Goal: Task Accomplishment & Management: Manage account settings

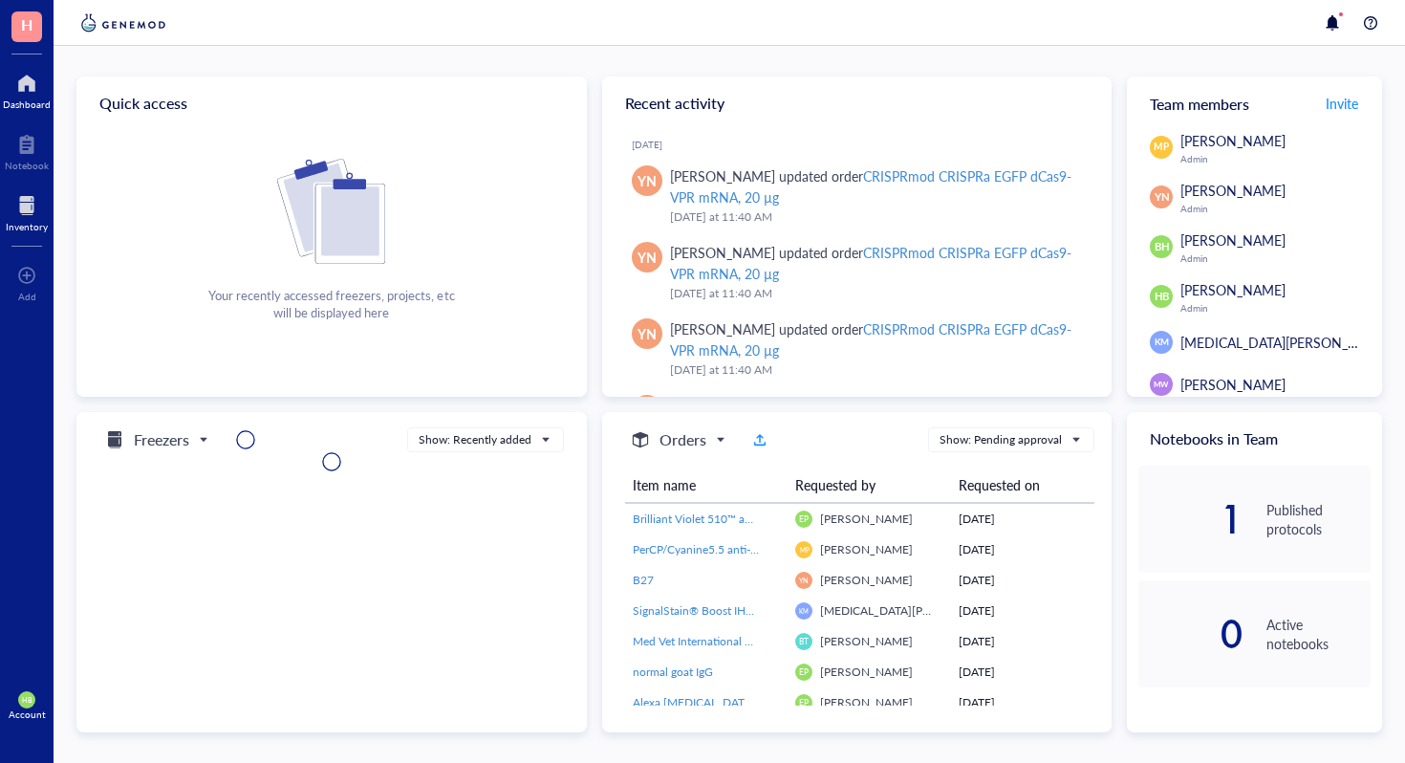
click at [40, 202] on div at bounding box center [27, 205] width 42 height 31
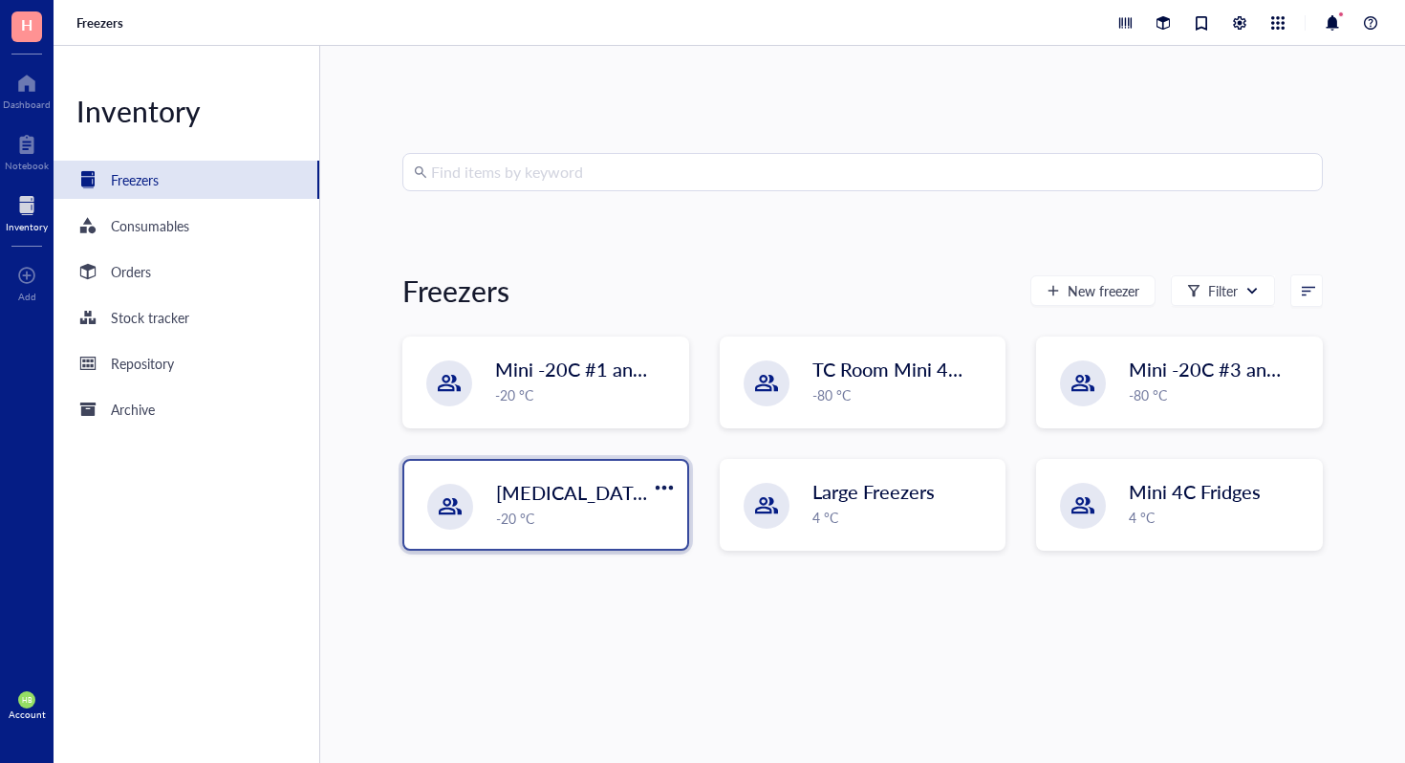
click at [623, 511] on div "-20 °C" at bounding box center [586, 518] width 180 height 21
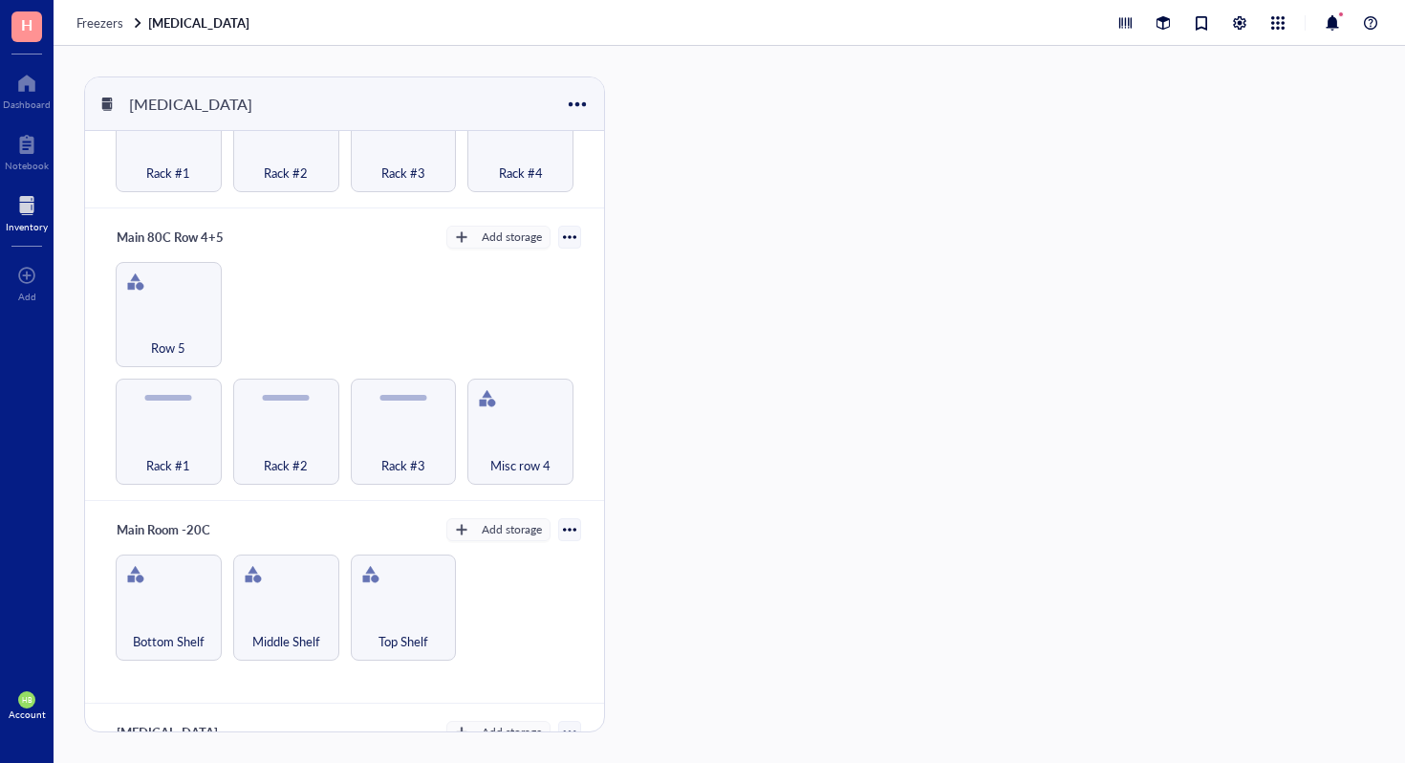
scroll to position [1034, 0]
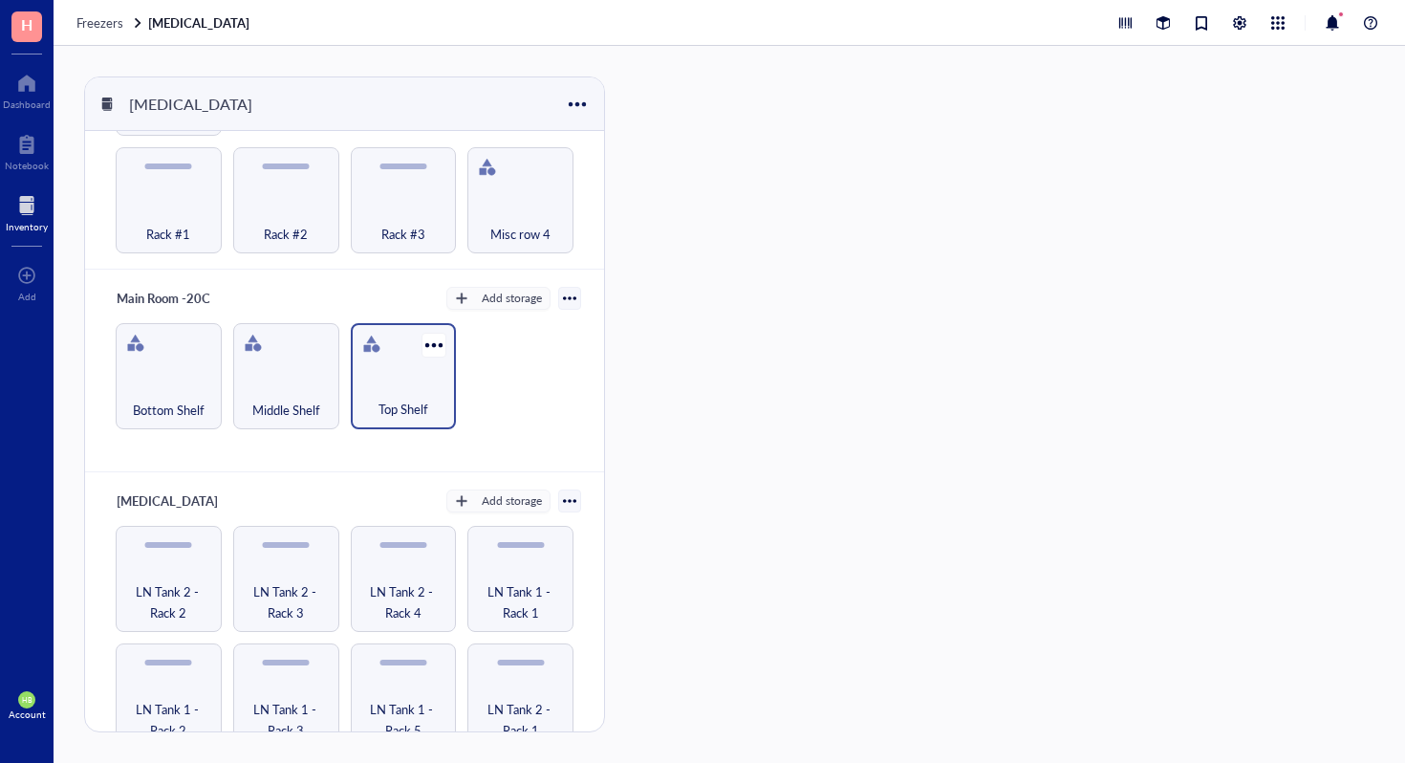
click at [394, 378] on div "Top Shelf" at bounding box center [403, 399] width 87 height 42
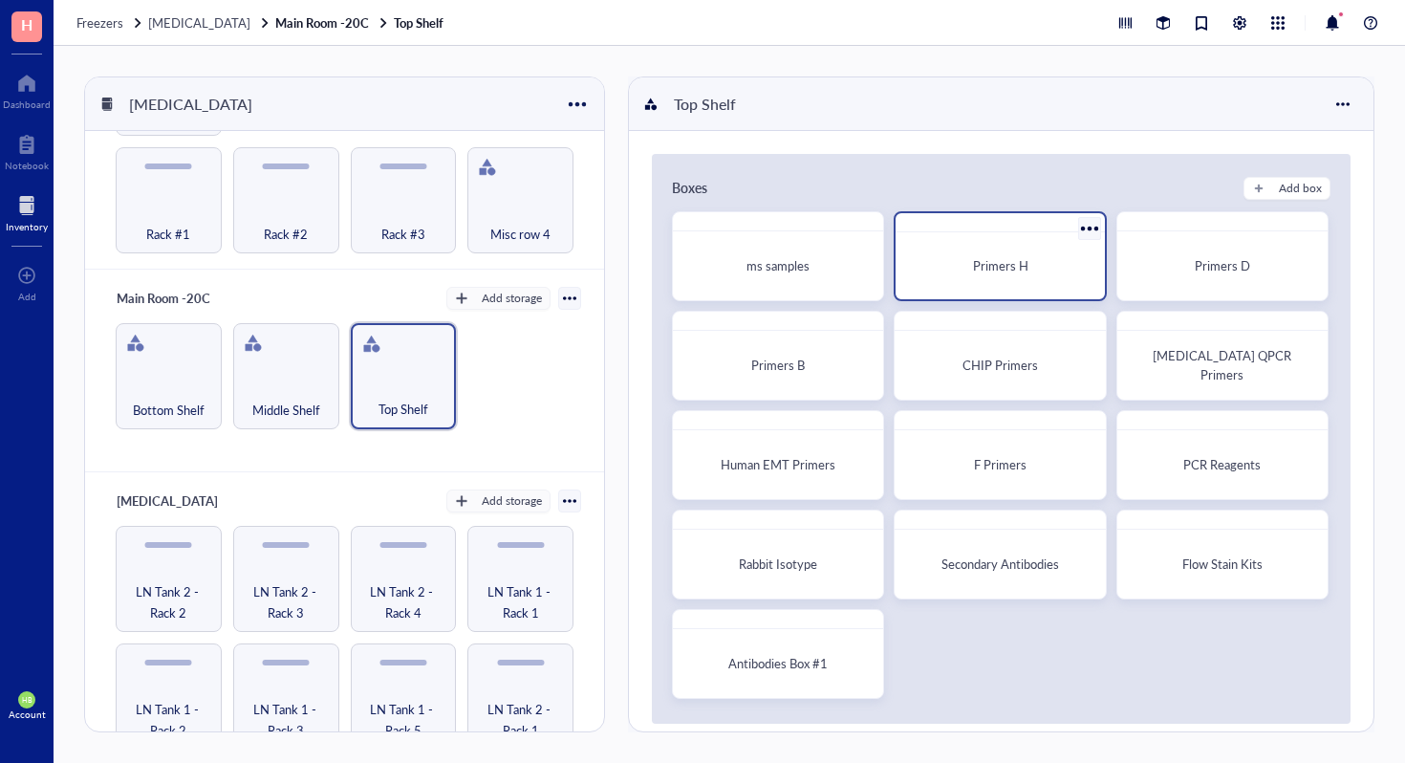
click at [973, 267] on span "Primers H" at bounding box center [1000, 265] width 55 height 18
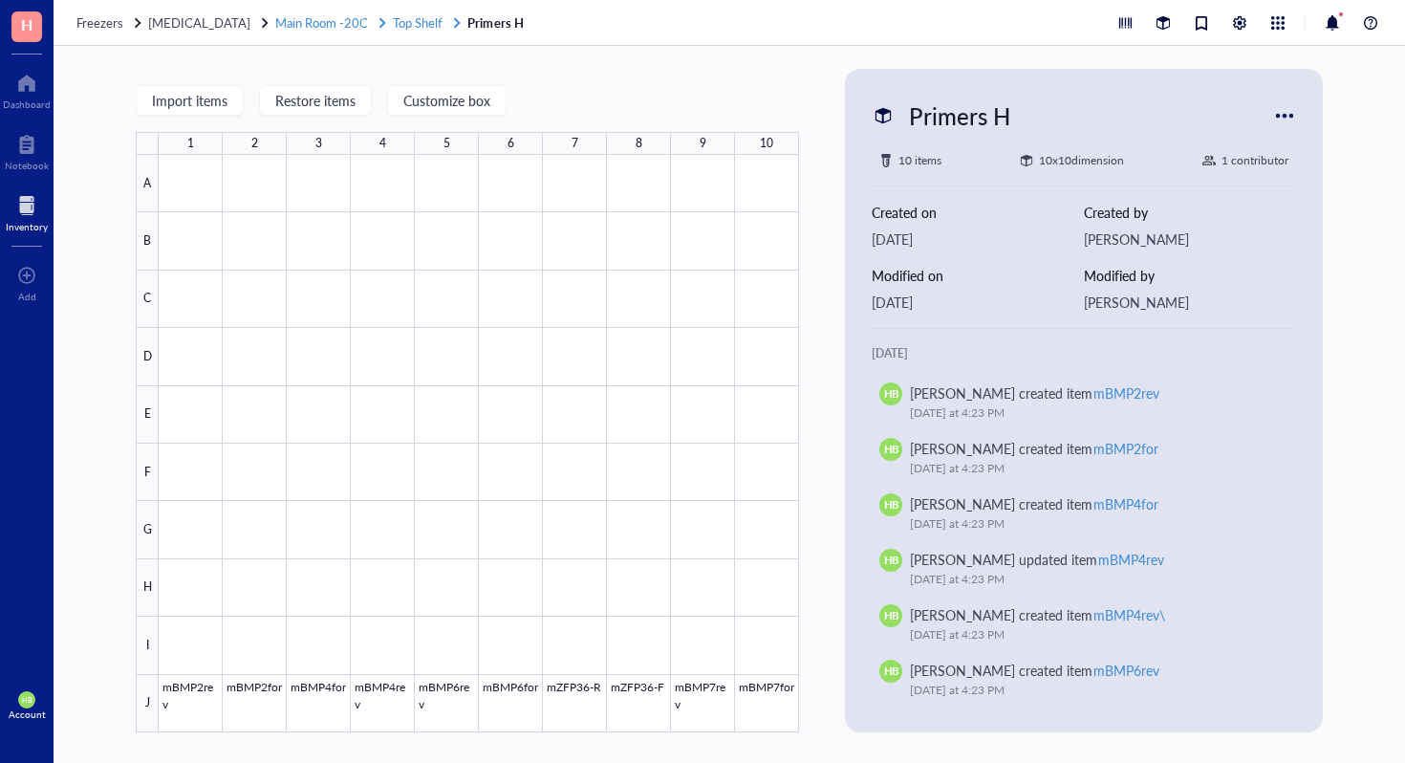
click at [399, 27] on span "Top Shelf" at bounding box center [418, 22] width 50 height 18
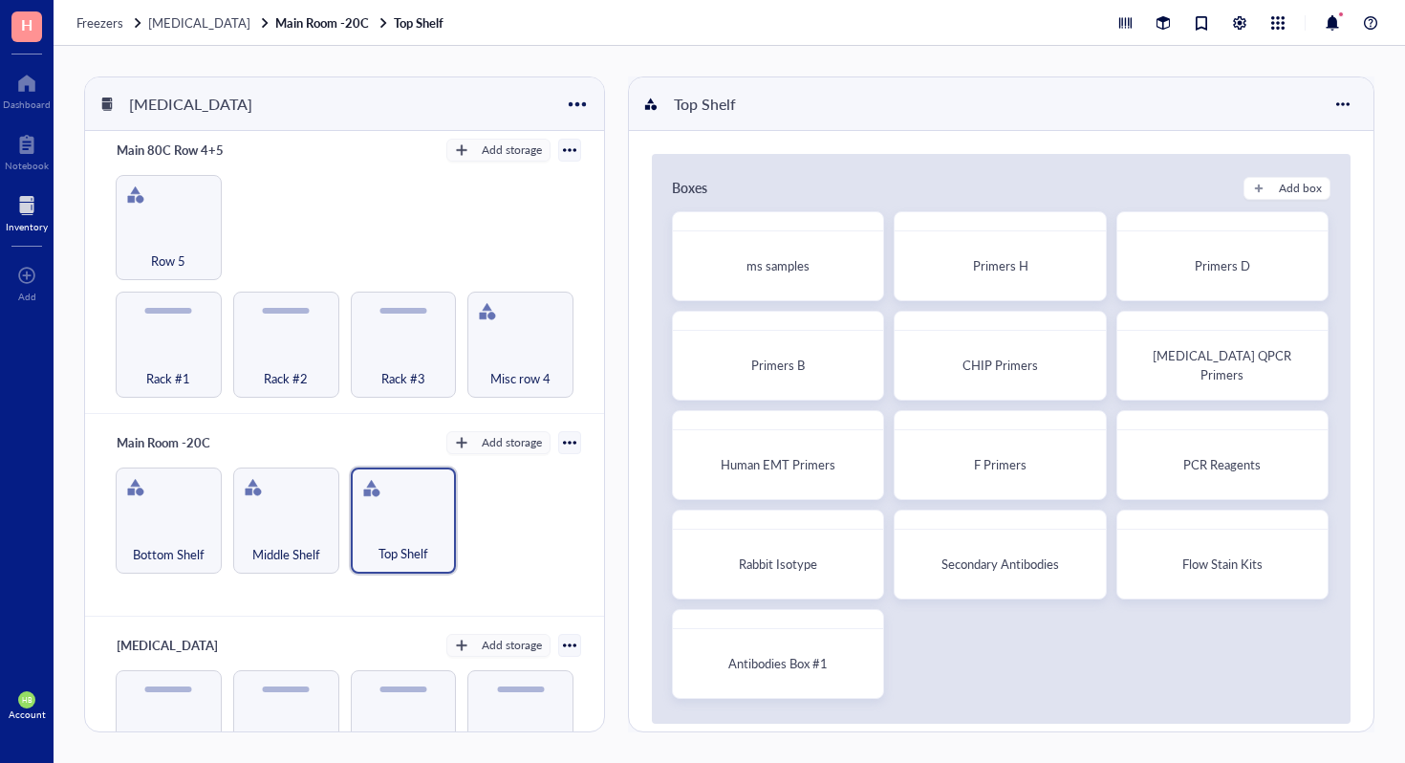
scroll to position [923, 0]
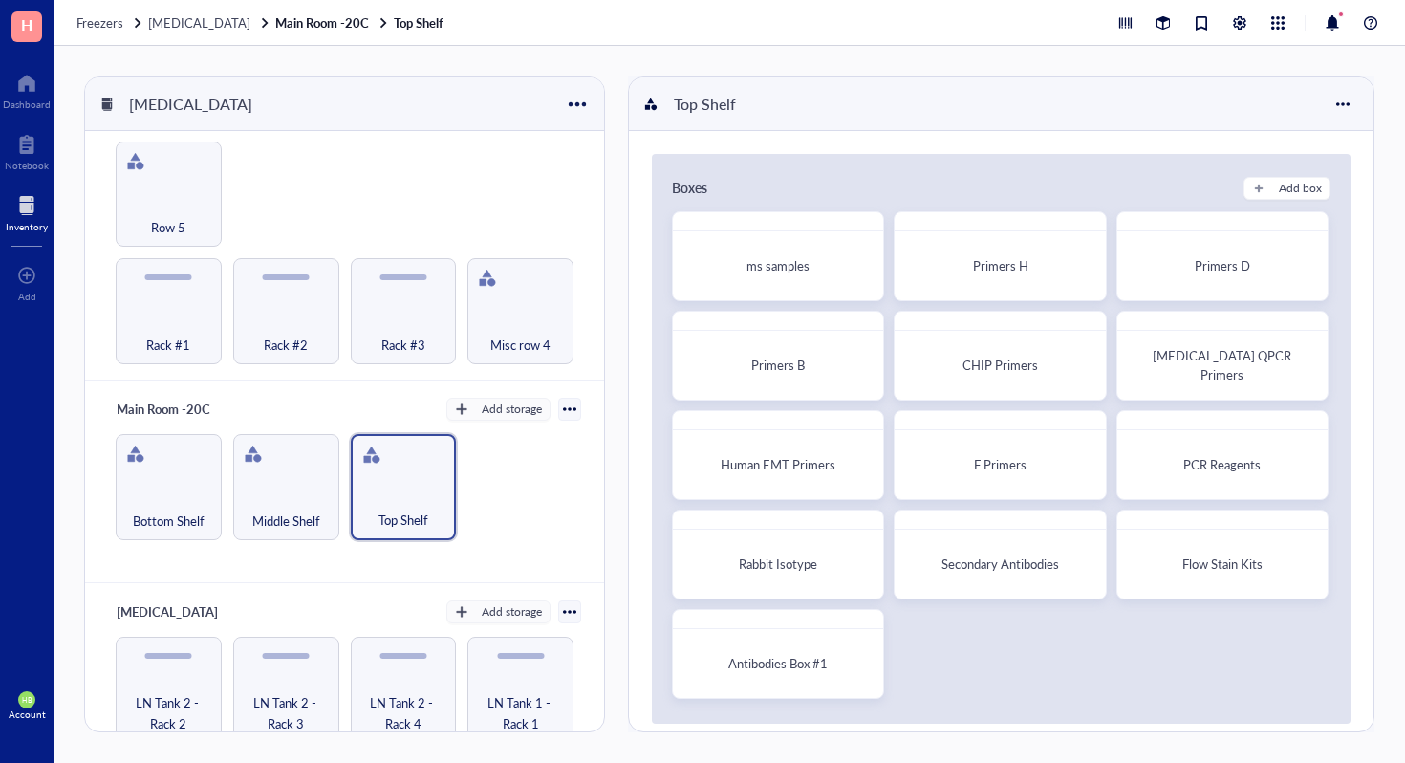
click at [285, 466] on div "Middle Shelf" at bounding box center [286, 487] width 106 height 106
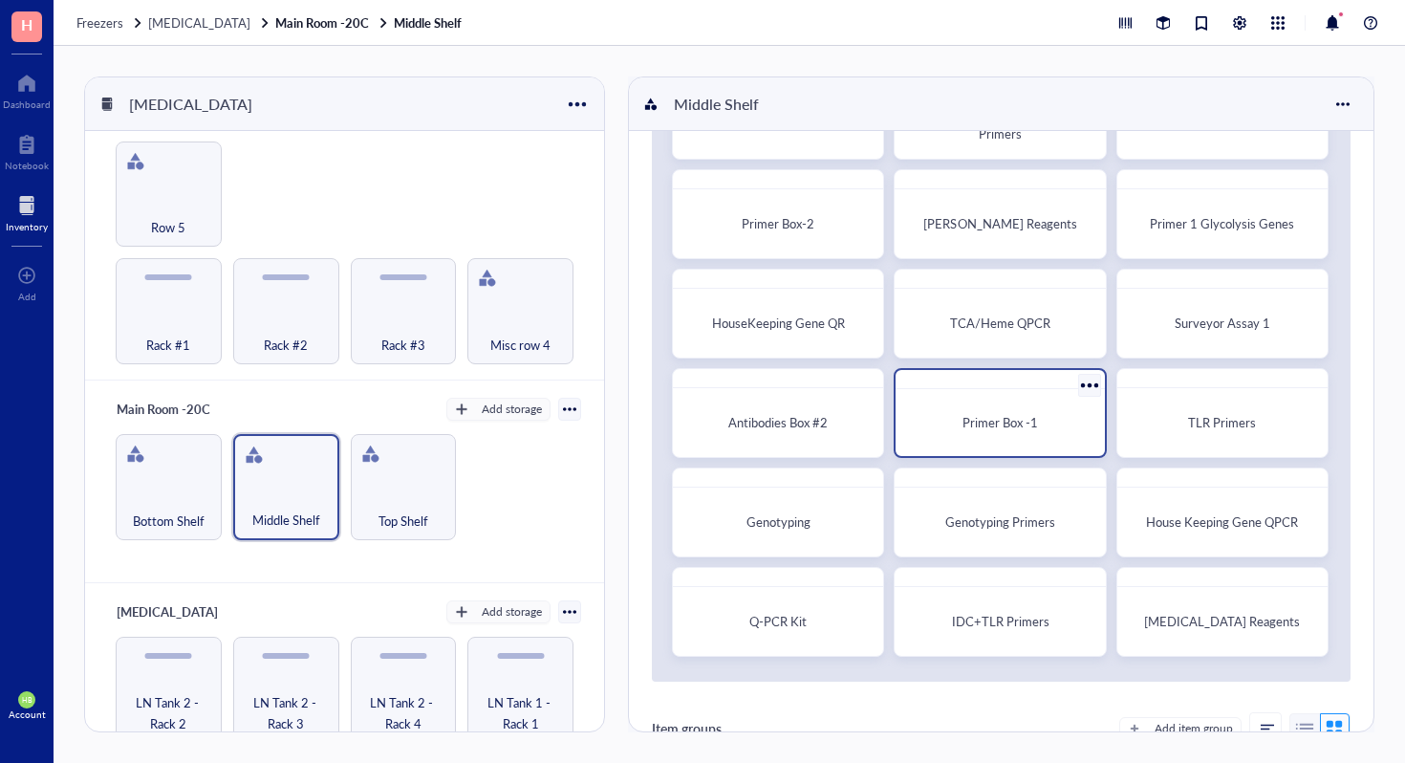
scroll to position [196, 0]
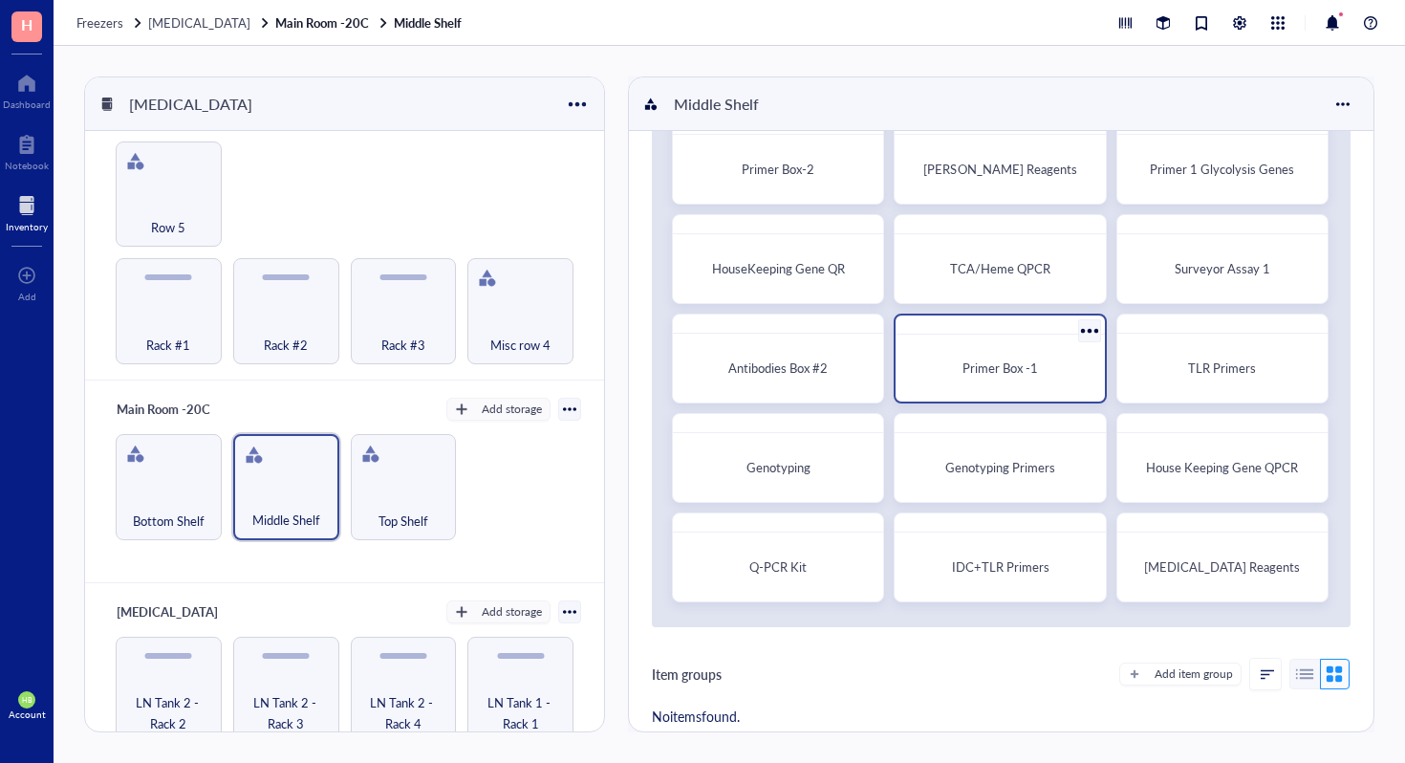
click at [1011, 338] on div "Primer Box -1" at bounding box center [1000, 359] width 212 height 90
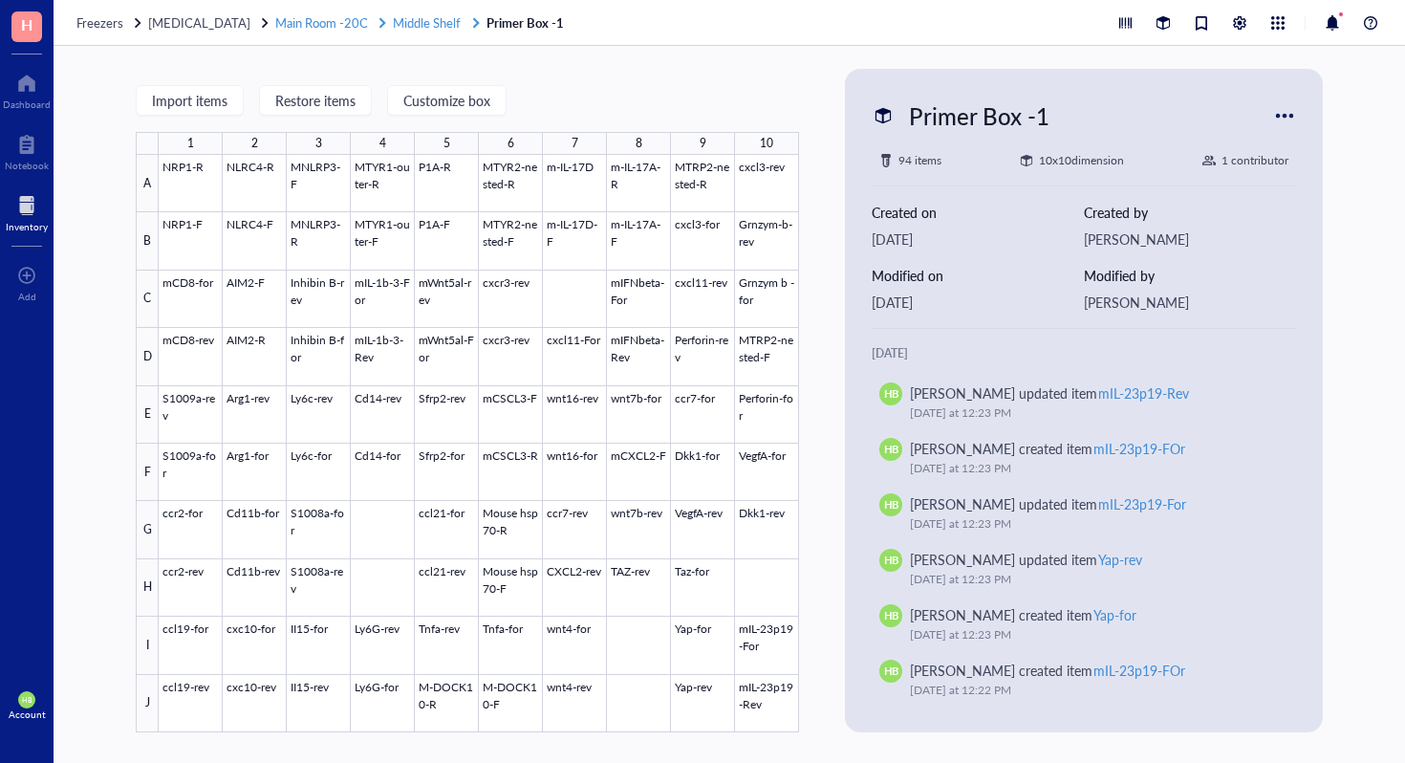
click at [396, 24] on span "Middle Shelf" at bounding box center [427, 22] width 68 height 18
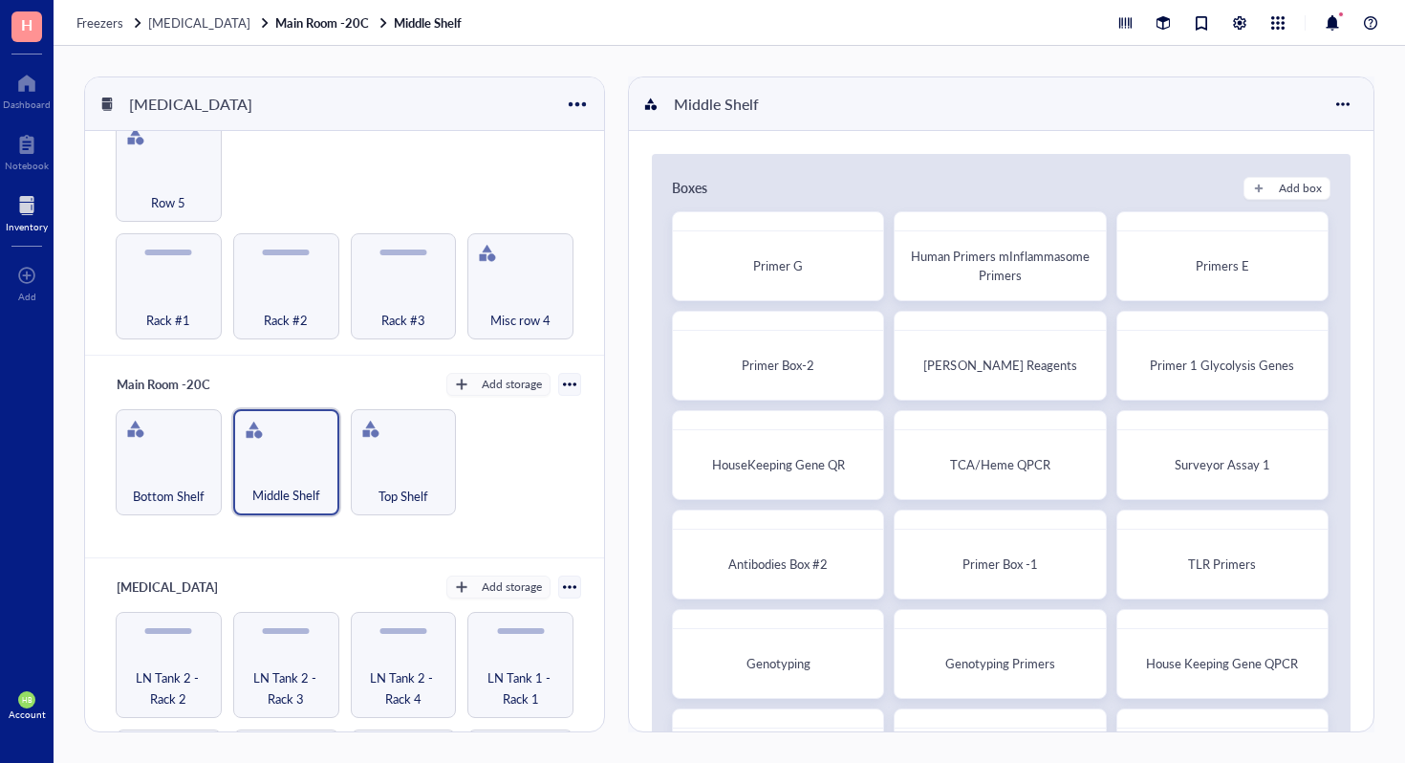
scroll to position [951, 0]
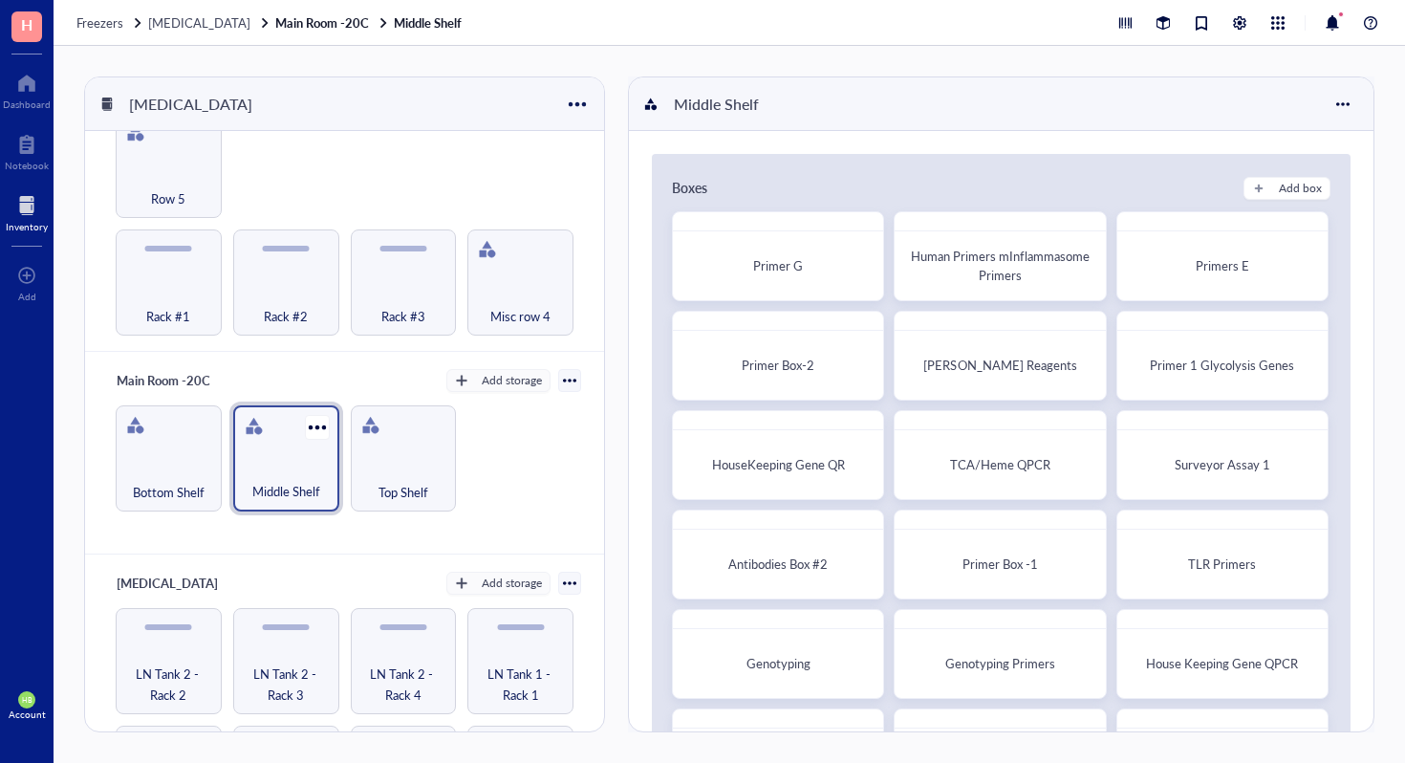
click at [307, 460] on div "Middle Shelf" at bounding box center [286, 481] width 87 height 42
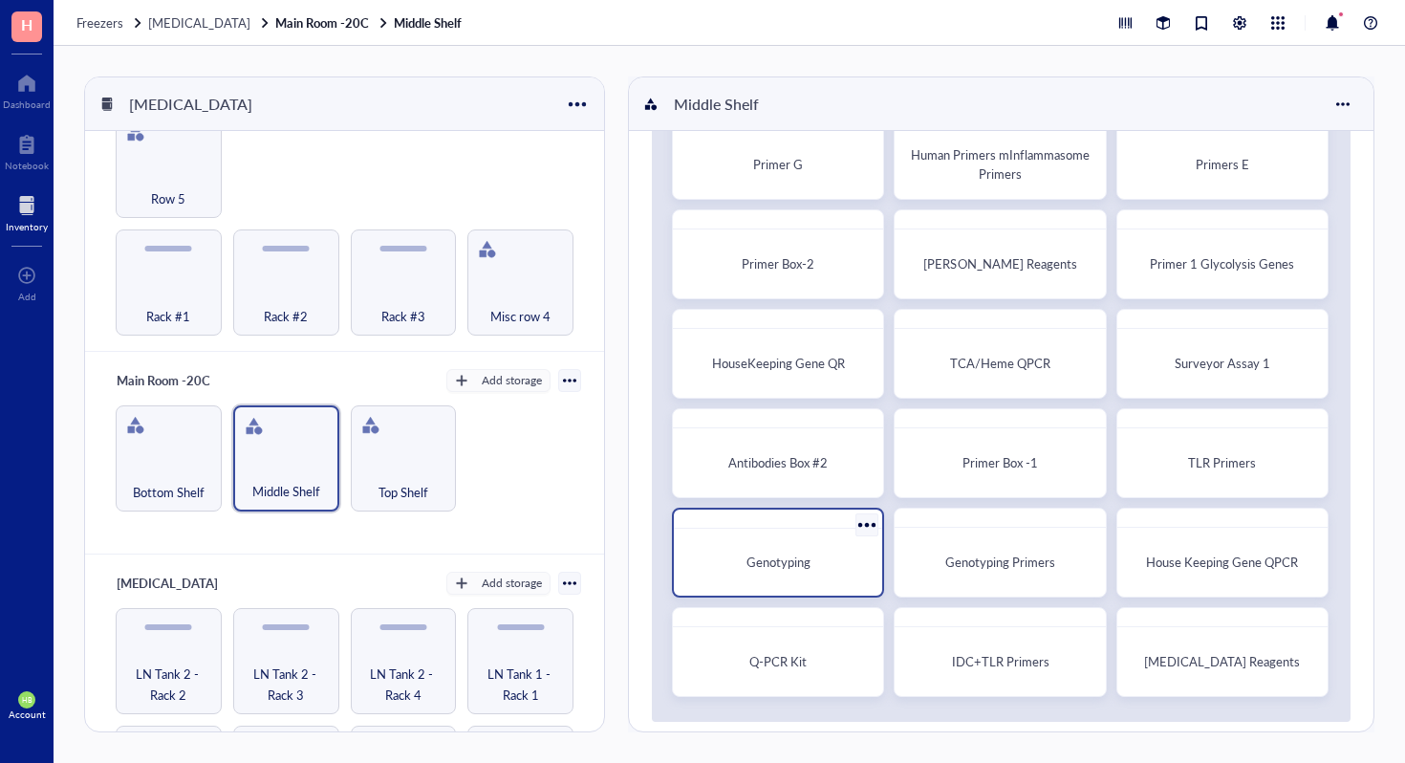
scroll to position [0, 0]
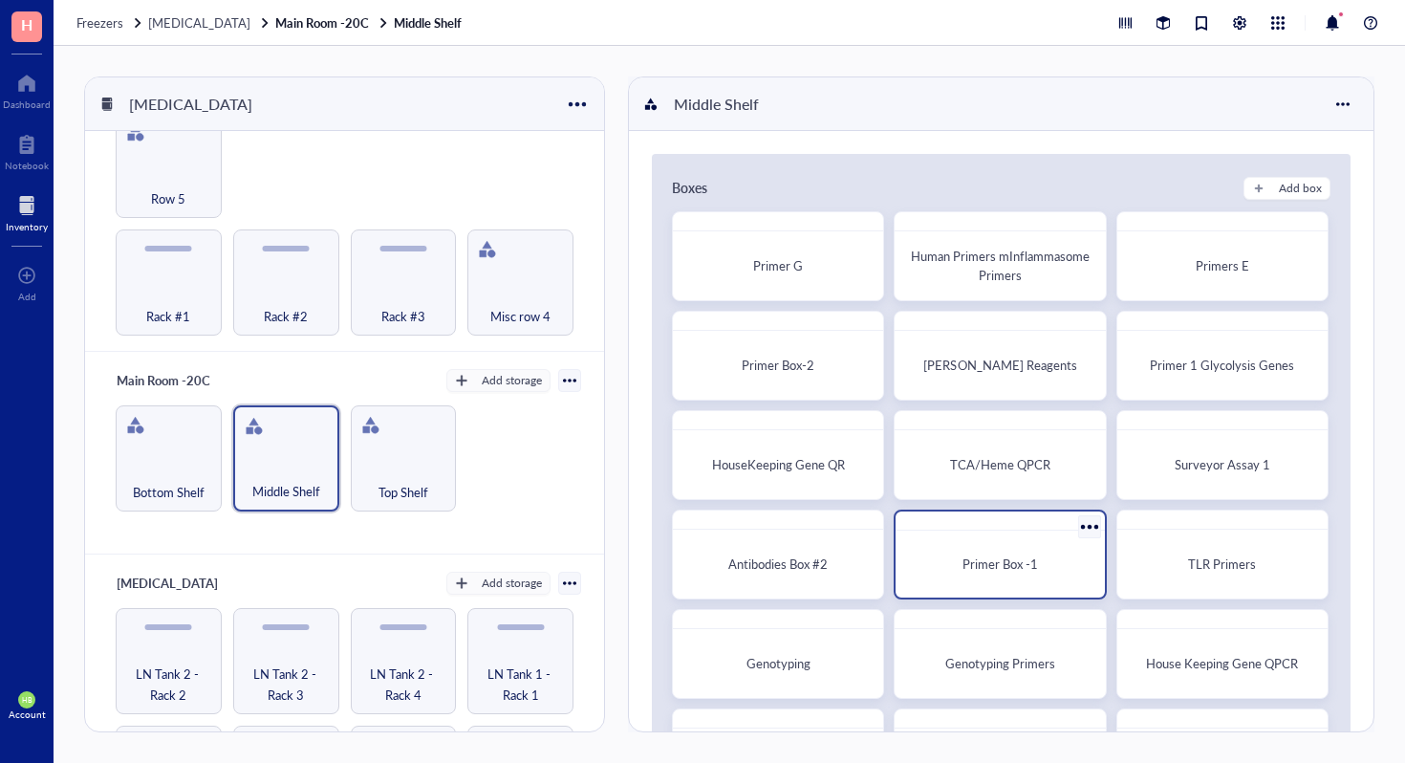
click at [1078, 525] on div at bounding box center [1090, 526] width 28 height 28
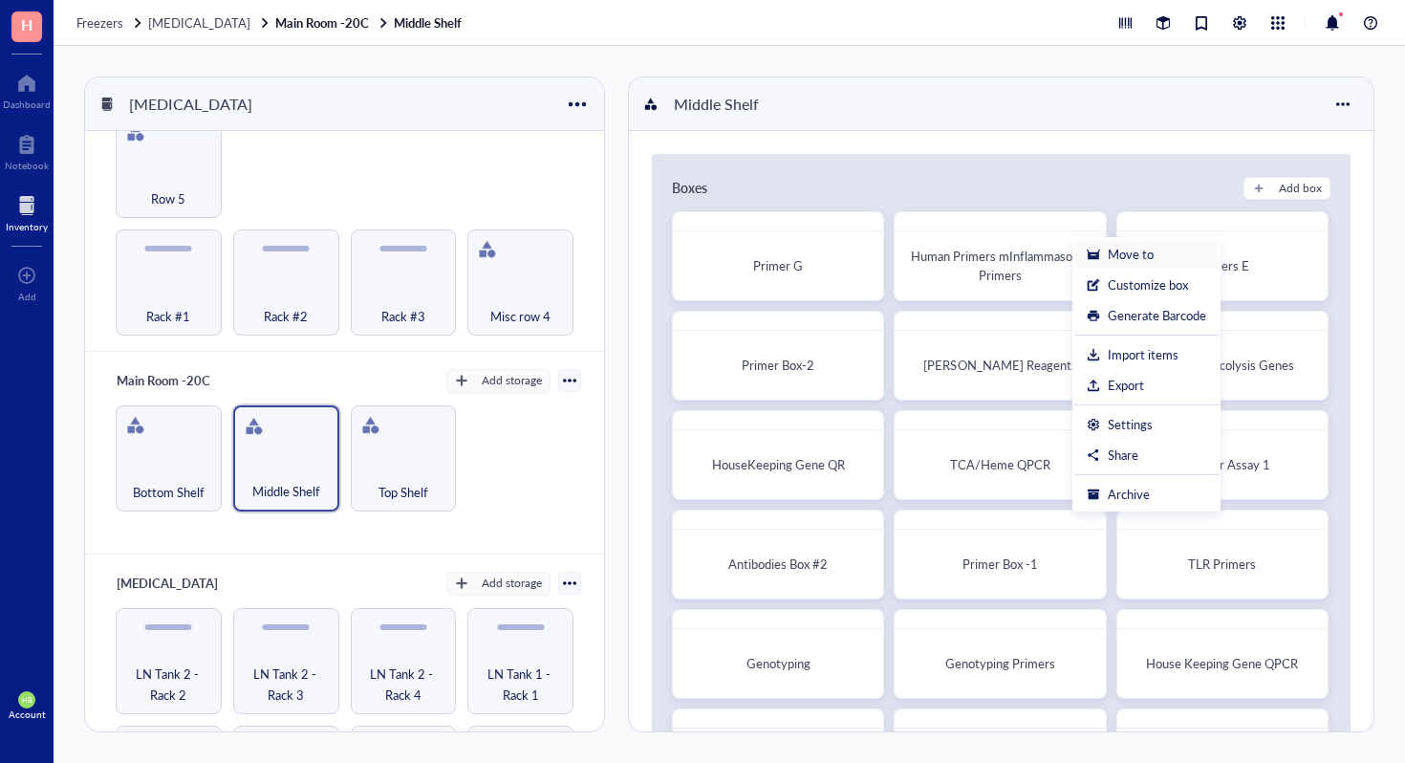
click at [1117, 254] on div "Move to" at bounding box center [1131, 254] width 46 height 17
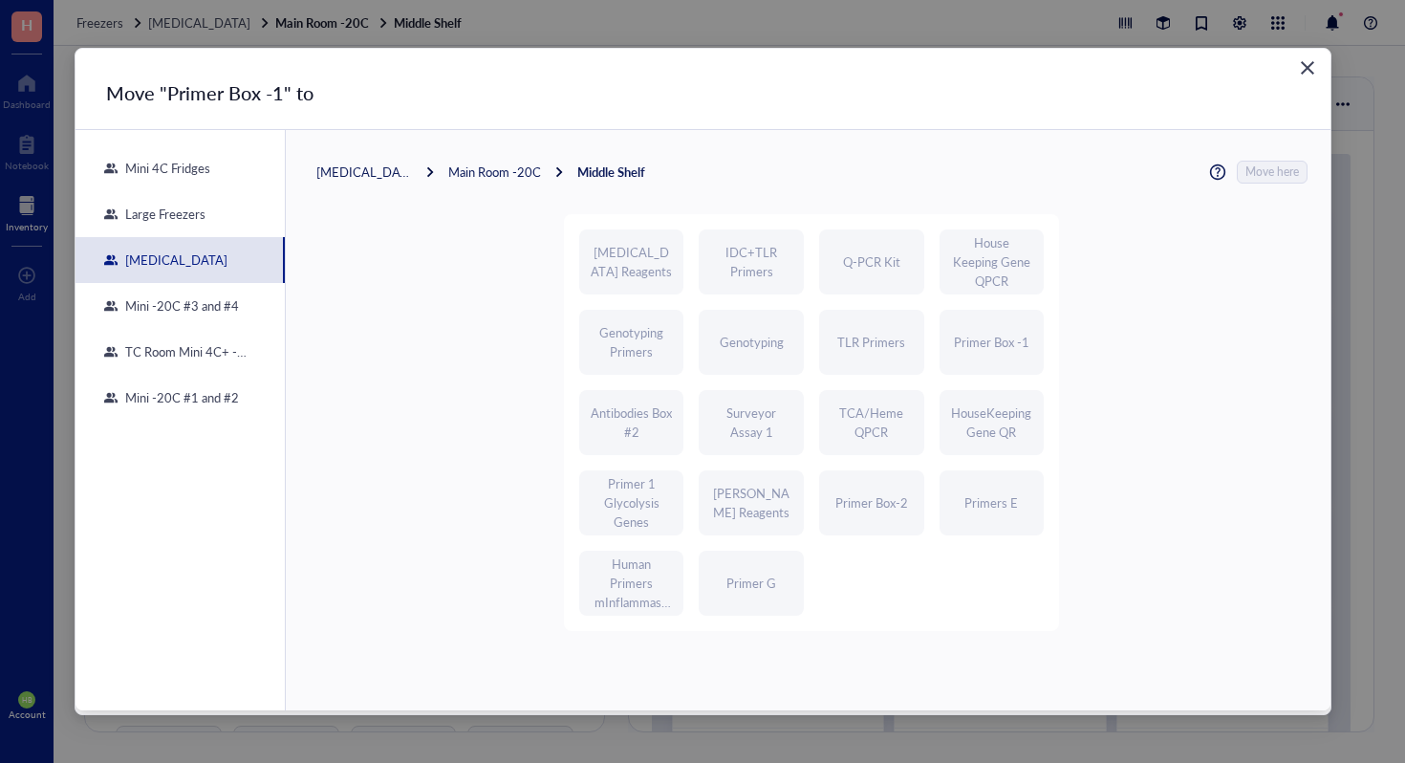
click at [506, 184] on div "[MEDICAL_DATA] Main Room -20C Middle Shelf Move here [MEDICAL_DATA] Reagents ID…" at bounding box center [808, 399] width 1045 height 539
click at [506, 172] on div "Main Room -20C" at bounding box center [494, 171] width 93 height 17
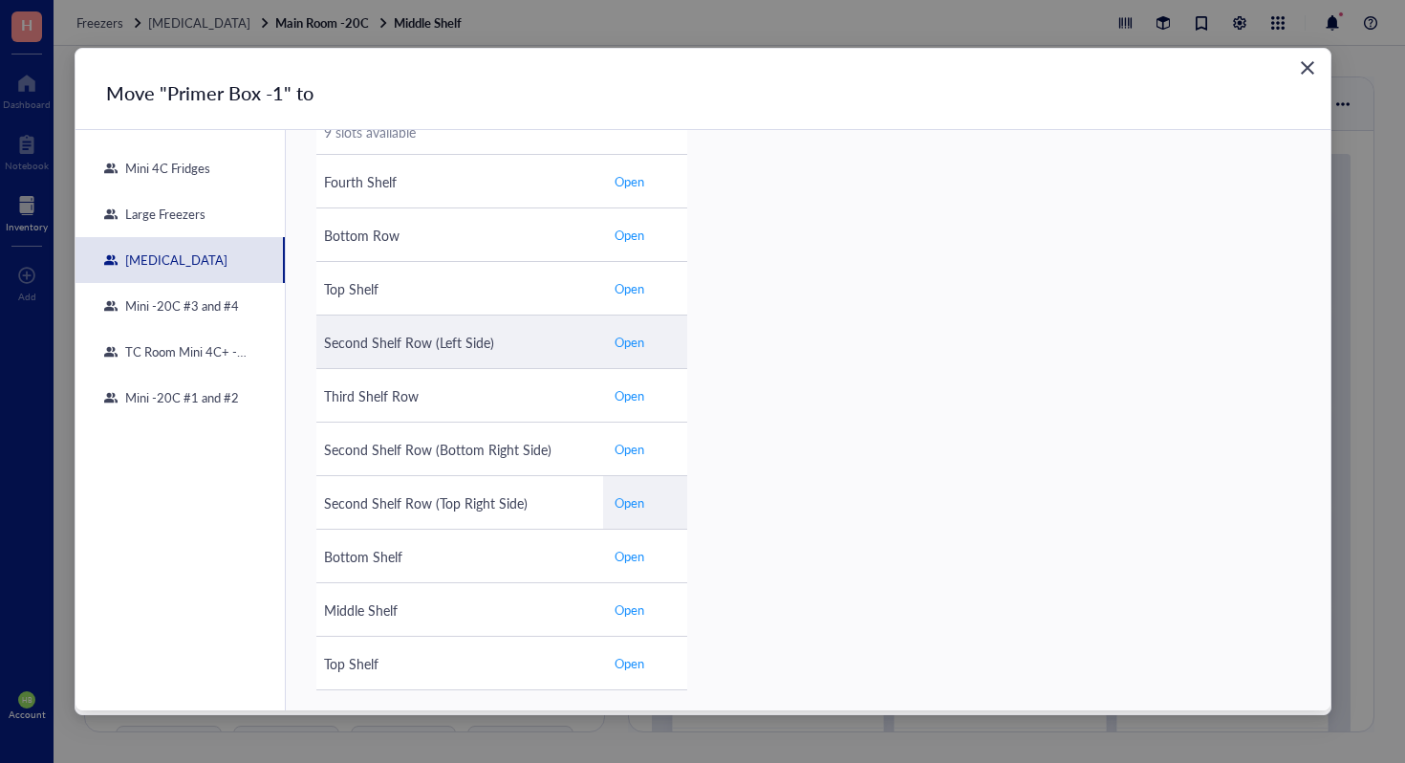
scroll to position [124, 0]
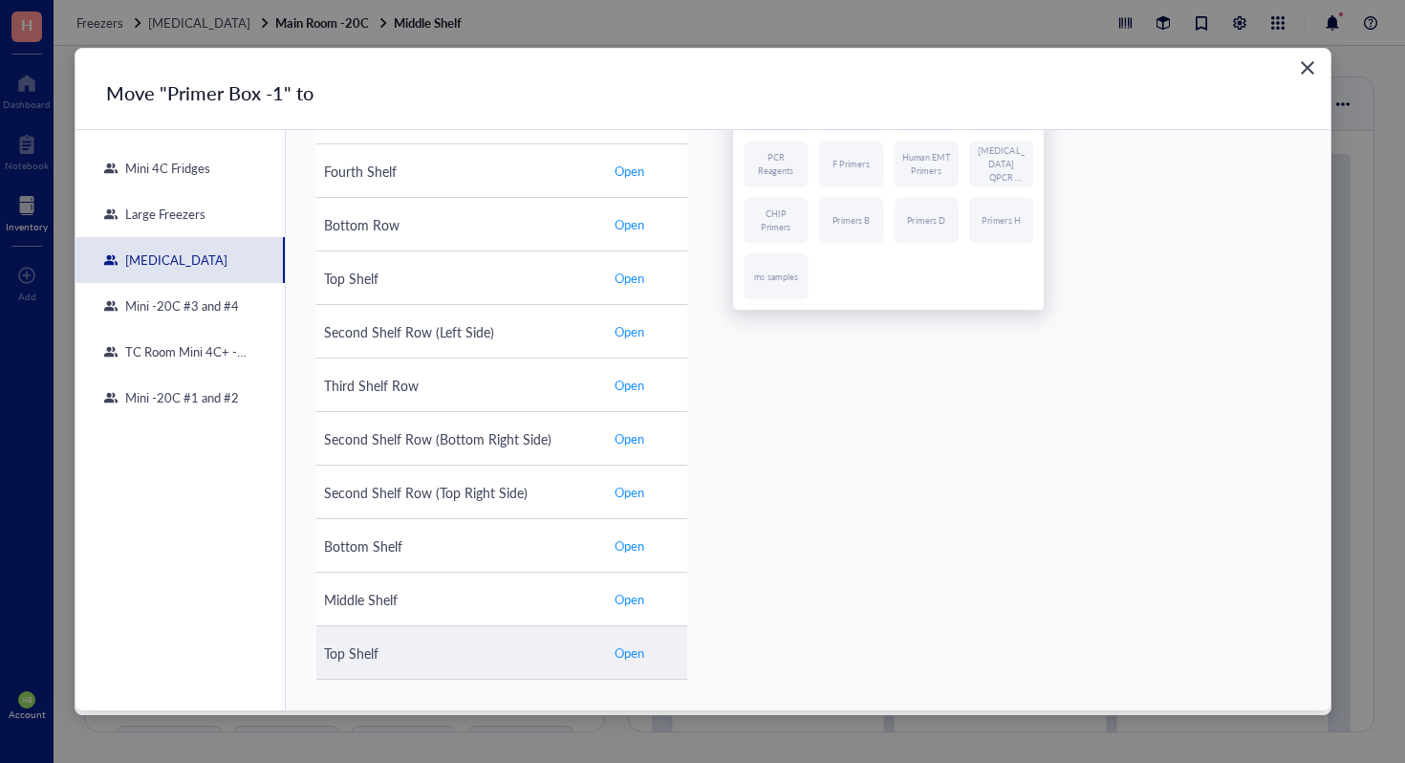
click at [632, 653] on span "Open" at bounding box center [630, 652] width 30 height 17
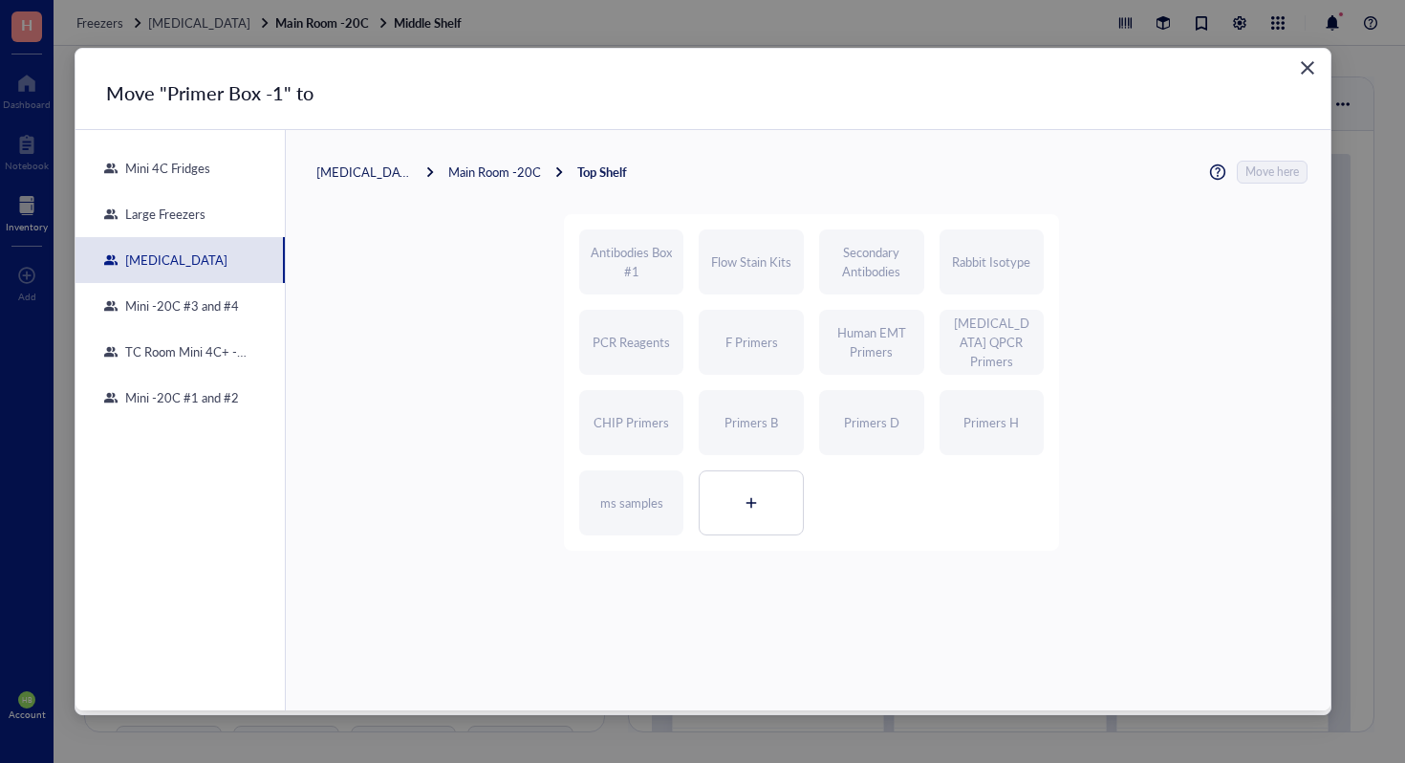
scroll to position [0, 0]
click at [790, 489] on div at bounding box center [751, 502] width 103 height 63
click at [1270, 167] on span "Move here" at bounding box center [1274, 172] width 54 height 23
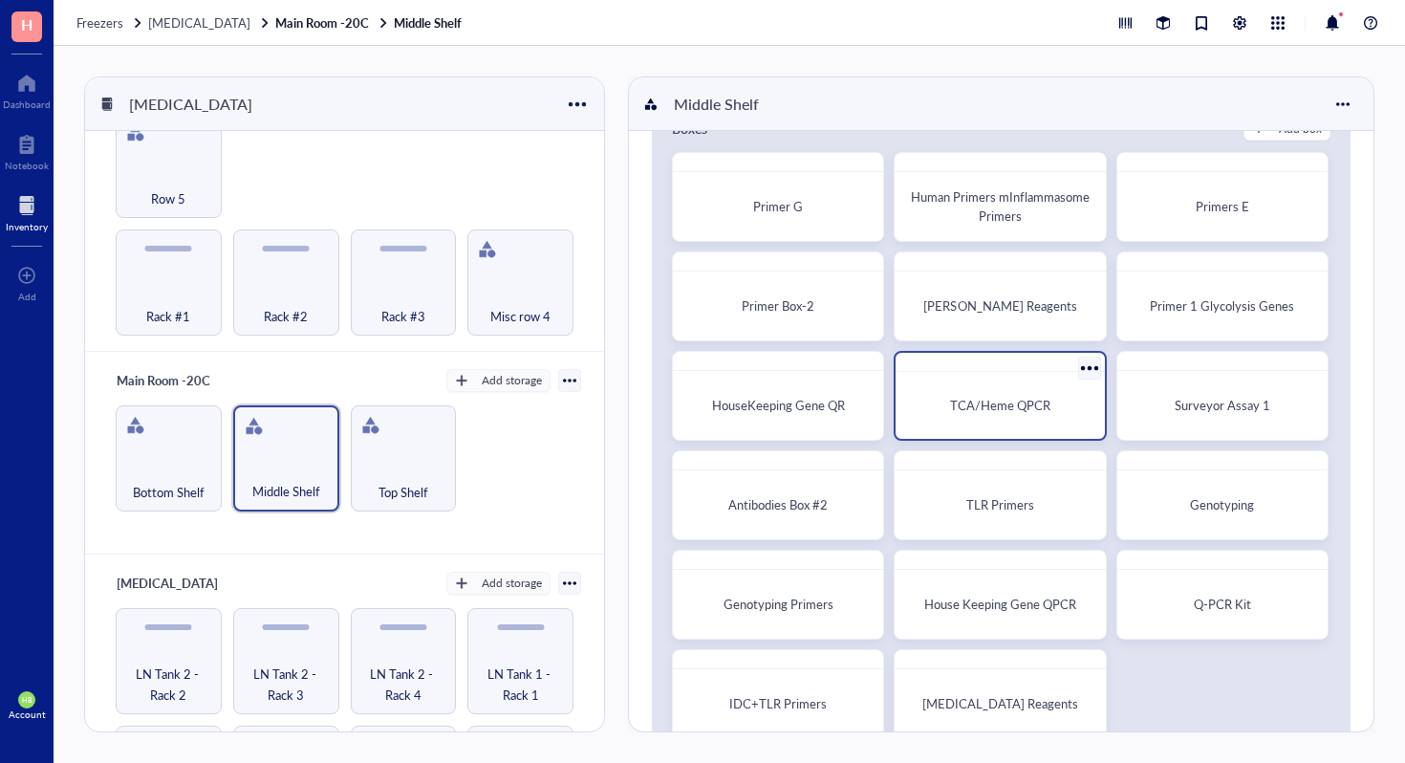
scroll to position [61, 0]
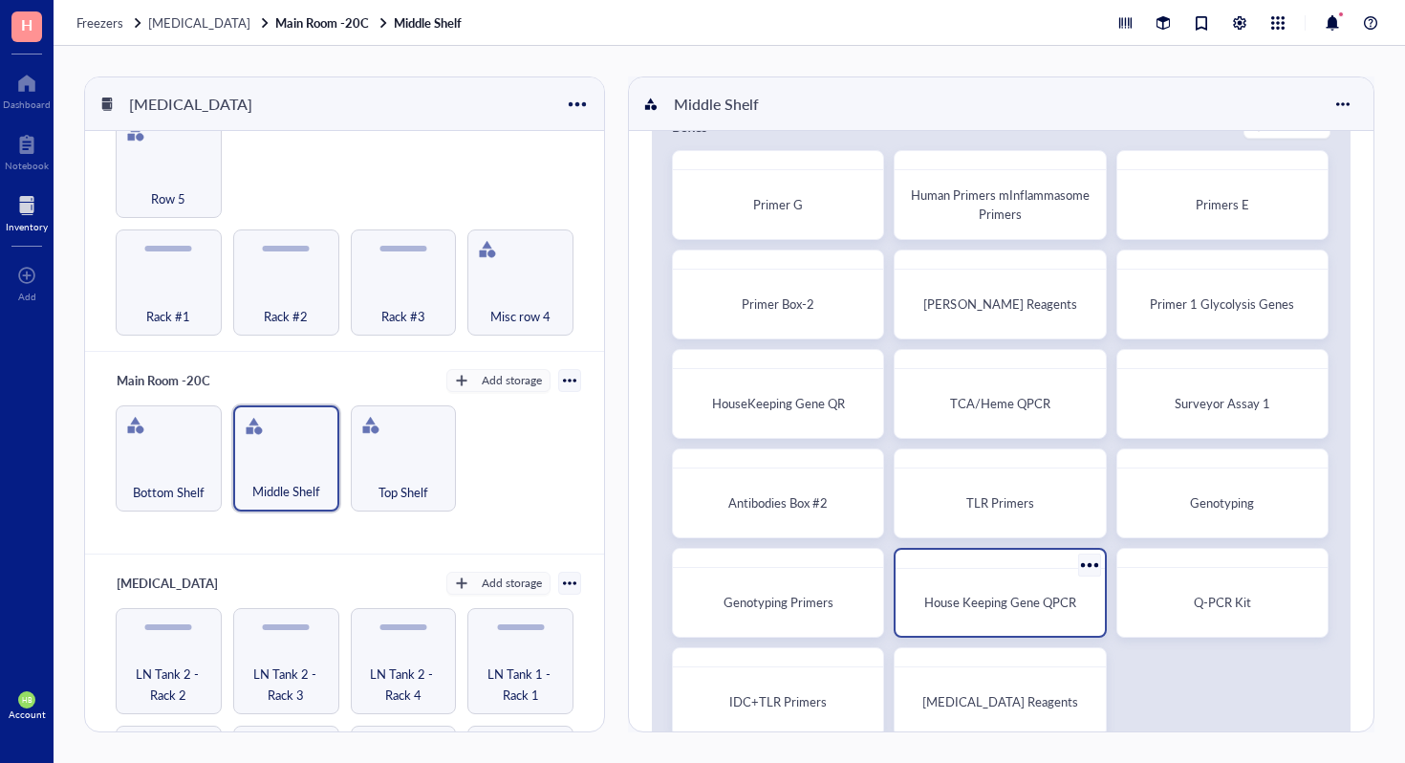
click at [963, 624] on div "House Keeping Gene QPCR" at bounding box center [999, 603] width 193 height 52
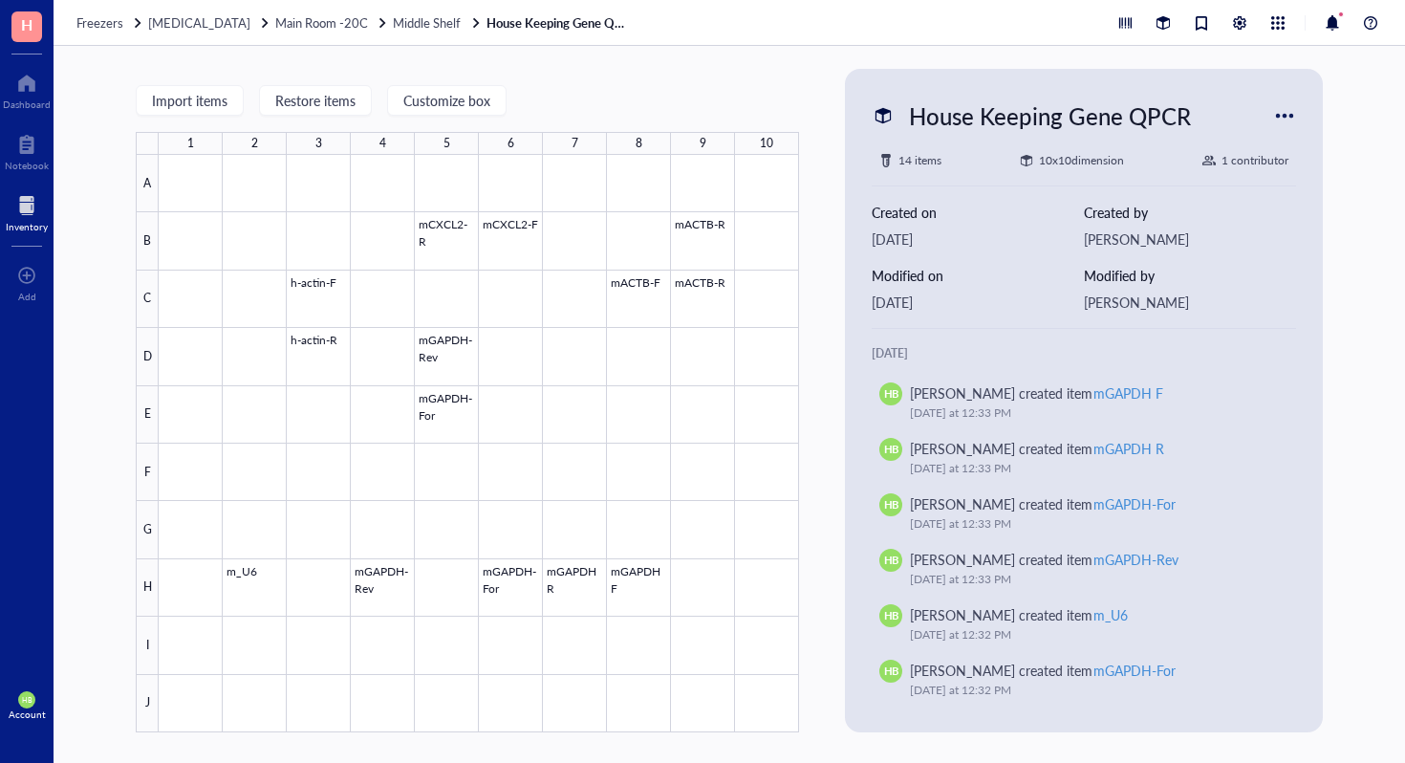
scroll to position [3, 0]
click at [421, 37] on div "Freezers [MEDICAL_DATA] Main Room -20C Middle Shelf House Keeping Gene QPCR" at bounding box center [730, 23] width 1352 height 46
click at [398, 22] on span "Middle Shelf" at bounding box center [427, 22] width 68 height 18
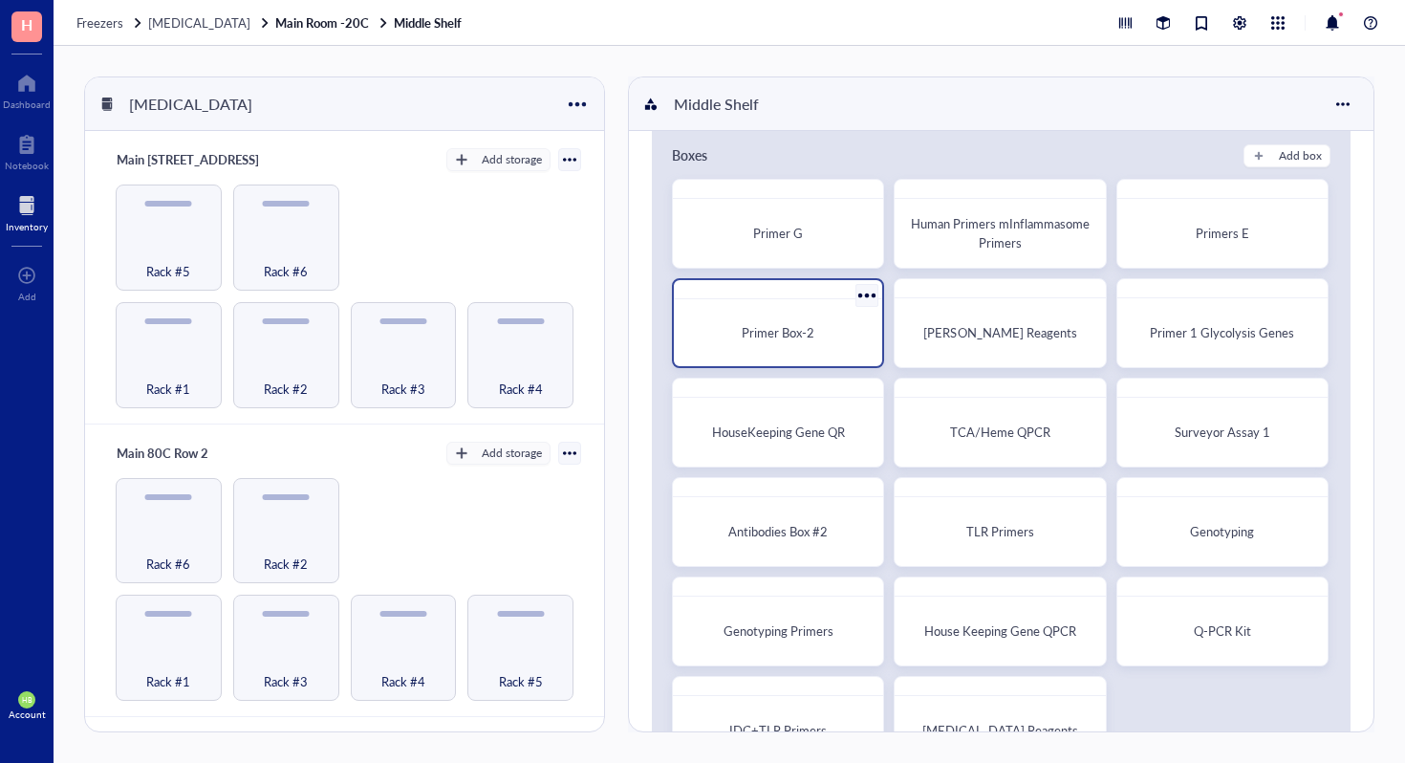
scroll to position [36, 0]
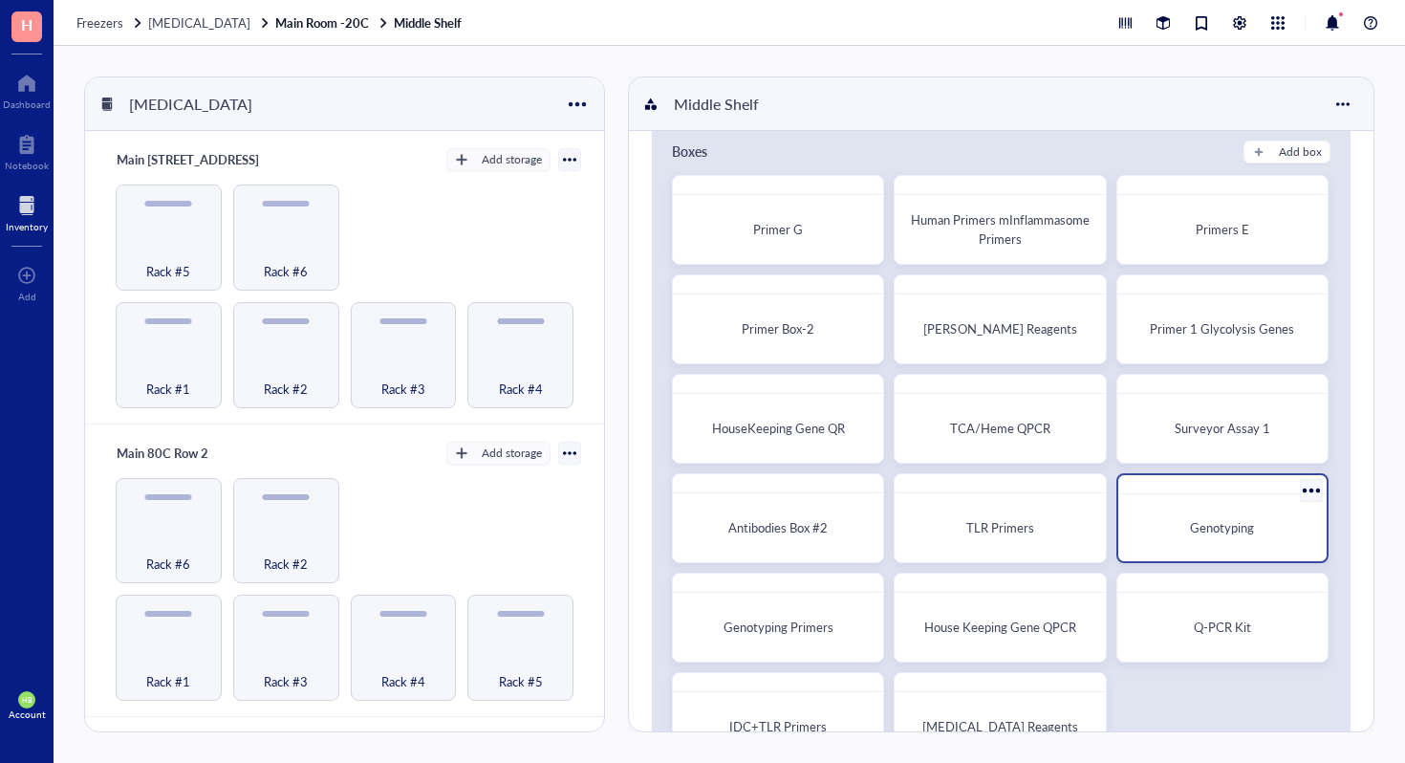
click at [1202, 538] on div "Genotyping" at bounding box center [1222, 528] width 193 height 52
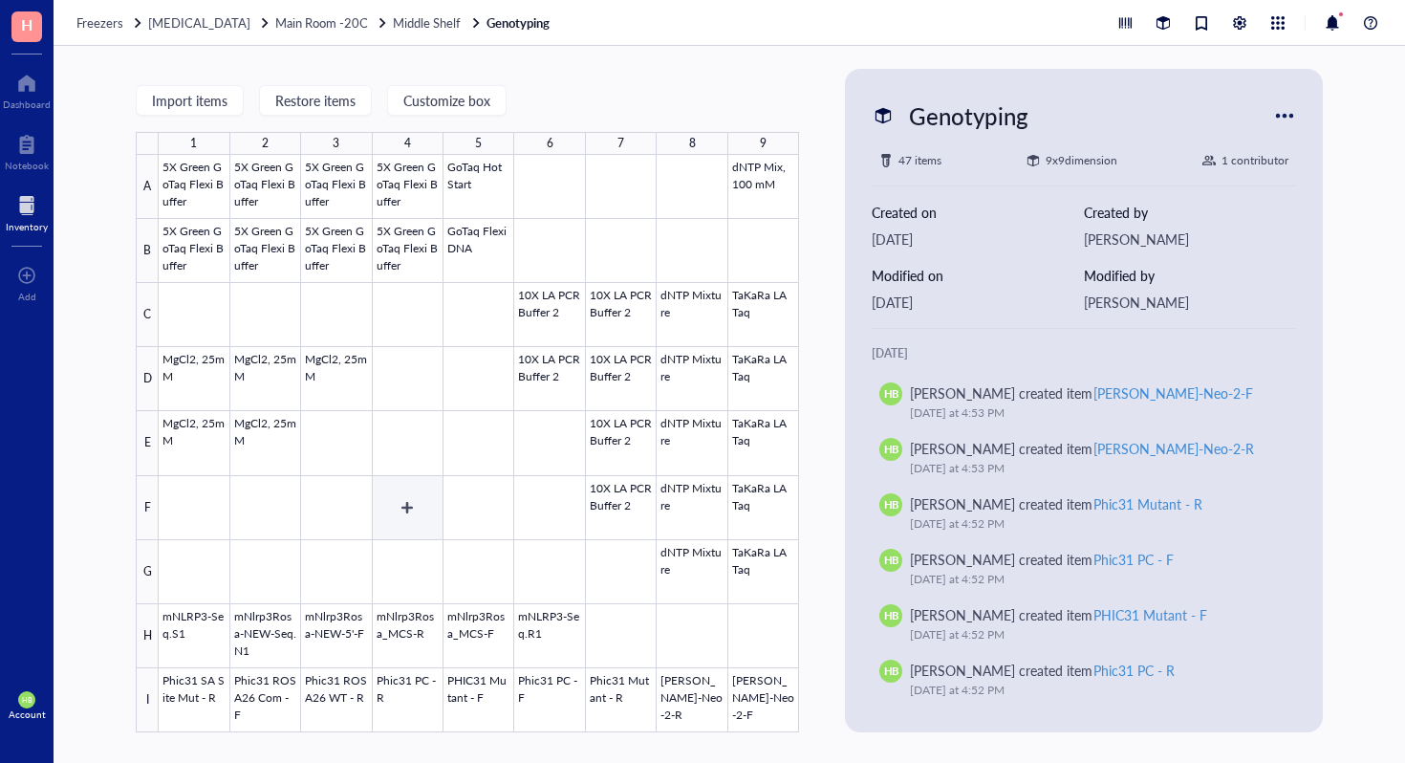
click at [454, 516] on div at bounding box center [479, 443] width 641 height 577
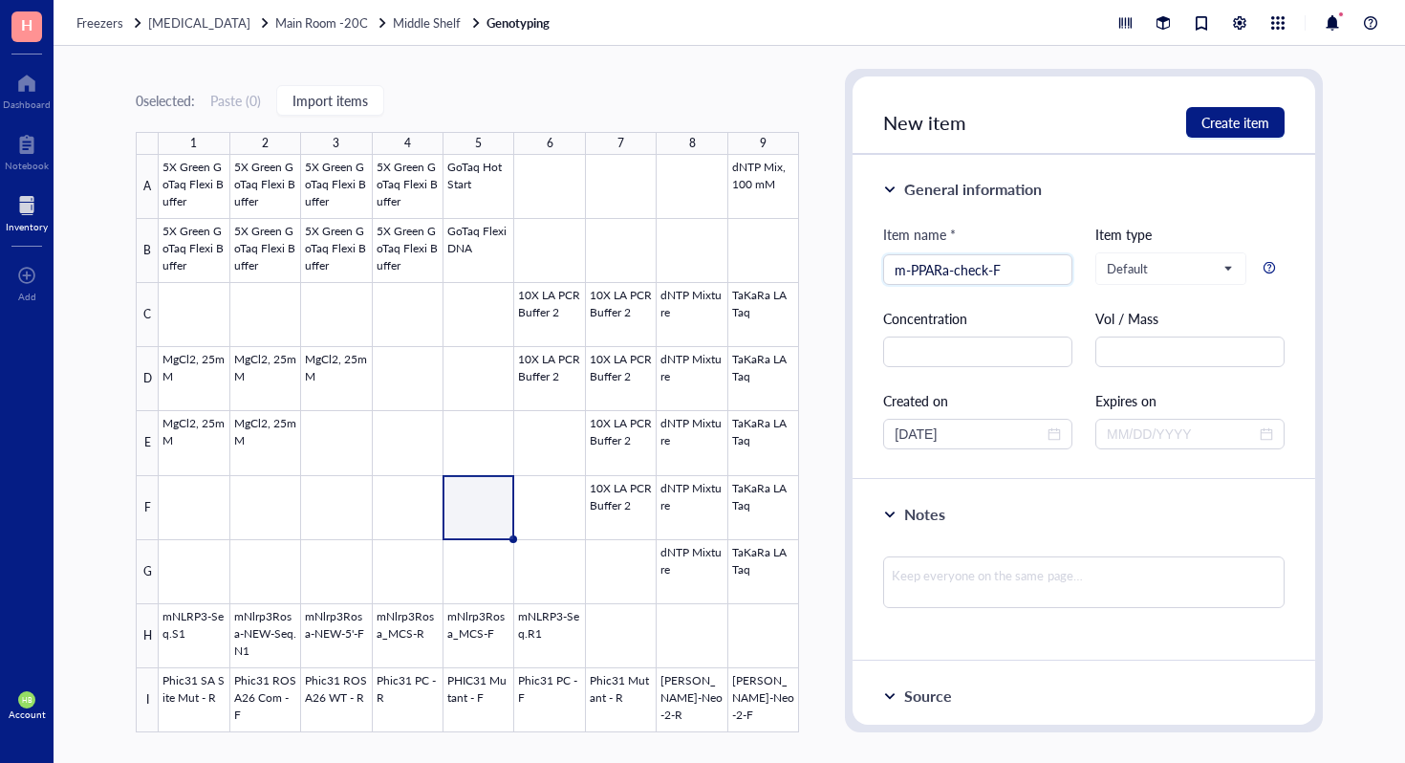
type input "m-PPARa-check-F"
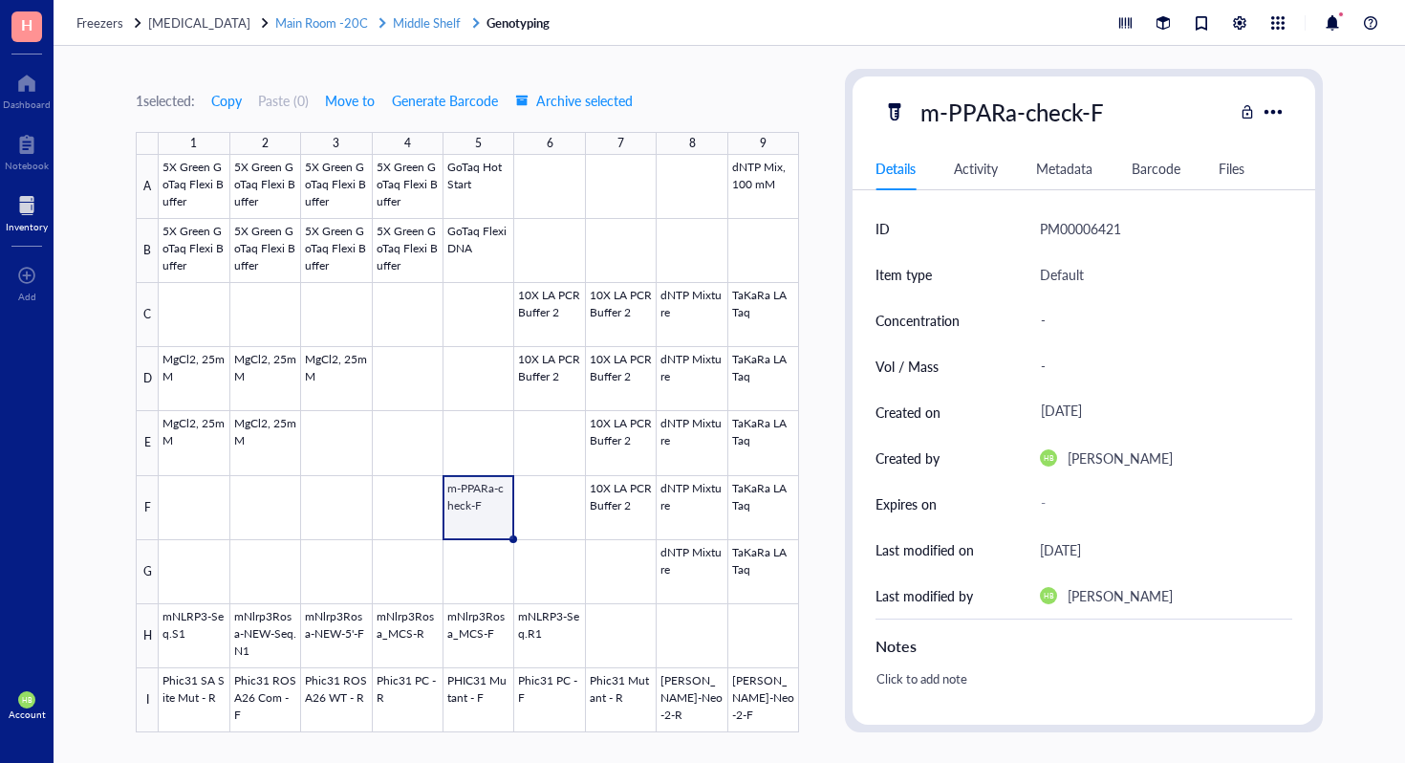
click at [413, 25] on span "Middle Shelf" at bounding box center [427, 22] width 68 height 18
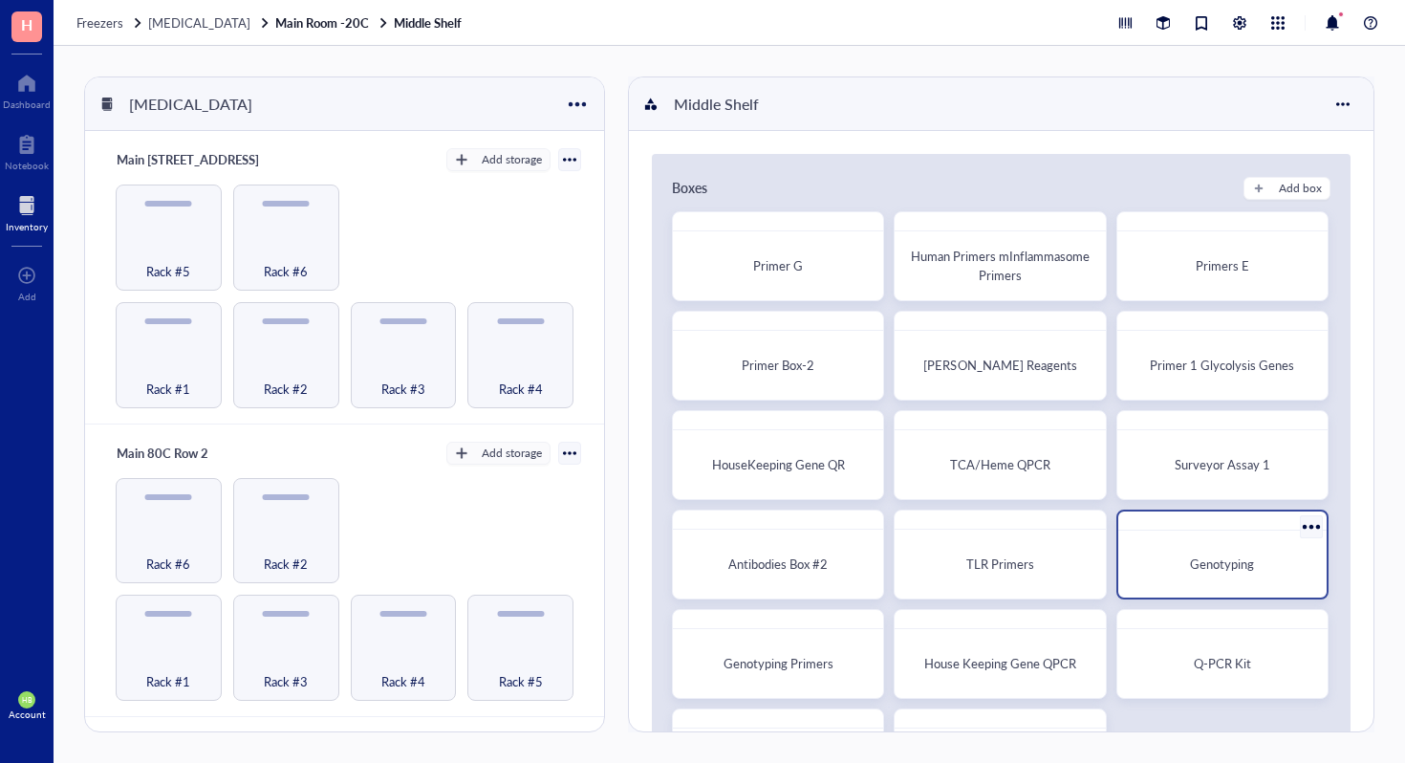
click at [1301, 528] on div at bounding box center [1311, 526] width 28 height 28
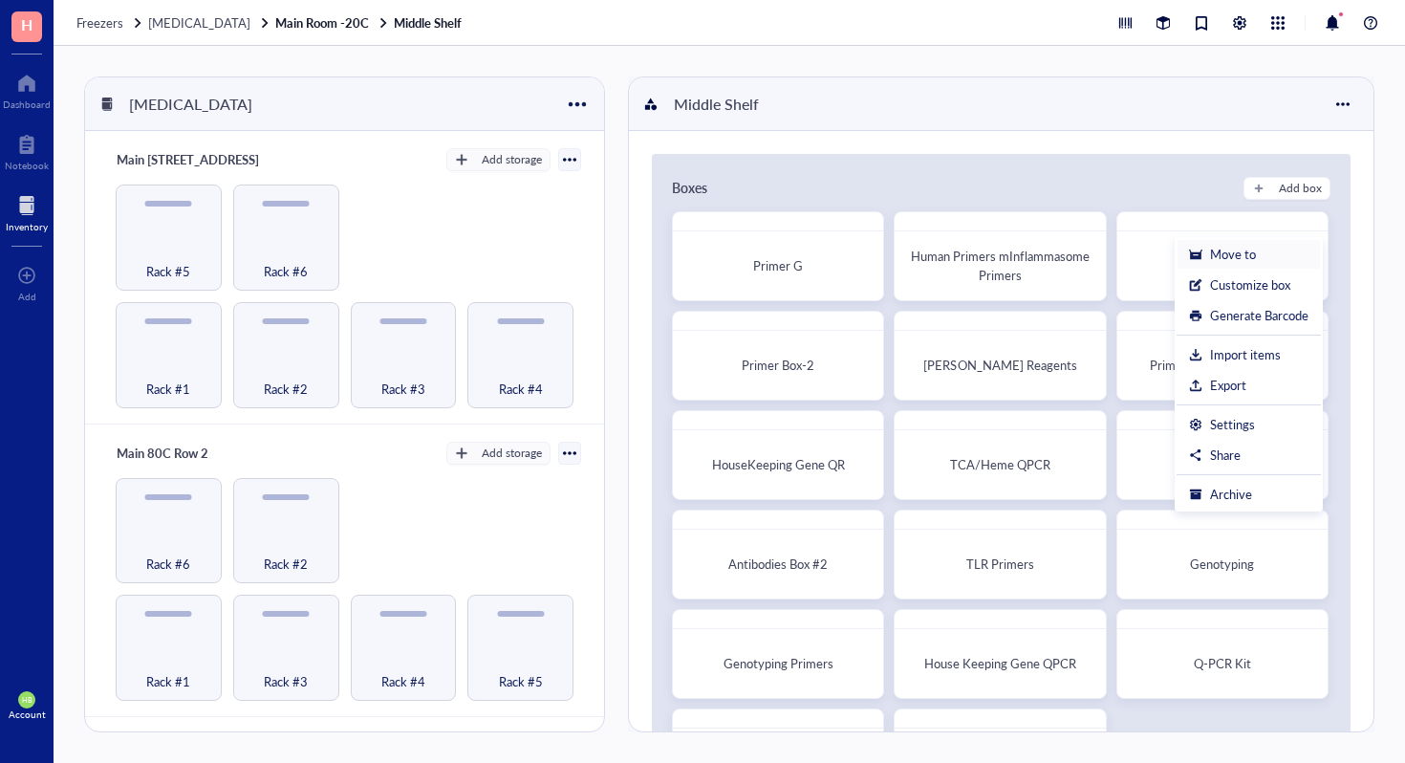
click at [1220, 256] on div "Move to" at bounding box center [1233, 254] width 46 height 17
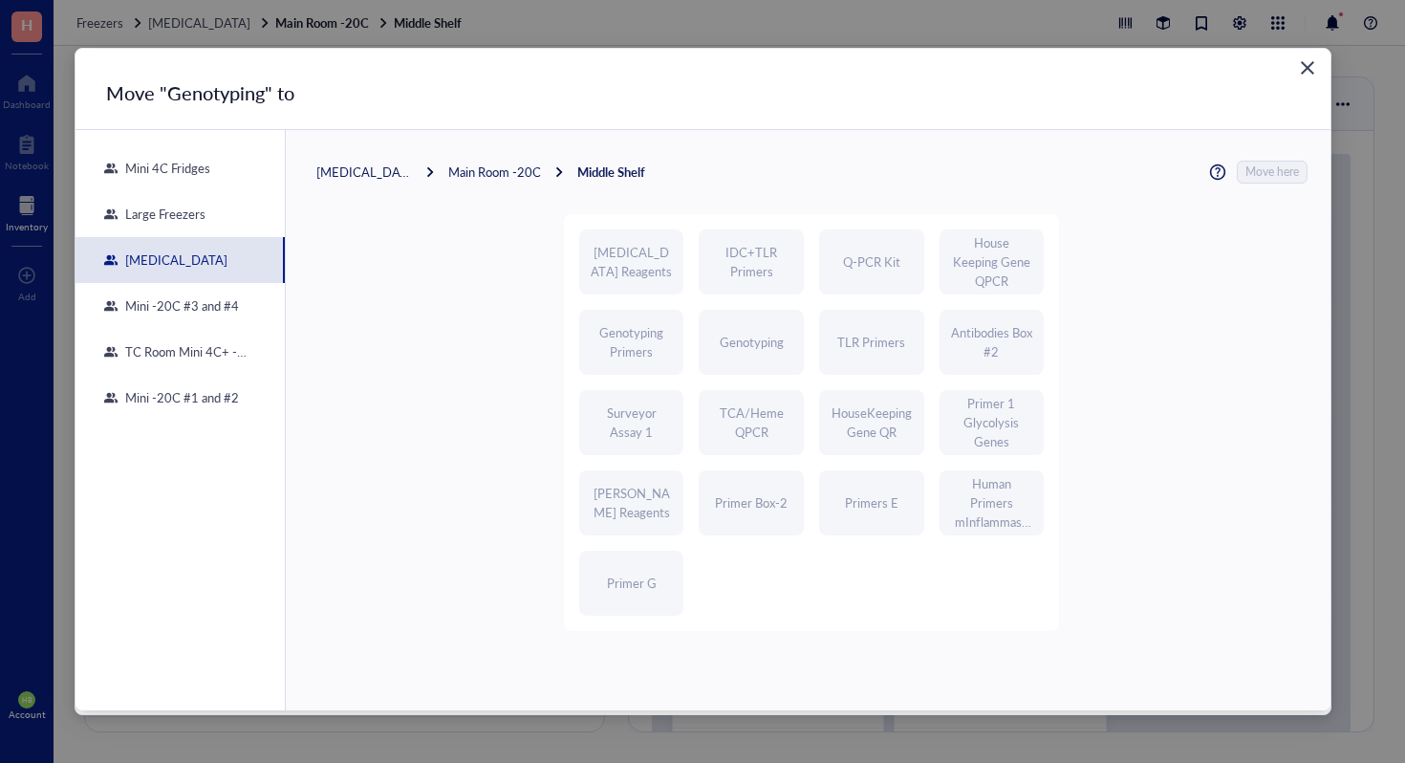
click at [504, 163] on div "Main Room -20C" at bounding box center [494, 171] width 93 height 17
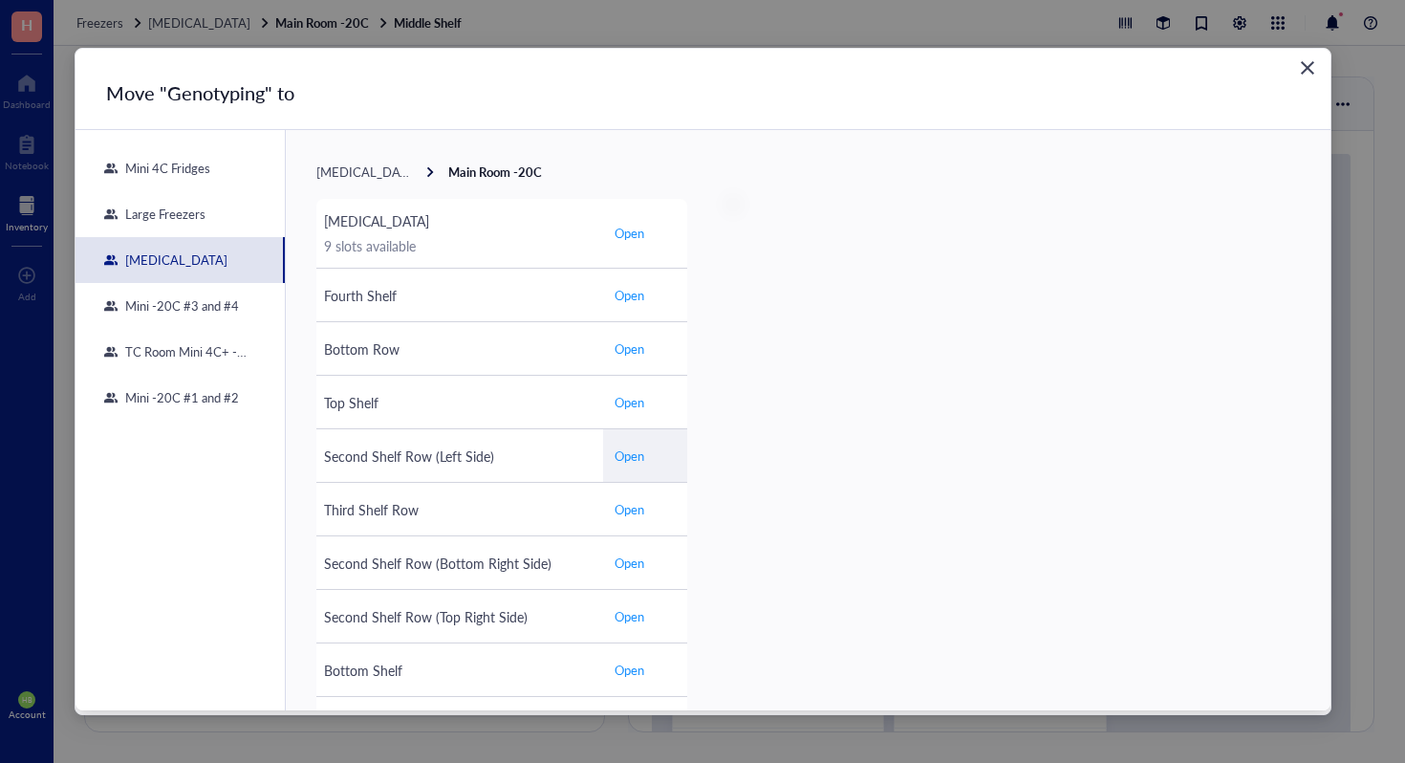
scroll to position [124, 0]
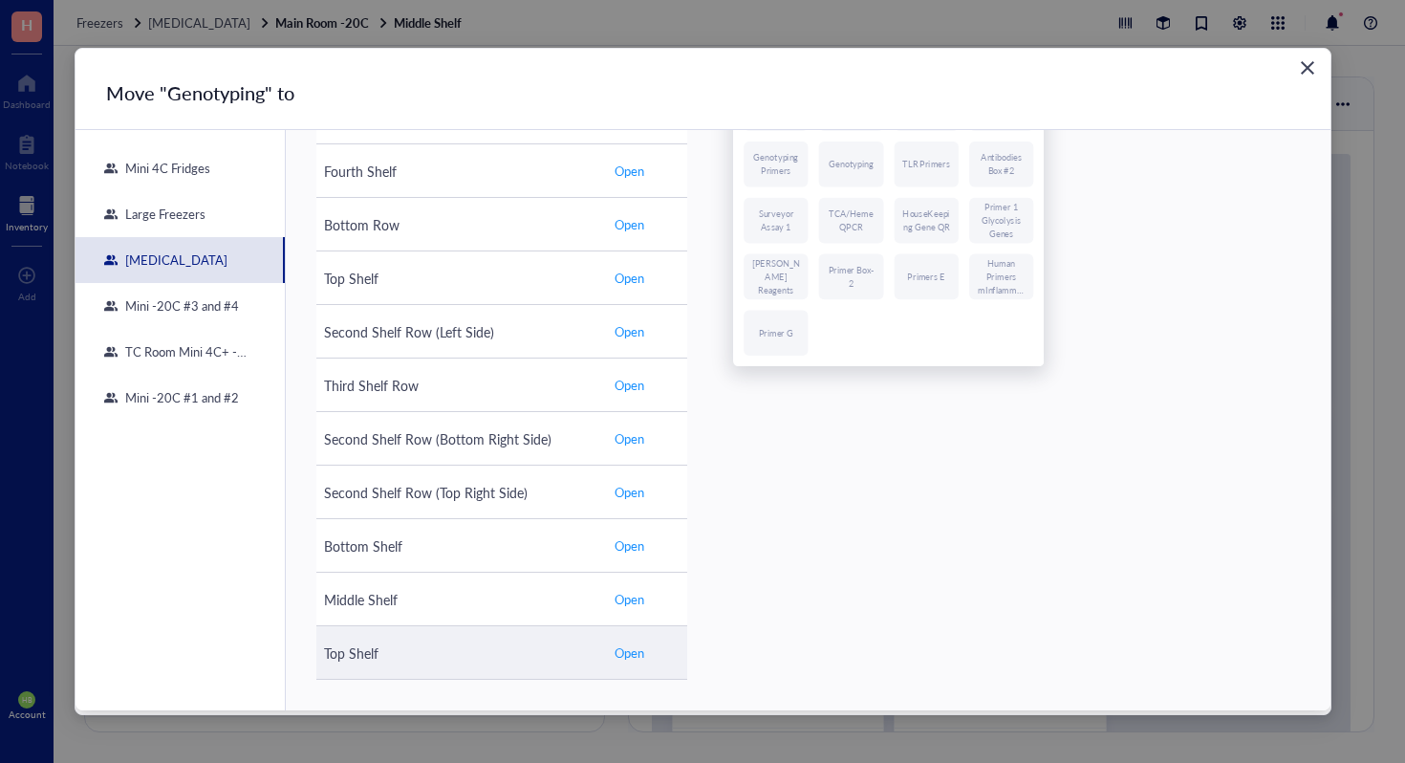
click at [636, 645] on span "Open" at bounding box center [630, 652] width 30 height 17
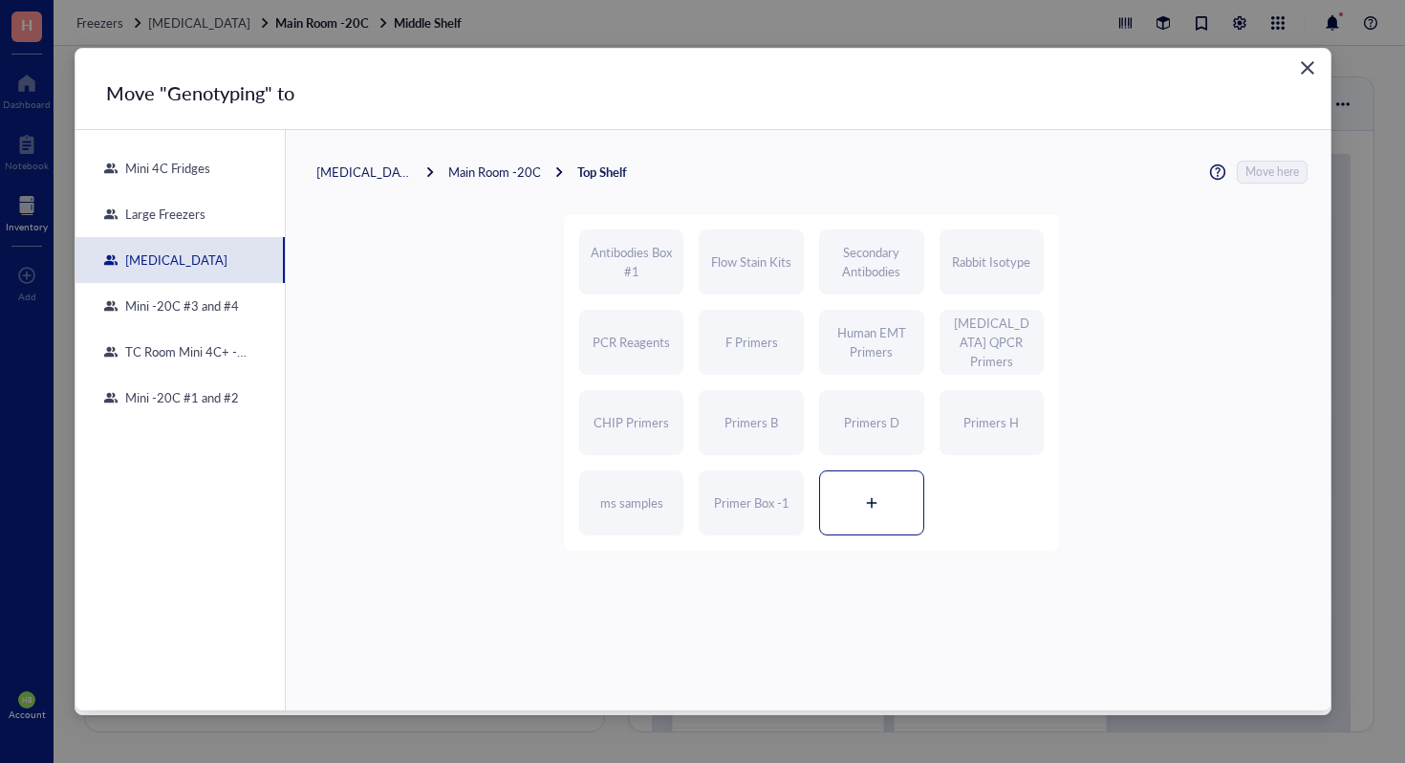
click at [864, 491] on div at bounding box center [871, 502] width 103 height 63
click at [1268, 157] on div "[MEDICAL_DATA] Main Room -20C Top Shelf Move here Antibodies Box #1 Flow Stain …" at bounding box center [808, 359] width 1045 height 459
click at [1268, 160] on div "[MEDICAL_DATA] Main Room -20C Top Shelf Move here Antibodies Box #1 Flow Stain …" at bounding box center [808, 359] width 1045 height 459
click at [1267, 163] on span "Move here" at bounding box center [1274, 172] width 54 height 23
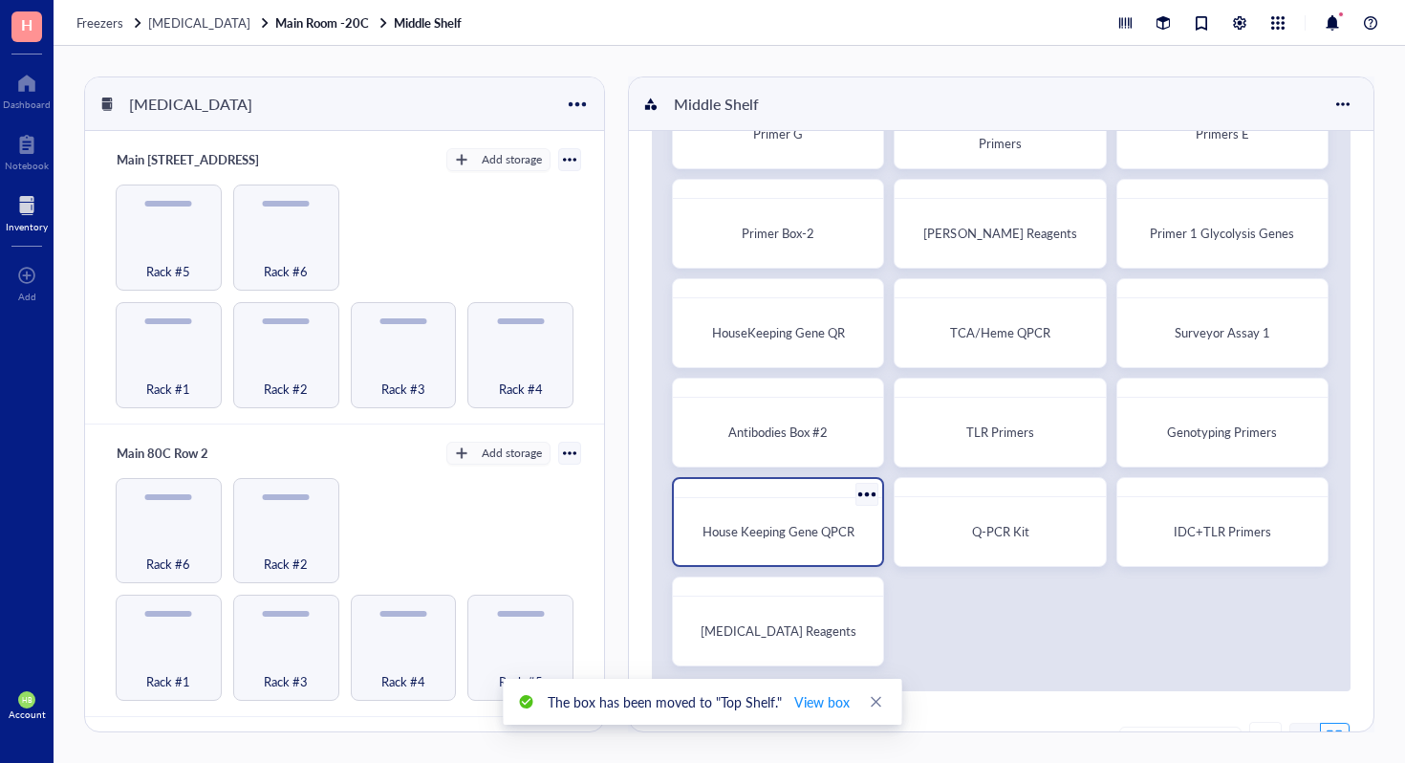
scroll to position [140, 0]
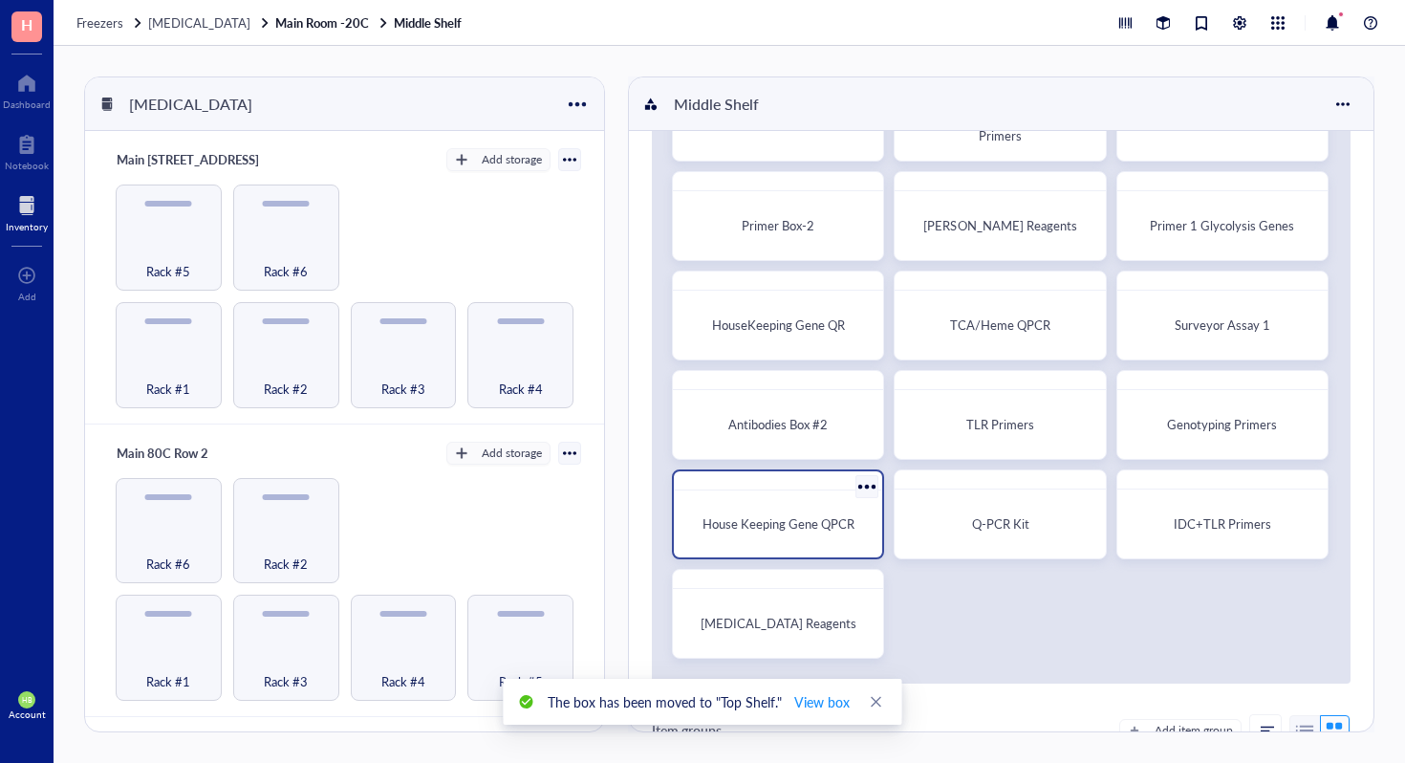
click at [861, 490] on div at bounding box center [868, 486] width 28 height 28
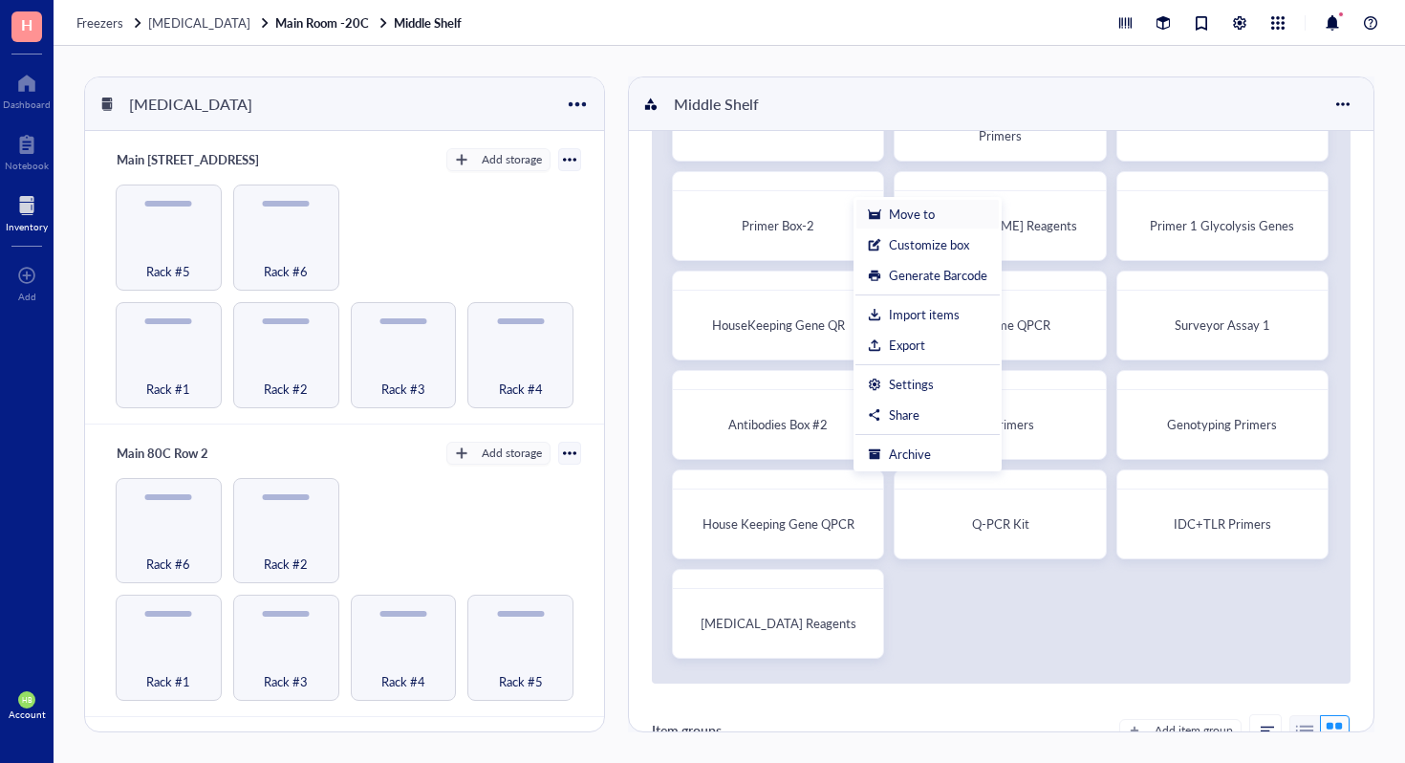
click at [912, 212] on div "Move to" at bounding box center [912, 214] width 46 height 17
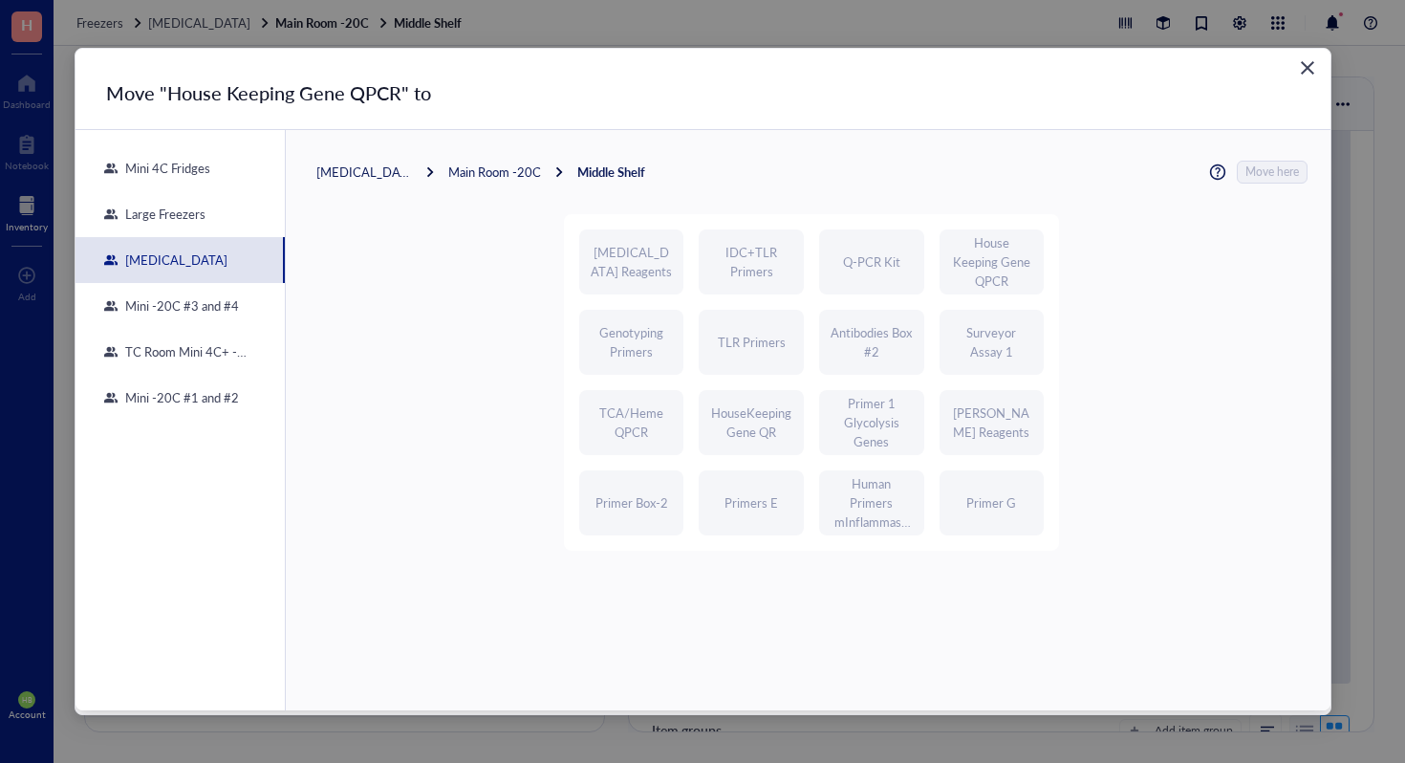
click at [487, 170] on div "Main Room -20C" at bounding box center [494, 171] width 93 height 17
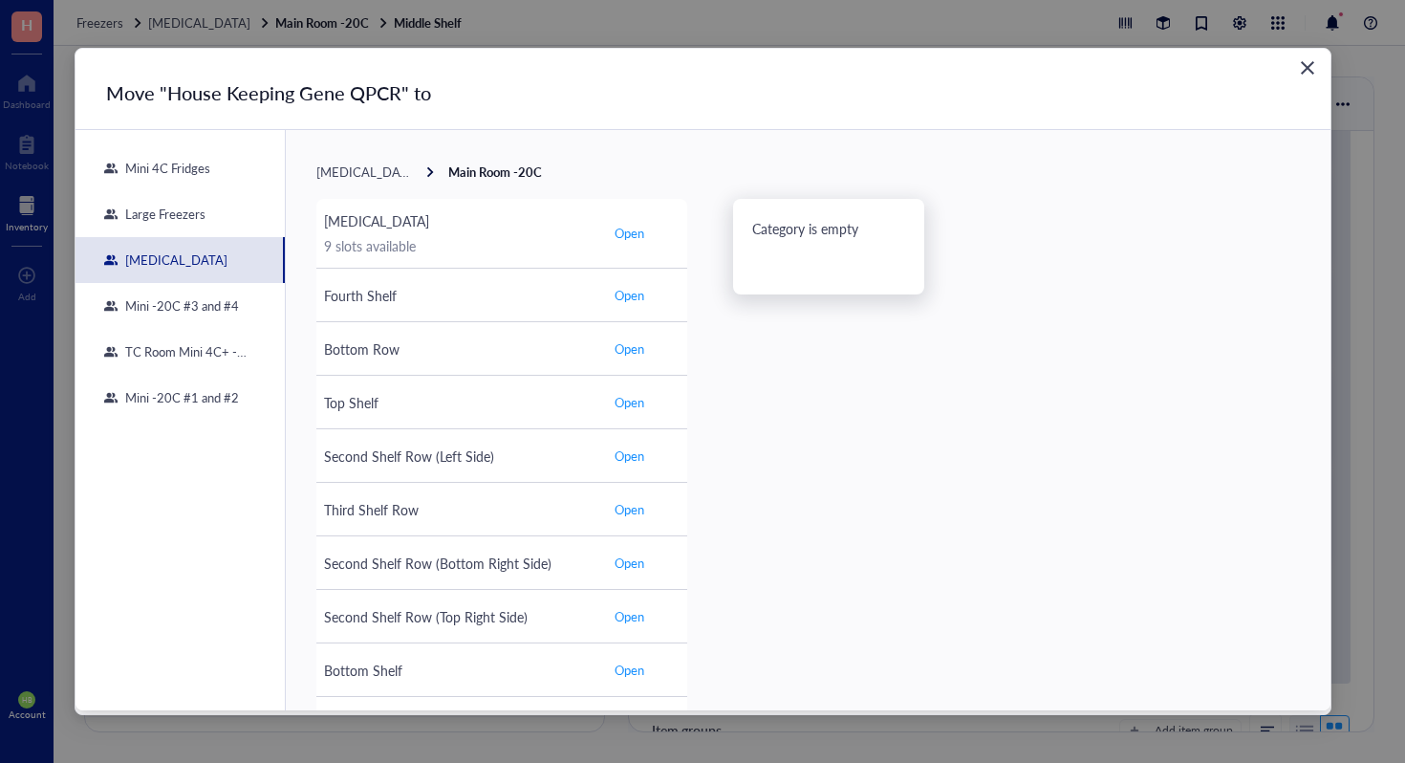
scroll to position [124, 0]
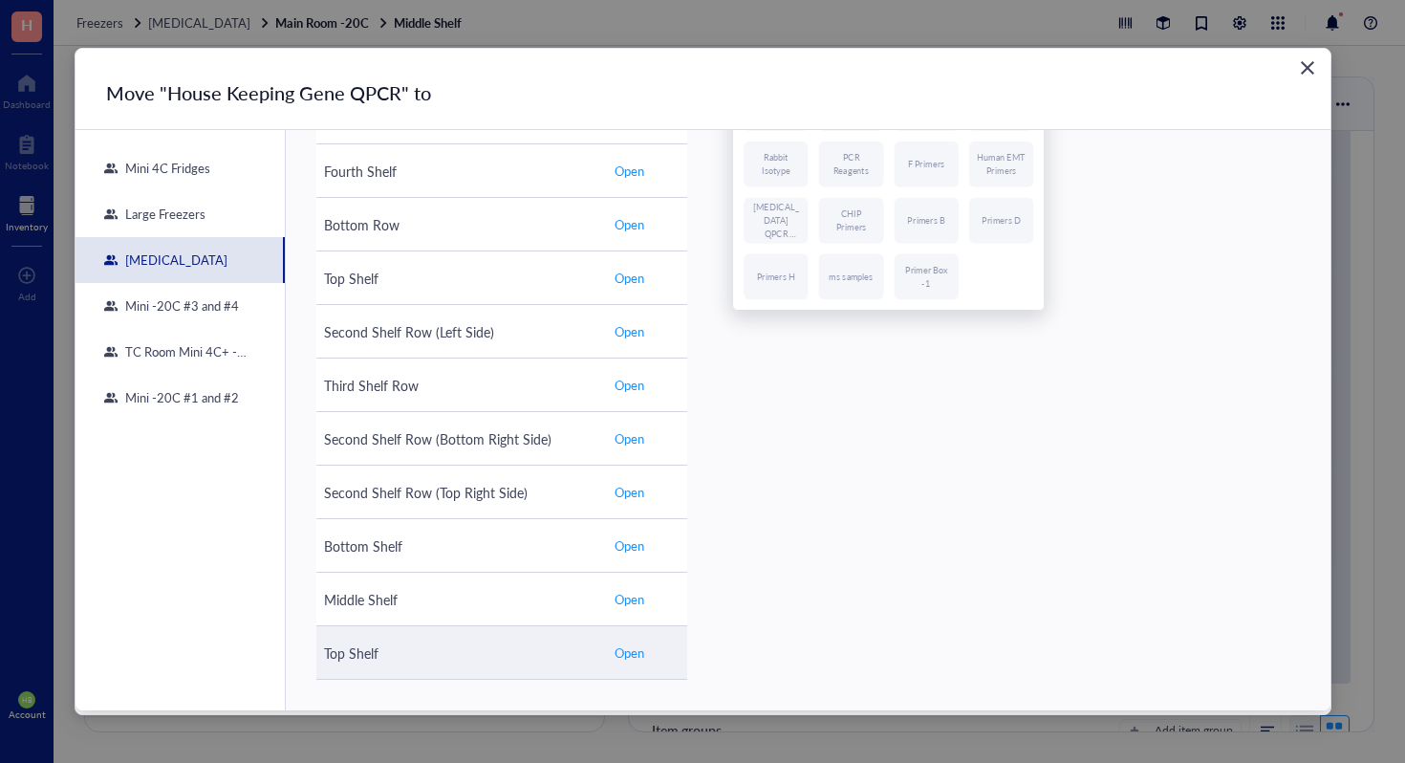
click at [623, 648] on span "Open" at bounding box center [630, 652] width 30 height 17
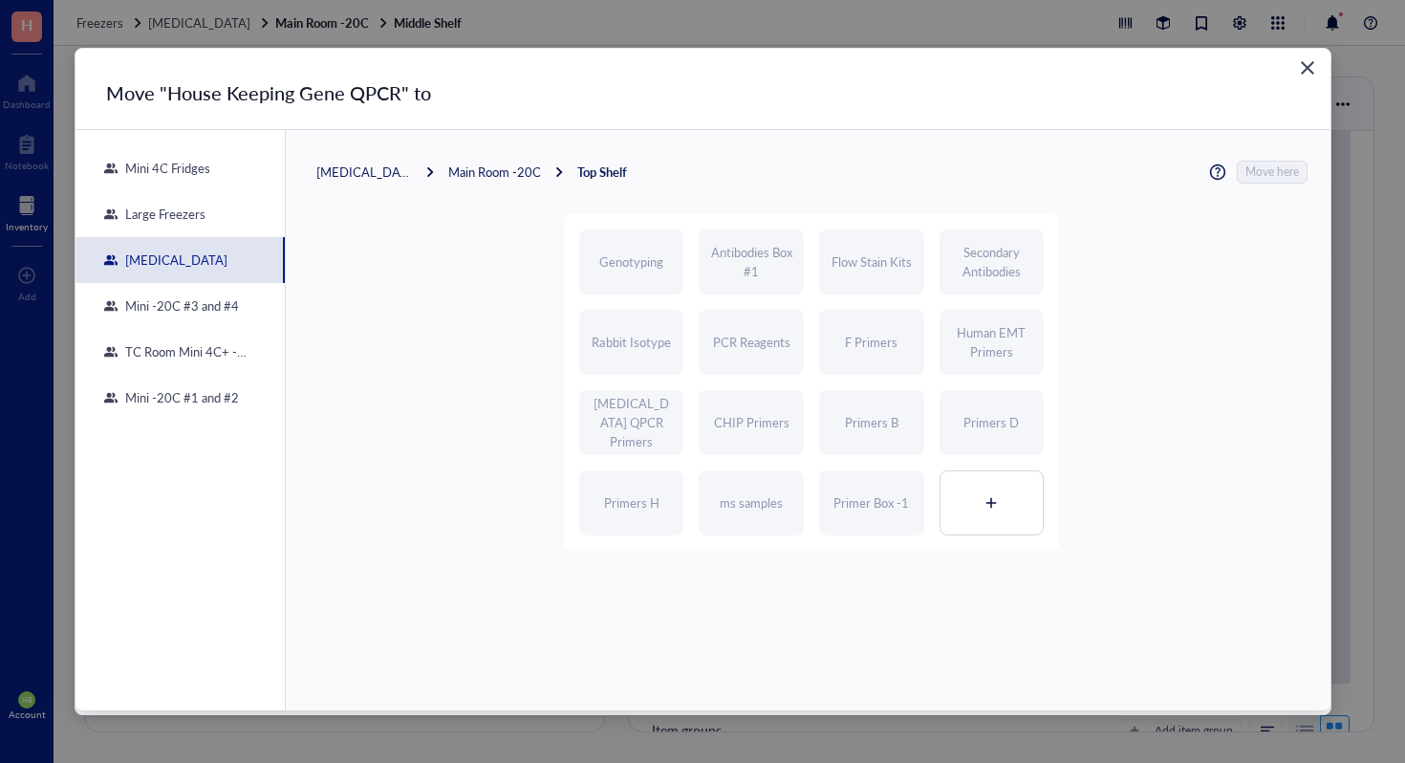
scroll to position [0, 0]
click at [990, 480] on div at bounding box center [992, 502] width 103 height 63
click at [1247, 167] on span "Move here" at bounding box center [1274, 172] width 54 height 23
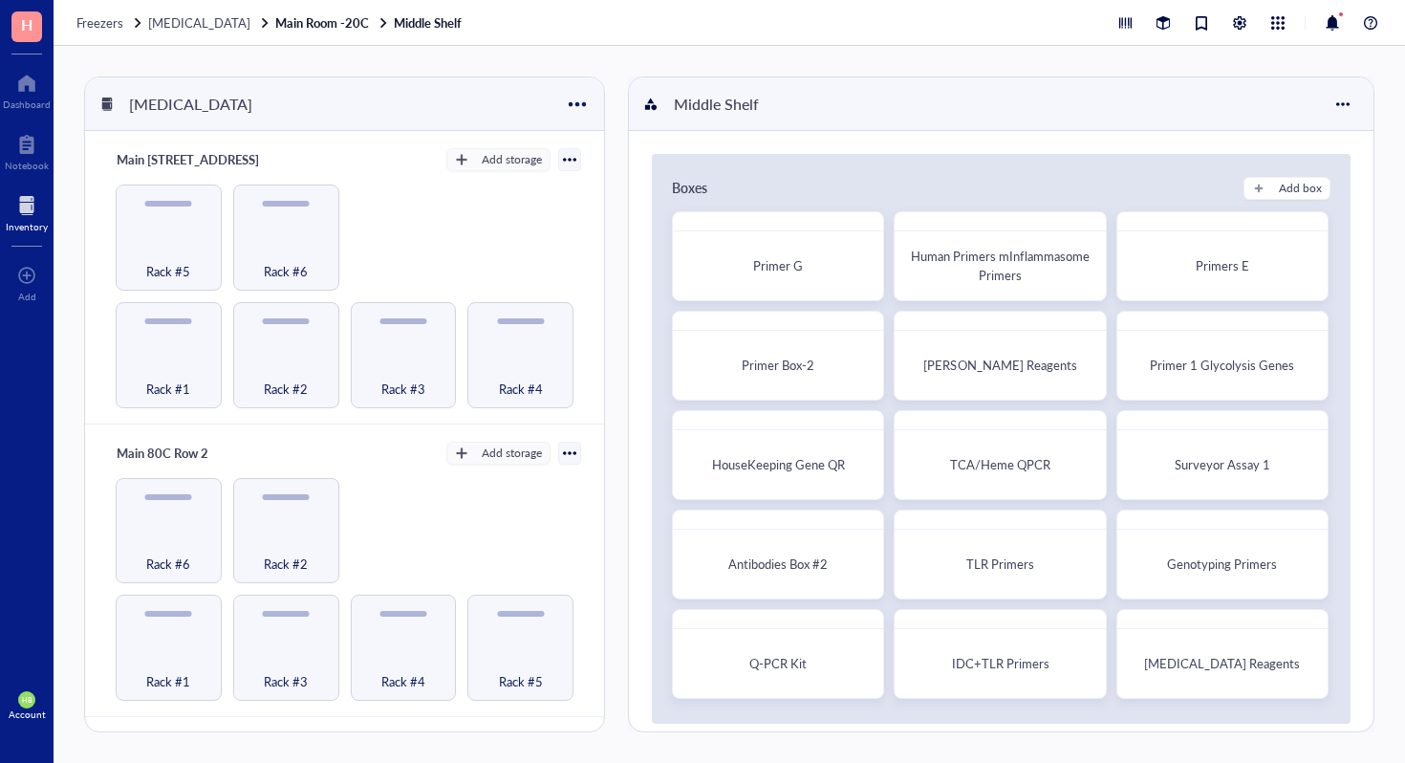
scroll to position [1034, 0]
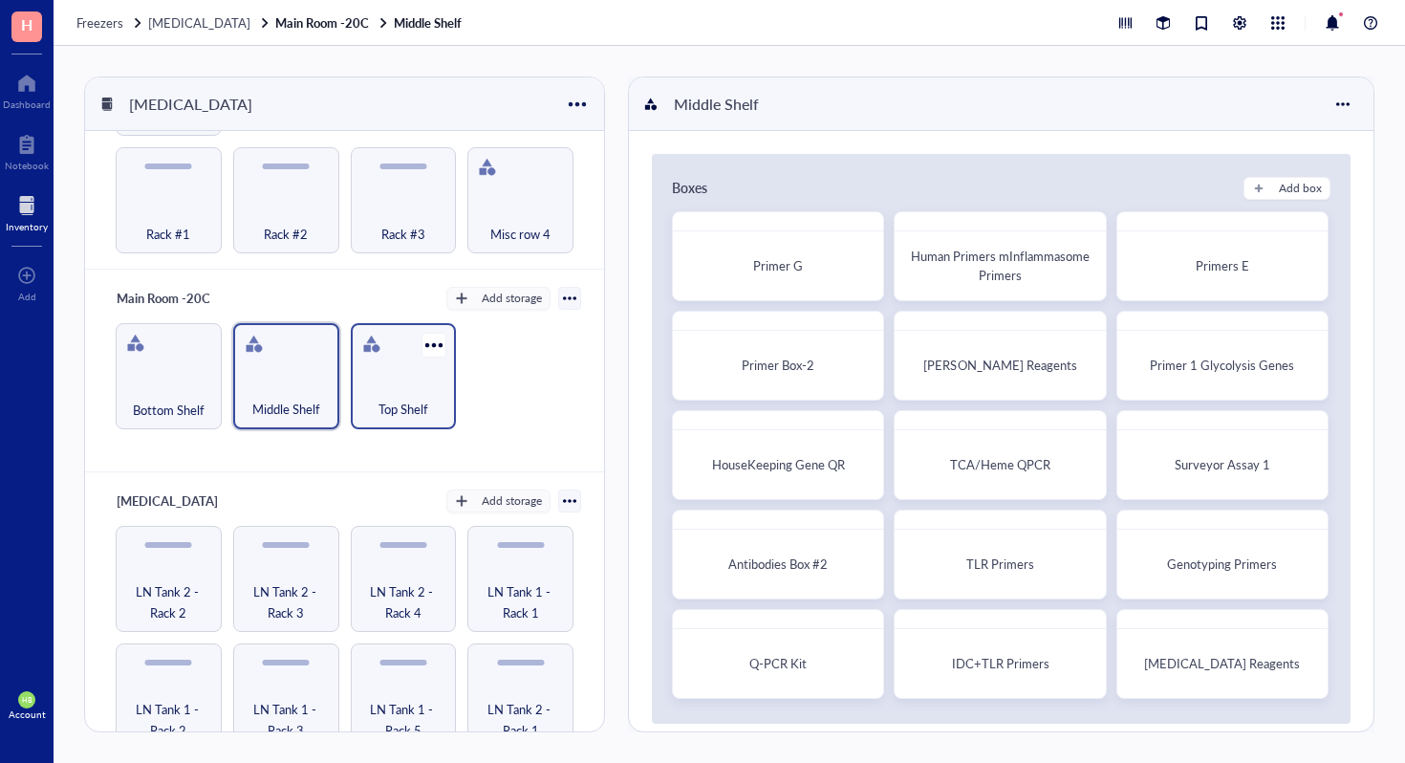
click at [403, 399] on span "Top Shelf" at bounding box center [404, 409] width 50 height 21
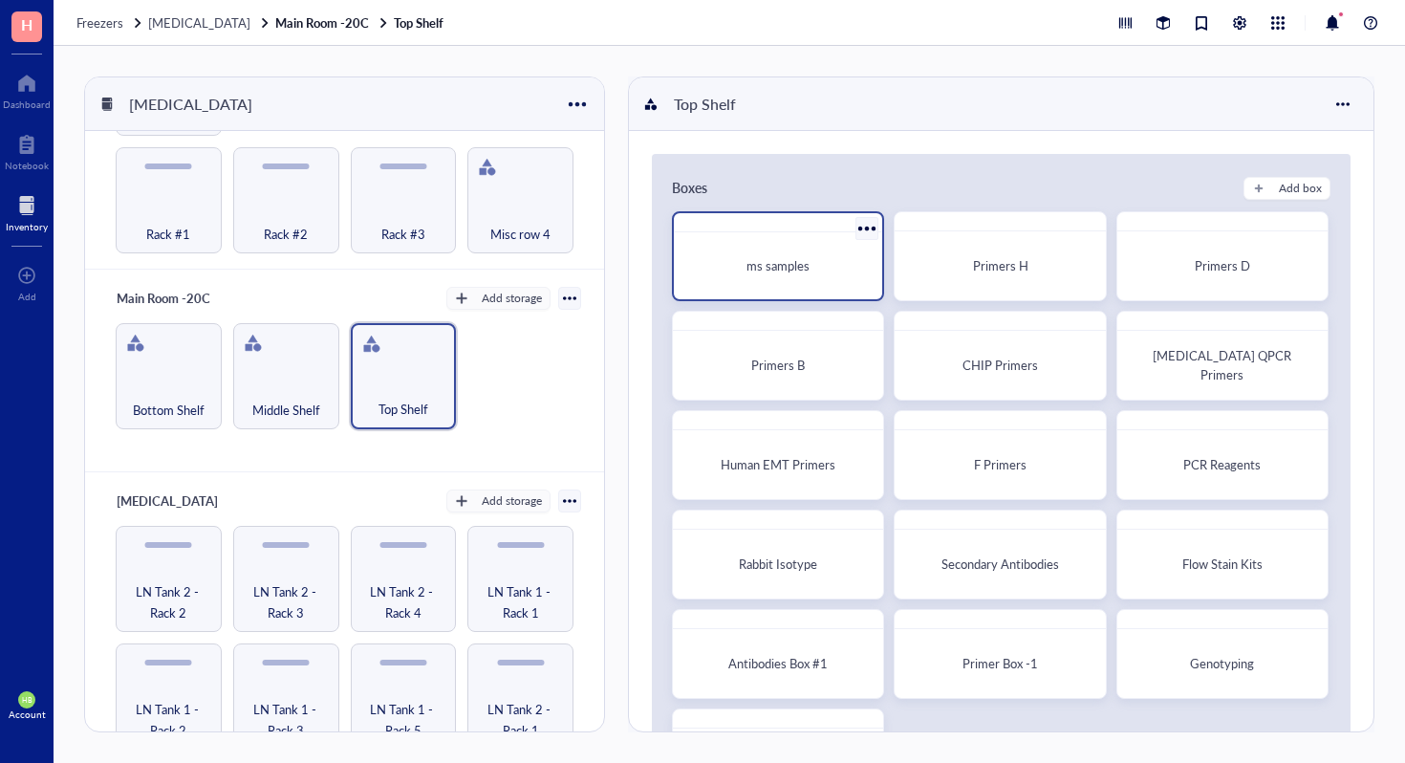
click at [773, 250] on div "ms samples" at bounding box center [778, 266] width 193 height 52
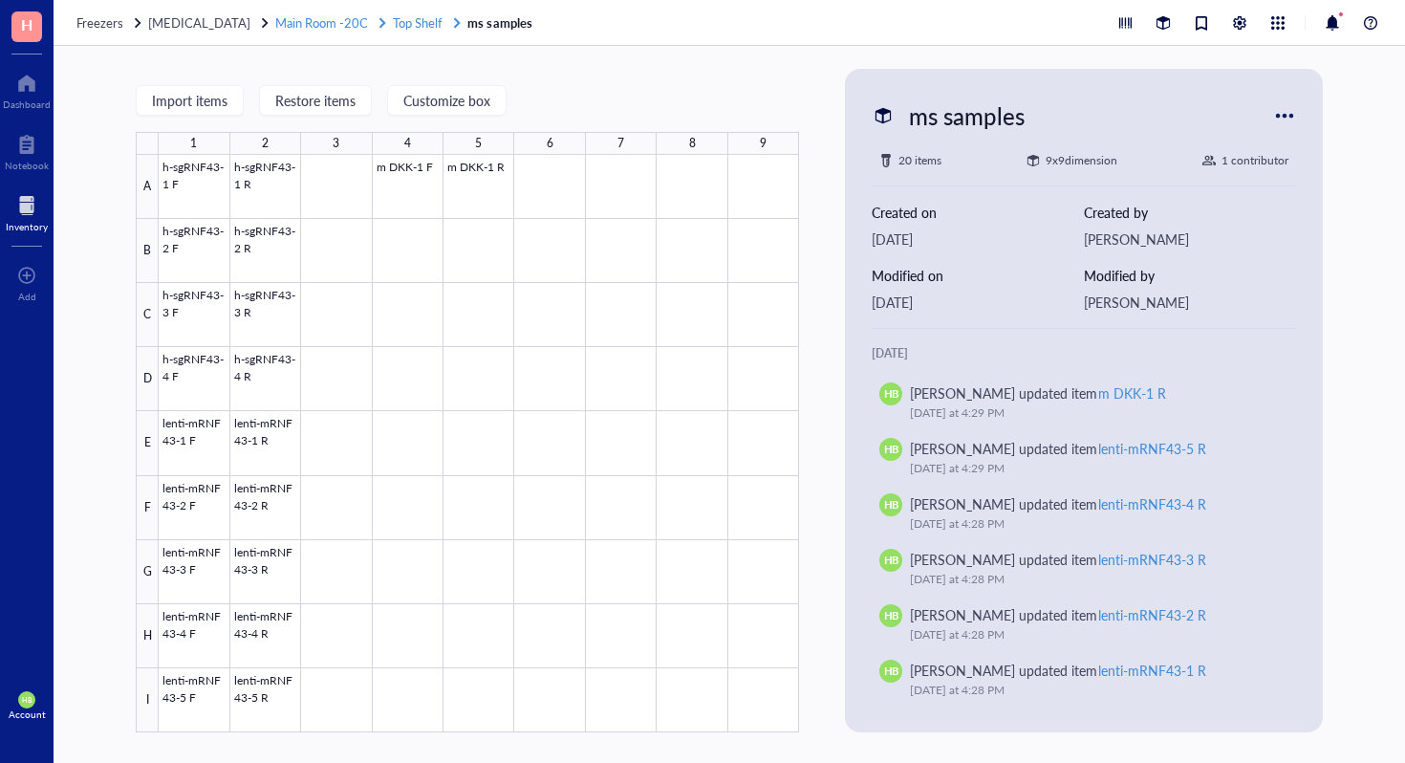
click at [415, 25] on span "Top Shelf" at bounding box center [418, 22] width 50 height 18
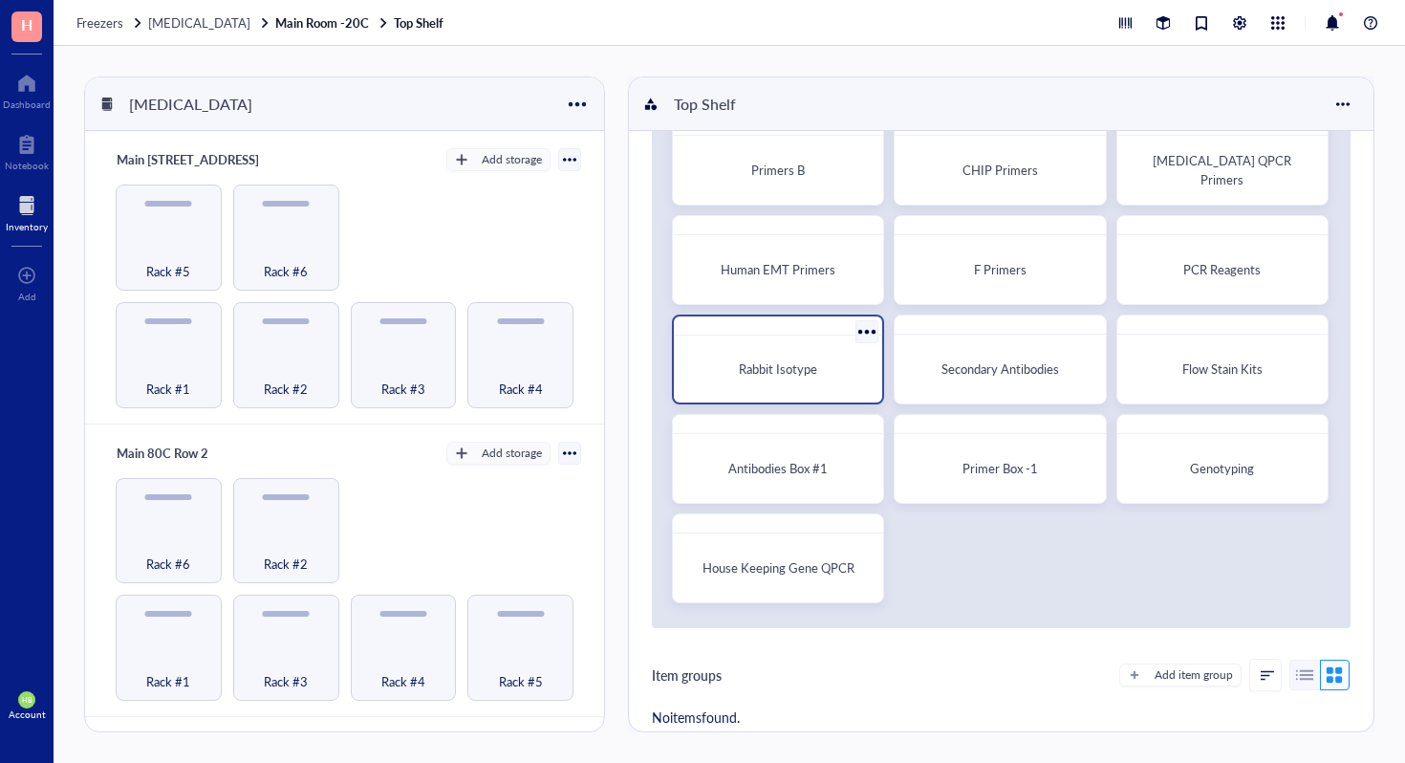
scroll to position [196, 0]
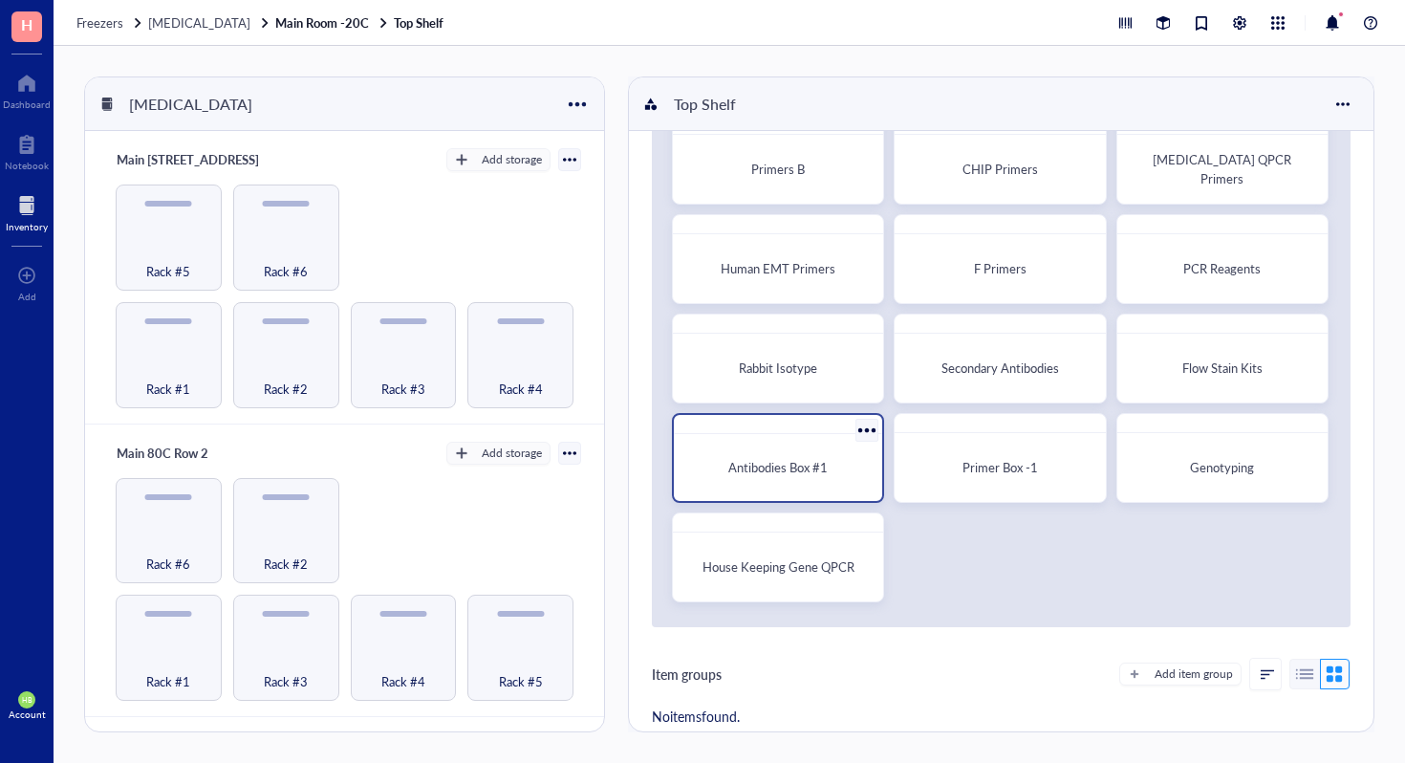
click at [828, 468] on div "Antibodies Box #1" at bounding box center [778, 467] width 178 height 19
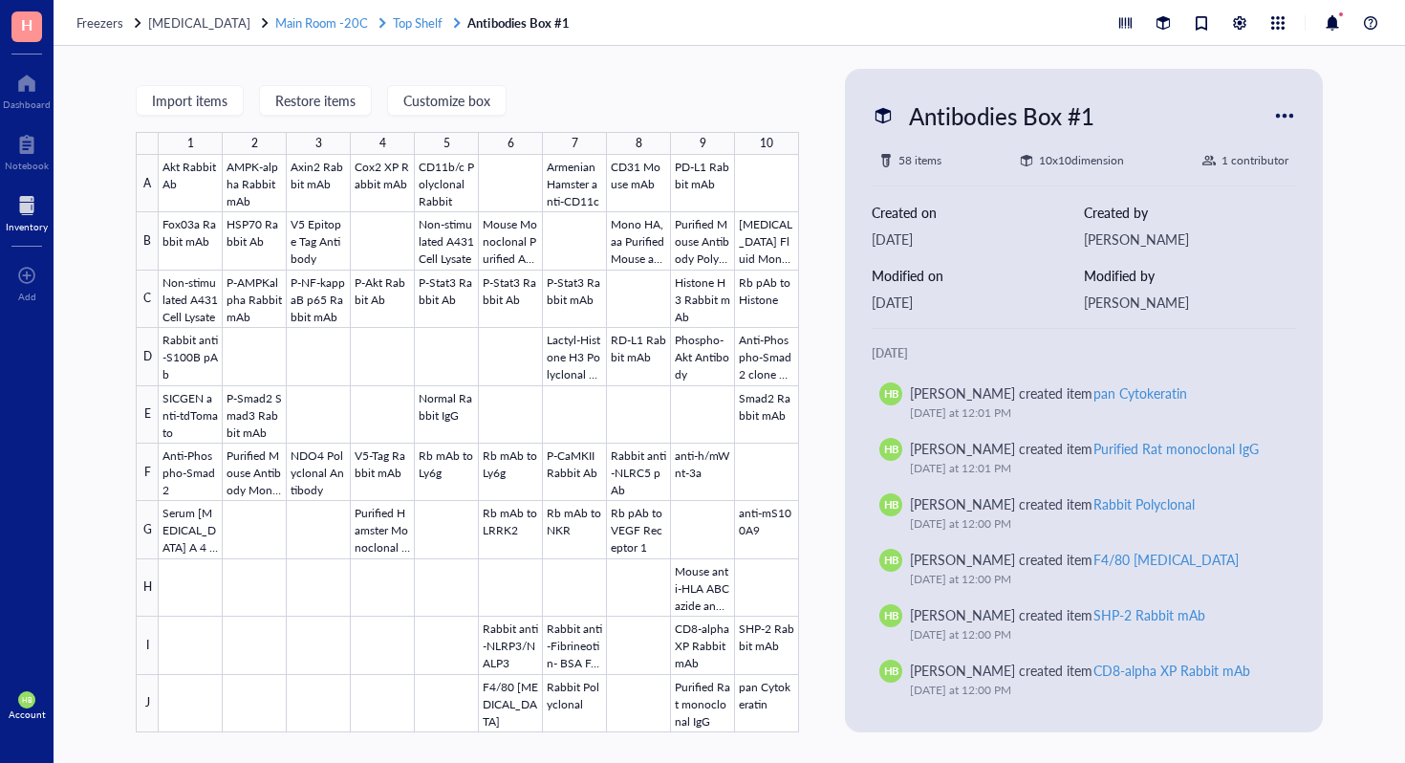
click at [400, 27] on span "Top Shelf" at bounding box center [418, 22] width 50 height 18
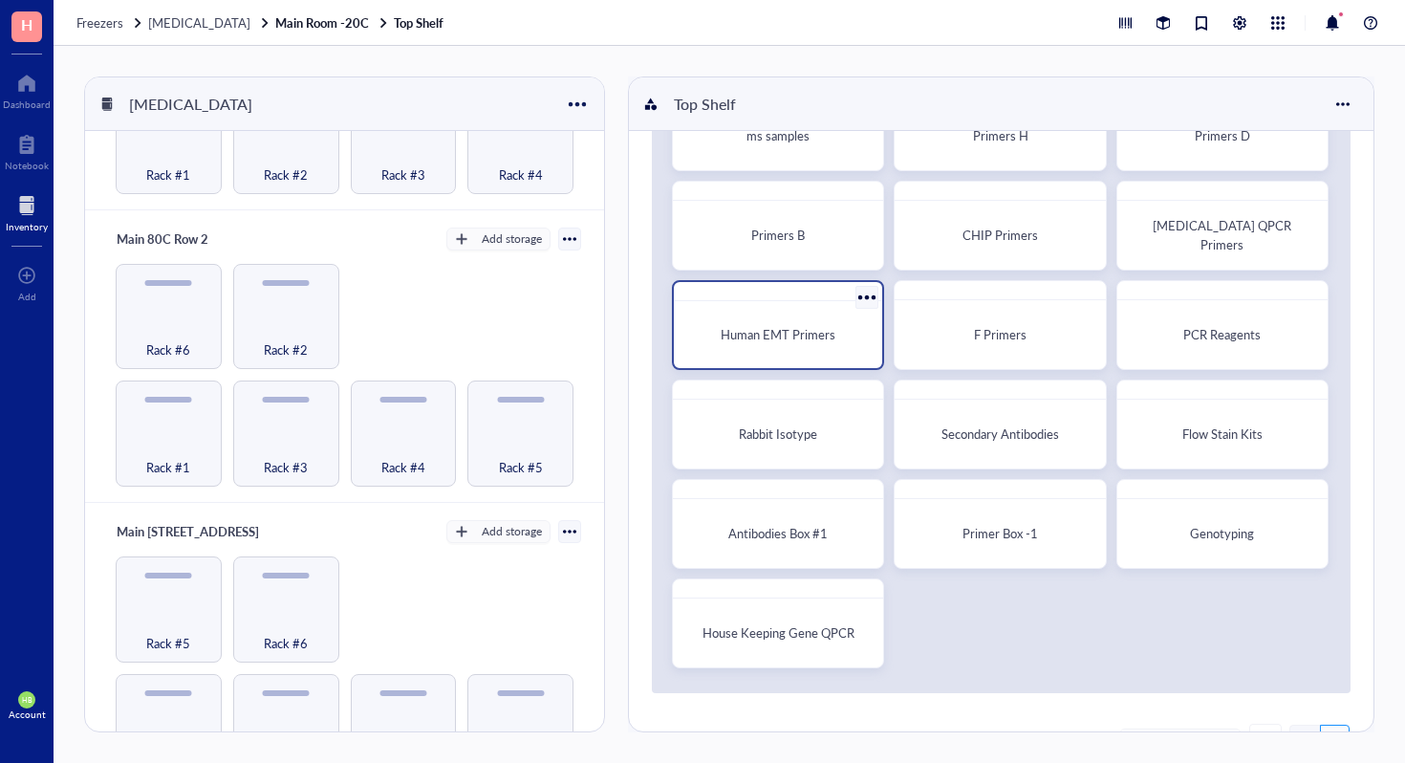
scroll to position [108, 0]
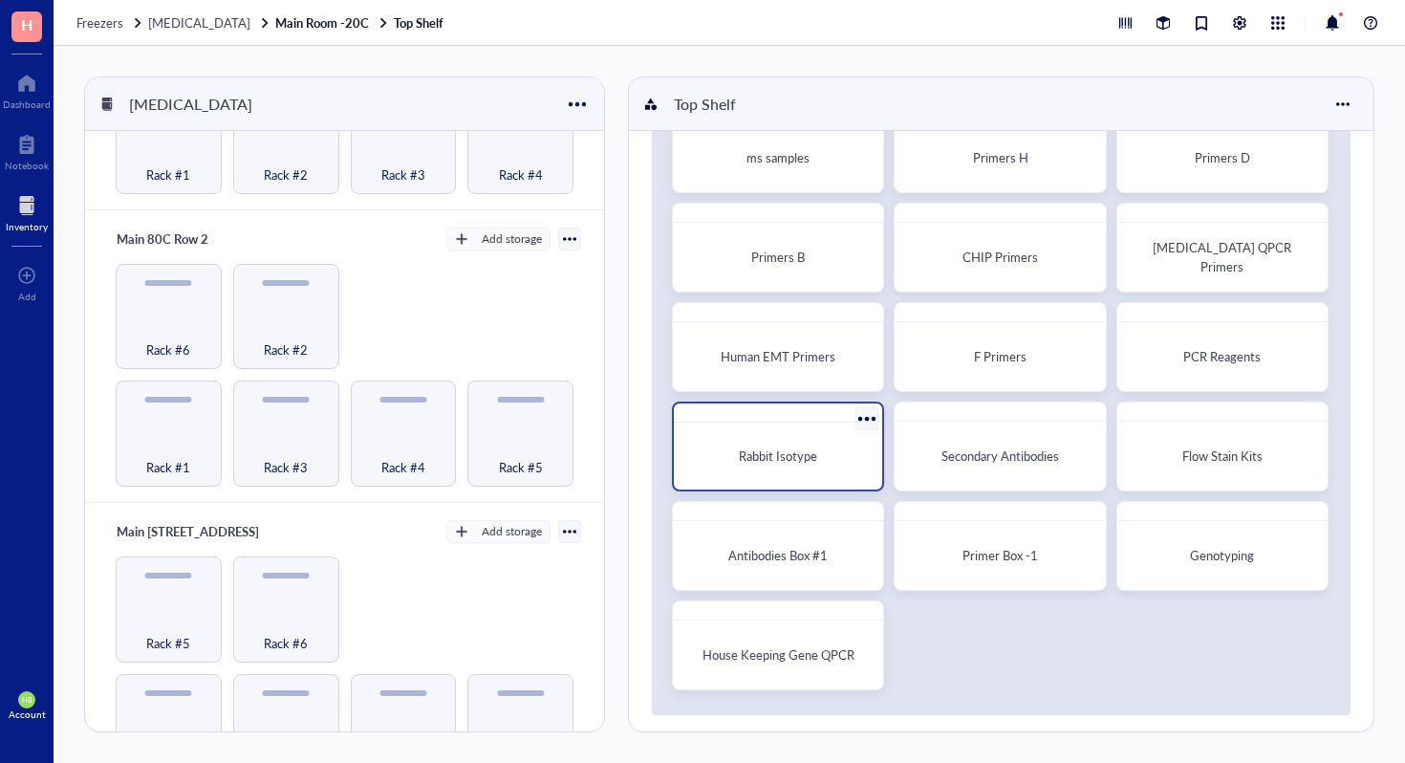
click at [857, 476] on div "Rabbit Isotype" at bounding box center [778, 456] width 193 height 52
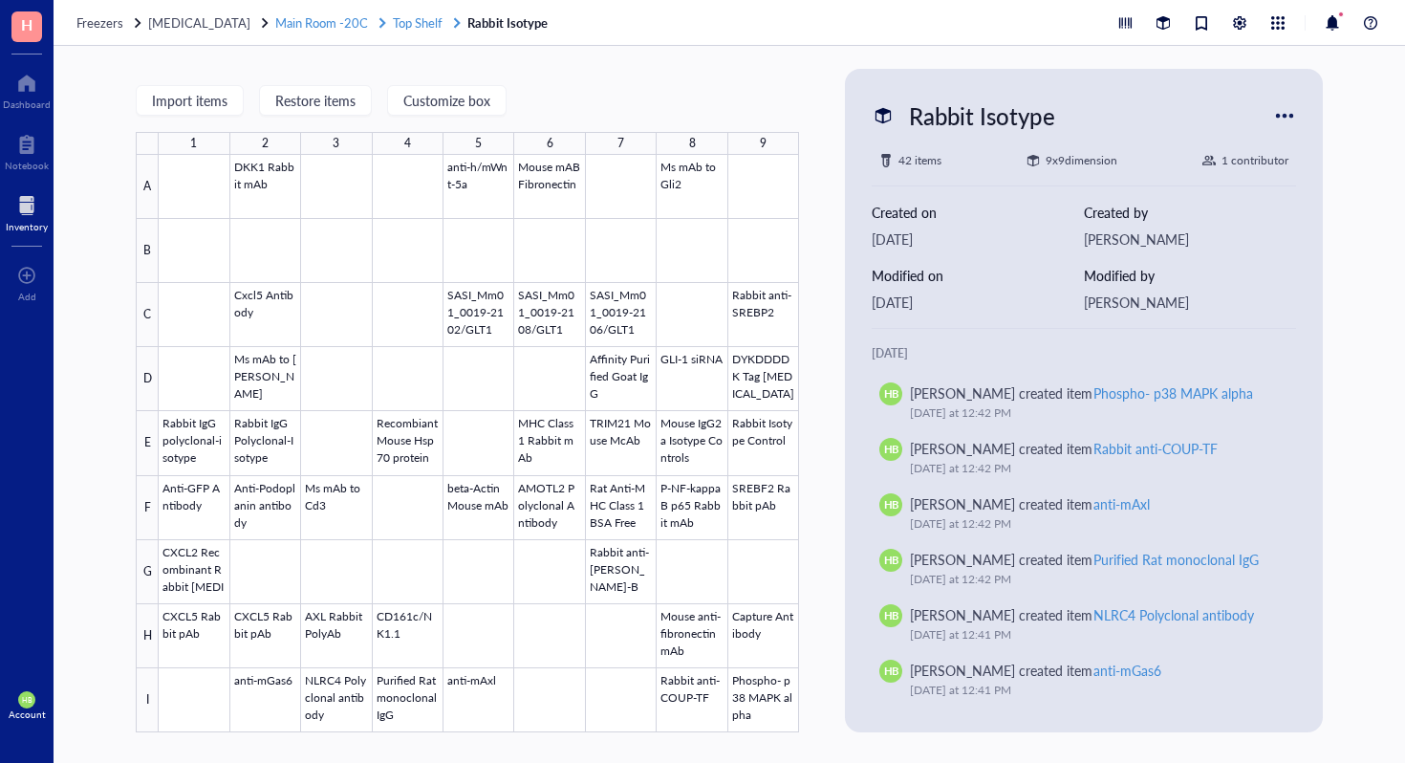
click at [403, 13] on span "Top Shelf" at bounding box center [418, 22] width 50 height 18
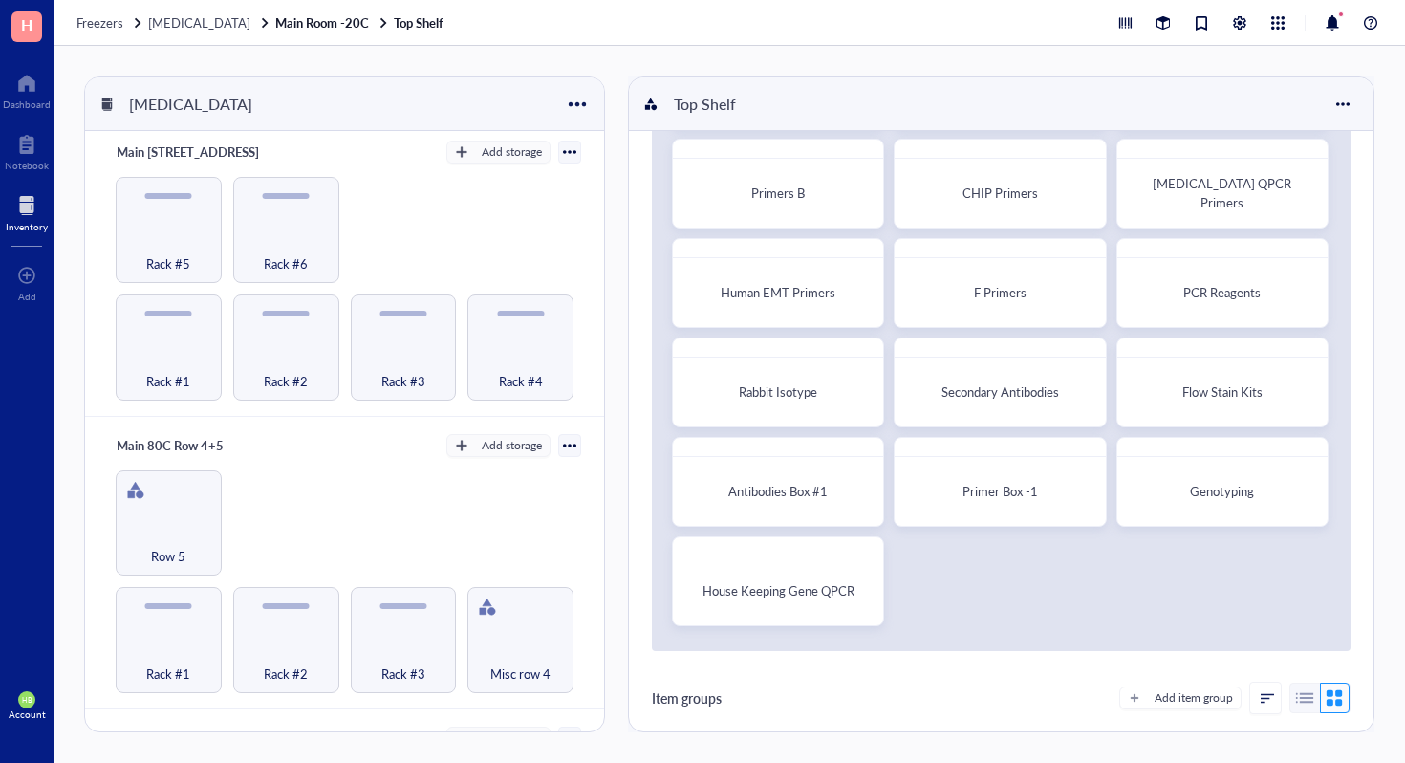
scroll to position [1034, 0]
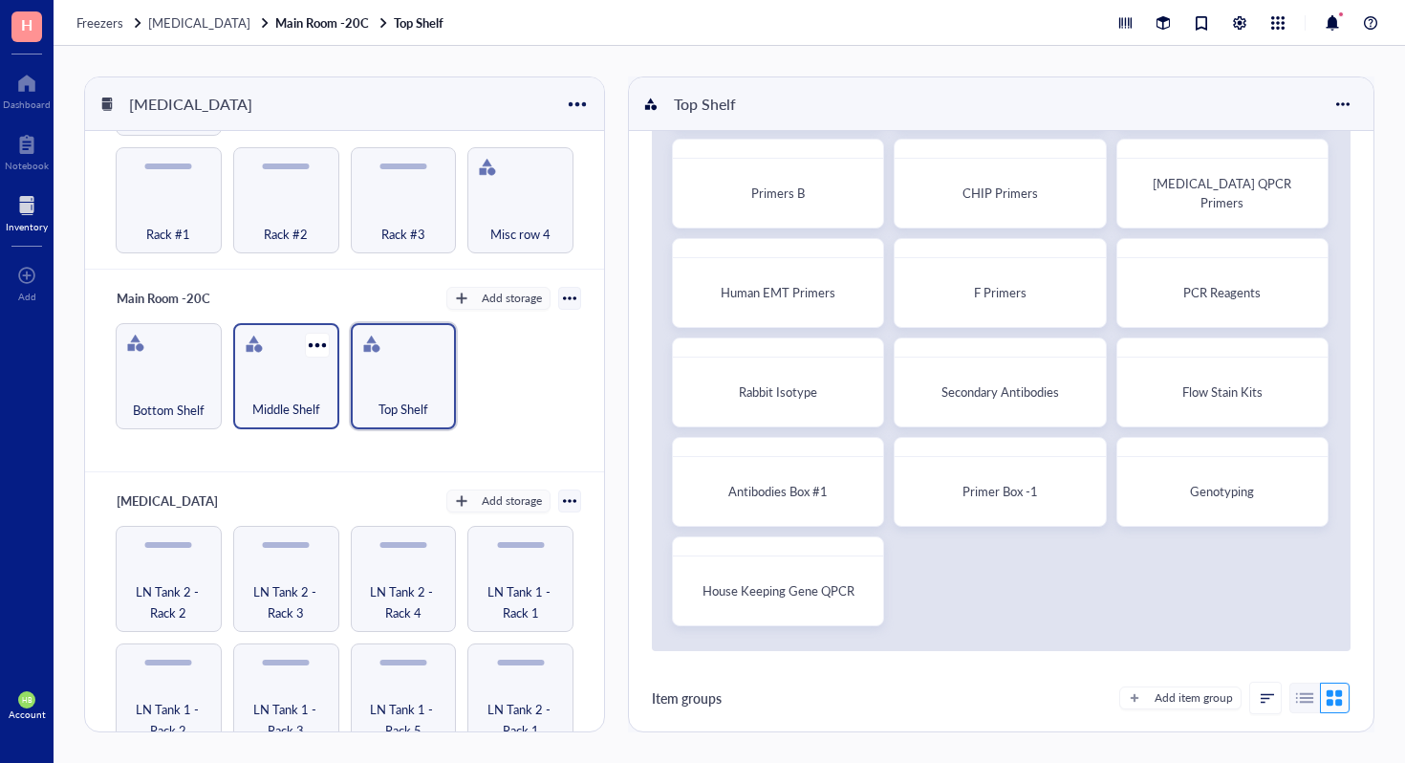
click at [296, 399] on span "Middle Shelf" at bounding box center [286, 409] width 68 height 21
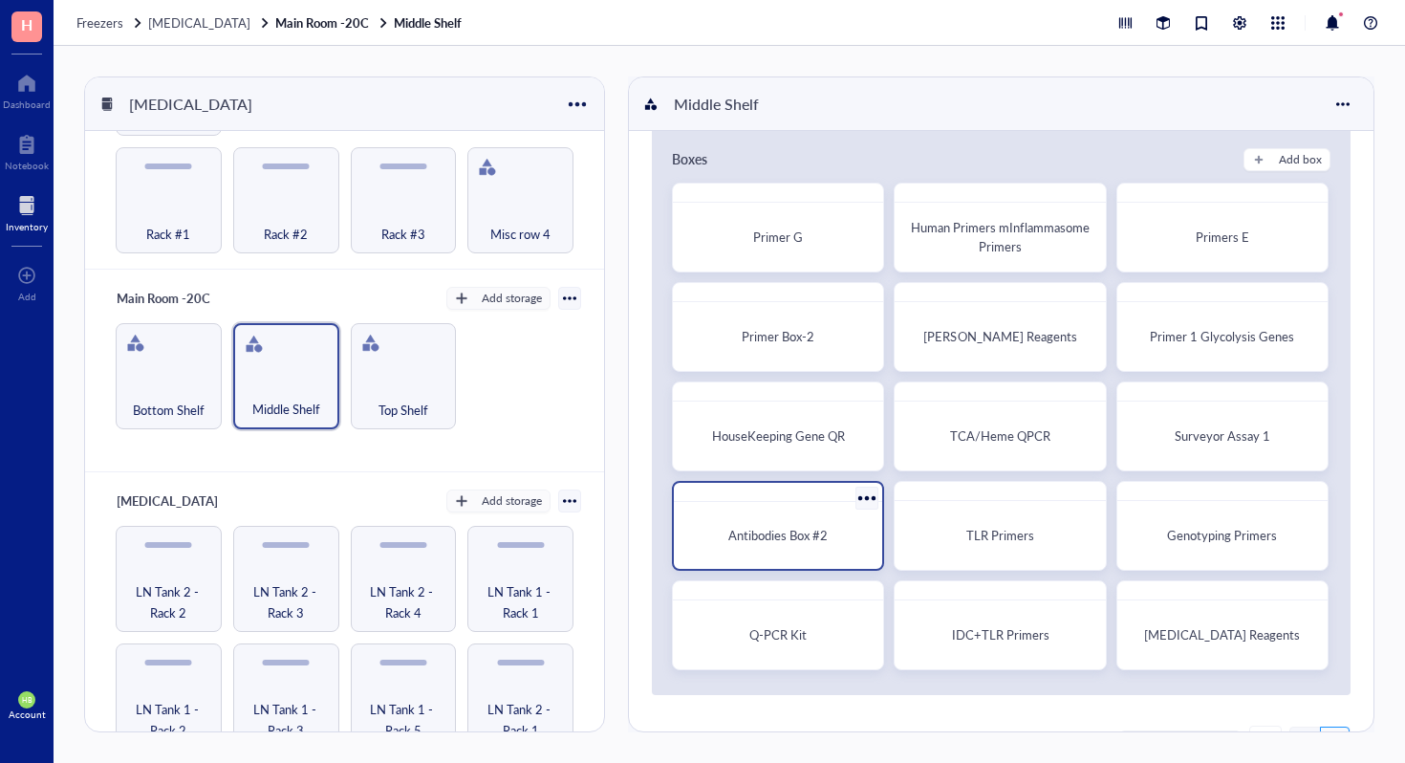
scroll to position [33, 0]
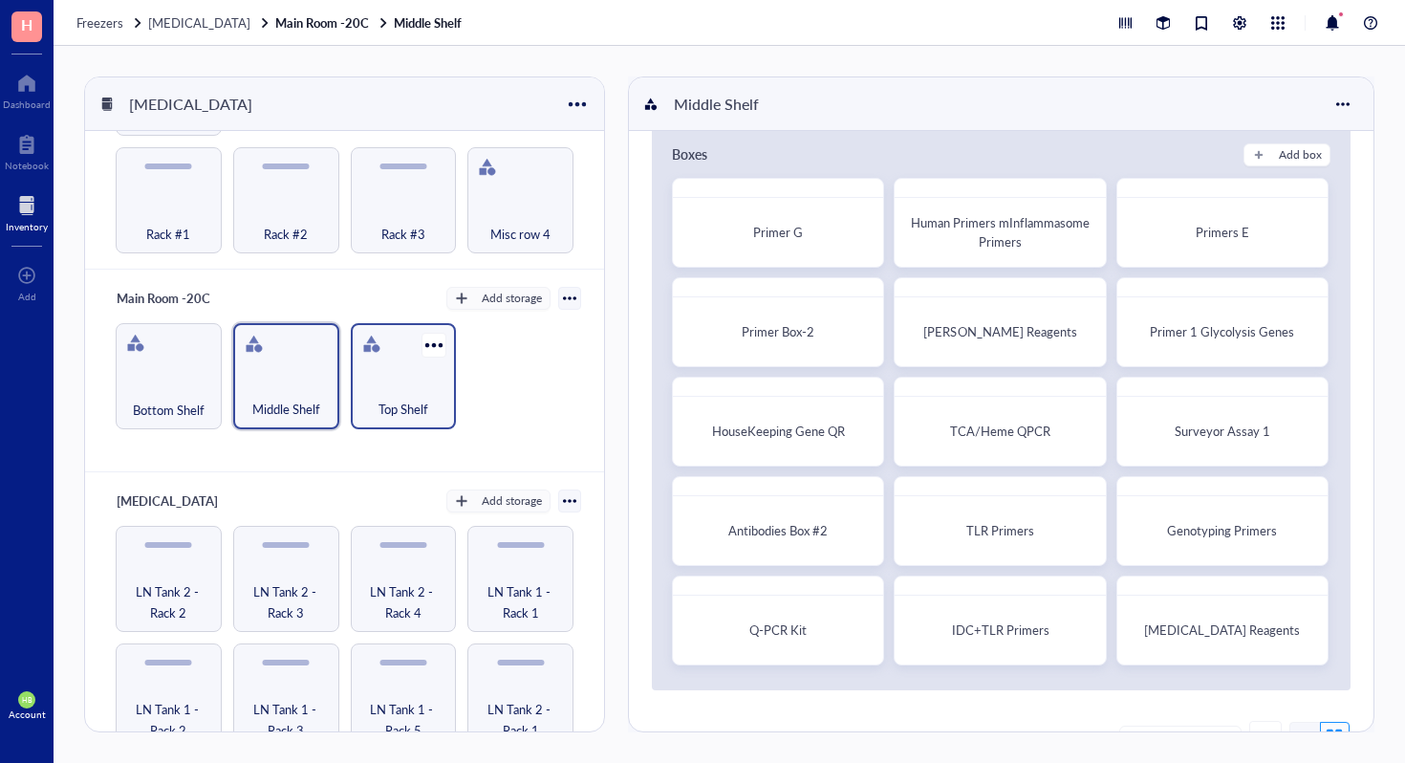
click at [398, 378] on div "Top Shelf" at bounding box center [403, 399] width 87 height 42
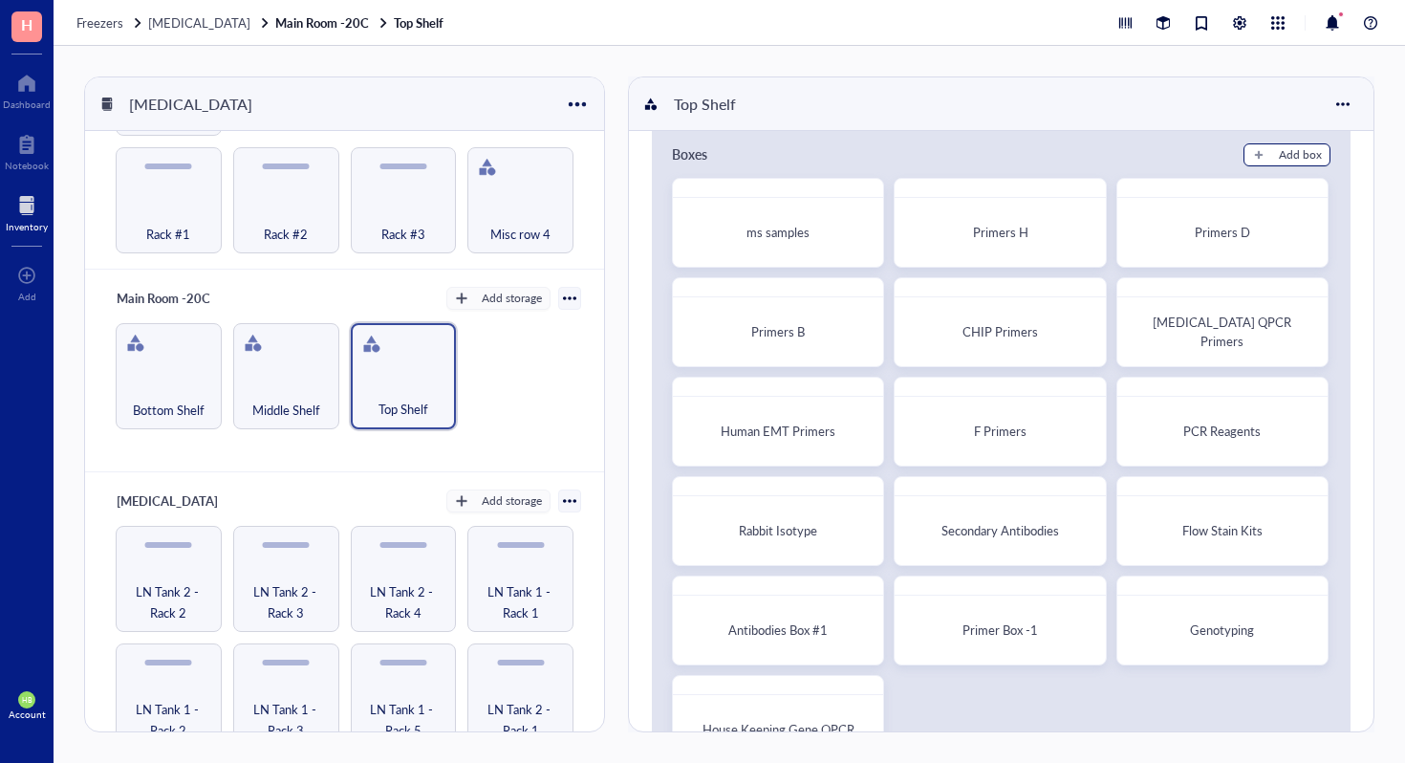
click at [1272, 159] on button "Add box" at bounding box center [1287, 154] width 87 height 23
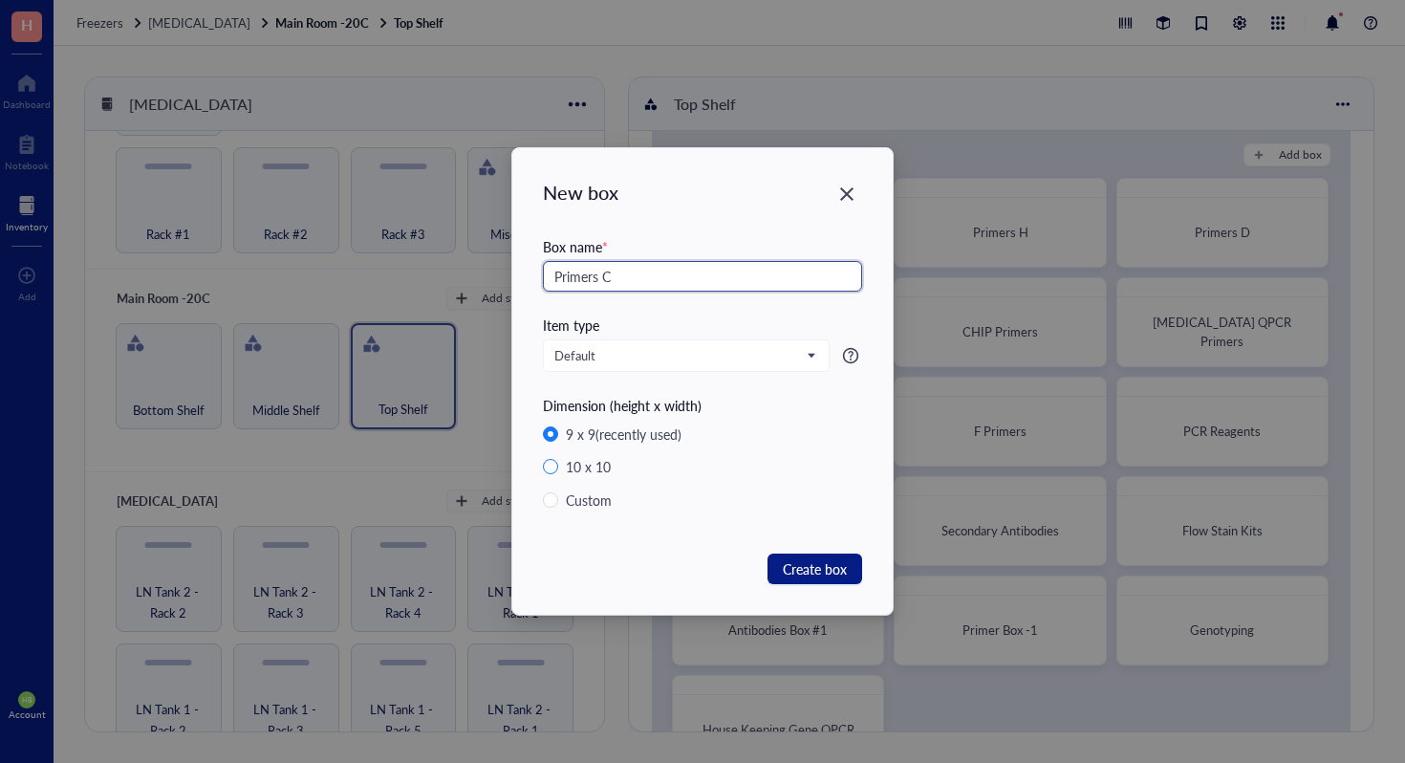
type input "Primers C"
click at [559, 458] on span "10 x 10" at bounding box center [588, 466] width 60 height 21
click at [558, 459] on input "10 x 10" at bounding box center [550, 466] width 15 height 15
radio input "true"
radio input "false"
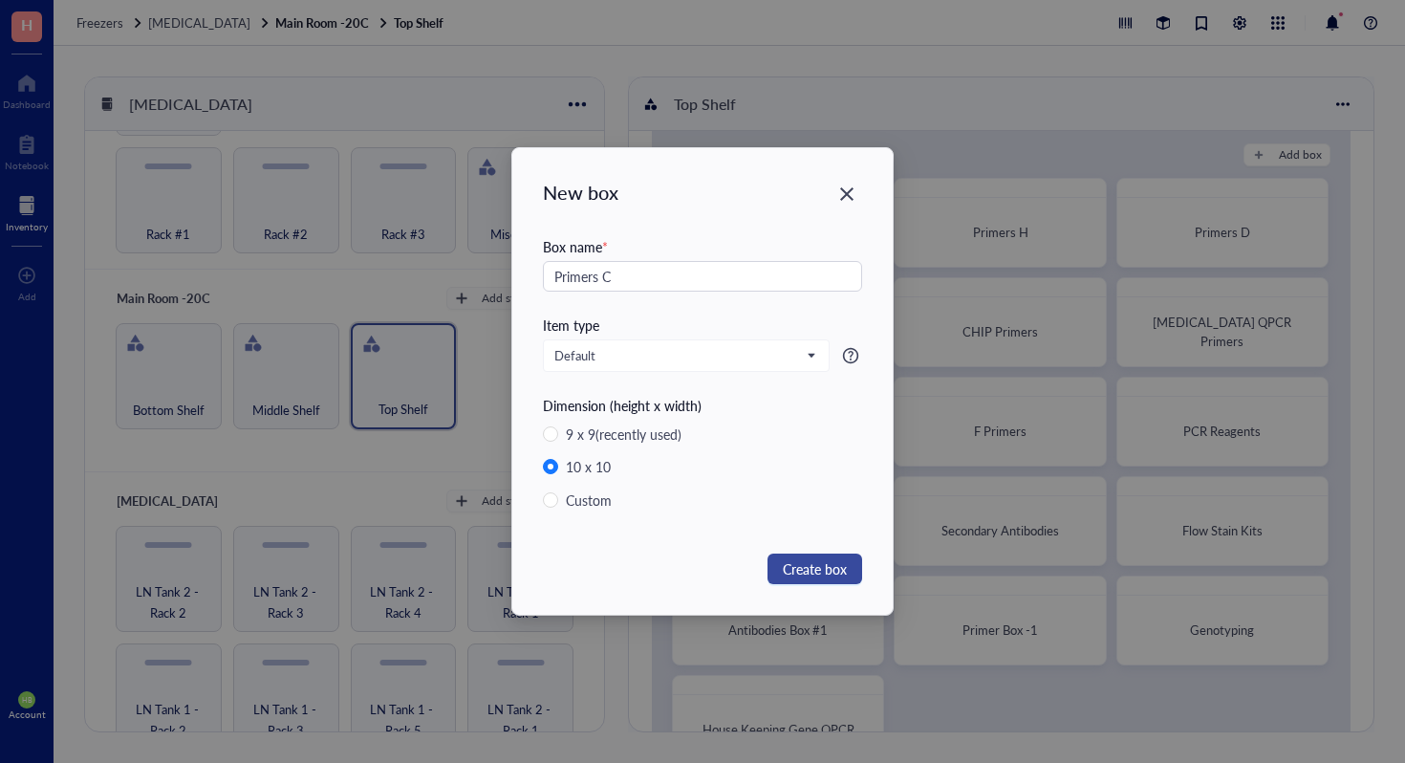
click at [809, 576] on span "Create box" at bounding box center [815, 568] width 64 height 21
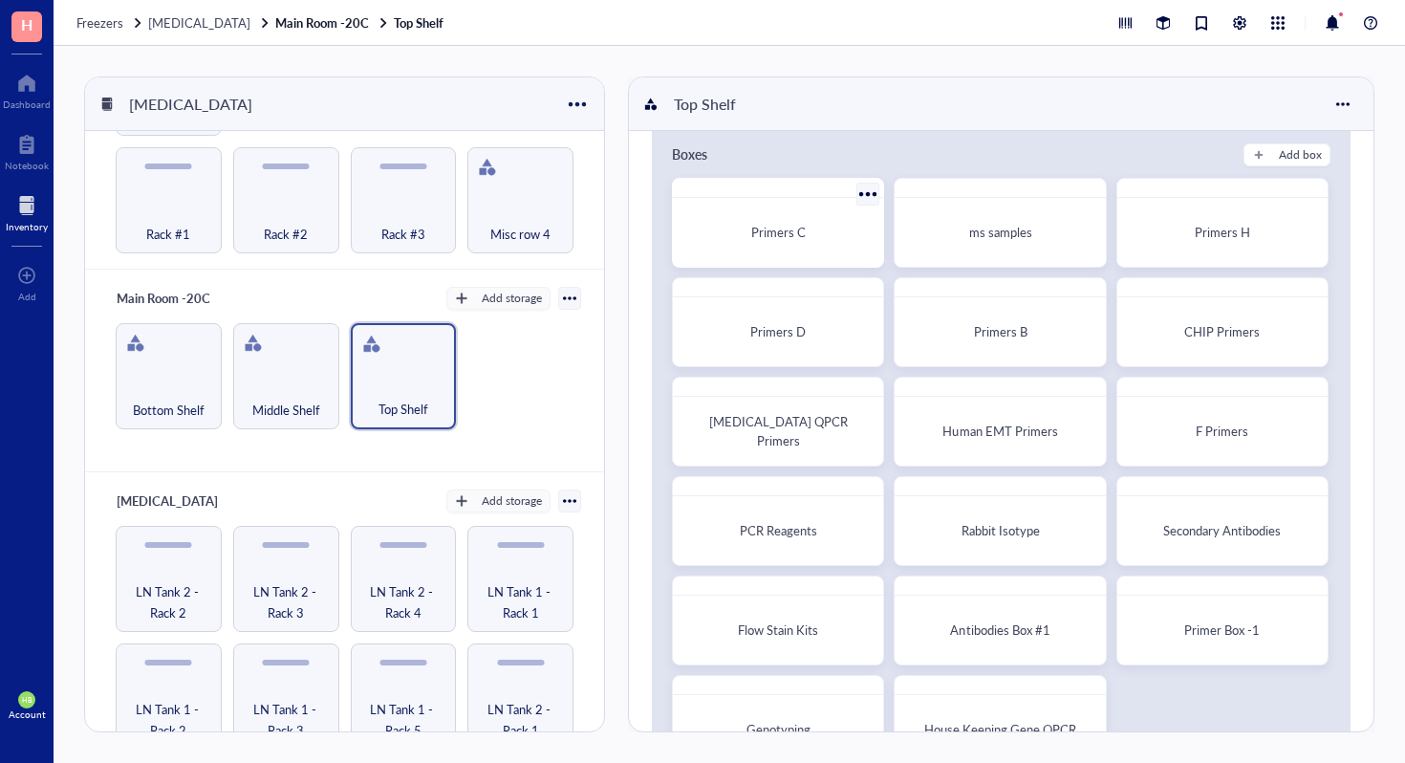
click at [800, 236] on span "Primers C" at bounding box center [778, 232] width 54 height 18
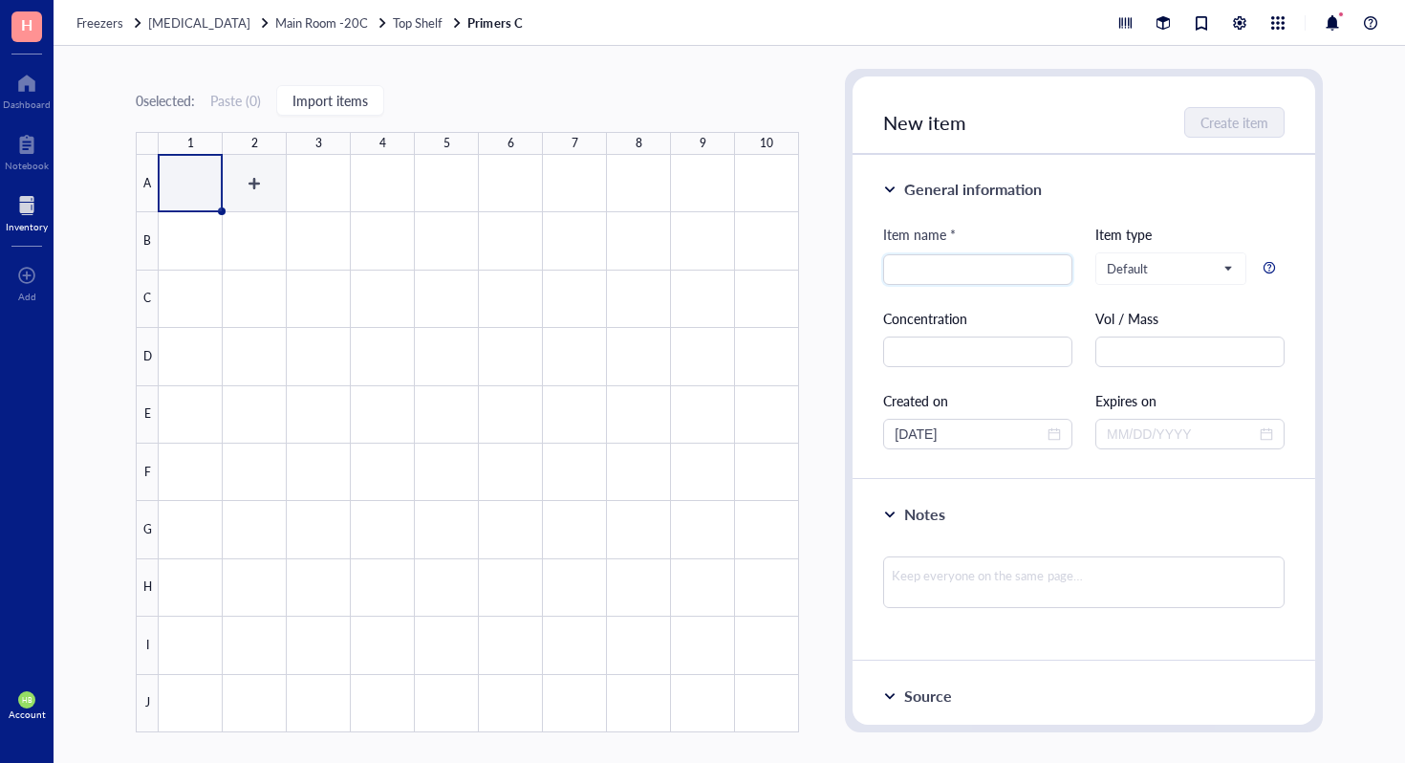
click at [271, 179] on div at bounding box center [479, 443] width 641 height 577
type input "hGAPDH-For"
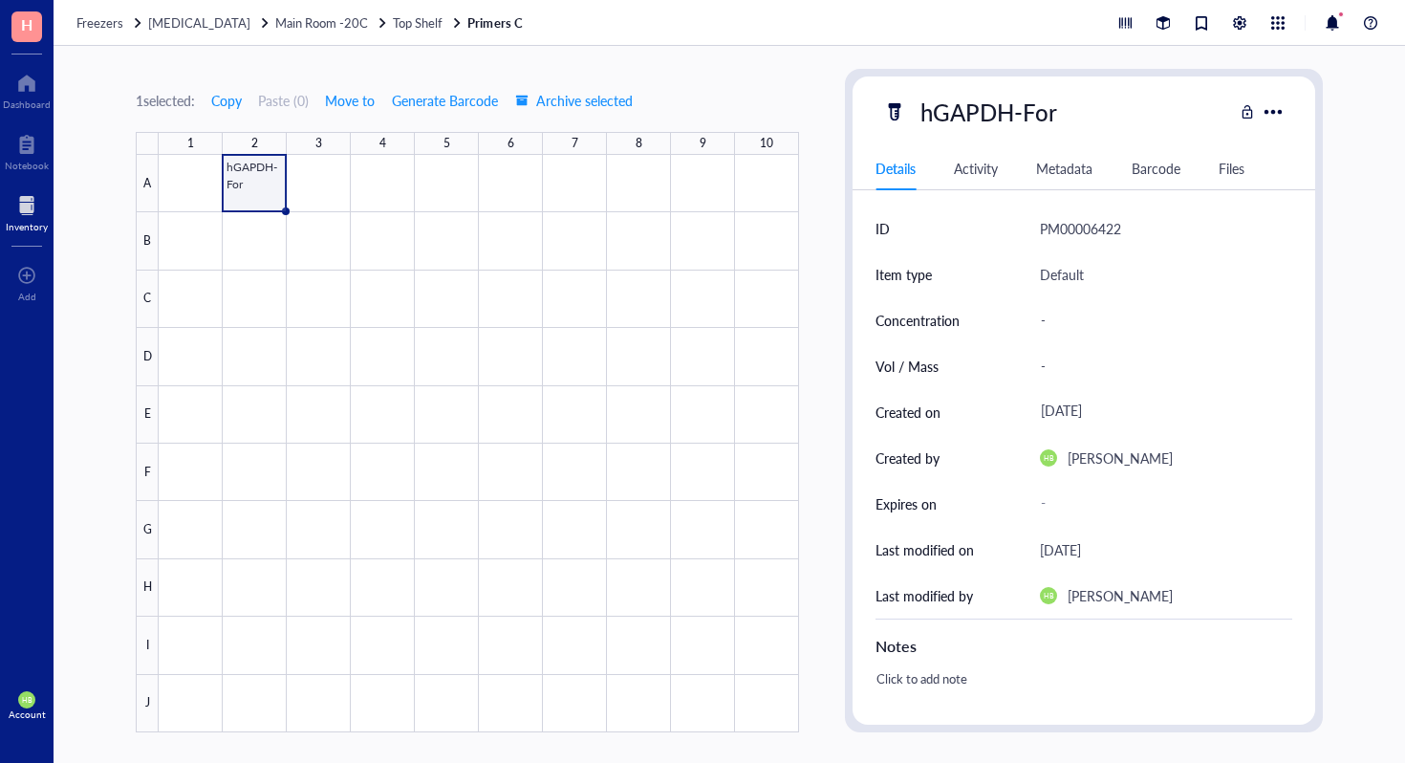
click at [302, 184] on div at bounding box center [479, 443] width 641 height 577
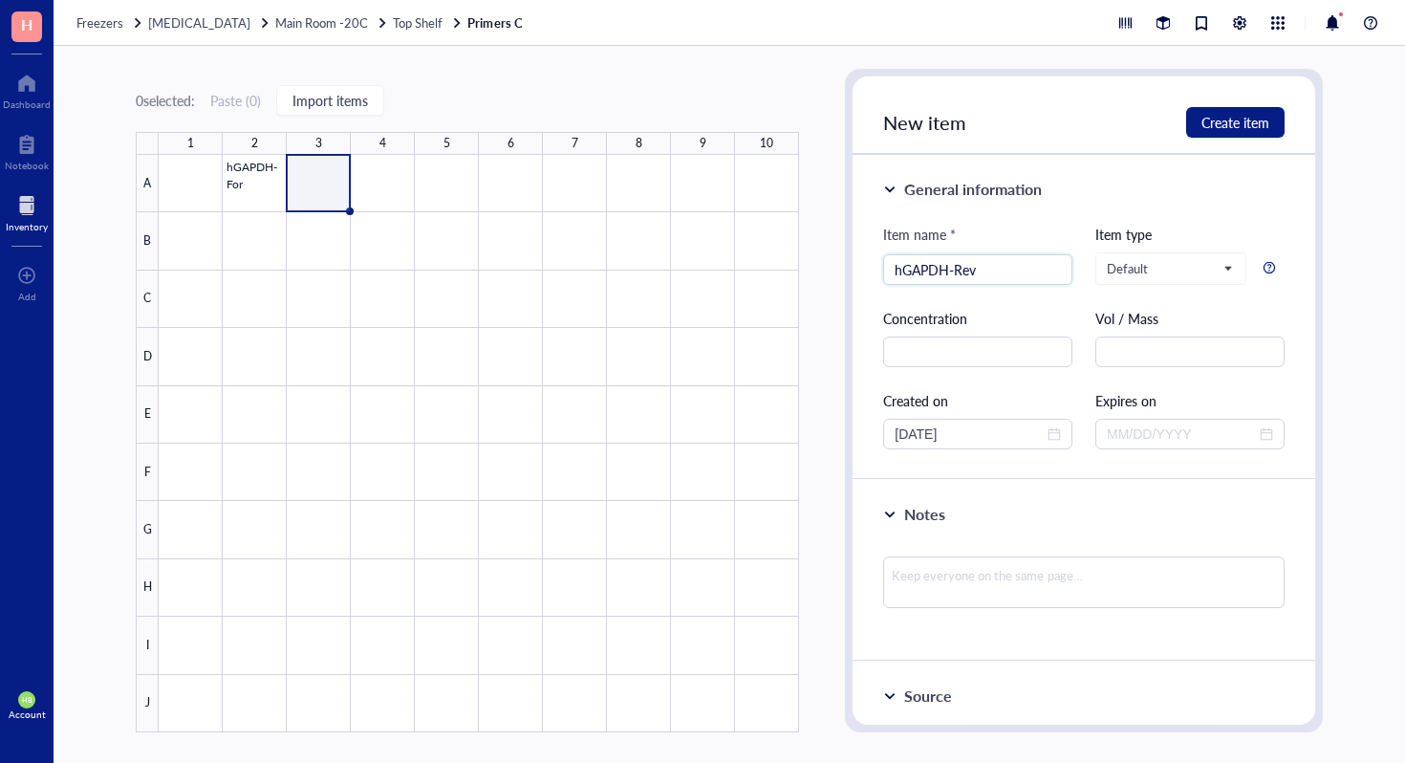
type input "hGAPDH-Rev"
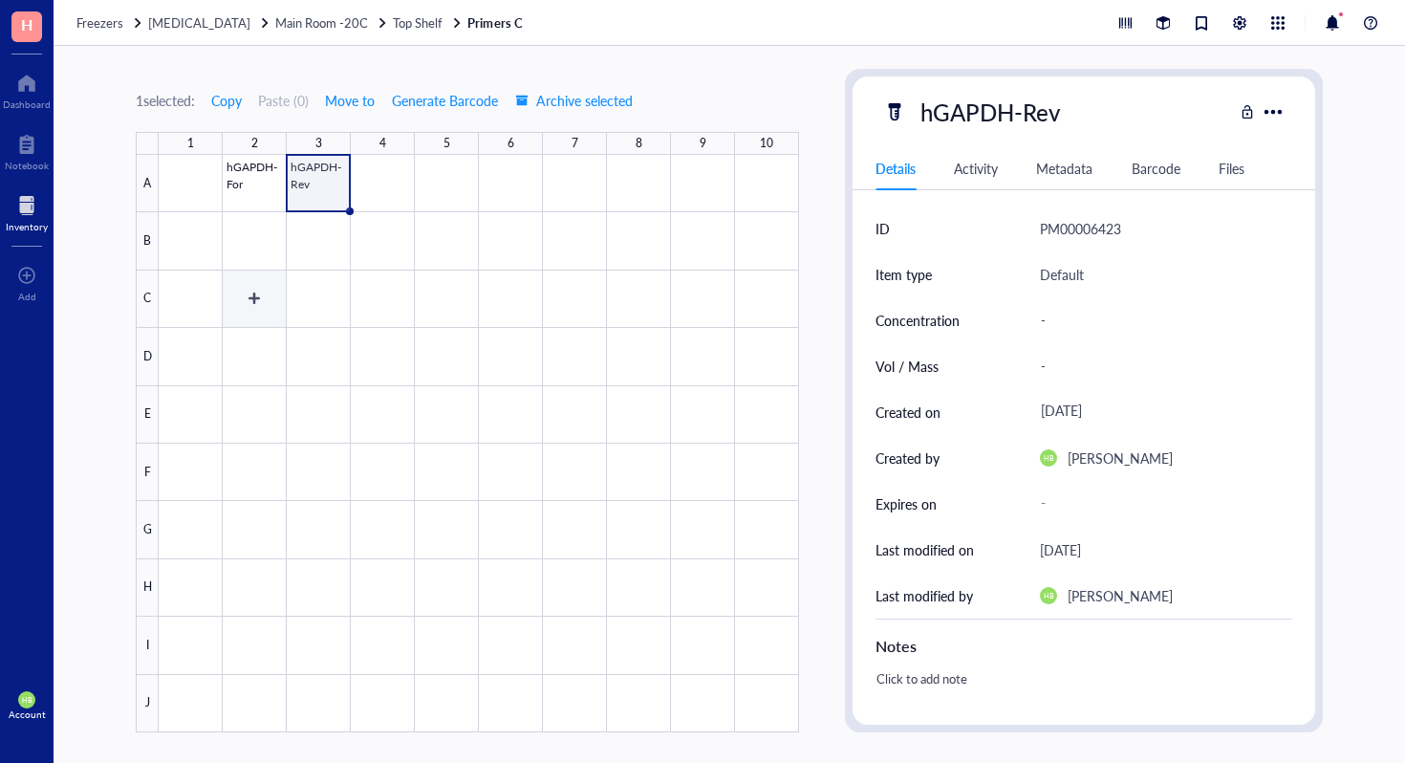
click at [250, 294] on div at bounding box center [479, 443] width 641 height 577
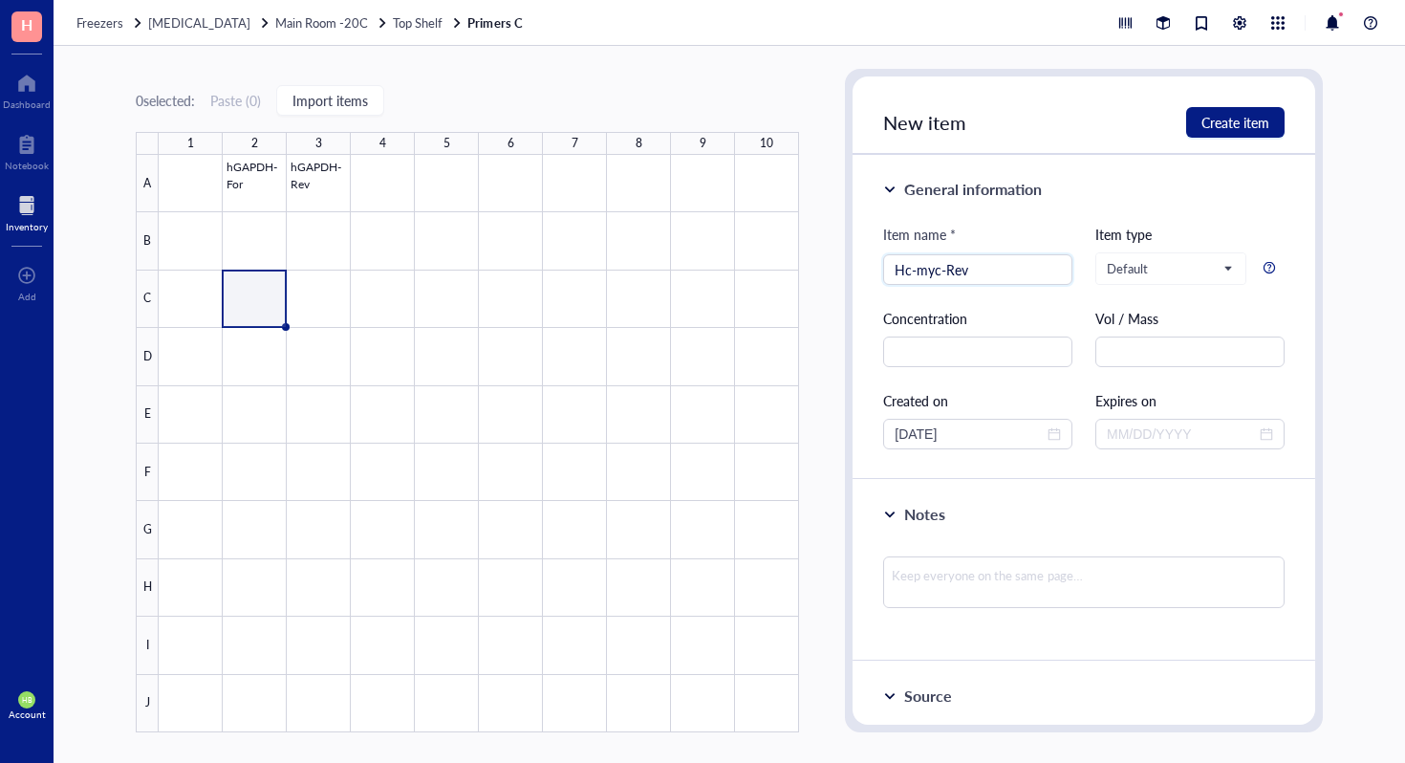
type input "Hc-myc-Rev"
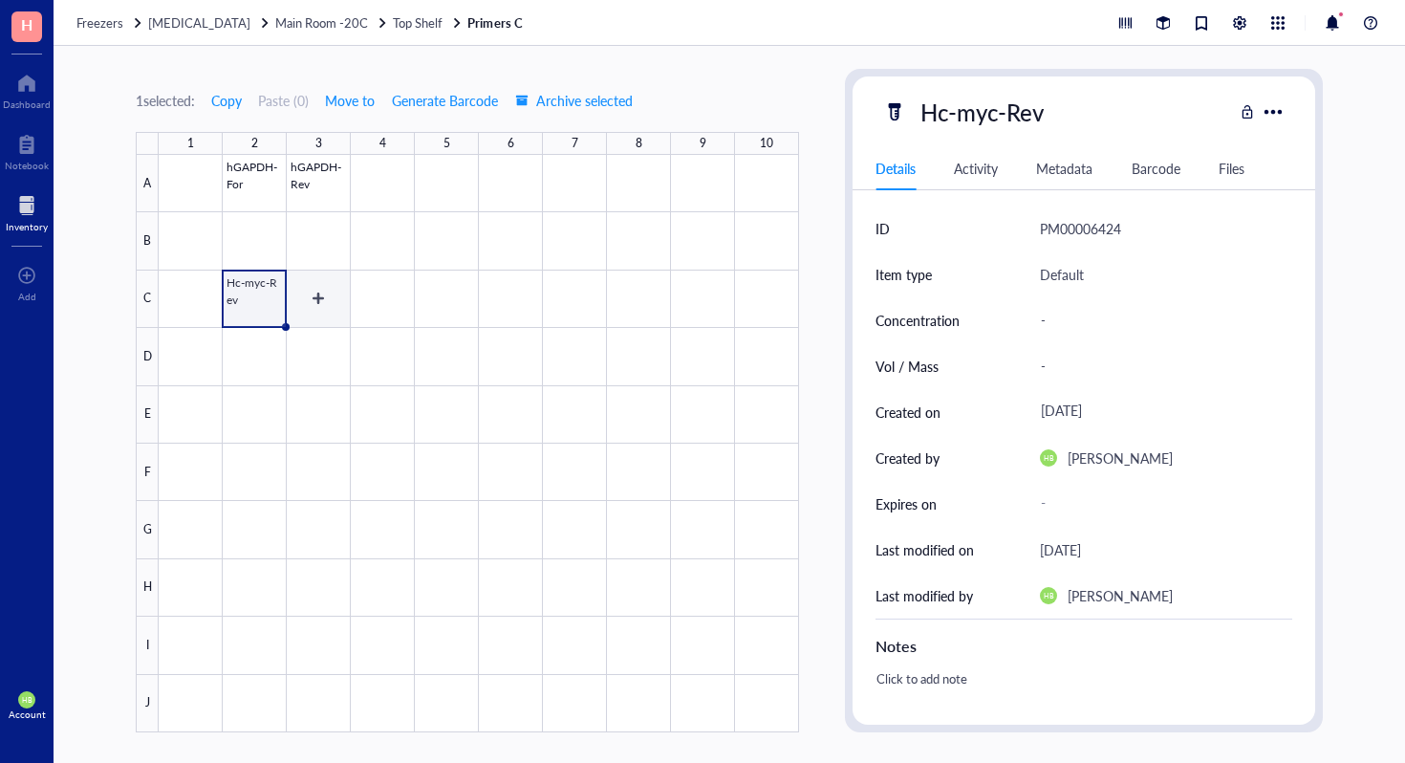
click at [371, 283] on div at bounding box center [479, 443] width 641 height 577
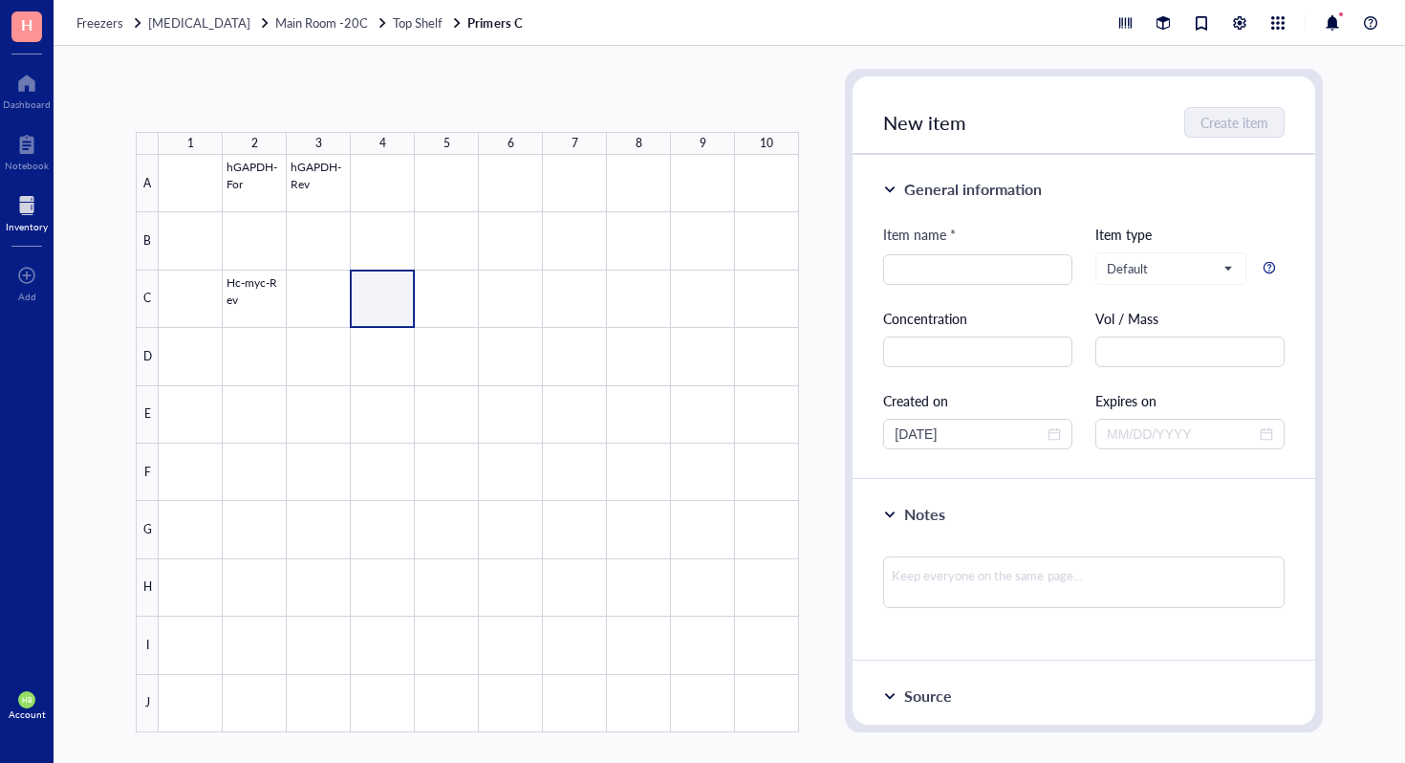
click at [325, 283] on div at bounding box center [479, 443] width 641 height 577
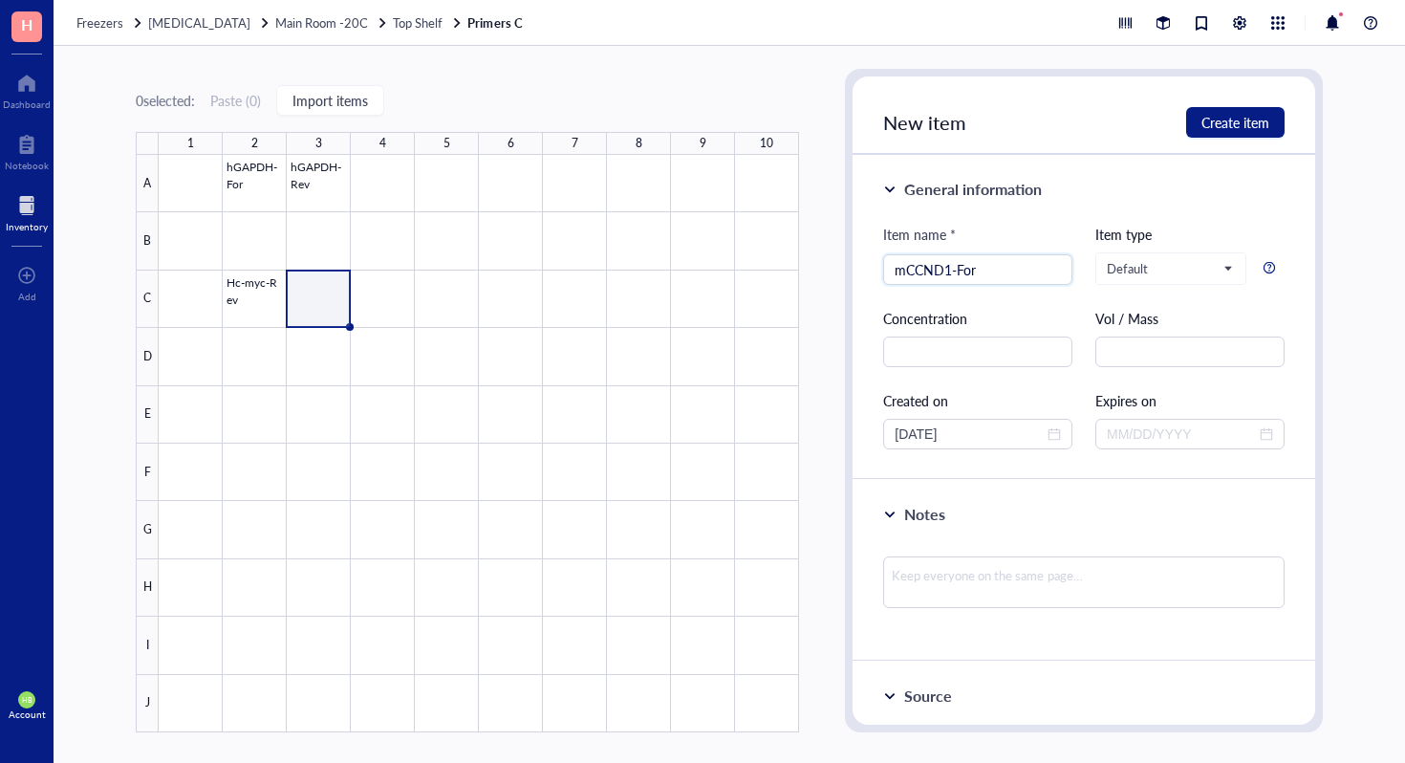
type input "mCCND1-For"
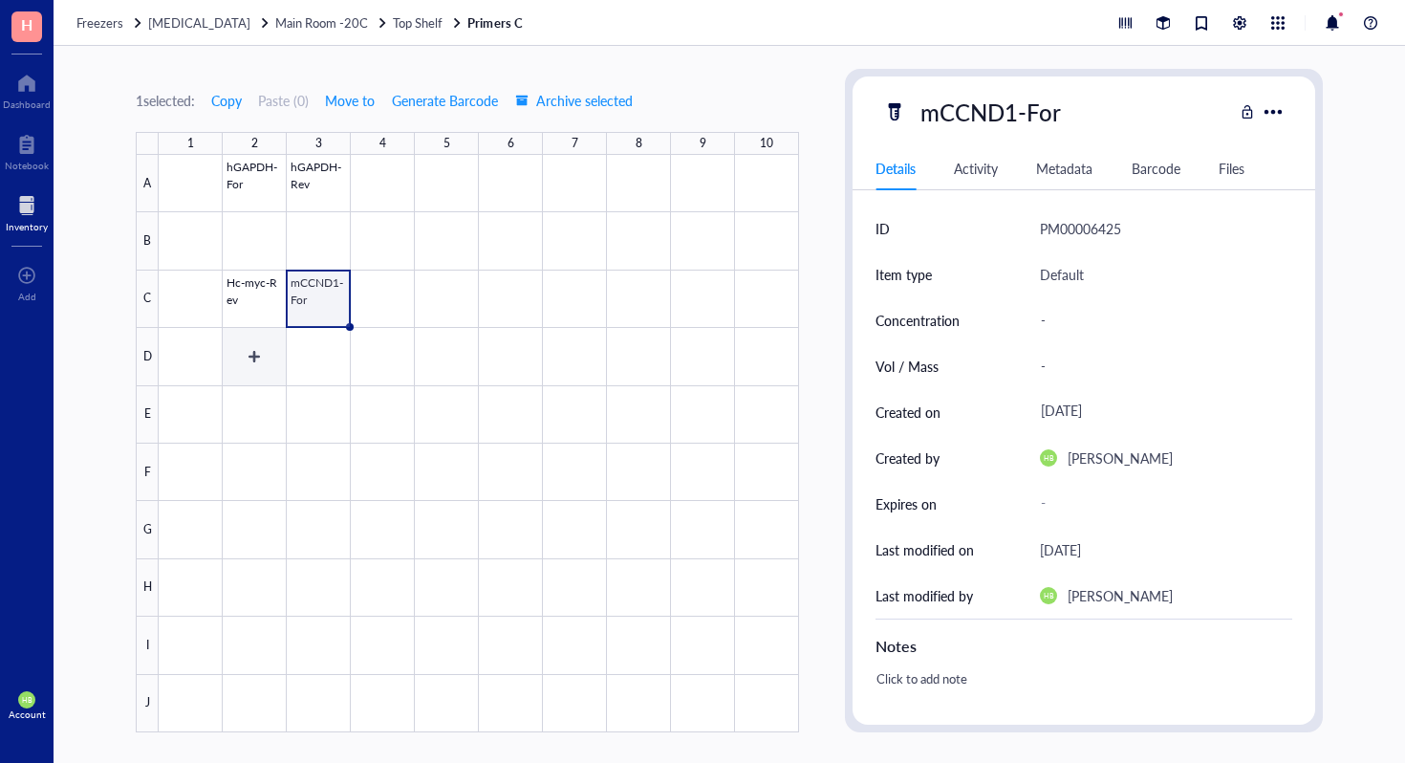
click at [275, 365] on div at bounding box center [479, 443] width 641 height 577
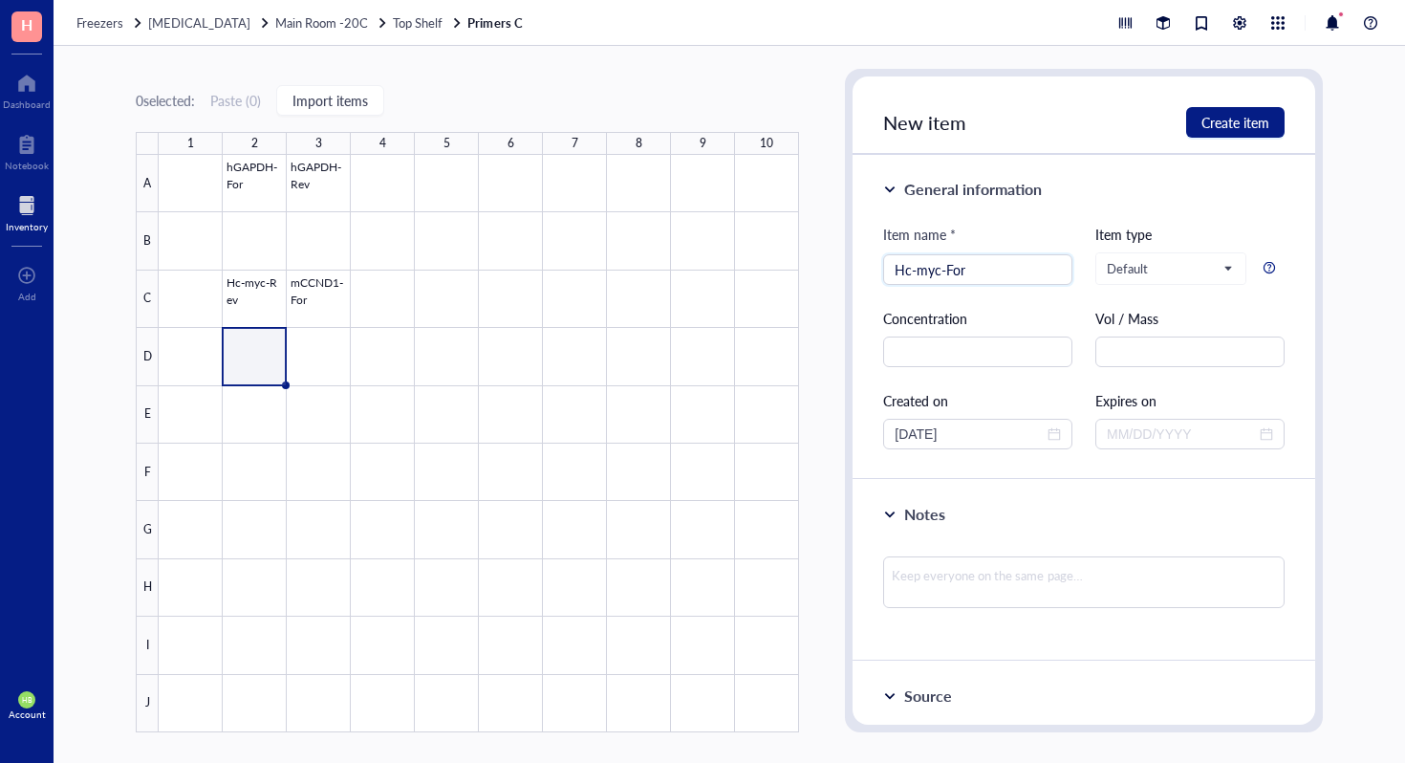
type input "Hc-myc-For"
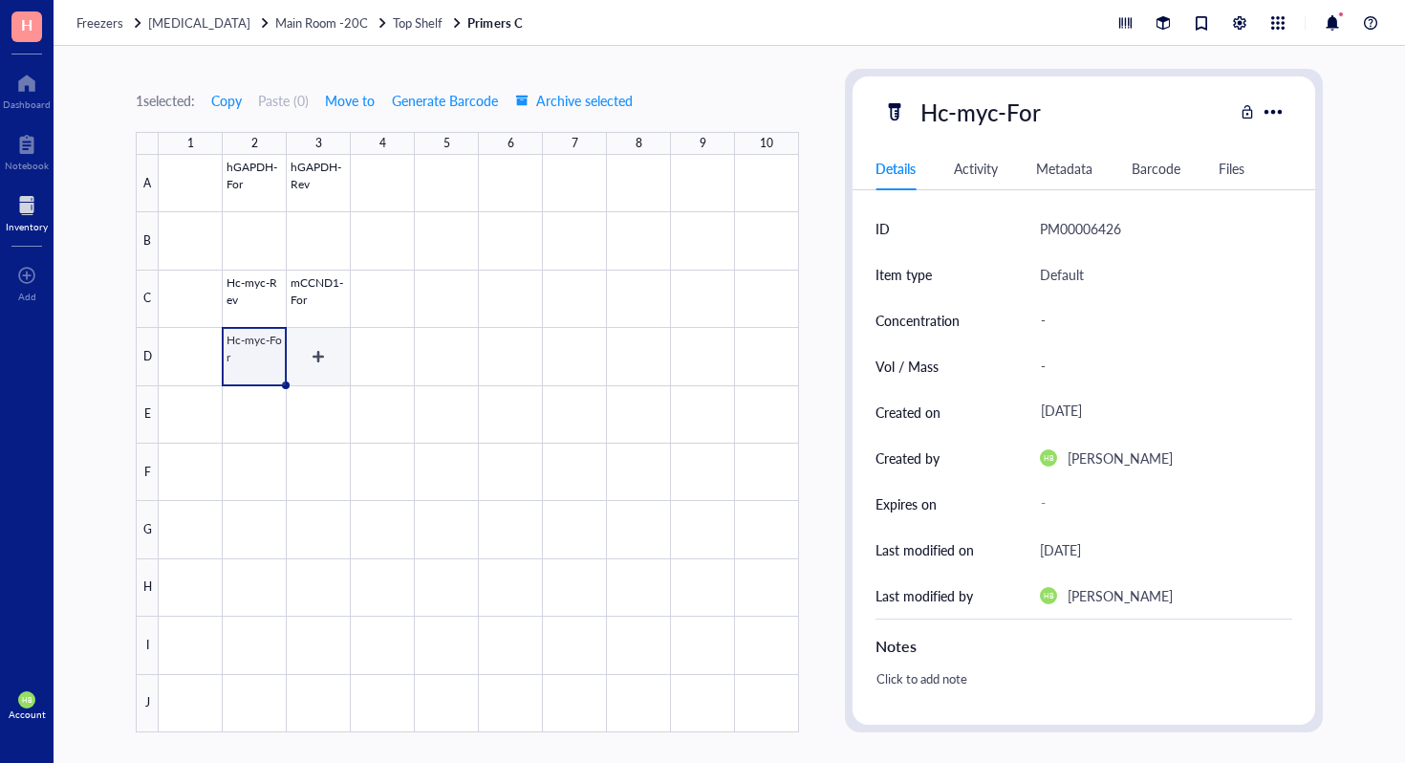
click at [319, 364] on div at bounding box center [479, 443] width 641 height 577
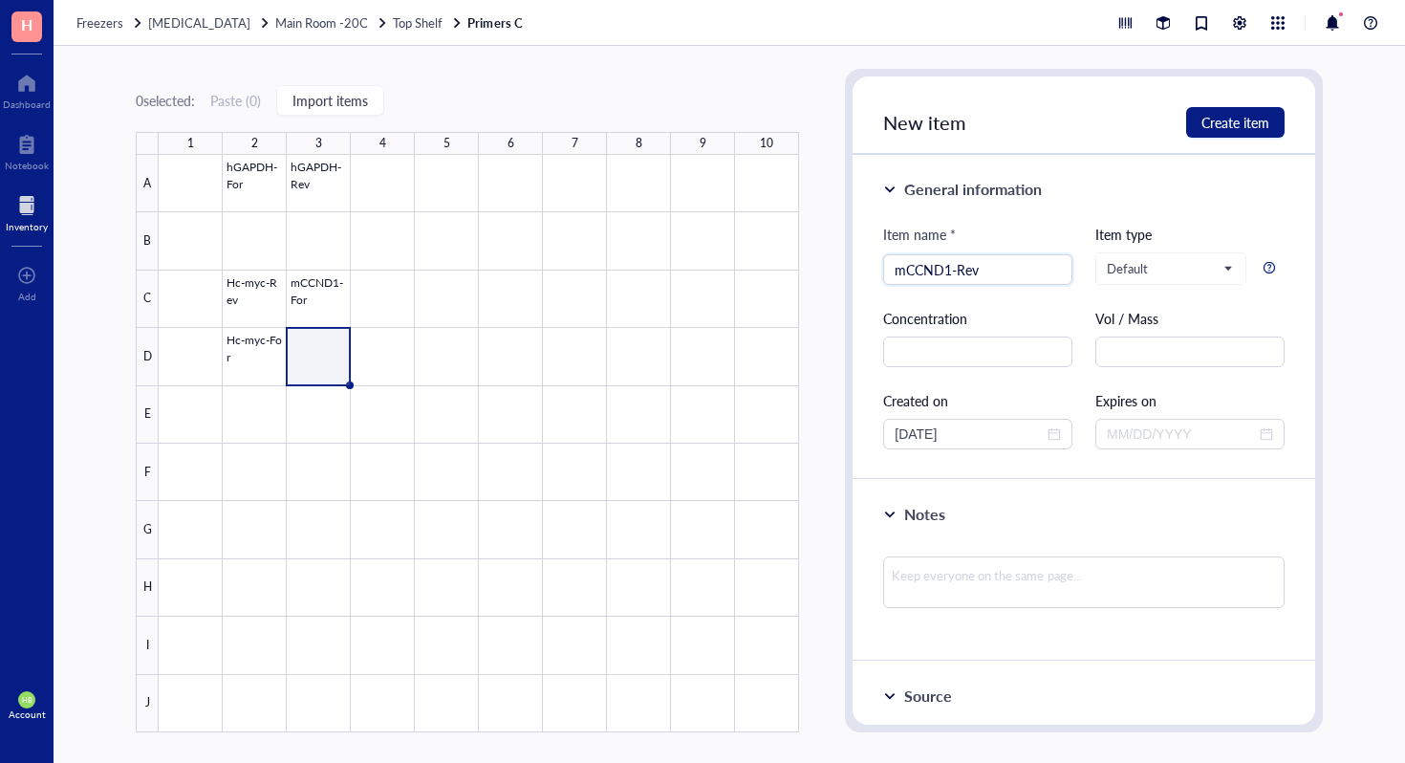
type input "mCCND1-Rev"
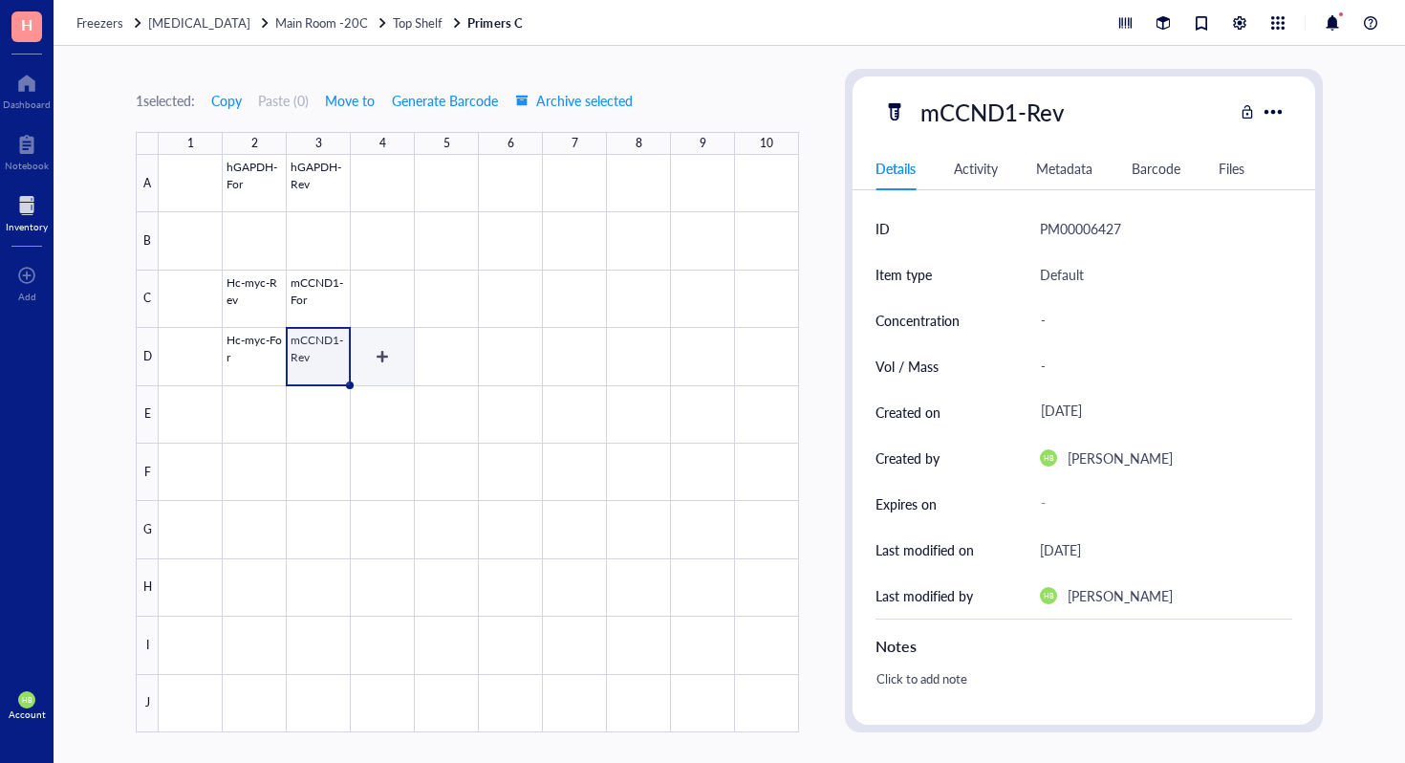
click at [388, 348] on div at bounding box center [479, 443] width 641 height 577
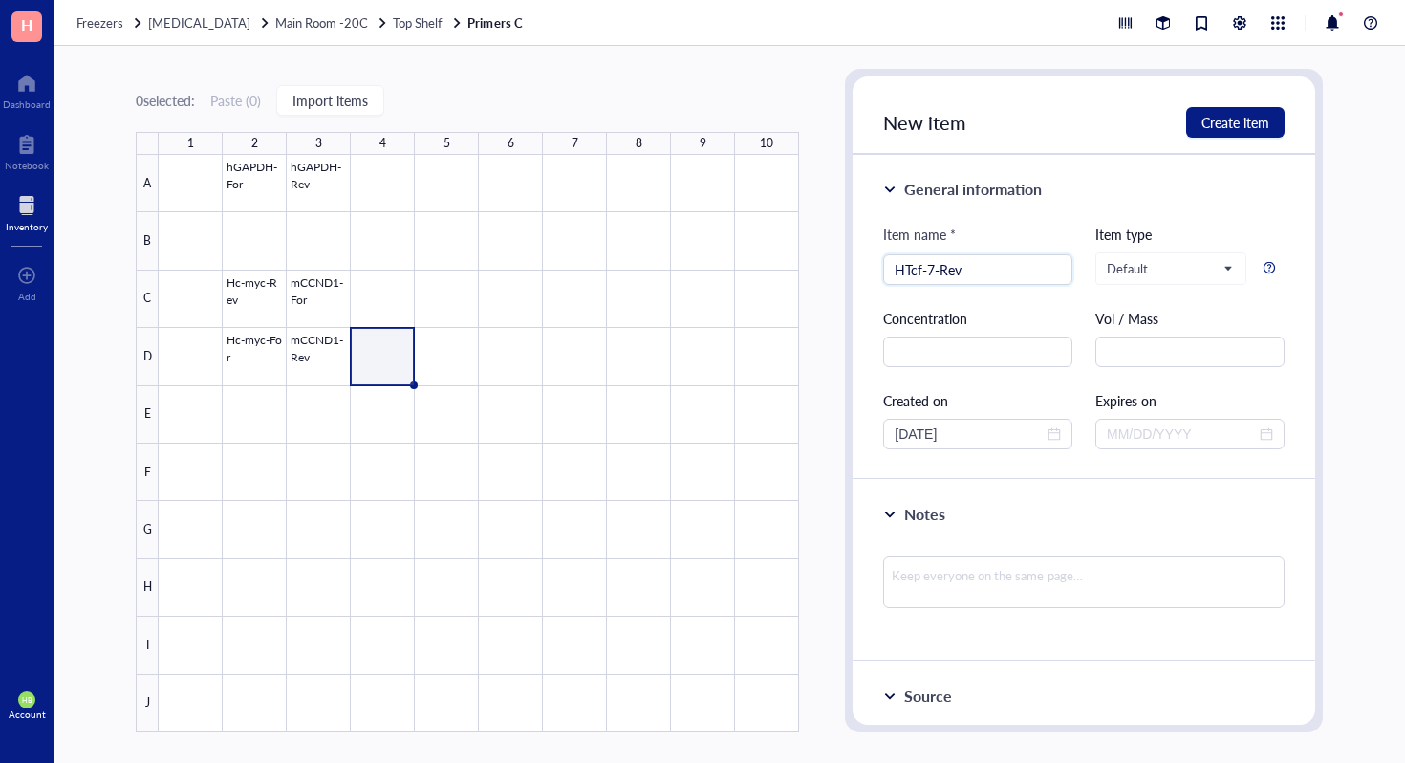
type input "HTcf-7-Rev"
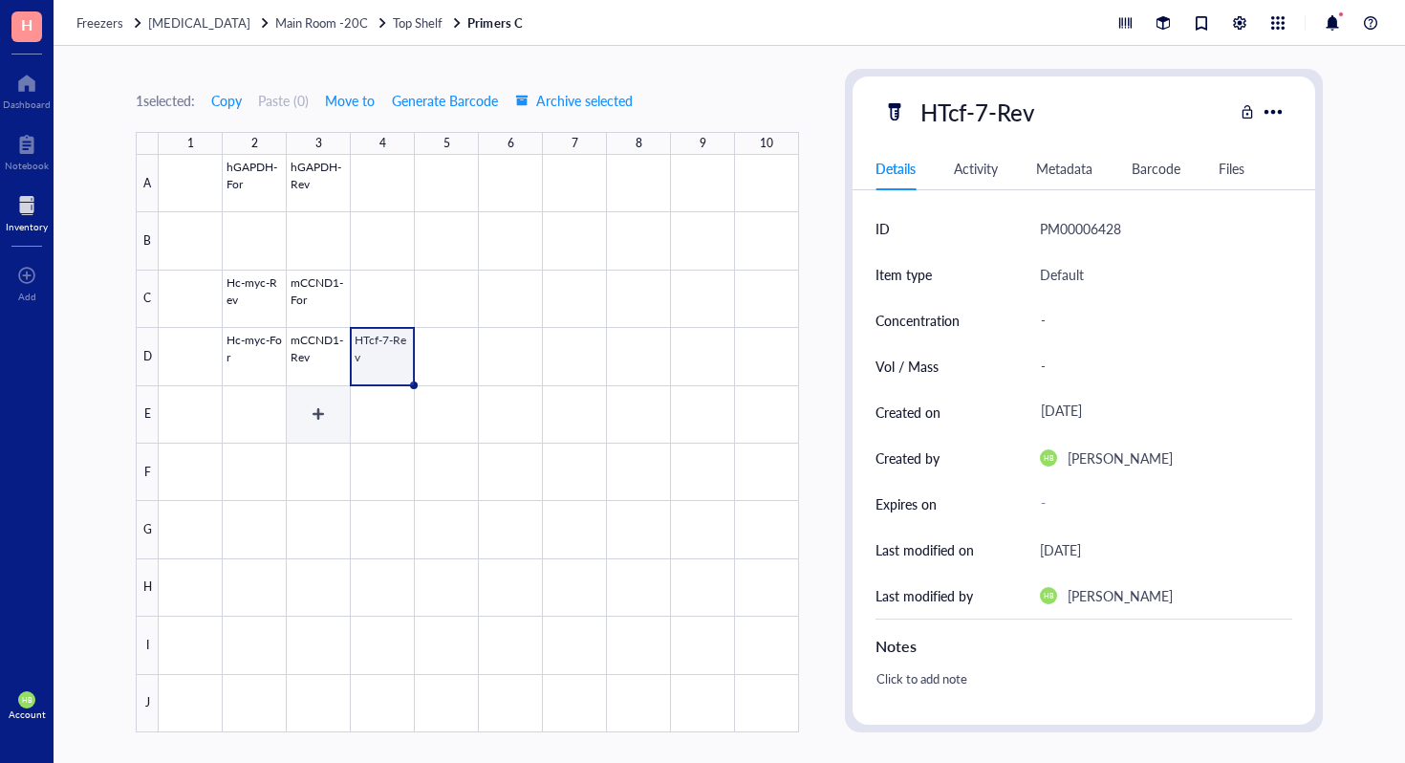
click at [235, 413] on div at bounding box center [479, 443] width 641 height 577
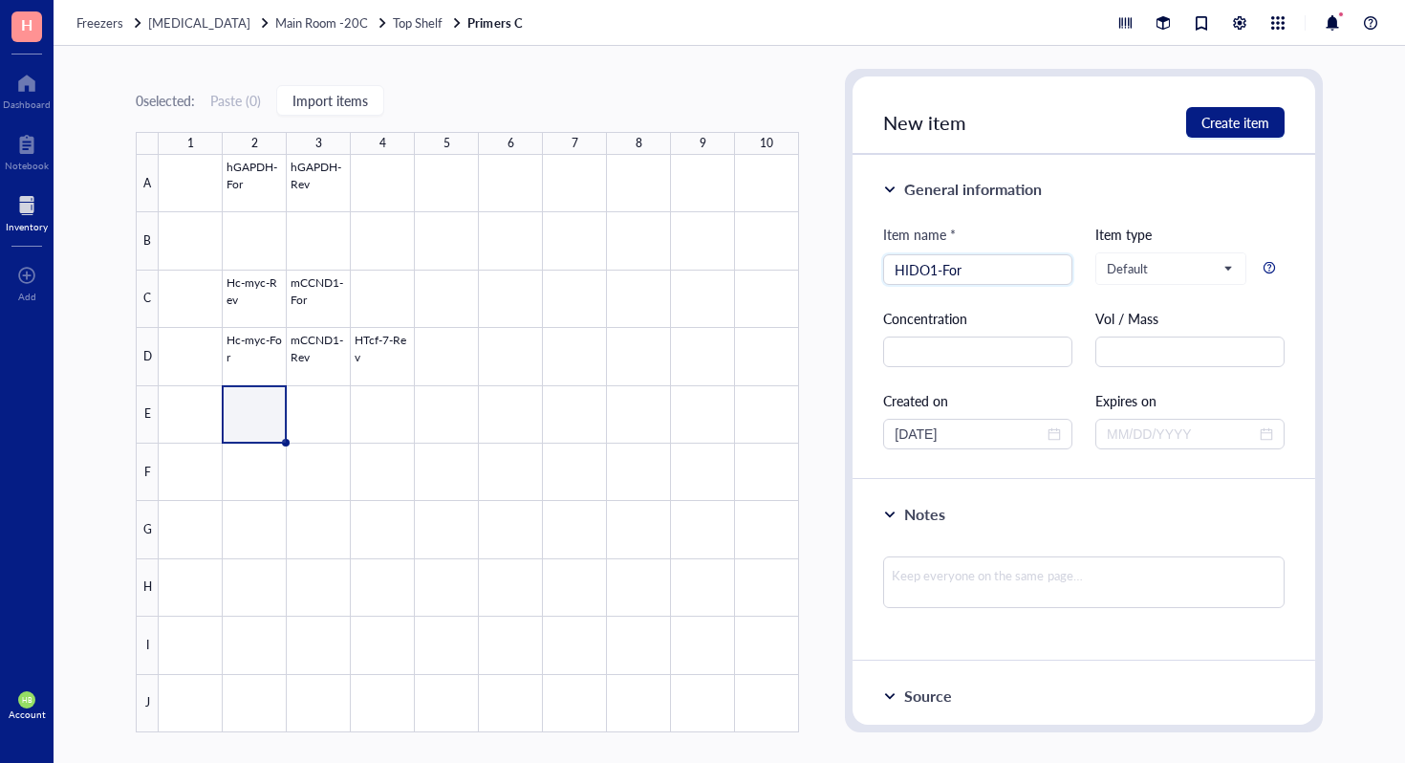
type input "HIDO1-For"
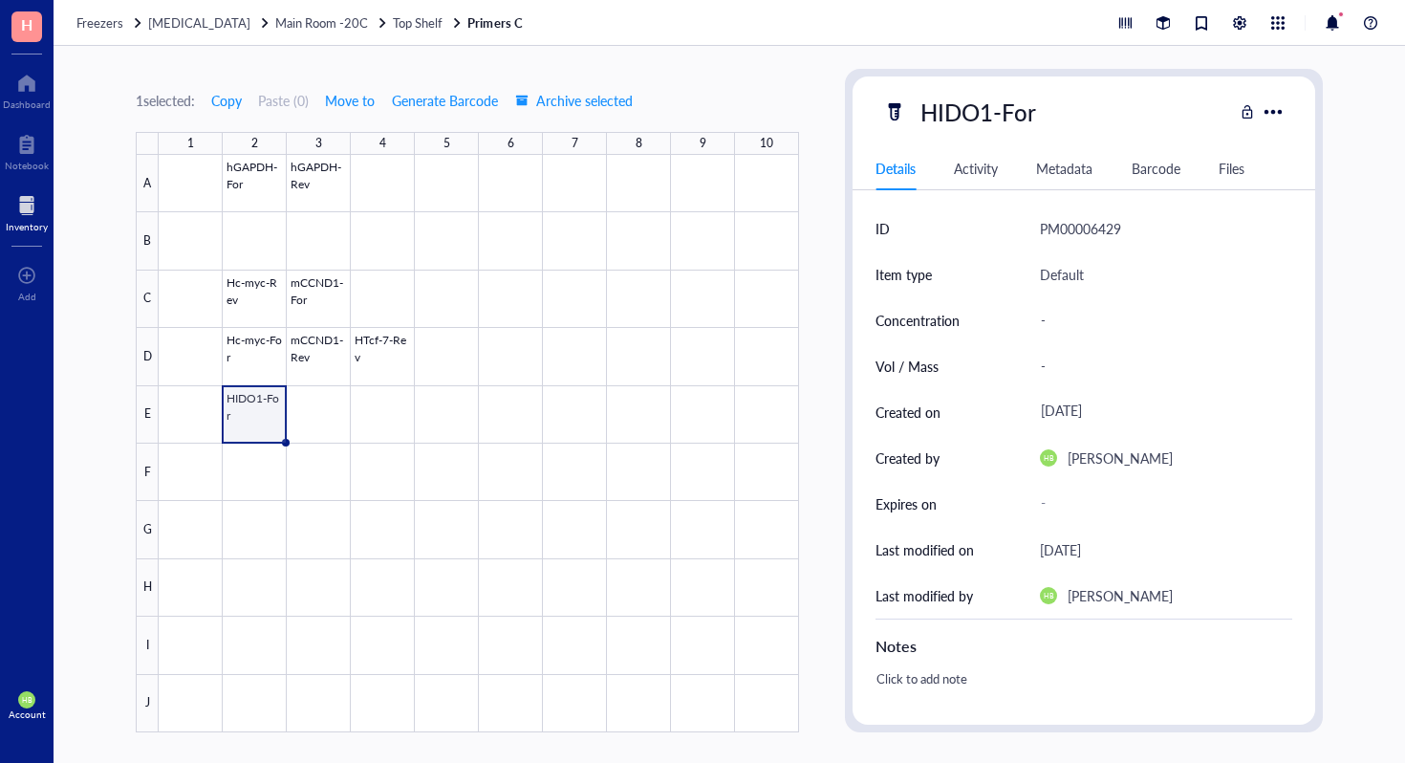
click at [315, 412] on div at bounding box center [479, 443] width 641 height 577
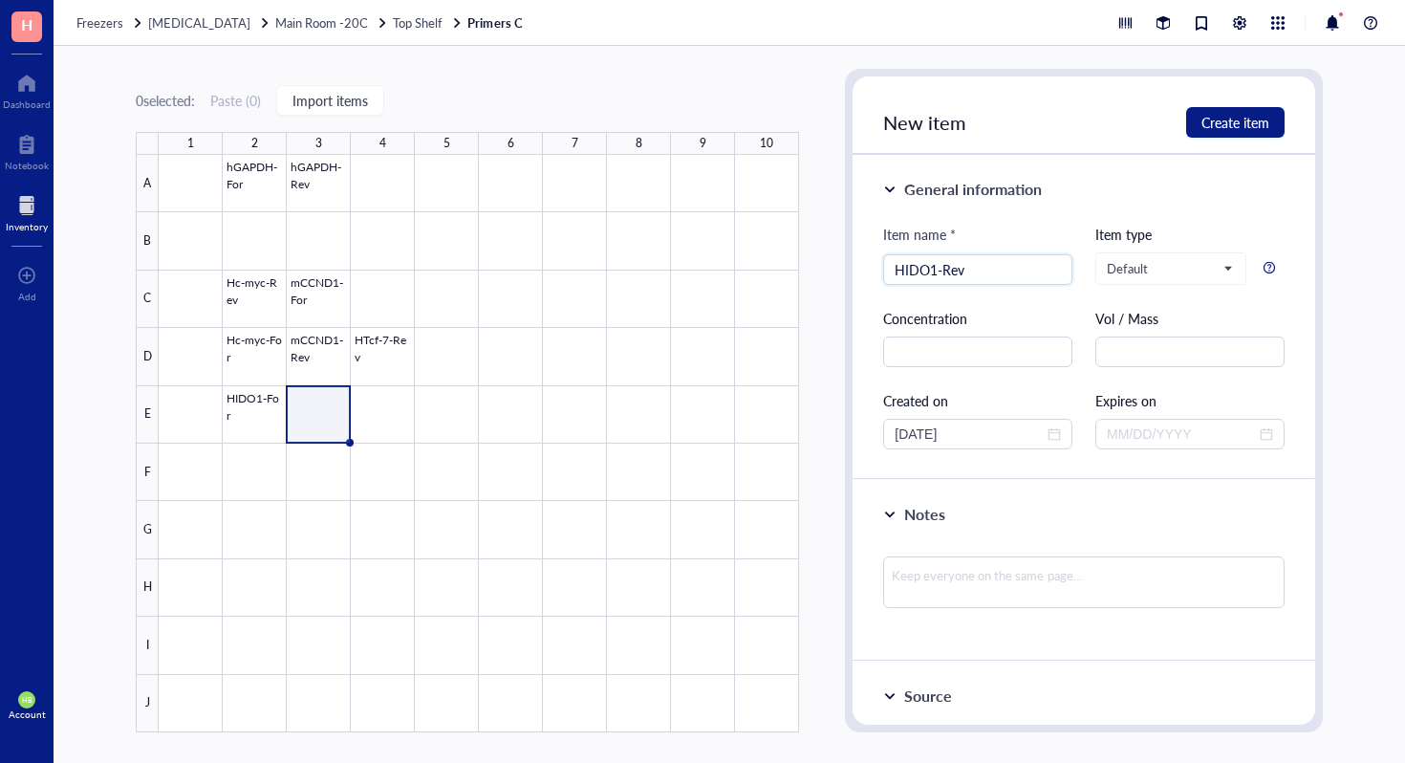
type input "HIDO1-Rev"
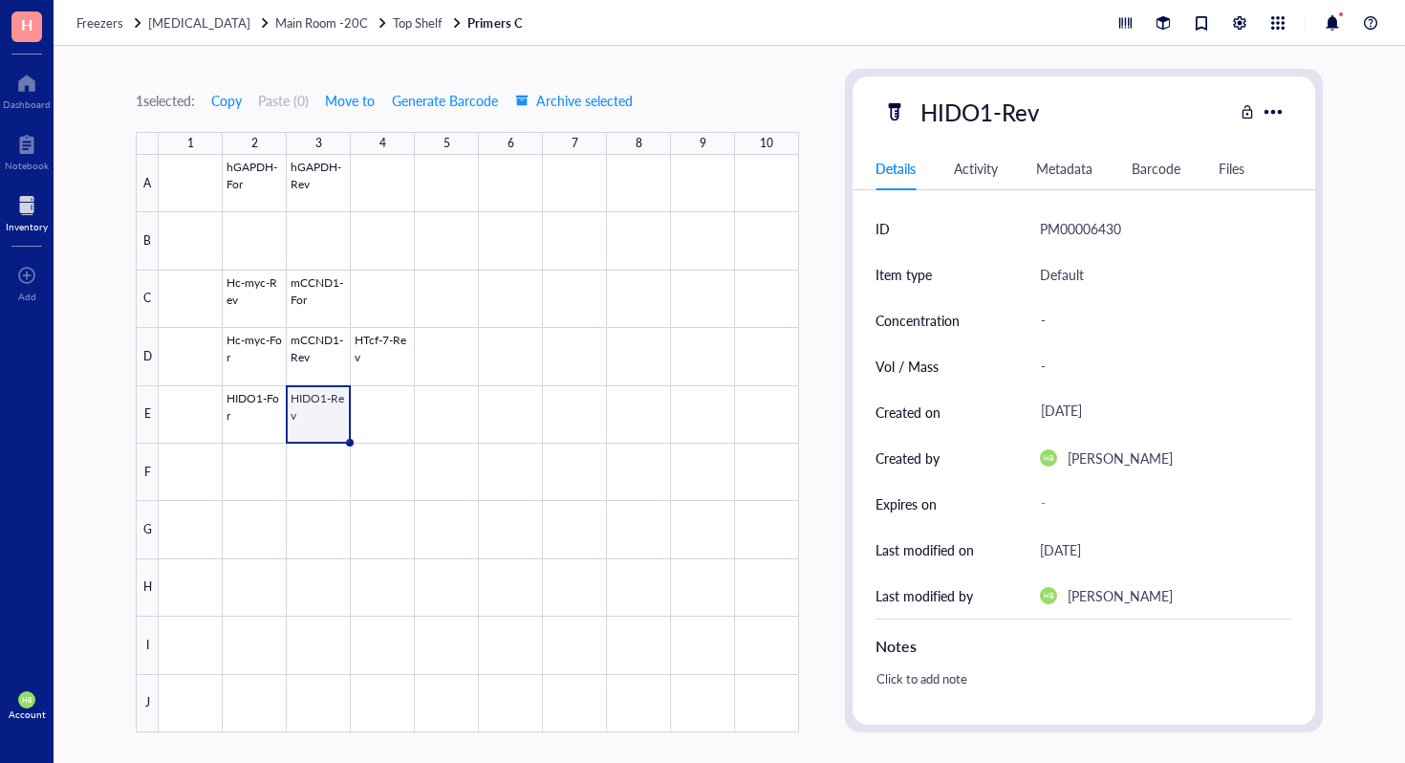
click at [368, 412] on div at bounding box center [479, 443] width 641 height 577
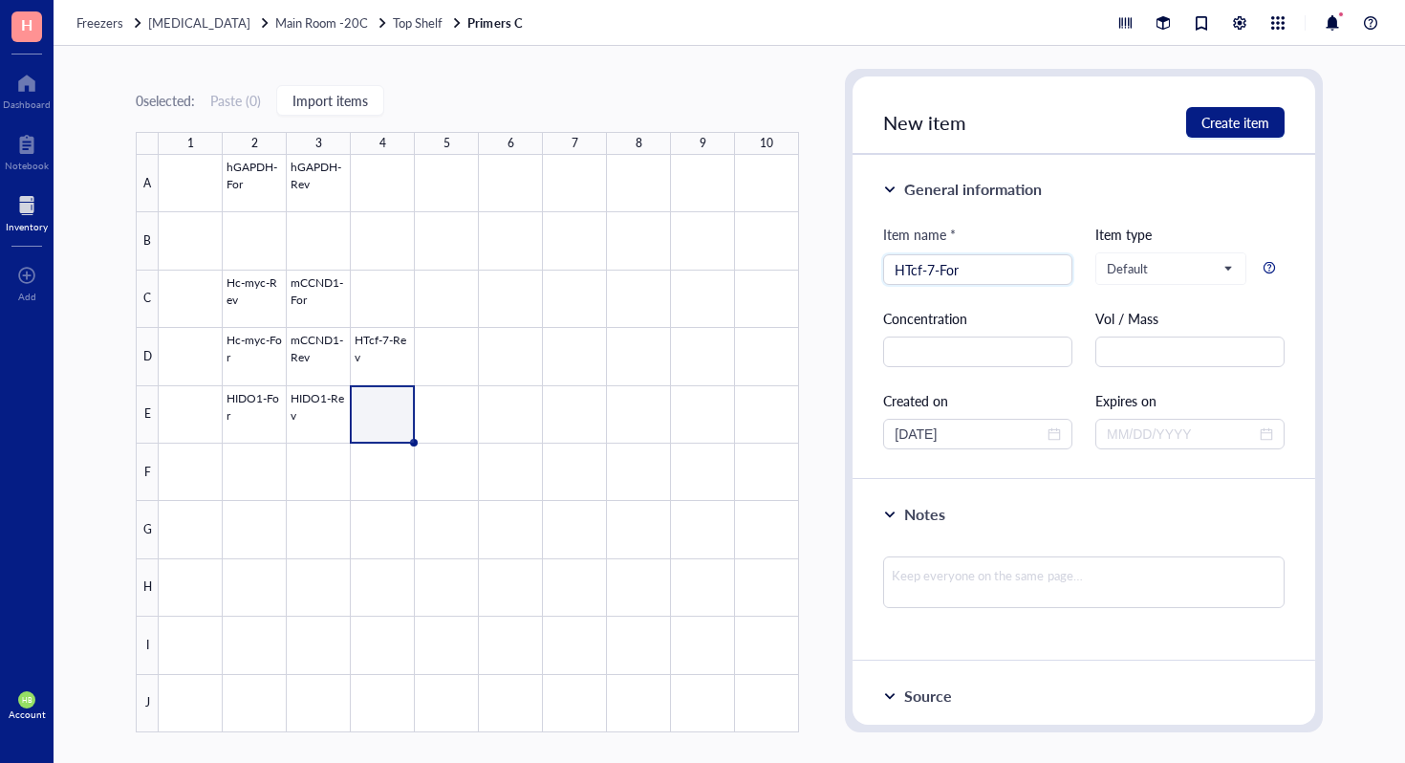
type input "HTcf-7-For"
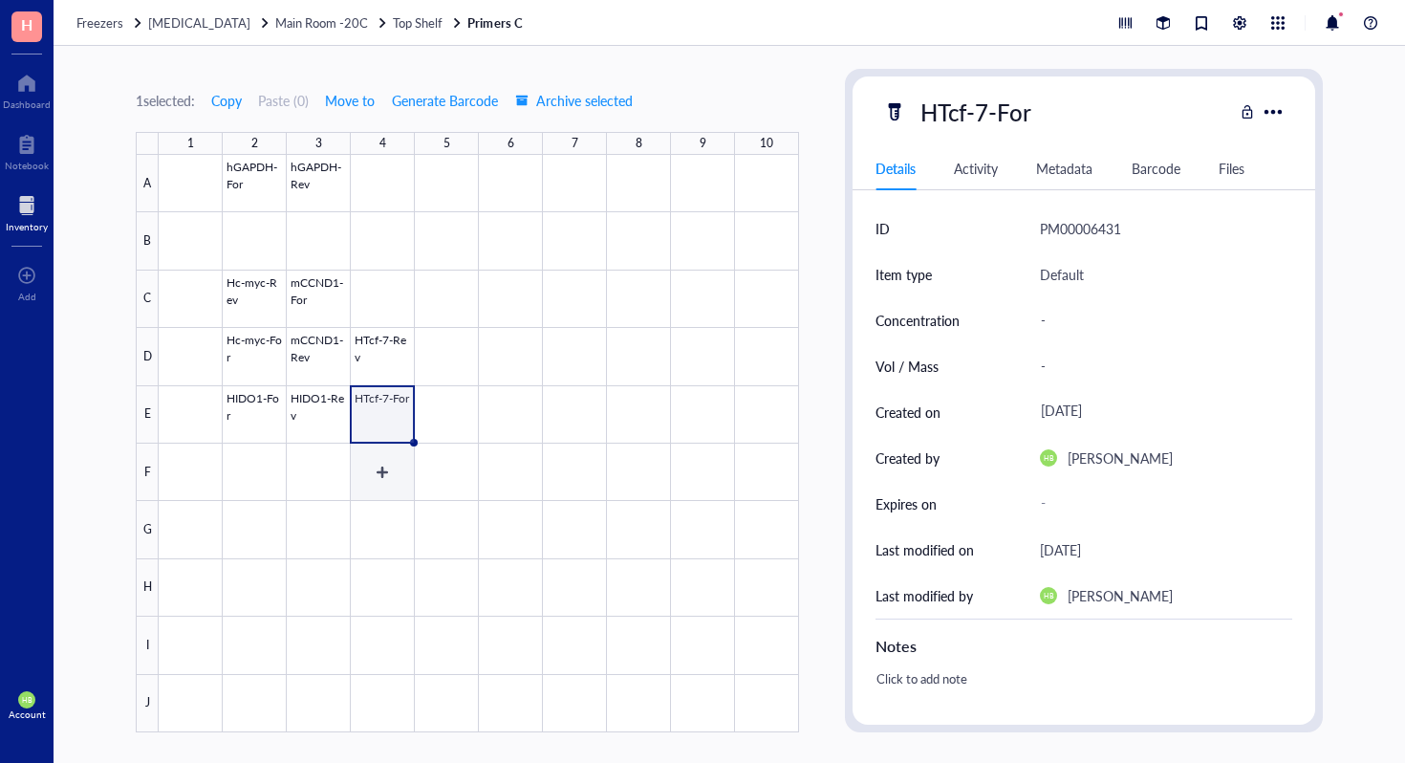
click at [304, 456] on div at bounding box center [479, 443] width 641 height 577
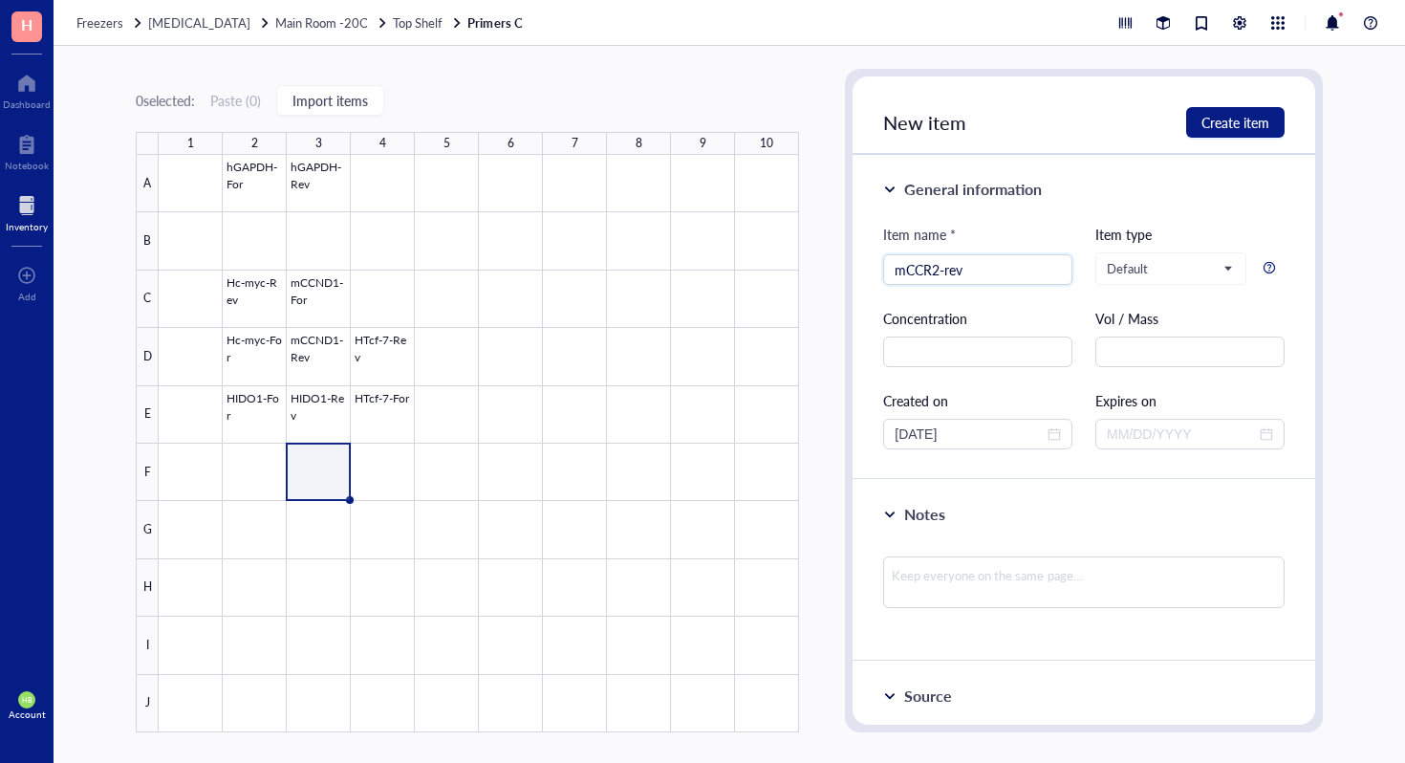
type input "mCCR2-rev"
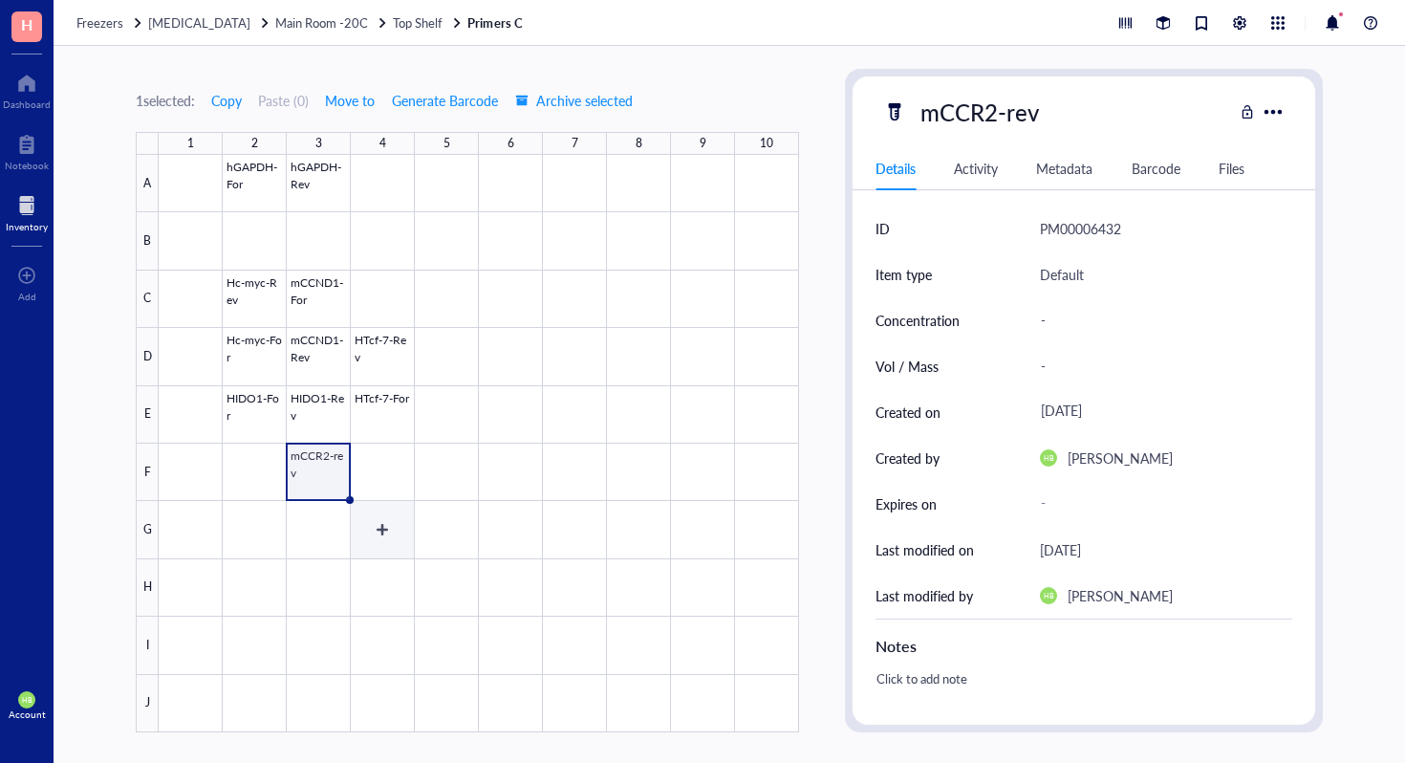
click at [336, 518] on div at bounding box center [479, 443] width 641 height 577
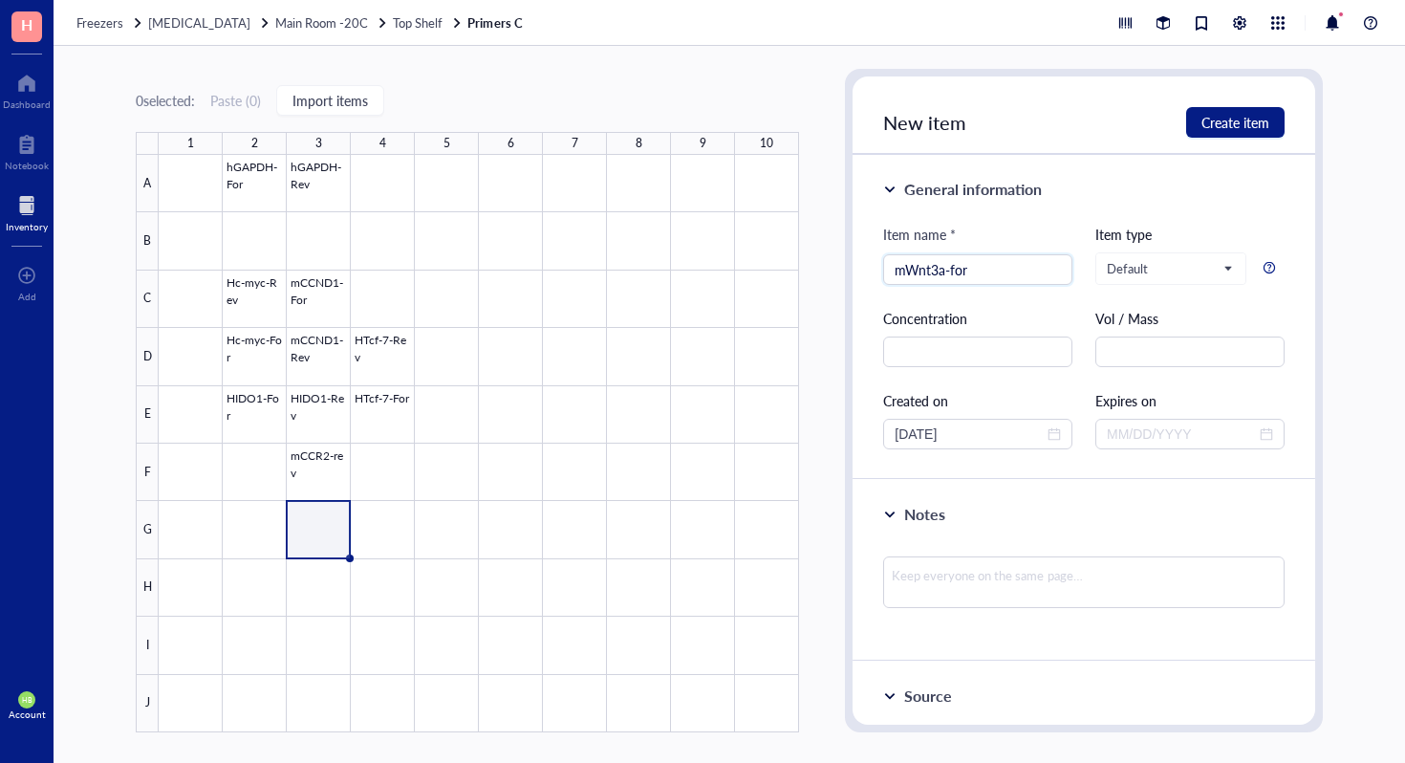
type input "mWnt3a-for"
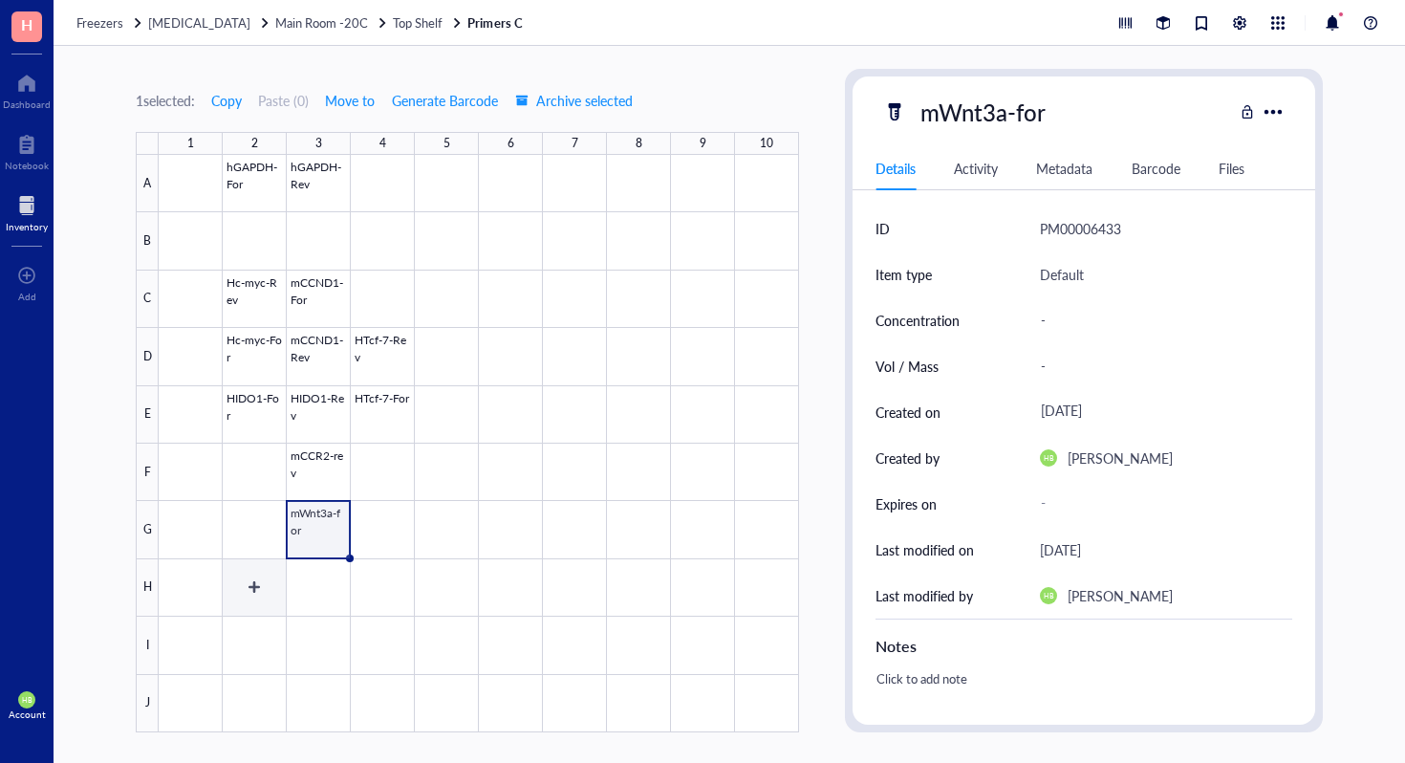
click at [269, 540] on div at bounding box center [479, 443] width 641 height 577
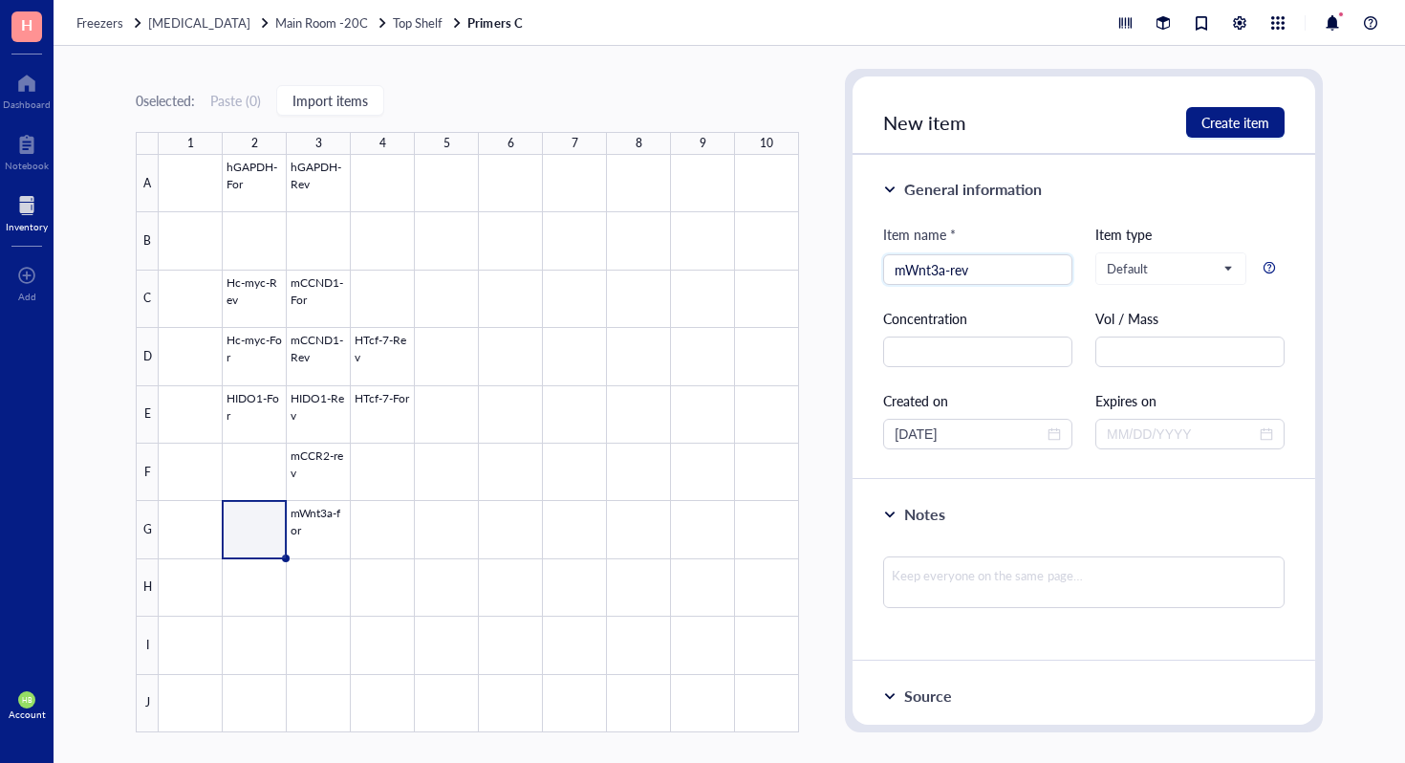
type input "mWnt3a-rev"
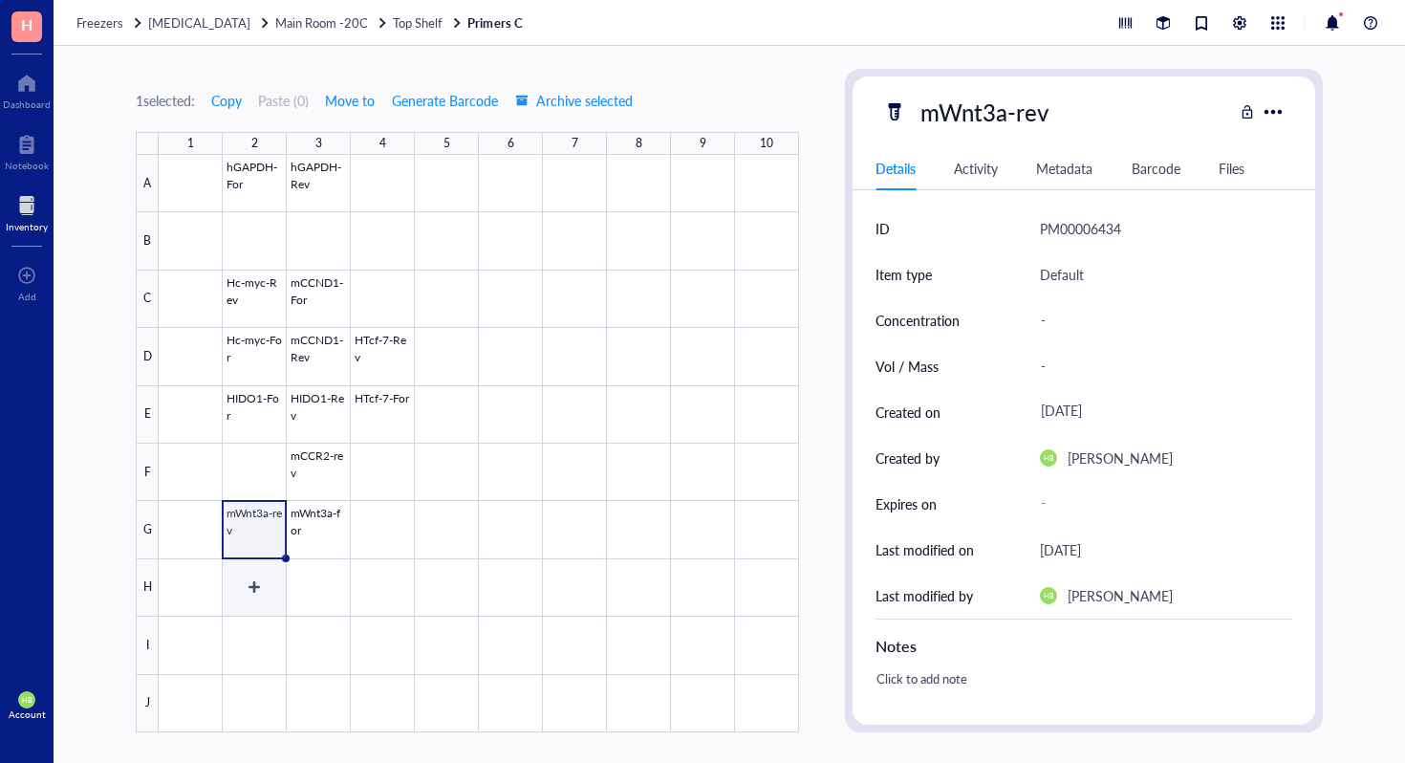
click at [258, 574] on div at bounding box center [479, 443] width 641 height 577
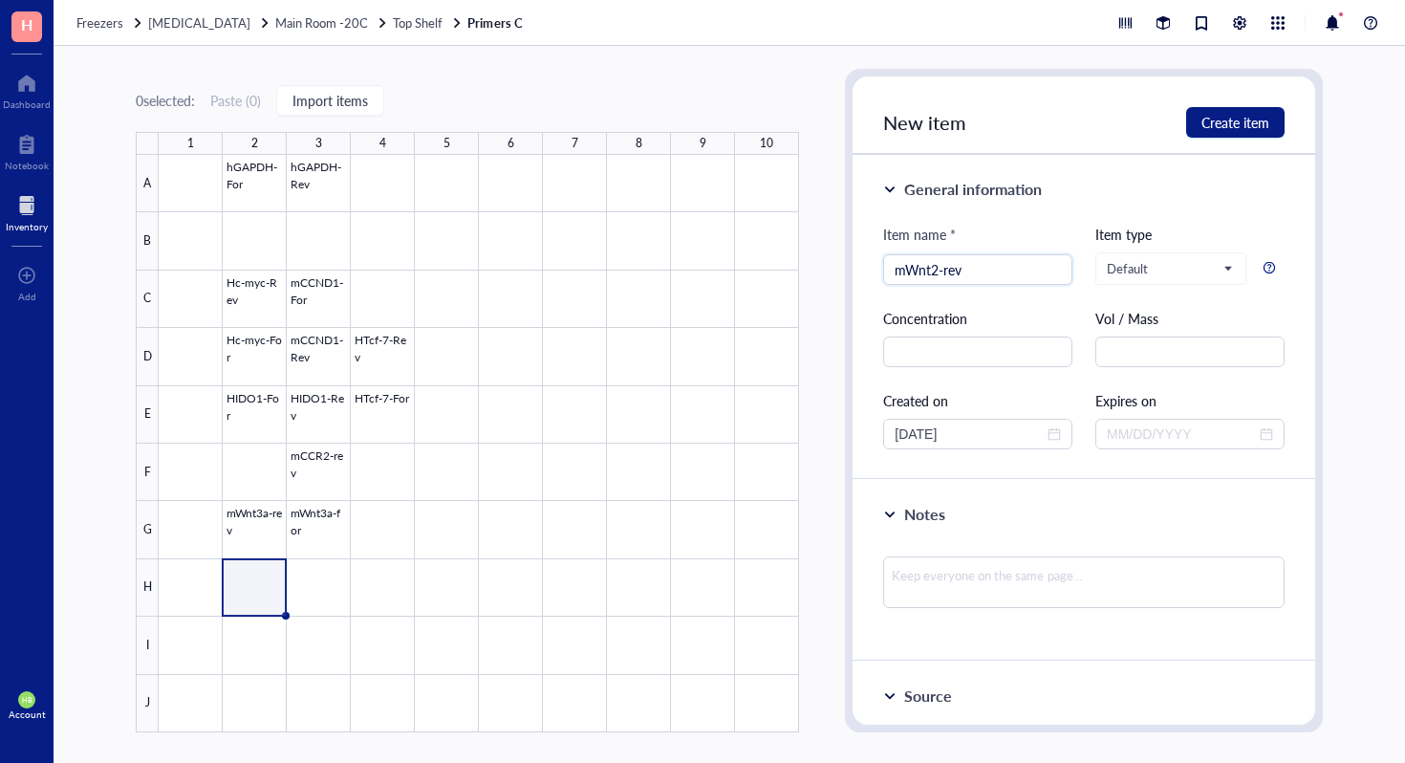
type input "mWnt2-rev"
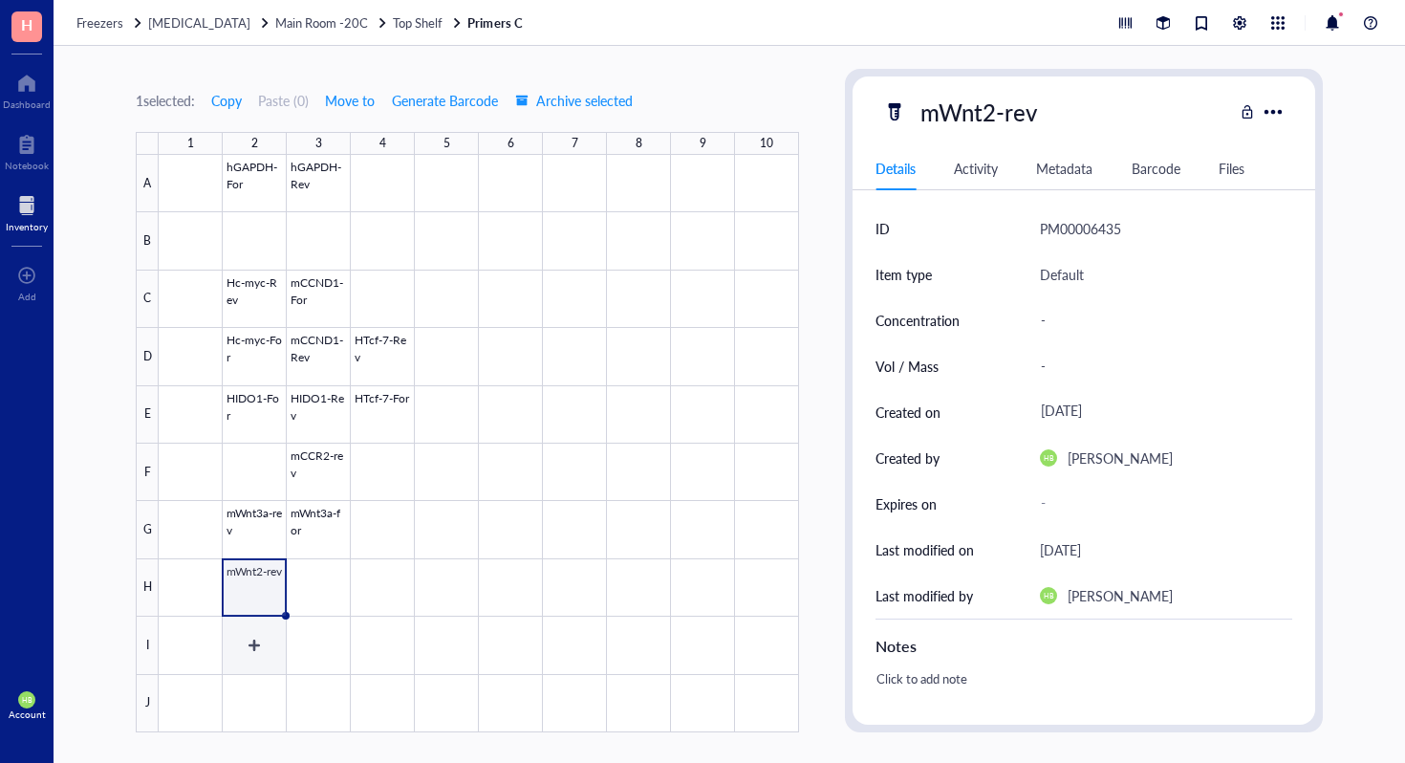
click at [333, 590] on div at bounding box center [479, 443] width 641 height 577
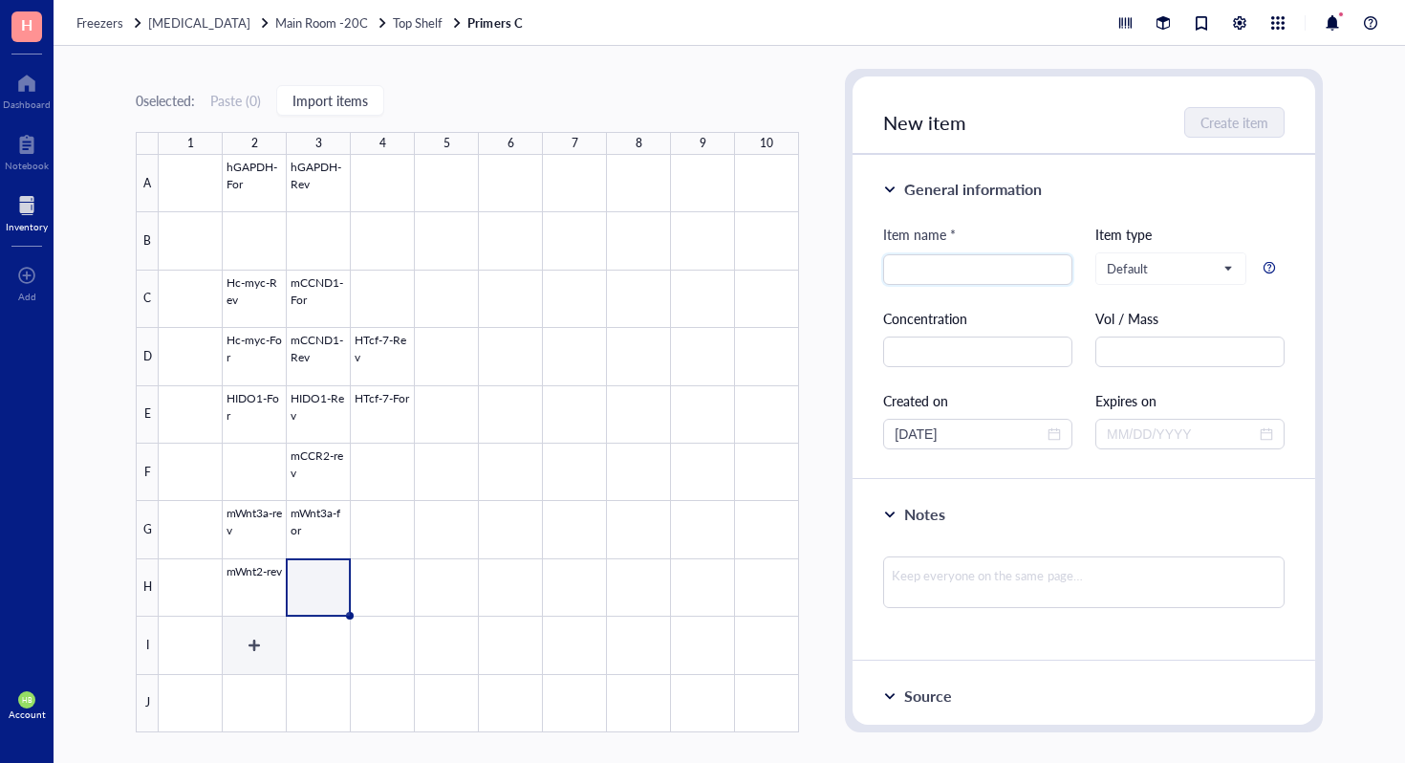
click at [266, 644] on div at bounding box center [479, 443] width 641 height 577
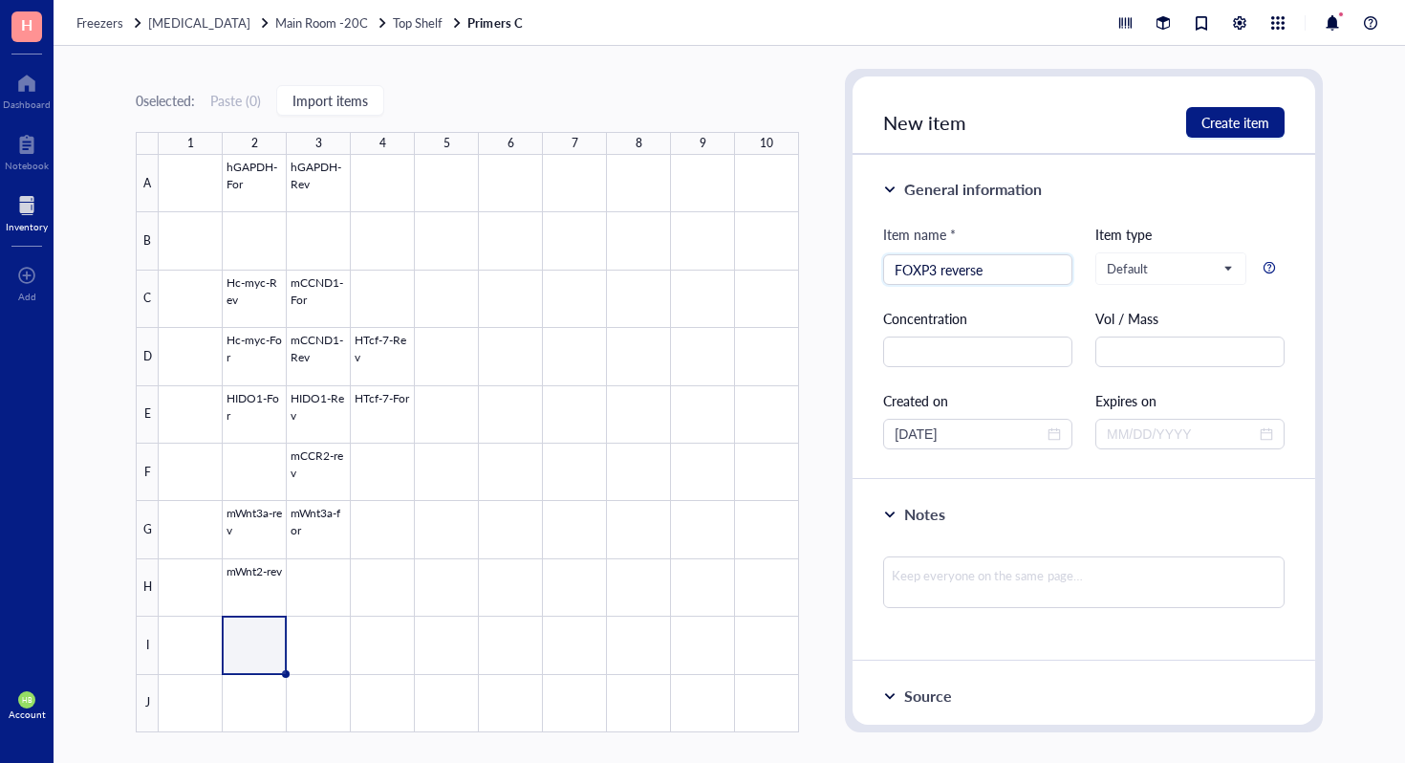
type input "FOXP3 reverse"
click at [316, 660] on div at bounding box center [479, 443] width 641 height 577
type input "FOXP3 forwaed"
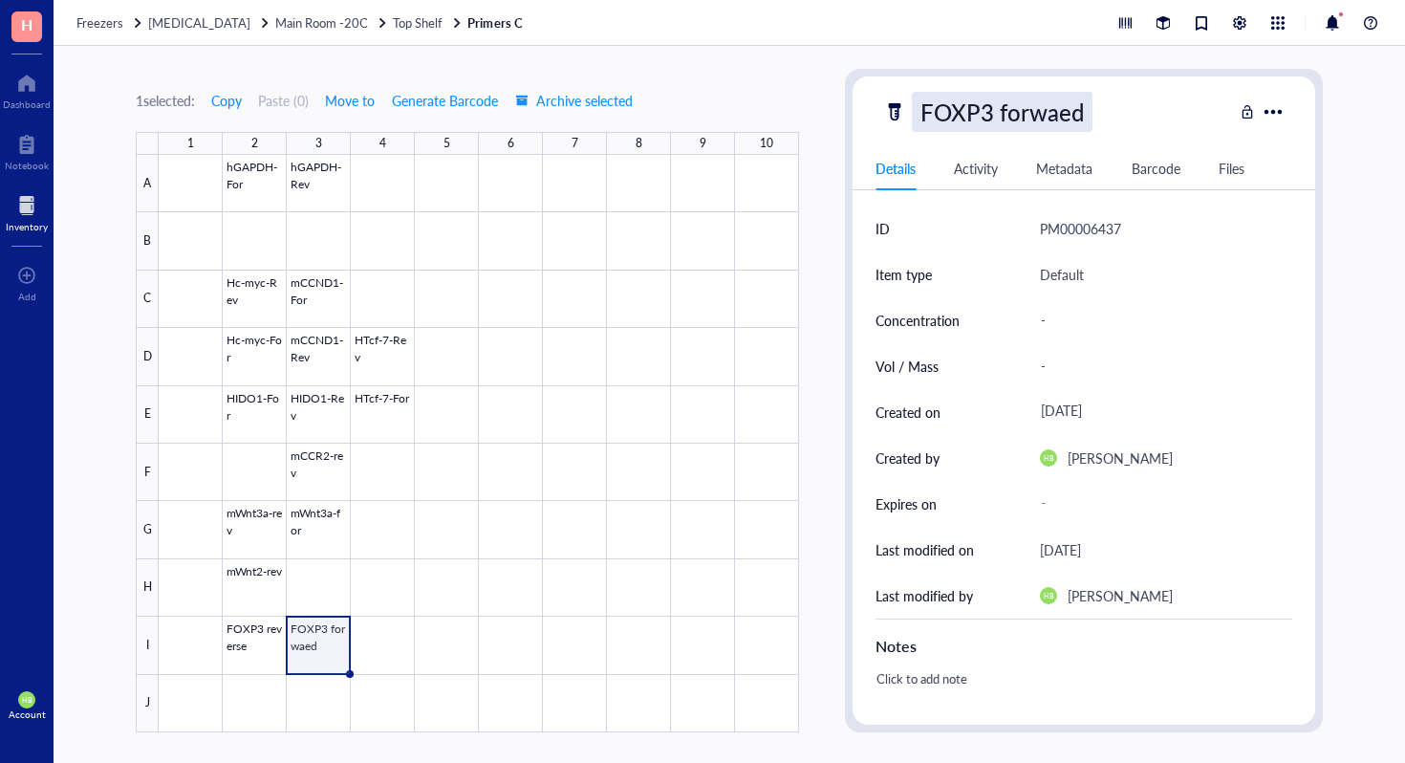
click at [1076, 112] on div "FOXP3 forwaed" at bounding box center [1002, 112] width 181 height 40
type input "FOXP3 forward"
click at [337, 587] on div at bounding box center [479, 443] width 641 height 577
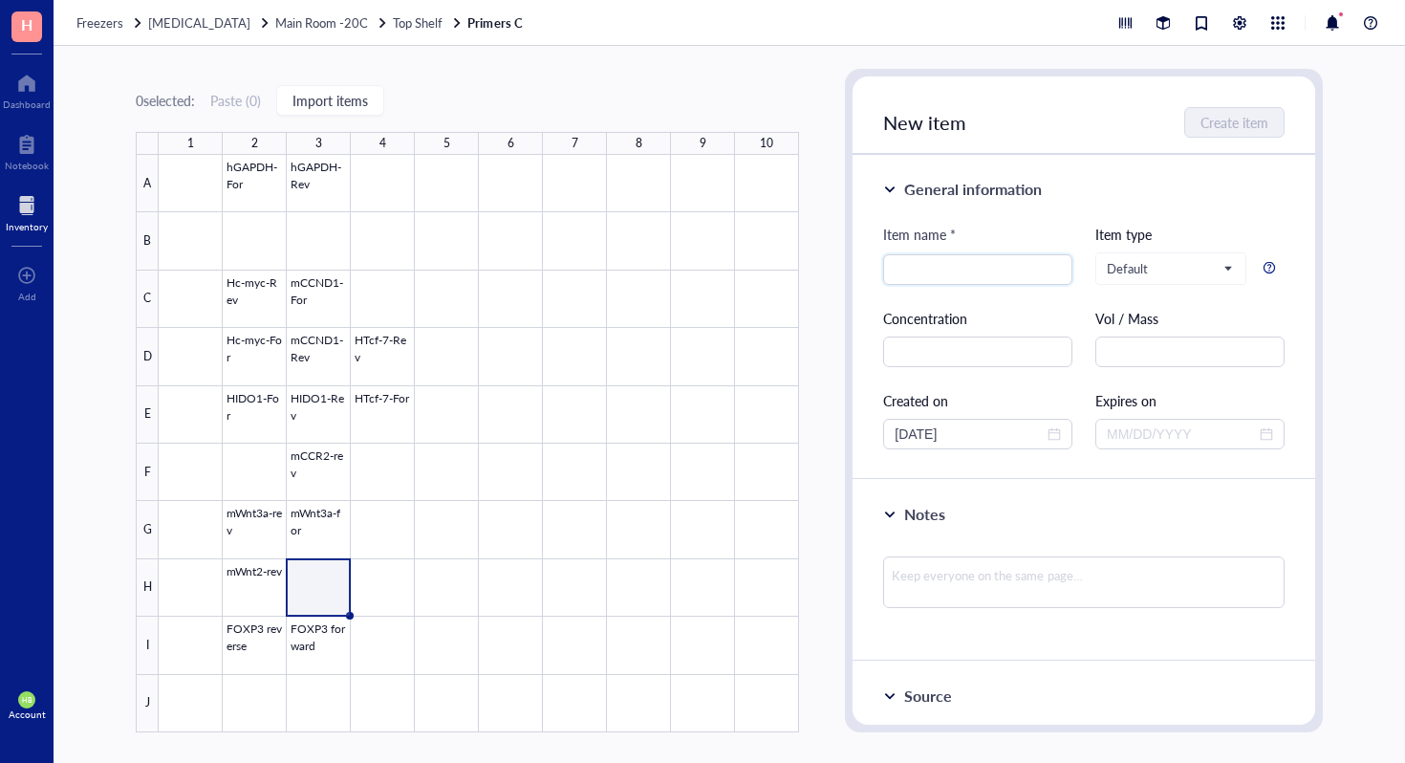
type input "w"
type input "mWnt2-for"
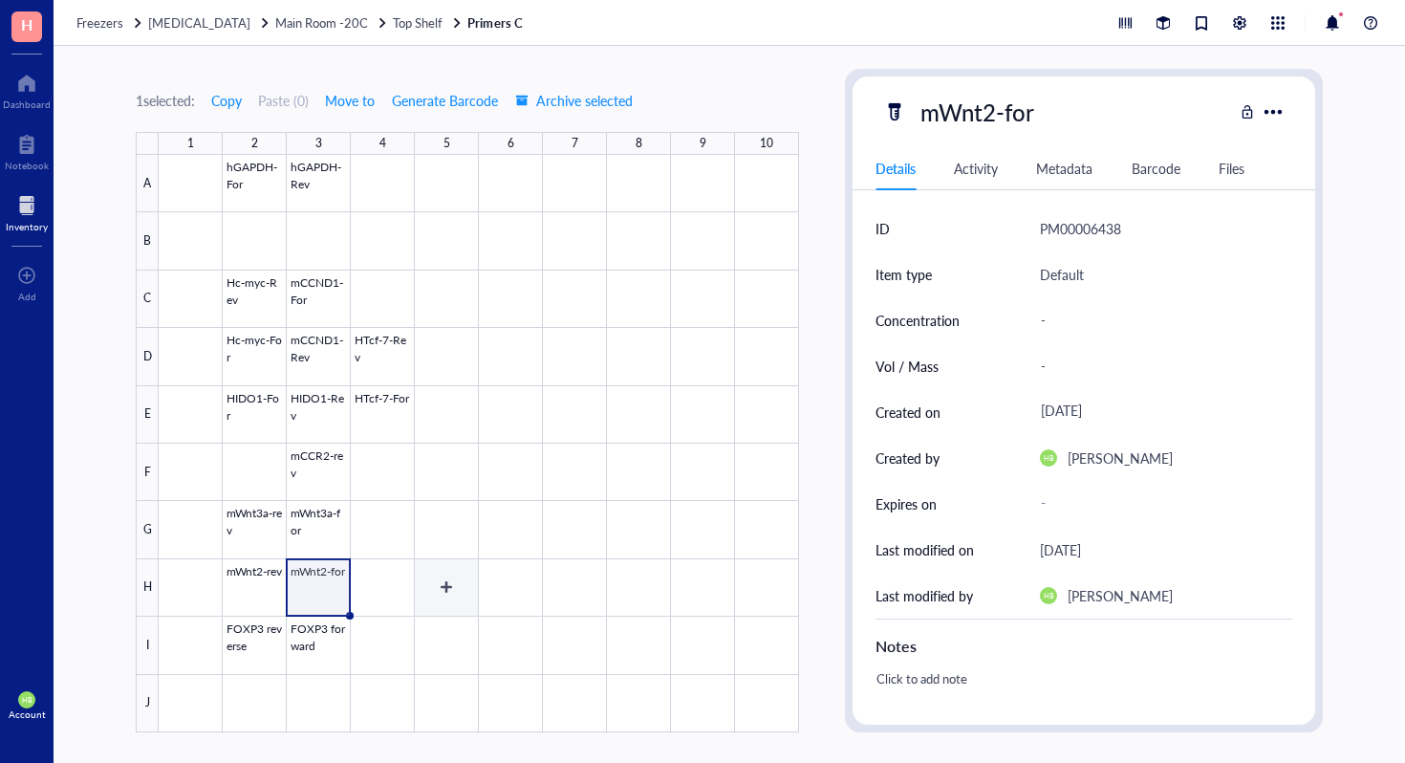
click at [464, 581] on div at bounding box center [479, 443] width 641 height 577
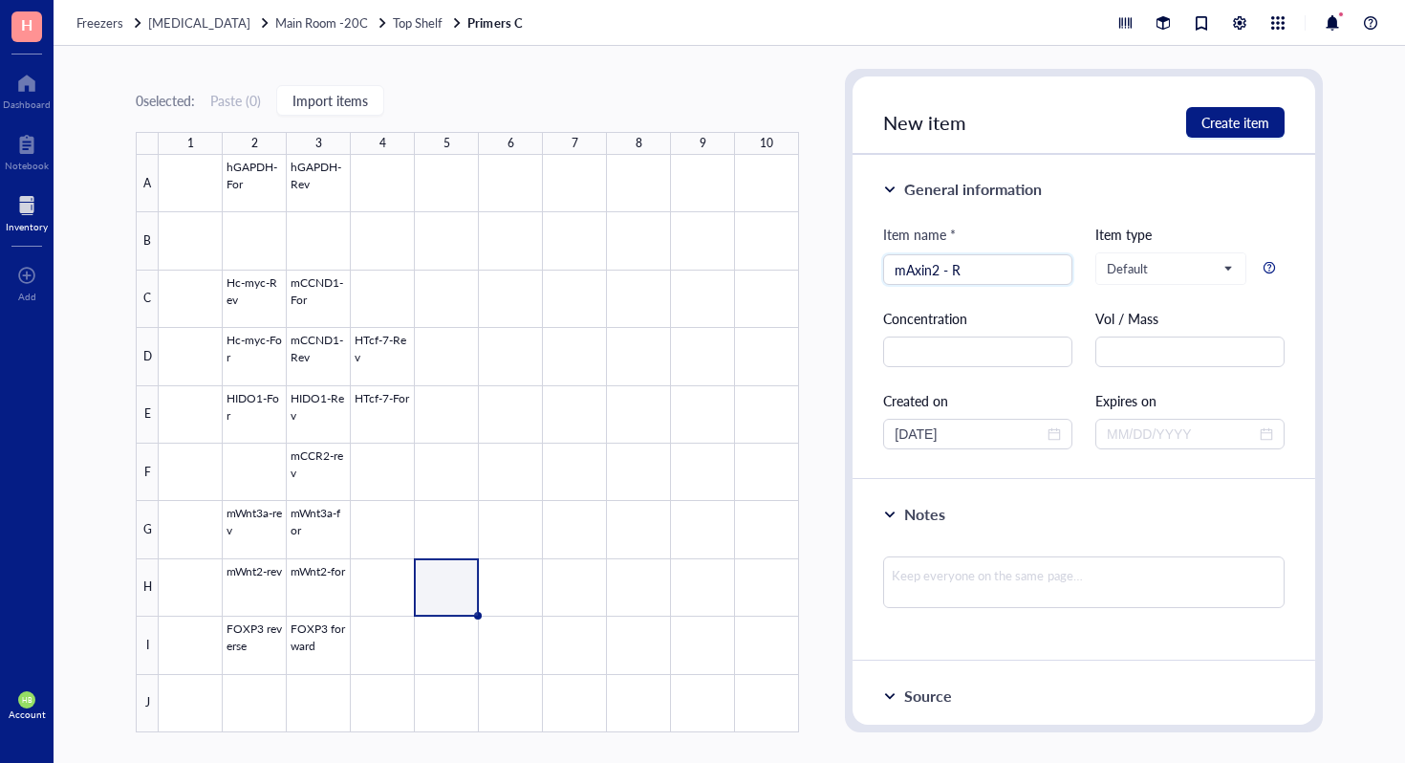
type input "mAxin2 - R"
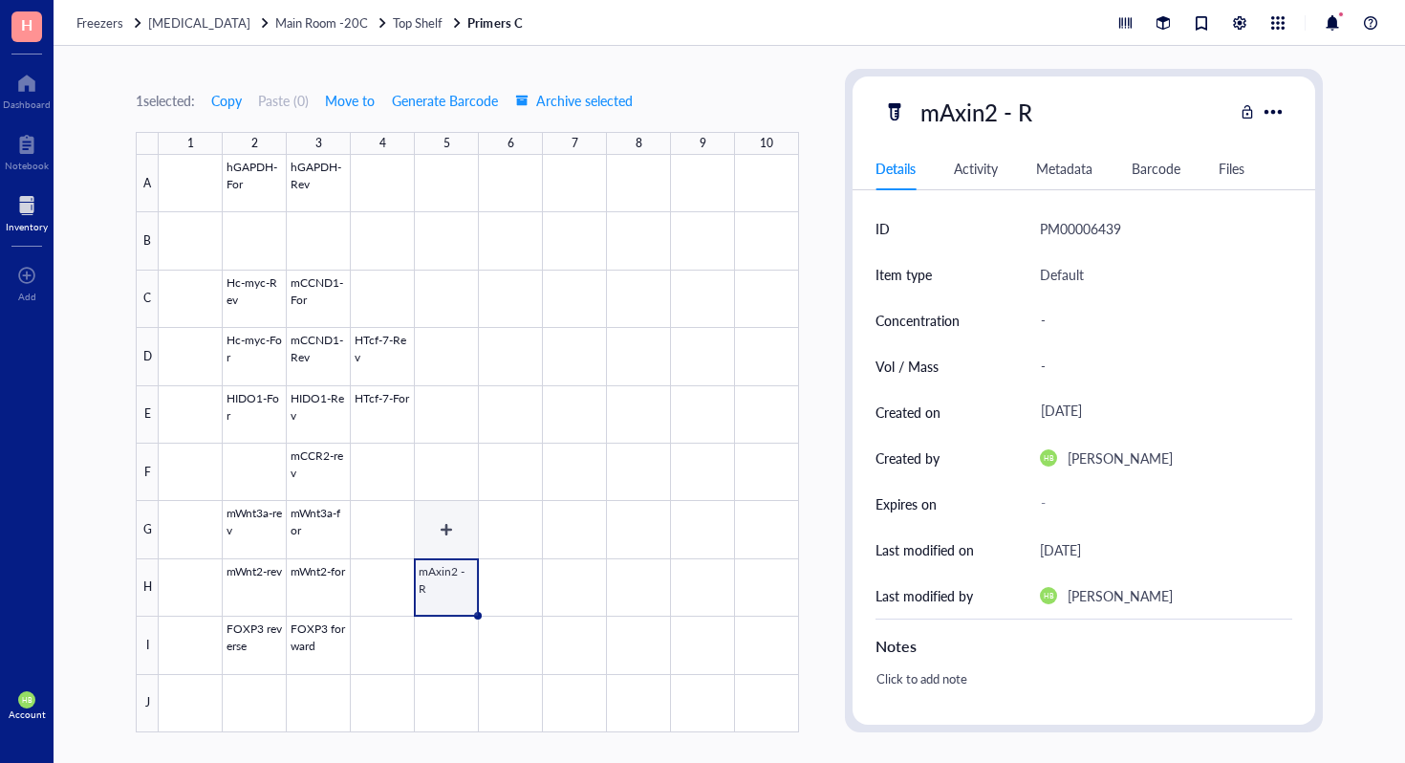
click at [452, 545] on div at bounding box center [479, 443] width 641 height 577
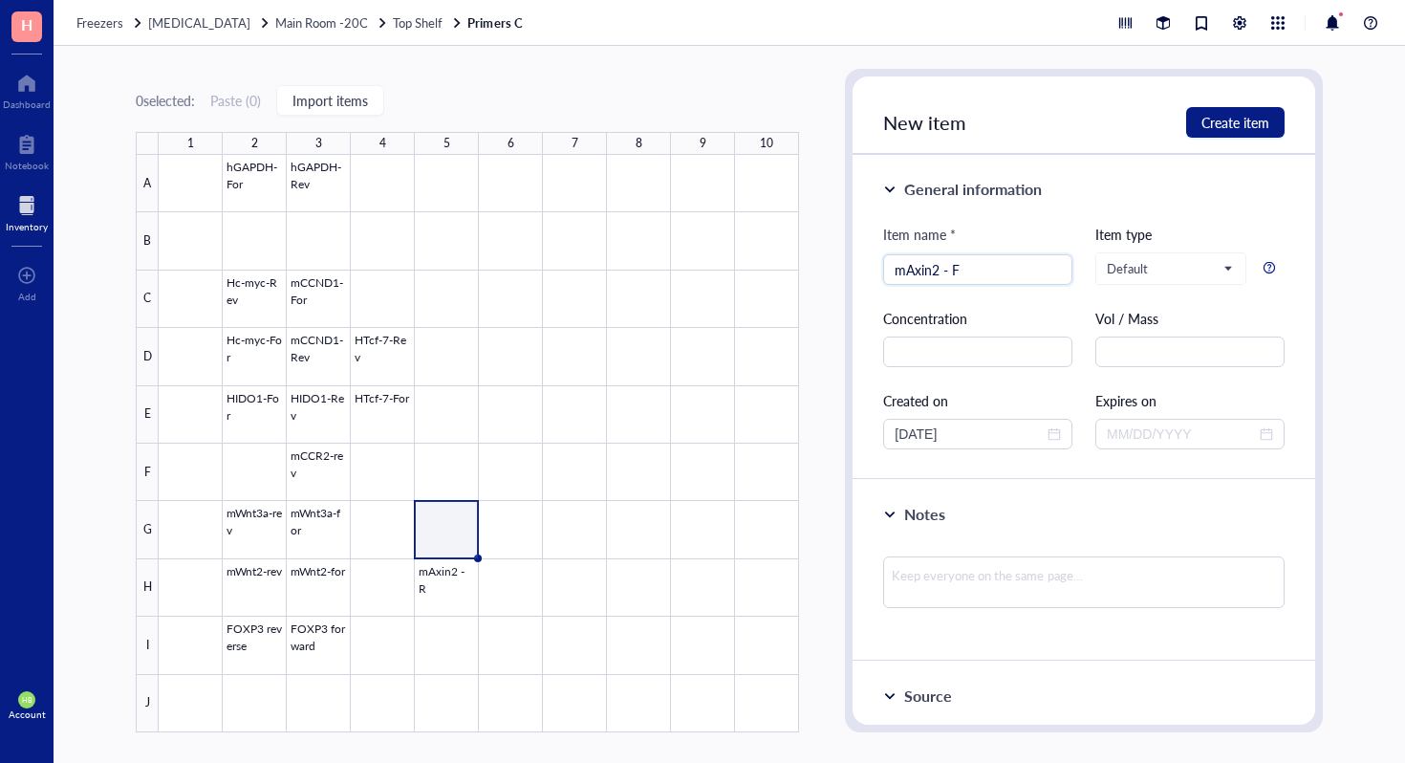
type input "mAxin2 - F"
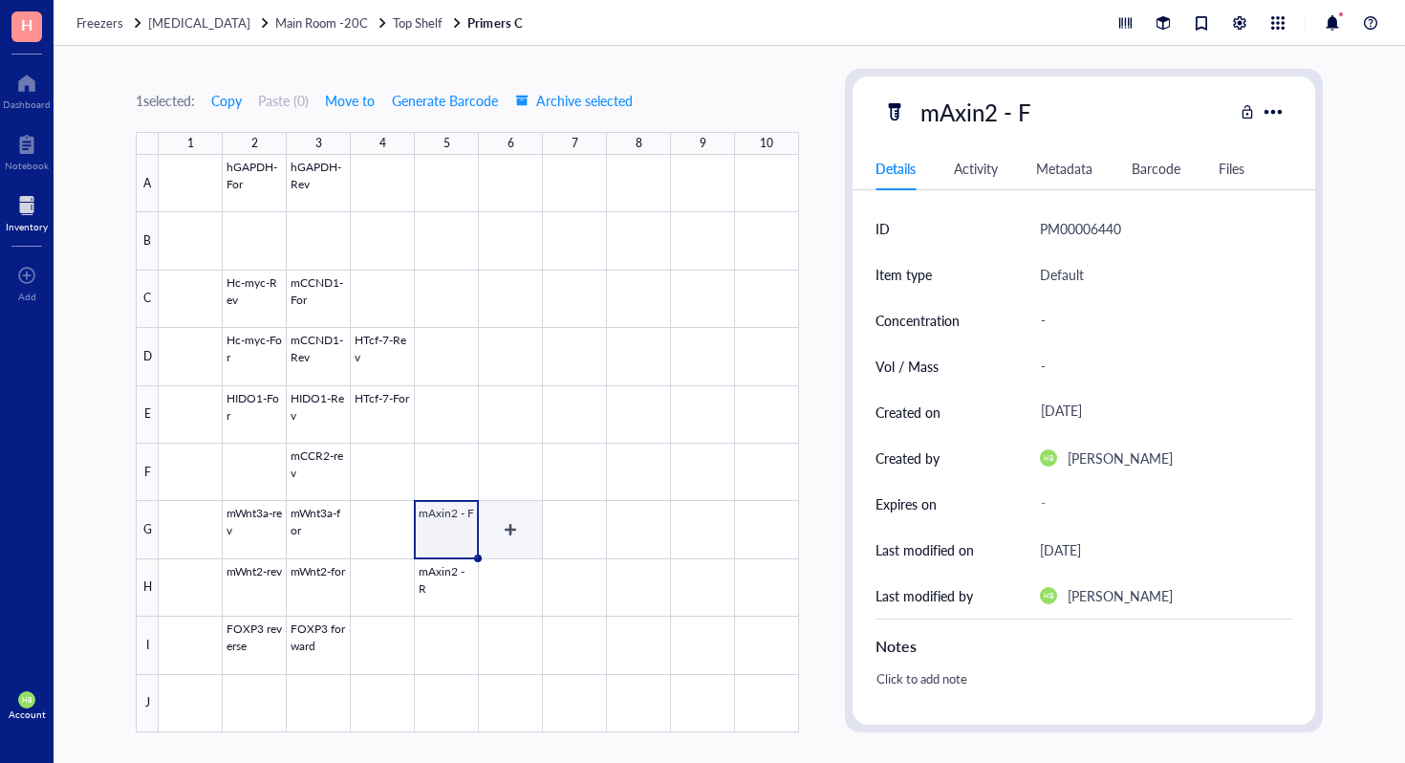
click at [513, 490] on div at bounding box center [479, 443] width 641 height 577
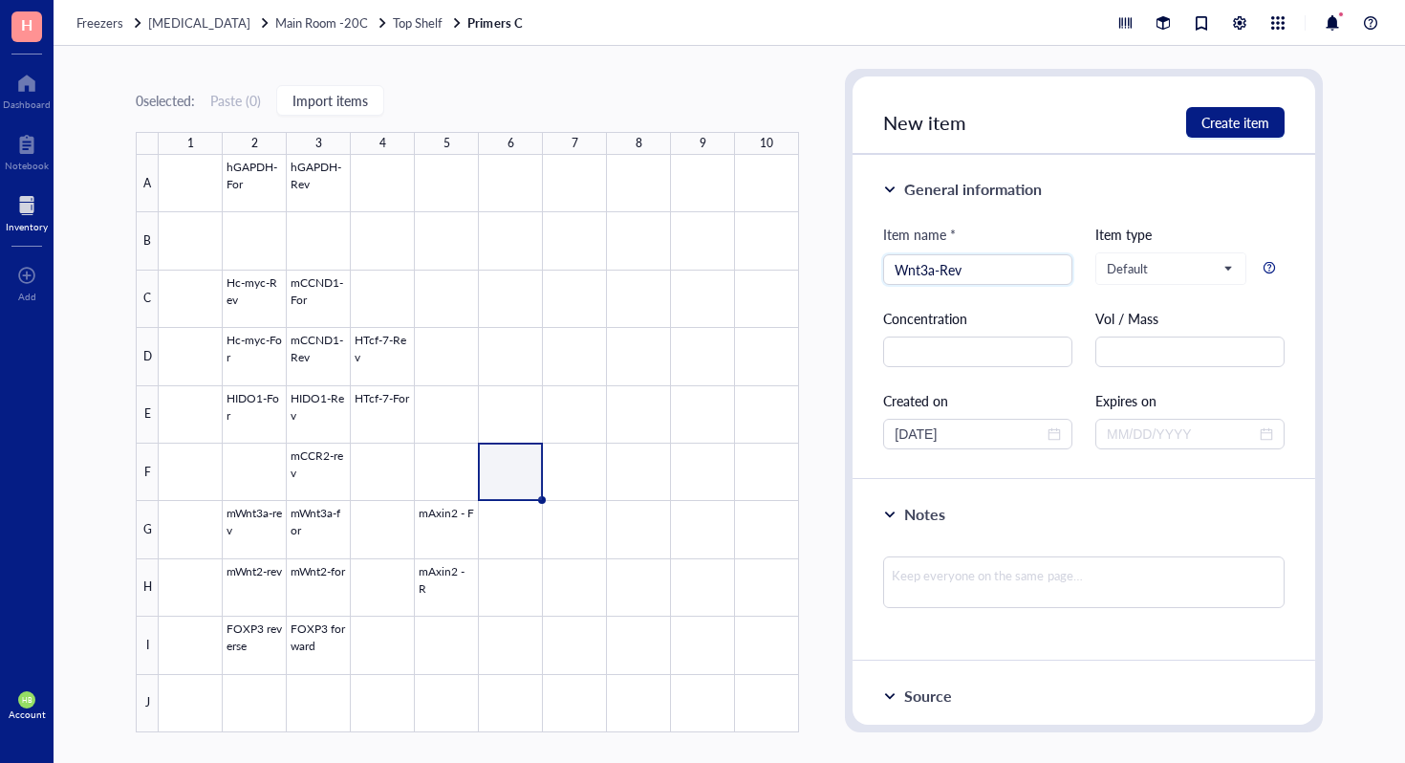
type input "Wnt3a-Rev"
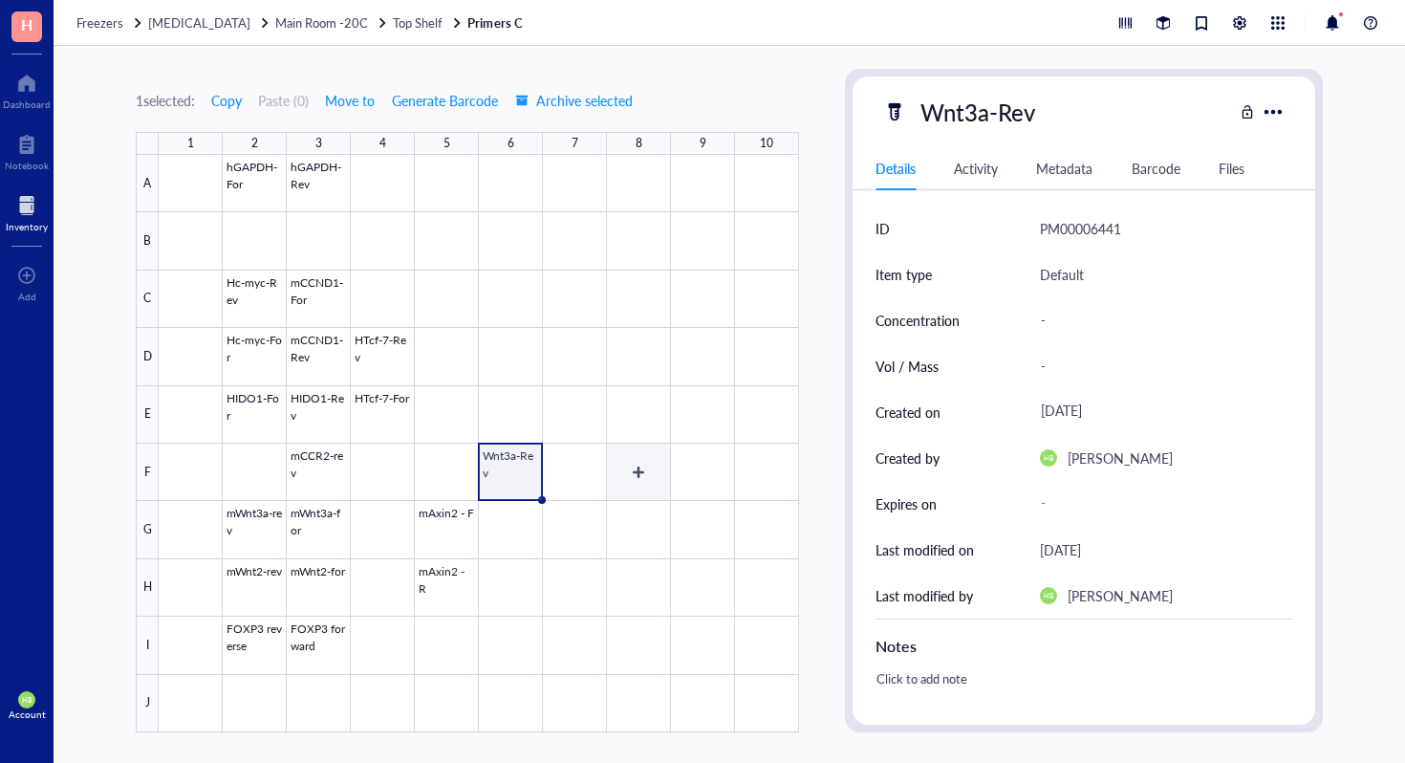
click at [580, 478] on div at bounding box center [479, 443] width 641 height 577
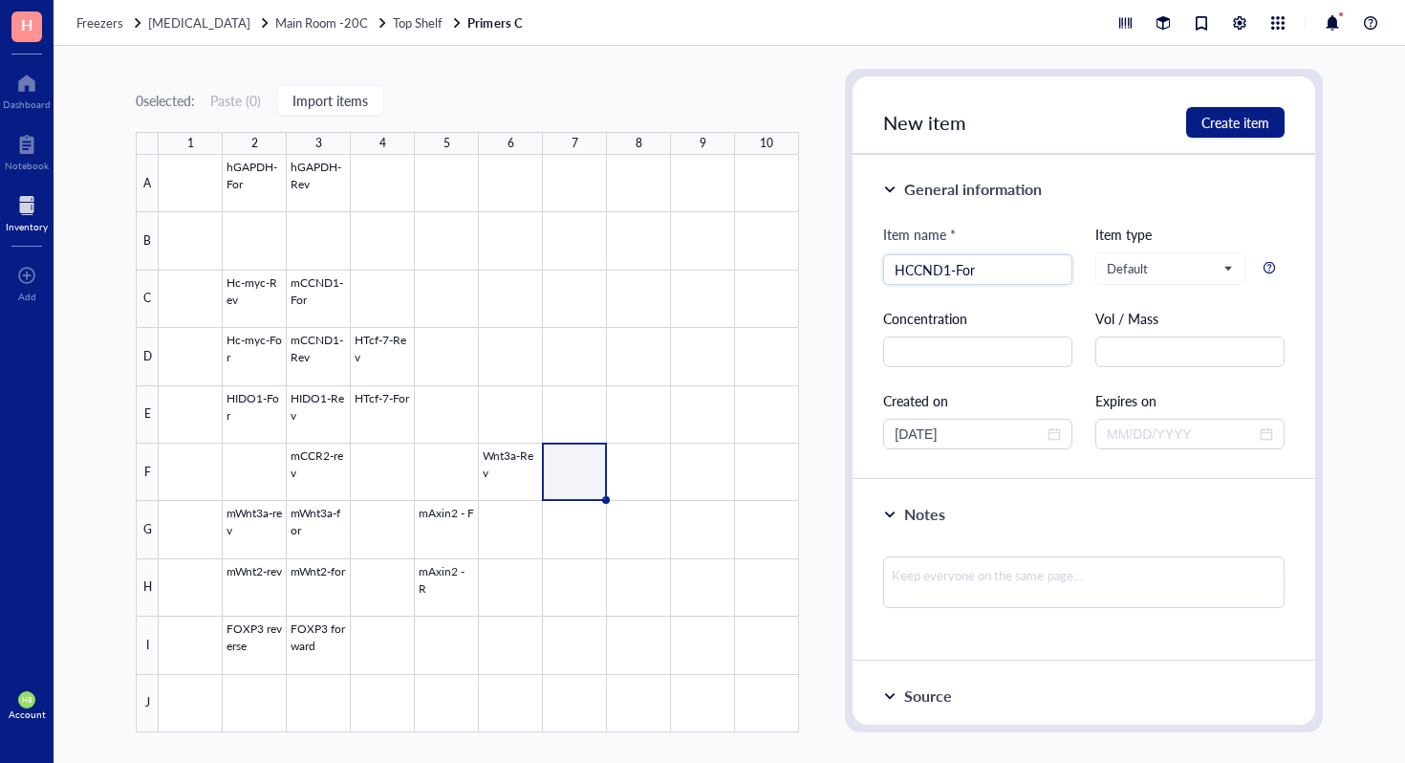
type input "HCCND1-For"
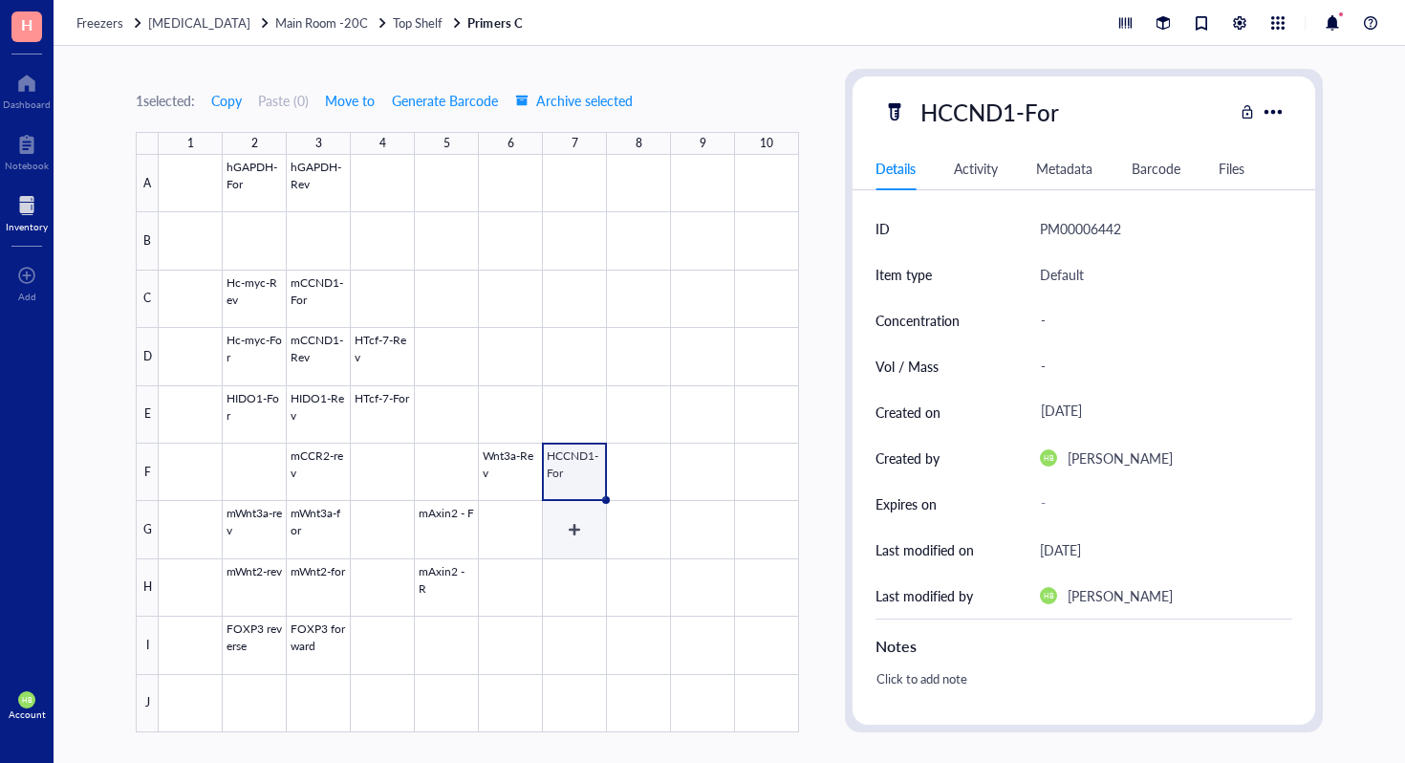
click at [589, 518] on div at bounding box center [479, 443] width 641 height 577
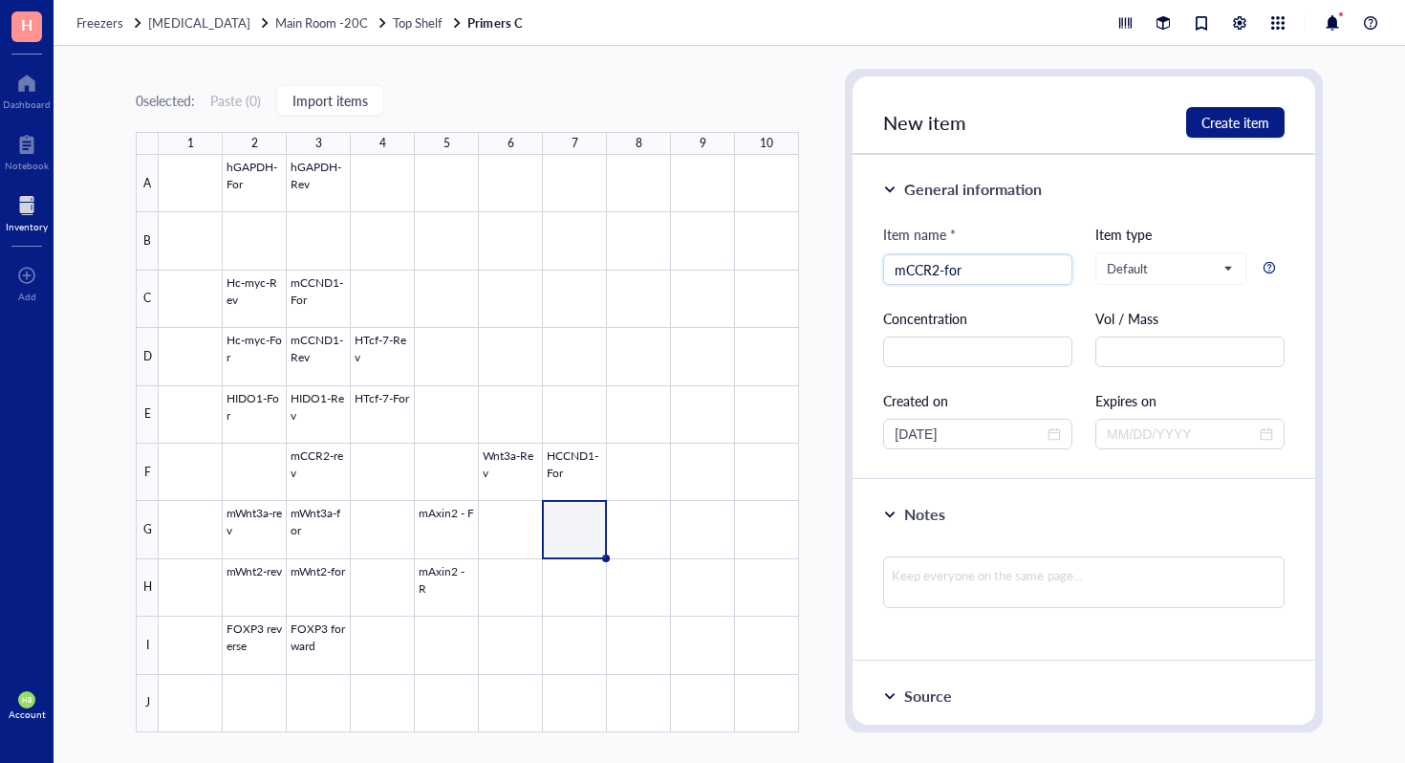
type input "mCCR2-for"
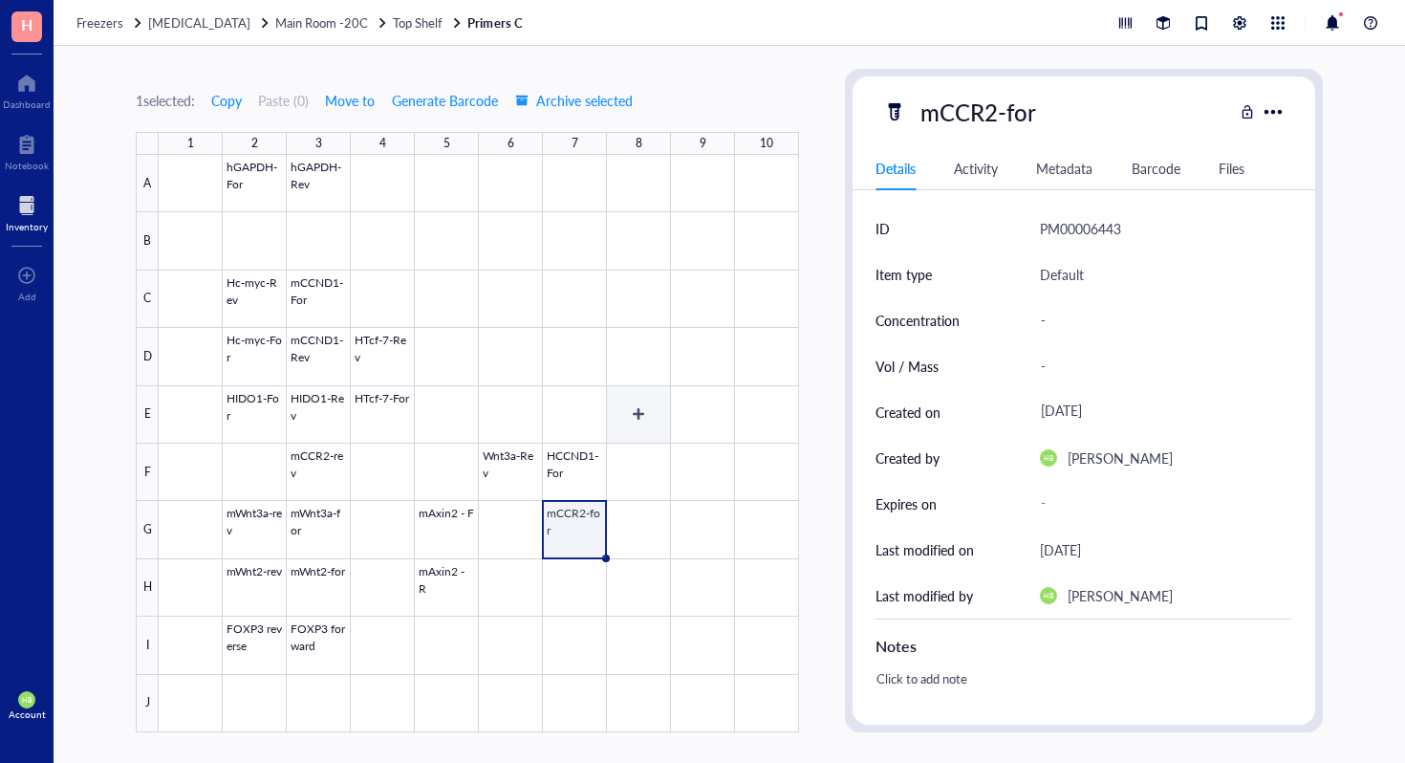
click at [567, 393] on div at bounding box center [479, 443] width 641 height 577
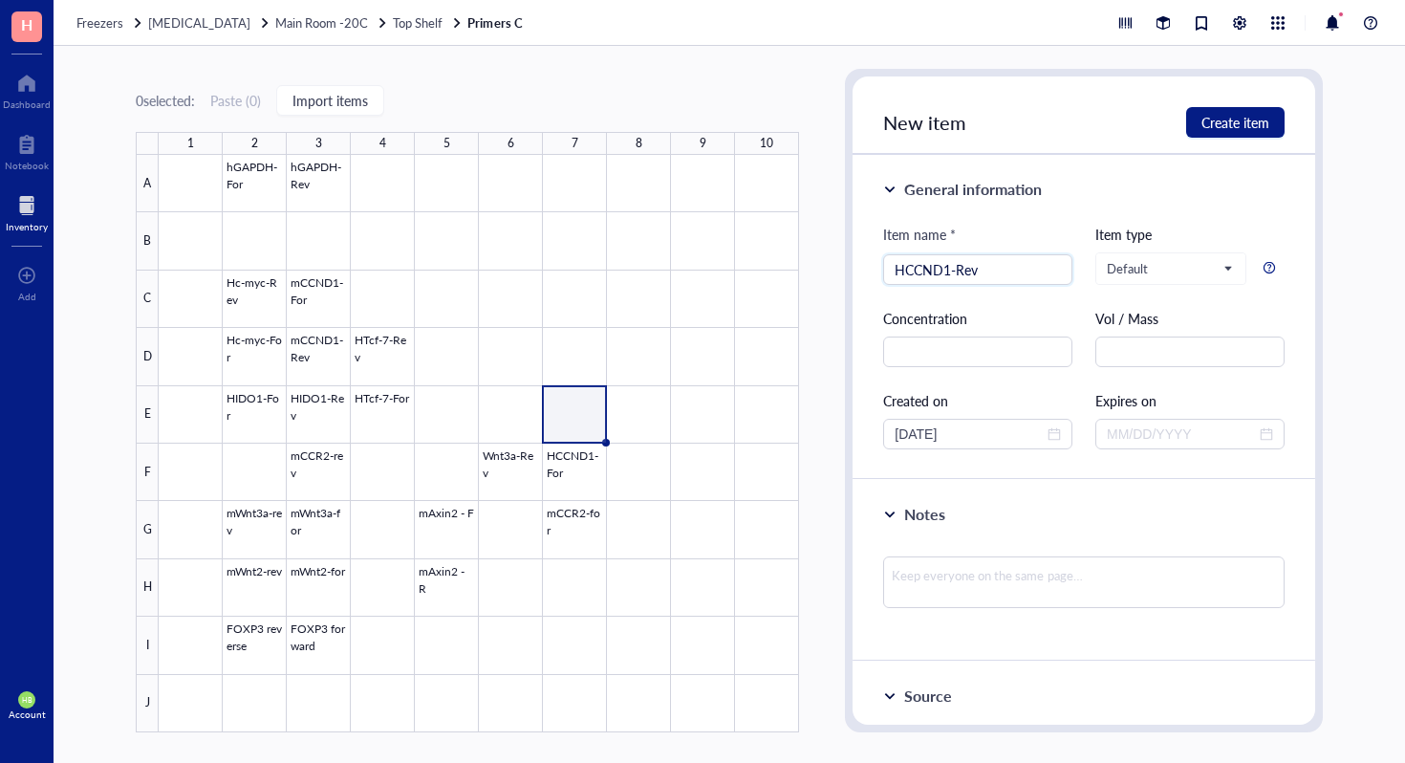
type input "HCCND1-Rev"
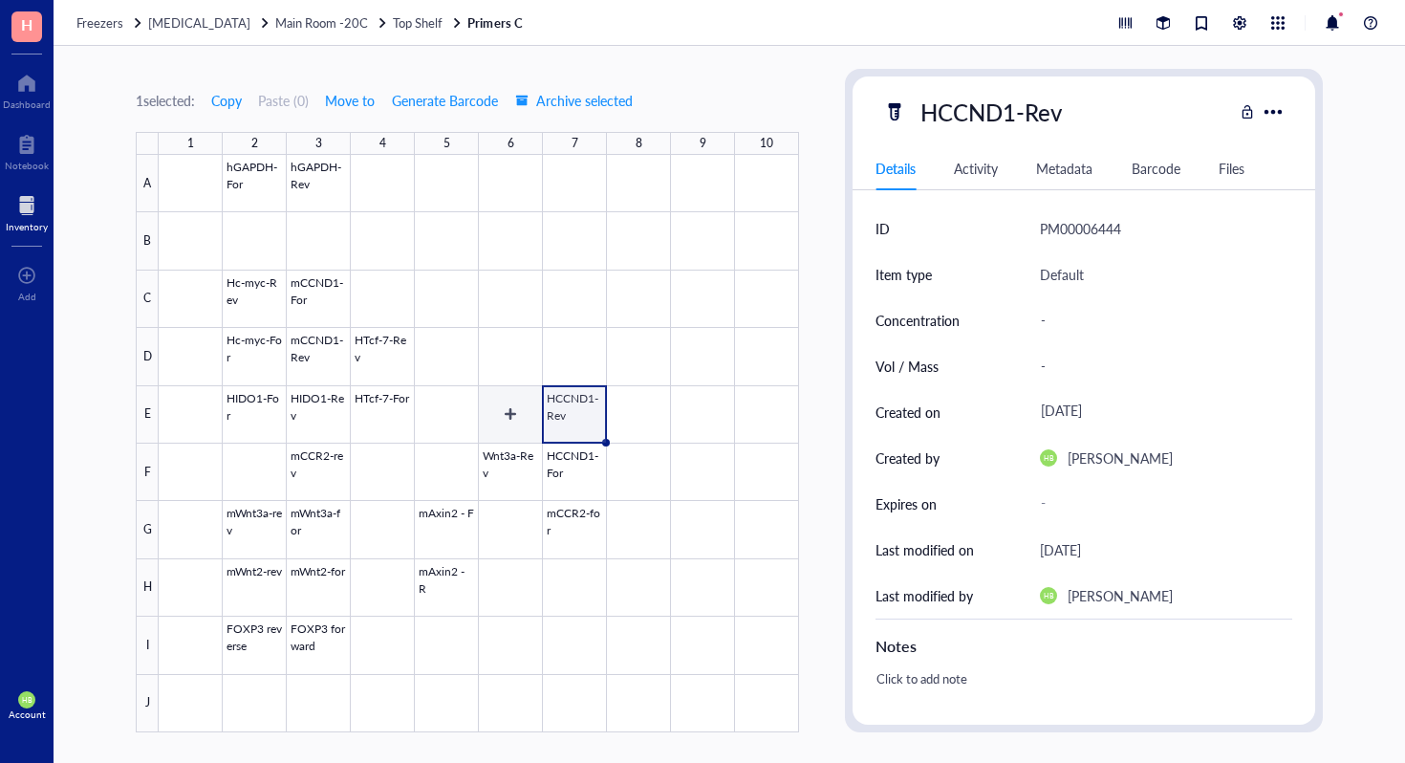
click at [488, 407] on div at bounding box center [479, 443] width 641 height 577
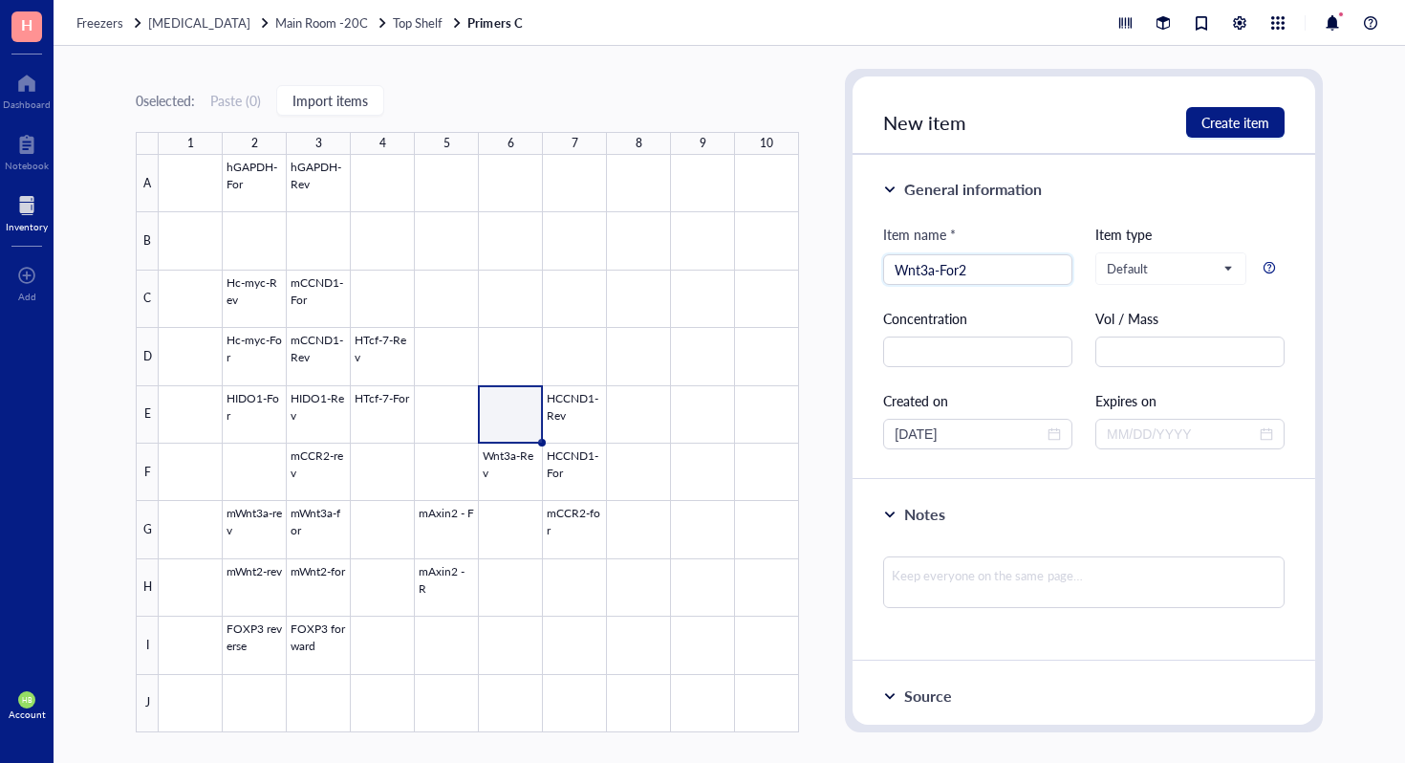
type input "Wnt3a-For2"
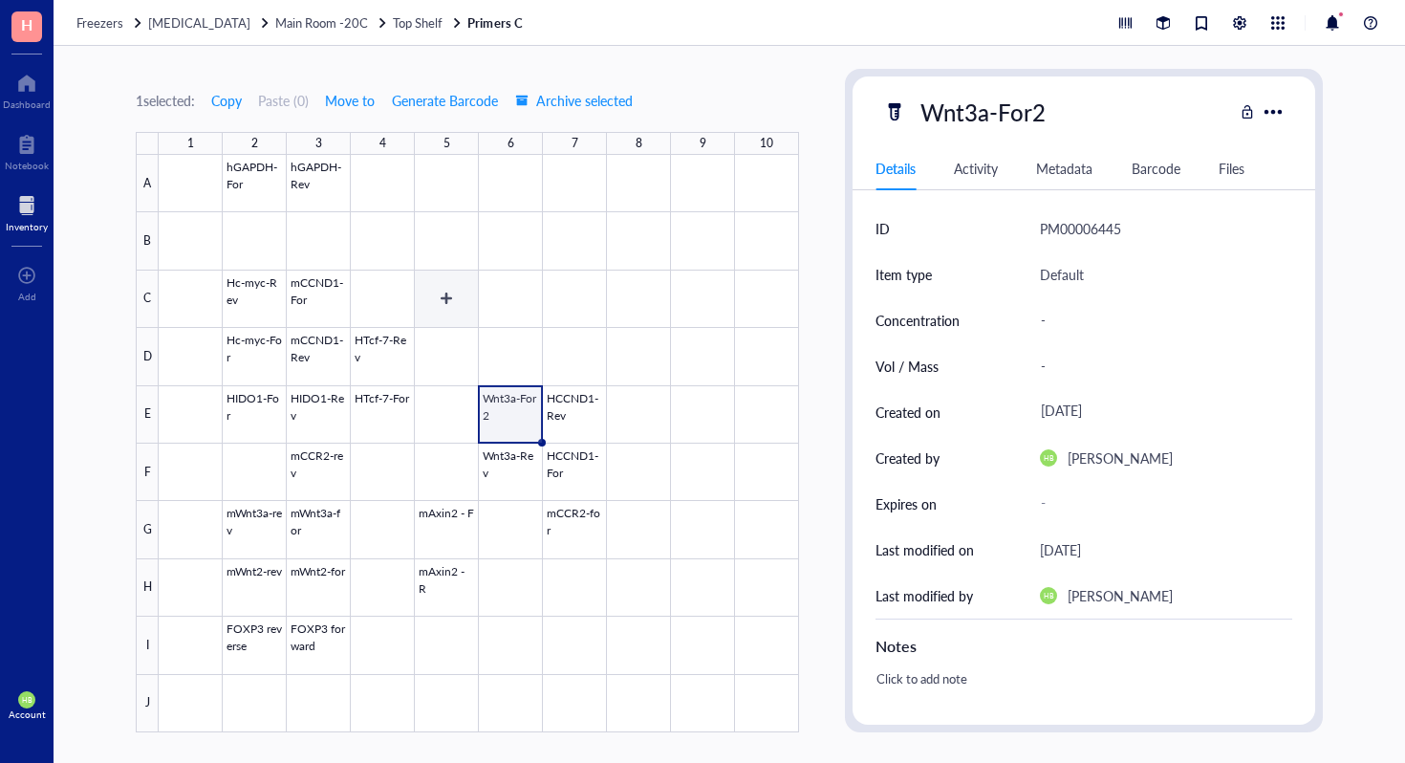
click at [453, 286] on div at bounding box center [479, 443] width 641 height 577
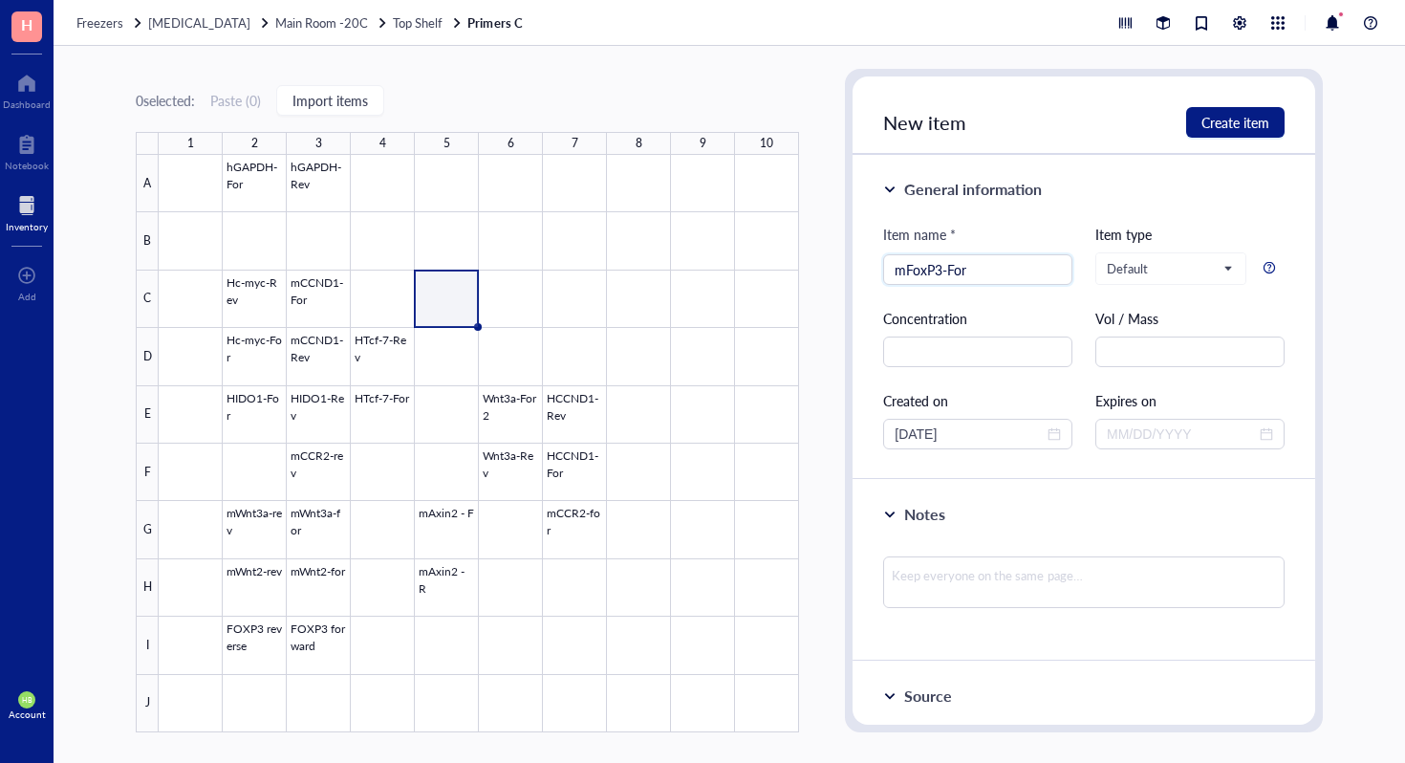
type input "mFoxP3-For"
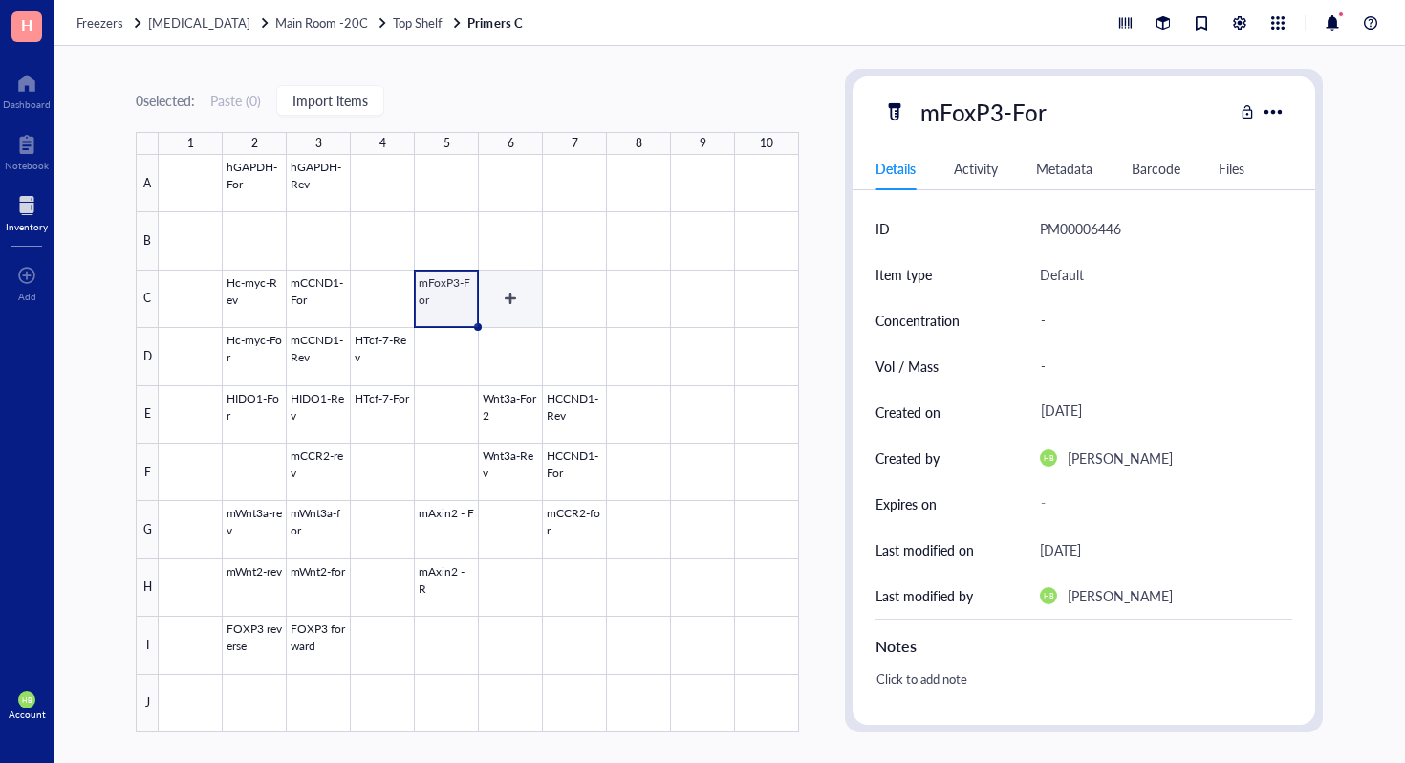
click at [500, 297] on div at bounding box center [479, 443] width 641 height 577
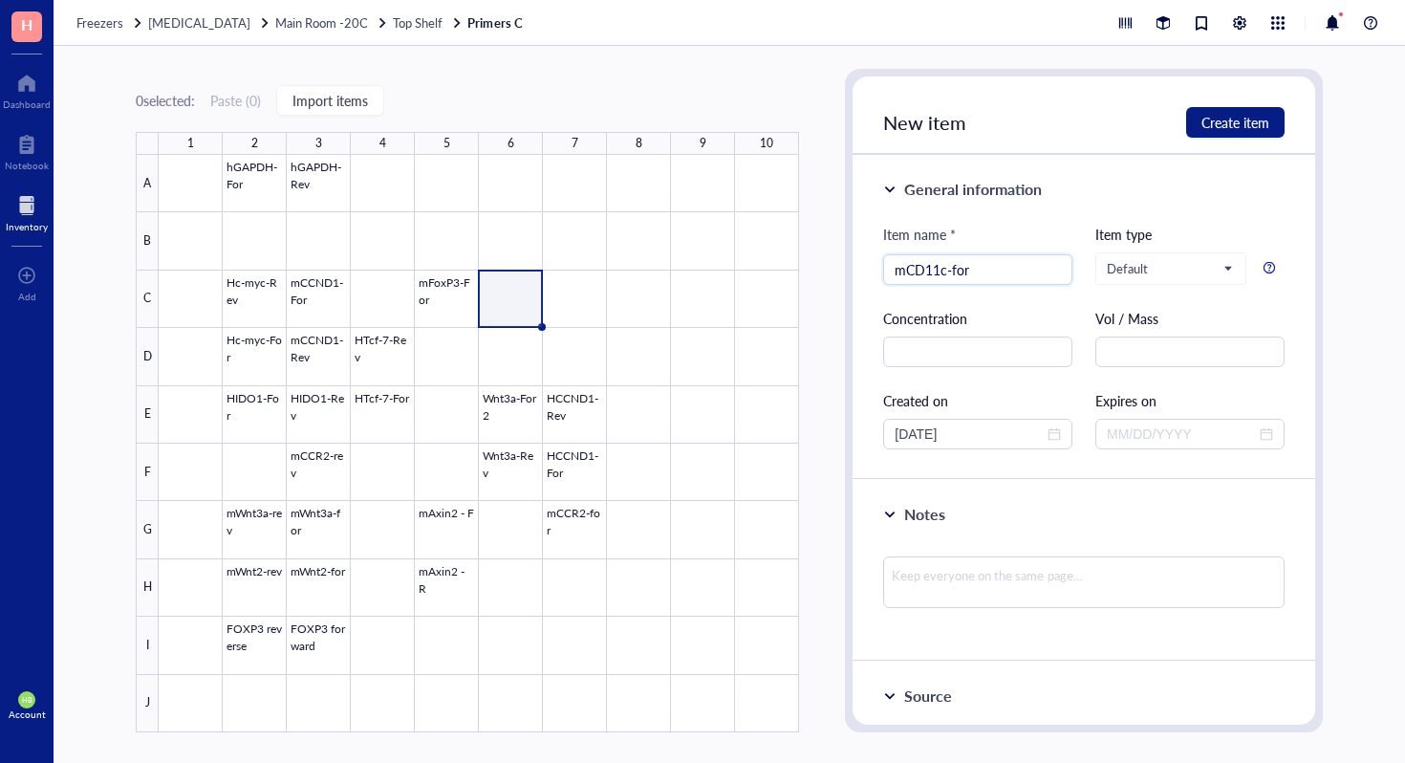
type input "mCD11c-for"
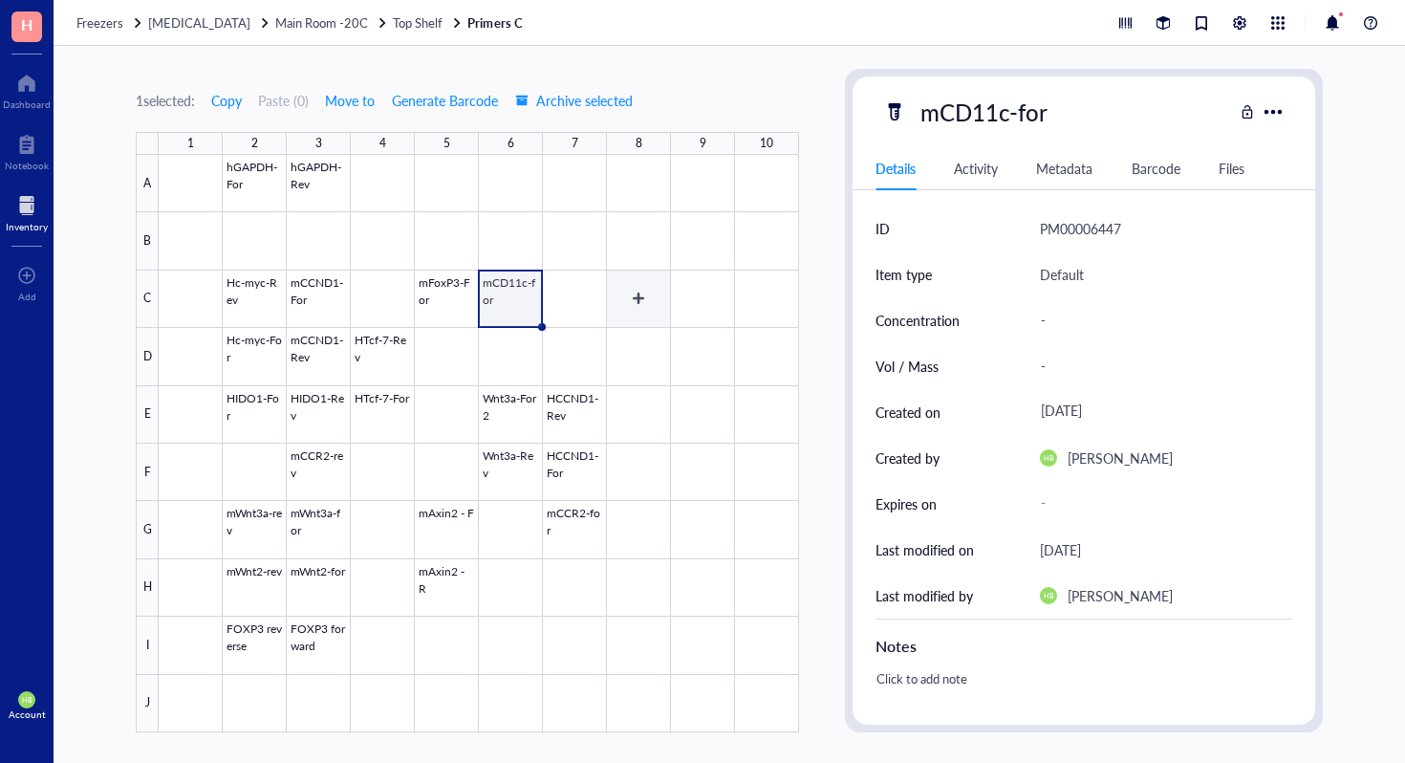
click at [619, 288] on div at bounding box center [479, 443] width 641 height 577
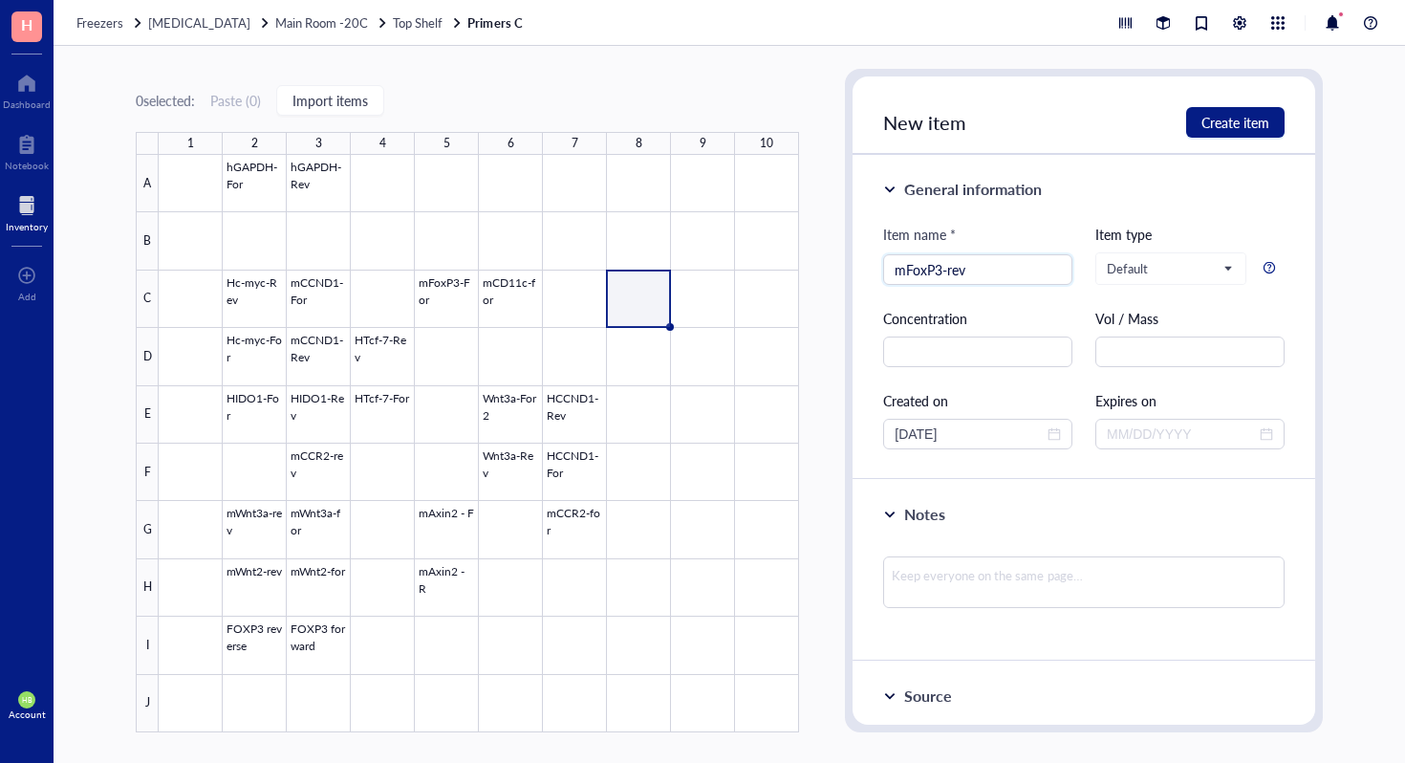
type input "mFoxP3-rev"
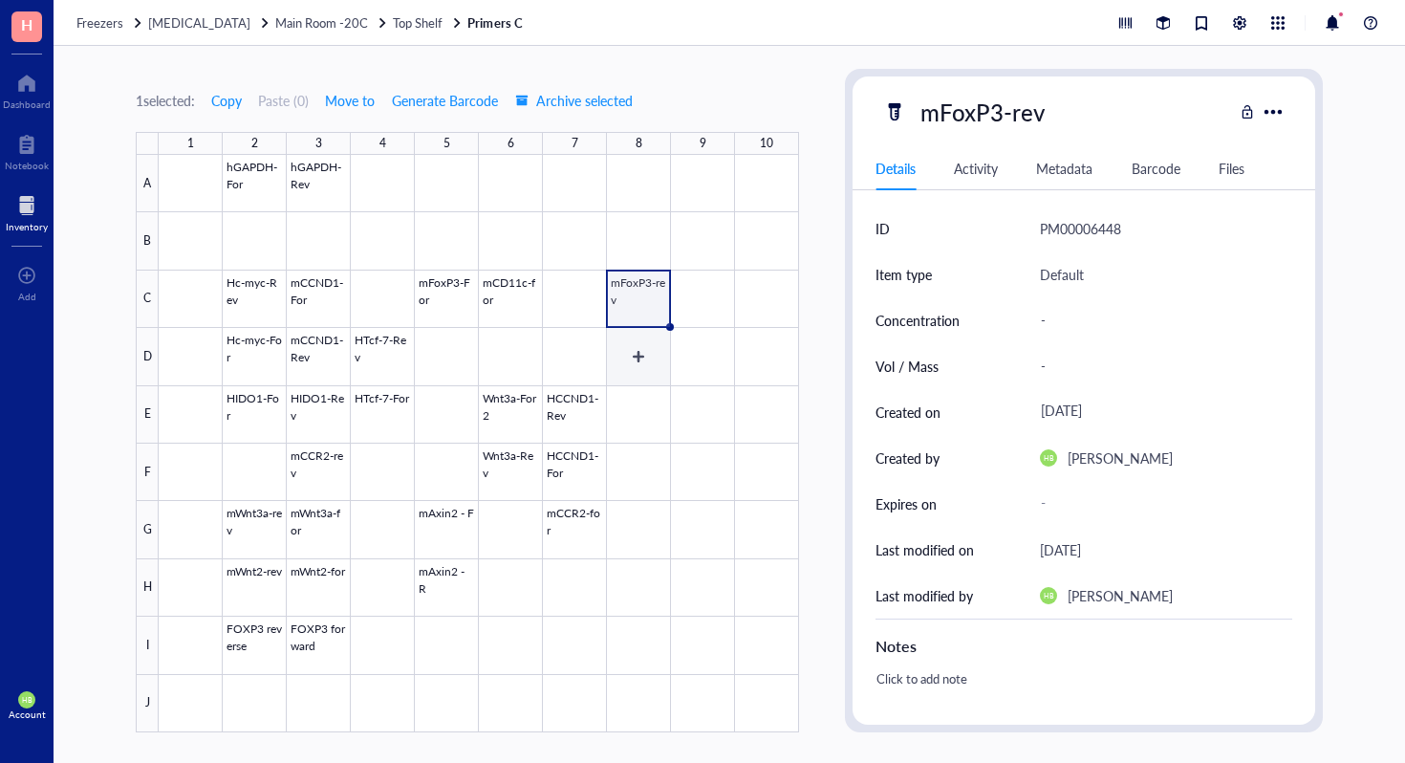
click at [641, 344] on div at bounding box center [479, 443] width 641 height 577
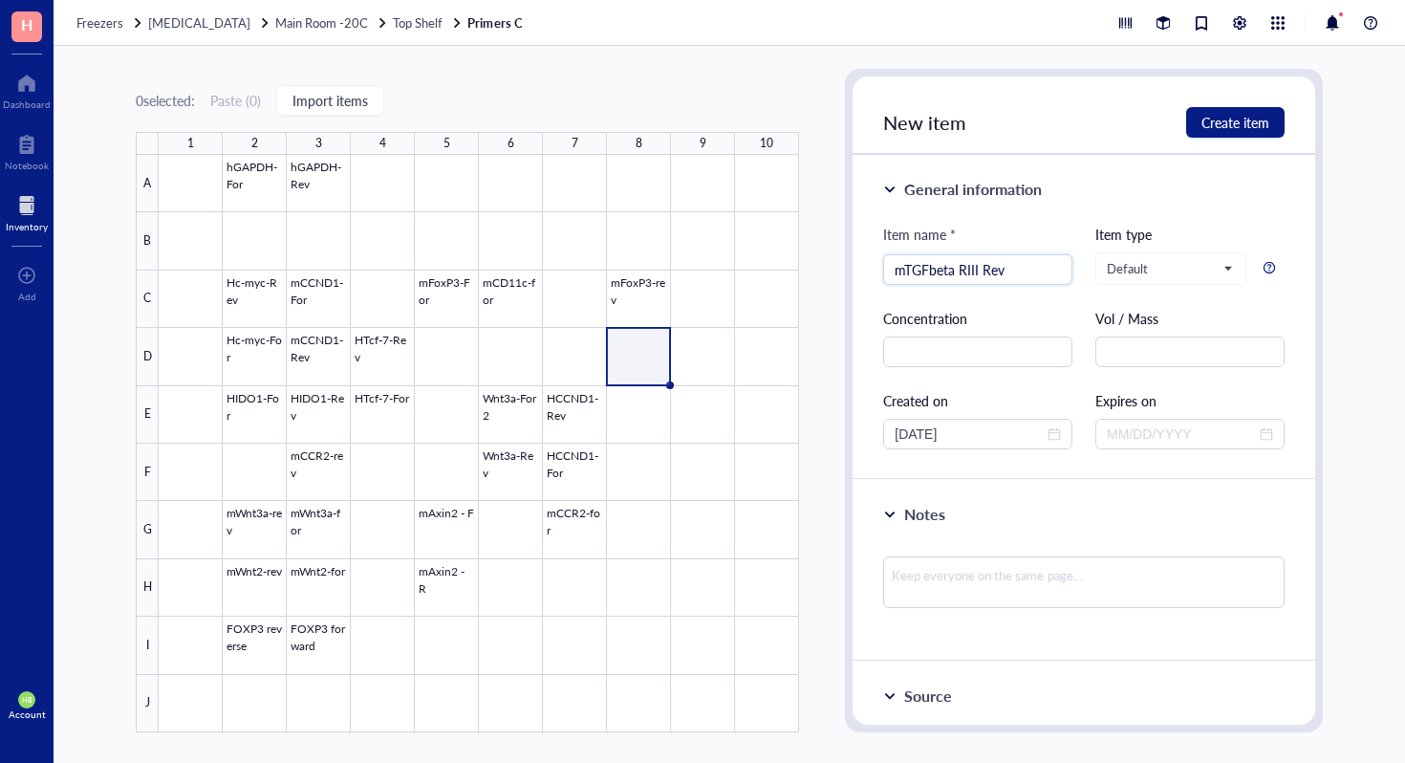
type input "mTGFbeta RIII Rev"
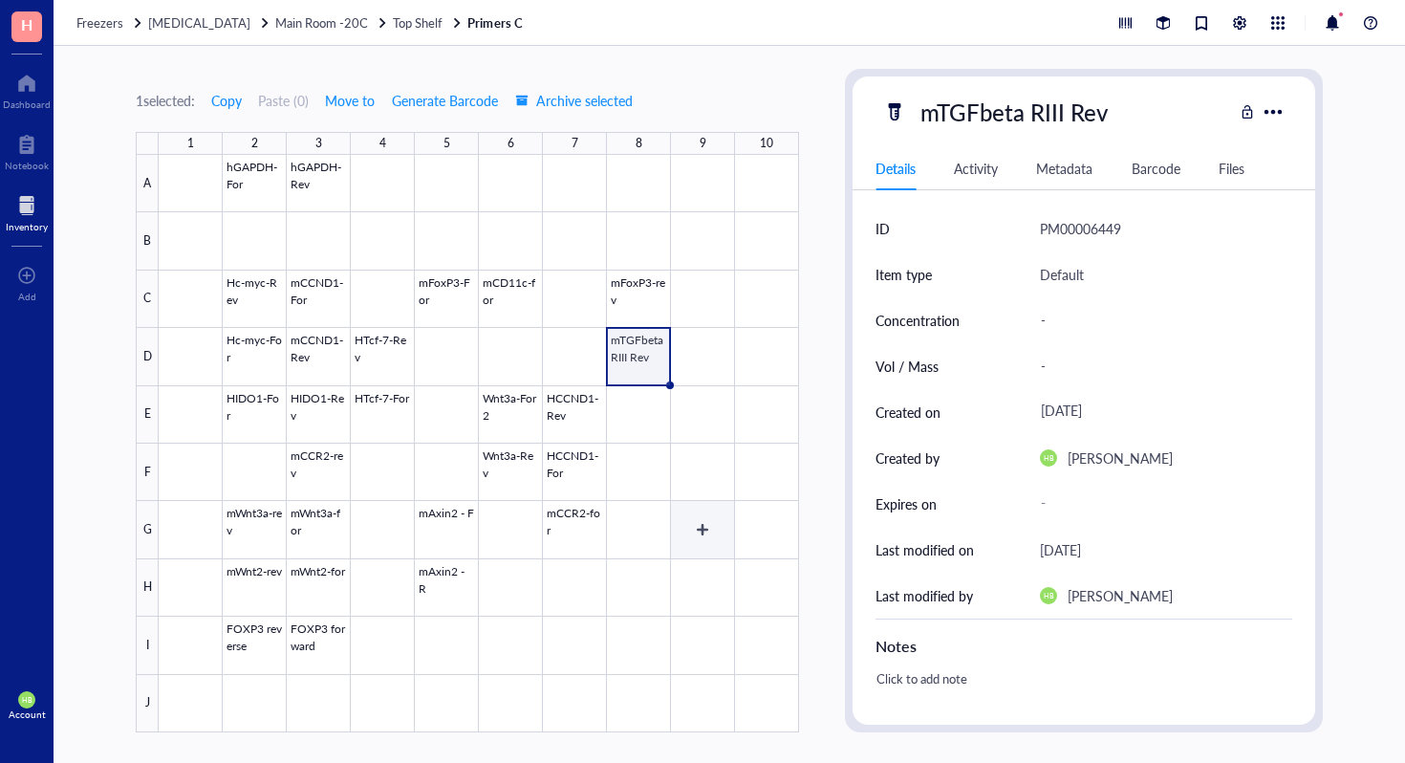
click at [696, 532] on div at bounding box center [479, 443] width 641 height 577
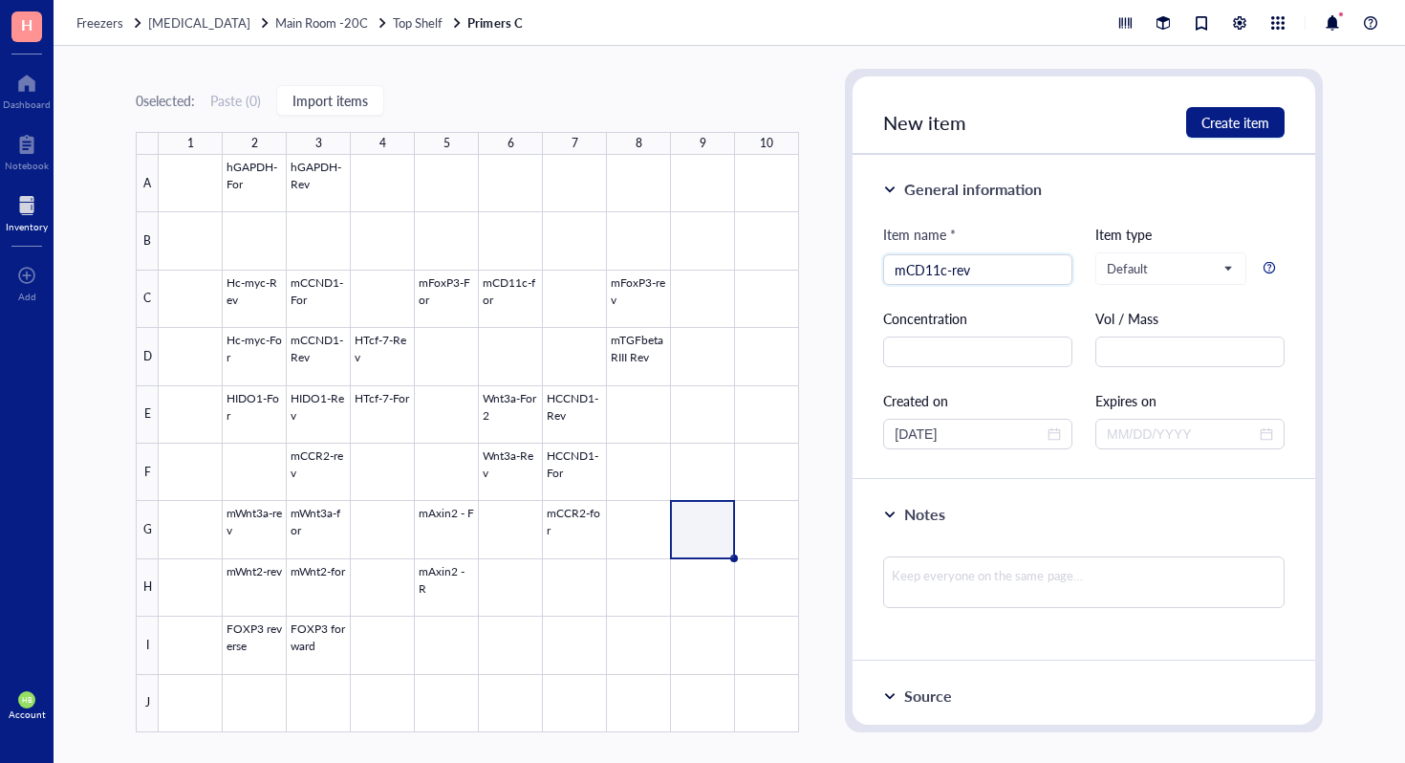
type input "mCD11c-rev"
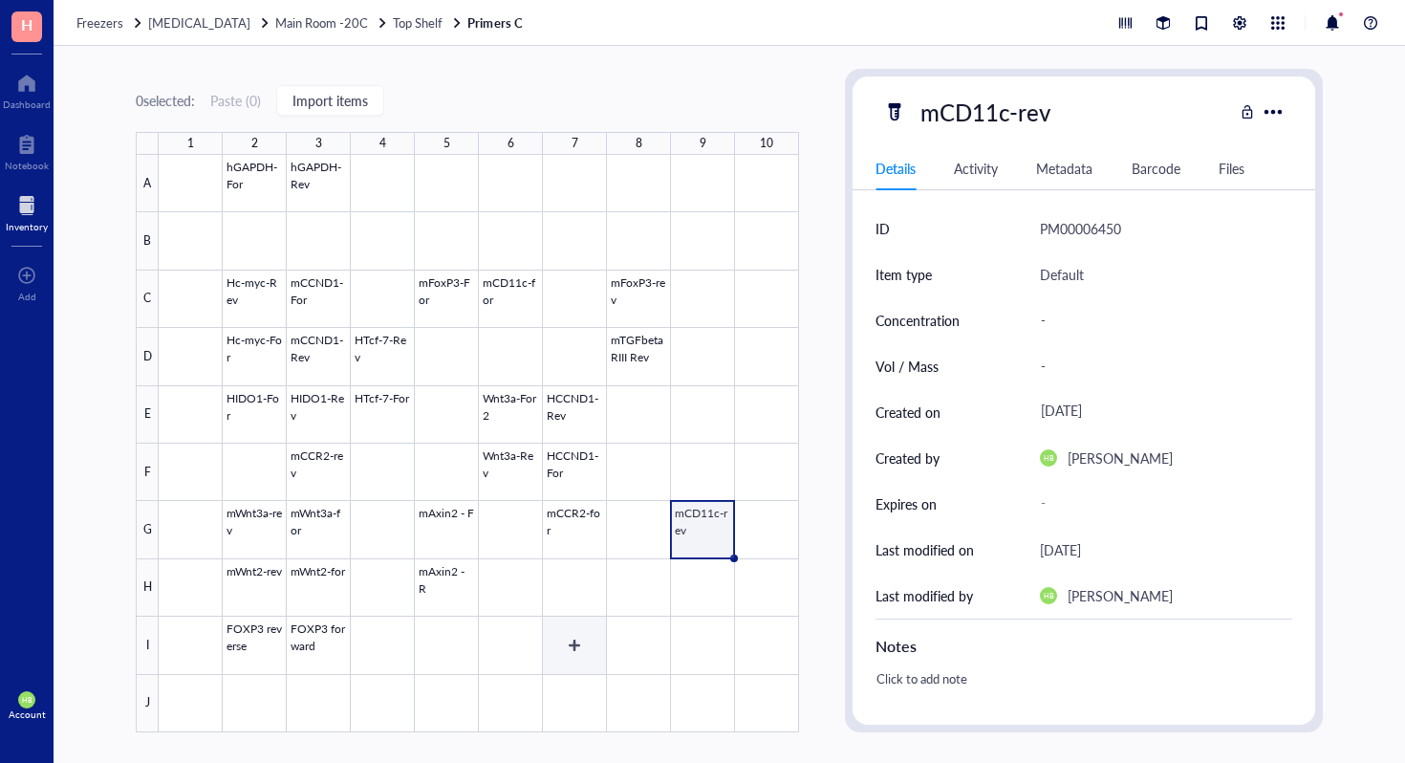
click at [563, 645] on div at bounding box center [479, 443] width 641 height 577
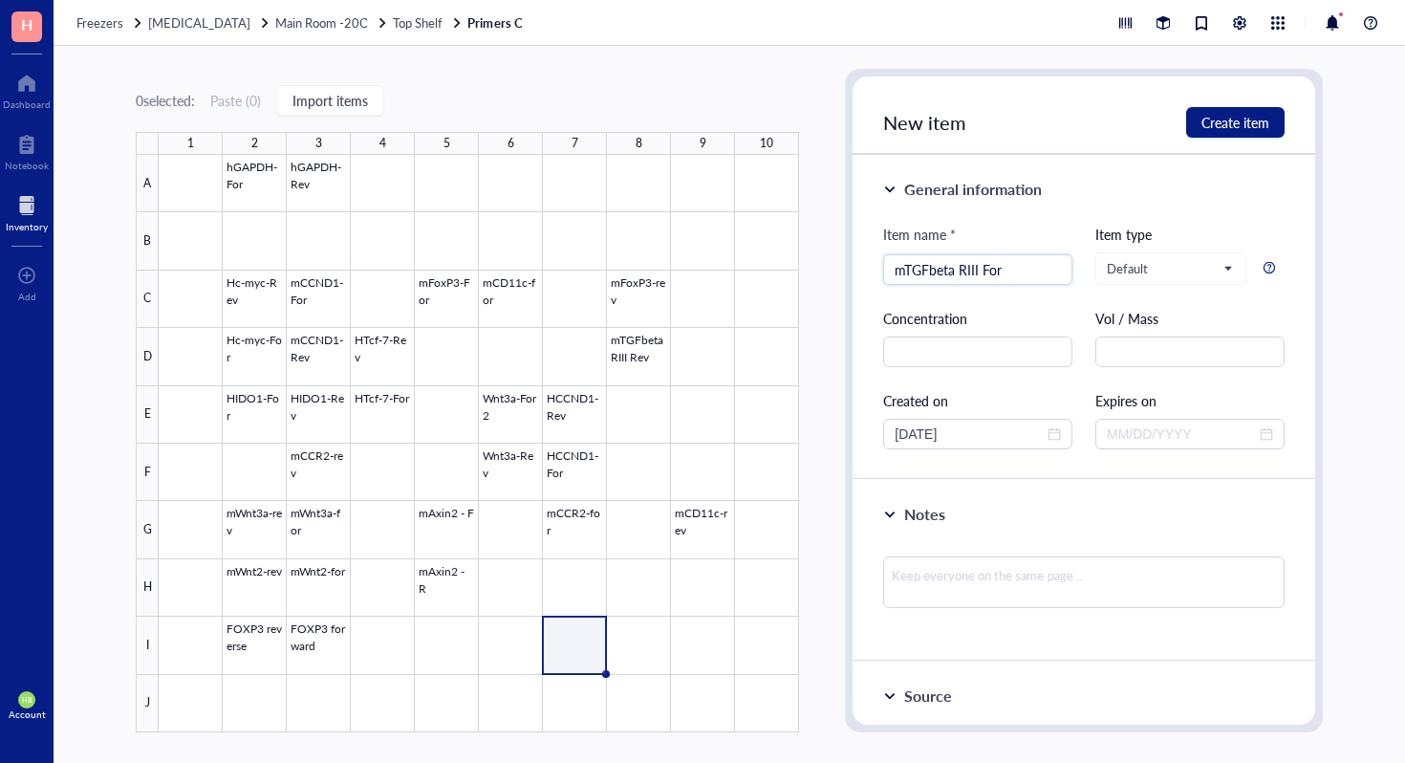
type input "mTGFbeta RIII For"
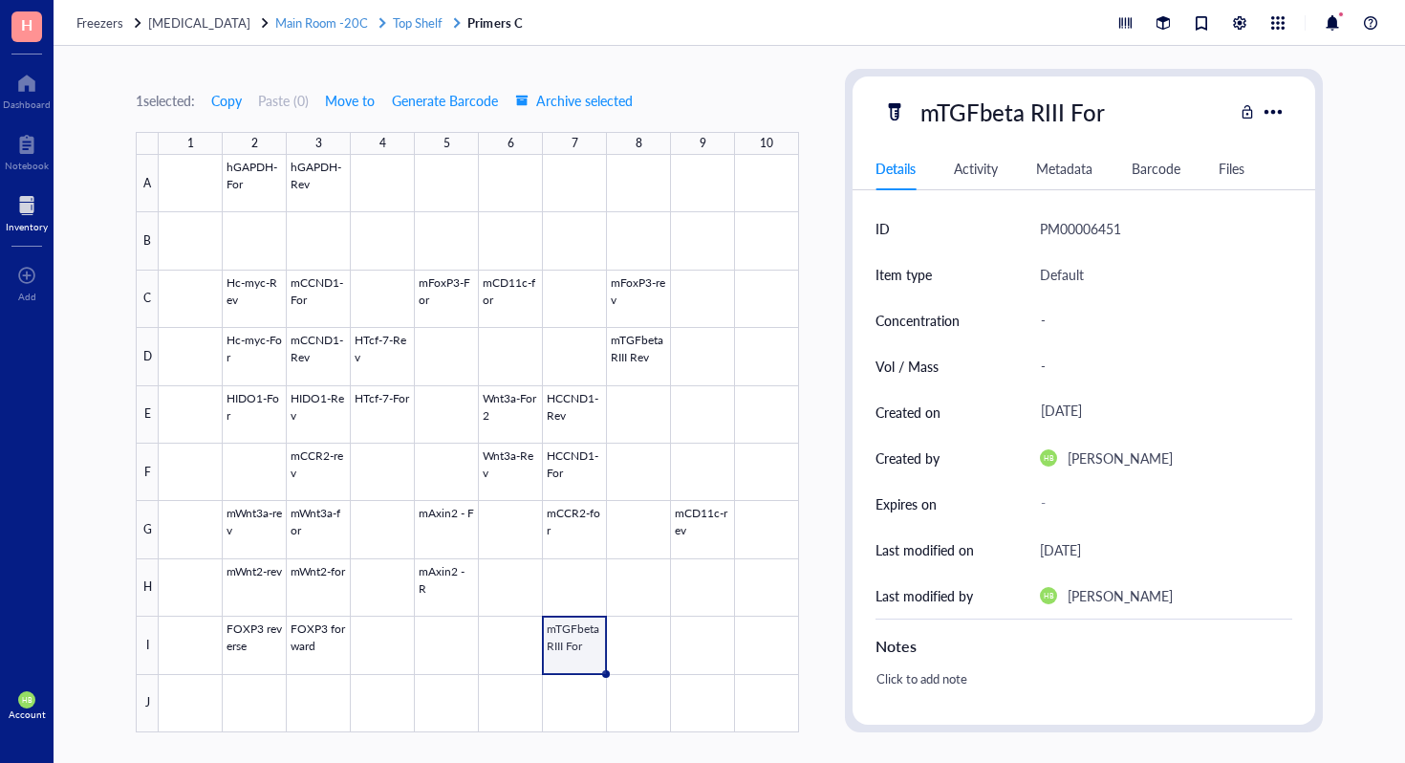
click at [393, 17] on span "Top Shelf" at bounding box center [418, 22] width 50 height 18
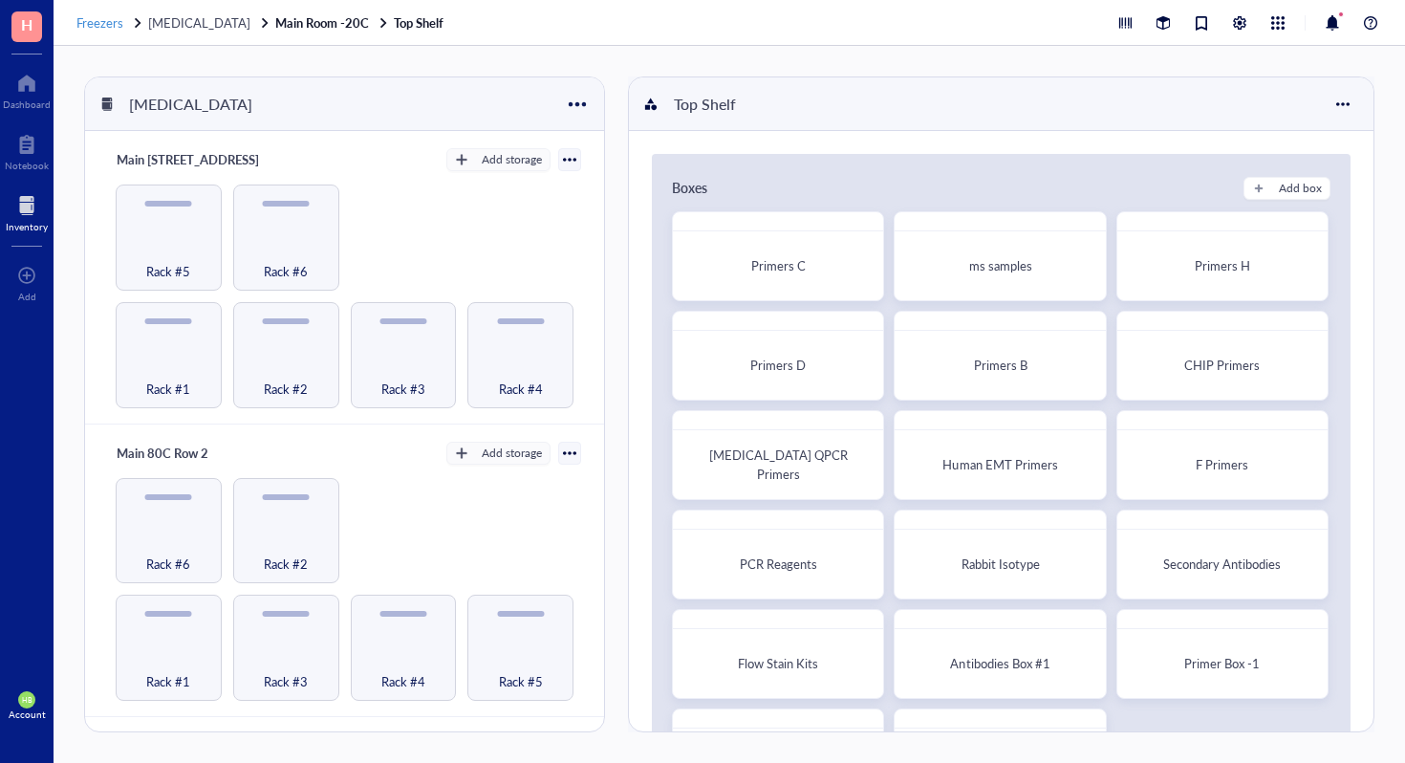
click at [98, 23] on span "Freezers" at bounding box center [99, 22] width 47 height 18
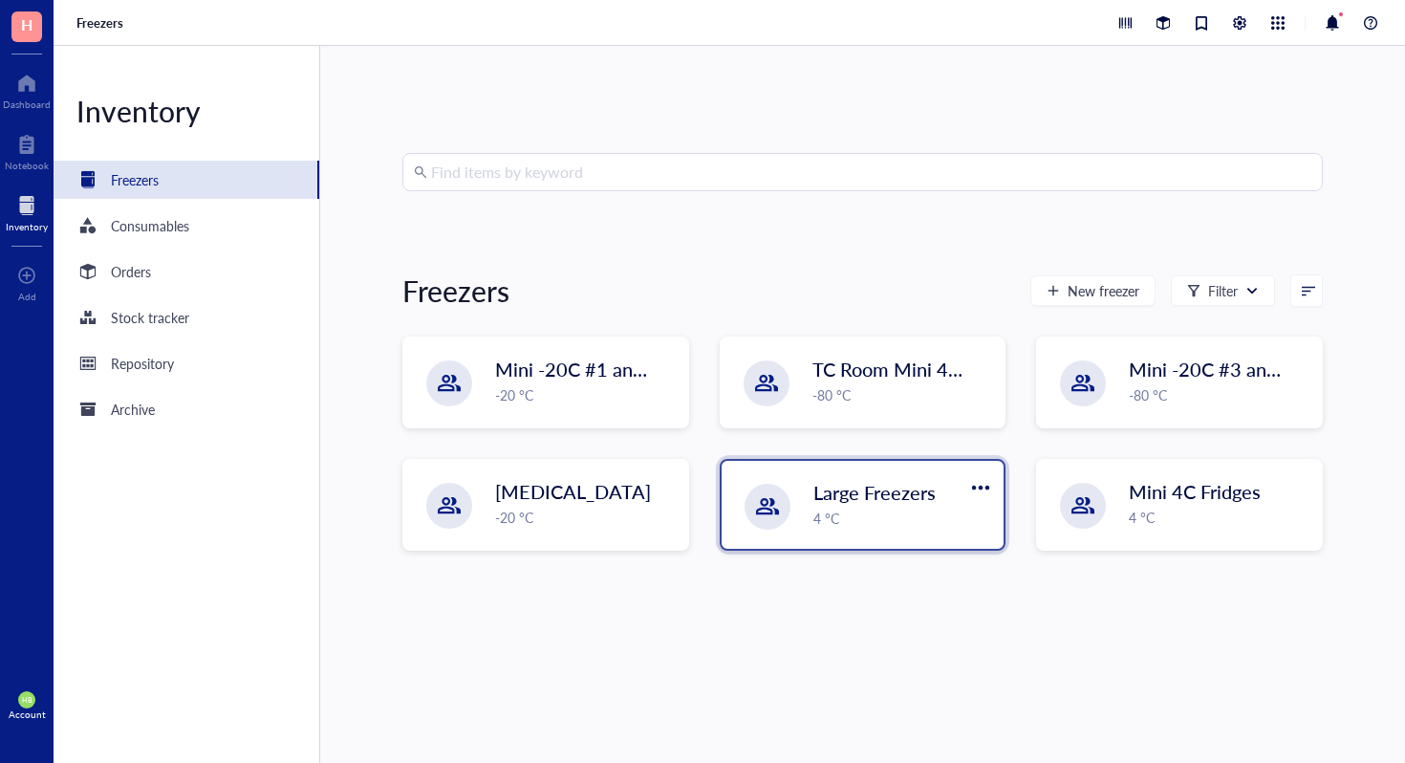
click at [932, 519] on div "4 °C" at bounding box center [904, 518] width 180 height 21
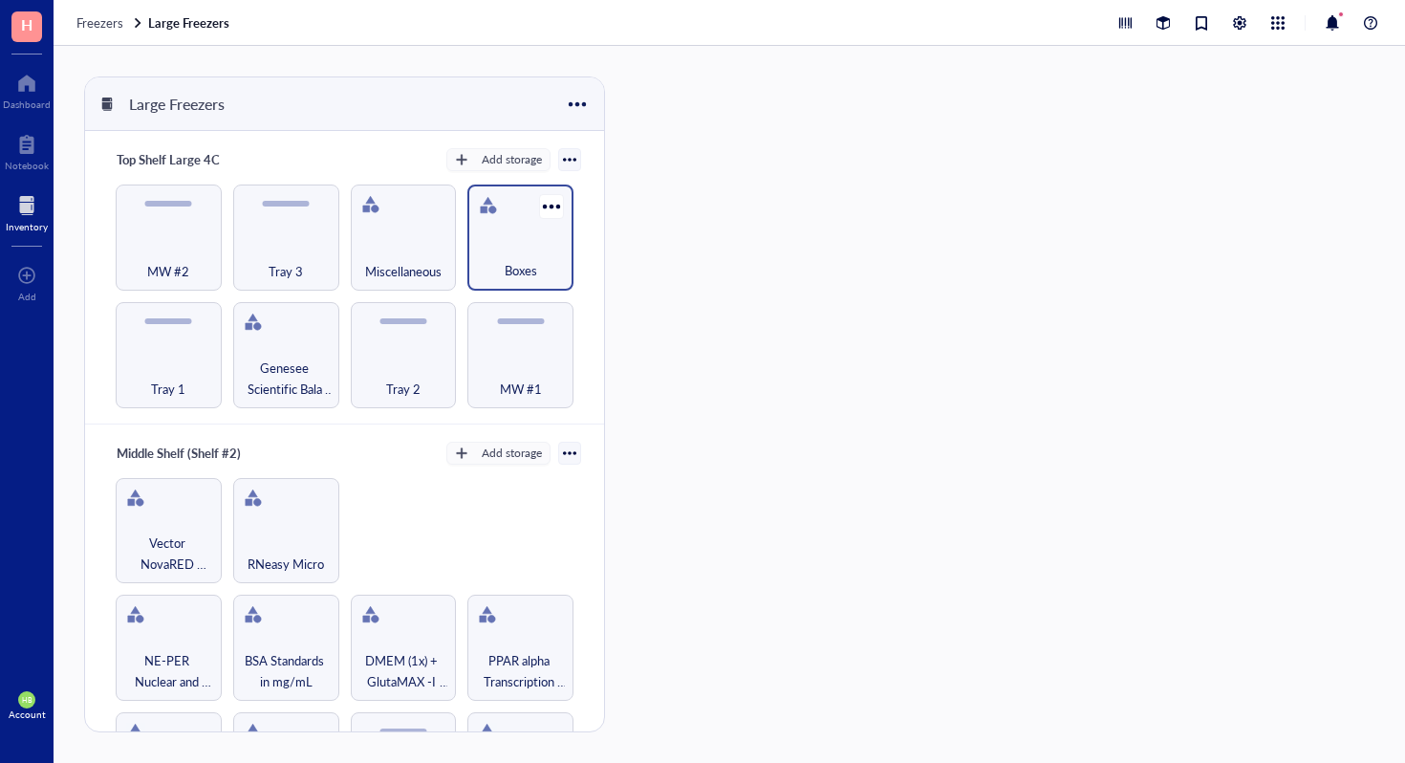
click at [488, 253] on div "Boxes" at bounding box center [520, 260] width 87 height 42
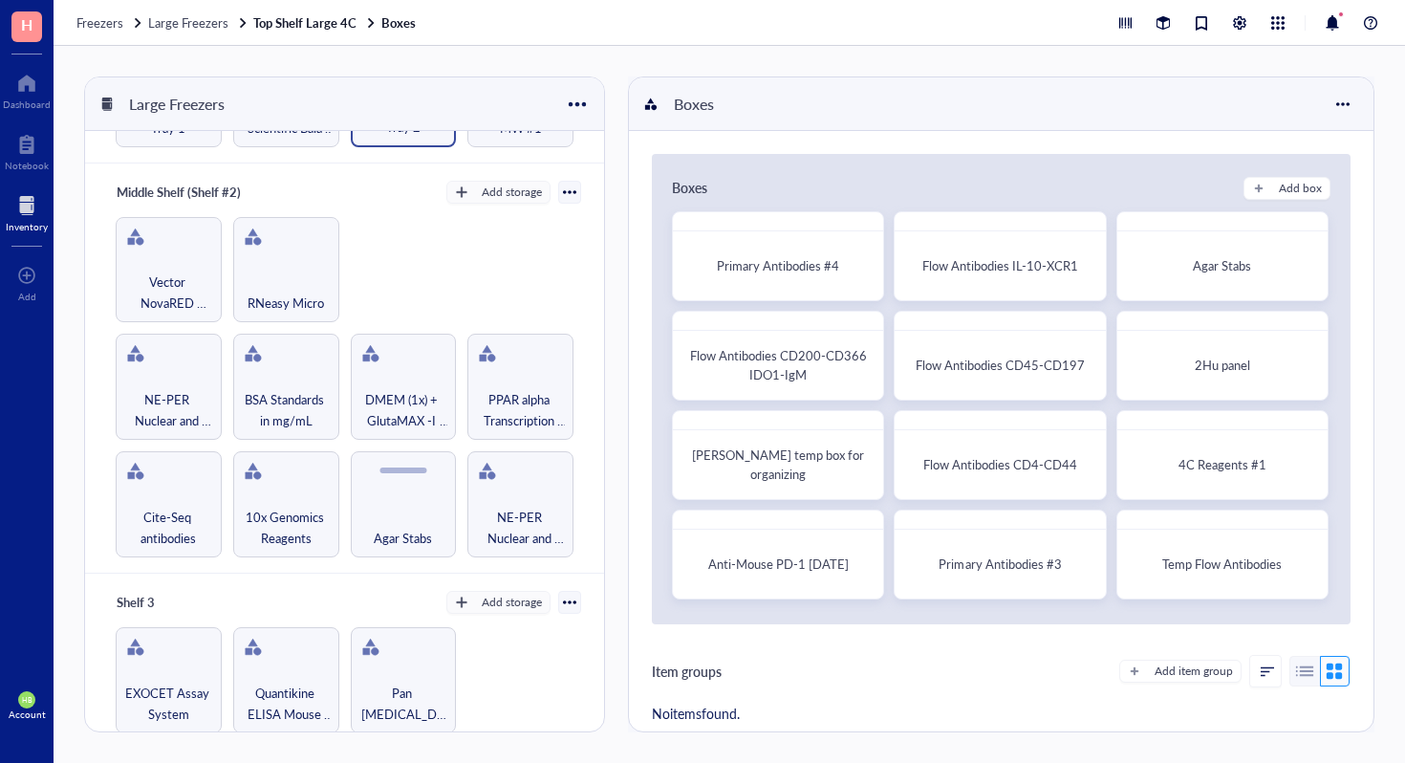
scroll to position [269, 0]
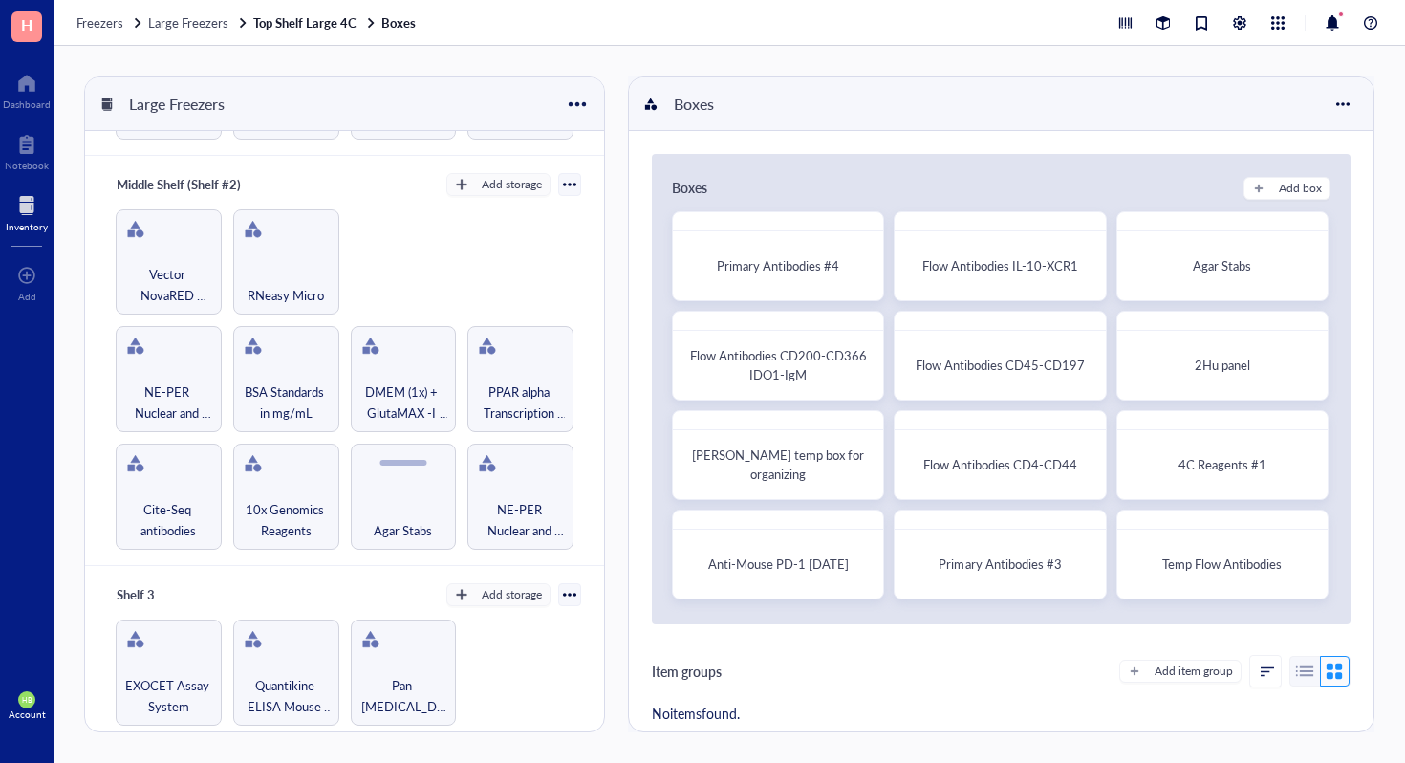
click at [28, 197] on div at bounding box center [27, 205] width 42 height 31
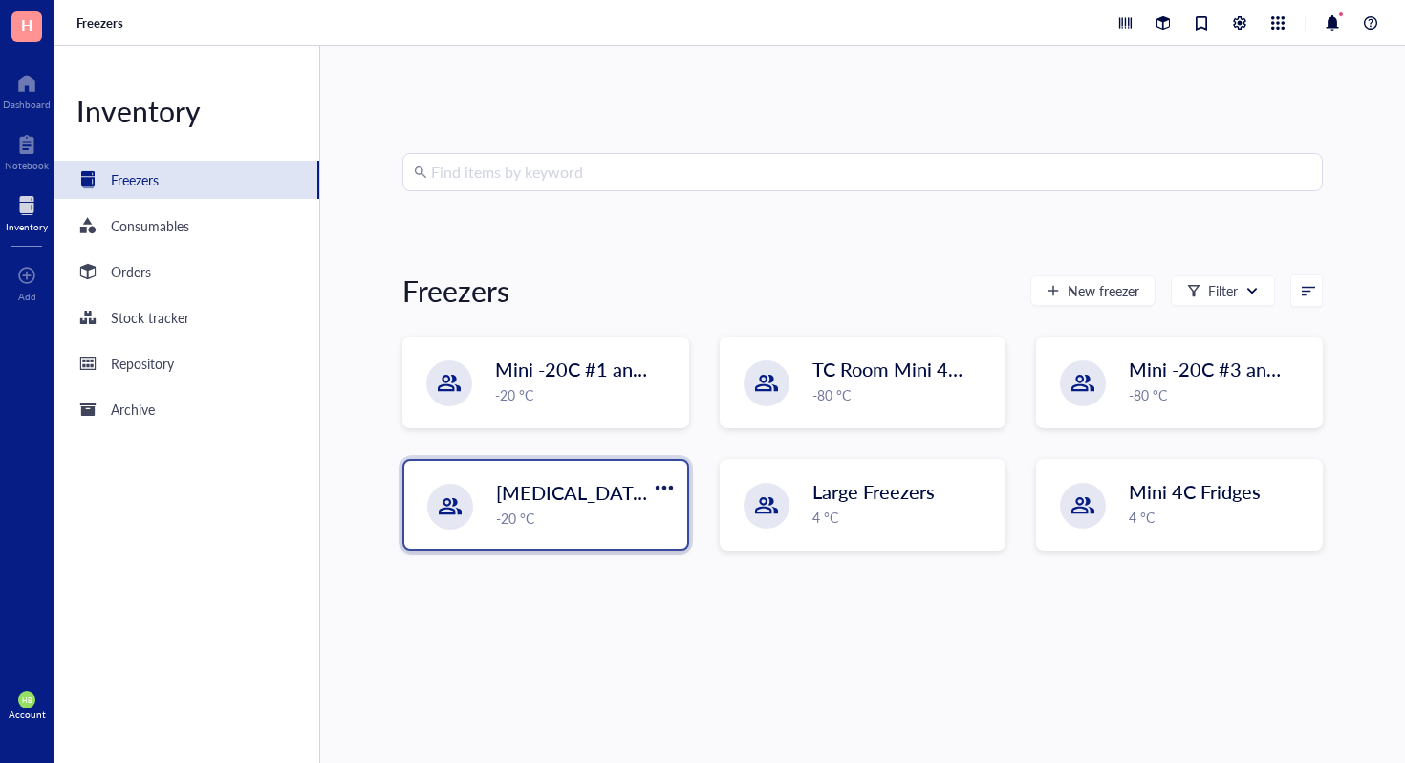
click at [643, 477] on div "[MEDICAL_DATA] -20 °C" at bounding box center [545, 505] width 283 height 88
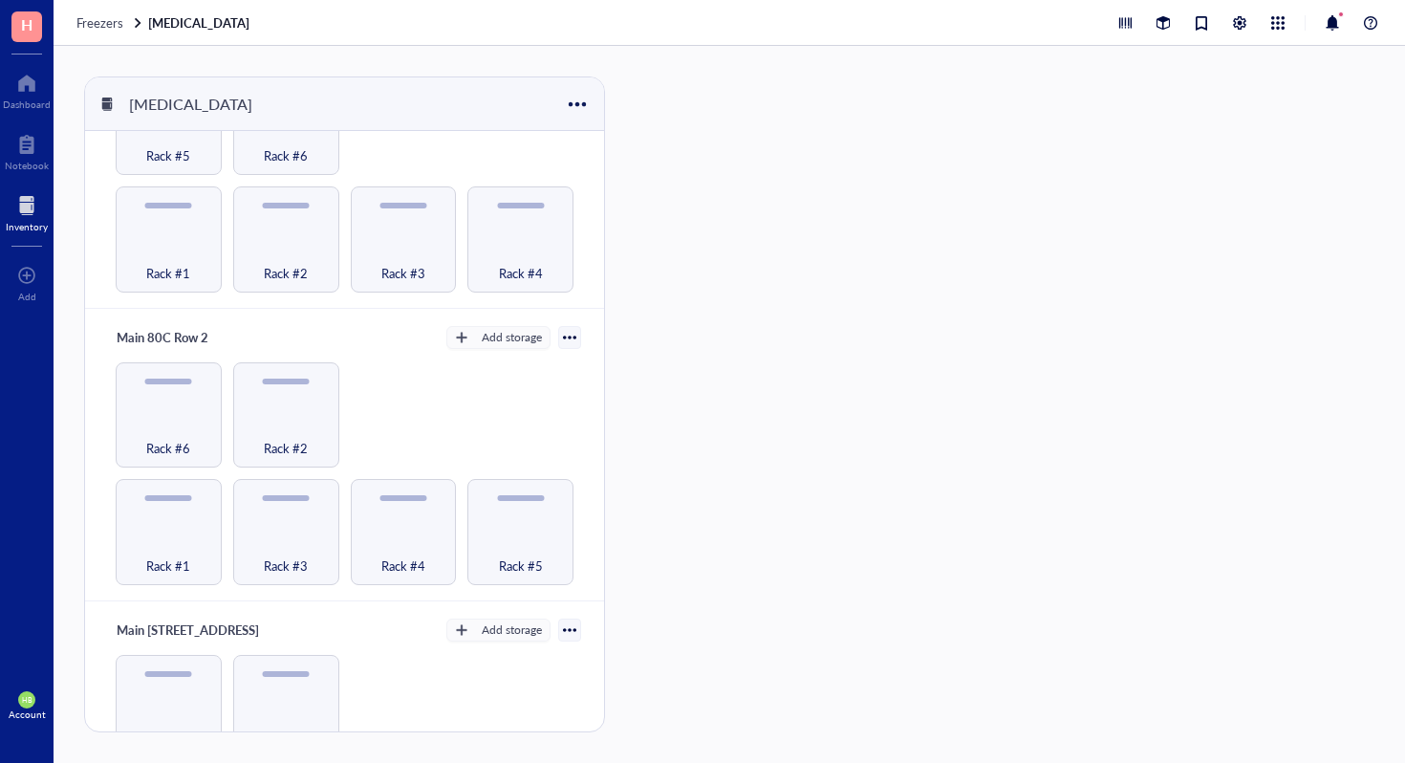
scroll to position [126, 0]
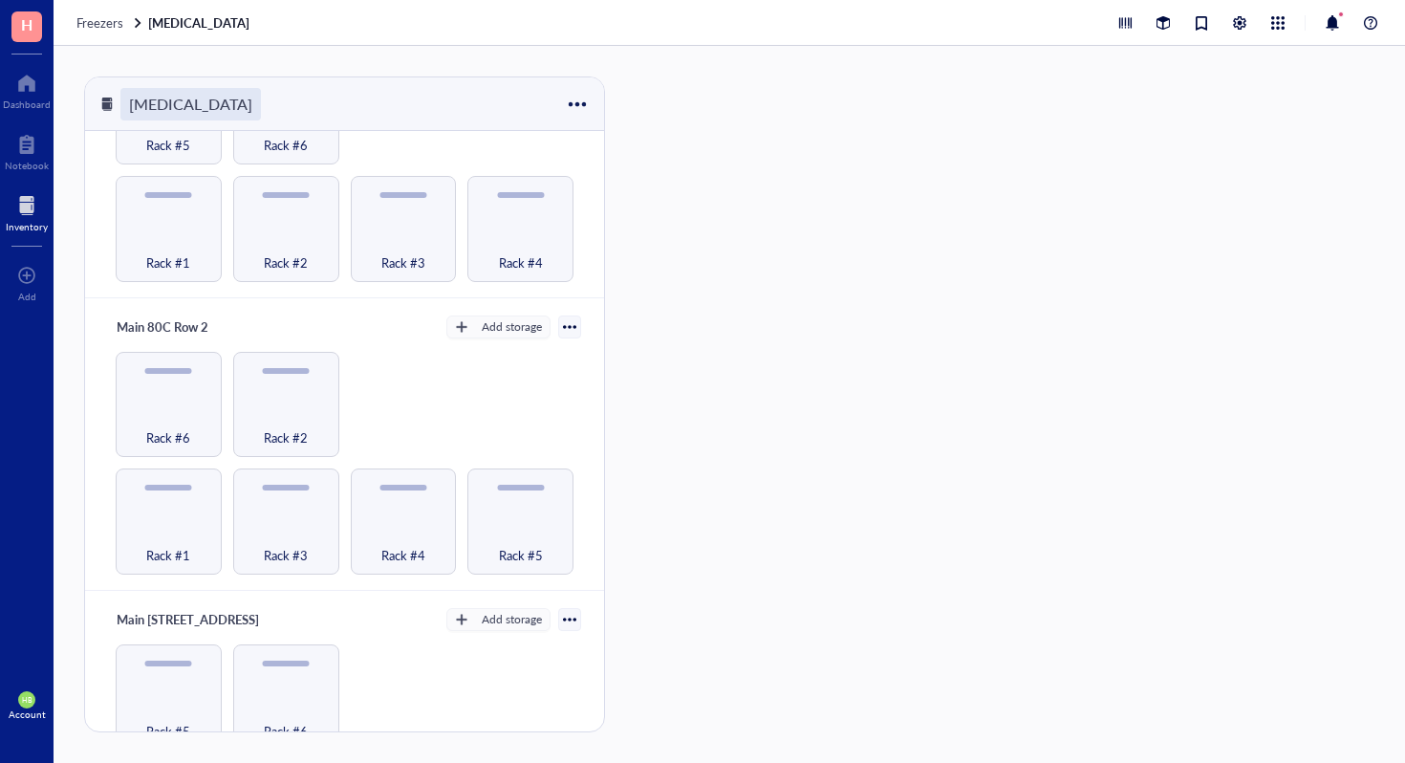
click at [205, 105] on div "[MEDICAL_DATA]" at bounding box center [190, 104] width 141 height 33
click at [240, 103] on input "[MEDICAL_DATA]" at bounding box center [194, 104] width 146 height 31
click at [166, 98] on input "Main 80C and" at bounding box center [185, 104] width 129 height 31
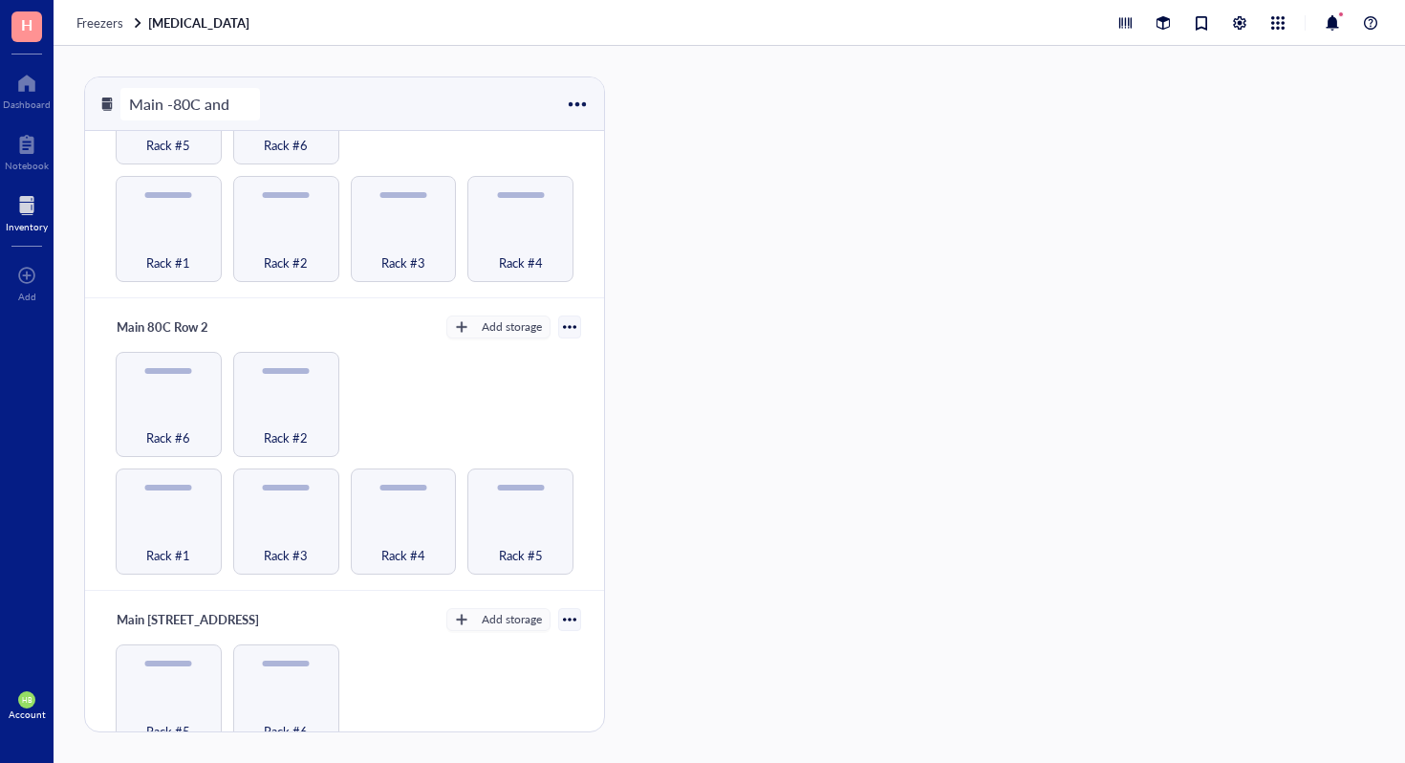
click at [259, 106] on input "Main -80C and" at bounding box center [190, 104] width 138 height 31
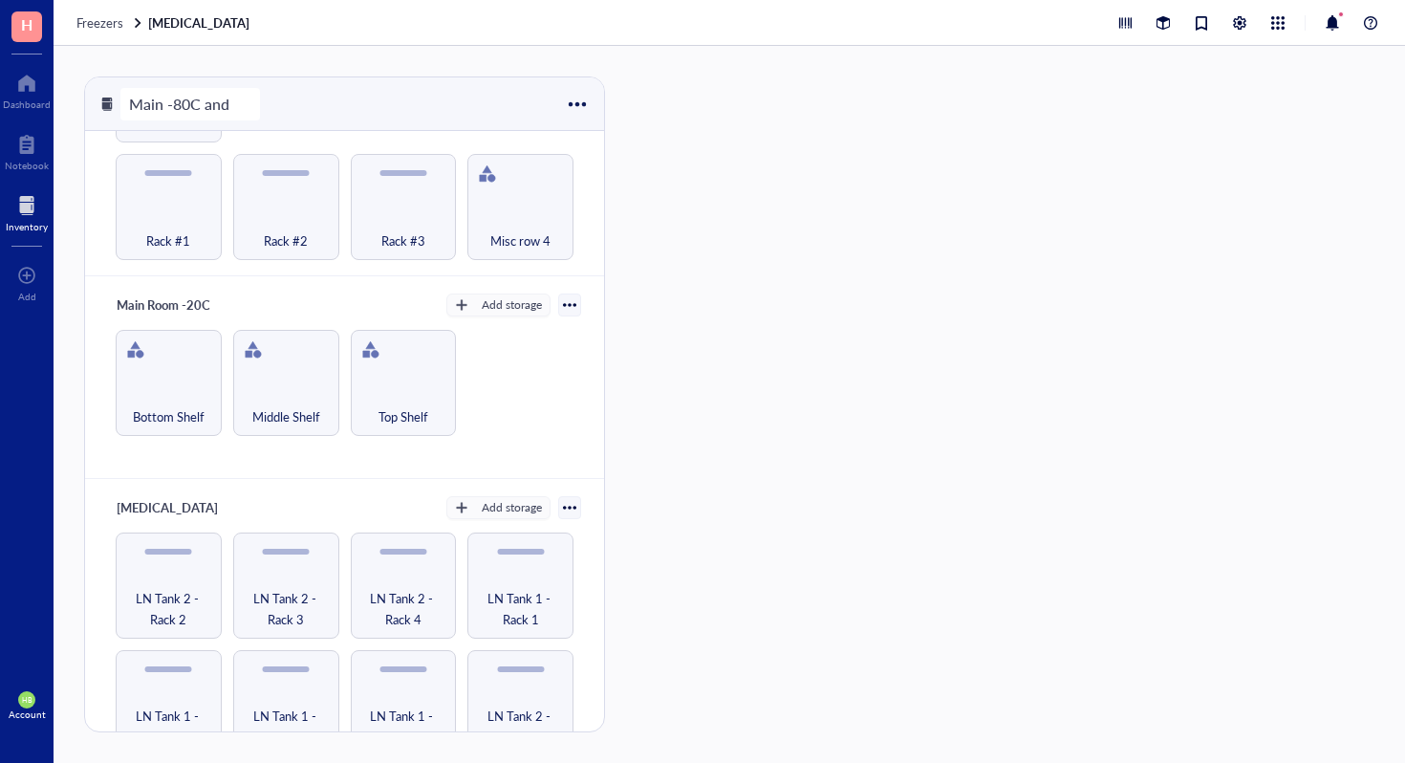
scroll to position [1034, 0]
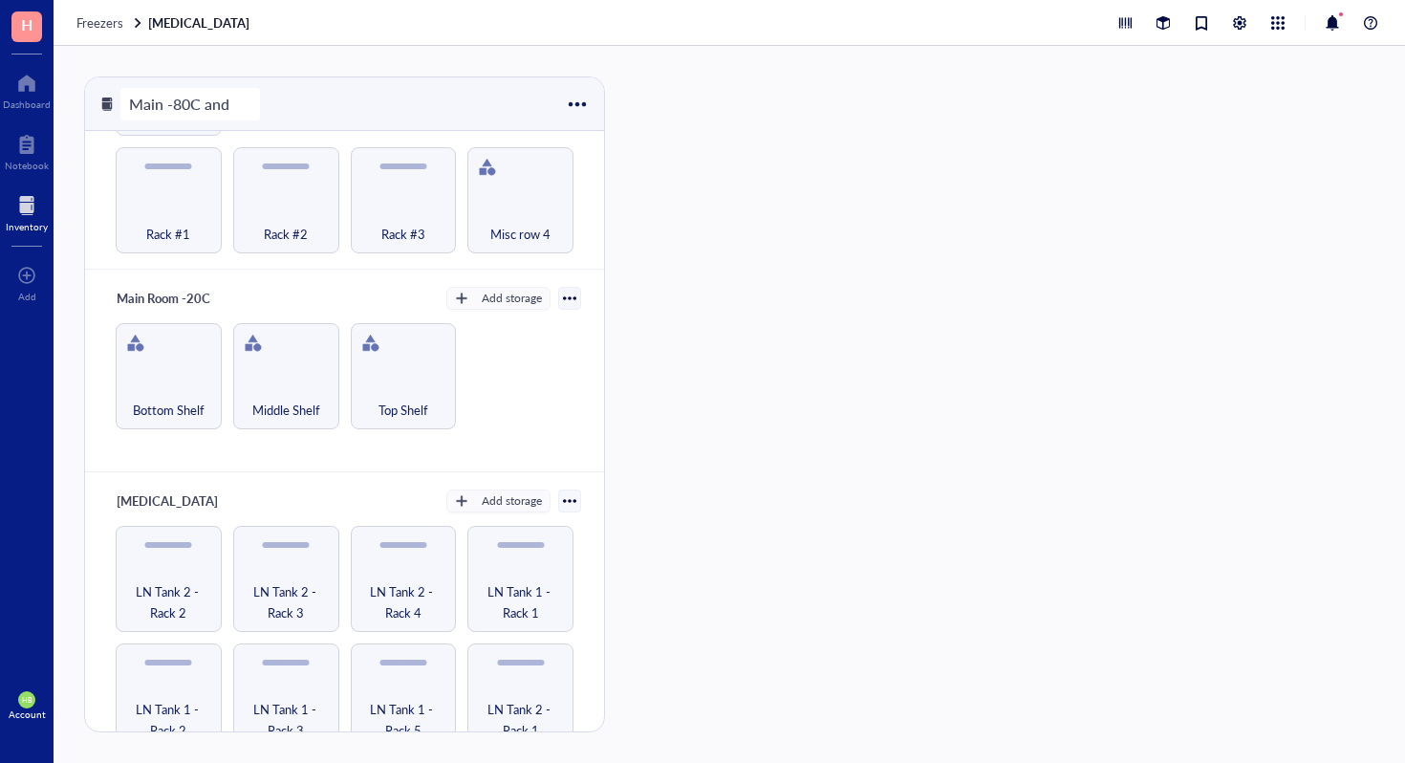
click at [241, 108] on input "Main -80C and" at bounding box center [190, 104] width 138 height 31
click at [239, 108] on input "Main -80C and" at bounding box center [190, 104] width 138 height 31
drag, startPoint x: 239, startPoint y: 108, endPoint x: 169, endPoint y: 110, distance: 69.8
click at [169, 110] on input "Main -80C and" at bounding box center [190, 104] width 138 height 31
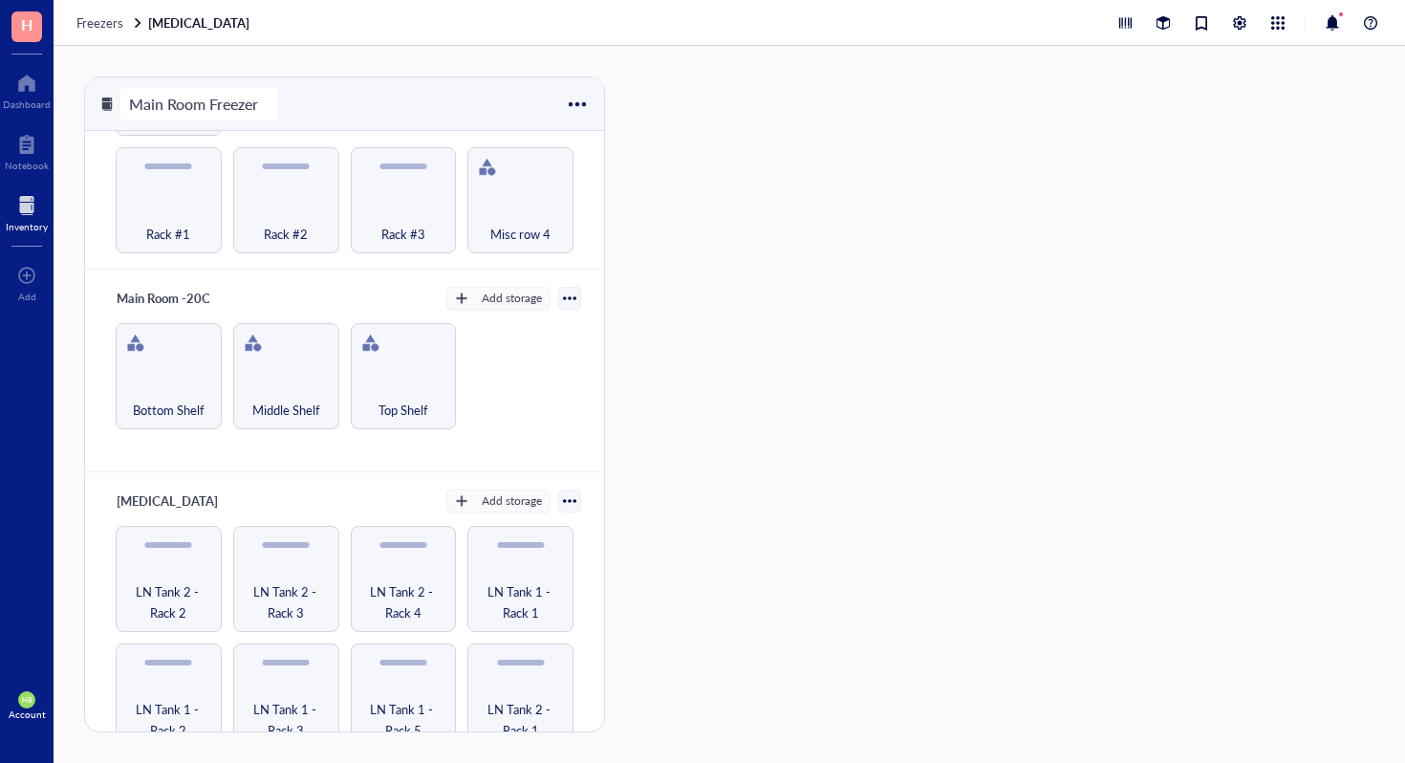
type input "Main Room Freezers"
click at [18, 199] on div at bounding box center [27, 205] width 42 height 31
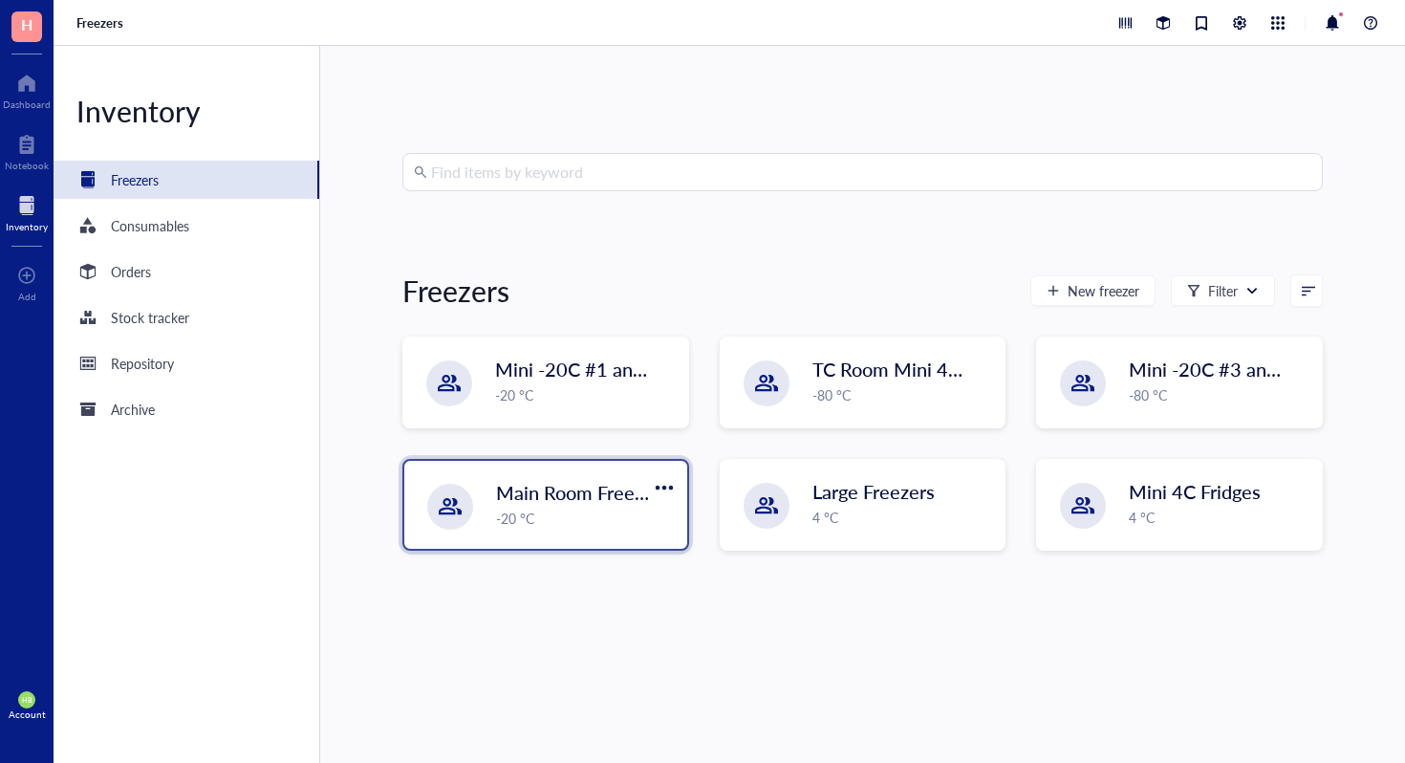
click at [561, 512] on div "-20 °C" at bounding box center [586, 518] width 180 height 21
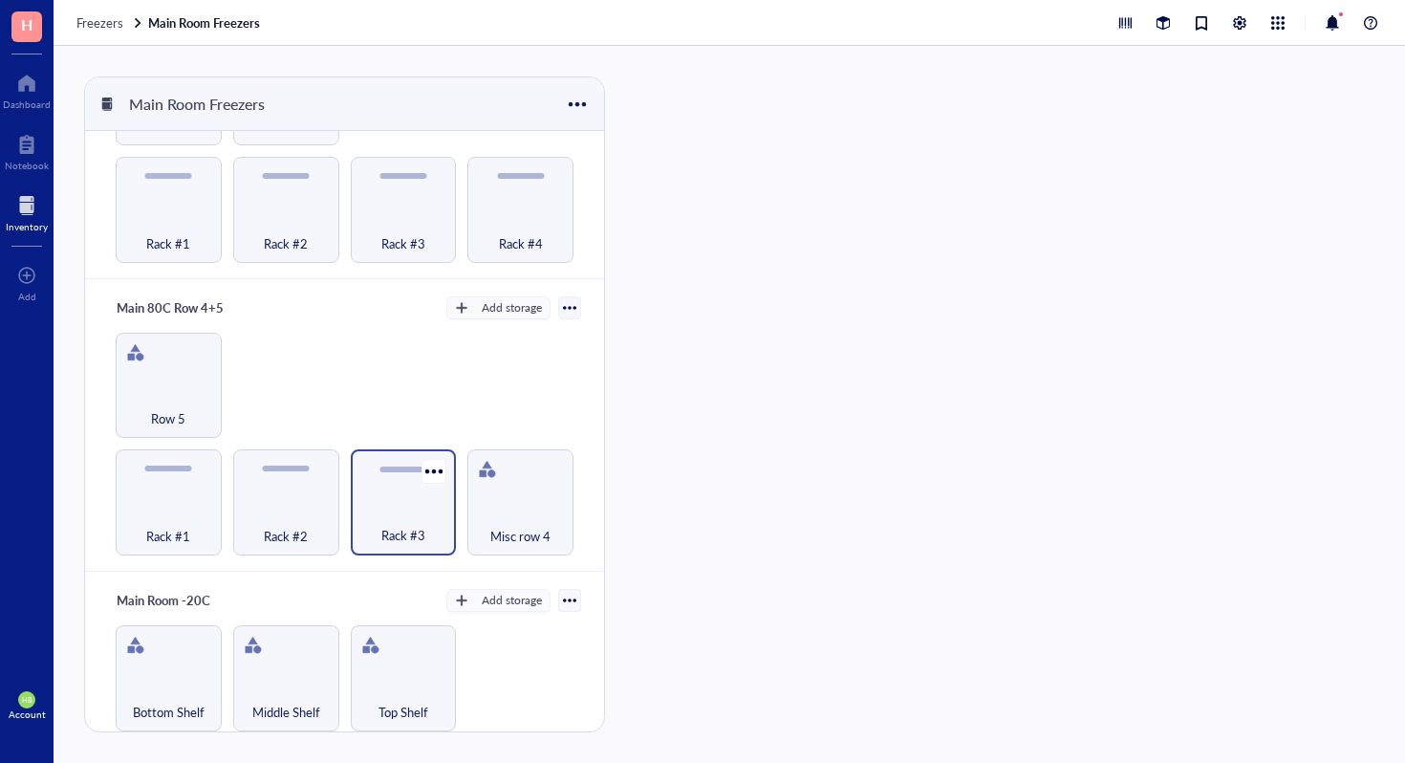
scroll to position [726, 0]
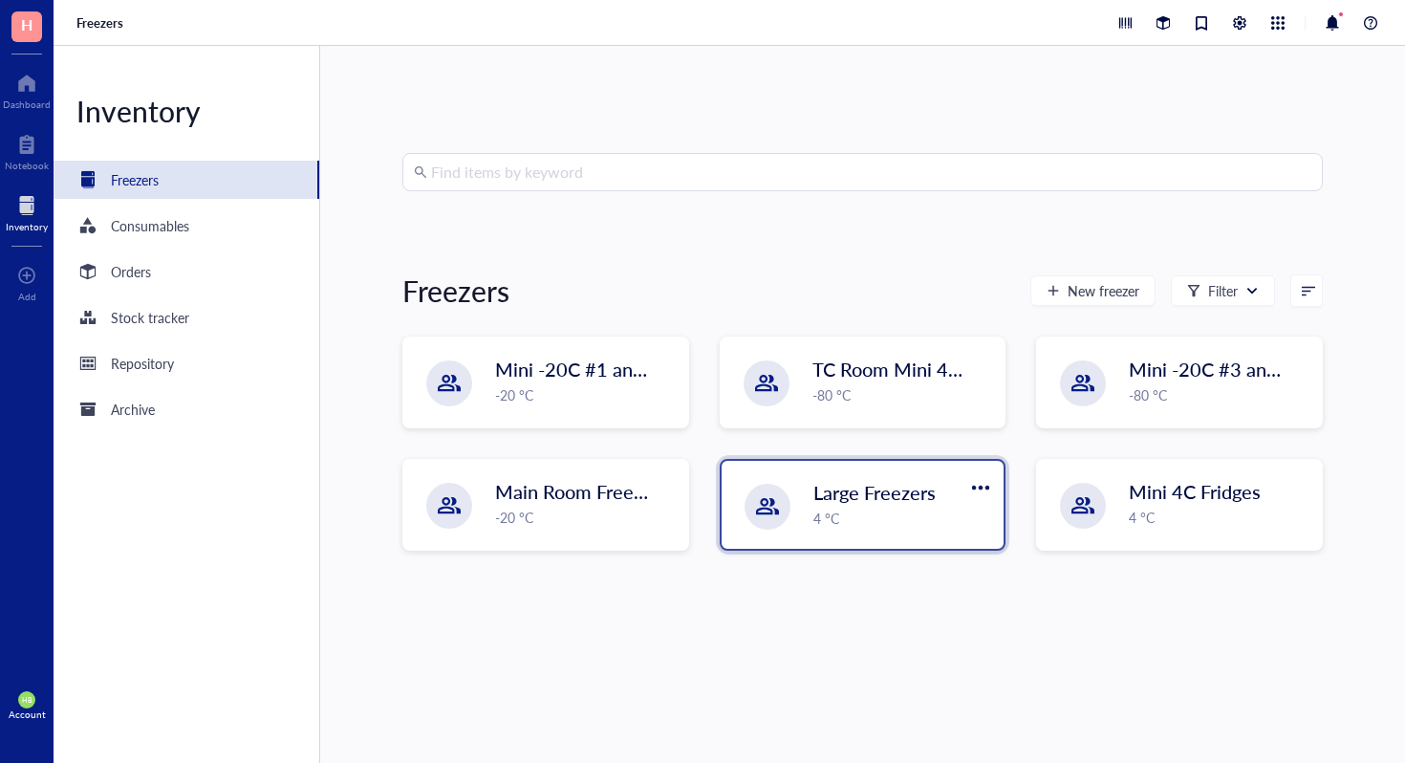
click at [796, 500] on div "Large Freezers 4 °C" at bounding box center [863, 505] width 283 height 88
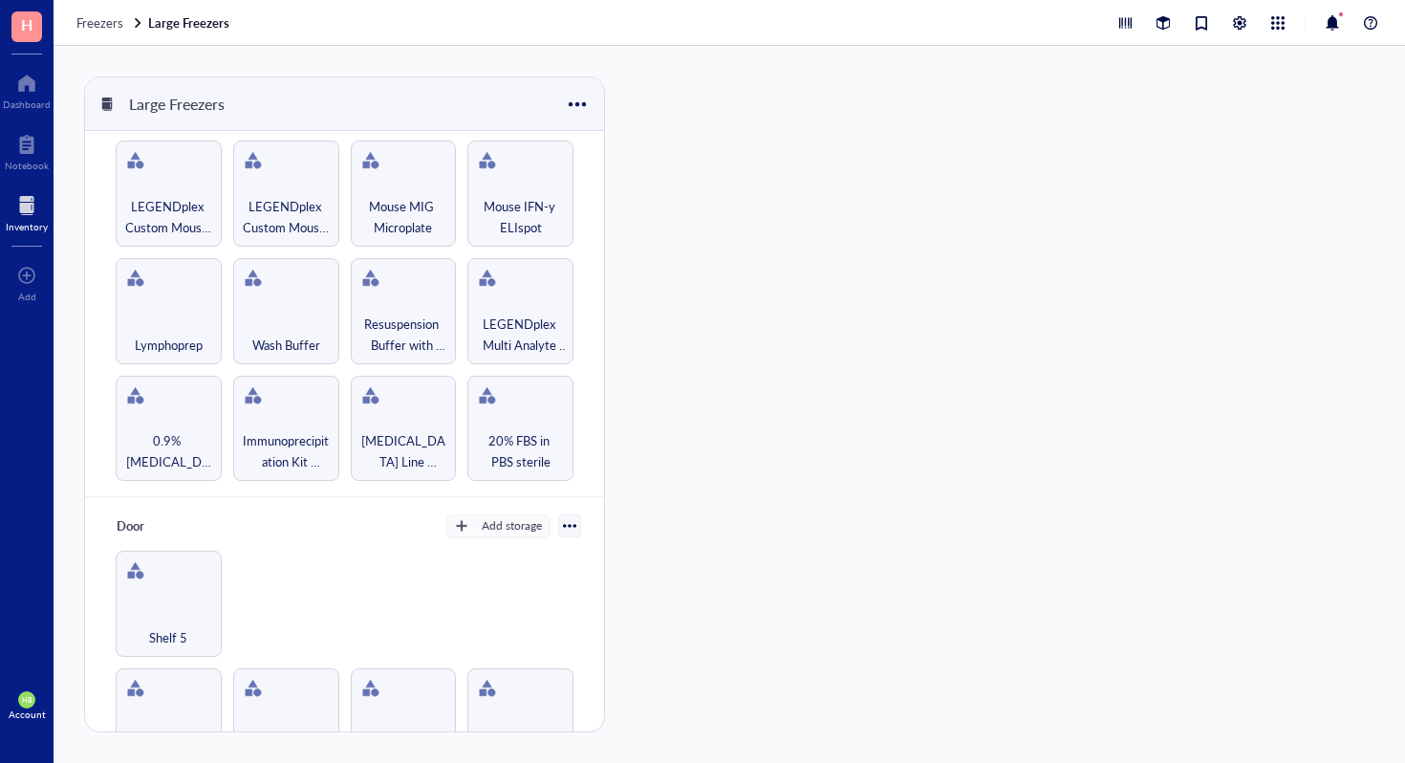
scroll to position [1293, 0]
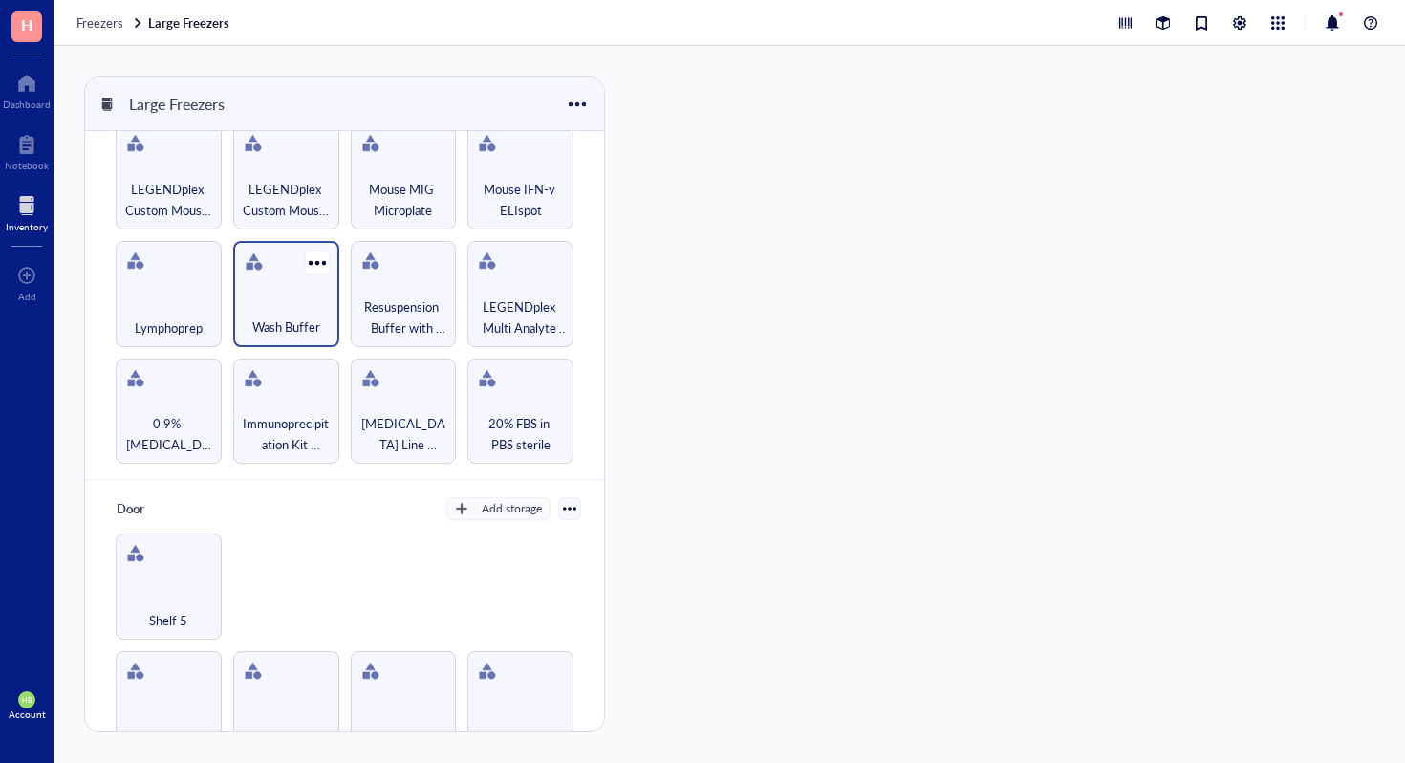
click at [271, 252] on div "Wash Buffer" at bounding box center [286, 294] width 106 height 106
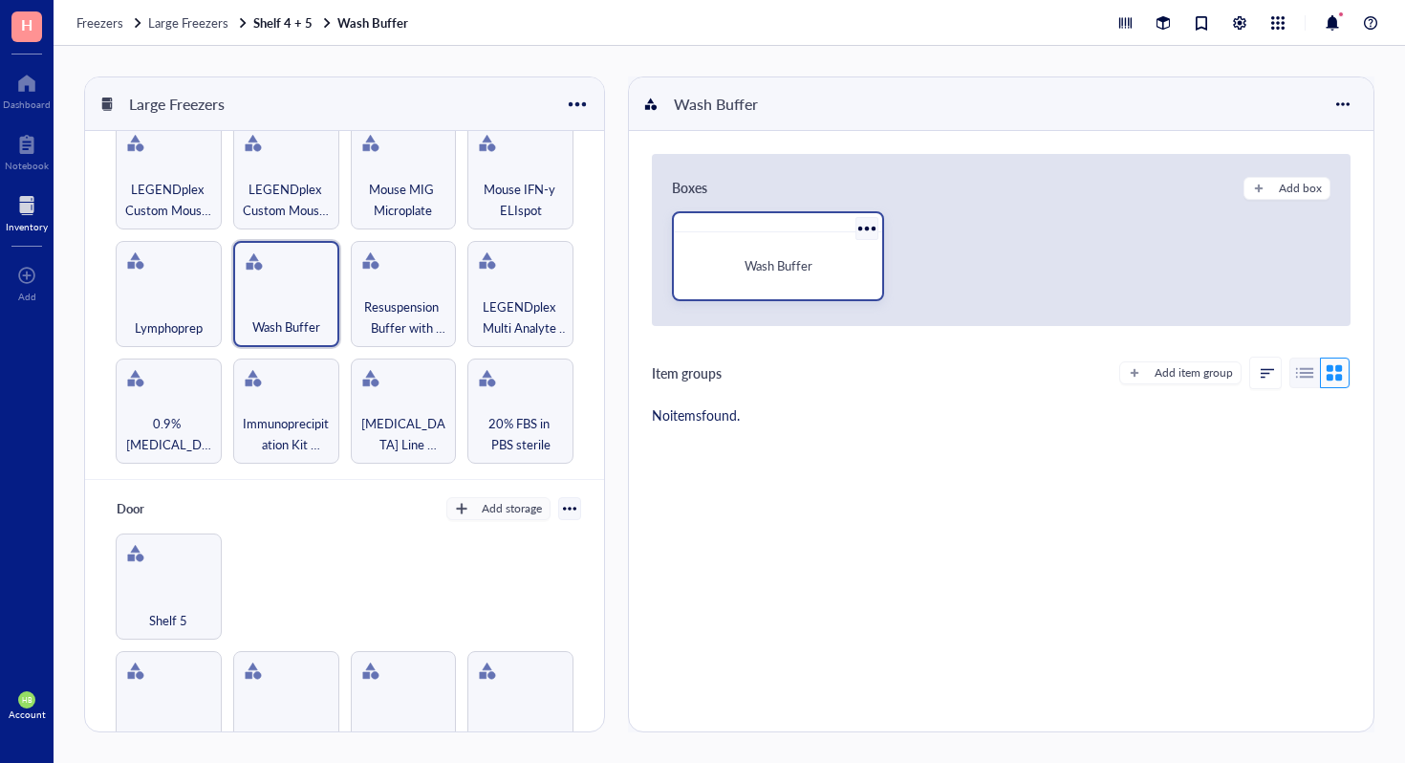
click at [756, 275] on div "Wash Buffer" at bounding box center [778, 266] width 193 height 52
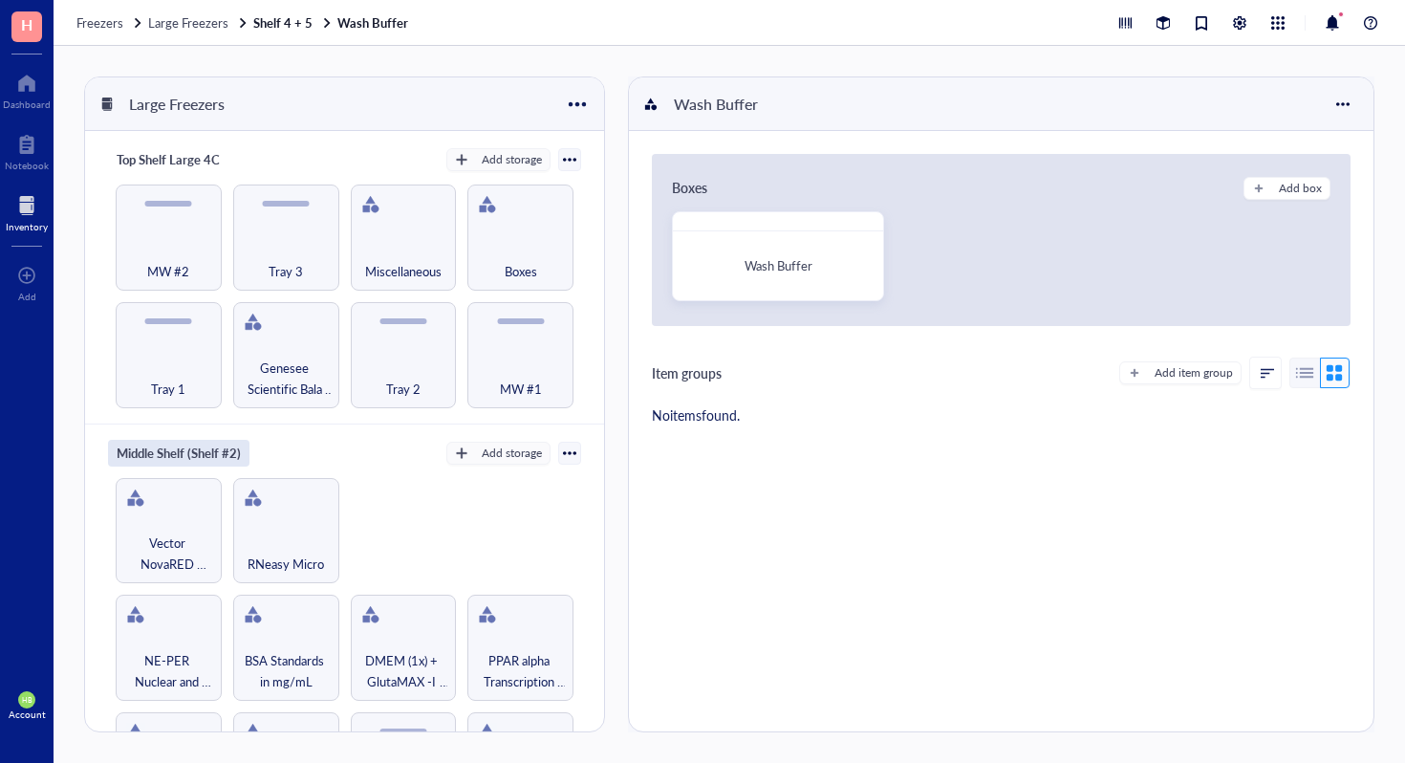
click at [220, 444] on div "Middle Shelf (Shelf #2)" at bounding box center [178, 453] width 141 height 27
click at [220, 444] on input "Middle Shelf (Shelf #2)" at bounding box center [204, 453] width 191 height 25
type input "Common Room -80C Bottom Row"
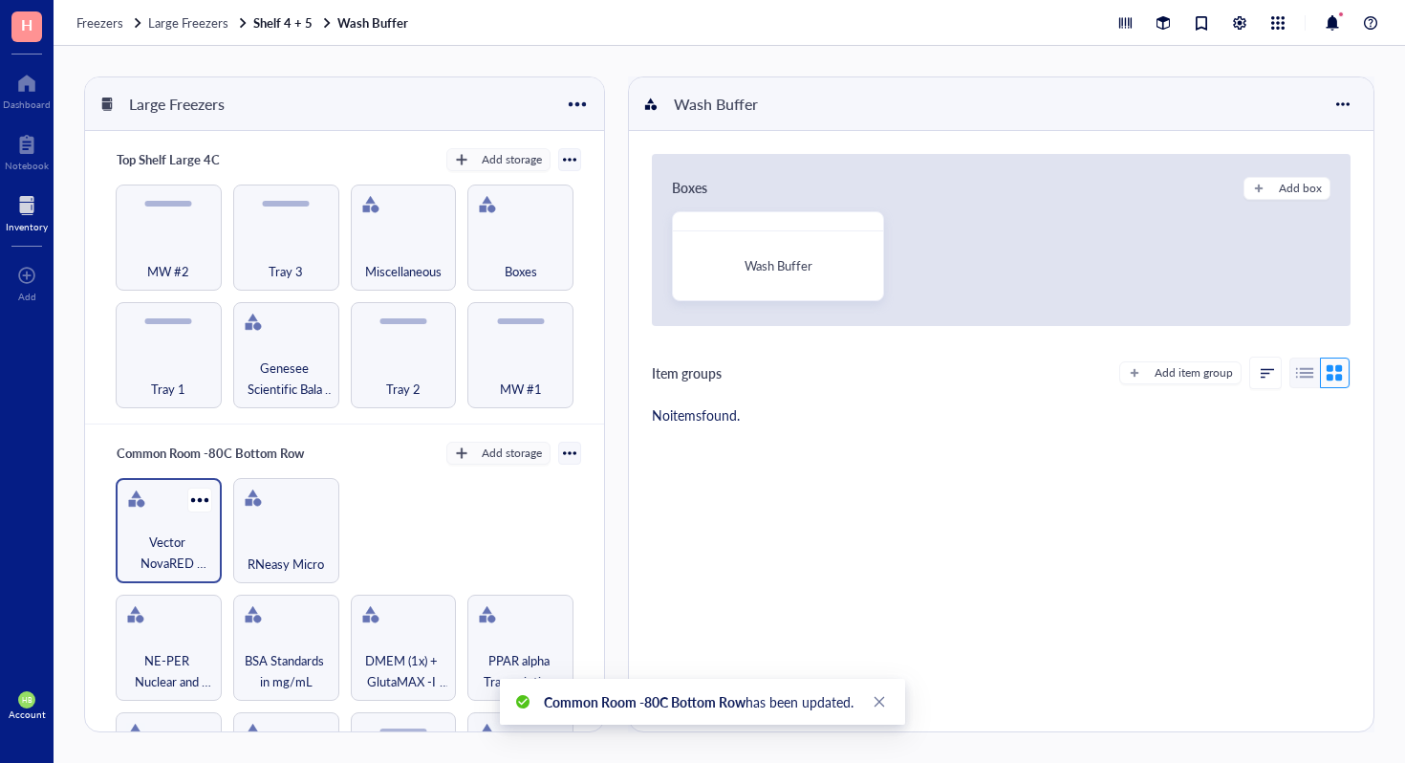
scroll to position [185, 0]
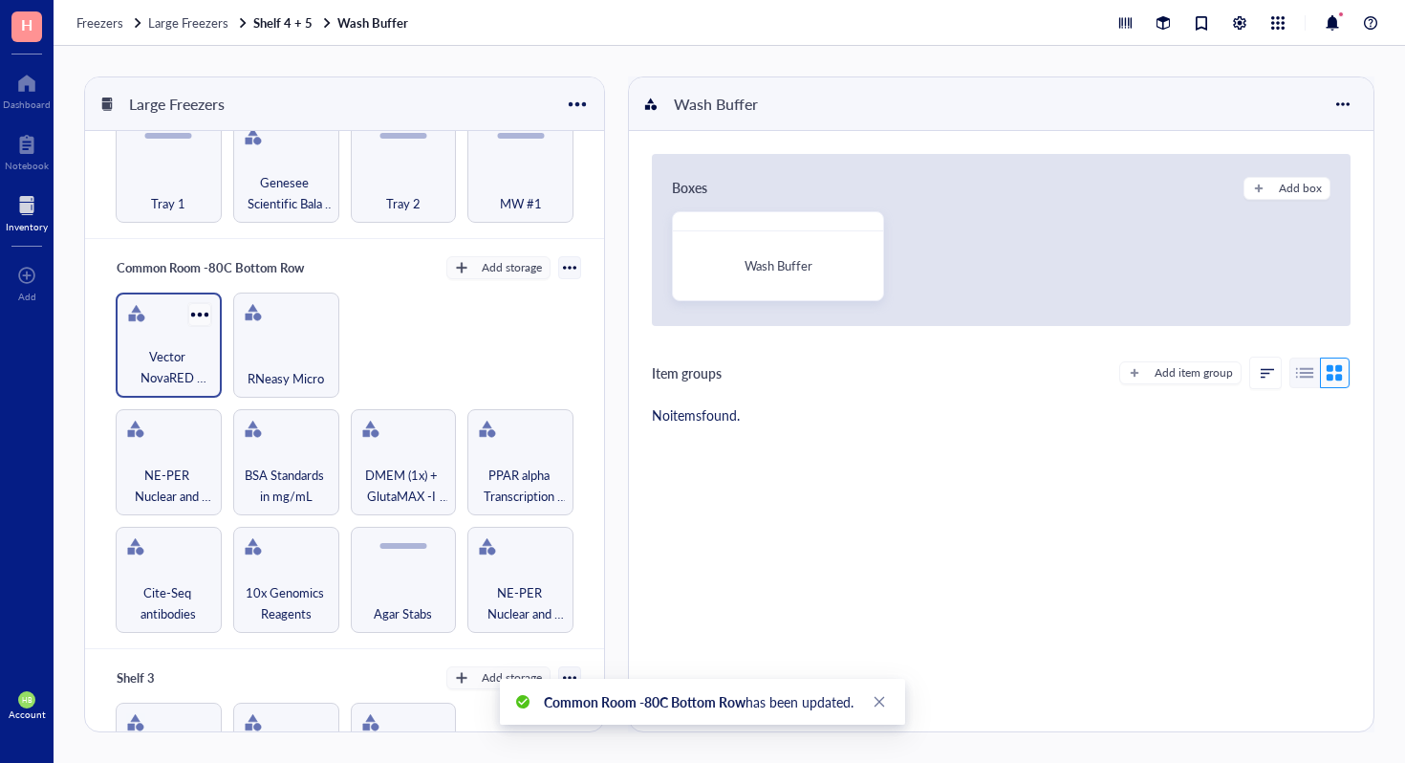
click at [206, 310] on div at bounding box center [199, 314] width 28 height 28
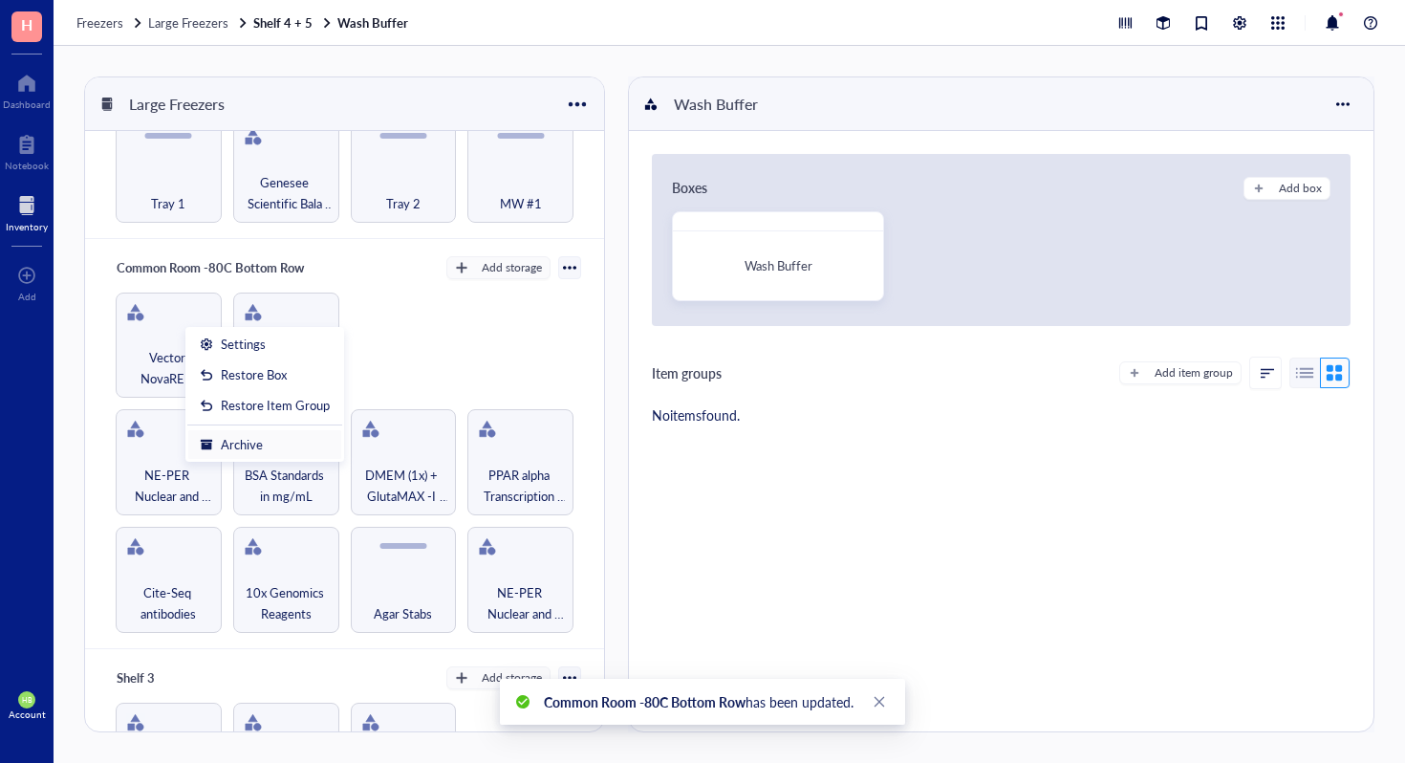
click at [245, 446] on div "Archive" at bounding box center [242, 444] width 42 height 17
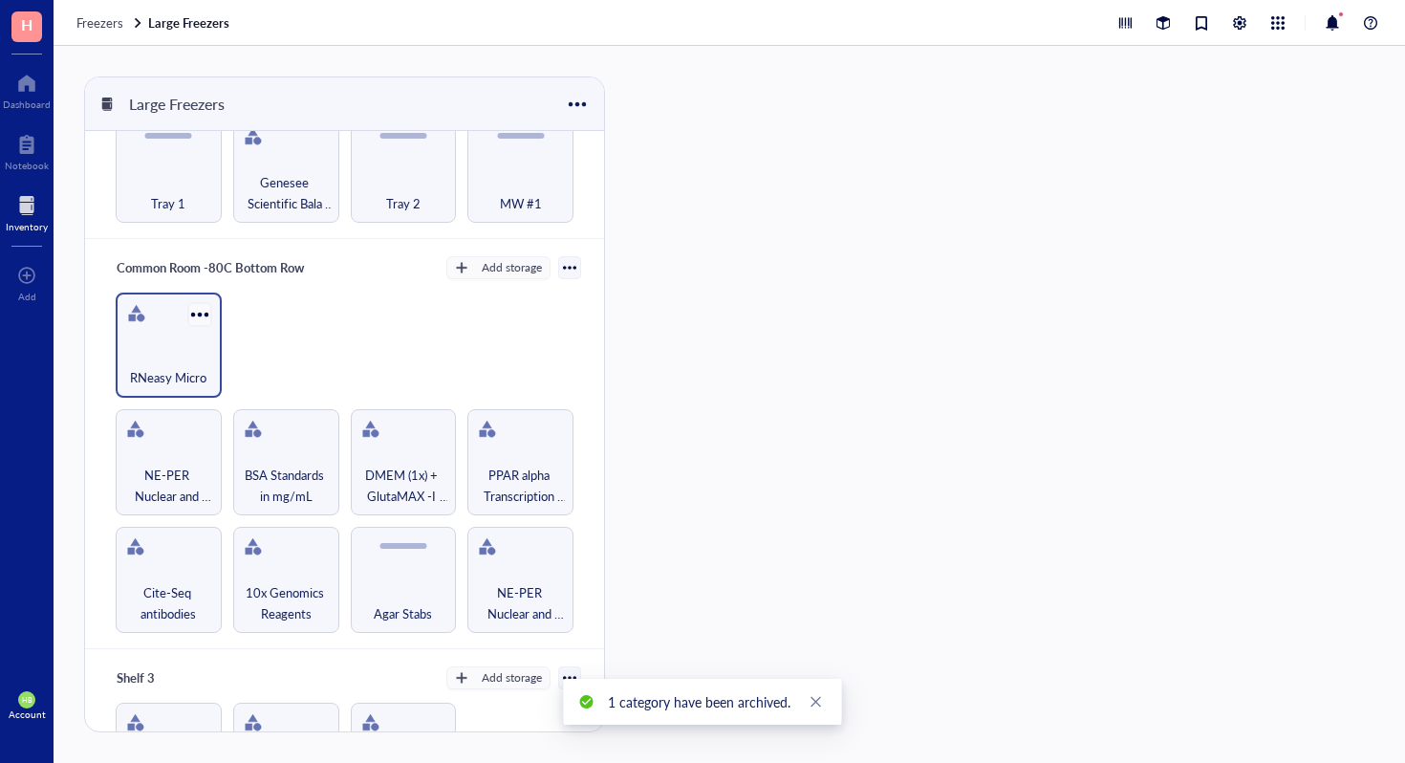
click at [206, 305] on div at bounding box center [199, 314] width 28 height 28
click at [254, 455] on li "Archive" at bounding box center [264, 444] width 155 height 31
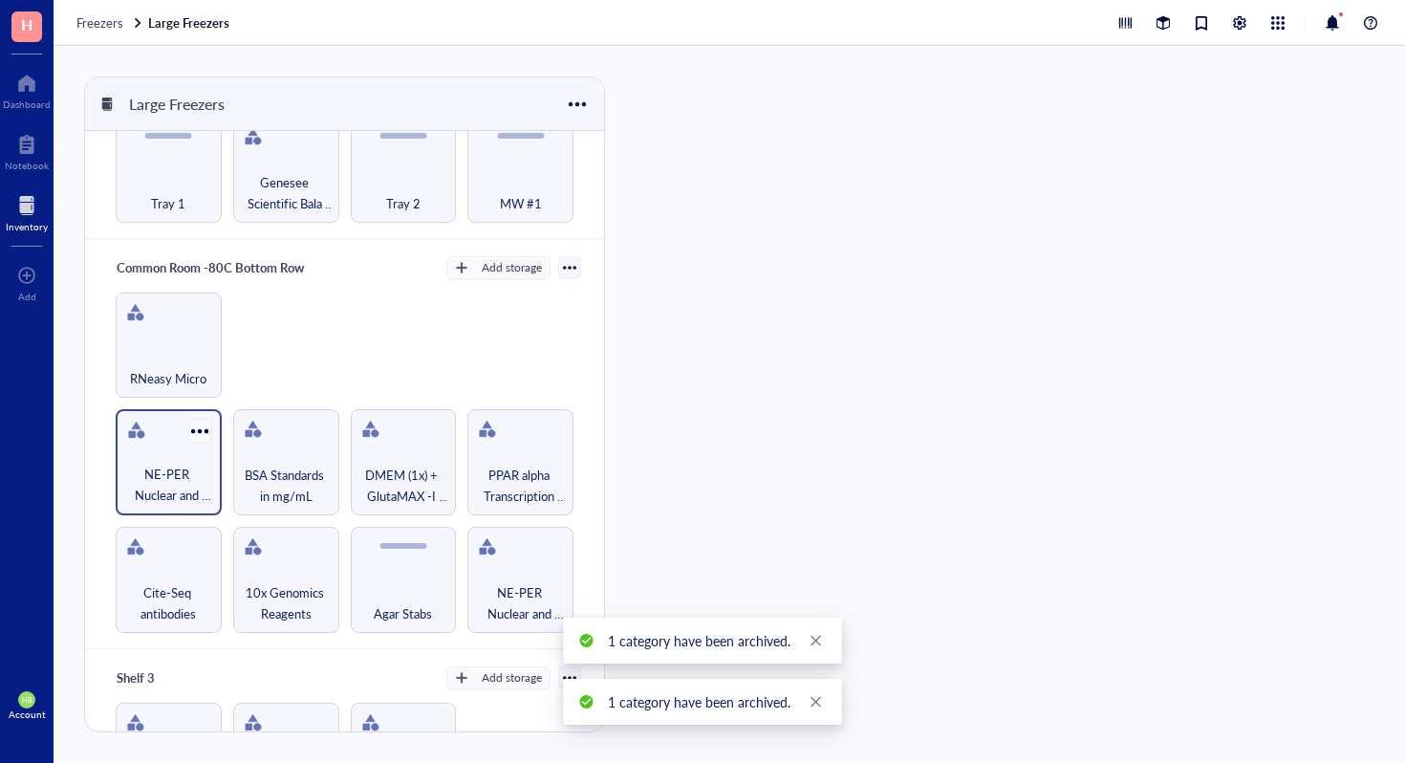
click at [207, 424] on div at bounding box center [199, 432] width 28 height 28
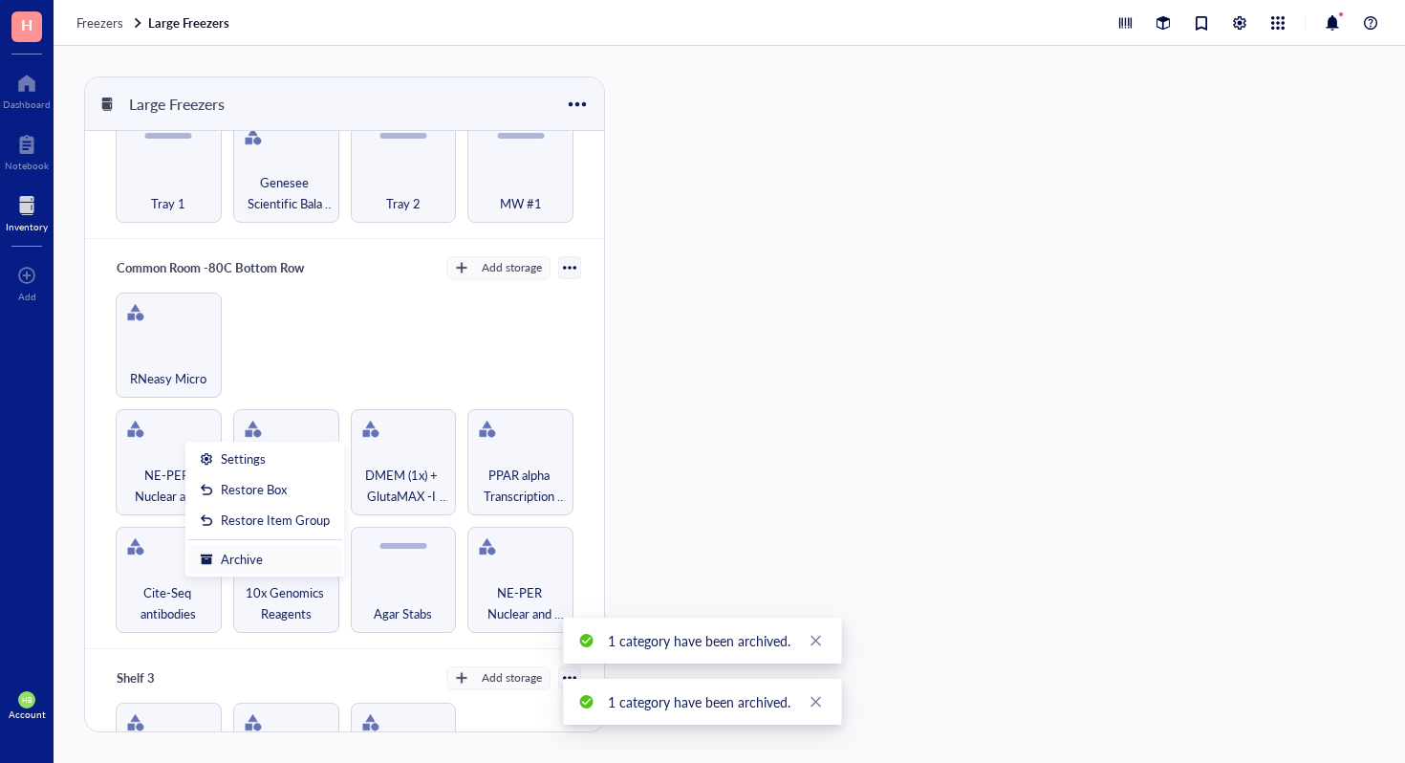
click at [249, 564] on div "Archive" at bounding box center [242, 559] width 42 height 17
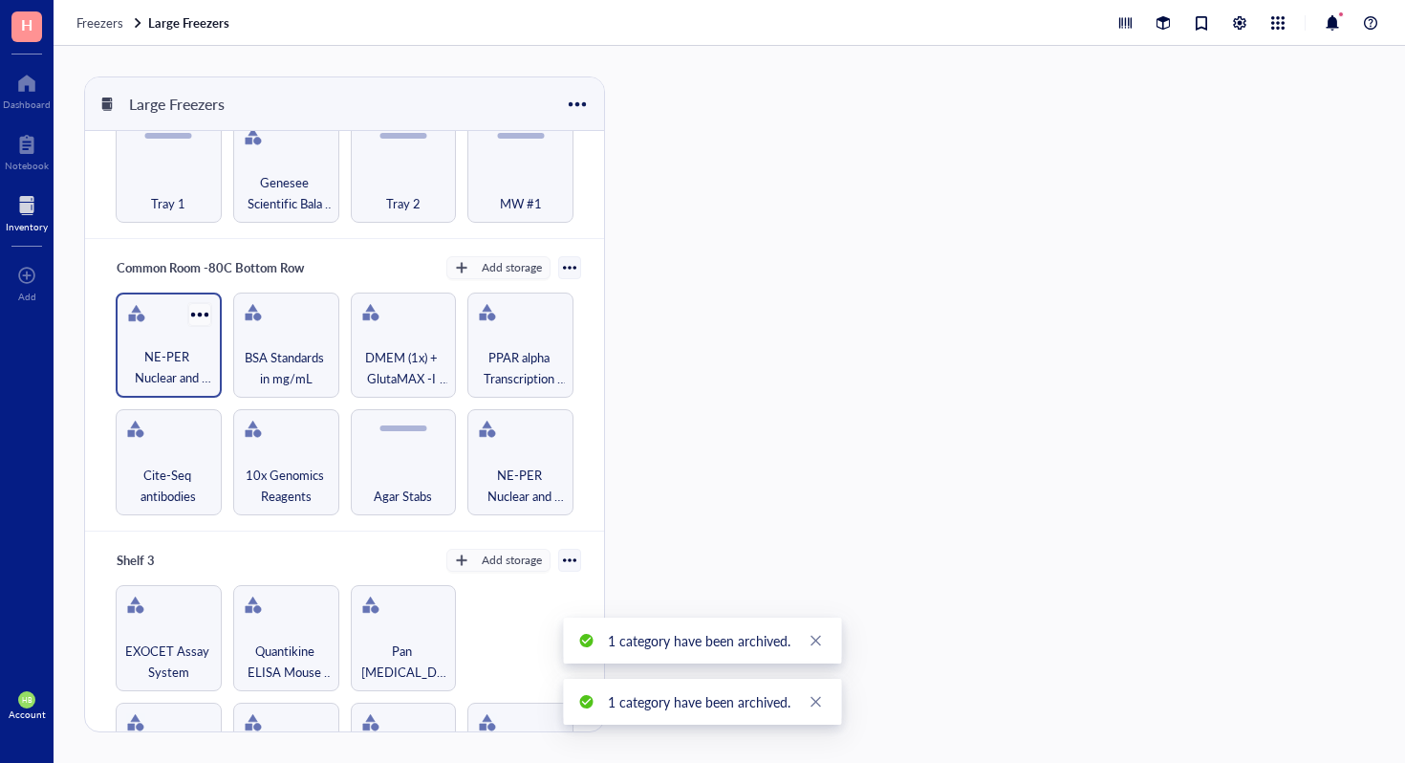
click at [200, 311] on div at bounding box center [199, 314] width 28 height 28
click at [203, 318] on div at bounding box center [199, 314] width 28 height 28
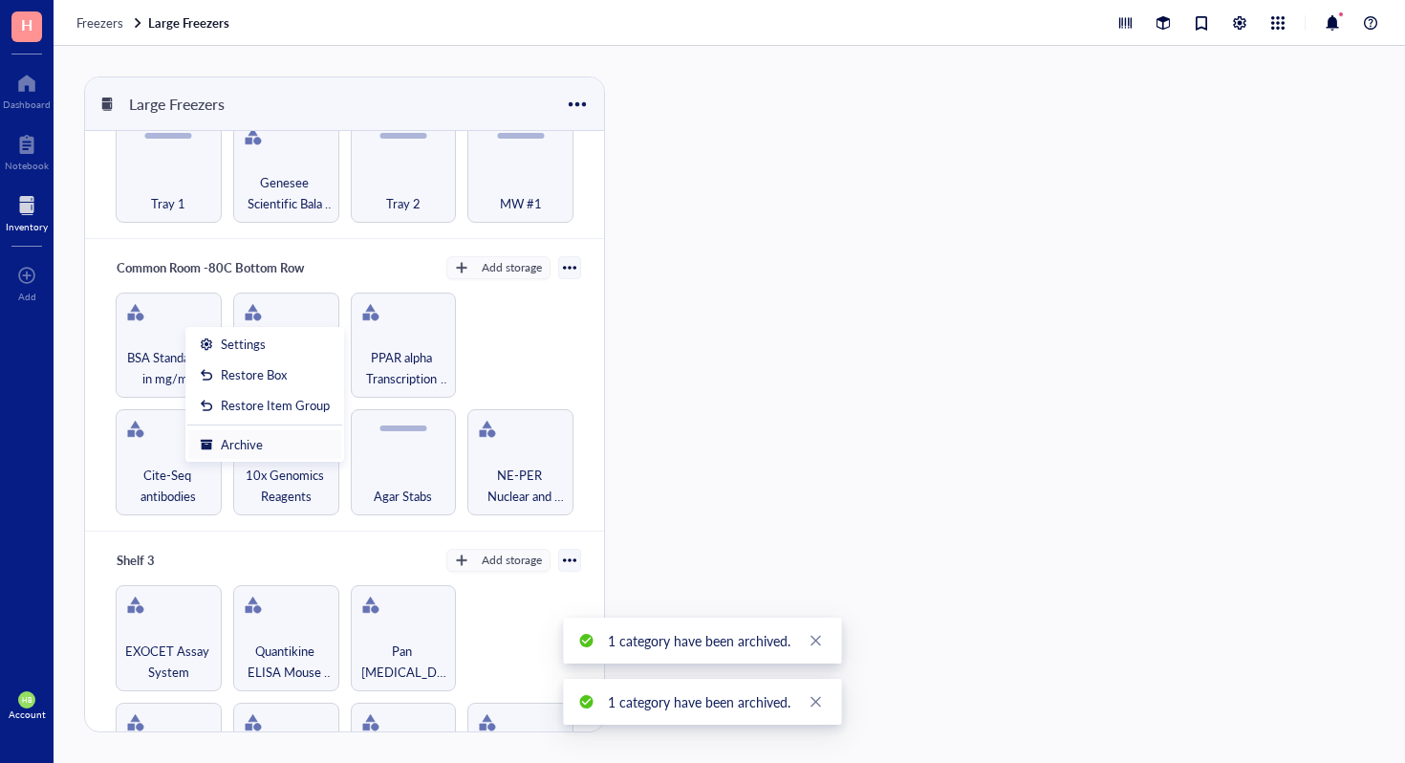
click at [272, 444] on div "Archive" at bounding box center [265, 444] width 130 height 17
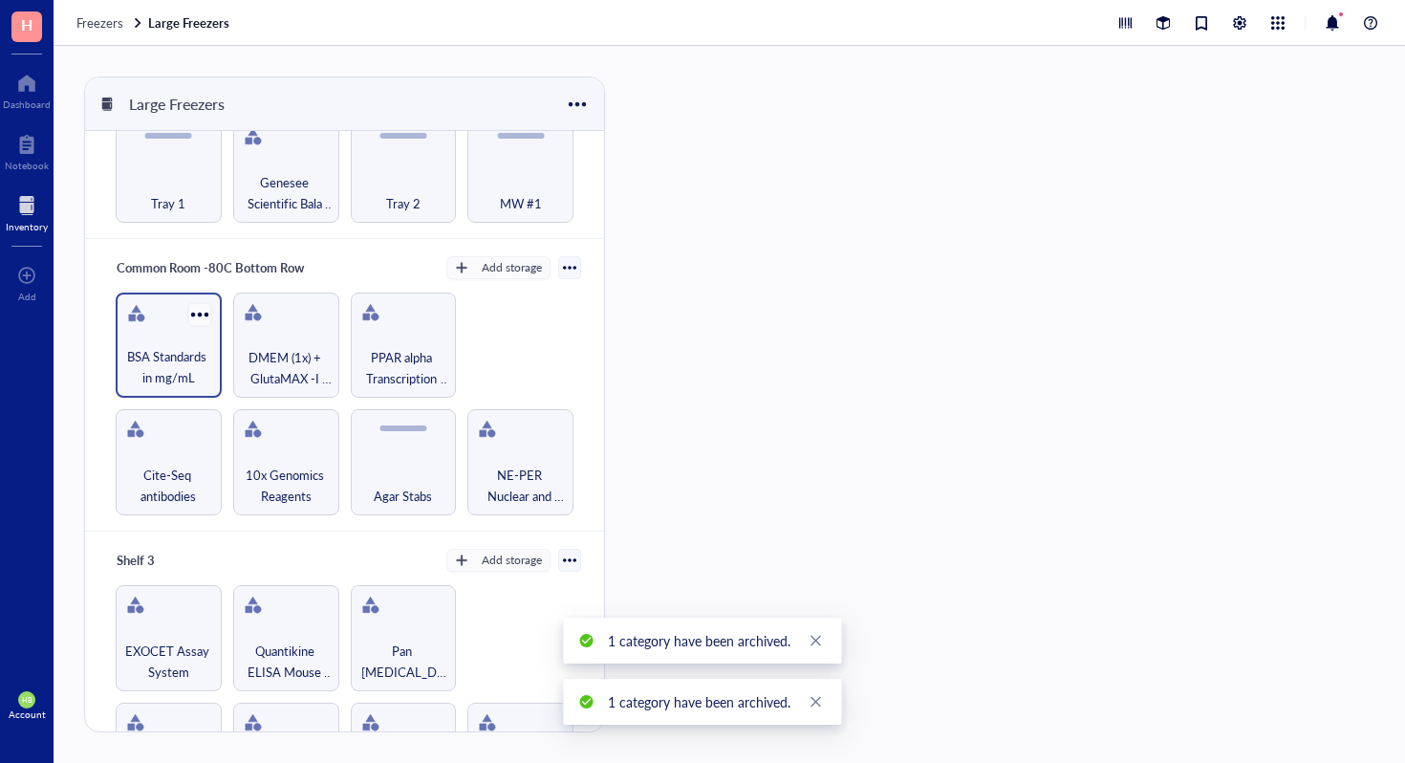
click at [207, 304] on div at bounding box center [199, 314] width 28 height 28
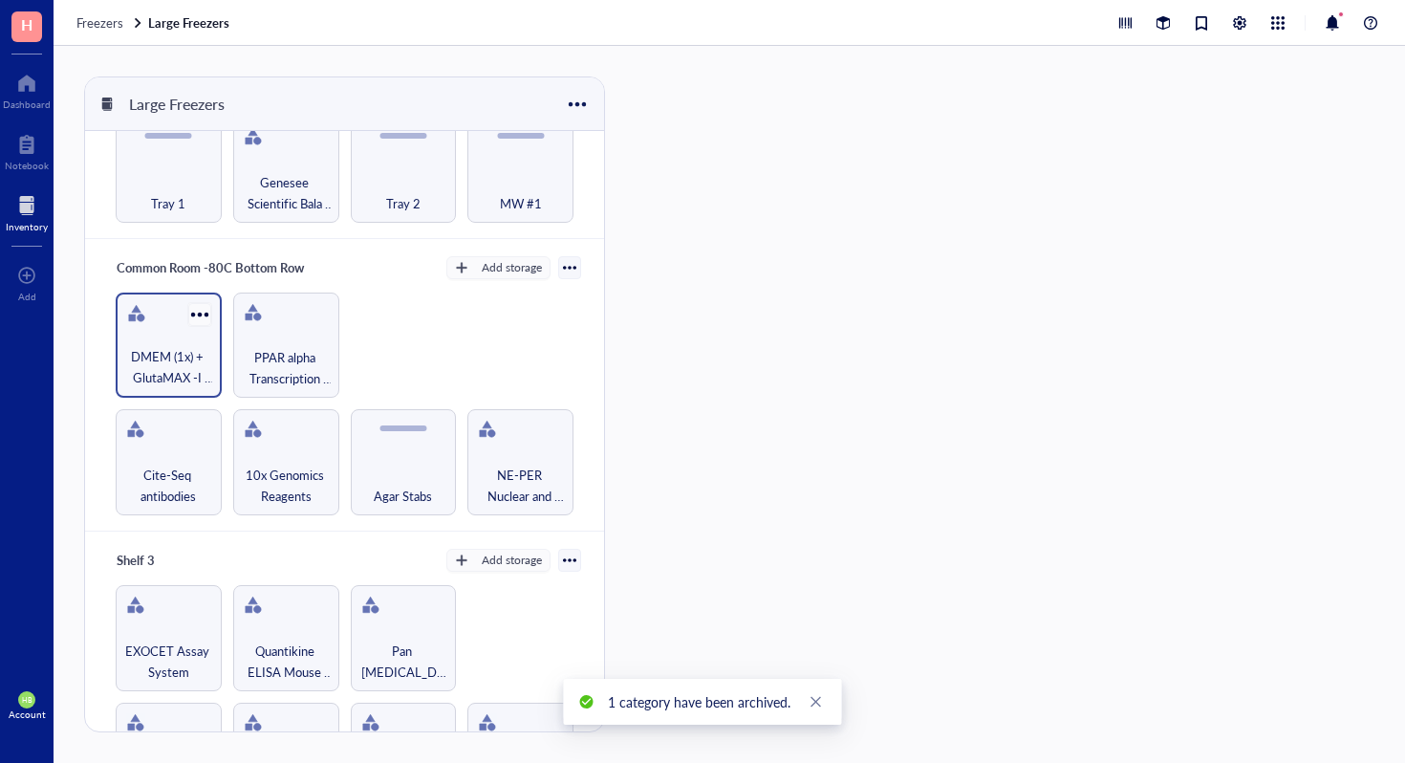
click at [196, 309] on div at bounding box center [199, 314] width 28 height 28
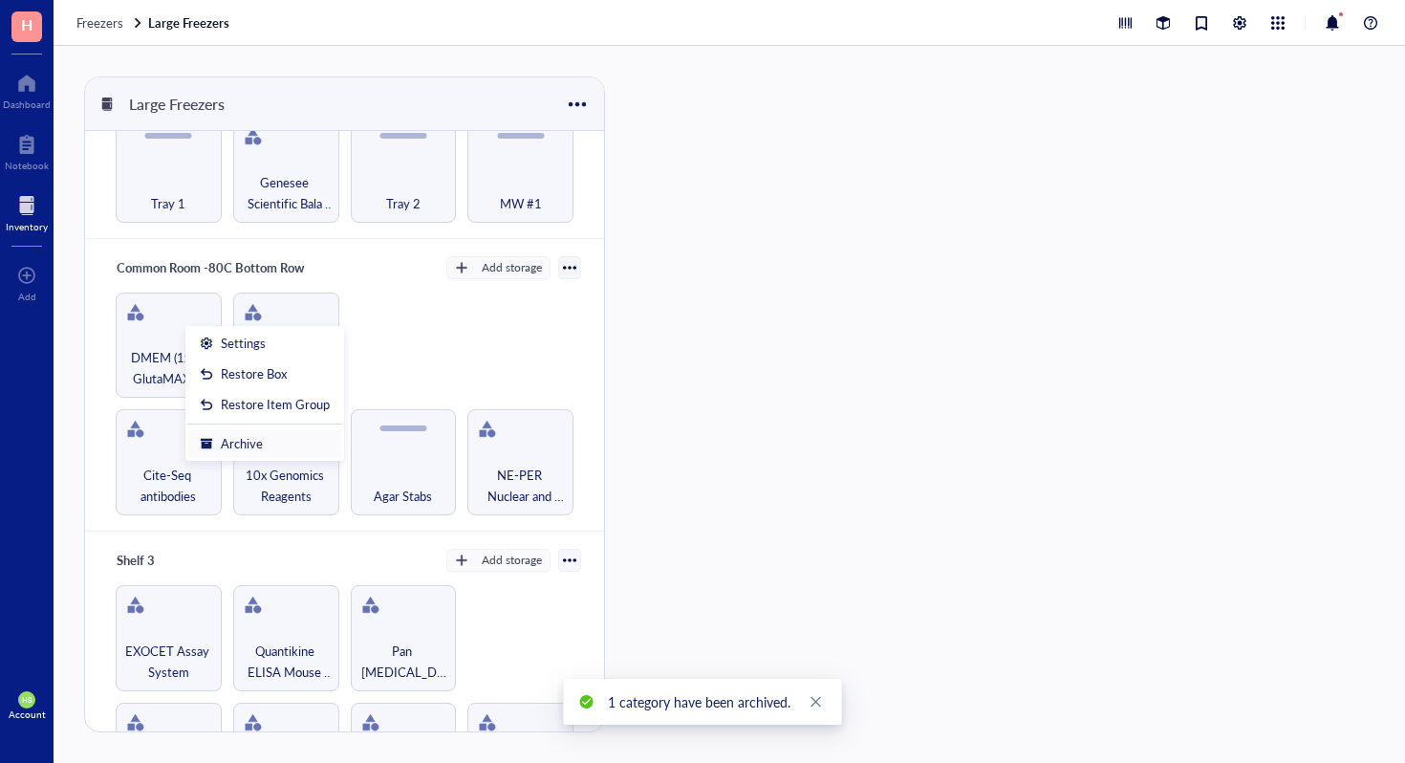
click at [260, 446] on div "Archive" at bounding box center [242, 443] width 42 height 17
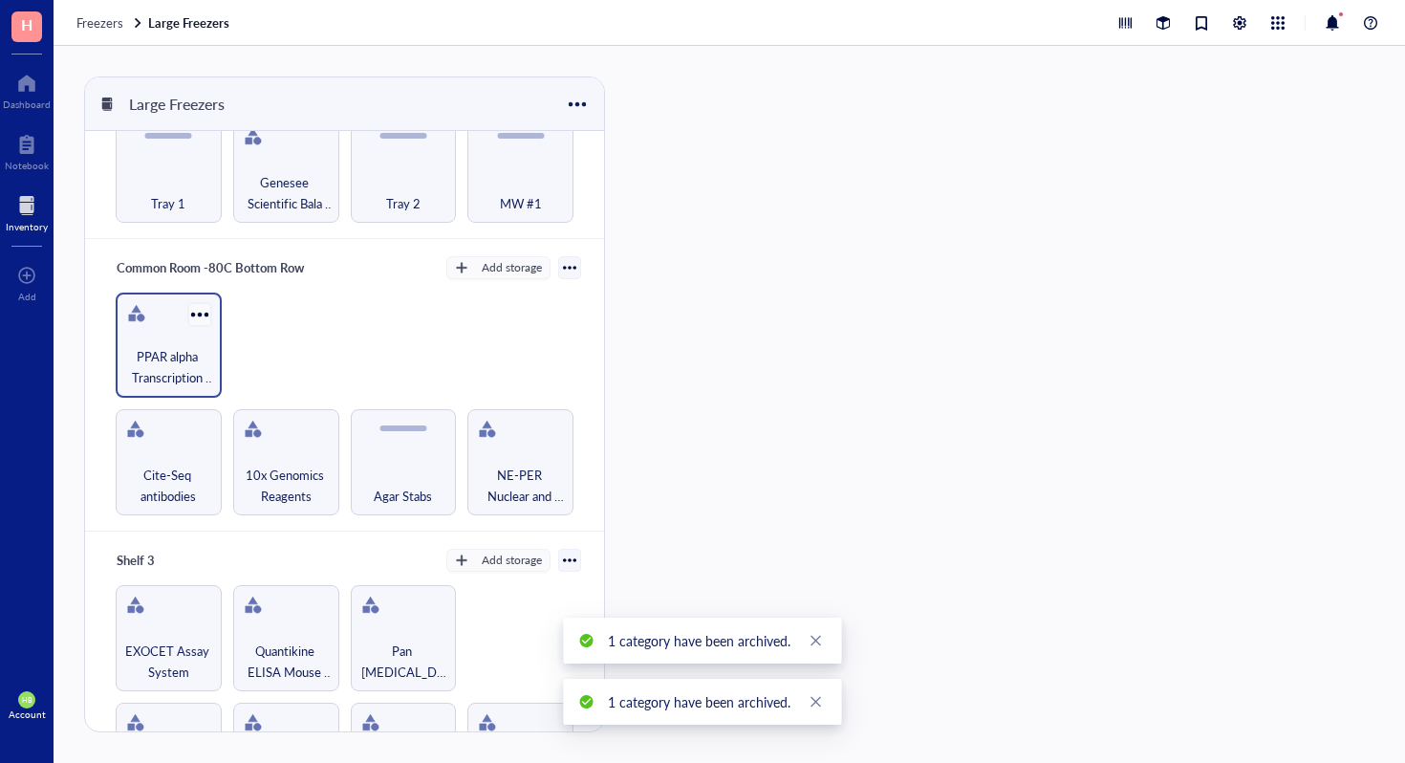
click at [200, 300] on div at bounding box center [199, 314] width 28 height 28
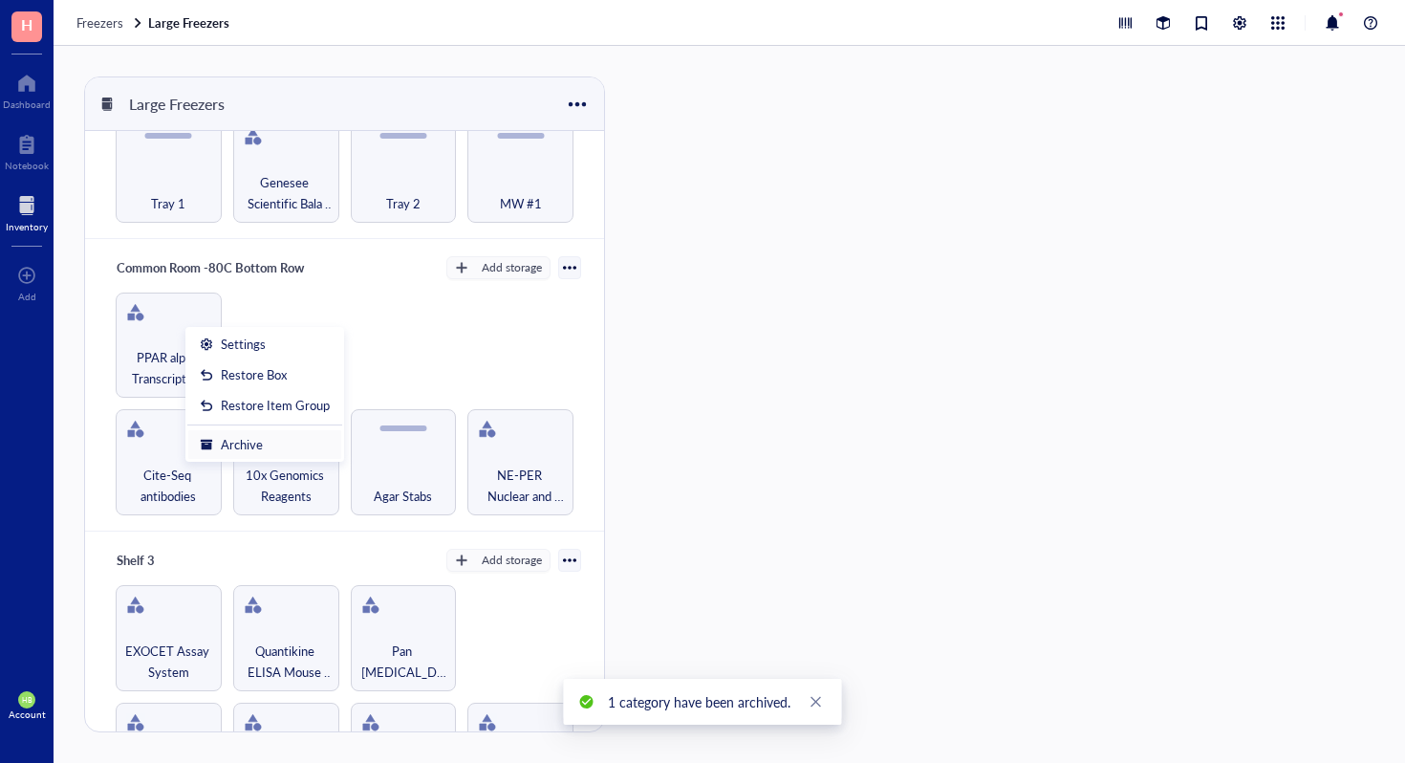
click at [251, 448] on div "Archive" at bounding box center [242, 444] width 42 height 17
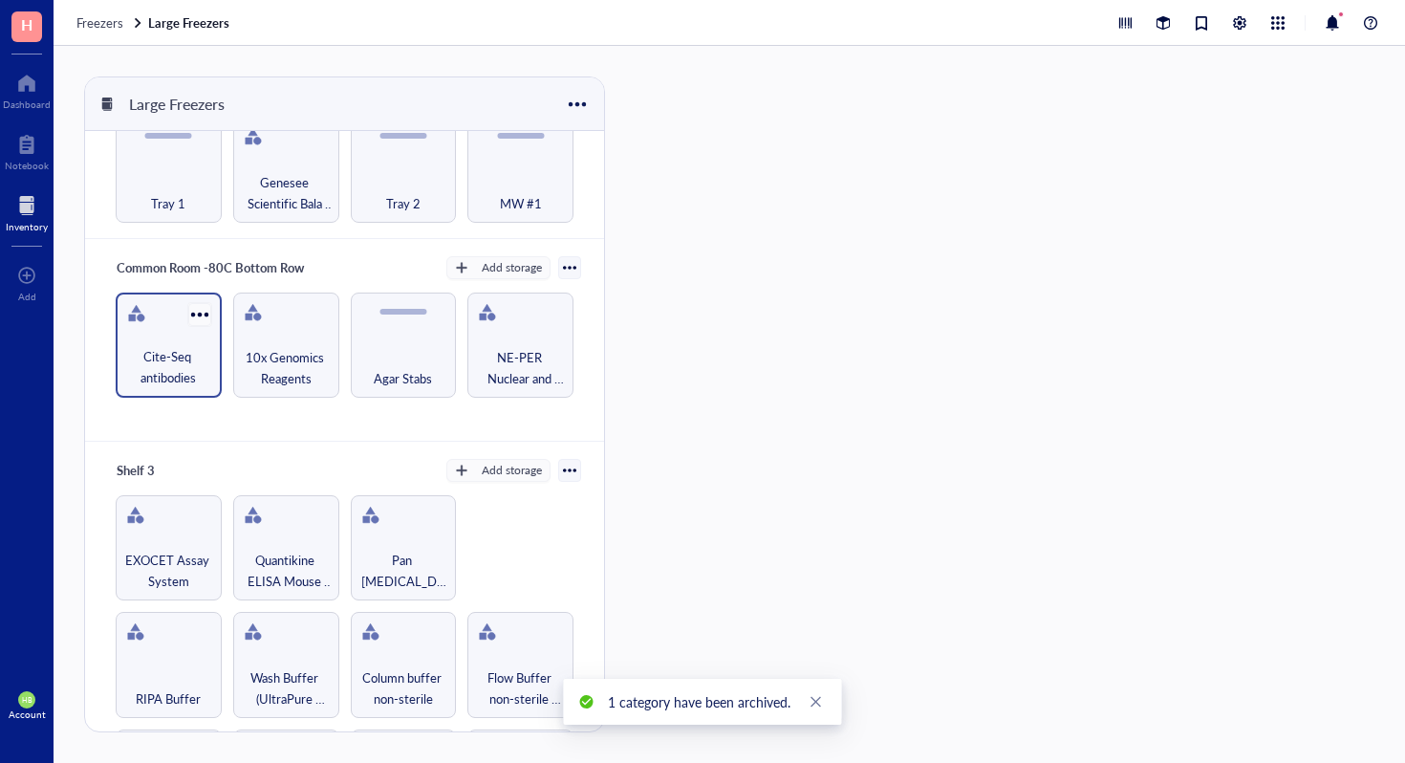
click at [203, 305] on div at bounding box center [199, 314] width 28 height 28
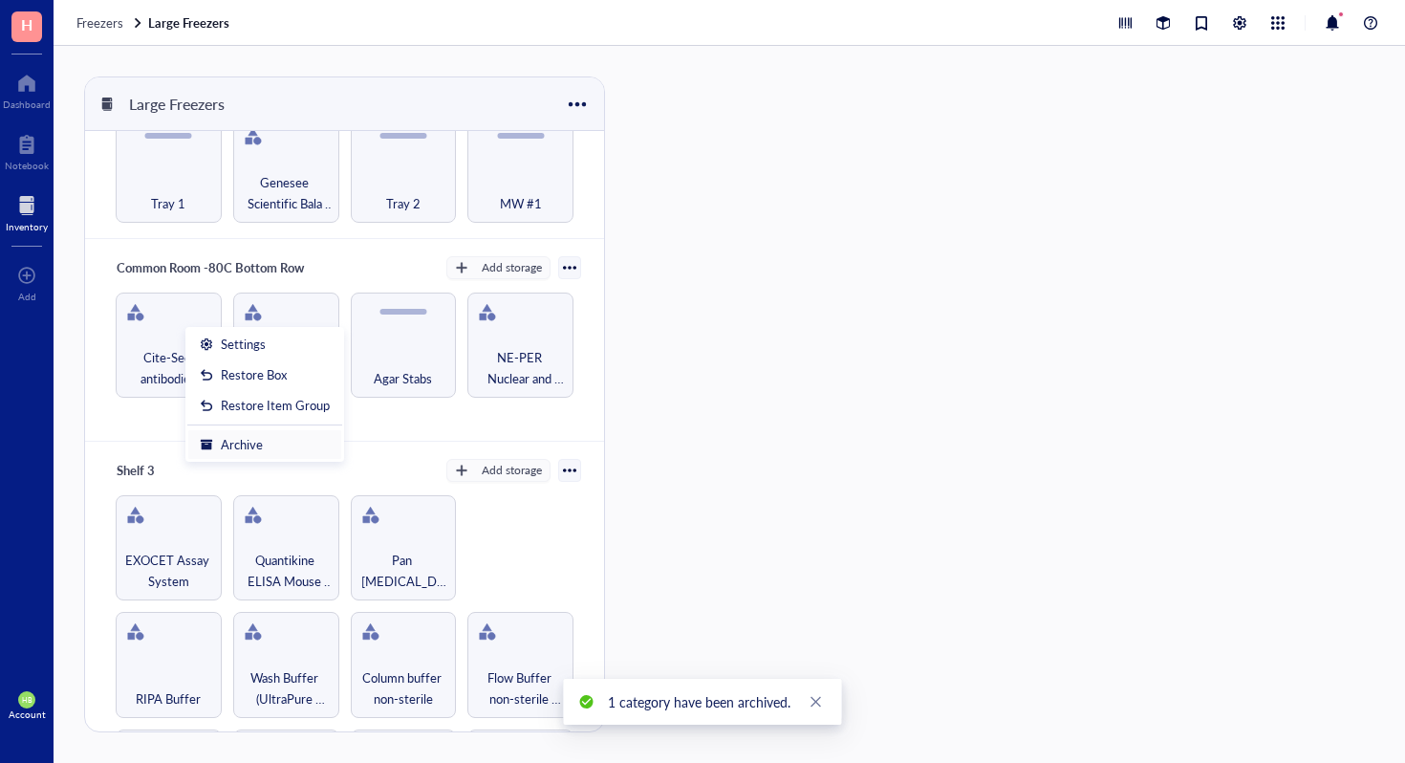
click at [274, 448] on div "Archive" at bounding box center [265, 444] width 130 height 17
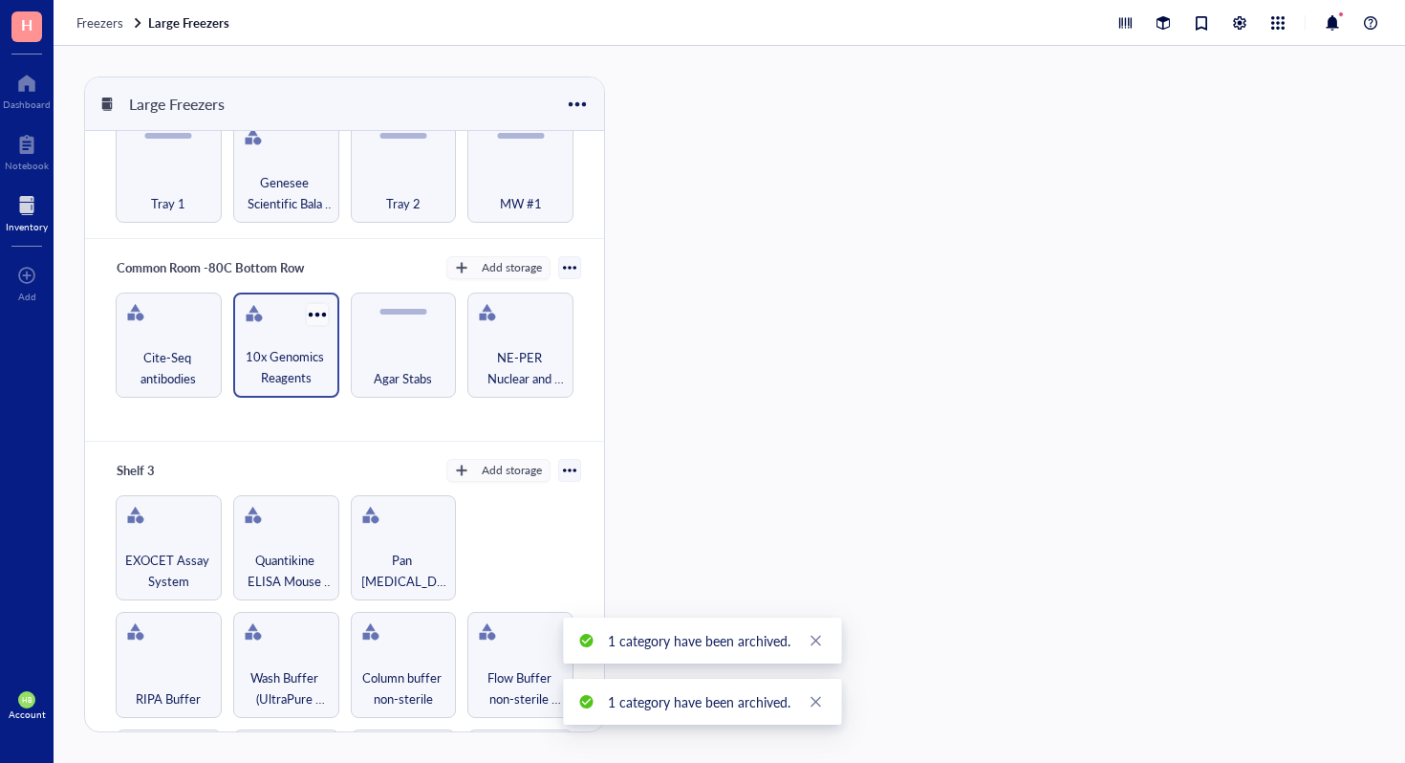
click at [315, 309] on div at bounding box center [317, 314] width 28 height 28
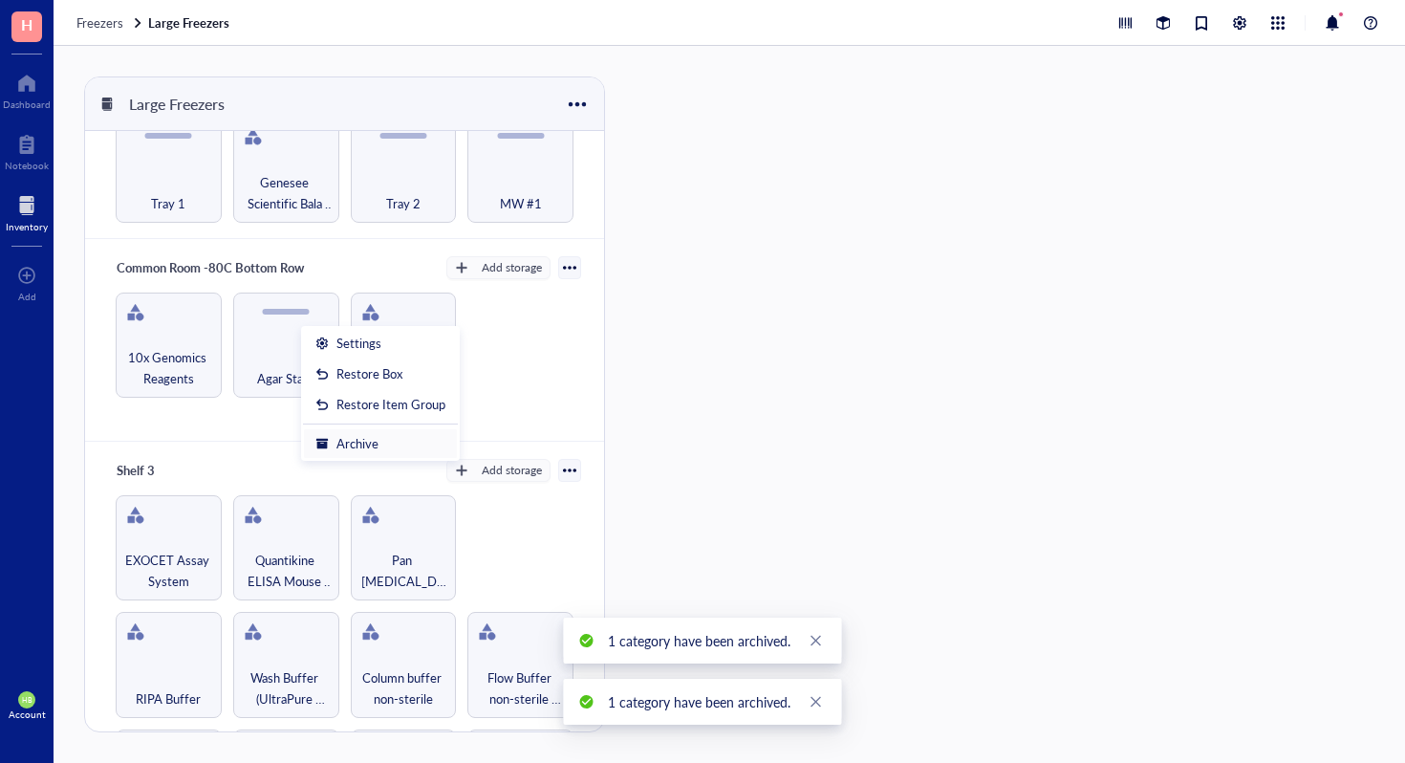
click at [346, 443] on div "Archive" at bounding box center [358, 443] width 42 height 17
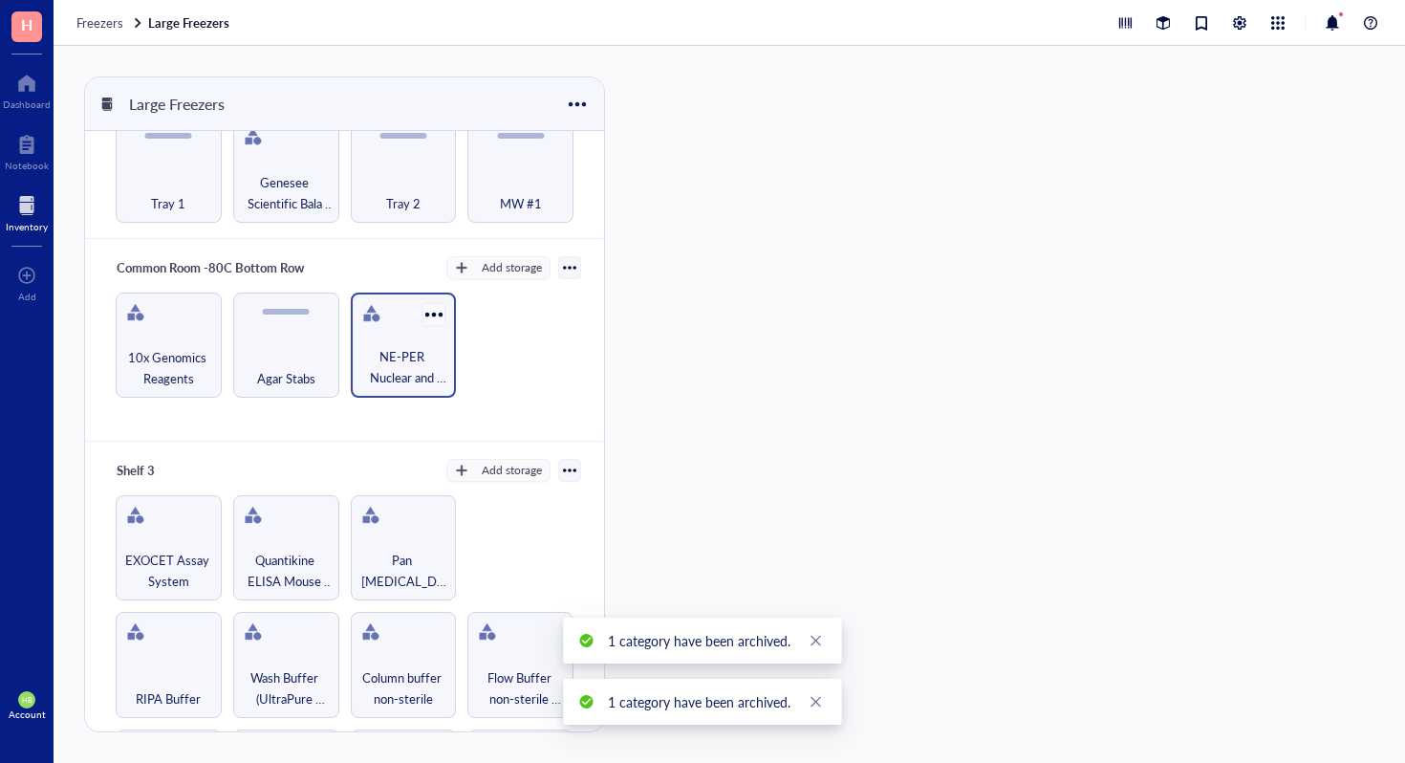
click at [426, 311] on div at bounding box center [435, 314] width 28 height 28
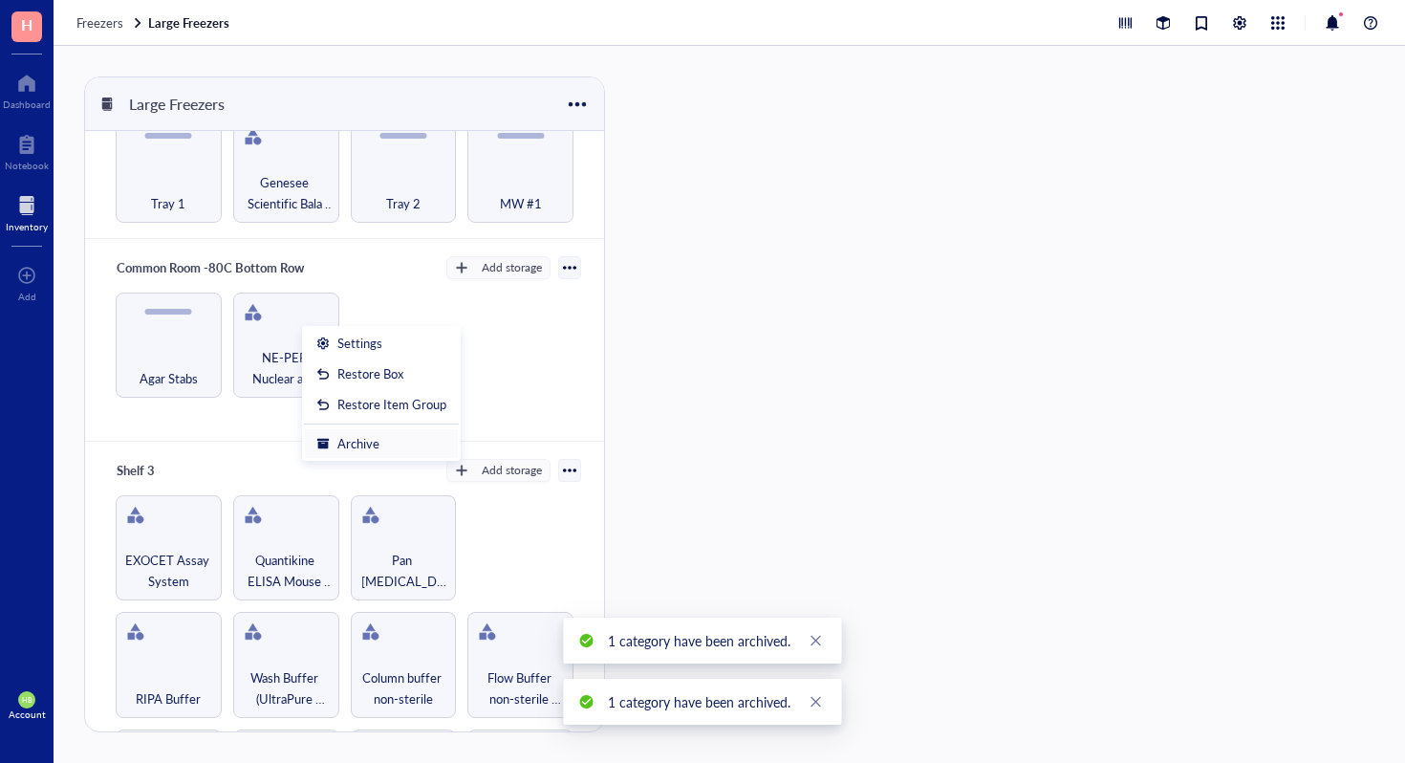
click at [445, 449] on li "Archive" at bounding box center [381, 443] width 155 height 31
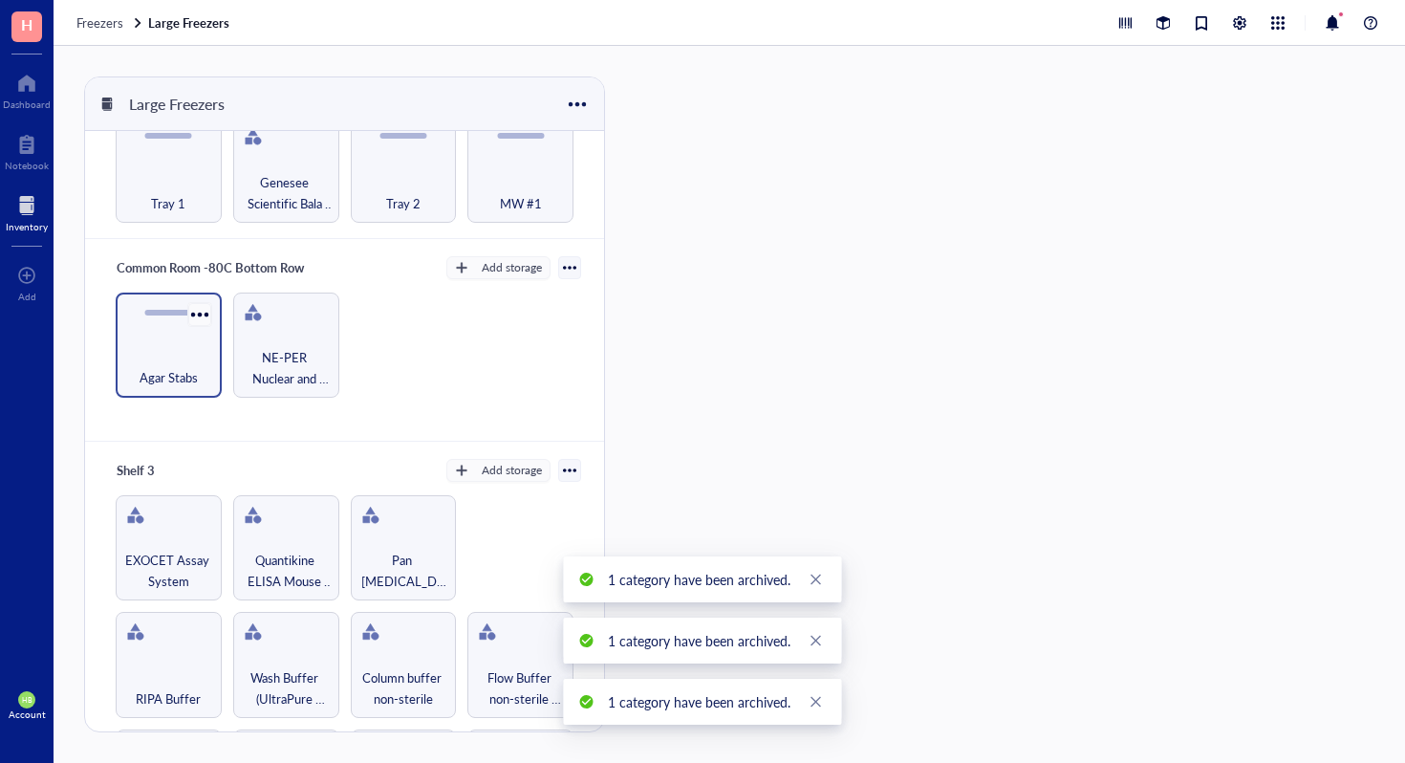
click at [202, 304] on div at bounding box center [199, 314] width 28 height 28
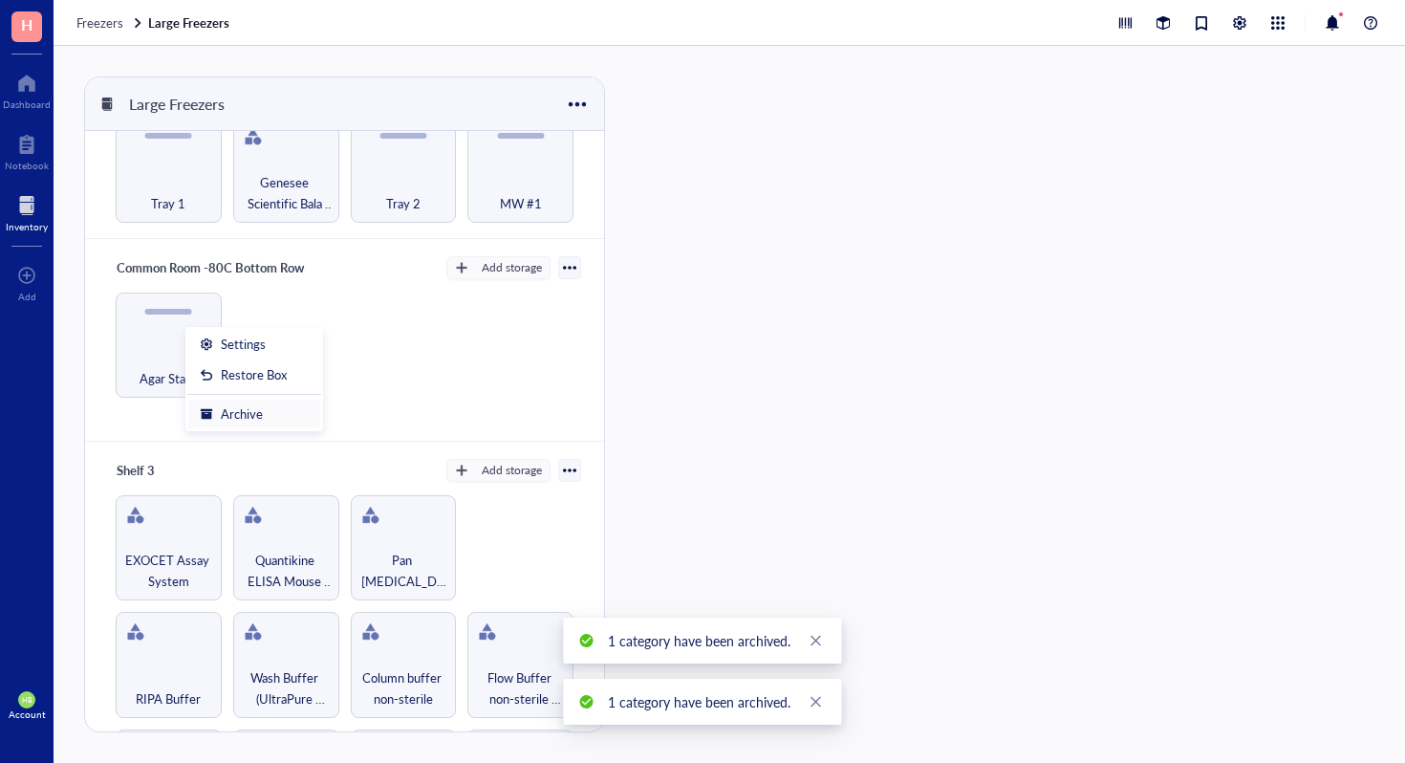
click at [226, 406] on div "Archive" at bounding box center [242, 413] width 42 height 17
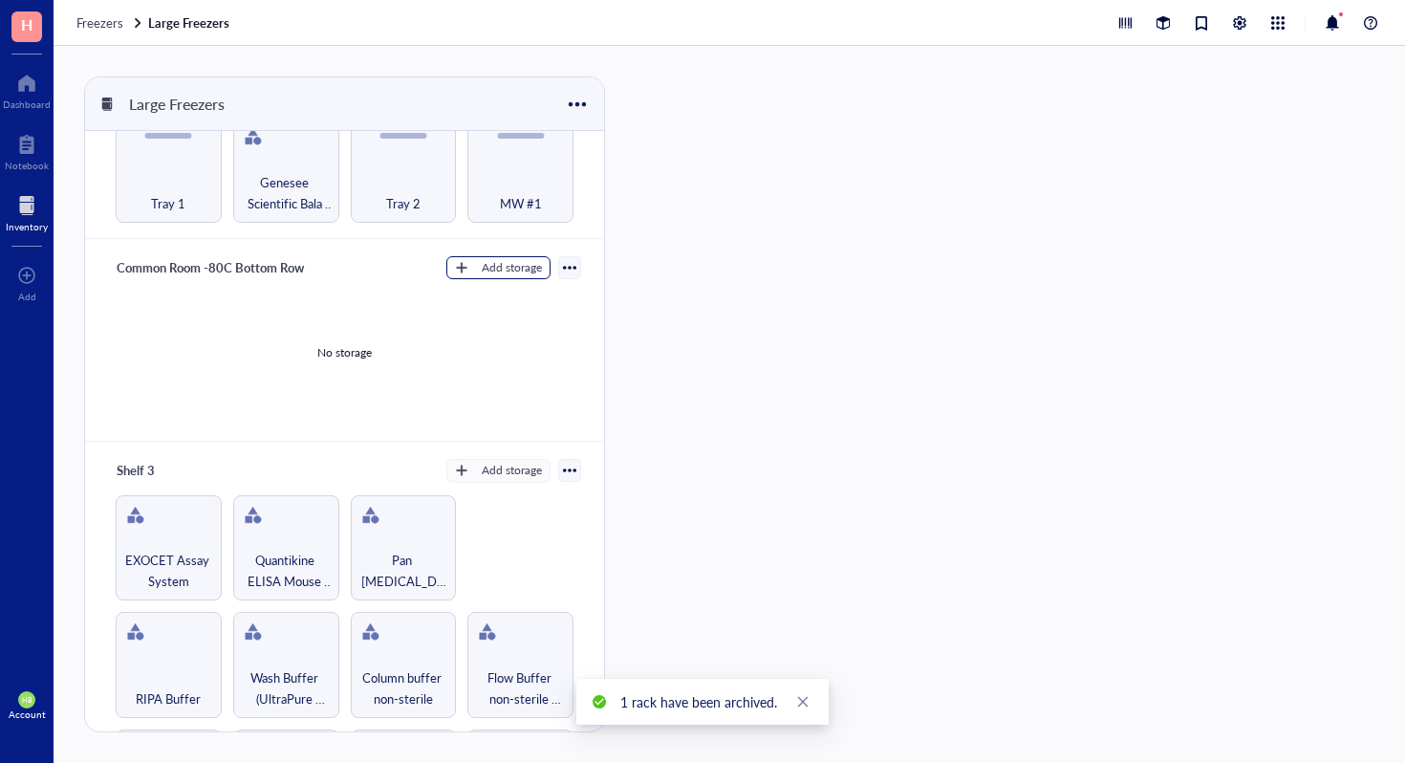
click at [518, 267] on div "Add storage" at bounding box center [512, 267] width 60 height 17
click at [528, 297] on span "Rack" at bounding box center [507, 296] width 109 height 21
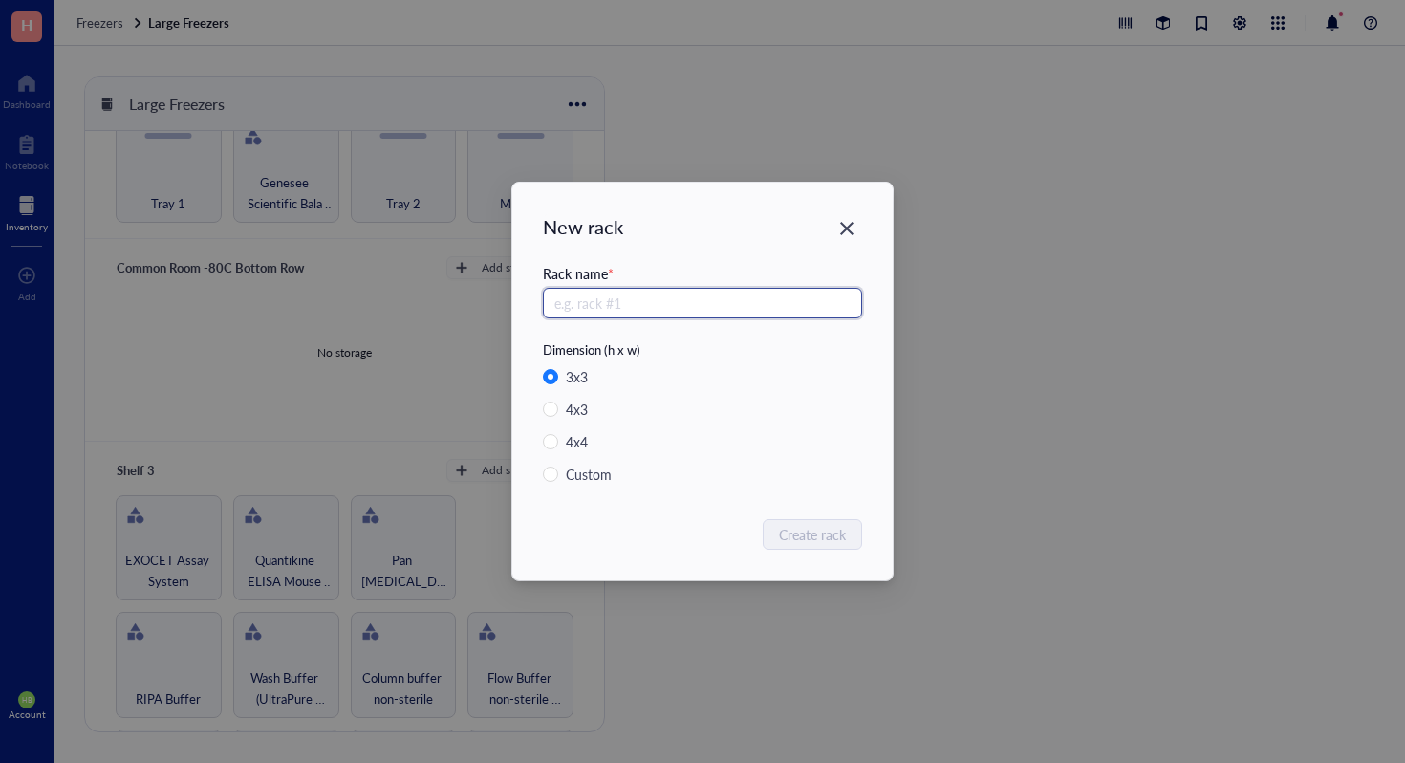
radio input "false"
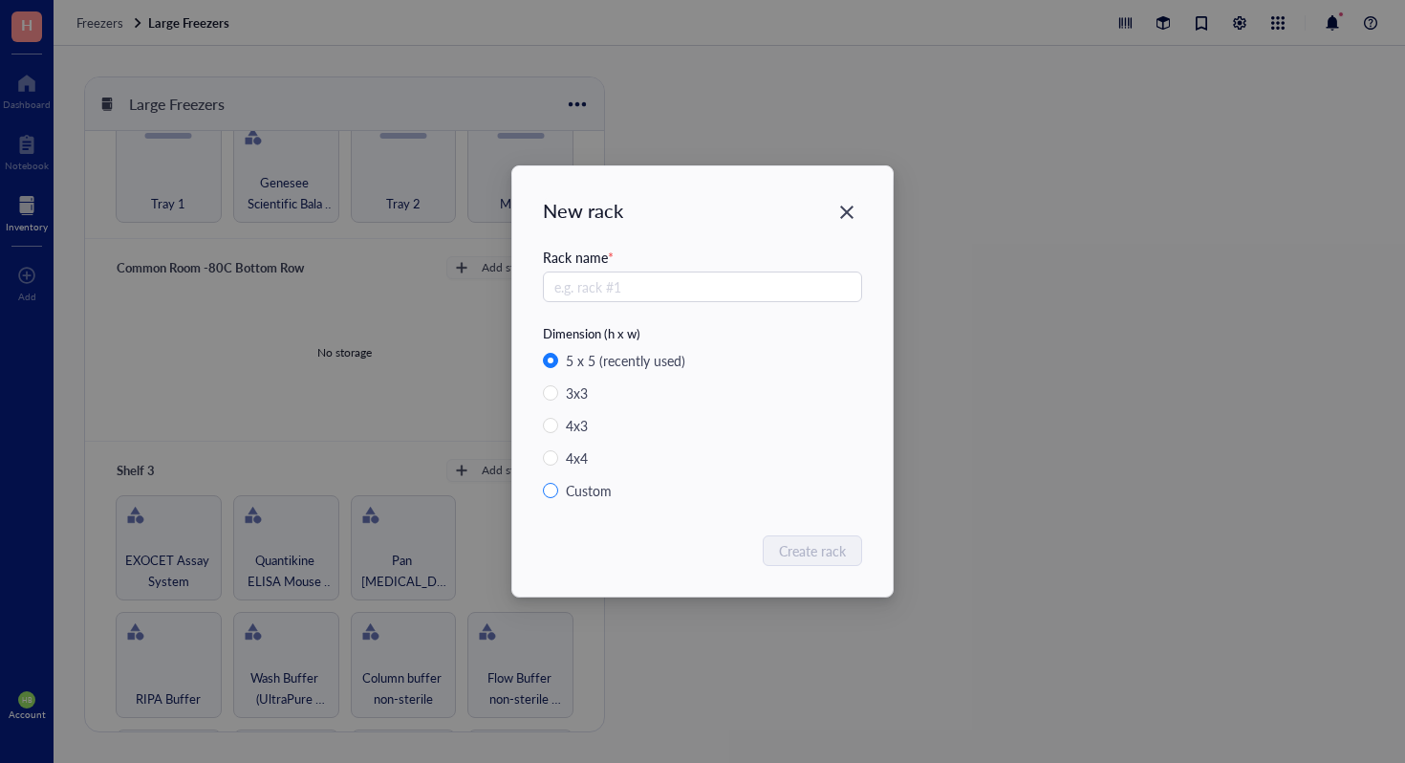
click at [558, 488] on span "Custom" at bounding box center [596, 490] width 76 height 21
click at [558, 488] on input "Custom" at bounding box center [550, 490] width 15 height 15
radio input "true"
radio input "false"
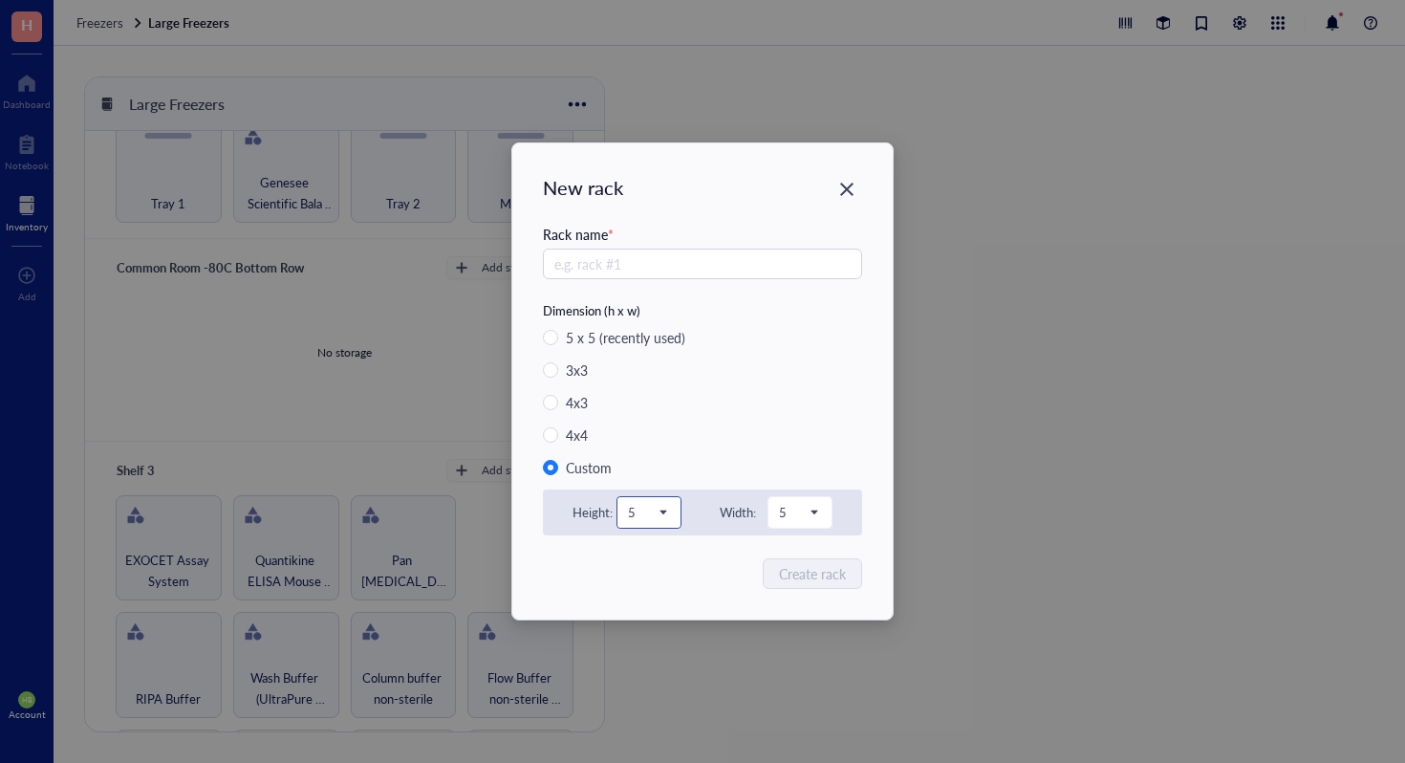
click at [669, 515] on div "5" at bounding box center [649, 512] width 63 height 31
click at [657, 319] on div "3" at bounding box center [649, 325] width 40 height 21
click at [790, 507] on span "5" at bounding box center [798, 512] width 38 height 17
click at [633, 254] on input "text" at bounding box center [702, 264] width 319 height 31
type input "Rack 1"
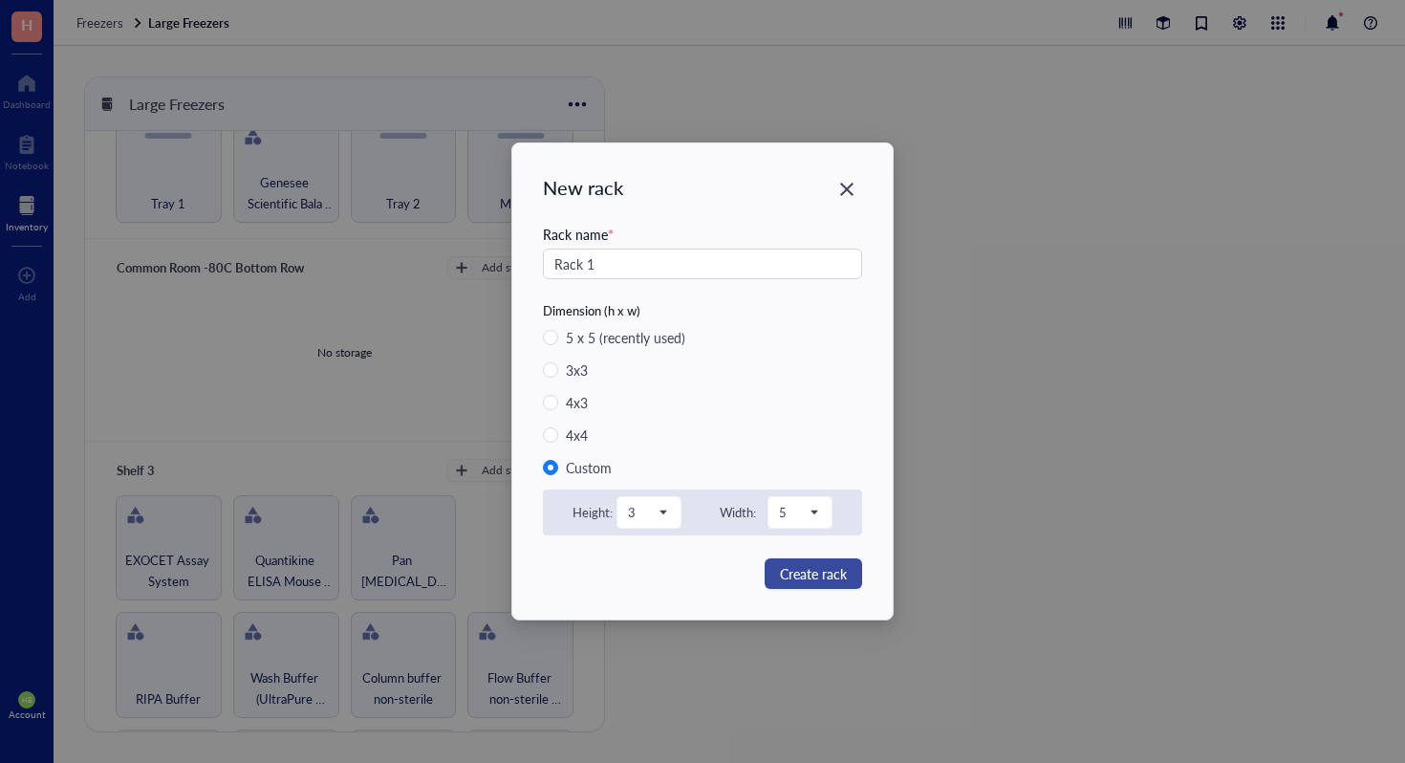
click at [816, 577] on span "Create rack" at bounding box center [813, 573] width 67 height 21
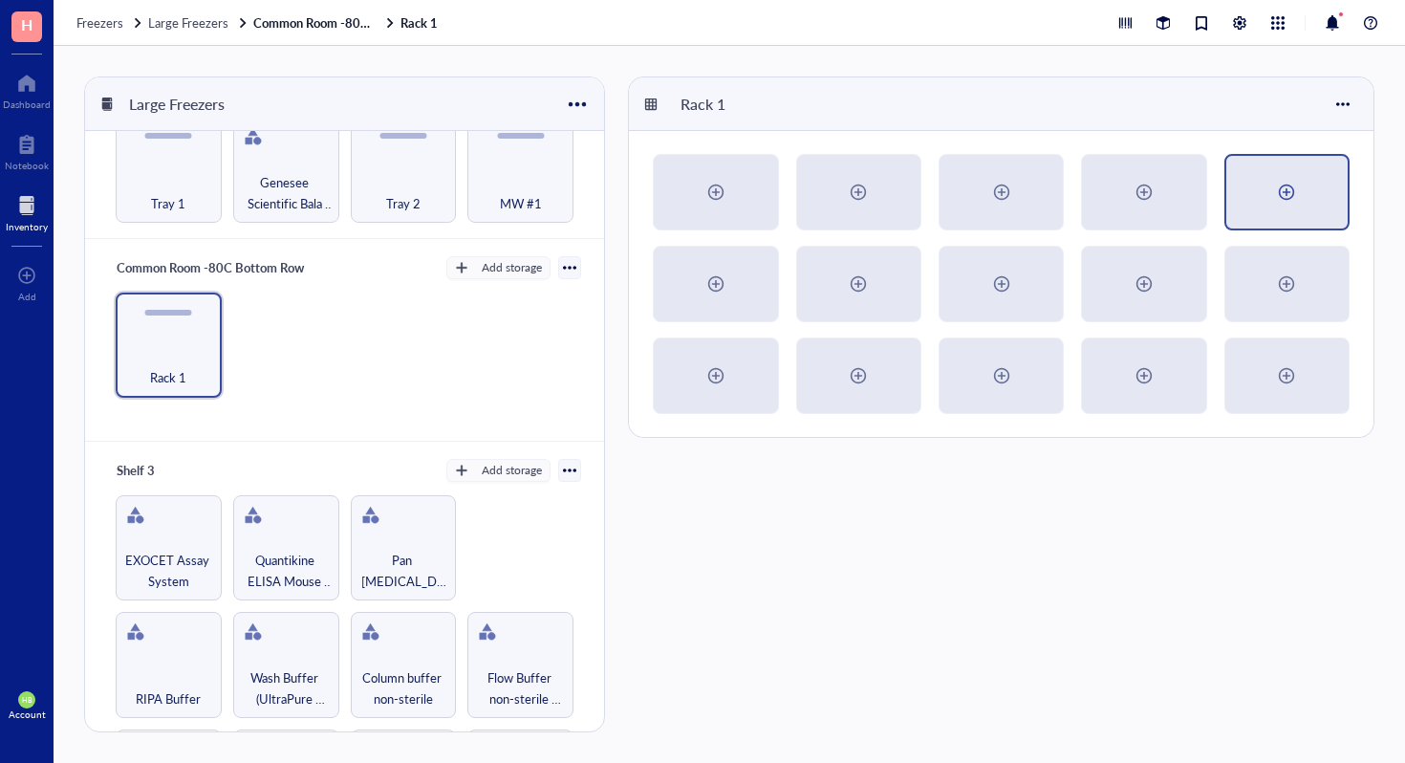
click at [1273, 203] on div at bounding box center [1287, 192] width 31 height 31
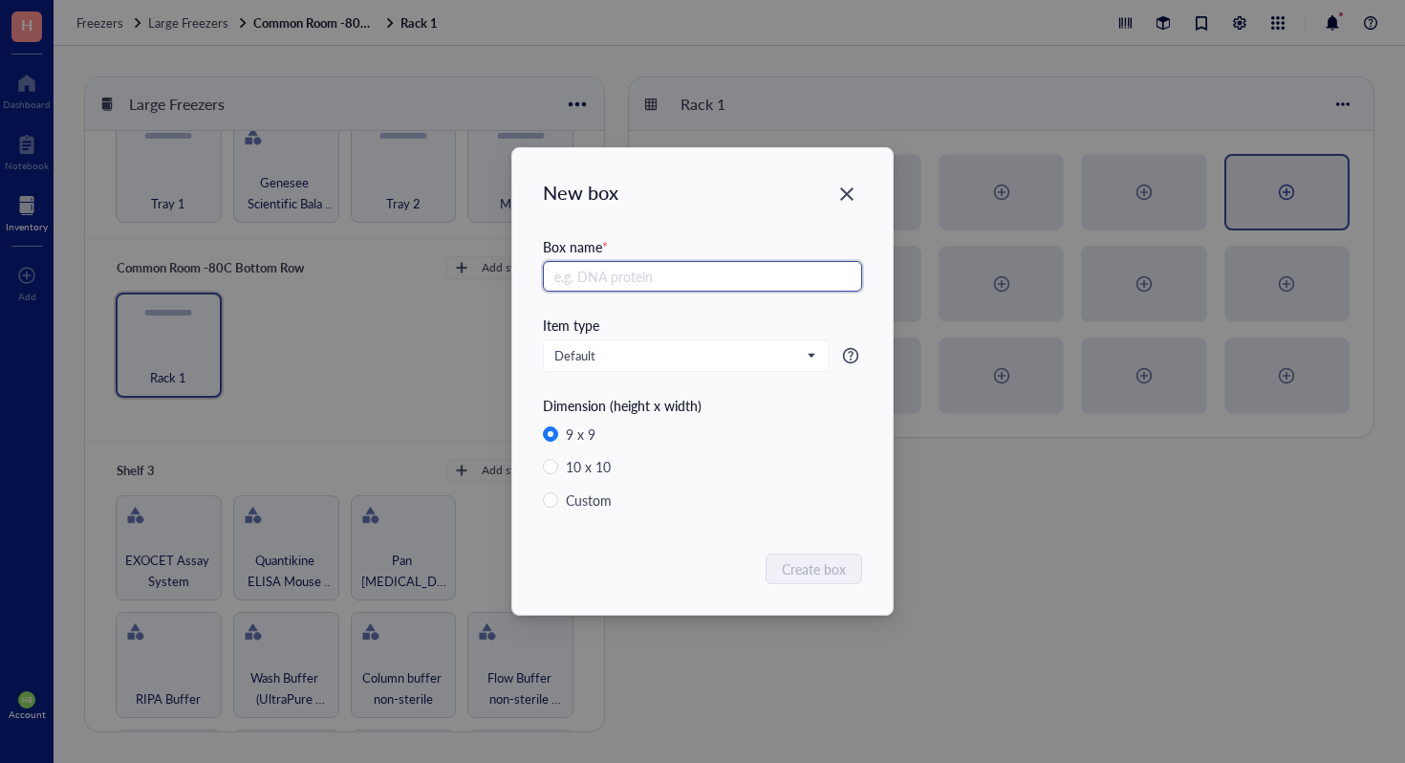
radio input "false"
radio input "true"
type input "G"
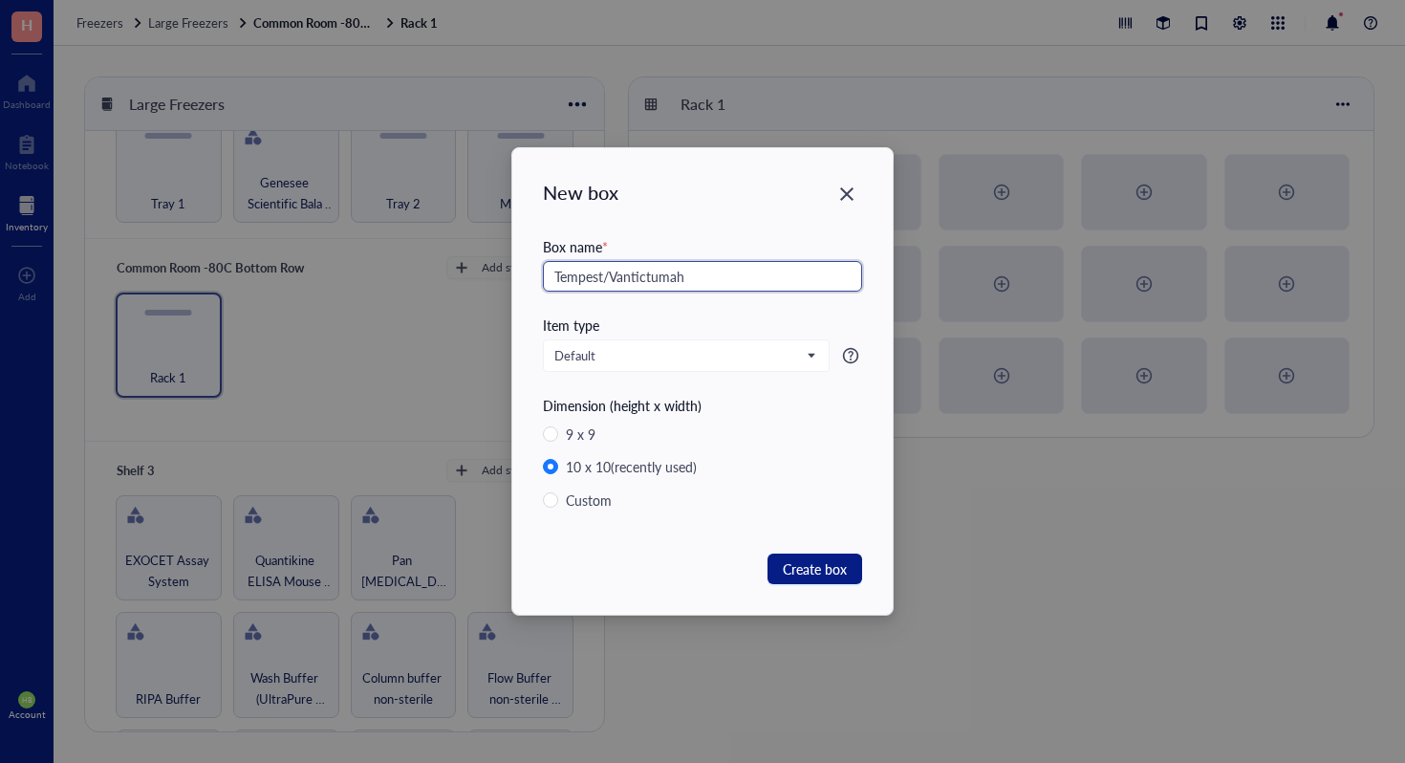
drag, startPoint x: 612, startPoint y: 275, endPoint x: 772, endPoint y: 274, distance: 159.7
click at [773, 274] on input "Tempest/Vantictumah" at bounding box center [702, 276] width 319 height 31
click at [814, 277] on input "Tempest/Vantictumah" at bounding box center [702, 276] width 319 height 31
click at [708, 294] on div "Box name * Tempest/Vantictumab Autochthanans" at bounding box center [702, 275] width 319 height 78
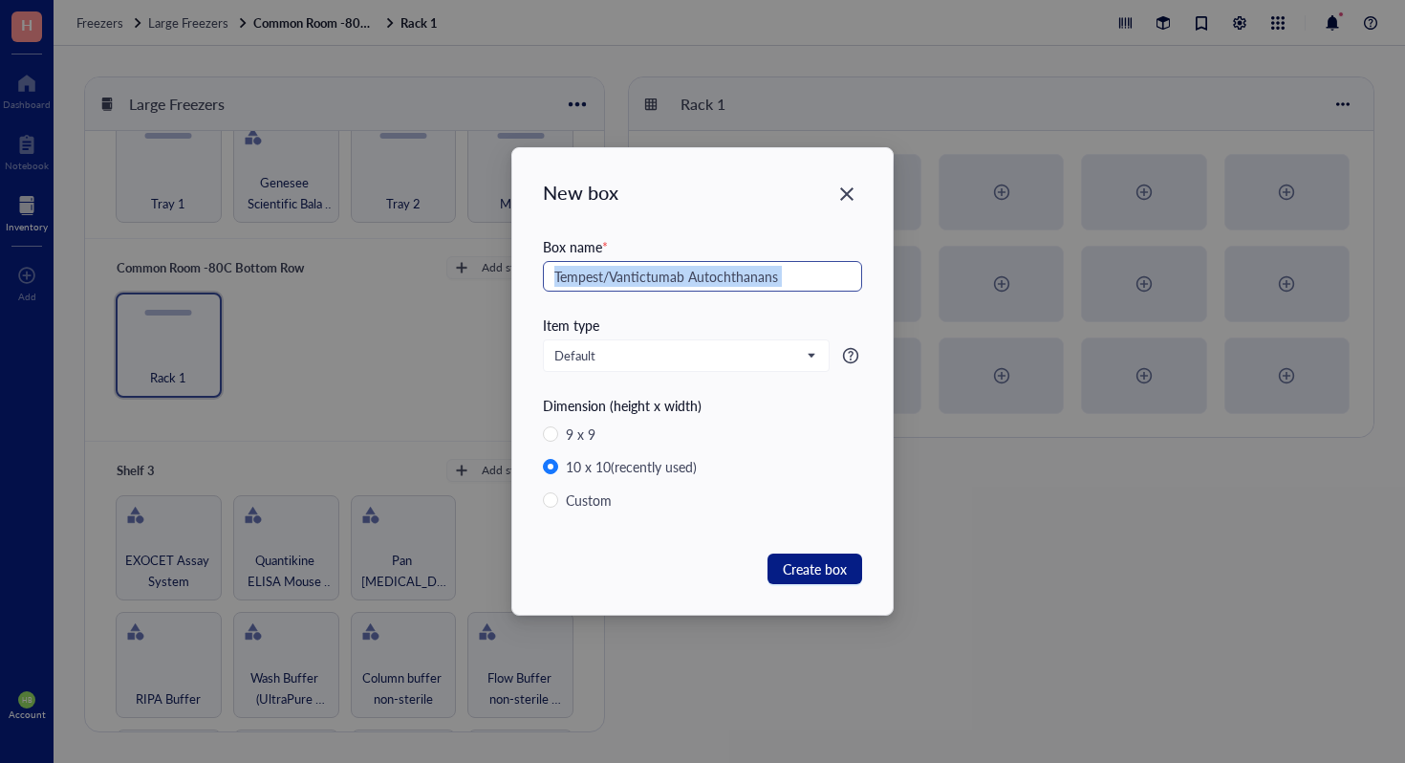
click at [708, 285] on input "Tempest/Vantictumab Autochthanans" at bounding box center [702, 276] width 319 height 31
paste input "onou"
click at [818, 288] on input "Tempest/Vantictumab Autochthonous" at bounding box center [702, 276] width 319 height 31
type input "Tempest/Vantictumab Autochthonous Lymph"
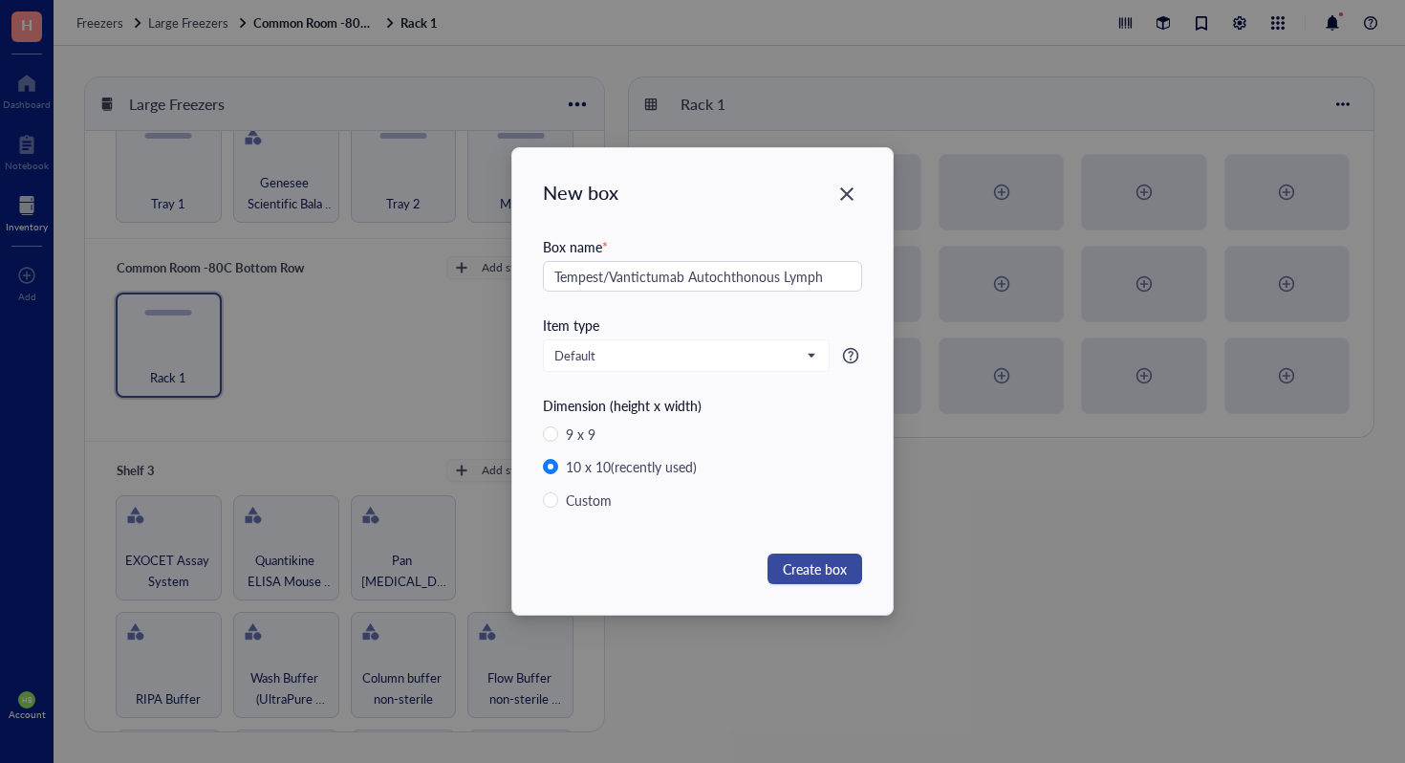
click at [827, 574] on span "Create box" at bounding box center [815, 568] width 64 height 21
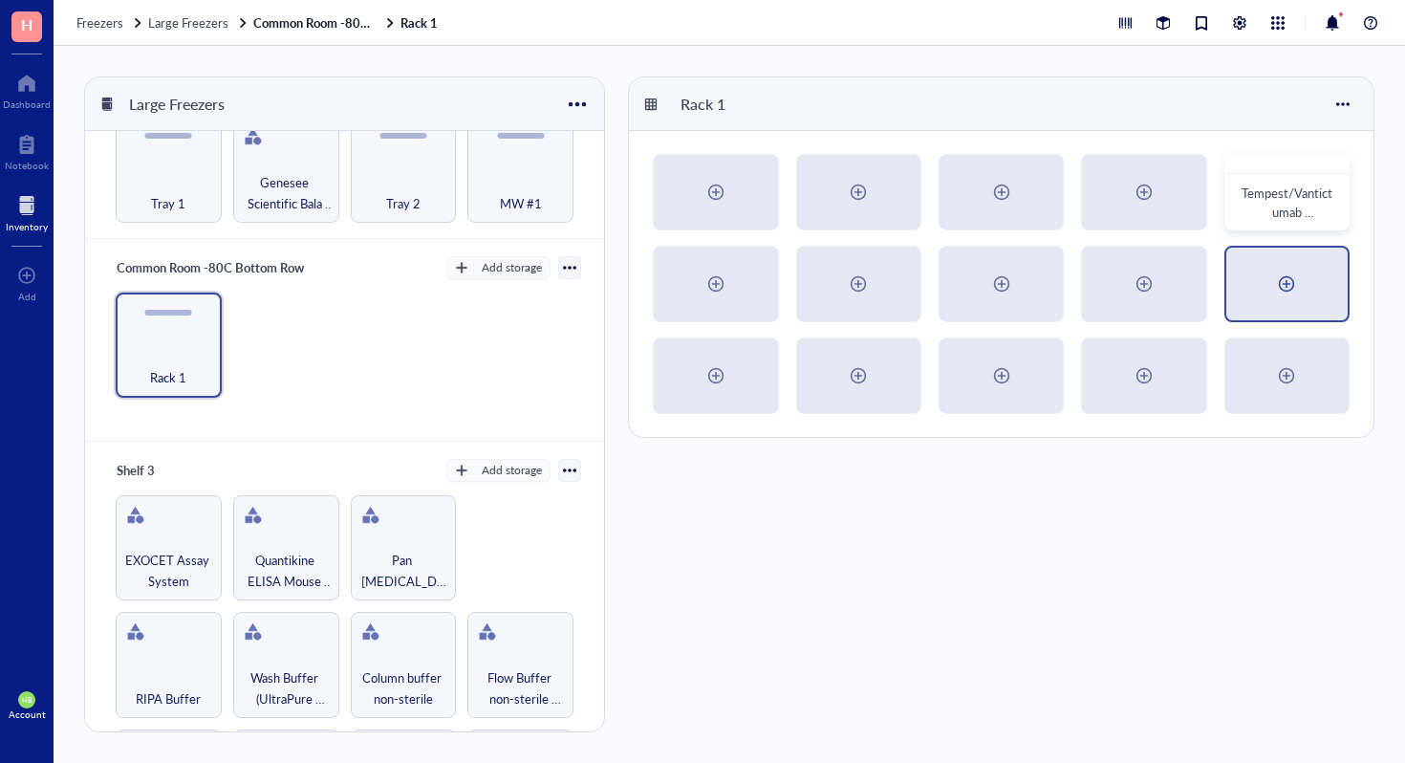
click at [1322, 293] on div at bounding box center [1287, 284] width 121 height 73
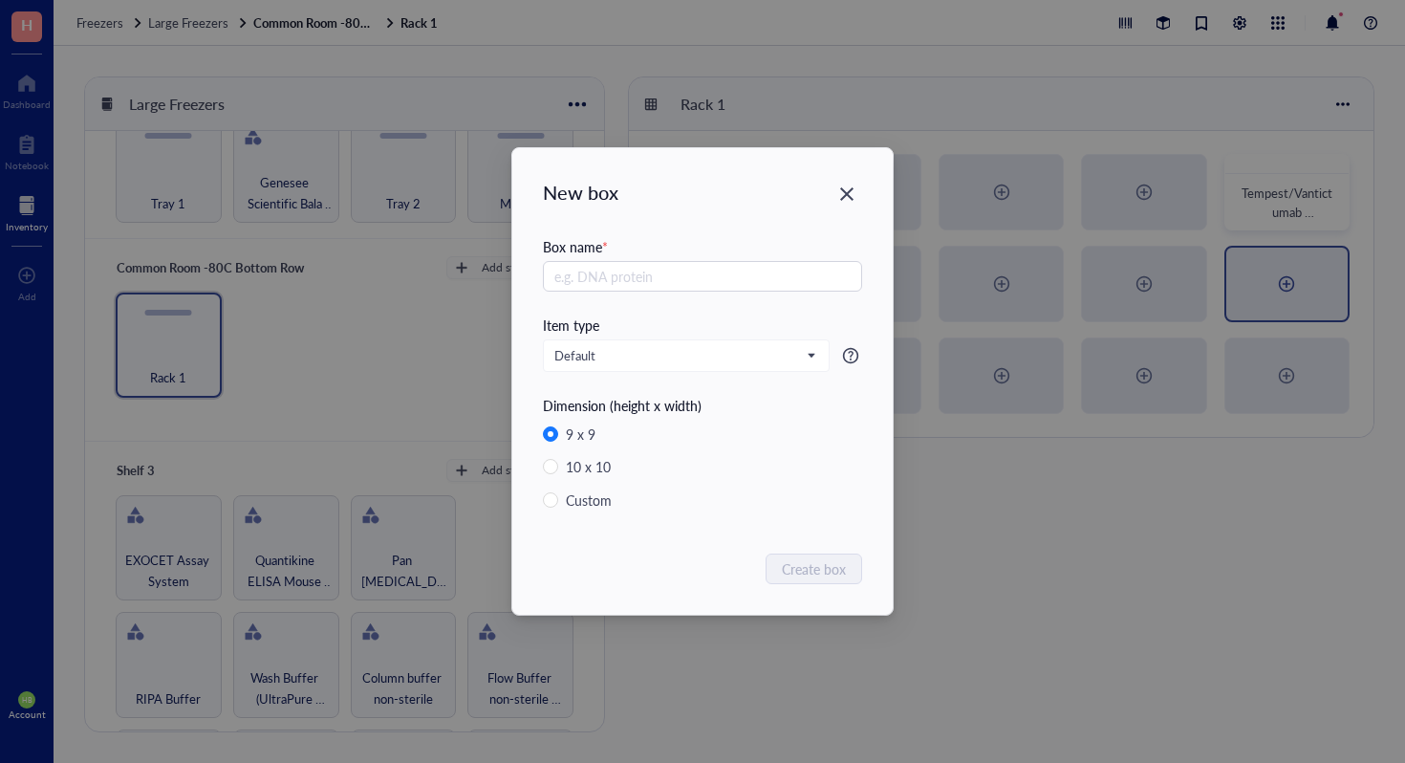
radio input "false"
radio input "true"
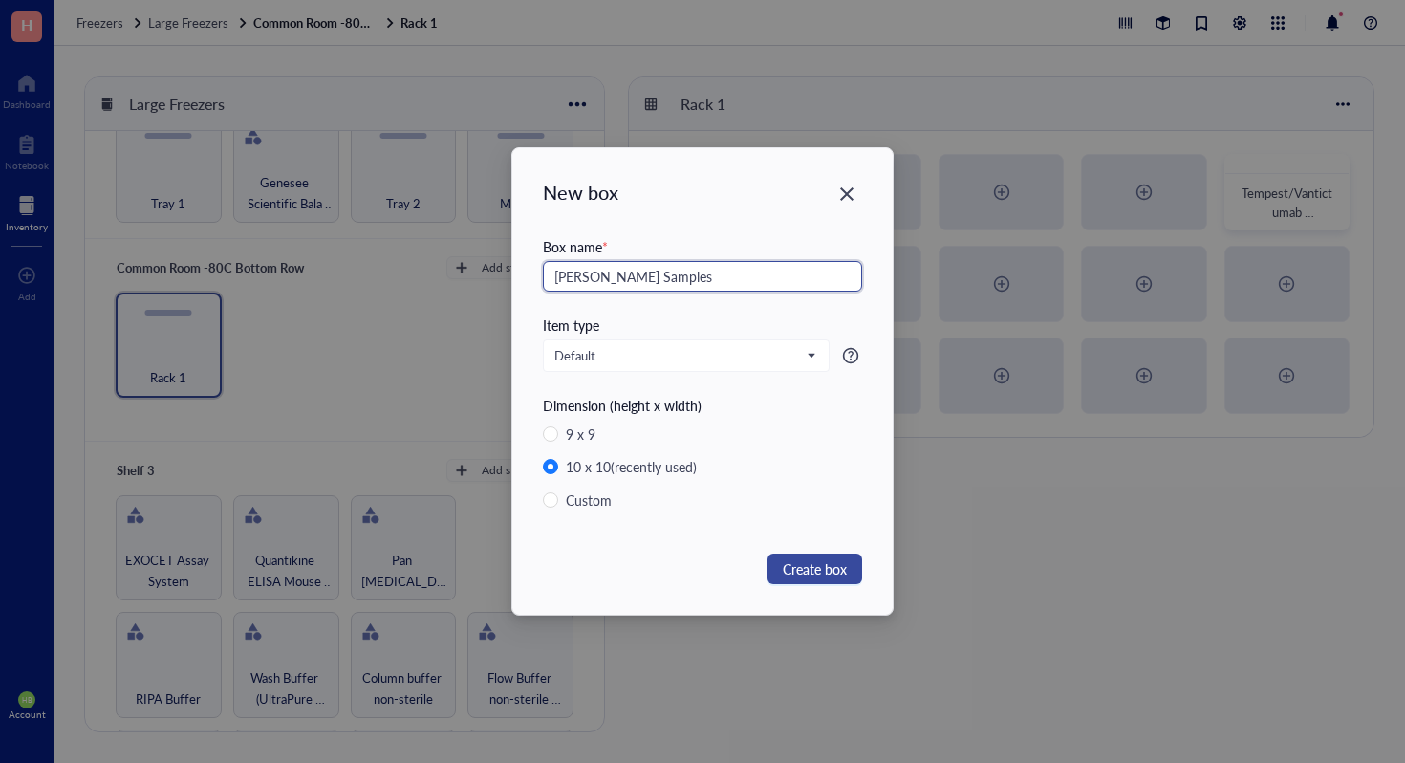
type input "[PERSON_NAME] Samples"
click at [831, 576] on span "Create box" at bounding box center [815, 568] width 64 height 21
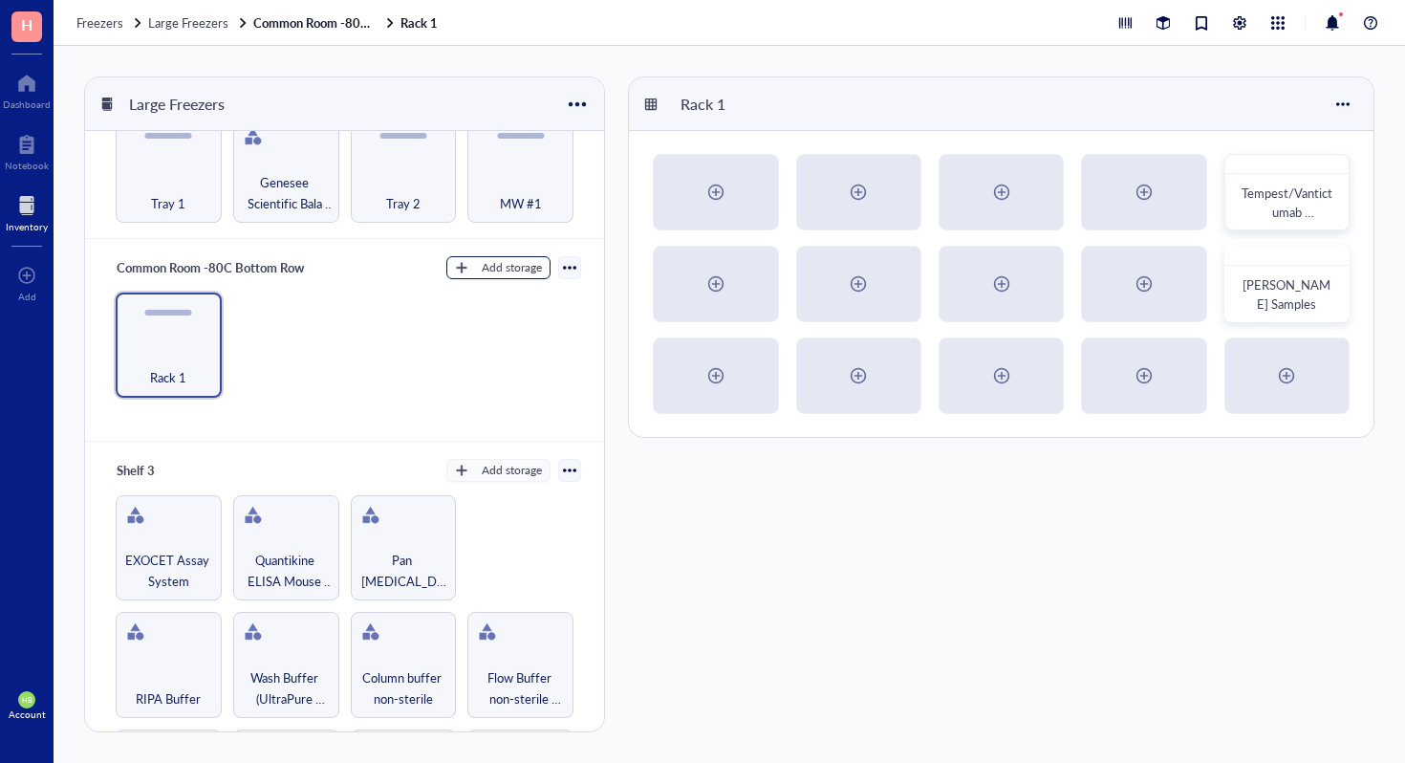
click at [482, 261] on div "Add storage" at bounding box center [512, 267] width 60 height 17
click at [482, 309] on li "Rack" at bounding box center [508, 296] width 134 height 31
radio input "true"
radio input "false"
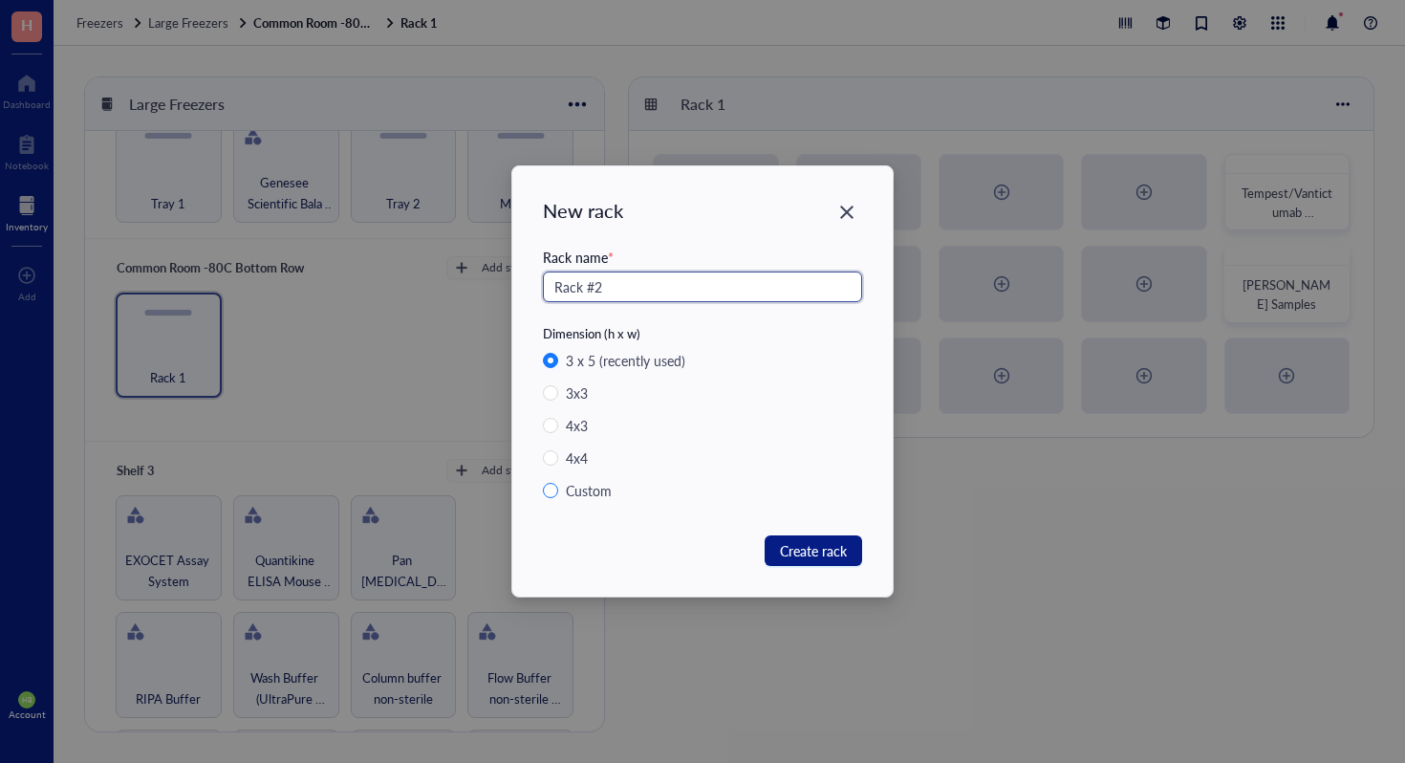
type input "Rack #2"
click at [562, 482] on span "Custom" at bounding box center [596, 490] width 76 height 21
click at [558, 483] on input "Custom" at bounding box center [550, 490] width 15 height 15
radio input "true"
radio input "false"
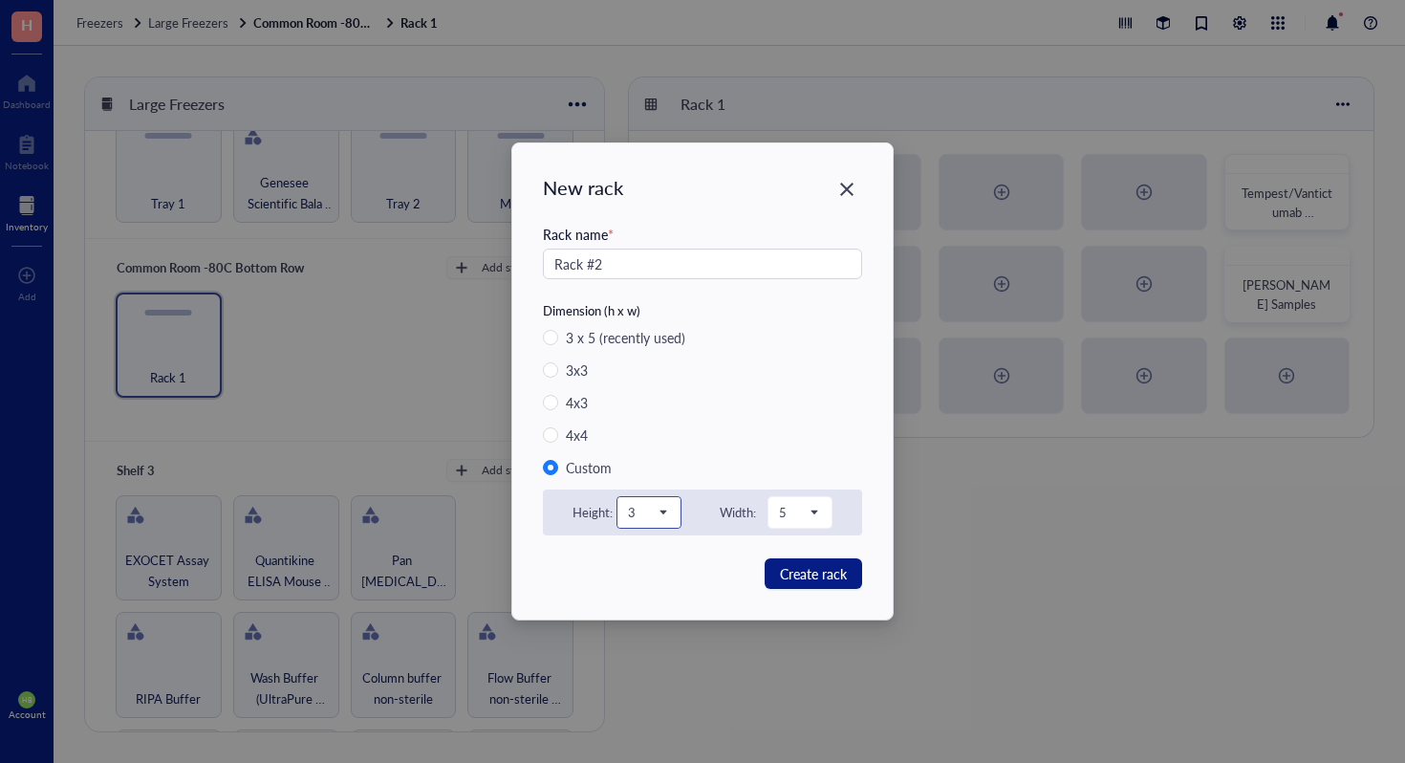
click at [637, 516] on span "3" at bounding box center [647, 512] width 38 height 17
click at [646, 386] on div "5" at bounding box center [649, 386] width 40 height 21
click at [823, 572] on span "Create rack" at bounding box center [813, 573] width 67 height 21
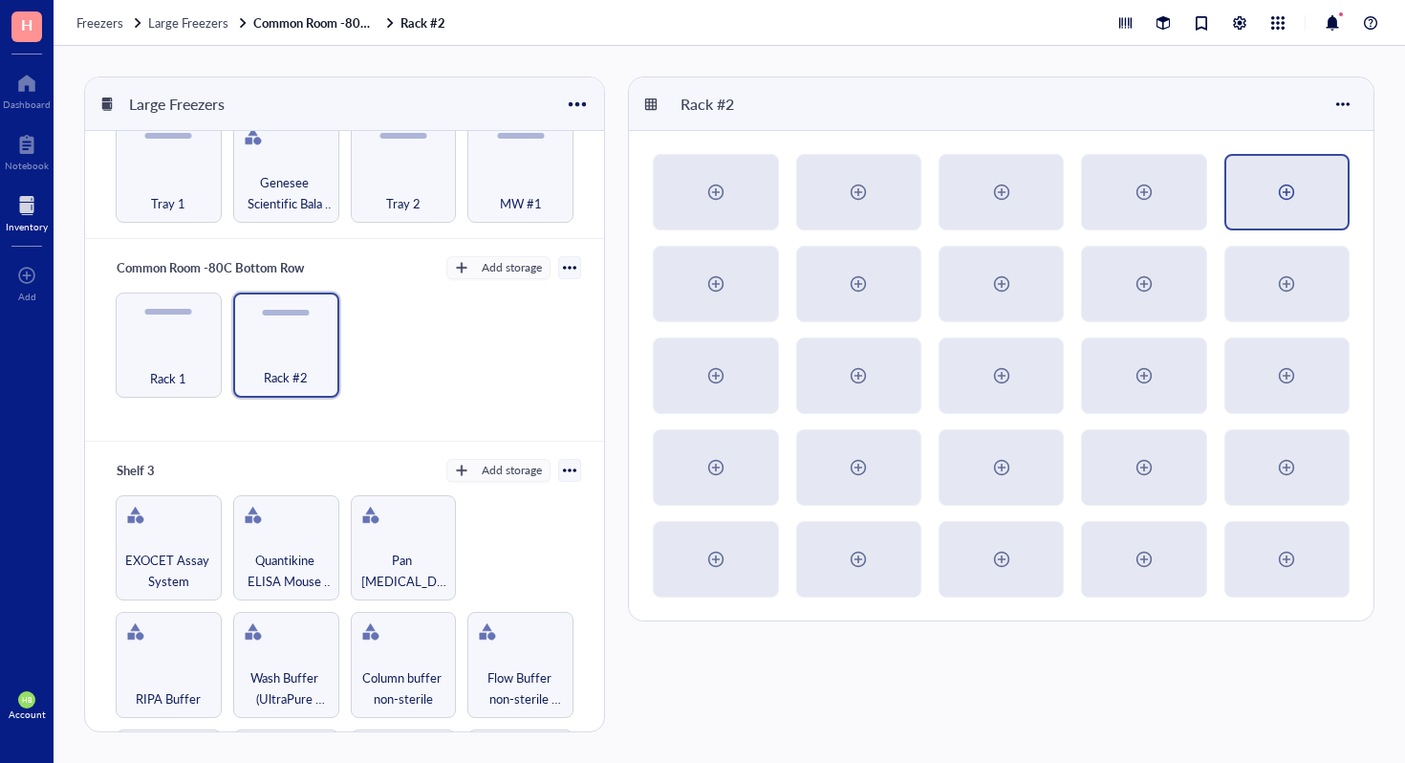
click at [1301, 178] on div at bounding box center [1287, 192] width 31 height 31
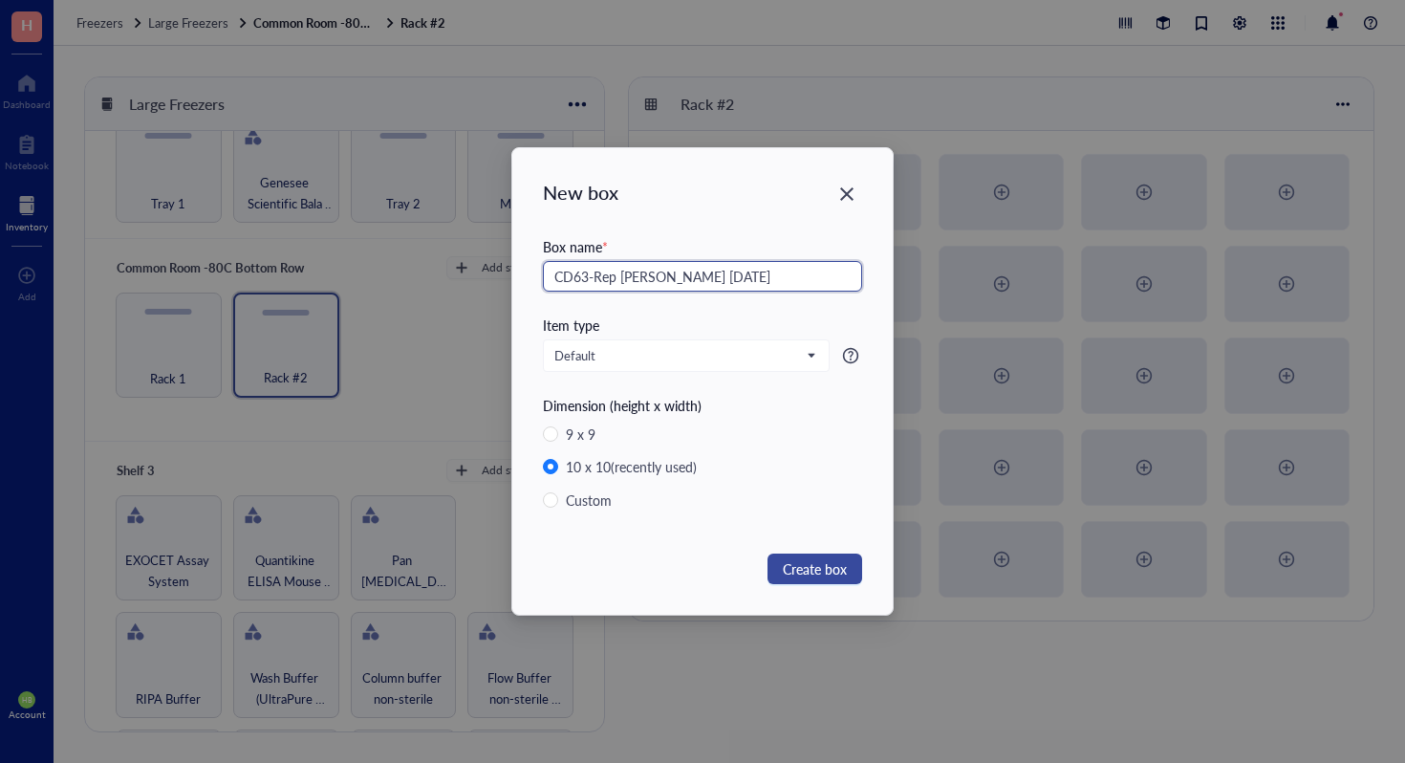
type input "CD63-Rep [PERSON_NAME] [DATE]"
click at [856, 557] on button "Create box" at bounding box center [815, 569] width 95 height 31
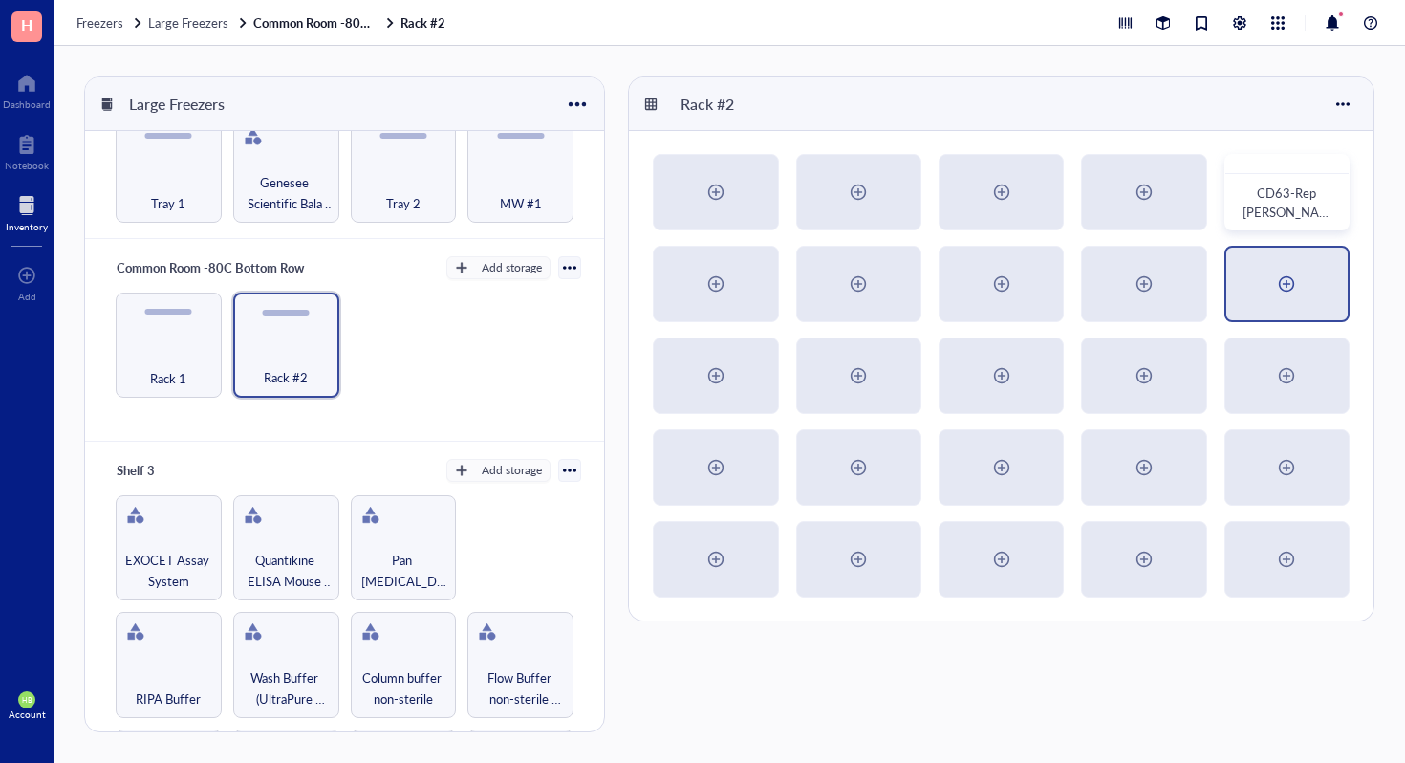
click at [1281, 274] on div at bounding box center [1287, 284] width 31 height 31
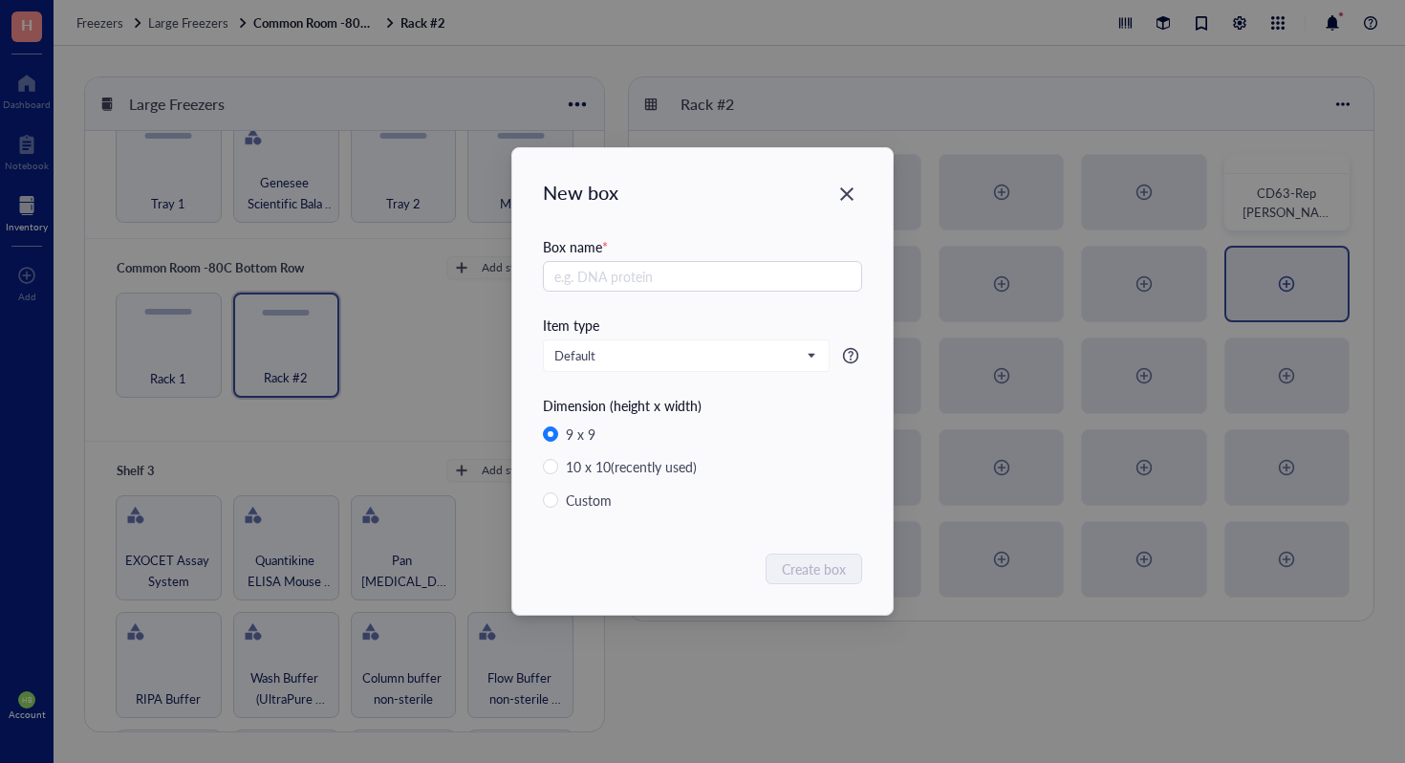
radio input "false"
radio input "true"
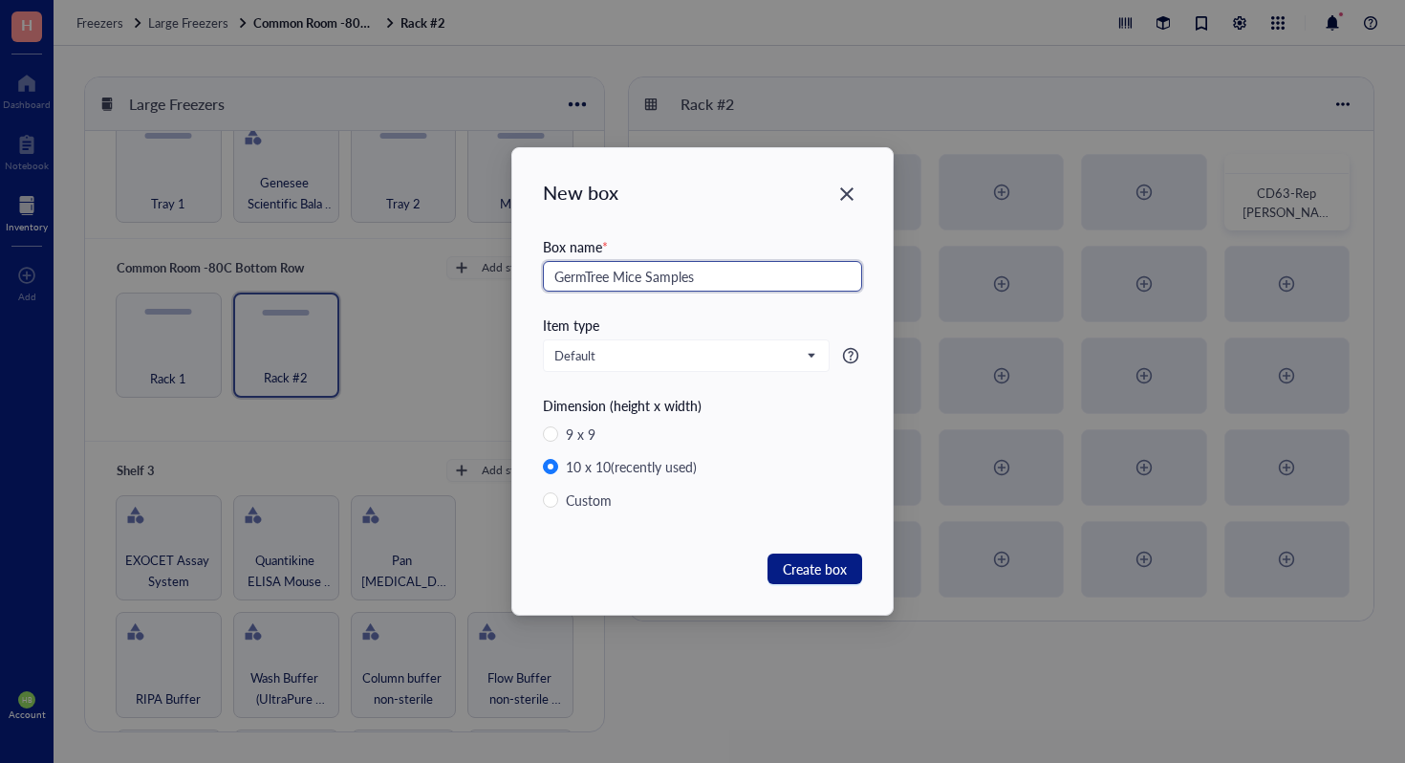
drag, startPoint x: 553, startPoint y: 279, endPoint x: 605, endPoint y: 278, distance: 52.6
click at [605, 278] on input "GermTree Mice Samples" at bounding box center [702, 276] width 319 height 31
type input "GermTree Mice Samples"
click at [728, 279] on input "GermTree Mice Samples" at bounding box center [702, 276] width 319 height 31
click at [821, 545] on div "New box Box name * GermTree Mice Samples Item type Default Dimension (height x …" at bounding box center [702, 381] width 381 height 467
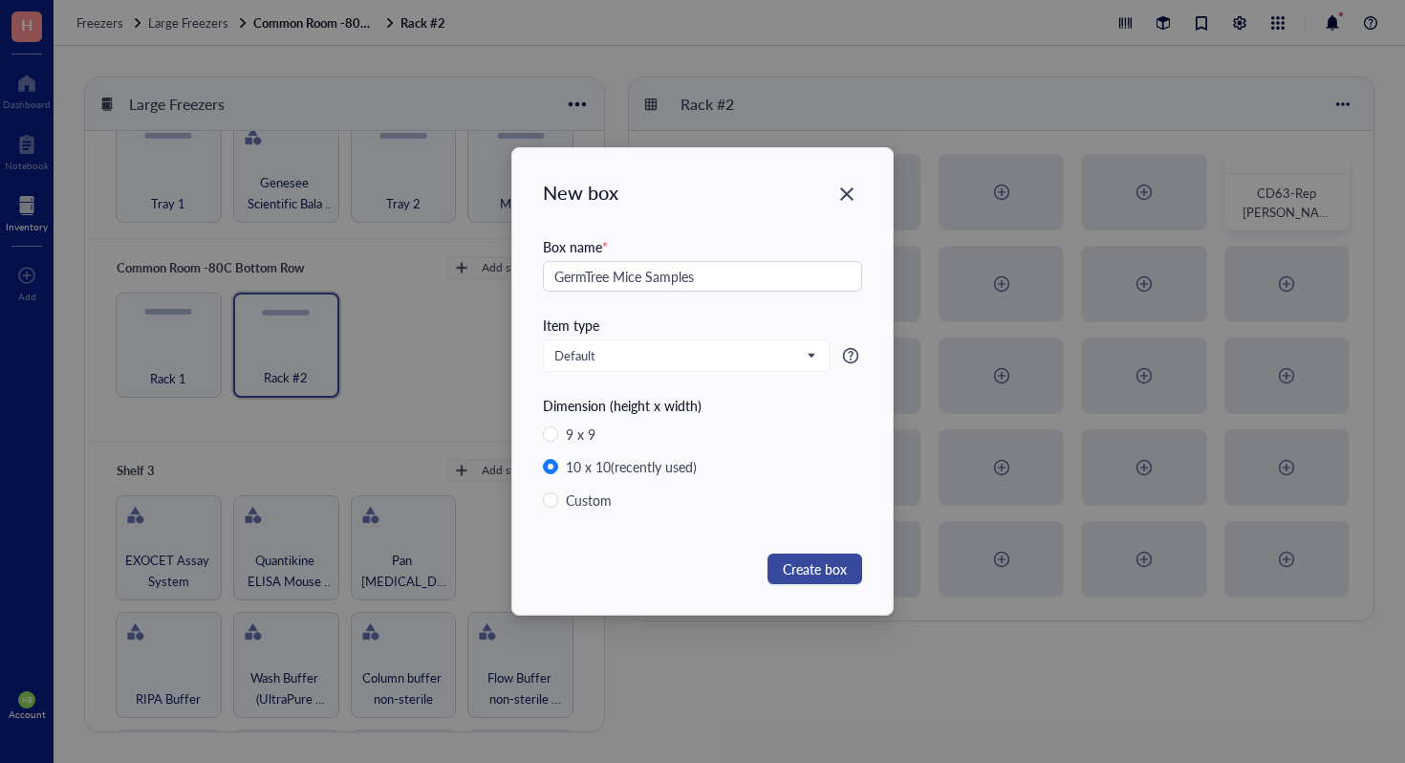
click at [816, 557] on button "Create box" at bounding box center [815, 569] width 95 height 31
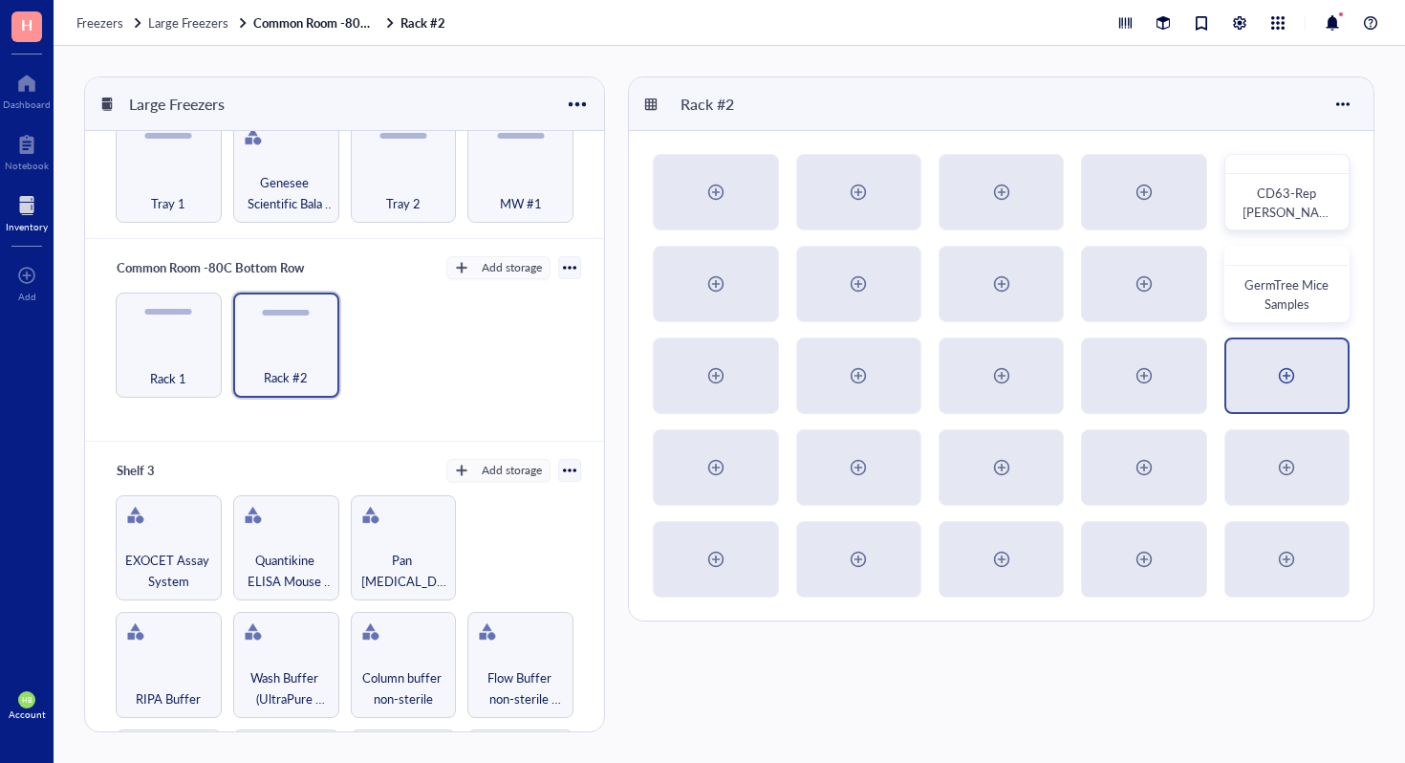
click at [1259, 368] on div at bounding box center [1287, 375] width 121 height 73
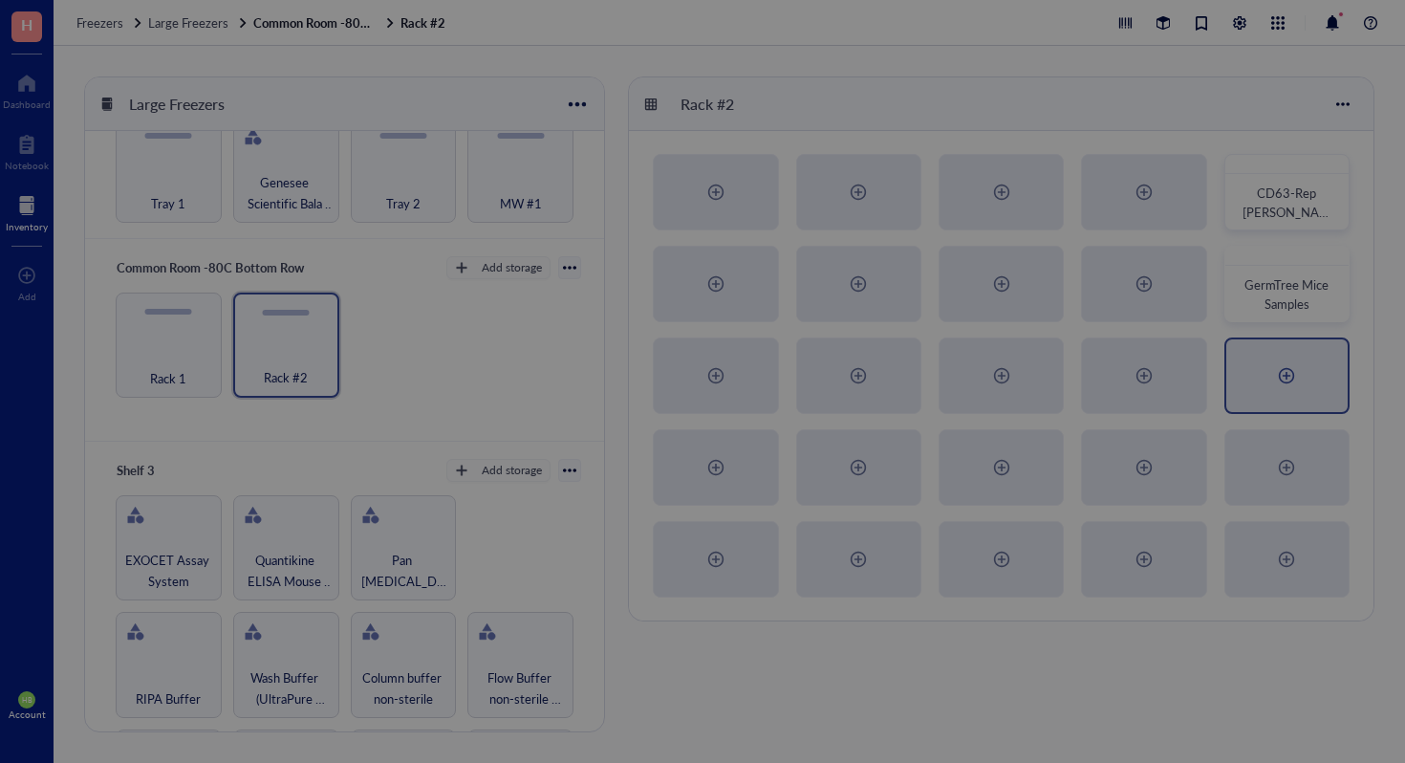
radio input "false"
radio input "true"
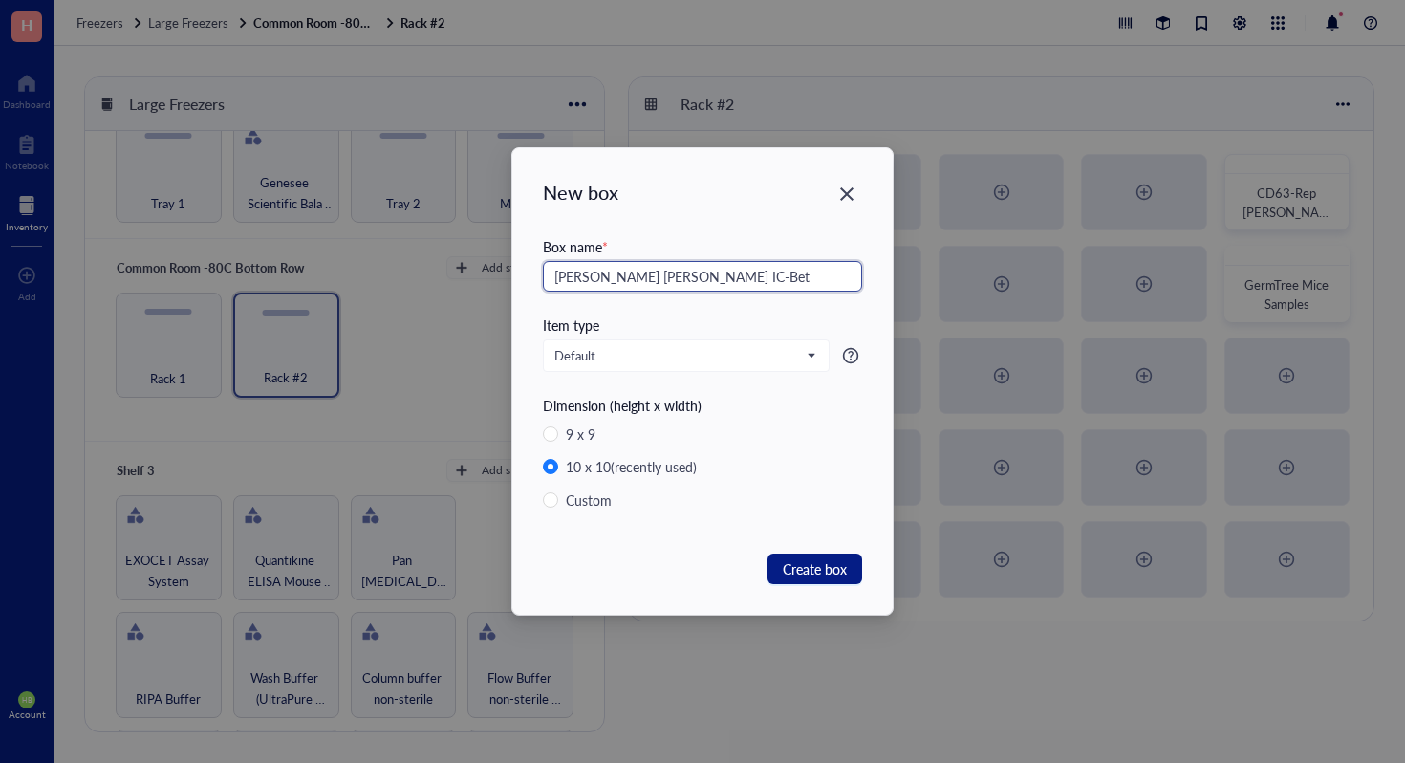
type input "[PERSON_NAME] [PERSON_NAME] IC-Bet"
click at [827, 578] on span "Create box" at bounding box center [815, 568] width 64 height 21
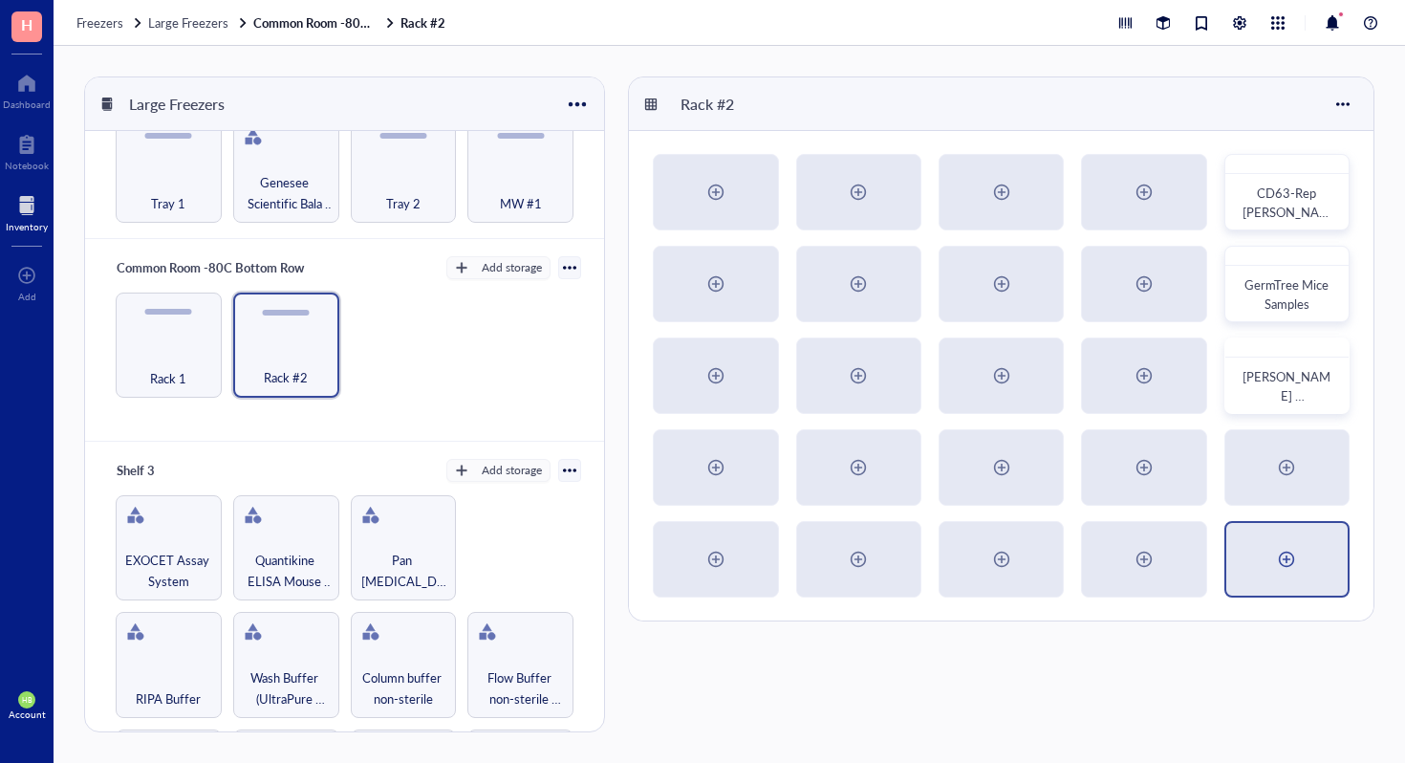
click at [1247, 548] on div at bounding box center [1287, 559] width 121 height 73
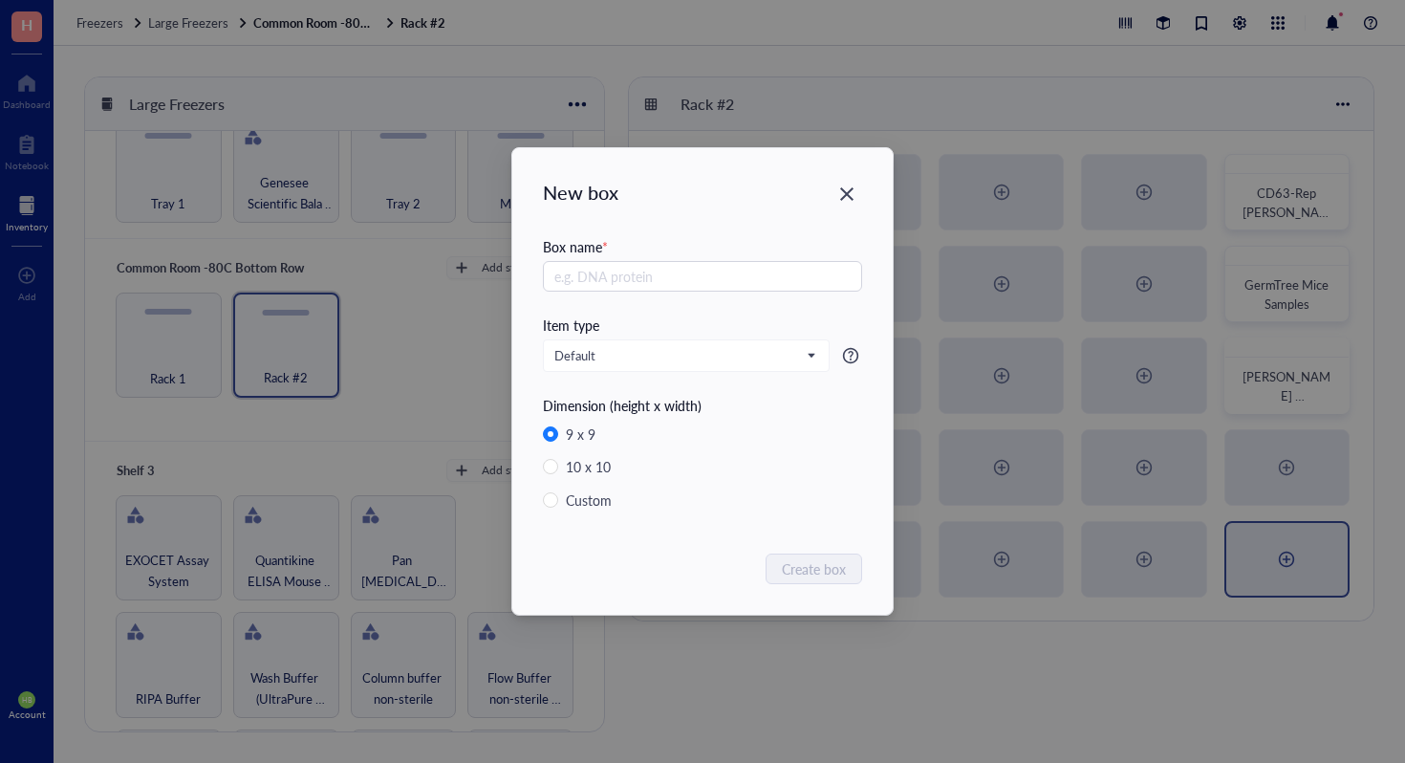
radio input "false"
radio input "true"
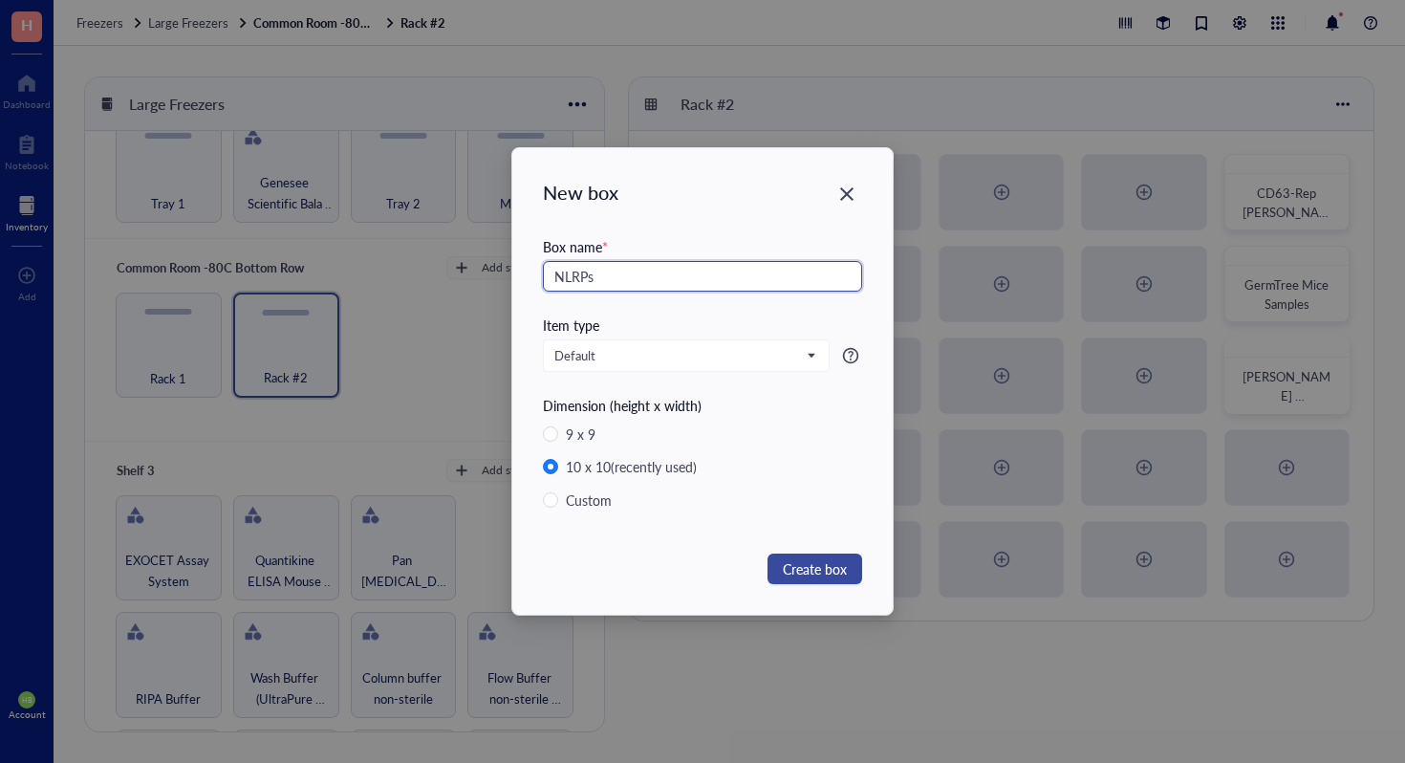
type input "NLRPs"
click at [841, 575] on span "Create box" at bounding box center [815, 568] width 64 height 21
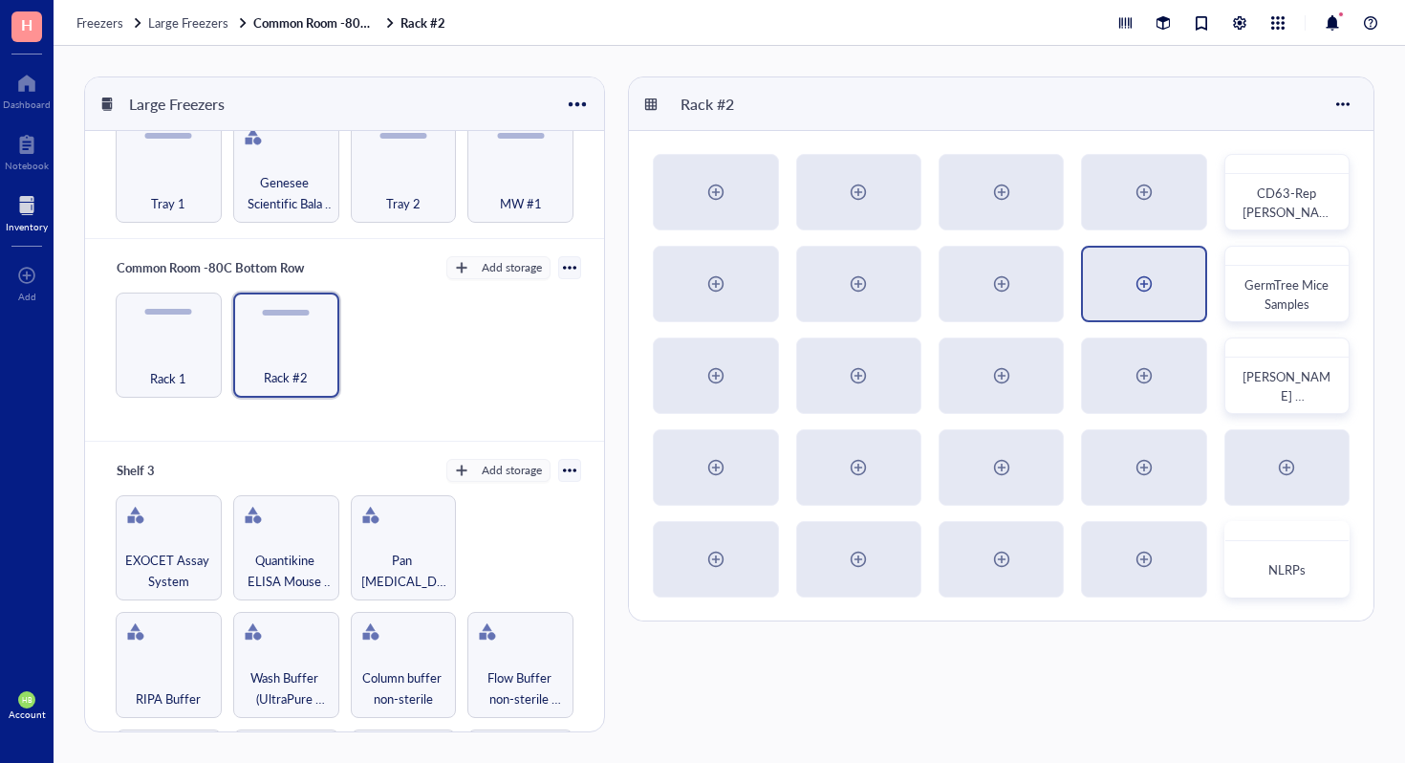
click at [1129, 272] on div at bounding box center [1144, 284] width 31 height 31
radio input "false"
radio input "true"
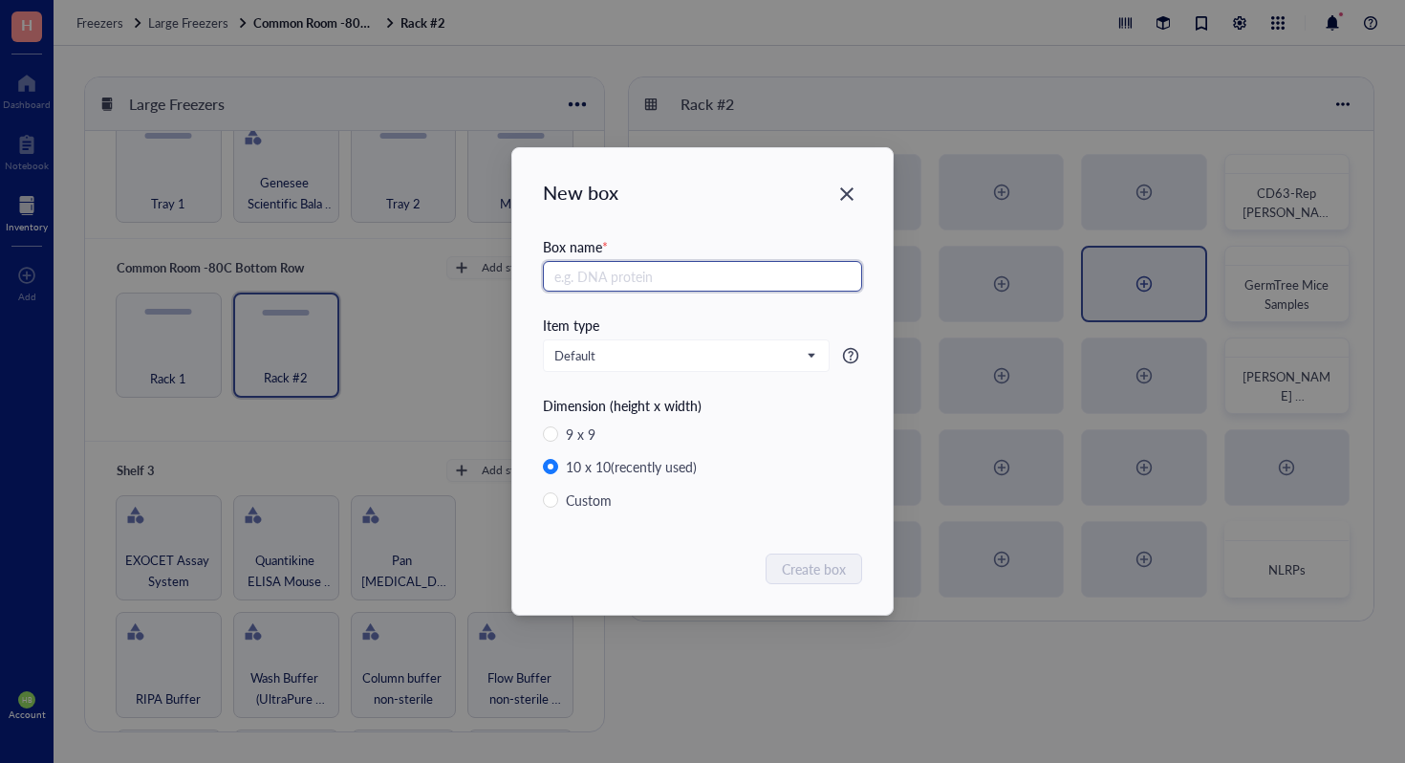
type input "L"
type input "LEAP-mDKN-01-4HT-1 Sample"
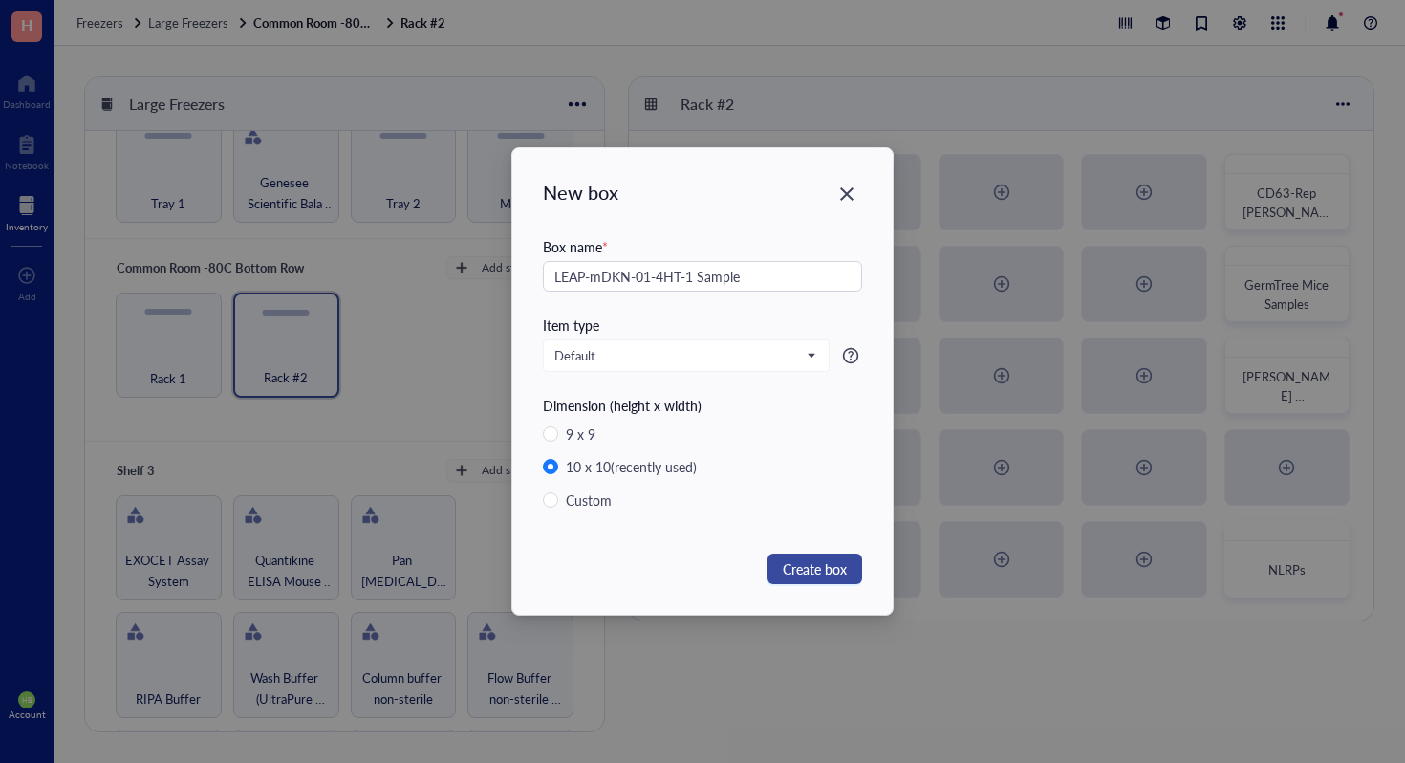
click at [845, 566] on span "Create box" at bounding box center [815, 568] width 64 height 21
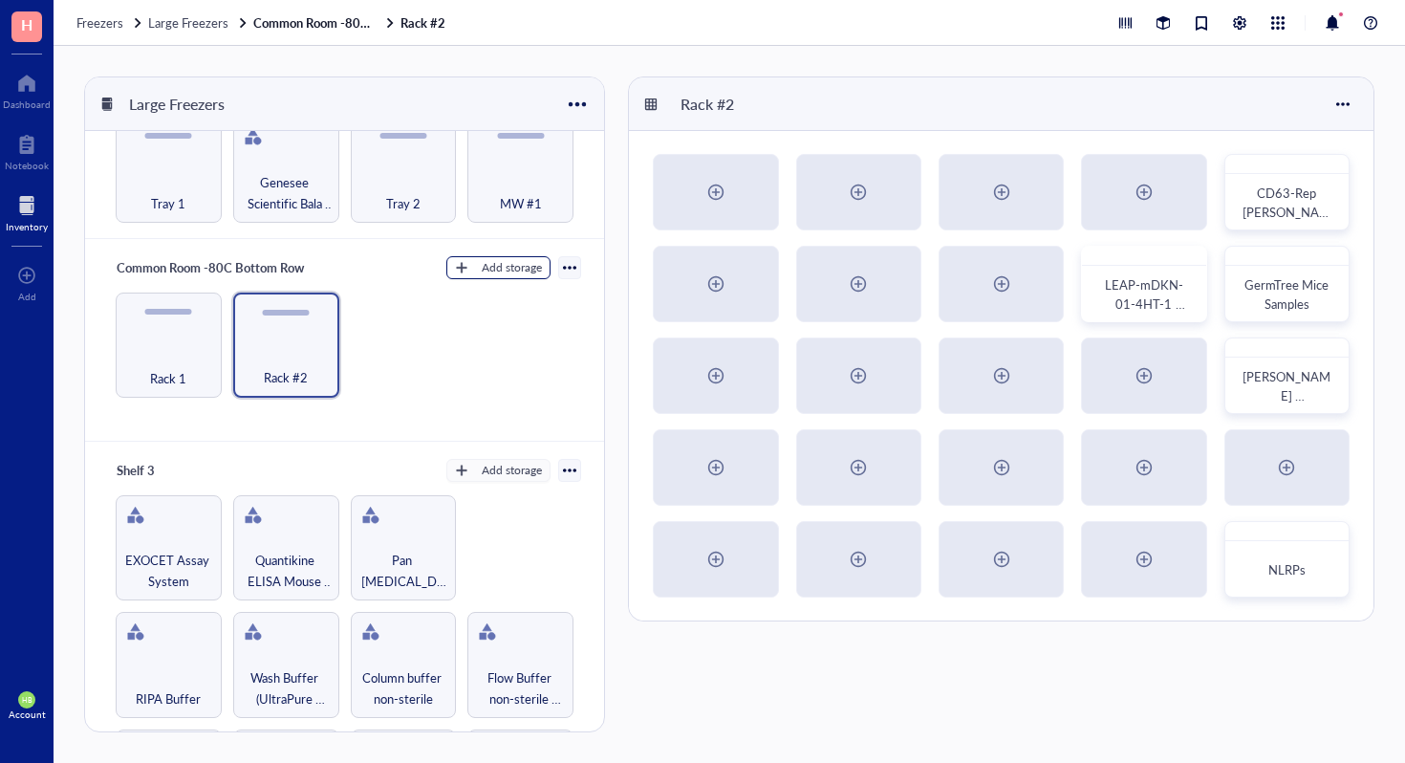
click at [504, 259] on div "Add storage" at bounding box center [512, 267] width 60 height 17
click at [505, 303] on span "Rack" at bounding box center [507, 296] width 109 height 21
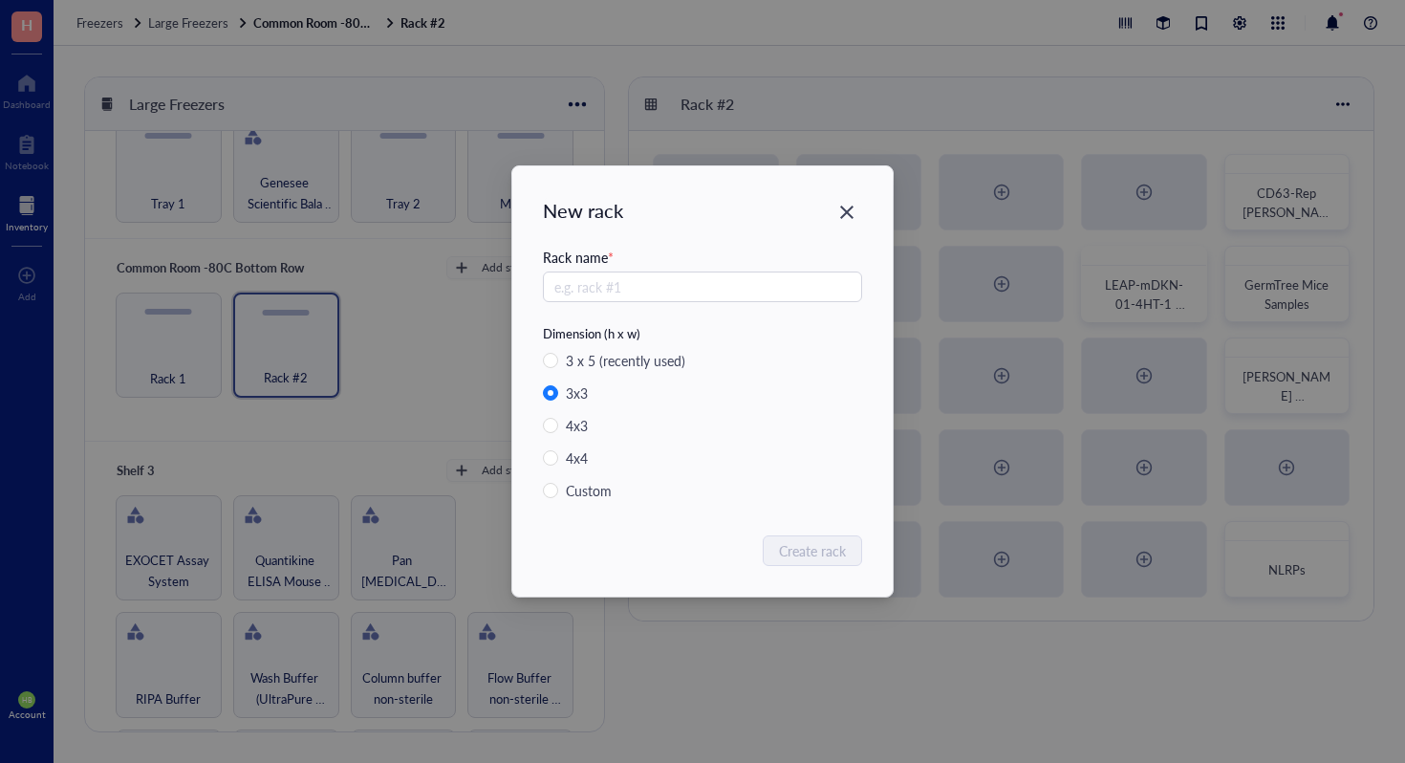
radio input "true"
radio input "false"
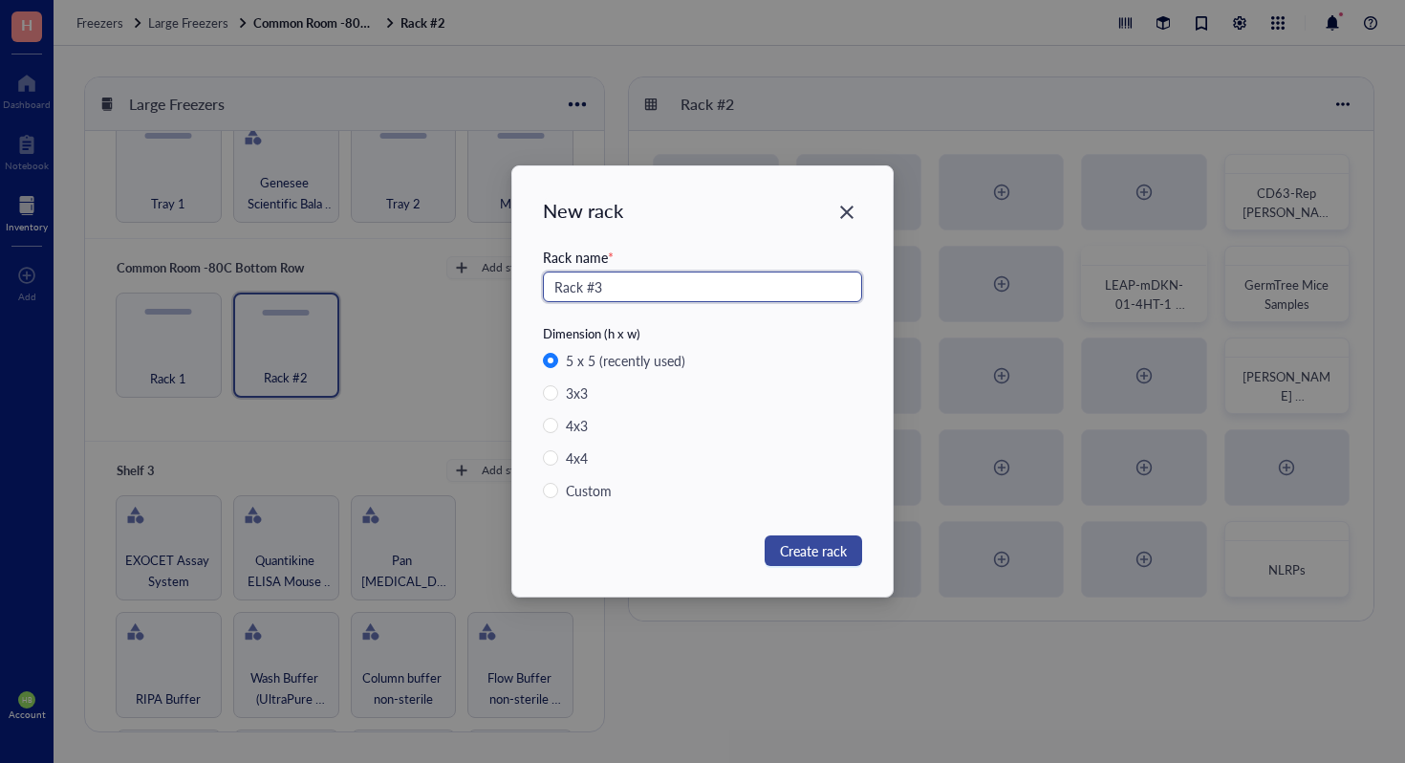
type input "Rack #3"
click at [844, 555] on span "Create rack" at bounding box center [813, 550] width 67 height 21
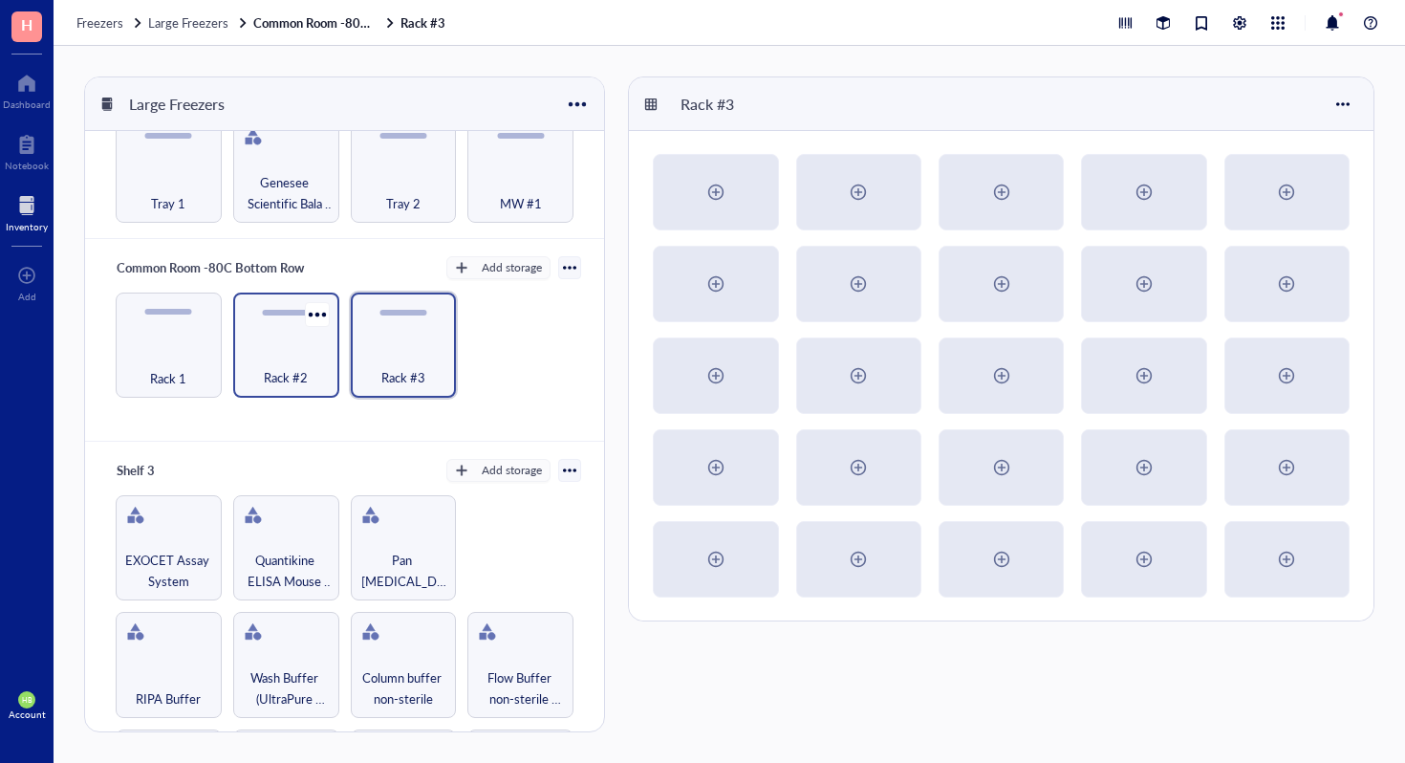
click at [304, 339] on div "Rack #2" at bounding box center [286, 346] width 106 height 106
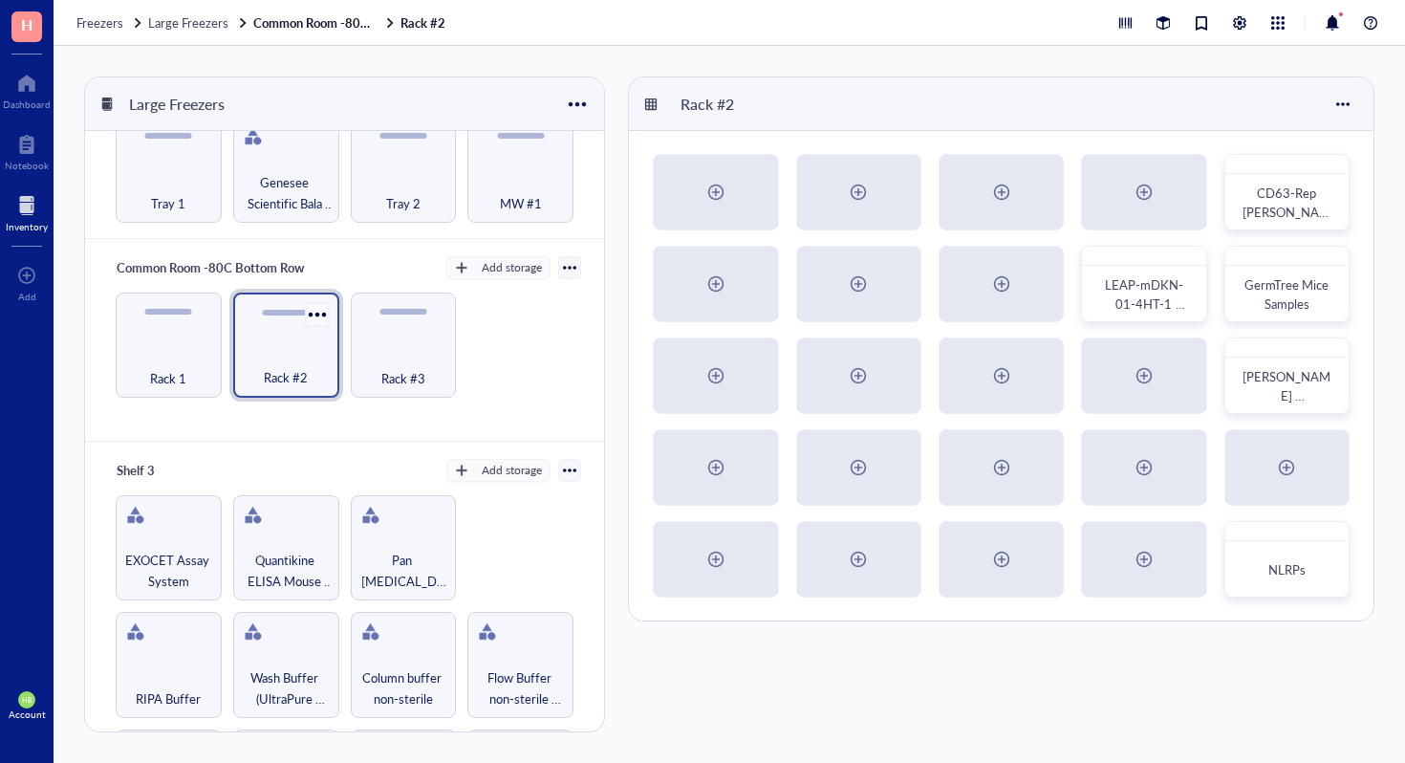
click at [316, 308] on div at bounding box center [317, 314] width 28 height 28
click at [361, 342] on div "Settings" at bounding box center [359, 344] width 45 height 17
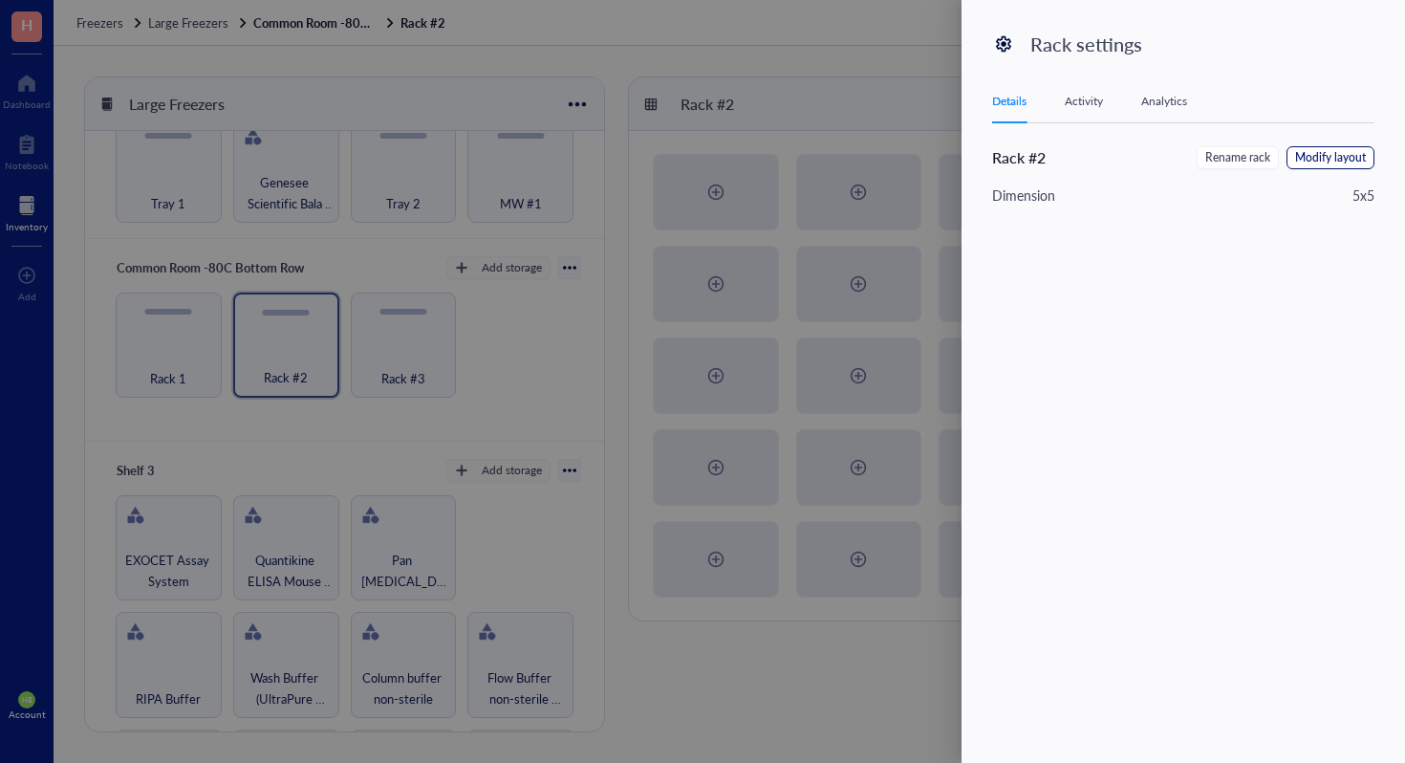
click at [1306, 157] on span "Modify layout" at bounding box center [1330, 158] width 71 height 18
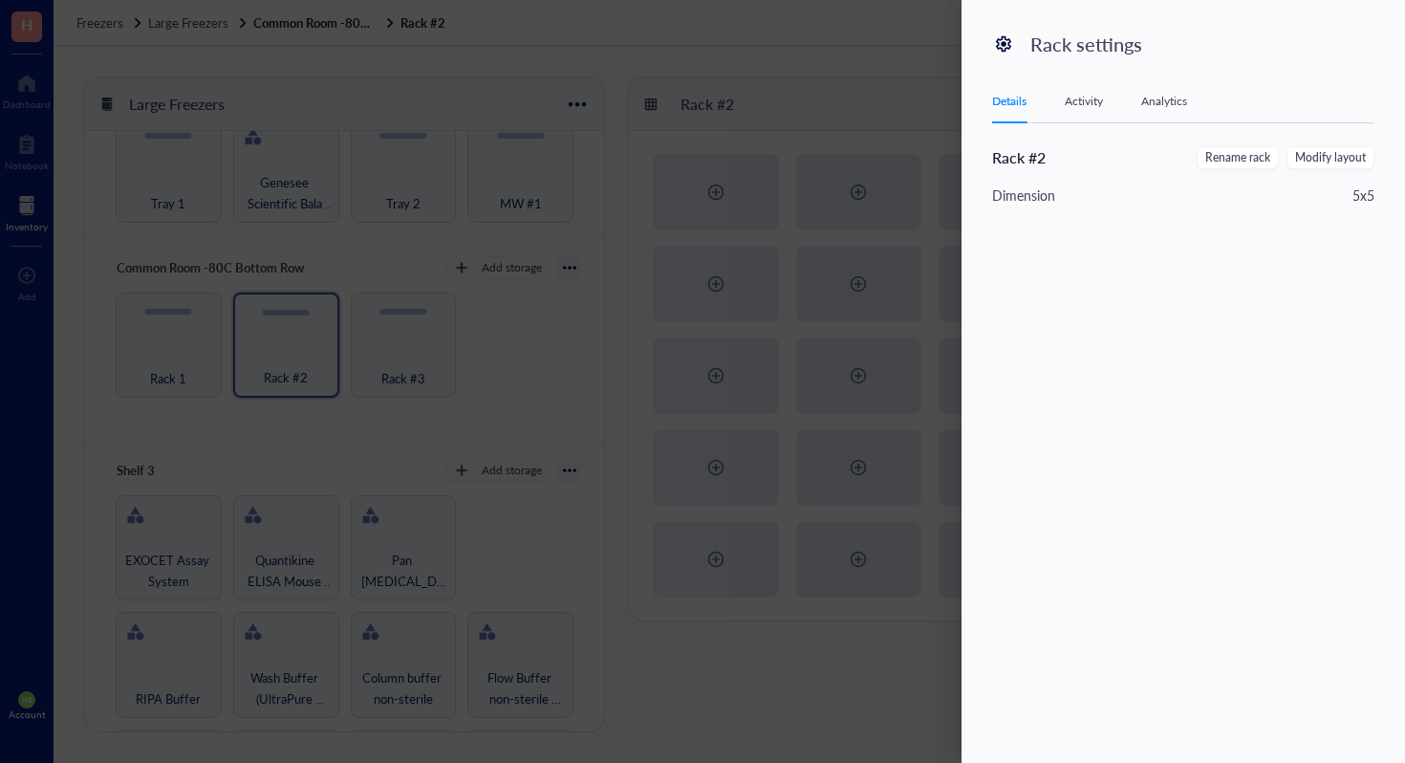
click at [1306, 157] on div "Change layout Rack #2 A B C D E 1 2 3 4 5 CD63-Rep Lenti [DATE] LEAP-mDKN-01-4H…" at bounding box center [702, 381] width 1405 height 763
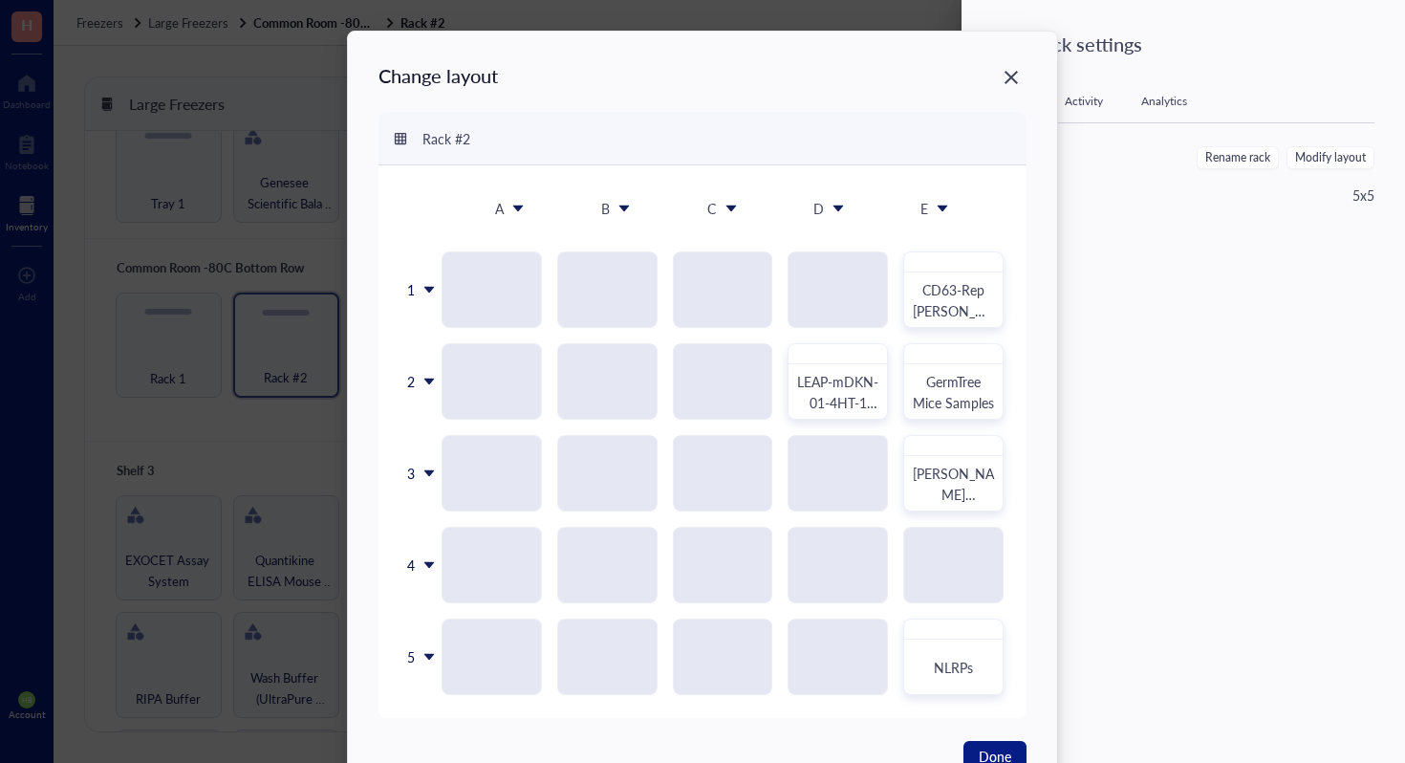
click at [512, 209] on icon at bounding box center [518, 208] width 13 height 13
click at [540, 319] on div "Delete column" at bounding box center [529, 319] width 109 height 17
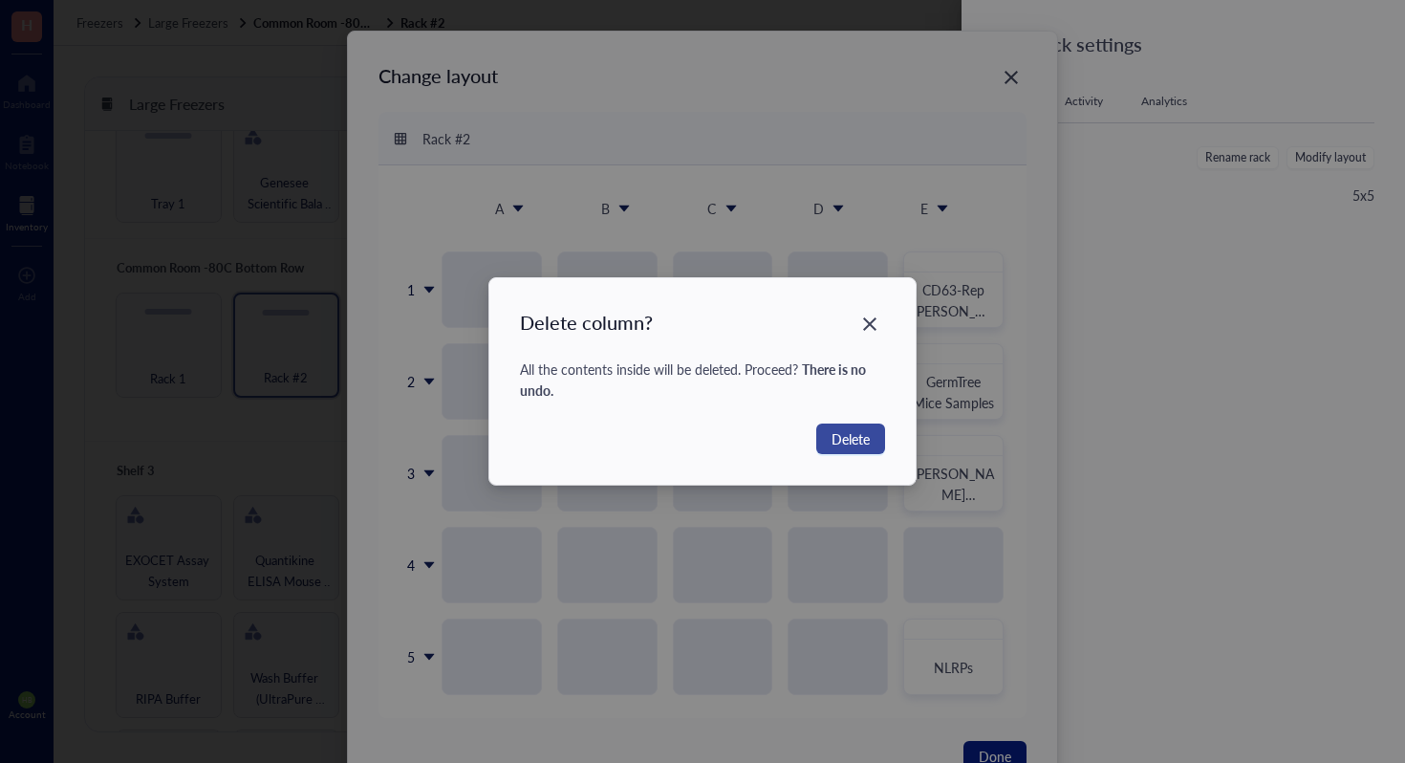
click at [862, 438] on span "Delete" at bounding box center [851, 438] width 38 height 21
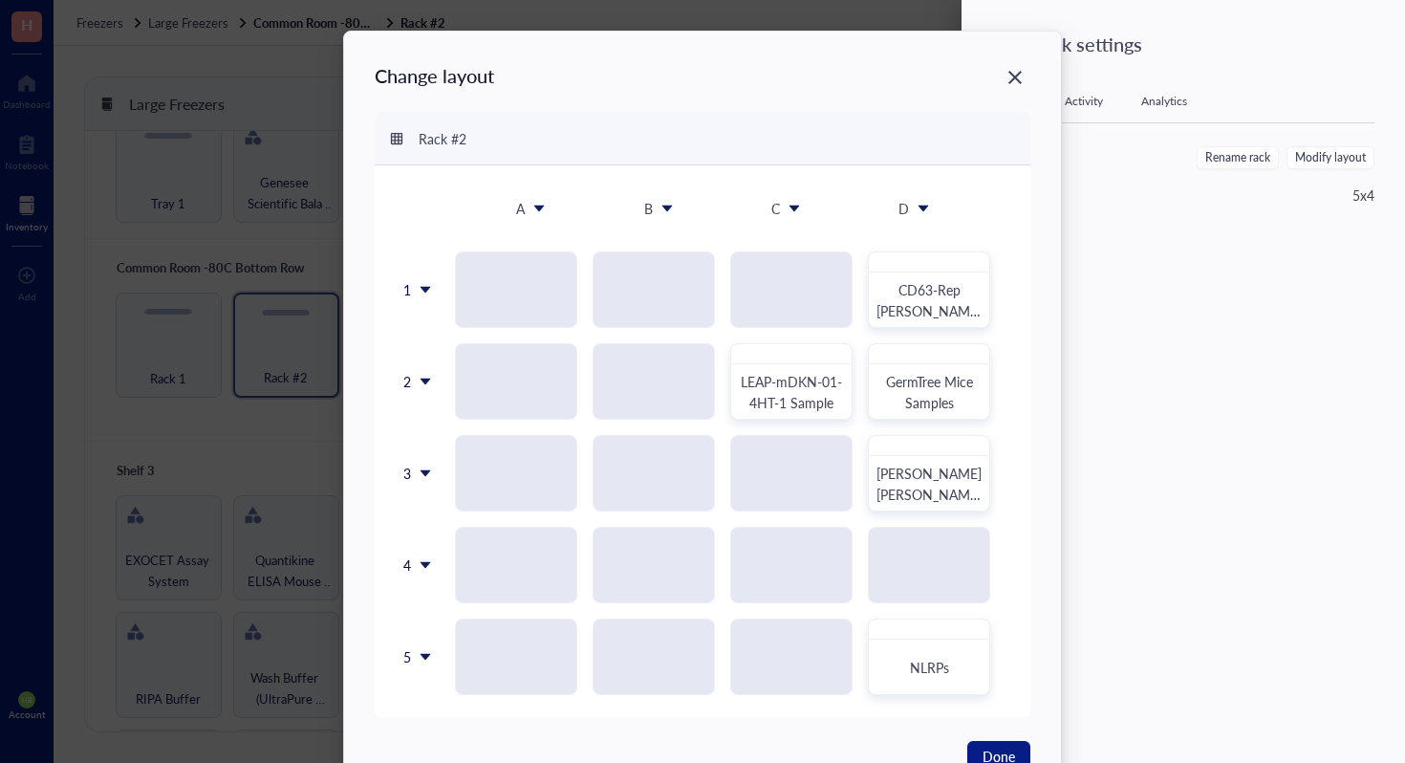
scroll to position [71, 0]
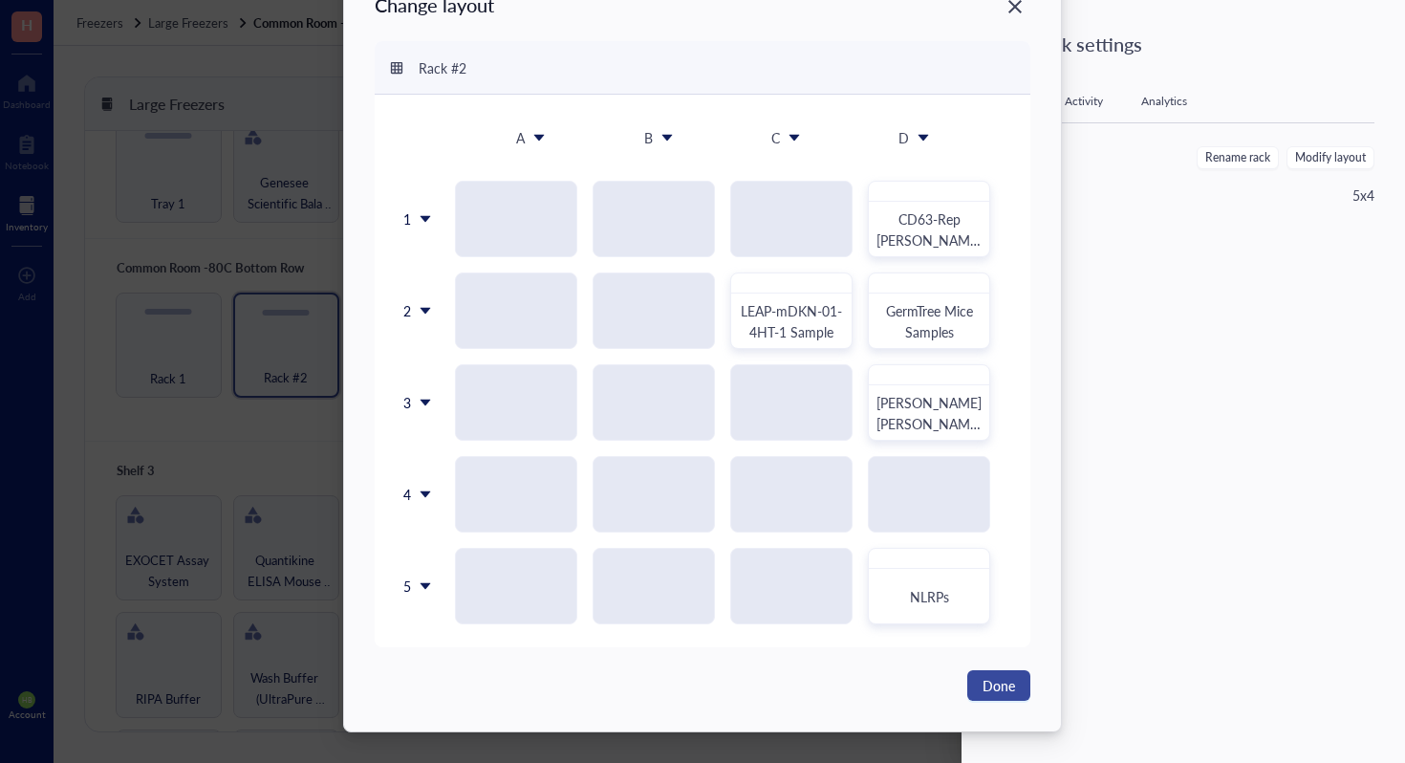
click at [1006, 691] on span "Done" at bounding box center [999, 685] width 33 height 21
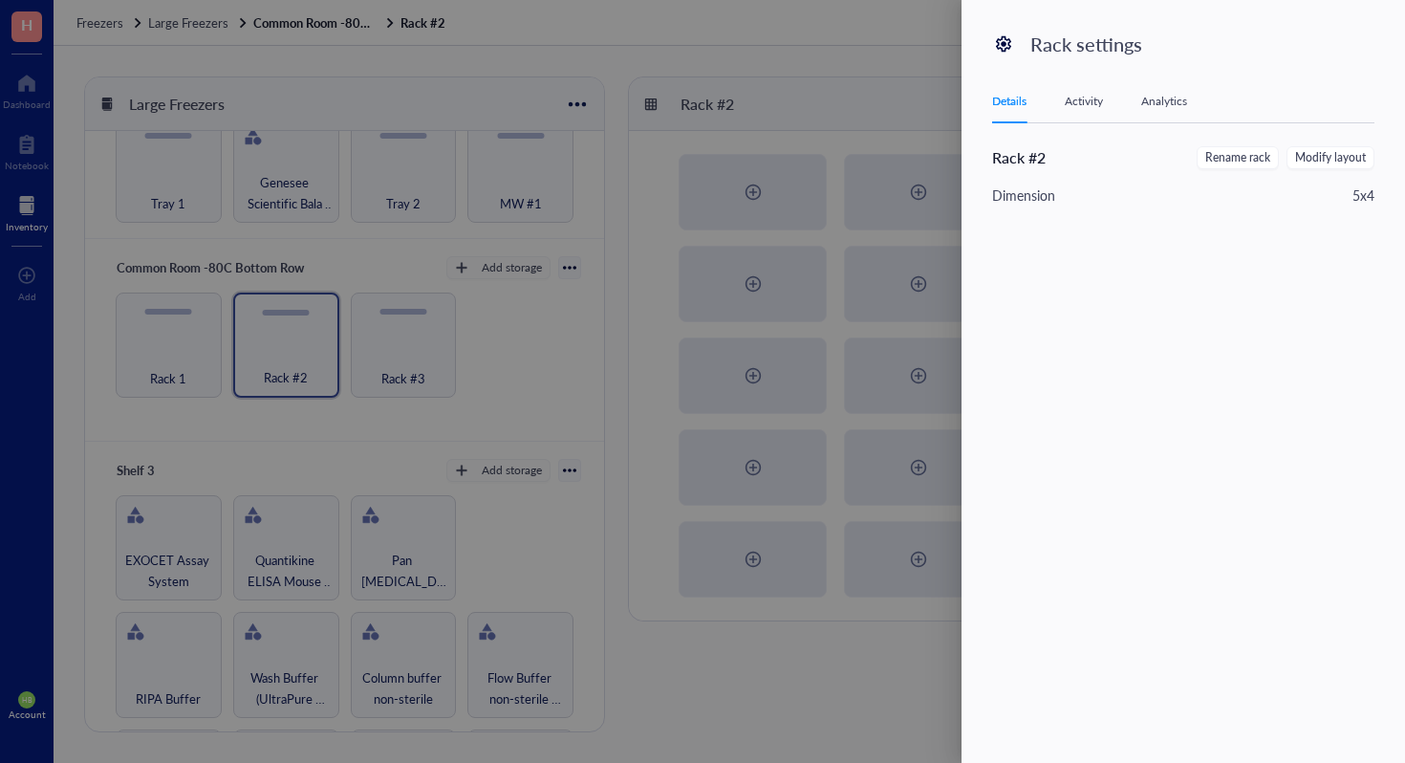
click at [584, 348] on div at bounding box center [702, 381] width 1405 height 763
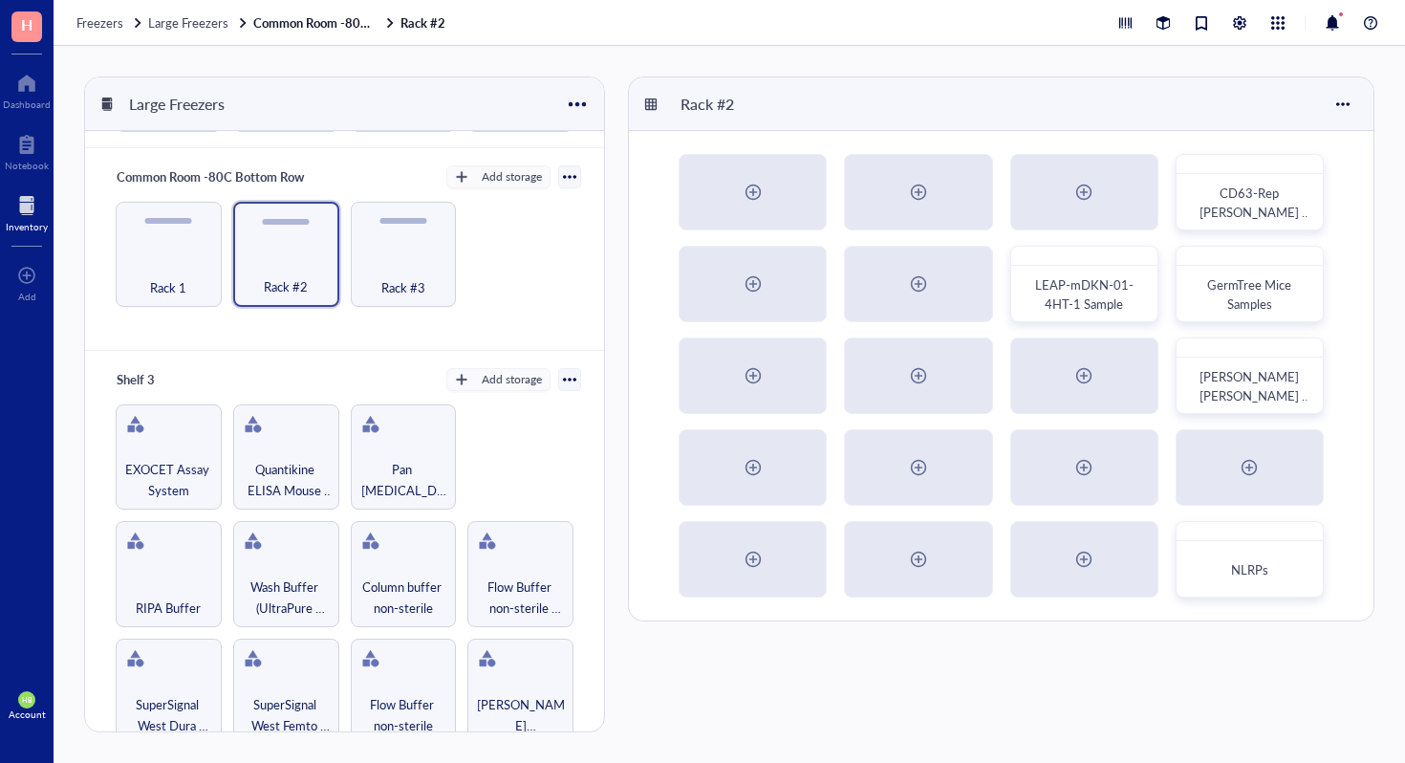
scroll to position [278, 0]
click at [186, 24] on span "Large Freezers" at bounding box center [188, 22] width 80 height 18
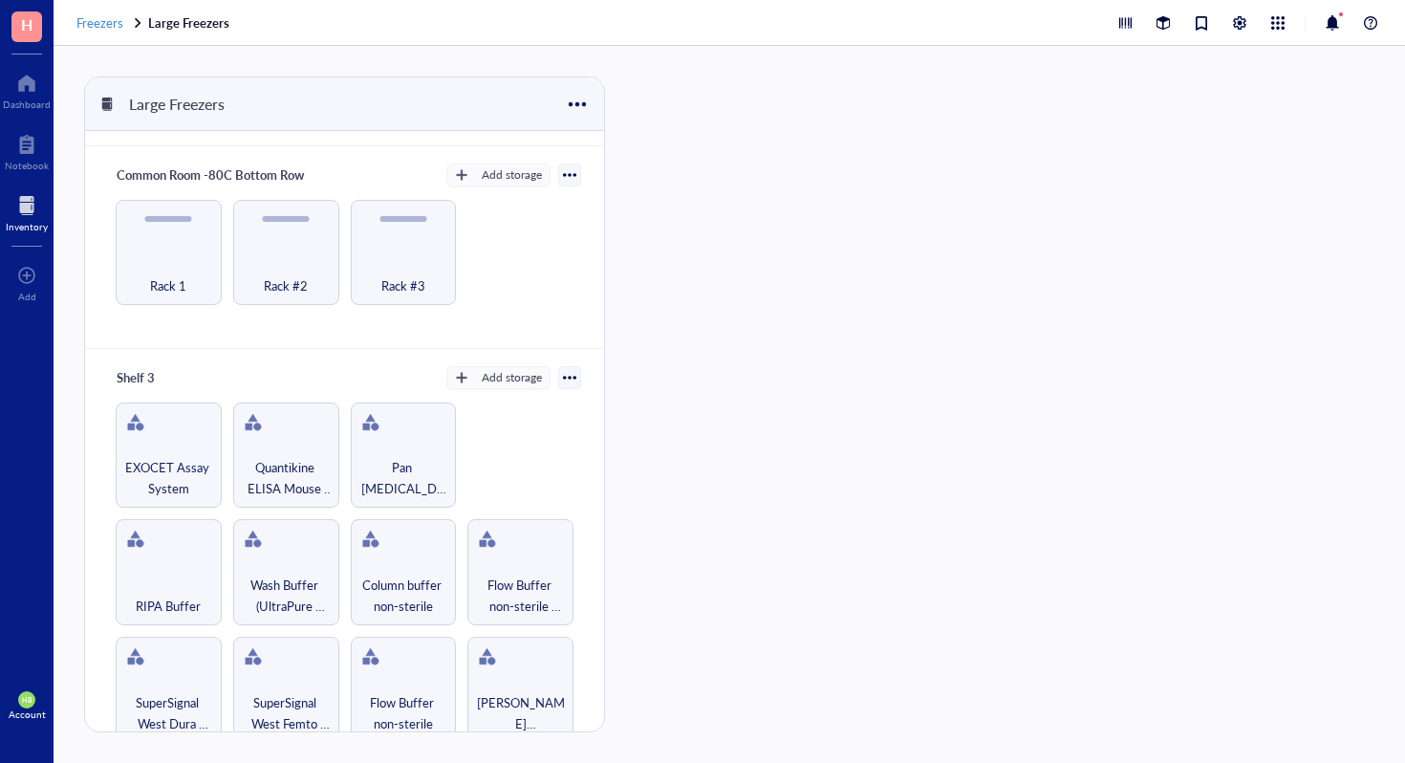
click at [81, 22] on span "Freezers" at bounding box center [99, 22] width 47 height 18
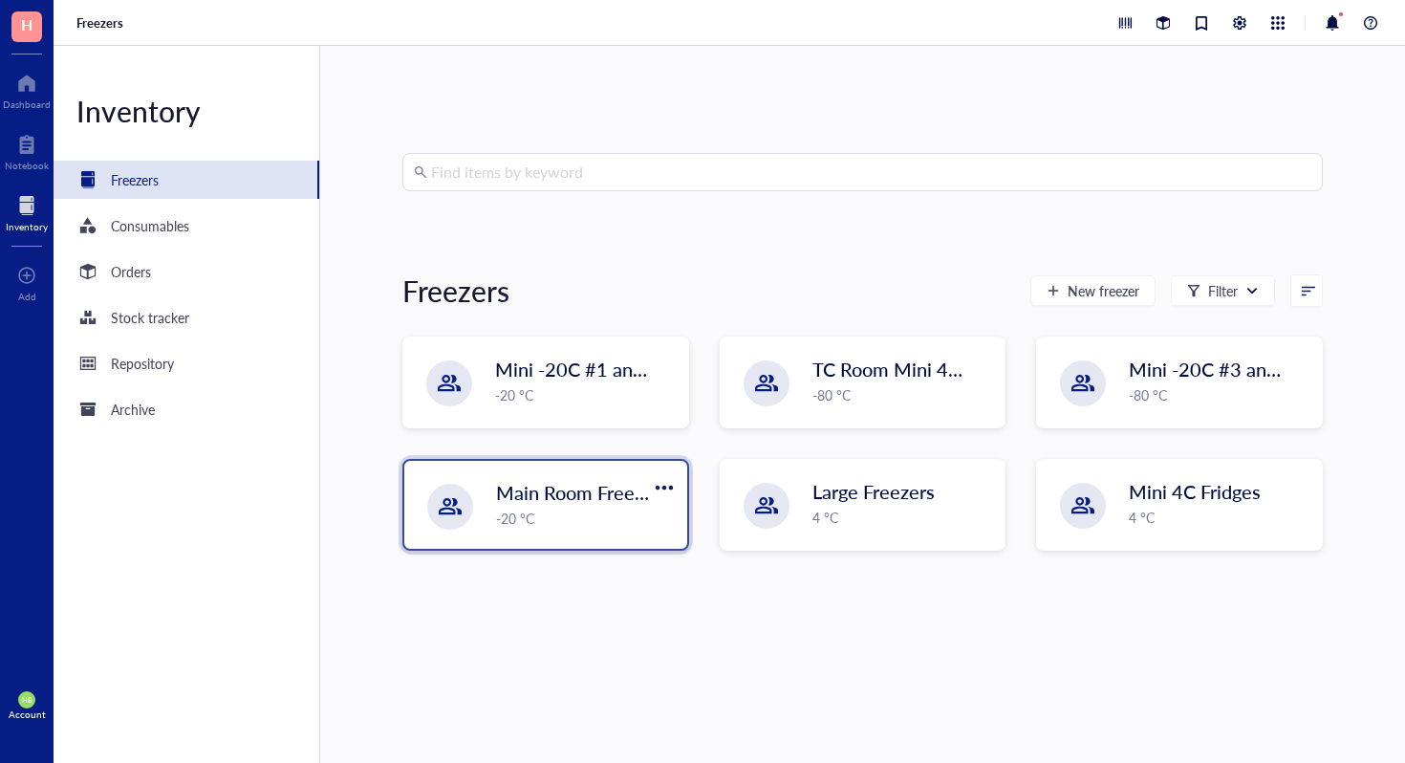
click at [612, 489] on span "Main Room Freezers" at bounding box center [582, 492] width 173 height 27
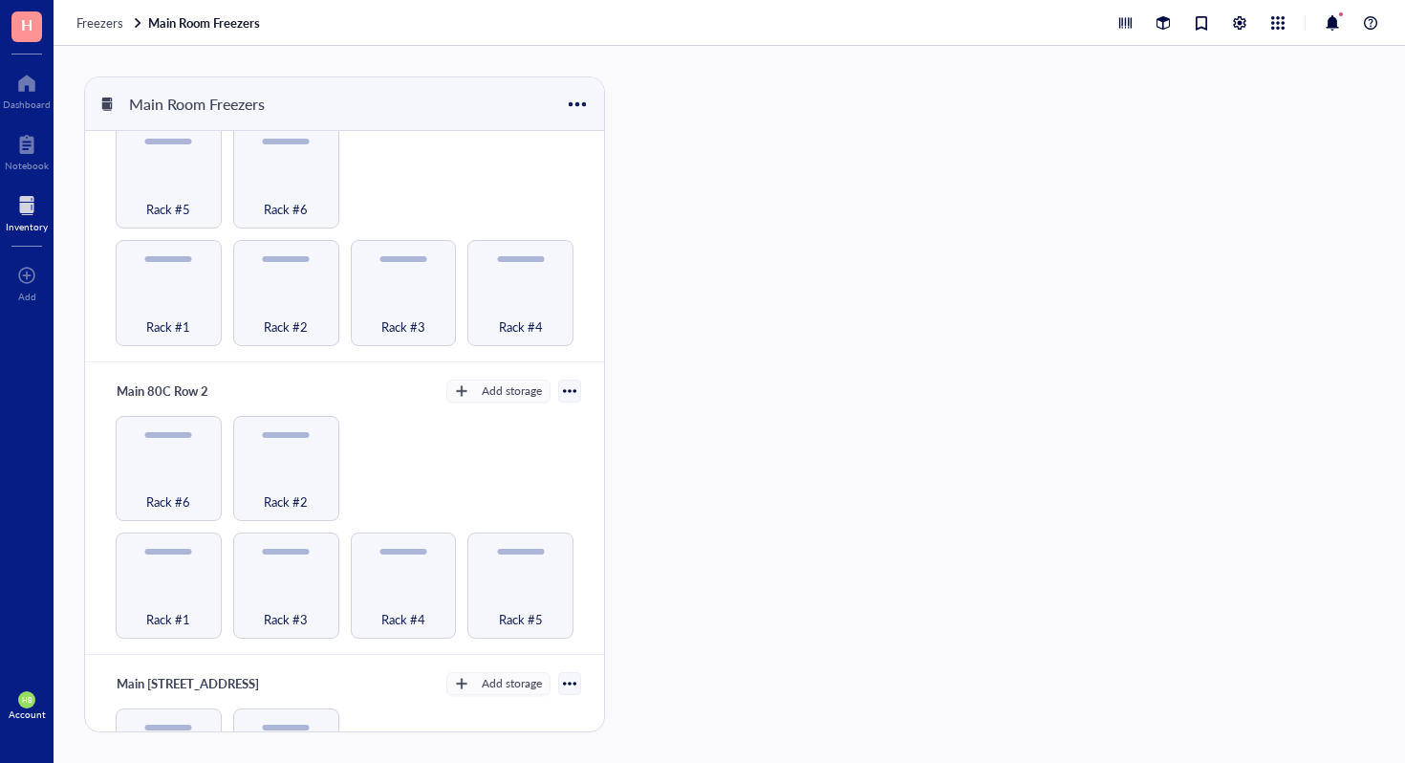
scroll to position [63, 0]
click at [294, 323] on span "Rack #2" at bounding box center [286, 325] width 44 height 21
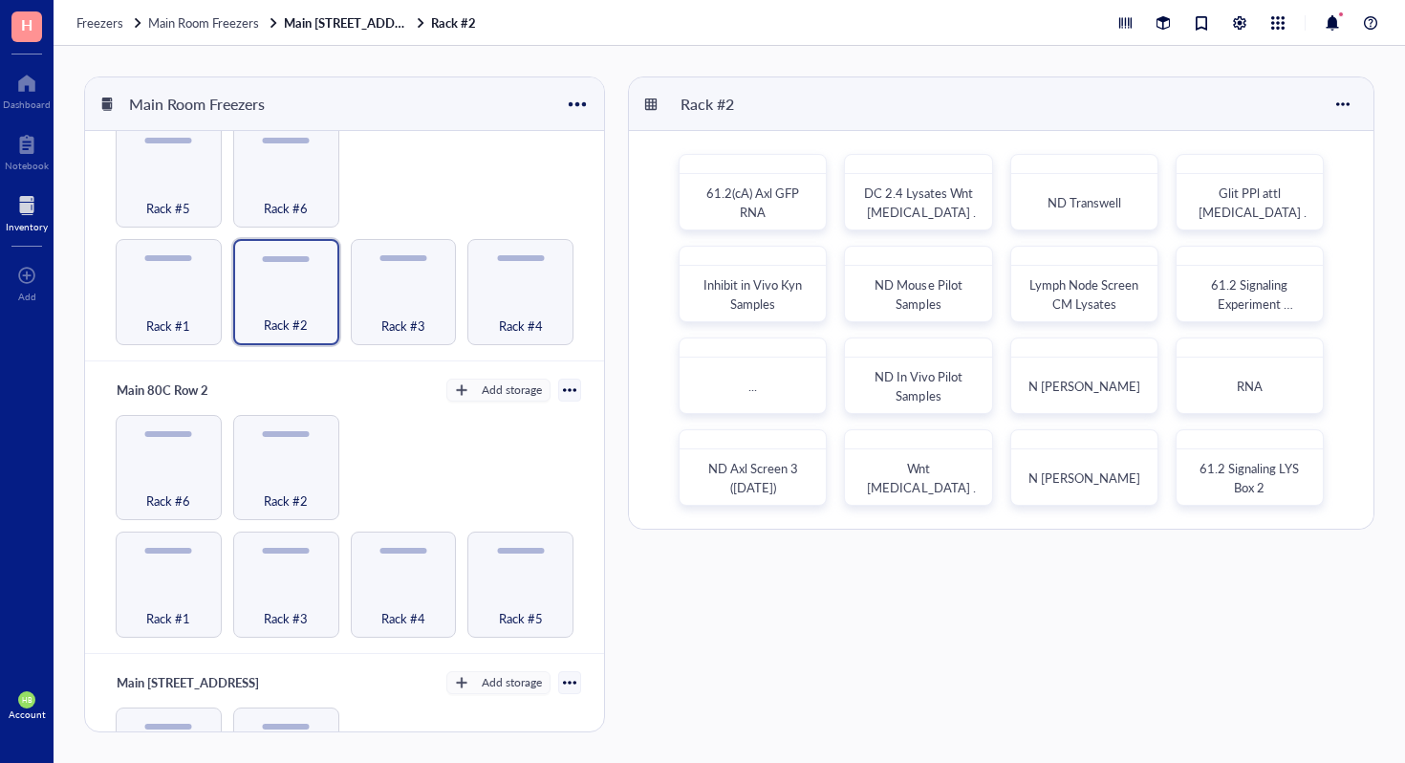
click at [193, 39] on div "Freezers Main Room Freezers Main [STREET_ADDRESS]" at bounding box center [730, 23] width 1352 height 46
click at [209, 31] on span "Main Room Freezers" at bounding box center [203, 22] width 111 height 18
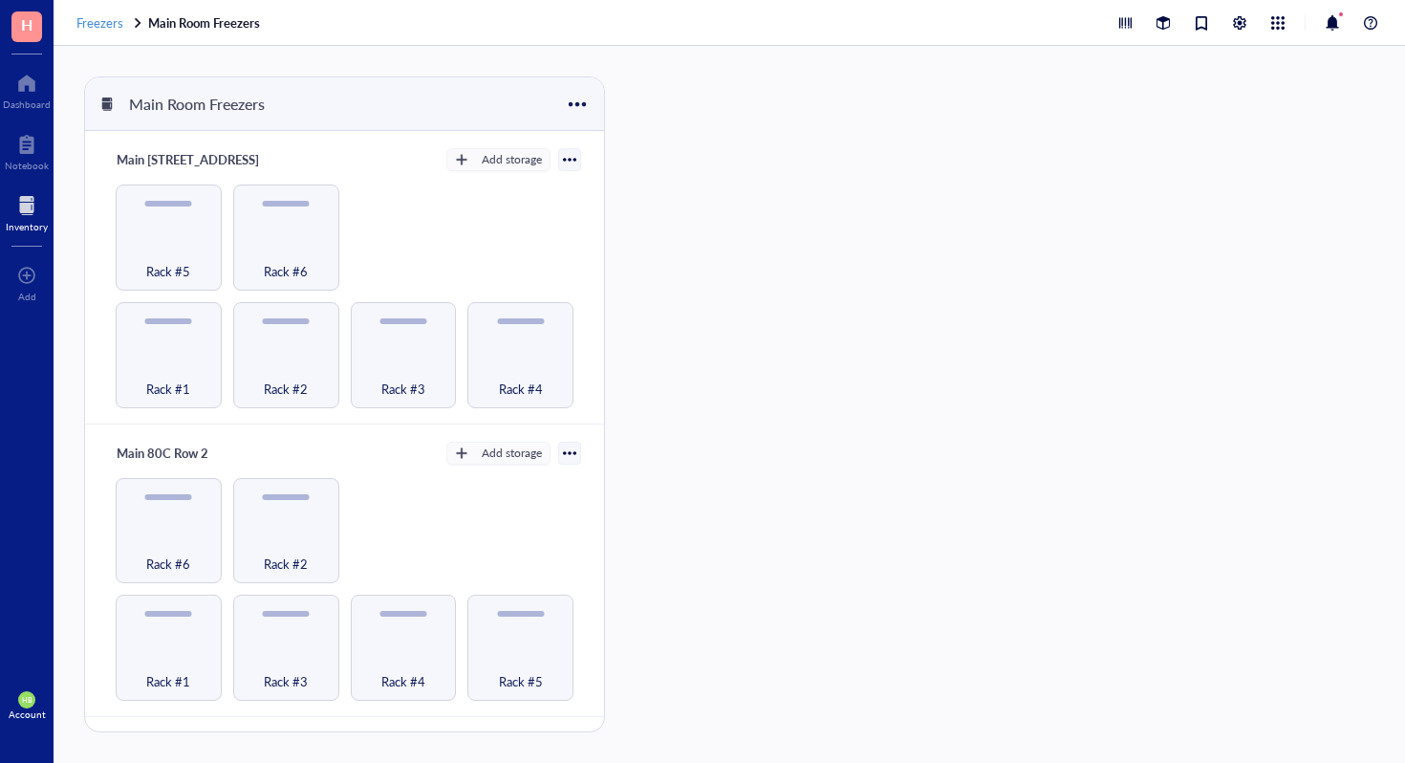
click at [115, 29] on span "Freezers" at bounding box center [99, 22] width 47 height 18
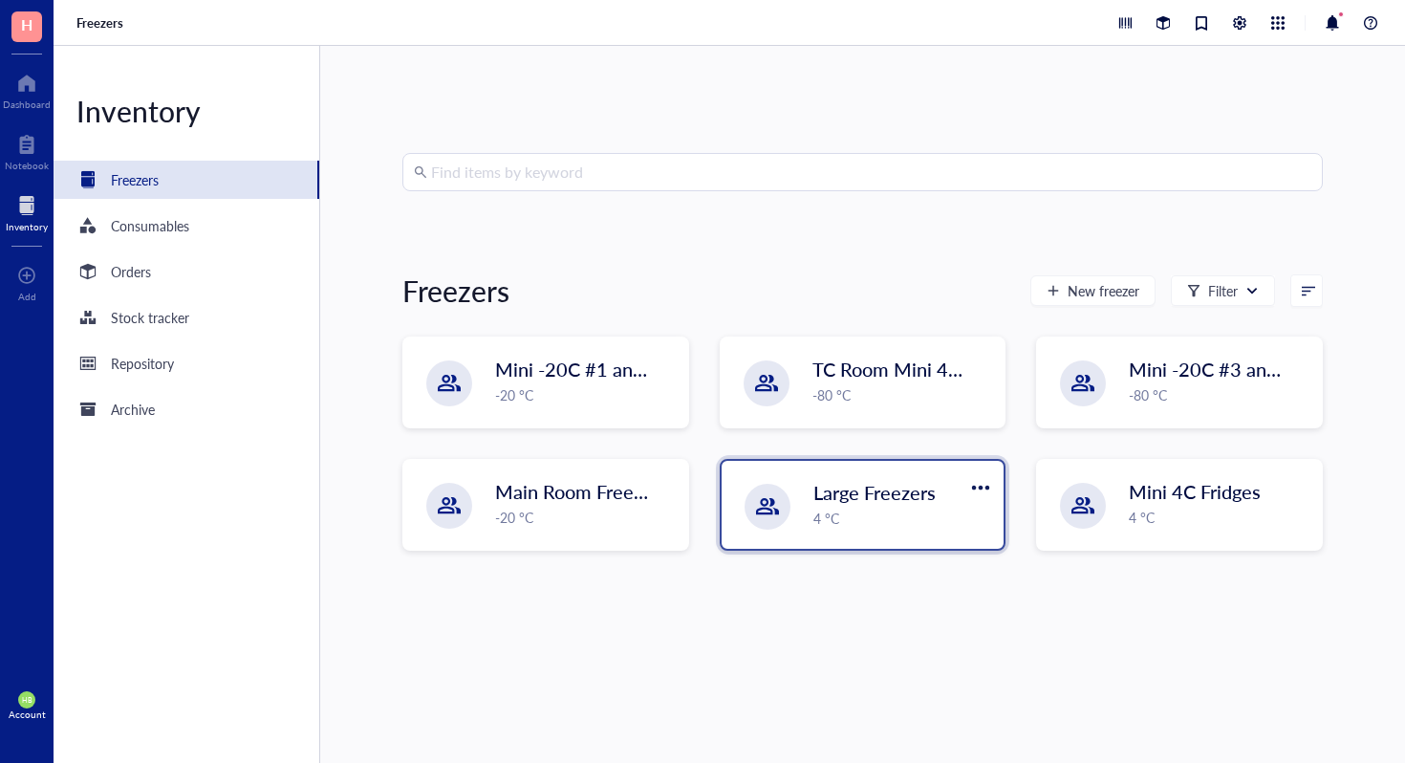
click at [864, 498] on span "Large Freezers" at bounding box center [875, 492] width 122 height 27
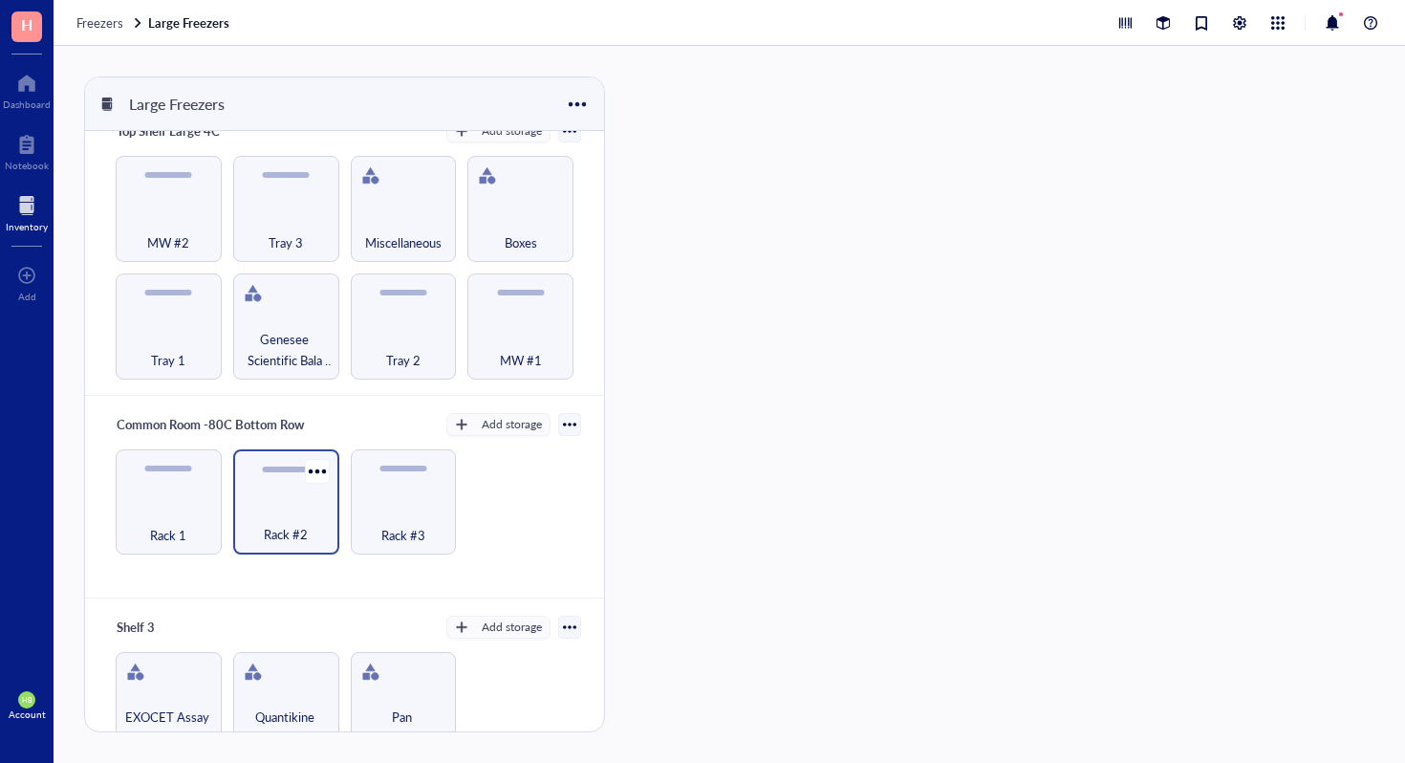
scroll to position [32, 0]
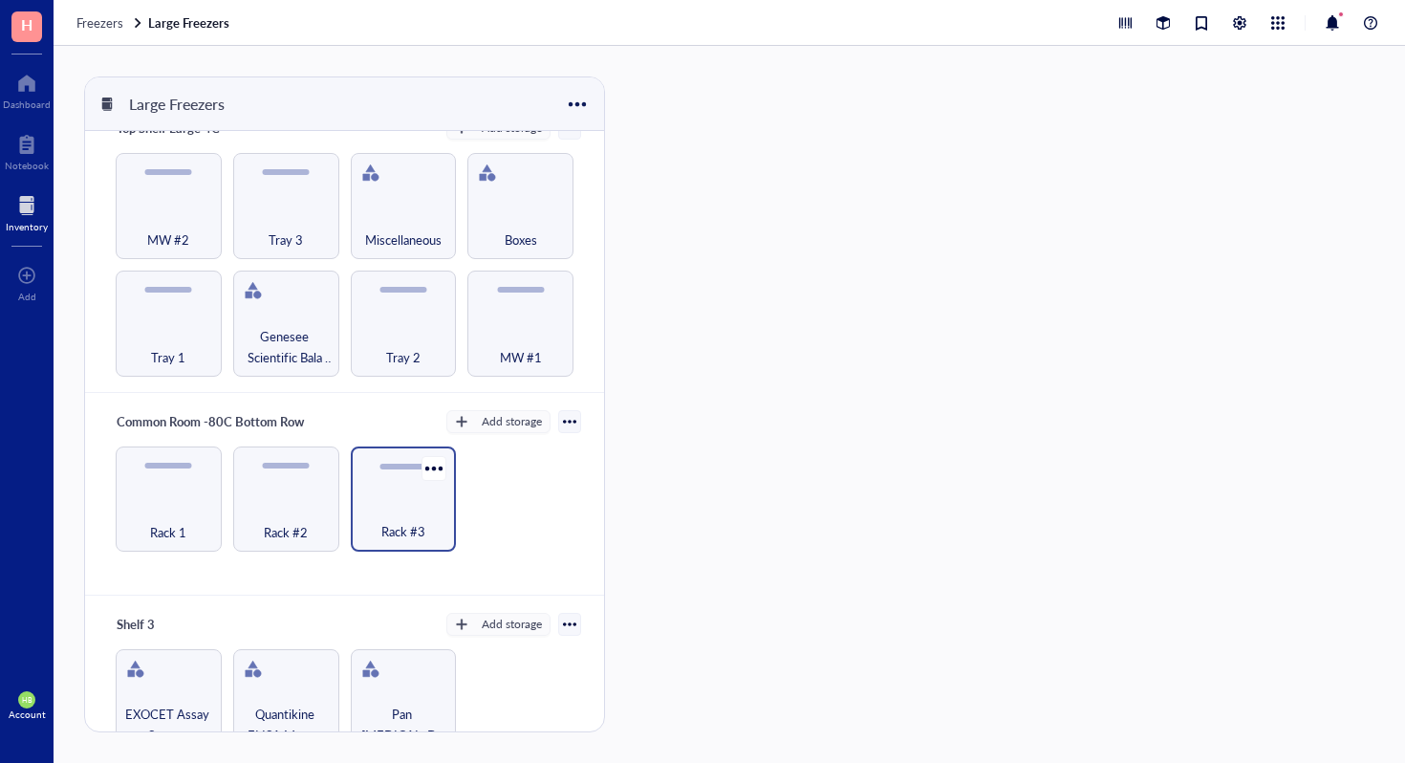
click at [376, 505] on div "Rack #3" at bounding box center [403, 521] width 87 height 42
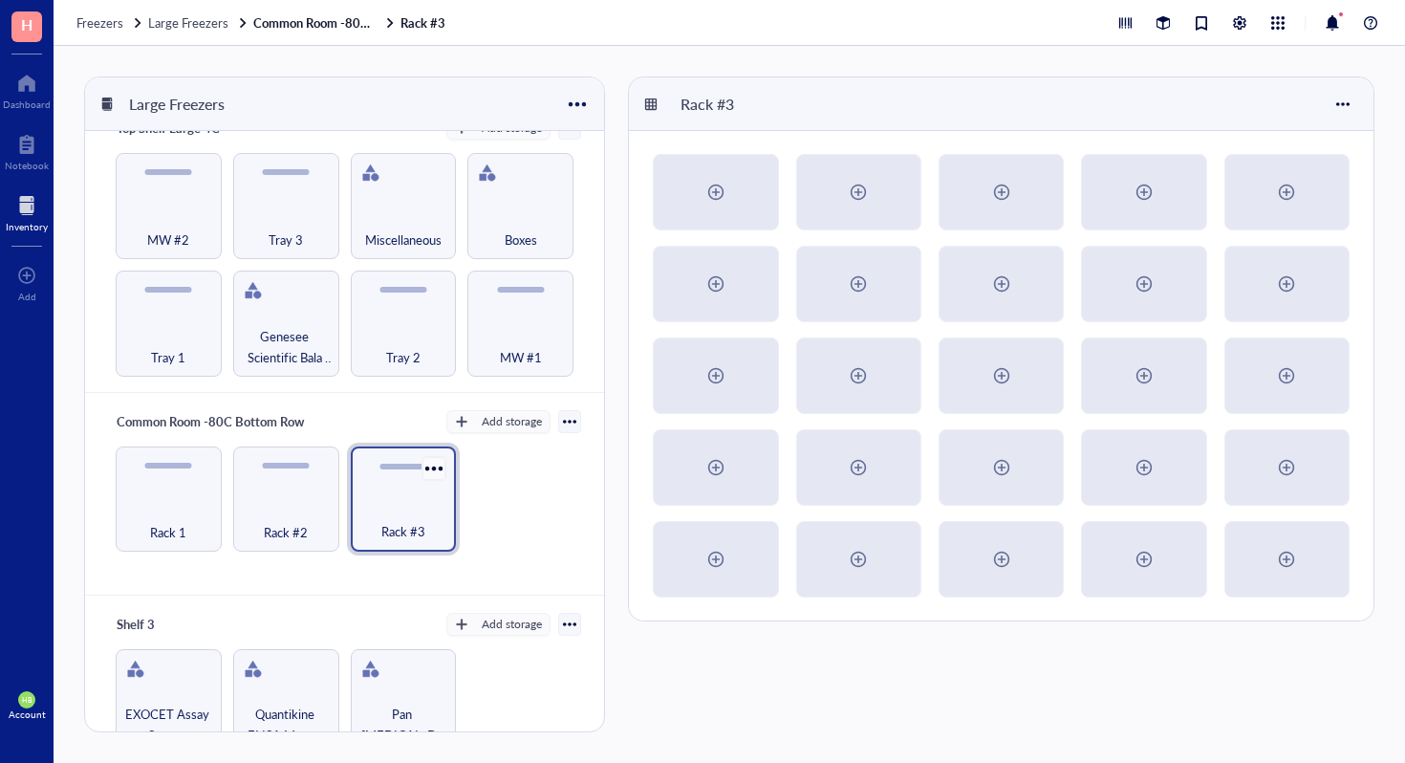
click at [428, 462] on div at bounding box center [435, 468] width 28 height 28
click at [487, 505] on div "Settings" at bounding box center [473, 498] width 45 height 17
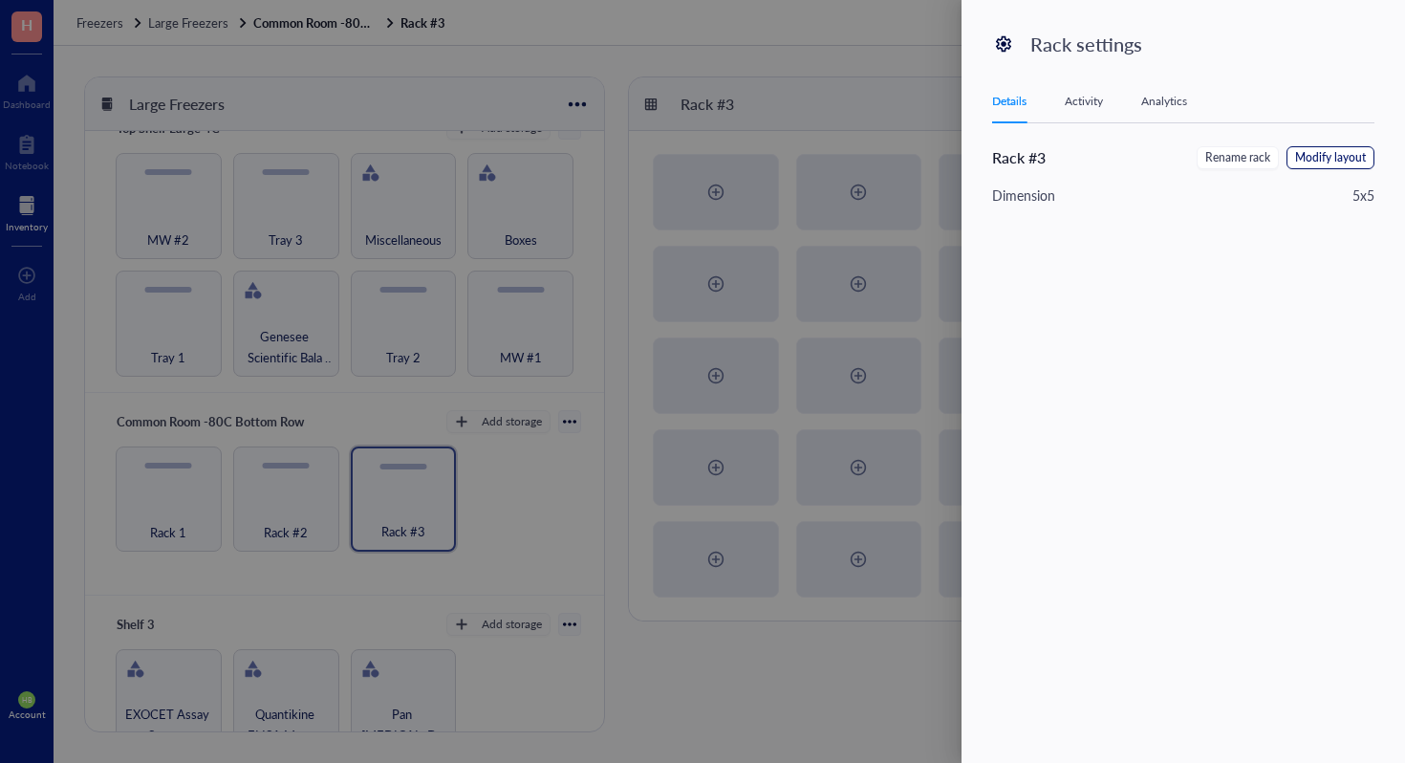
click at [1313, 150] on span "Modify layout" at bounding box center [1330, 158] width 71 height 18
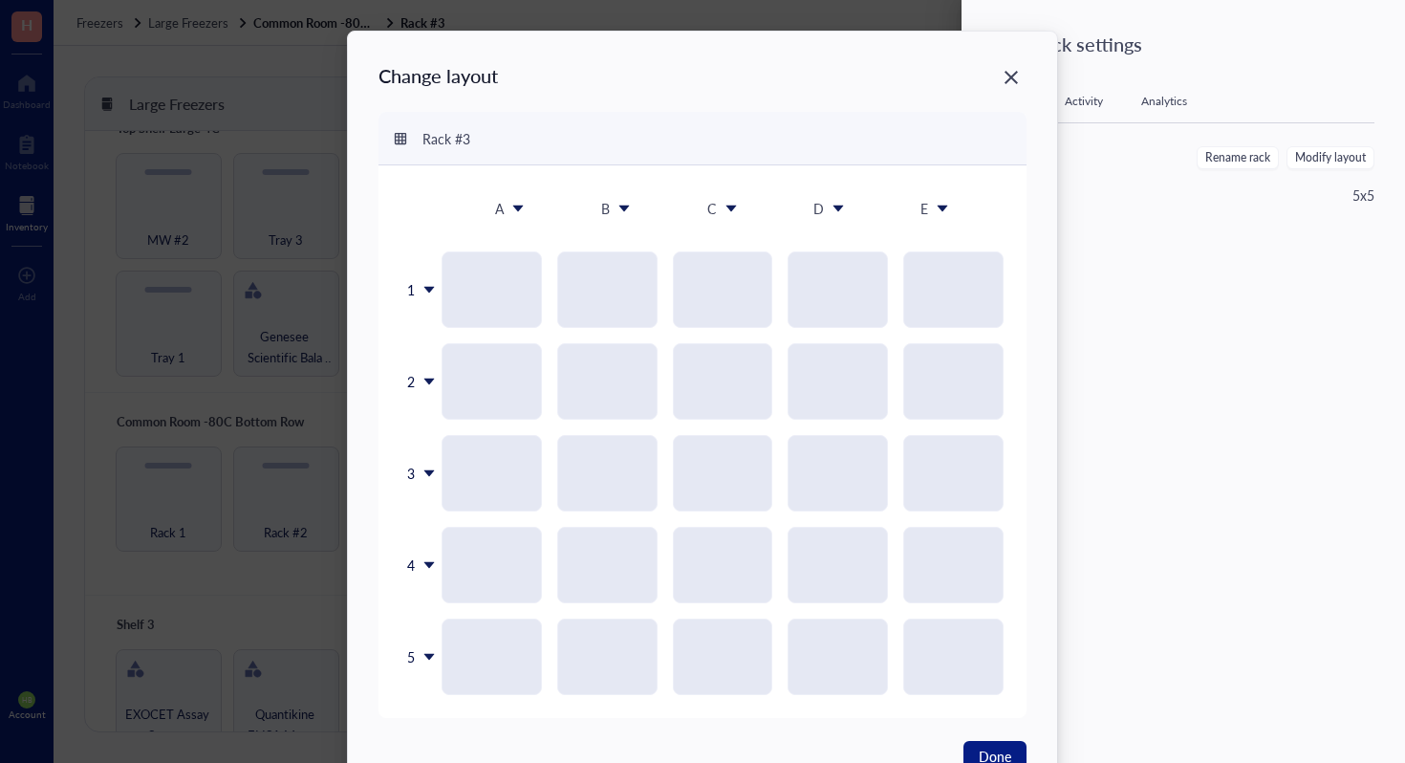
click at [502, 210] on div "A" at bounding box center [510, 208] width 91 height 40
click at [512, 210] on icon at bounding box center [518, 208] width 13 height 13
click at [521, 216] on div "A" at bounding box center [510, 208] width 91 height 40
click at [527, 316] on div "Delete column" at bounding box center [529, 319] width 109 height 17
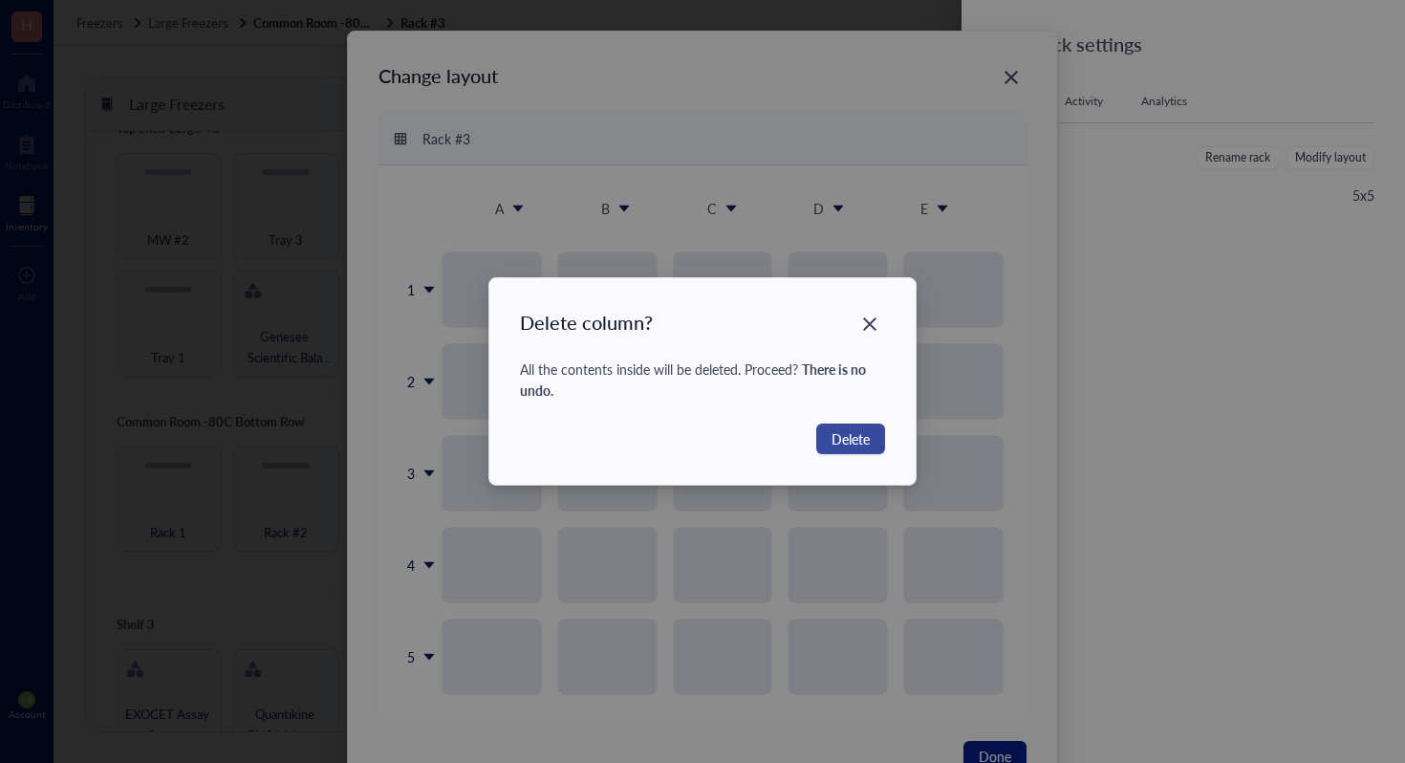
click at [837, 439] on span "Delete" at bounding box center [851, 438] width 38 height 21
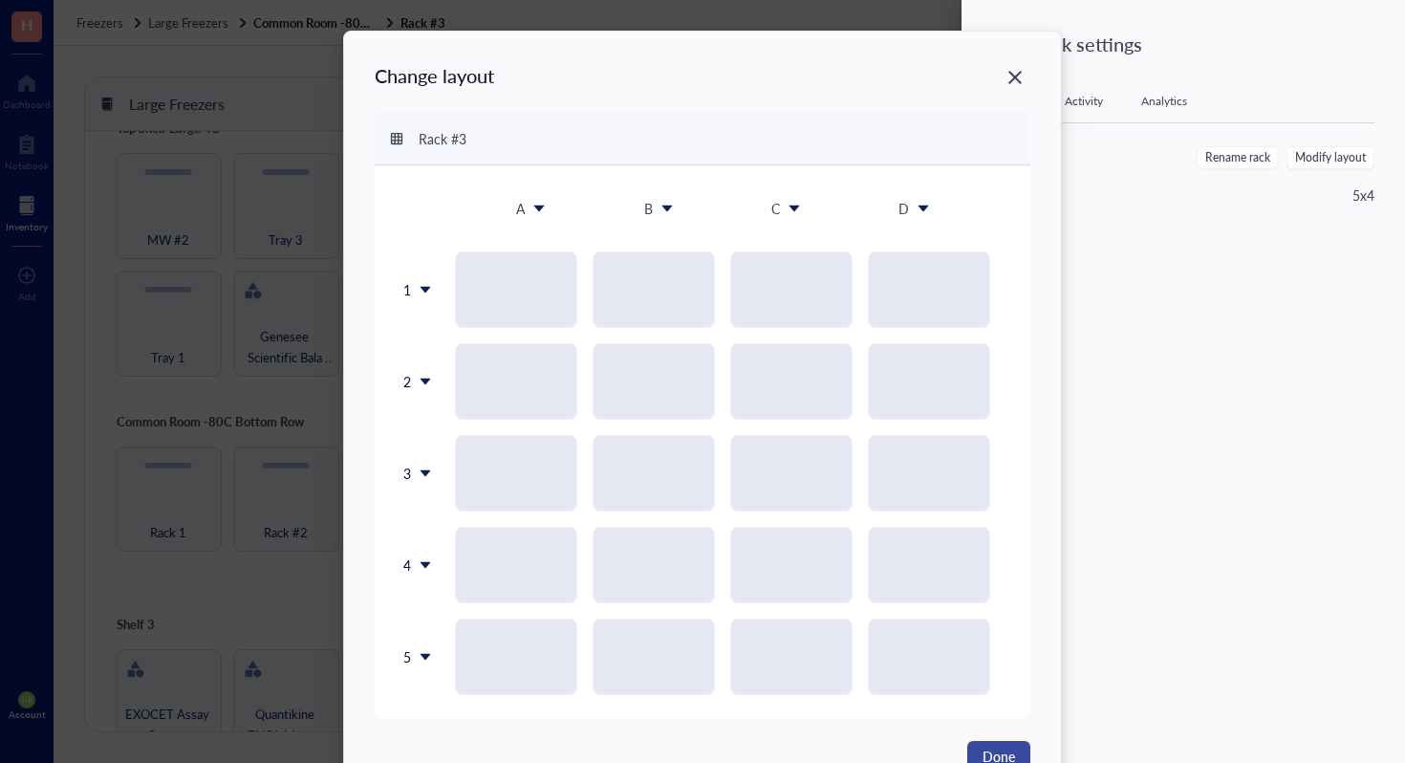
click at [1007, 743] on button "Done" at bounding box center [999, 756] width 63 height 31
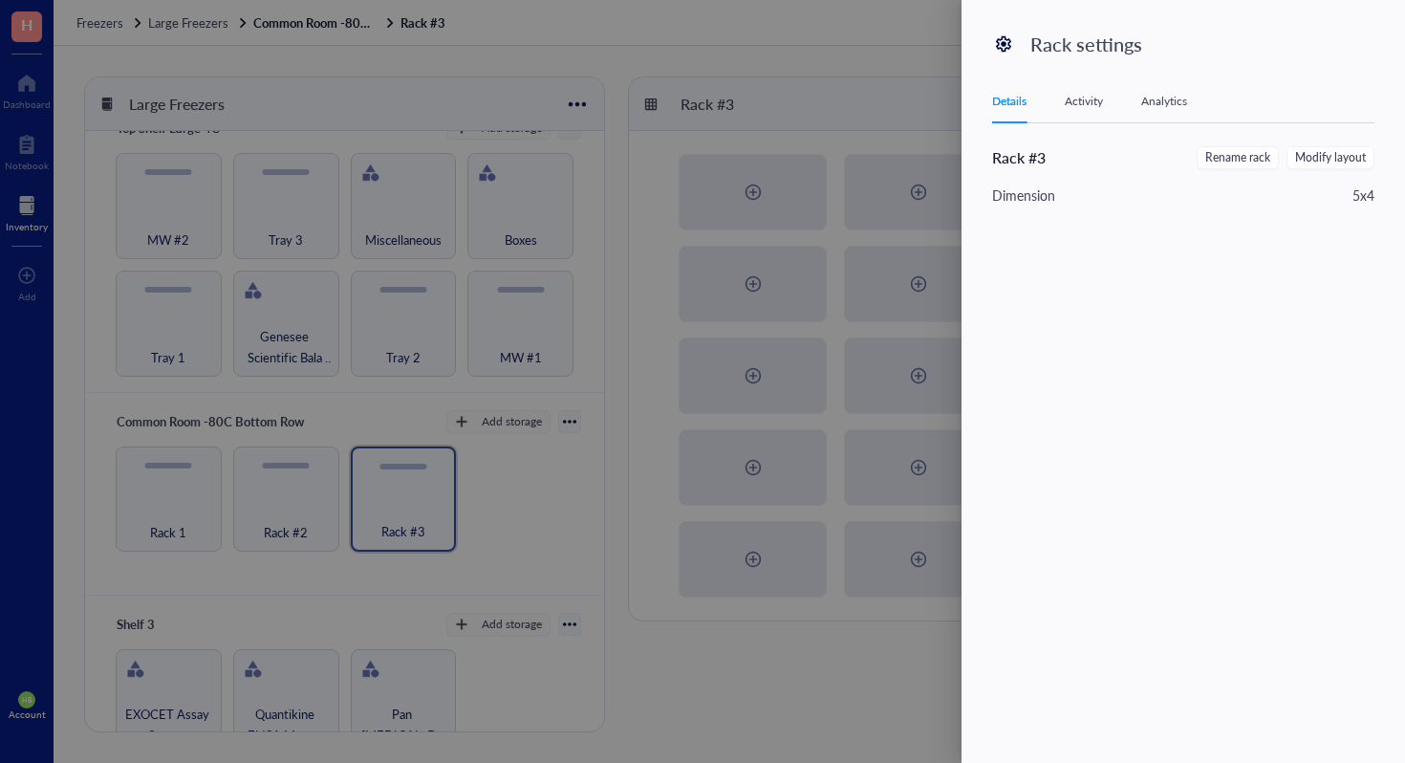
click at [660, 288] on div at bounding box center [702, 381] width 1405 height 763
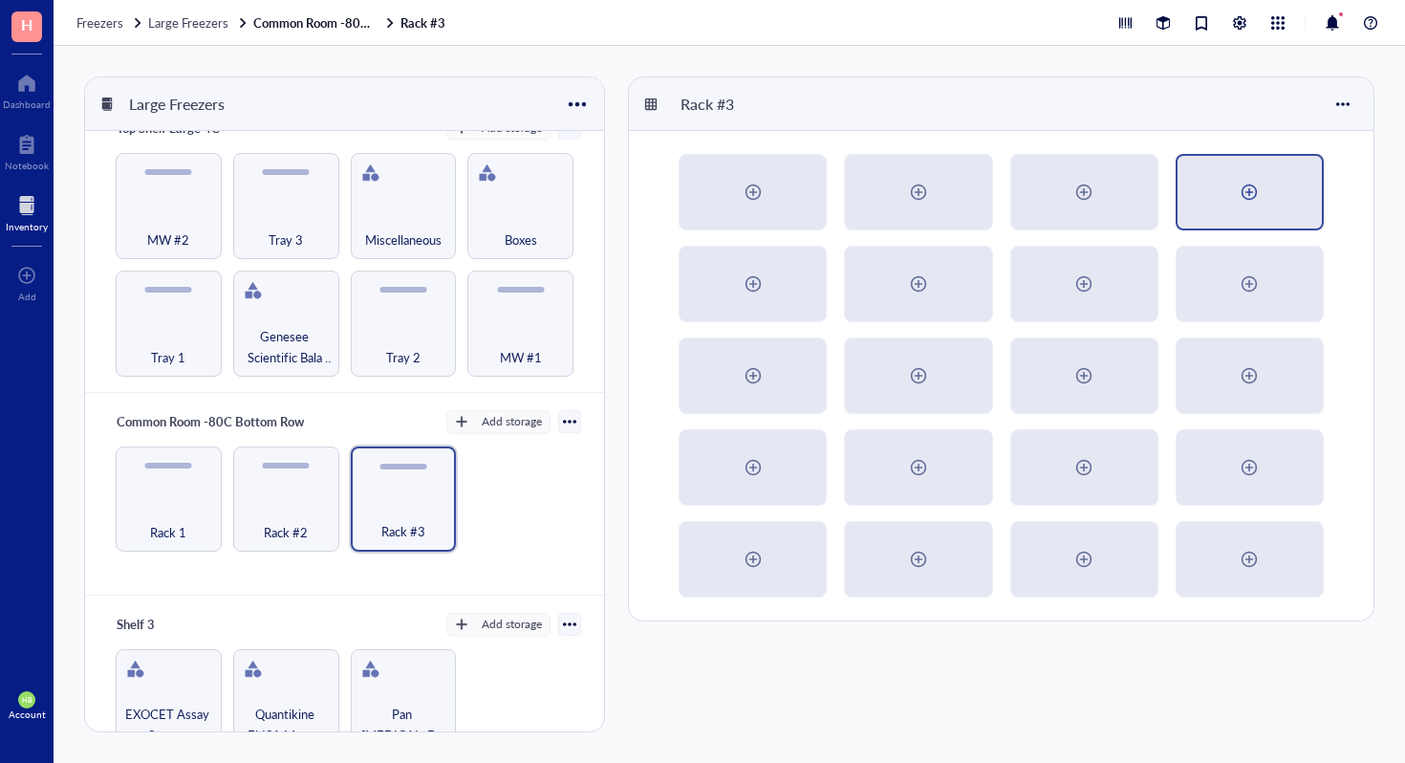
click at [1213, 191] on div at bounding box center [1250, 192] width 144 height 73
radio input "false"
radio input "true"
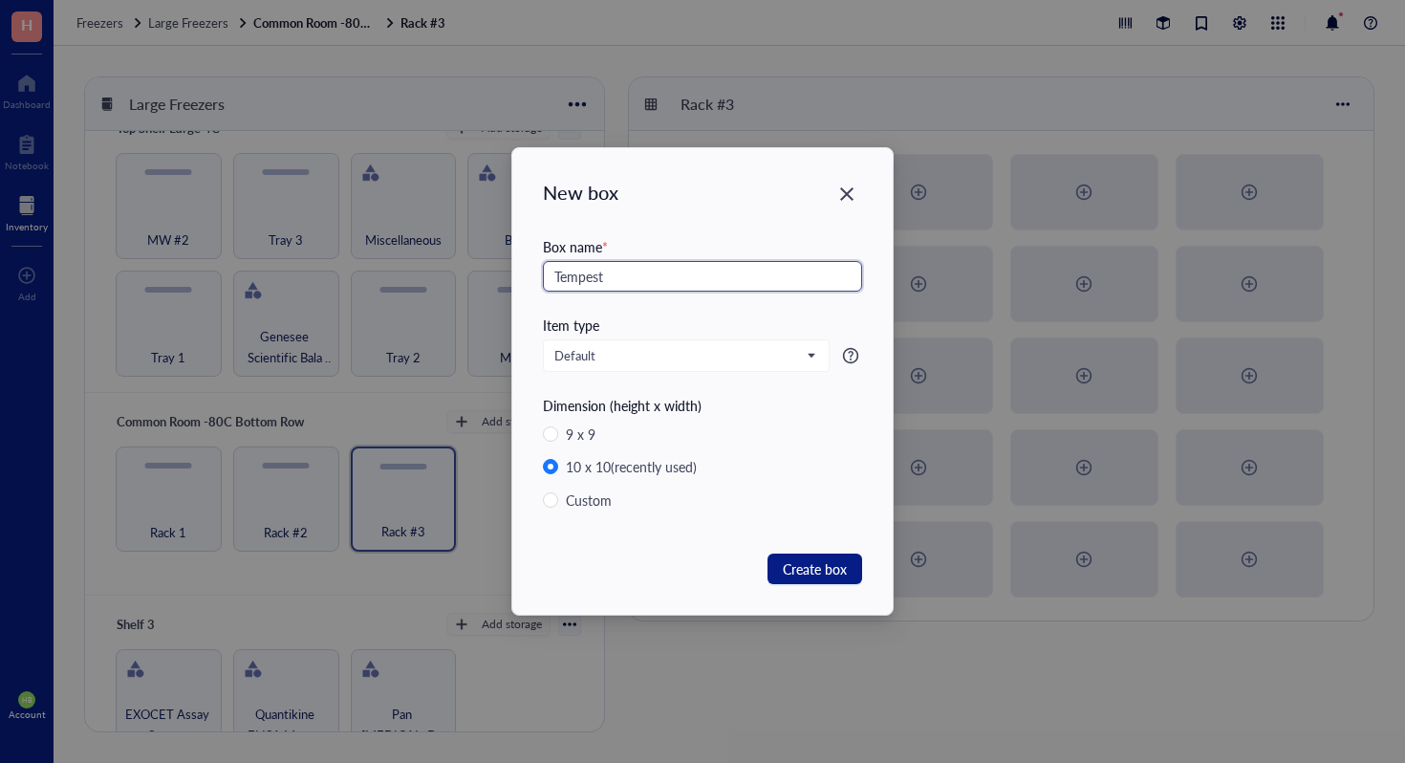
paste input "Vantictumab"
click at [816, 240] on div "Box name *" at bounding box center [702, 246] width 319 height 21
click at [753, 277] on input "Tempest Vantictumab" at bounding box center [702, 276] width 319 height 31
paste input "Autochthonous"
type input "Tempest Vantictumab Autochthonous Tumor/Lung"
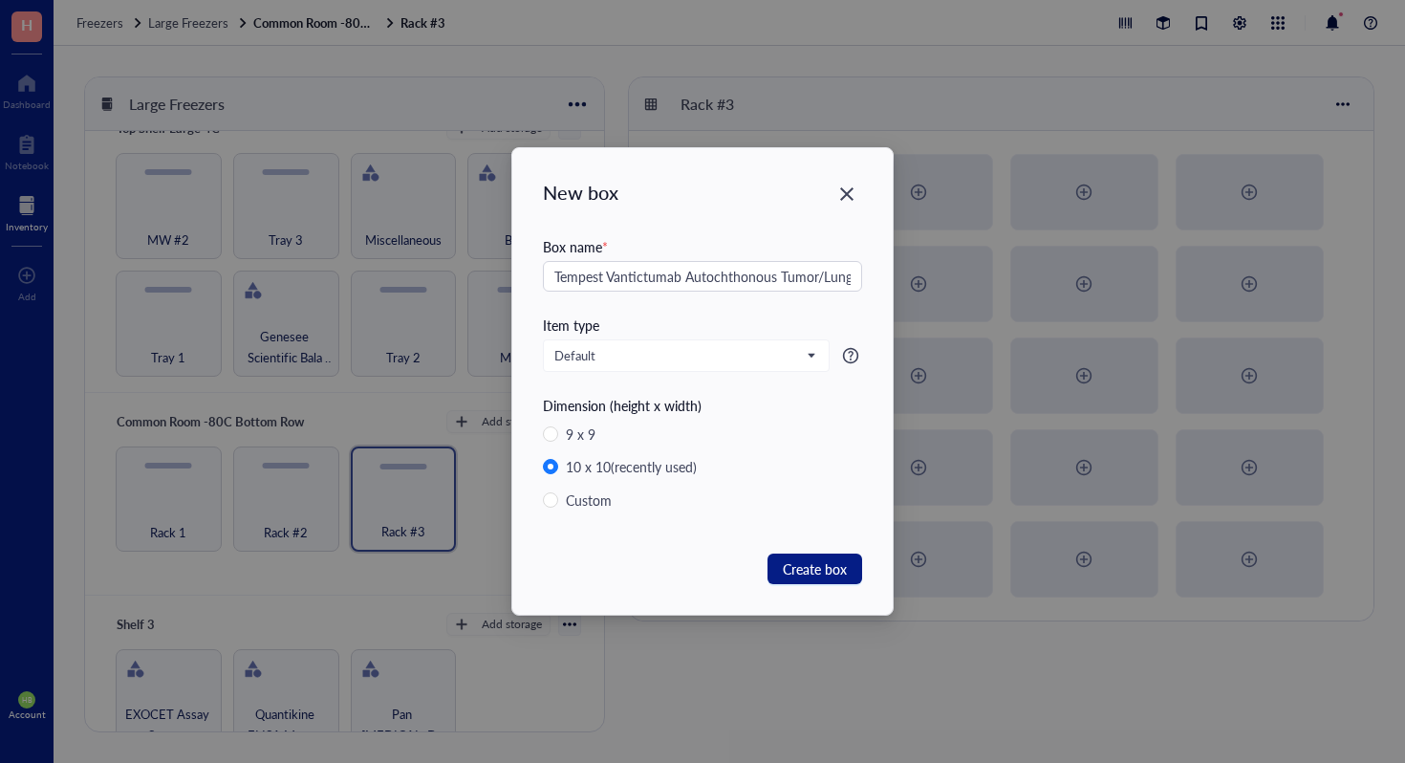
click at [829, 586] on div "New box Box name * Tempest Vantictumab Autochthonous Tumor/Lung Item type Defau…" at bounding box center [702, 381] width 381 height 467
click at [831, 576] on span "Create box" at bounding box center [815, 568] width 64 height 21
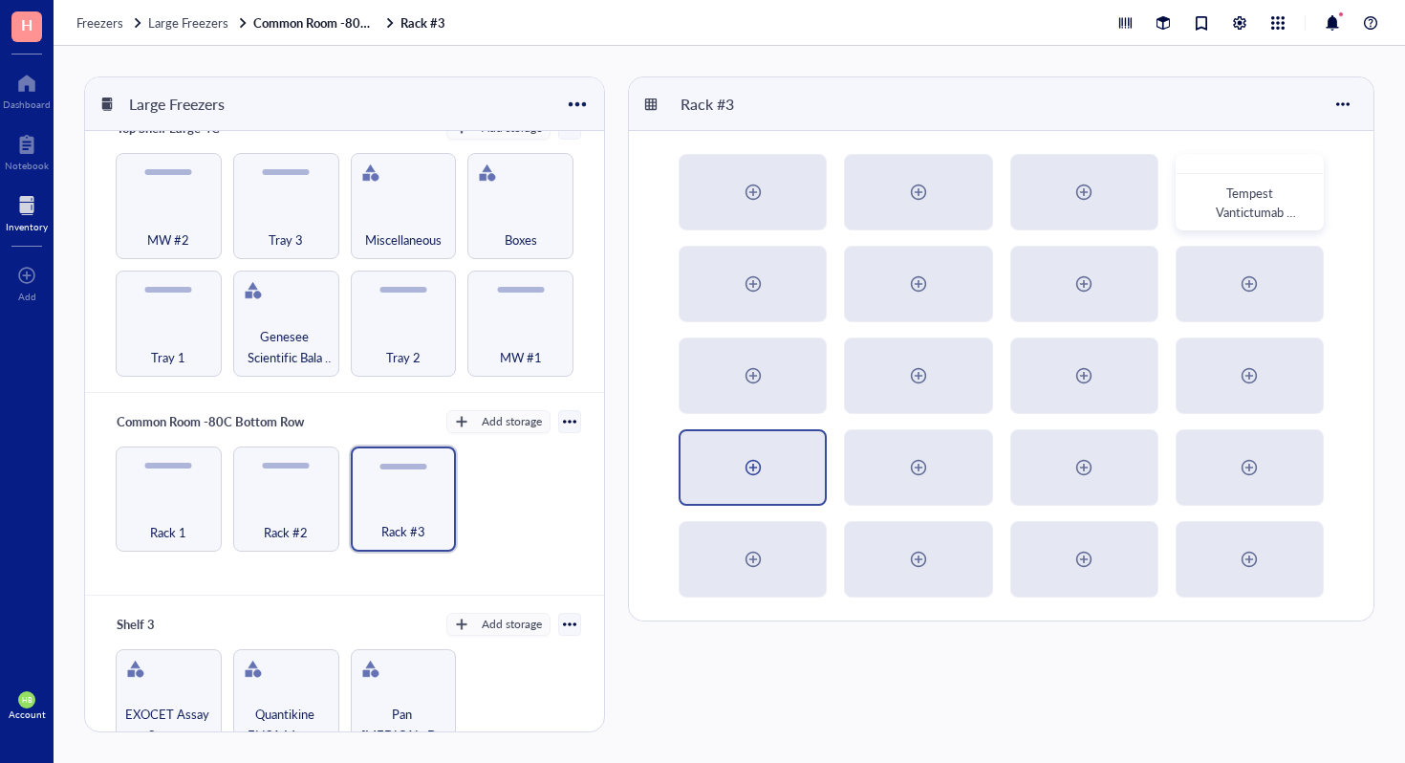
click at [768, 451] on div at bounding box center [753, 467] width 144 height 73
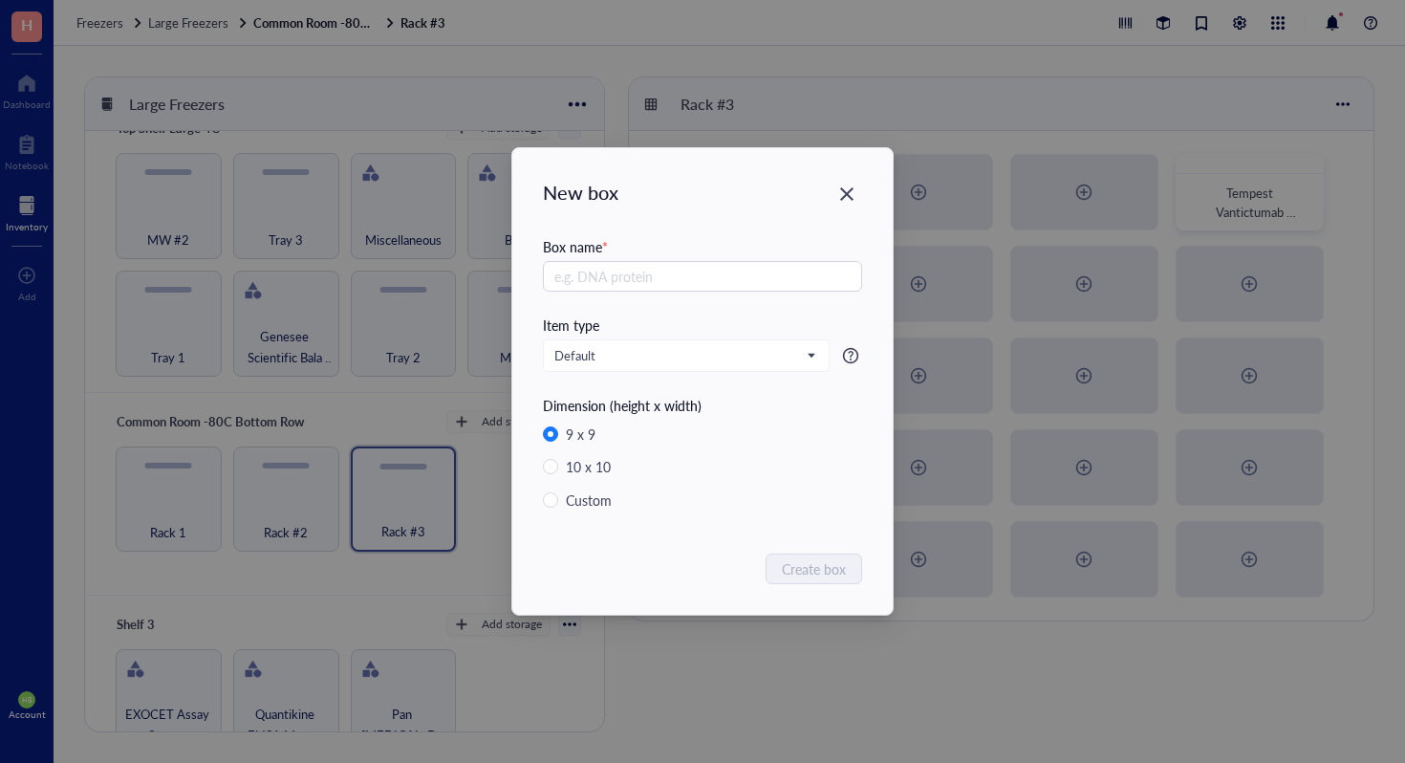
radio input "false"
radio input "true"
click at [864, 172] on div "New box Box name * Item type Default Dimension (height x width) 9 x 9 10 x 10 (…" at bounding box center [702, 381] width 381 height 467
click at [852, 175] on div "New box Box name * Item type Default Dimension (height x width) 9 x 9 10 x 10 (…" at bounding box center [702, 381] width 381 height 467
click at [838, 198] on icon "Close" at bounding box center [847, 194] width 18 height 18
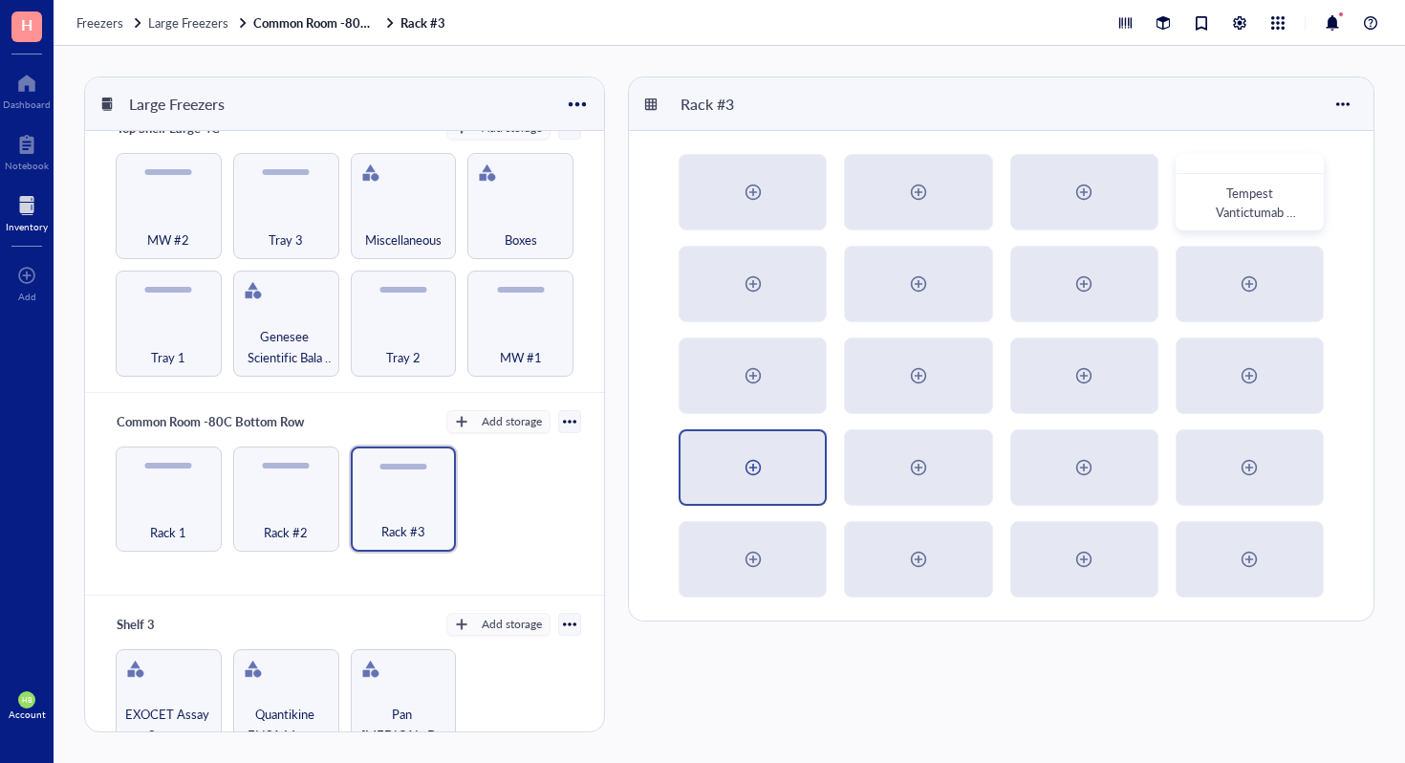
click at [789, 461] on div at bounding box center [753, 467] width 144 height 73
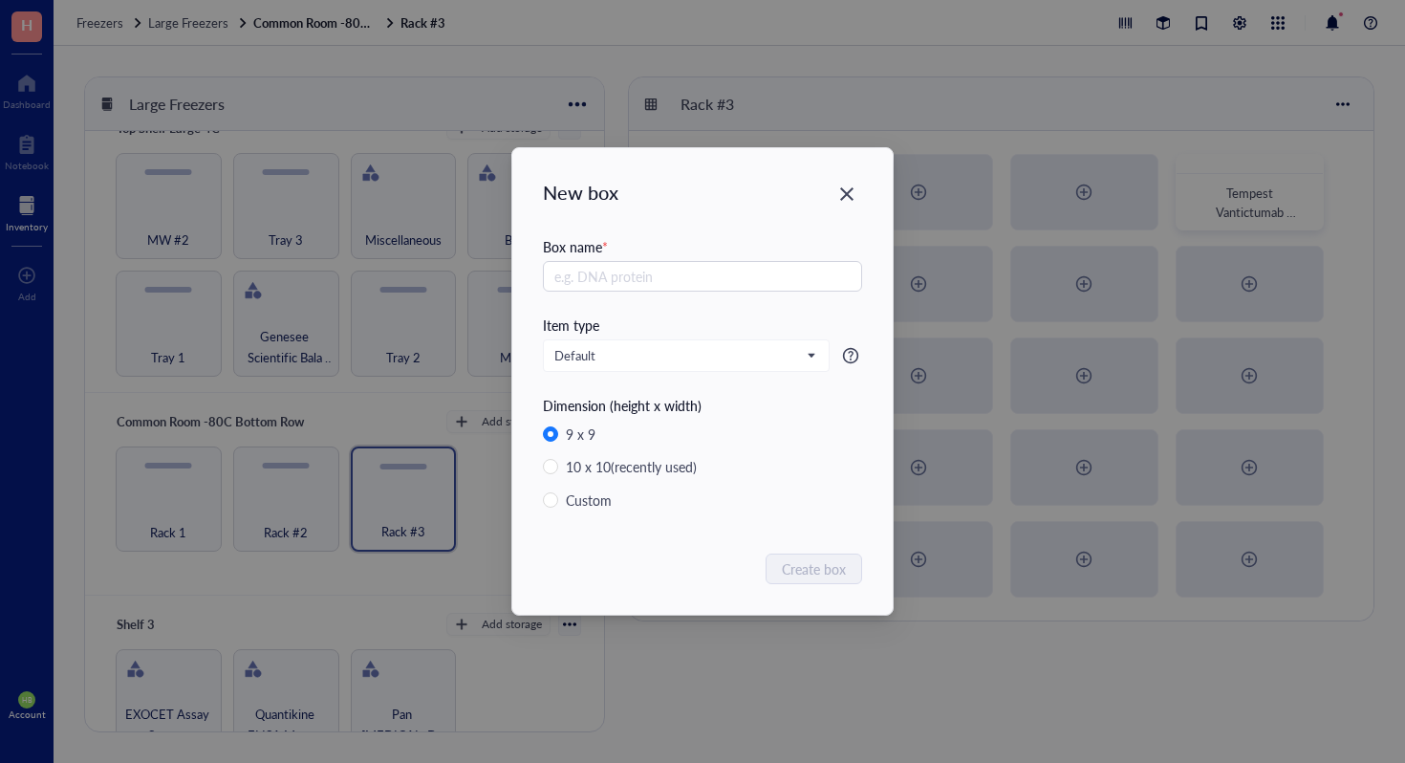
radio input "false"
radio input "true"
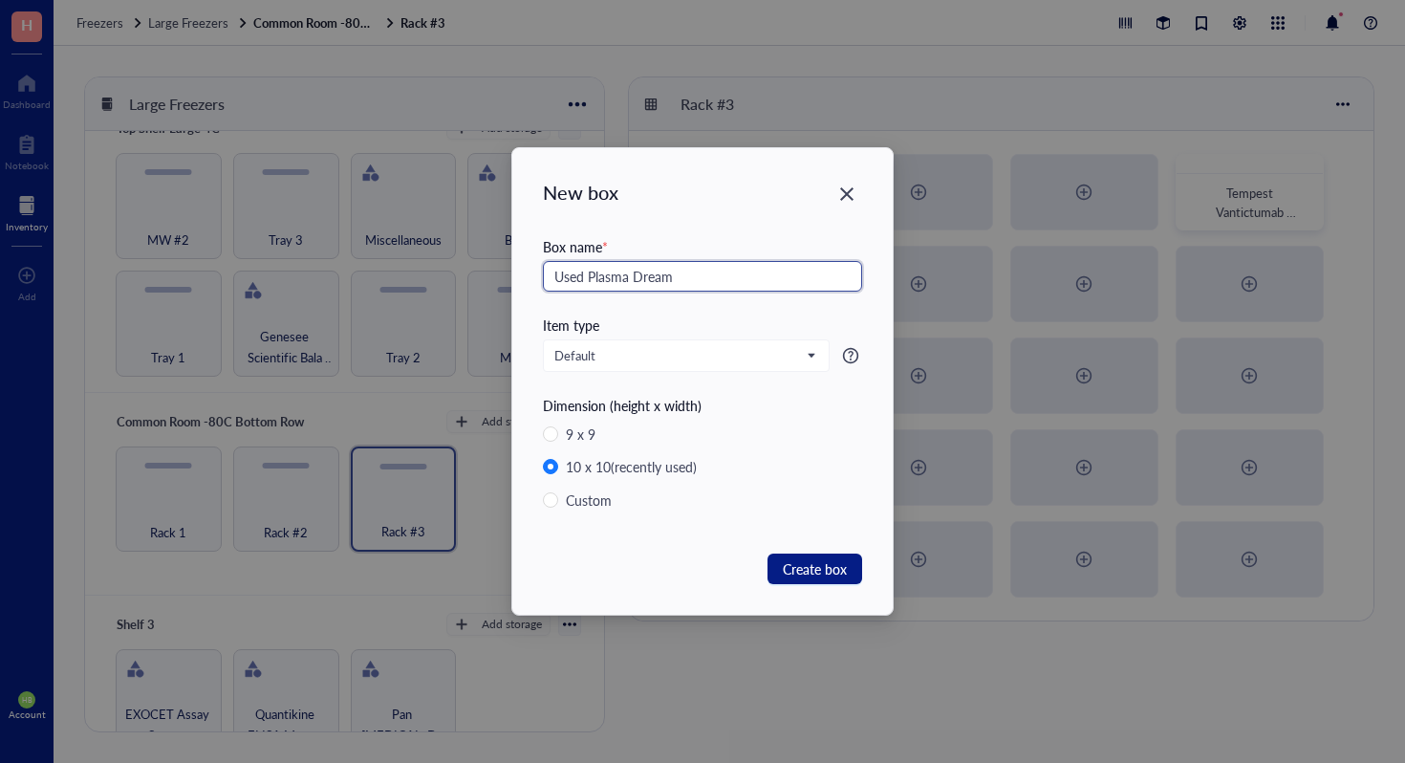
type input "Used Plasma Dream"
click at [794, 557] on button "Create box" at bounding box center [815, 569] width 95 height 31
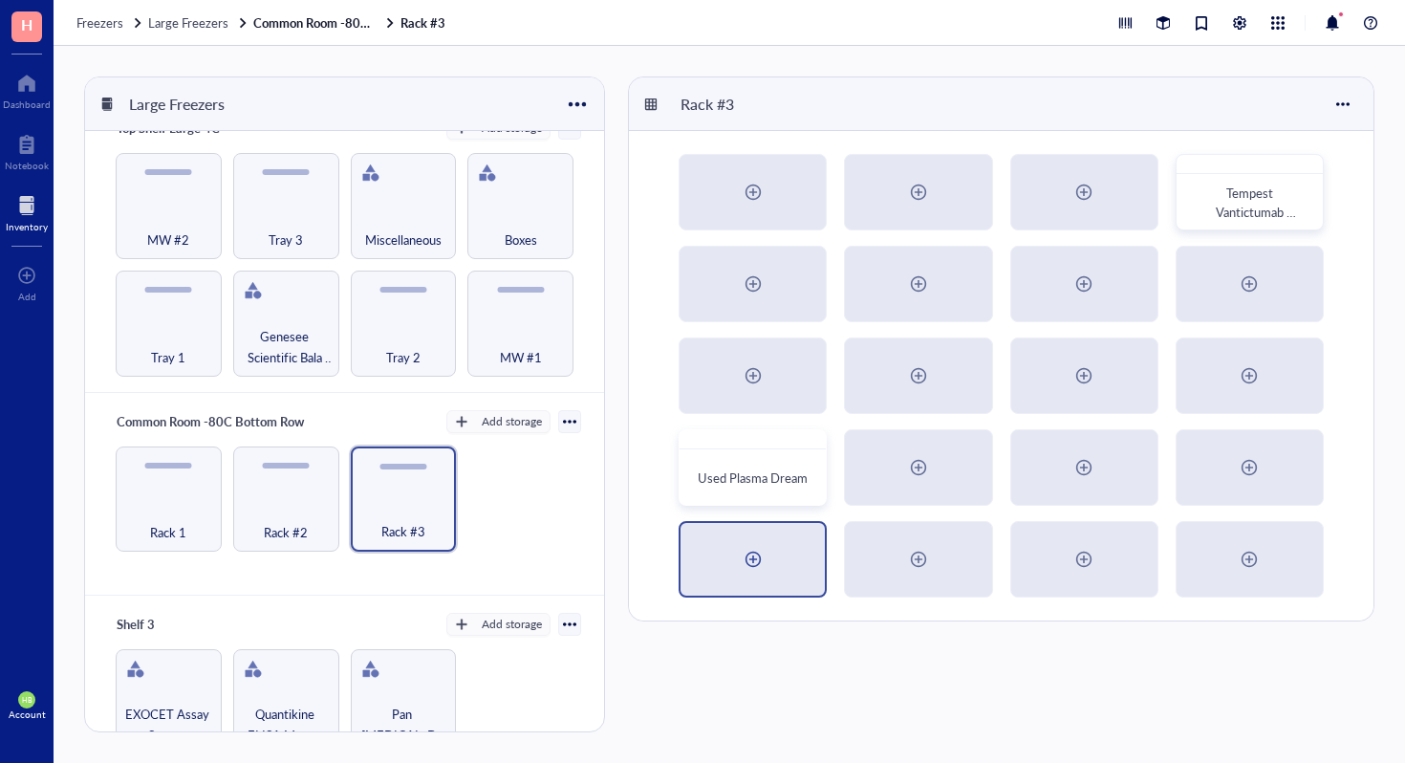
click at [783, 557] on div at bounding box center [753, 559] width 144 height 73
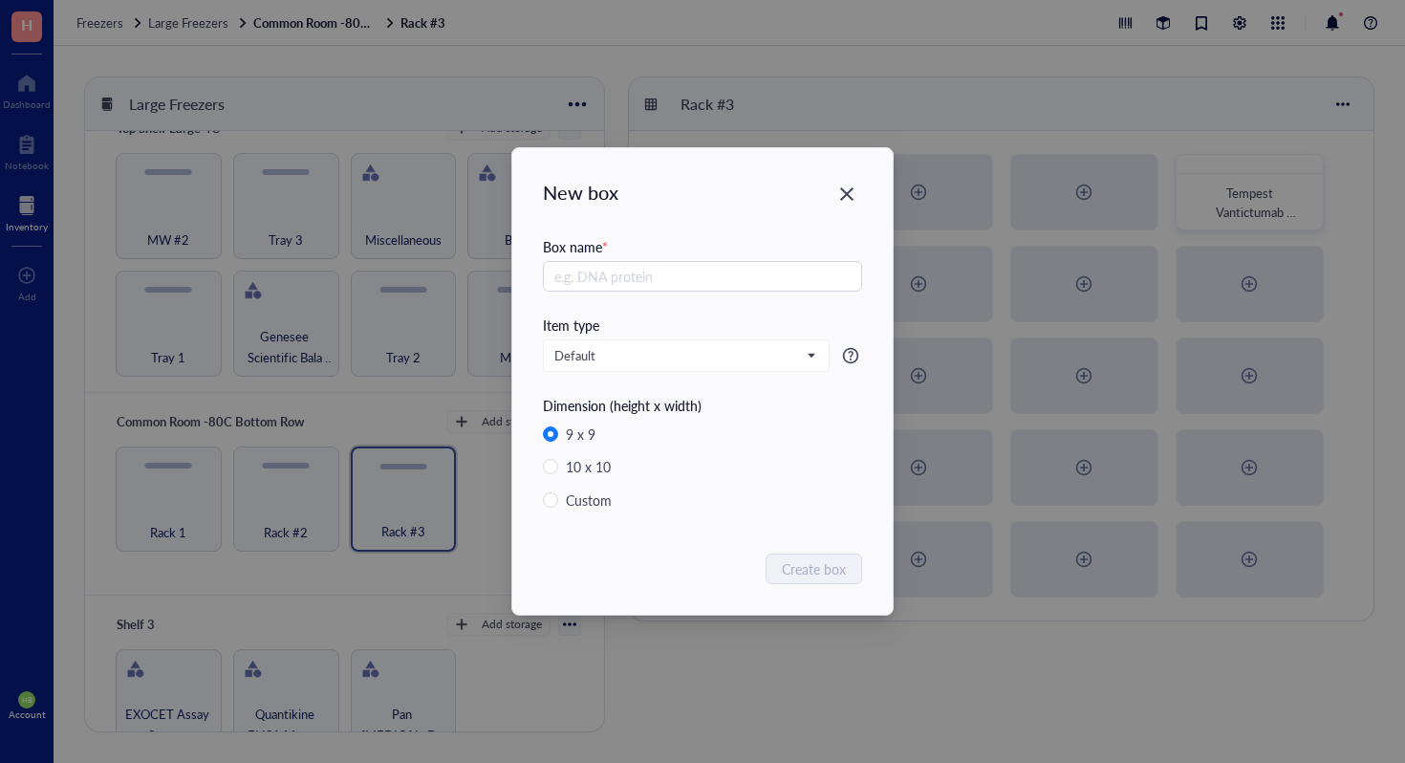
radio input "false"
radio input "true"
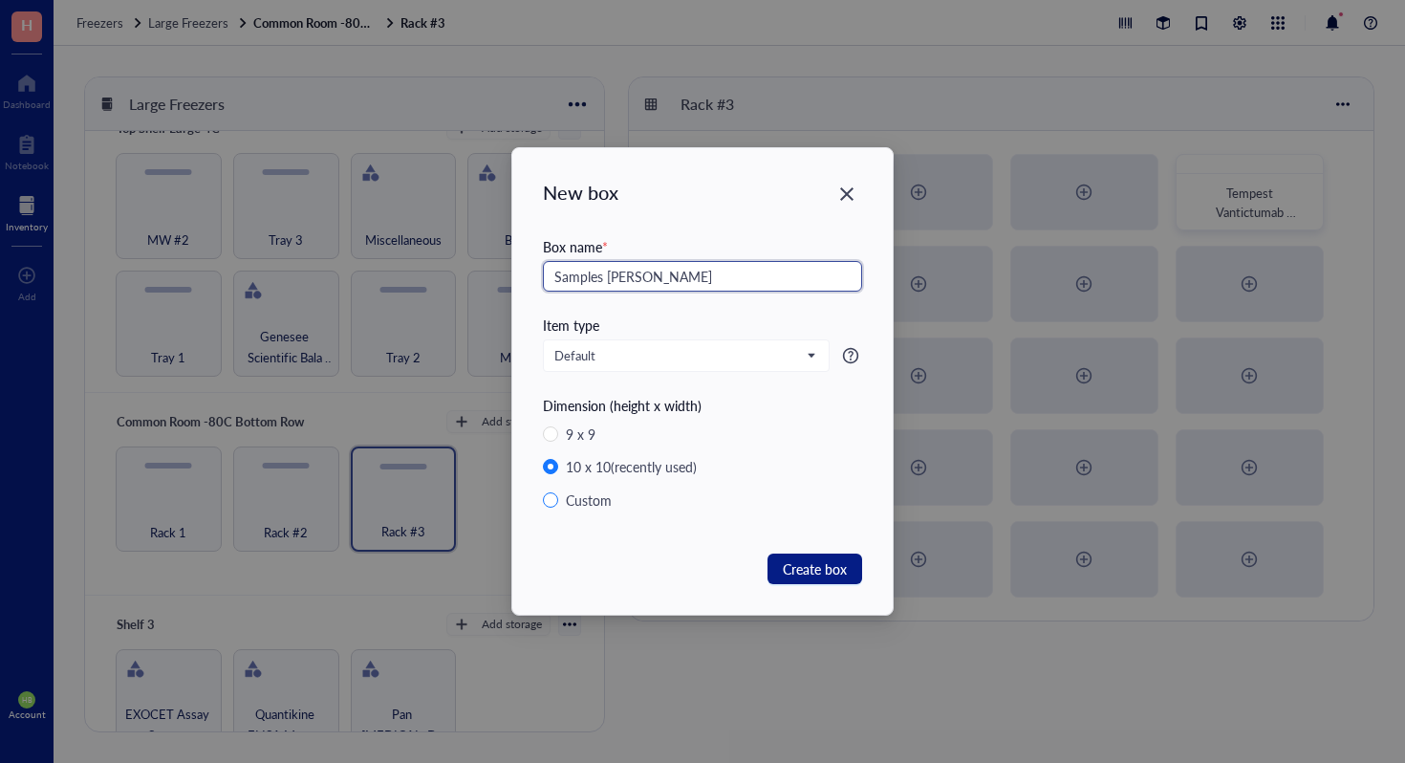
type input "Samples [PERSON_NAME]"
click at [824, 559] on span "Create box" at bounding box center [815, 568] width 64 height 21
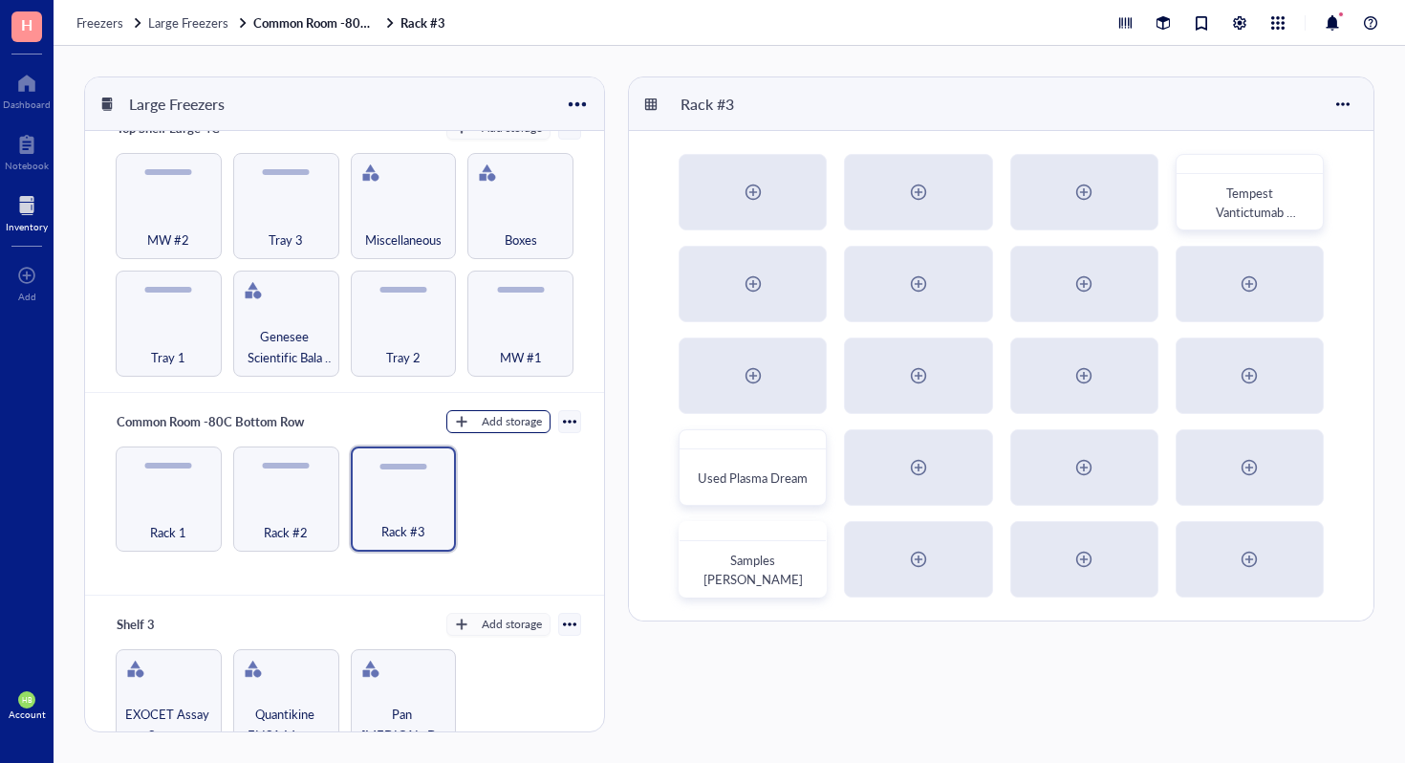
click at [504, 417] on div "Add storage" at bounding box center [512, 421] width 60 height 17
click at [514, 455] on span "Rack" at bounding box center [507, 450] width 109 height 21
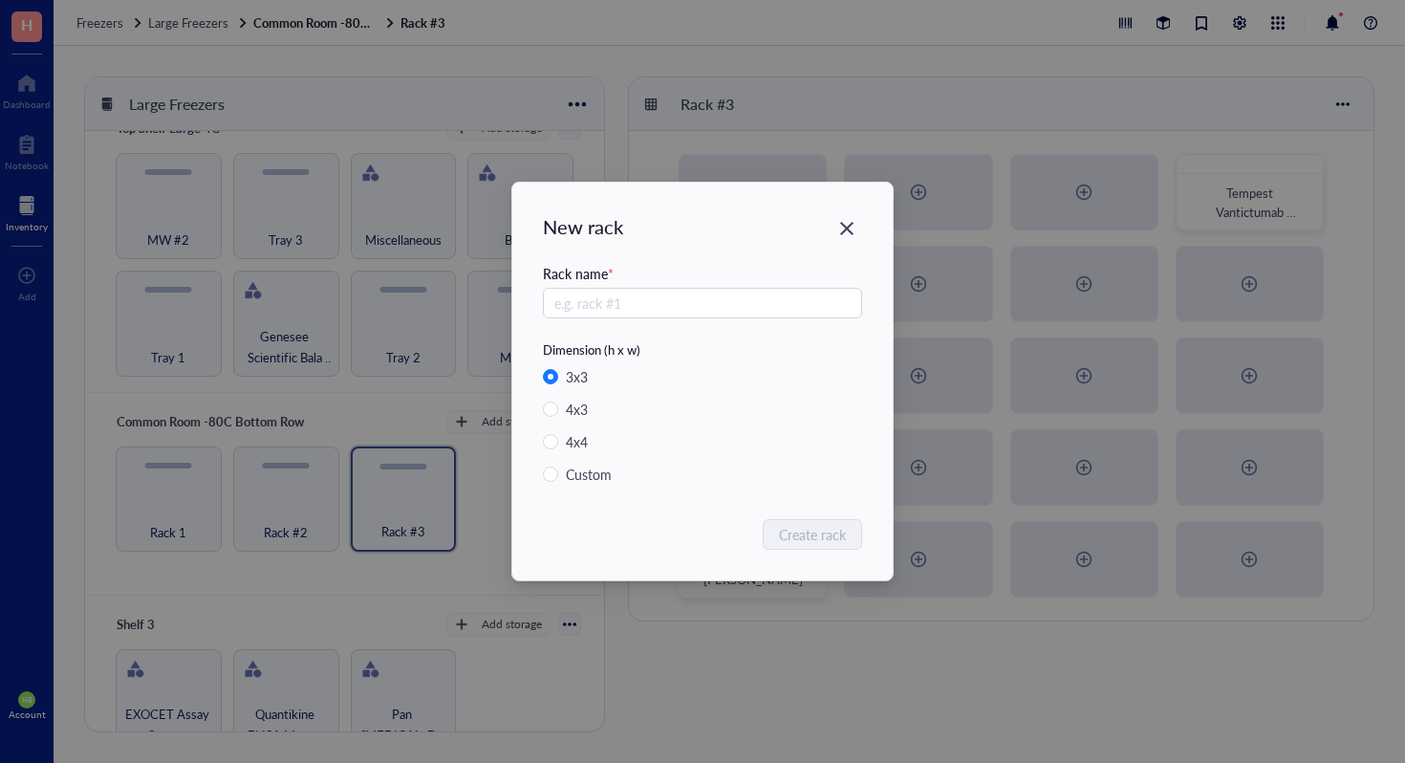
radio input "false"
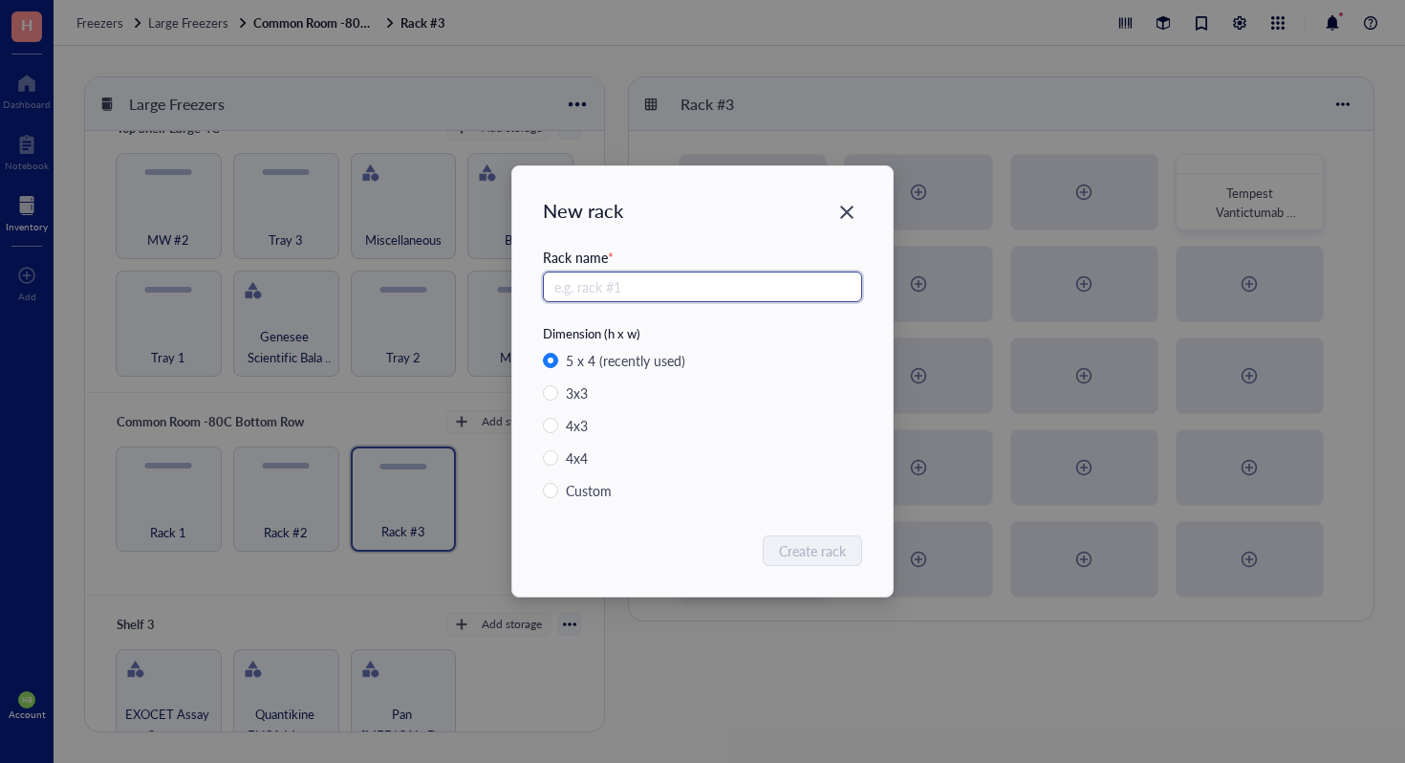
click at [624, 287] on input "text" at bounding box center [702, 287] width 319 height 31
type input "Rack #4"
click at [808, 561] on button "Create rack" at bounding box center [814, 550] width 98 height 31
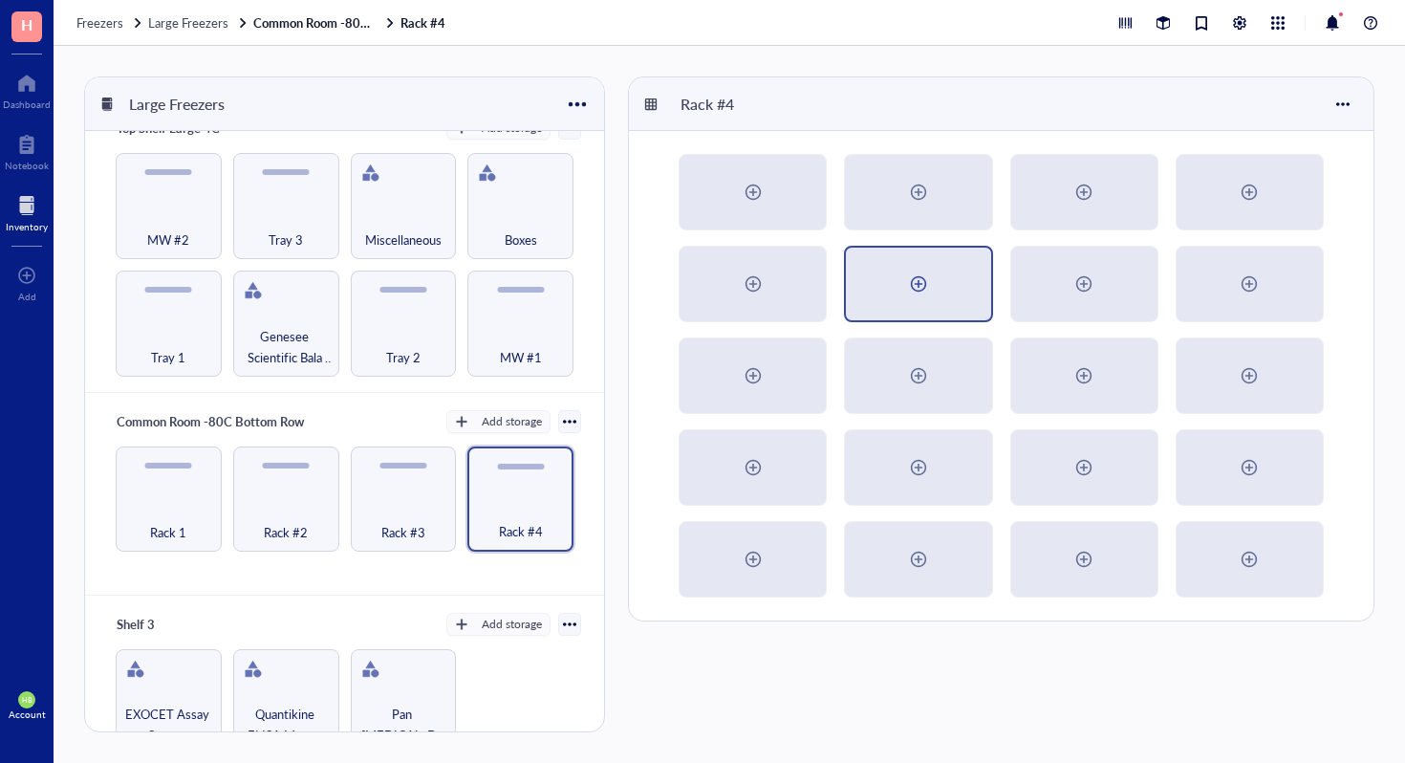
click at [884, 283] on div at bounding box center [918, 284] width 144 height 73
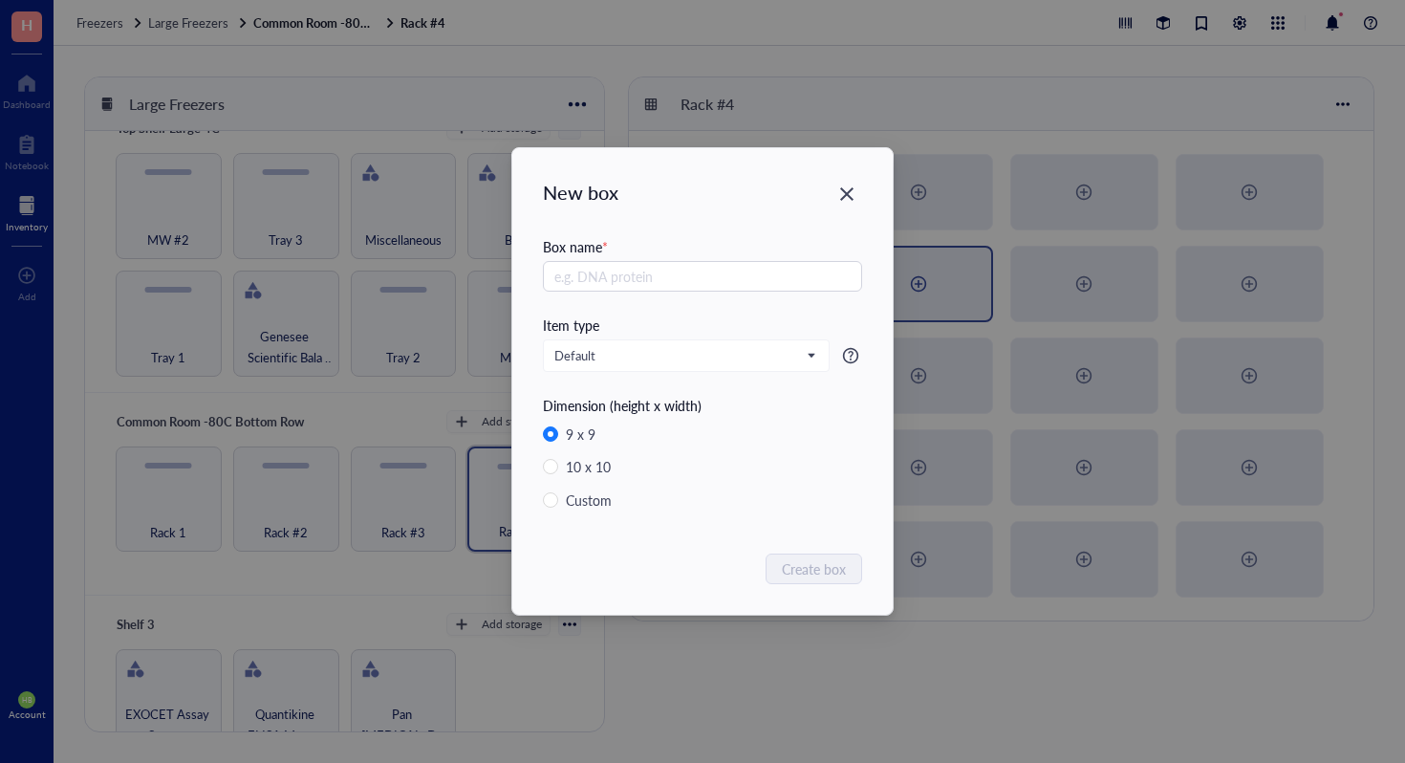
radio input "false"
radio input "true"
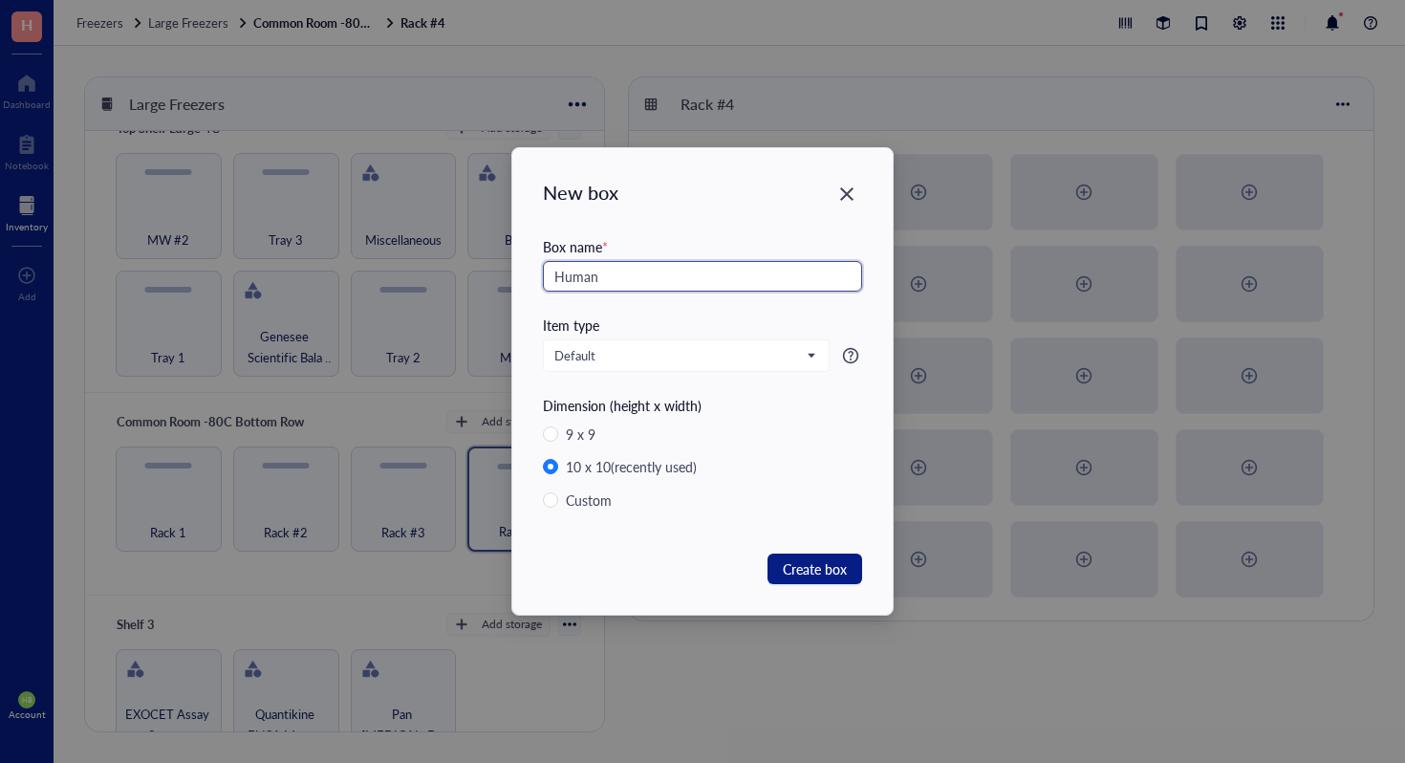
click at [788, 283] on input "Human" at bounding box center [702, 276] width 319 height 31
type input "Human Serum"
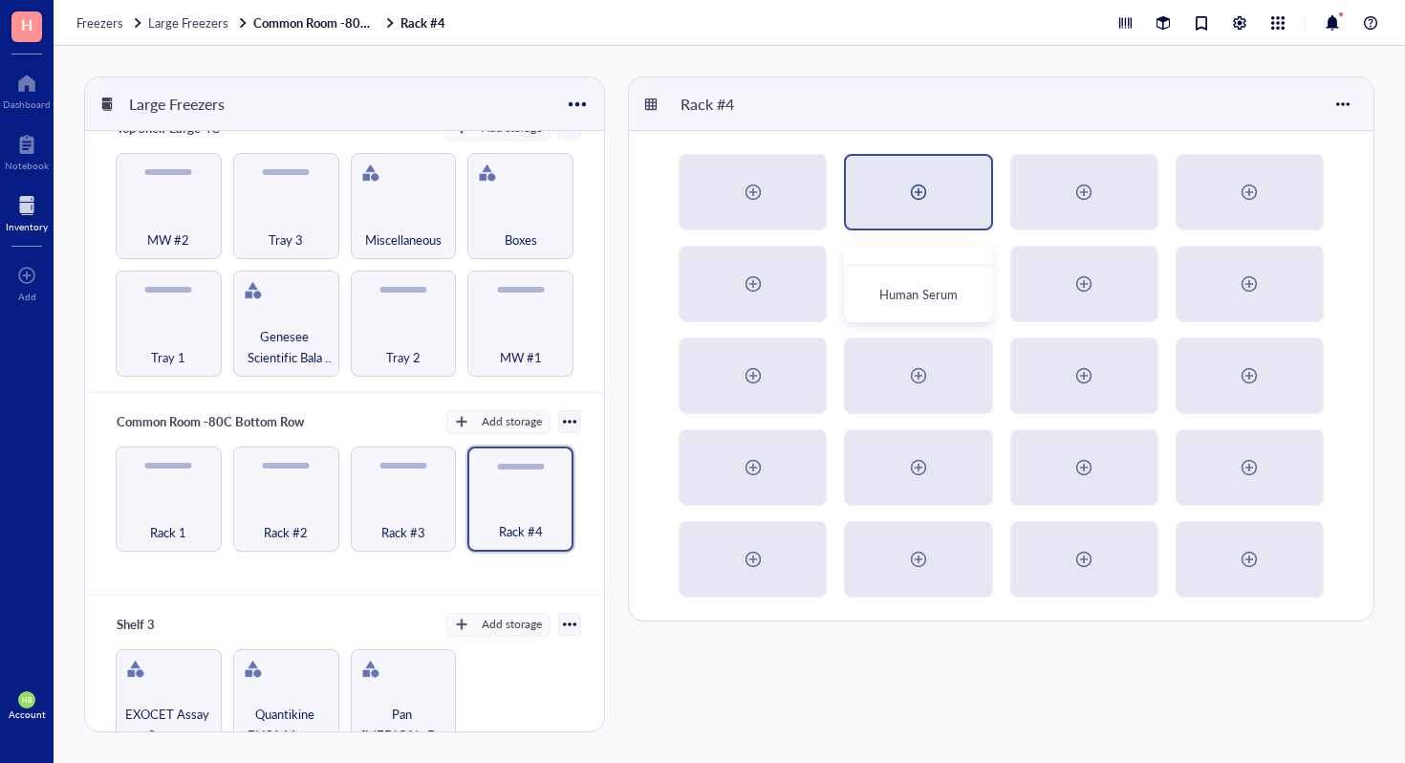
click at [941, 220] on div at bounding box center [918, 192] width 144 height 73
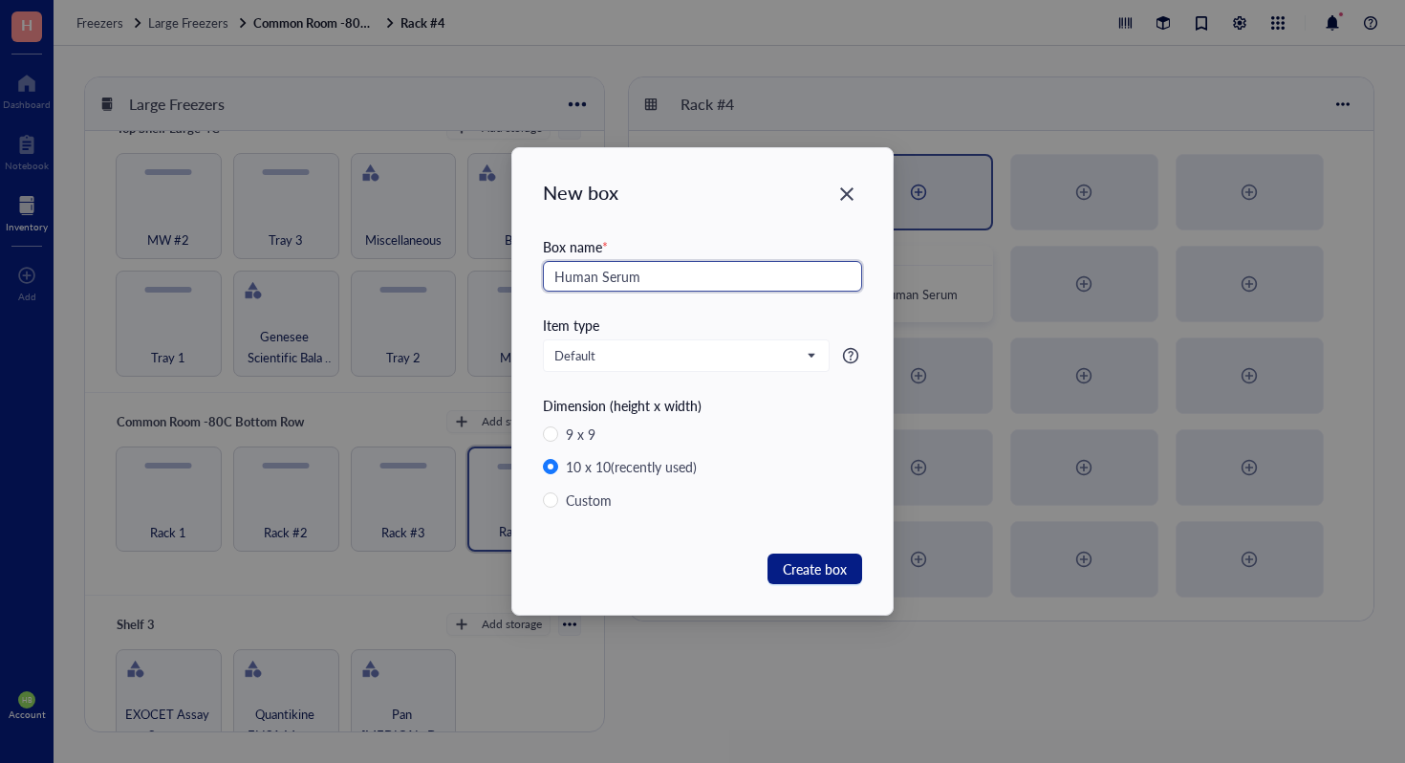
type input "Human Serum"
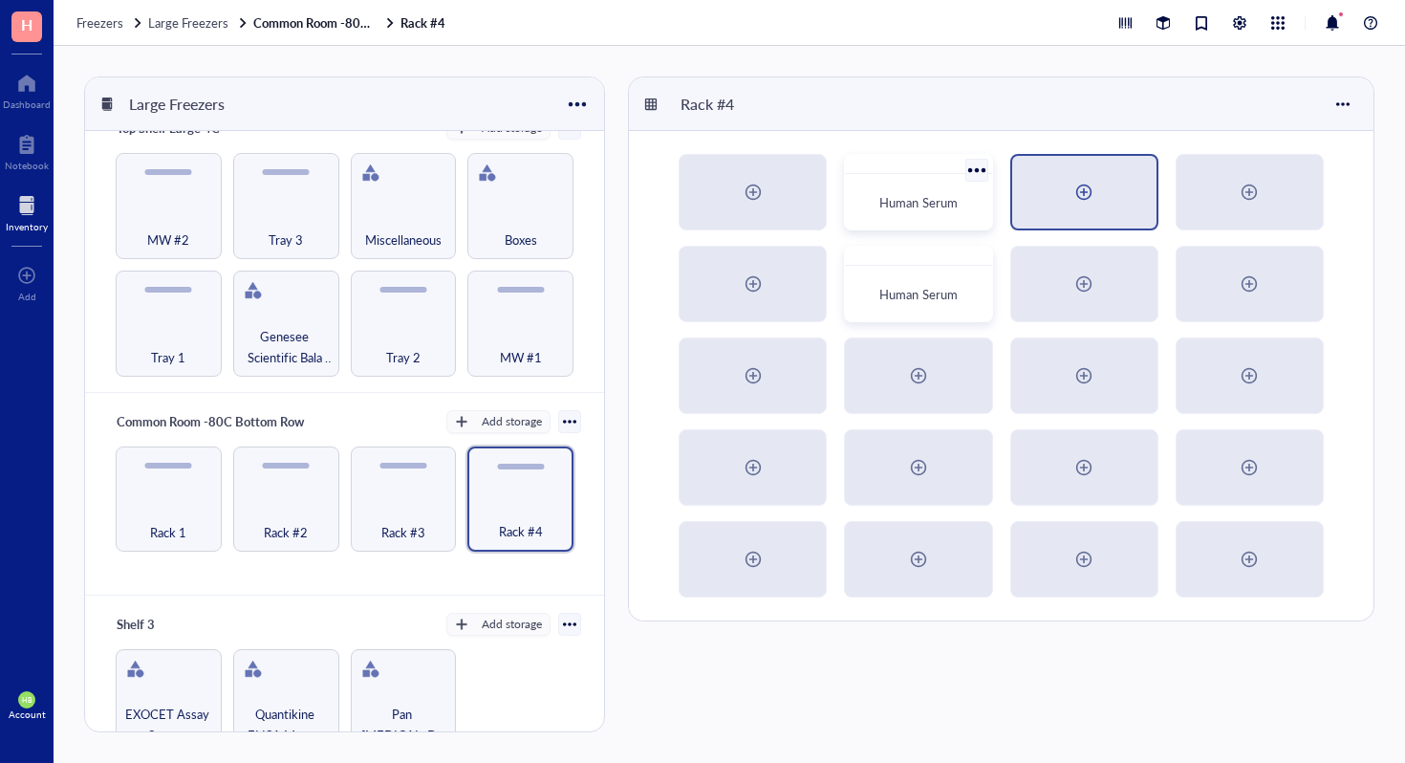
click at [1106, 179] on div at bounding box center [1084, 192] width 144 height 73
radio input "false"
radio input "true"
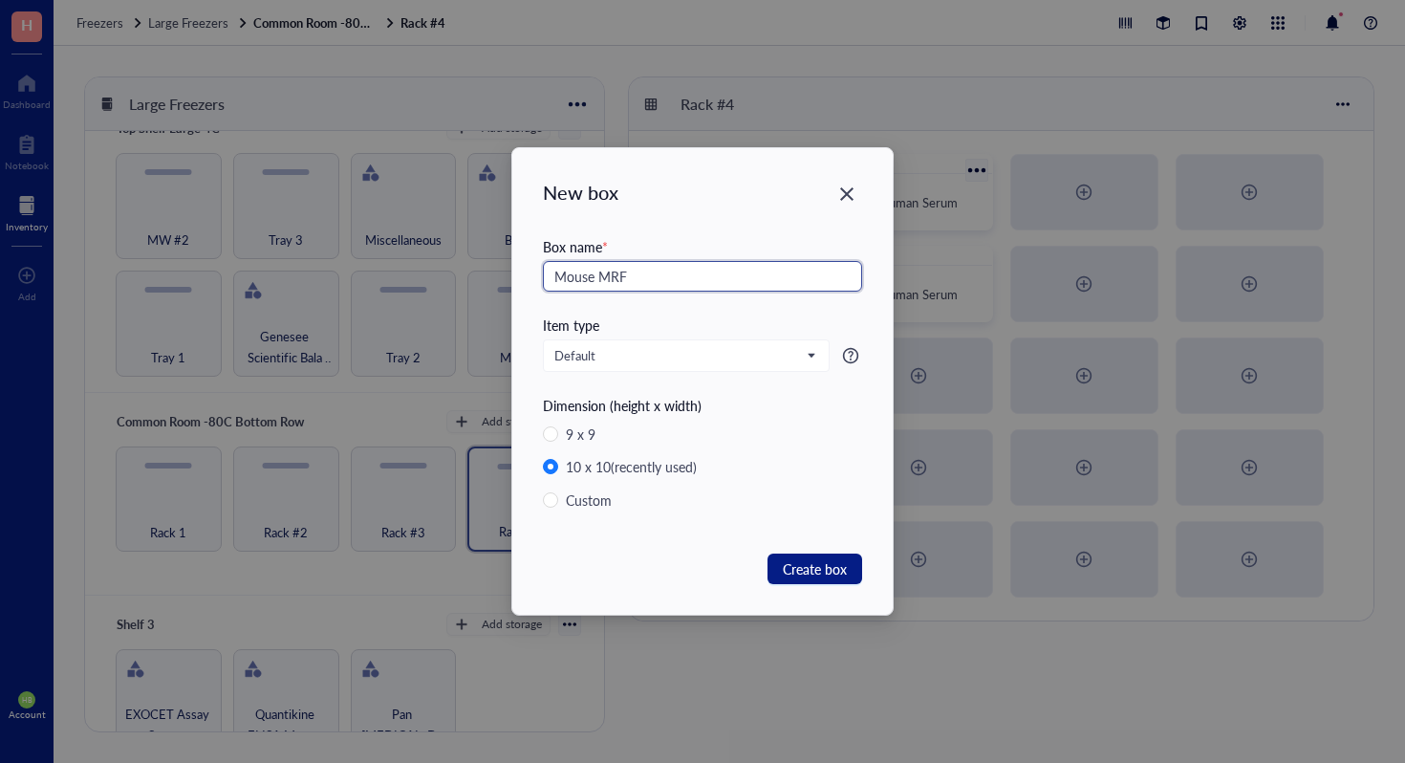
type input "Mouse MRF"
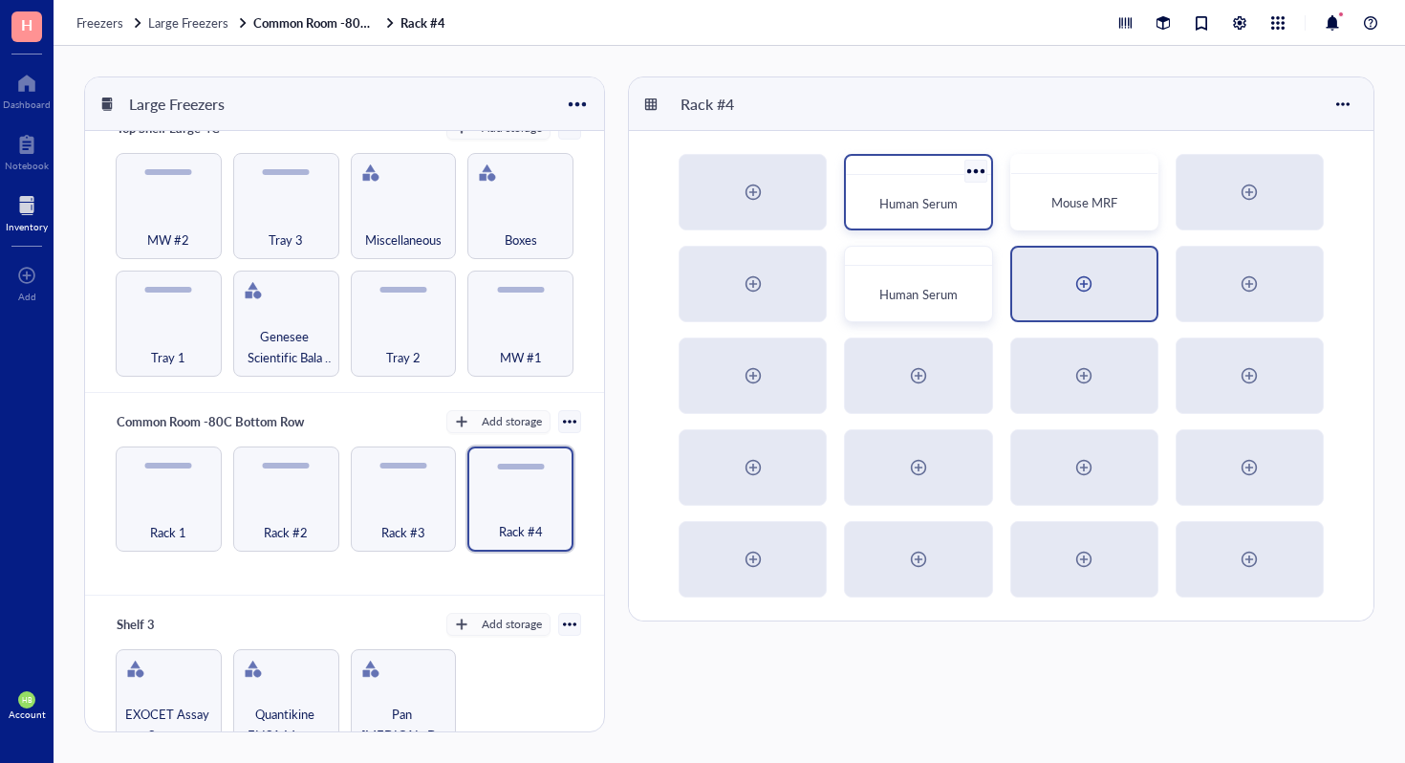
click at [1057, 263] on div at bounding box center [1084, 284] width 144 height 73
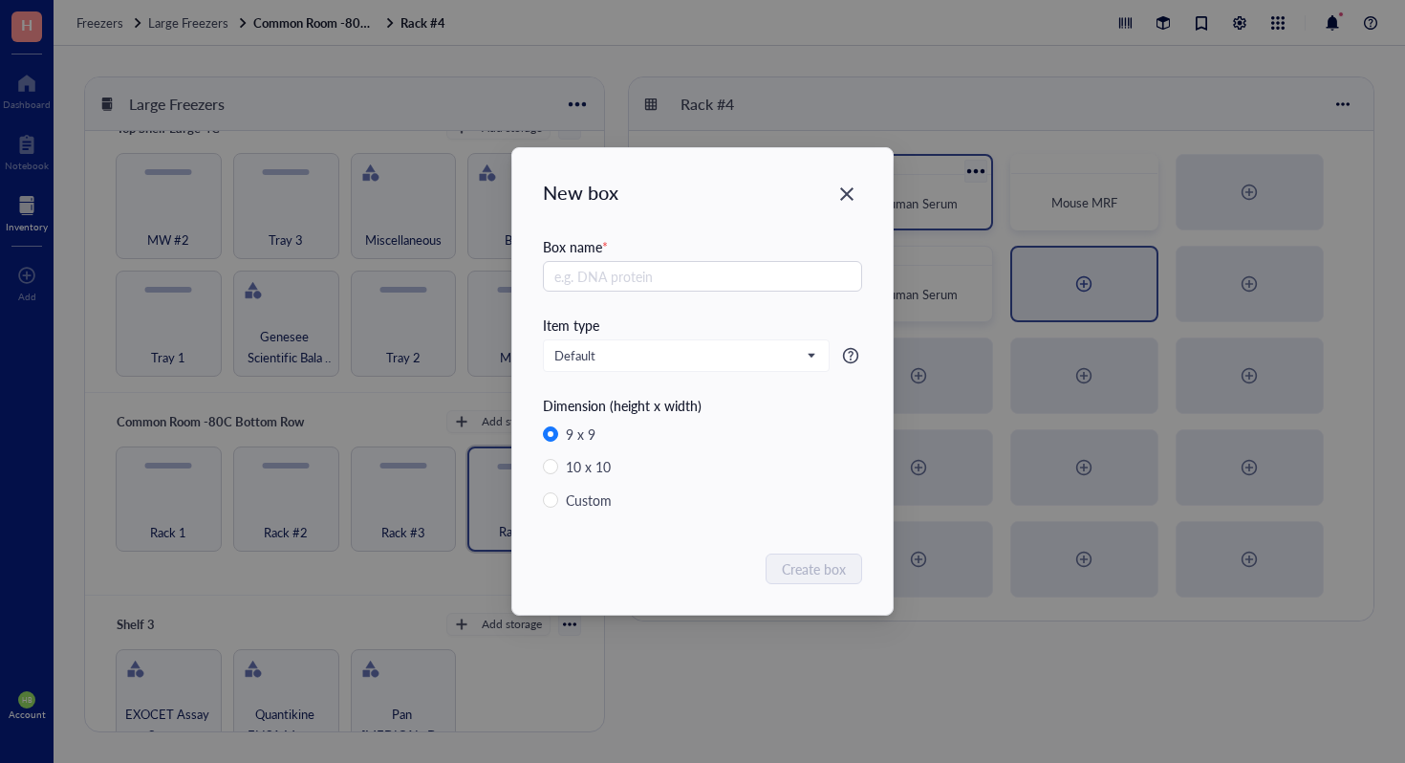
radio input "false"
radio input "true"
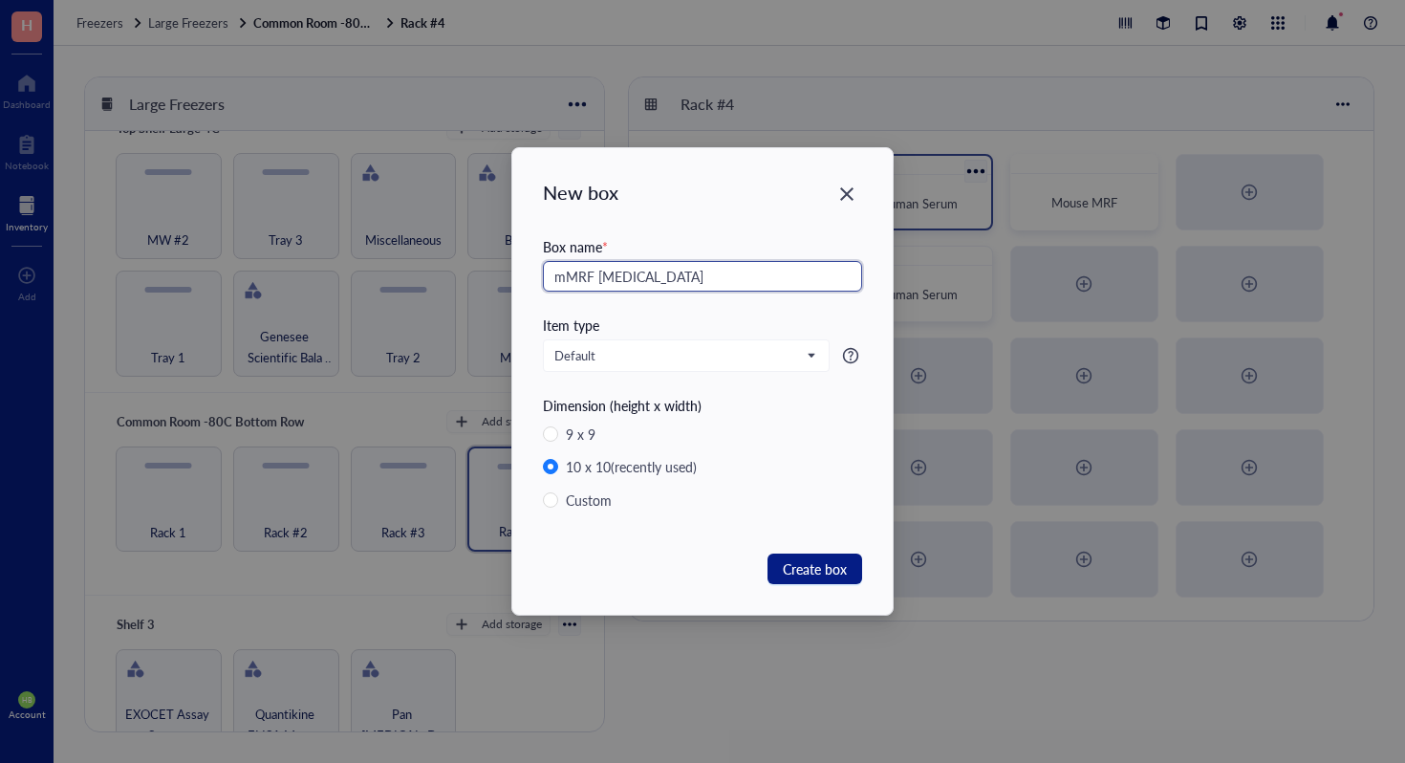
click at [620, 277] on input "mMRF [MEDICAL_DATA]" at bounding box center [702, 276] width 319 height 31
click at [629, 273] on input "mMRF [MEDICAL_DATA]" at bounding box center [702, 276] width 319 height 31
click at [699, 273] on input "mMRF [MEDICAL_DATA]" at bounding box center [702, 276] width 319 height 31
type input "mMRF [MEDICAL_DATA] 24 Hour Media"
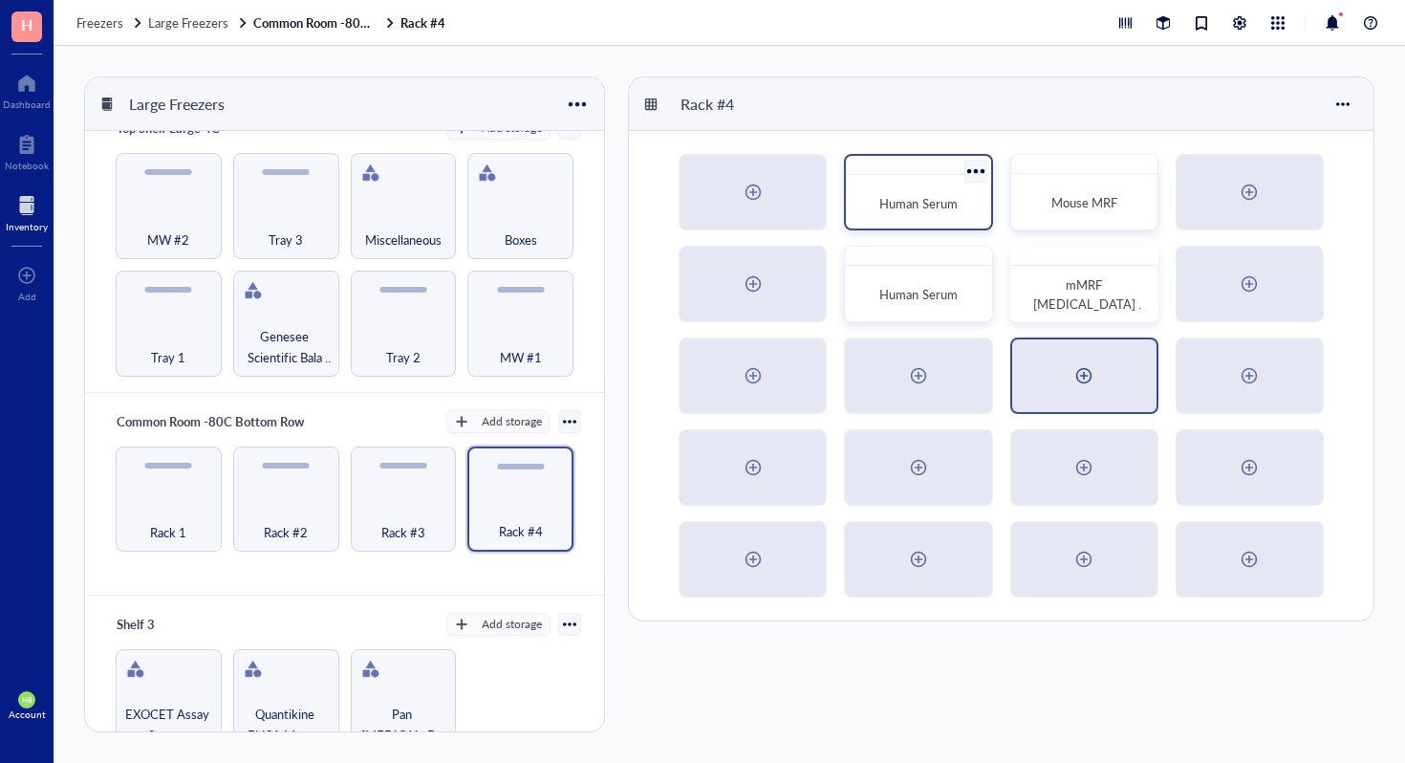
click at [1108, 364] on div at bounding box center [1084, 375] width 144 height 73
radio input "false"
radio input "true"
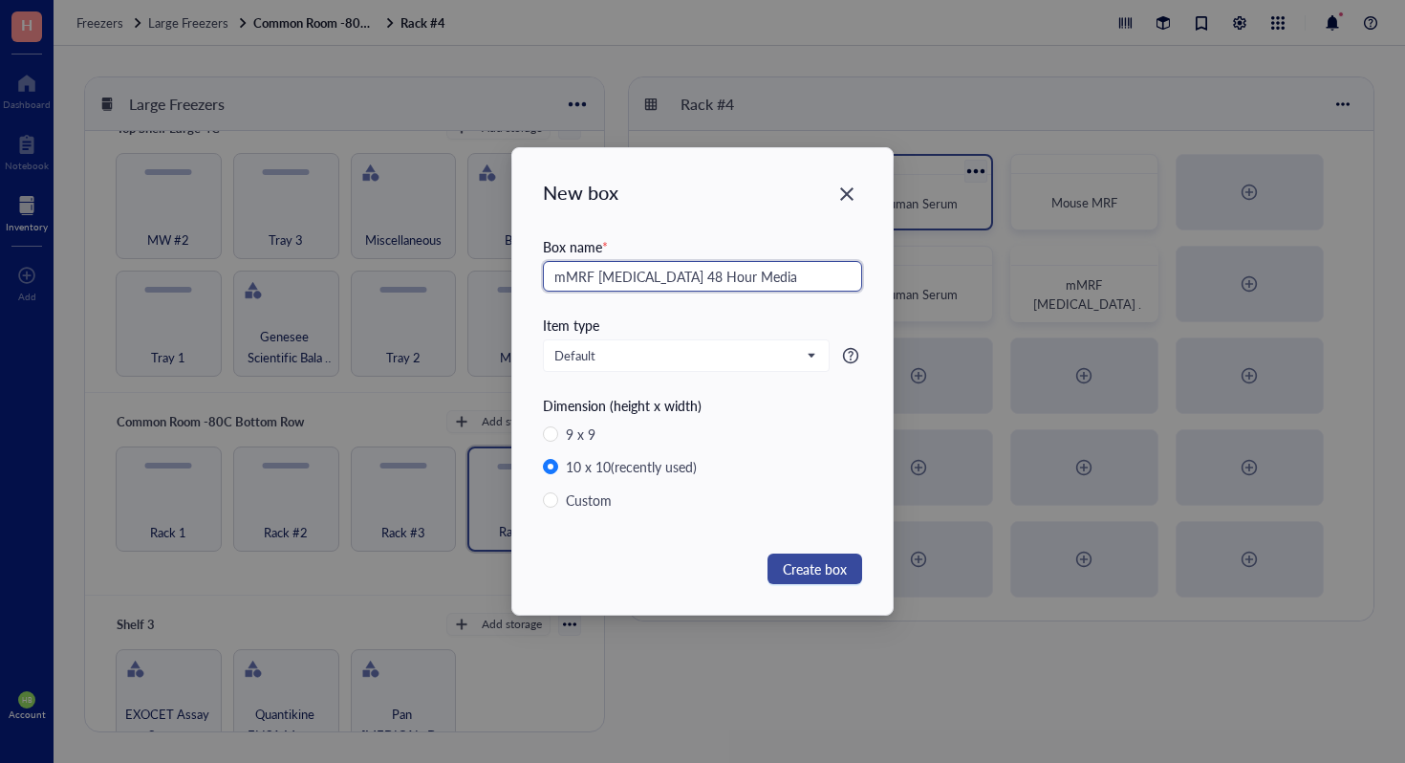
type input "mMRF [MEDICAL_DATA] 48 Hour Media"
click at [813, 577] on span "Create box" at bounding box center [815, 568] width 64 height 21
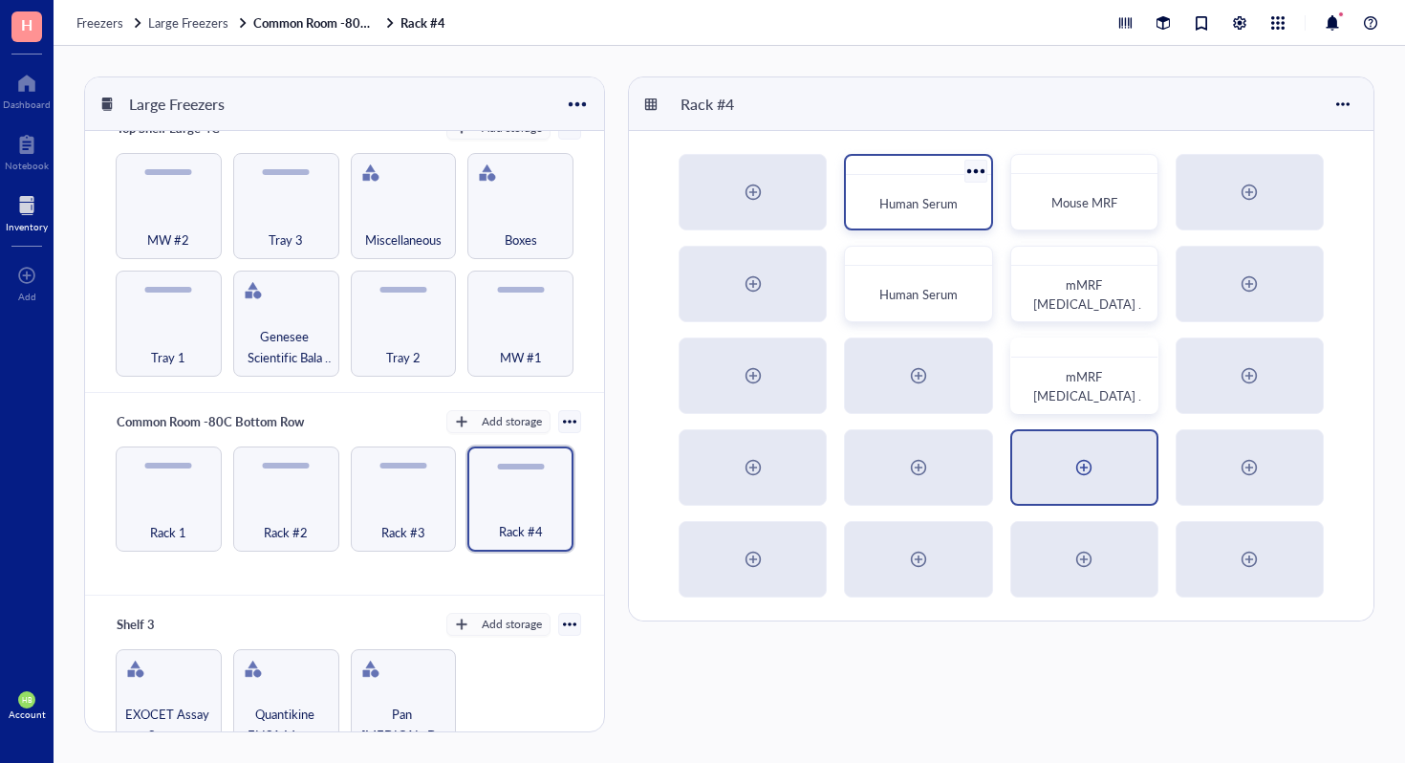
click at [1069, 493] on div at bounding box center [1084, 467] width 144 height 73
radio input "false"
radio input "true"
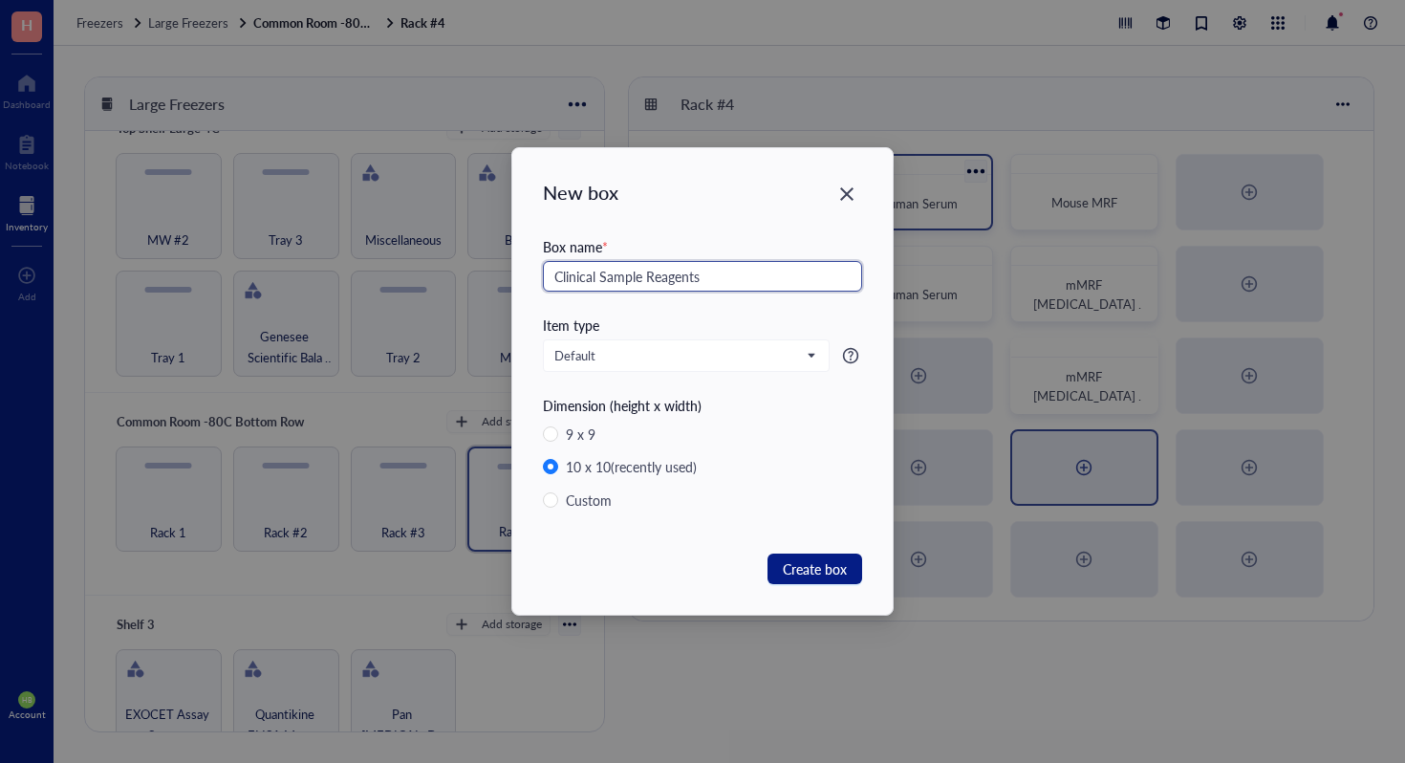
type input "Clinical Sample Reagents"
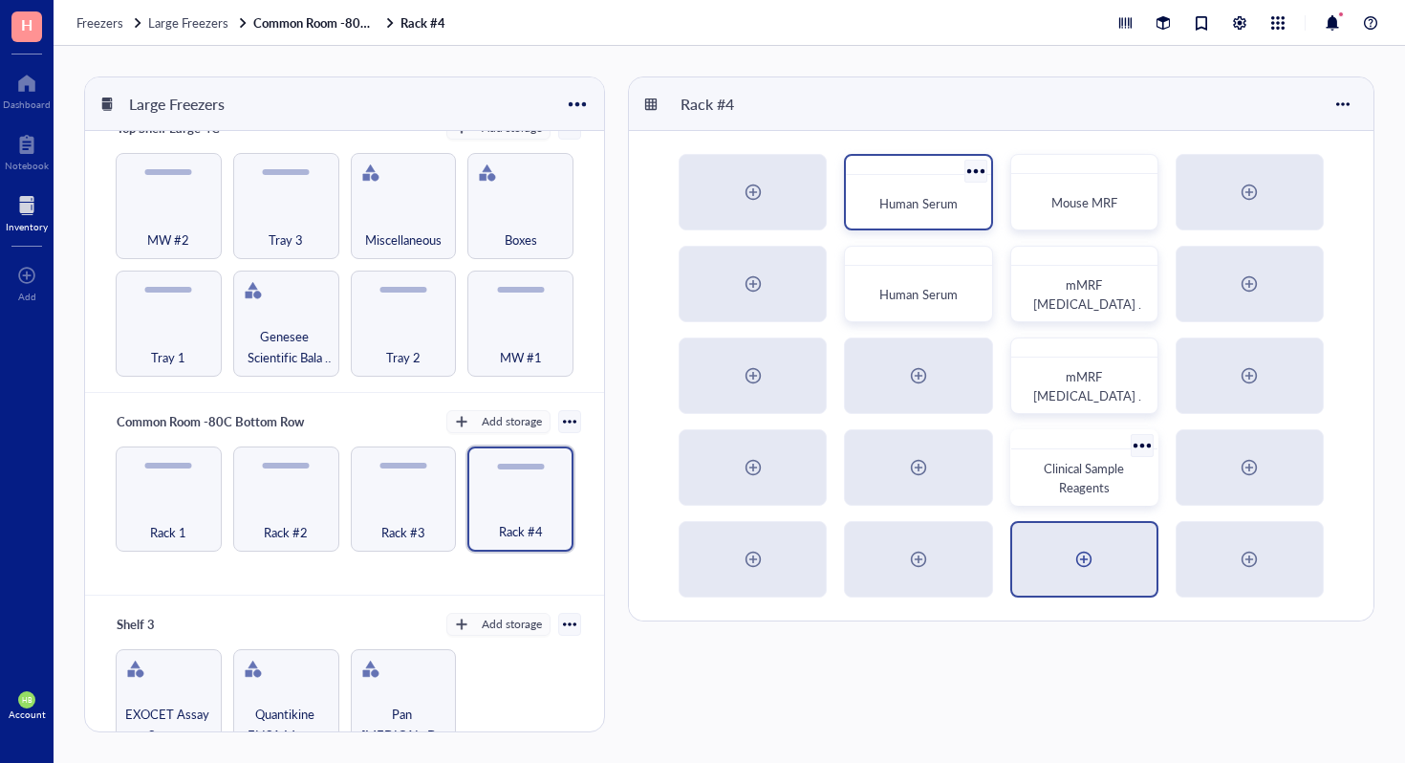
click at [1070, 536] on div at bounding box center [1084, 559] width 144 height 73
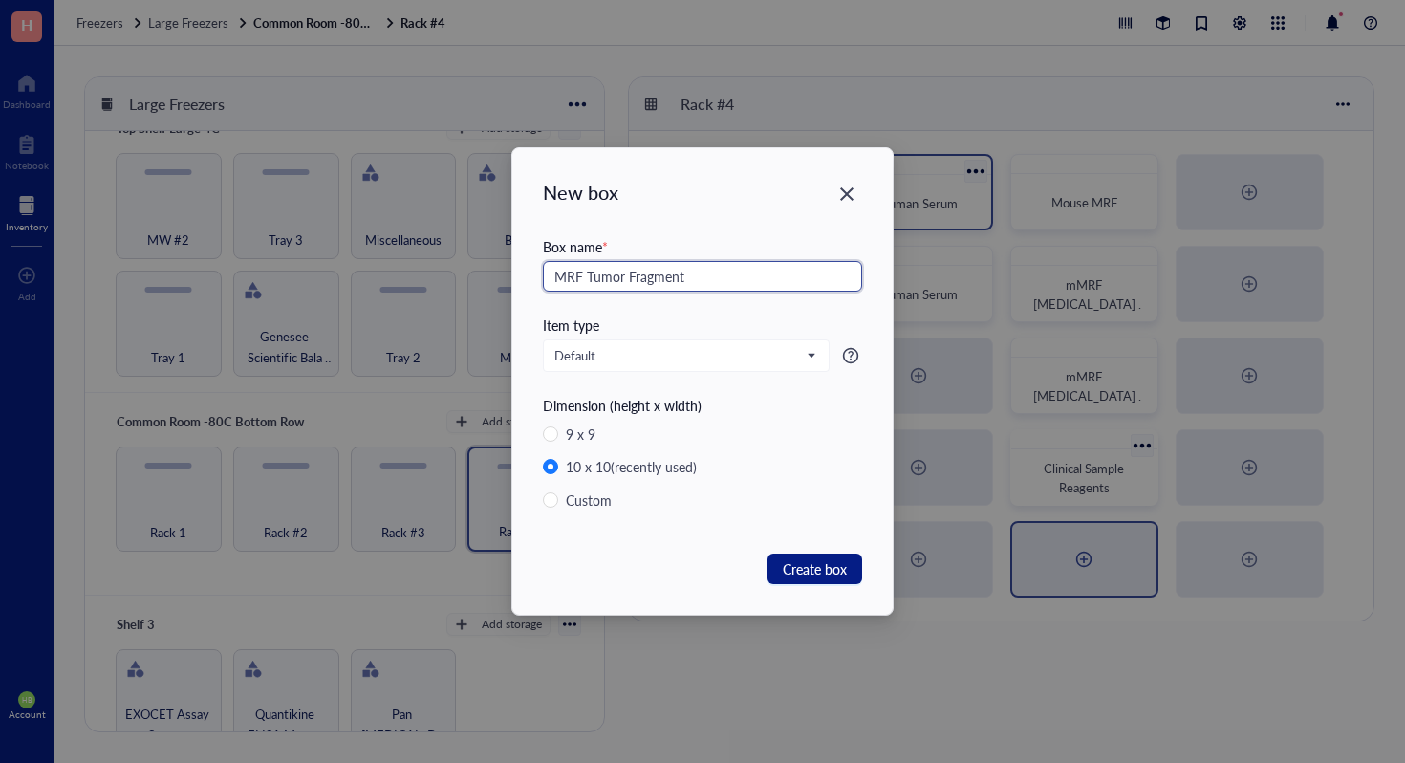
type input "MRF Tumor Fragment"
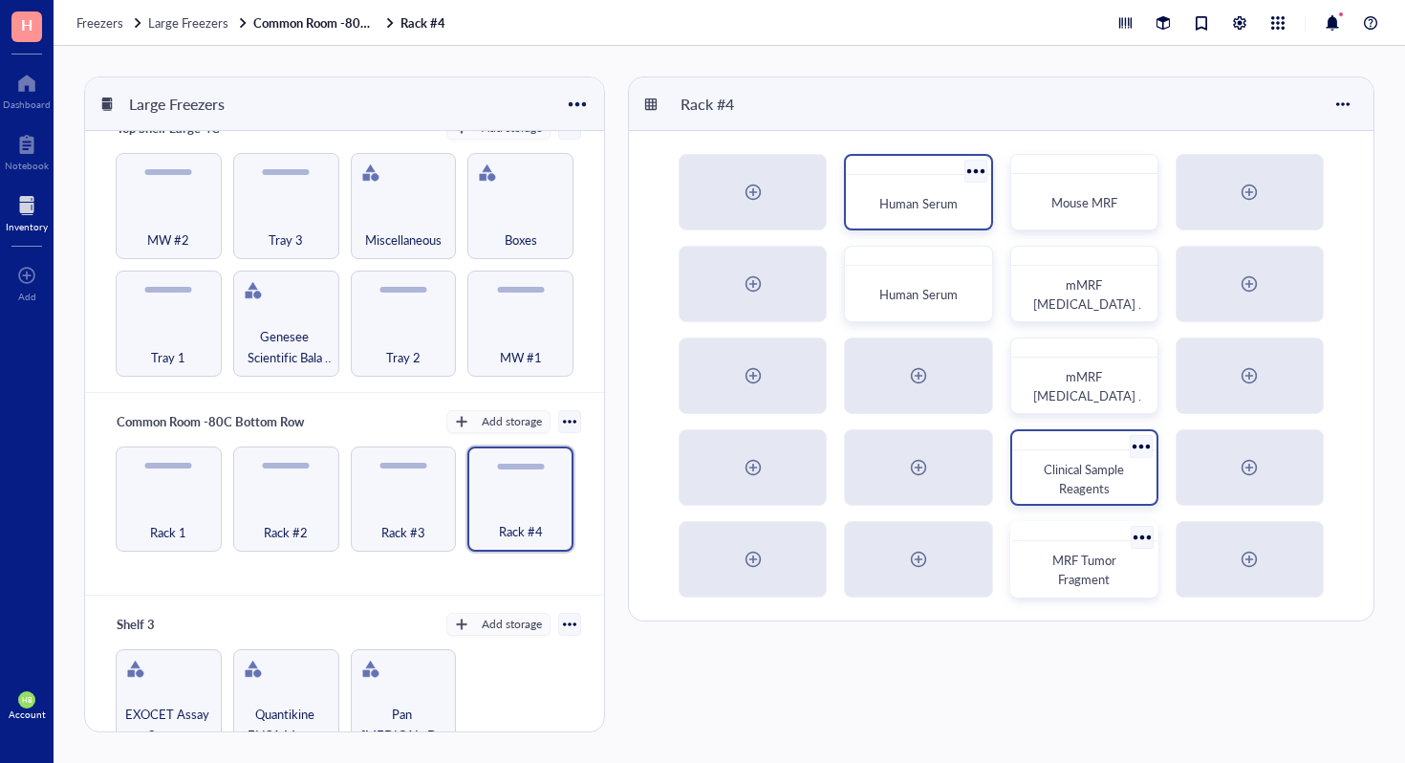
click at [1240, 234] on div "Human Serum Mouse MRF Human Serum mMRF [MEDICAL_DATA] 24 Hour Media mMRF [MEDIC…" at bounding box center [1001, 376] width 745 height 490
click at [1240, 226] on div at bounding box center [1250, 192] width 144 height 73
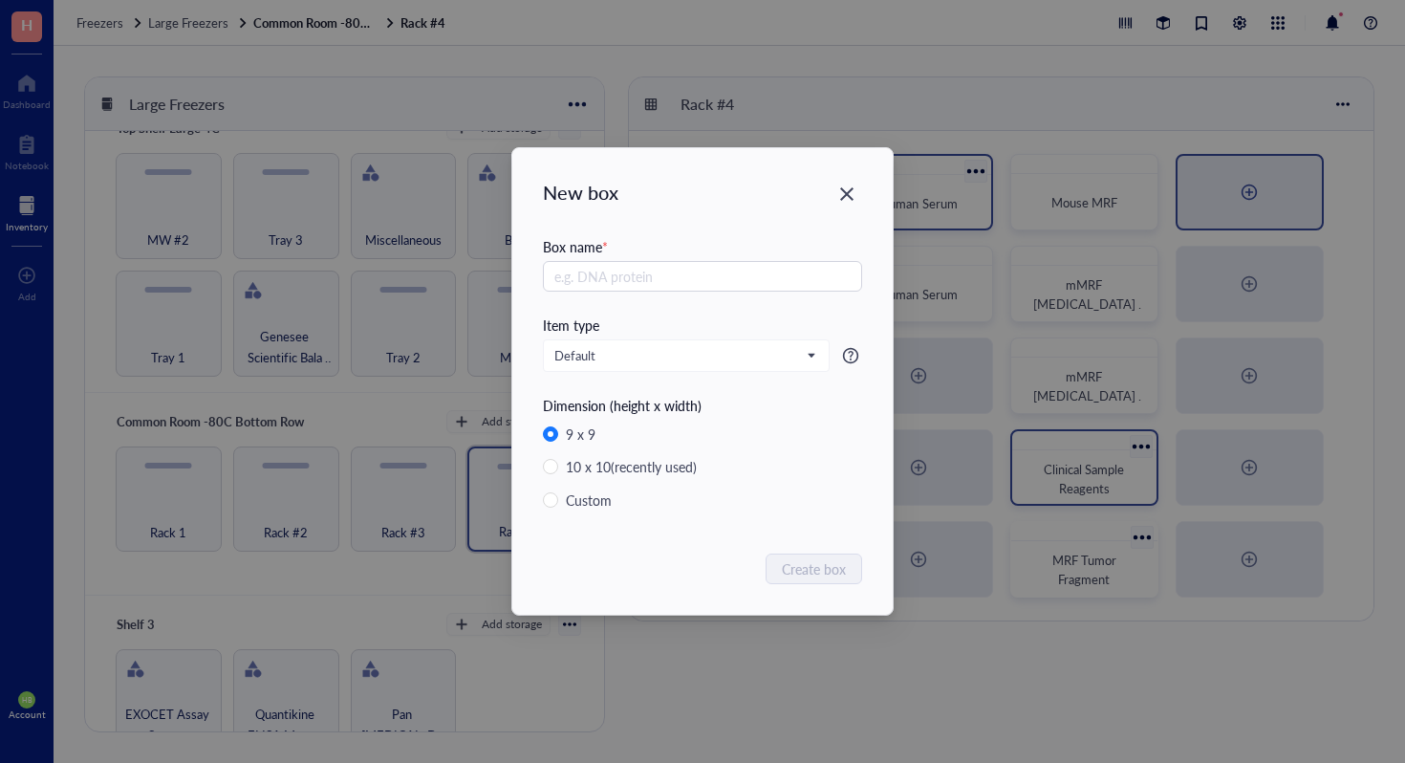
radio input "false"
radio input "true"
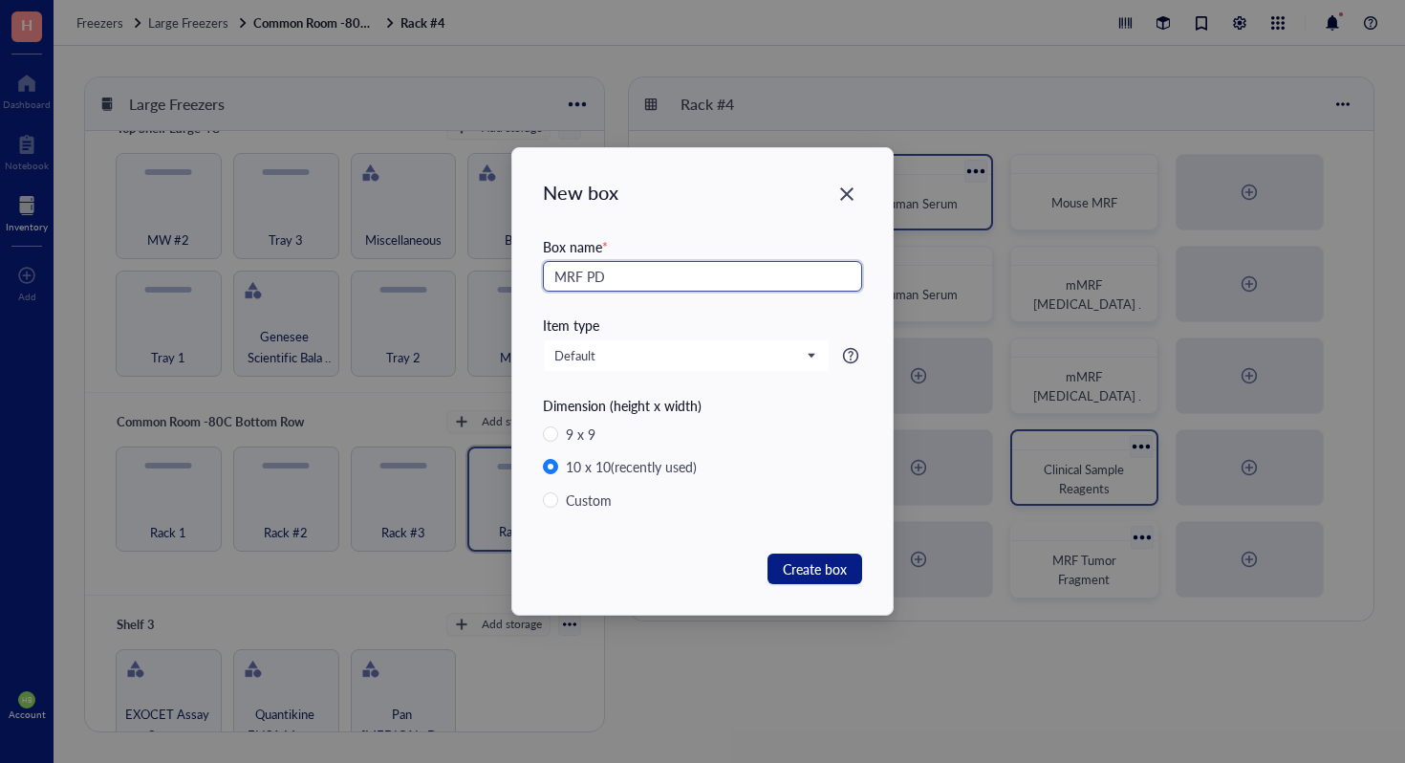
click at [787, 267] on input "MRF PD" at bounding box center [702, 276] width 319 height 31
type input "MRF PDTF human serum"
click at [808, 568] on span "Create box" at bounding box center [815, 568] width 64 height 21
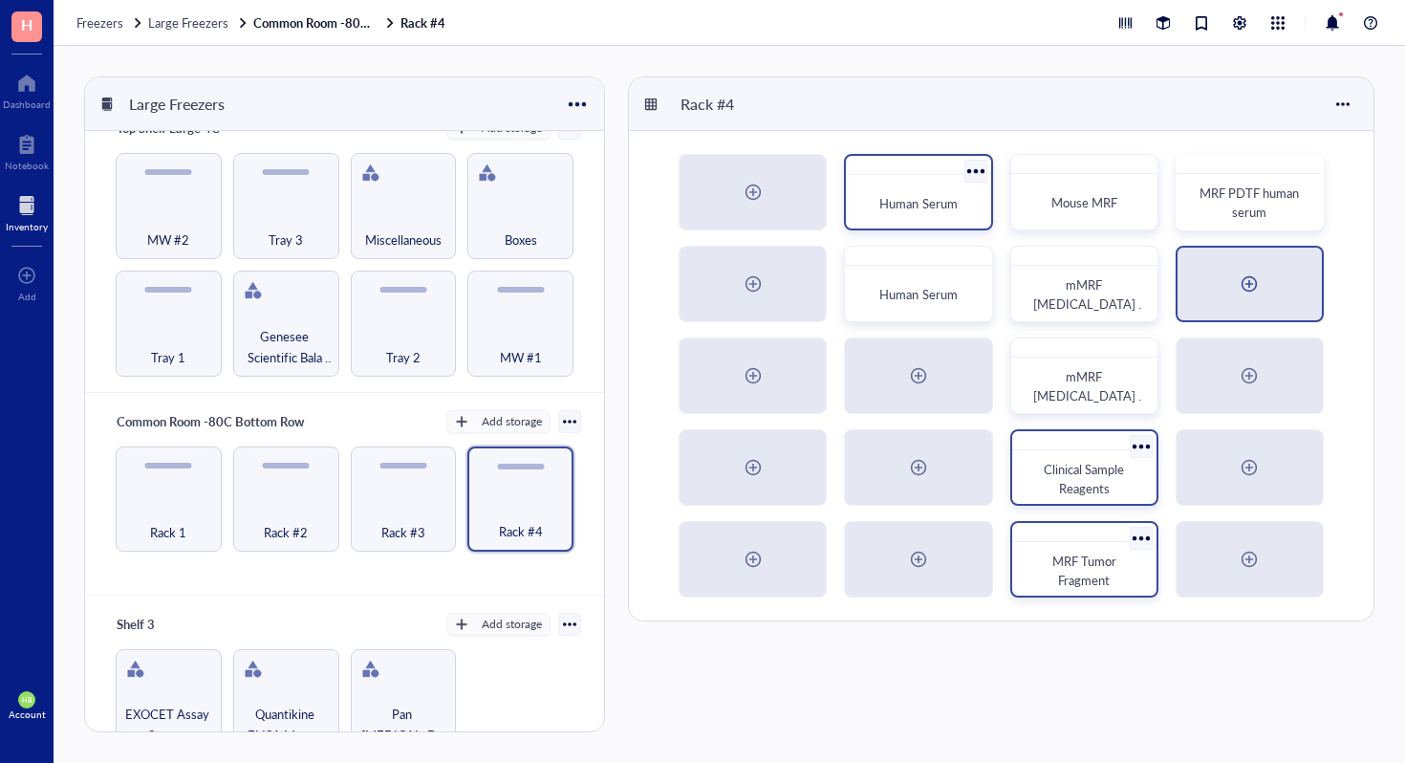
click at [1262, 294] on div at bounding box center [1249, 284] width 31 height 31
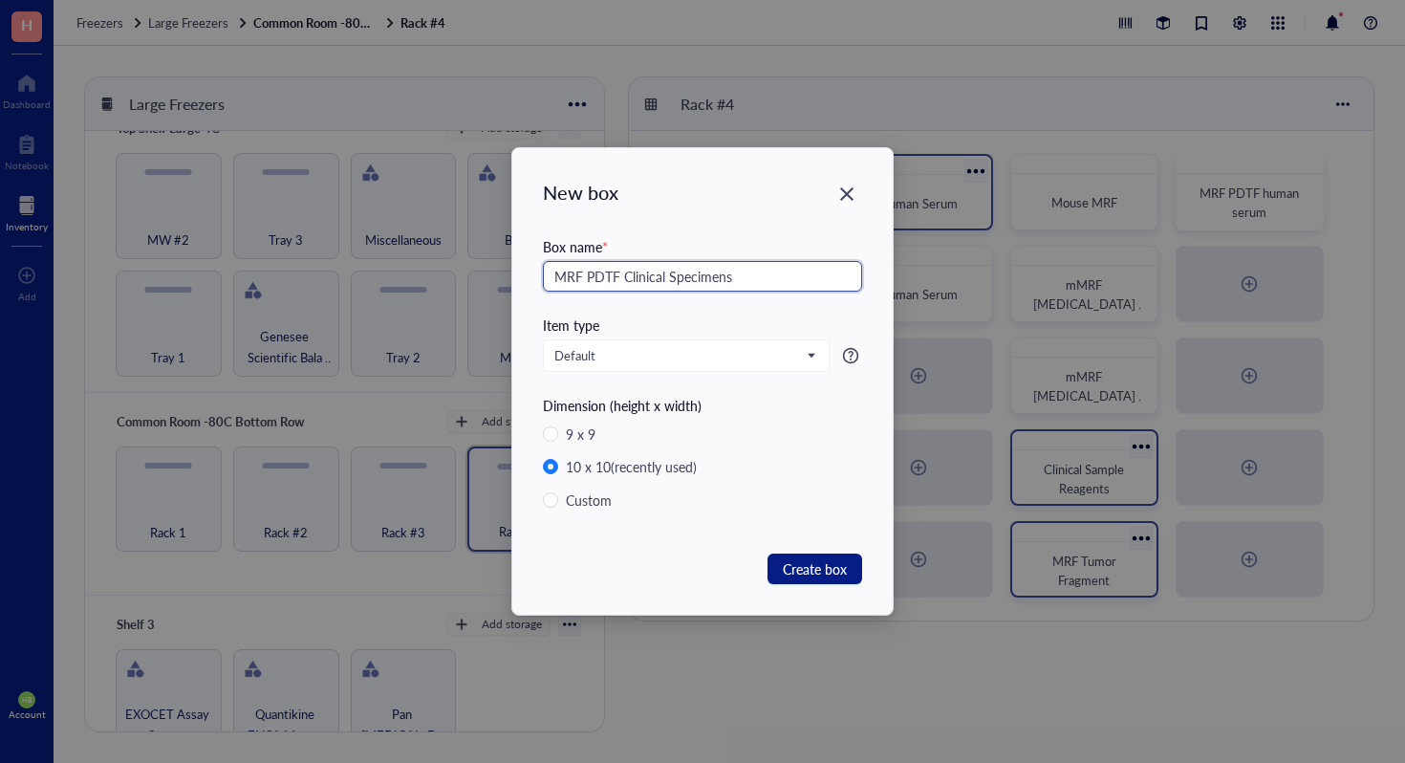
type input "MRF PDTF Clinical Specimens"
click at [782, 560] on button "Create box" at bounding box center [815, 569] width 95 height 31
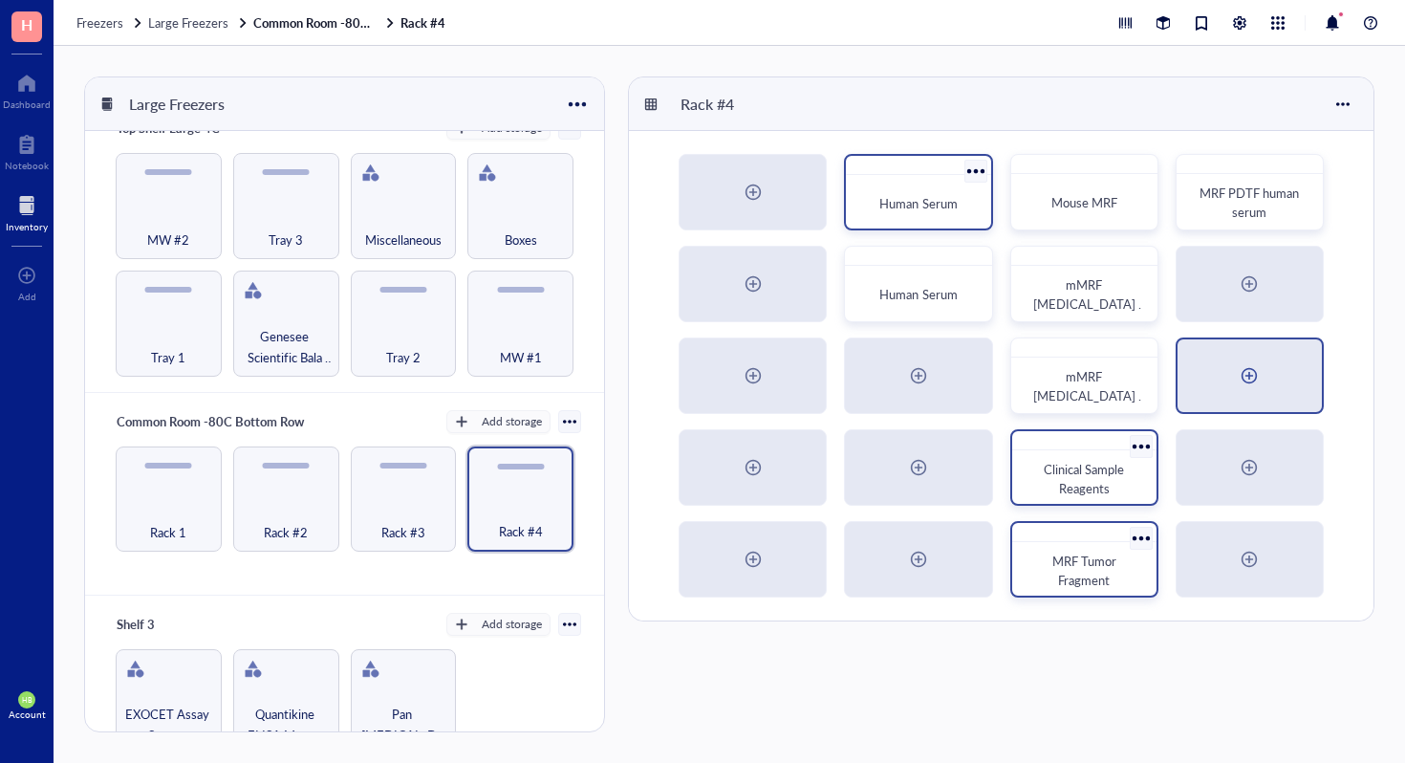
click at [1295, 371] on div at bounding box center [1250, 375] width 144 height 73
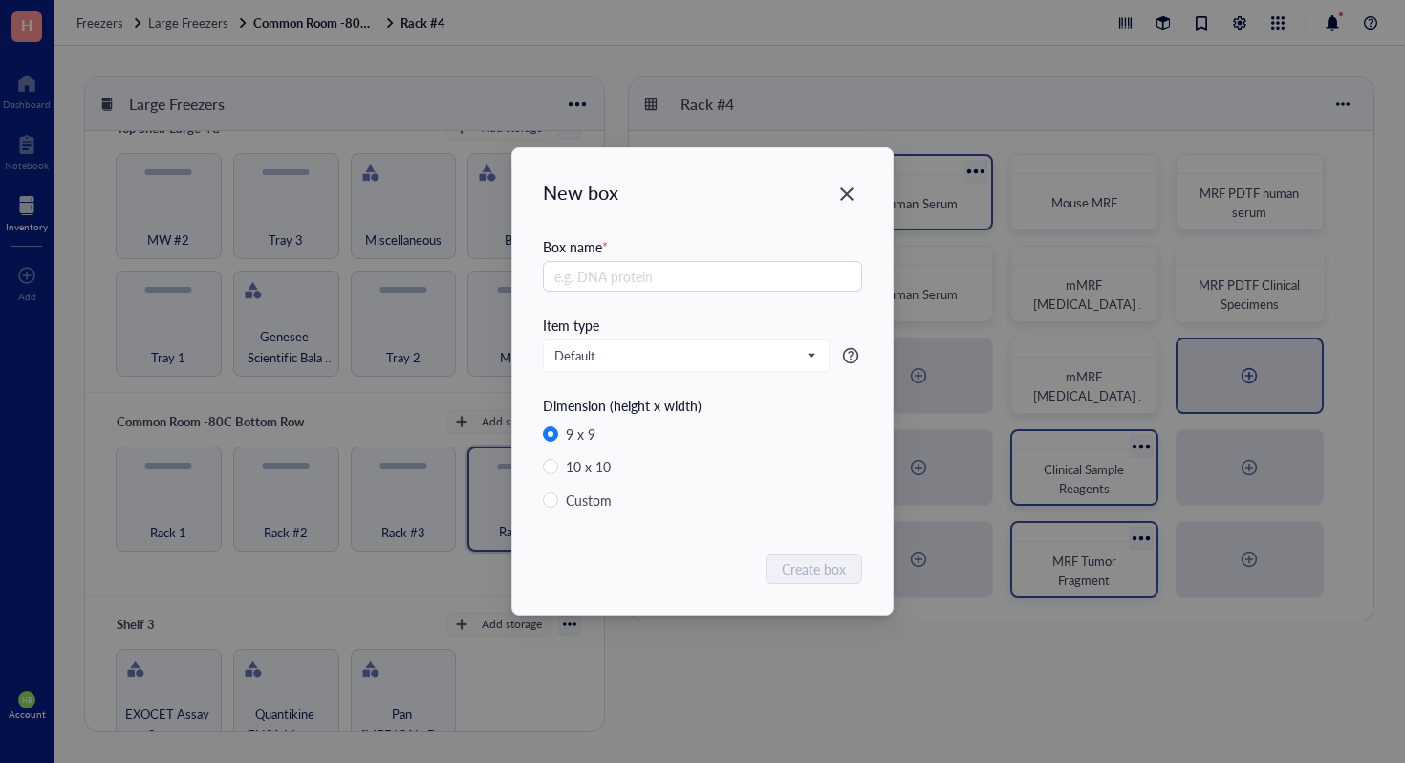
radio input "false"
radio input "true"
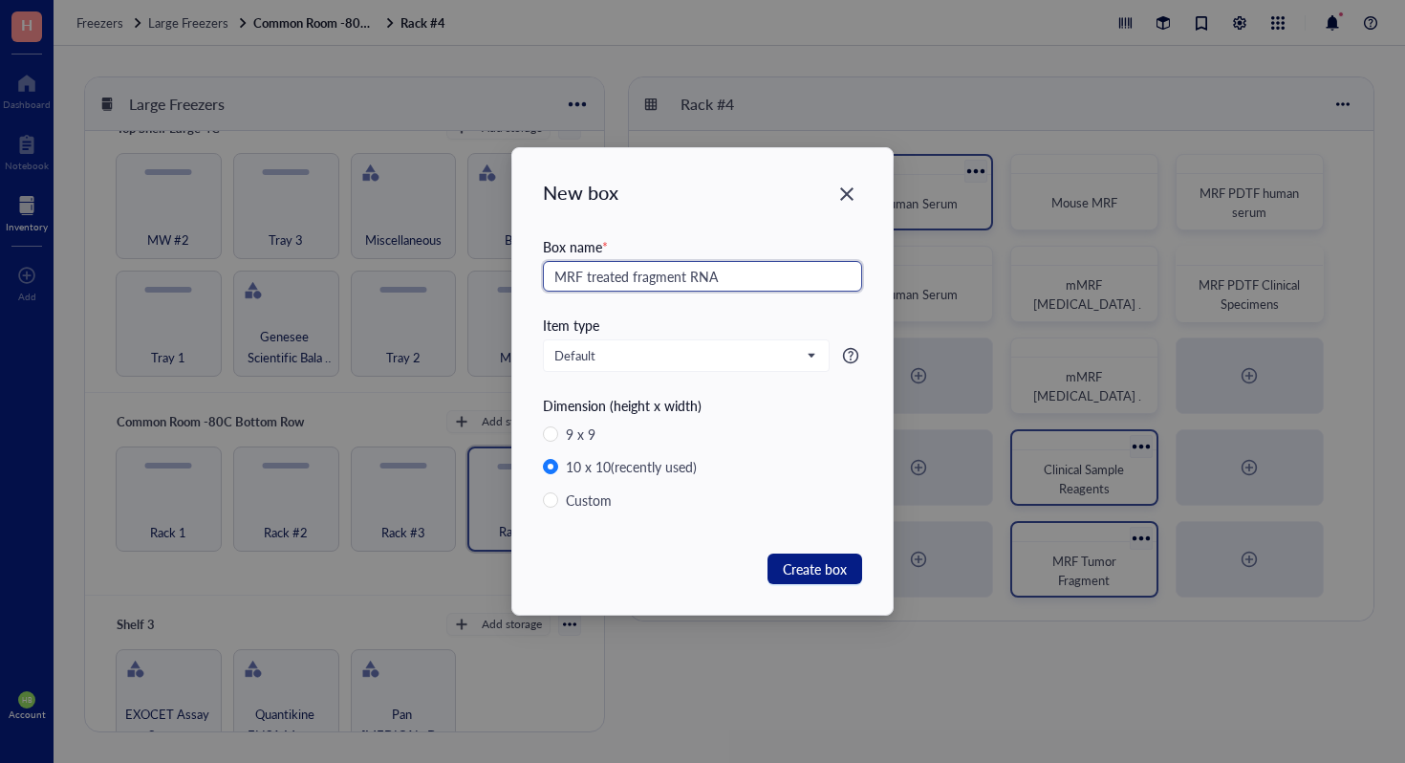
type input "MRF treated fragment RNA"
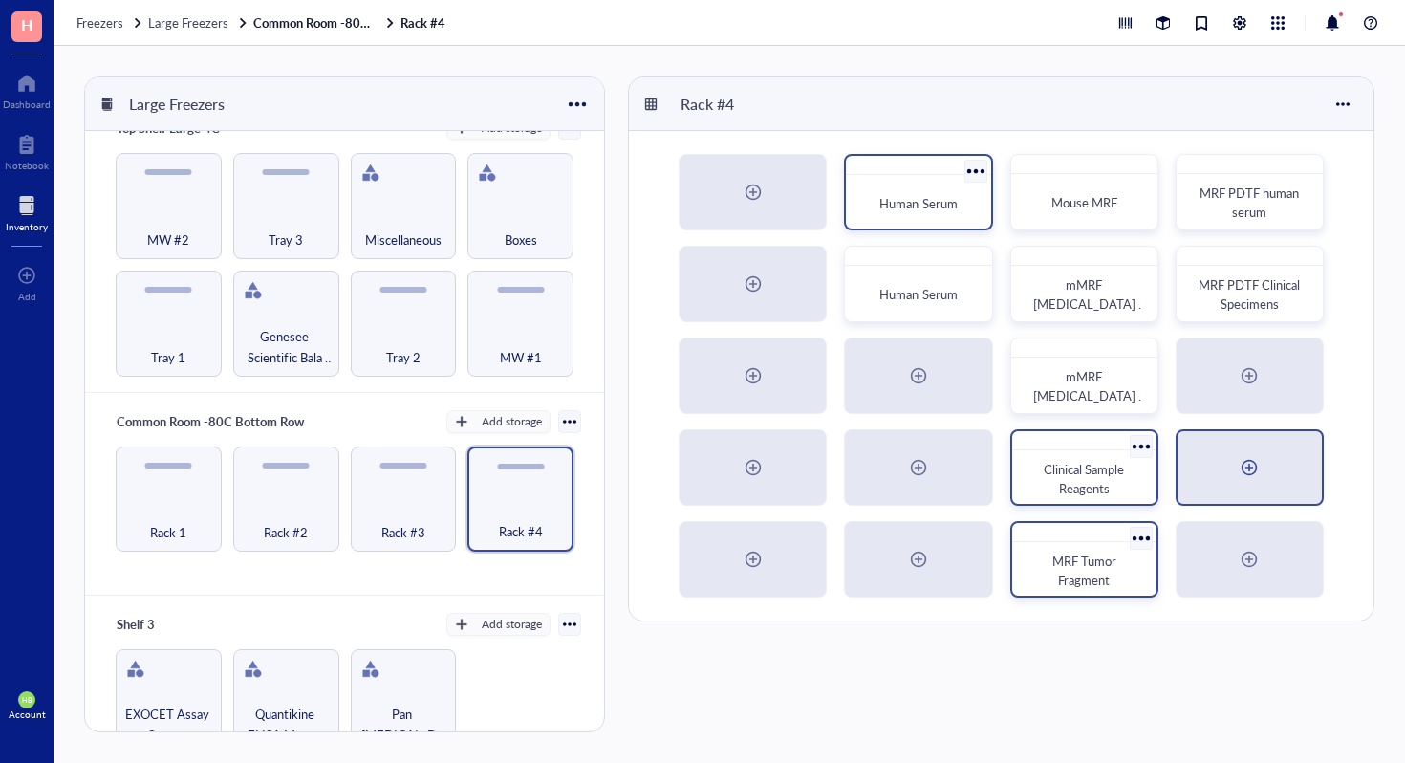
click at [1273, 450] on div at bounding box center [1250, 467] width 144 height 73
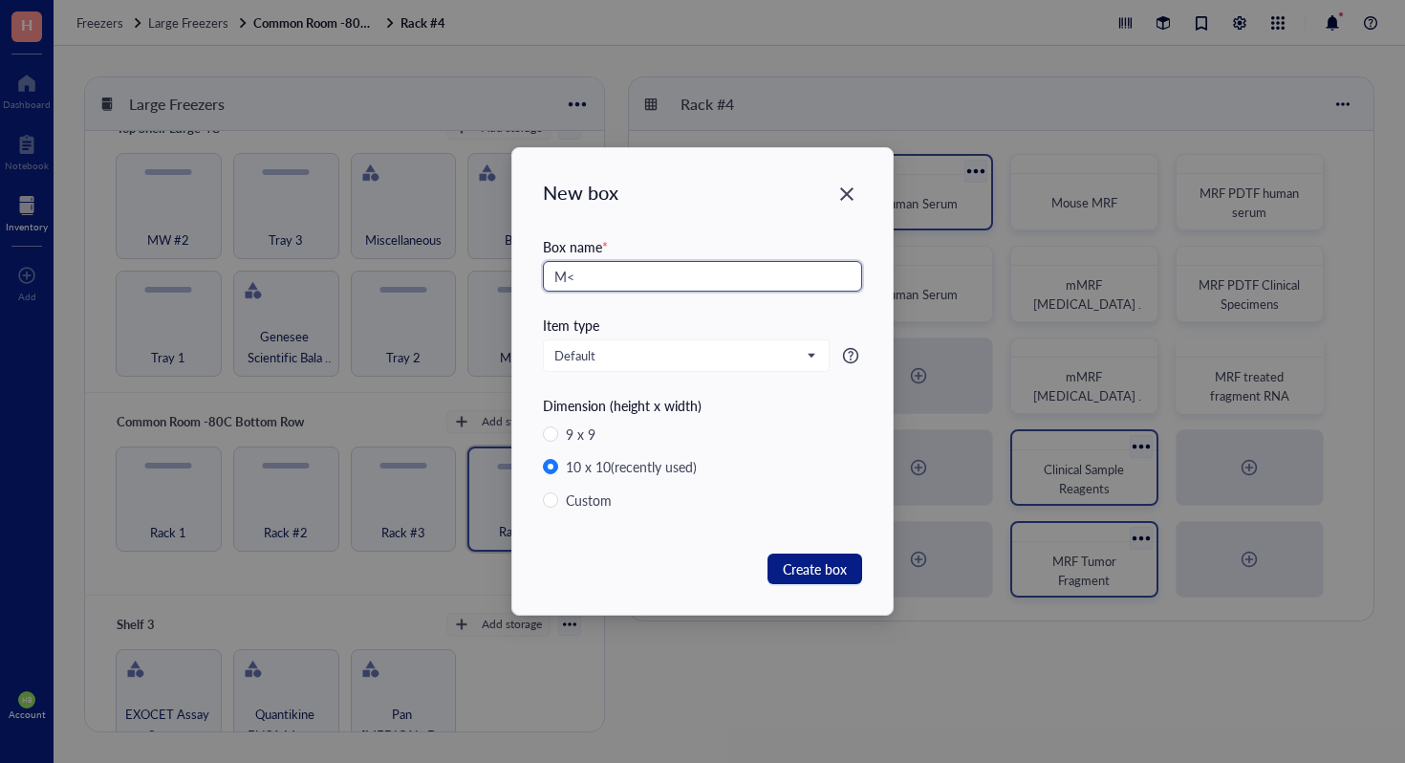
type input "M"
type input "MRF Fragment treated RNA #2"
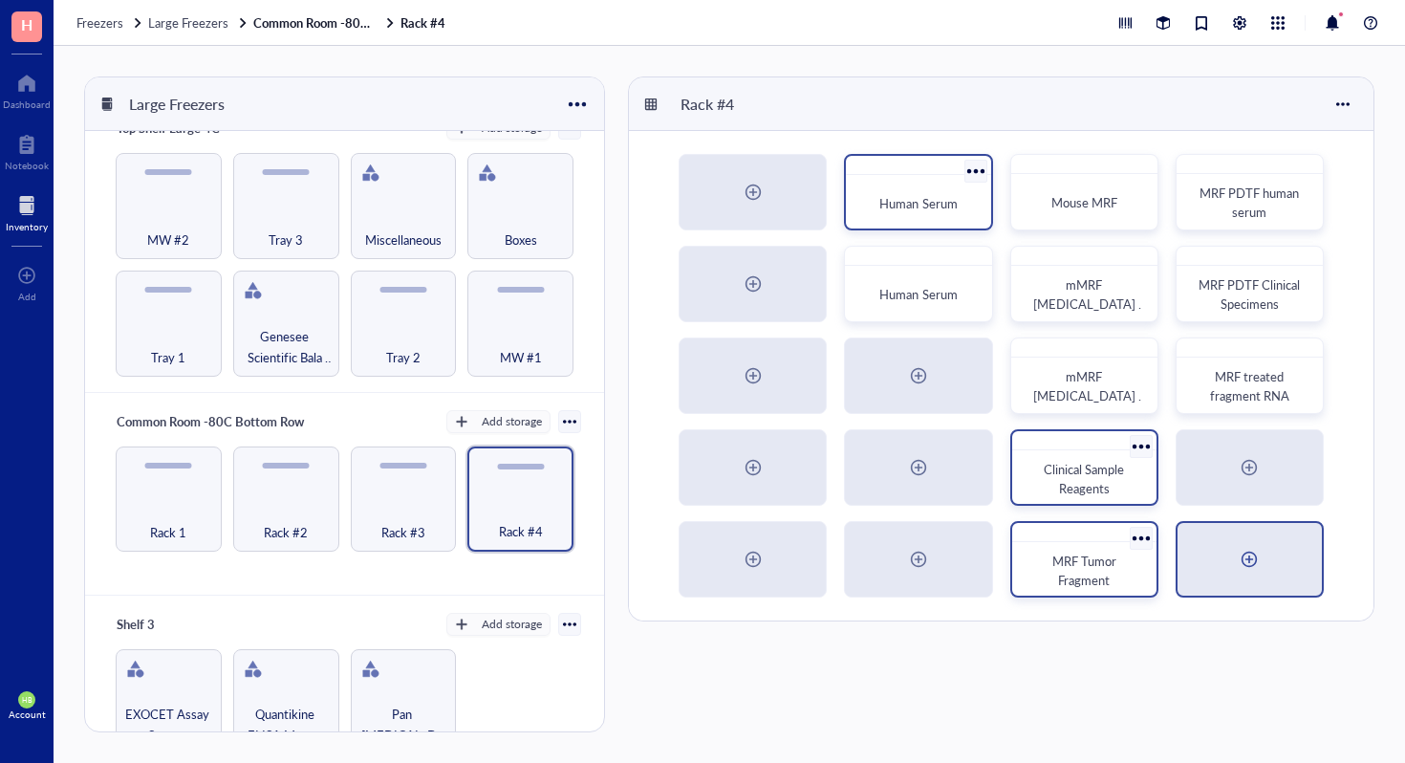
click at [1250, 597] on div at bounding box center [1250, 559] width 148 height 76
click at [1205, 540] on div at bounding box center [1250, 559] width 144 height 73
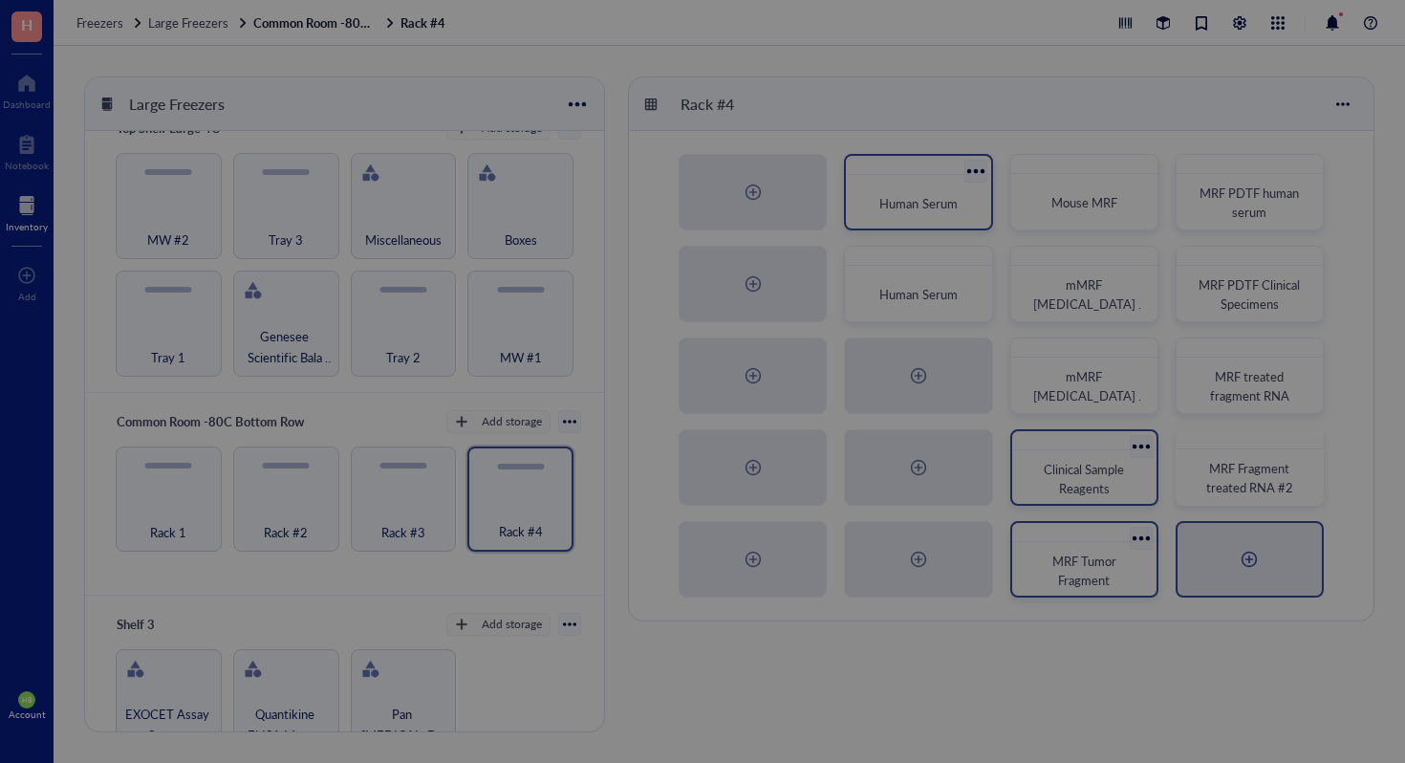
radio input "false"
radio input "true"
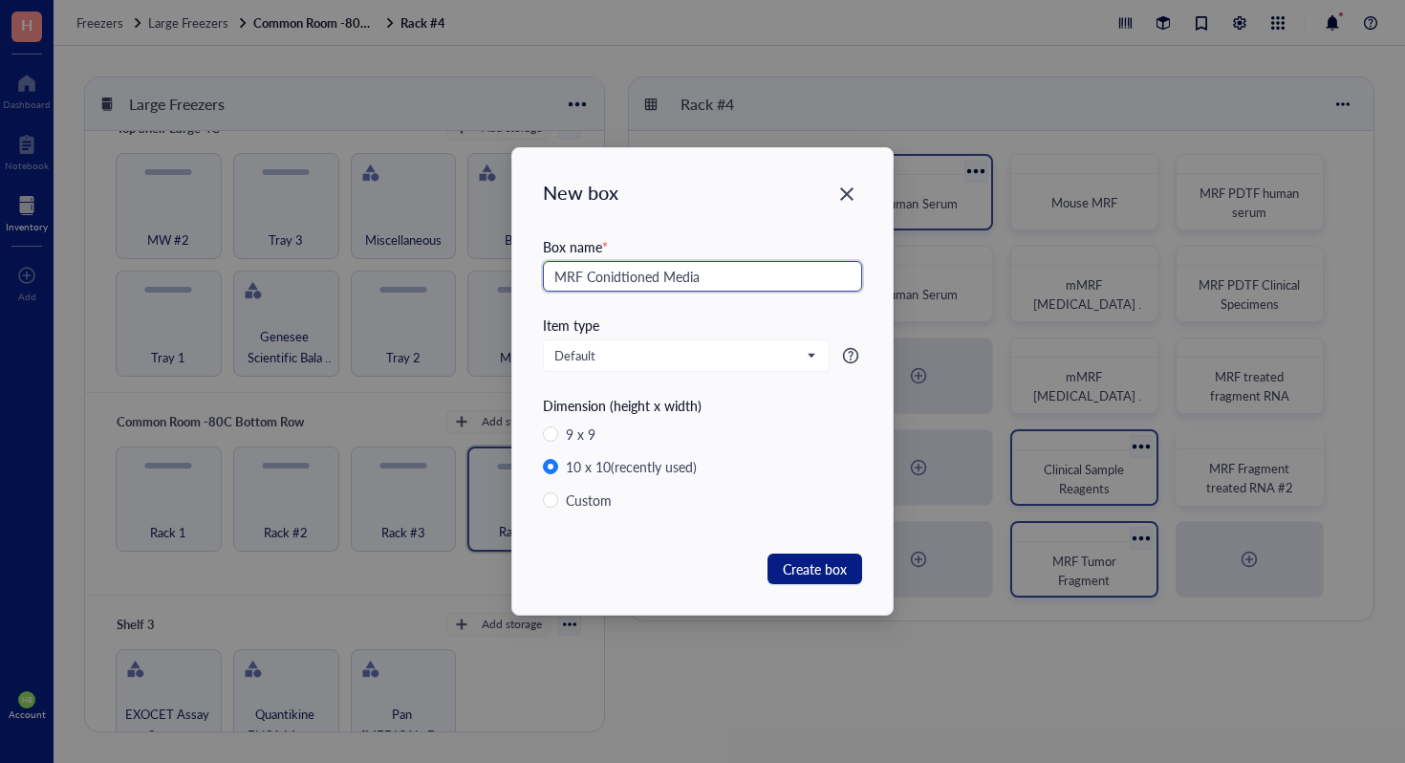
click at [624, 267] on input "MRF Conidtioned Media" at bounding box center [702, 276] width 319 height 31
click at [773, 289] on input "MRF Conditioned Media" at bounding box center [702, 276] width 319 height 31
type input "MRF Conditioned Media"
click at [835, 563] on span "Create box" at bounding box center [815, 568] width 64 height 21
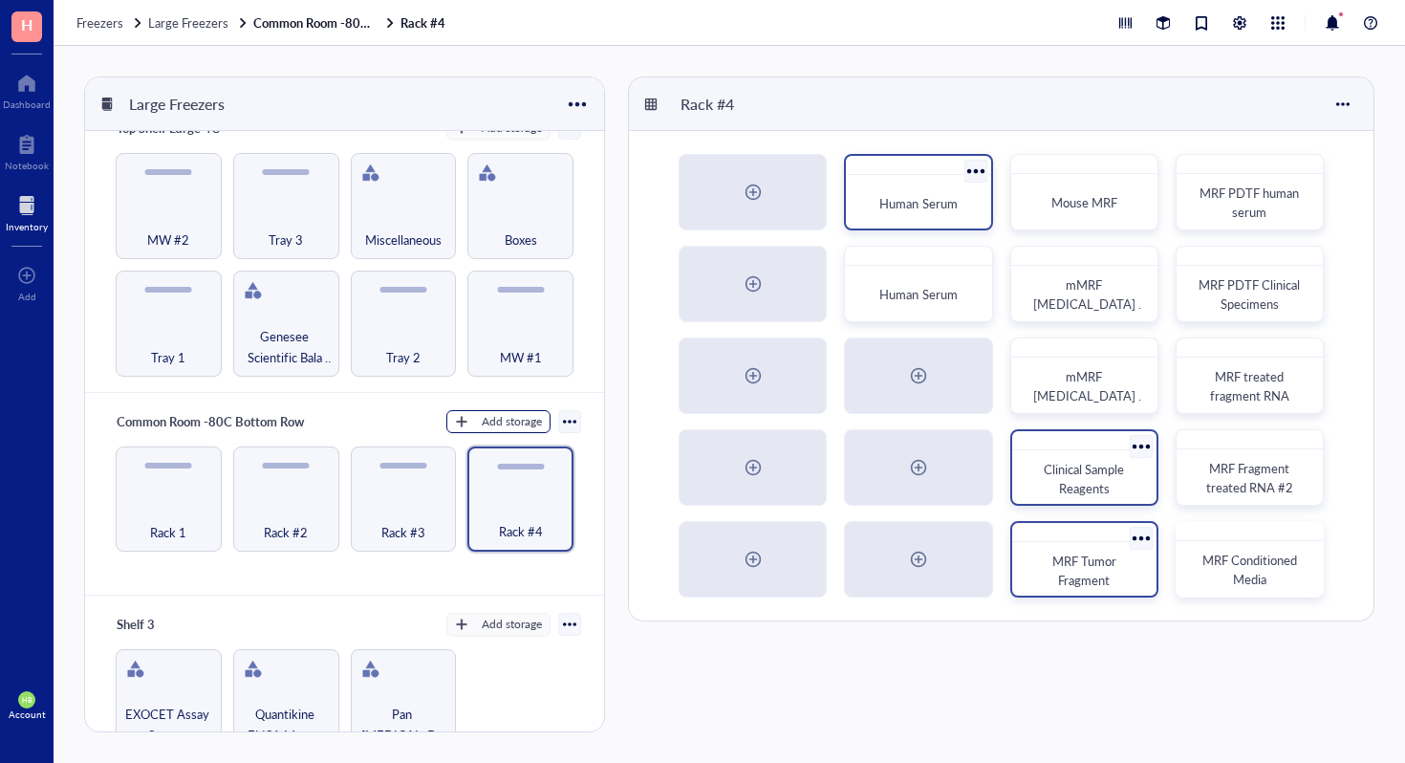
click at [498, 427] on button "Add storage" at bounding box center [498, 421] width 104 height 23
click at [499, 451] on span "Rack" at bounding box center [507, 450] width 109 height 21
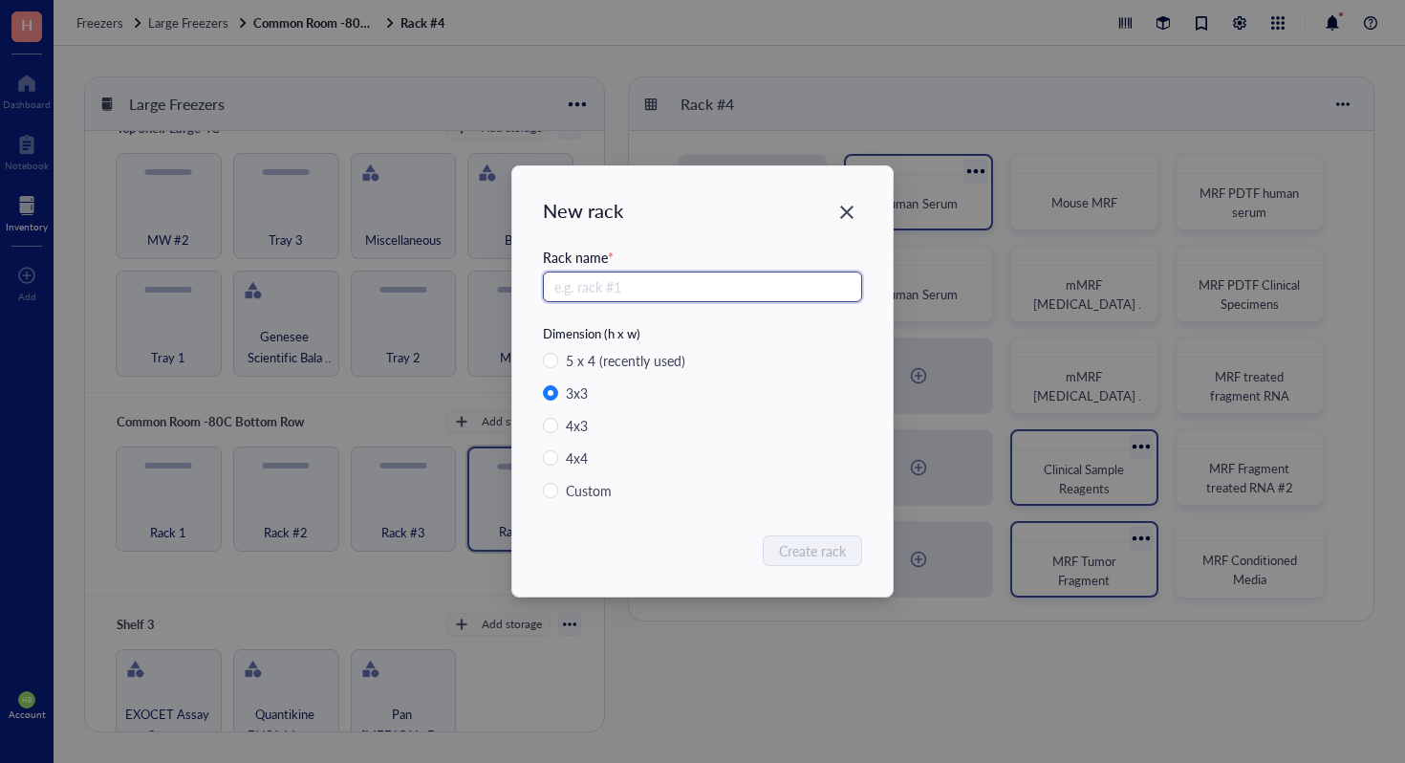
radio input "true"
radio input "false"
type input "Rack #5"
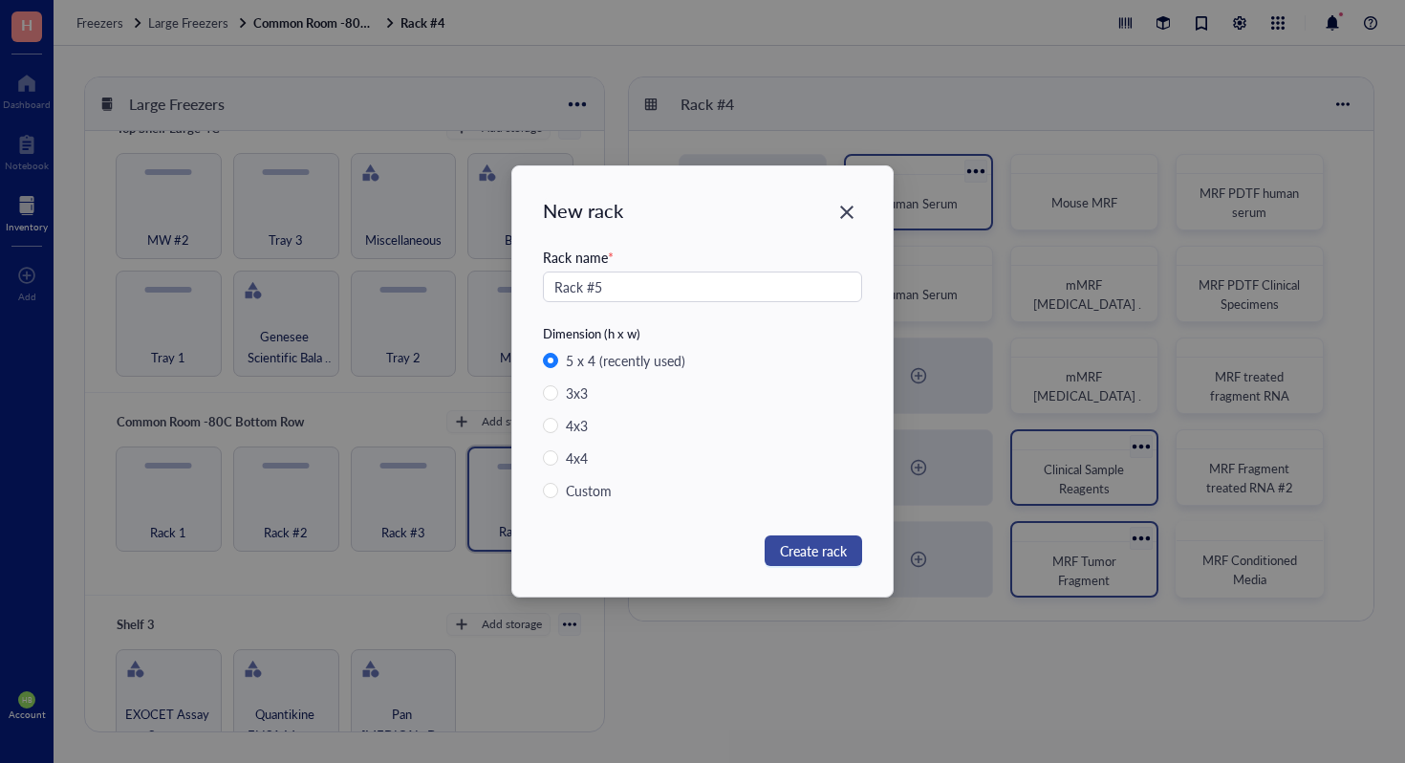
click at [848, 537] on button "Create rack" at bounding box center [814, 550] width 98 height 31
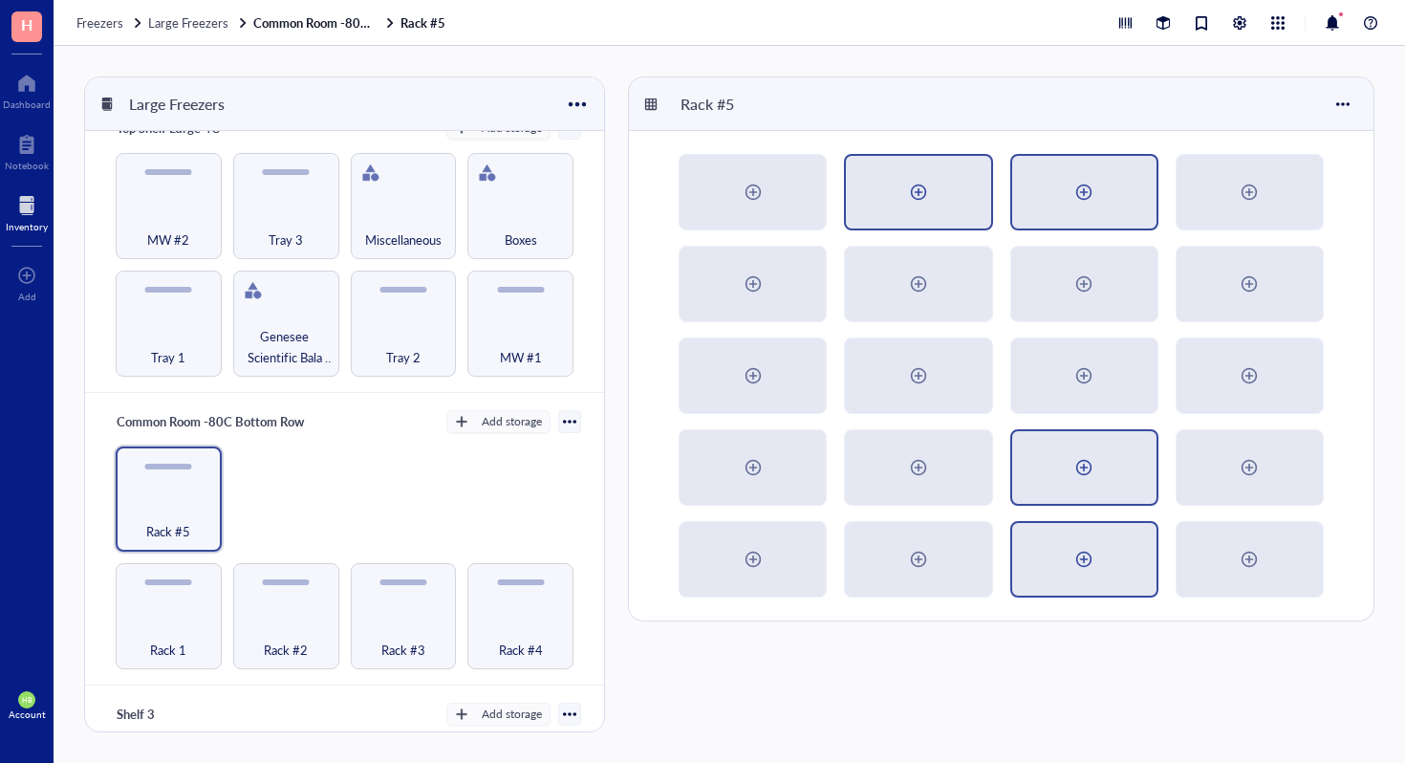
click at [1090, 180] on div at bounding box center [1084, 192] width 31 height 31
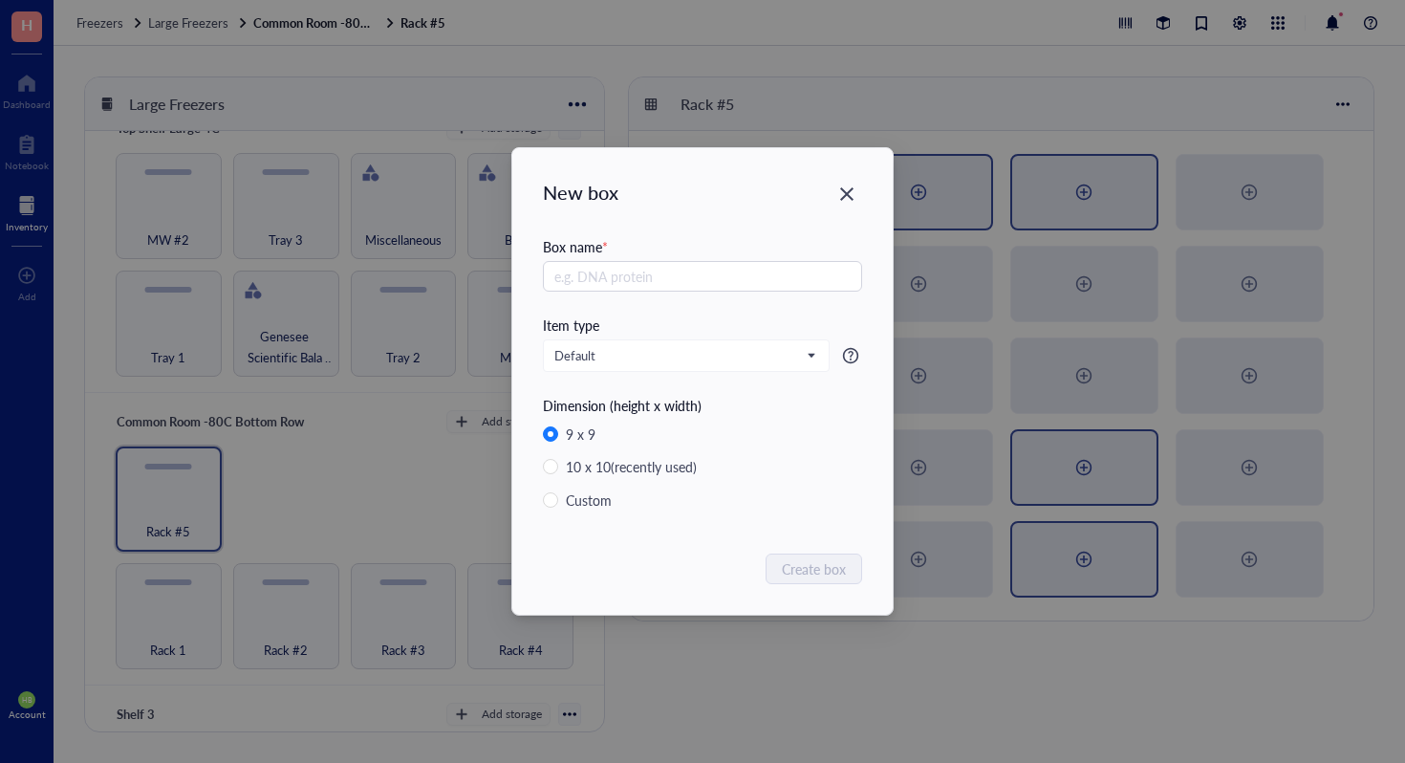
radio input "false"
radio input "true"
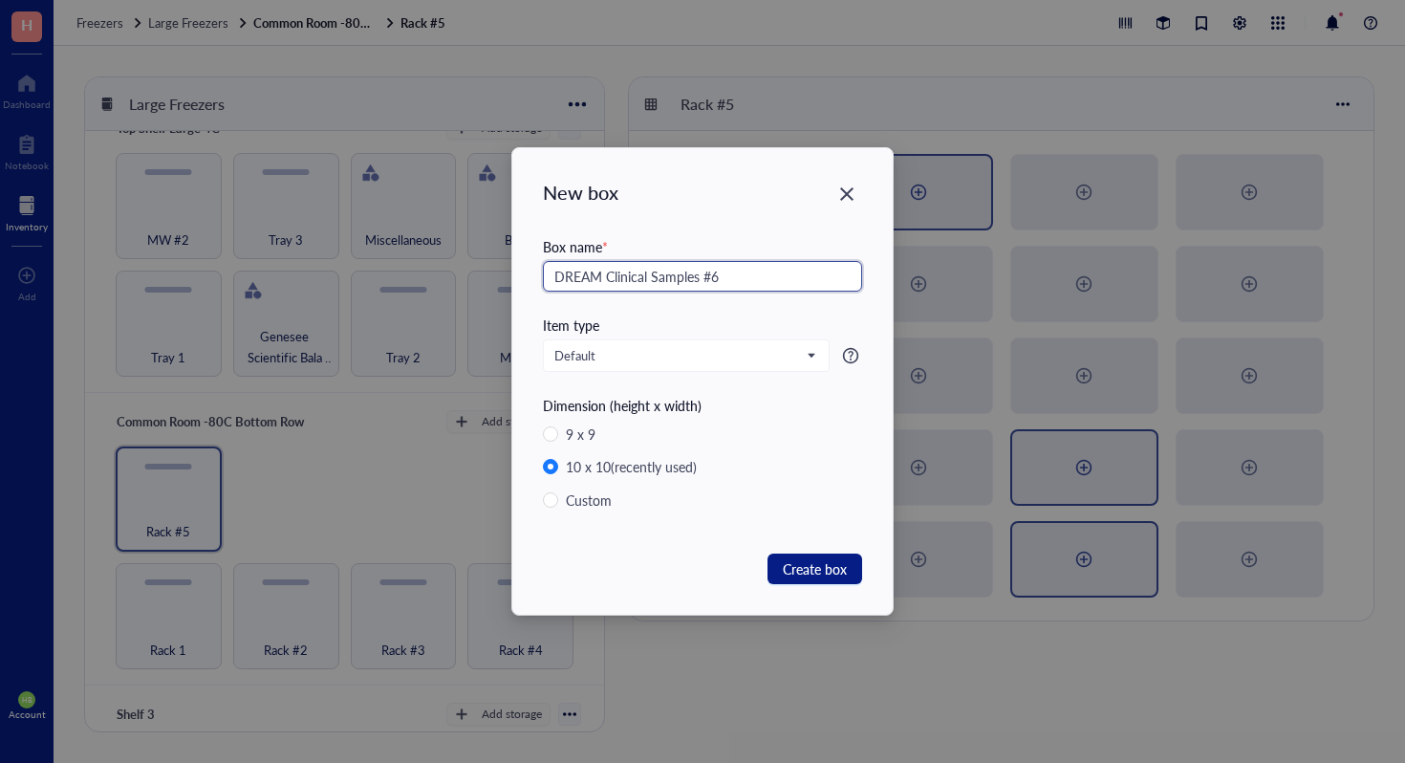
type input "DREAM Clinical Samples #6"
click at [816, 556] on button "Create box" at bounding box center [815, 569] width 95 height 31
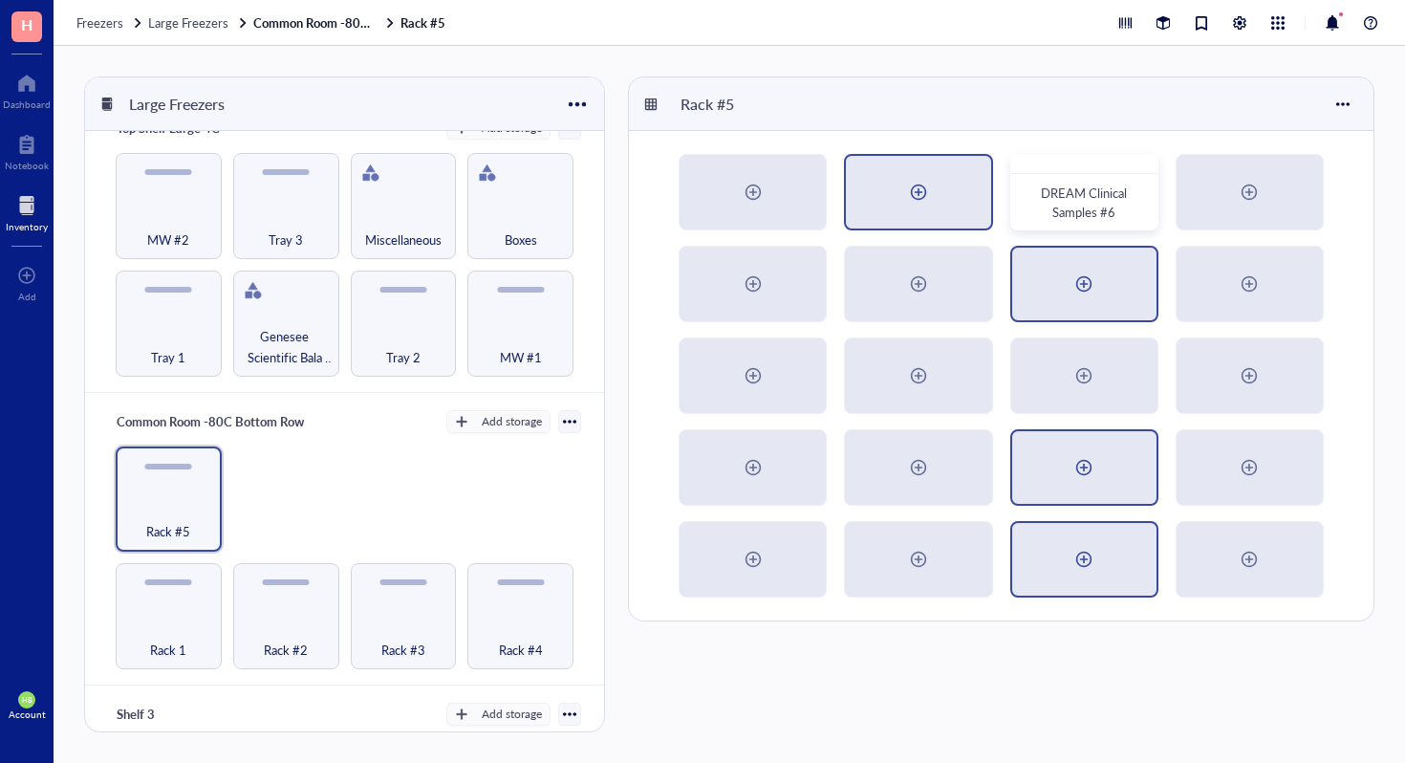
click at [1099, 298] on div at bounding box center [1084, 284] width 144 height 73
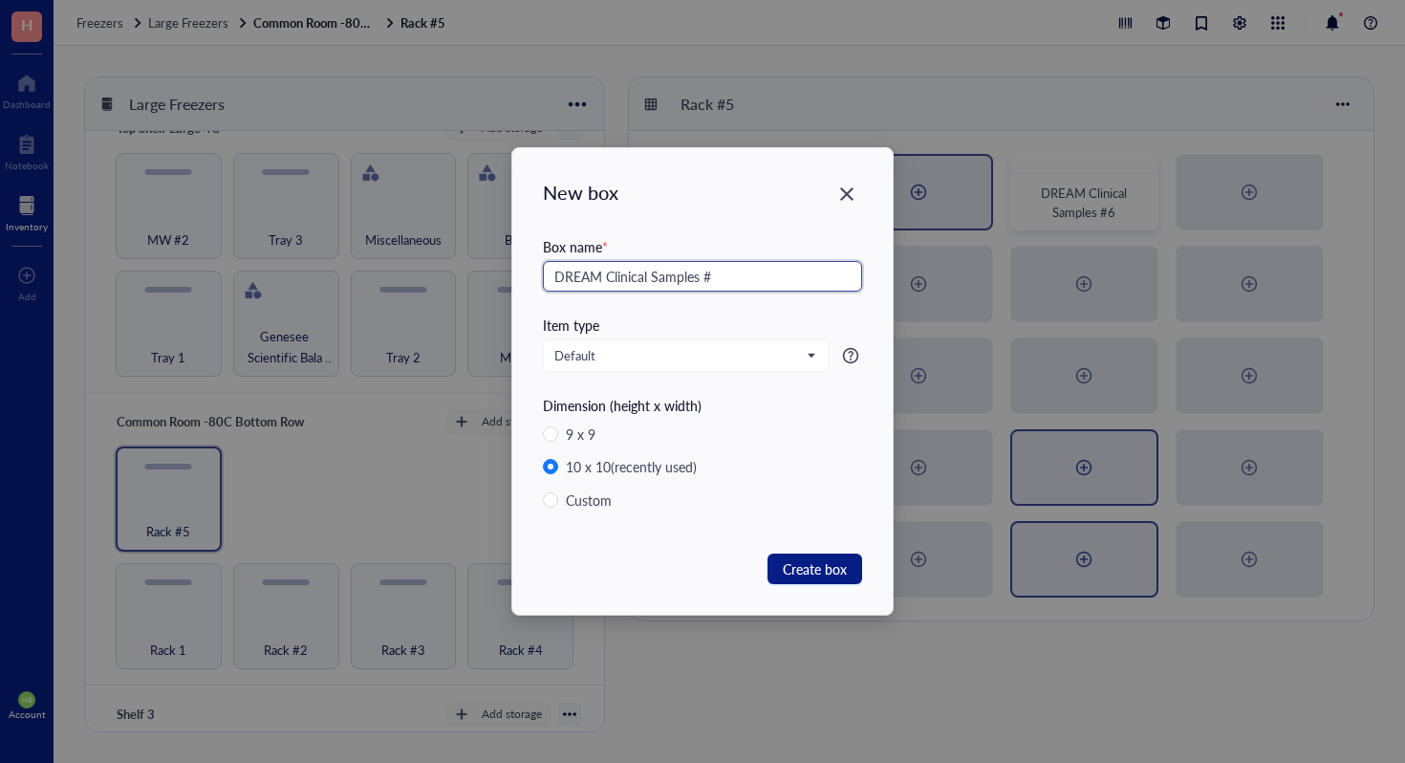
drag, startPoint x: 733, startPoint y: 277, endPoint x: 353, endPoint y: 277, distance: 380.5
click at [353, 277] on div "New box Box name * DREAM Clinical Samples # Item type Default Dimension (height…" at bounding box center [702, 381] width 1405 height 763
click at [789, 271] on input "DREAM Clinical Samples #" at bounding box center [702, 276] width 319 height 31
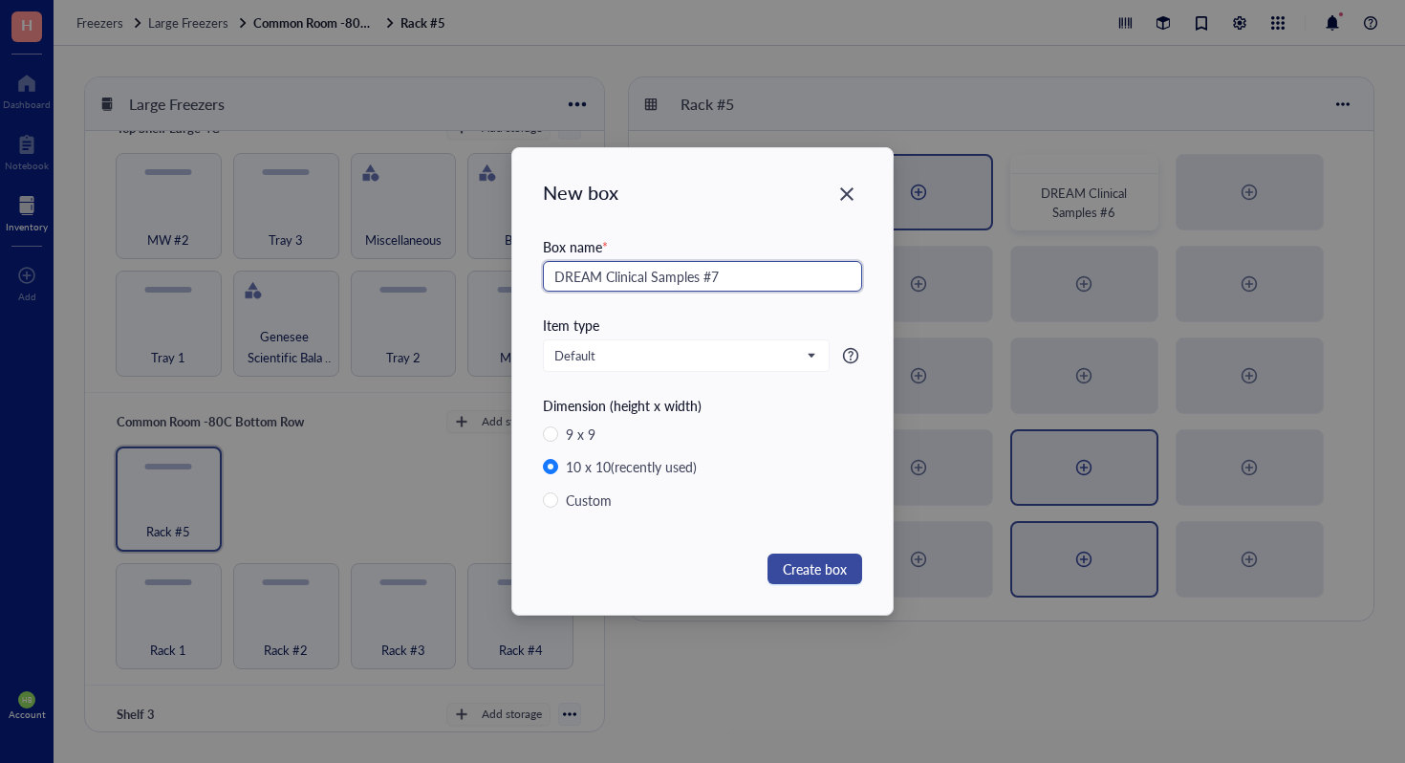
type input "DREAM Clinical Samples #7"
click at [828, 569] on span "Create box" at bounding box center [815, 568] width 64 height 21
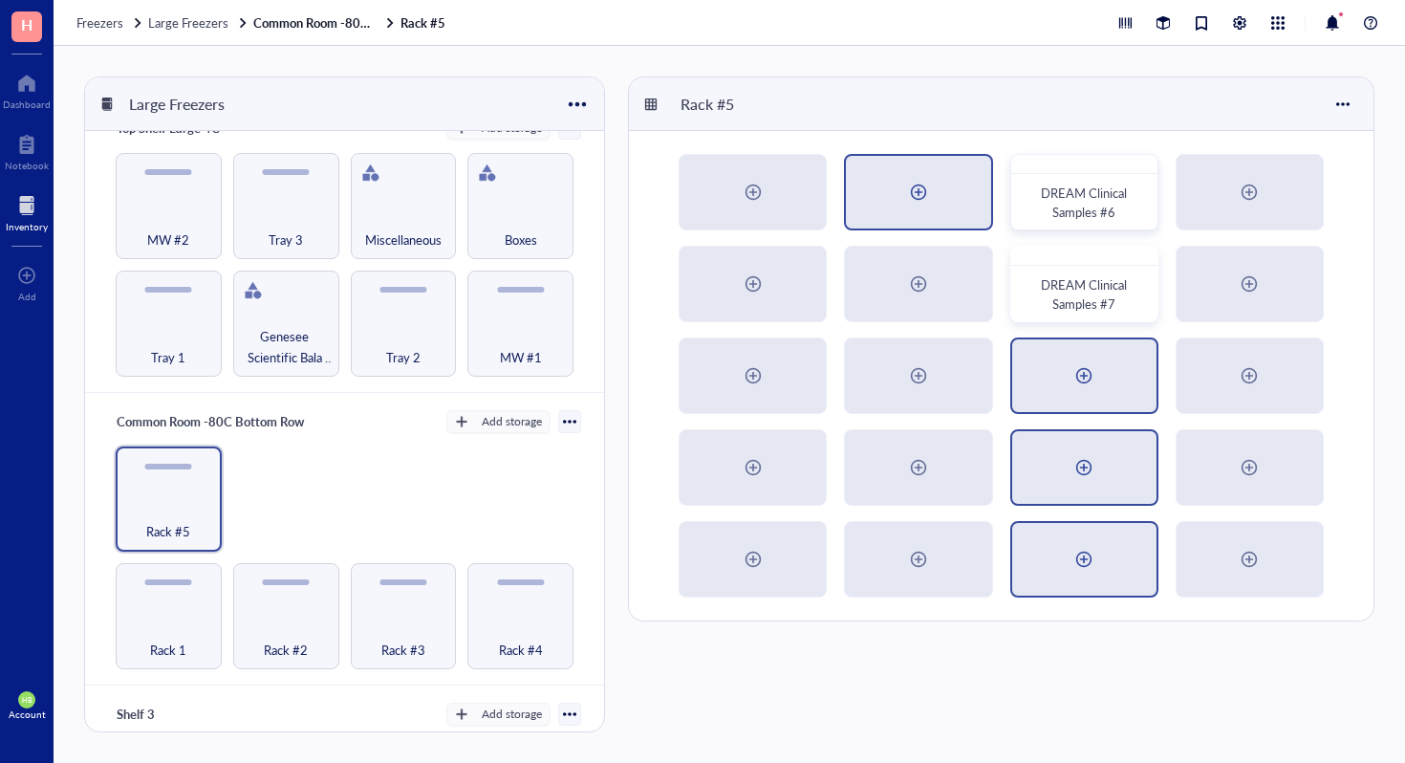
click at [1023, 379] on div at bounding box center [1084, 375] width 144 height 73
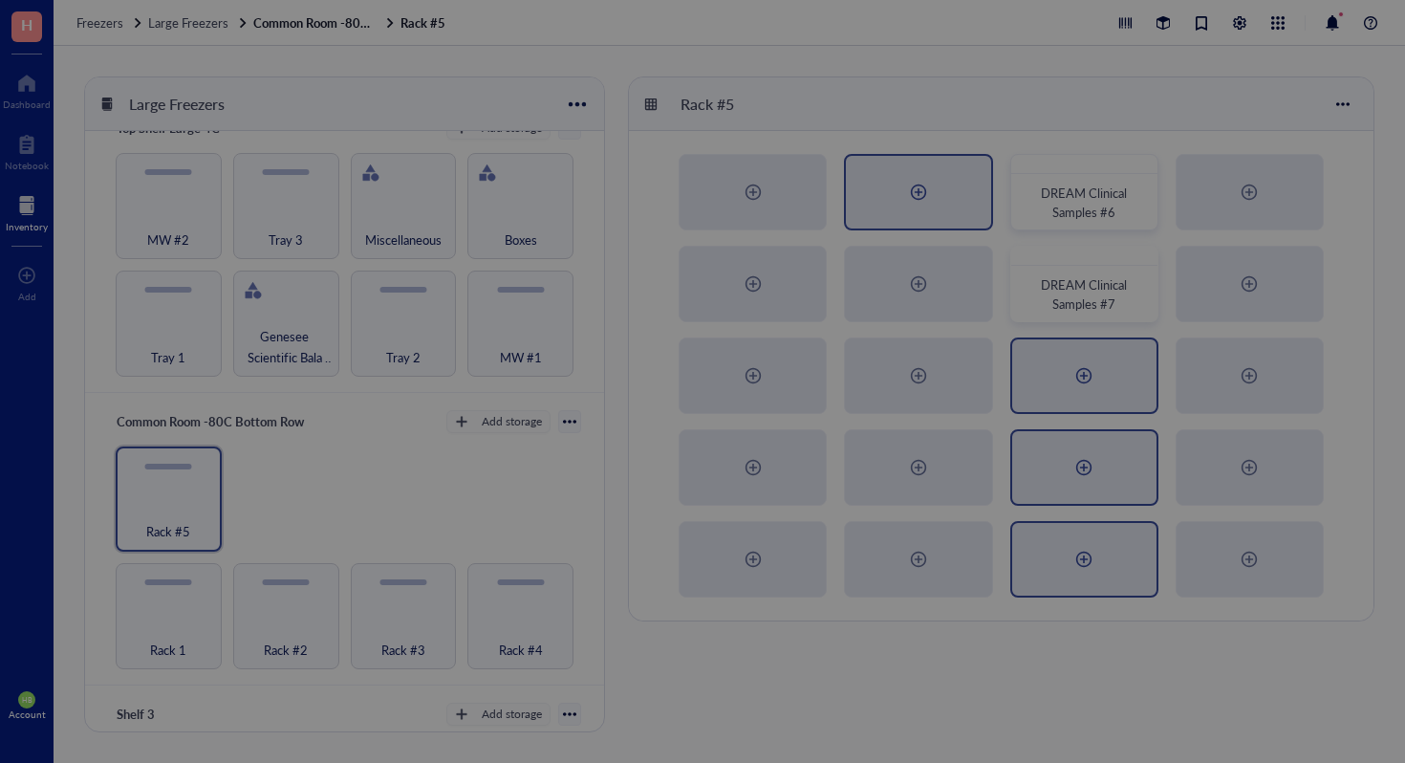
radio input "false"
radio input "true"
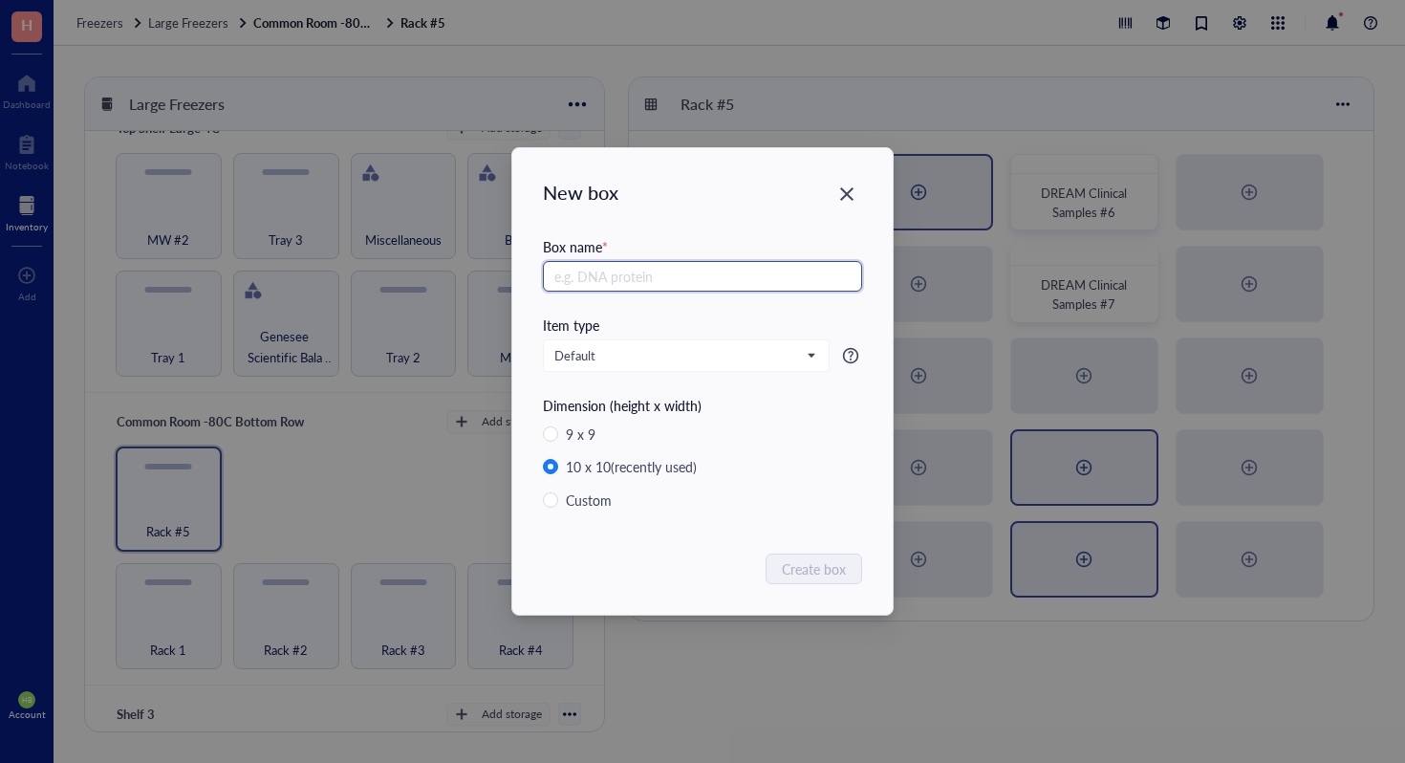
paste input "DREAM Clinical Samples #"
type input "DREAM Clinical Samples #8"
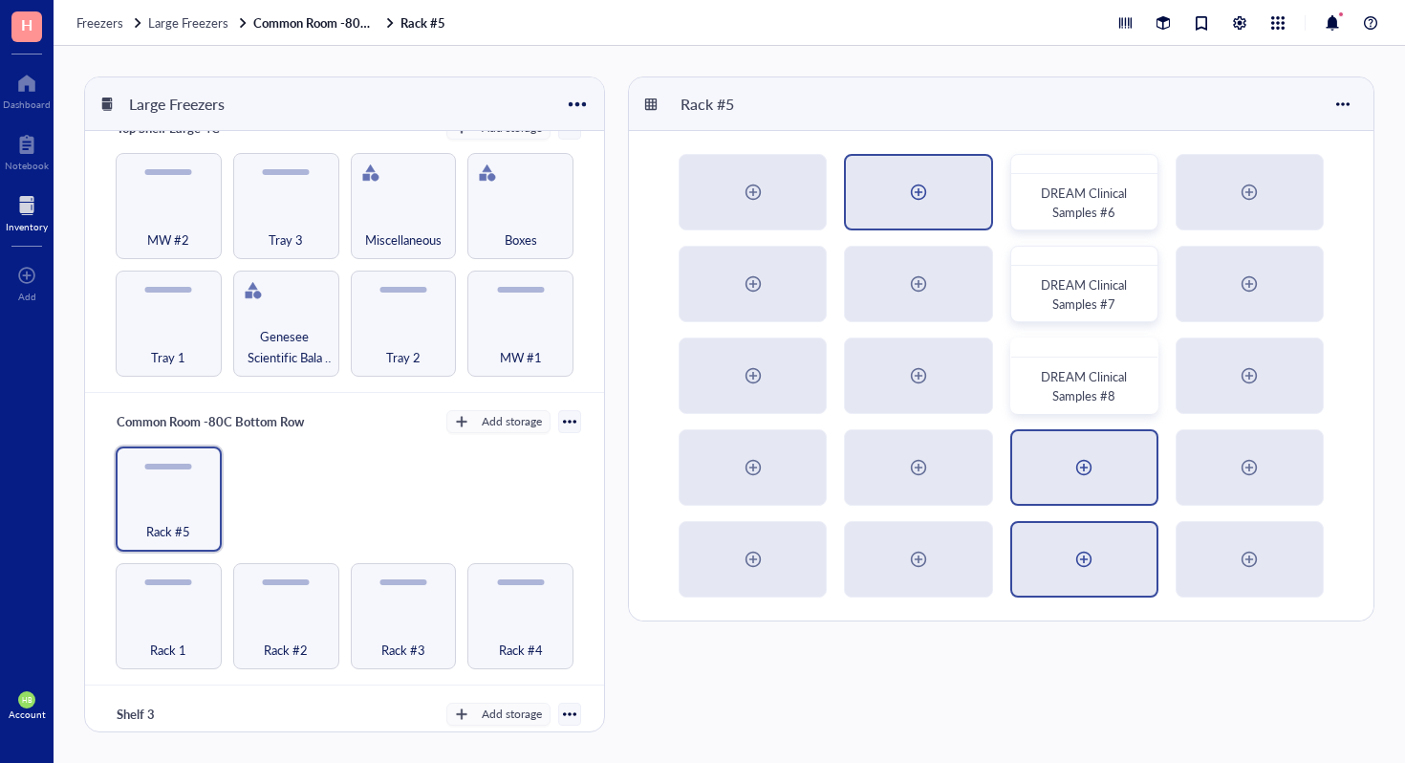
click at [1113, 467] on div at bounding box center [1084, 467] width 144 height 73
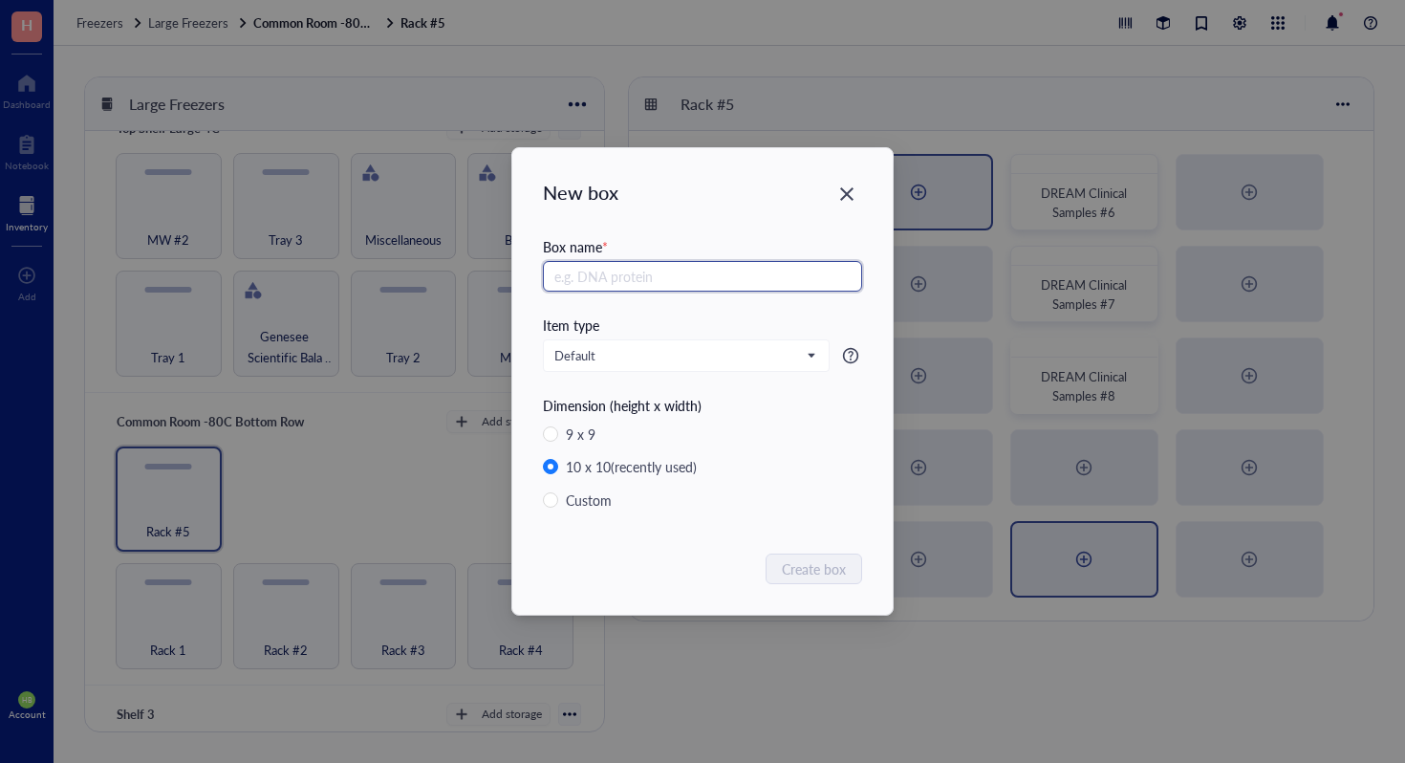
paste input "DREAM Clinical Samples #"
type input "DREAM Clinical Samples #9"
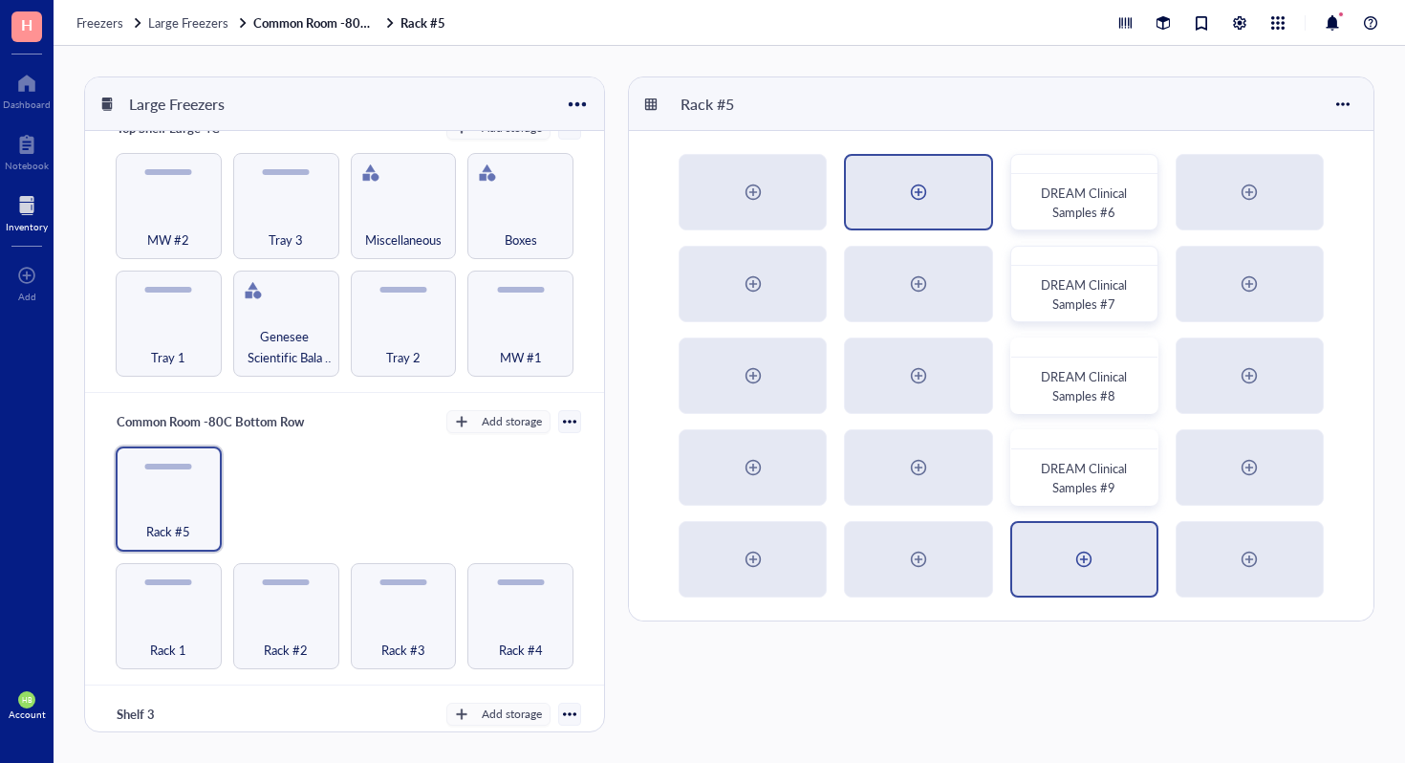
click at [1131, 574] on div at bounding box center [1084, 559] width 144 height 73
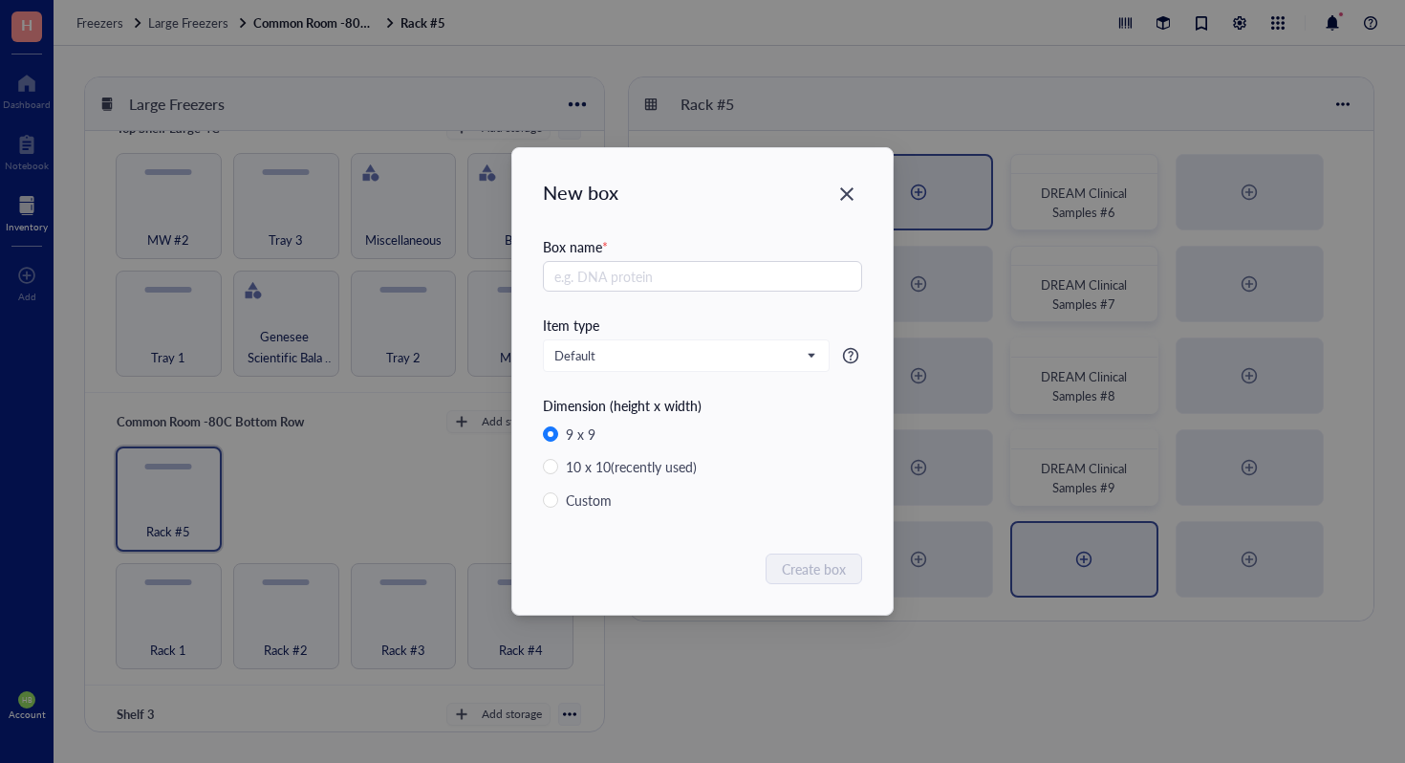
radio input "false"
radio input "true"
paste input "DREAM Clinical Samples #"
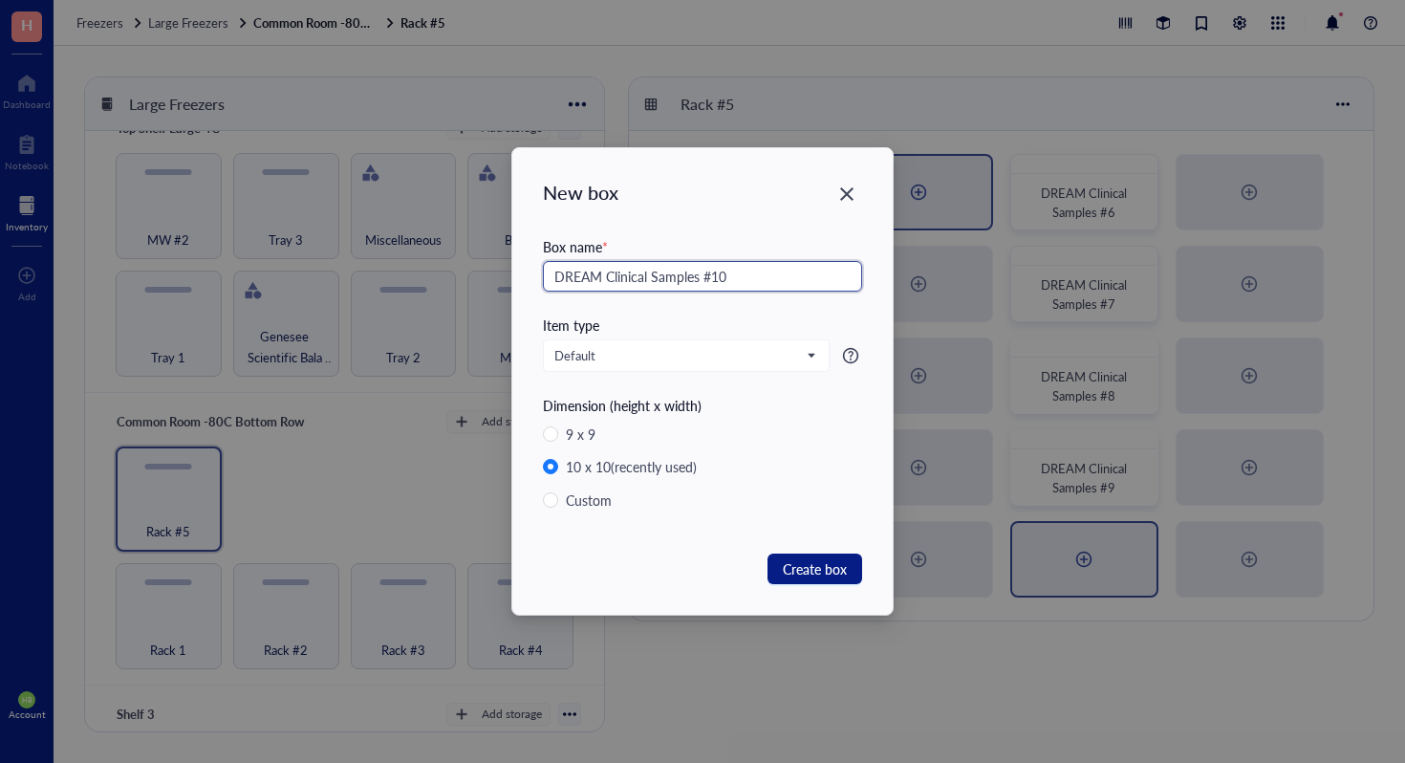
type input "DREAM Clinical Samples #10"
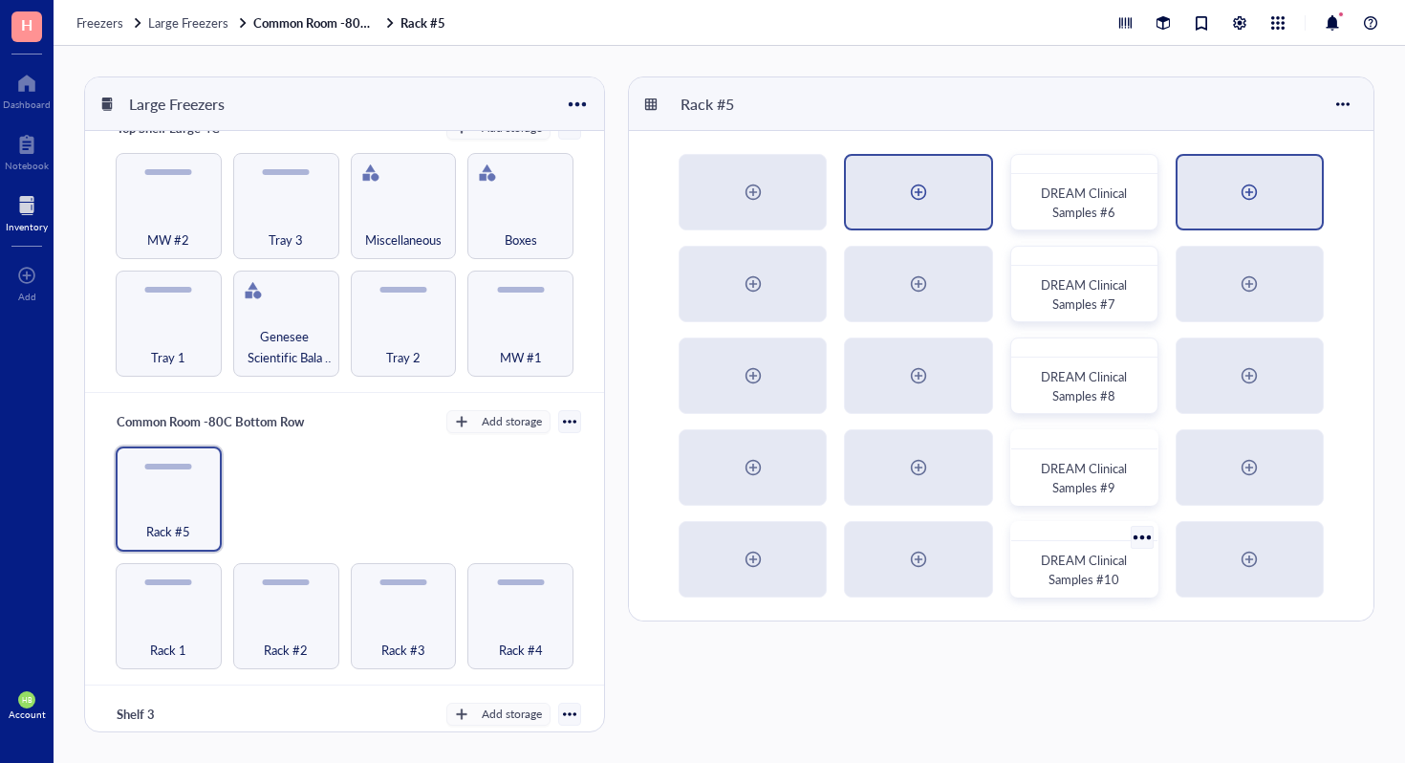
click at [1273, 185] on div at bounding box center [1250, 192] width 144 height 73
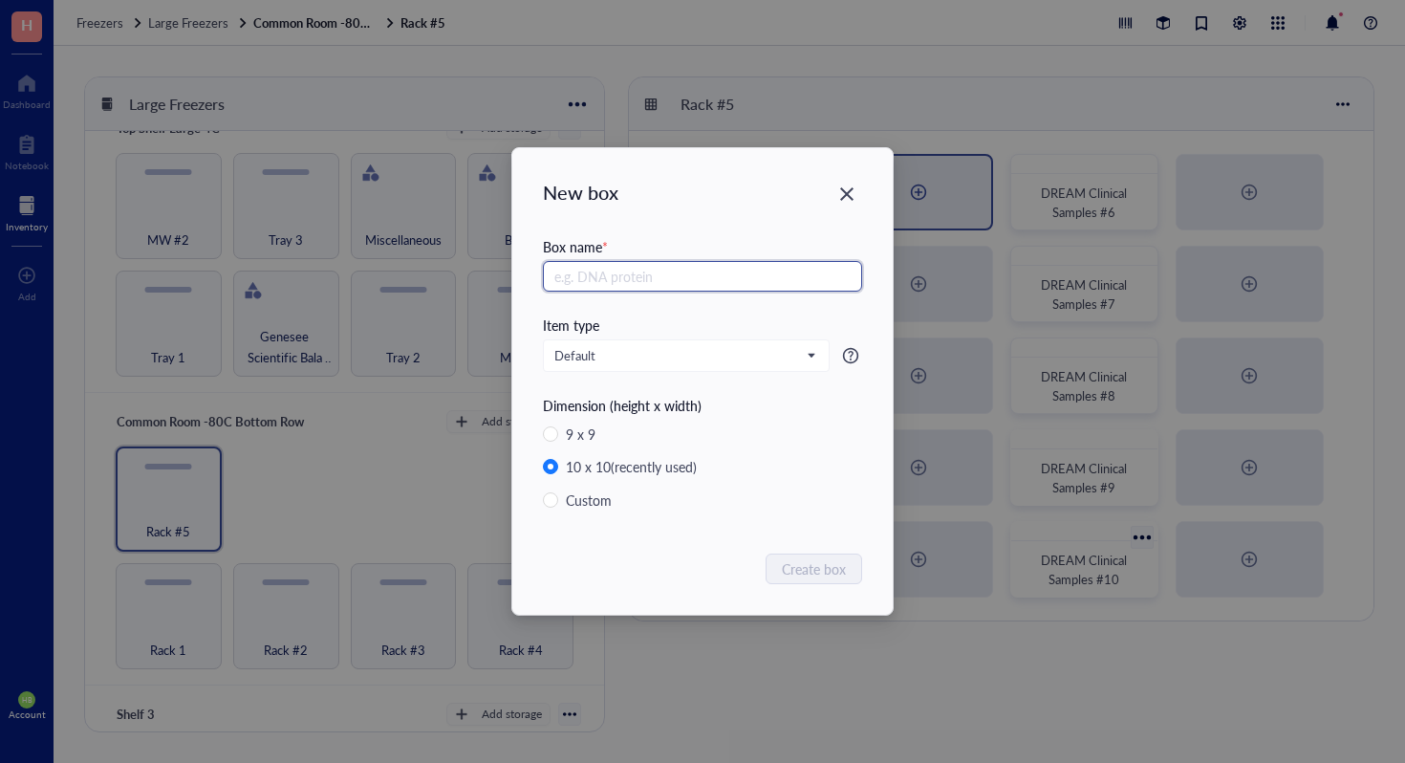
paste input "DREAM Clinical Samples #"
type input "DREAM Clinical Samples"
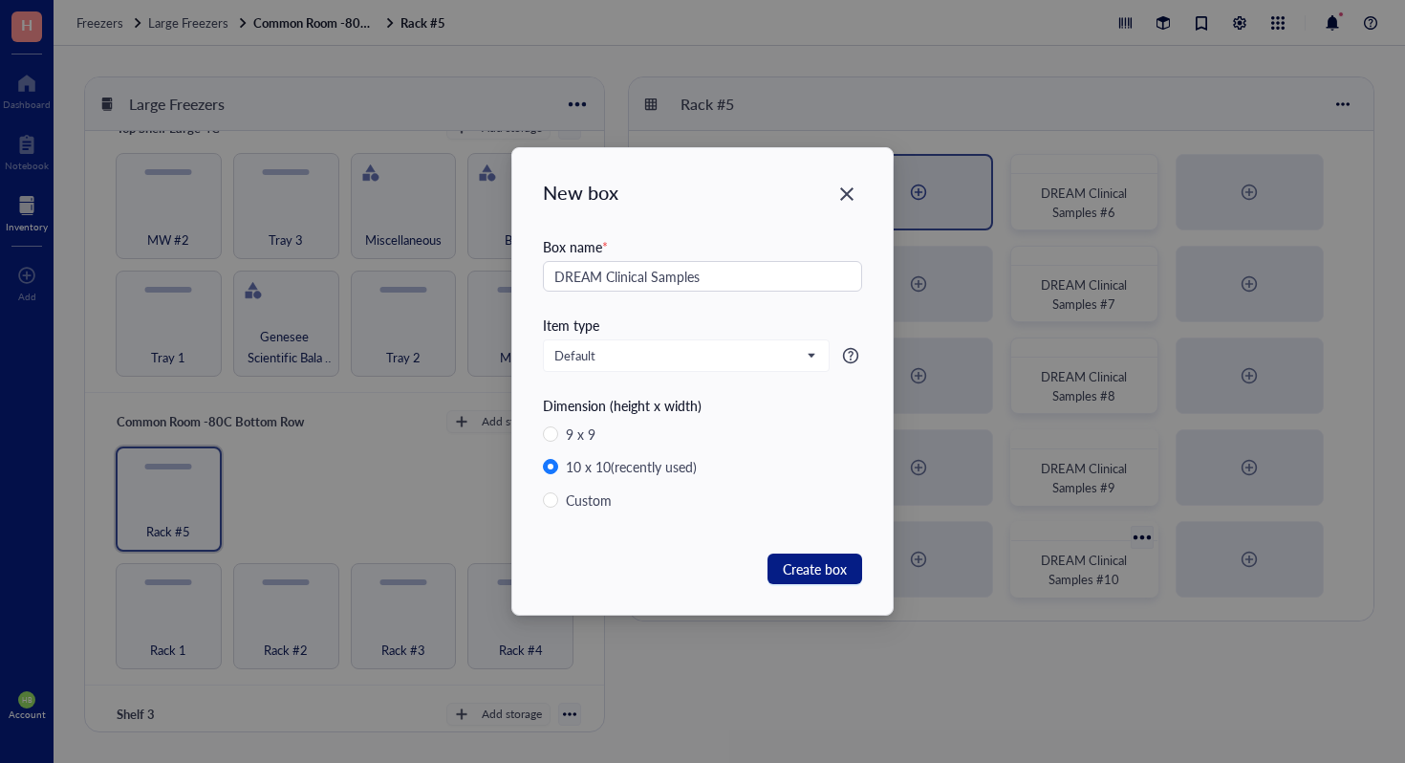
click at [815, 590] on div "New box Box name * DREAM Clinical Samples Item type Default Dimension (height x…" at bounding box center [702, 381] width 381 height 467
click at [815, 583] on button "Create box" at bounding box center [815, 569] width 95 height 31
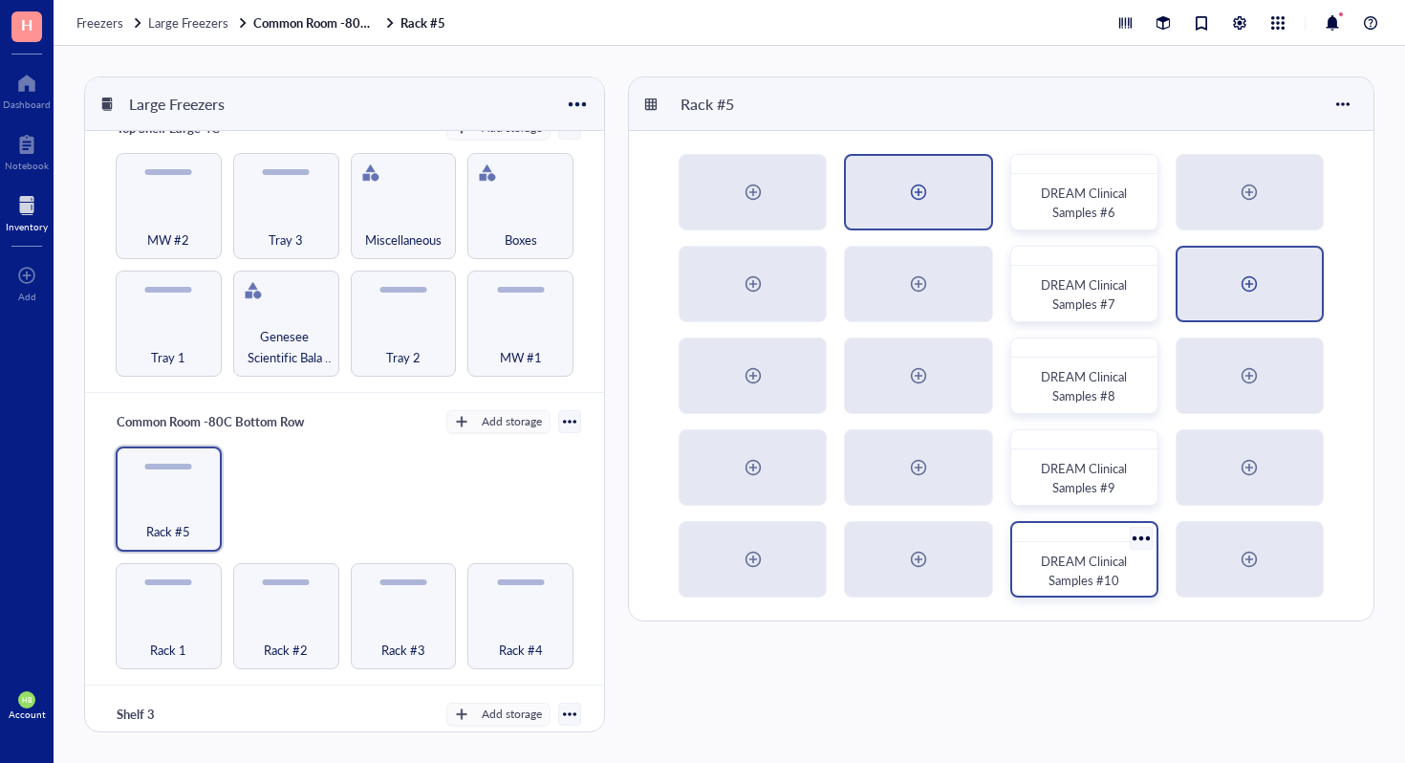
click at [1224, 293] on div at bounding box center [1250, 284] width 144 height 73
radio input "false"
radio input "true"
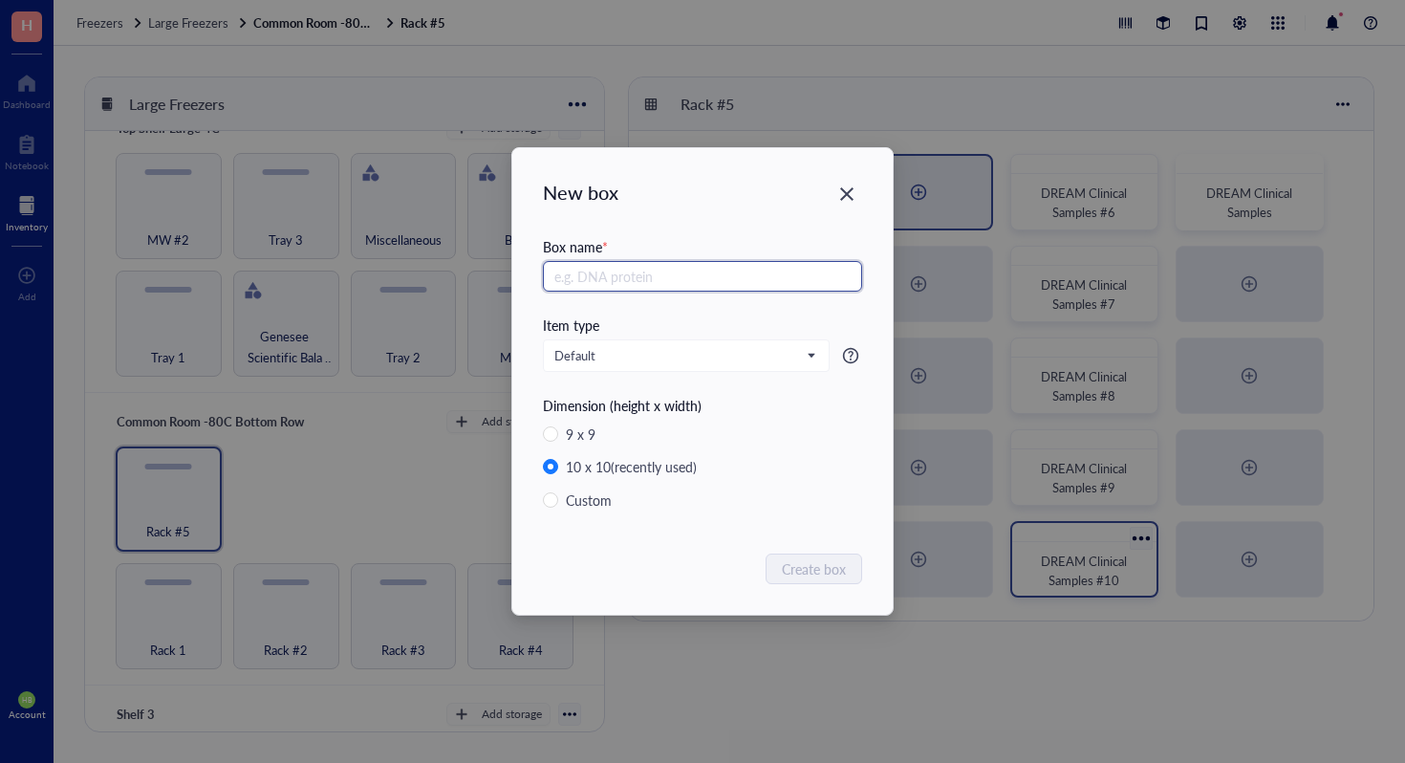
type input "2"
paste input "DREAM Clinical Samples #"
type input "DREAM Clinical Samples #2"
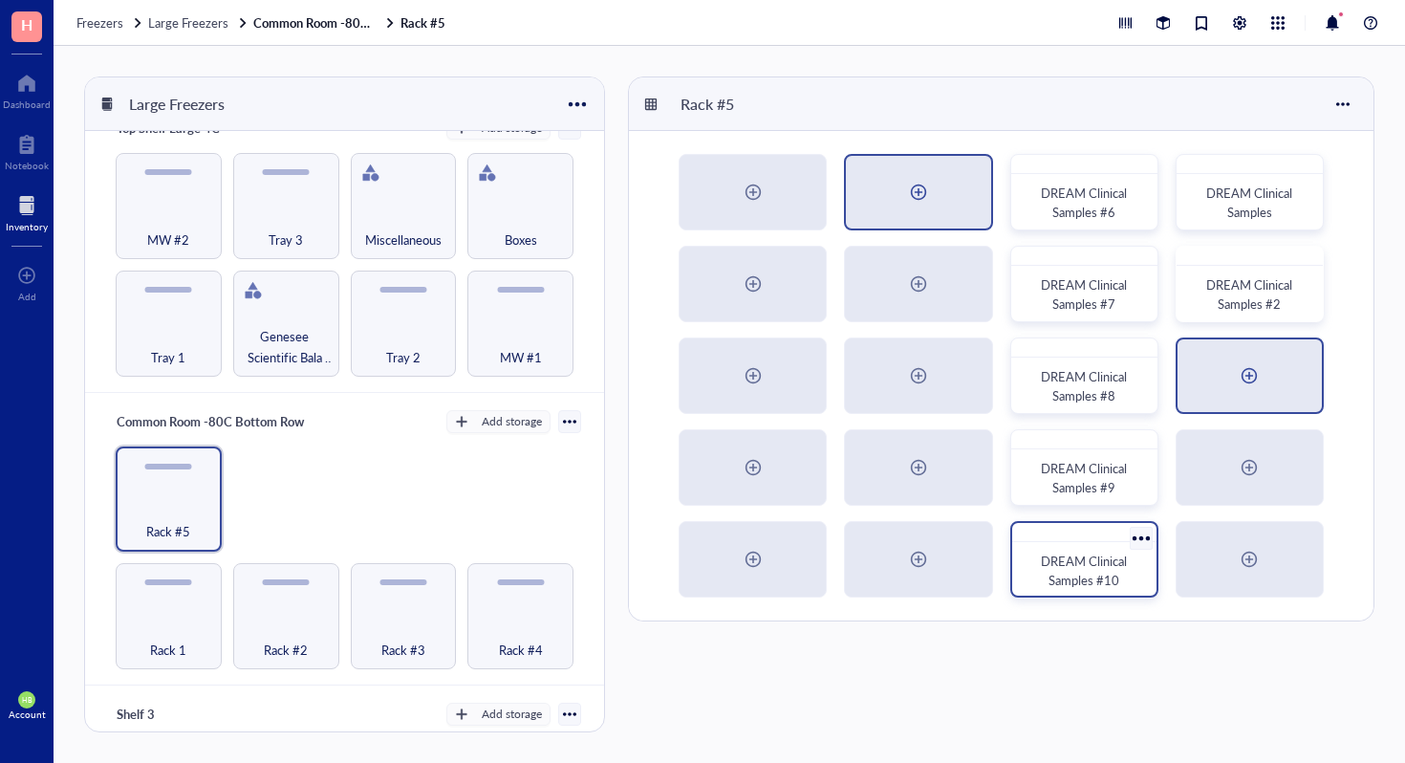
click at [1205, 351] on div at bounding box center [1250, 375] width 144 height 73
radio input "false"
radio input "true"
paste input "DREAM Clinical Samples #"
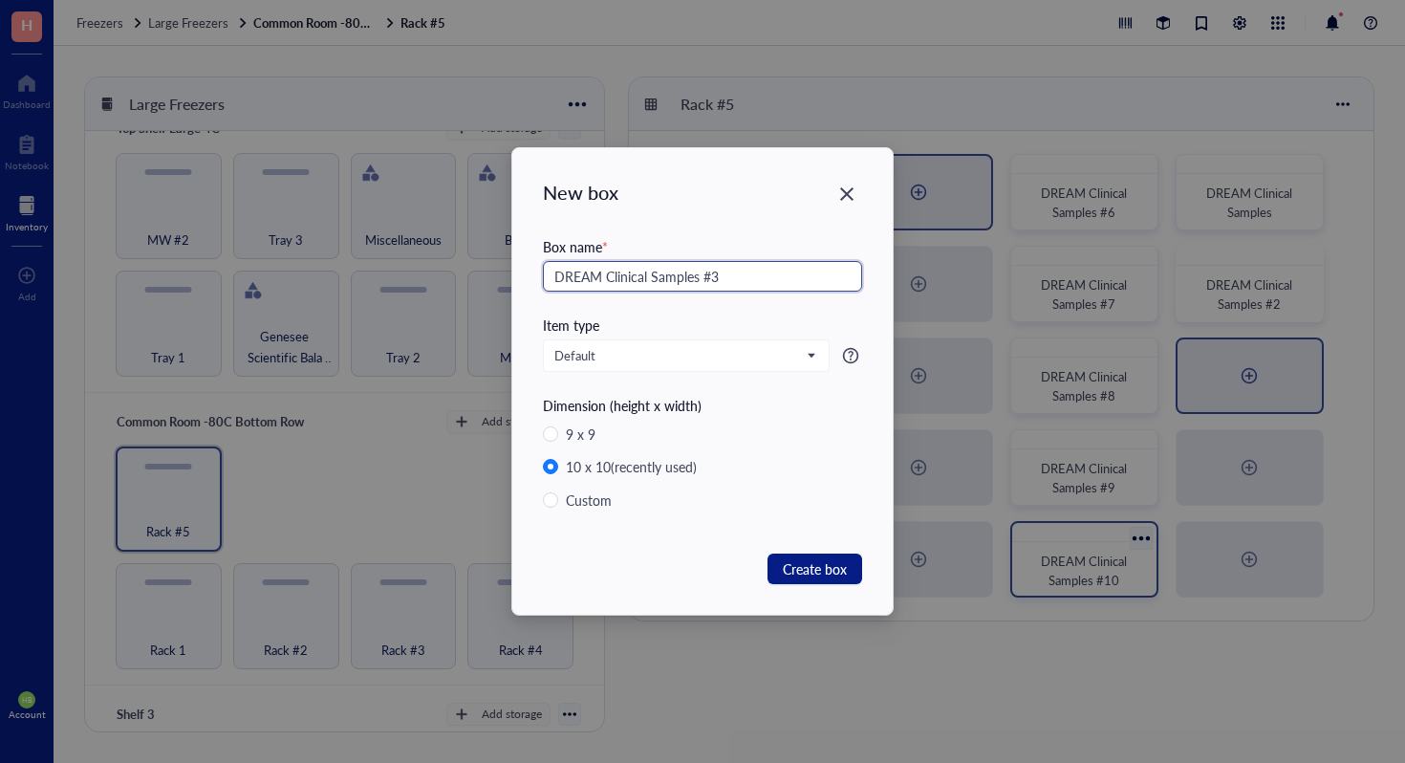
type input "DREAM Clinical Samples #3"
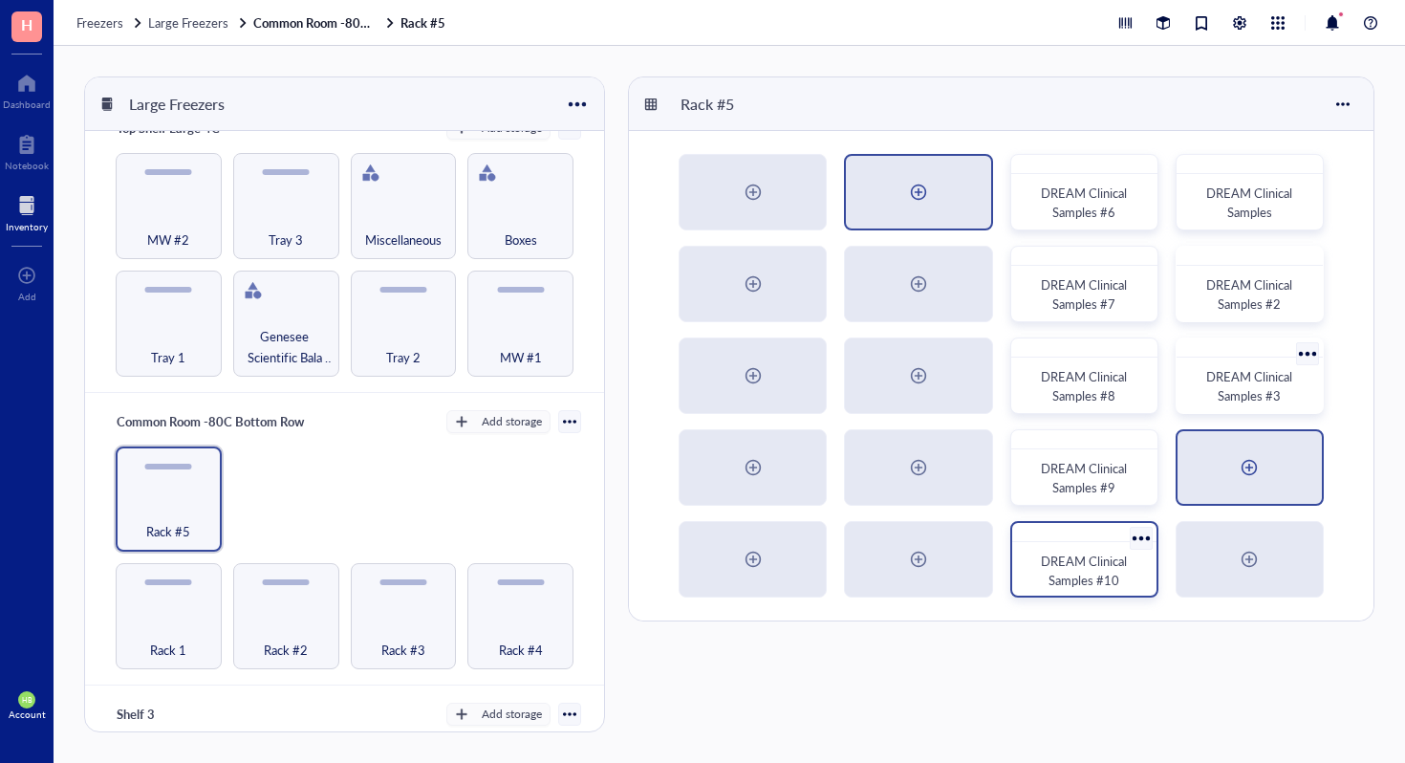
click at [1239, 464] on div at bounding box center [1249, 467] width 31 height 31
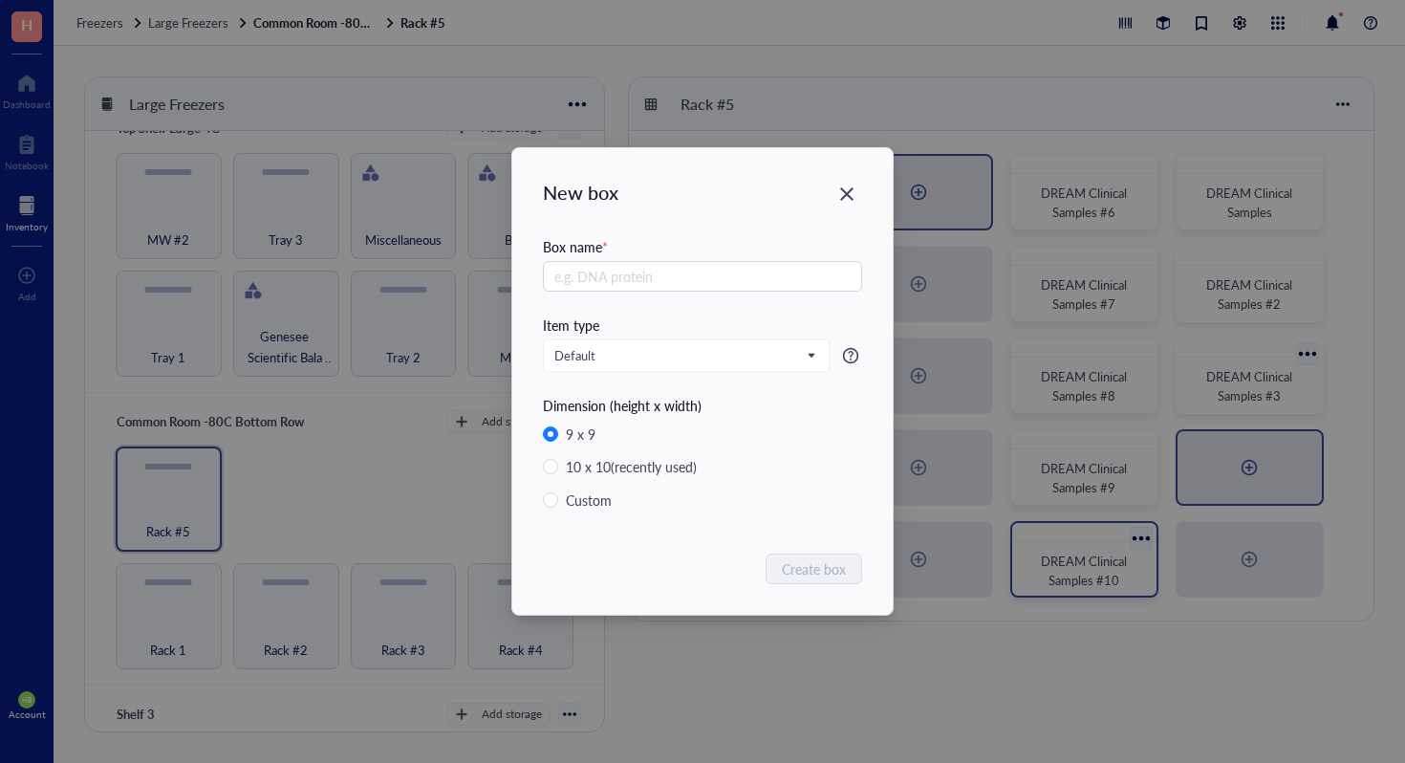
radio input "false"
radio input "true"
paste input "DREAM Clinical Samples #"
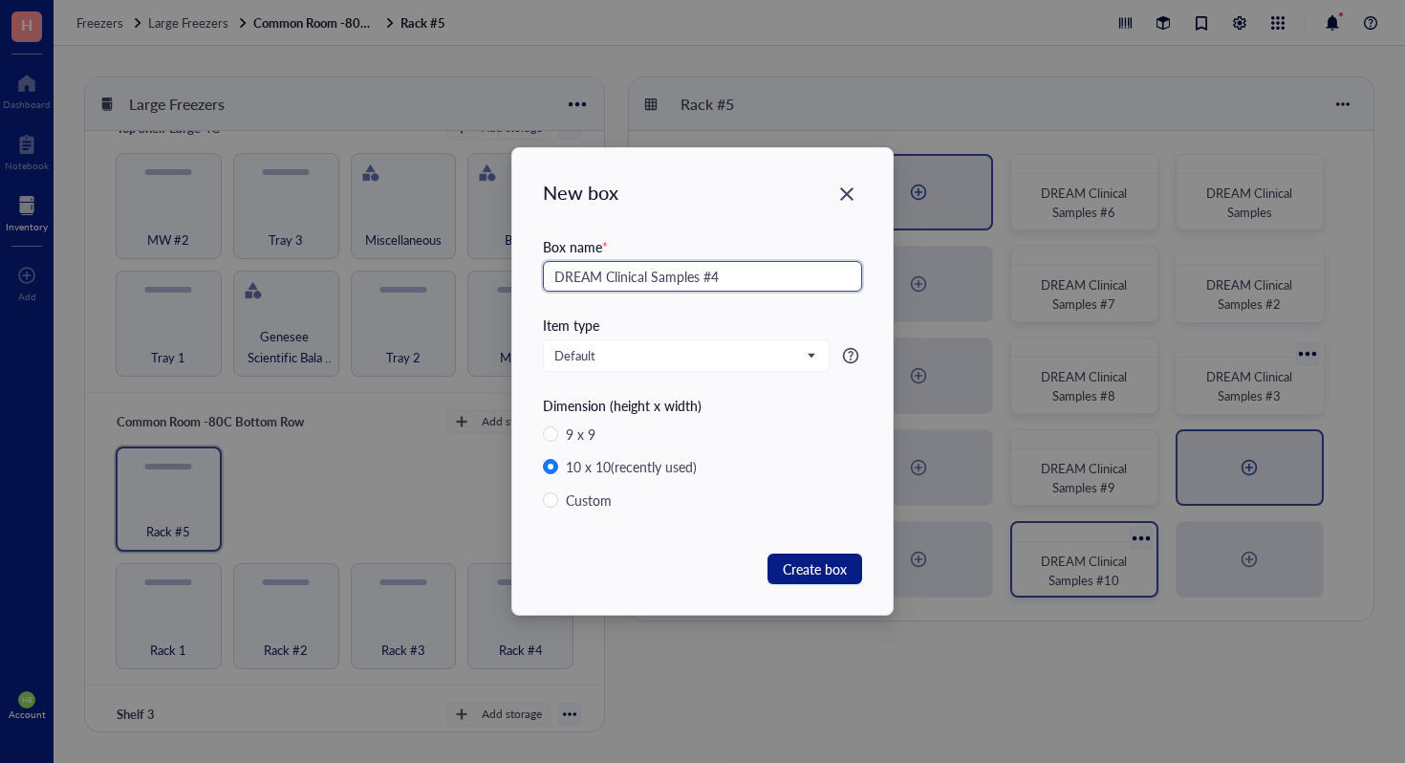
type input "DREAM Clinical Samples #4"
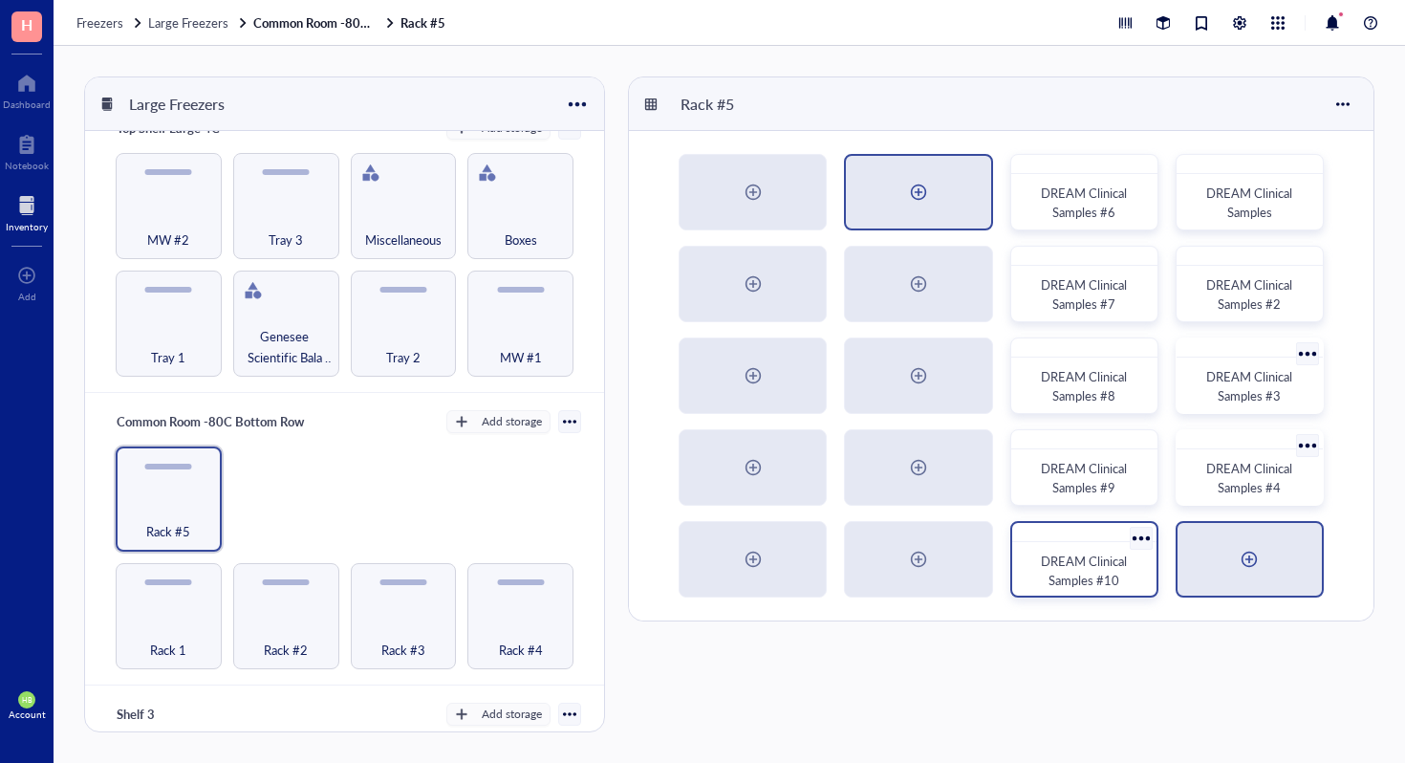
click at [1259, 554] on div at bounding box center [1249, 559] width 31 height 31
radio input "false"
radio input "true"
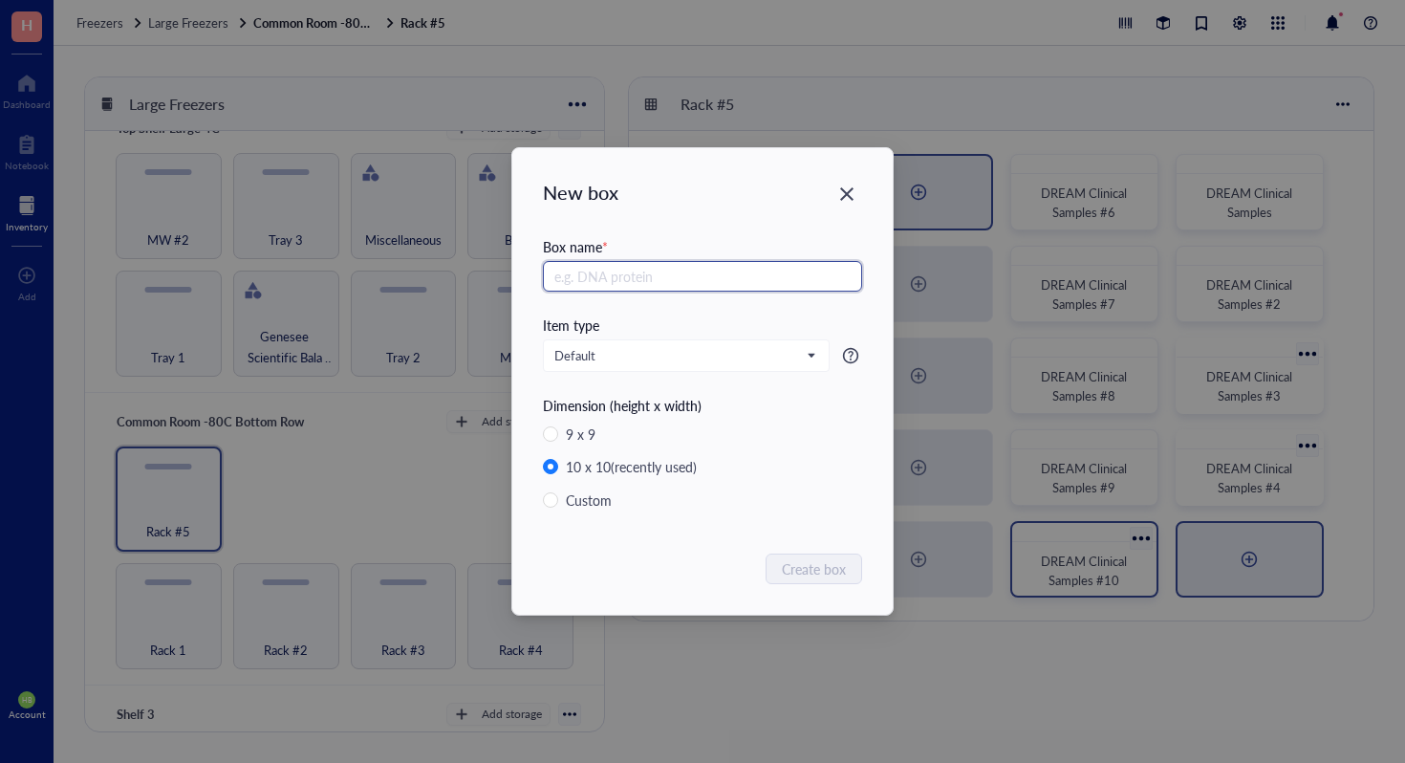
paste input "DREAM Clinical Samples #"
type input "DREAM Clinical Samples #5"
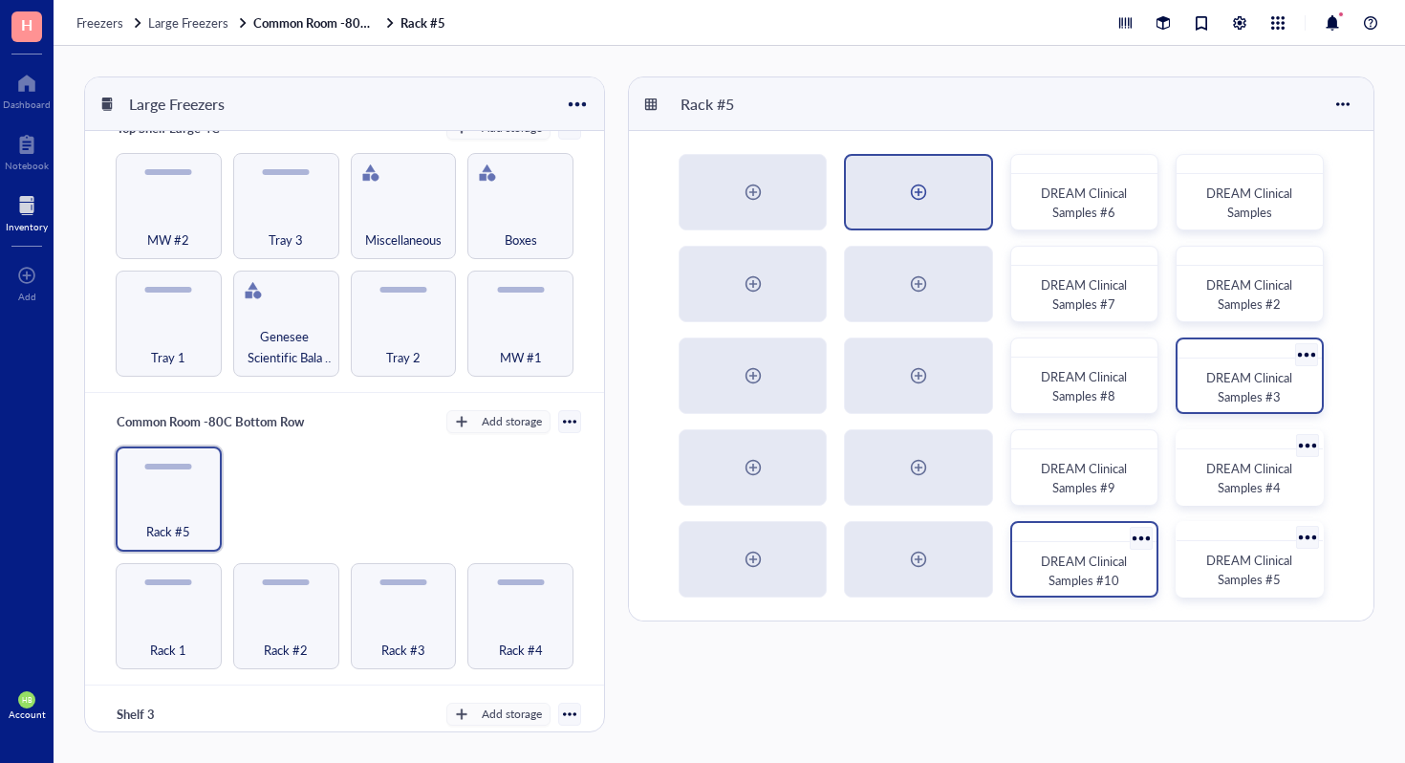
click at [911, 193] on div at bounding box center [918, 192] width 31 height 31
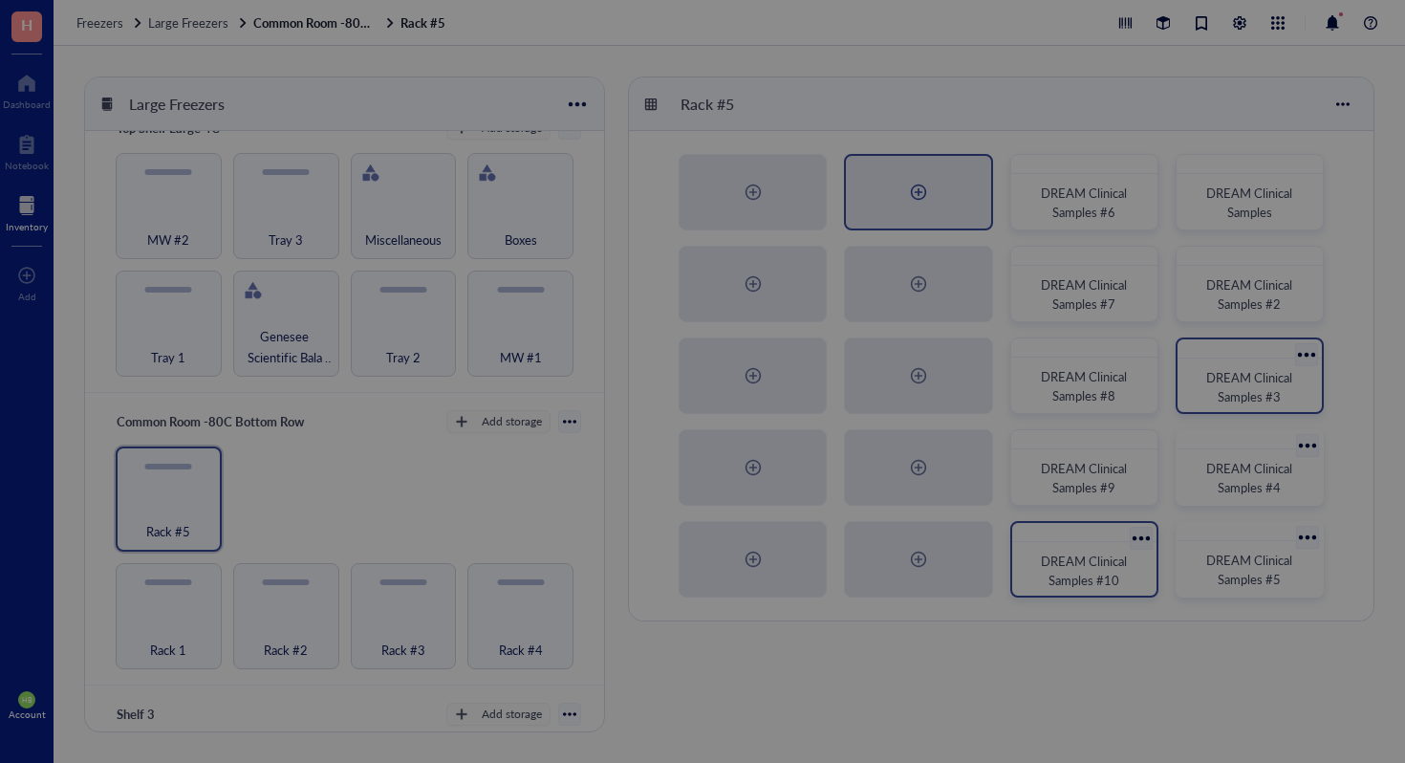
radio input "false"
radio input "true"
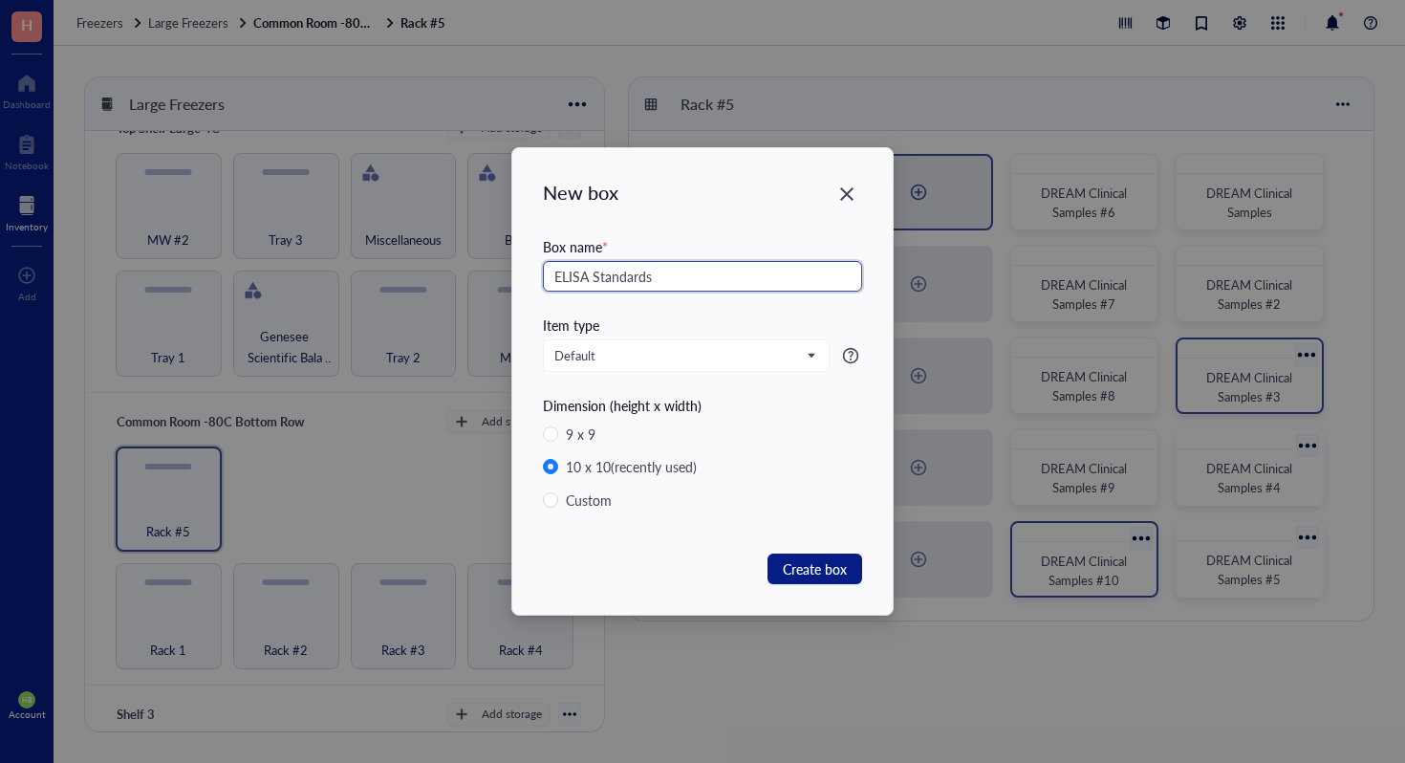
type input "ELISA Standards"
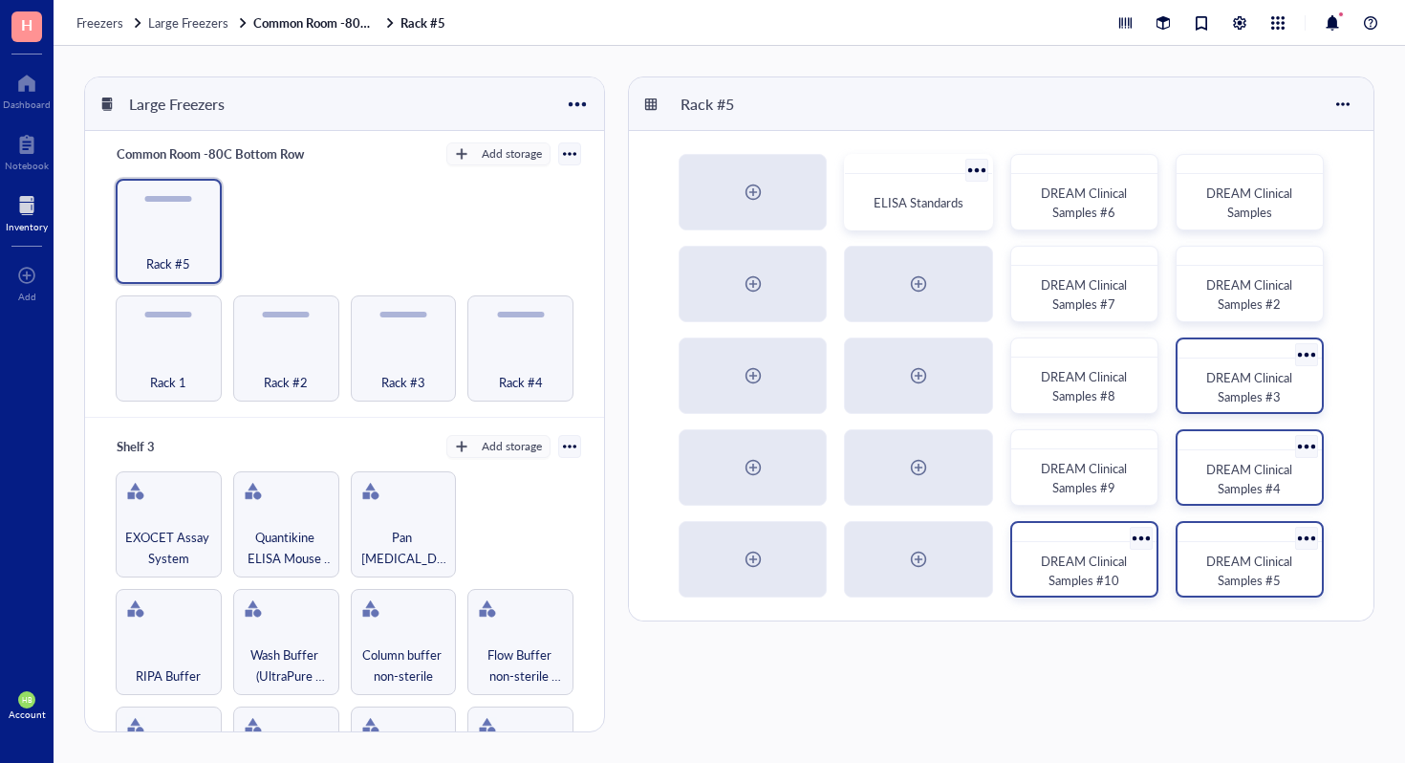
scroll to position [338, 0]
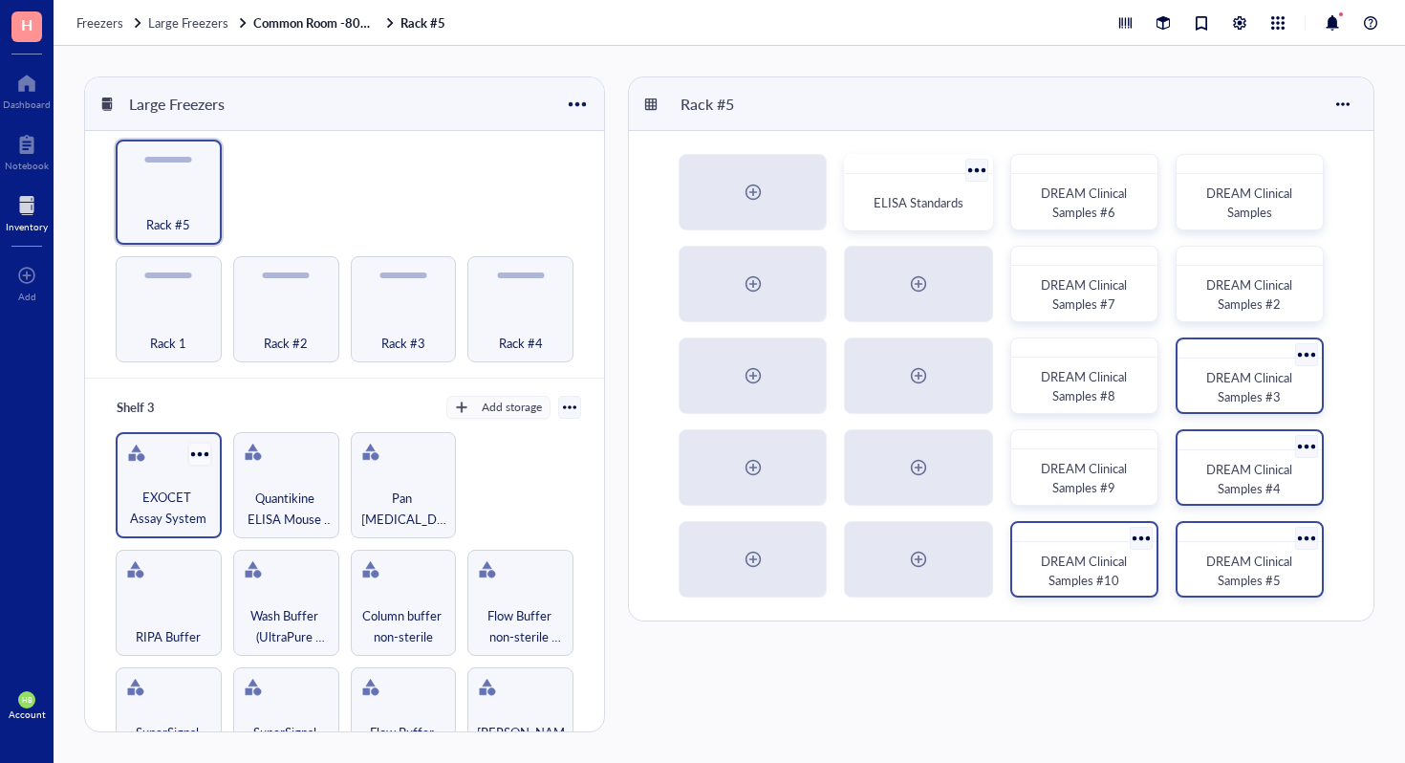
click at [208, 442] on div at bounding box center [199, 454] width 28 height 28
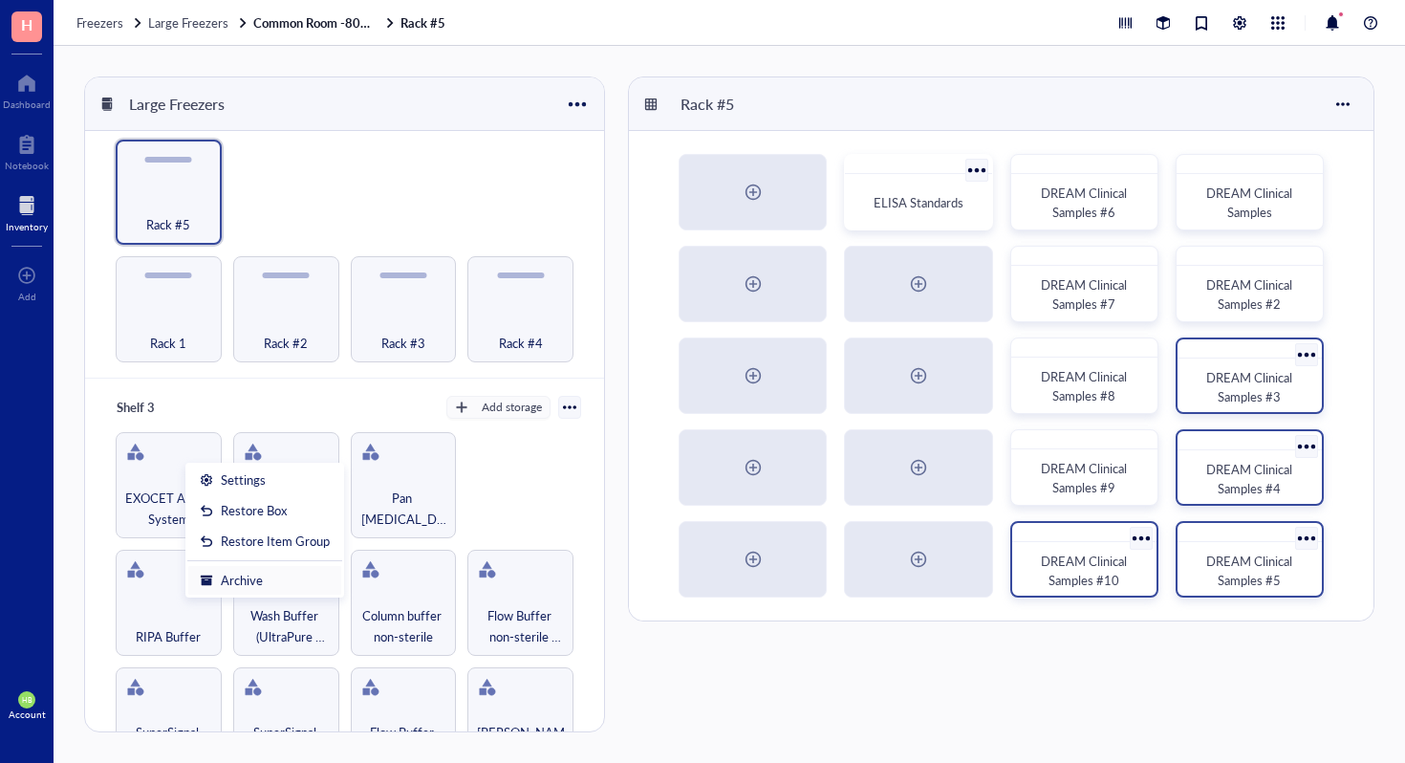
click at [279, 577] on div "Archive" at bounding box center [265, 580] width 130 height 17
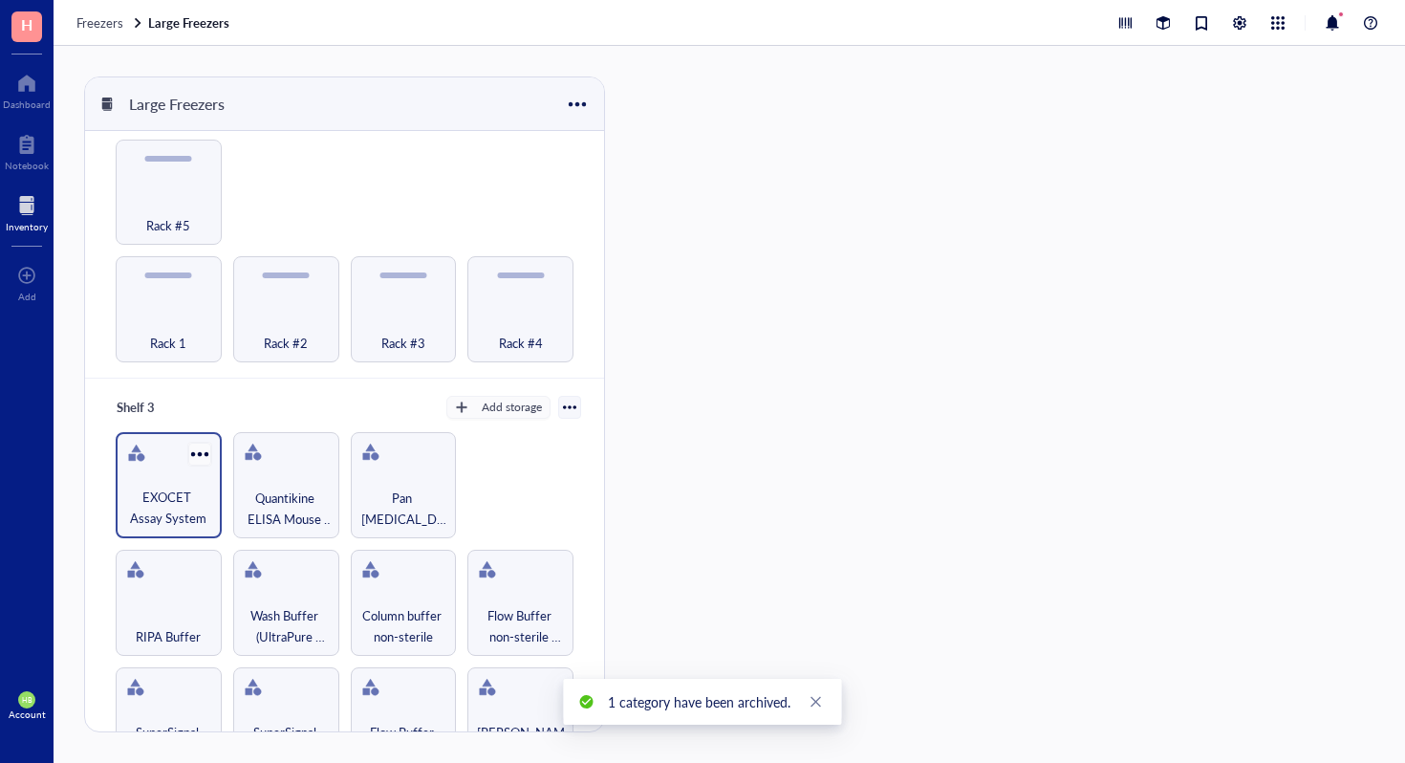
click at [203, 446] on div at bounding box center [199, 454] width 28 height 28
click at [205, 440] on div at bounding box center [199, 454] width 28 height 28
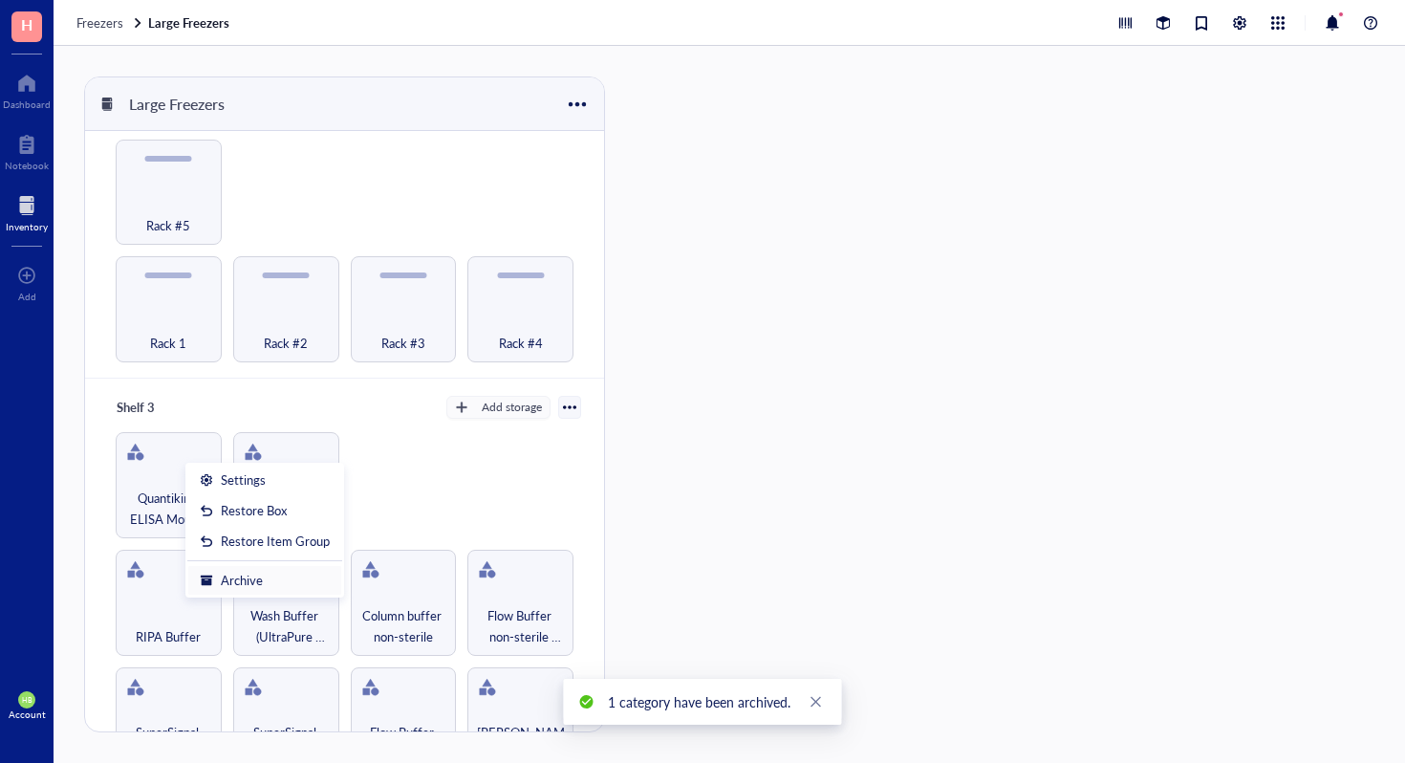
click at [237, 575] on div "Archive" at bounding box center [242, 580] width 42 height 17
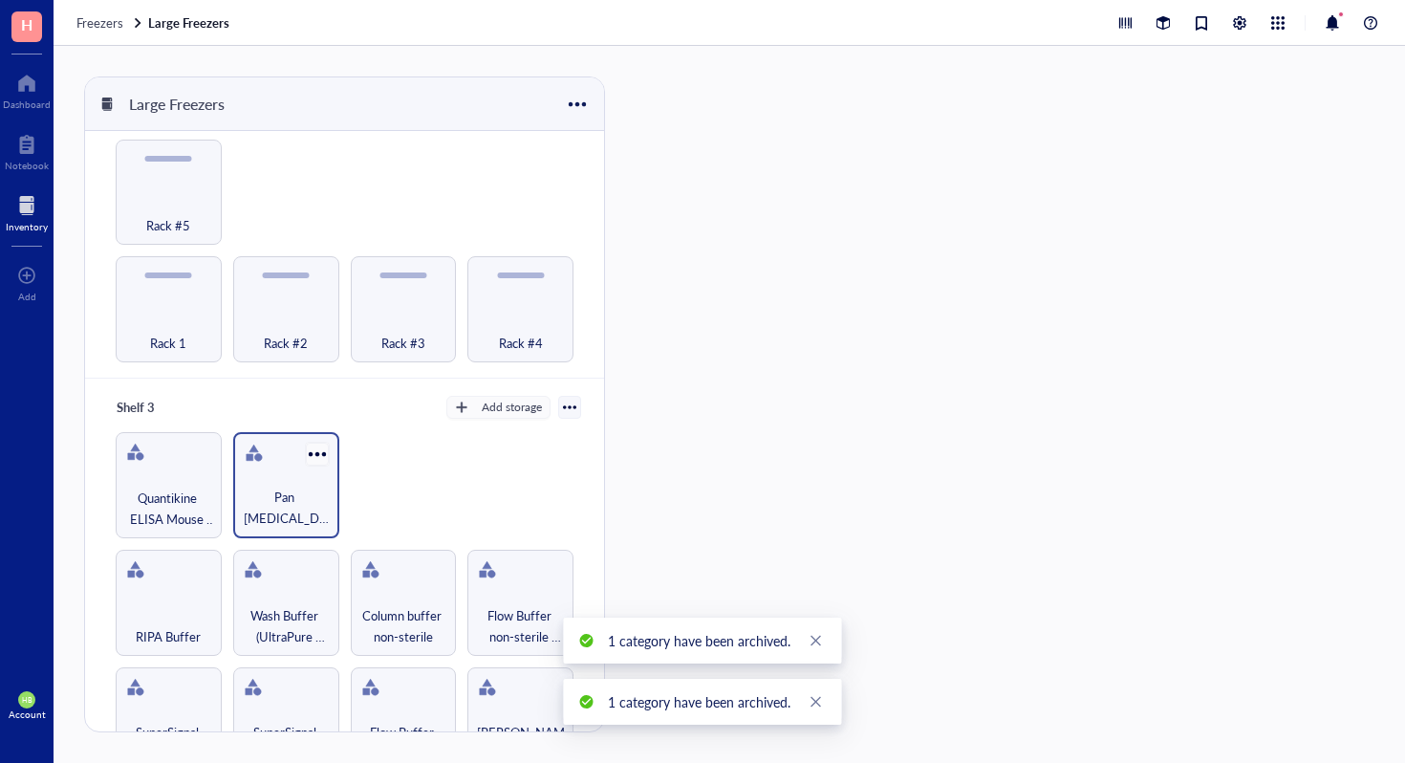
click at [314, 444] on div at bounding box center [317, 454] width 28 height 28
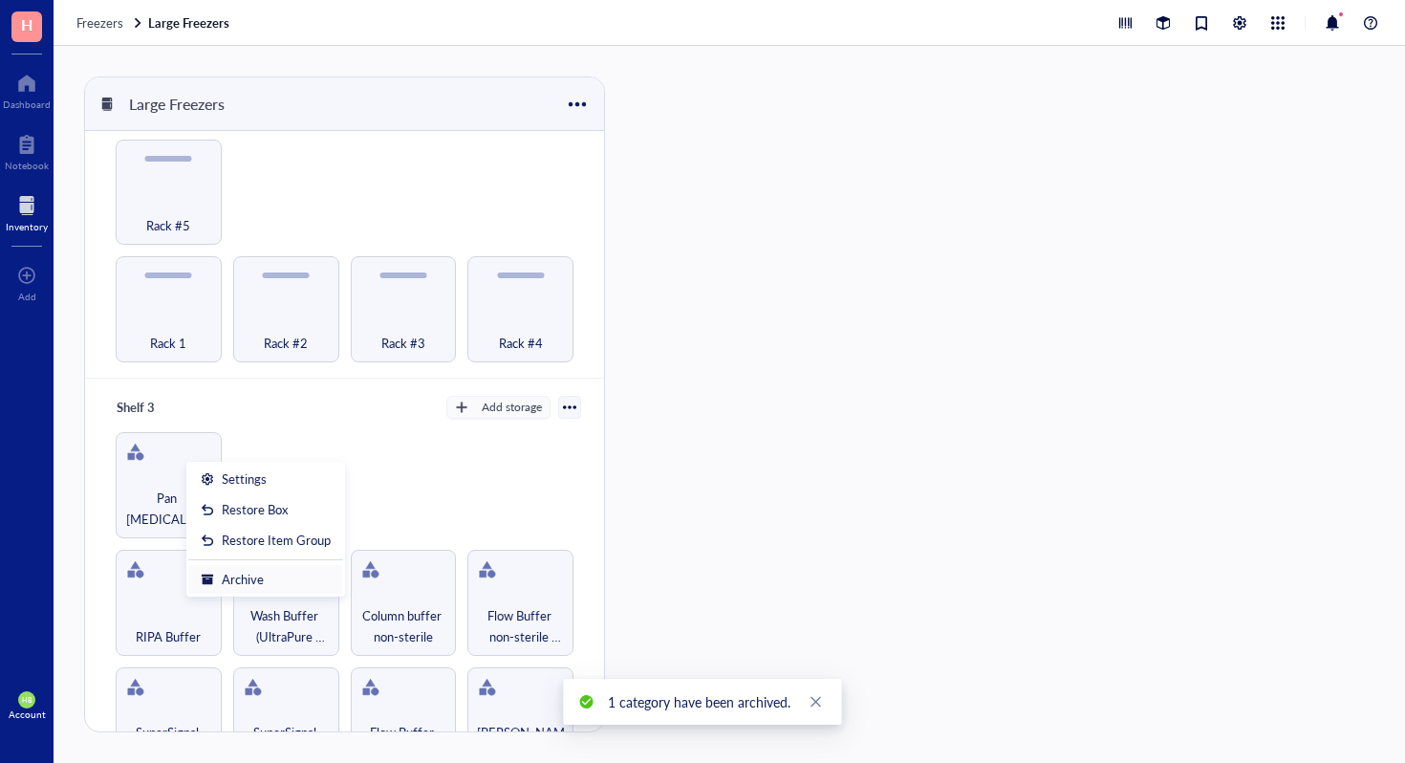
click at [314, 577] on div "Archive" at bounding box center [266, 579] width 130 height 17
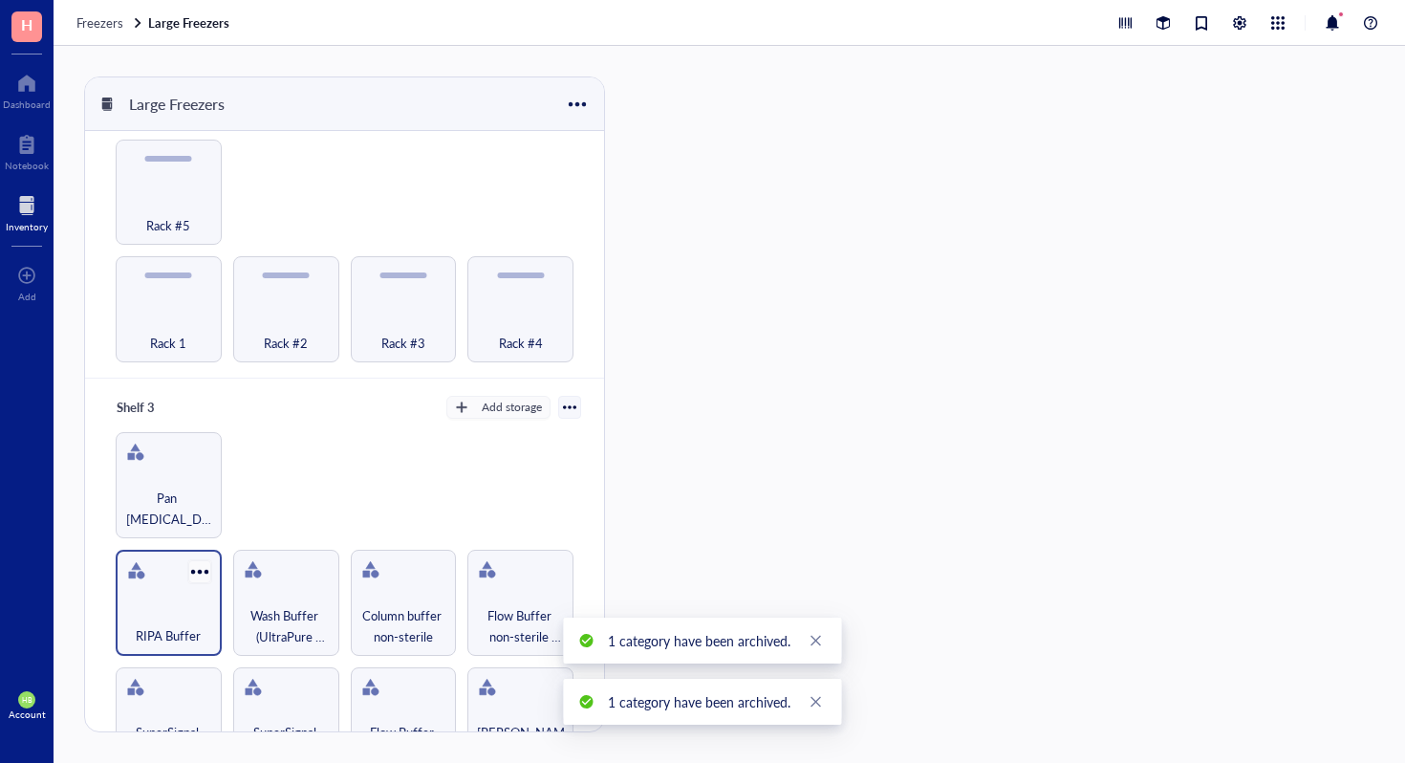
click at [207, 561] on div at bounding box center [199, 571] width 28 height 28
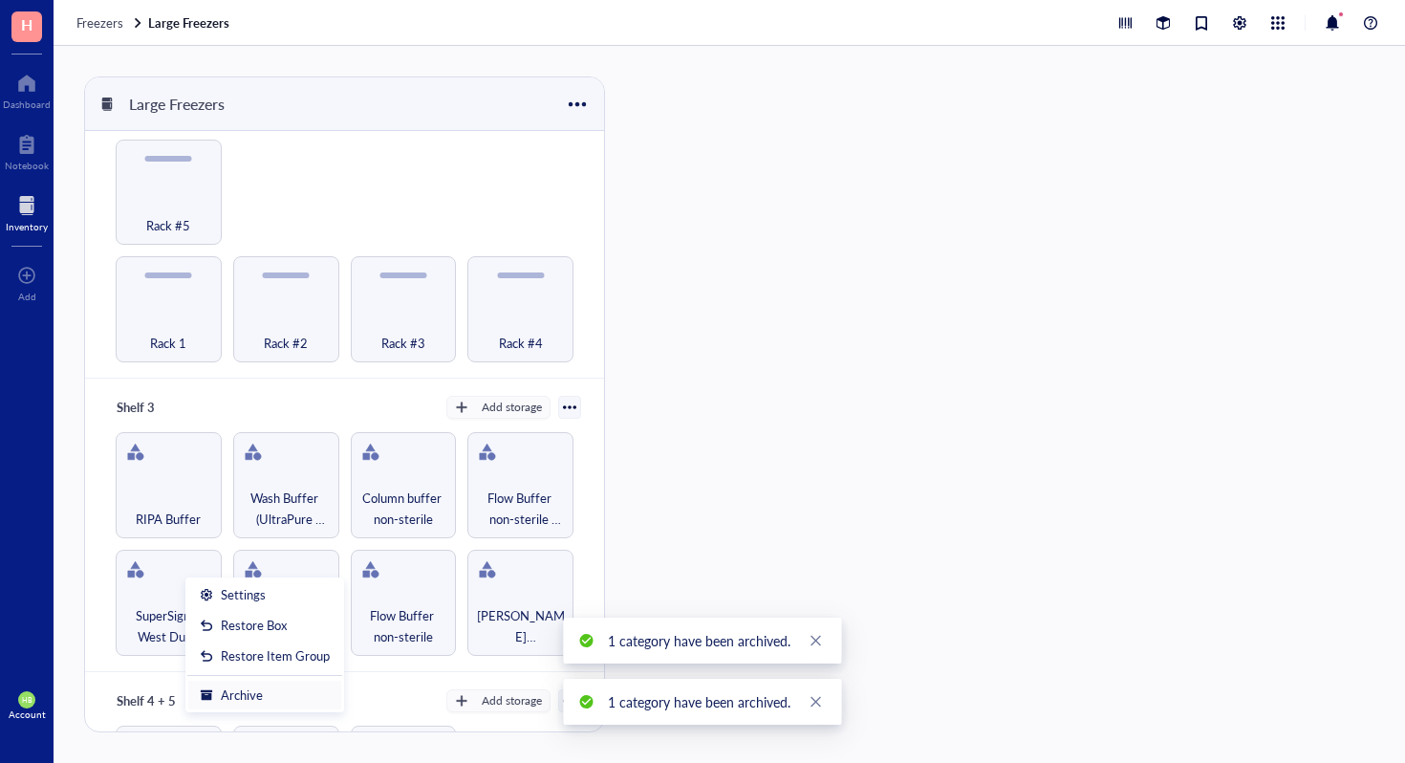
click at [255, 693] on div "Archive" at bounding box center [242, 694] width 42 height 17
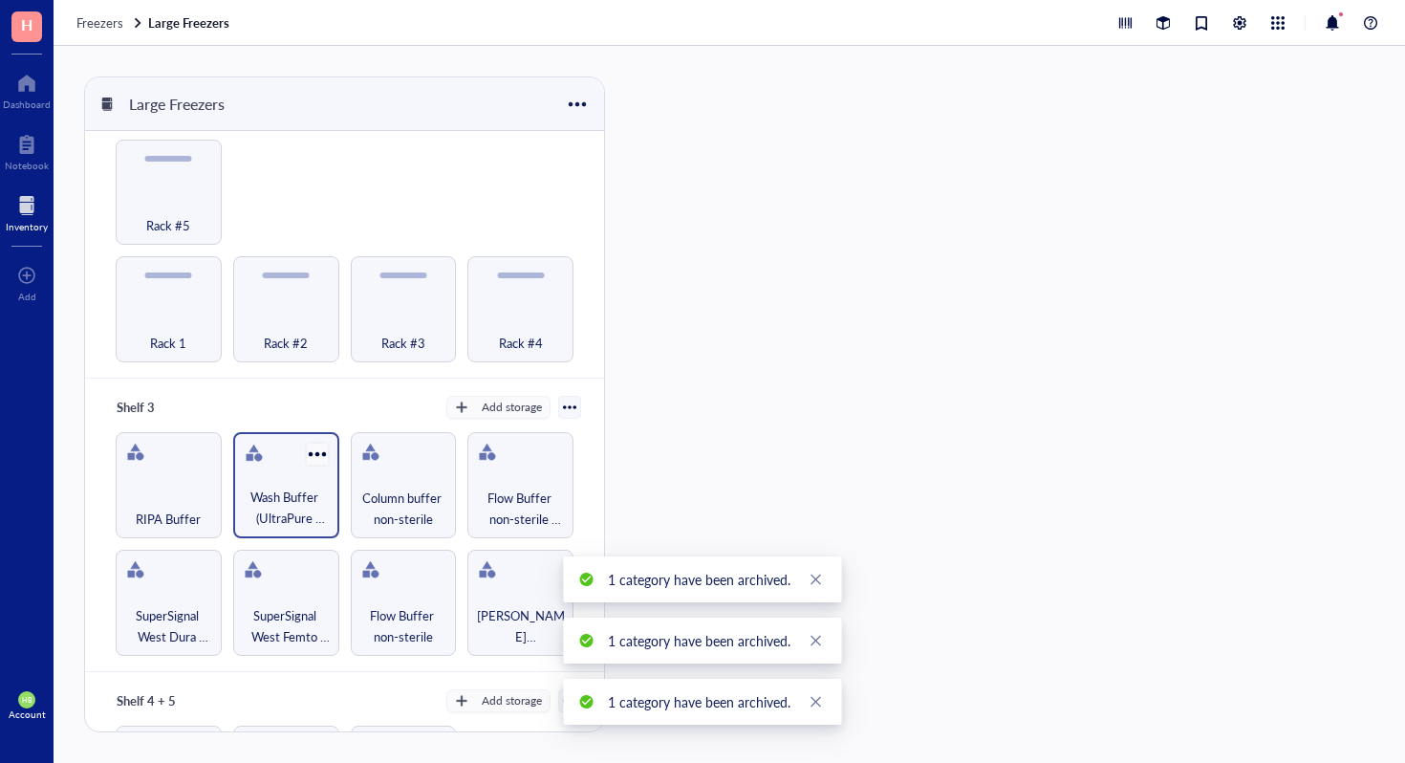
click at [316, 446] on div at bounding box center [317, 454] width 28 height 28
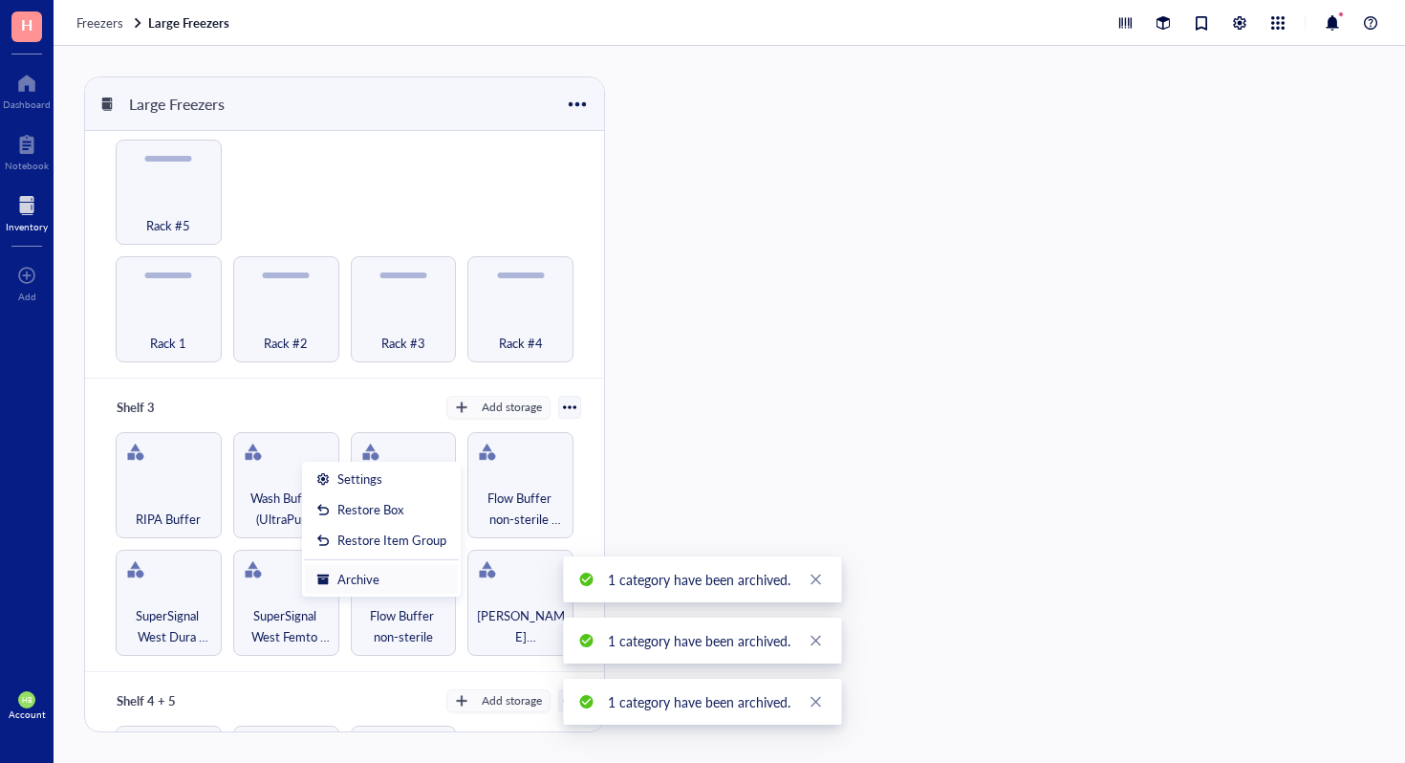
click at [337, 581] on div "Archive" at bounding box center [358, 579] width 42 height 17
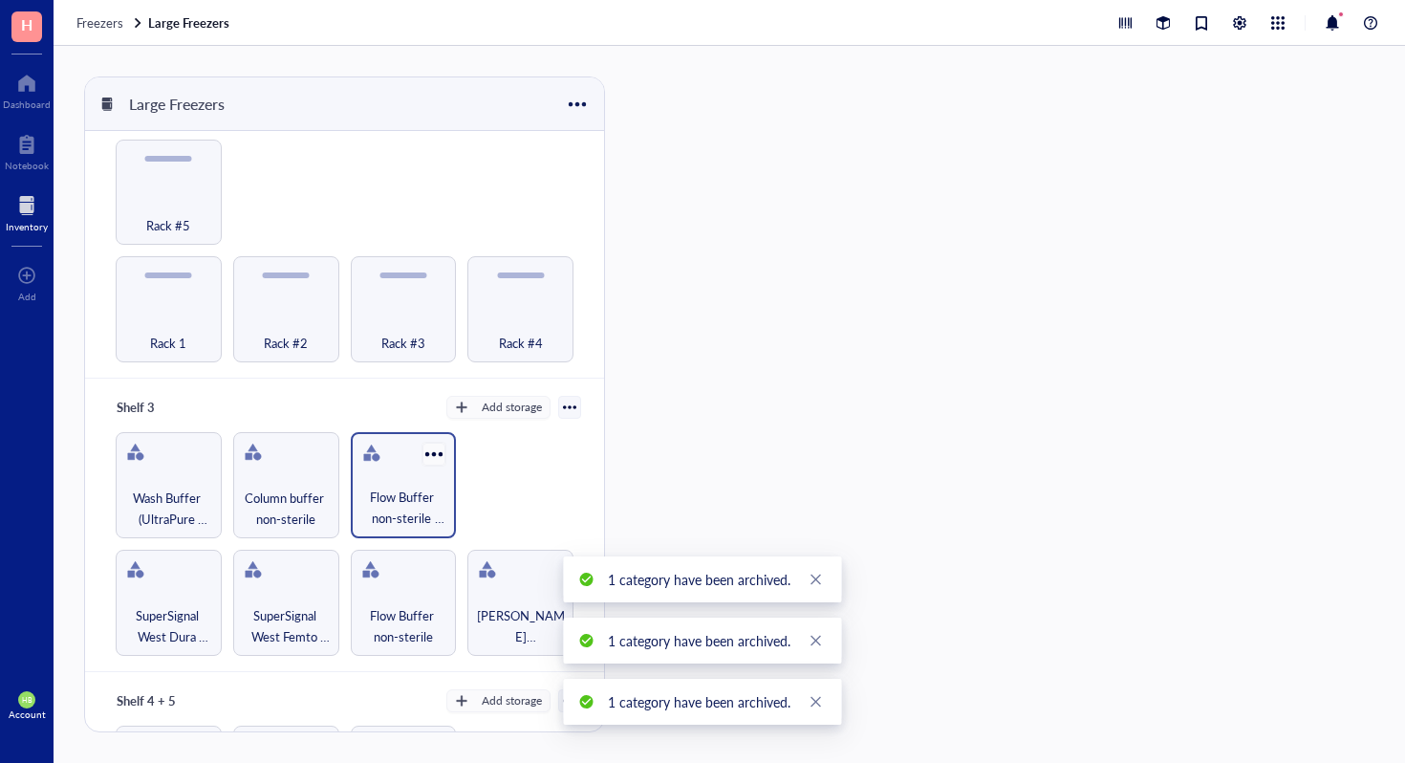
click at [430, 441] on div at bounding box center [435, 454] width 28 height 28
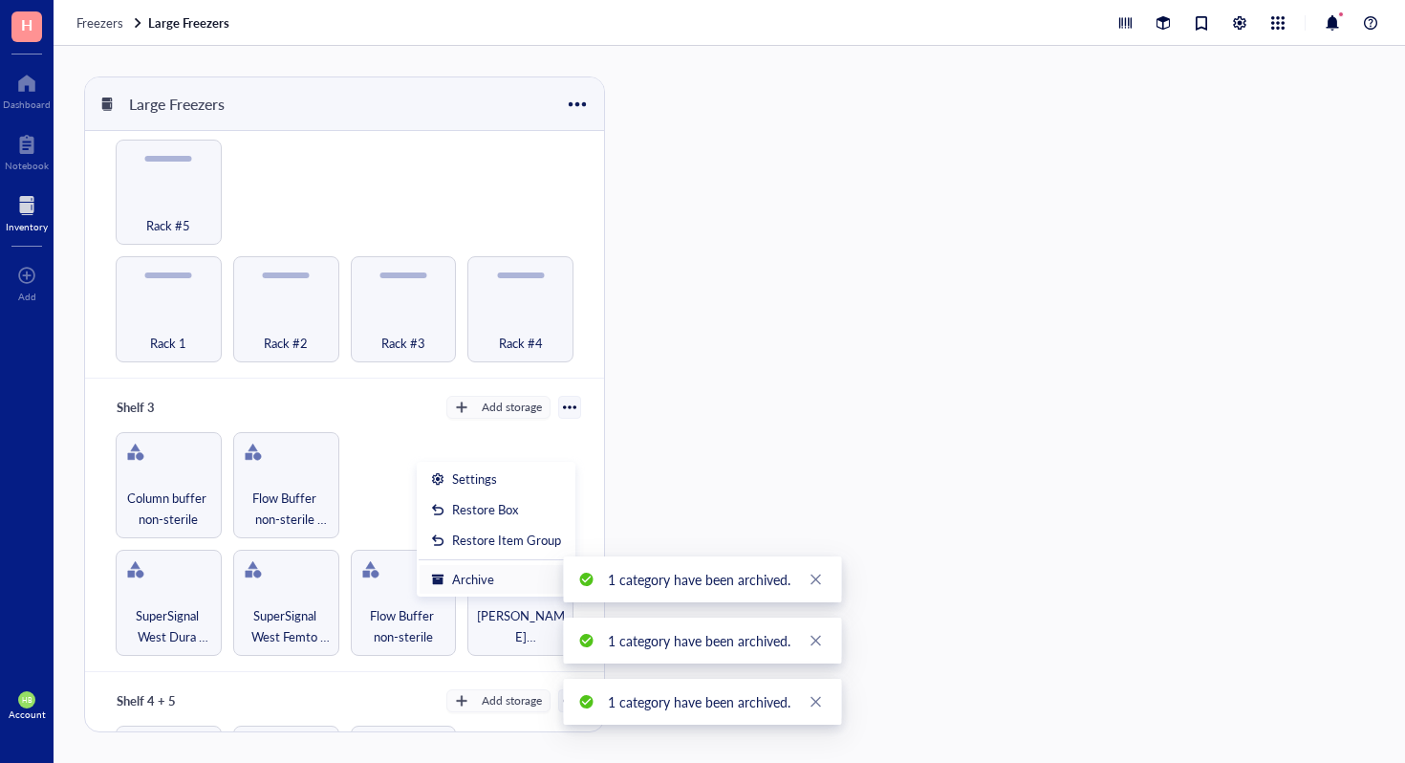
click at [453, 577] on div "Archive" at bounding box center [473, 579] width 42 height 17
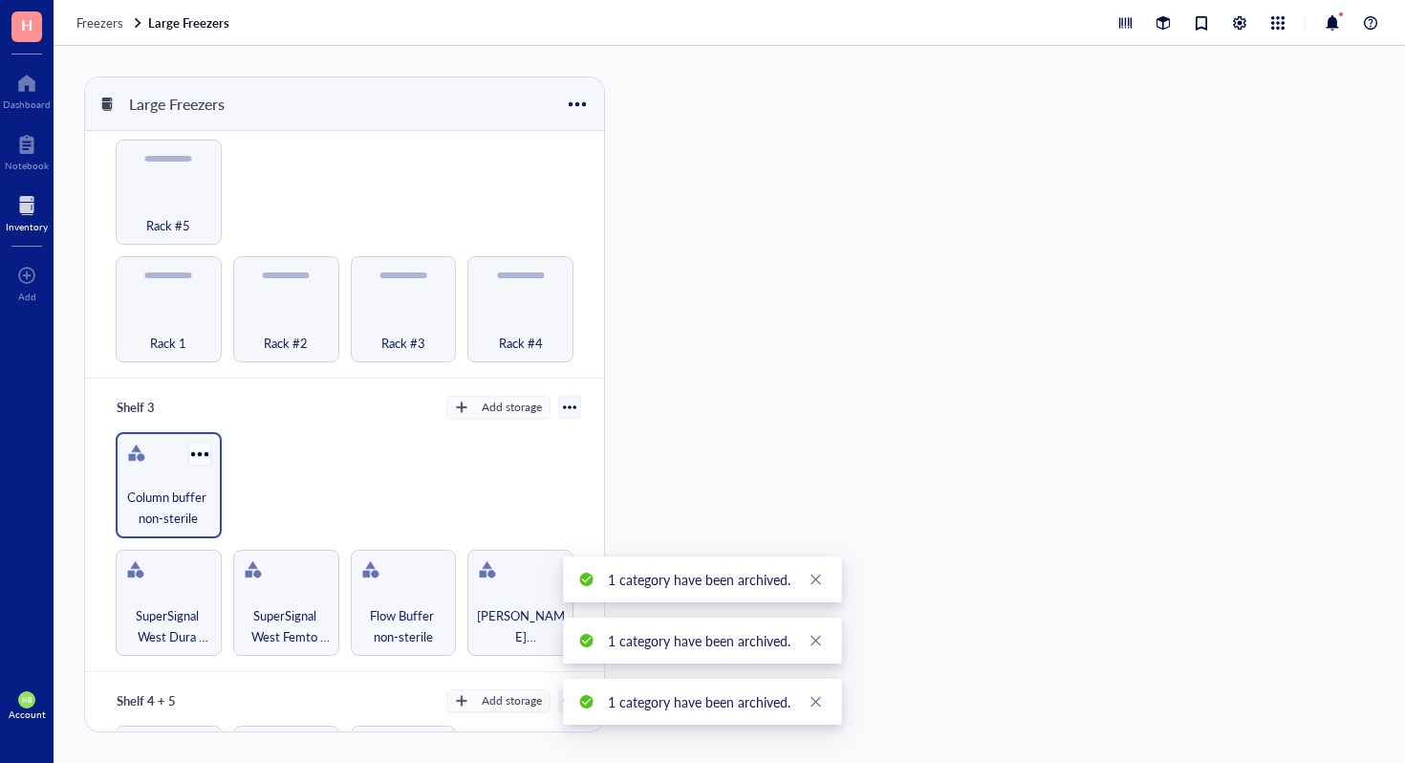
click at [196, 440] on div at bounding box center [199, 454] width 28 height 28
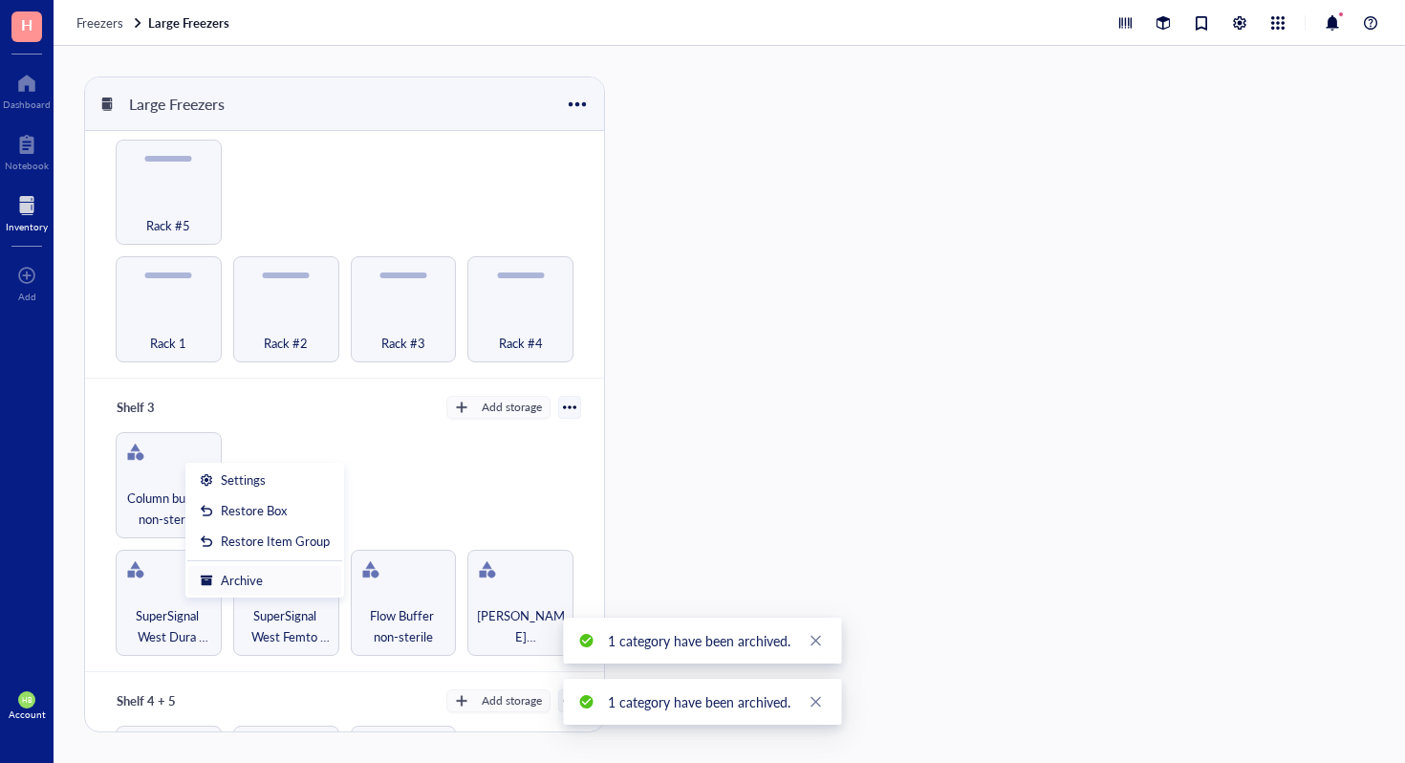
click at [278, 573] on div "Archive" at bounding box center [265, 580] width 130 height 17
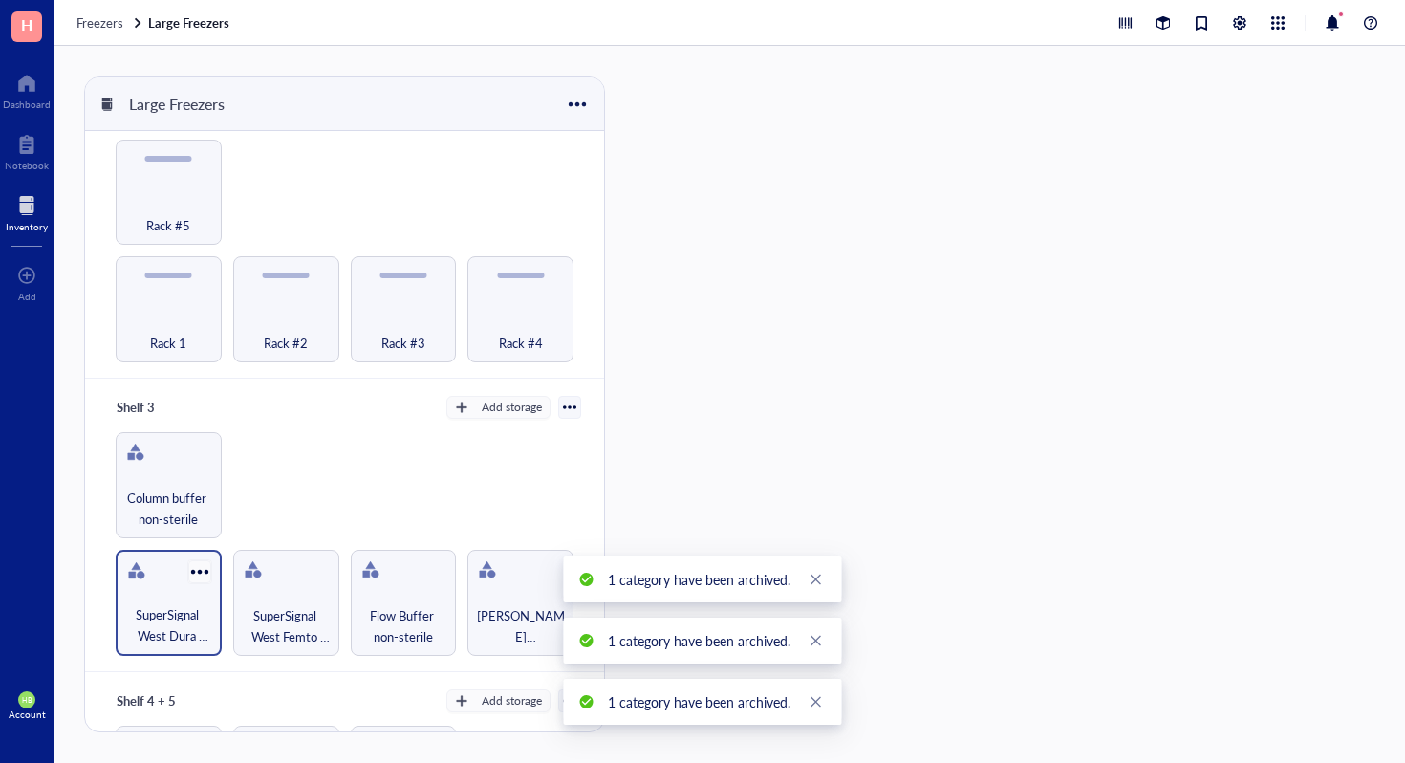
click at [209, 561] on div at bounding box center [199, 571] width 28 height 28
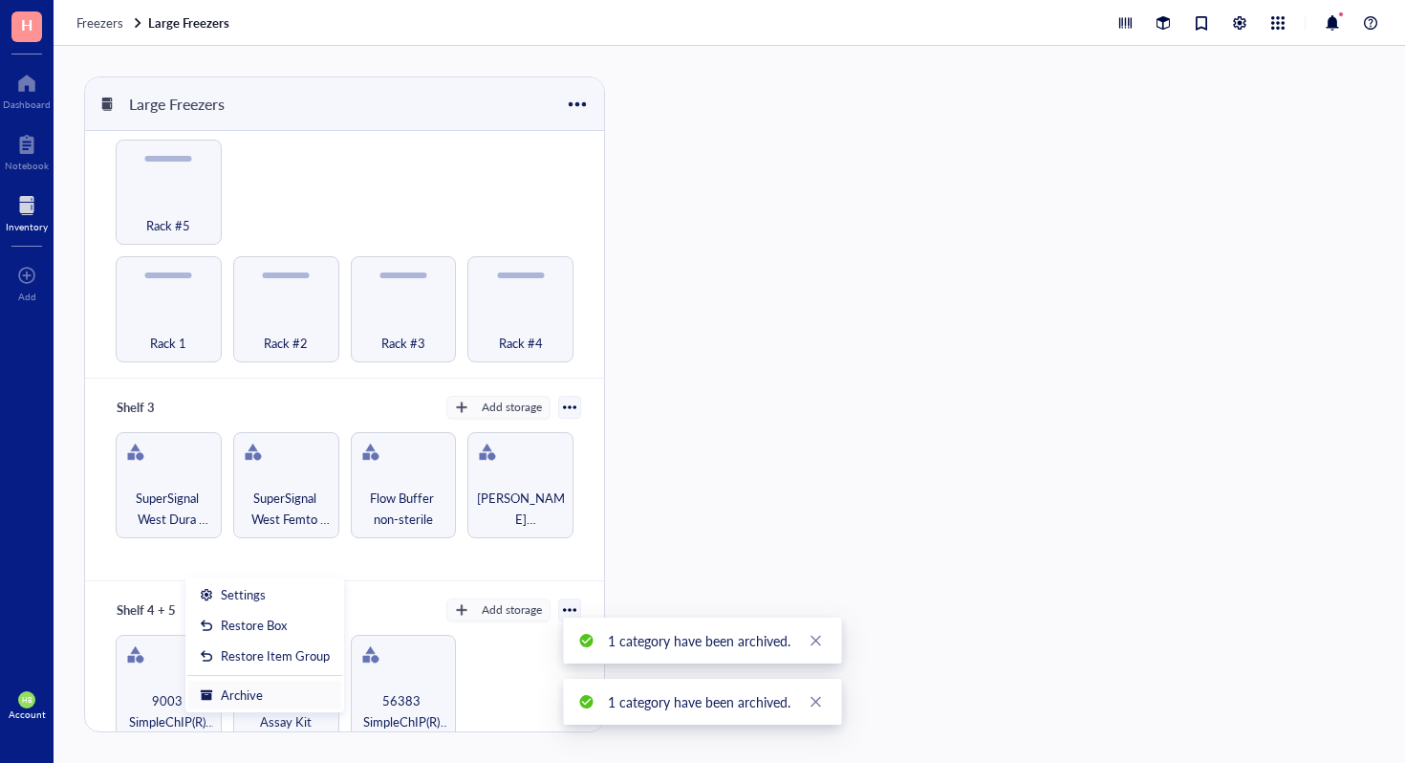
click at [272, 687] on div "Archive" at bounding box center [265, 694] width 130 height 17
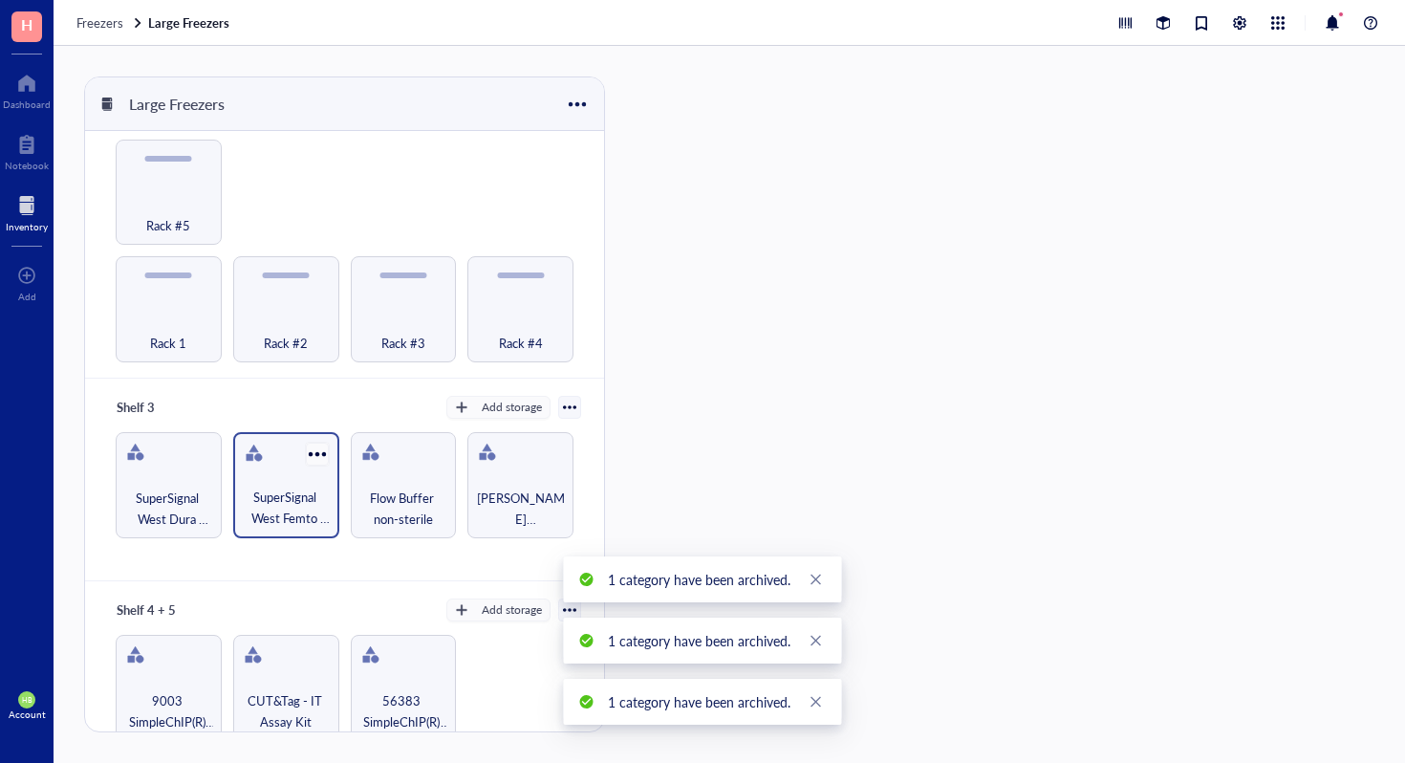
click at [317, 447] on div at bounding box center [317, 454] width 28 height 28
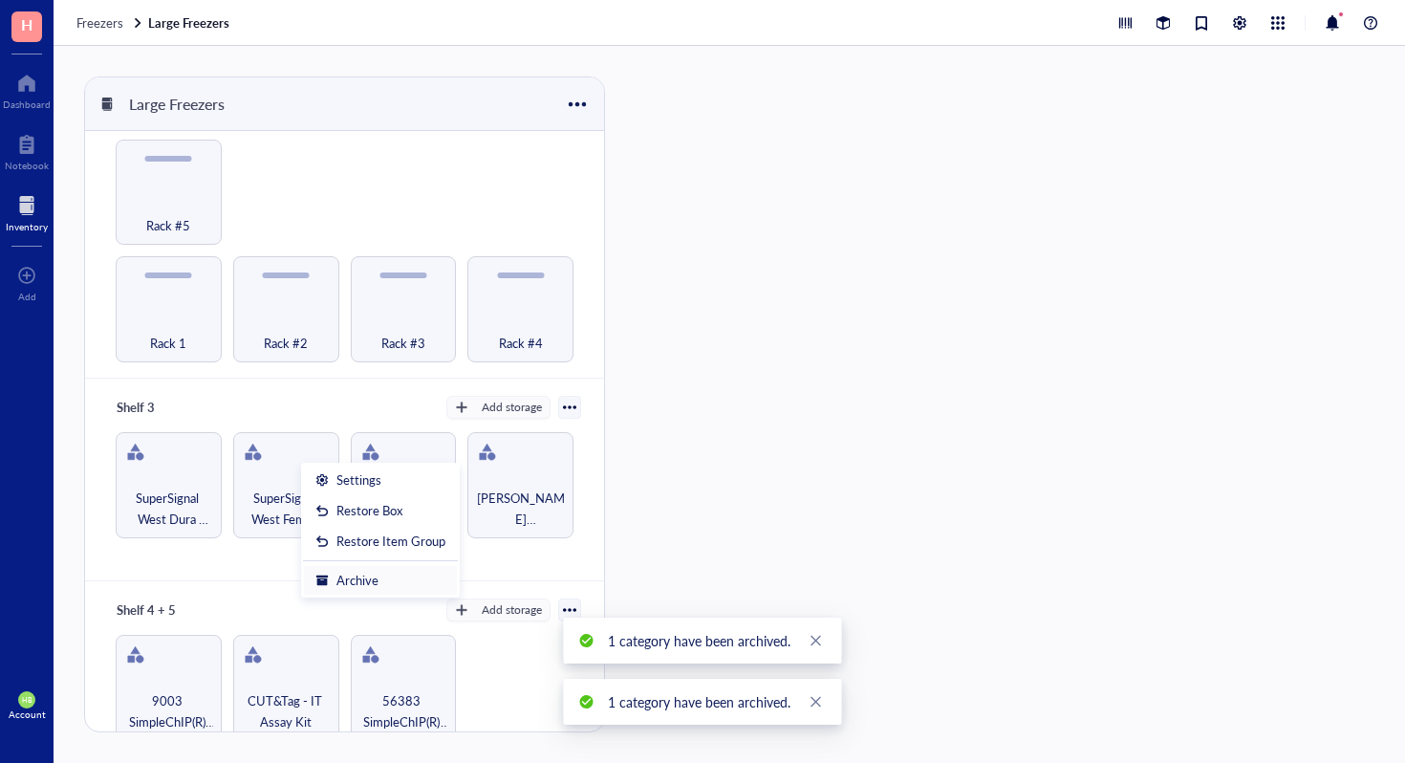
click at [375, 581] on div "Archive" at bounding box center [358, 580] width 42 height 17
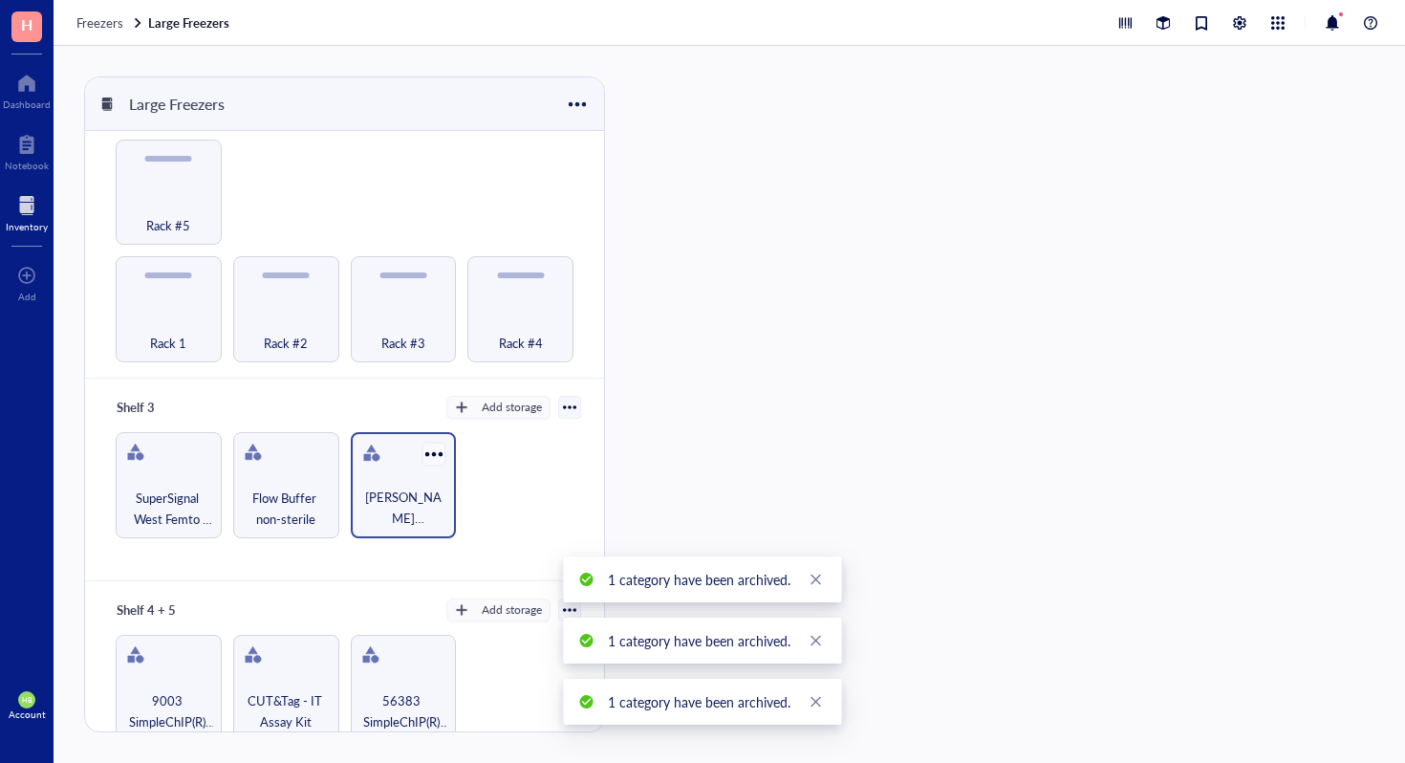
click at [425, 442] on div at bounding box center [435, 454] width 28 height 28
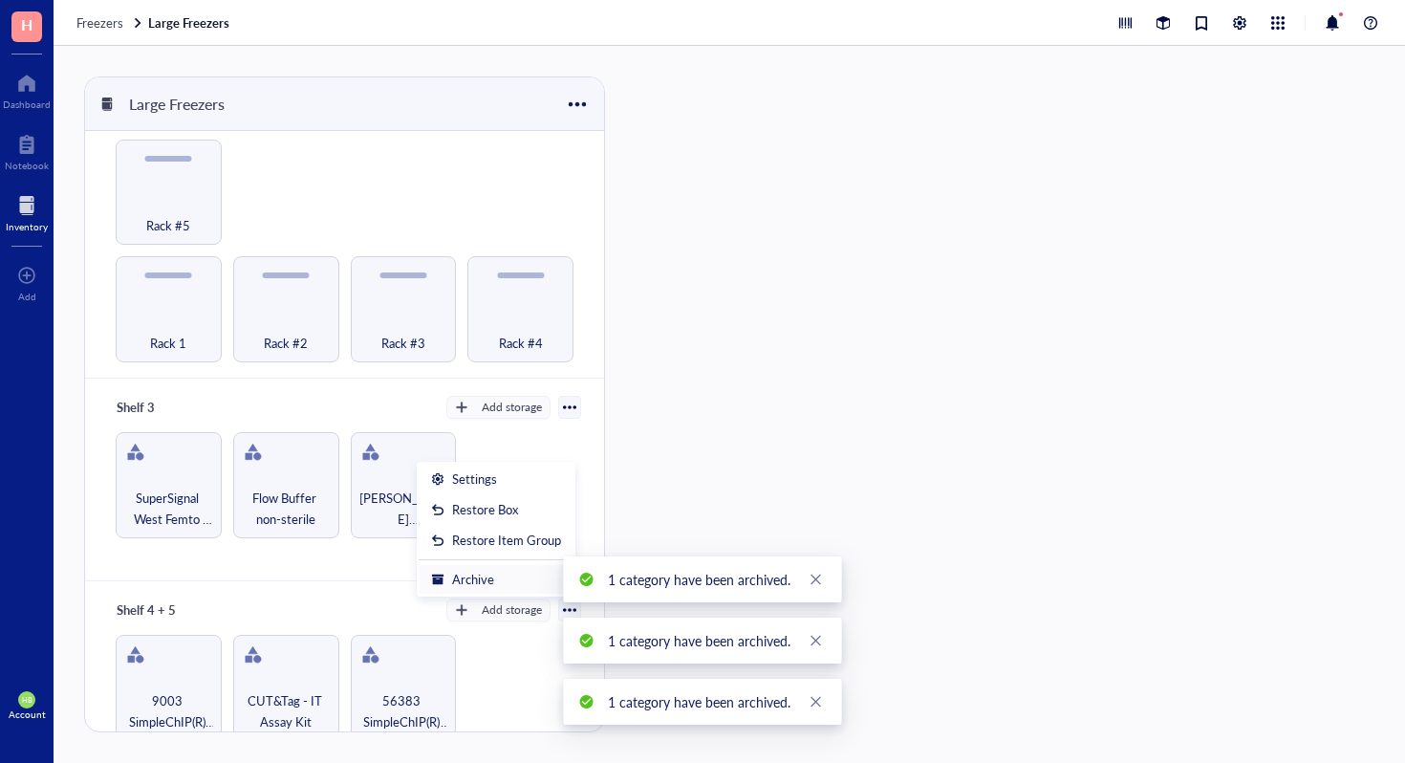
click at [453, 569] on li "Archive" at bounding box center [496, 579] width 155 height 31
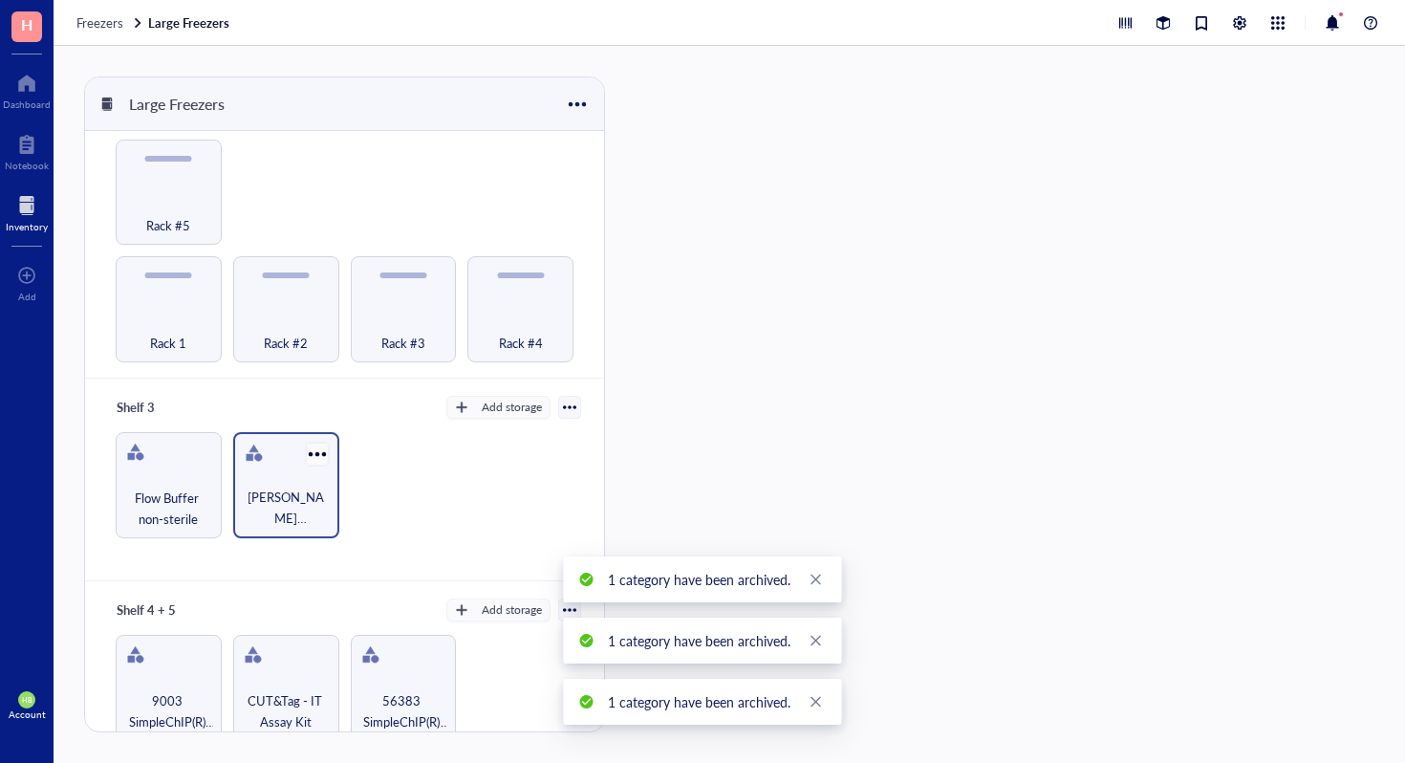
click at [313, 440] on div at bounding box center [317, 454] width 28 height 28
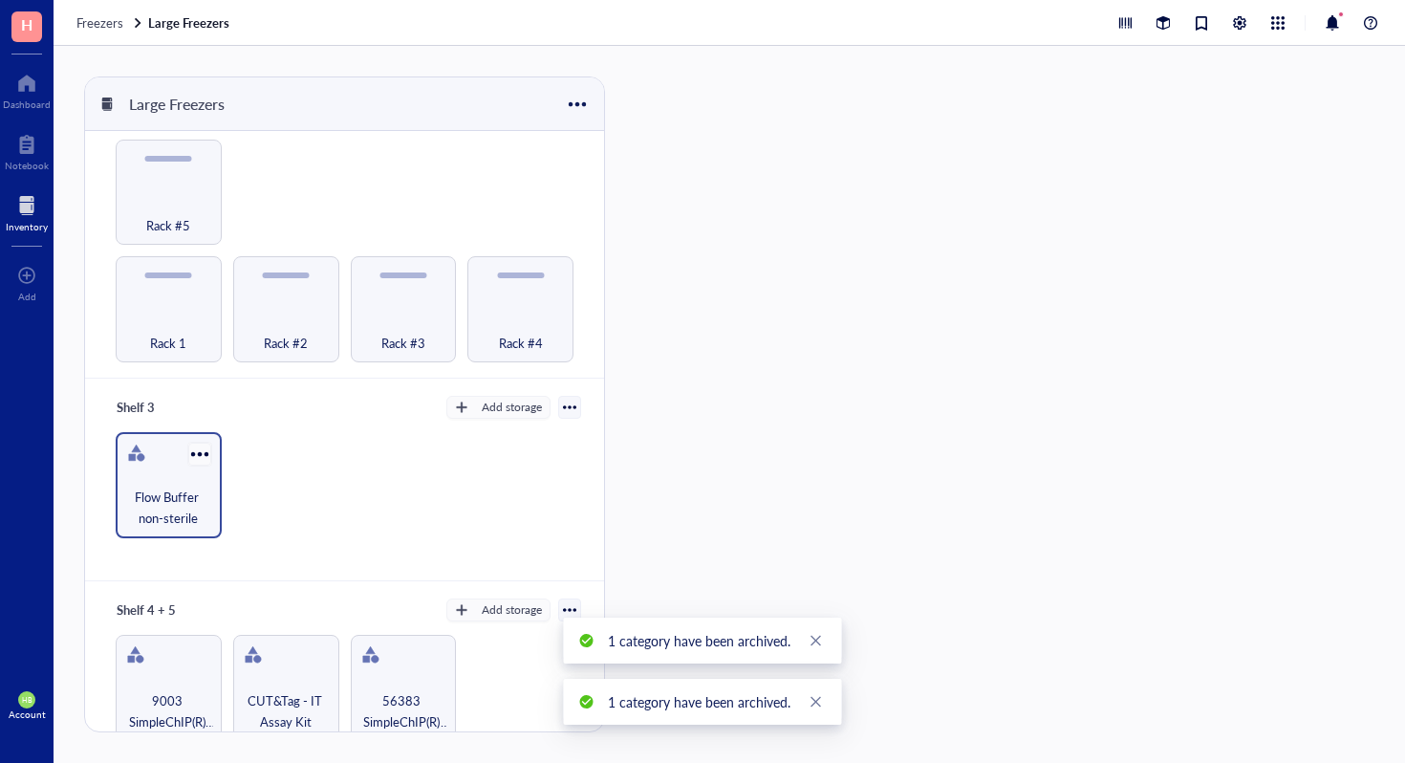
click at [196, 440] on div at bounding box center [199, 454] width 28 height 28
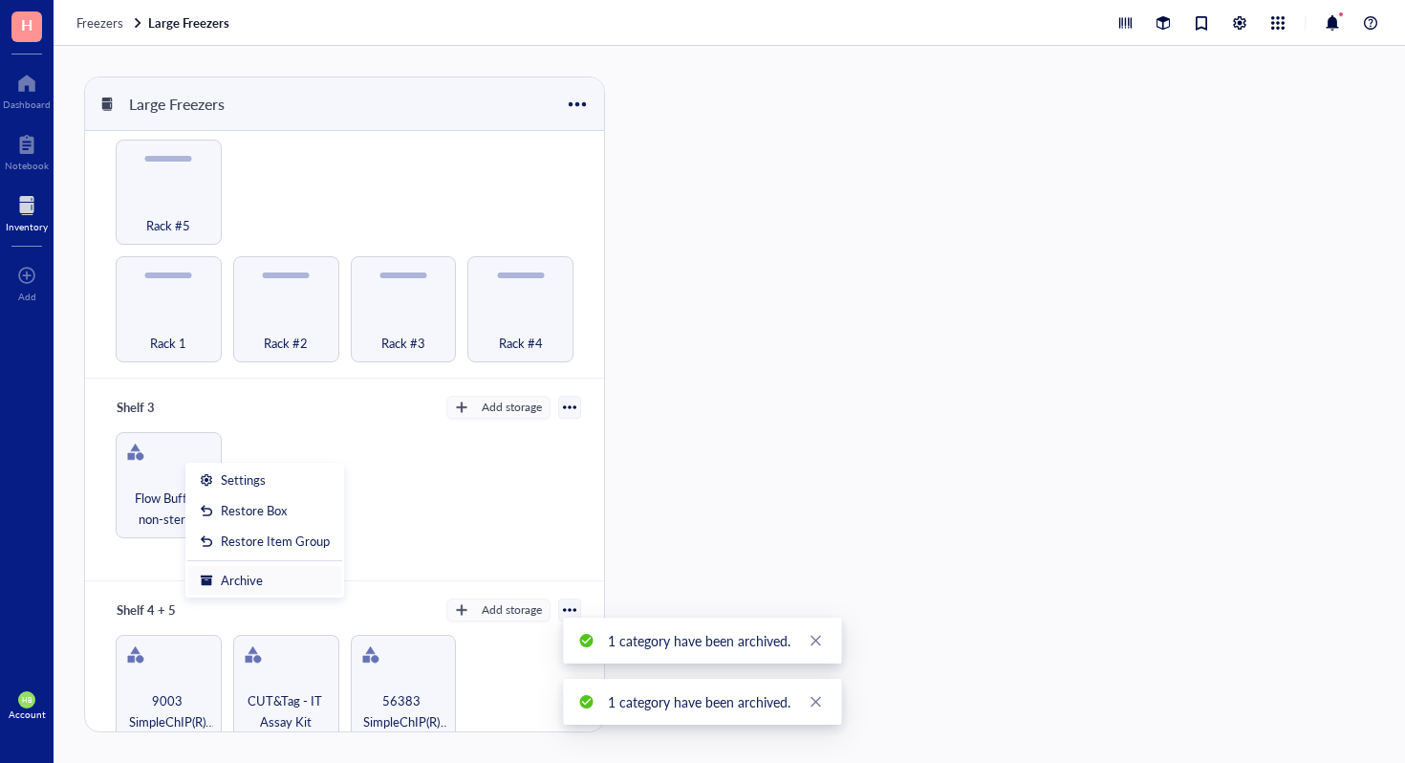
click at [287, 581] on div "Archive" at bounding box center [265, 580] width 130 height 17
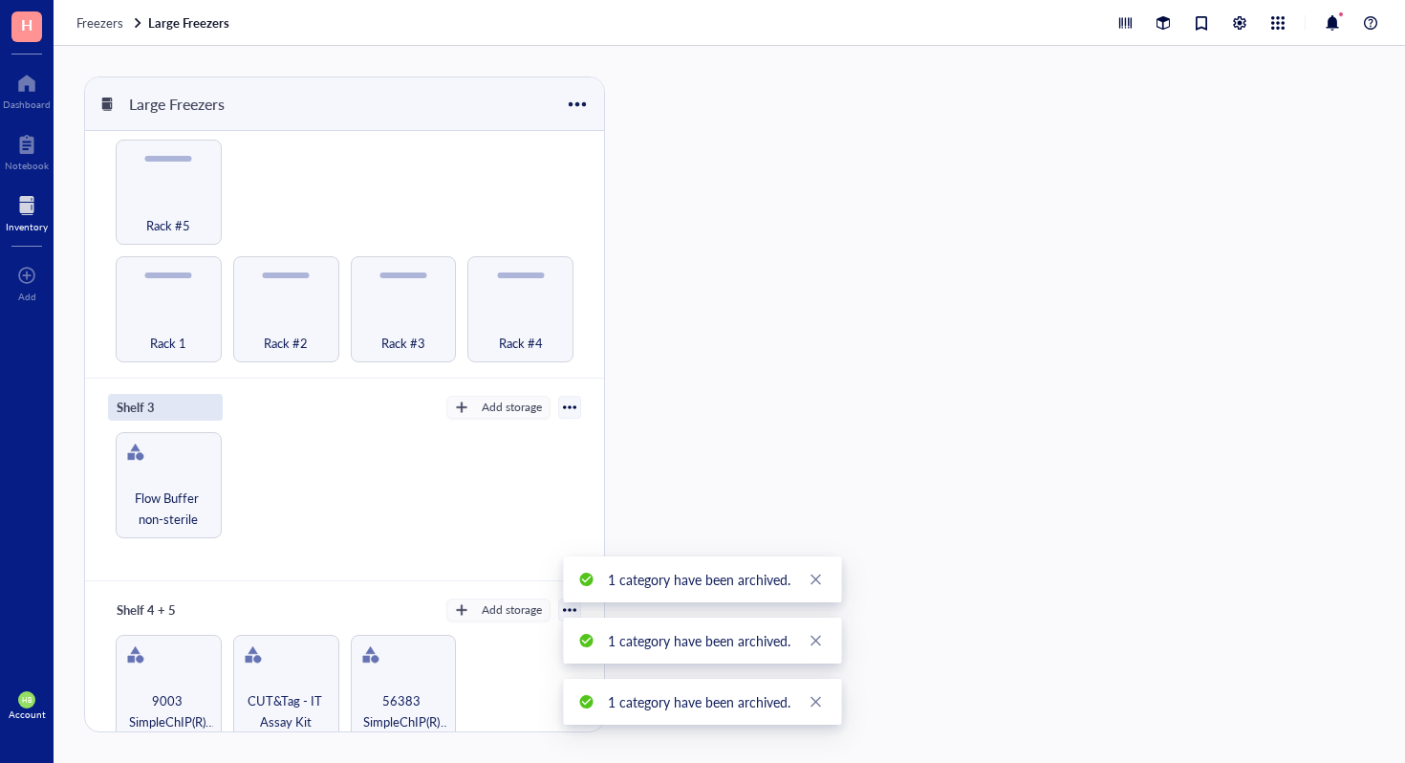
click at [138, 407] on div "Shelf 3" at bounding box center [165, 407] width 115 height 27
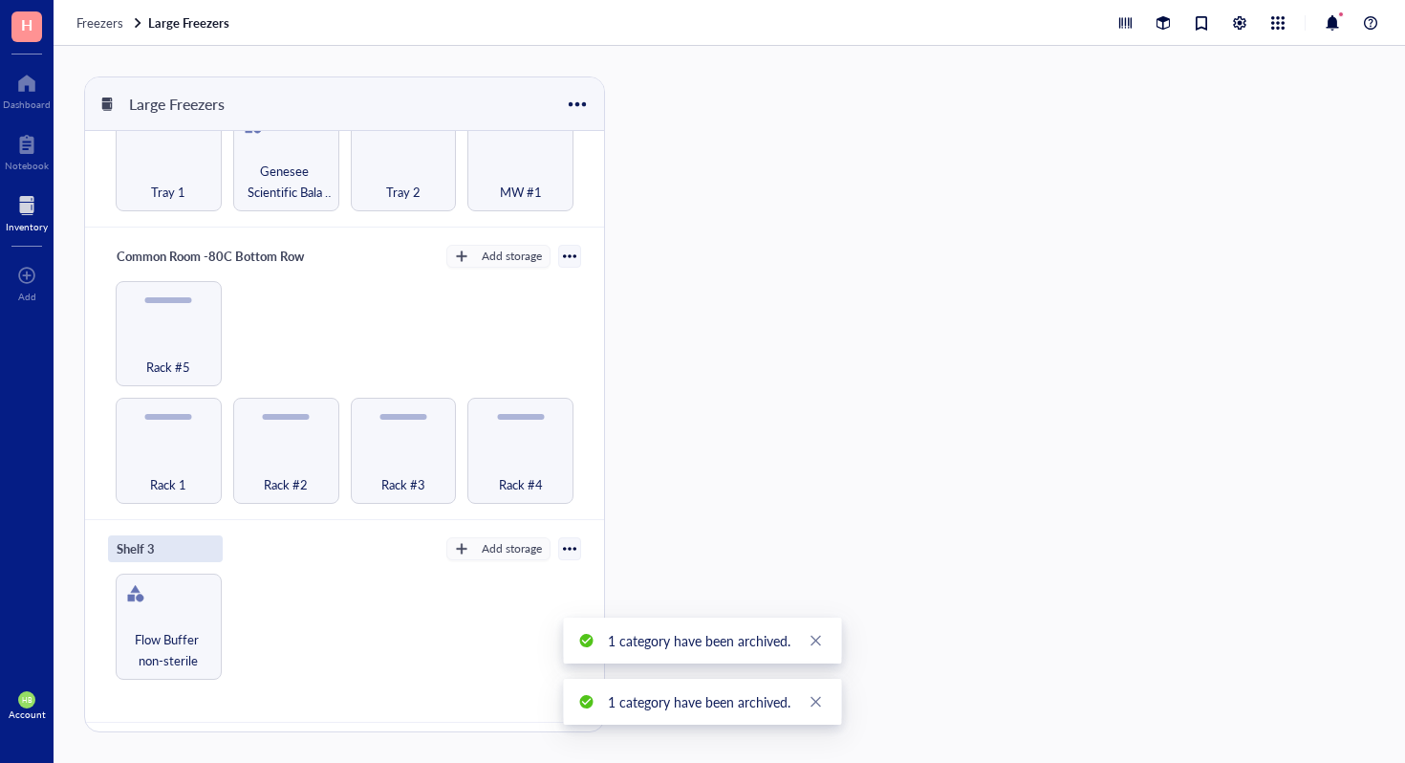
scroll to position [164, 0]
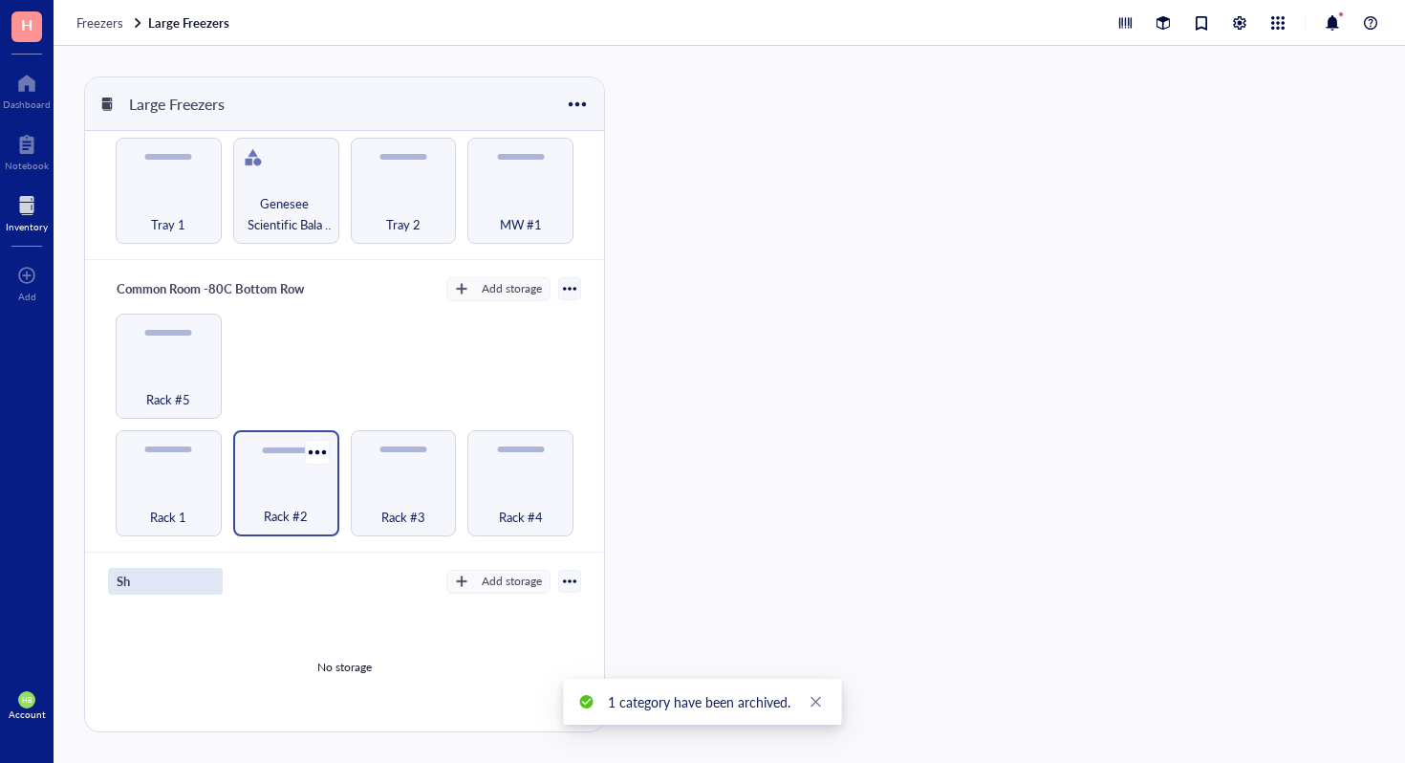
type input "S"
type input "Common Room -80C Top Row"
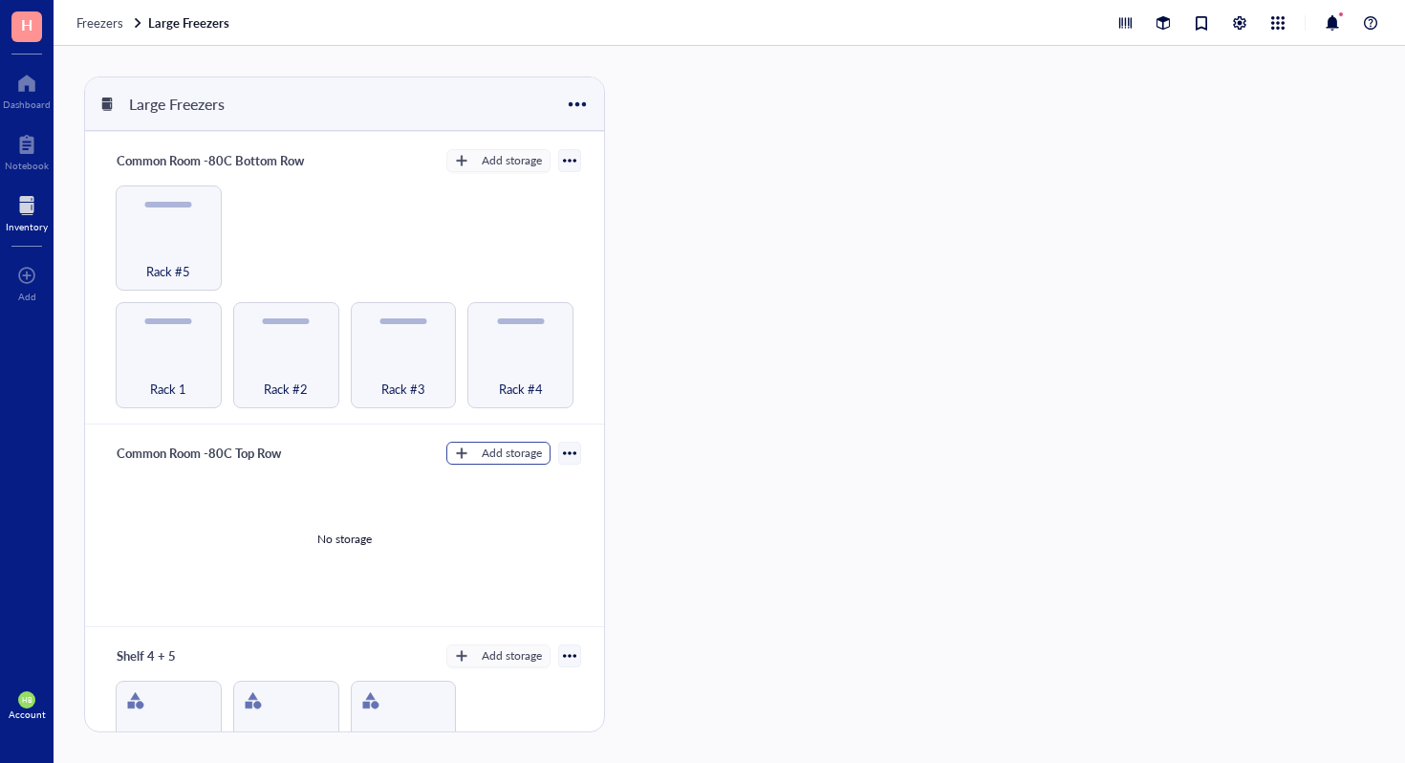
scroll to position [294, 0]
click at [515, 452] on div "Add storage" at bounding box center [512, 452] width 60 height 17
click at [499, 481] on span "Rack" at bounding box center [507, 477] width 109 height 21
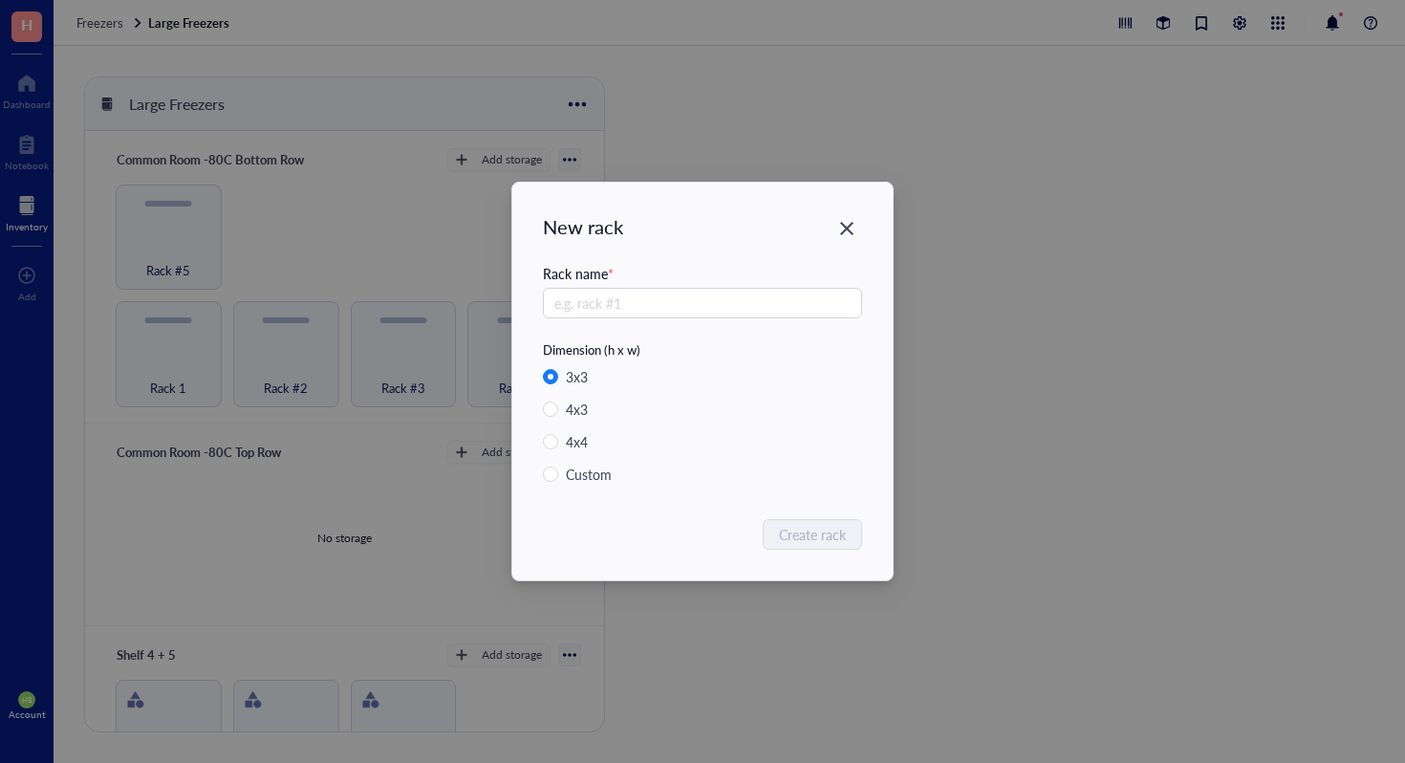
radio input "false"
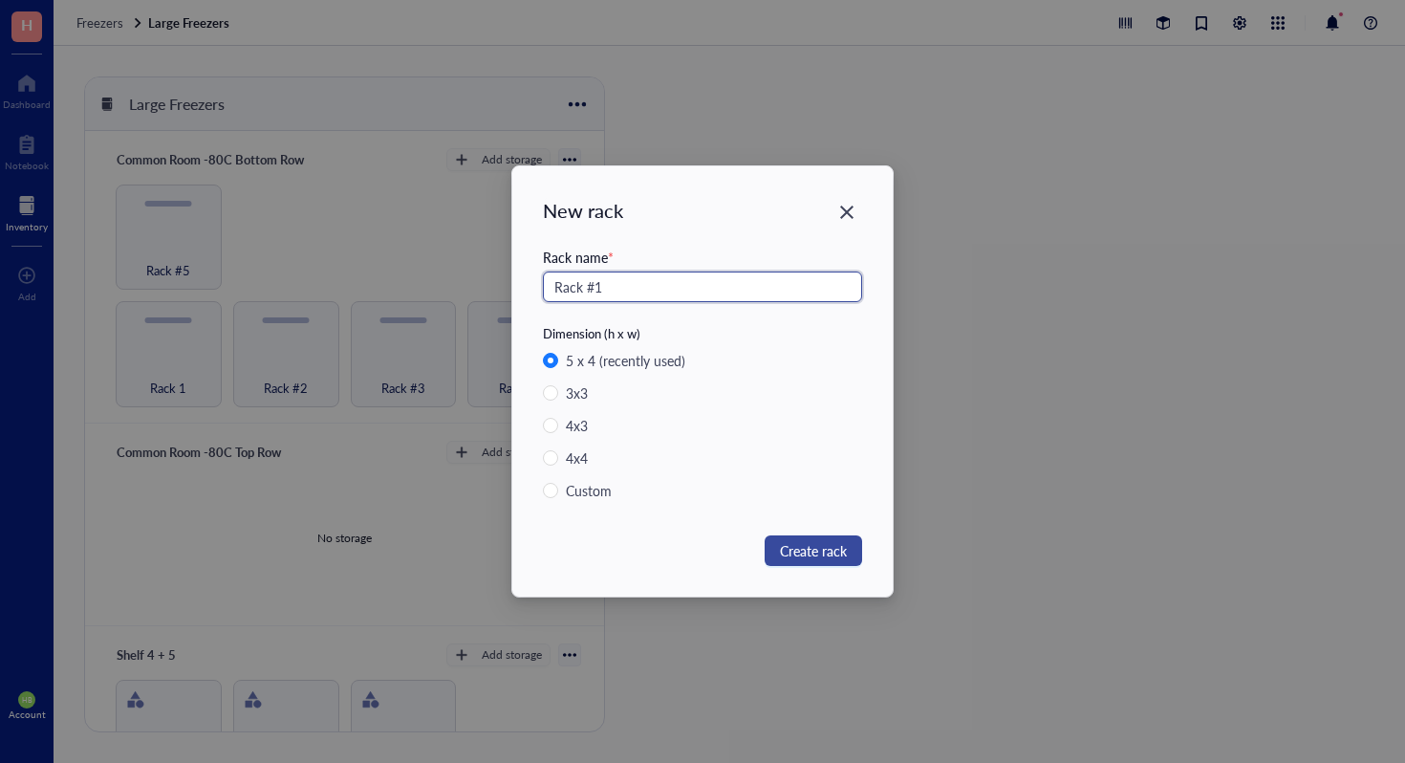
type input "Rack #1"
click at [849, 547] on button "Create rack" at bounding box center [814, 550] width 98 height 31
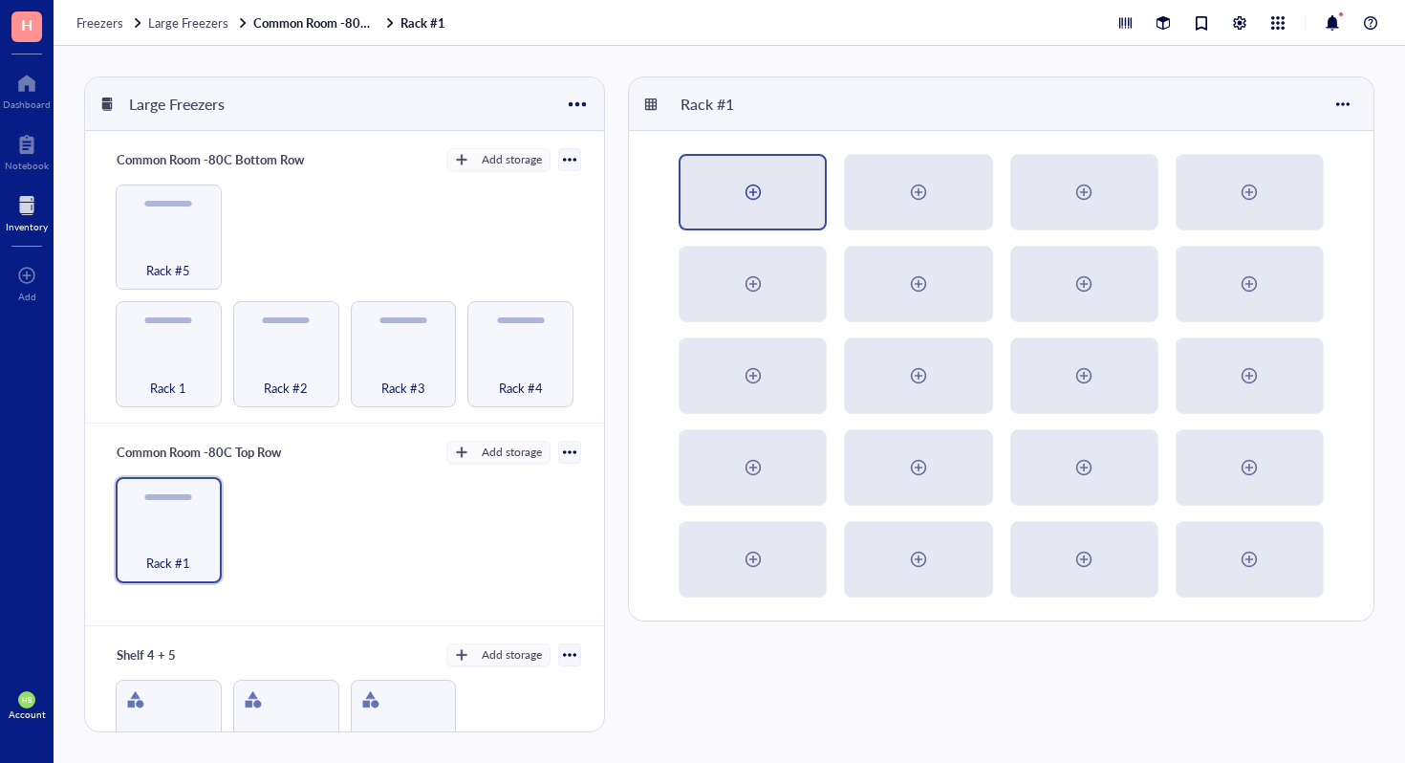
click at [703, 180] on div at bounding box center [753, 192] width 144 height 73
radio input "false"
radio input "true"
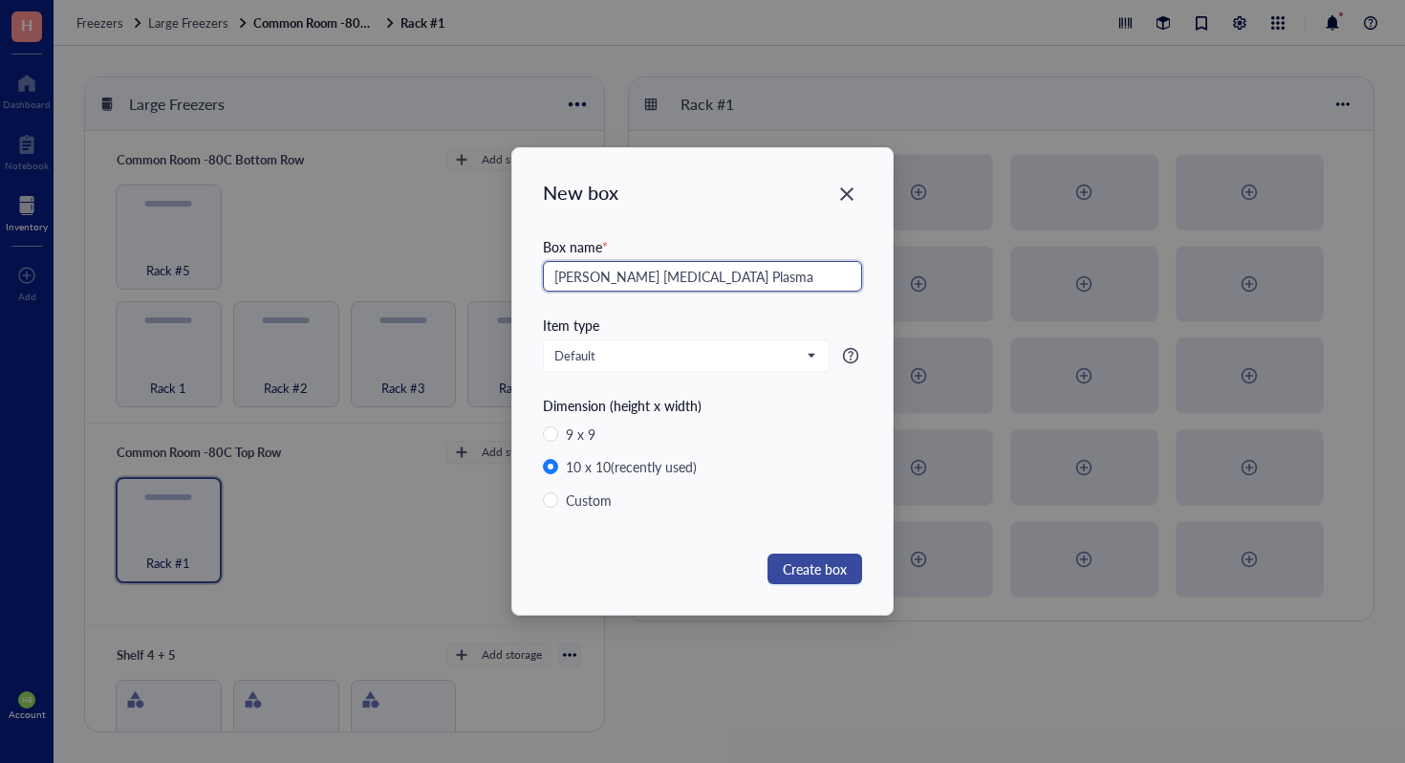
type input "[PERSON_NAME] [MEDICAL_DATA] Plasma"
click at [814, 570] on span "Create box" at bounding box center [815, 568] width 64 height 21
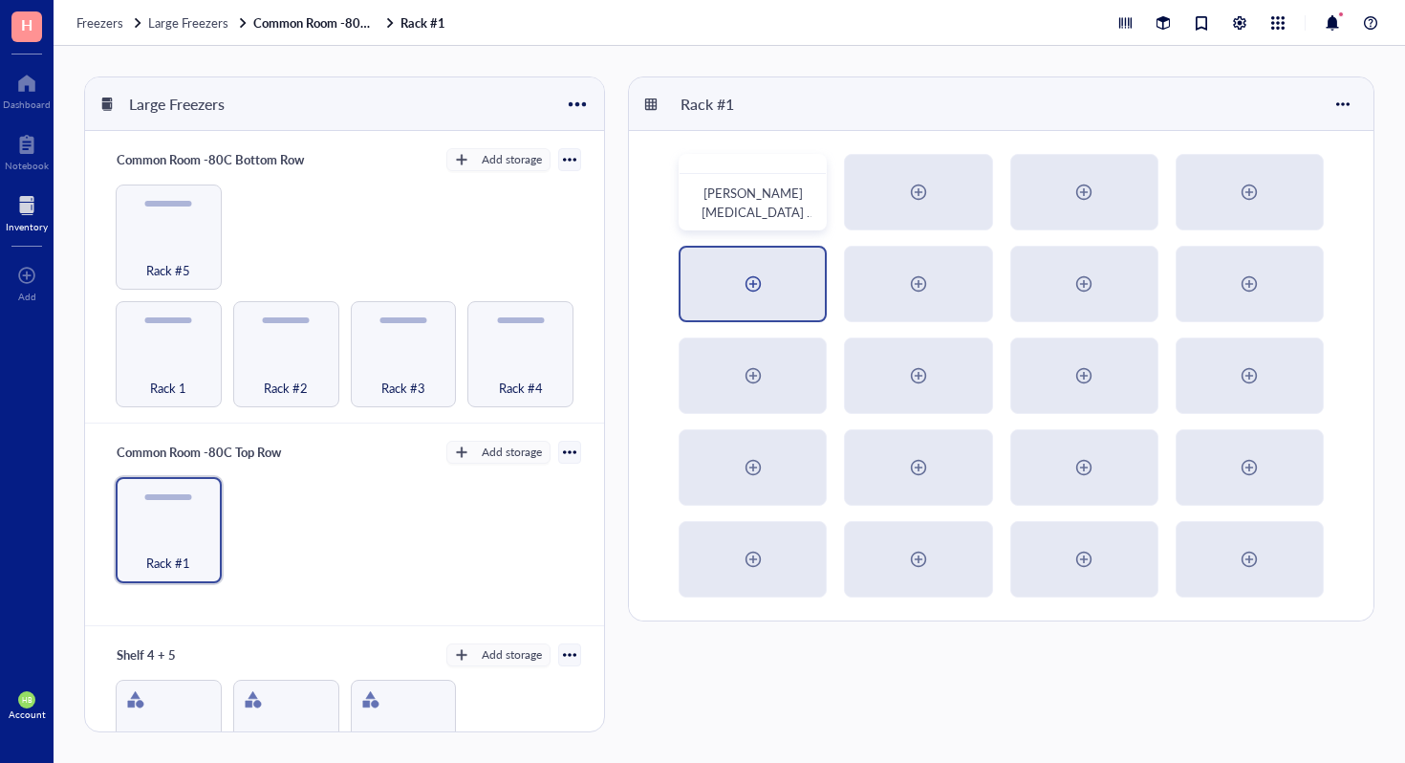
click at [785, 272] on div at bounding box center [753, 284] width 144 height 73
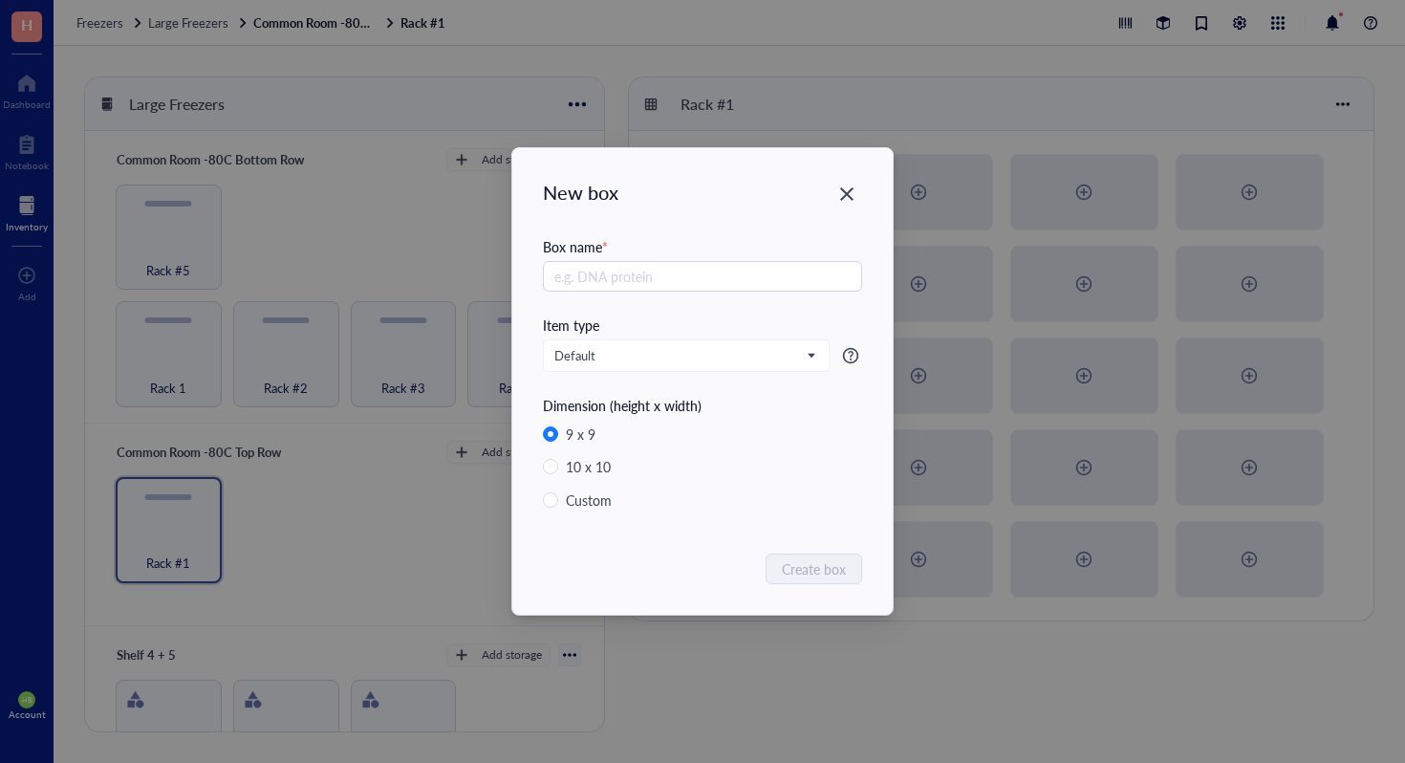
radio input "false"
radio input "true"
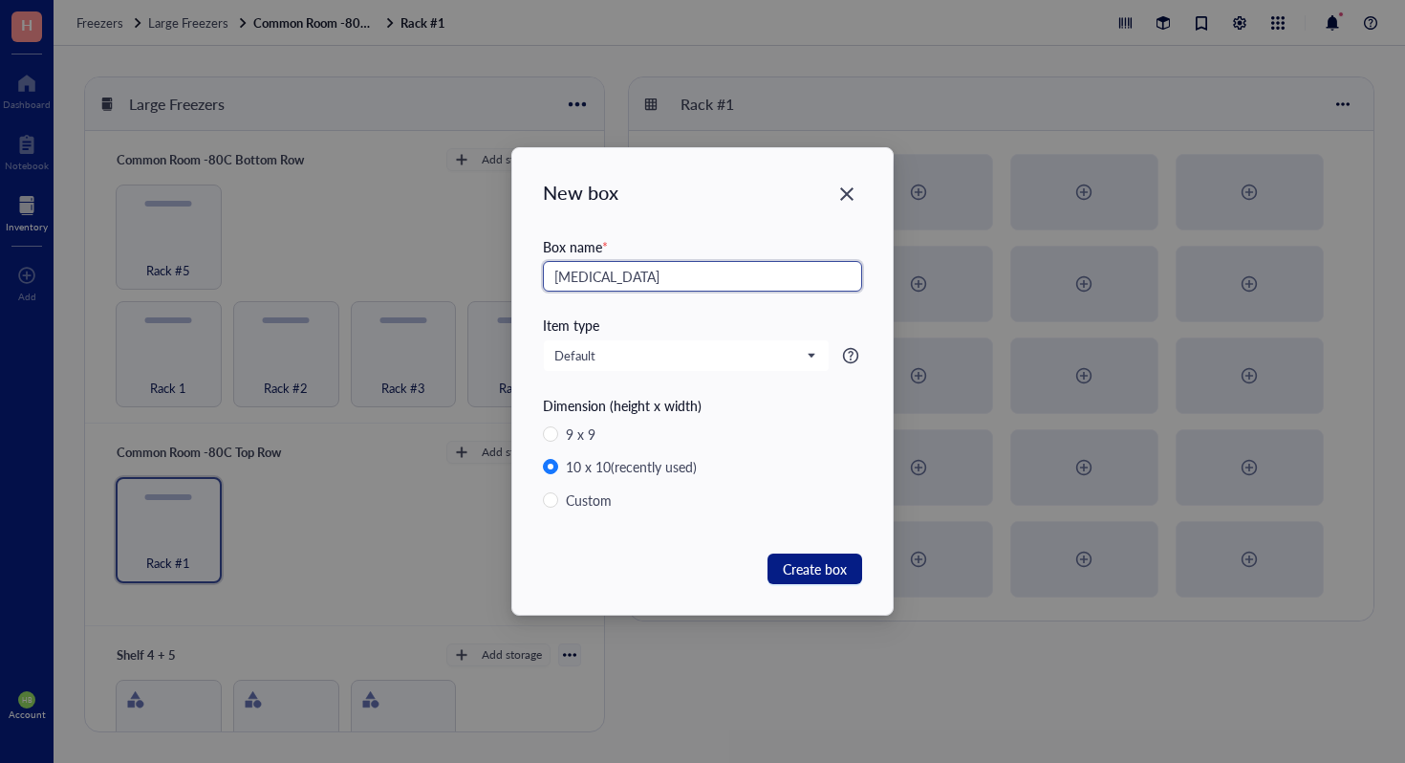
click at [747, 282] on input "[MEDICAL_DATA]" at bounding box center [702, 276] width 319 height 31
type input "[MEDICAL_DATA] Plasma Week 0 #3"
click at [812, 566] on span "Create box" at bounding box center [815, 568] width 64 height 21
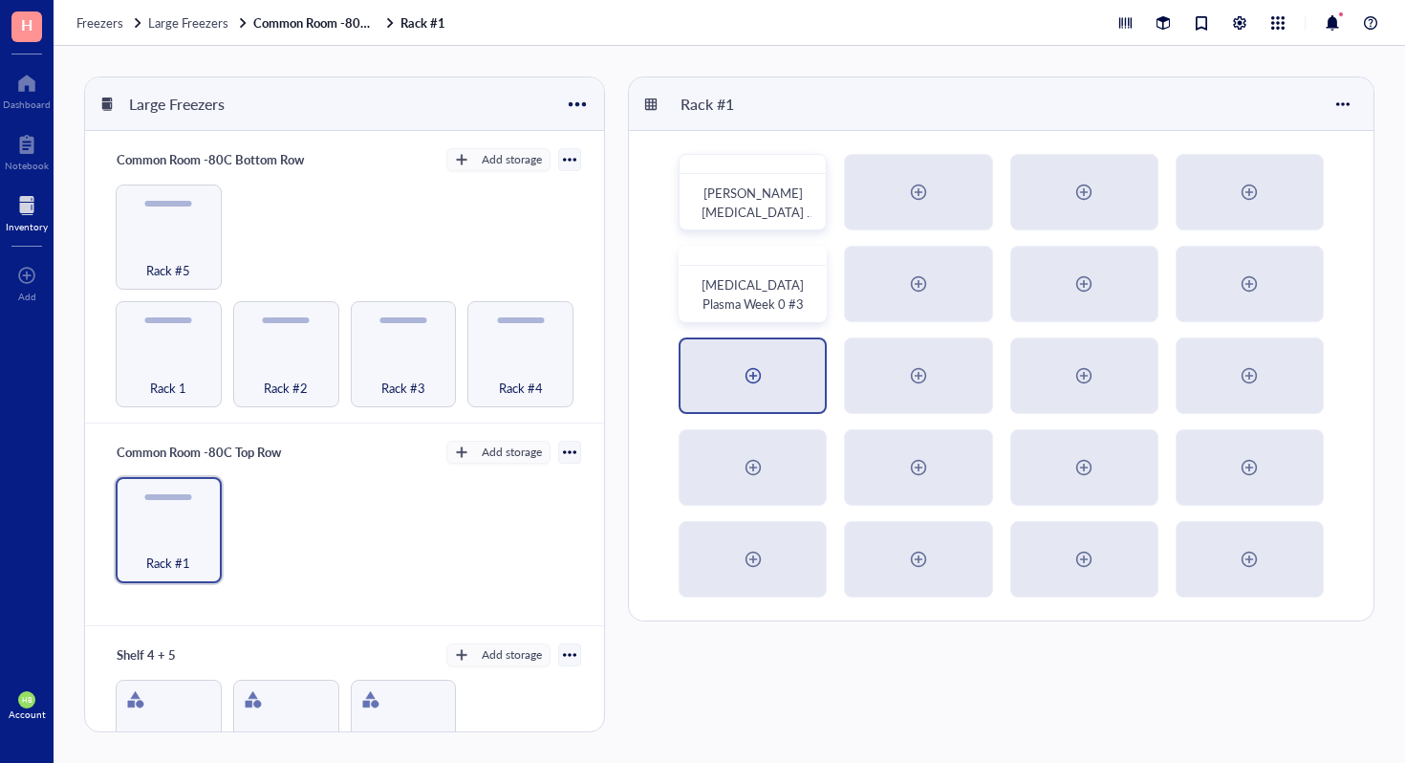
click at [751, 388] on div at bounding box center [753, 375] width 31 height 31
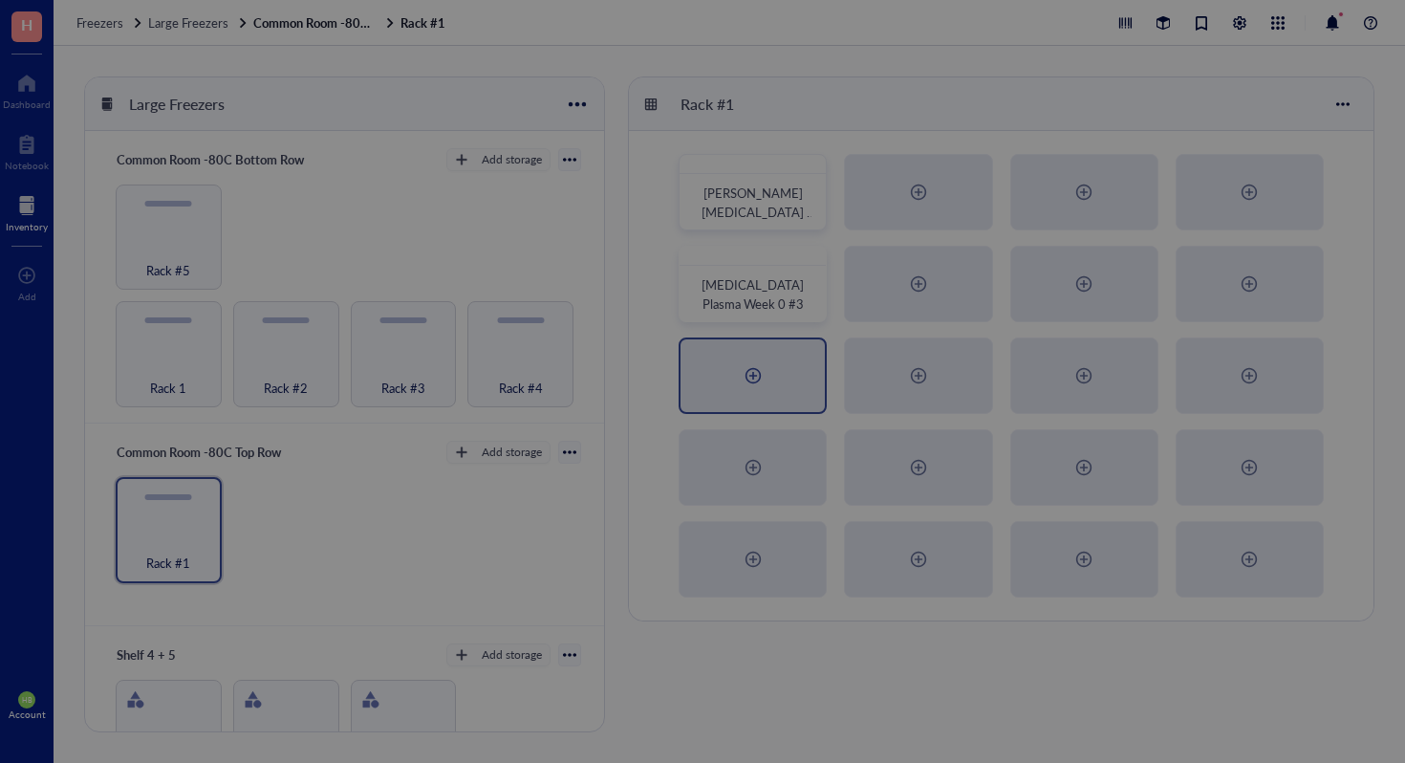
radio input "false"
radio input "true"
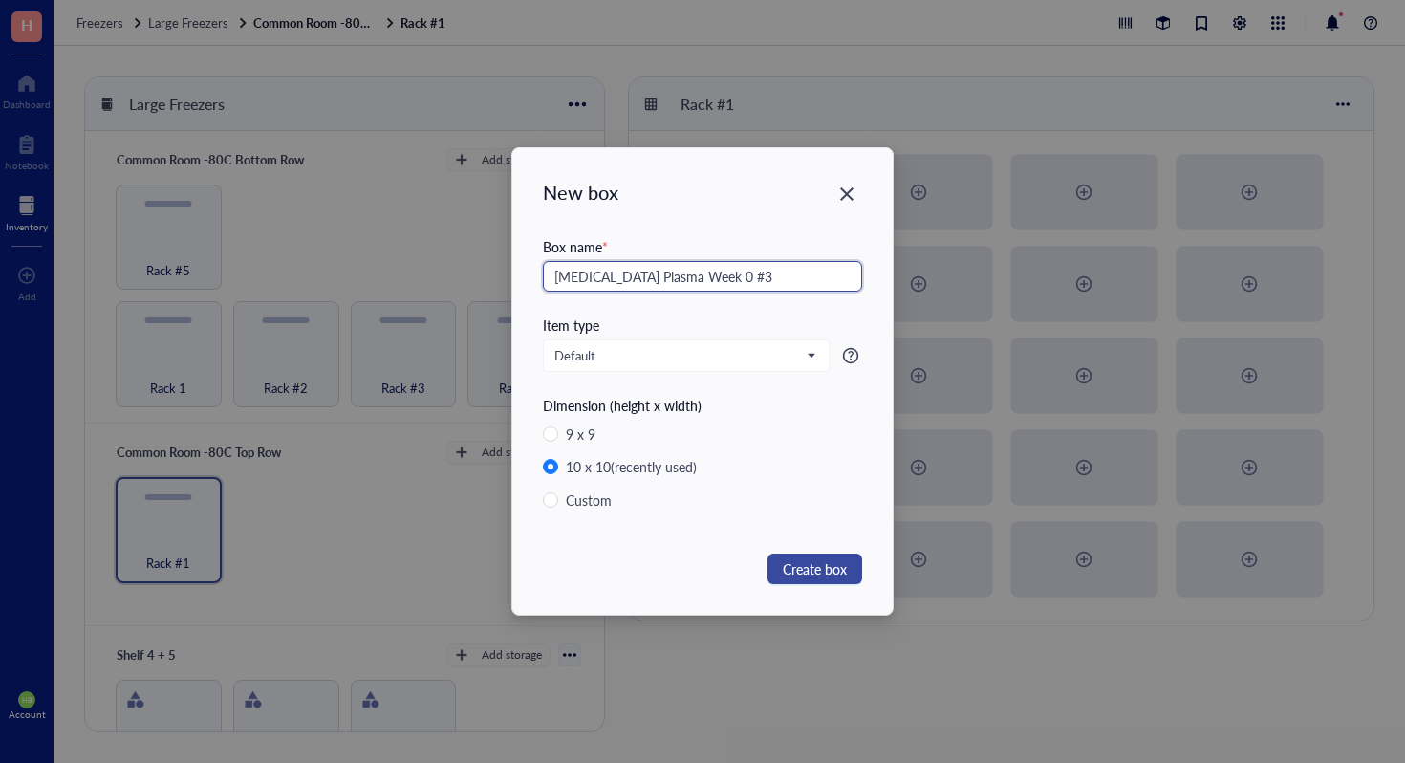
type input "[MEDICAL_DATA] Plasma Week 0 #3"
click at [818, 559] on span "Create box" at bounding box center [815, 568] width 64 height 21
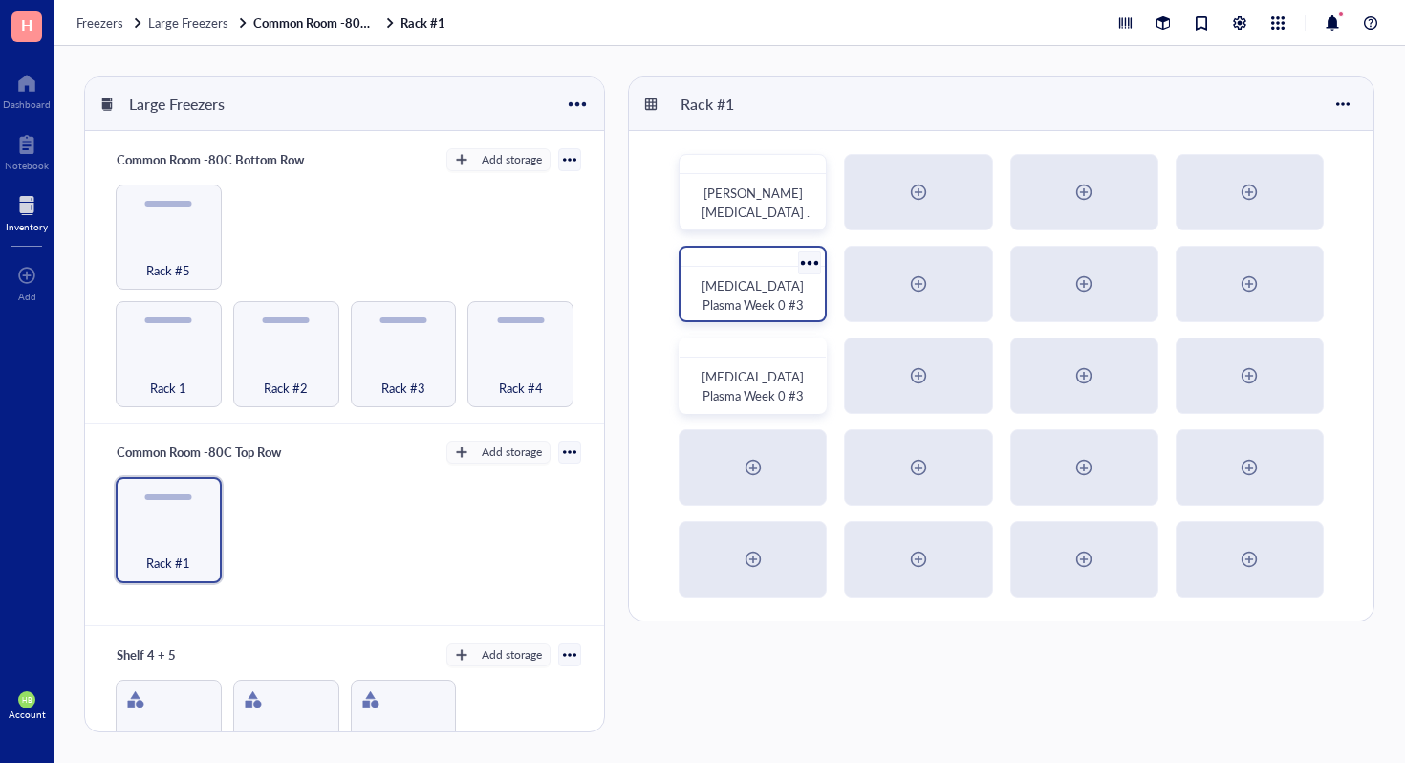
click at [801, 271] on div at bounding box center [810, 263] width 28 height 28
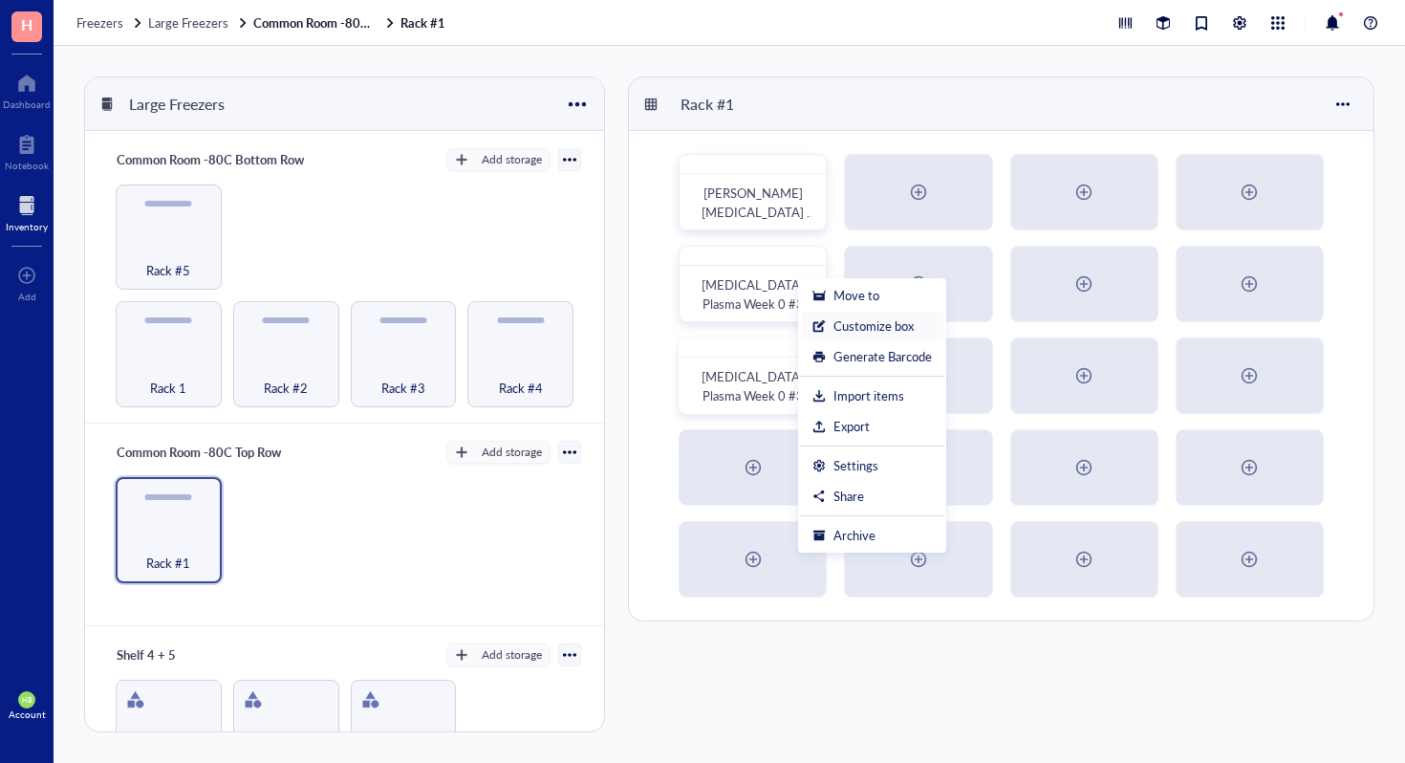
click at [854, 323] on div "Customize box" at bounding box center [874, 325] width 80 height 17
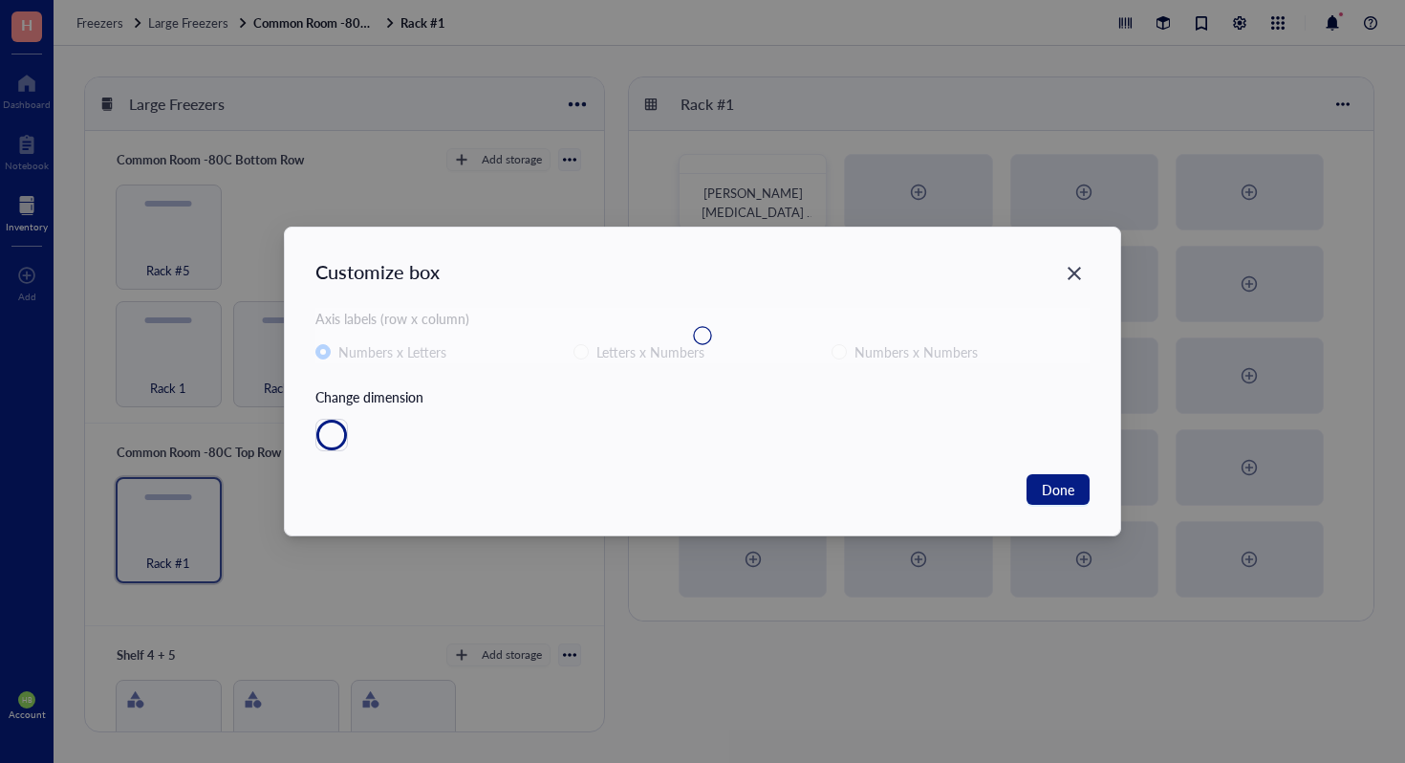
radio input "false"
radio input "true"
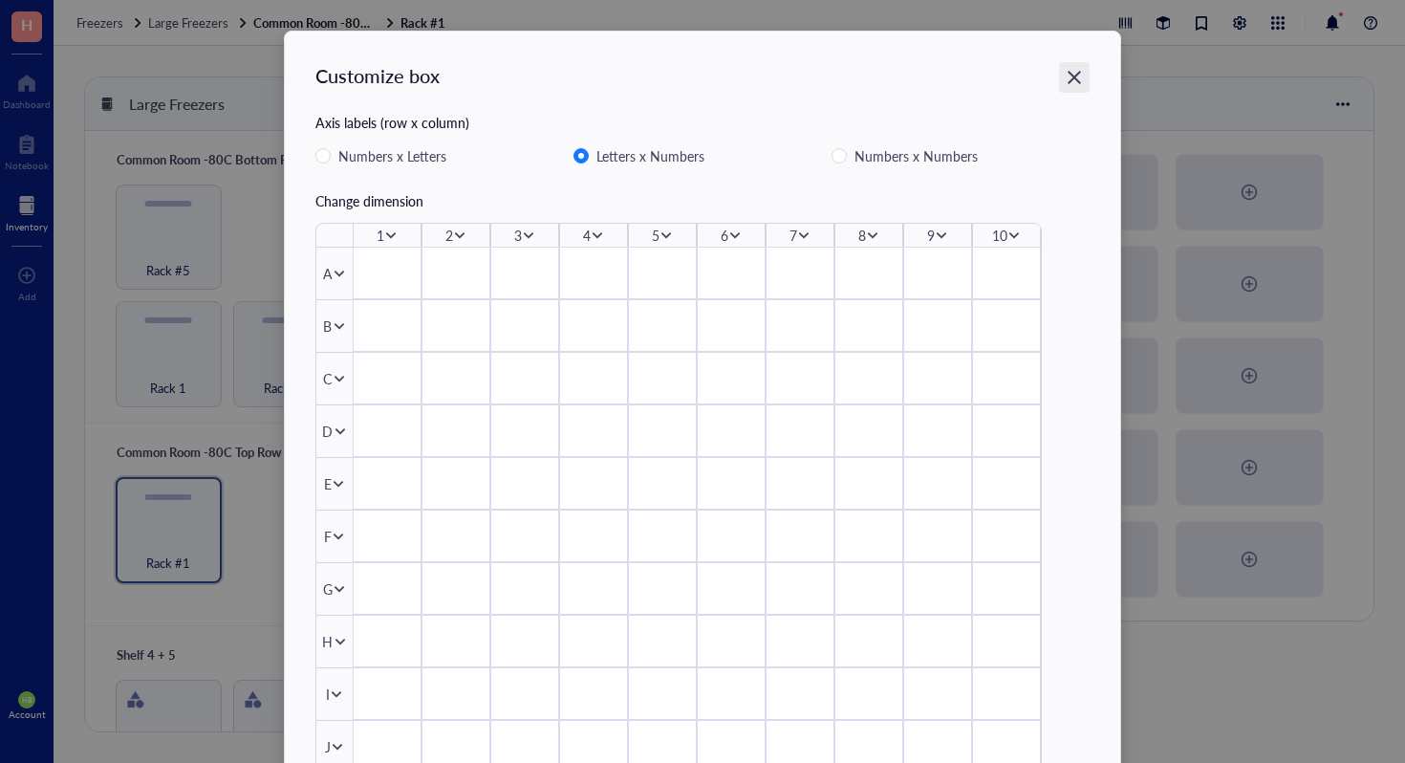
click at [1074, 80] on icon "Close" at bounding box center [1074, 77] width 13 height 13
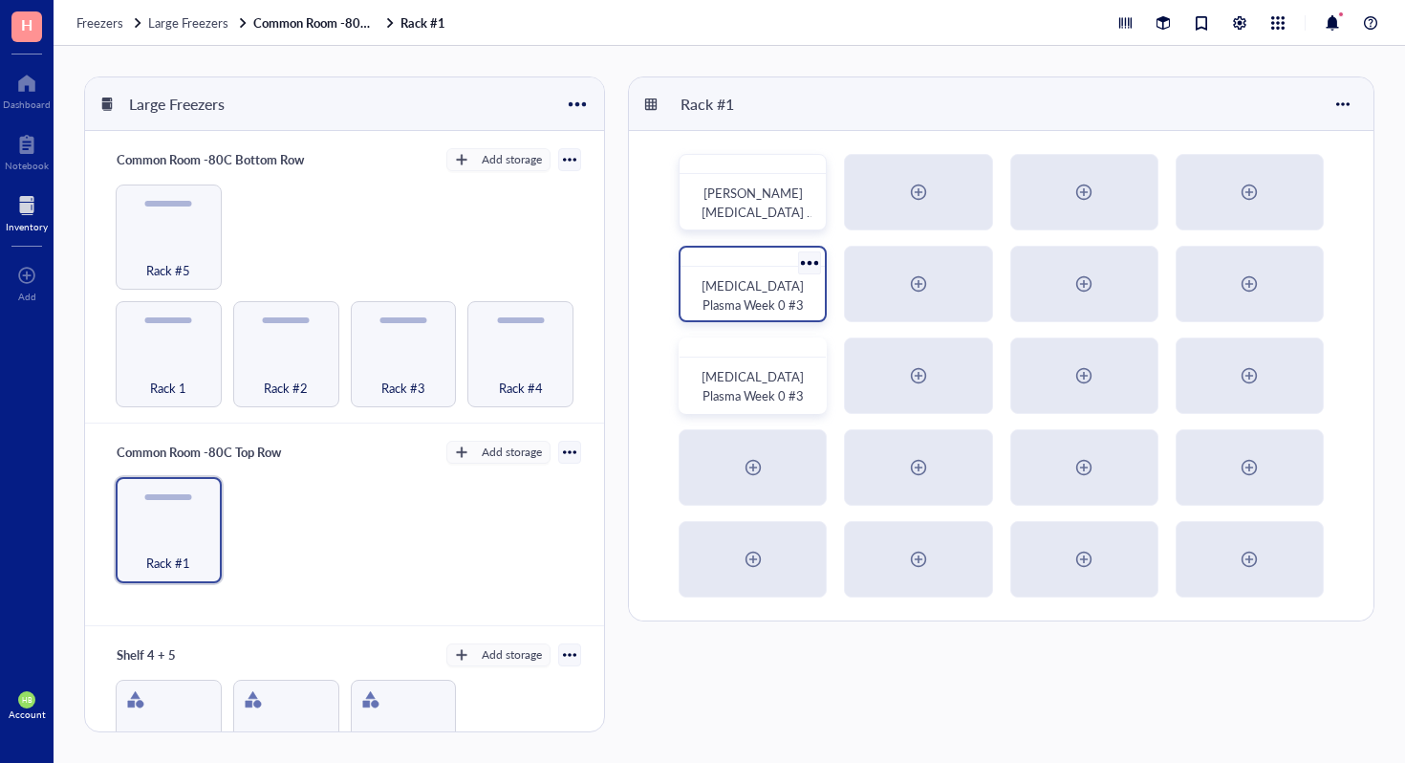
click at [810, 266] on div at bounding box center [810, 263] width 28 height 28
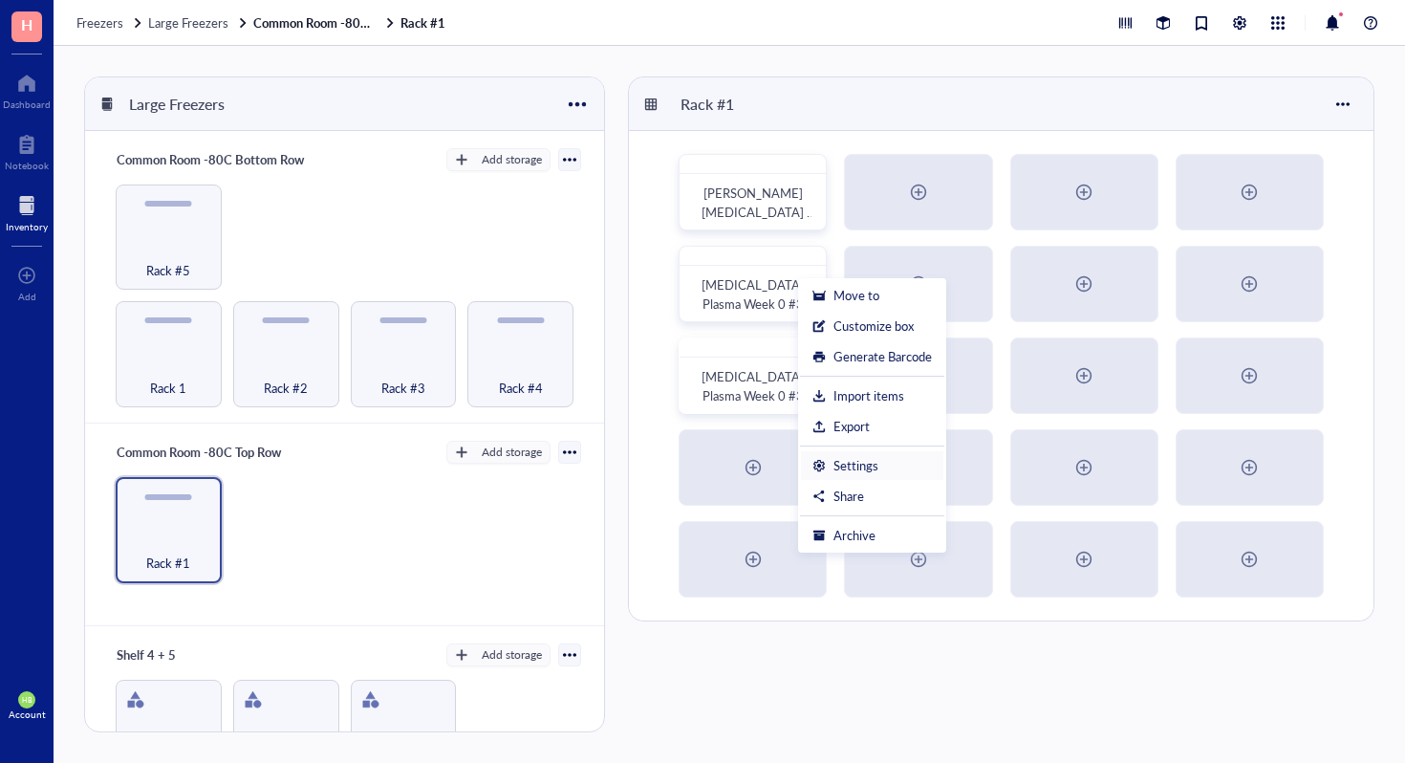
click at [878, 457] on div "Settings" at bounding box center [873, 465] width 120 height 17
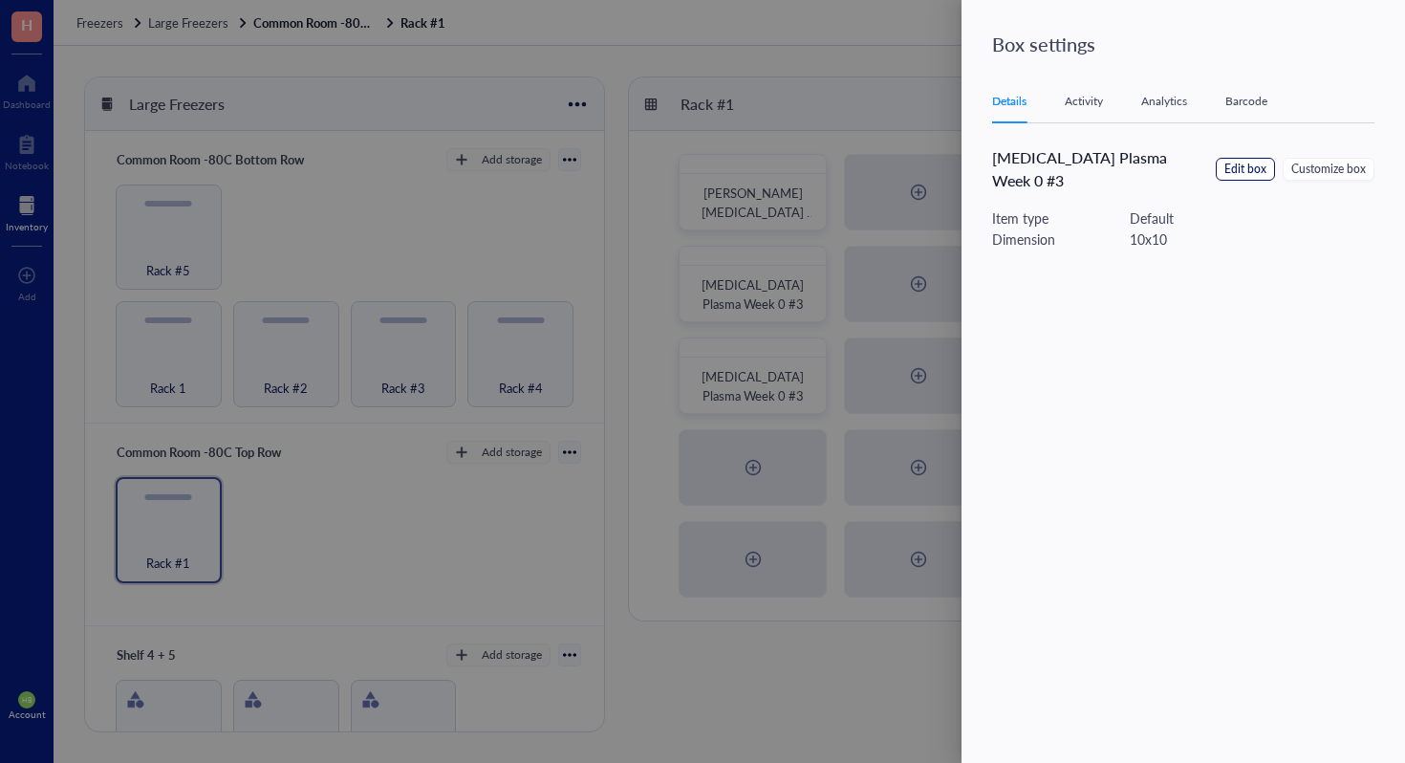
click at [1258, 167] on button "Edit box" at bounding box center [1245, 169] width 59 height 23
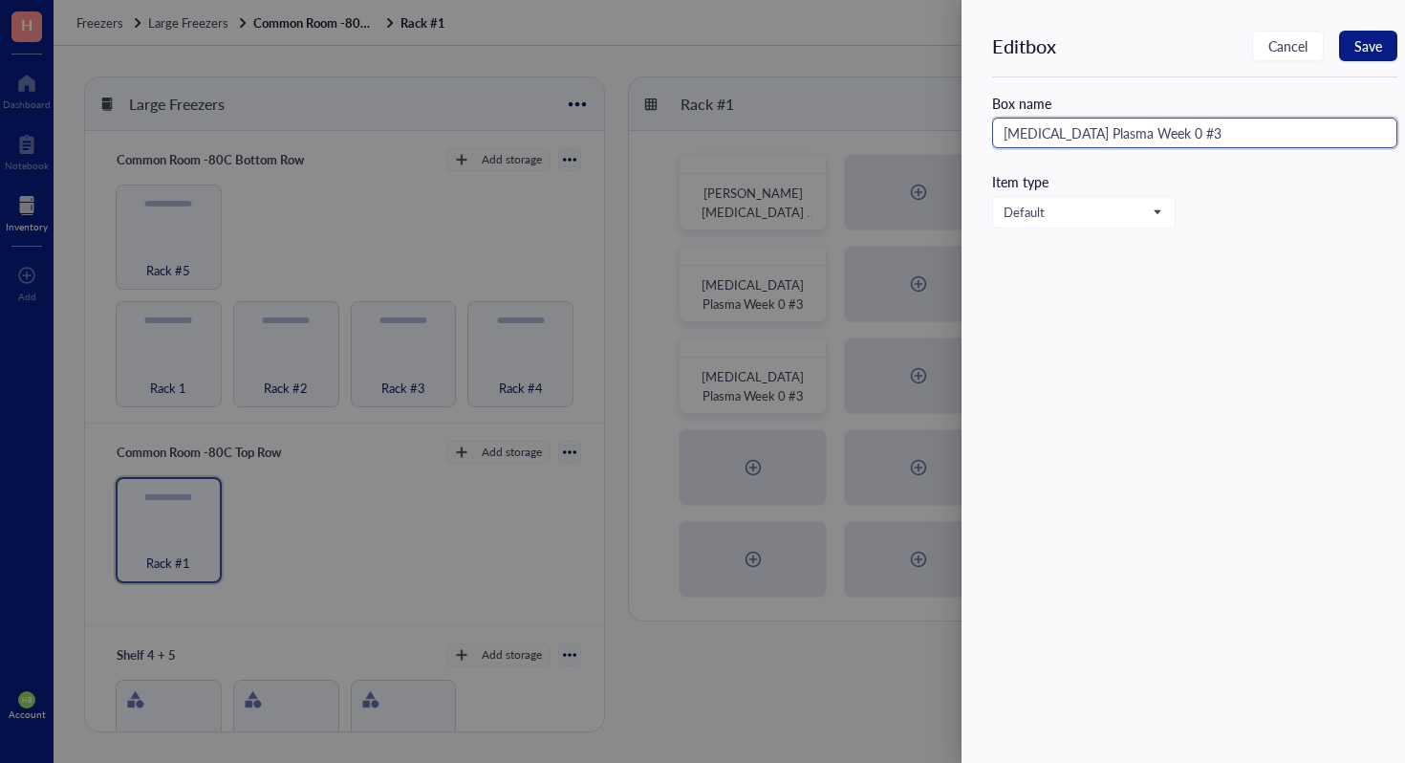
click at [1167, 135] on input "[MEDICAL_DATA] Plasma Week 0 #3" at bounding box center [1194, 133] width 405 height 31
type input "[MEDICAL_DATA] Plasma Week 0 #2"
click at [1376, 42] on span "Save" at bounding box center [1369, 45] width 28 height 15
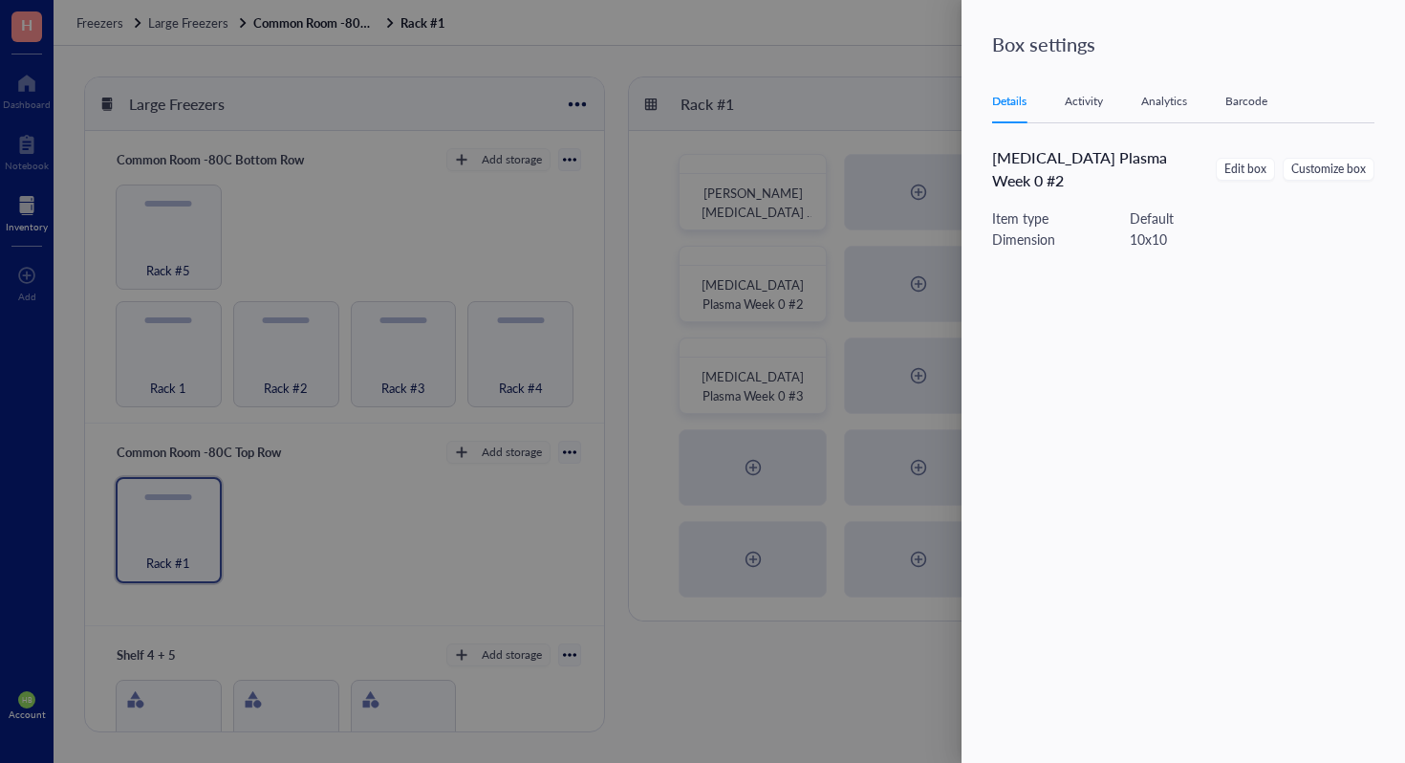
click at [855, 250] on div at bounding box center [702, 381] width 1405 height 763
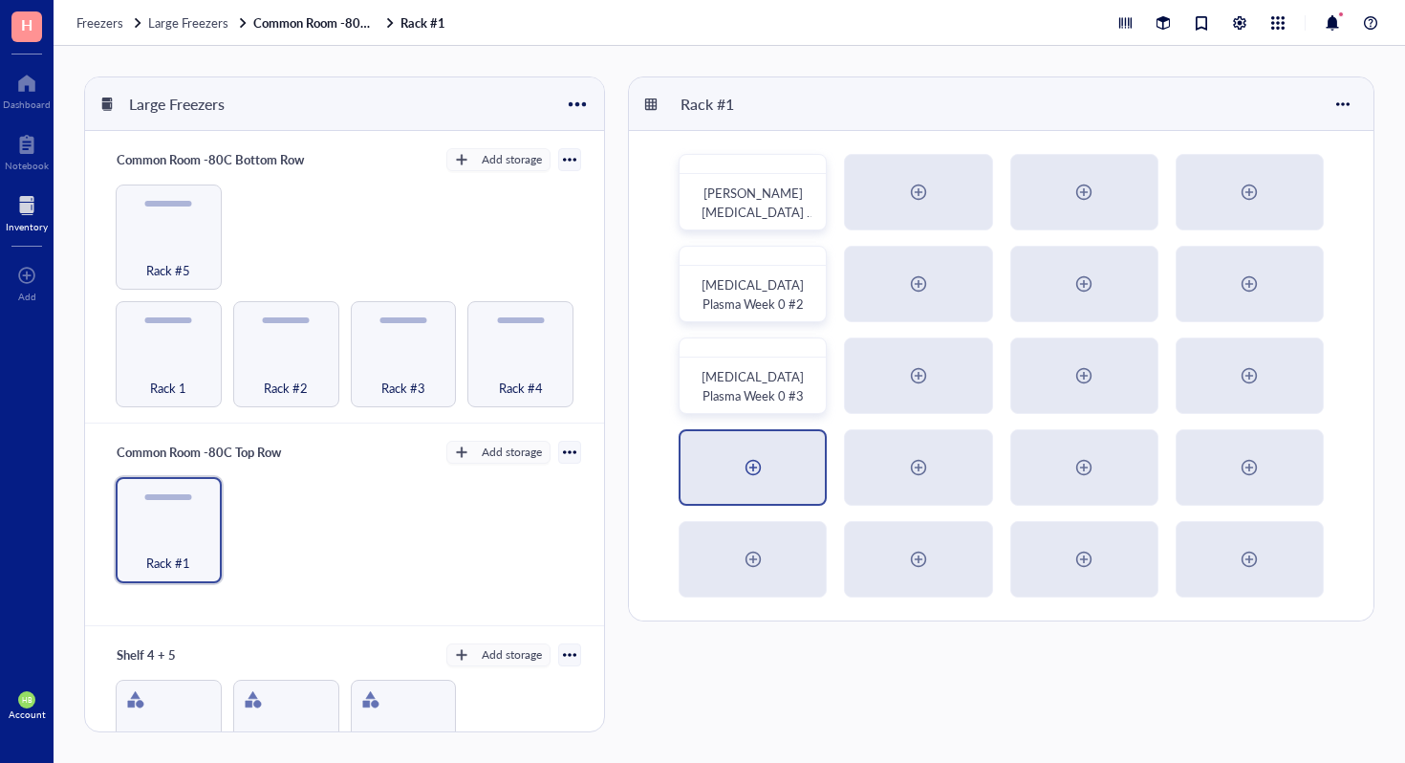
click at [762, 453] on div at bounding box center [753, 467] width 31 height 31
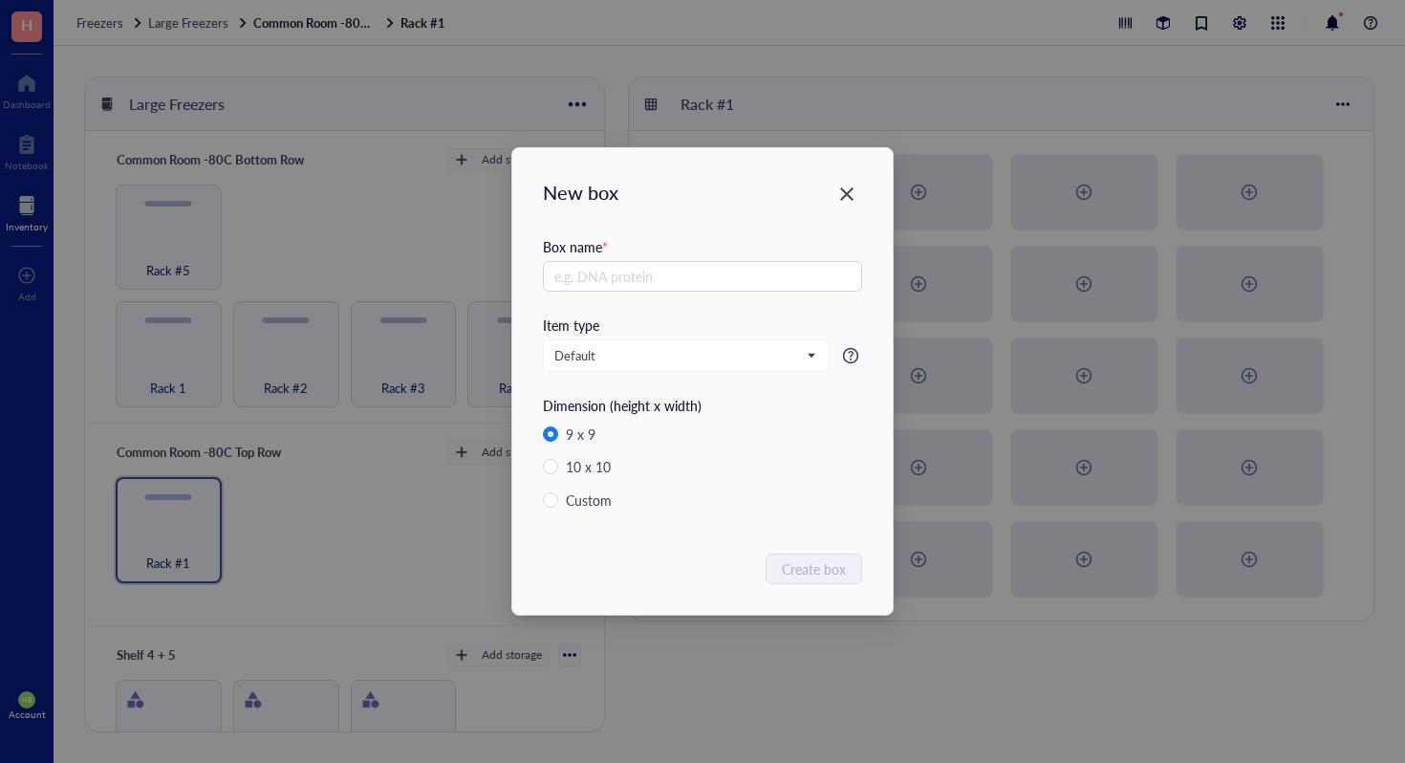
radio input "false"
radio input "true"
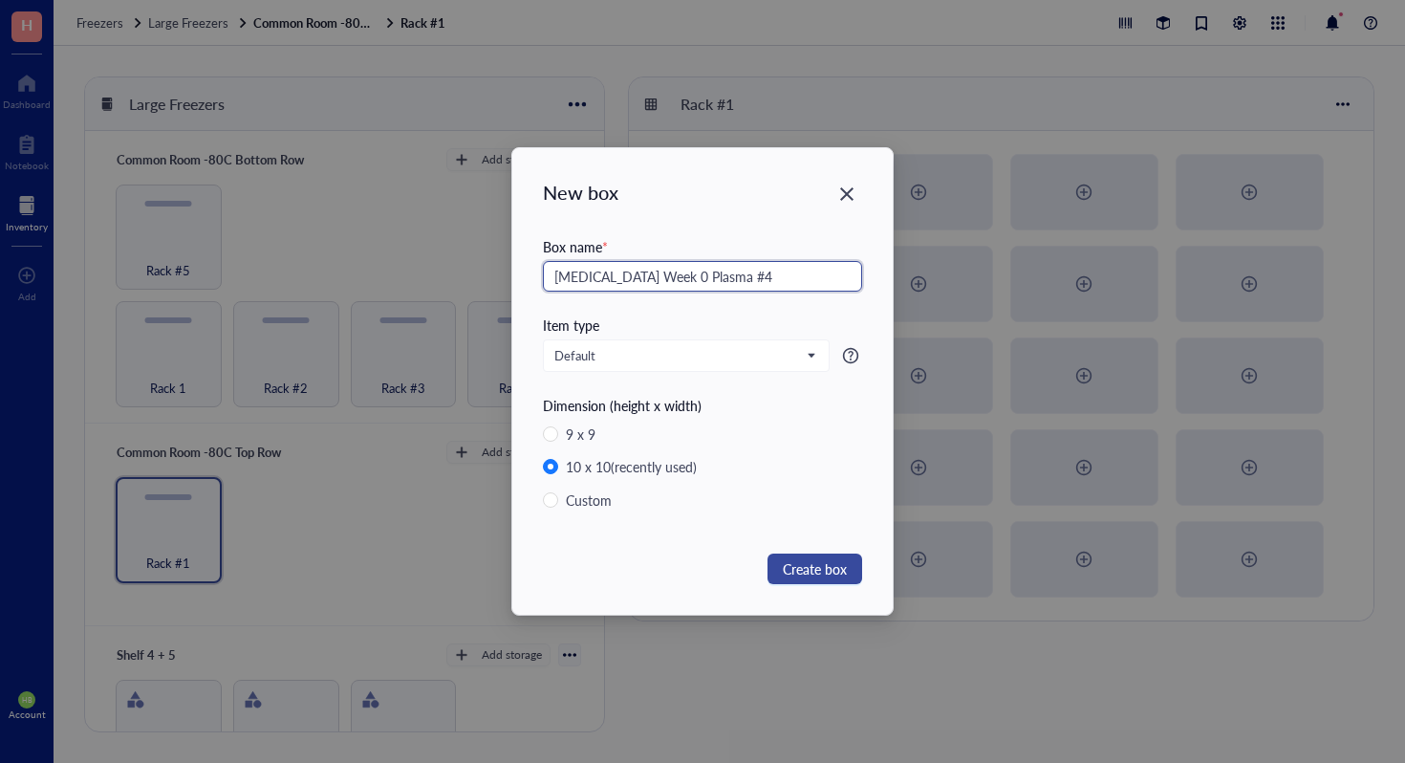
type input "[MEDICAL_DATA] Week 0 Plasma #4"
click at [803, 571] on span "Create box" at bounding box center [815, 568] width 64 height 21
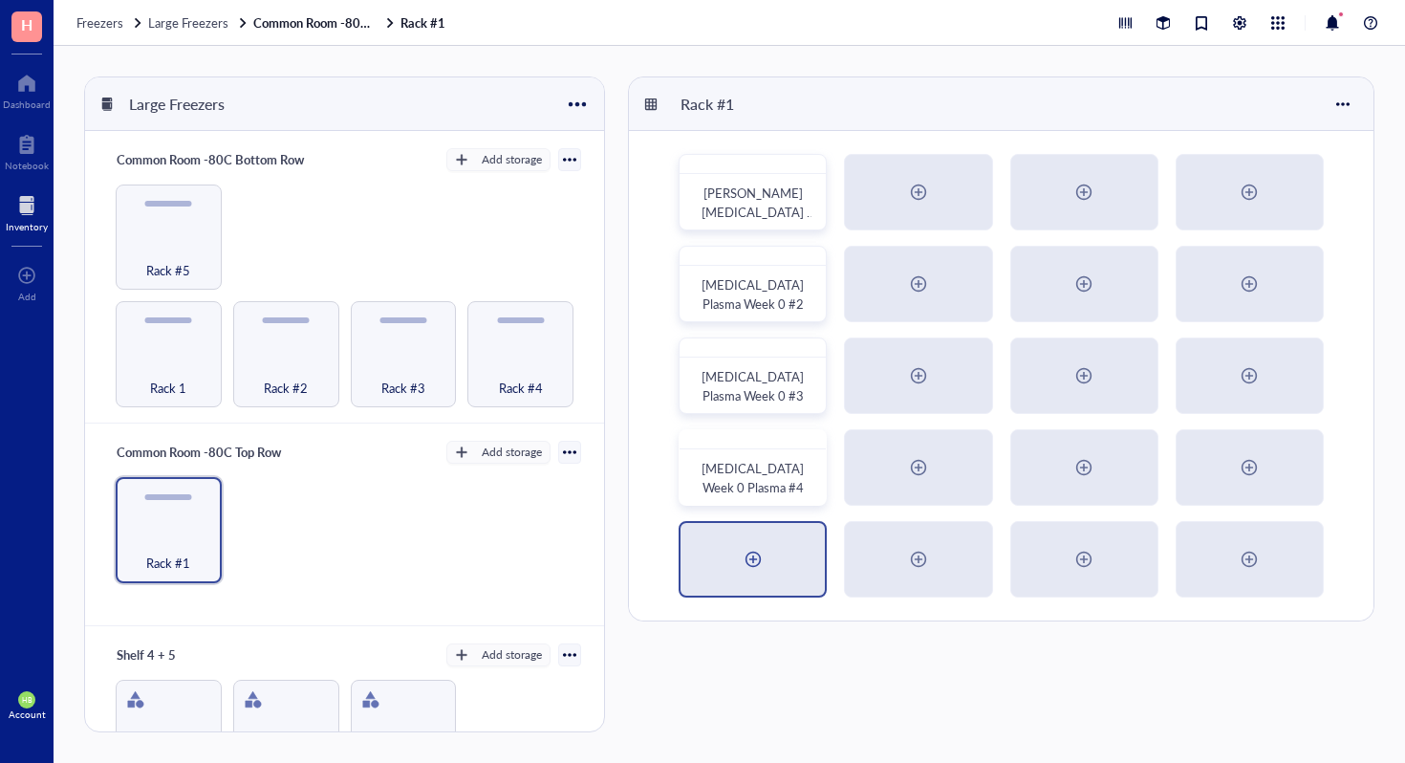
click at [771, 571] on div at bounding box center [753, 559] width 144 height 73
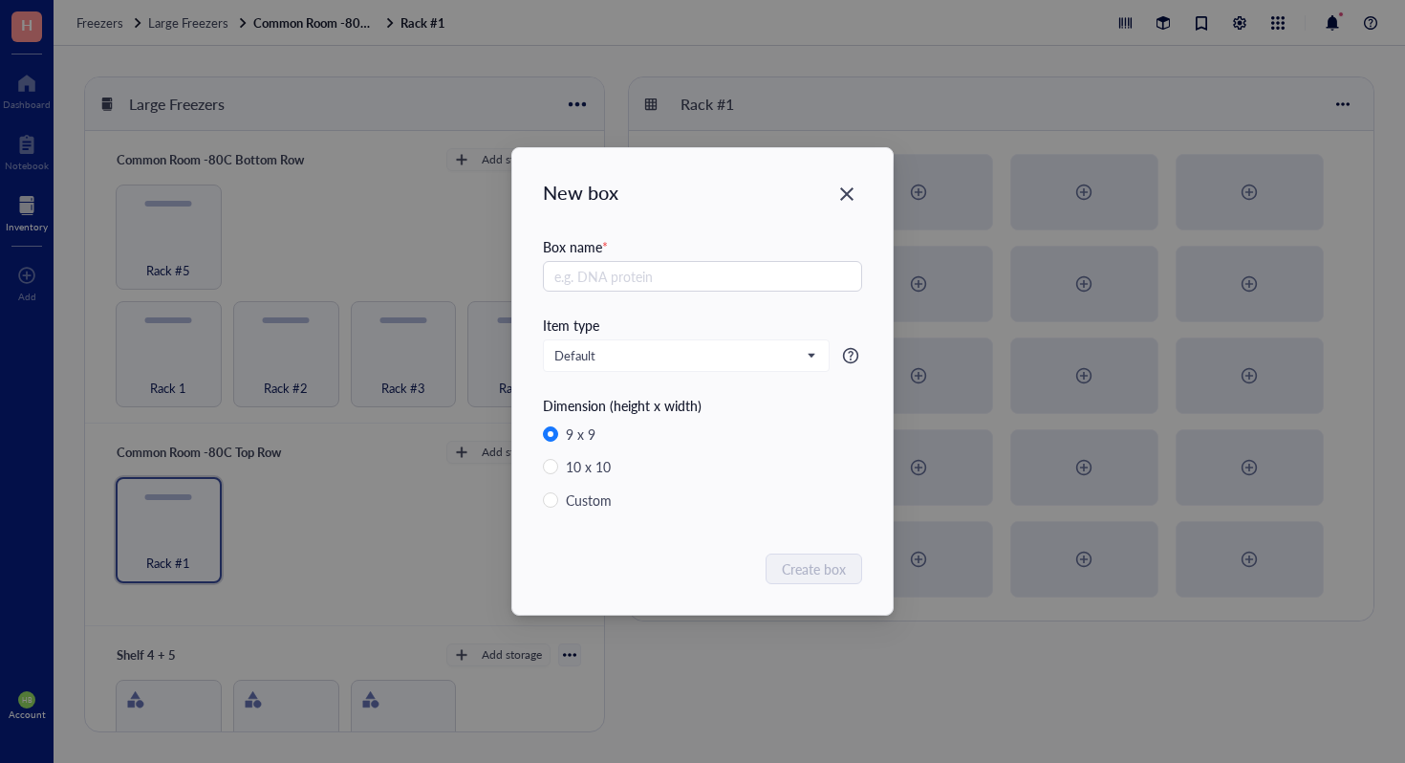
radio input "false"
radio input "true"
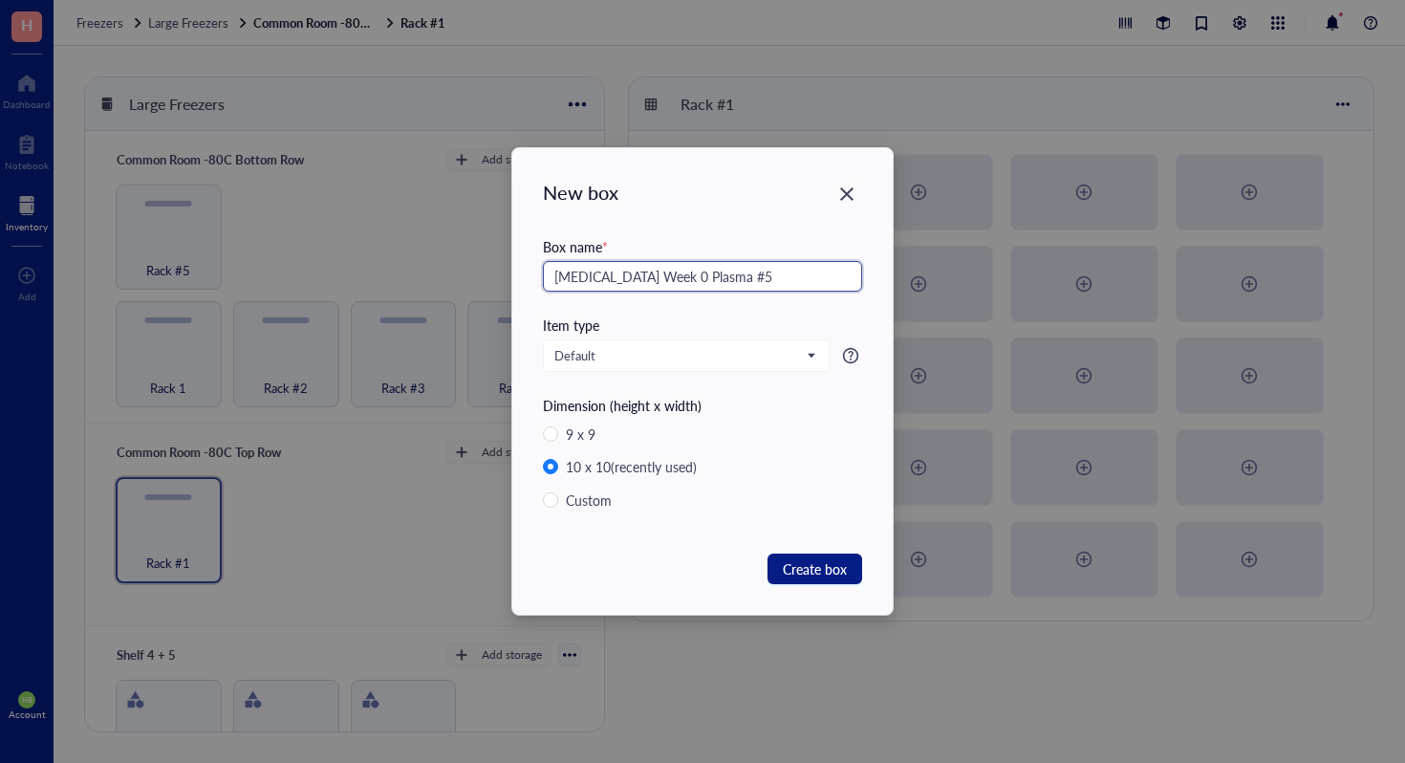
type input "[MEDICAL_DATA] Week 0 Plasma #5"
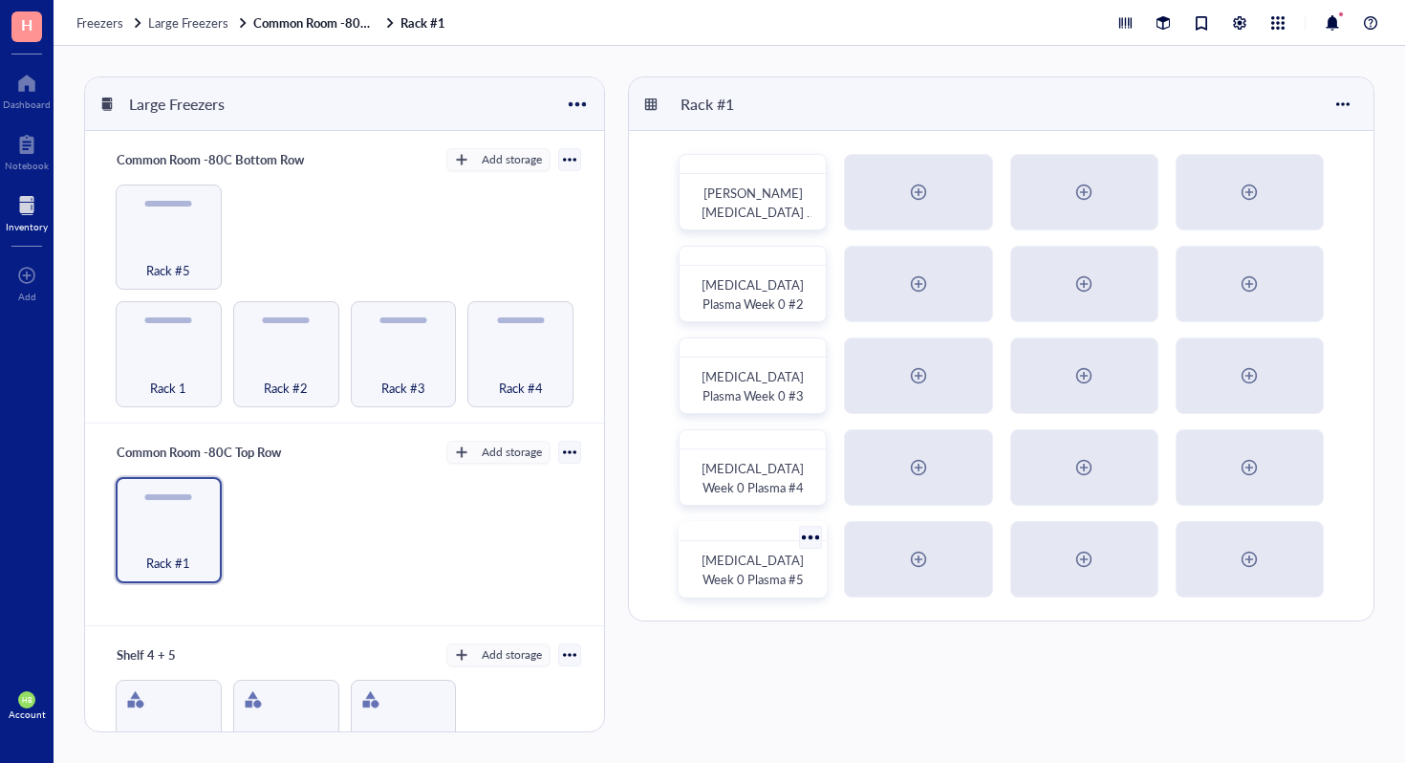
click at [699, 549] on div "[MEDICAL_DATA] Week 0 Plasma #5" at bounding box center [752, 570] width 131 height 42
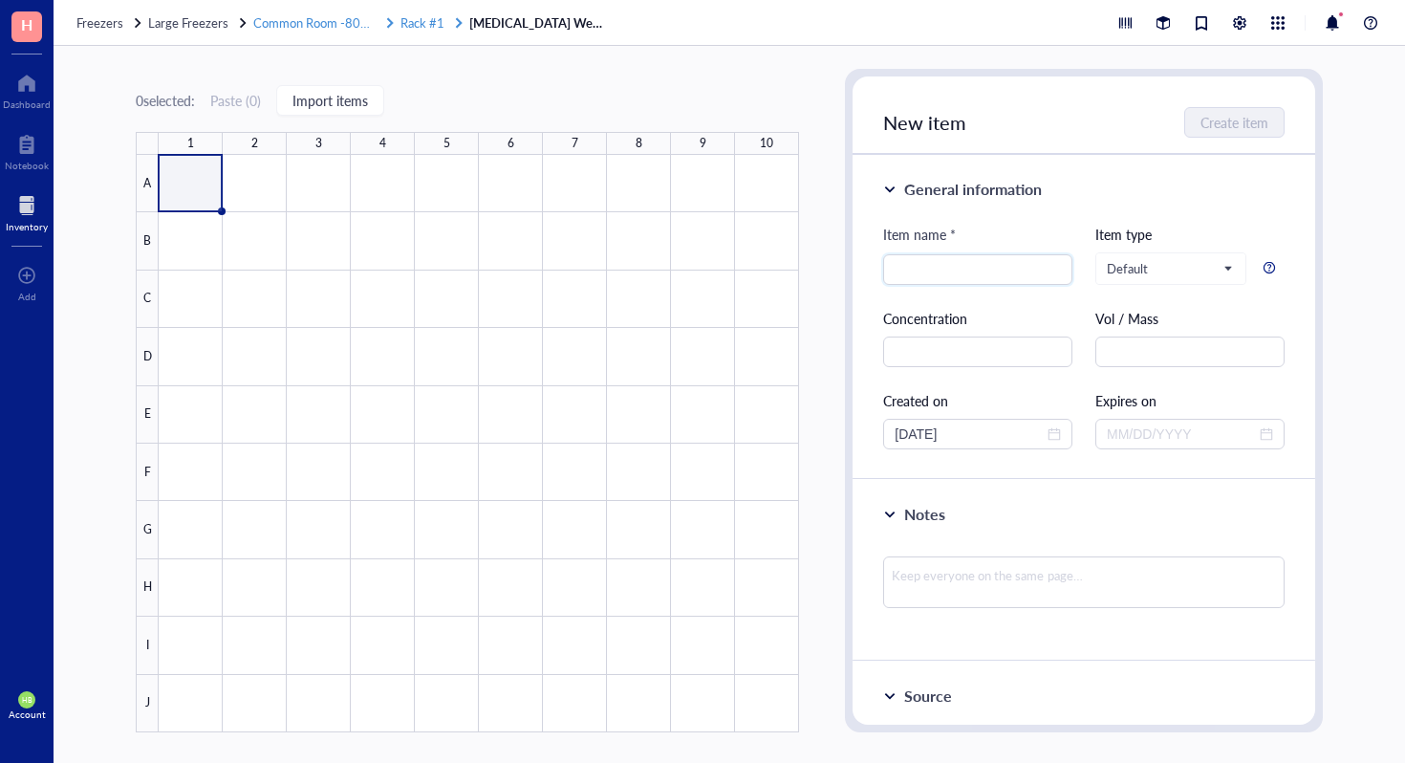
click at [424, 23] on span "Rack #1" at bounding box center [423, 22] width 44 height 18
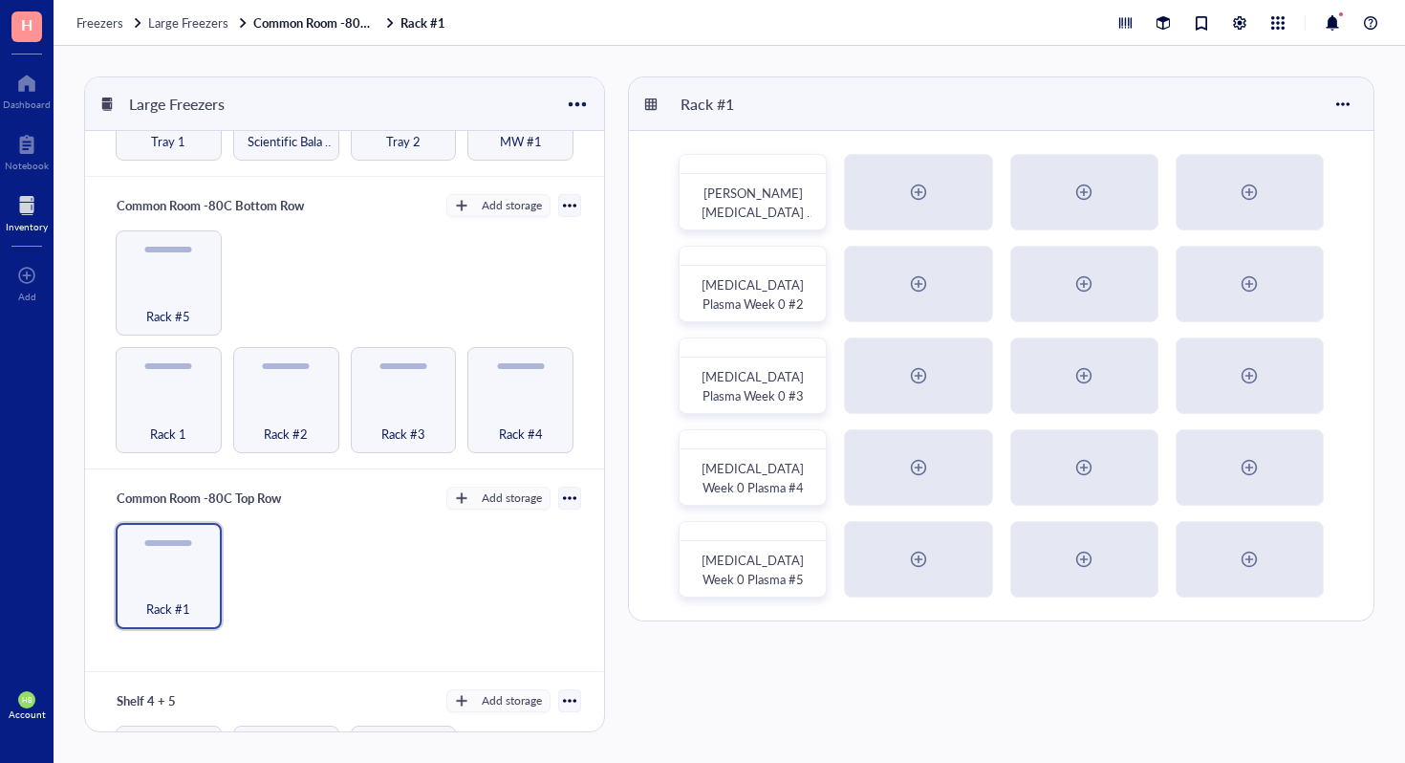
scroll to position [223, 0]
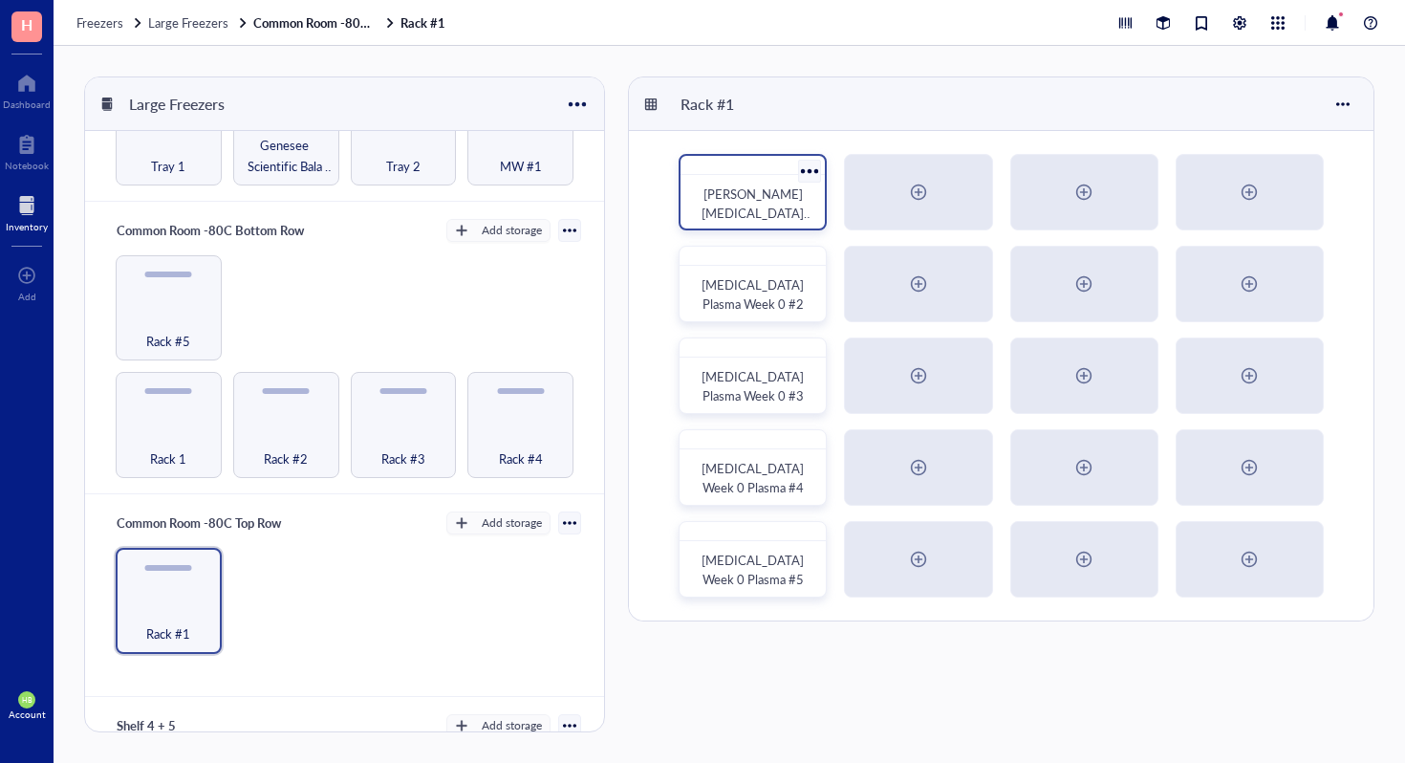
click at [763, 207] on span "[PERSON_NAME] [MEDICAL_DATA] Plasma" at bounding box center [758, 213] width 112 height 56
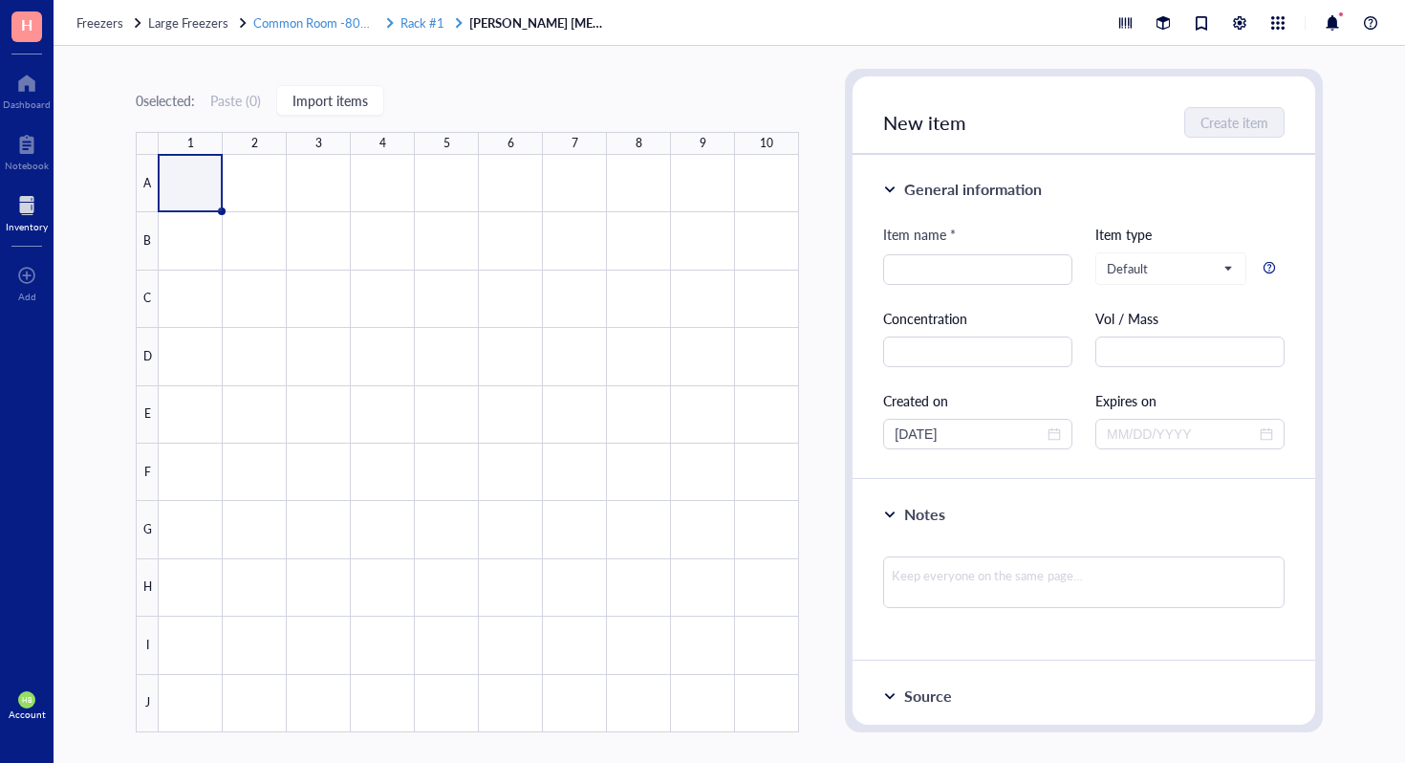
click at [397, 27] on link "Common Room -80C Top Row Rack #1" at bounding box center [359, 22] width 212 height 17
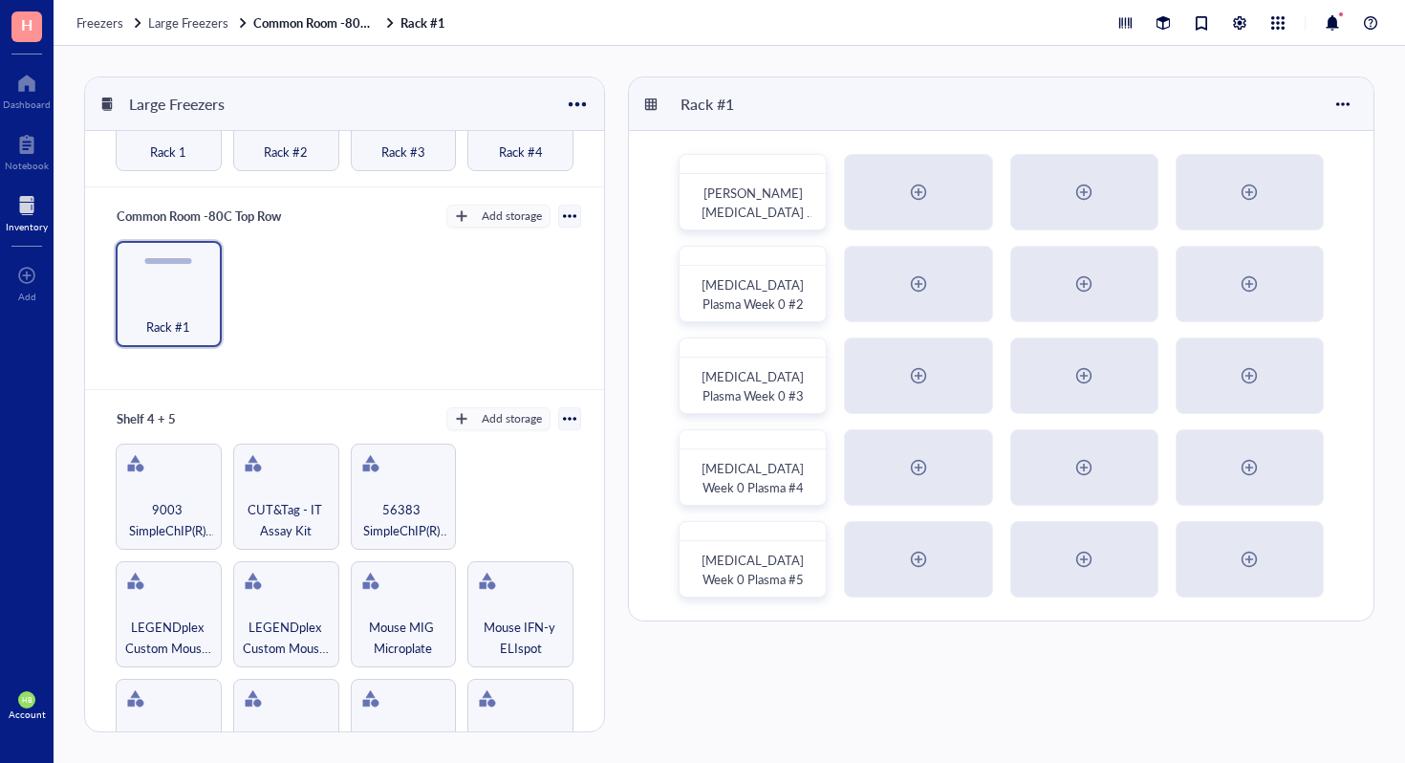
scroll to position [527, 0]
click at [816, 173] on div at bounding box center [810, 171] width 28 height 28
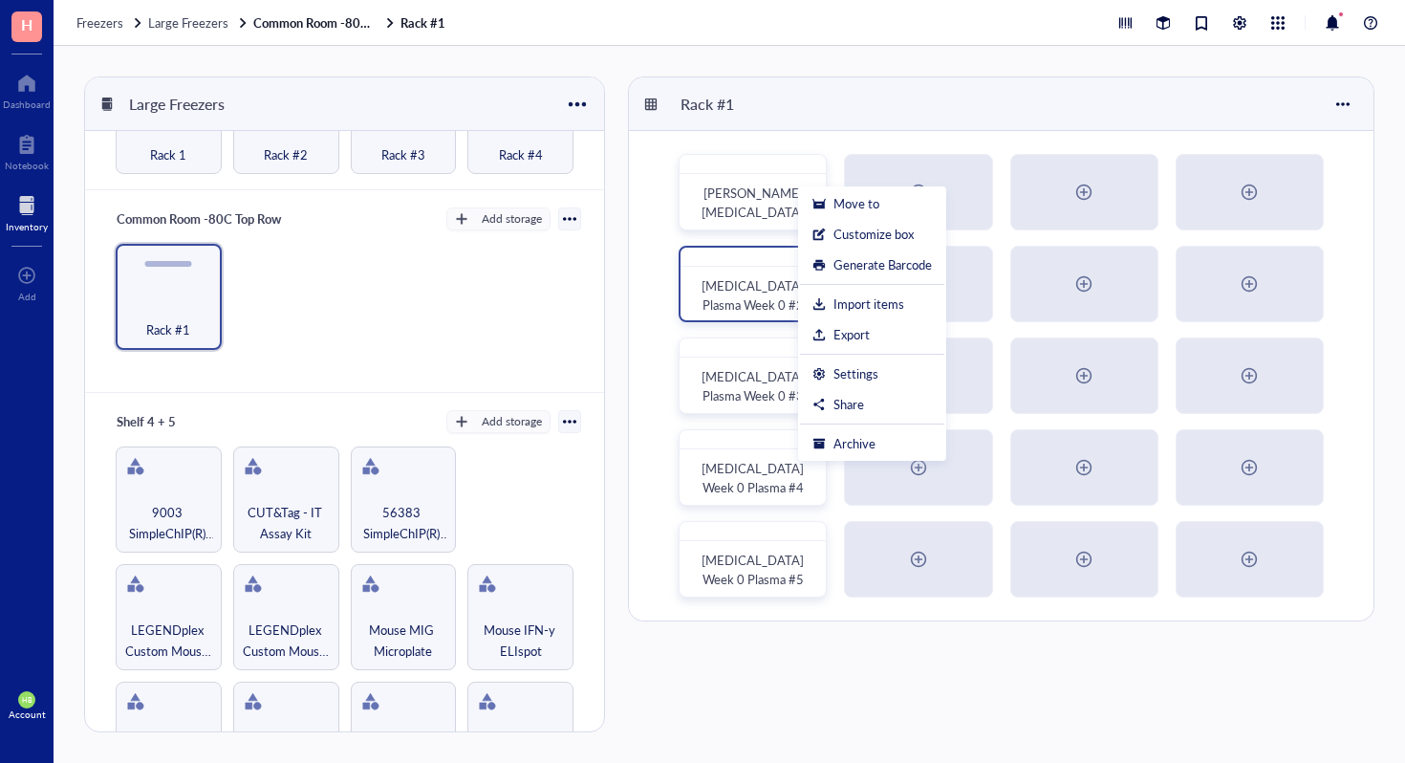
click at [694, 246] on div "[MEDICAL_DATA] Plasma Week 0 #2" at bounding box center [753, 284] width 148 height 76
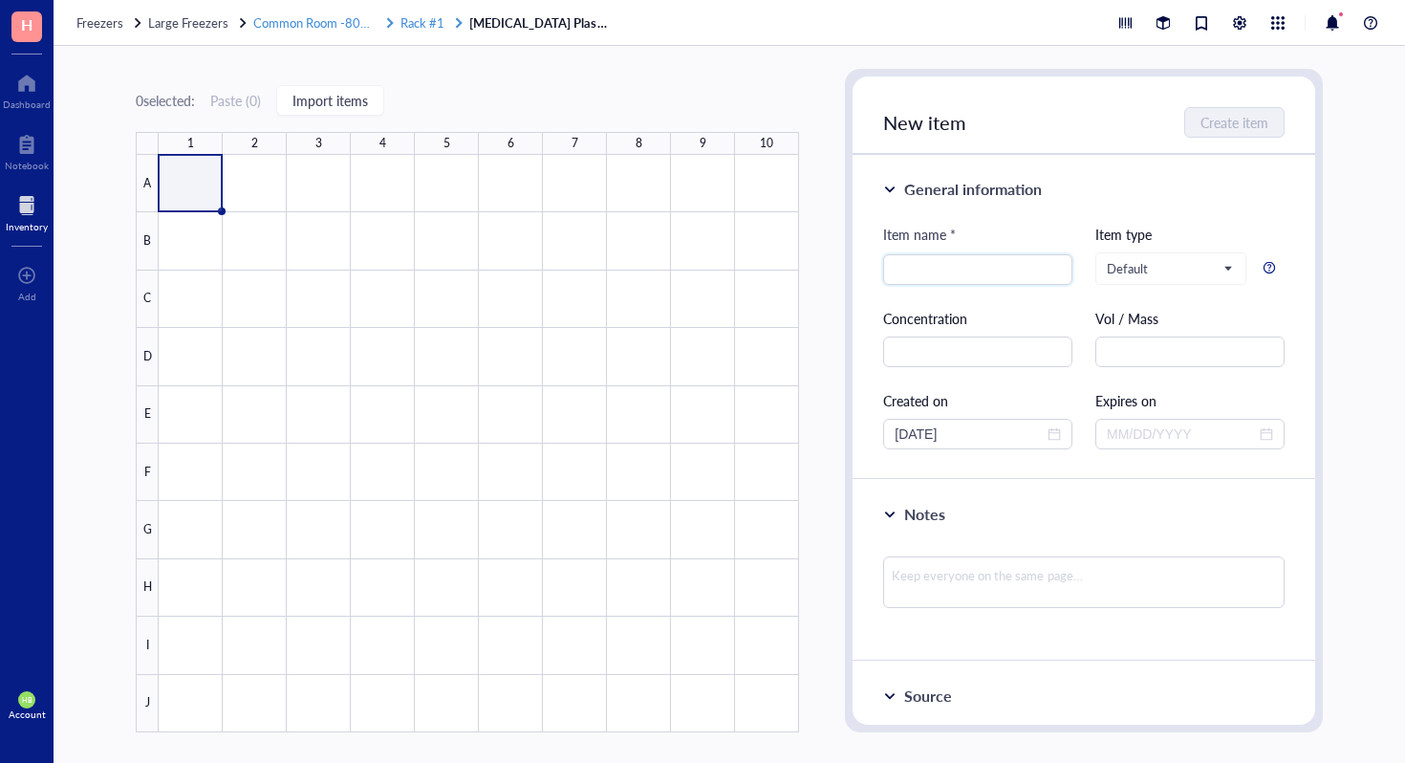
click at [423, 16] on span "Rack #1" at bounding box center [423, 22] width 44 height 18
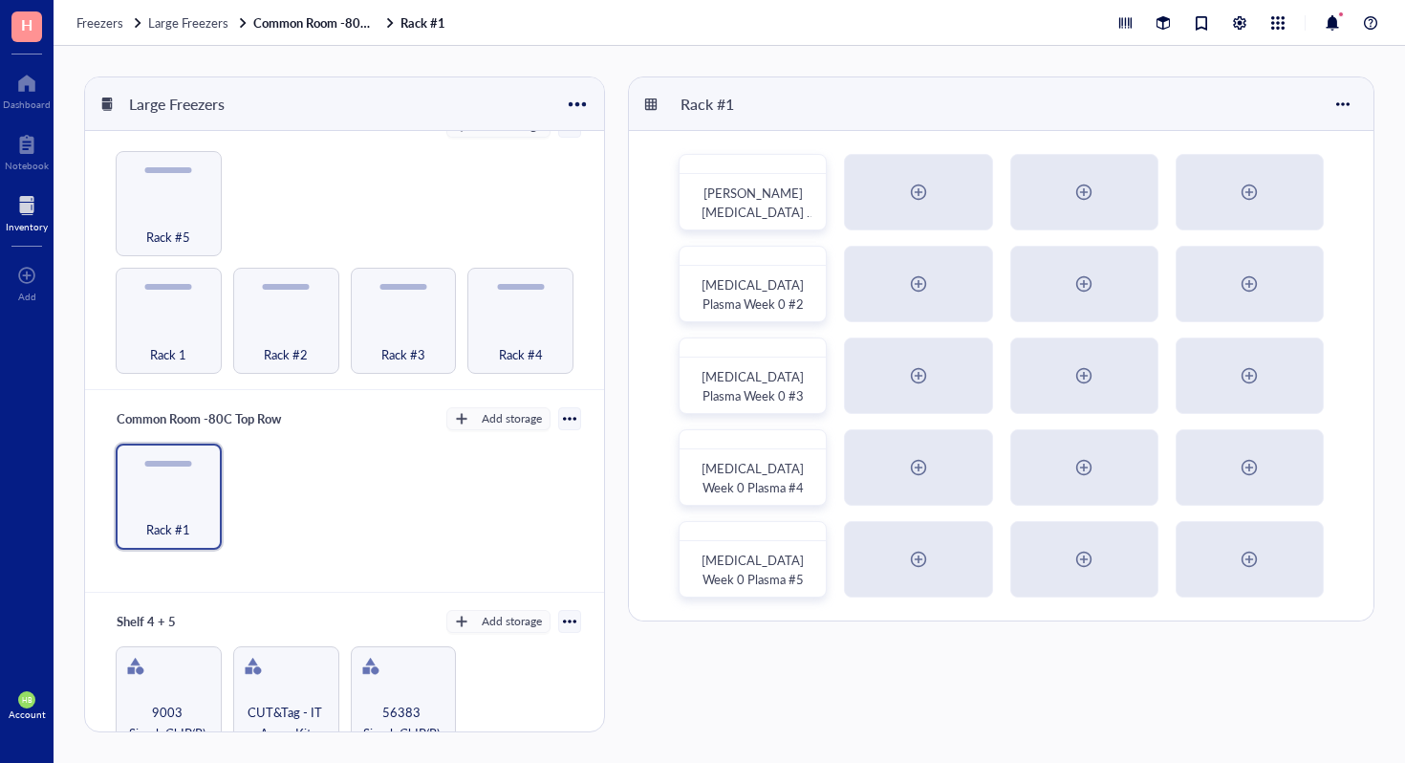
scroll to position [353, 0]
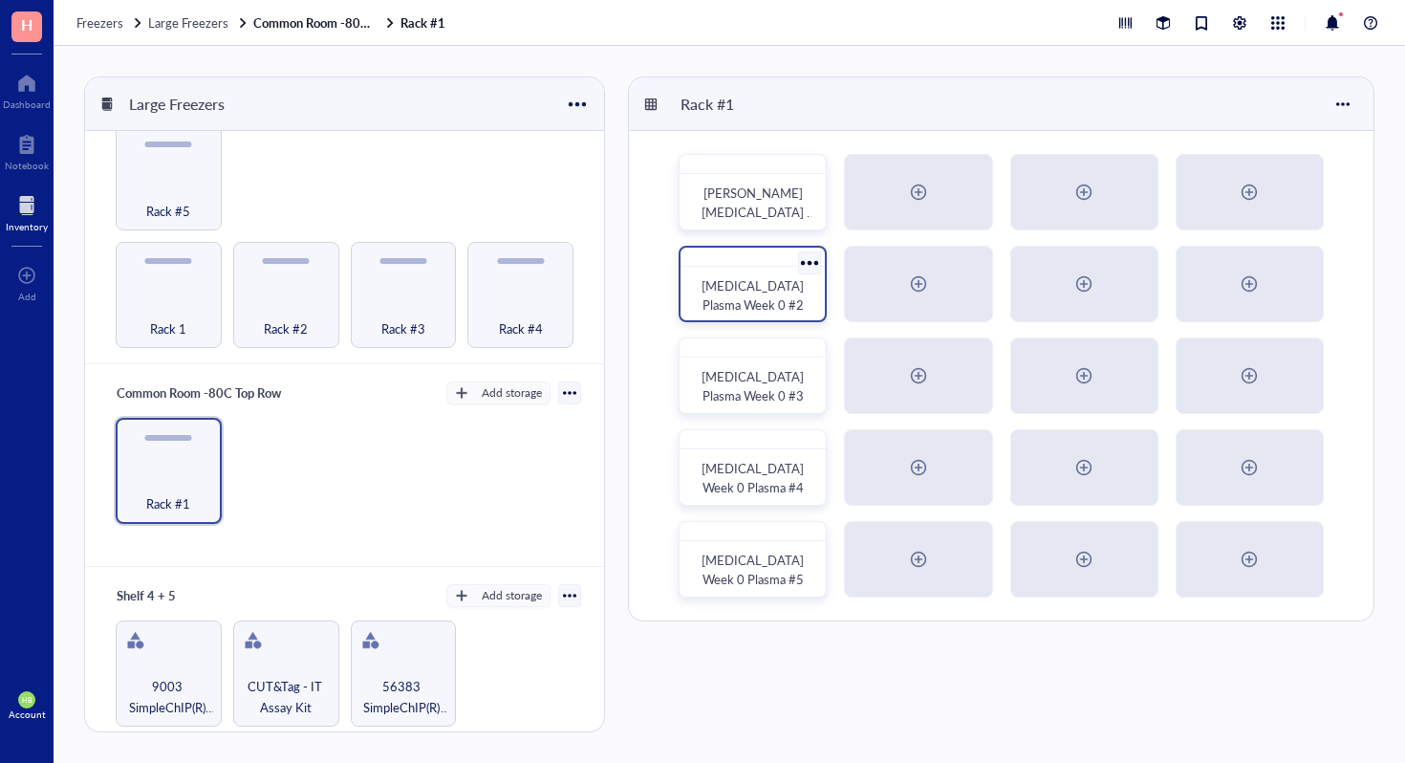
click at [810, 264] on div at bounding box center [810, 263] width 28 height 28
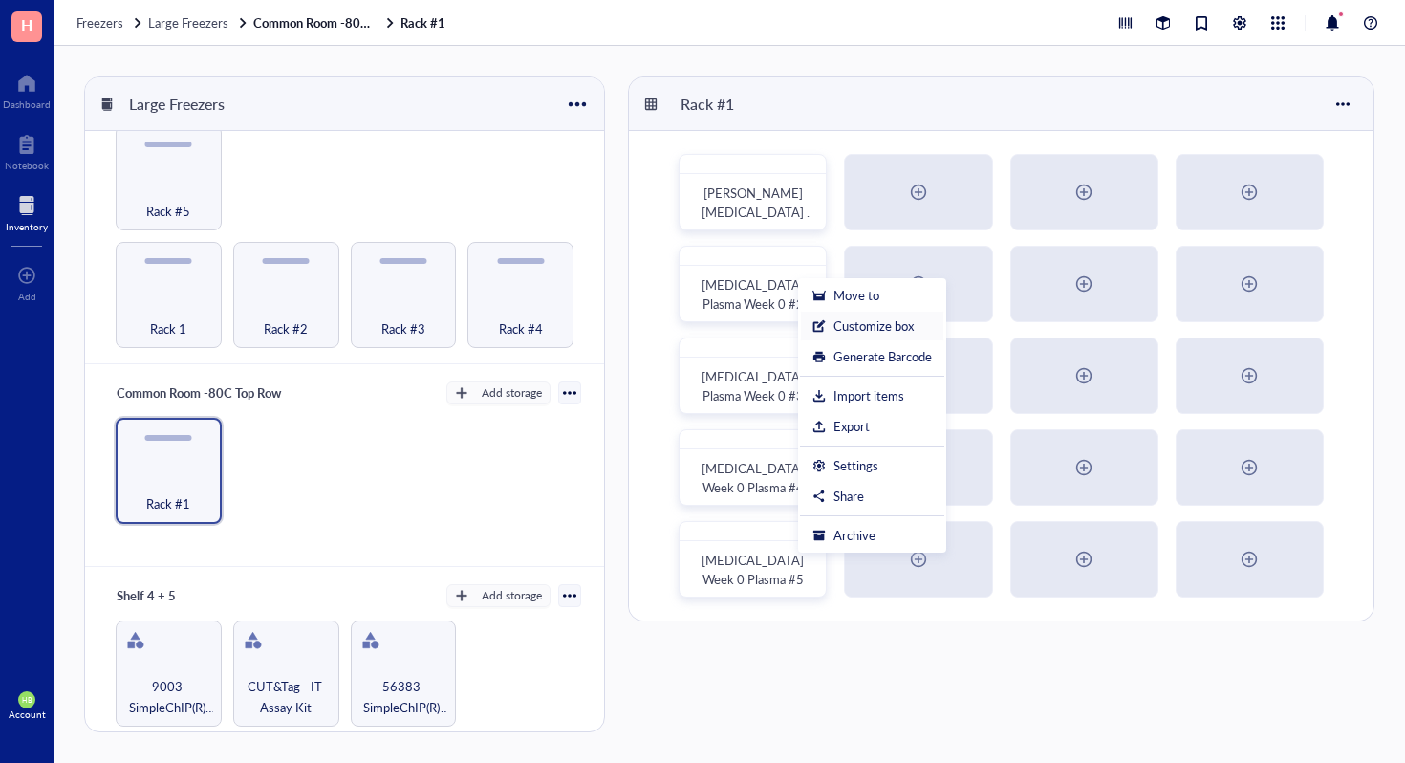
click at [858, 332] on div "Customize box" at bounding box center [874, 325] width 80 height 17
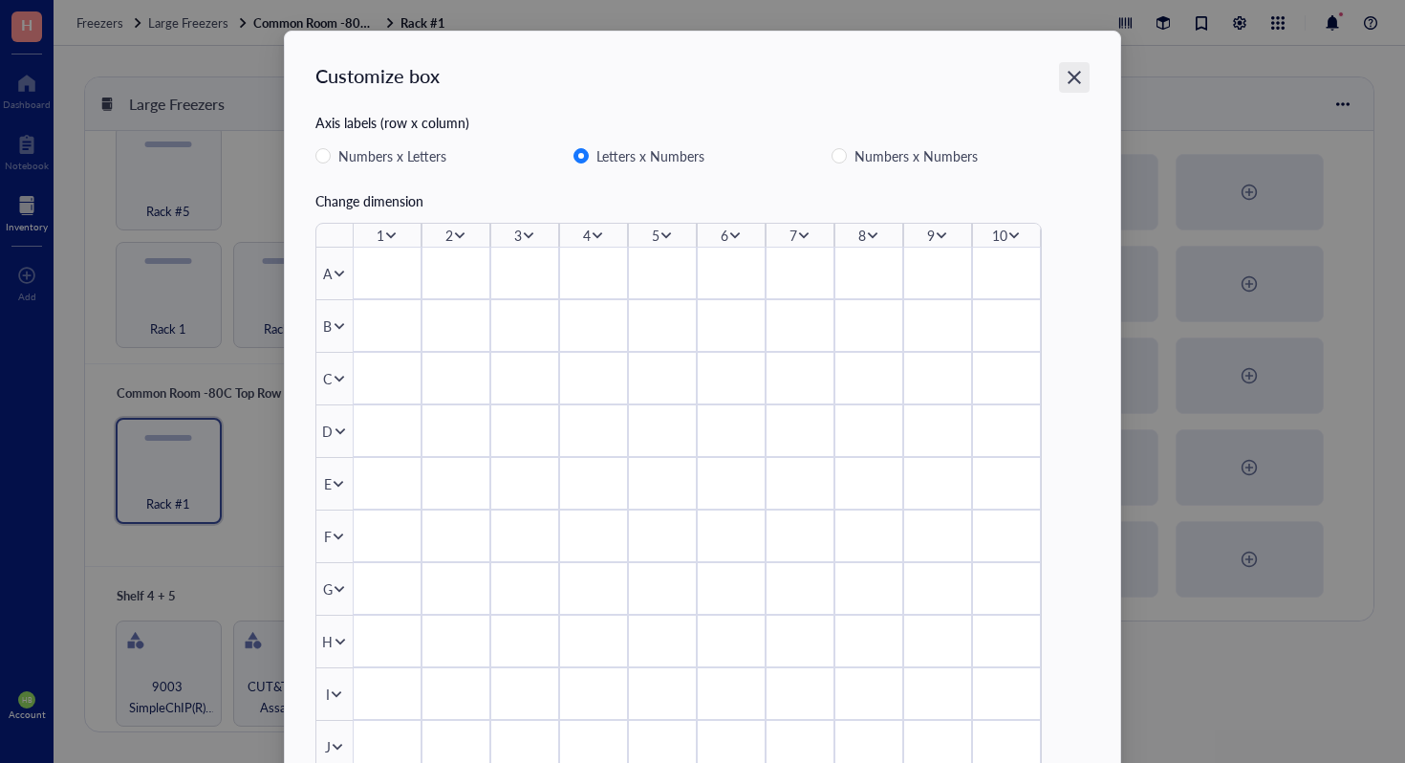
click at [1059, 65] on div "Close" at bounding box center [1074, 77] width 31 height 31
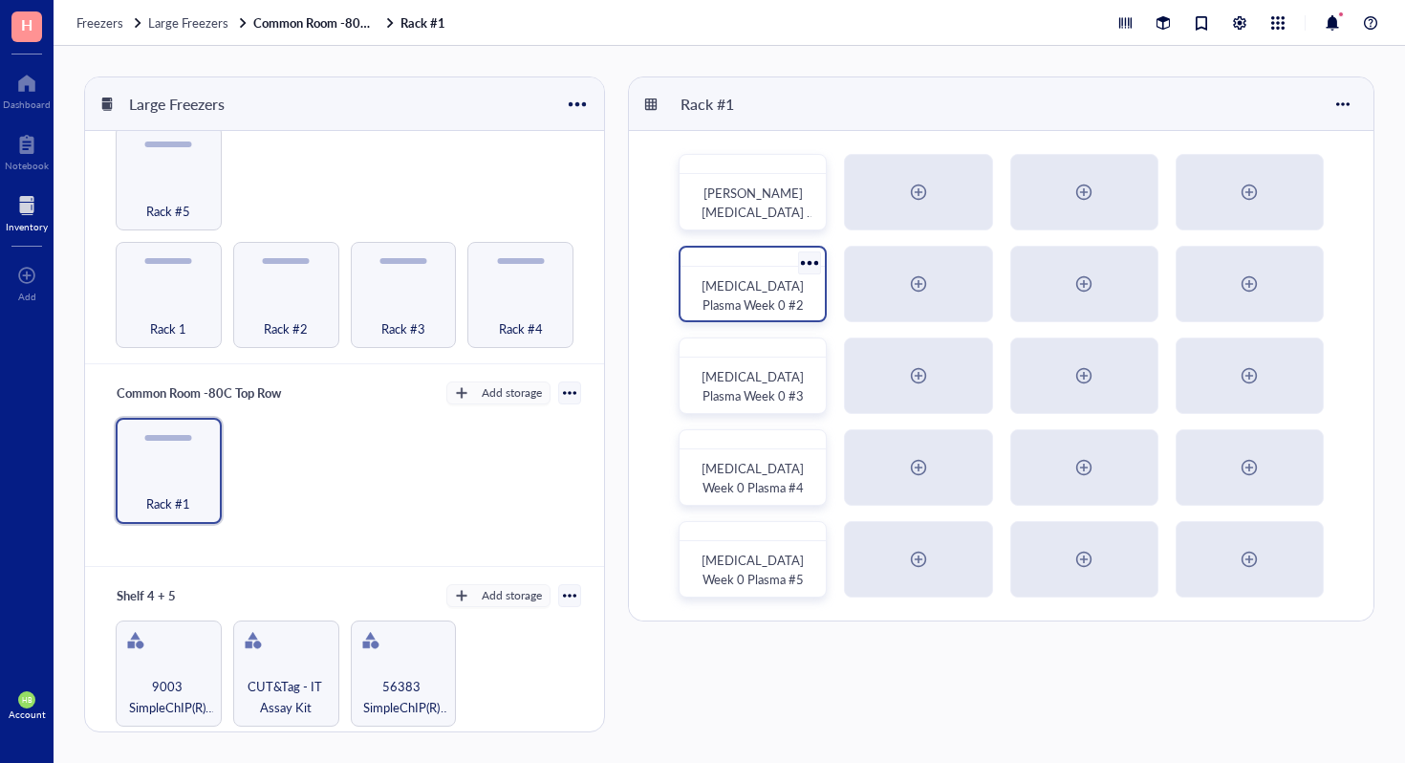
click at [811, 265] on div at bounding box center [810, 263] width 28 height 28
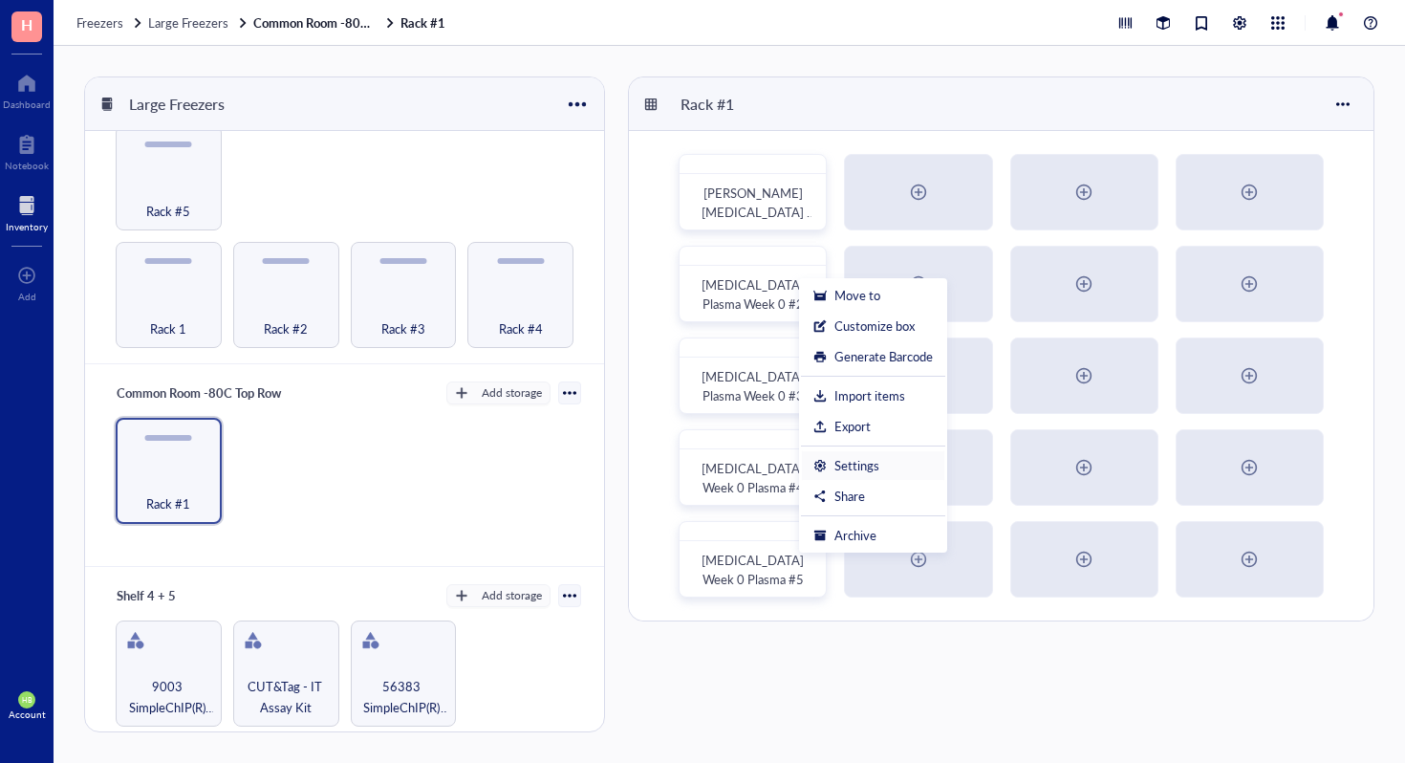
click at [847, 476] on li "Settings" at bounding box center [873, 465] width 144 height 31
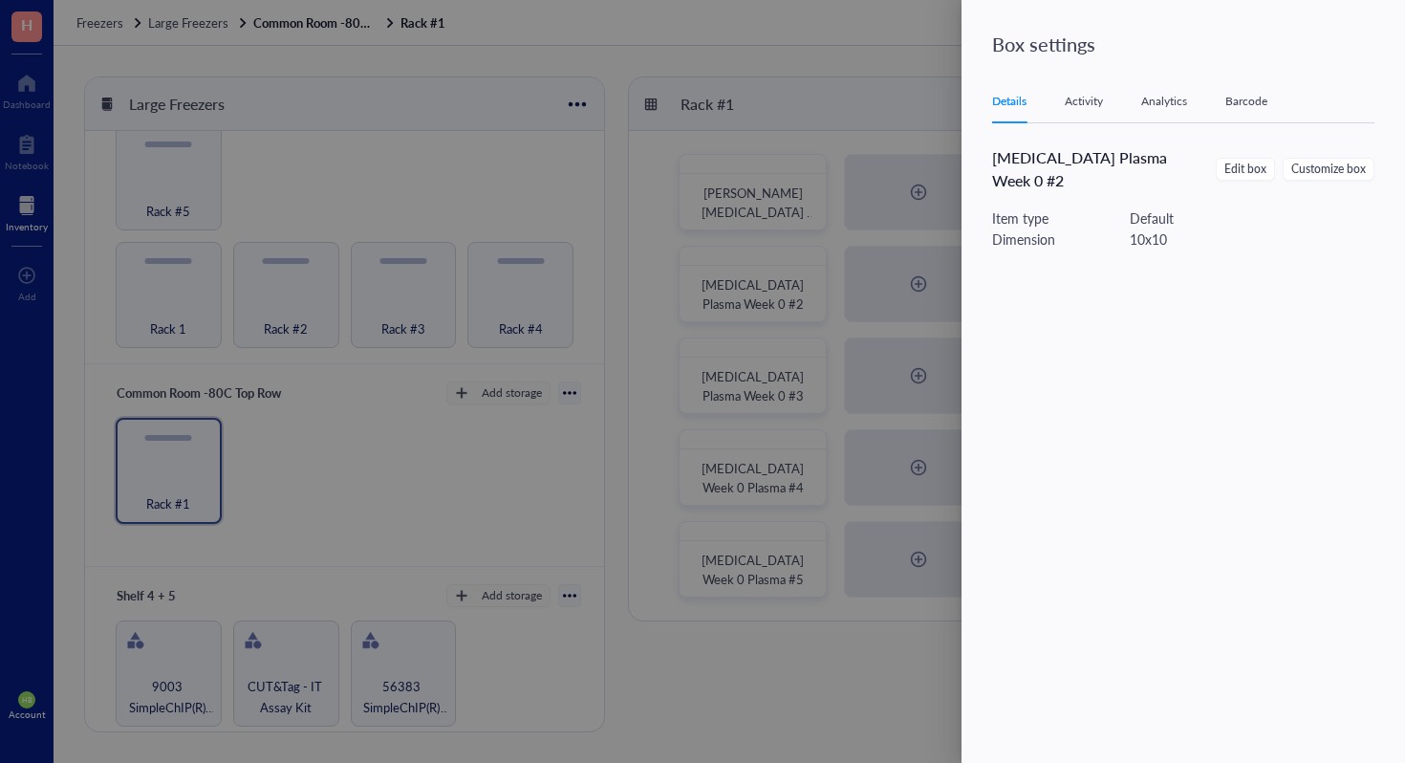
click at [1277, 158] on div "Edit box Customize box" at bounding box center [1295, 169] width 159 height 23
click at [1248, 161] on span "Edit box" at bounding box center [1246, 170] width 42 height 18
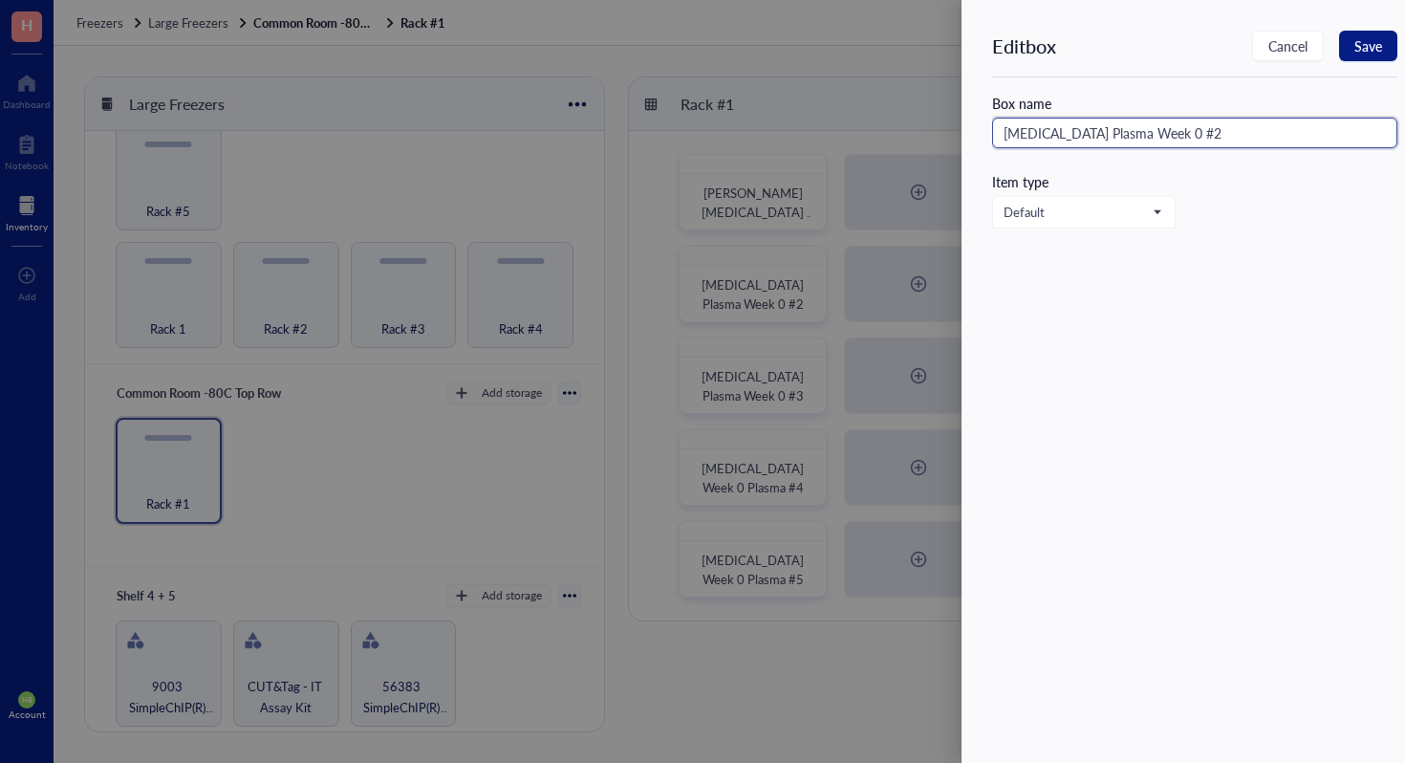
drag, startPoint x: 1138, startPoint y: 131, endPoint x: 983, endPoint y: 130, distance: 154.9
click at [983, 130] on div "Edit box Cancel Save Box name [MEDICAL_DATA] Plasma Week 0 #2 Item type Default" at bounding box center [1184, 381] width 444 height 763
click at [1373, 24] on div "Edit box Cancel Save Box name [MEDICAL_DATA] Plasma Week 0 #2 Item type Default" at bounding box center [1184, 381] width 444 height 763
click at [1369, 33] on button "Save" at bounding box center [1368, 46] width 58 height 31
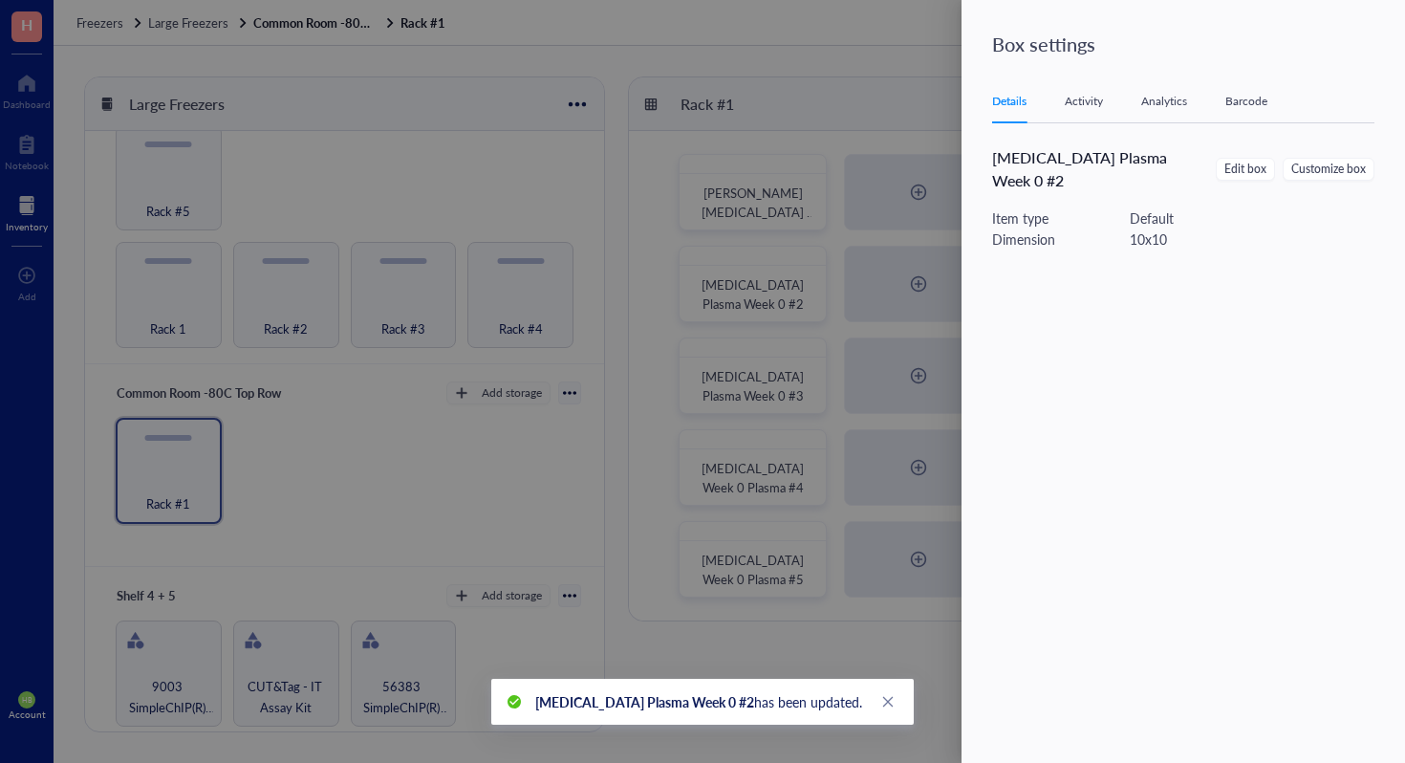
click at [936, 185] on div at bounding box center [702, 381] width 1405 height 763
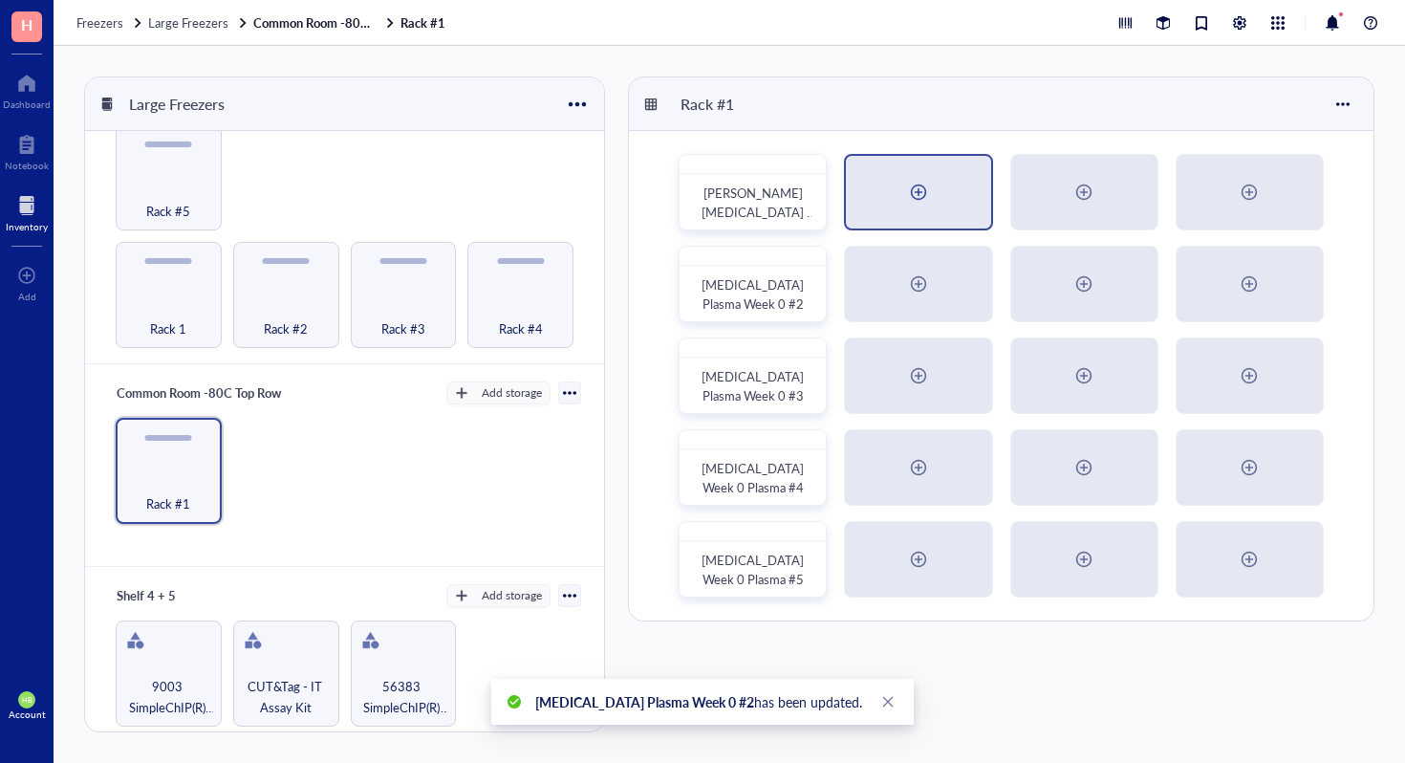
click at [918, 195] on div at bounding box center [918, 192] width 31 height 31
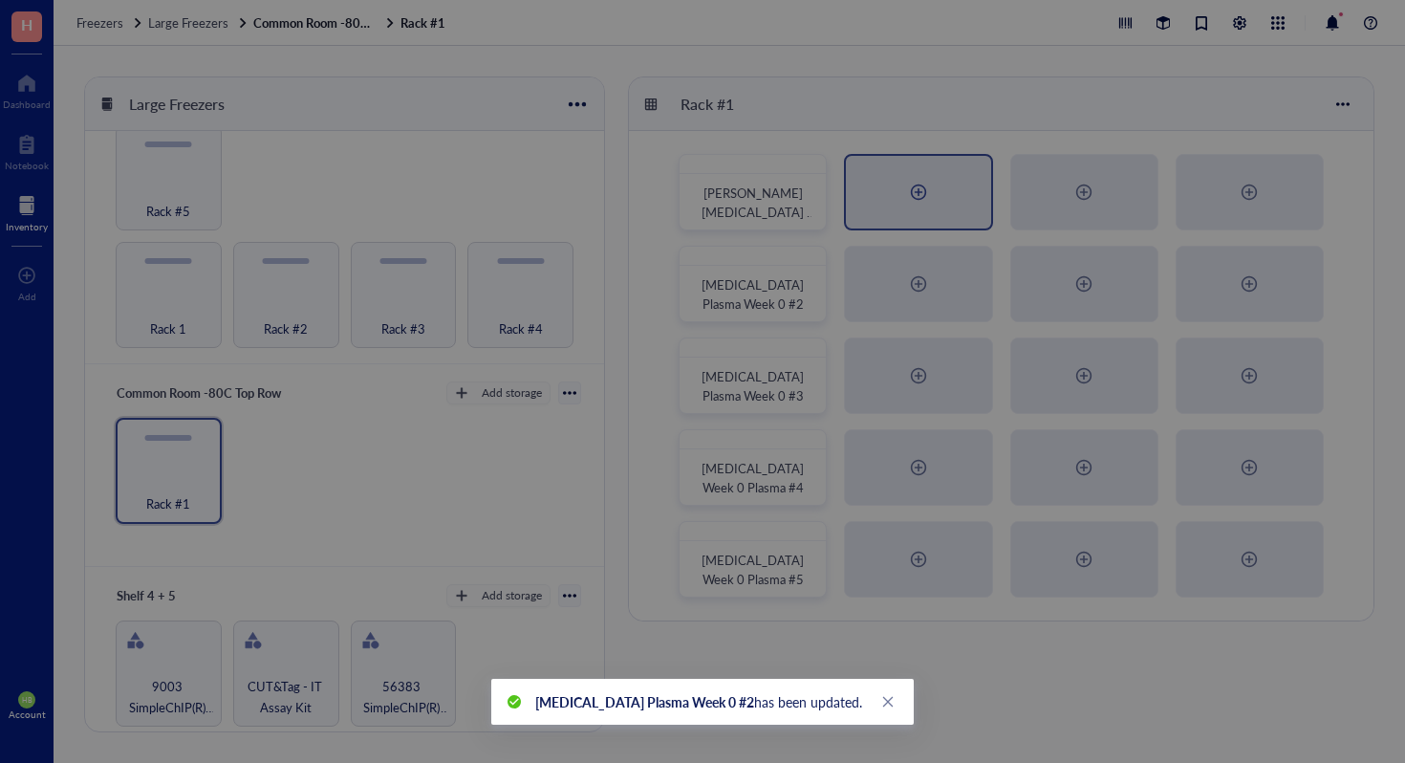
radio input "false"
radio input "true"
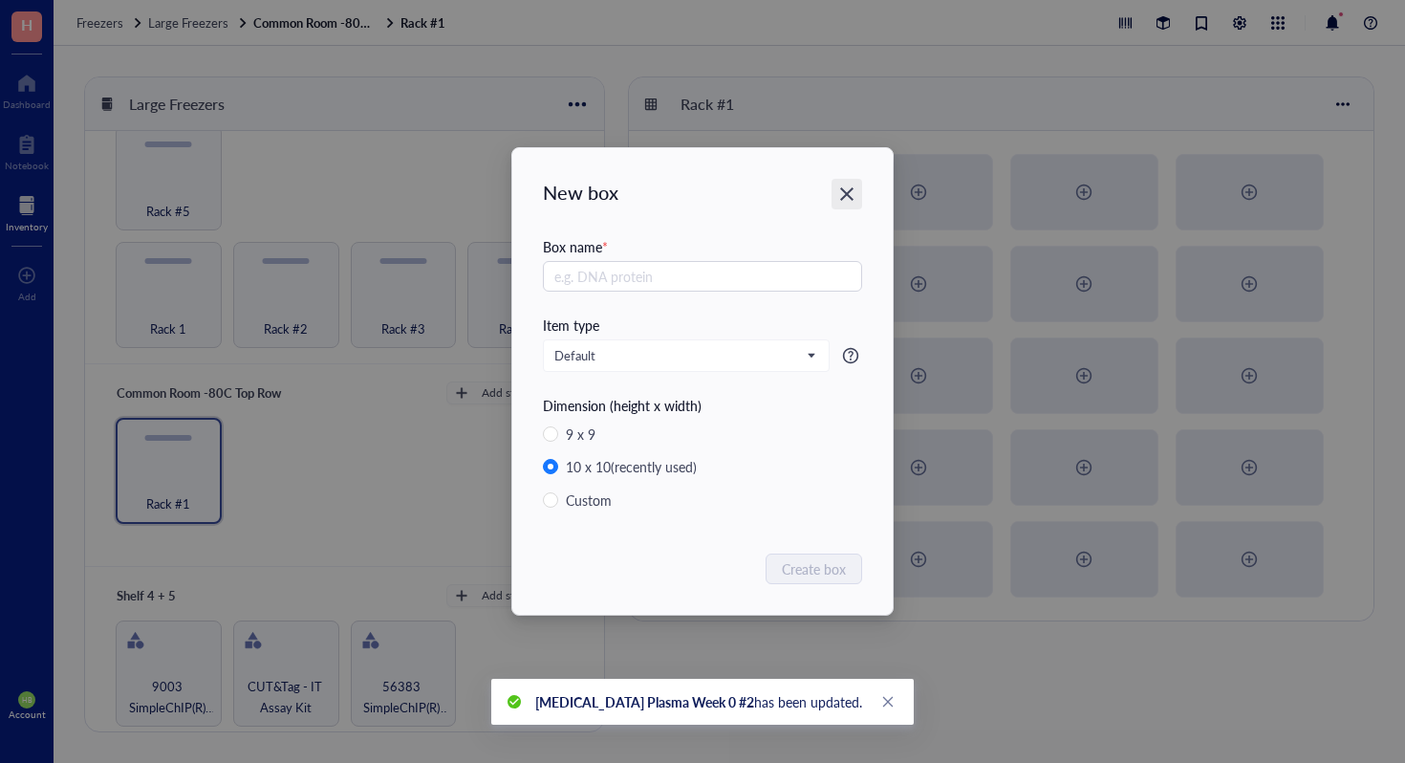
click at [853, 199] on icon "Close" at bounding box center [847, 194] width 18 height 18
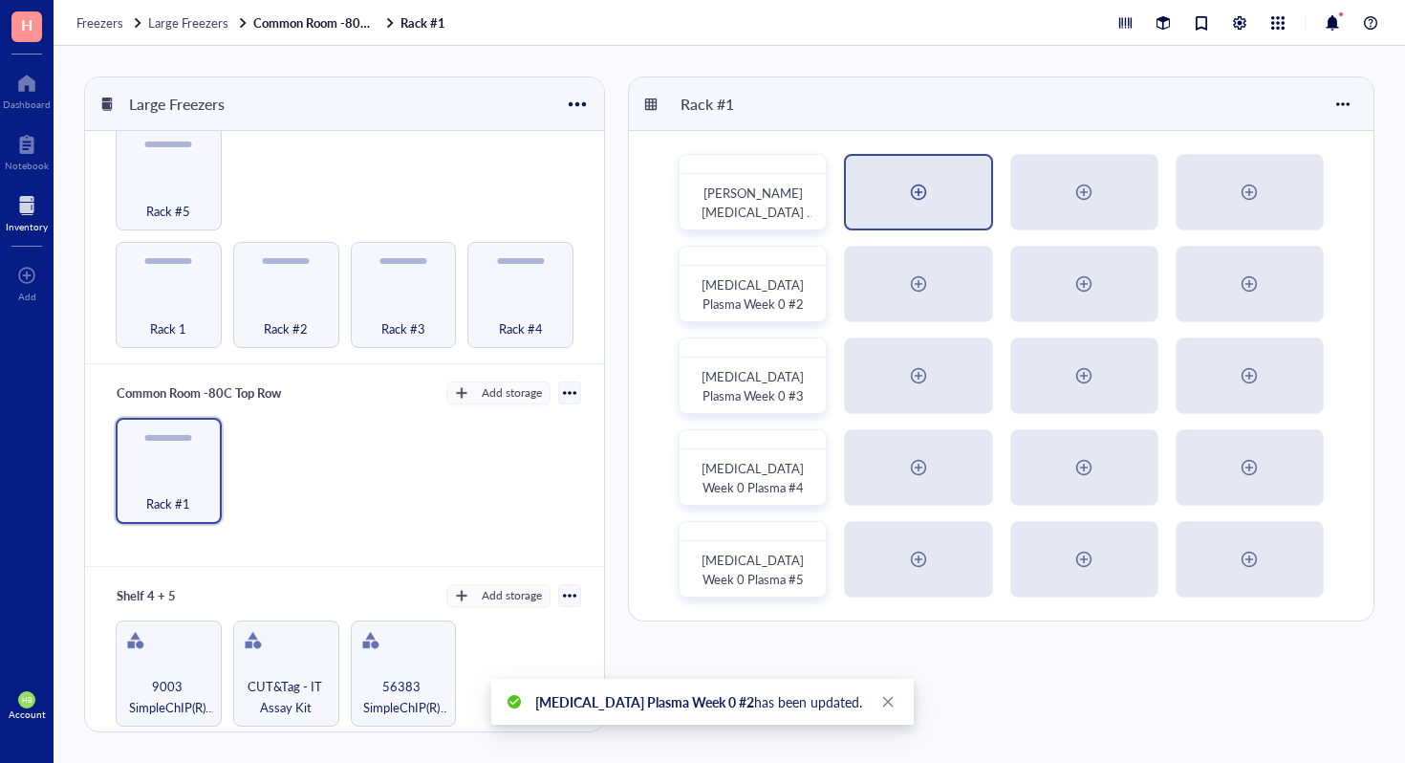
click at [926, 198] on div at bounding box center [918, 192] width 31 height 31
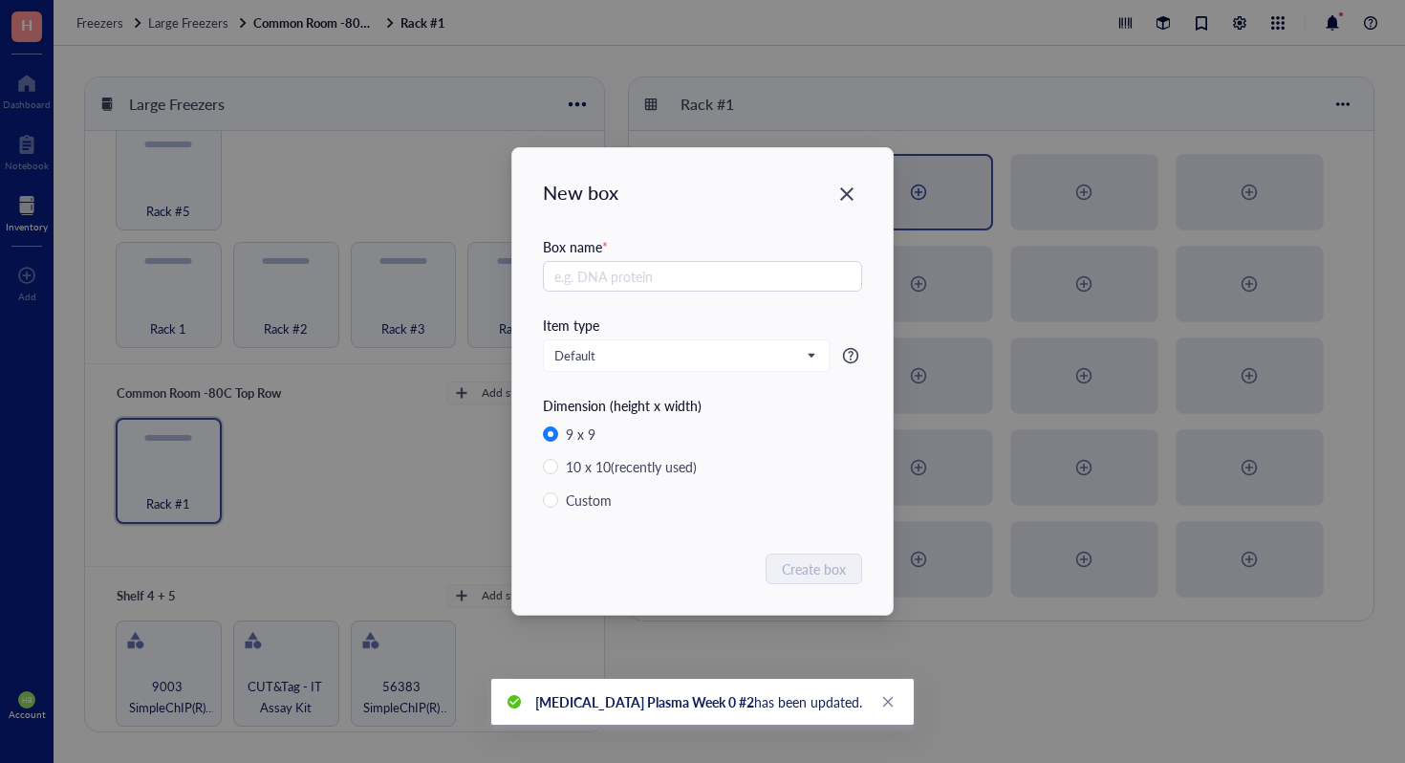
radio input "false"
radio input "true"
paste input "[MEDICAL_DATA] Plasma Week 0 #"
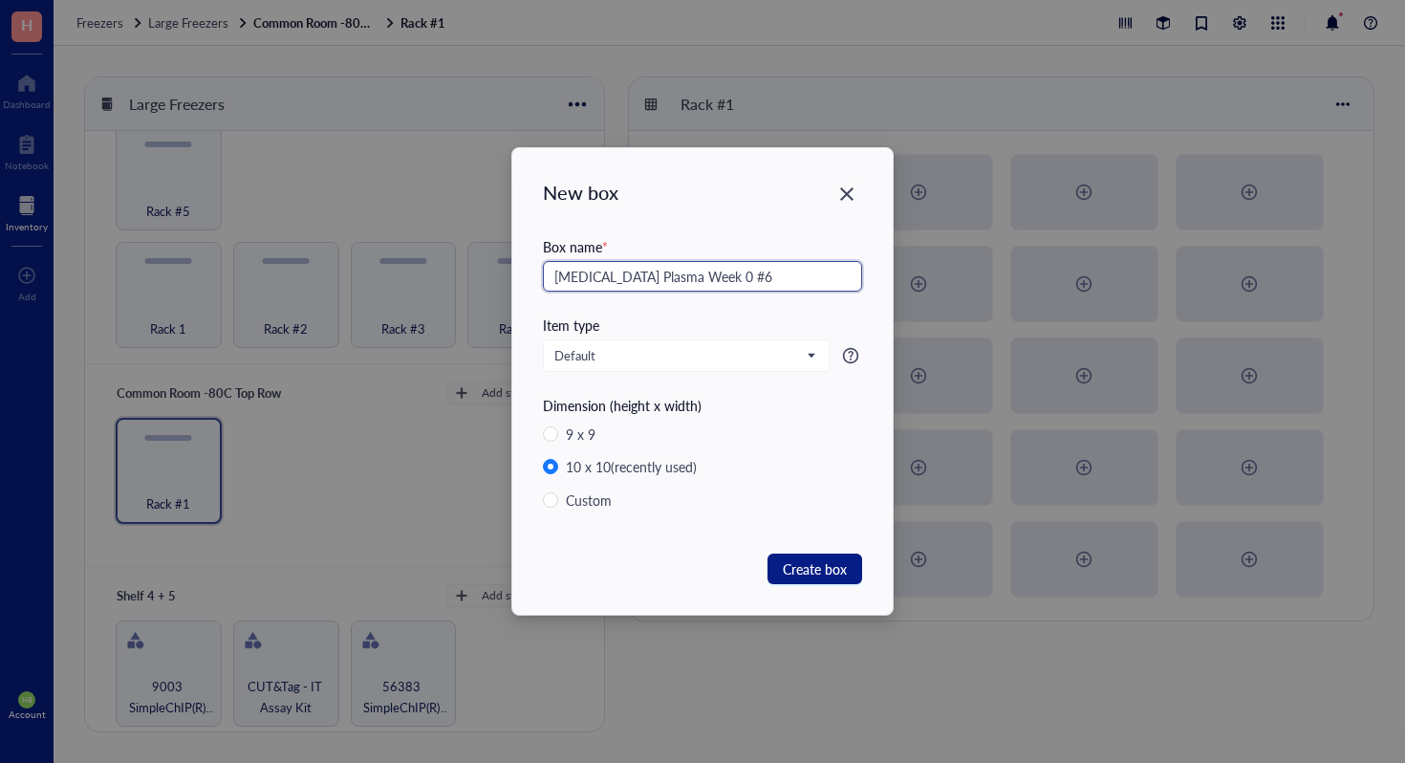
type input "[MEDICAL_DATA] Plasma Week 0 #6"
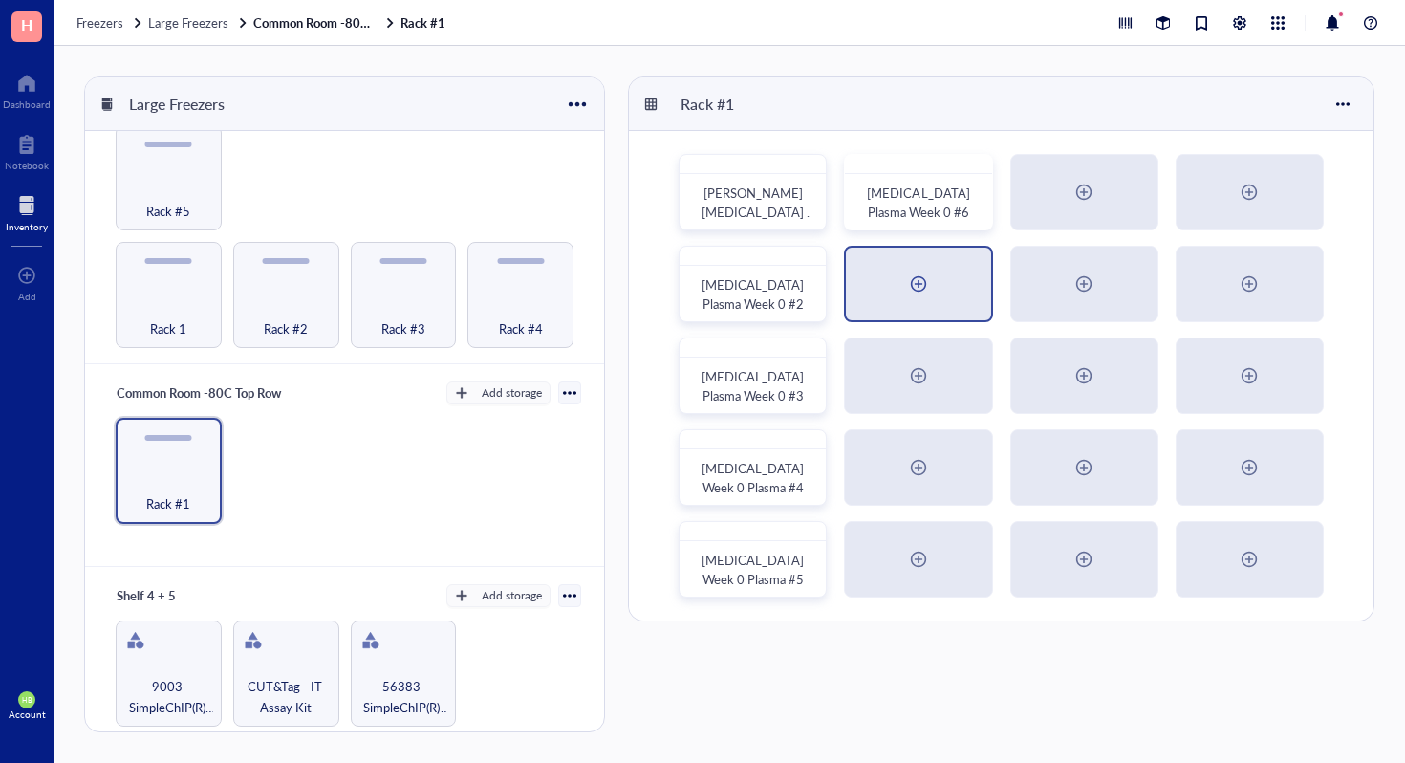
click at [933, 295] on div at bounding box center [918, 284] width 31 height 31
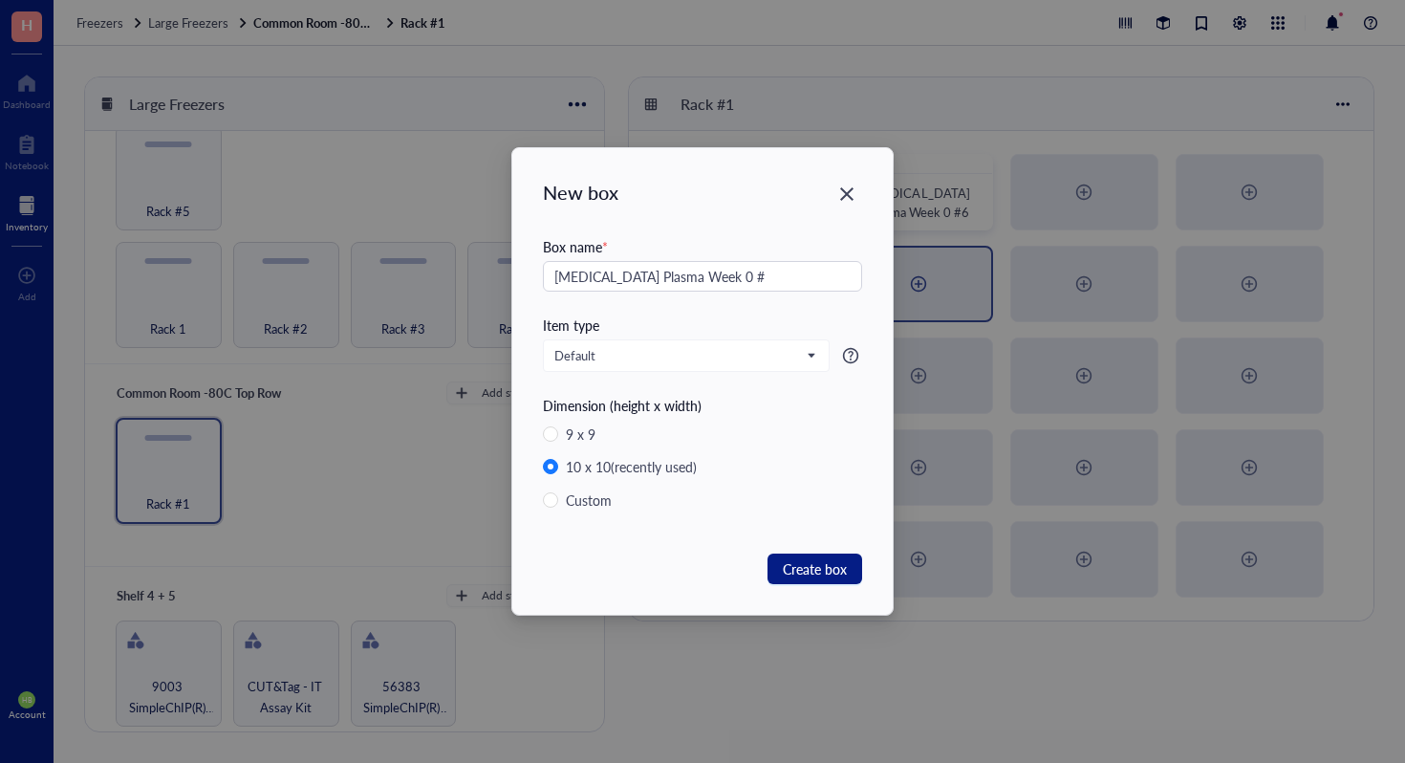
type input "[MEDICAL_DATA] Plasma Week 0 #"
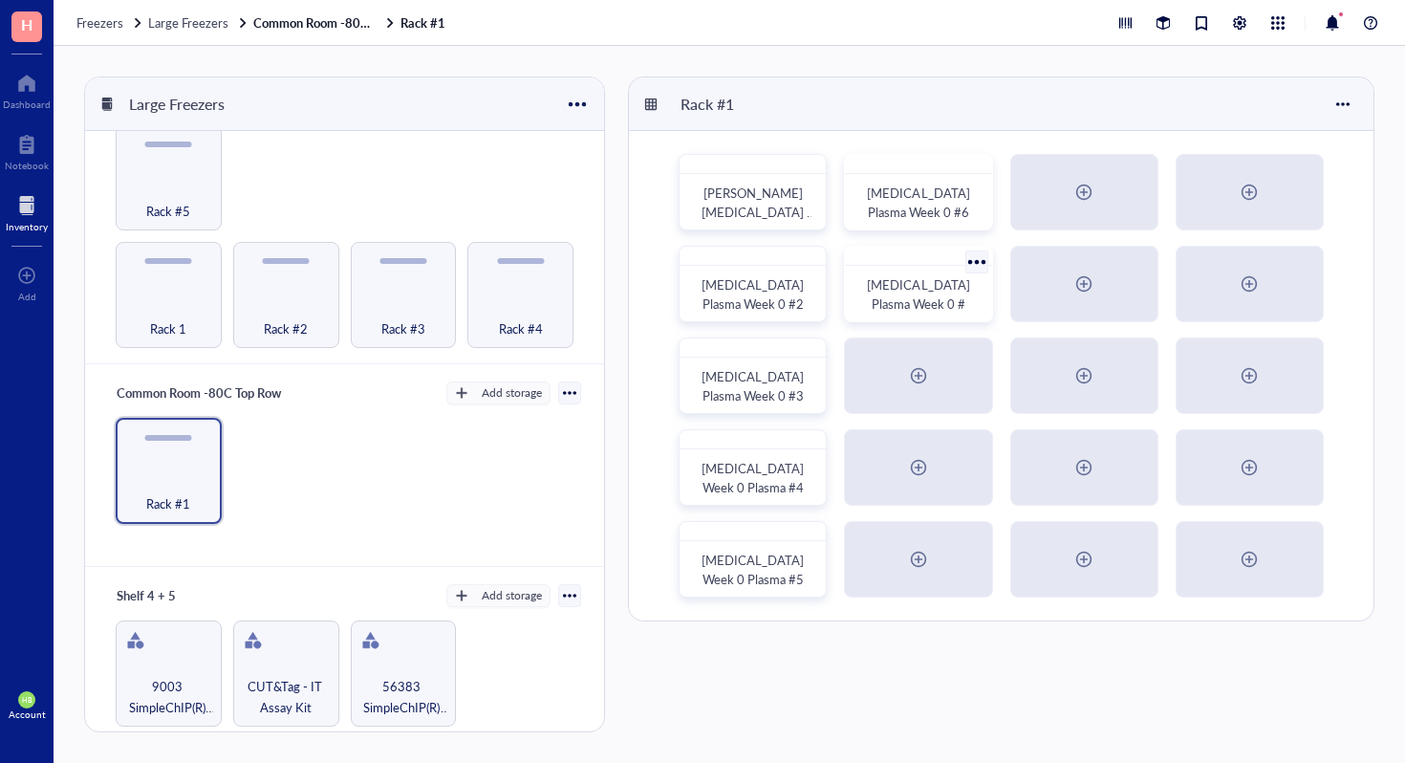
click at [956, 276] on span "[MEDICAL_DATA] Plasma Week 0 #" at bounding box center [919, 293] width 105 height 37
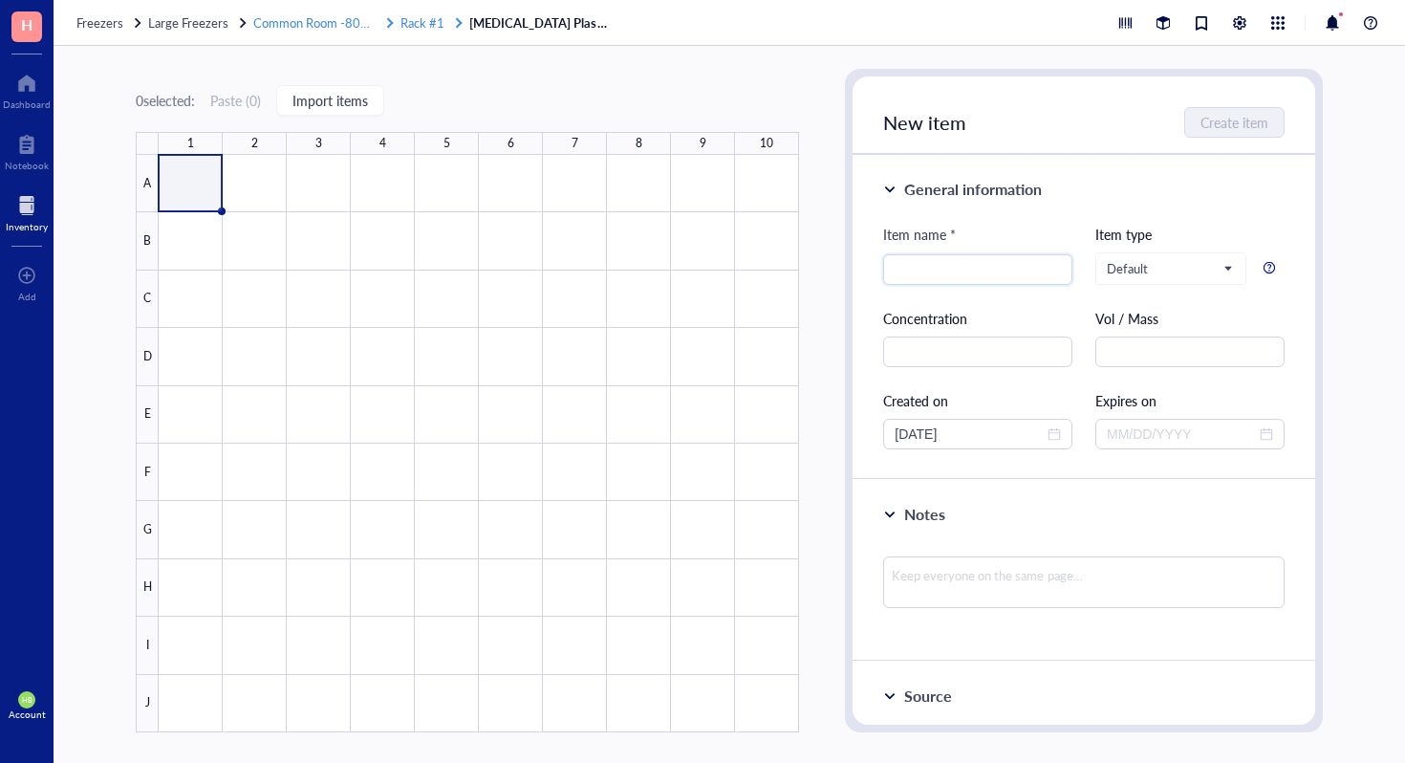
click at [433, 28] on span "Rack #1" at bounding box center [423, 22] width 44 height 18
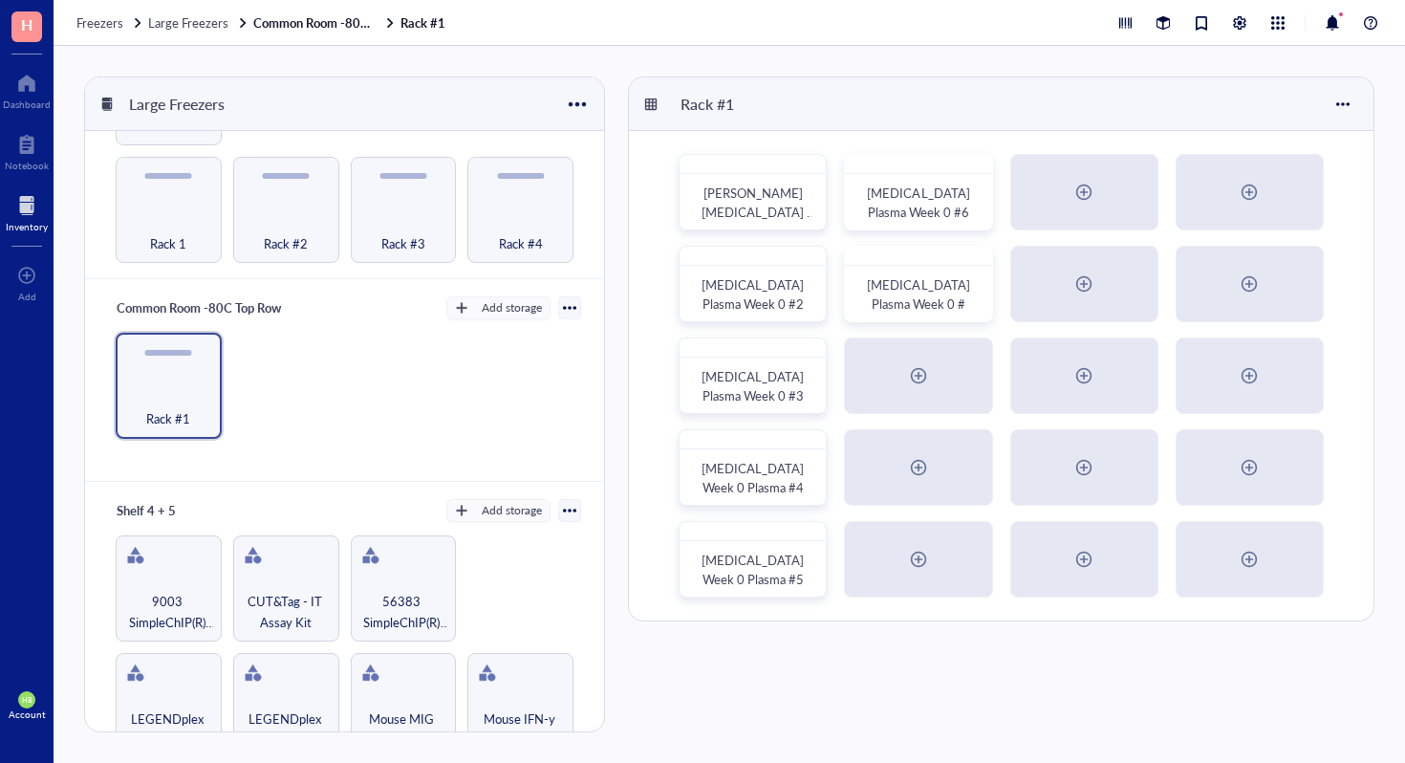
scroll to position [448, 0]
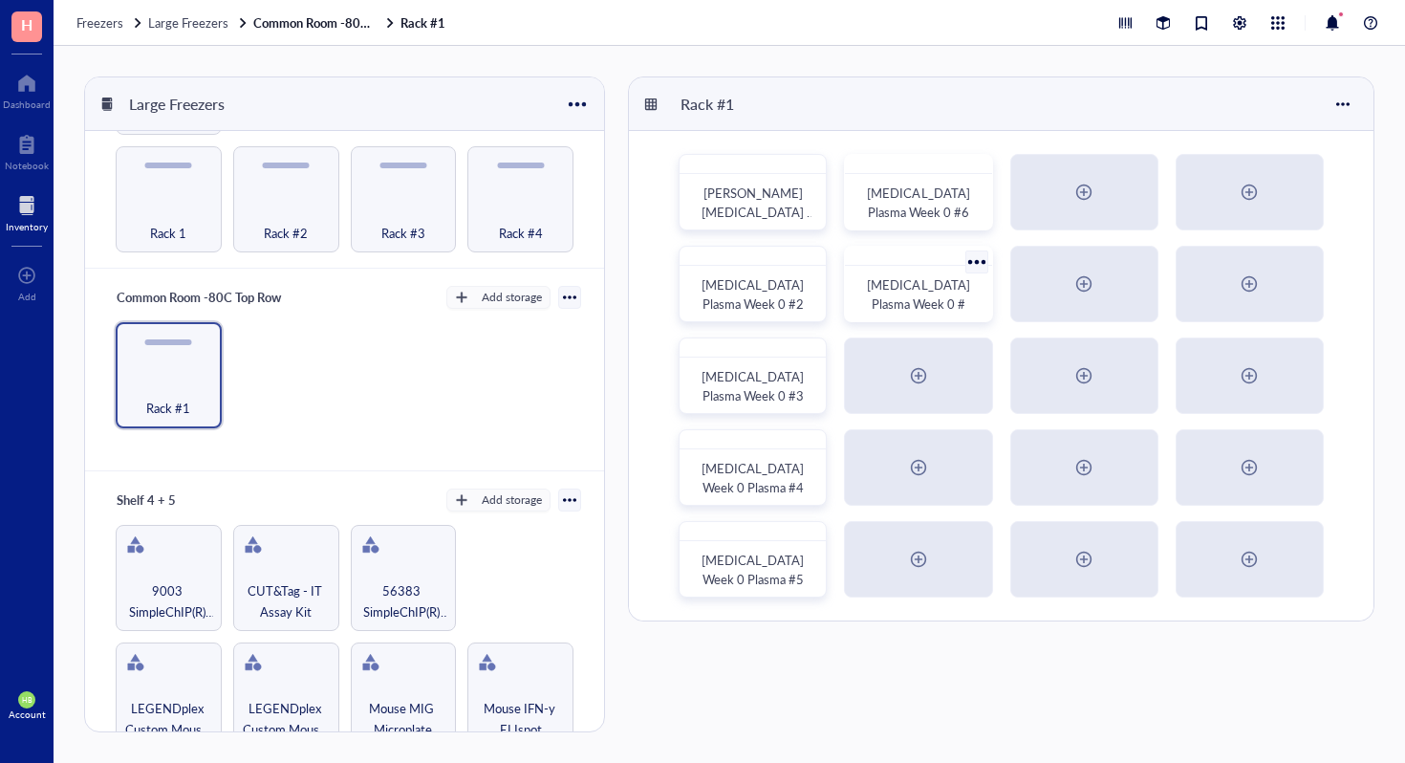
click at [973, 263] on div at bounding box center [977, 262] width 28 height 28
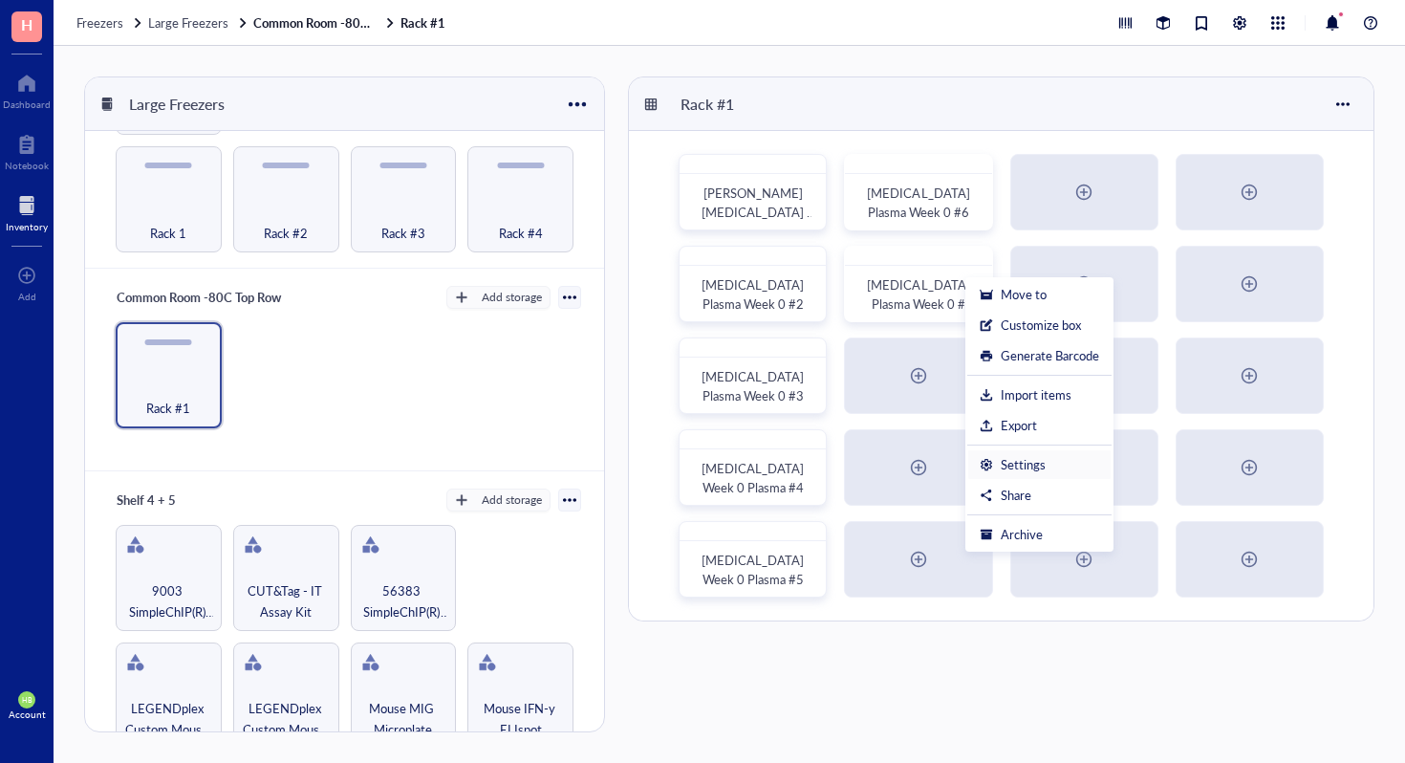
click at [1032, 463] on div "Settings" at bounding box center [1023, 464] width 45 height 17
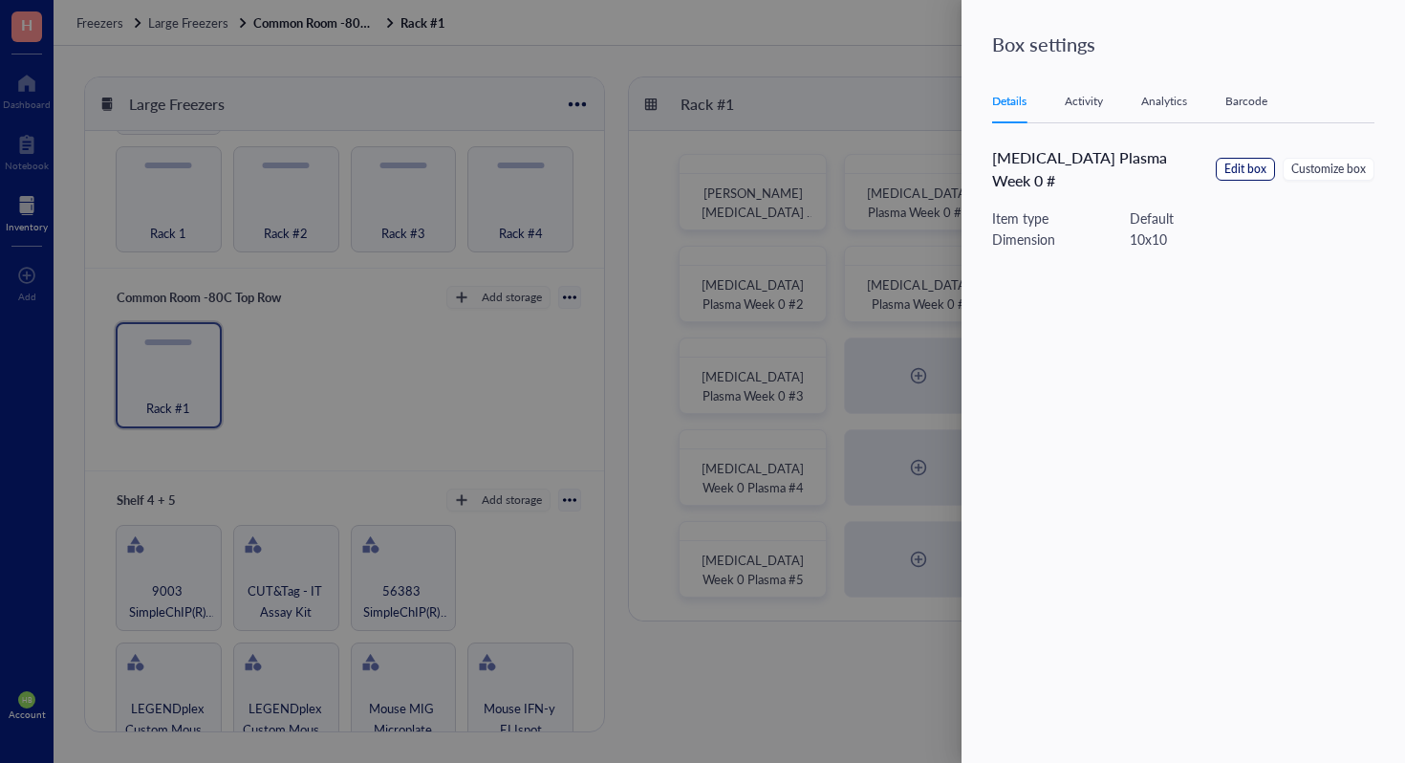
click at [1233, 163] on span "Edit box" at bounding box center [1246, 170] width 42 height 18
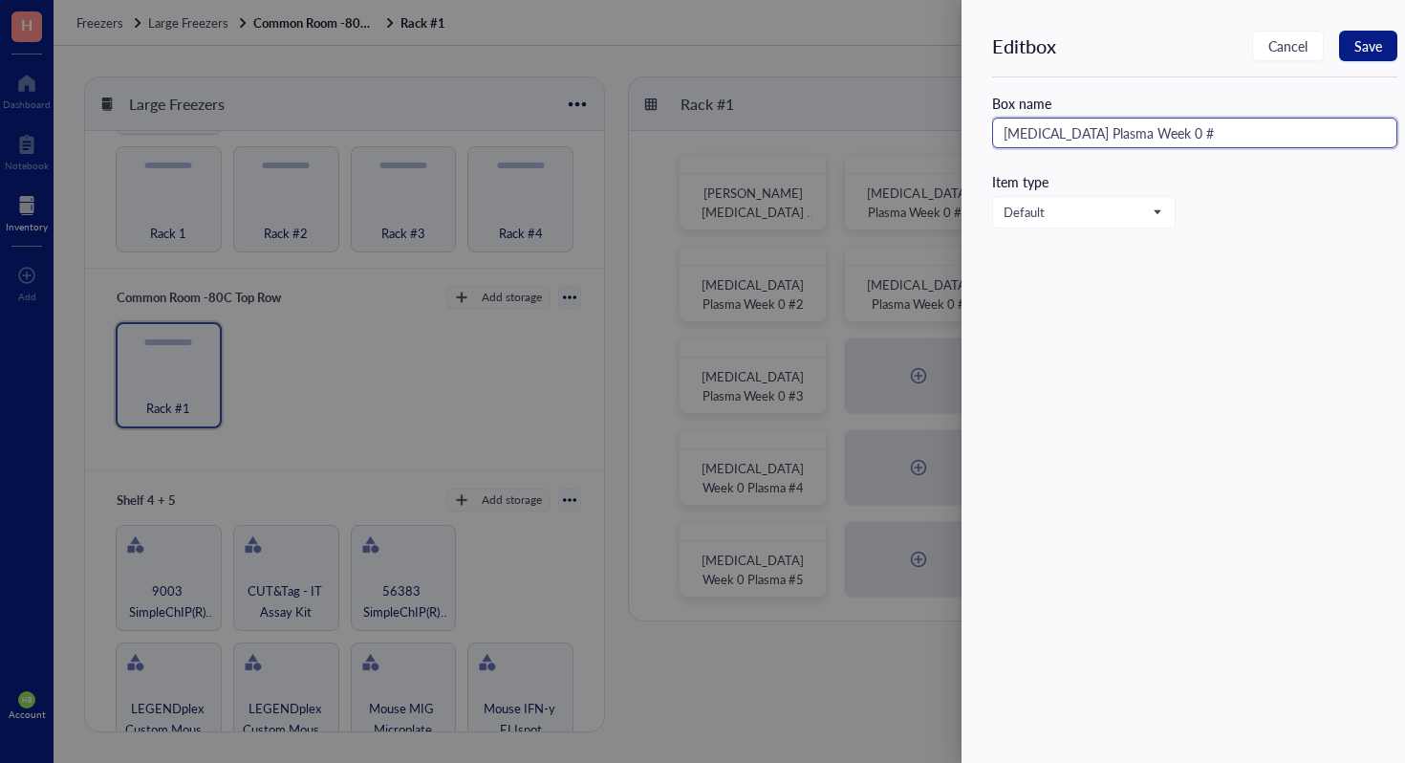
click at [1193, 136] on input "[MEDICAL_DATA] Plasma Week 0 #" at bounding box center [1194, 133] width 405 height 31
type input "[MEDICAL_DATA] Plasma Week 0 #7"
click at [1386, 46] on button "Save" at bounding box center [1368, 46] width 58 height 31
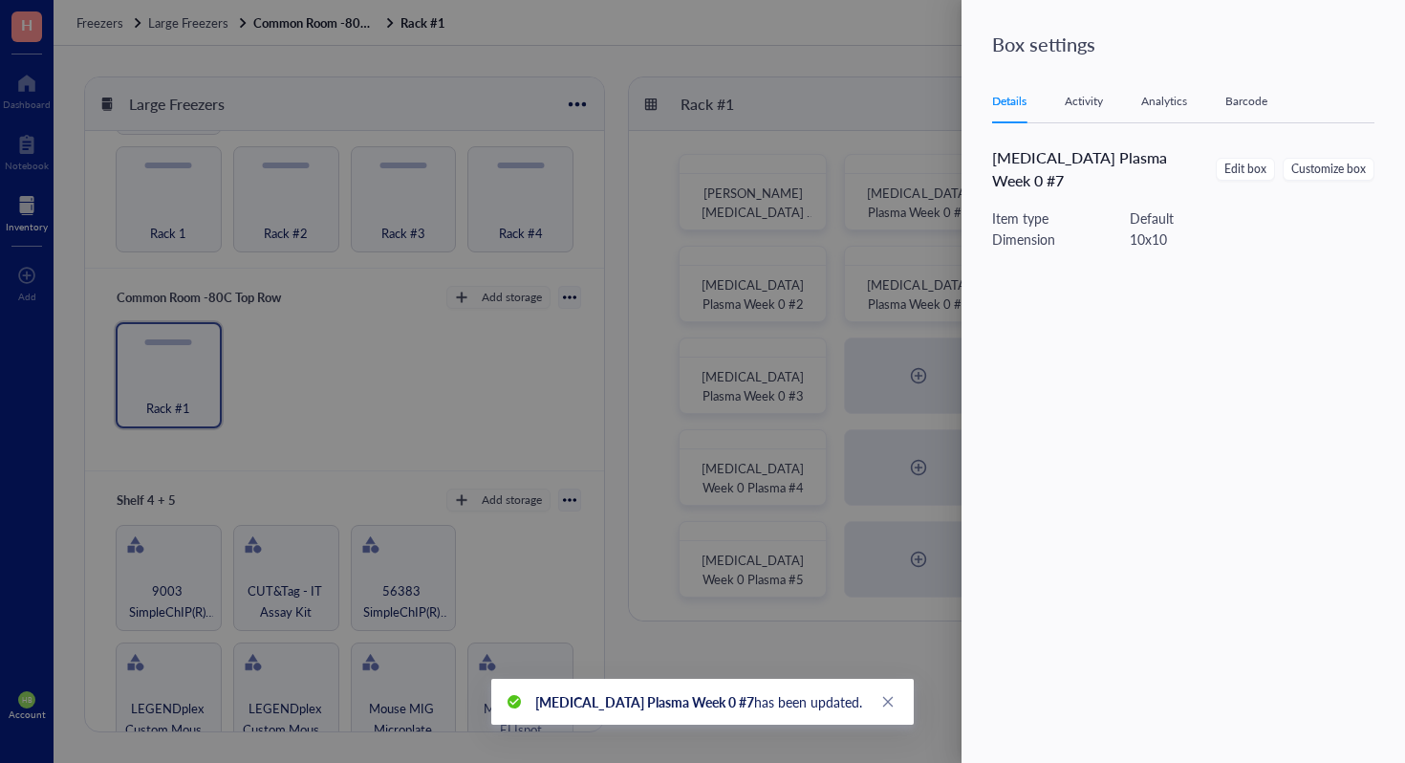
click at [944, 396] on div at bounding box center [702, 381] width 1405 height 763
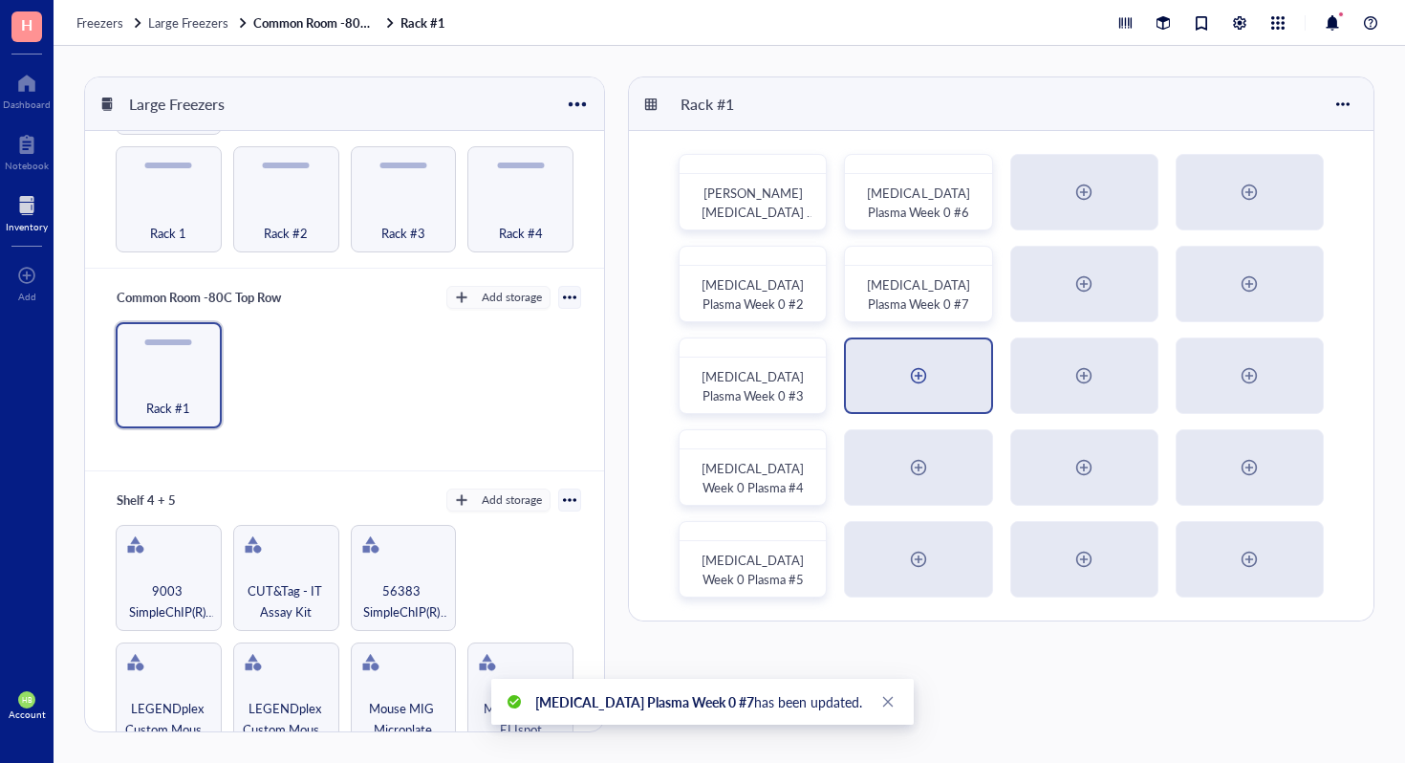
click at [928, 373] on div at bounding box center [918, 375] width 31 height 31
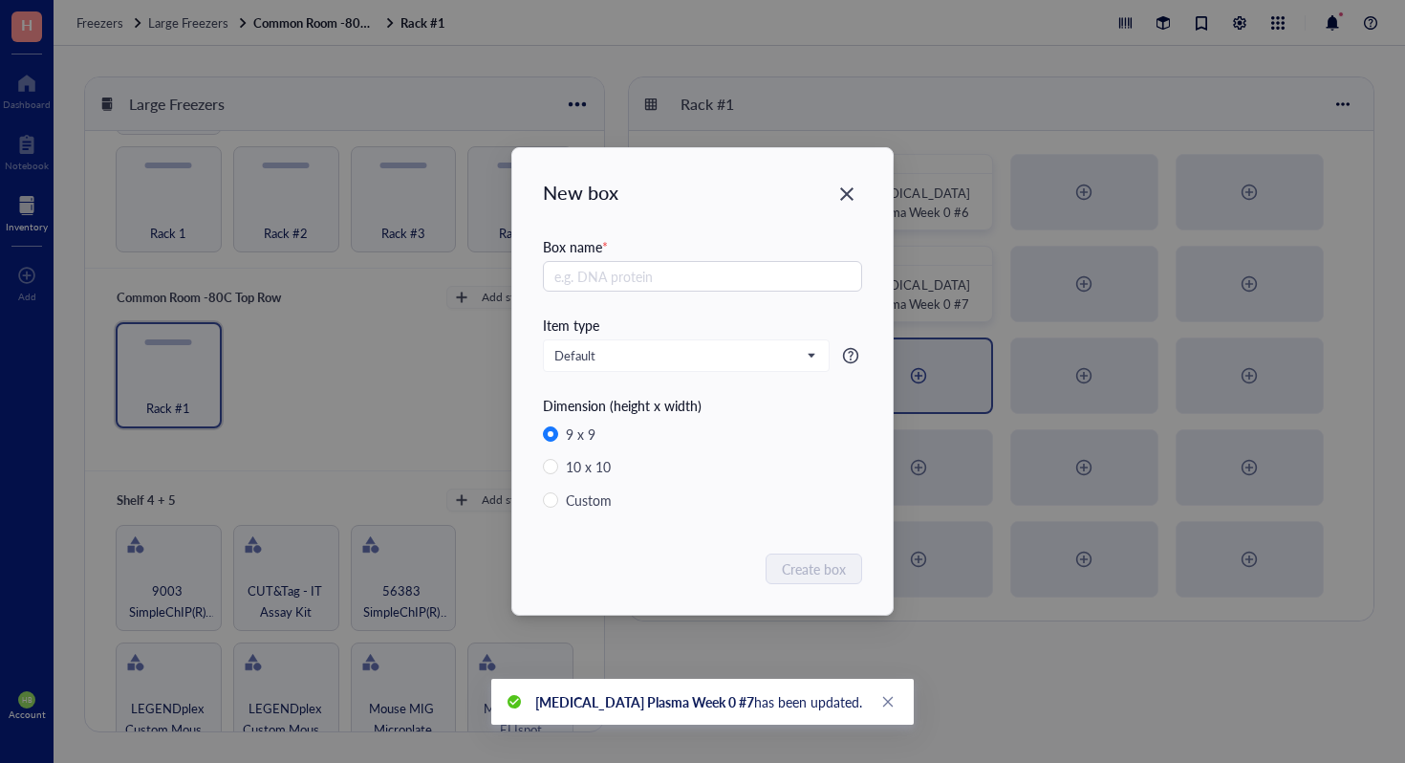
radio input "false"
radio input "true"
paste input "[MEDICAL_DATA] Plasma Week 0 #"
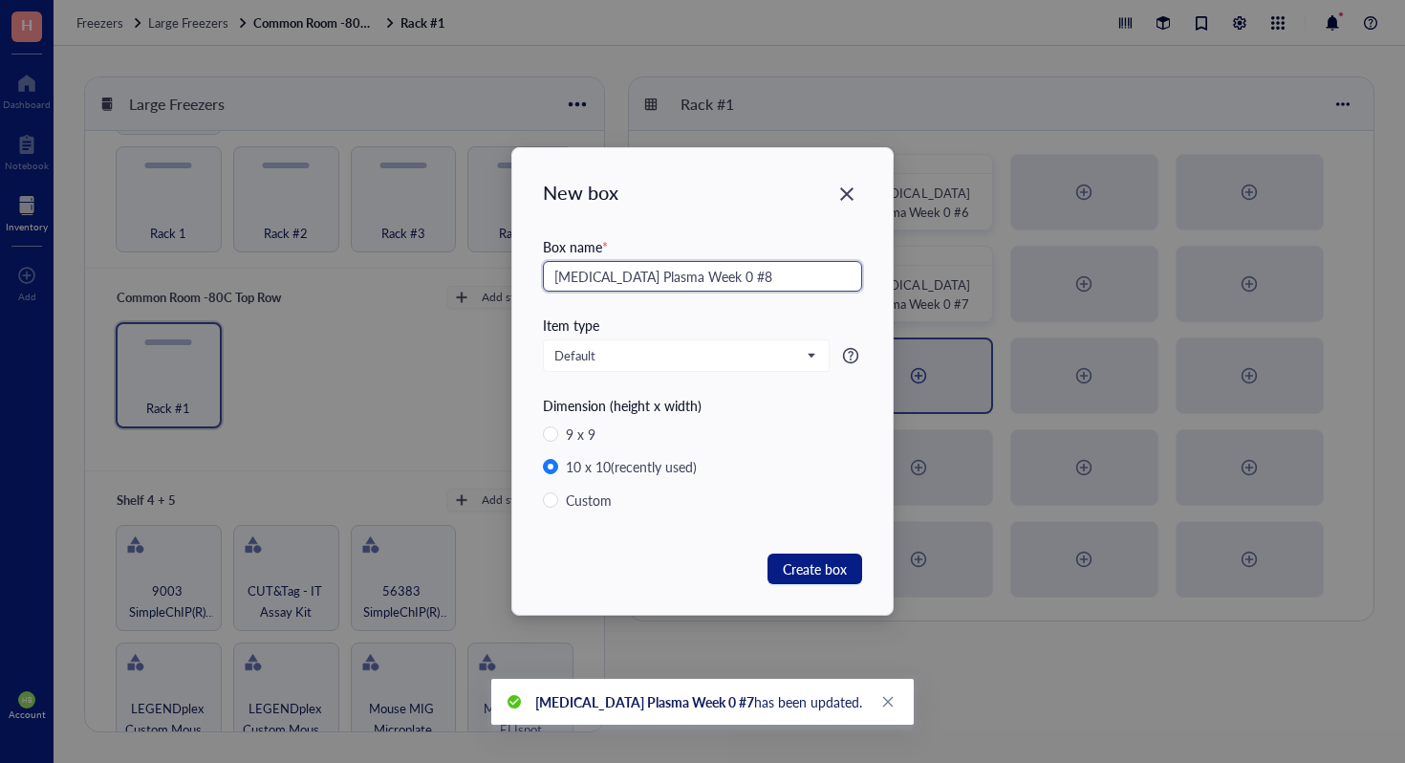
type input "[MEDICAL_DATA] Plasma Week 0 #8"
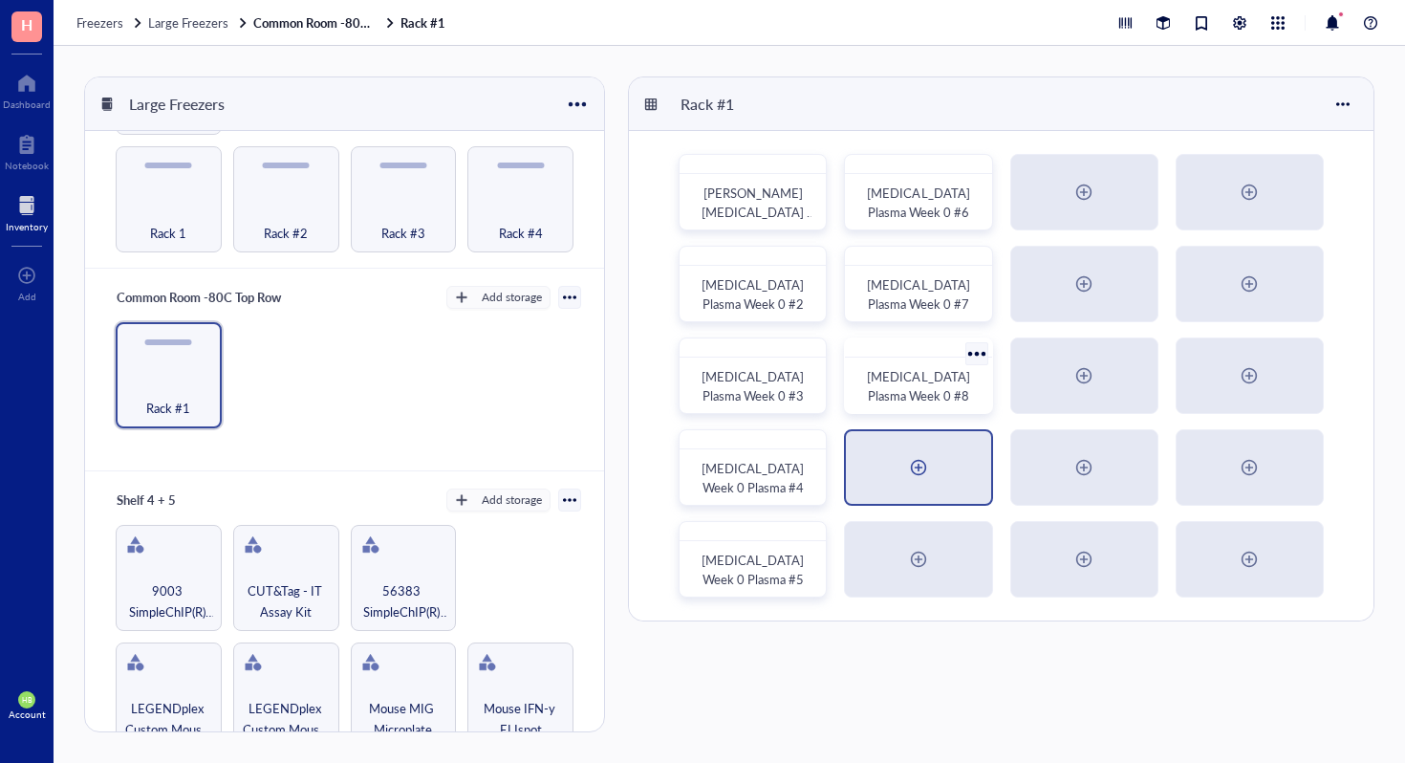
click at [955, 473] on div at bounding box center [918, 467] width 144 height 73
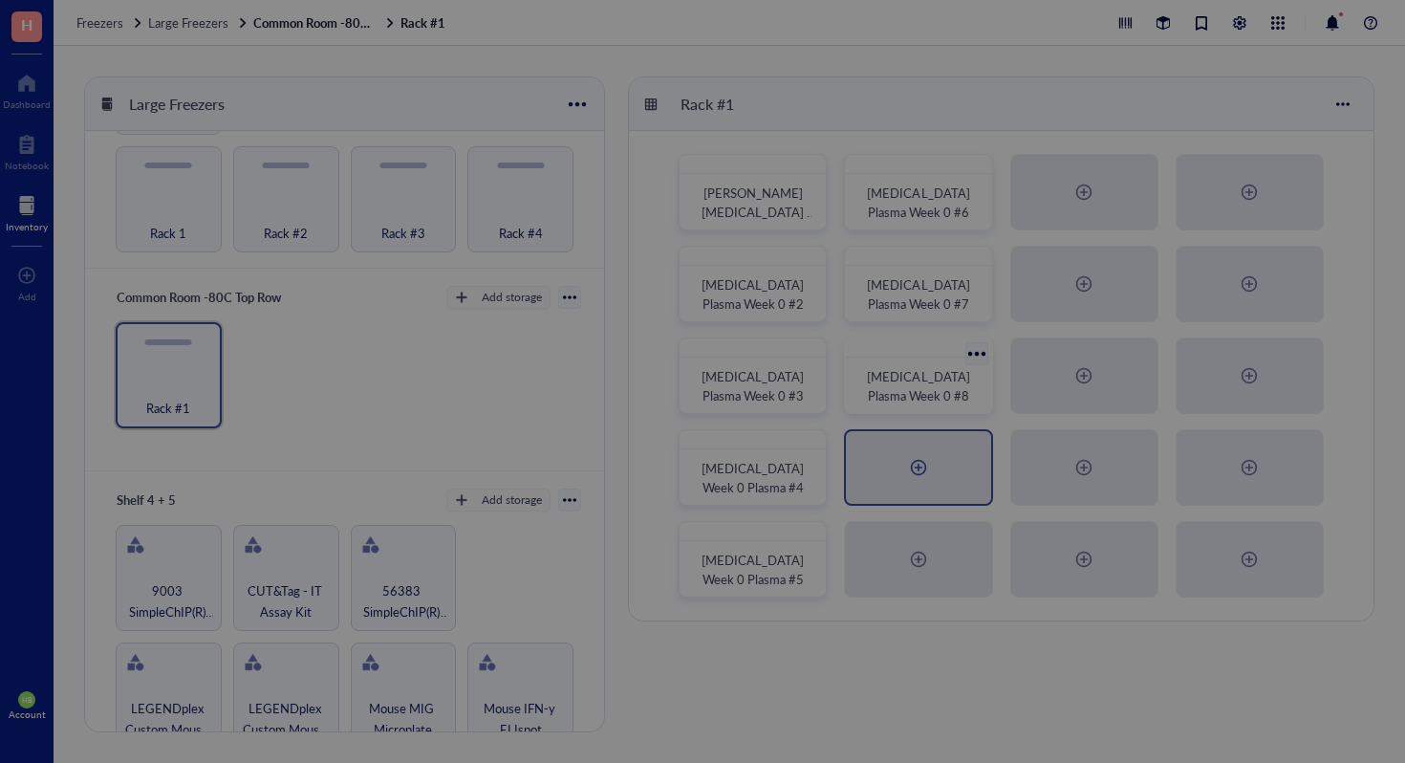
radio input "false"
radio input "true"
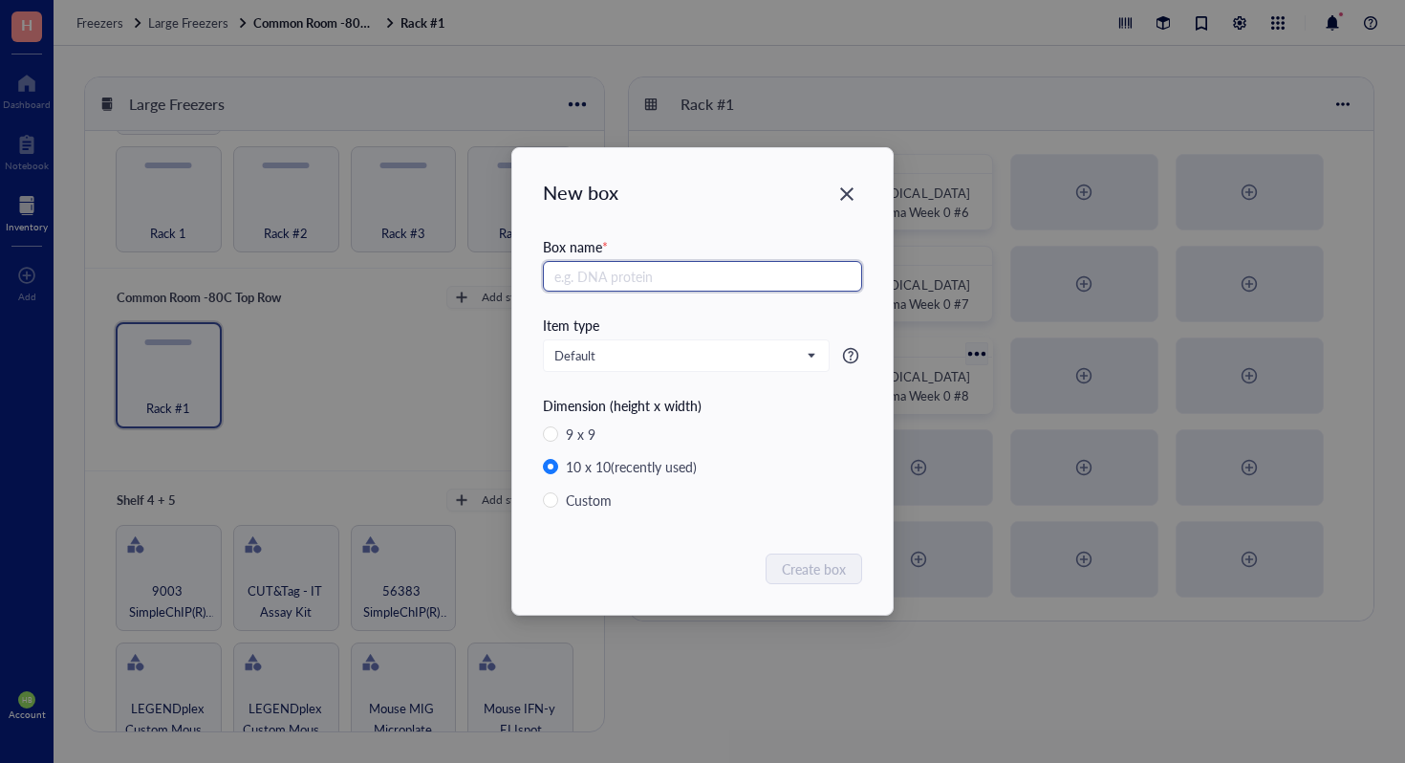
paste input "[MEDICAL_DATA] Plasma Week 0 #"
type input "[MEDICAL_DATA] Plasma Week 0 #9"
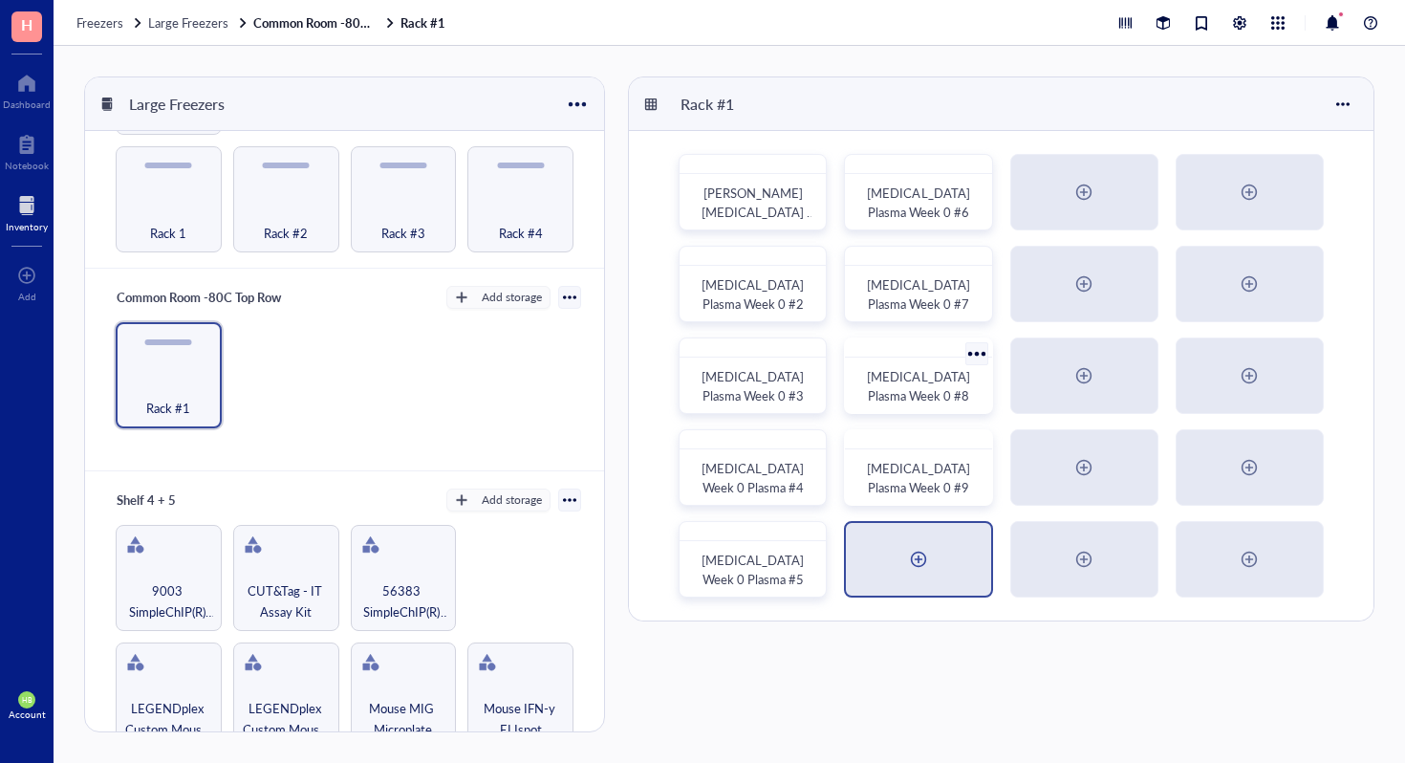
click at [947, 558] on div at bounding box center [918, 559] width 144 height 73
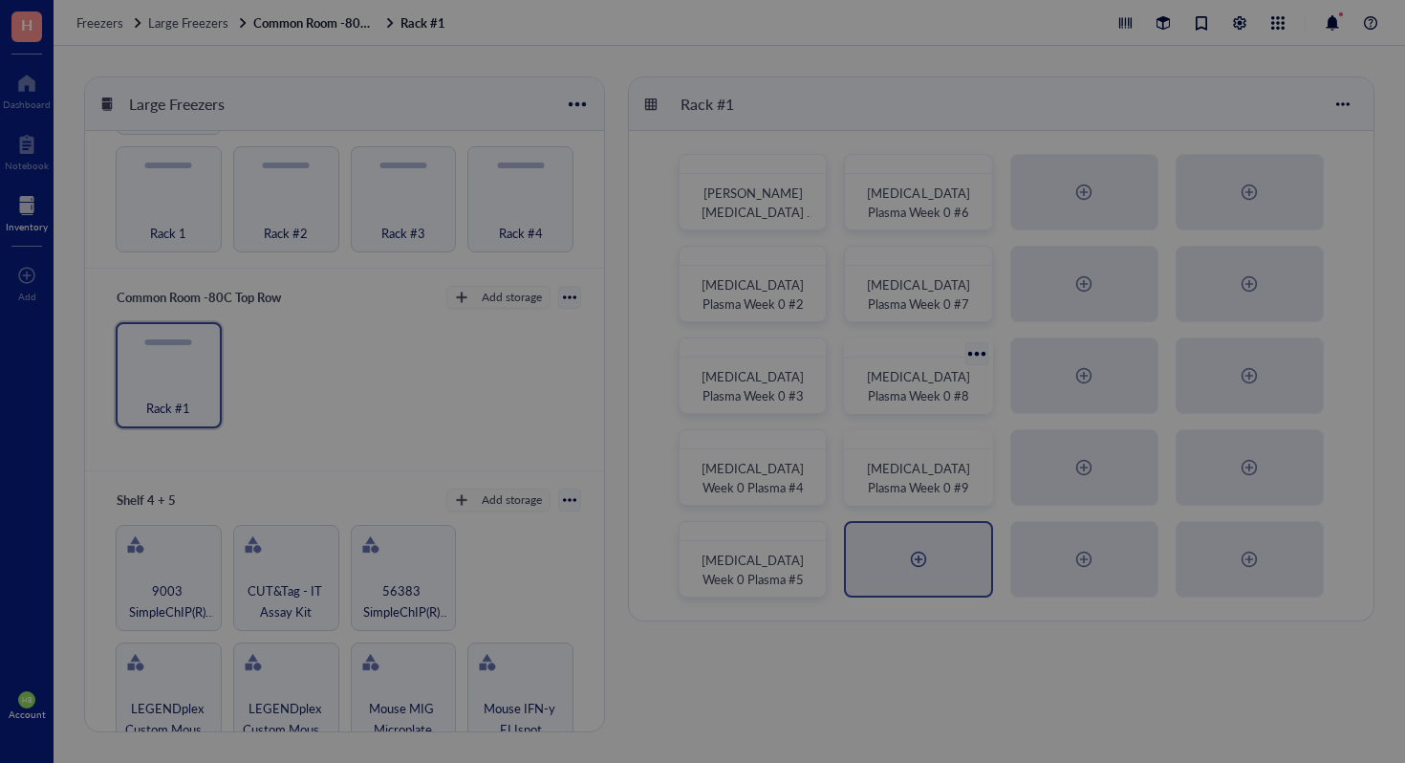
radio input "false"
radio input "true"
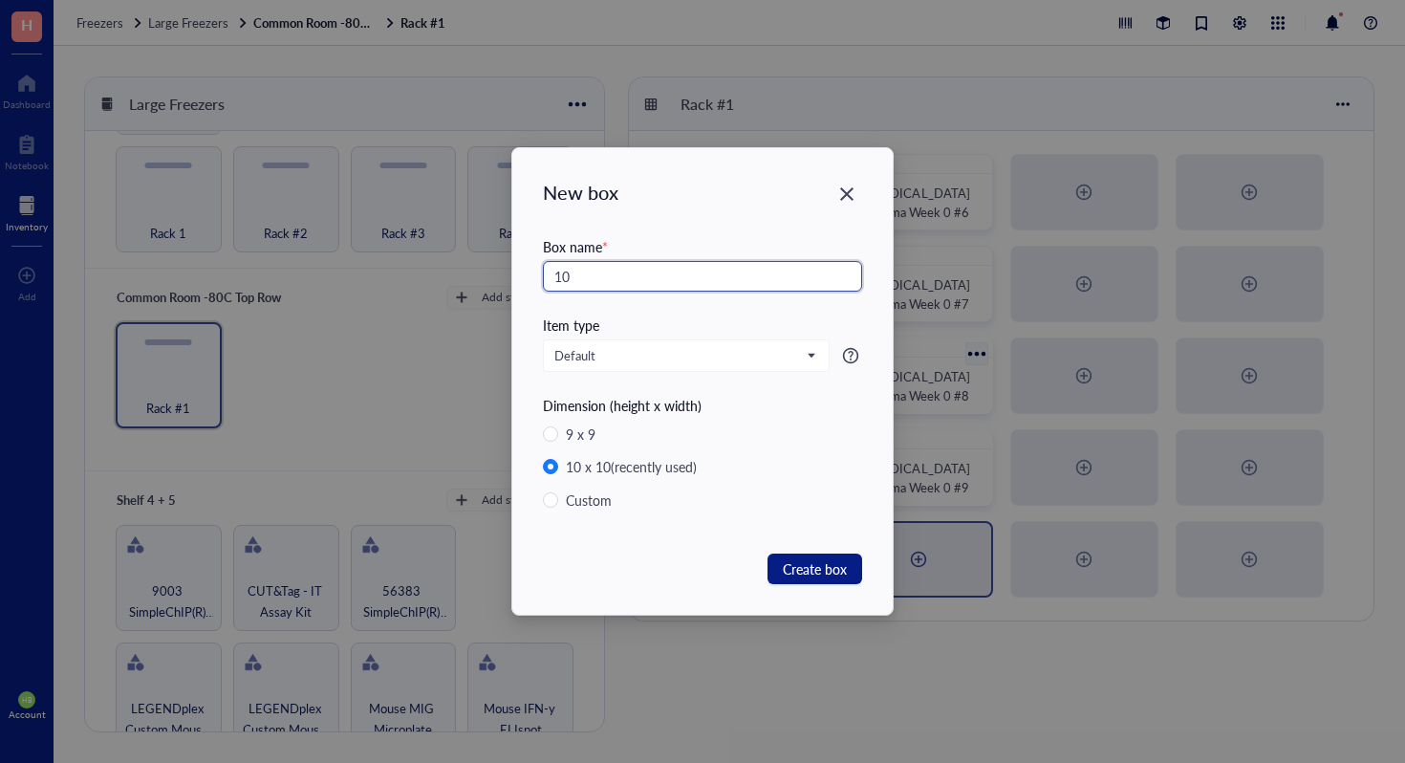
type input "1"
paste input "[MEDICAL_DATA] Plasma Week 0 #"
type input "[MEDICAL_DATA] Plasma Week 0 #10"
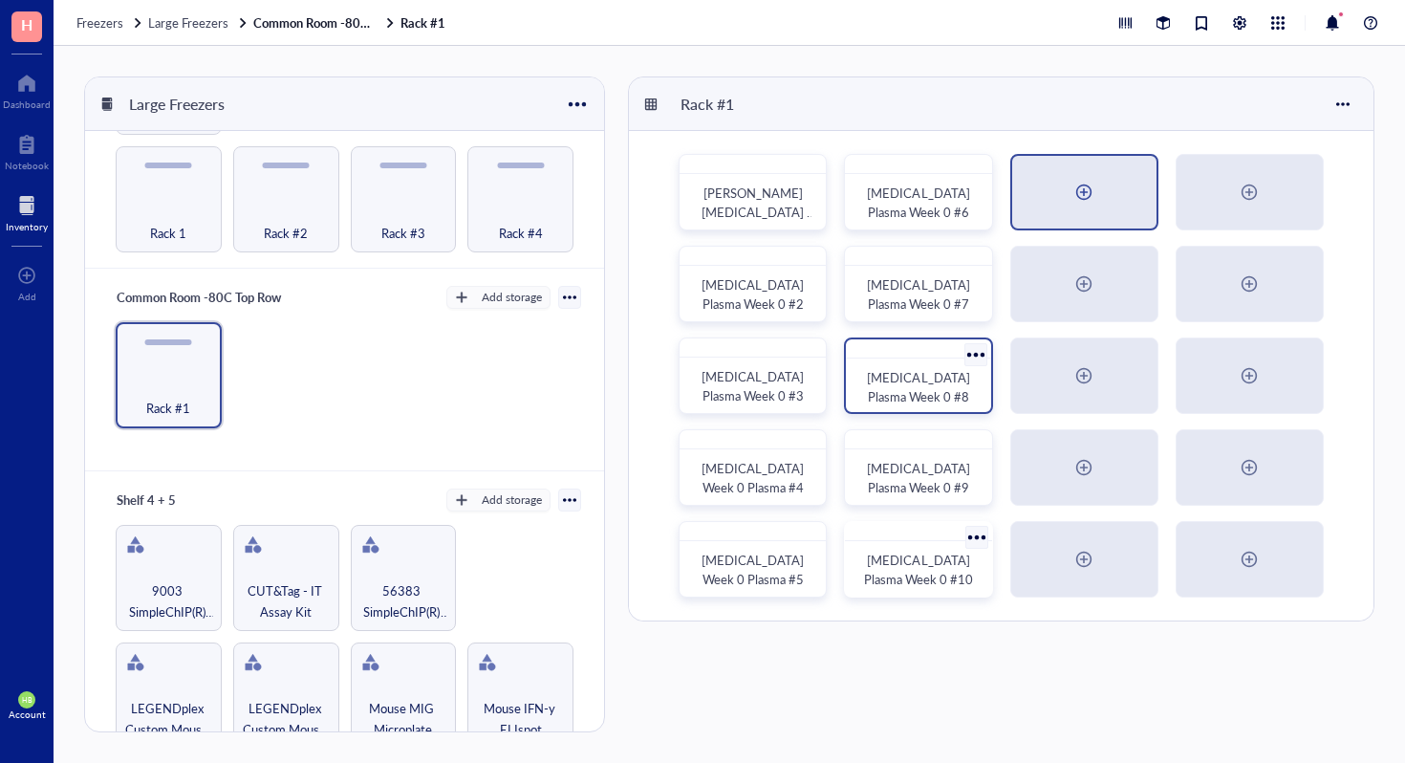
click at [1045, 209] on div at bounding box center [1084, 192] width 144 height 73
radio input "false"
radio input "true"
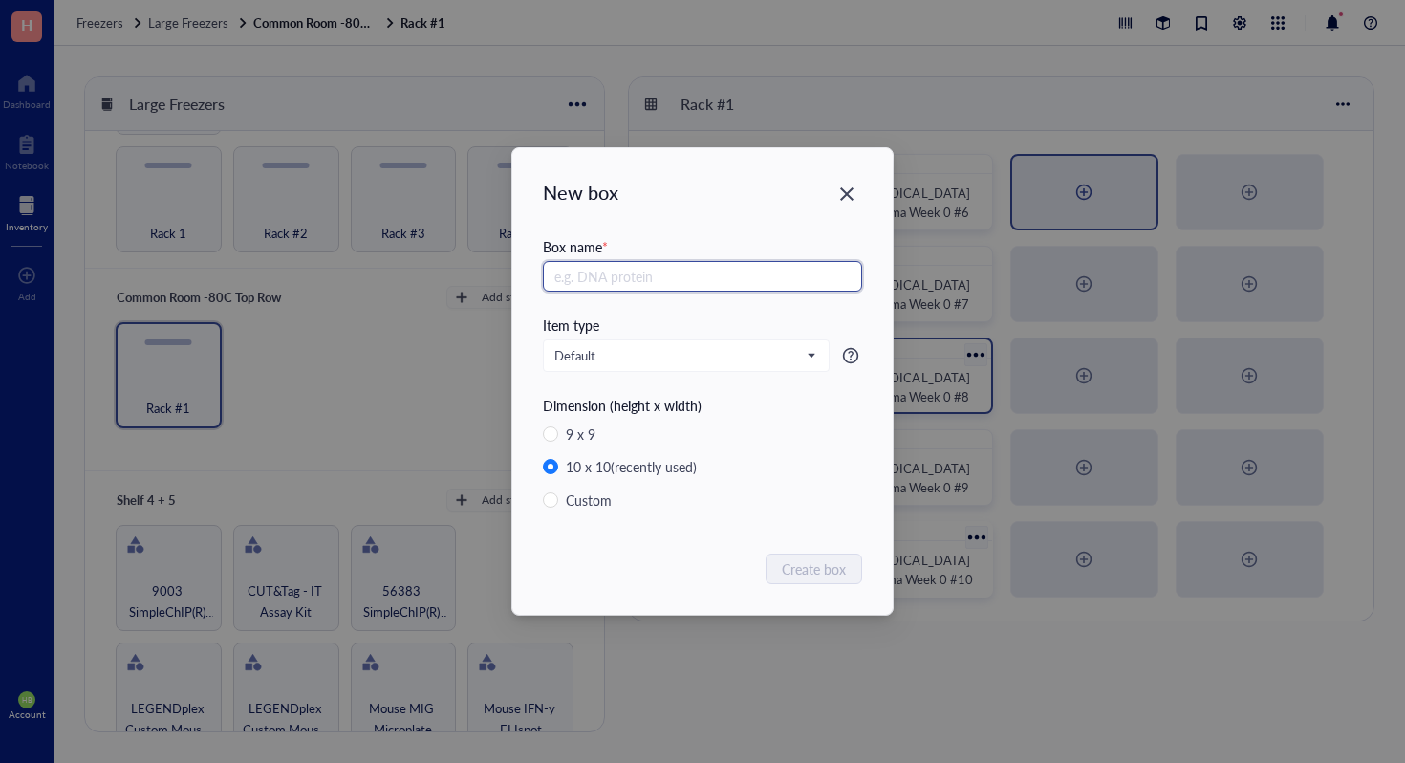
paste input "[MEDICAL_DATA] Plasma Week 0 #"
type input "[MEDICAL_DATA] Plasma Week 0 #11"
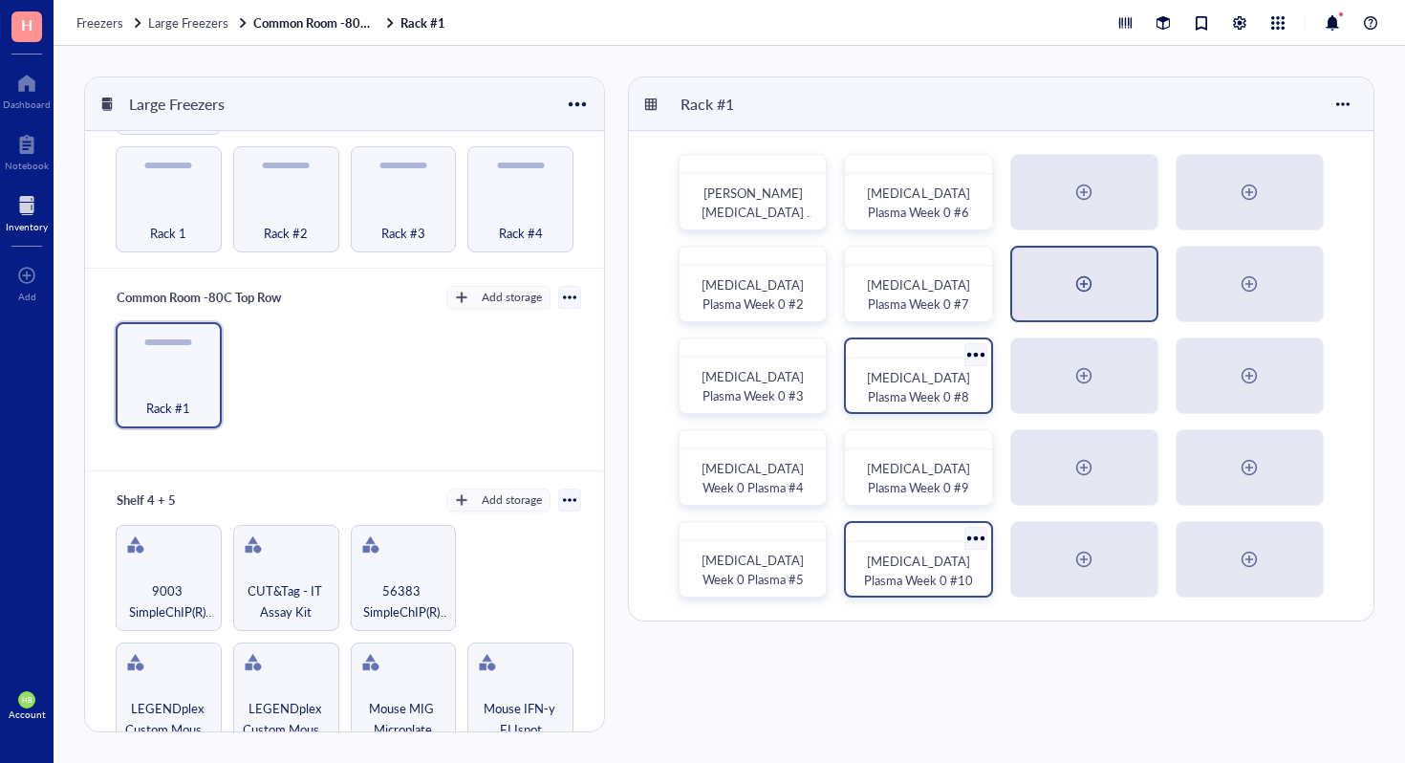
click at [1082, 290] on div at bounding box center [1084, 284] width 31 height 31
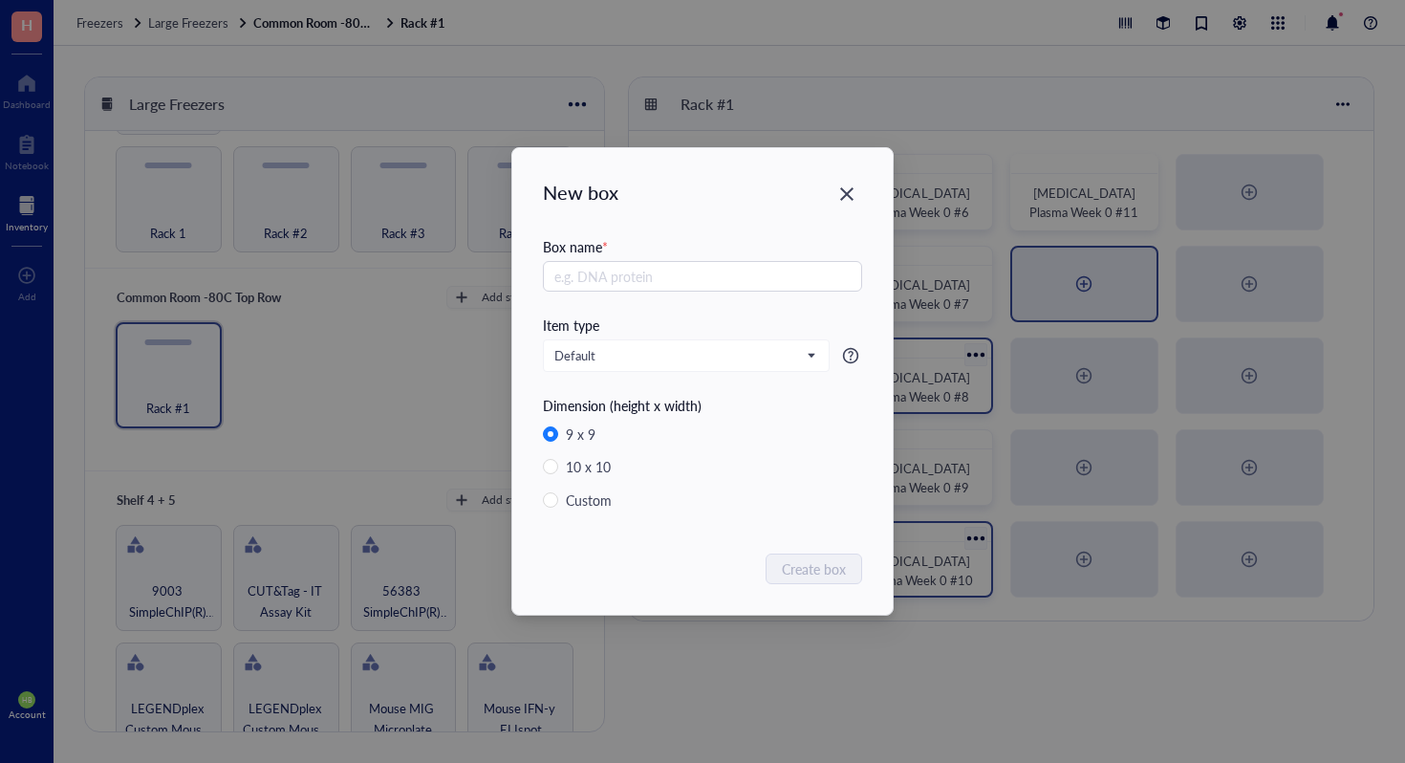
radio input "false"
radio input "true"
paste input "[MEDICAL_DATA] Plasma Week 0 #"
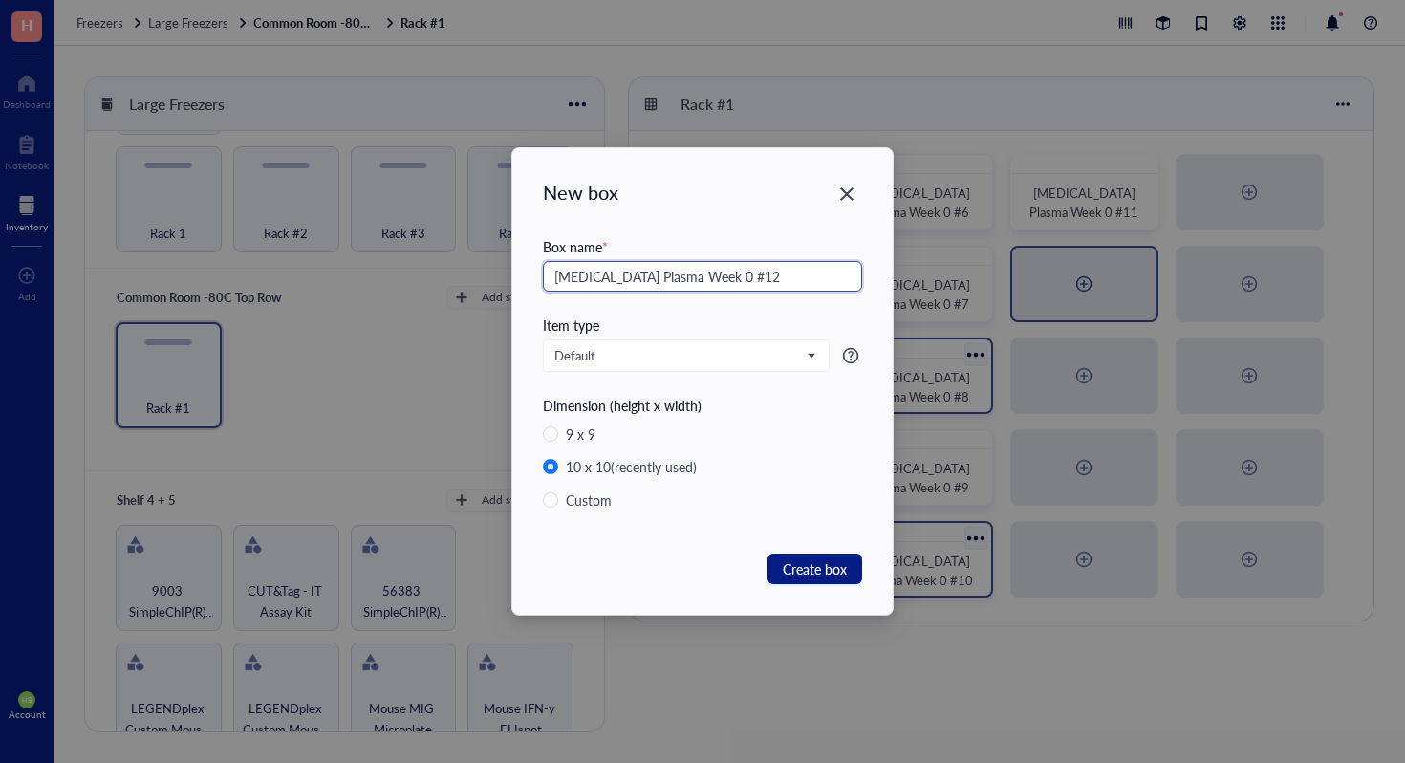
type input "[MEDICAL_DATA] Plasma Week 0 #12"
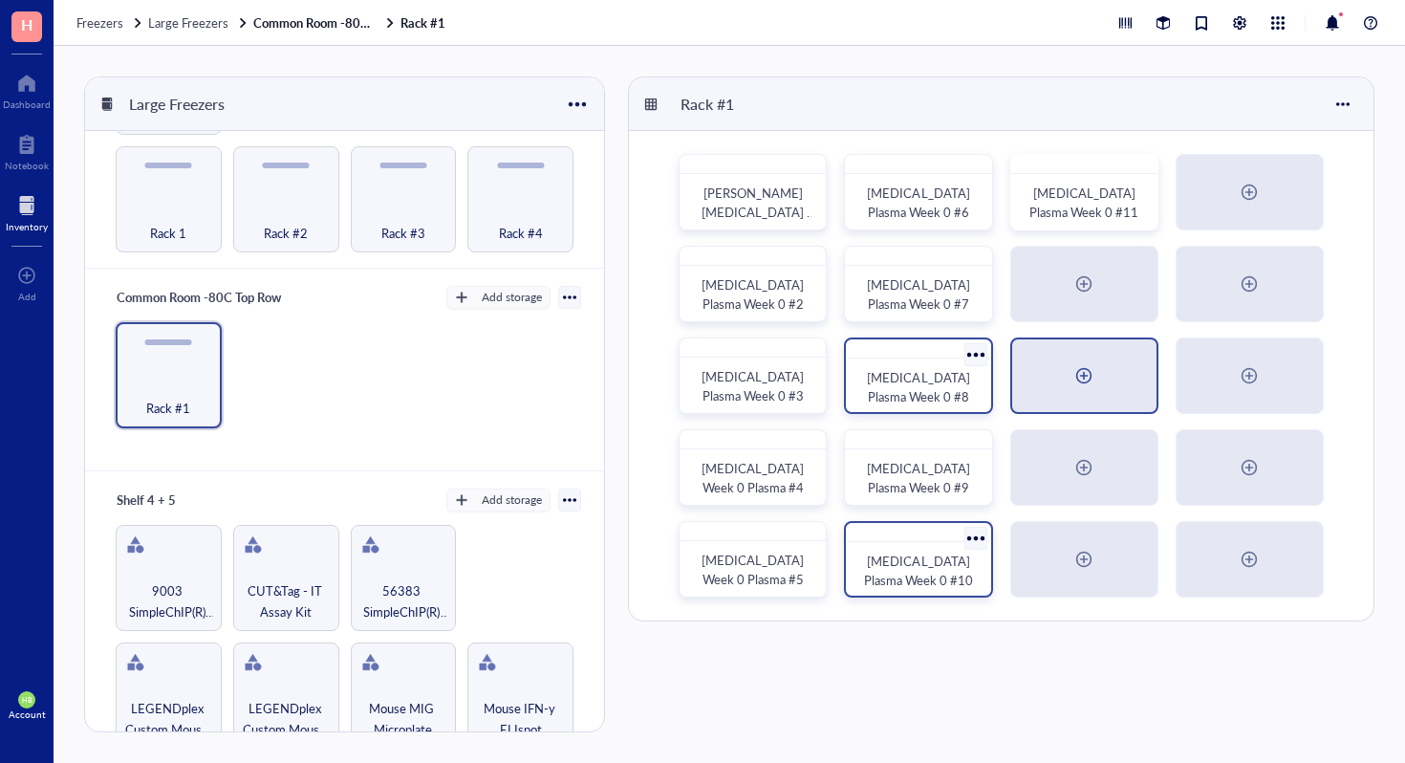
click at [1098, 380] on div at bounding box center [1084, 375] width 31 height 31
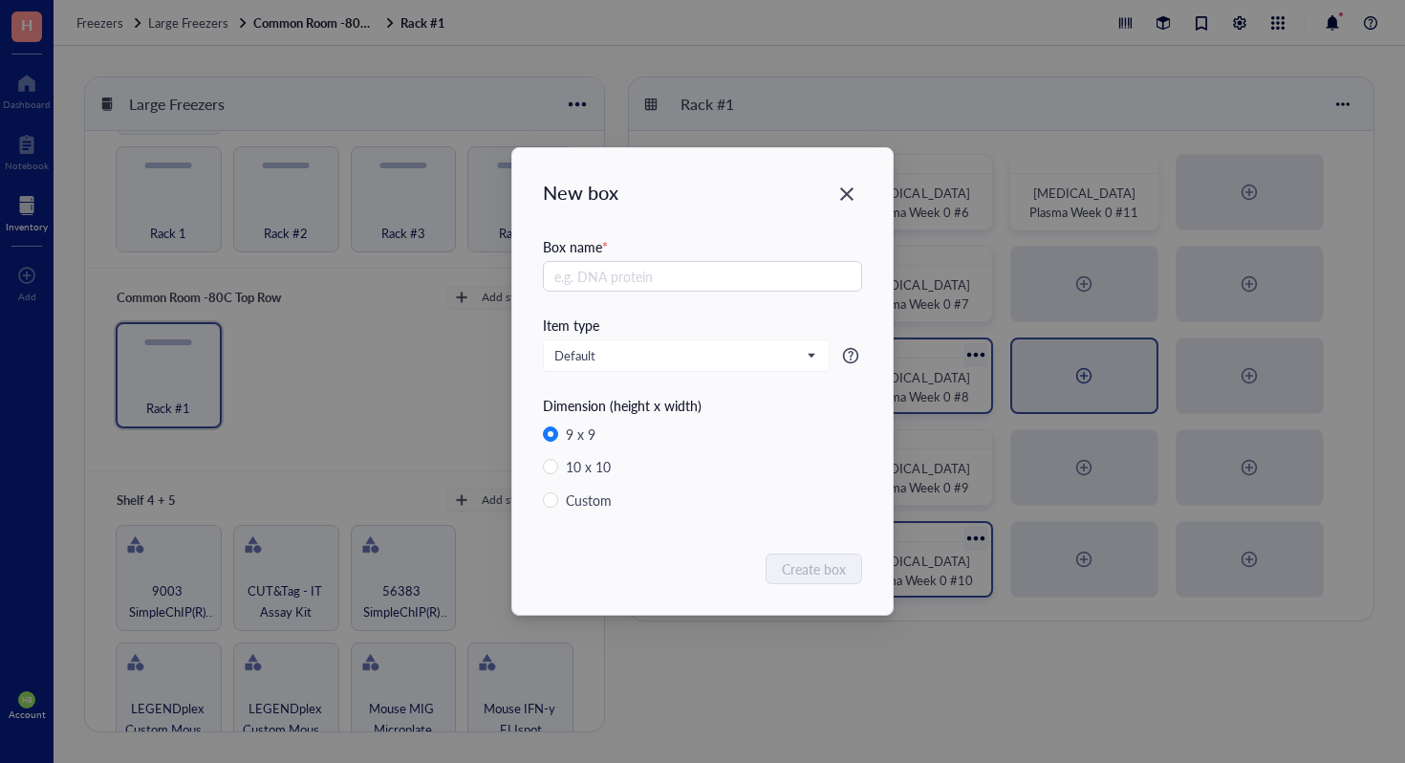
radio input "false"
radio input "true"
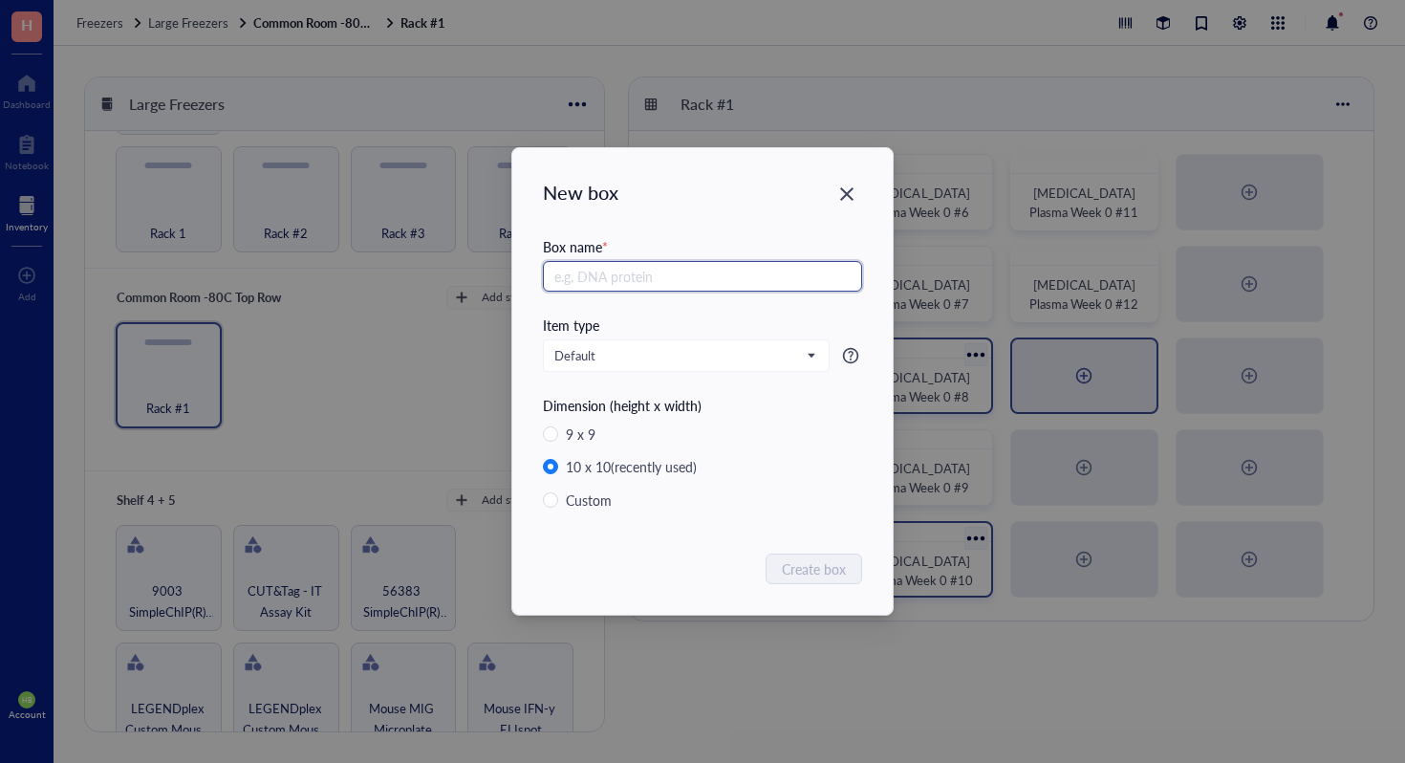
paste input "[MEDICAL_DATA] Plasma Week 0 #"
type input "[MEDICAL_DATA] Plasma Week 0 #13"
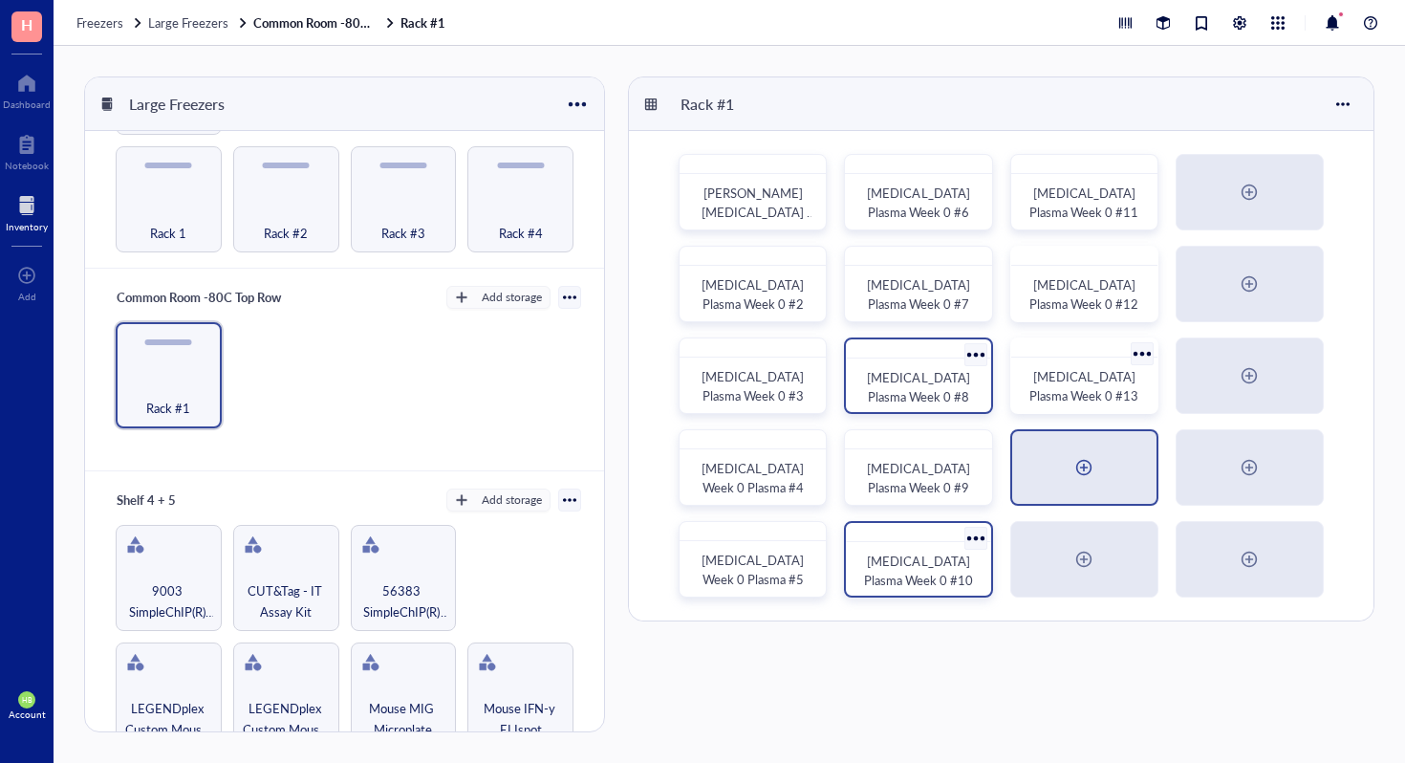
click at [1063, 459] on div at bounding box center [1084, 467] width 144 height 73
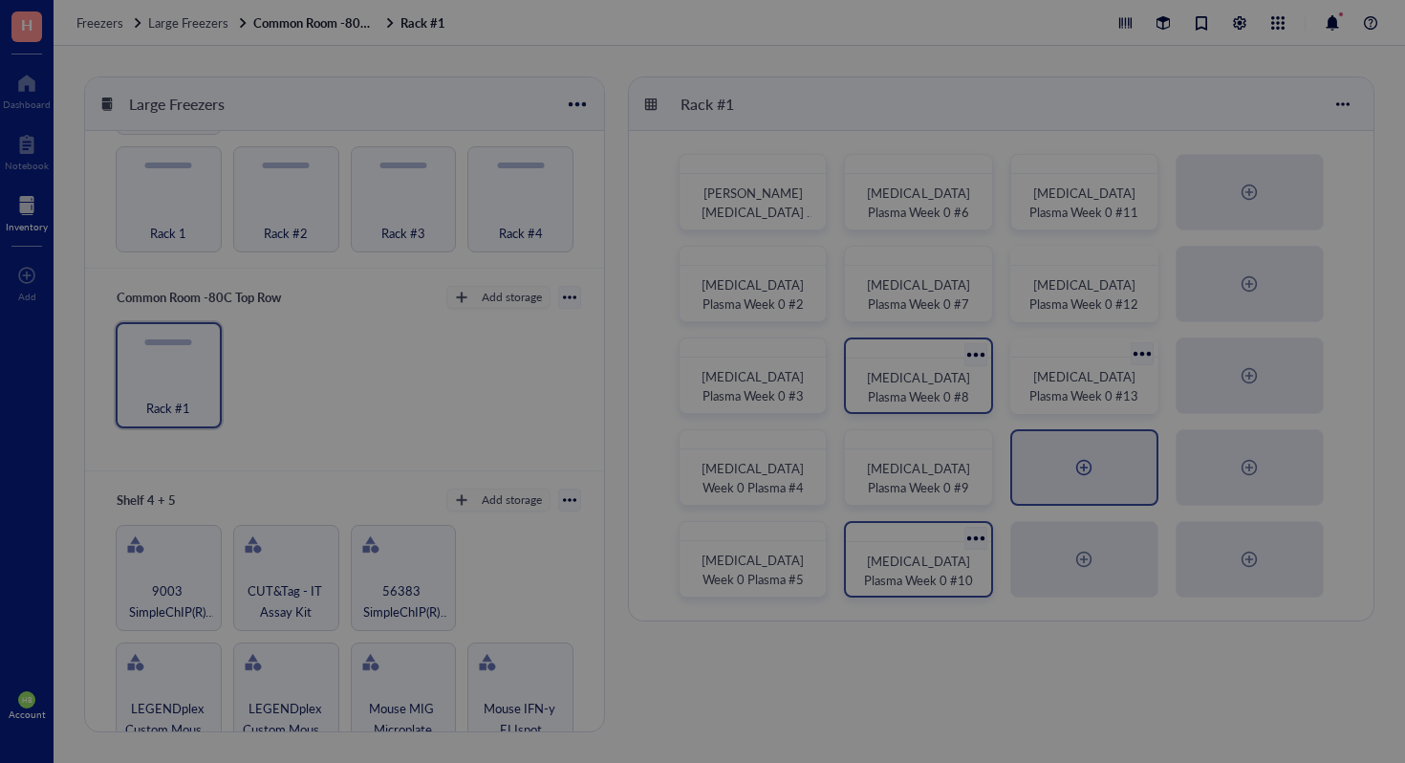
radio input "false"
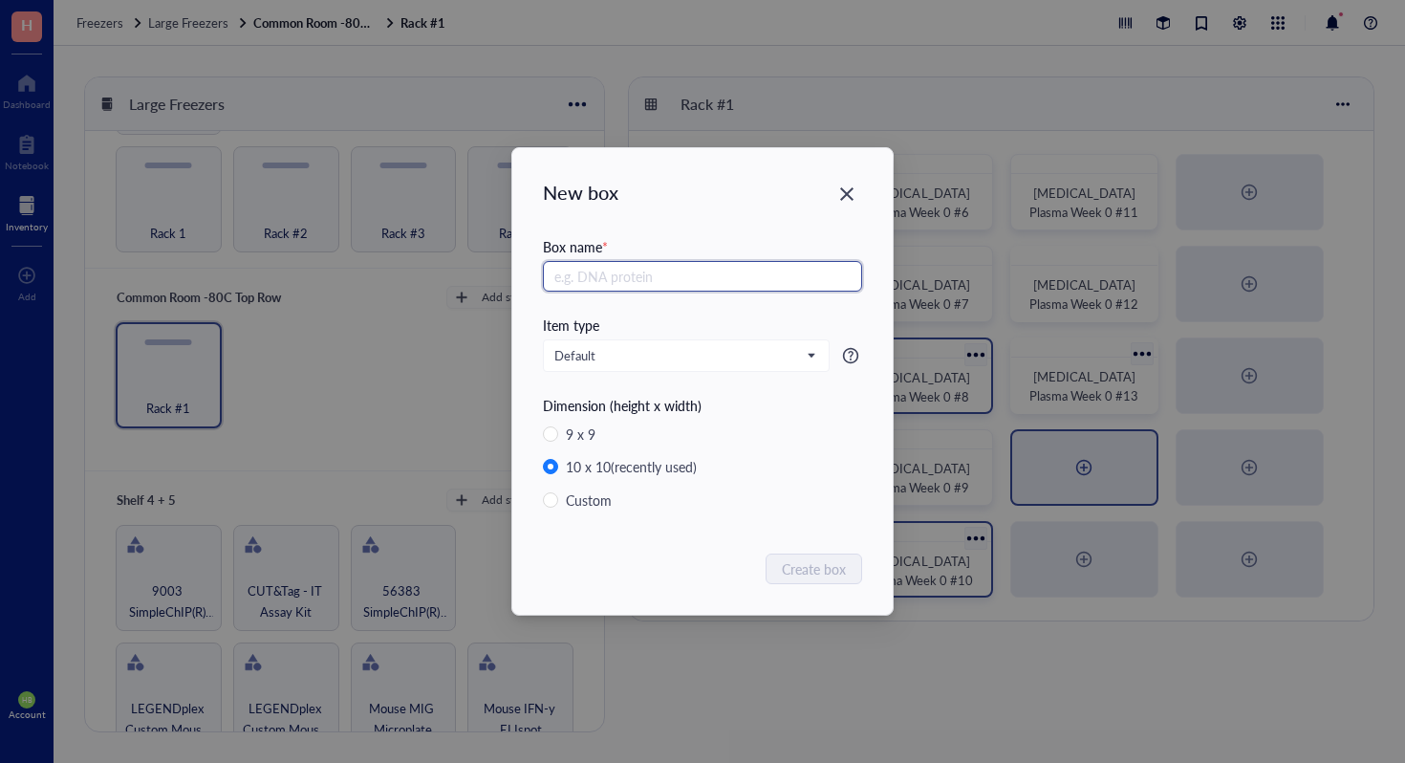
paste input "[MEDICAL_DATA] Plasma Week 0 #"
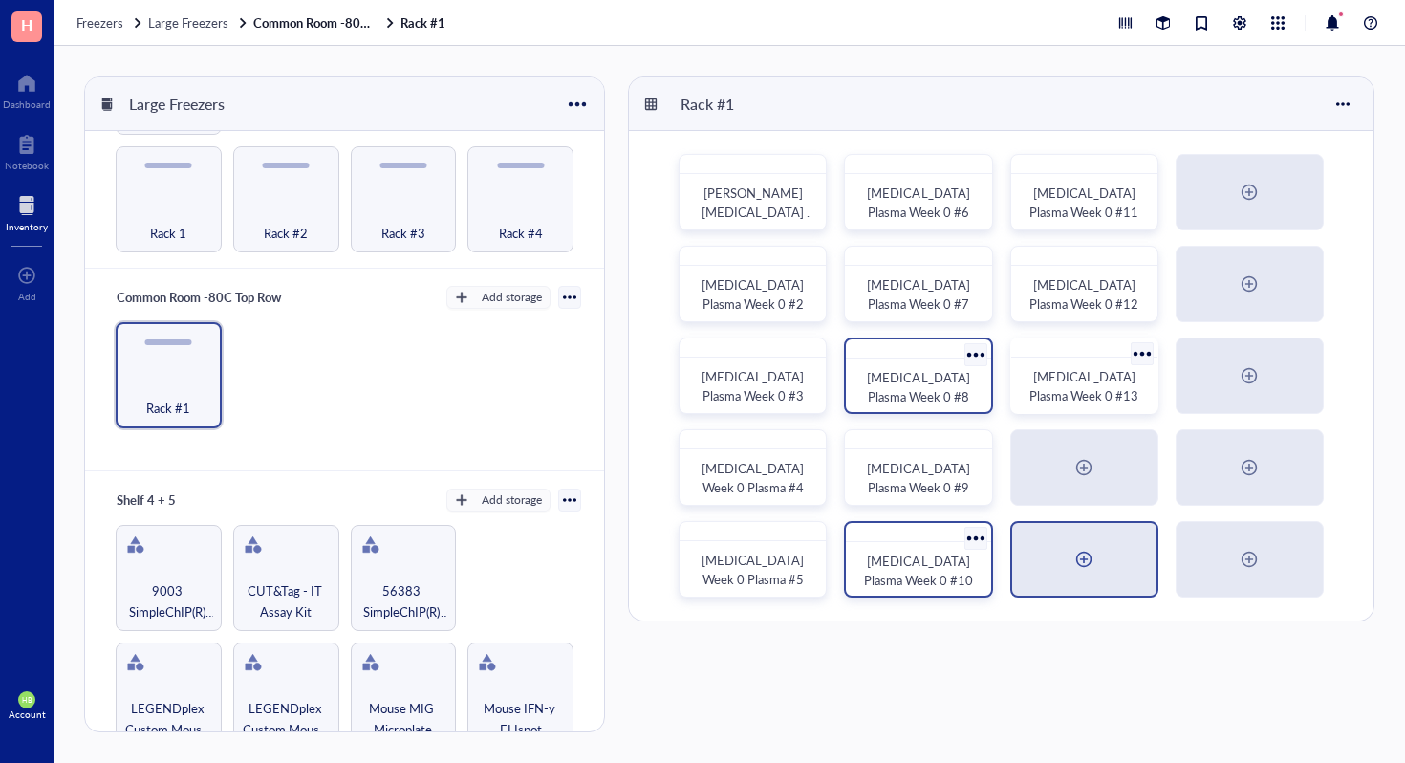
click at [1107, 572] on div at bounding box center [1084, 559] width 144 height 73
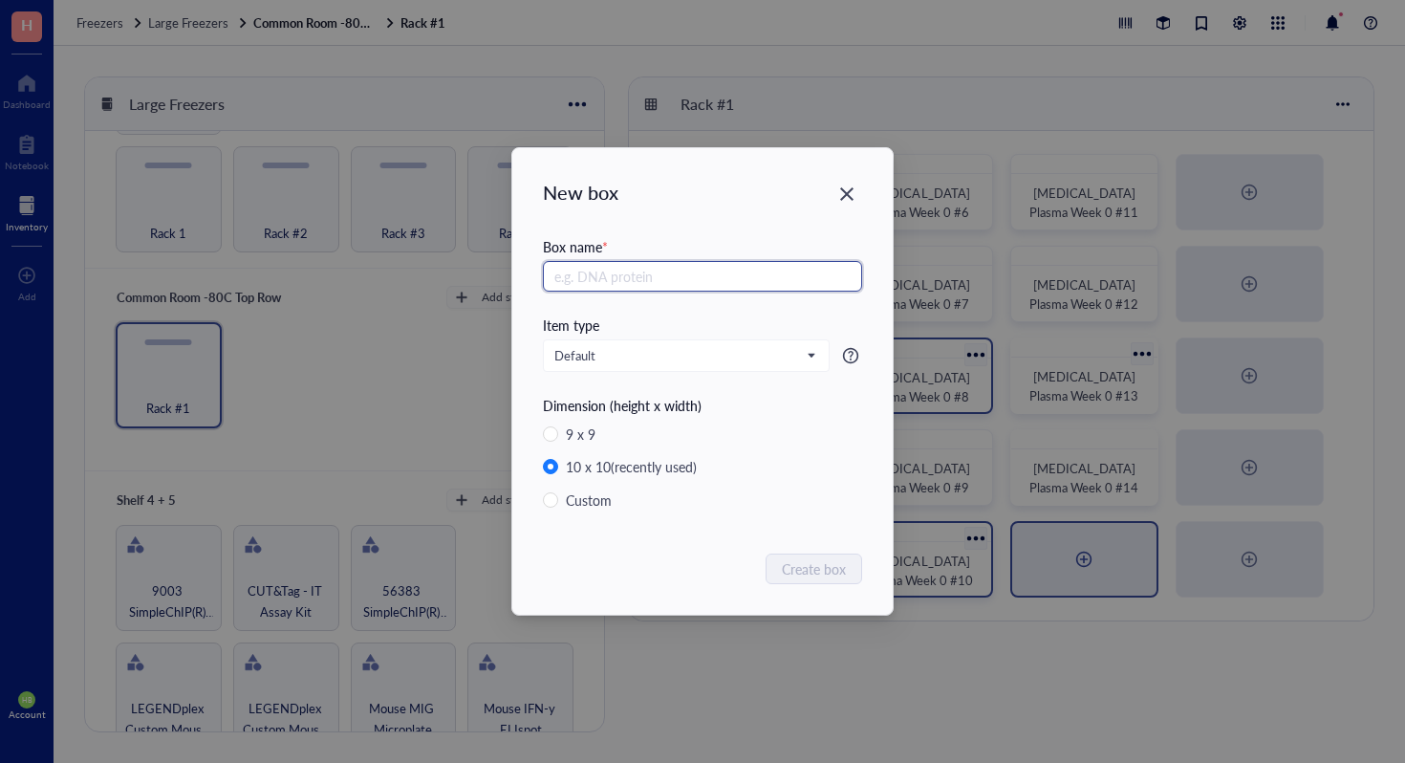
paste input "[MEDICAL_DATA] Plasma Week 0 #"
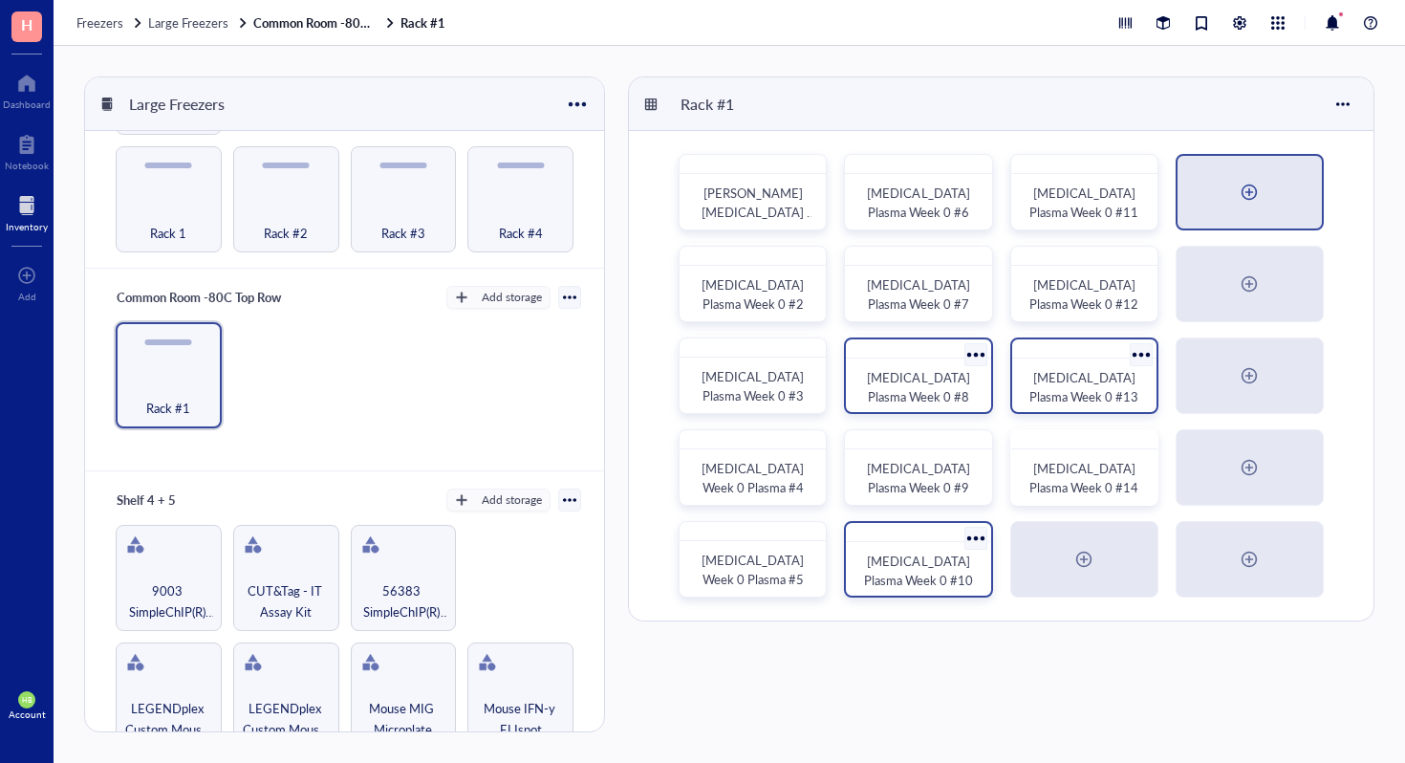
click at [1272, 163] on div at bounding box center [1250, 192] width 144 height 73
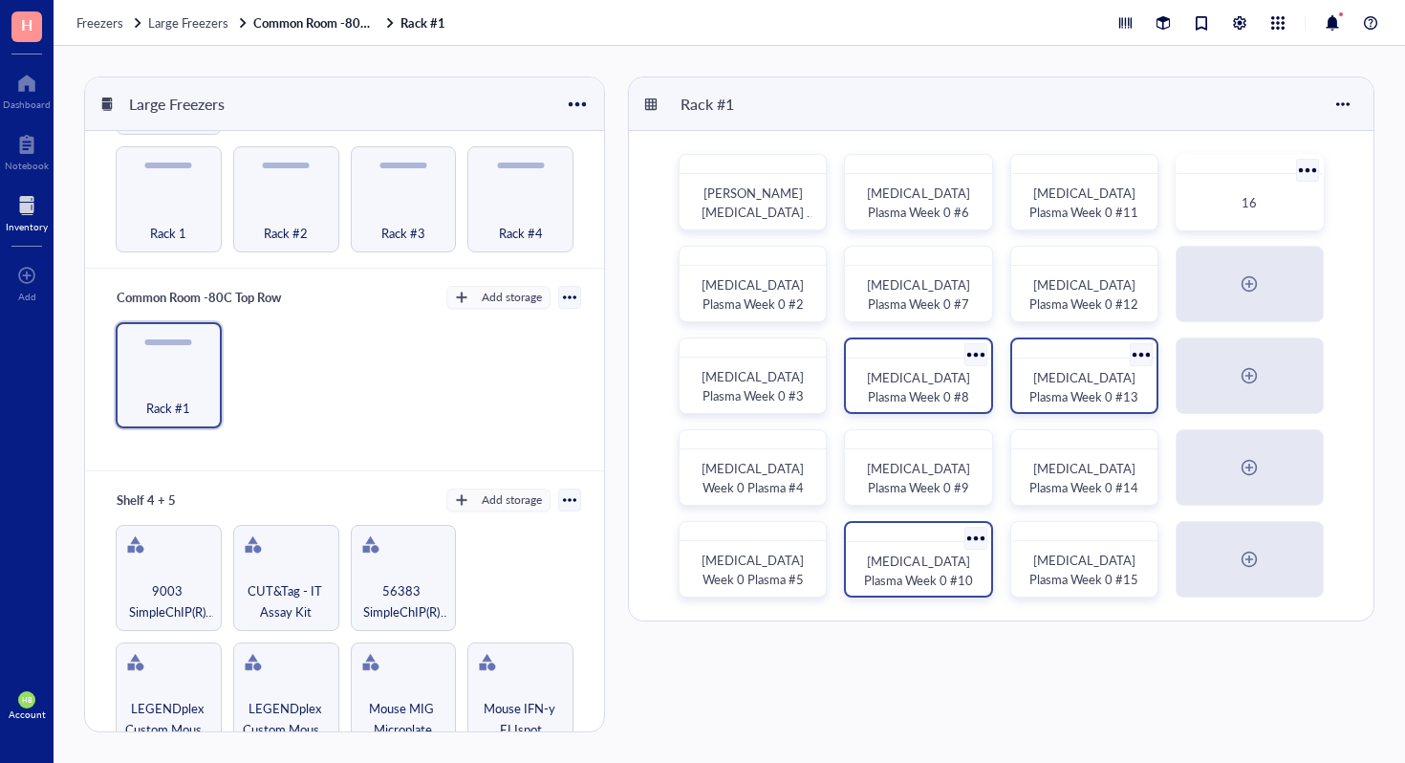
click at [1300, 173] on div at bounding box center [1308, 170] width 28 height 28
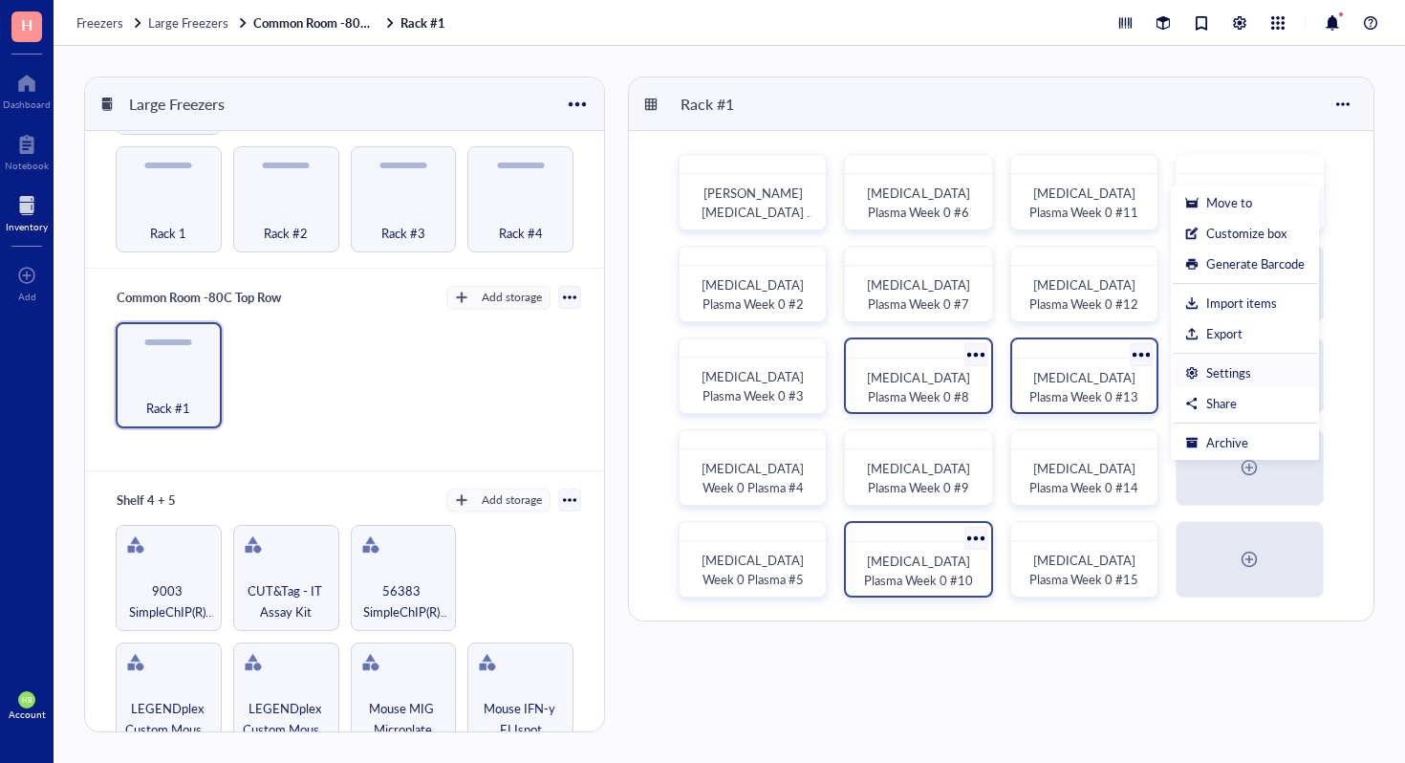
click at [1267, 380] on div "Settings" at bounding box center [1246, 372] width 120 height 17
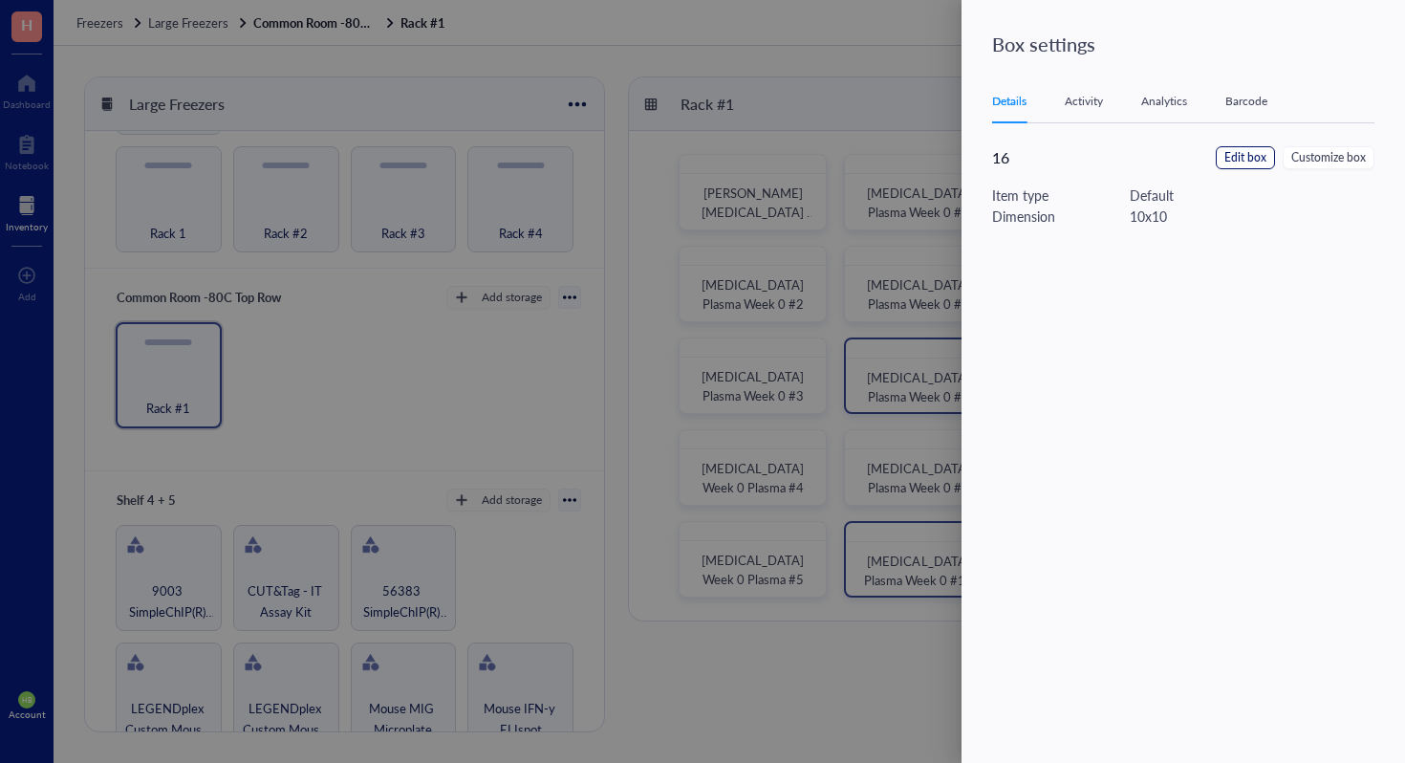
click at [1245, 160] on span "Edit box" at bounding box center [1246, 158] width 42 height 18
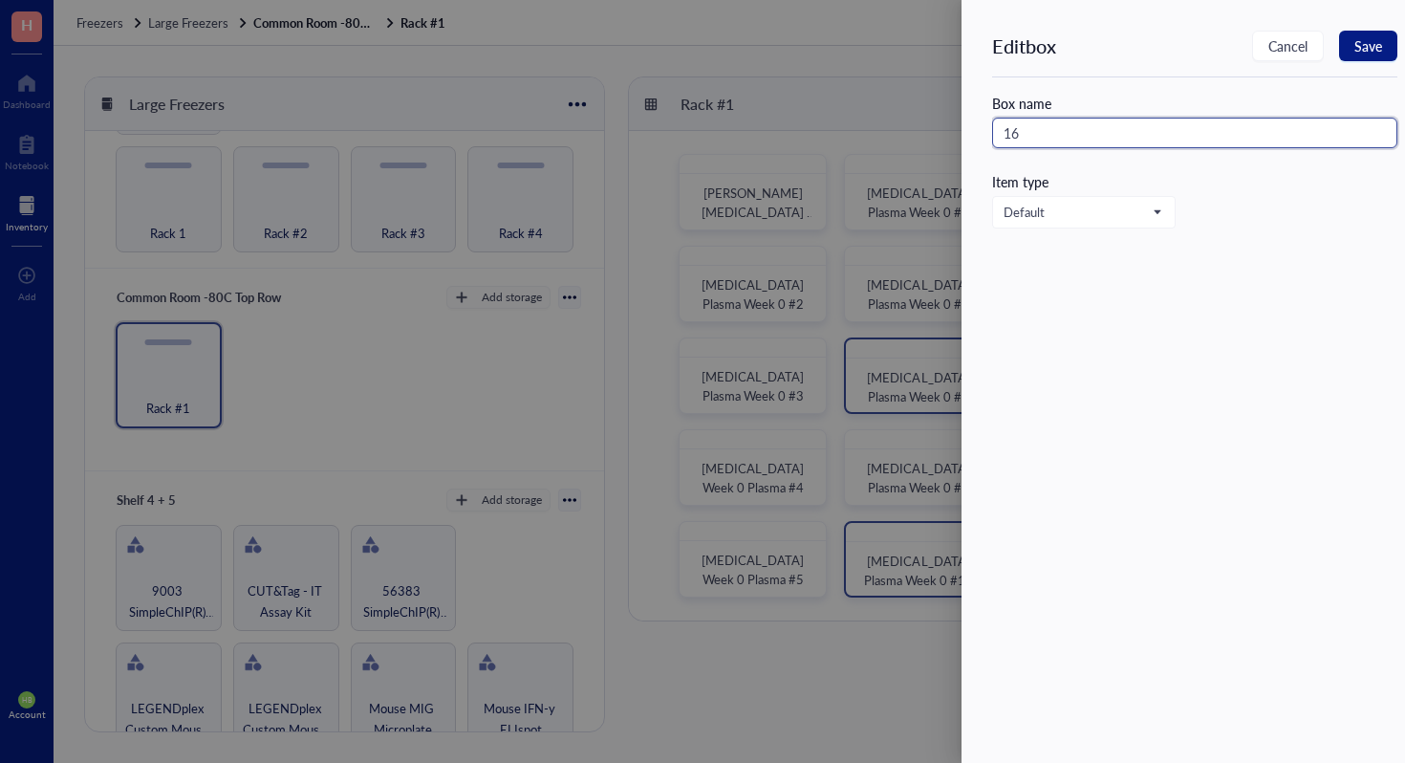
click at [998, 133] on input "16" at bounding box center [1194, 133] width 405 height 31
paste input "[MEDICAL_DATA] Plasma Week 0 #"
click at [1375, 41] on span "Save" at bounding box center [1369, 45] width 28 height 15
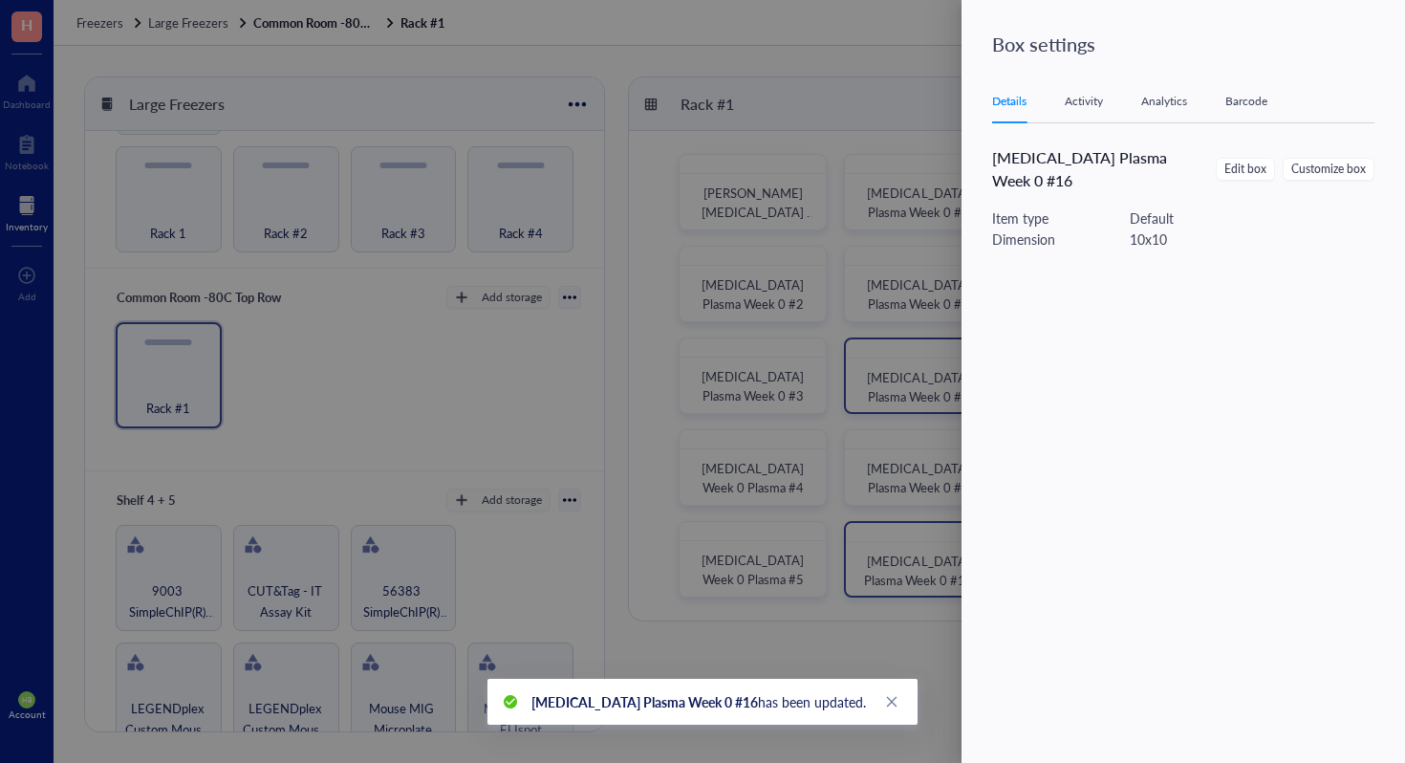
click at [903, 282] on div at bounding box center [702, 381] width 1405 height 763
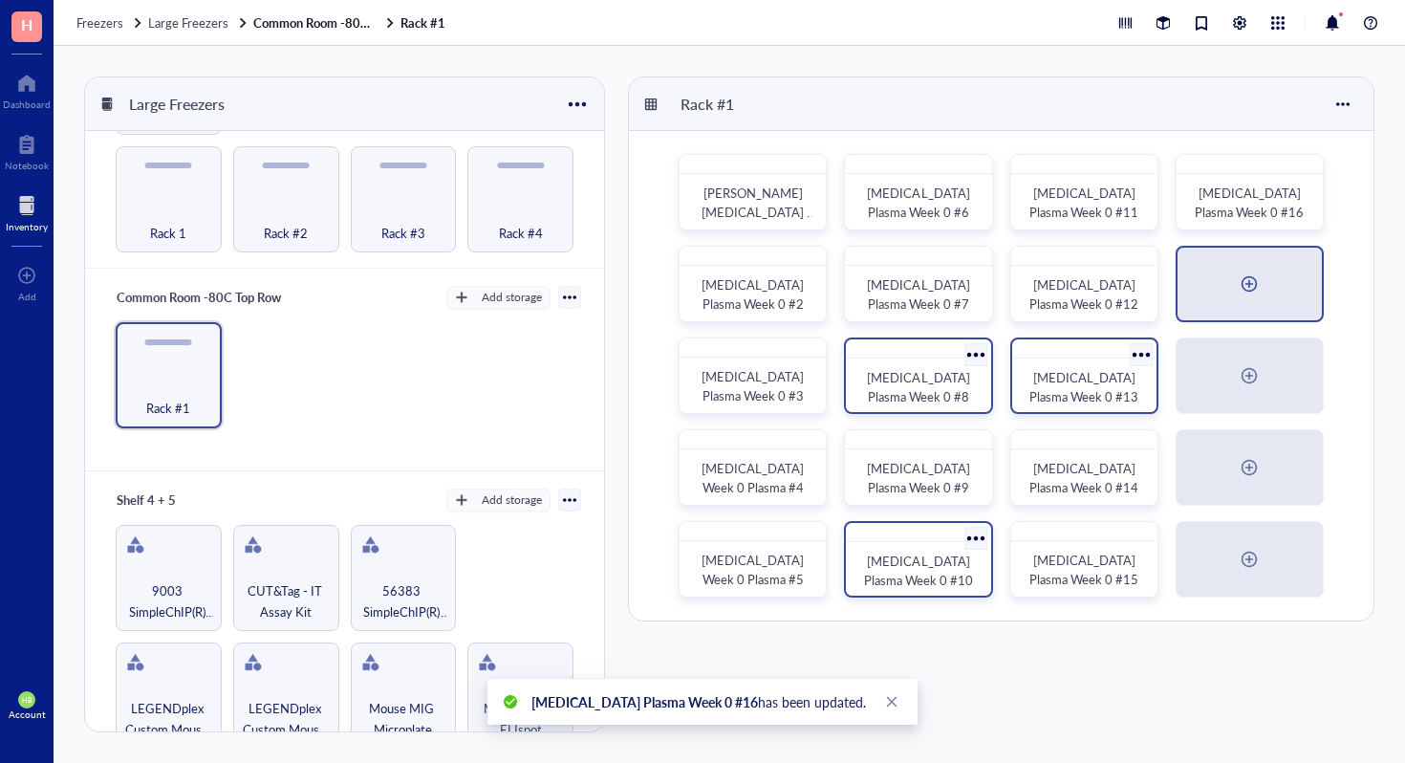
click at [1248, 280] on div at bounding box center [1249, 284] width 31 height 31
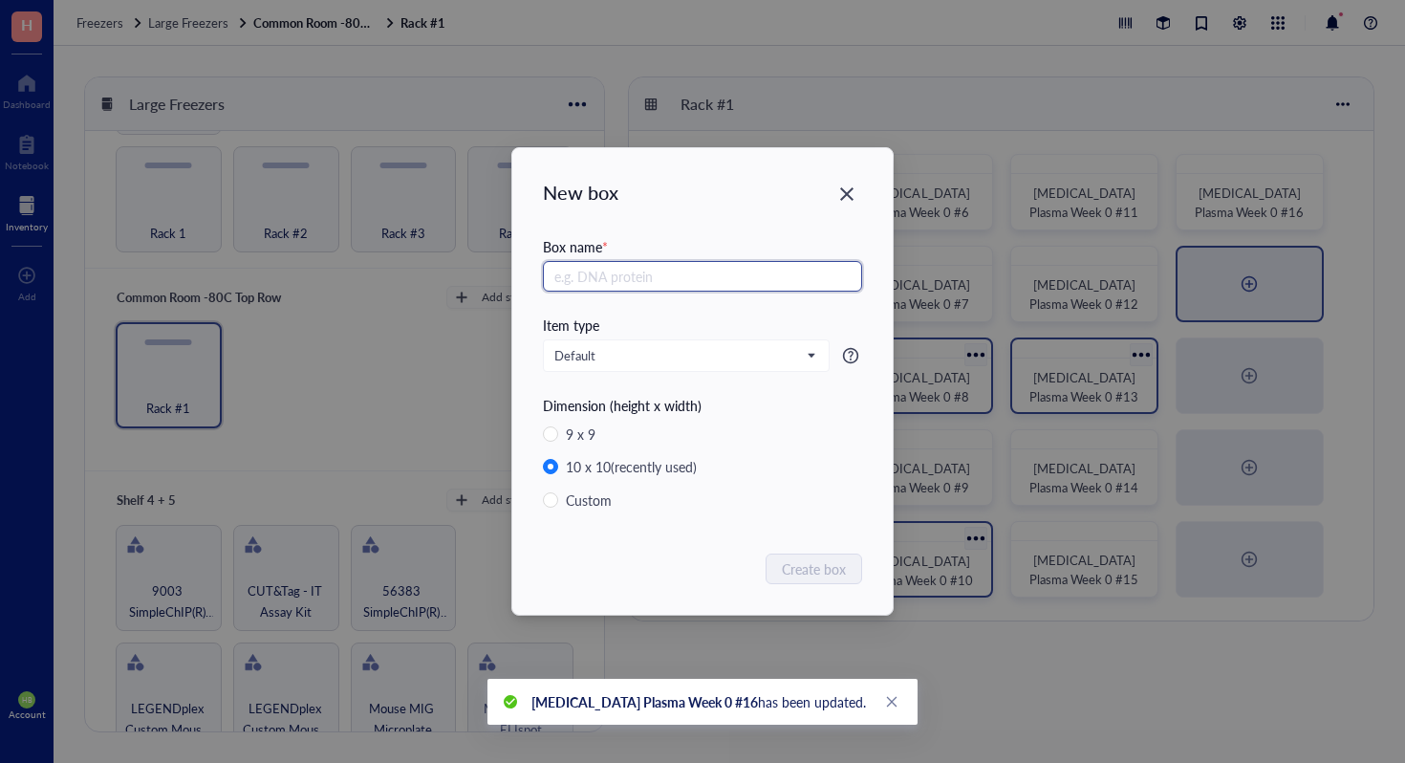
paste input "[MEDICAL_DATA] Plasma Week 0 #"
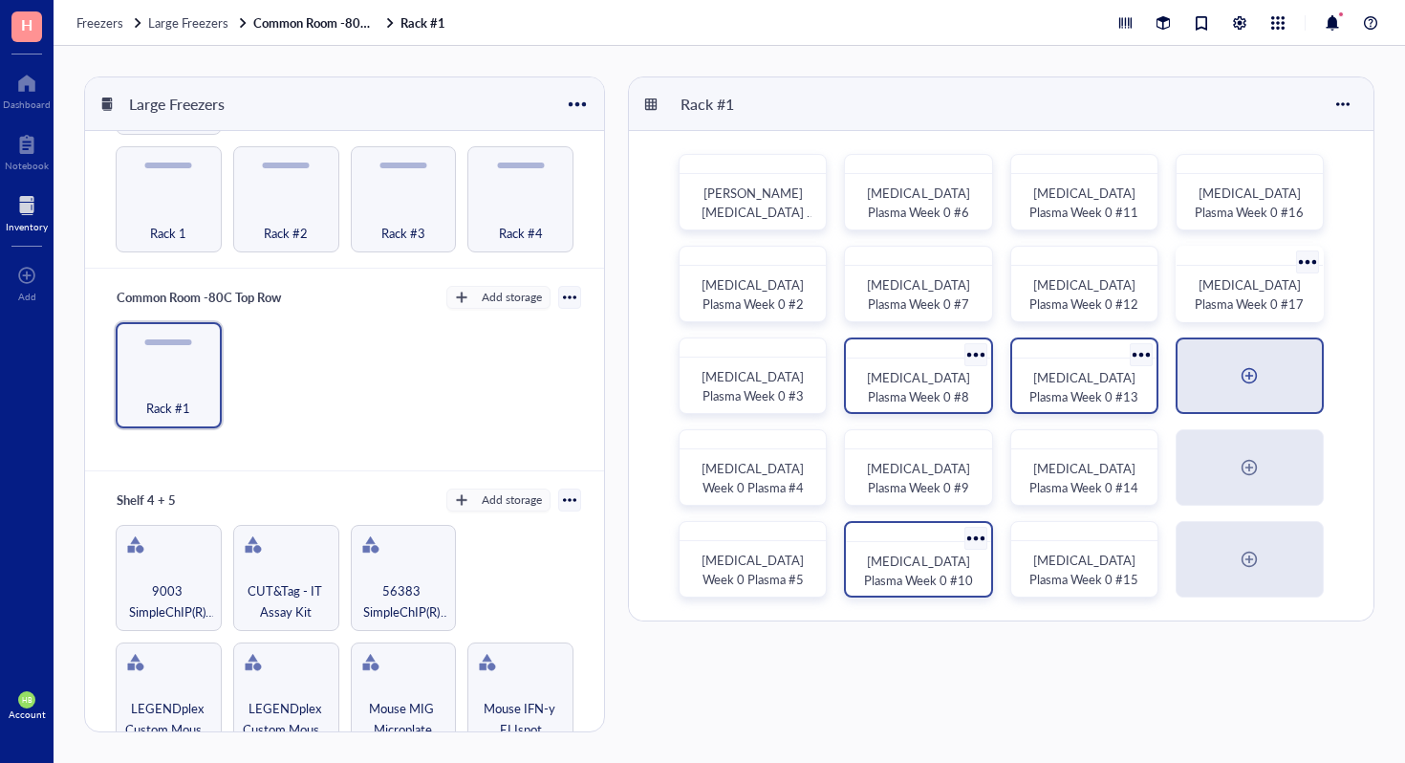
click at [1259, 384] on div at bounding box center [1249, 375] width 31 height 31
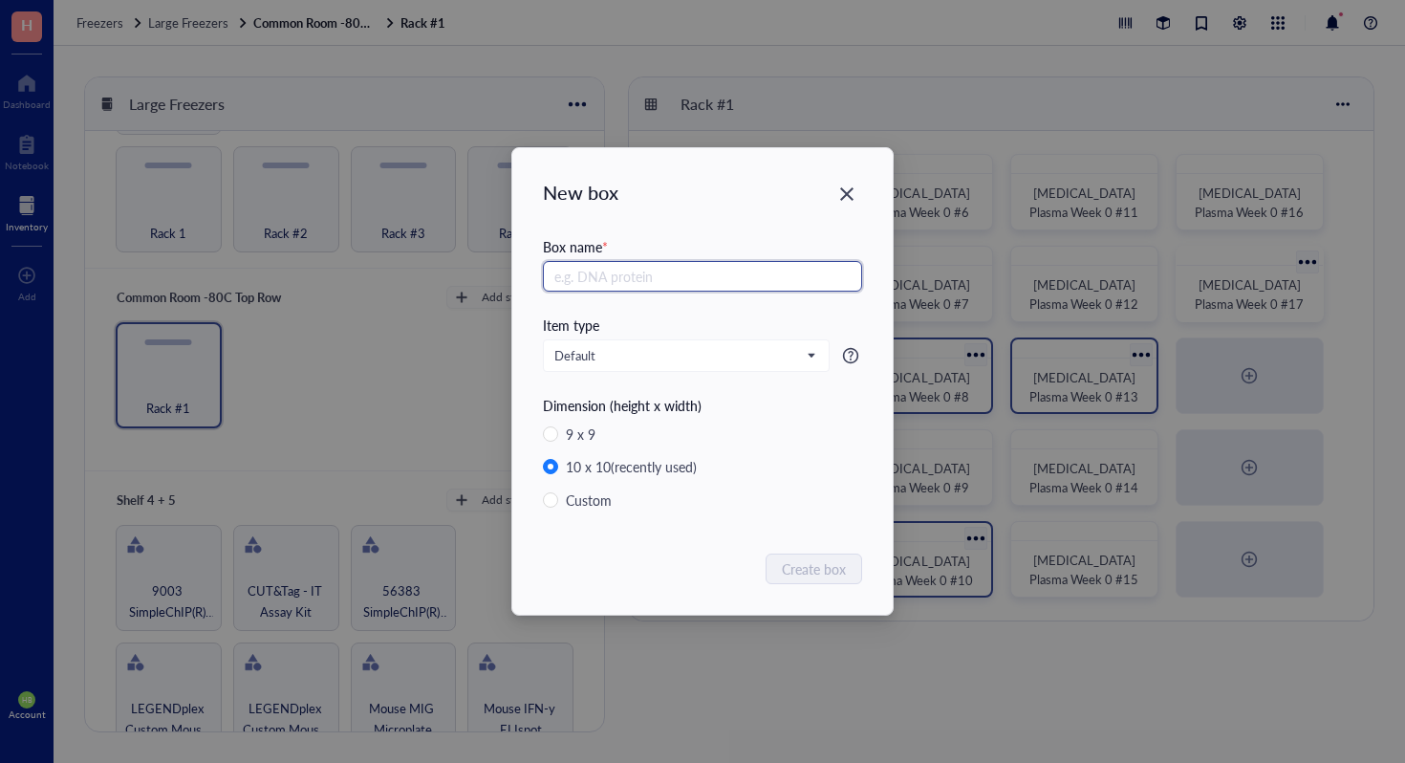
paste input "[MEDICAL_DATA] Plasma Week 0 #"
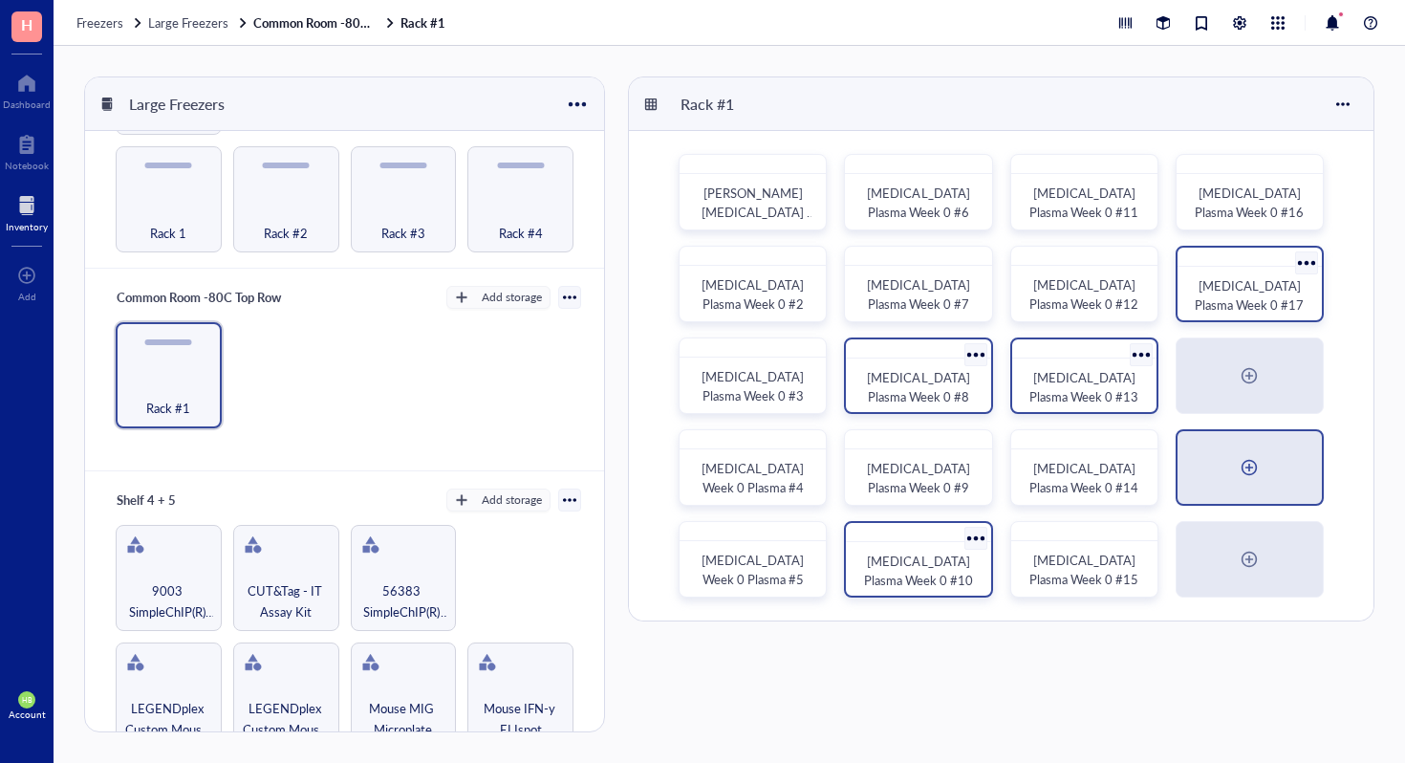
click at [1238, 490] on div at bounding box center [1250, 467] width 144 height 73
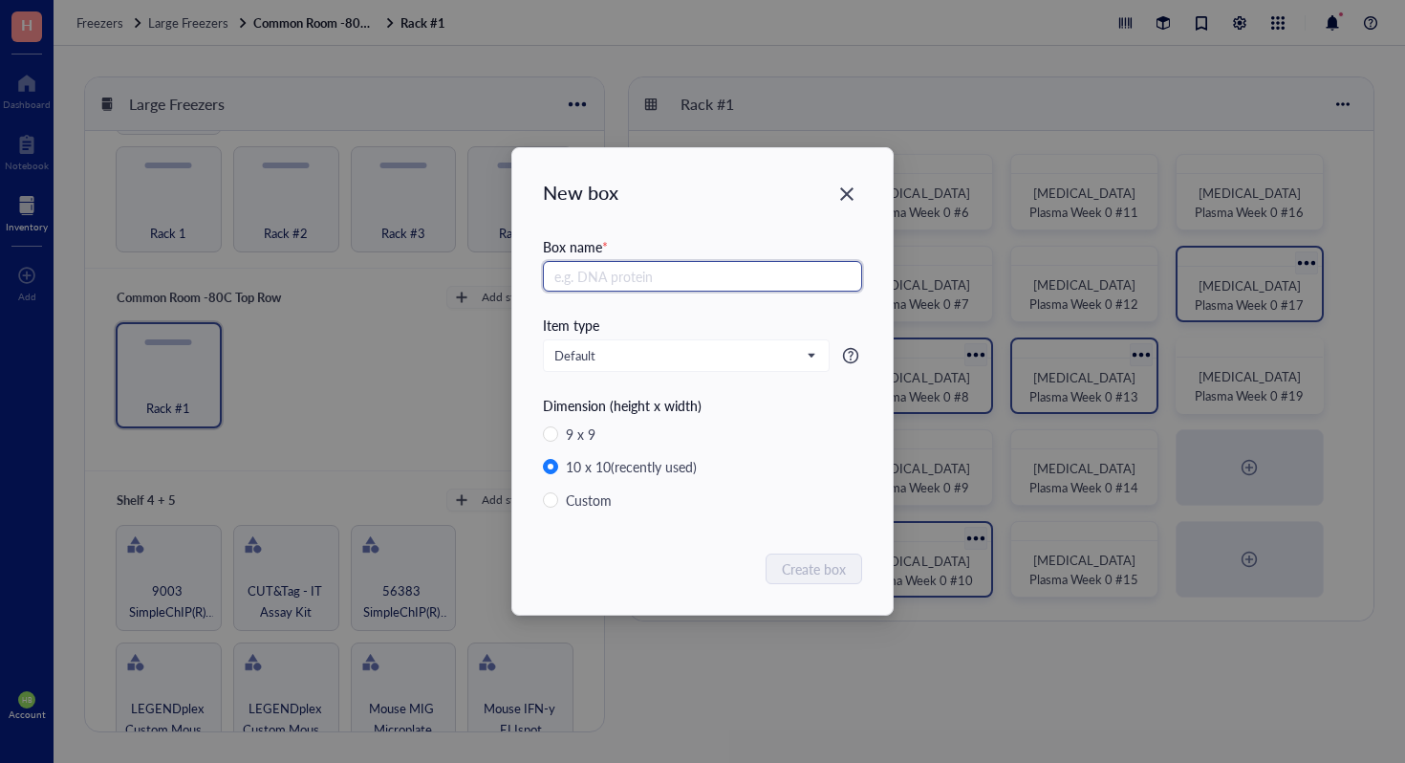
paste input "[MEDICAL_DATA] Plasma Week 0 #"
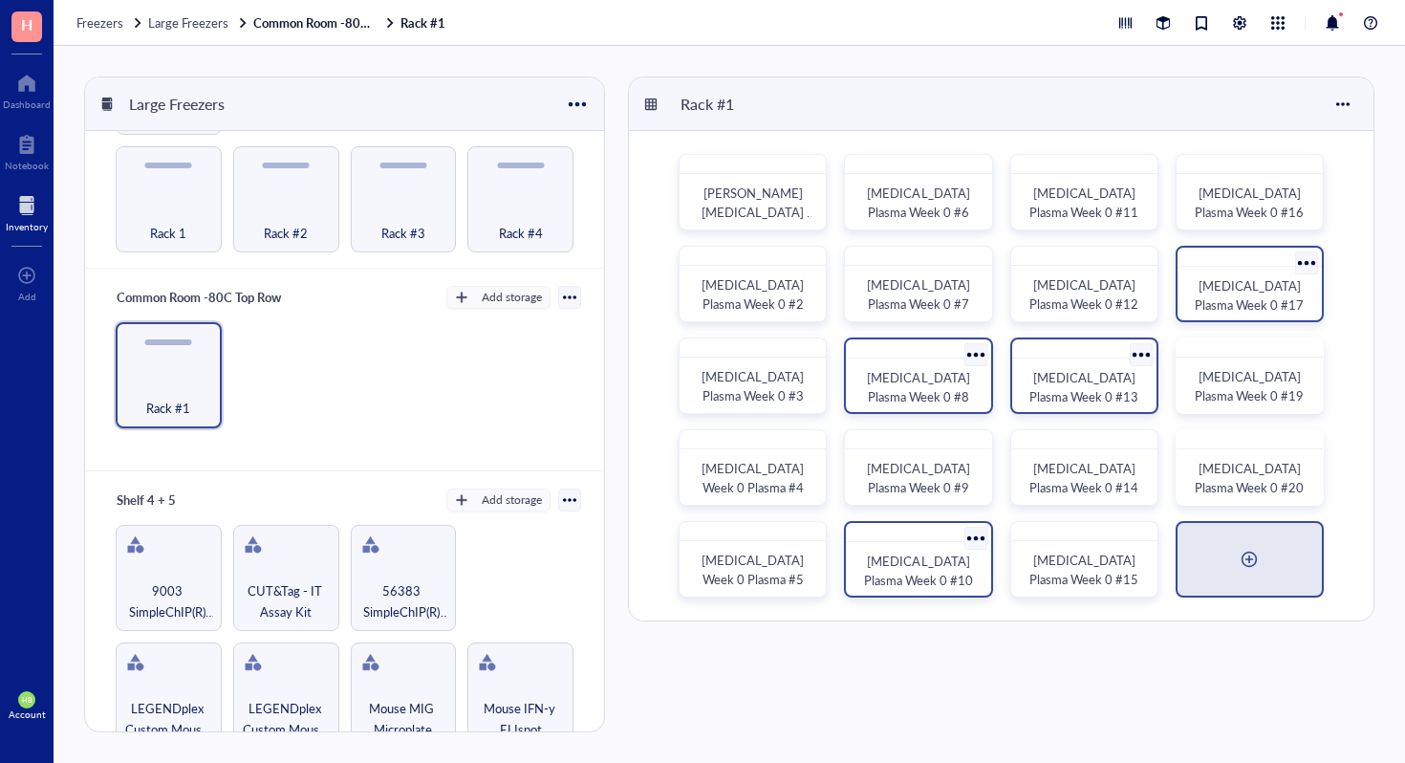
click at [1232, 555] on div at bounding box center [1250, 559] width 144 height 73
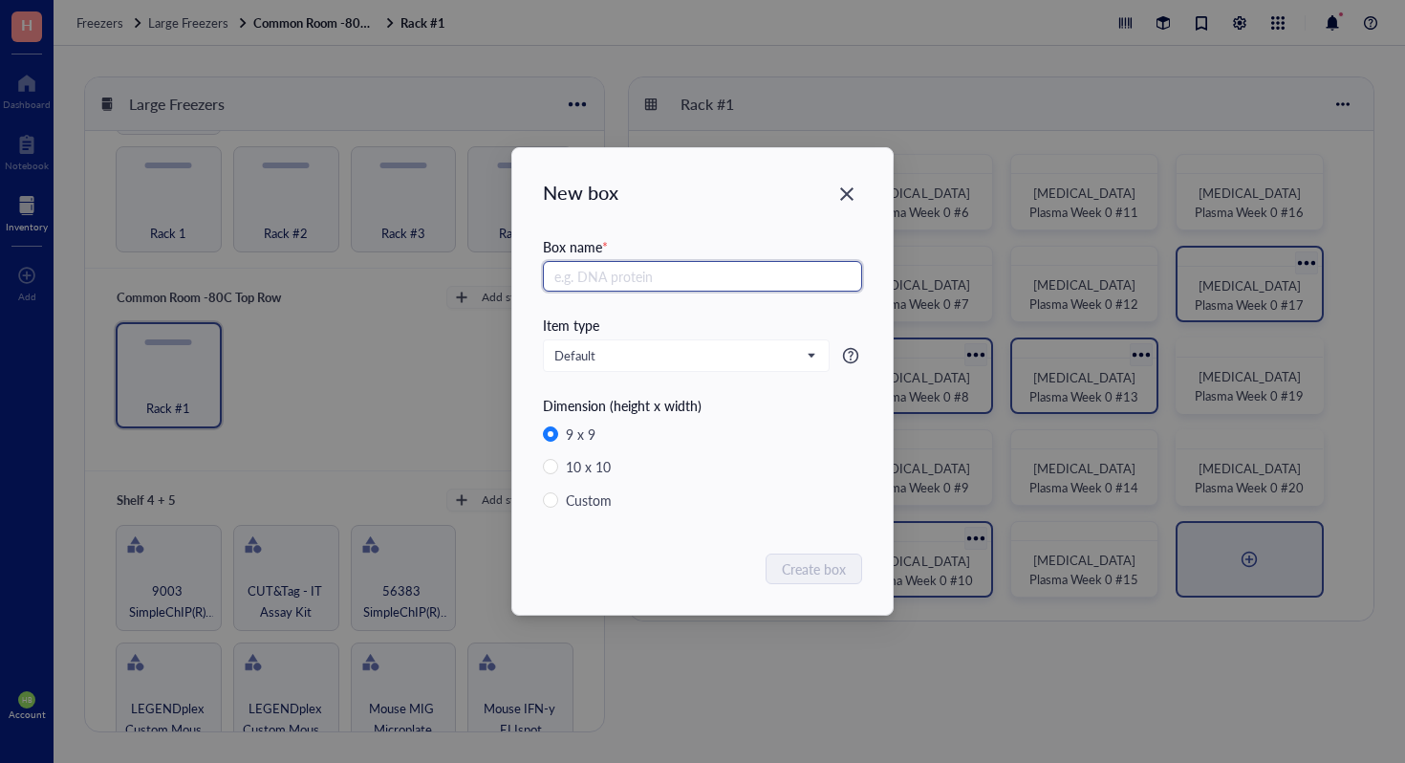
paste input "[MEDICAL_DATA] Plasma Week 0 #"
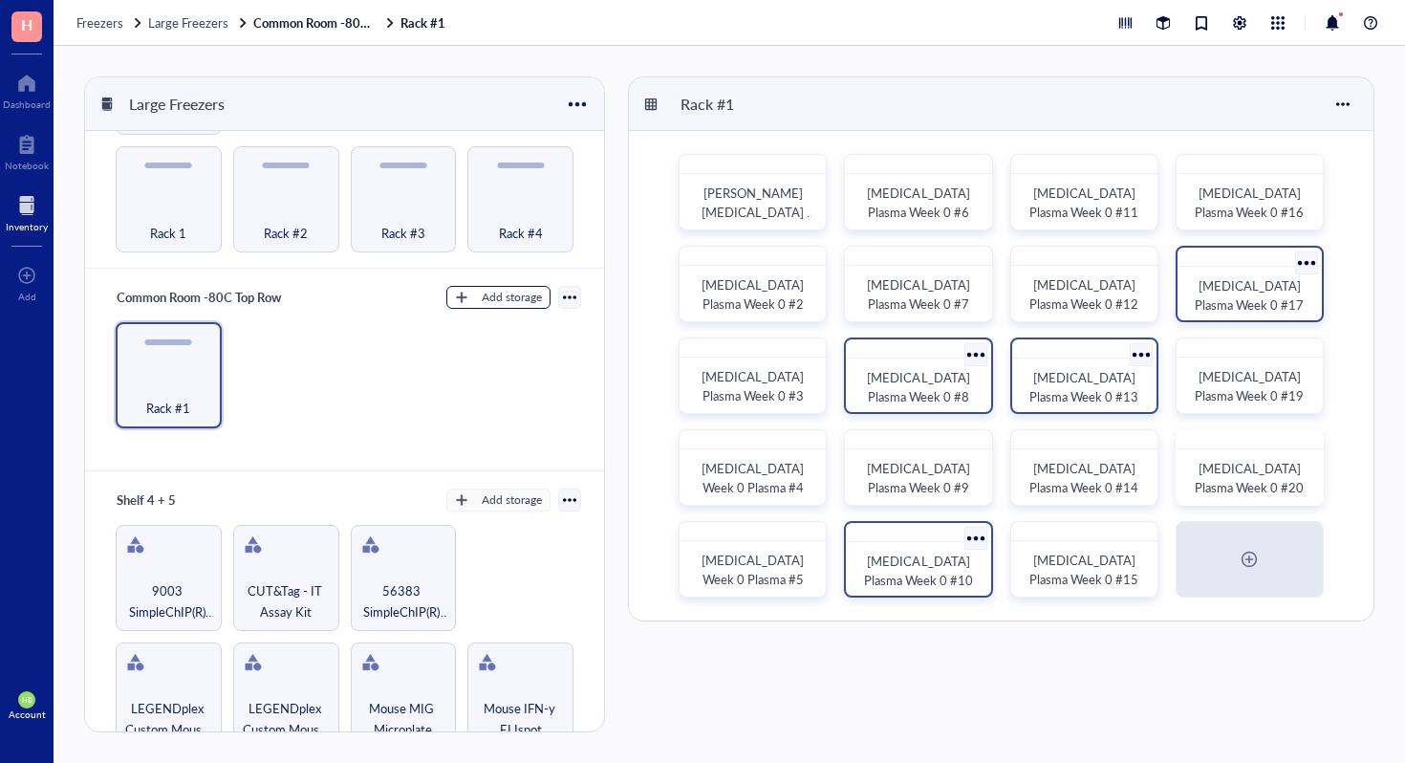
click at [482, 293] on div "Add storage" at bounding box center [512, 297] width 60 height 17
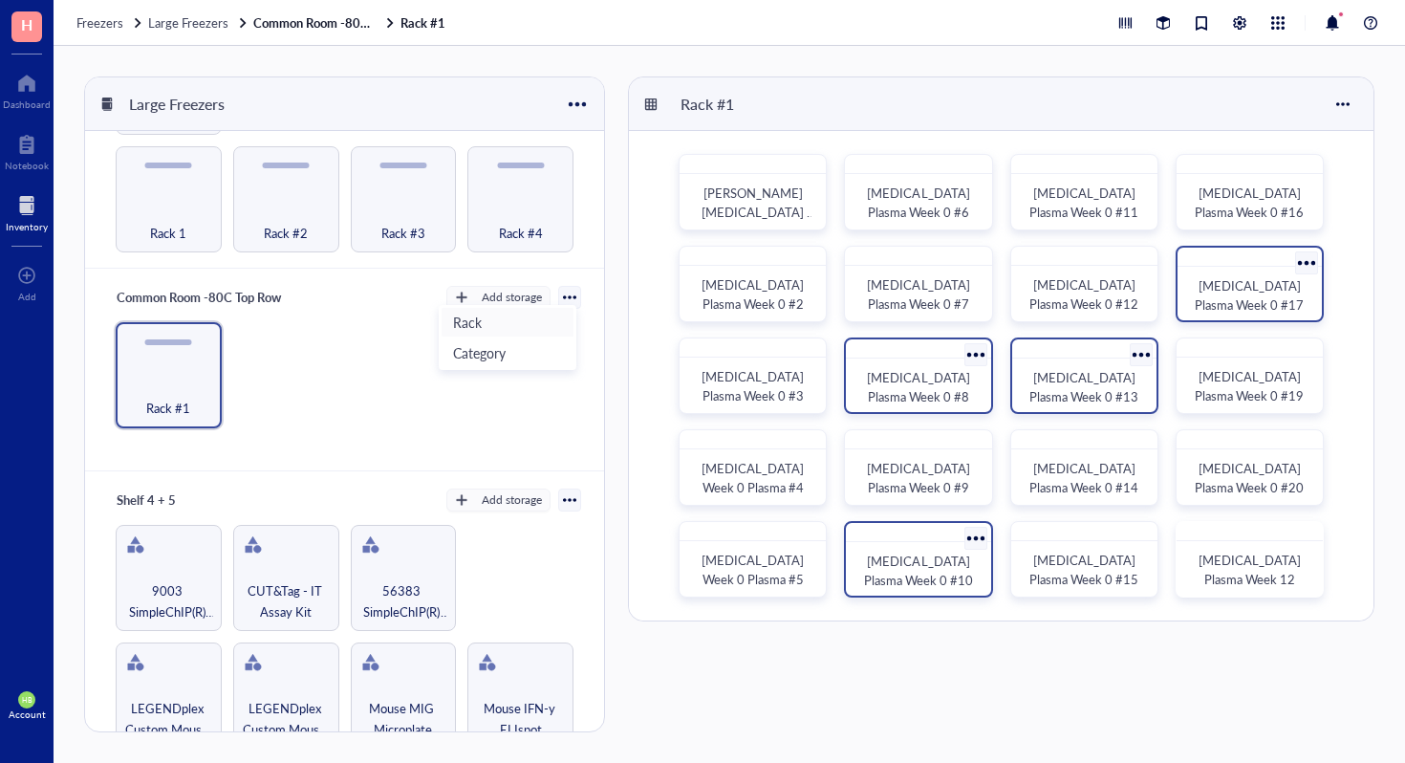
click at [502, 328] on span "Rack" at bounding box center [507, 322] width 109 height 21
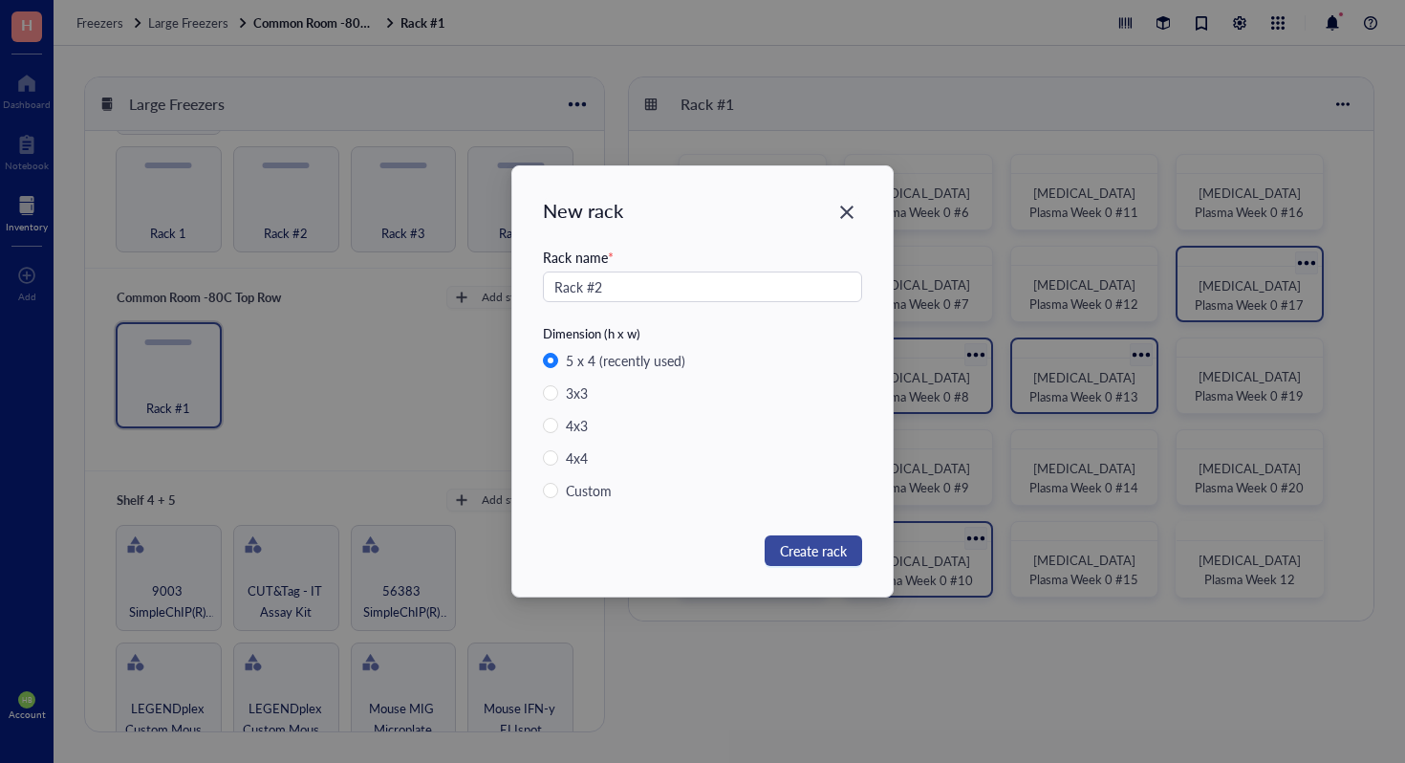
click at [849, 556] on button "Create rack" at bounding box center [814, 550] width 98 height 31
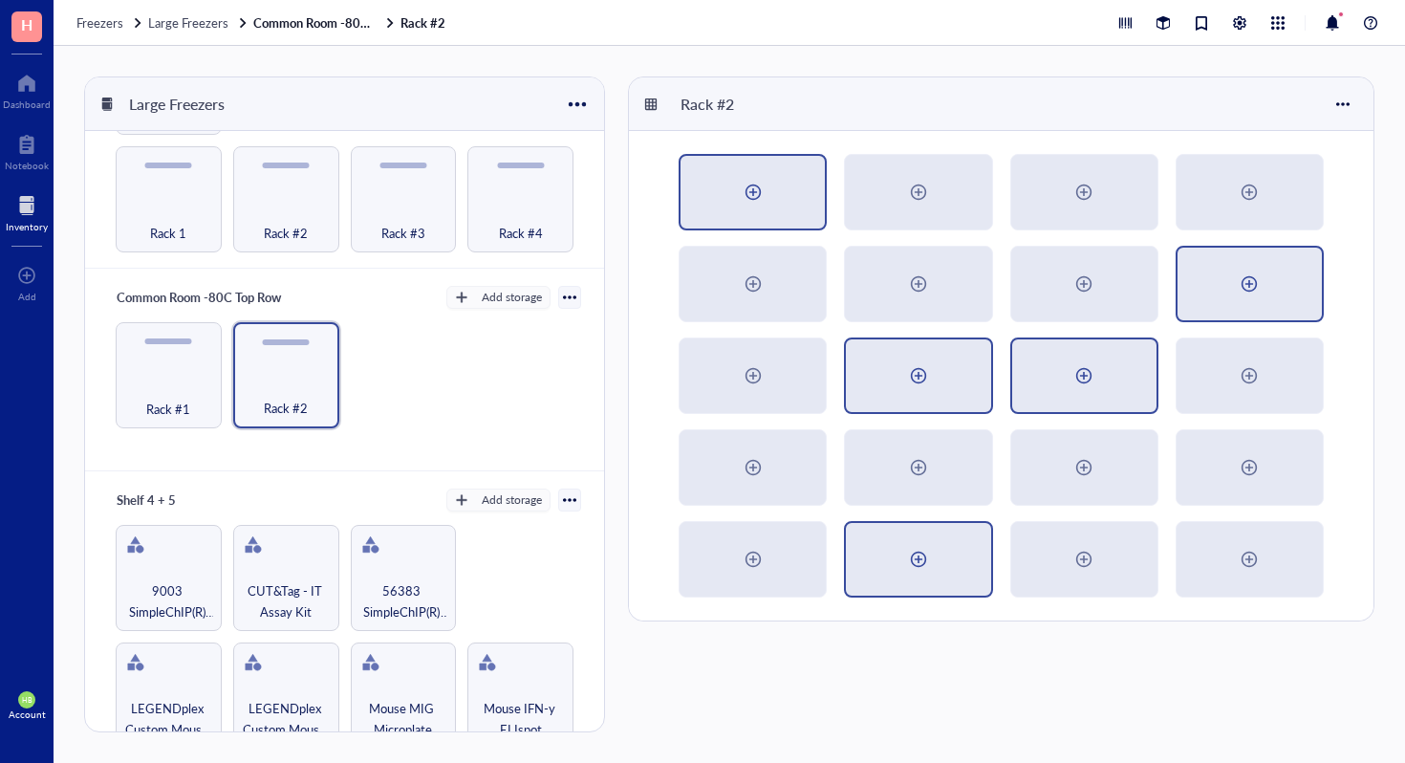
click at [757, 171] on div at bounding box center [753, 192] width 144 height 73
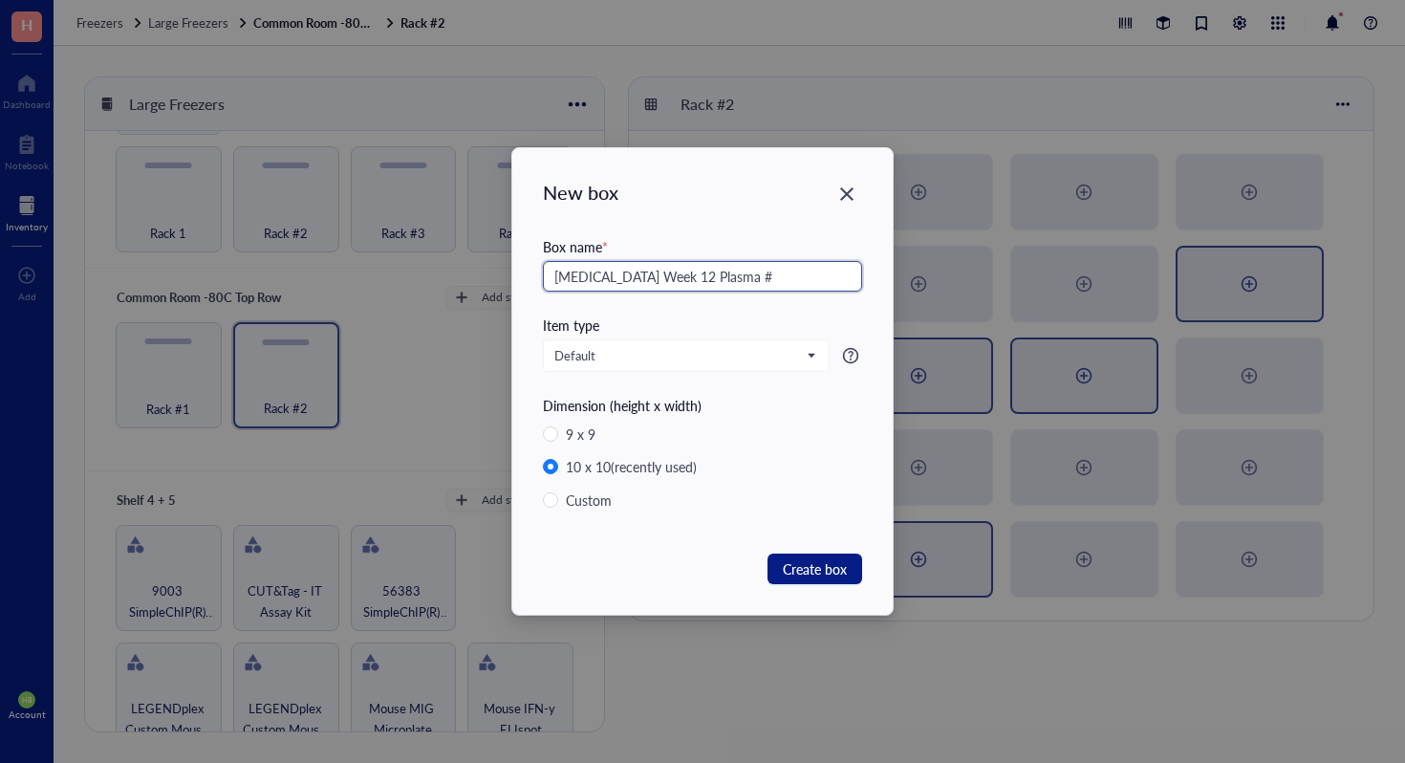
drag, startPoint x: 750, startPoint y: 285, endPoint x: 473, endPoint y: 280, distance: 276.3
click at [473, 280] on div "New box Box name * [MEDICAL_DATA] Week 12 Plasma # Item type Default Dimension …" at bounding box center [702, 381] width 1405 height 763
click at [733, 272] on input "[MEDICAL_DATA] Week 12 Plasma #" at bounding box center [702, 276] width 319 height 31
click at [838, 566] on span "Create box" at bounding box center [815, 568] width 64 height 21
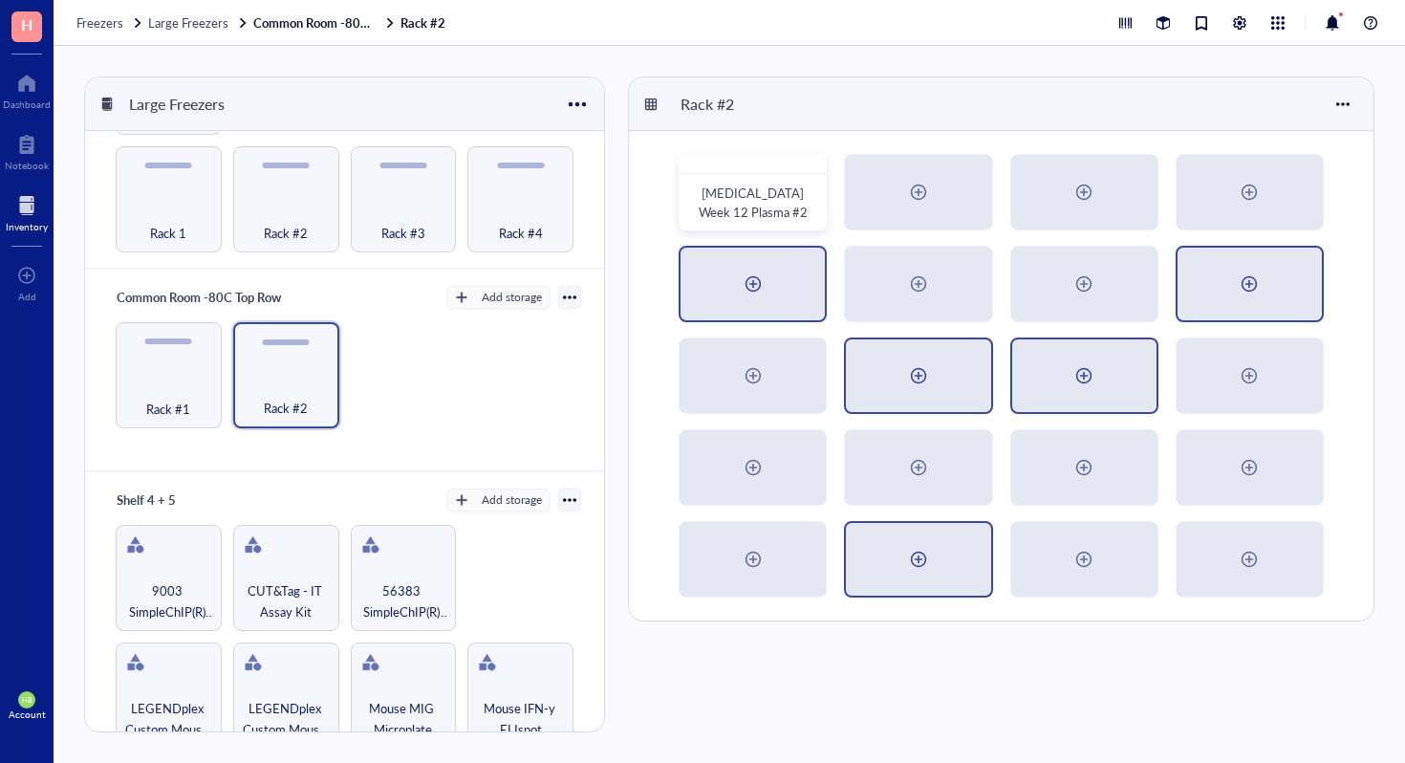
click at [732, 281] on div at bounding box center [753, 284] width 144 height 73
click at [796, 375] on div at bounding box center [753, 375] width 144 height 73
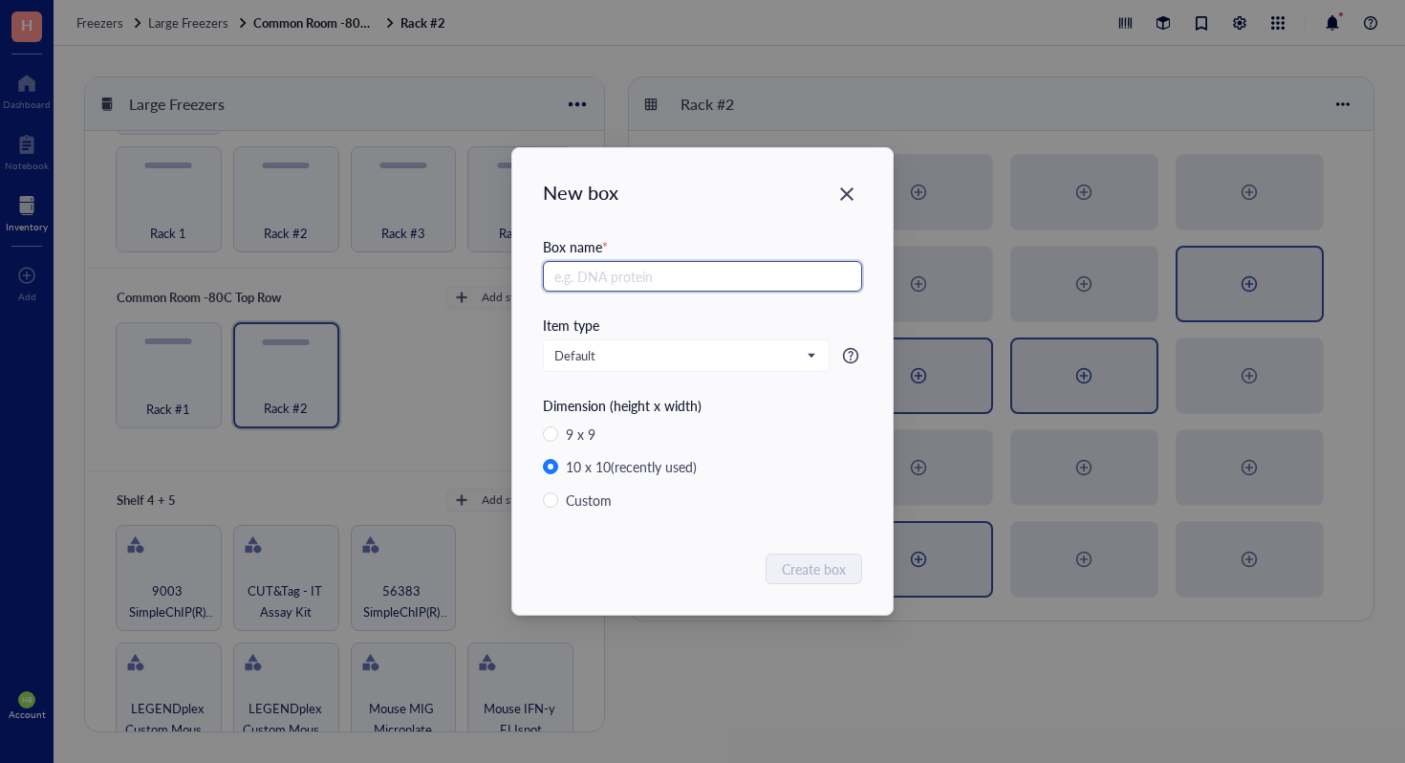
paste input "[MEDICAL_DATA] Week 12 Plasma #"
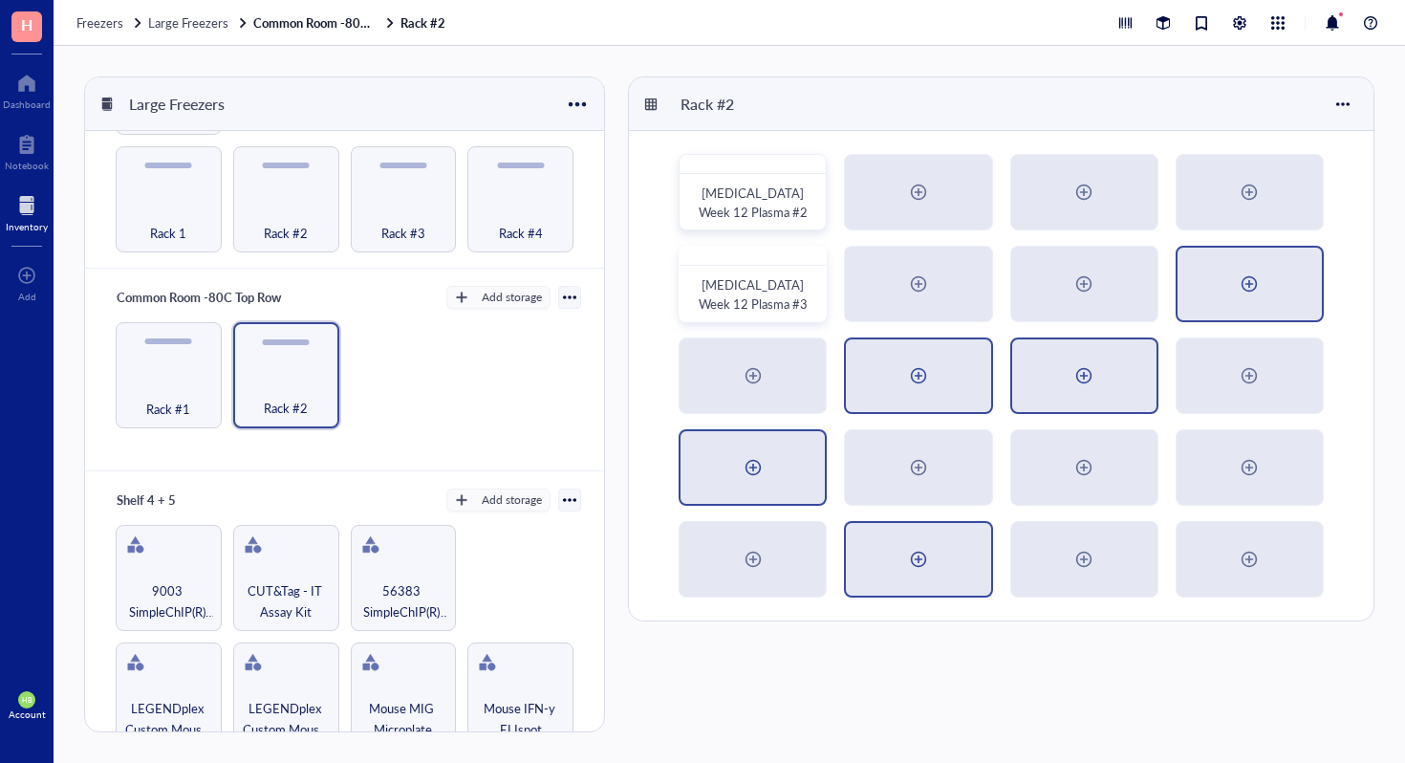
click at [786, 471] on div at bounding box center [753, 467] width 144 height 73
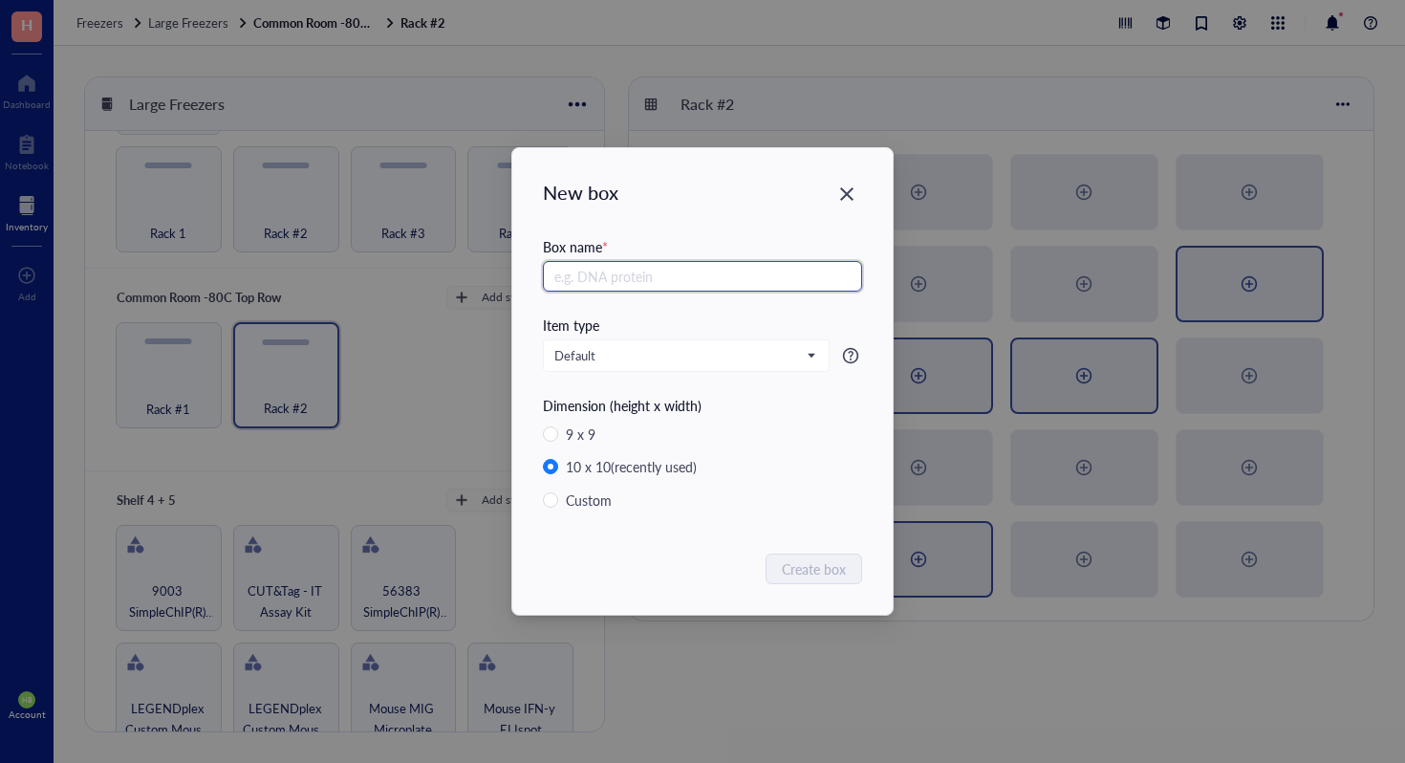
paste input "[MEDICAL_DATA] Week 12 Plasma #"
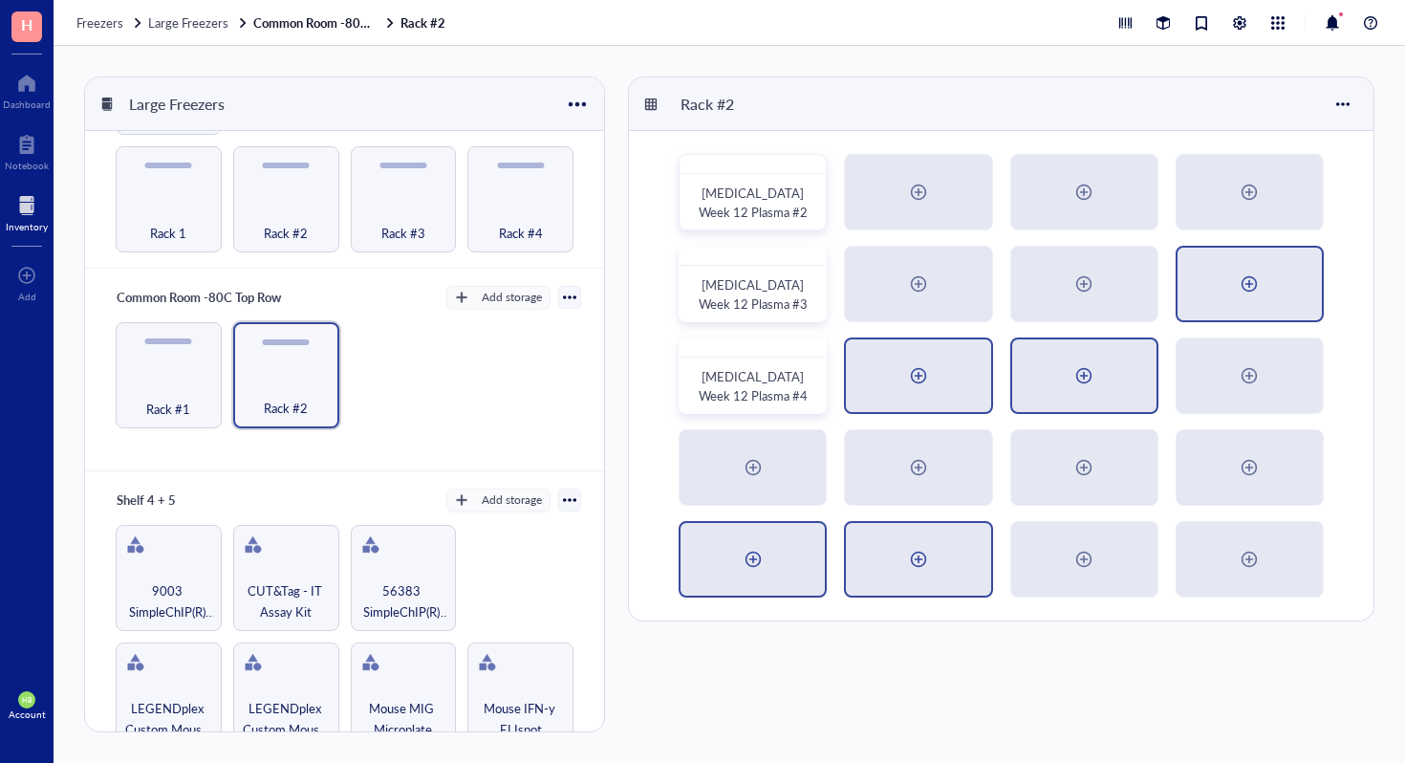
click at [754, 559] on div at bounding box center [753, 559] width 31 height 31
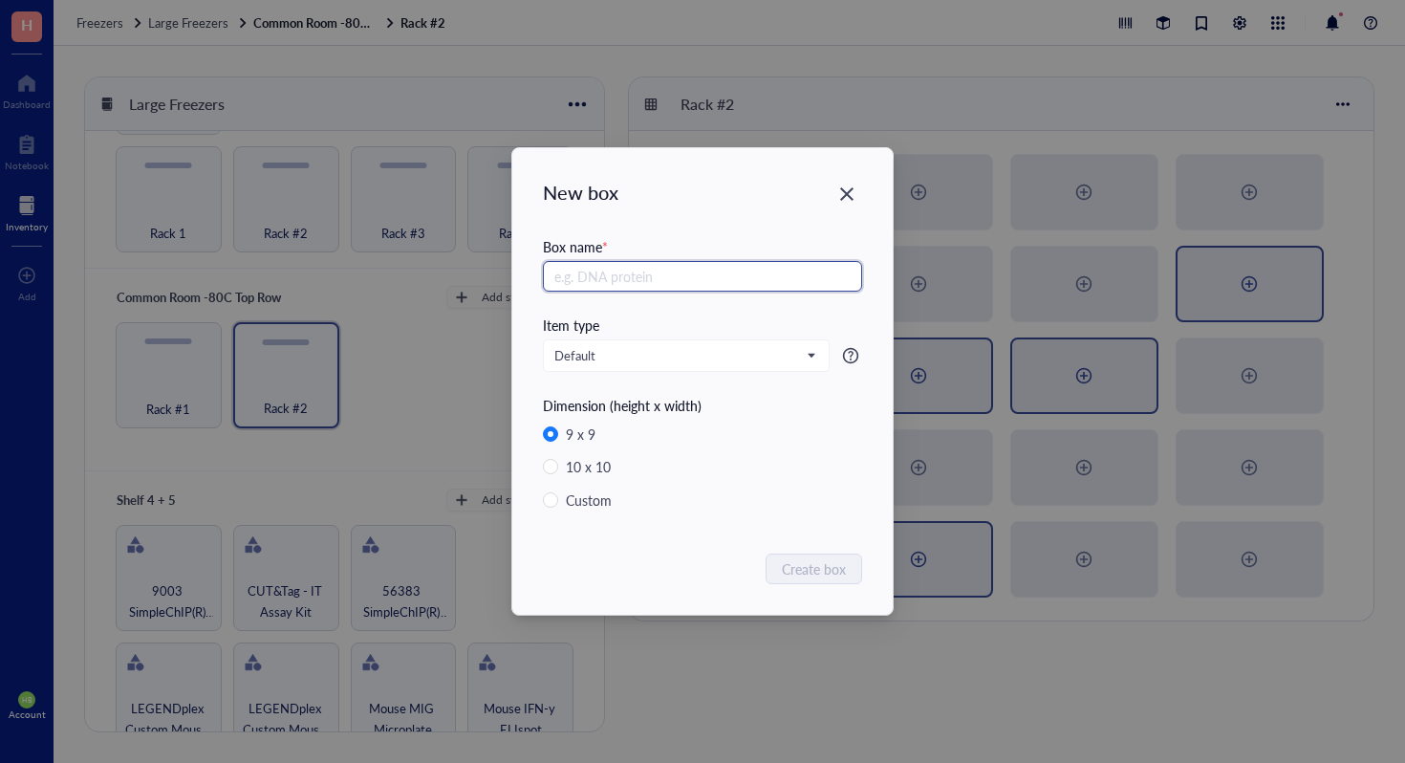
paste input "[MEDICAL_DATA] Week 12 Plasma #"
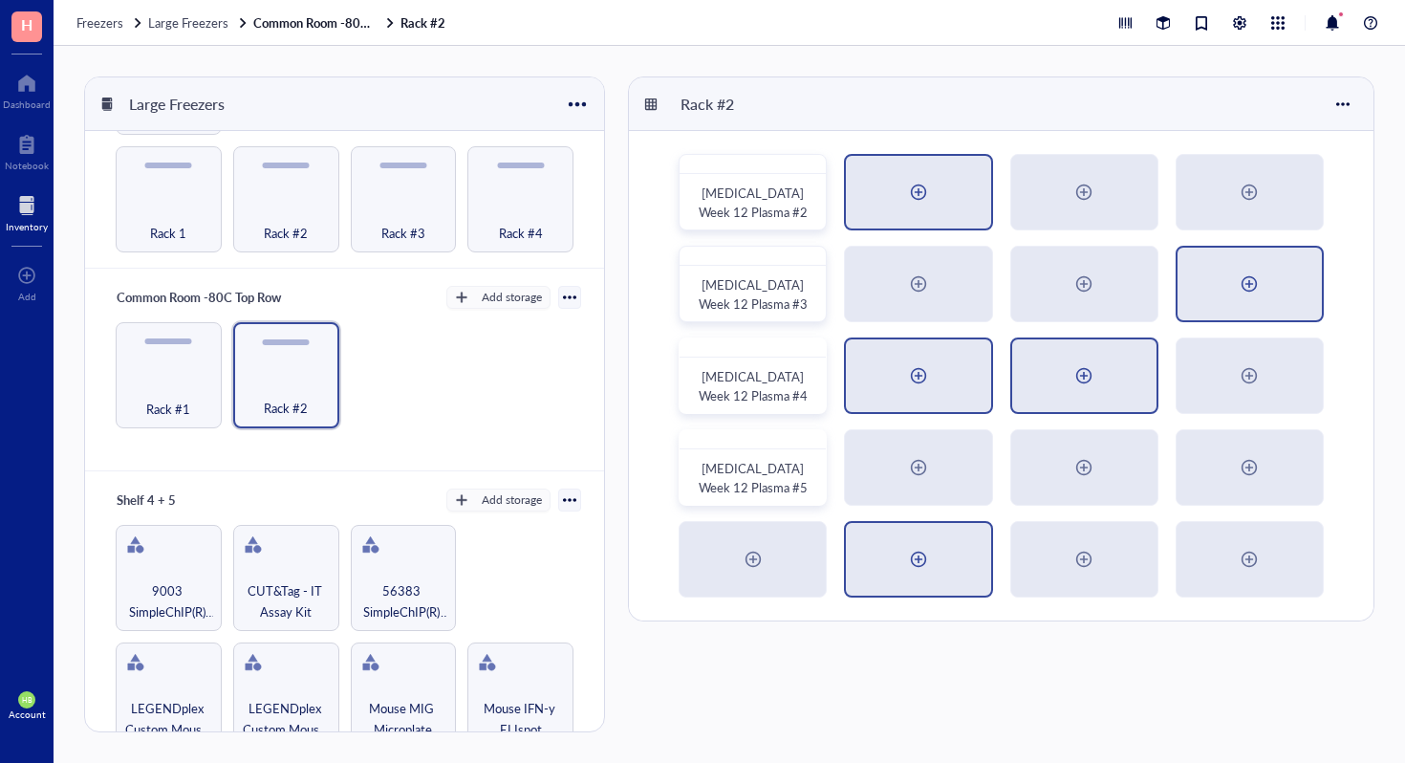
click at [950, 203] on div at bounding box center [918, 192] width 144 height 73
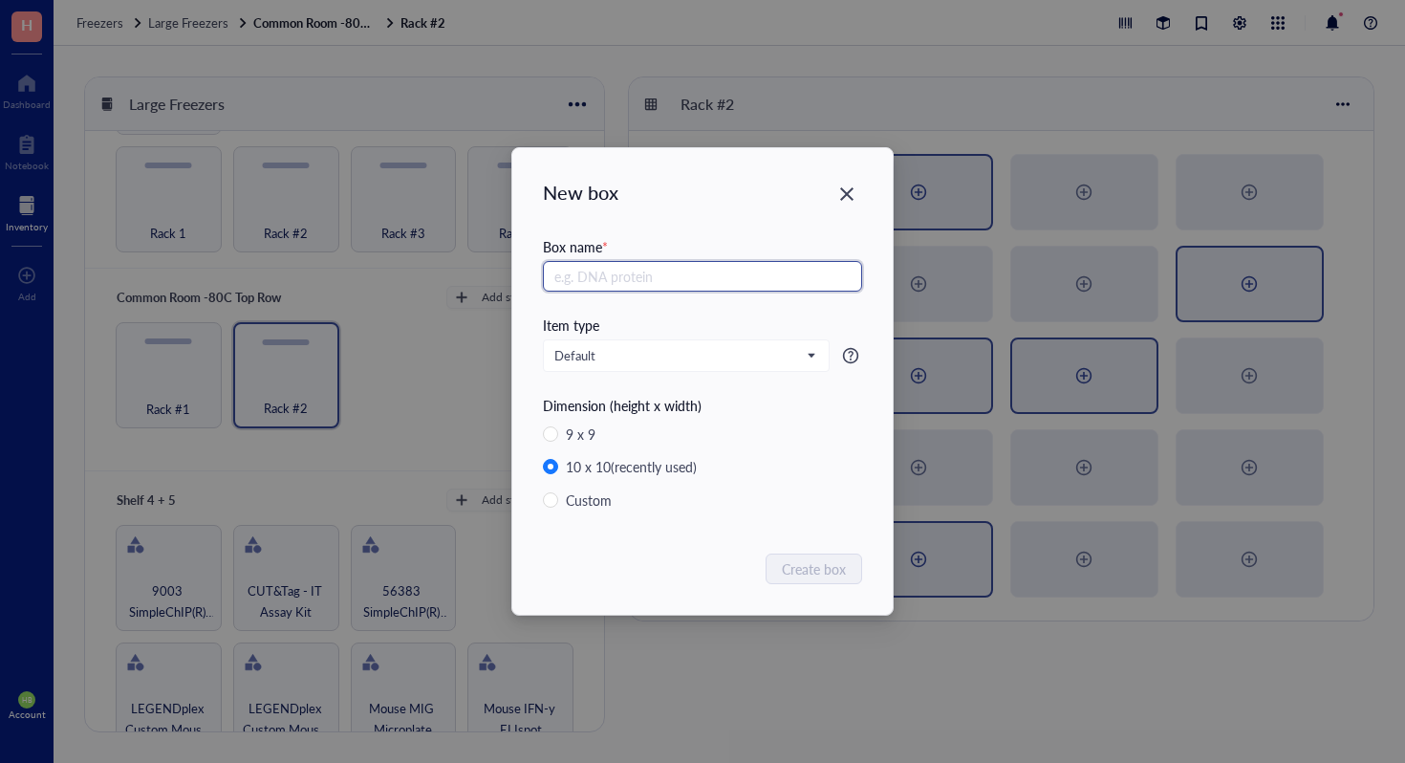
paste input "[MEDICAL_DATA] Week 12 Plasma #"
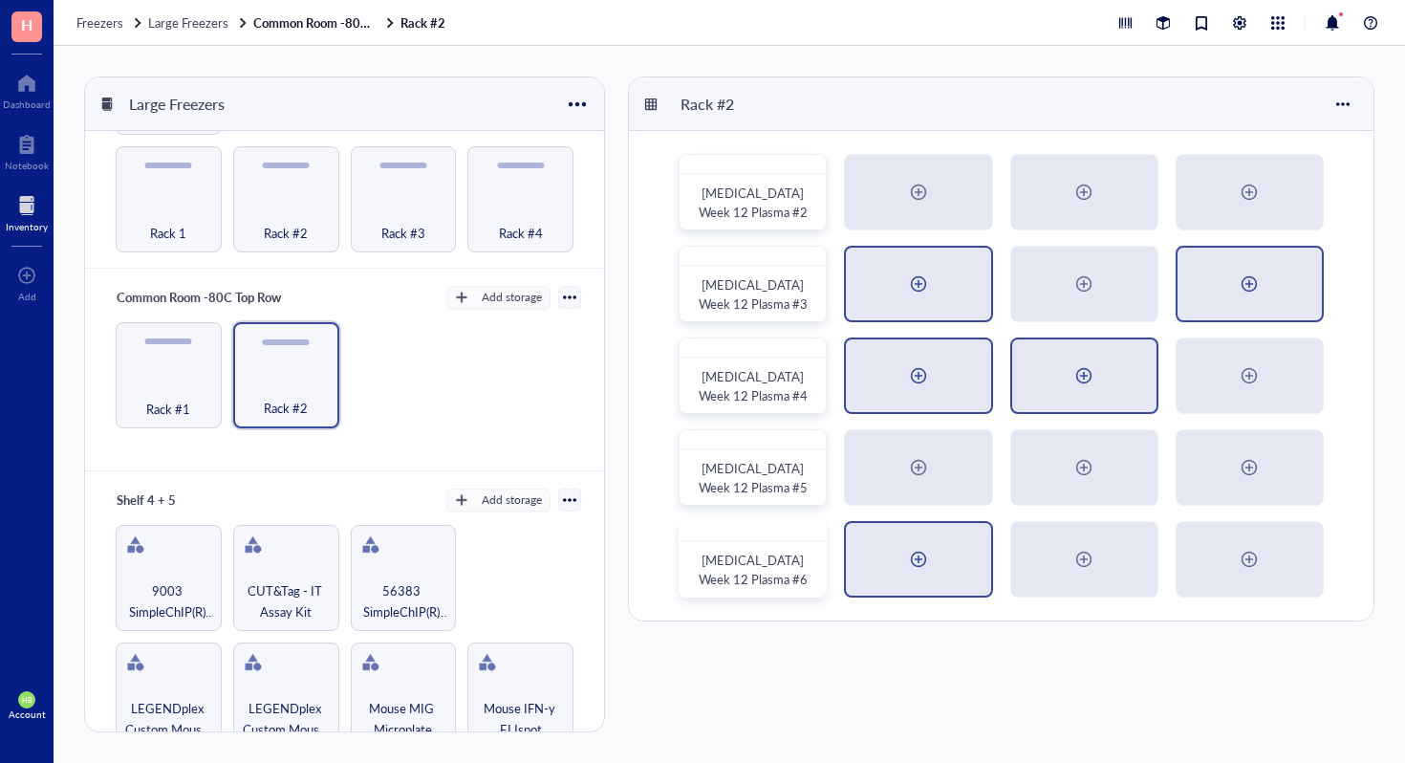
click at [934, 274] on div at bounding box center [918, 284] width 144 height 73
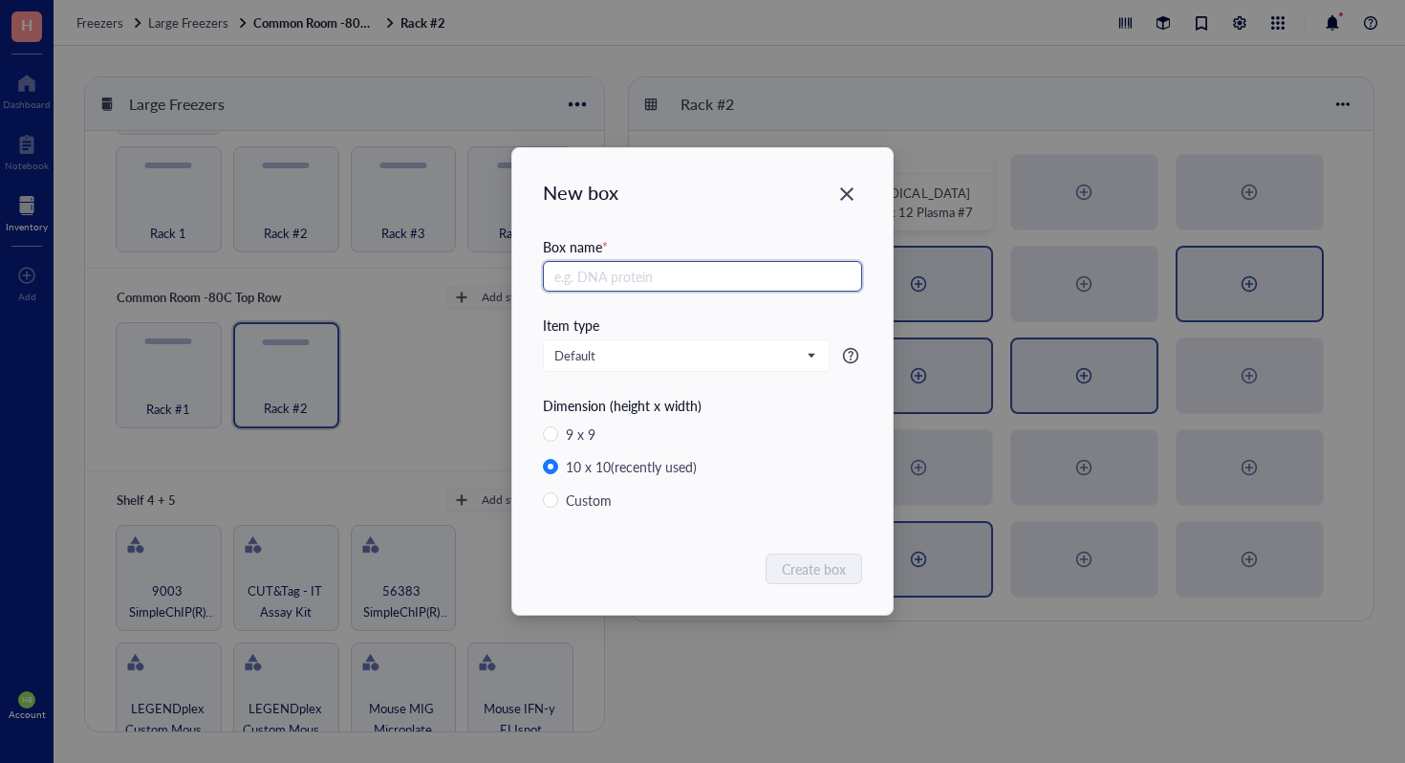
paste input "[MEDICAL_DATA] Week 12 Plasma #"
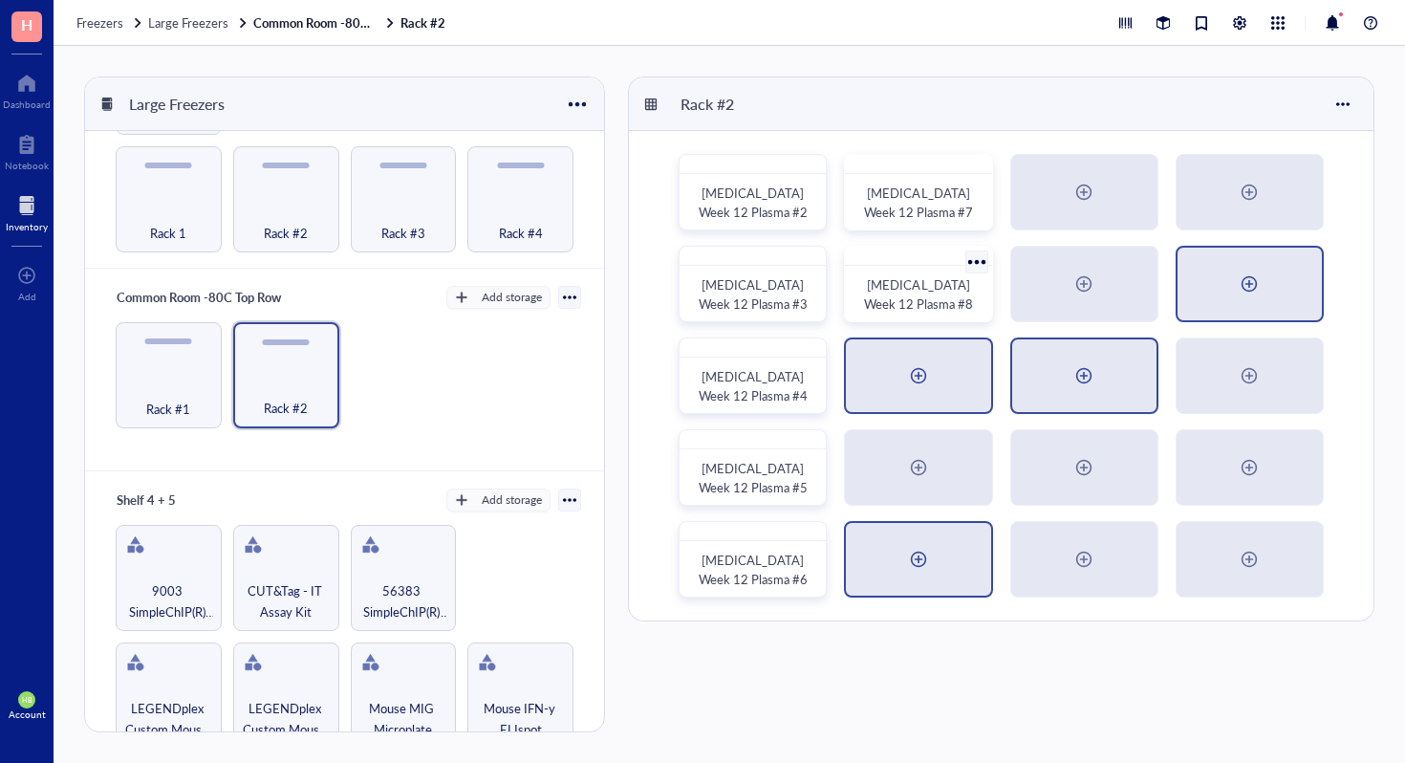
click at [933, 382] on div at bounding box center [918, 375] width 31 height 31
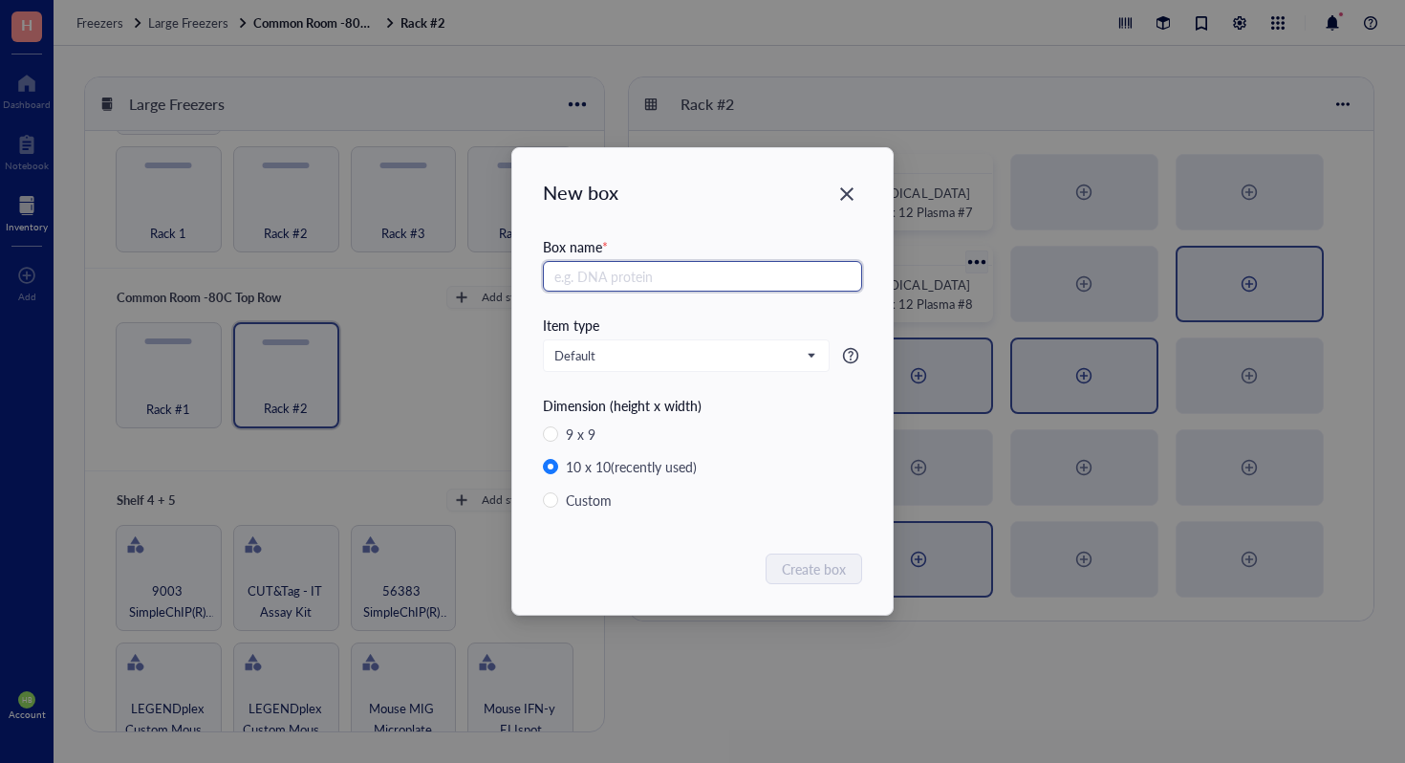
paste input "[MEDICAL_DATA] Week 12 Plasma #"
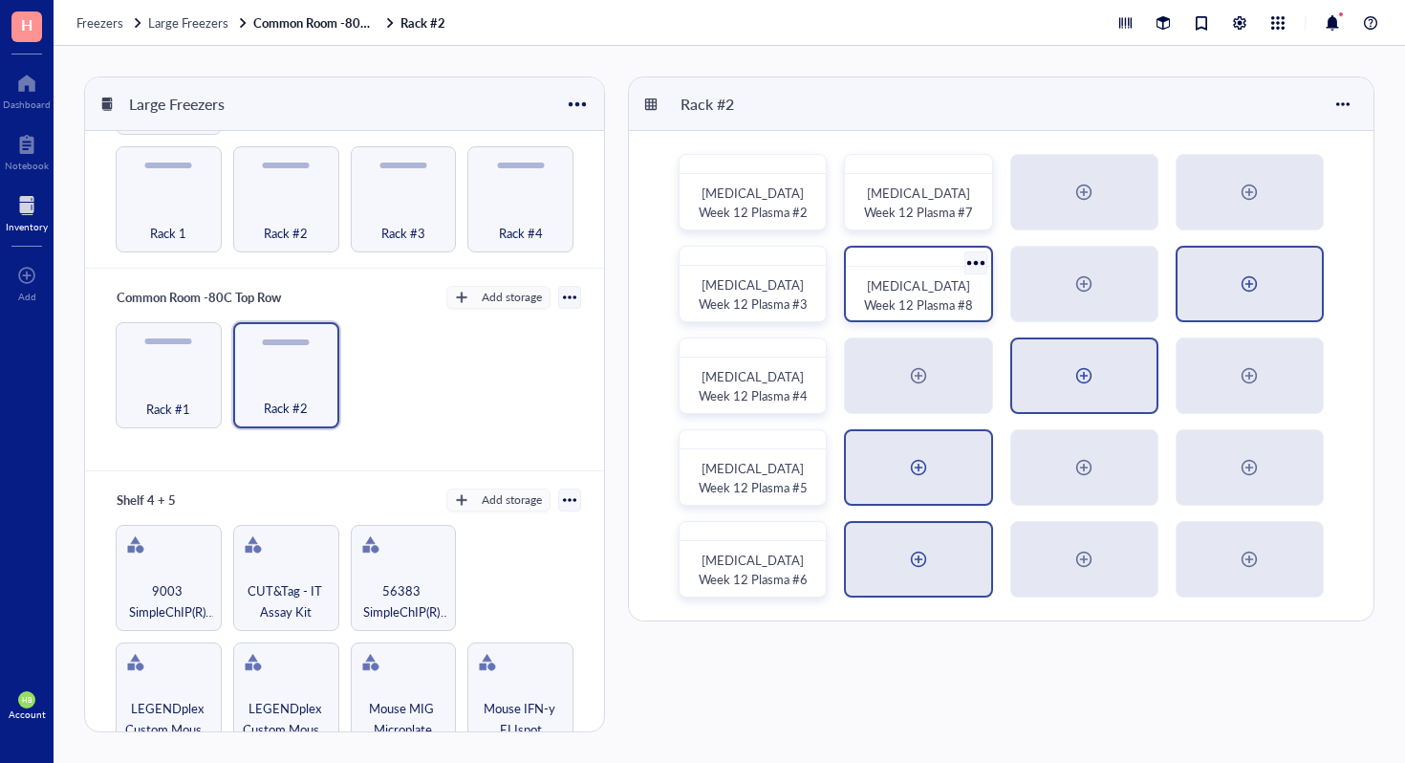
click at [939, 468] on div at bounding box center [918, 467] width 144 height 73
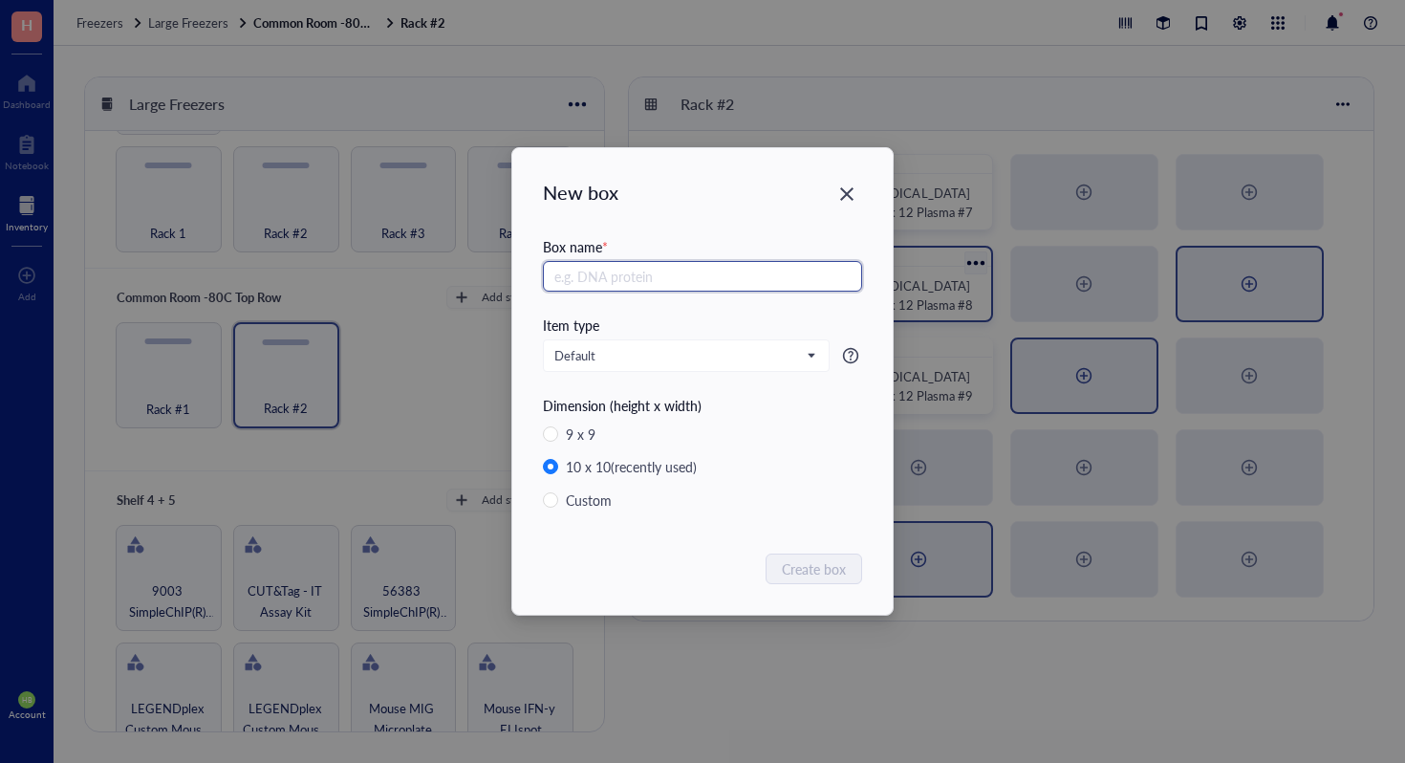
paste input "[MEDICAL_DATA] Week 12 Plasma #"
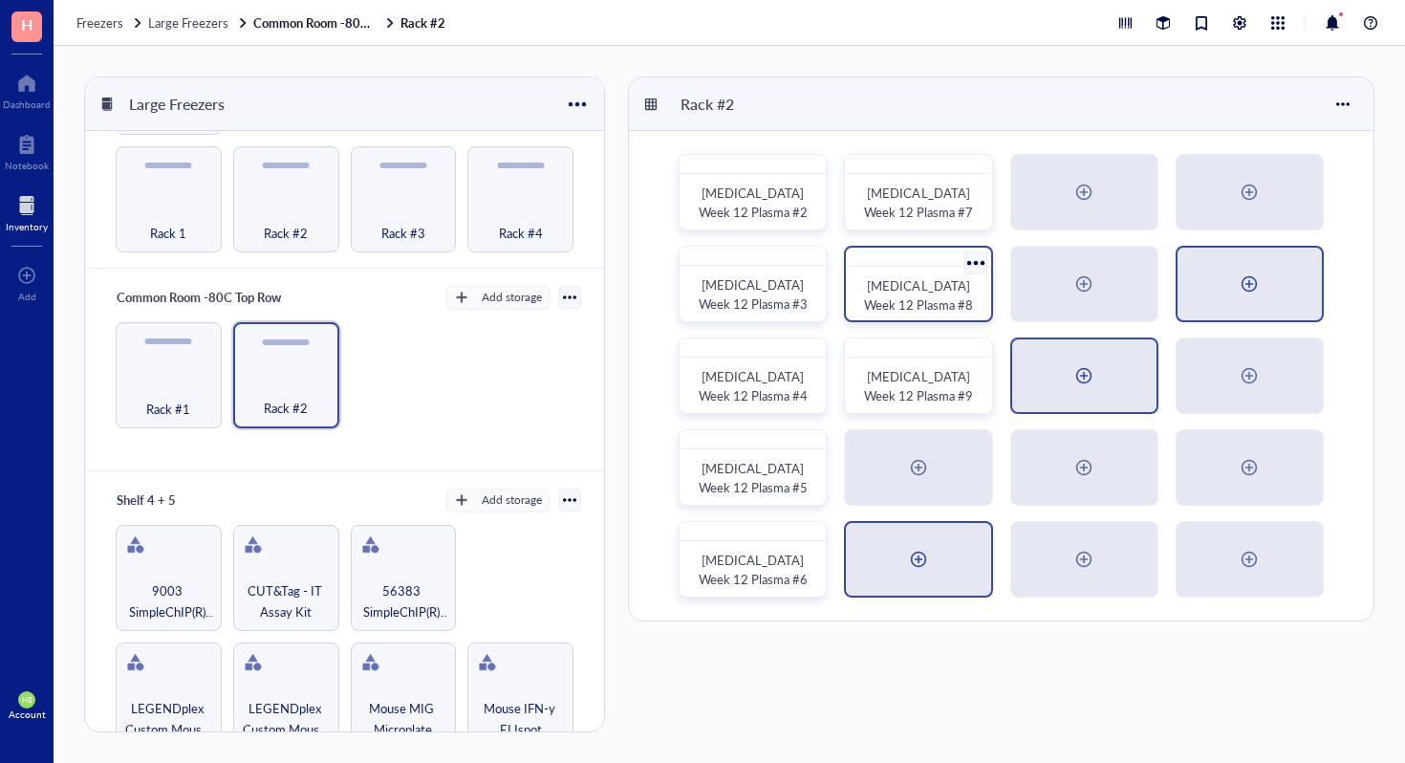
click at [923, 576] on div at bounding box center [918, 559] width 144 height 73
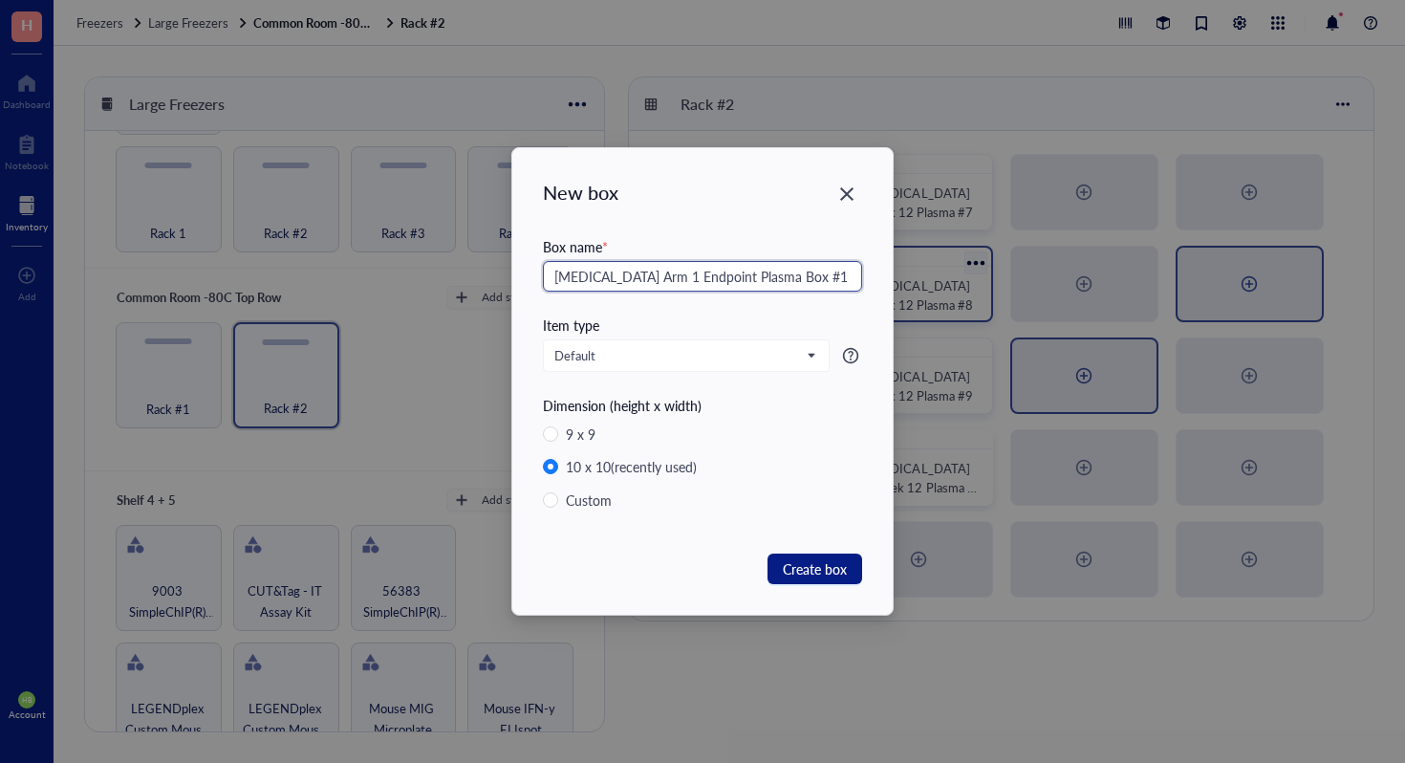
drag, startPoint x: 762, startPoint y: 277, endPoint x: 514, endPoint y: 275, distance: 247.6
click at [514, 275] on div "New box Box name * [MEDICAL_DATA] Arm 1 Endpoint Plasma Box #1 Item type Defaul…" at bounding box center [702, 381] width 381 height 467
click at [834, 573] on span "Create box" at bounding box center [815, 568] width 64 height 21
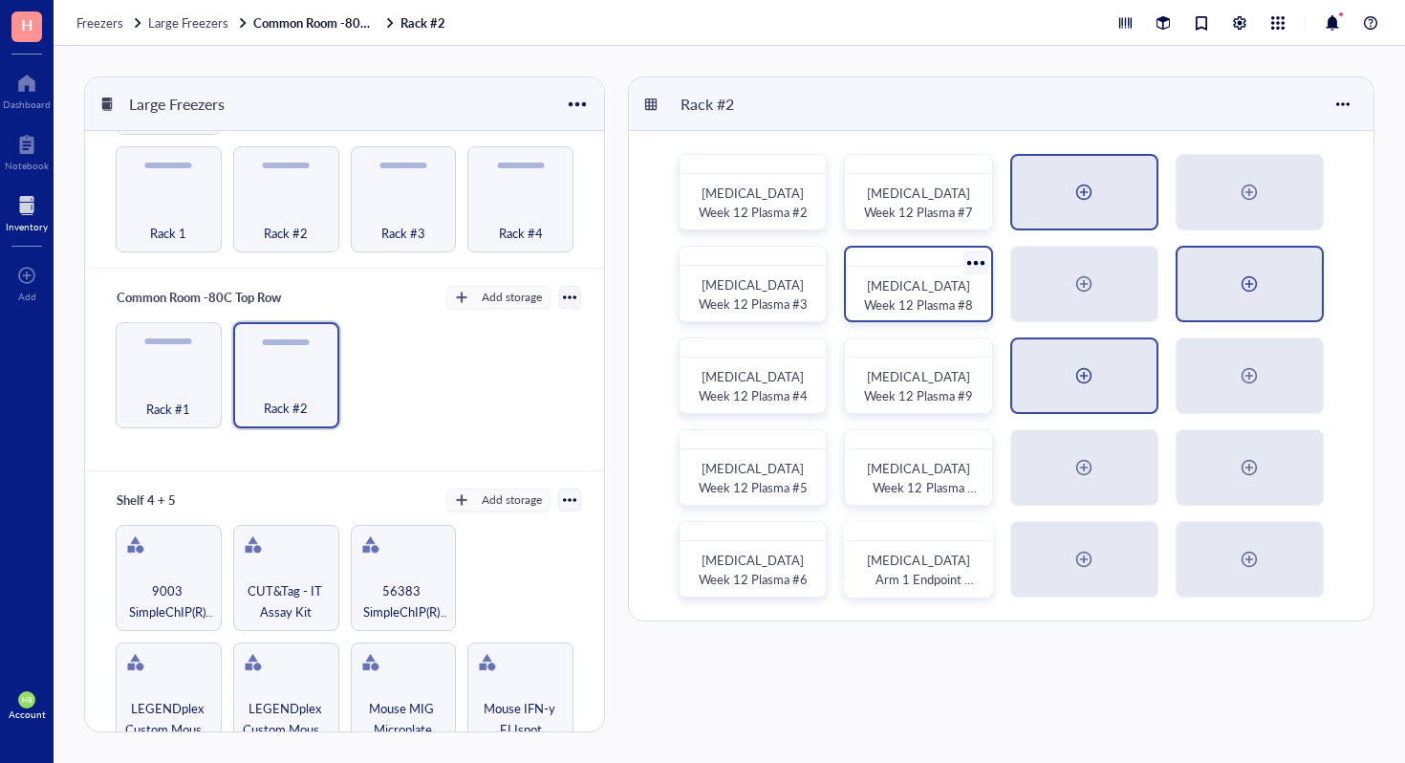
click at [1047, 194] on div at bounding box center [1084, 192] width 144 height 73
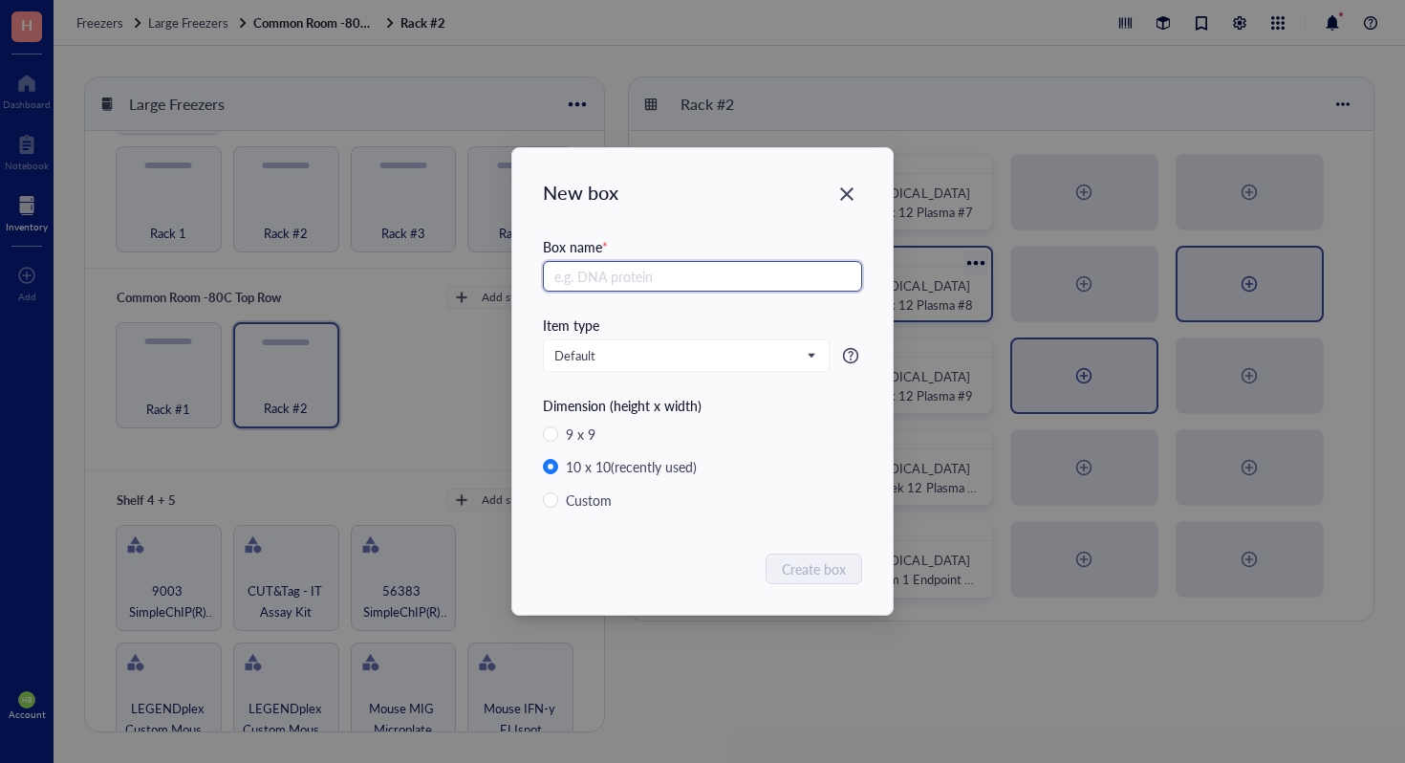
paste input "[MEDICAL_DATA] Arm 1 Endpoint Plasma Box #"
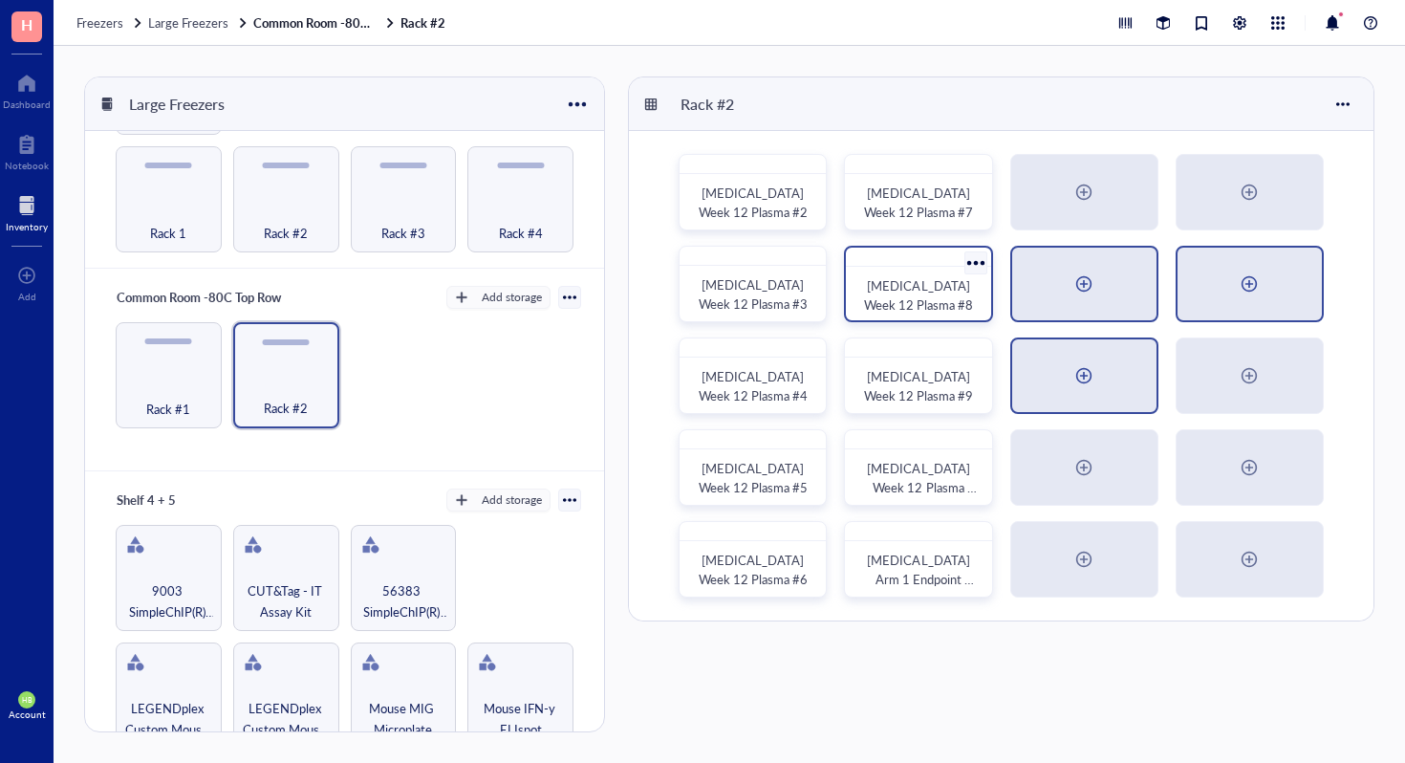
click at [1101, 297] on div at bounding box center [1084, 284] width 144 height 73
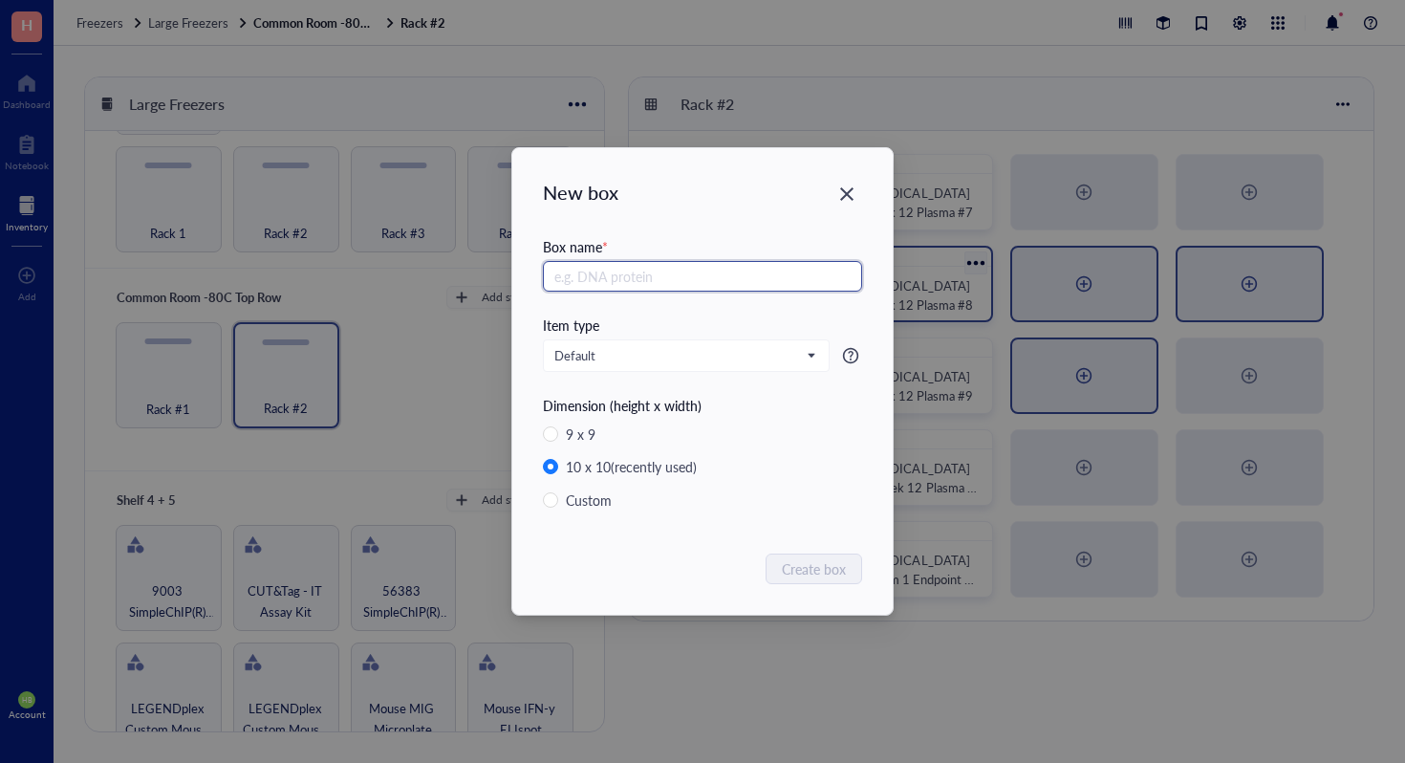
paste input "[MEDICAL_DATA] Arm 1 Endpoint Plasma Box #"
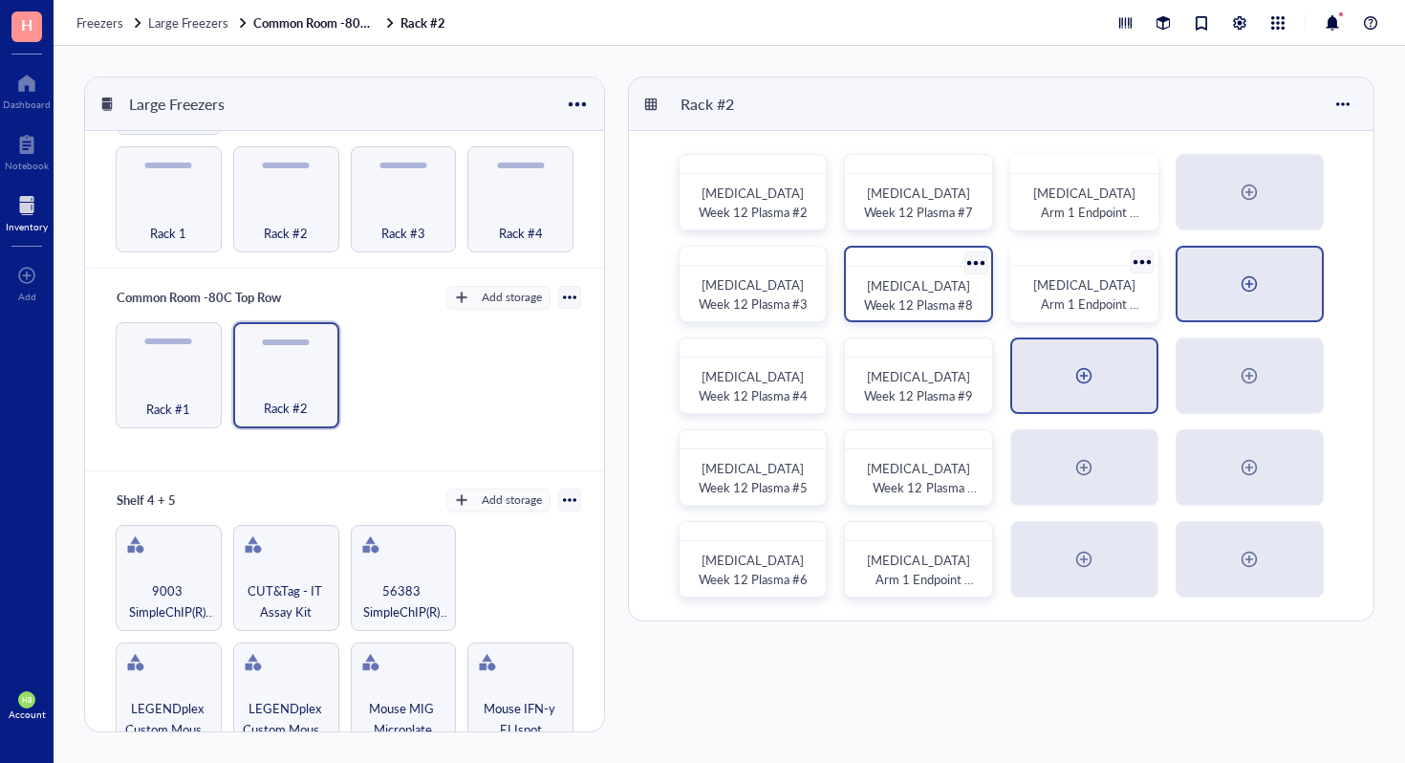
click at [1104, 355] on div at bounding box center [1084, 375] width 144 height 73
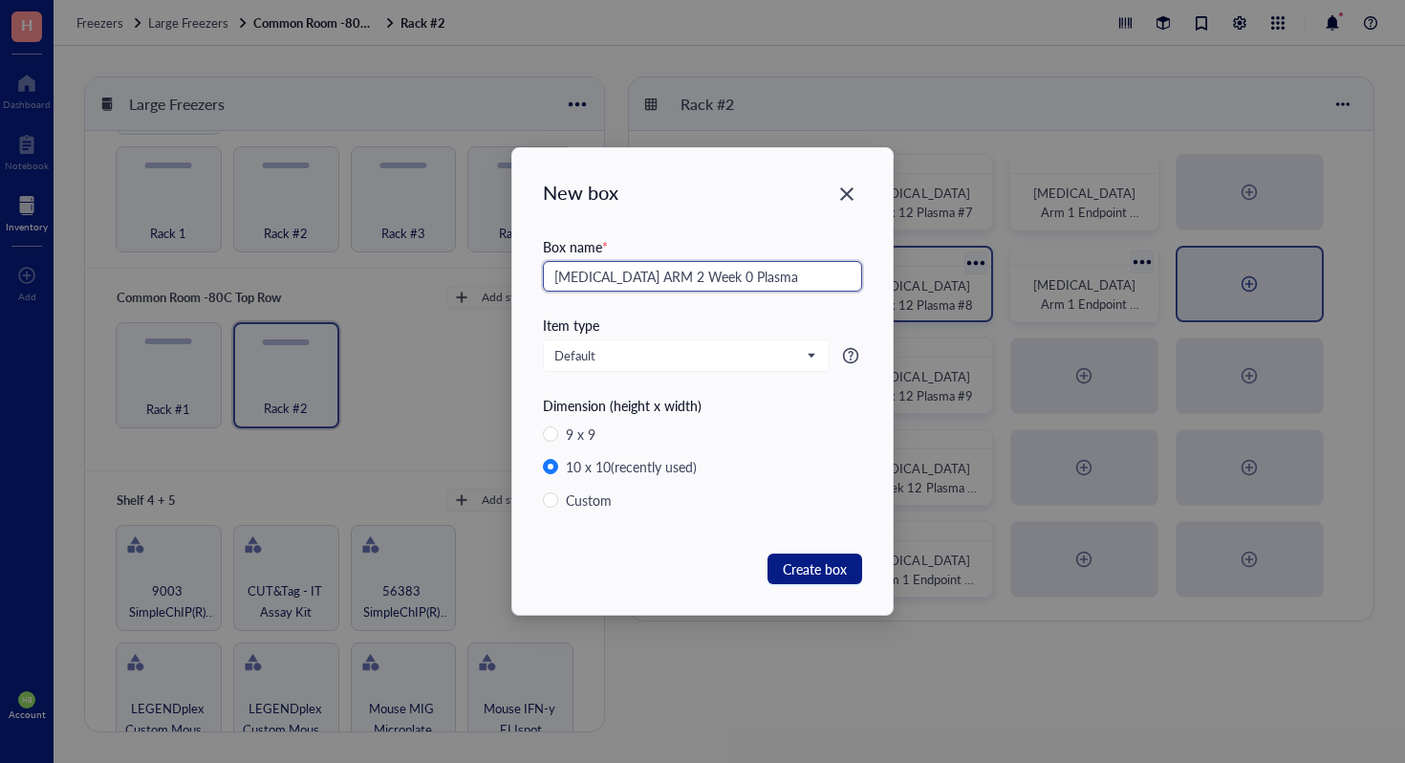
click at [790, 268] on input "[MEDICAL_DATA] ARM 2 Week 0 Plasma" at bounding box center [702, 276] width 319 height 31
click at [815, 563] on span "Create box" at bounding box center [815, 568] width 64 height 21
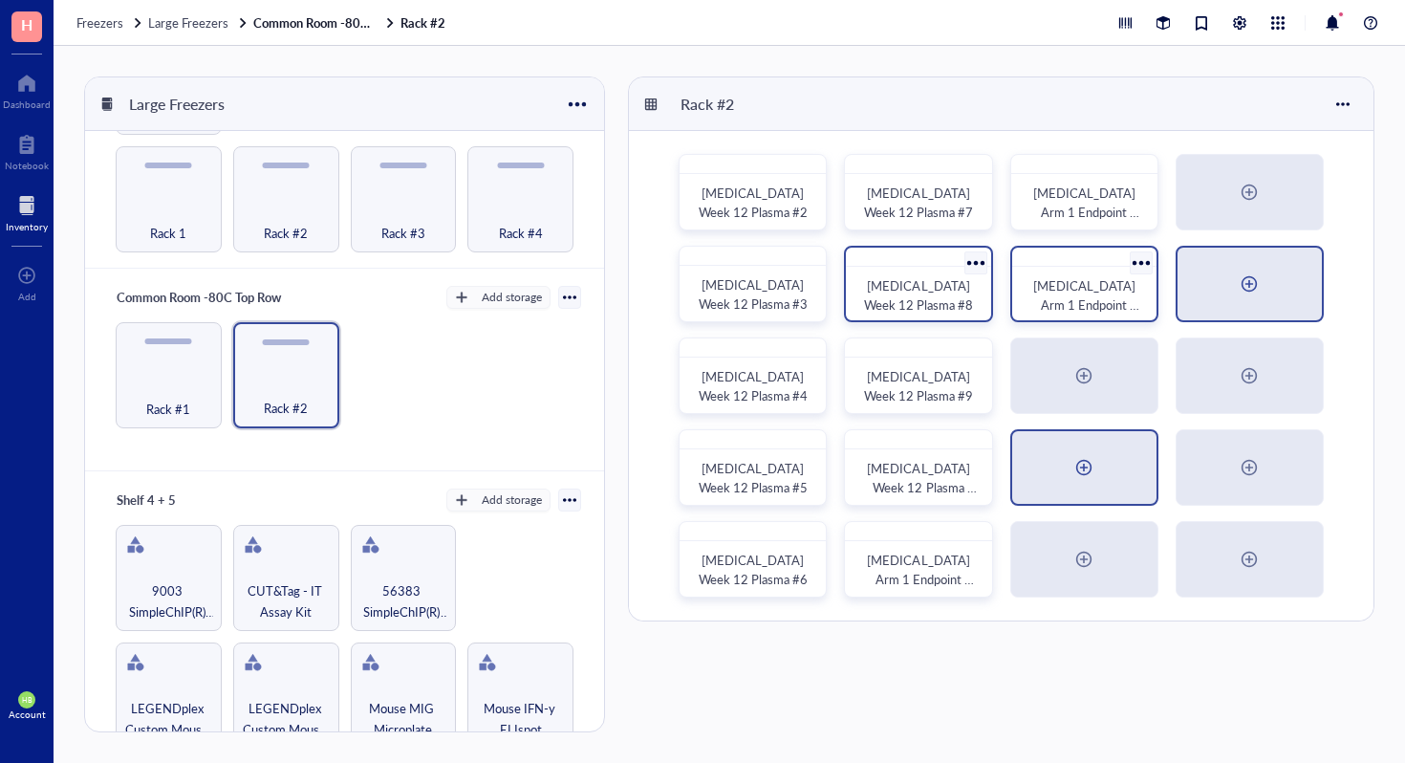
click at [1112, 463] on div at bounding box center [1084, 467] width 144 height 73
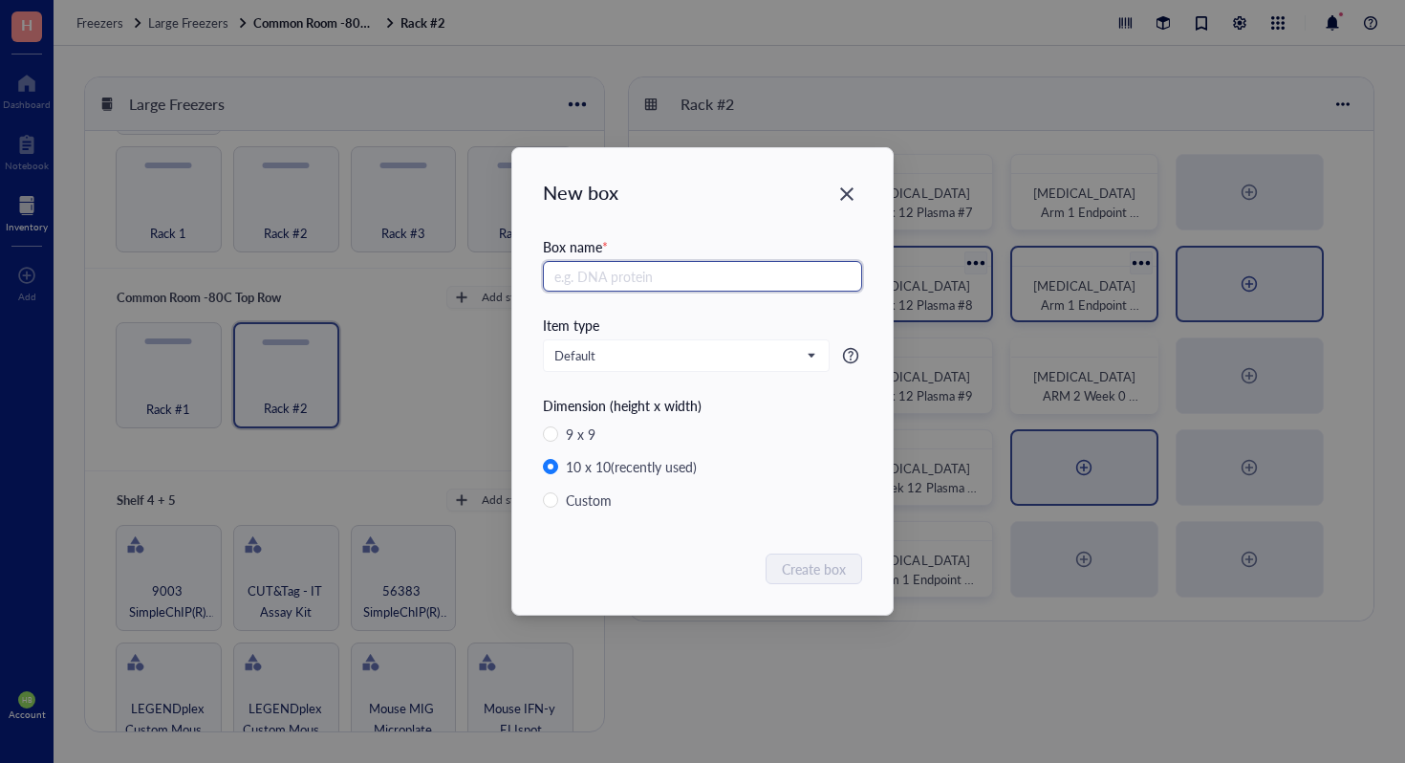
paste input "[MEDICAL_DATA] ARM 2 Week 0 Plasma"
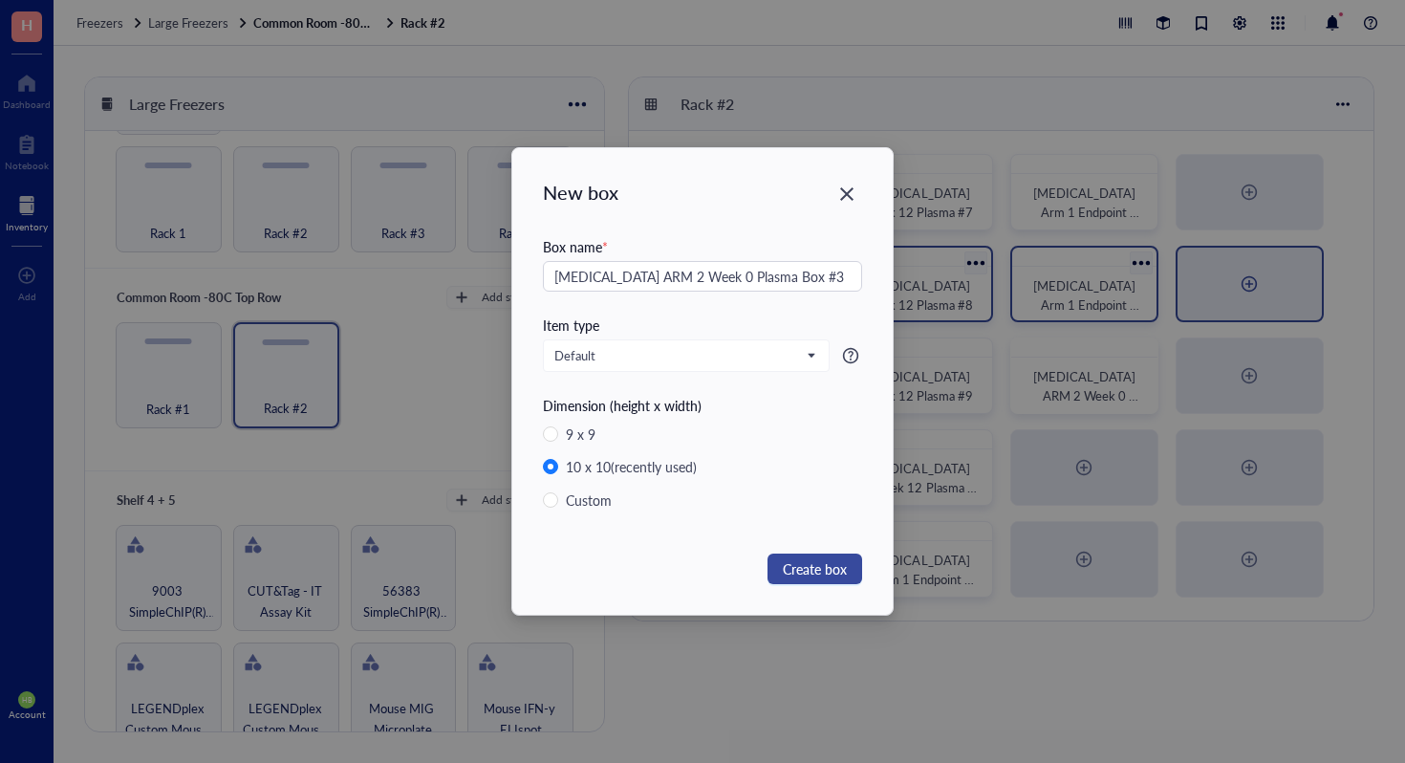
click at [838, 560] on span "Create box" at bounding box center [815, 568] width 64 height 21
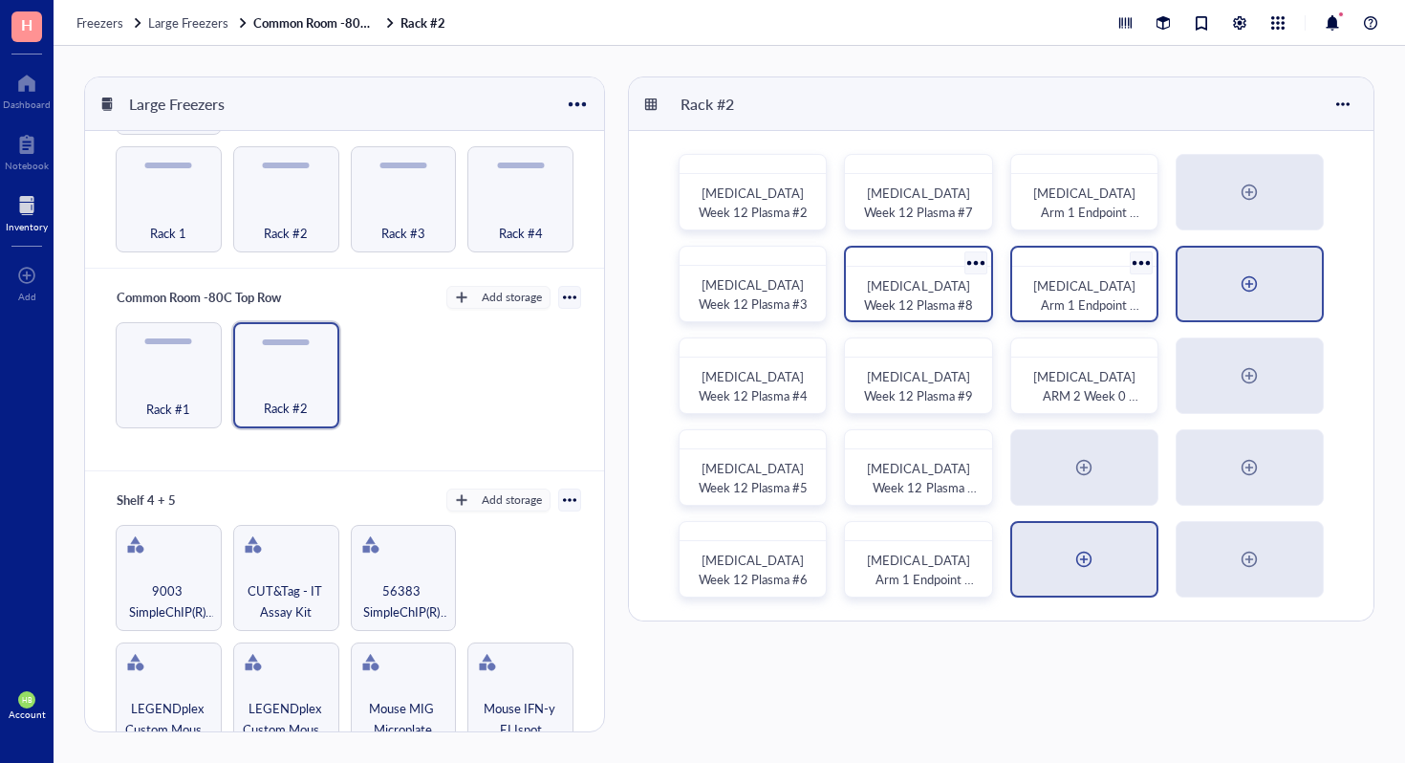
click at [1119, 576] on div at bounding box center [1084, 559] width 144 height 73
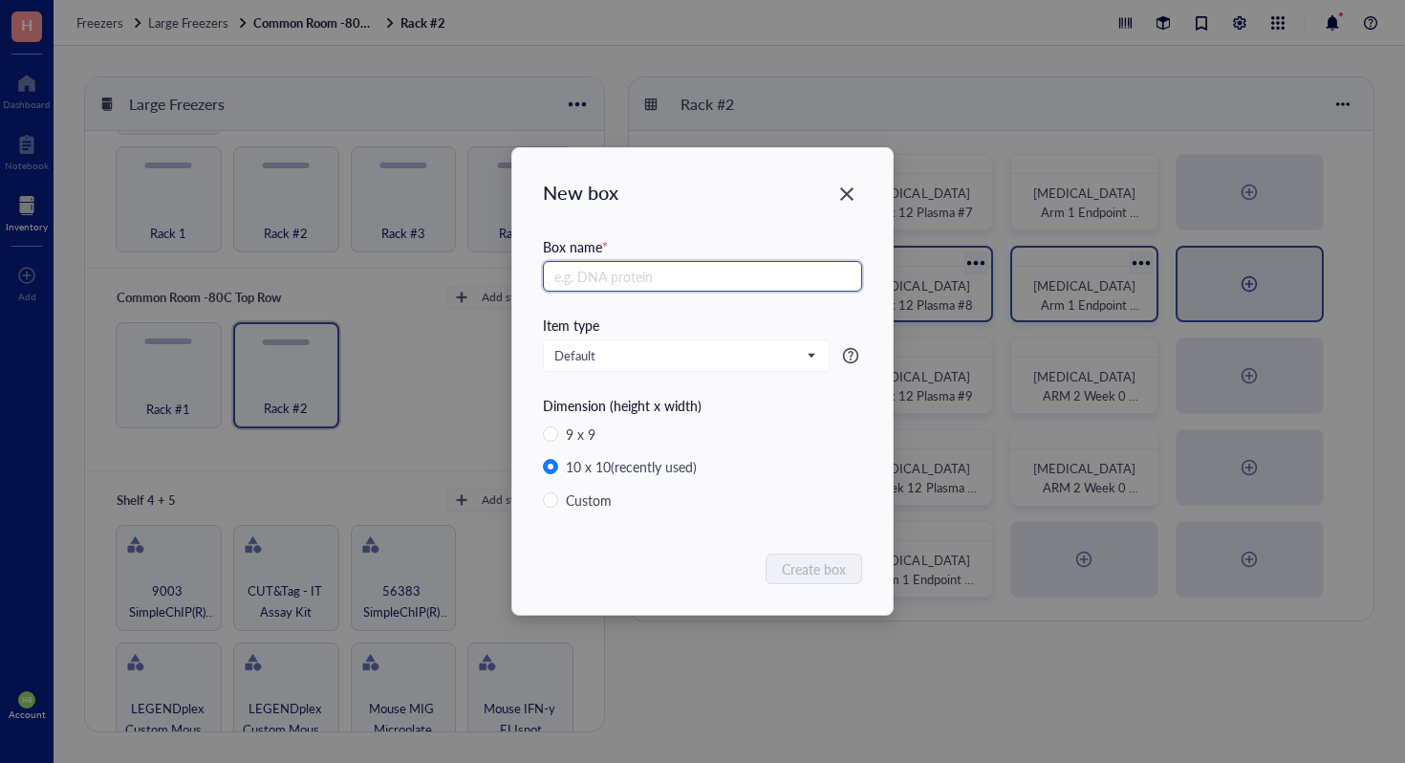
paste input "[MEDICAL_DATA] ARM 2 Week 0 Plasma"
drag, startPoint x: 631, startPoint y: 276, endPoint x: 677, endPoint y: 277, distance: 45.9
click at [677, 277] on input "[MEDICAL_DATA] ARM 2 Week 0 Plasma" at bounding box center [702, 276] width 319 height 31
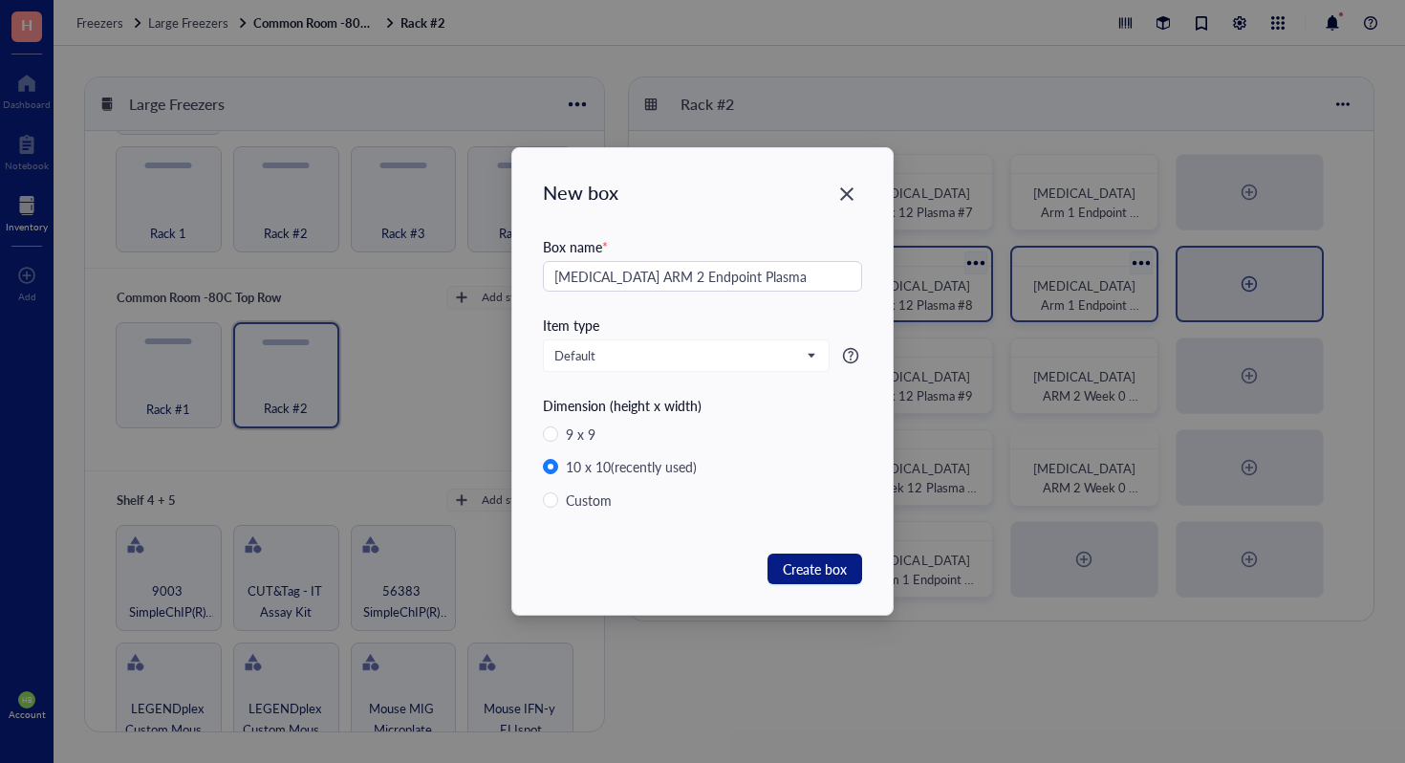
click at [783, 255] on div "Box name *" at bounding box center [702, 246] width 319 height 21
click at [783, 269] on input "[MEDICAL_DATA] ARM 2 Endpoint Plasma" at bounding box center [702, 276] width 319 height 31
click at [818, 572] on span "Create box" at bounding box center [815, 568] width 64 height 21
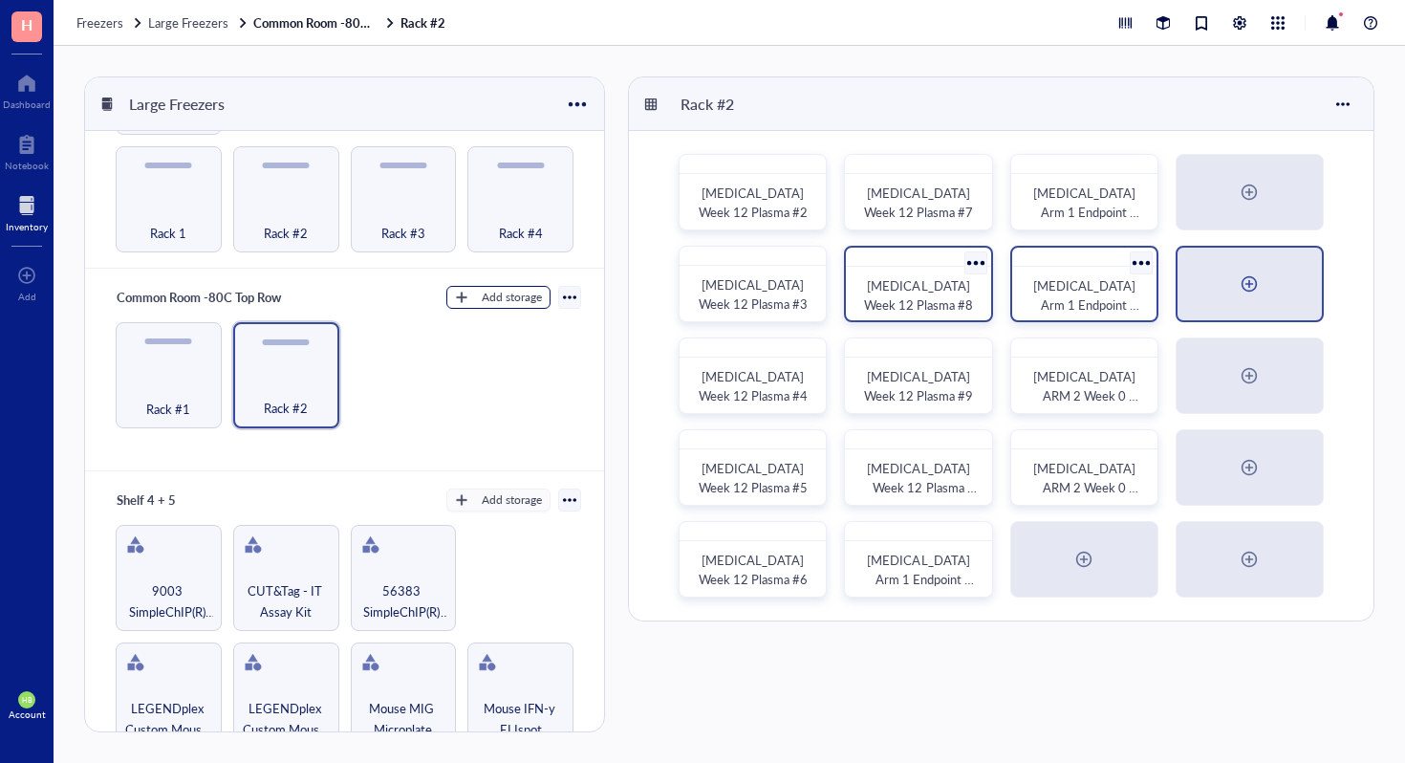
click at [487, 289] on div "Add storage" at bounding box center [512, 297] width 60 height 17
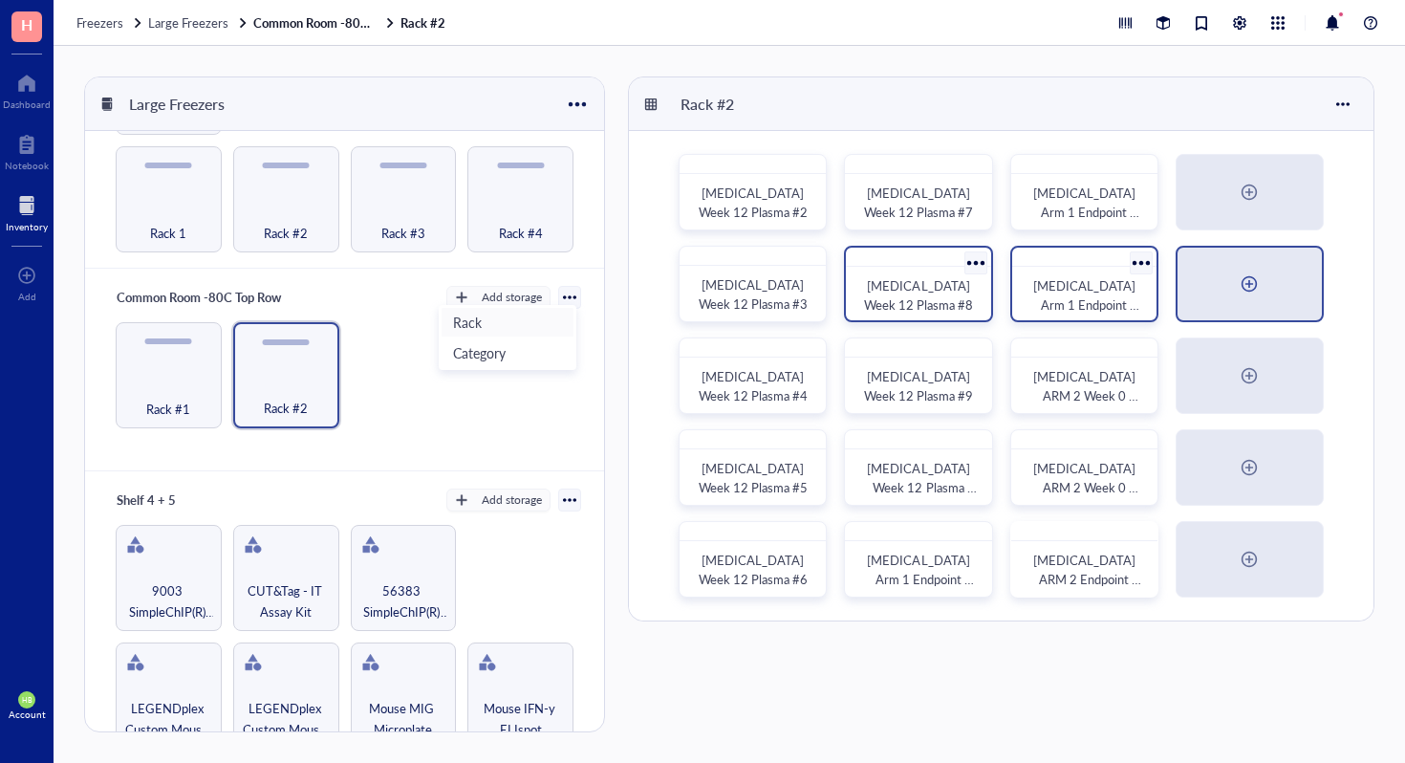
click at [490, 323] on span "Rack" at bounding box center [507, 322] width 109 height 21
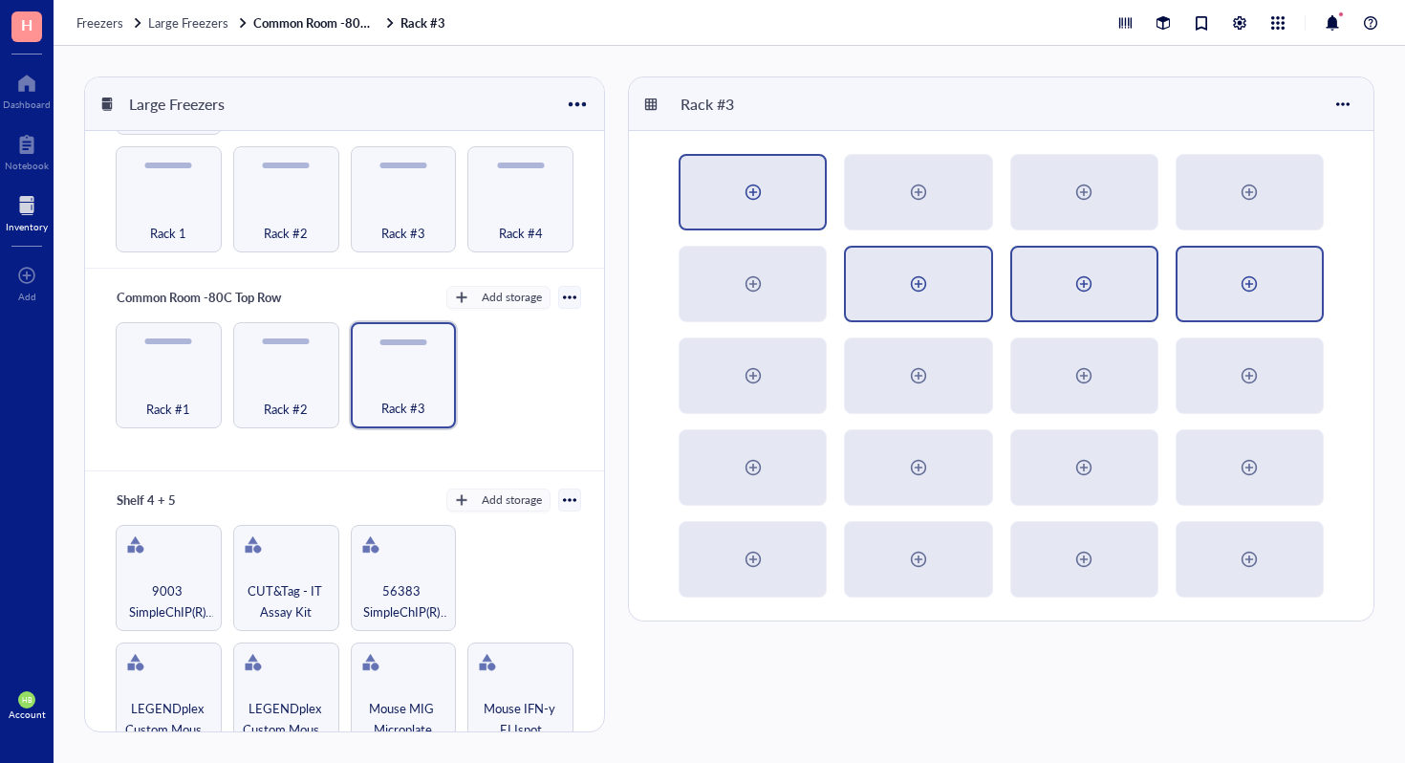
click at [725, 206] on div at bounding box center [753, 192] width 144 height 73
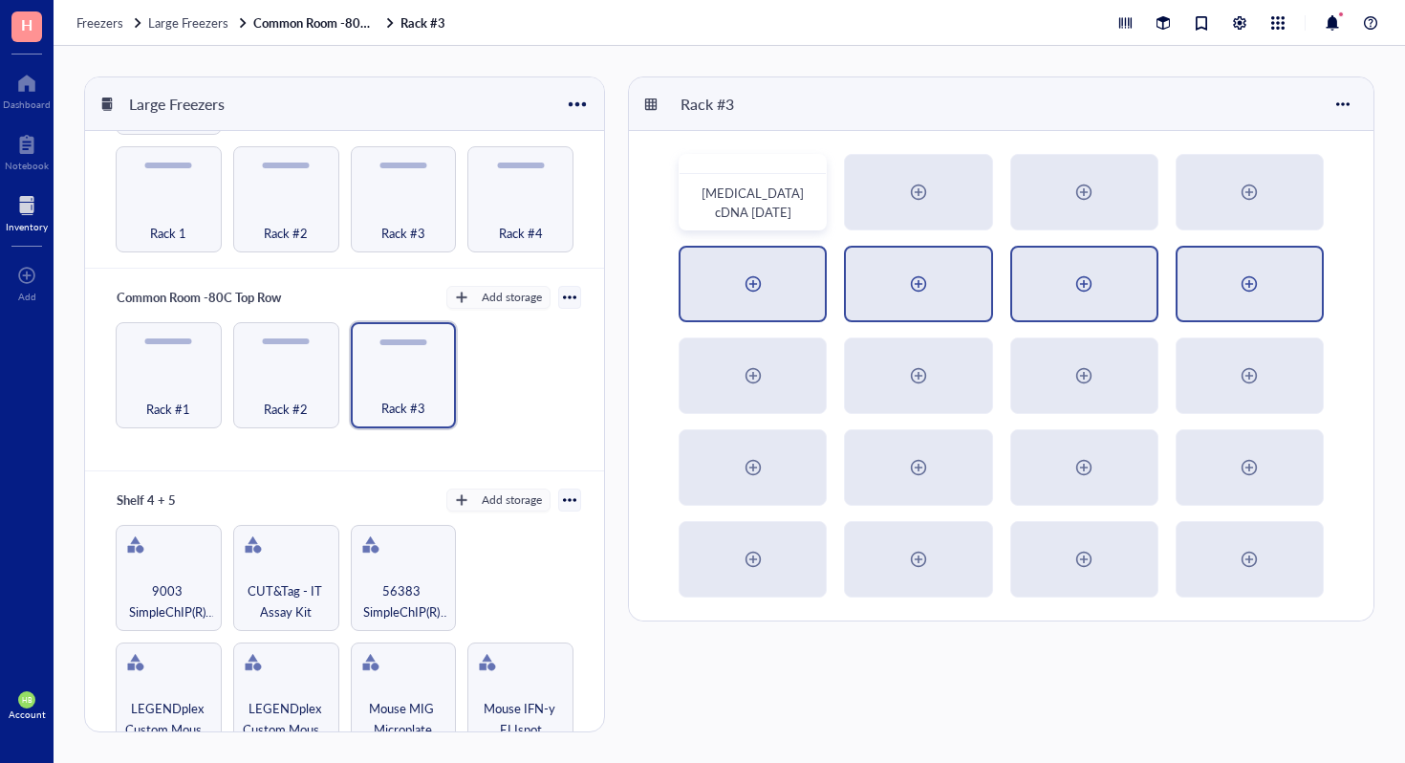
click at [753, 267] on div at bounding box center [753, 284] width 144 height 73
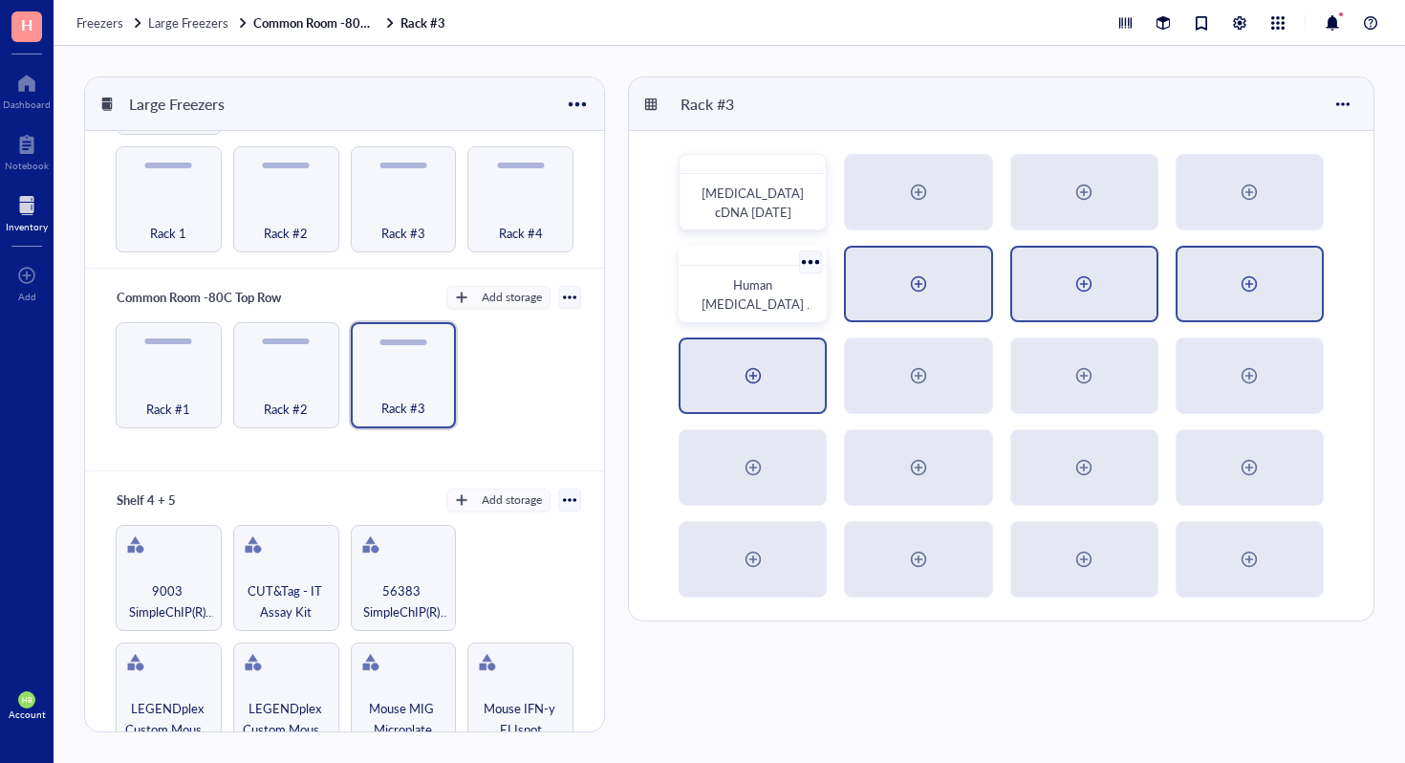
click at [705, 381] on div at bounding box center [753, 375] width 144 height 73
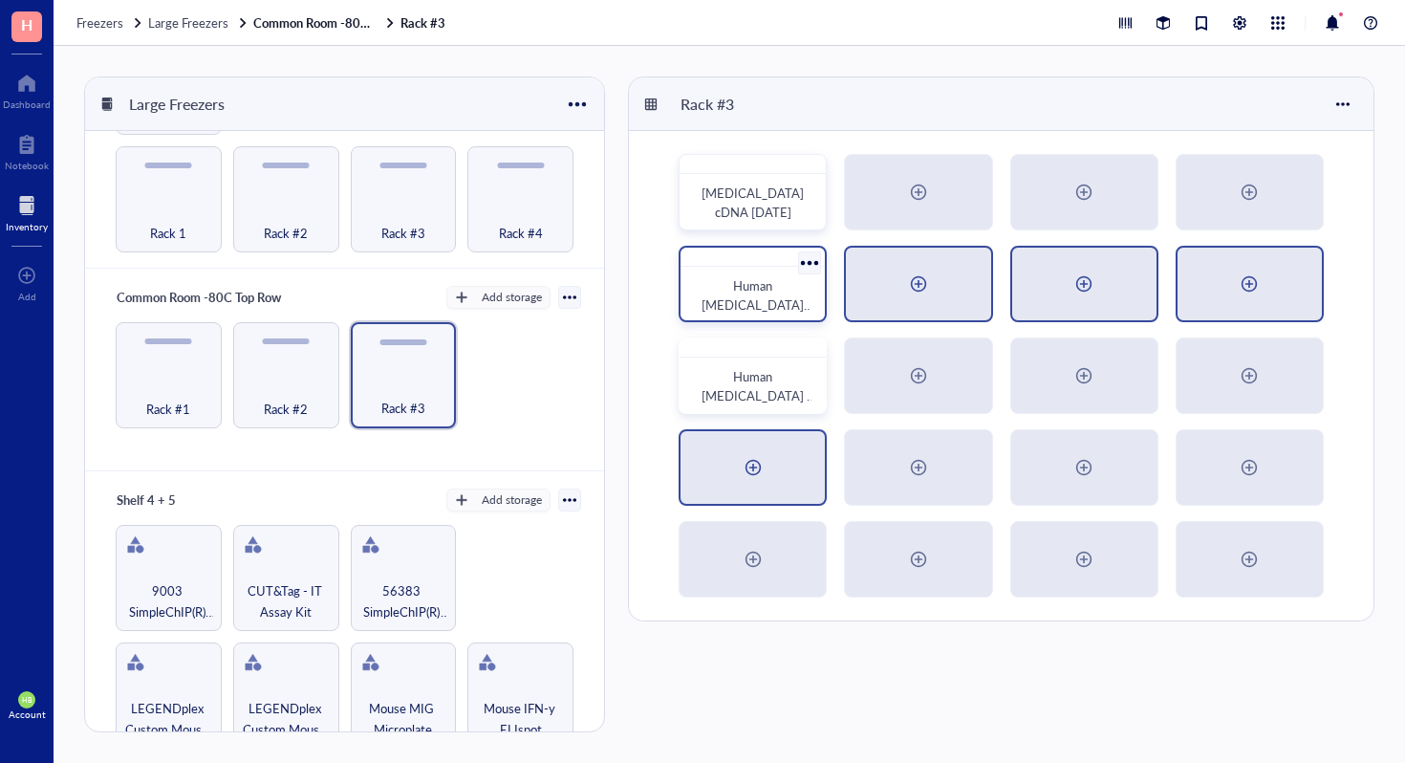
click at [738, 464] on div at bounding box center [753, 467] width 31 height 31
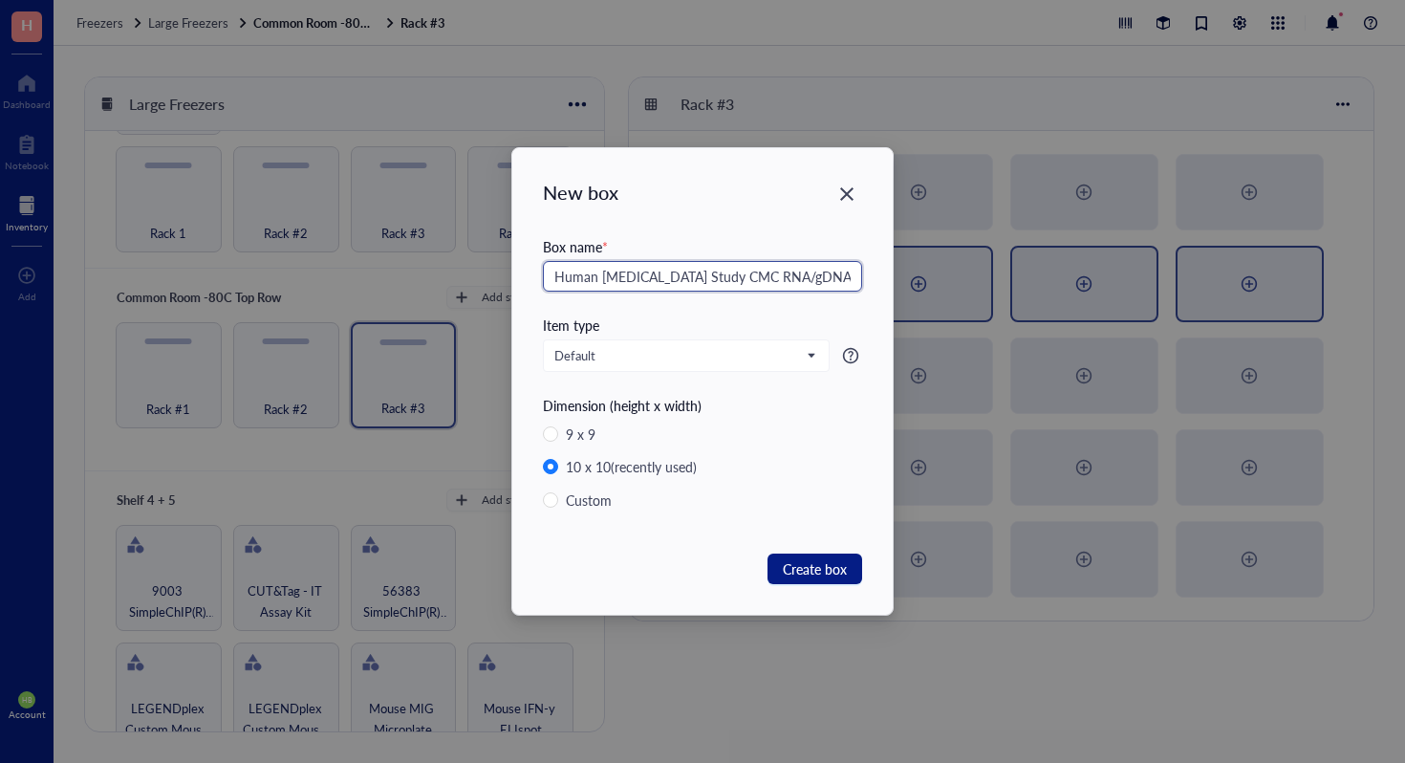
click at [777, 276] on input "Human [MEDICAL_DATA] Study CMC RNA/gDNA" at bounding box center [702, 276] width 319 height 31
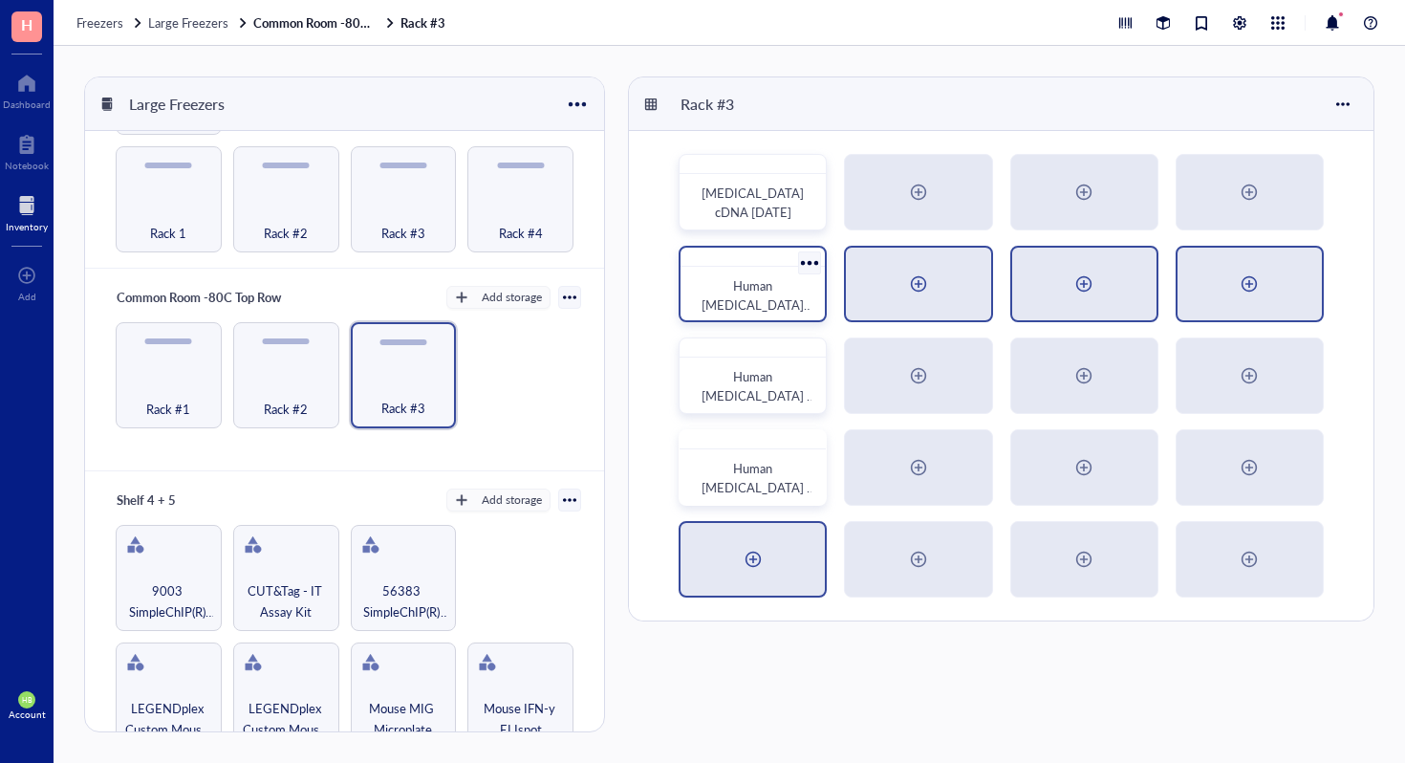
click at [768, 576] on div at bounding box center [753, 559] width 144 height 73
click at [898, 203] on div at bounding box center [918, 192] width 144 height 73
click at [875, 281] on div at bounding box center [918, 284] width 144 height 73
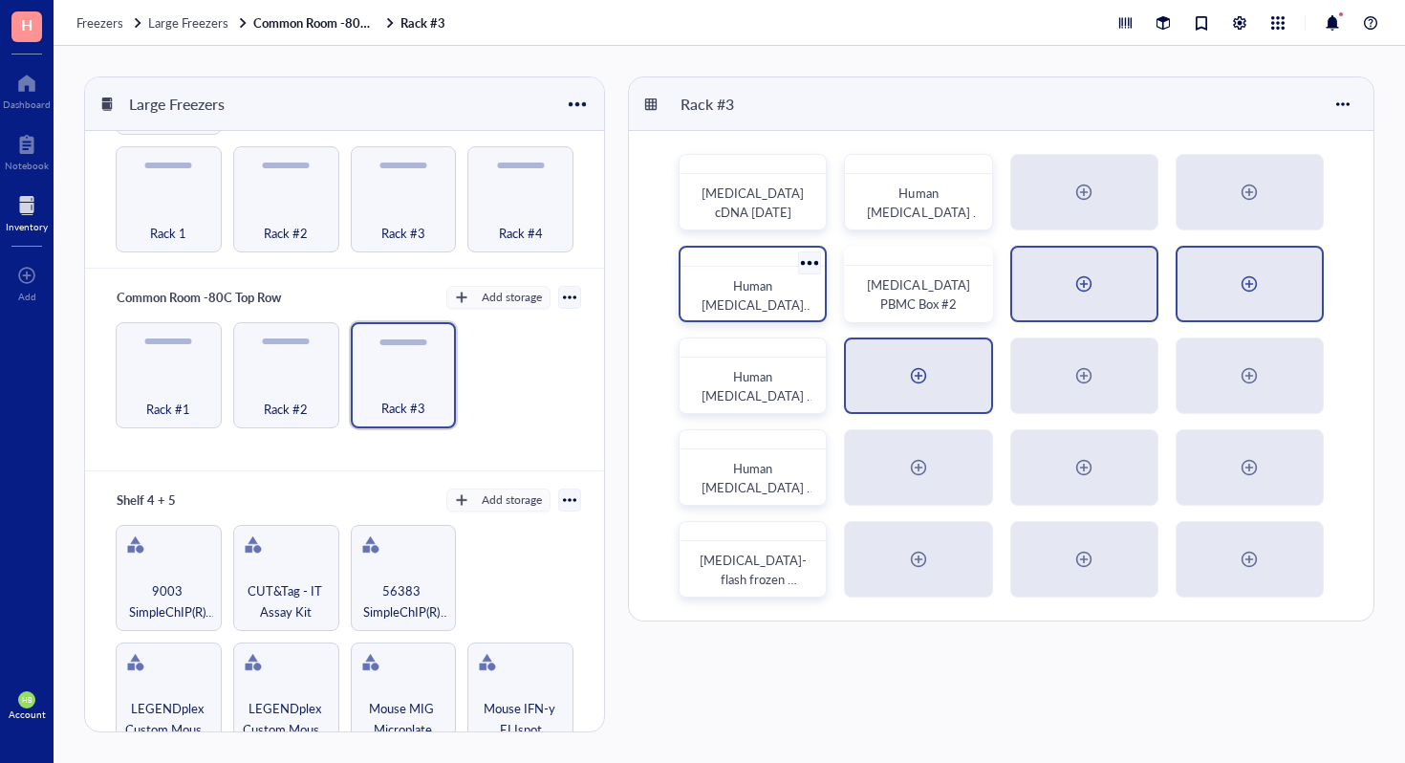
click at [861, 386] on div at bounding box center [918, 375] width 144 height 73
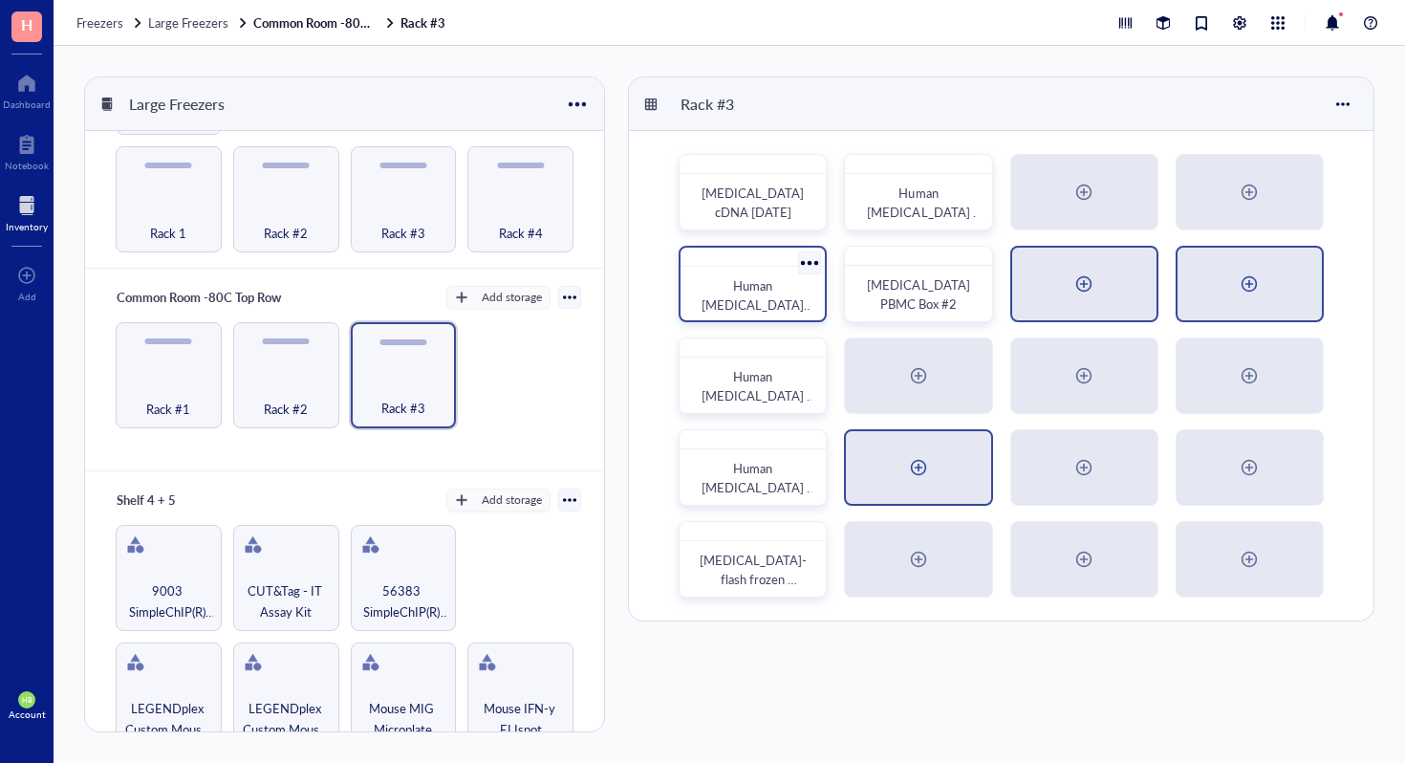
click at [929, 486] on div at bounding box center [918, 467] width 144 height 73
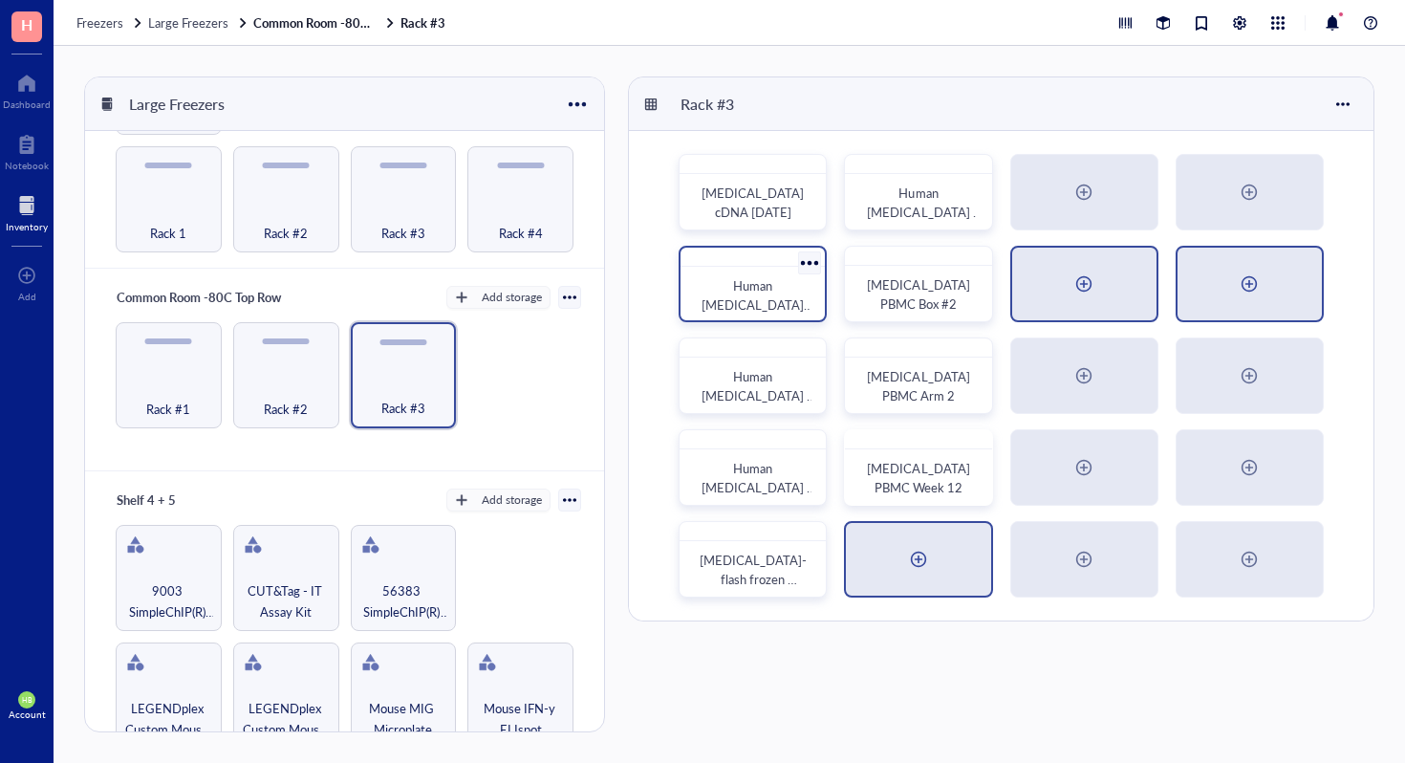
click at [925, 542] on div at bounding box center [918, 559] width 144 height 73
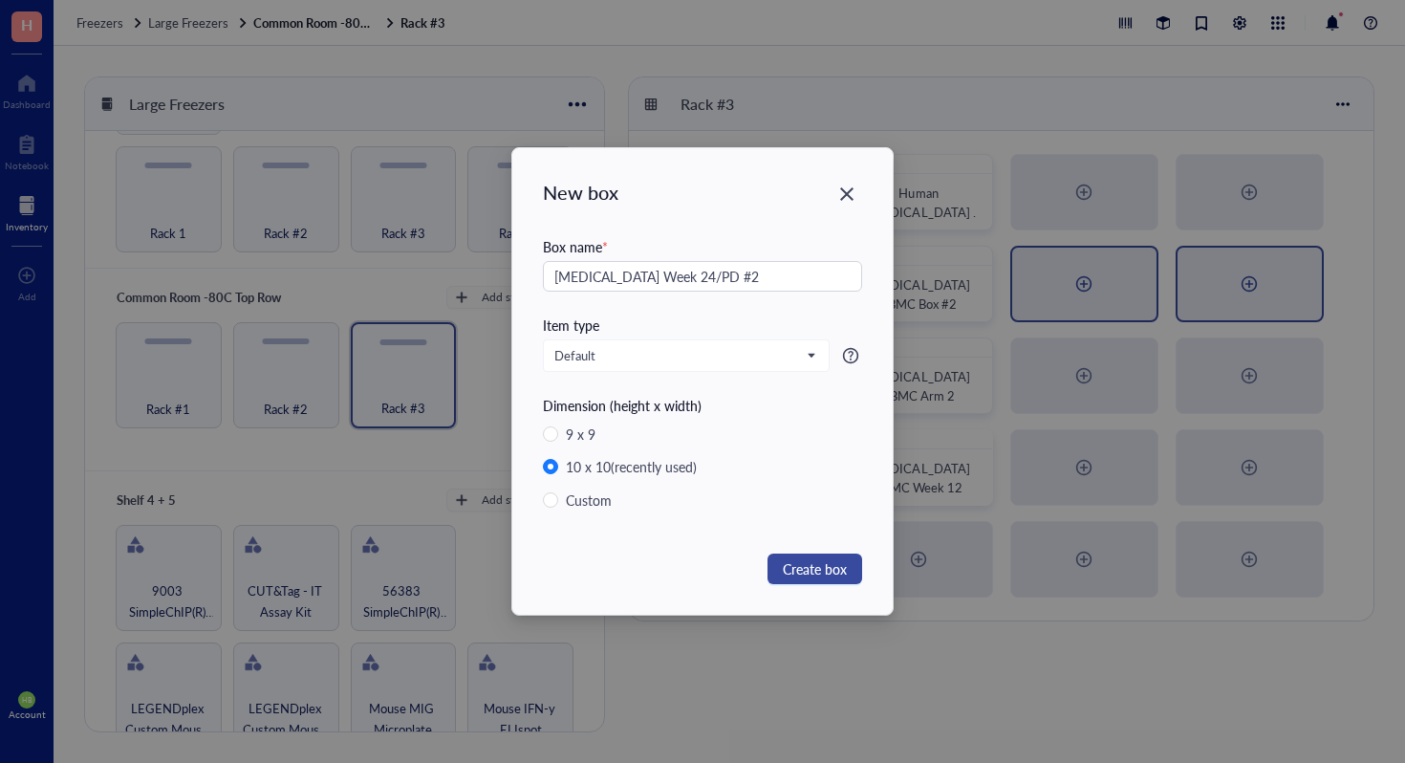
click at [818, 574] on span "Create box" at bounding box center [815, 568] width 64 height 21
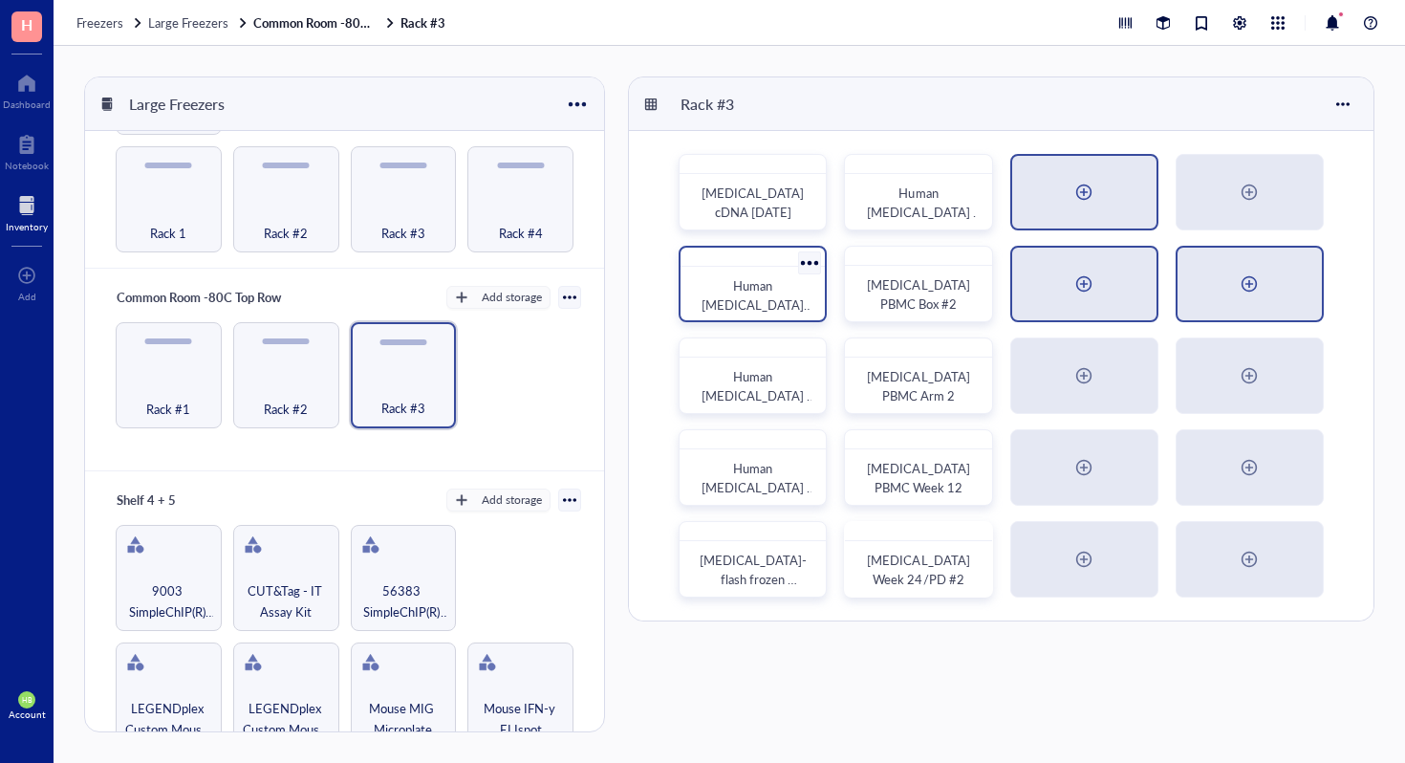
click at [1077, 203] on div at bounding box center [1084, 192] width 31 height 31
click at [1097, 272] on div at bounding box center [1084, 284] width 31 height 31
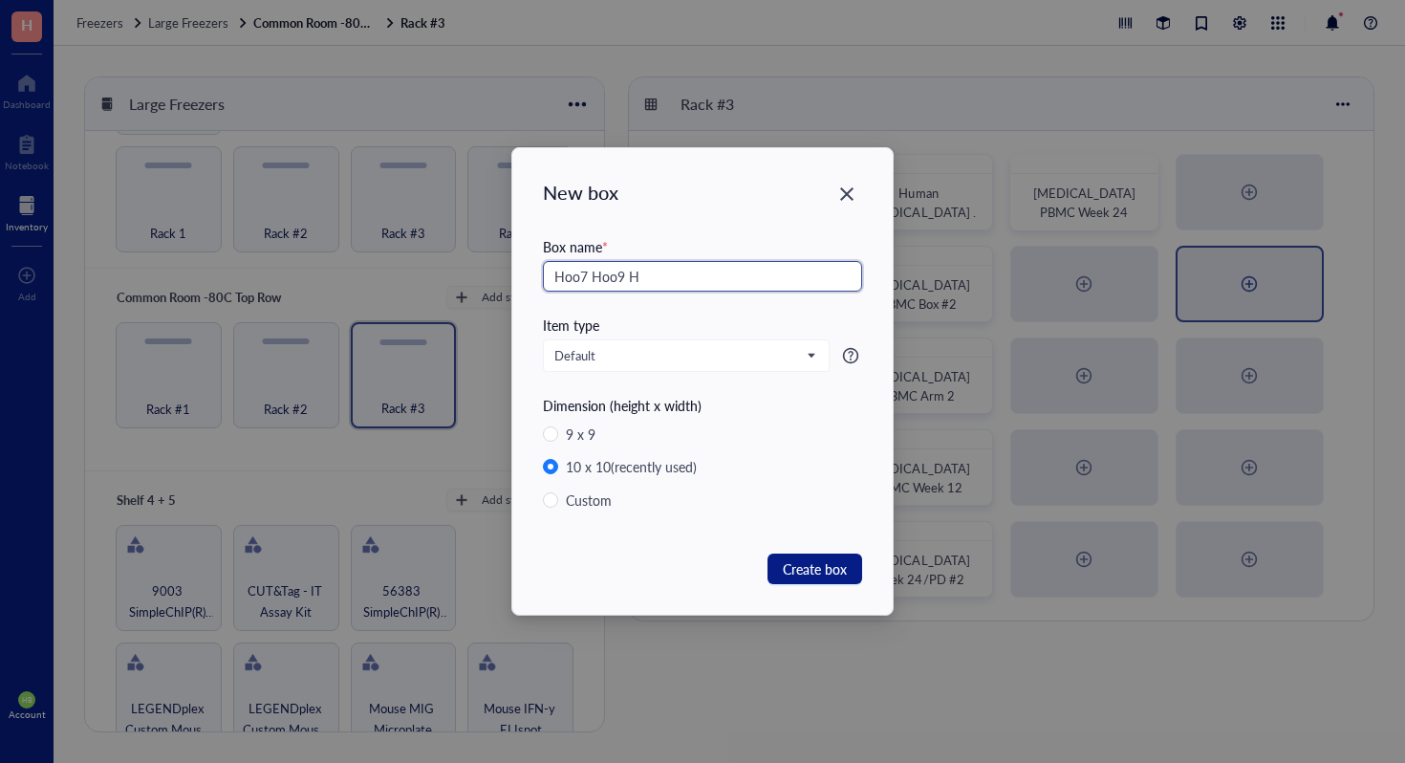
click at [579, 280] on input "Hoo7 Hoo9 H" at bounding box center [702, 276] width 319 height 31
click at [616, 282] on input "H007 Hoo9 H" at bounding box center [702, 276] width 319 height 31
click at [653, 278] on input "H007 H009 H" at bounding box center [702, 276] width 319 height 31
click at [823, 564] on span "Create box" at bounding box center [815, 568] width 64 height 21
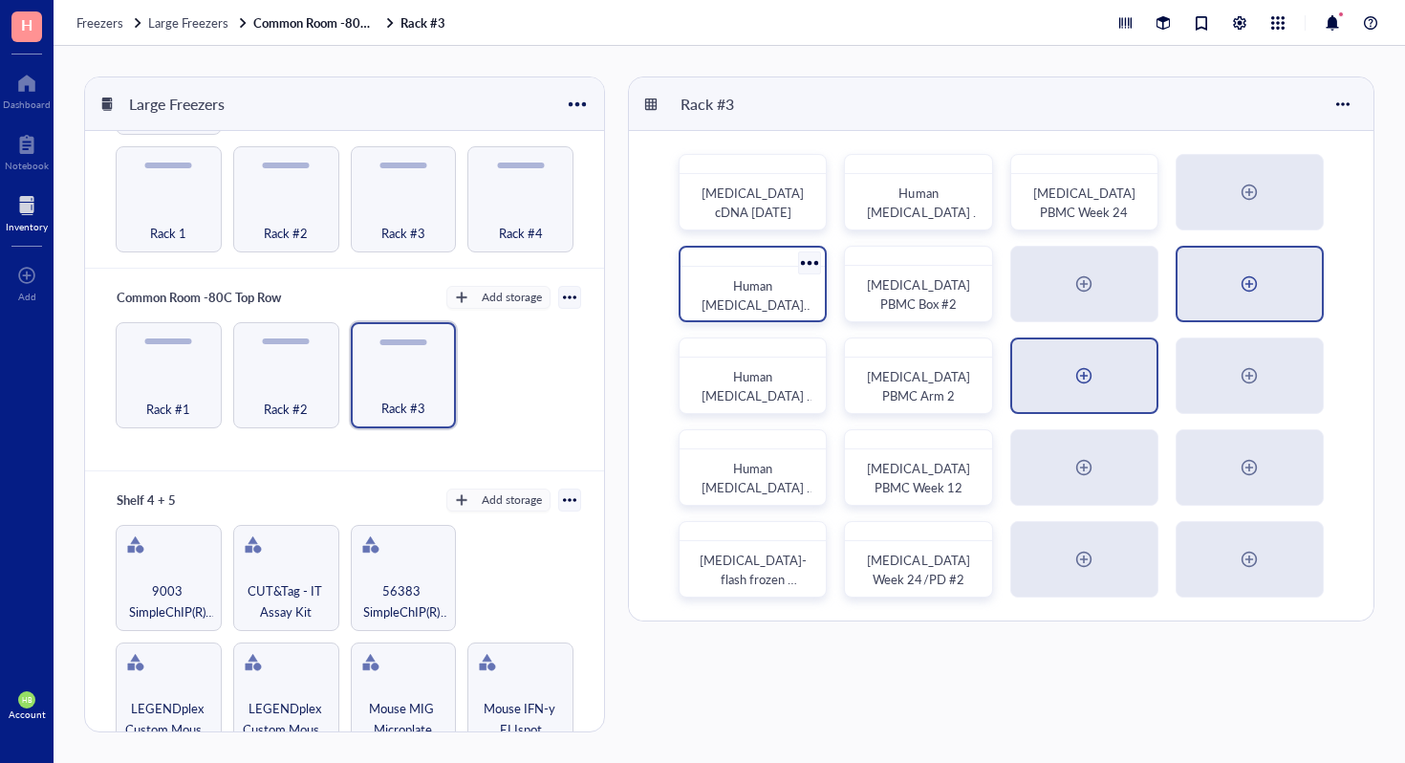
click at [1077, 388] on div at bounding box center [1084, 375] width 31 height 31
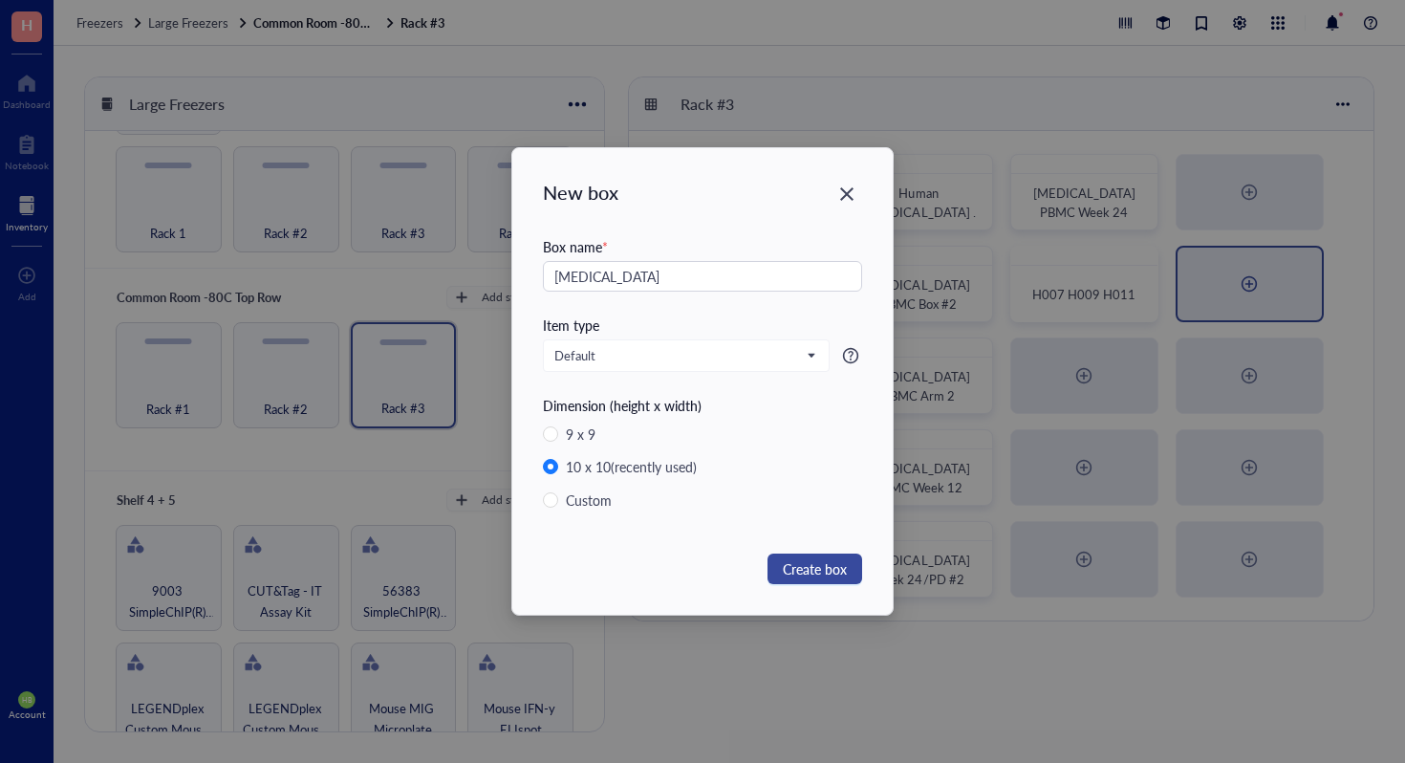
click at [818, 572] on span "Create box" at bounding box center [815, 568] width 64 height 21
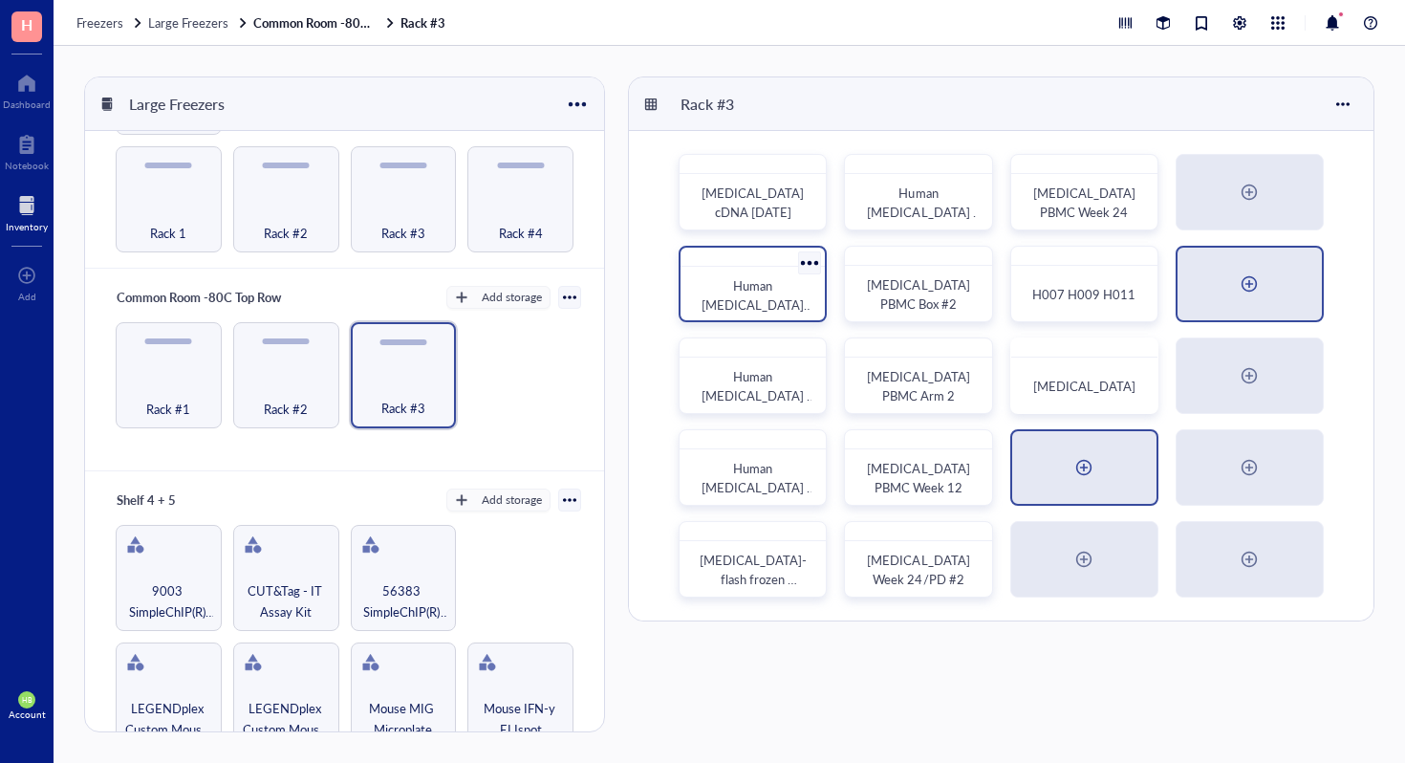
click at [1062, 473] on div at bounding box center [1084, 467] width 144 height 73
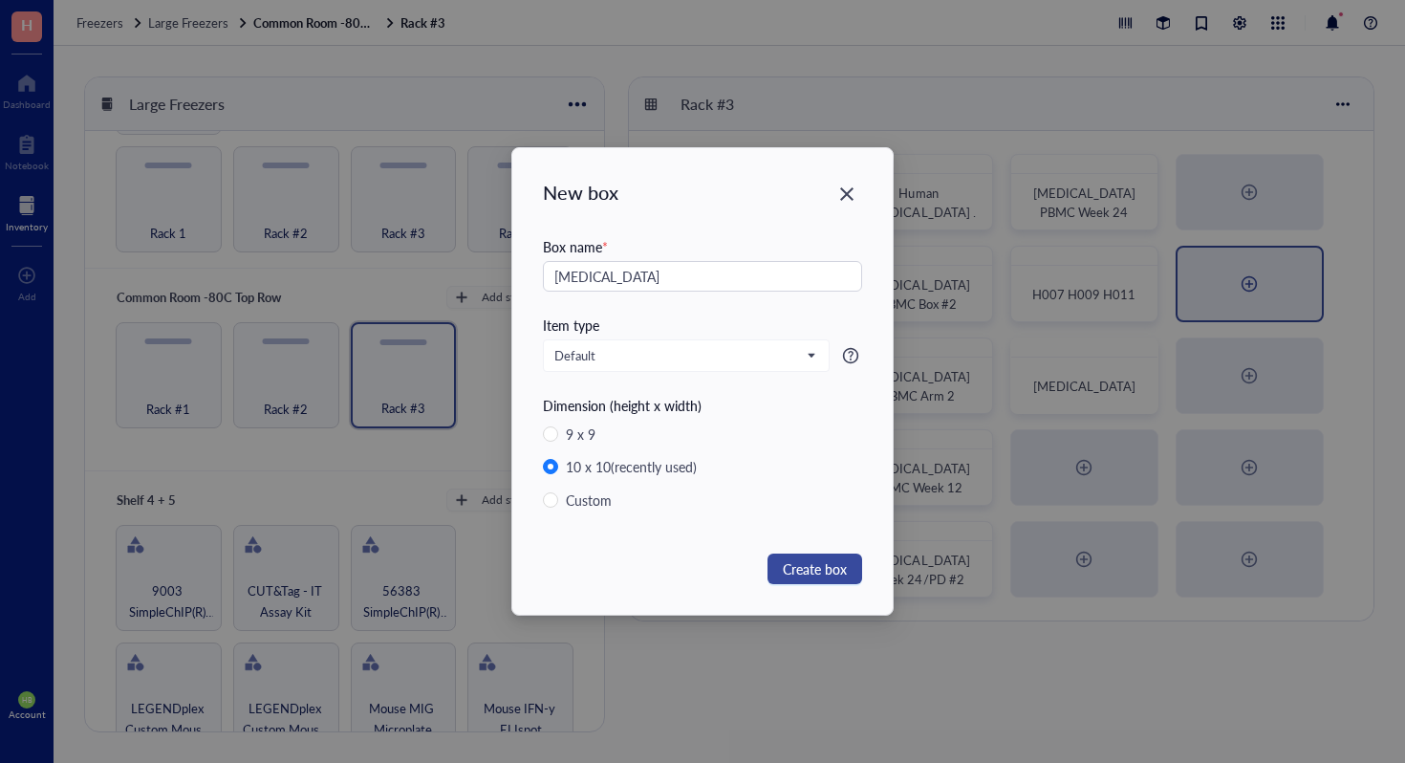
click at [839, 571] on span "Create box" at bounding box center [815, 568] width 64 height 21
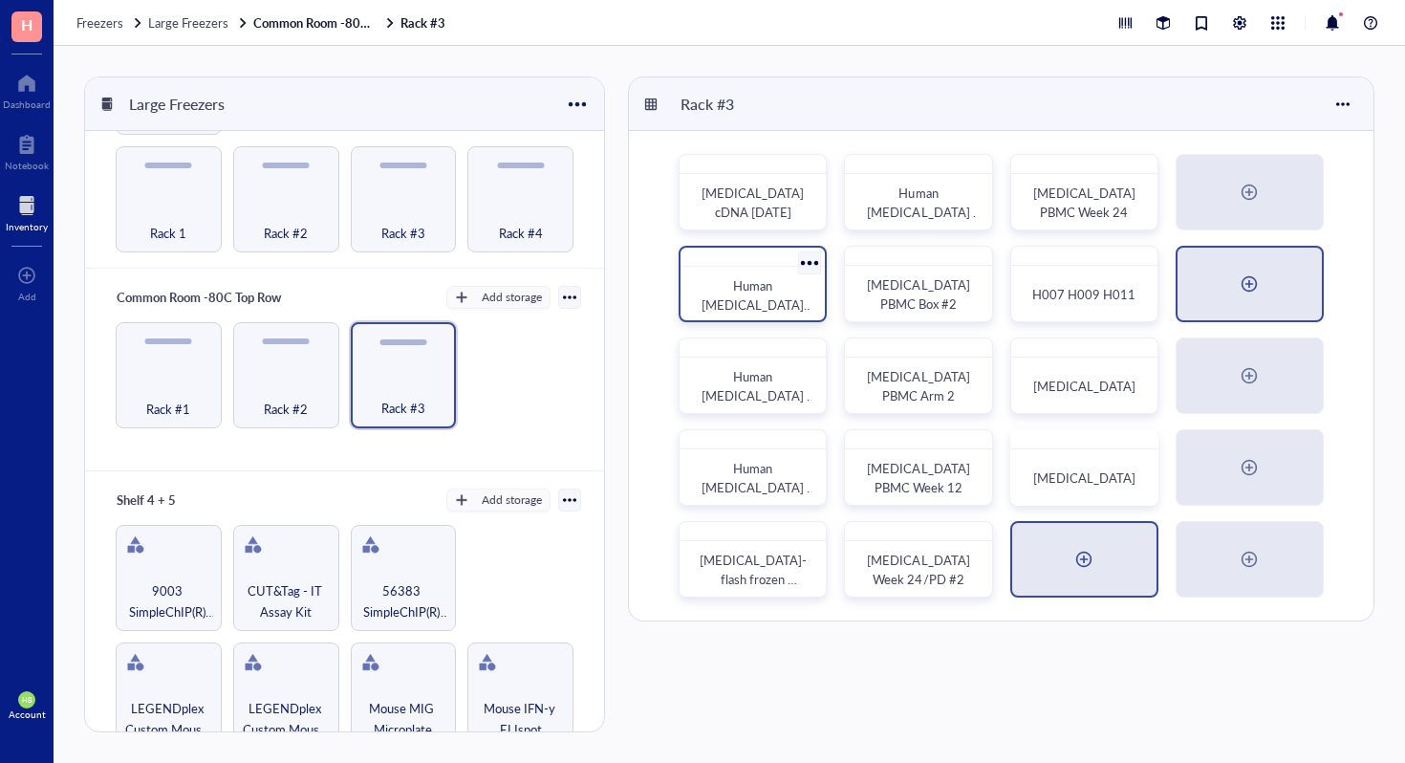
click at [1065, 557] on div at bounding box center [1084, 559] width 144 height 73
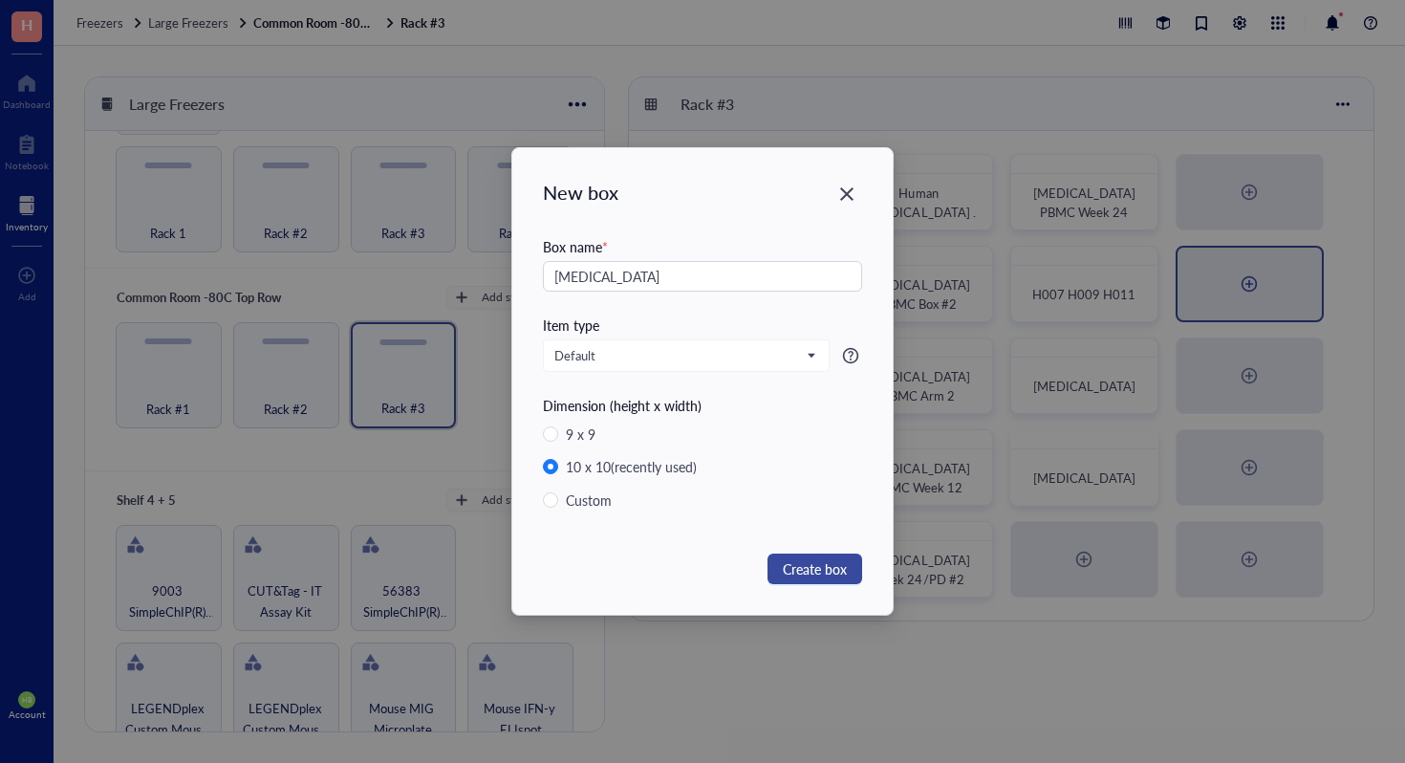
click at [838, 570] on span "Create box" at bounding box center [815, 568] width 64 height 21
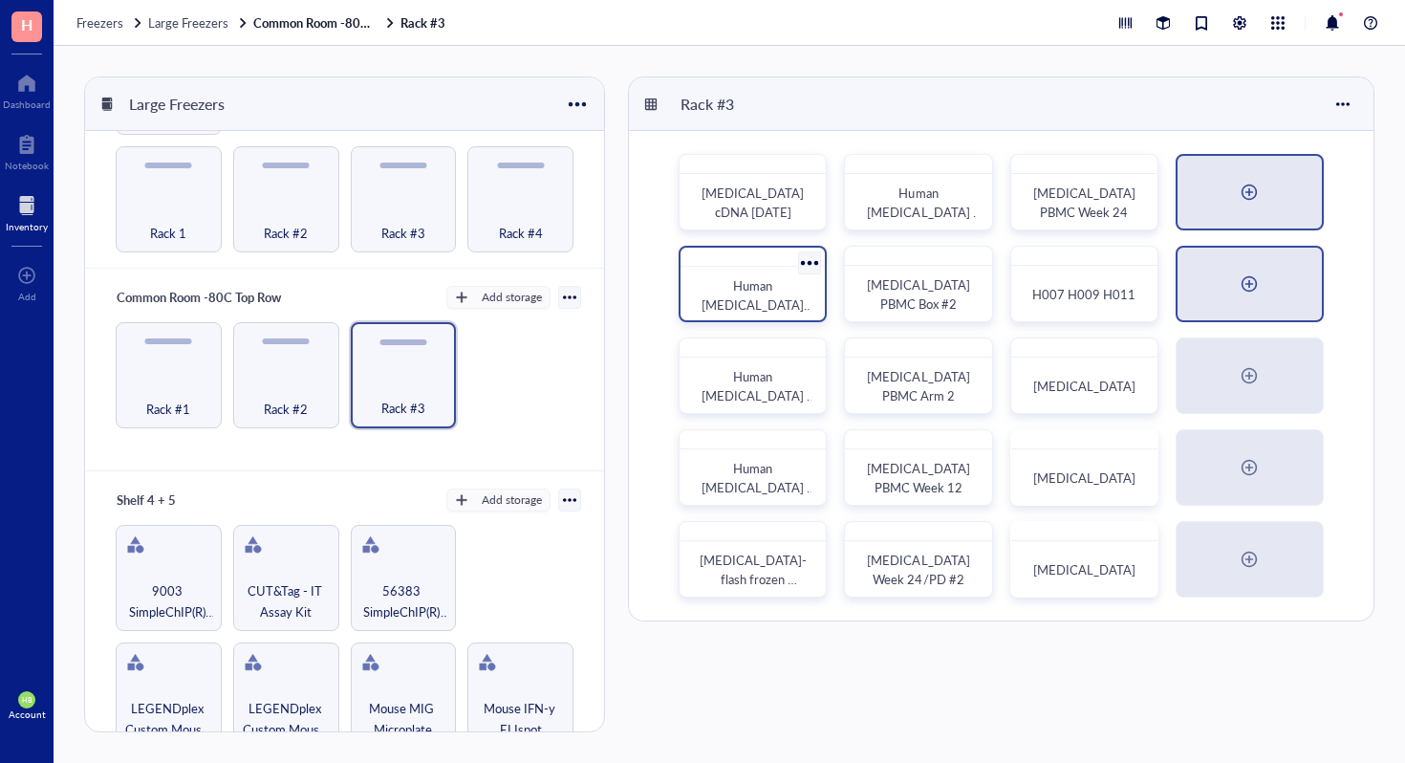
click at [1248, 187] on div at bounding box center [1249, 192] width 31 height 31
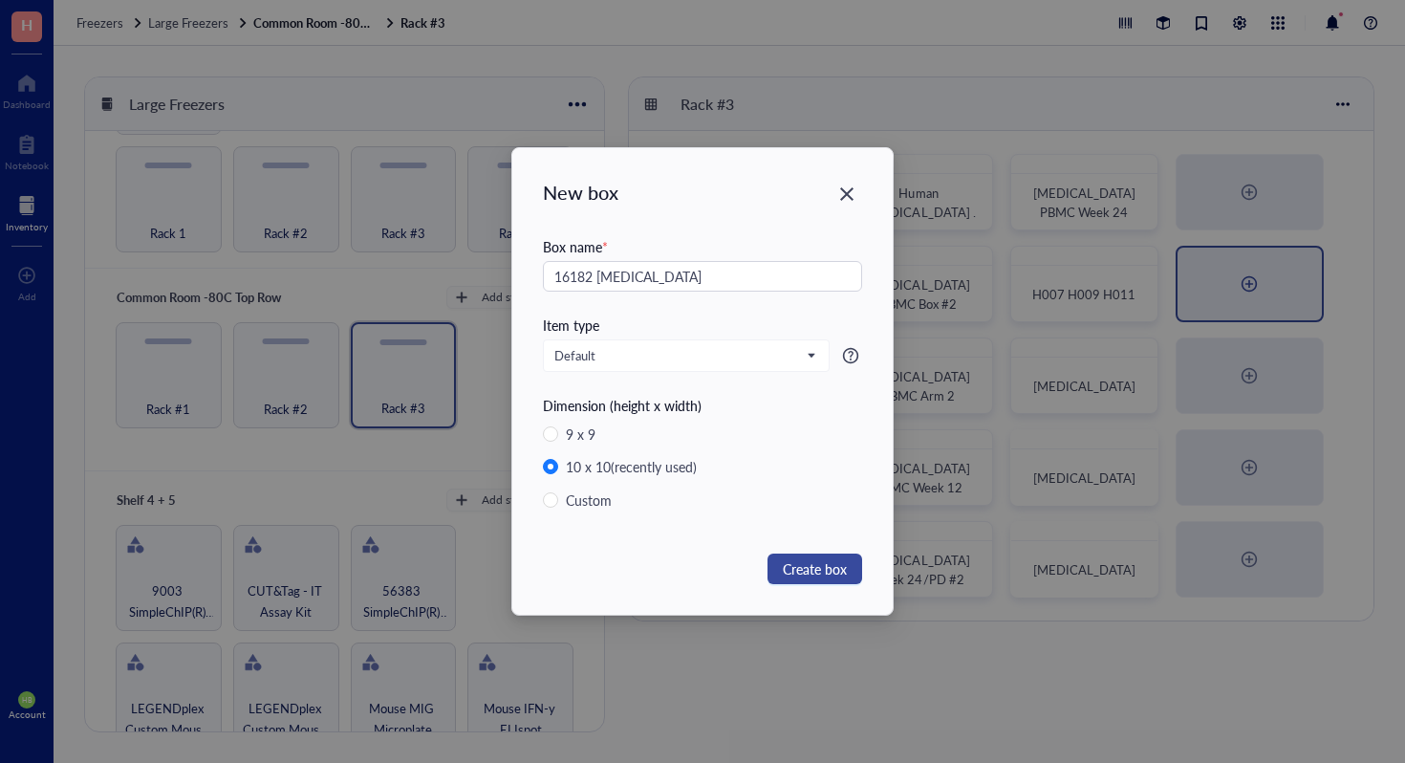
click at [841, 576] on span "Create box" at bounding box center [815, 568] width 64 height 21
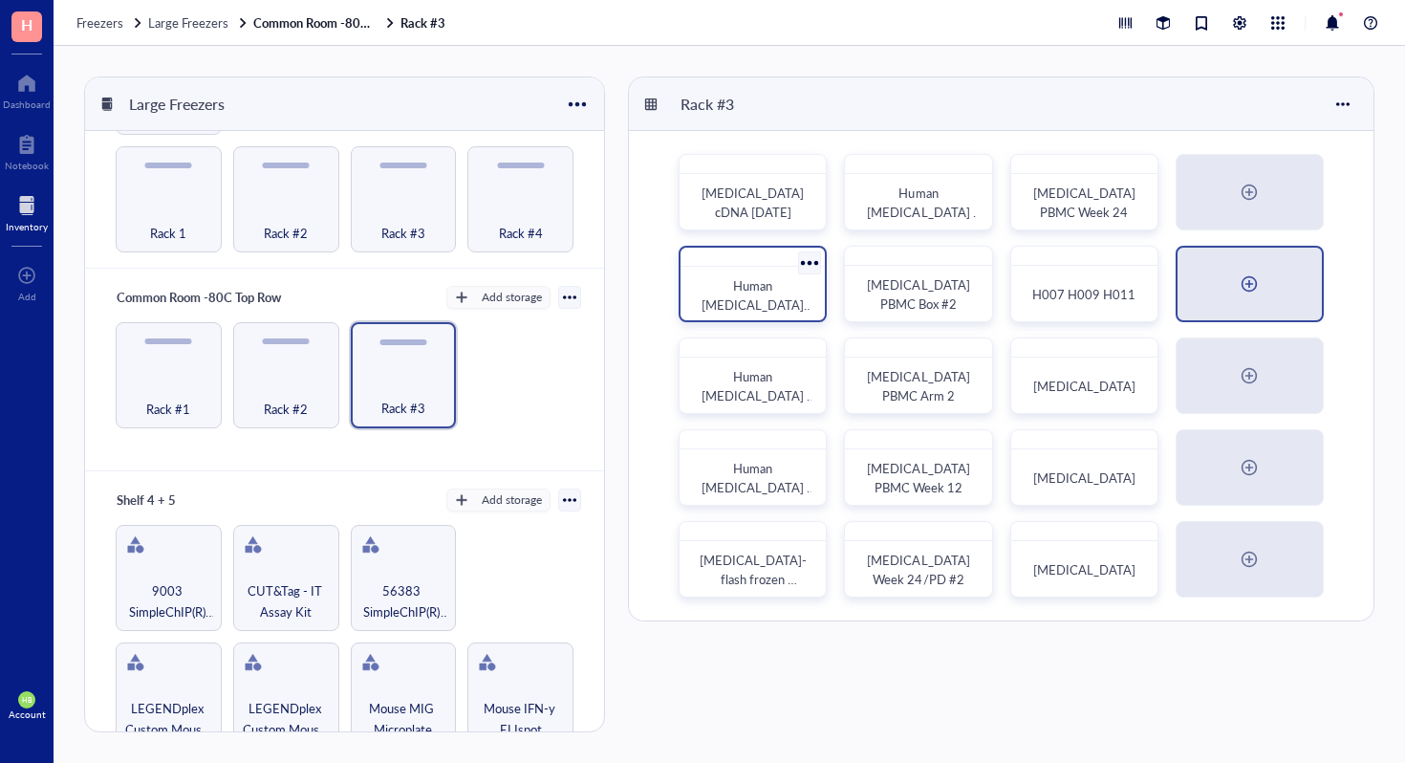
click at [1263, 292] on div at bounding box center [1249, 284] width 31 height 31
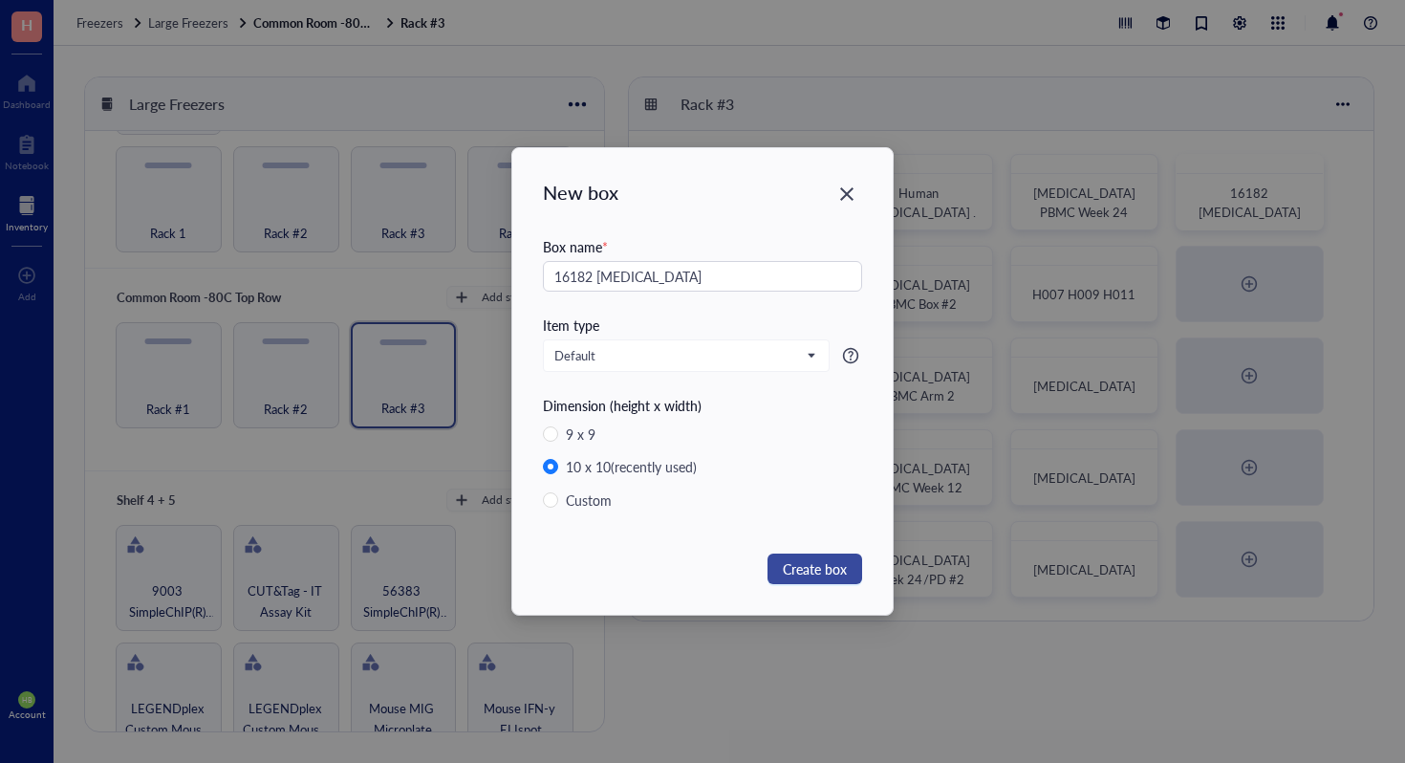
click at [817, 556] on button "Create box" at bounding box center [815, 569] width 95 height 31
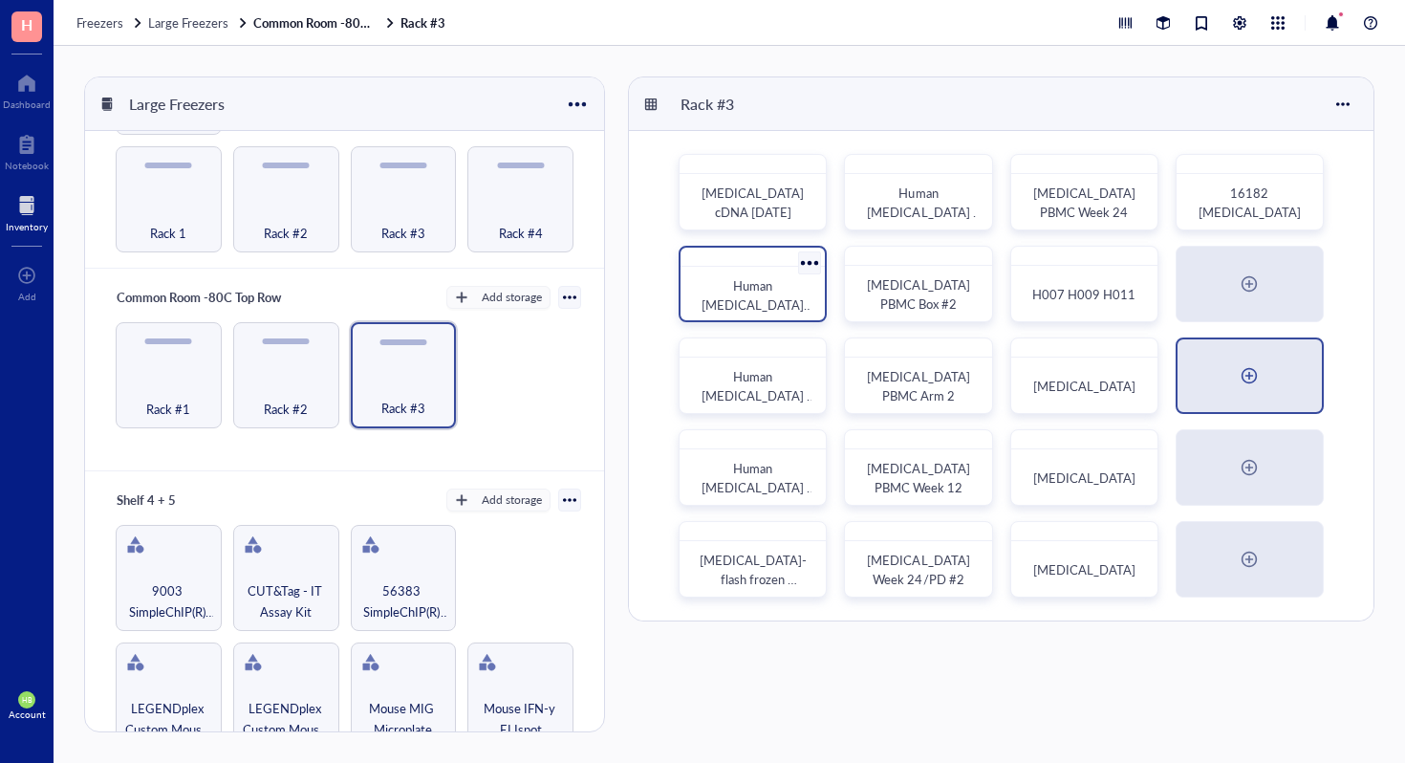
click at [1252, 402] on div at bounding box center [1250, 375] width 144 height 73
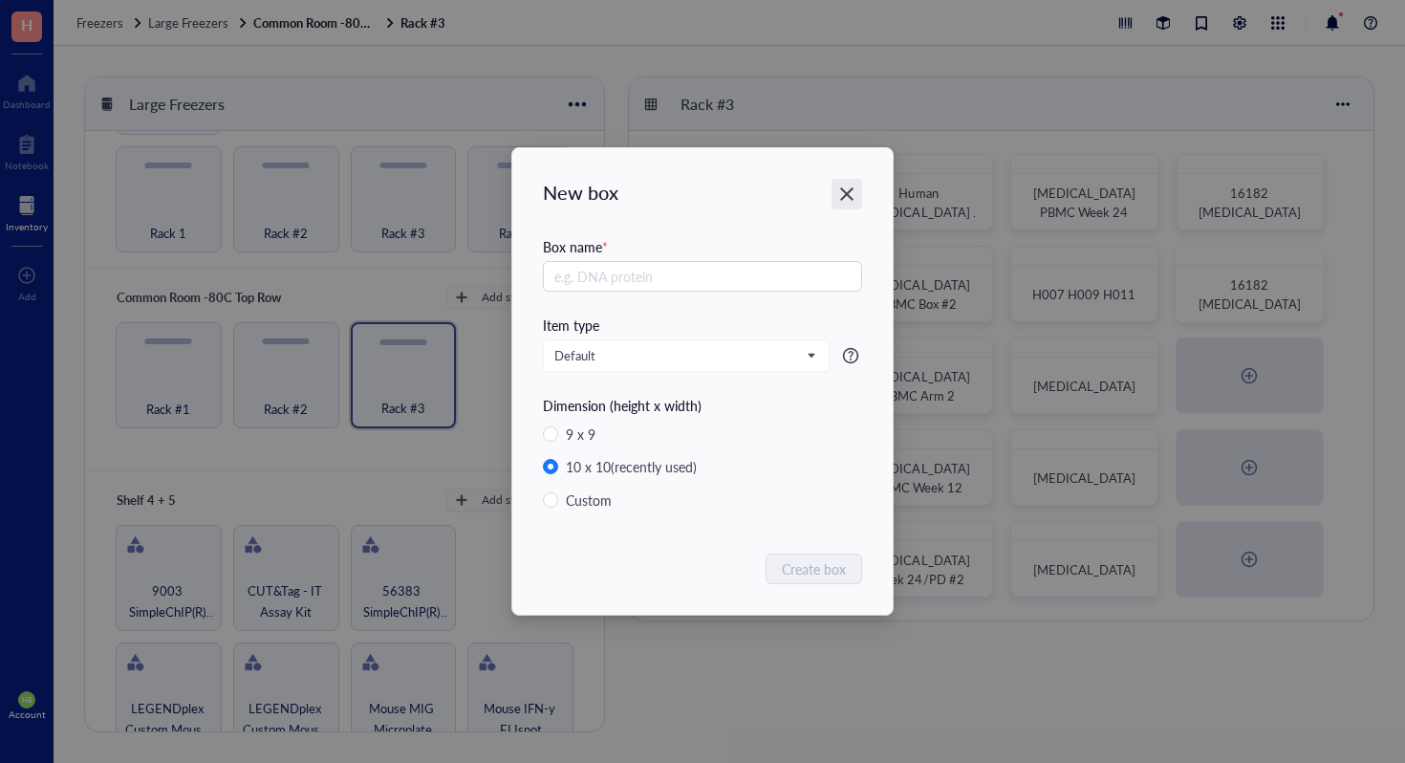
click at [843, 199] on icon "Close" at bounding box center [846, 193] width 13 height 13
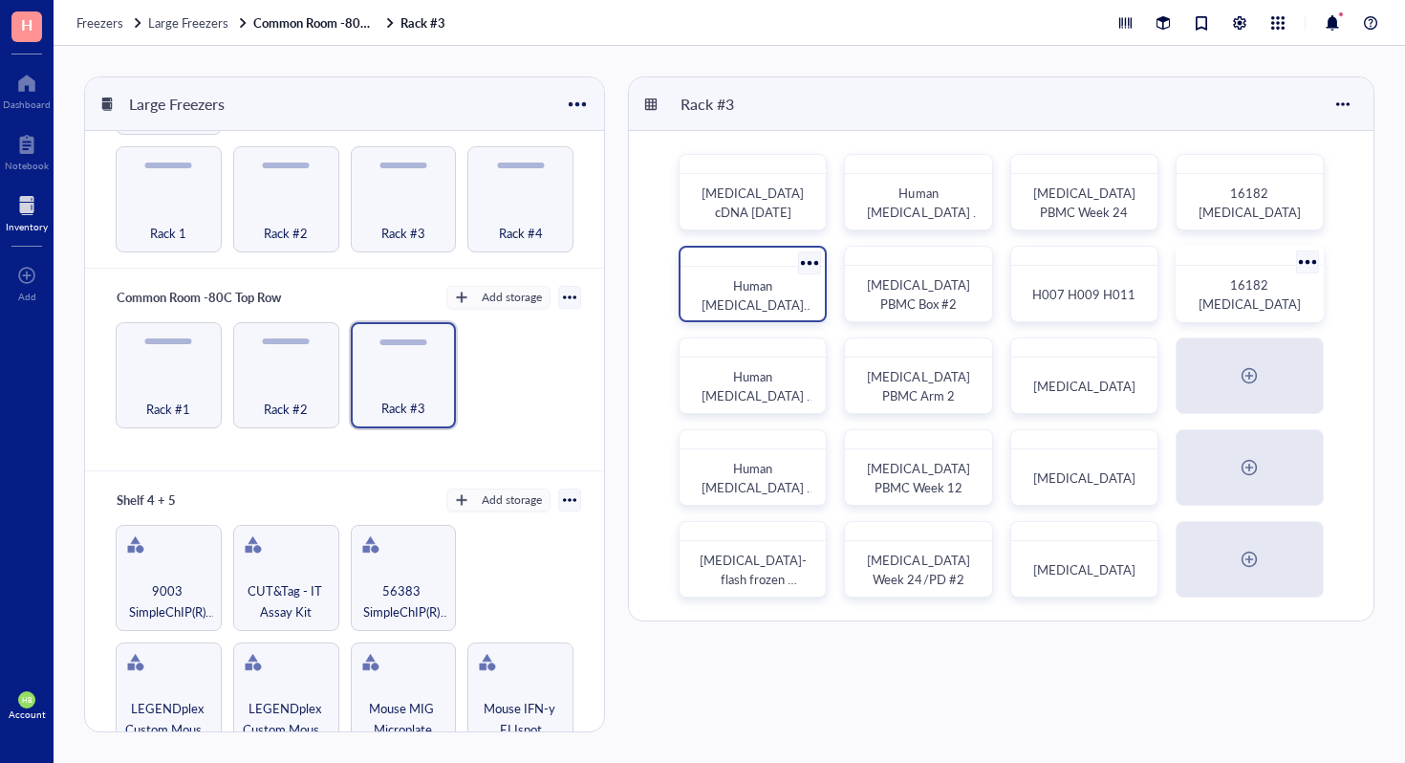
click at [1300, 251] on div at bounding box center [1308, 262] width 28 height 28
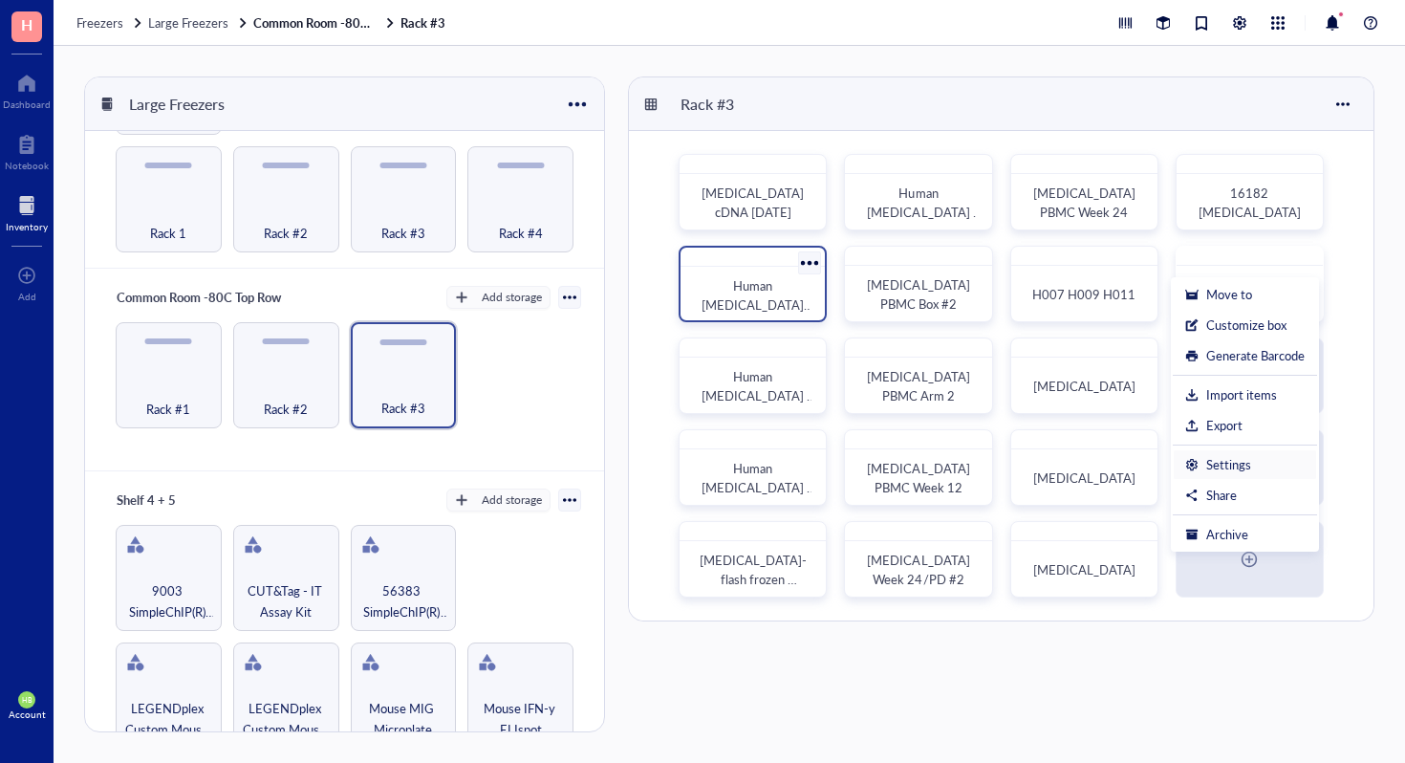
click at [1246, 474] on li "Settings" at bounding box center [1245, 464] width 144 height 31
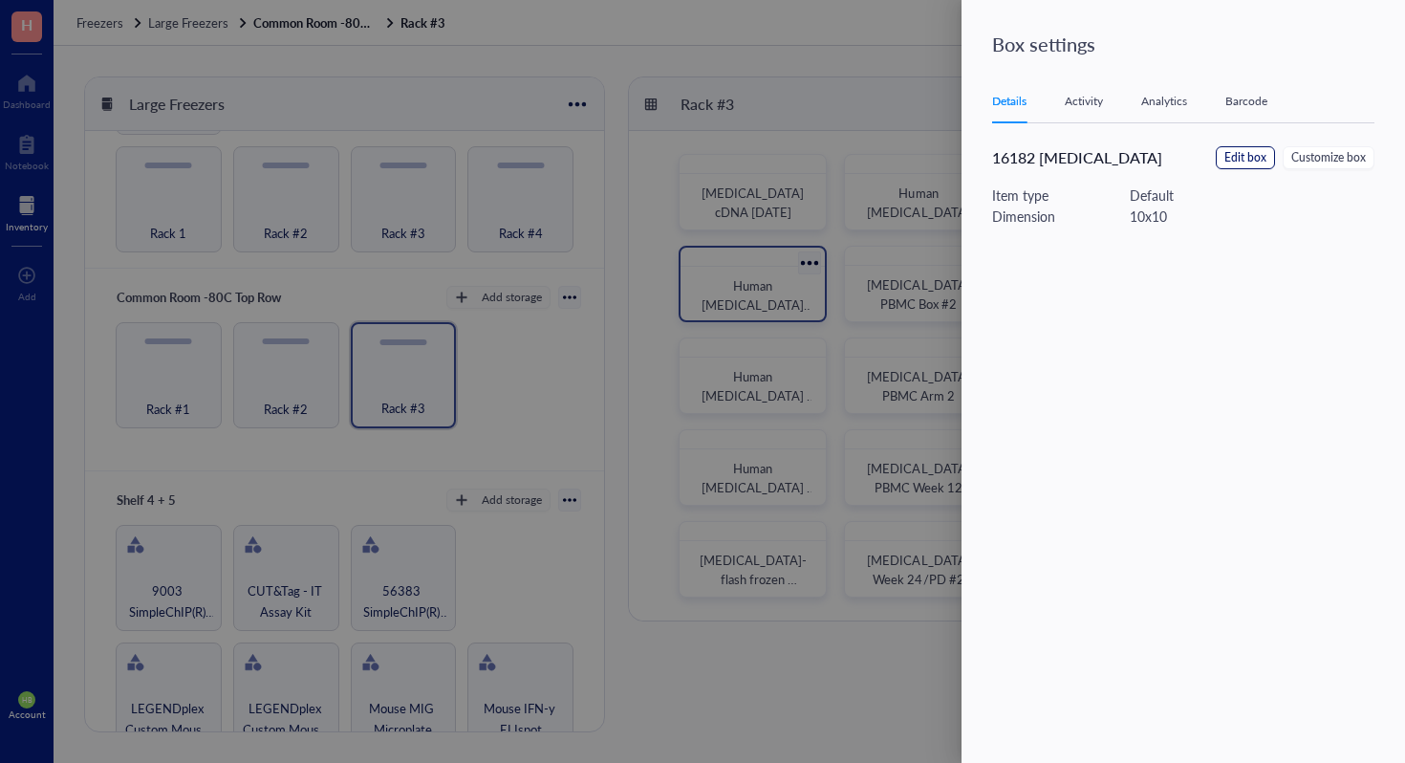
click at [1262, 158] on span "Edit box" at bounding box center [1246, 158] width 42 height 18
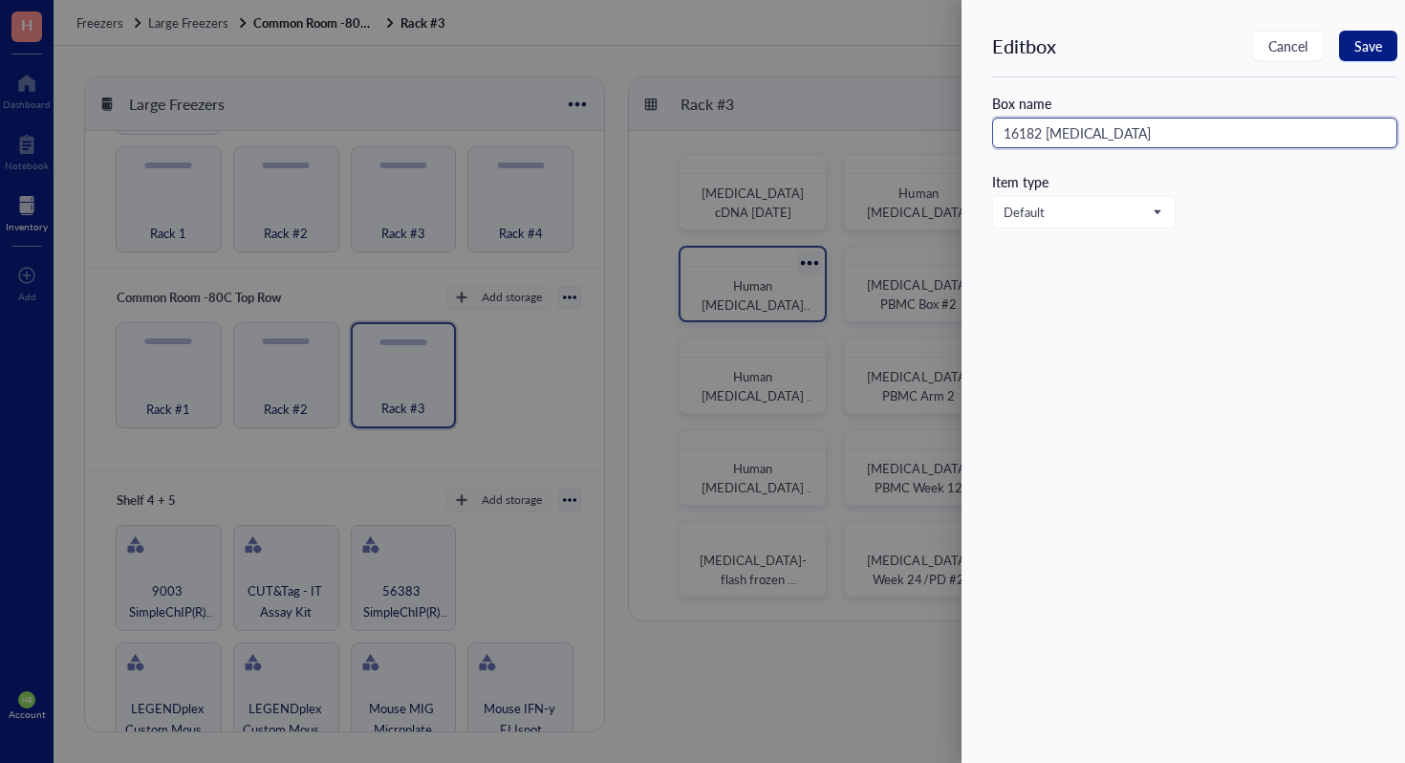
click at [1039, 131] on input "16182 [MEDICAL_DATA]" at bounding box center [1194, 133] width 405 height 31
click at [1035, 131] on input "16182 [MEDICAL_DATA]" at bounding box center [1194, 133] width 405 height 31
click at [1363, 38] on span "Save" at bounding box center [1369, 45] width 28 height 15
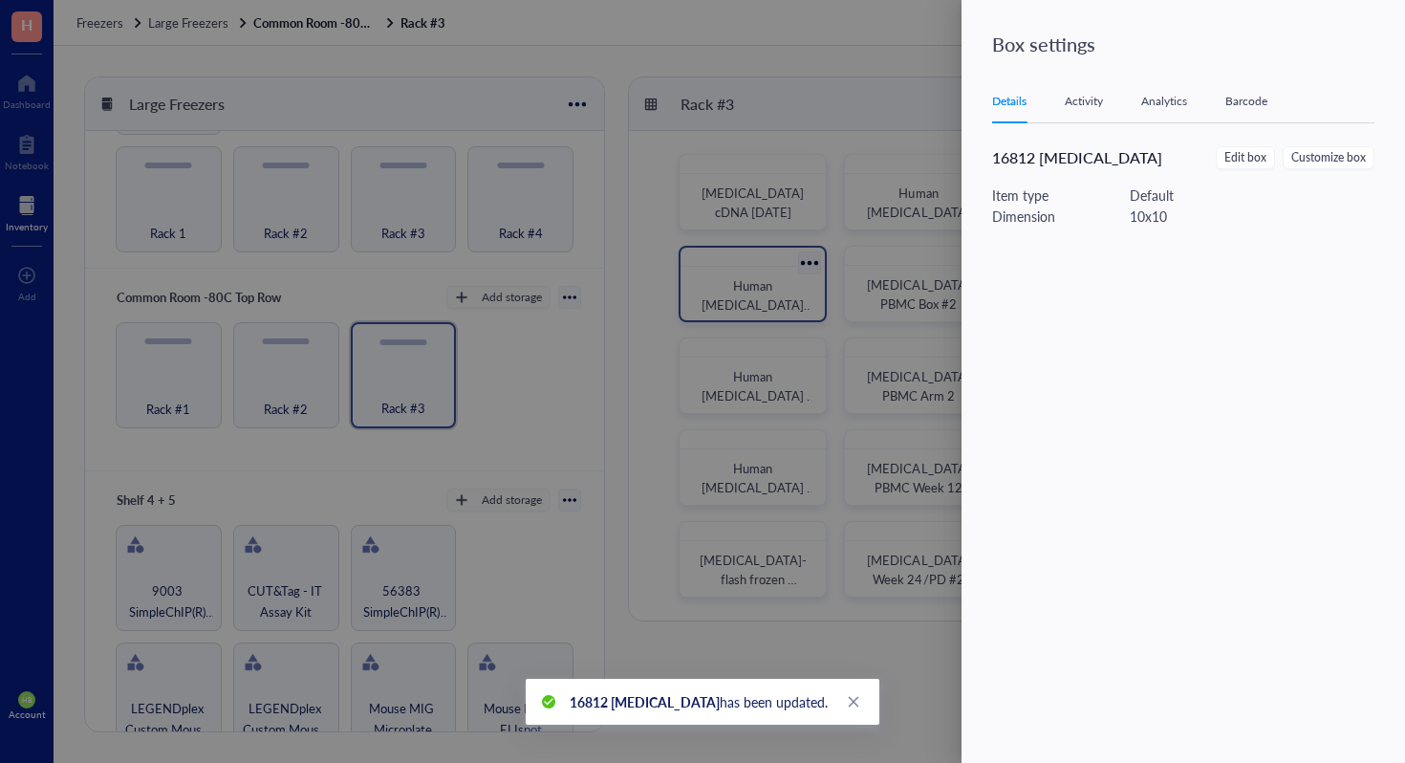
click at [878, 260] on div at bounding box center [702, 381] width 1405 height 763
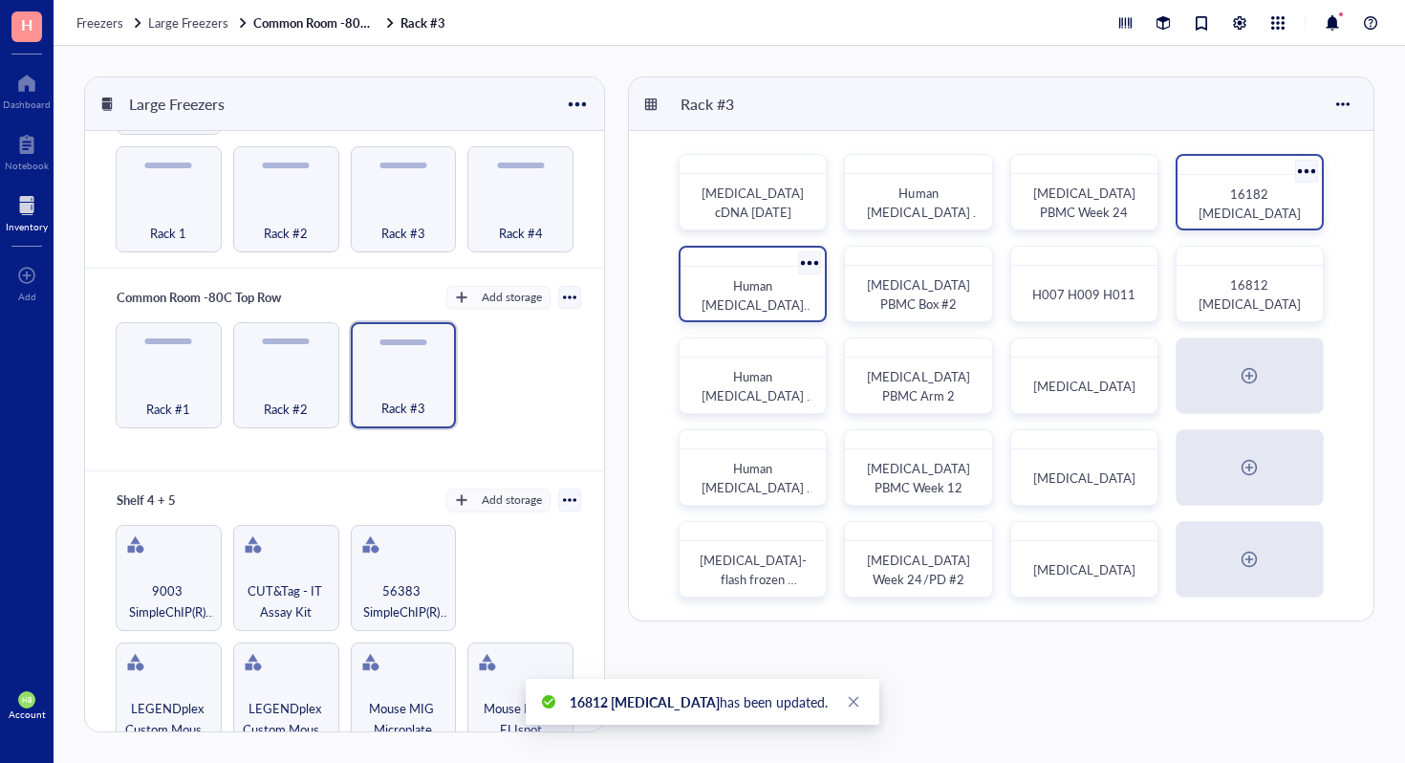
click at [1297, 165] on div at bounding box center [1307, 171] width 28 height 28
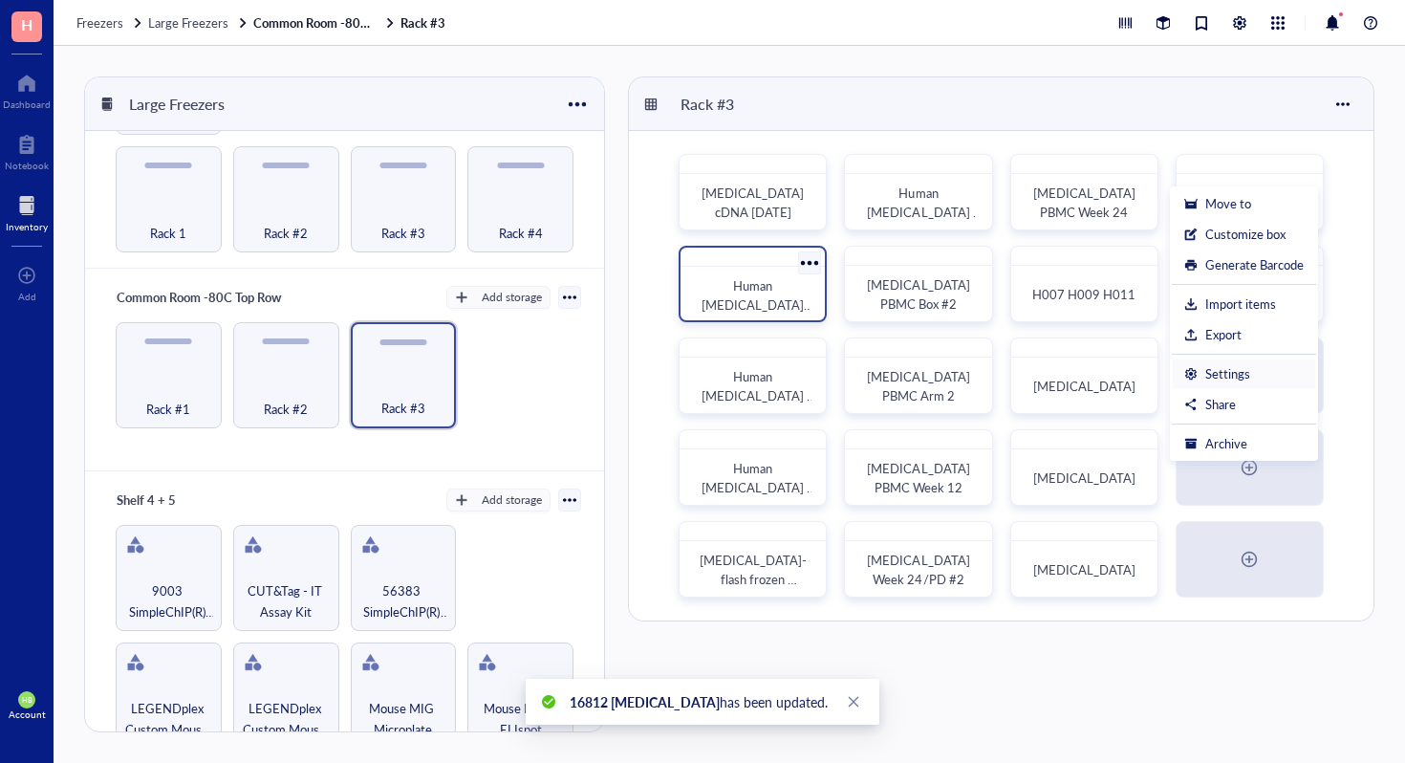
click at [1269, 372] on div "Settings" at bounding box center [1245, 373] width 120 height 17
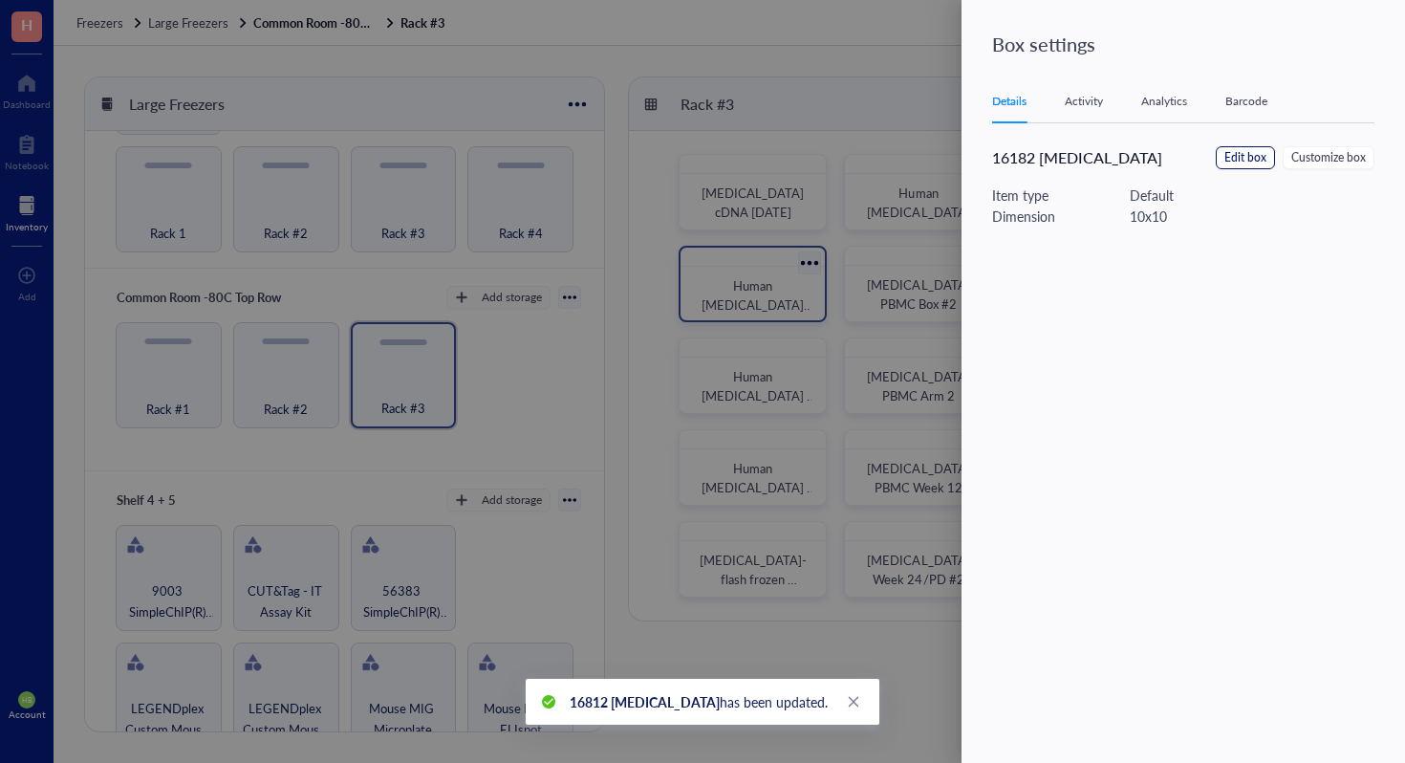
click at [1235, 163] on span "Edit box" at bounding box center [1246, 158] width 42 height 18
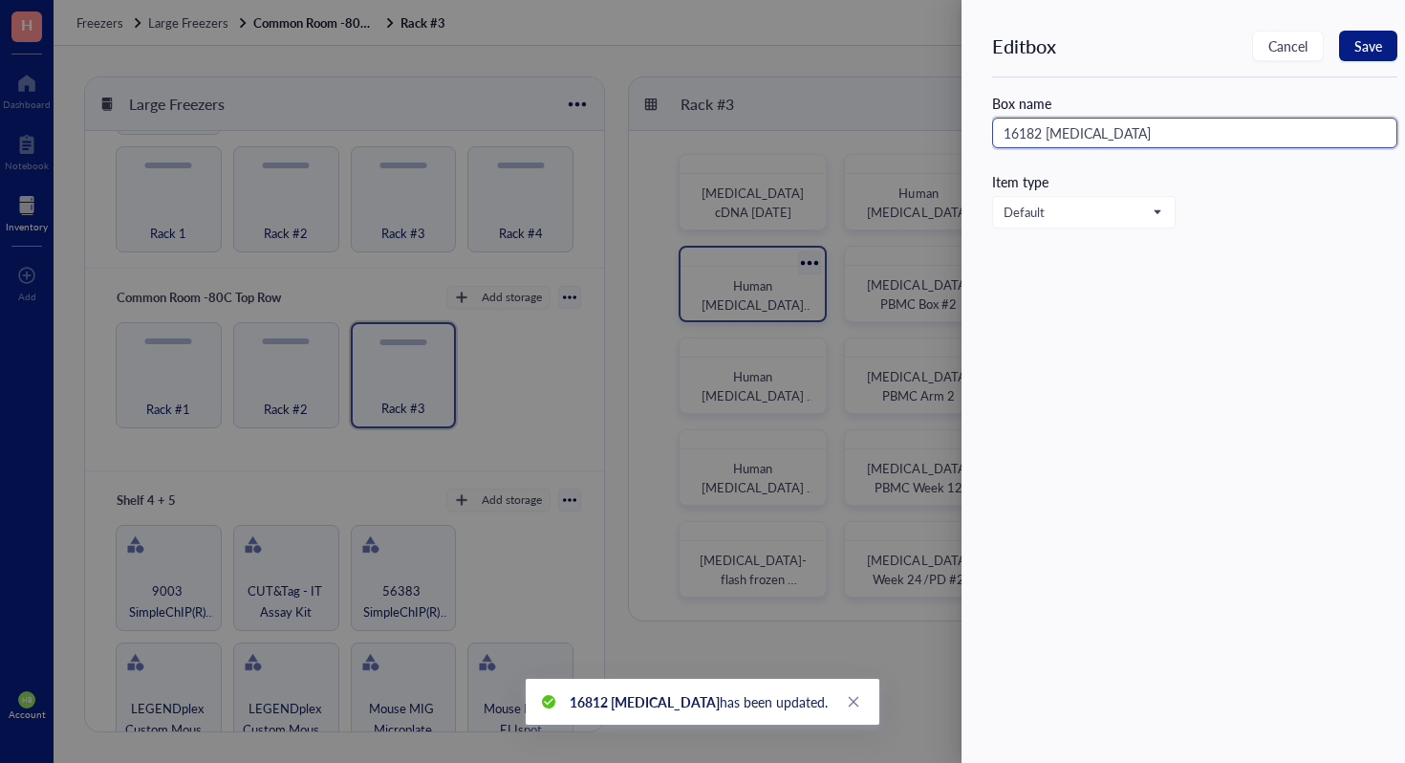
click at [1034, 134] on input "16182 [MEDICAL_DATA]" at bounding box center [1194, 133] width 405 height 31
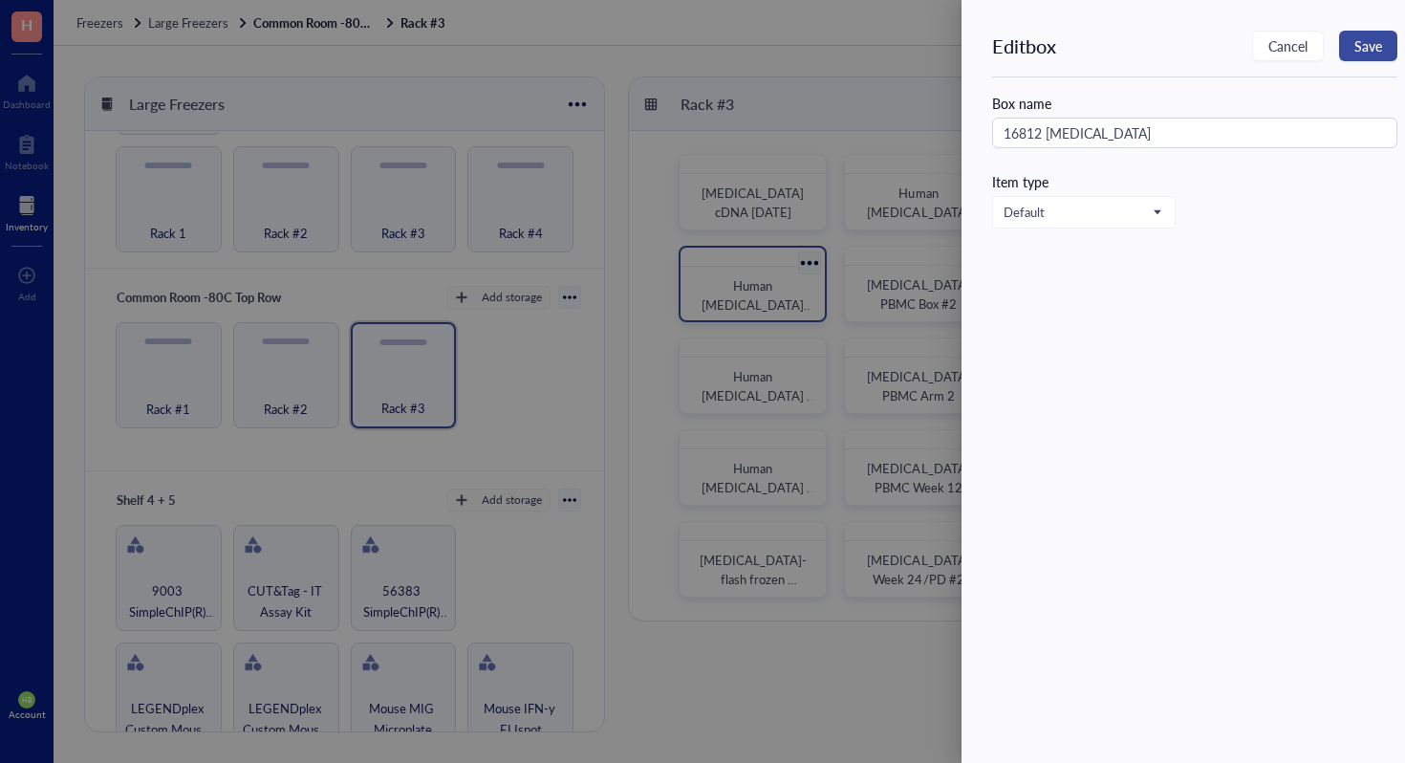
click at [1359, 38] on span "Save" at bounding box center [1369, 45] width 28 height 15
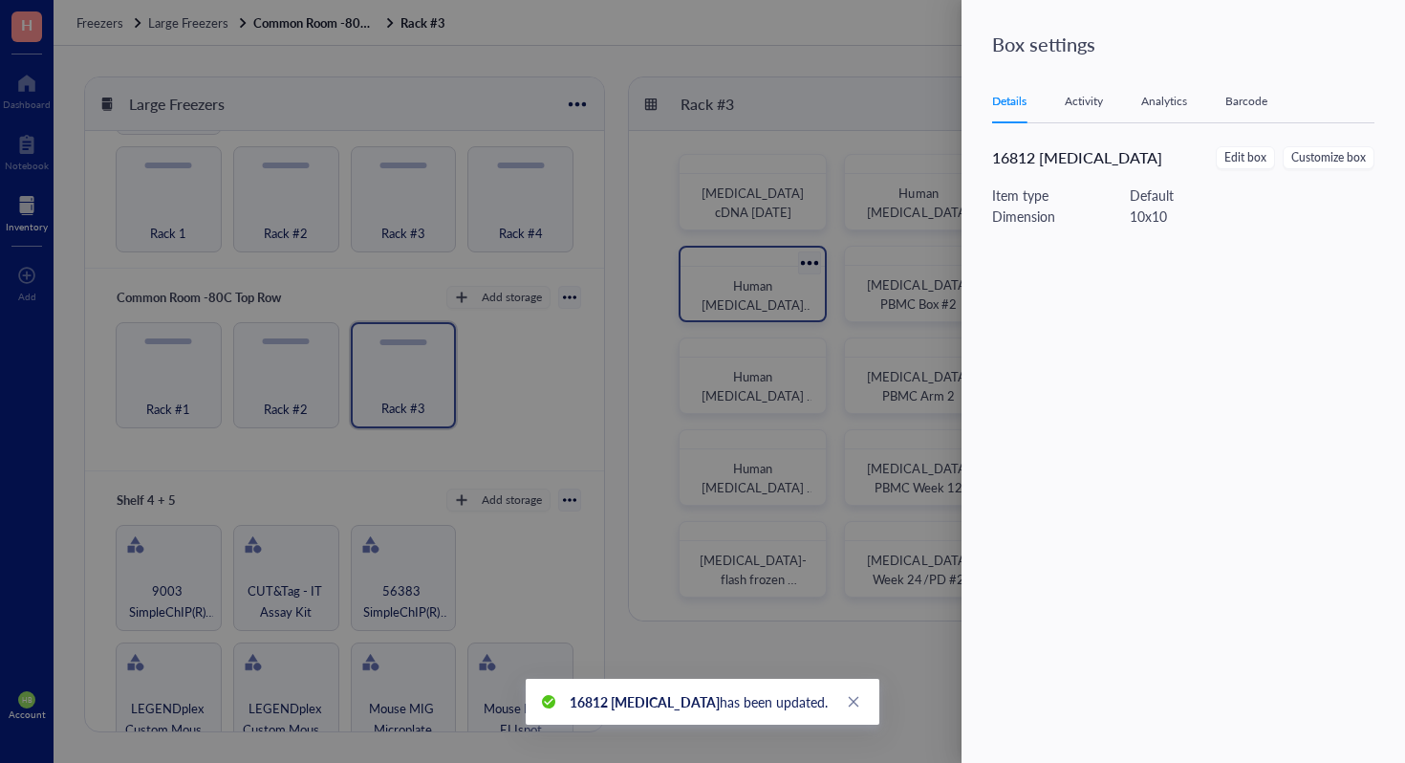
click at [883, 181] on div at bounding box center [702, 381] width 1405 height 763
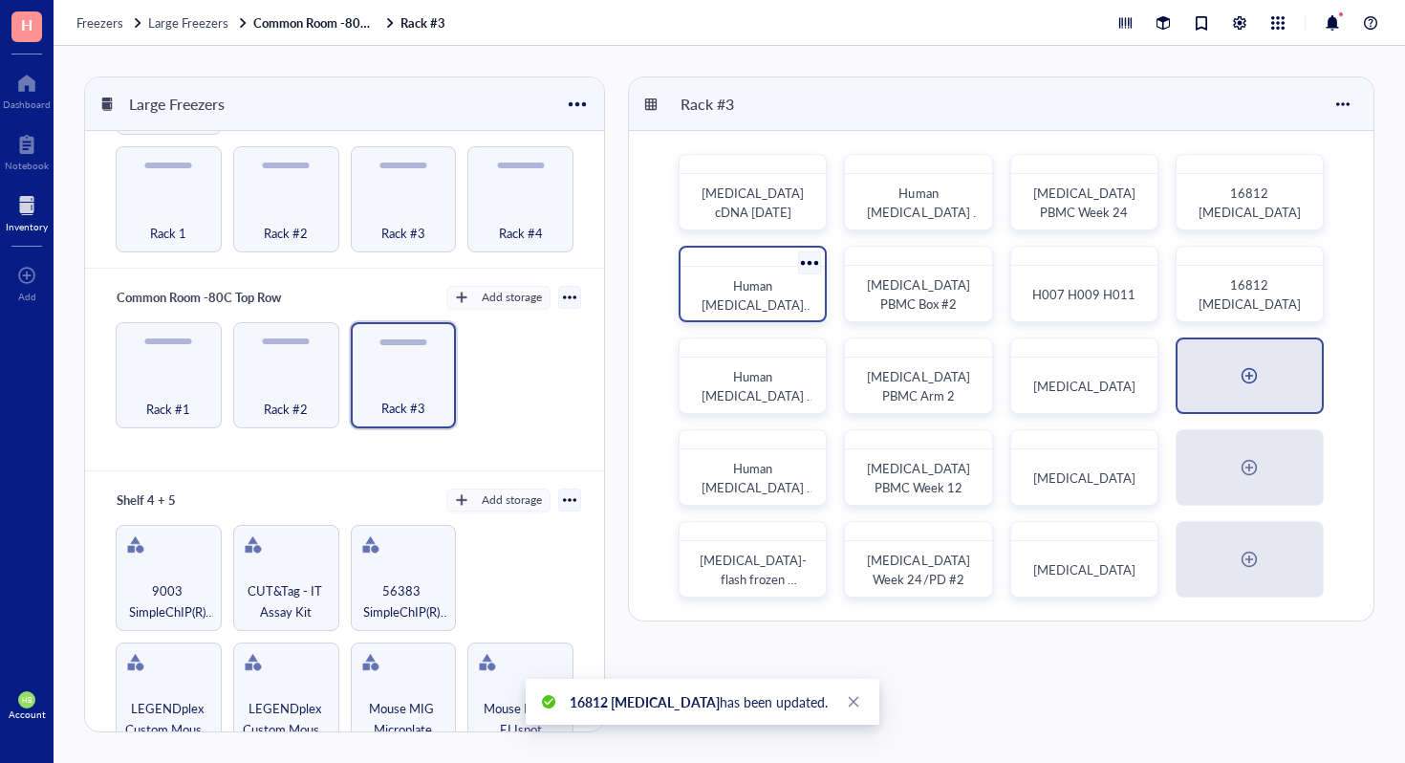
click at [1262, 382] on div at bounding box center [1249, 375] width 31 height 31
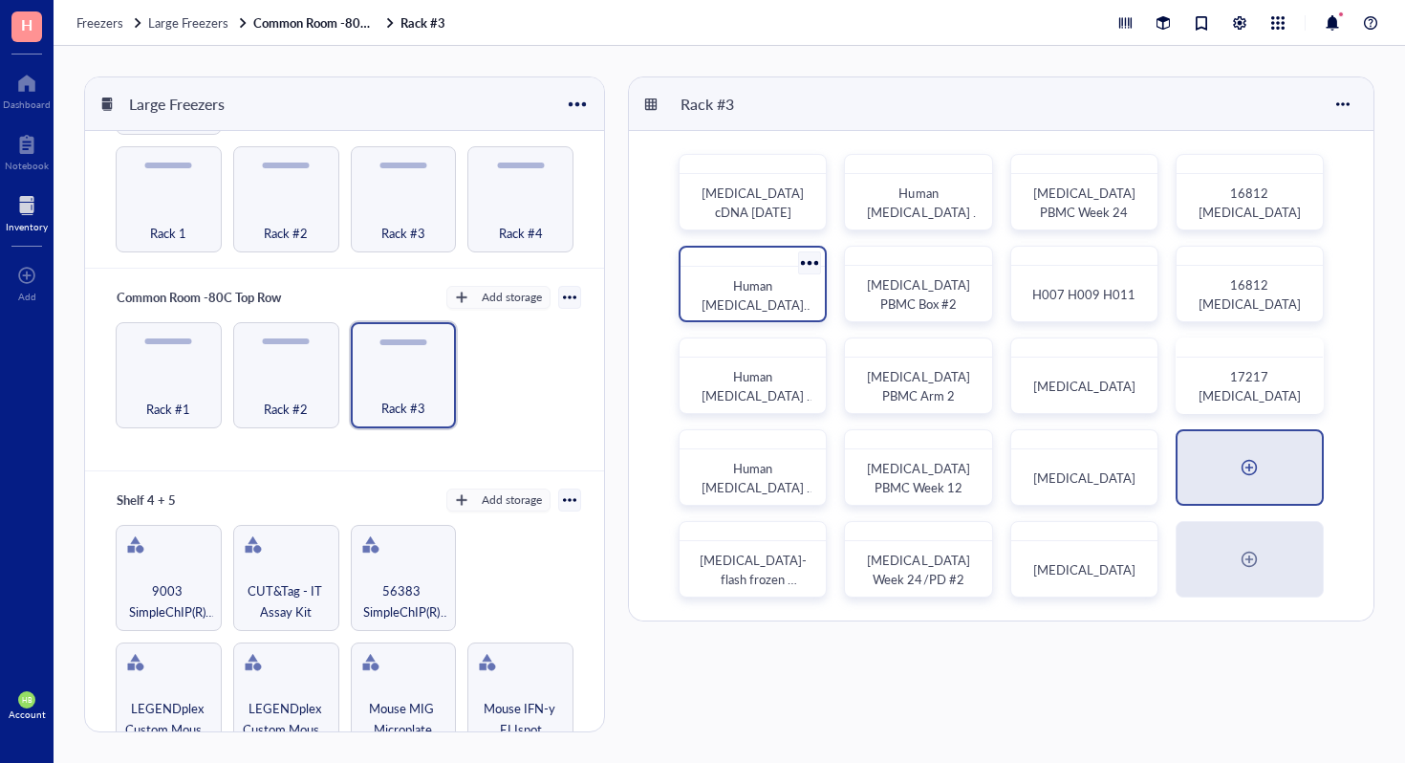
click at [1279, 458] on div at bounding box center [1250, 467] width 144 height 73
click at [1282, 542] on div at bounding box center [1250, 559] width 144 height 73
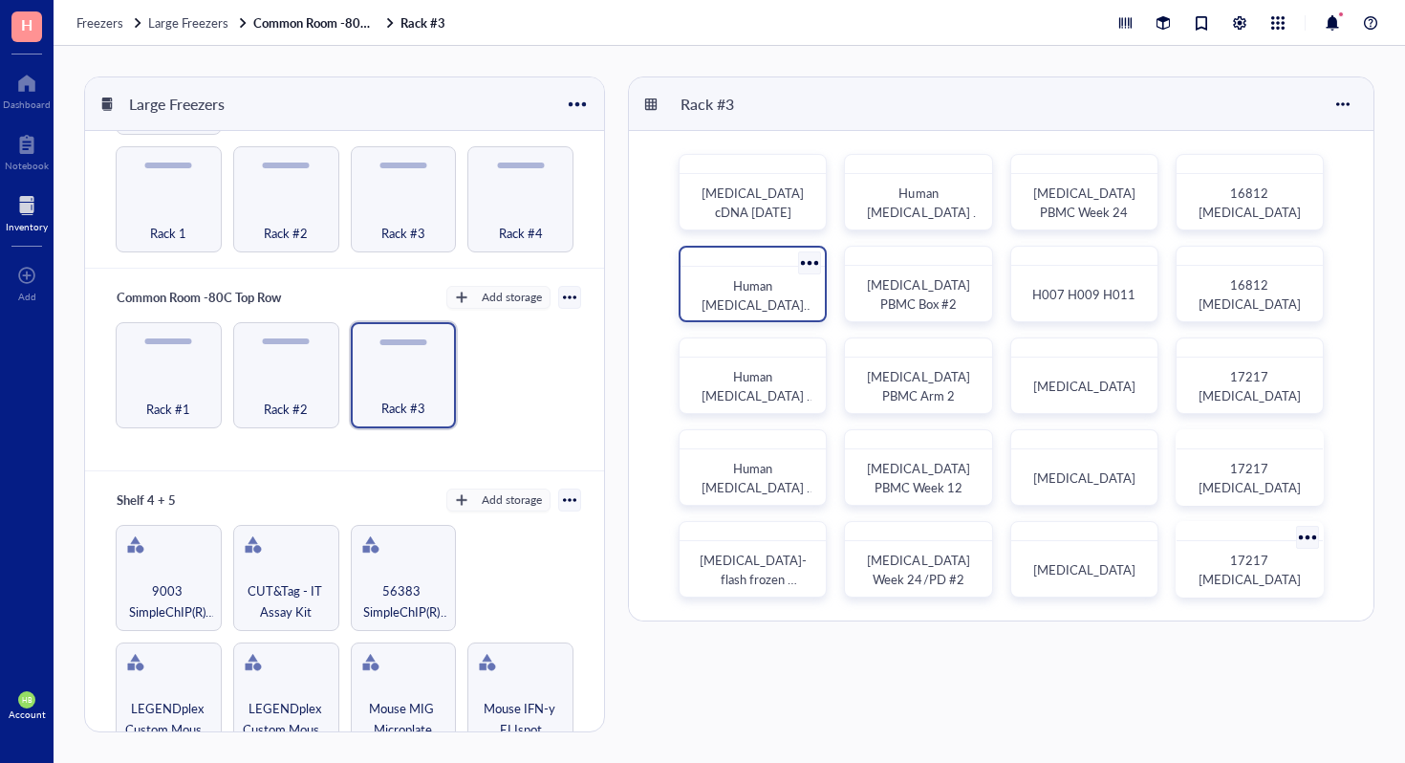
click at [1295, 536] on div at bounding box center [1308, 537] width 28 height 28
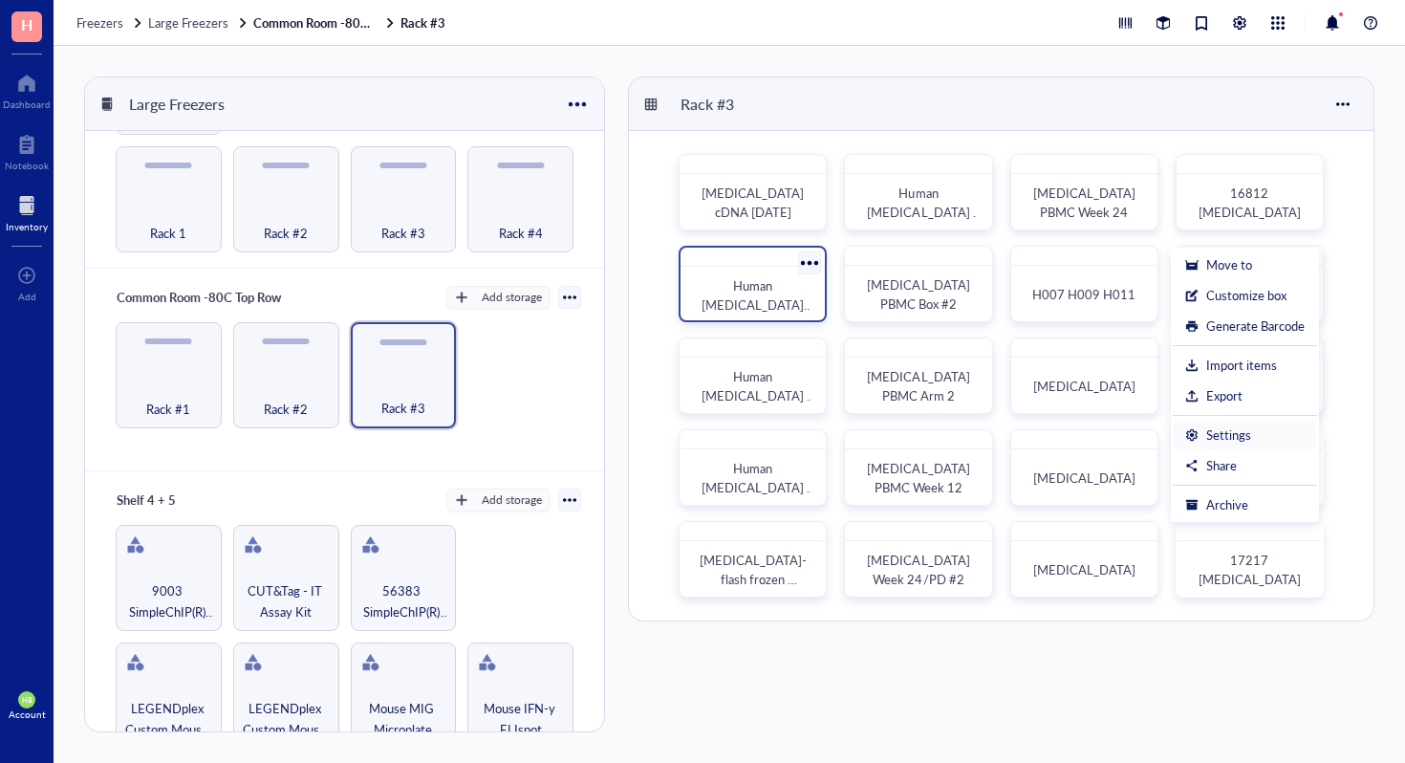
click at [1226, 437] on div "Settings" at bounding box center [1229, 434] width 45 height 17
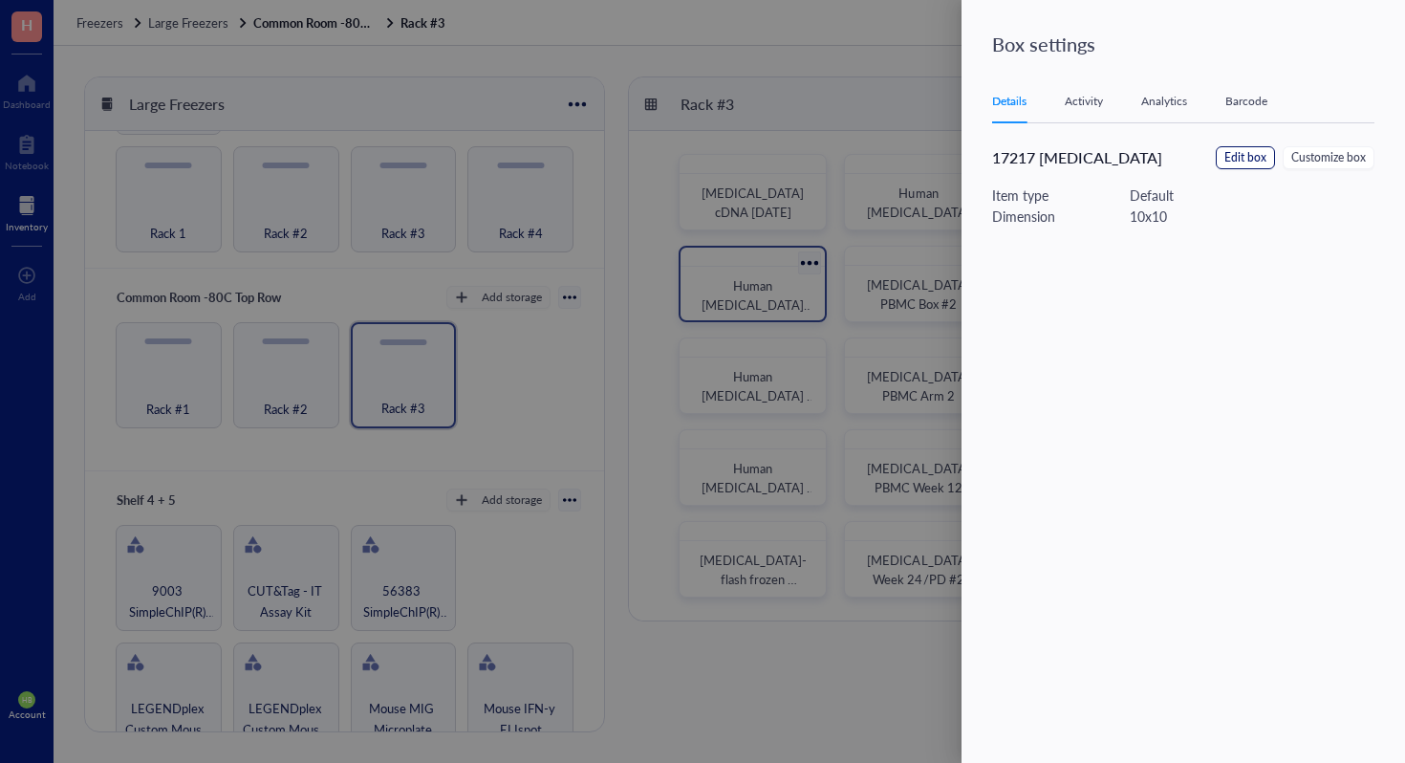
click at [1248, 157] on span "Edit box" at bounding box center [1246, 158] width 42 height 18
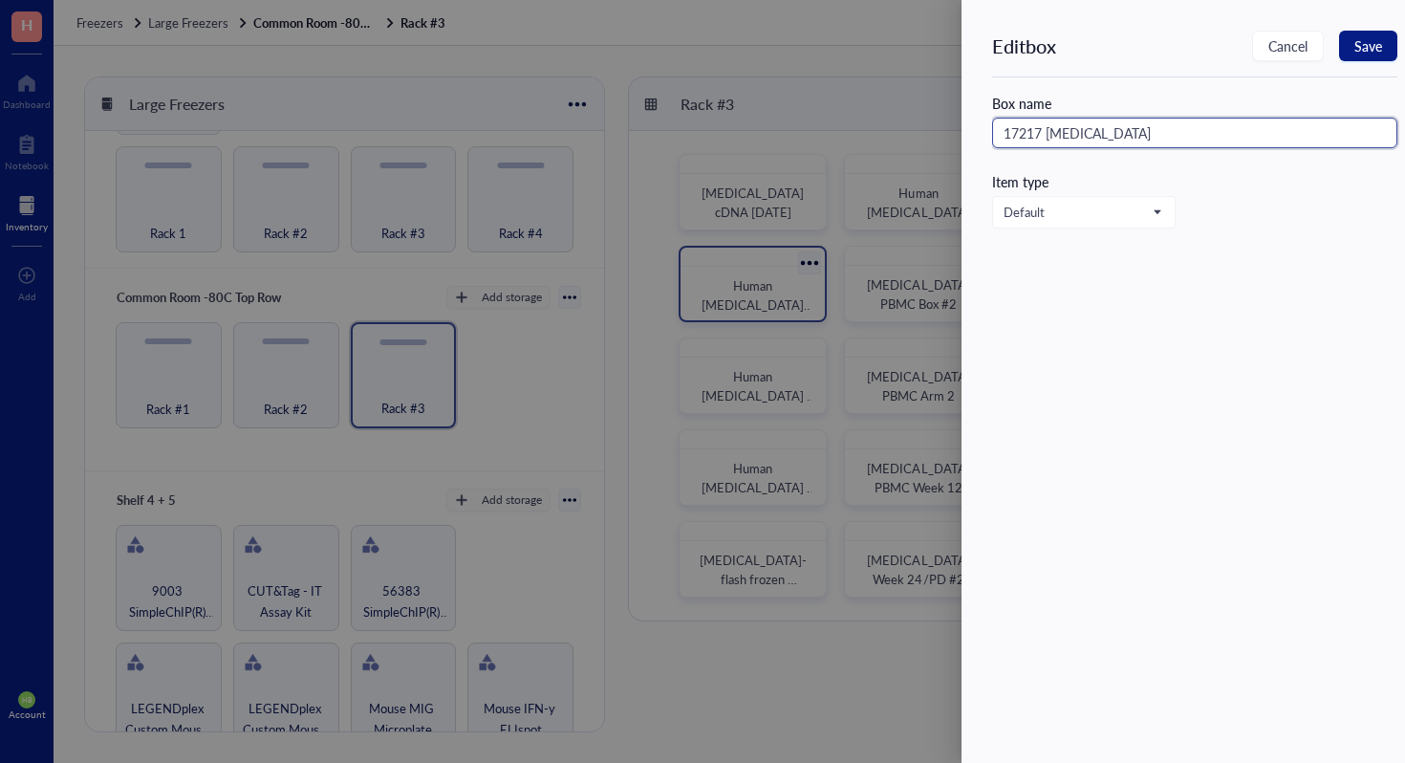
click at [1250, 136] on input "17217 [MEDICAL_DATA]" at bounding box center [1194, 133] width 405 height 31
click at [1384, 38] on button "Save" at bounding box center [1368, 46] width 58 height 31
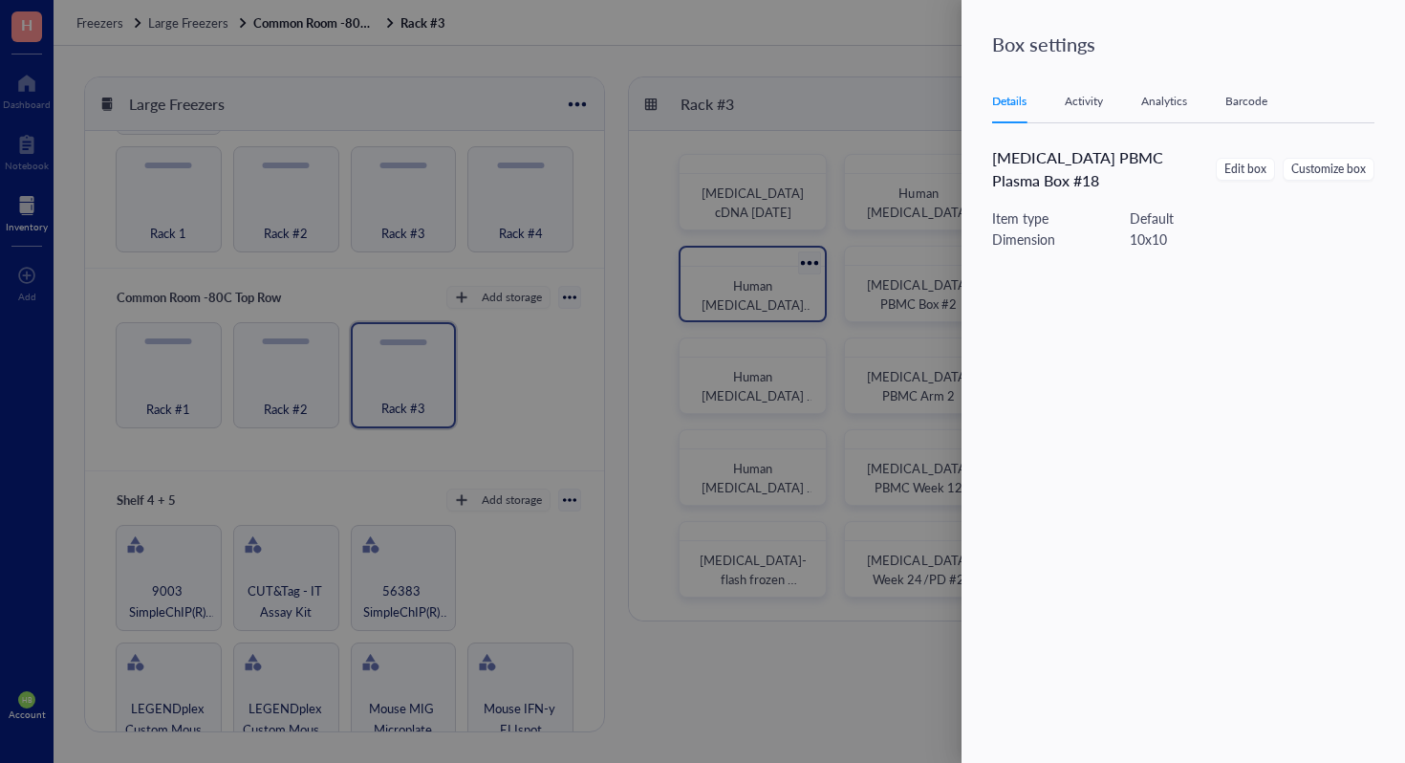
click at [811, 240] on div at bounding box center [702, 381] width 1405 height 763
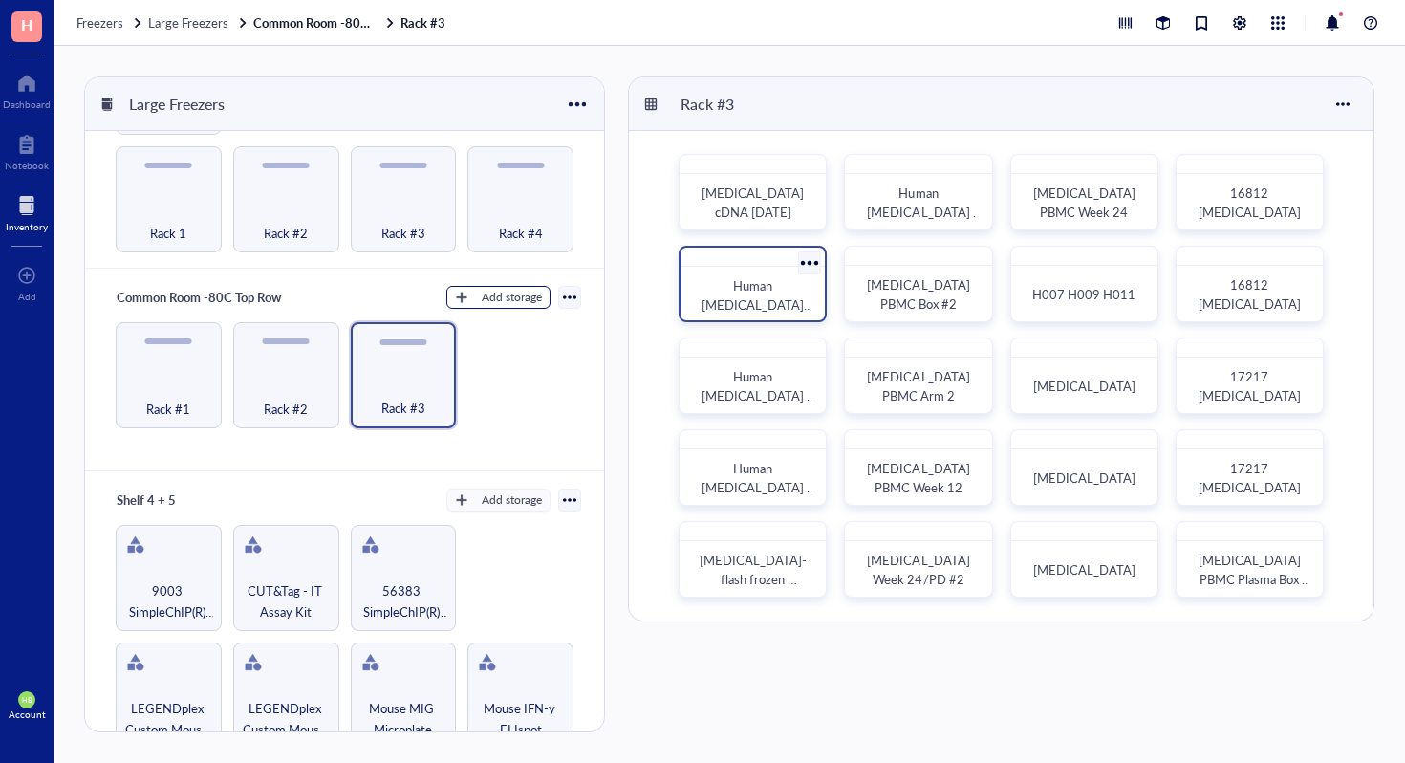
click at [482, 292] on div "Add storage" at bounding box center [512, 297] width 60 height 17
click at [501, 329] on span "Rack" at bounding box center [507, 322] width 109 height 21
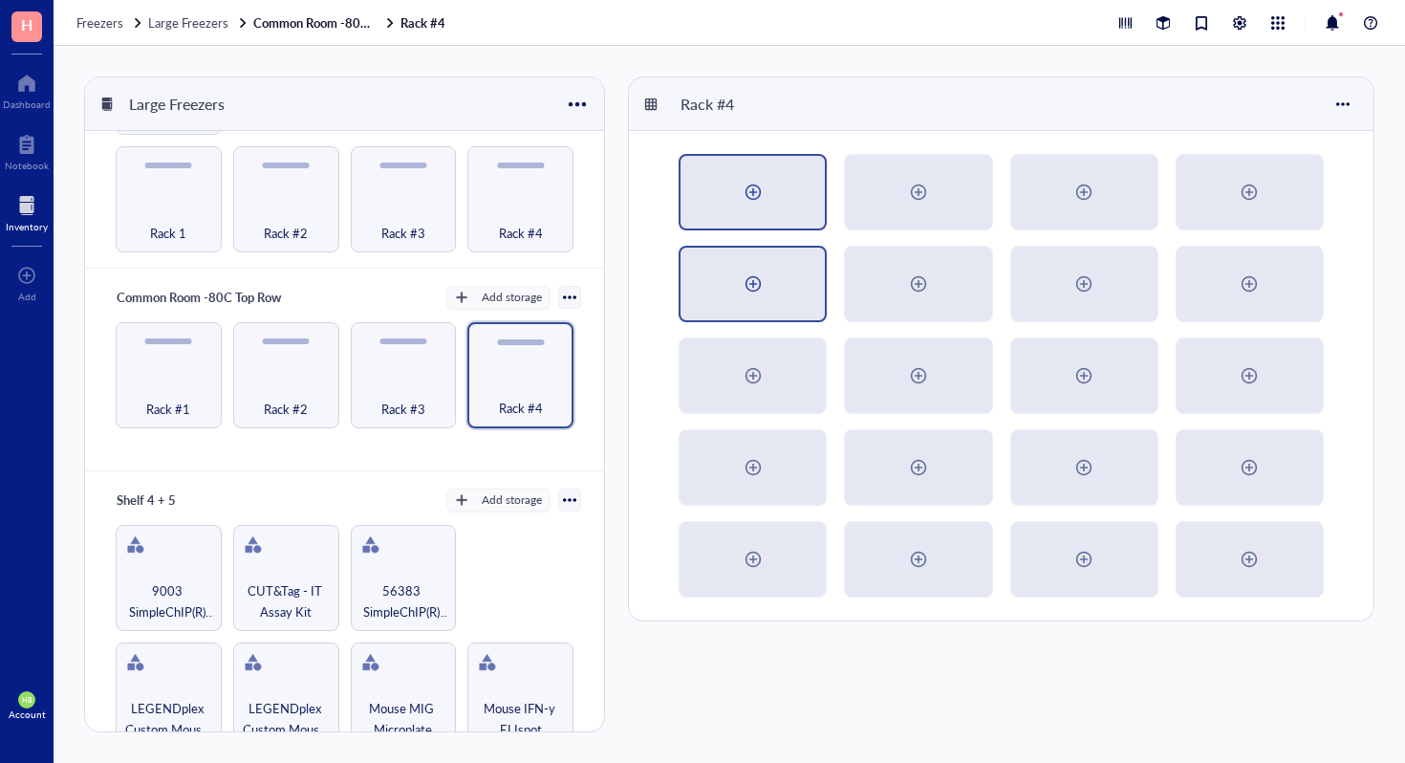
click at [740, 197] on div at bounding box center [753, 192] width 31 height 31
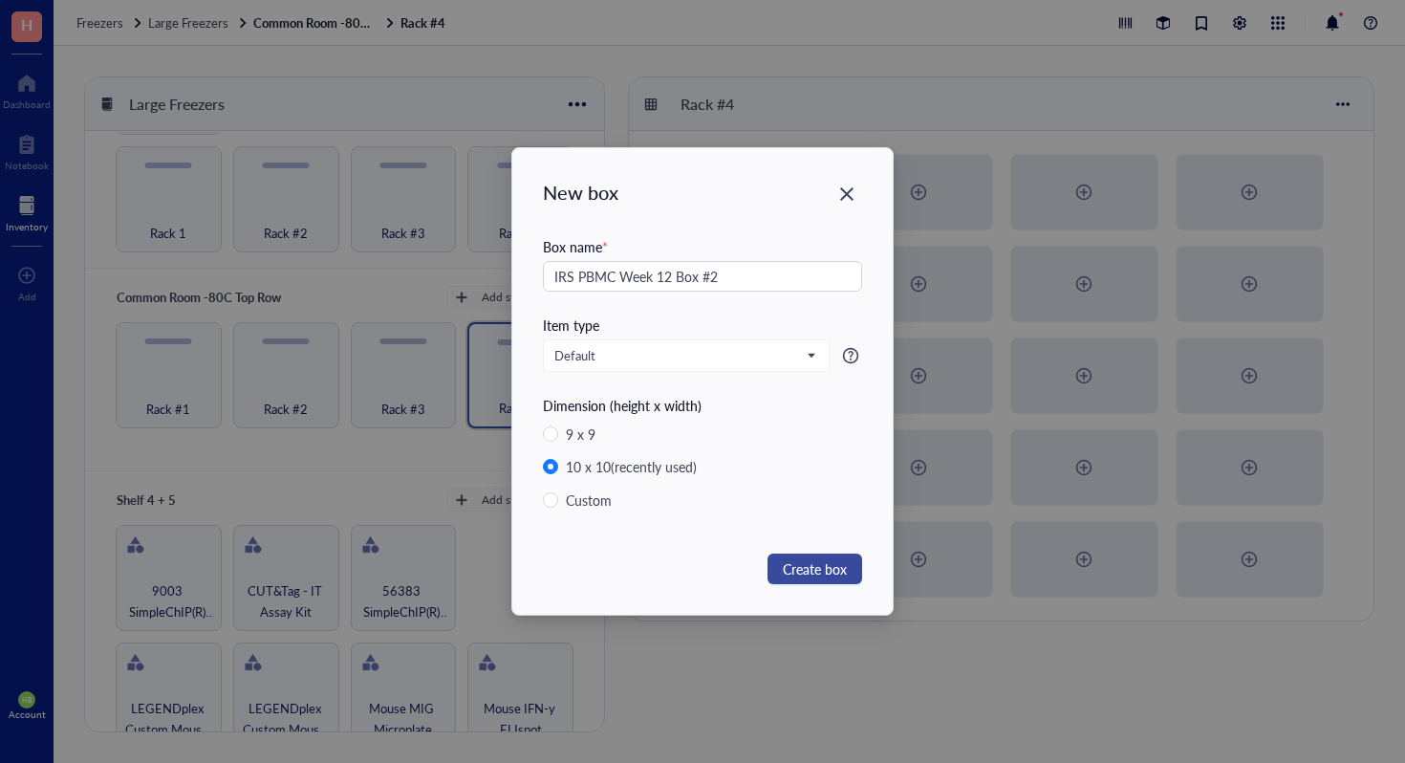
click at [836, 574] on span "Create box" at bounding box center [815, 568] width 64 height 21
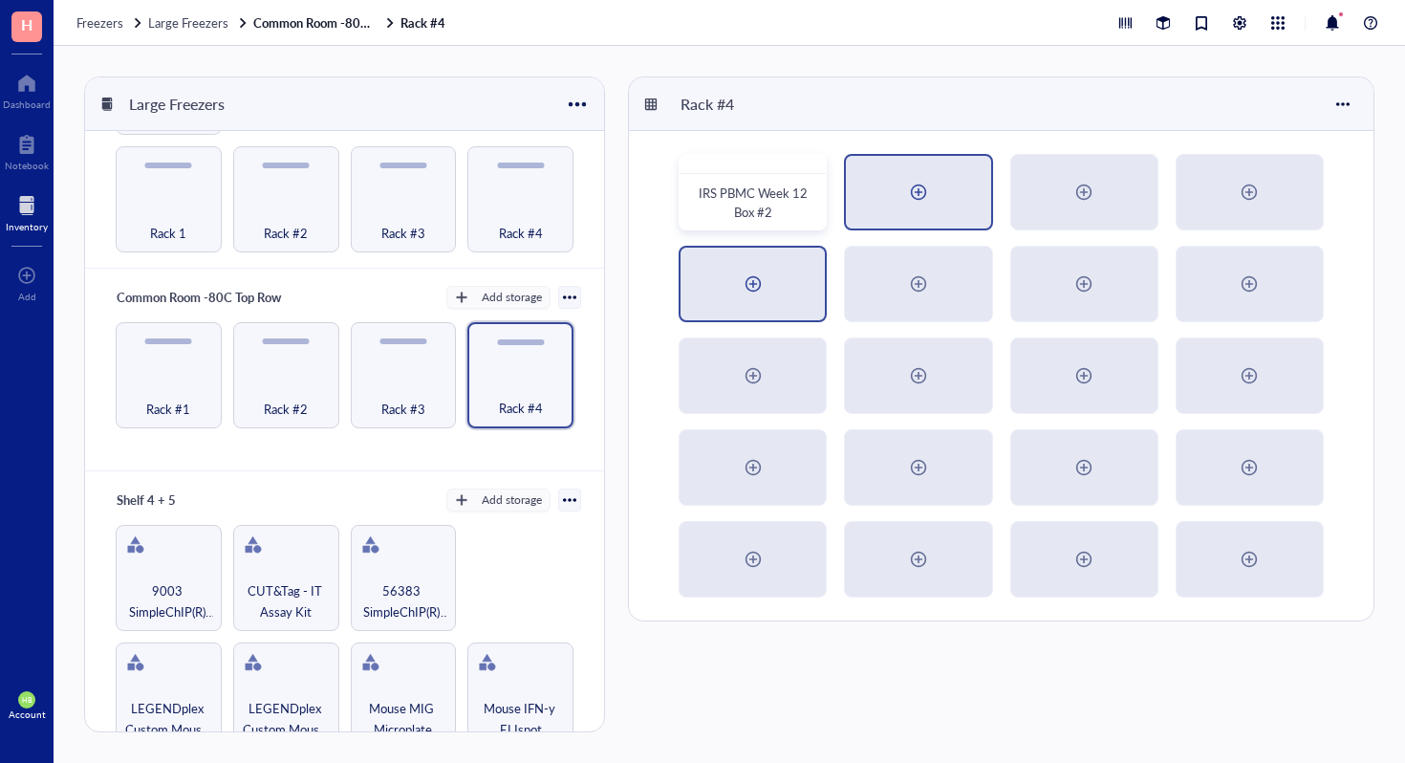
click at [852, 203] on div at bounding box center [918, 192] width 144 height 73
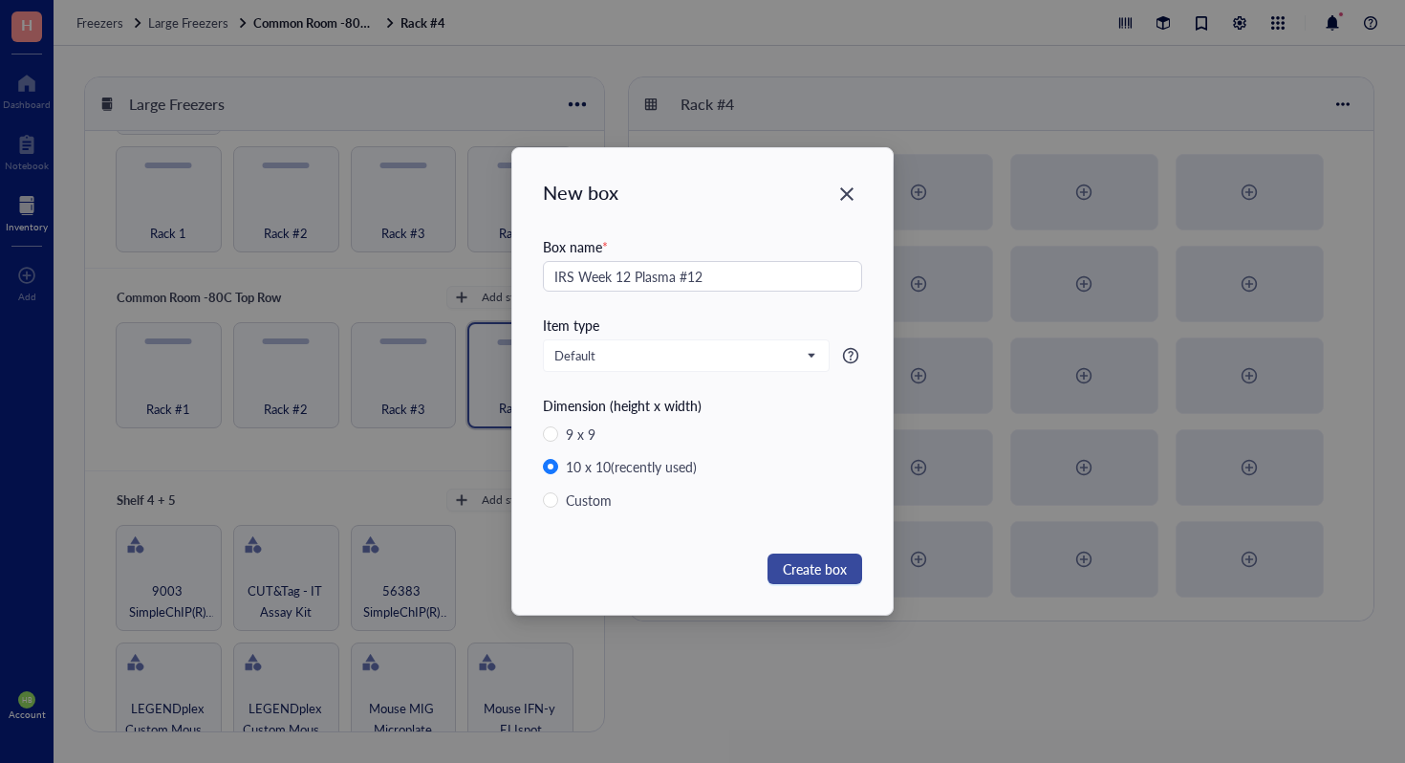
click at [831, 562] on span "Create box" at bounding box center [815, 568] width 64 height 21
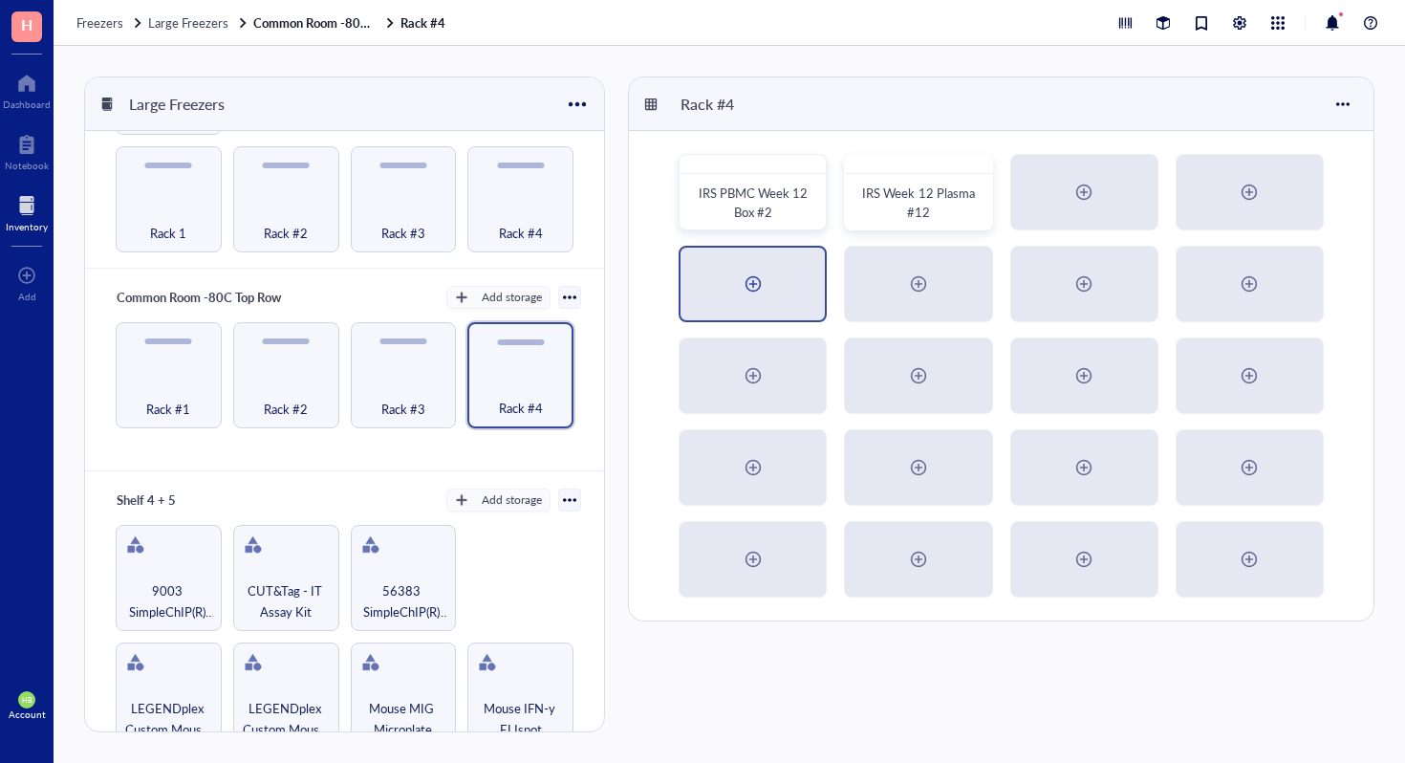
click at [790, 262] on div at bounding box center [753, 284] width 144 height 73
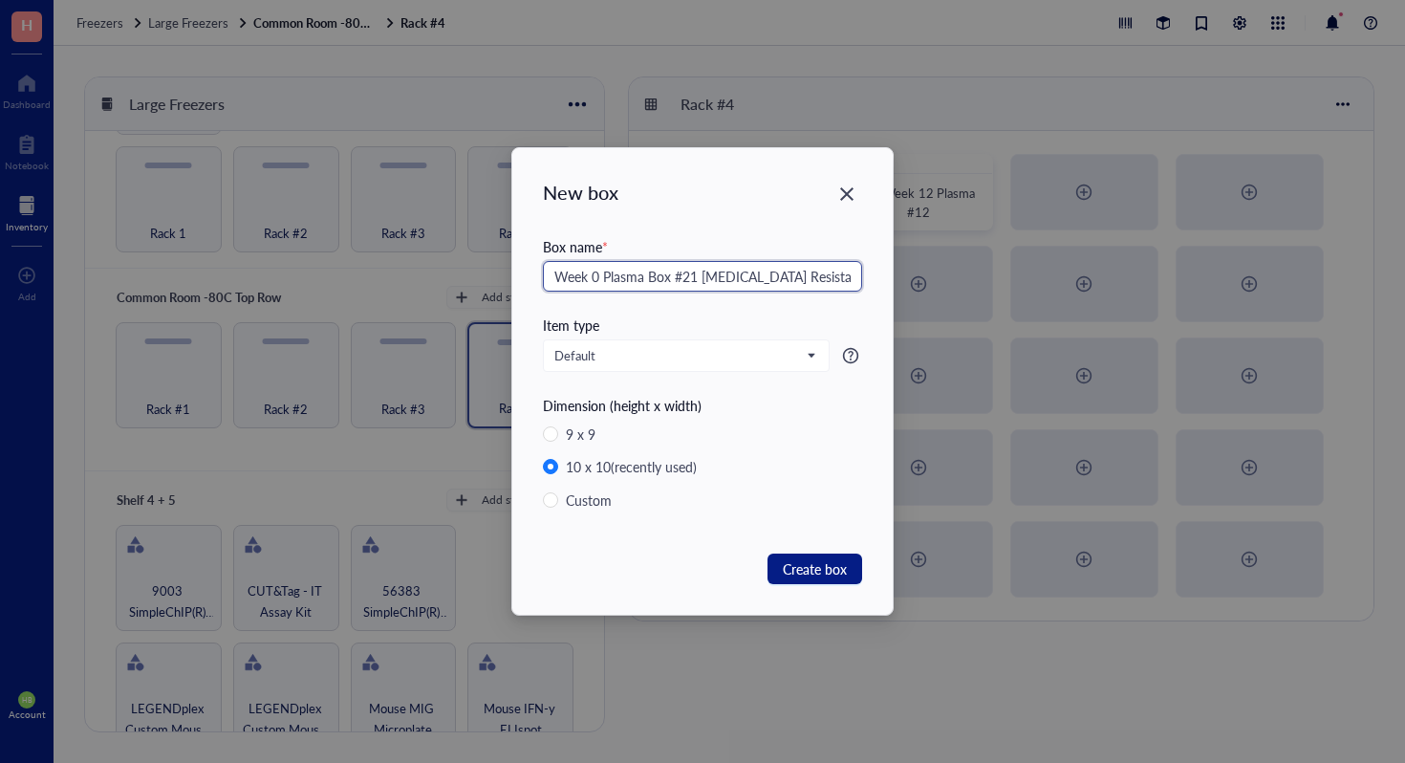
click at [833, 270] on input "Week 0 Plasma Box #21 [MEDICAL_DATA] Resistance" at bounding box center [702, 276] width 319 height 31
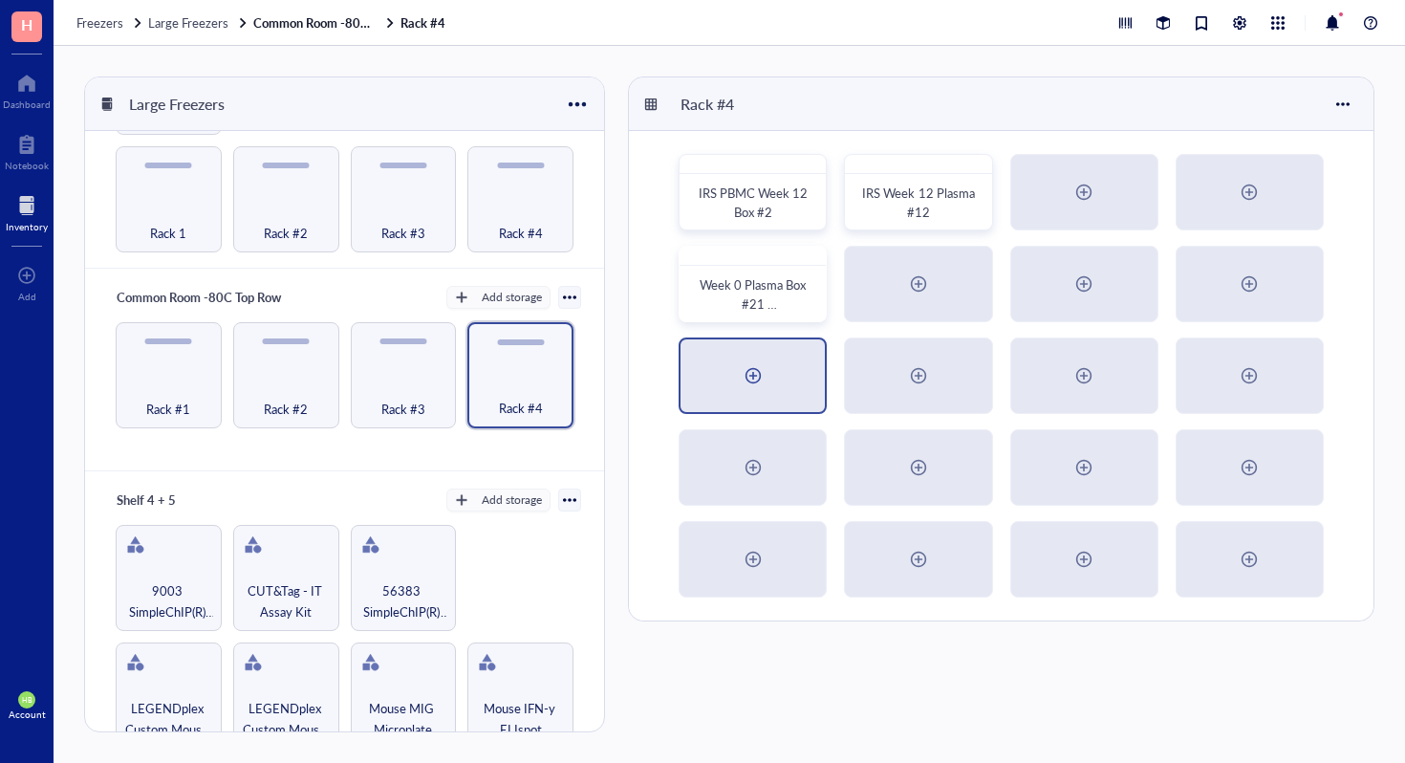
click at [786, 341] on div at bounding box center [753, 375] width 144 height 73
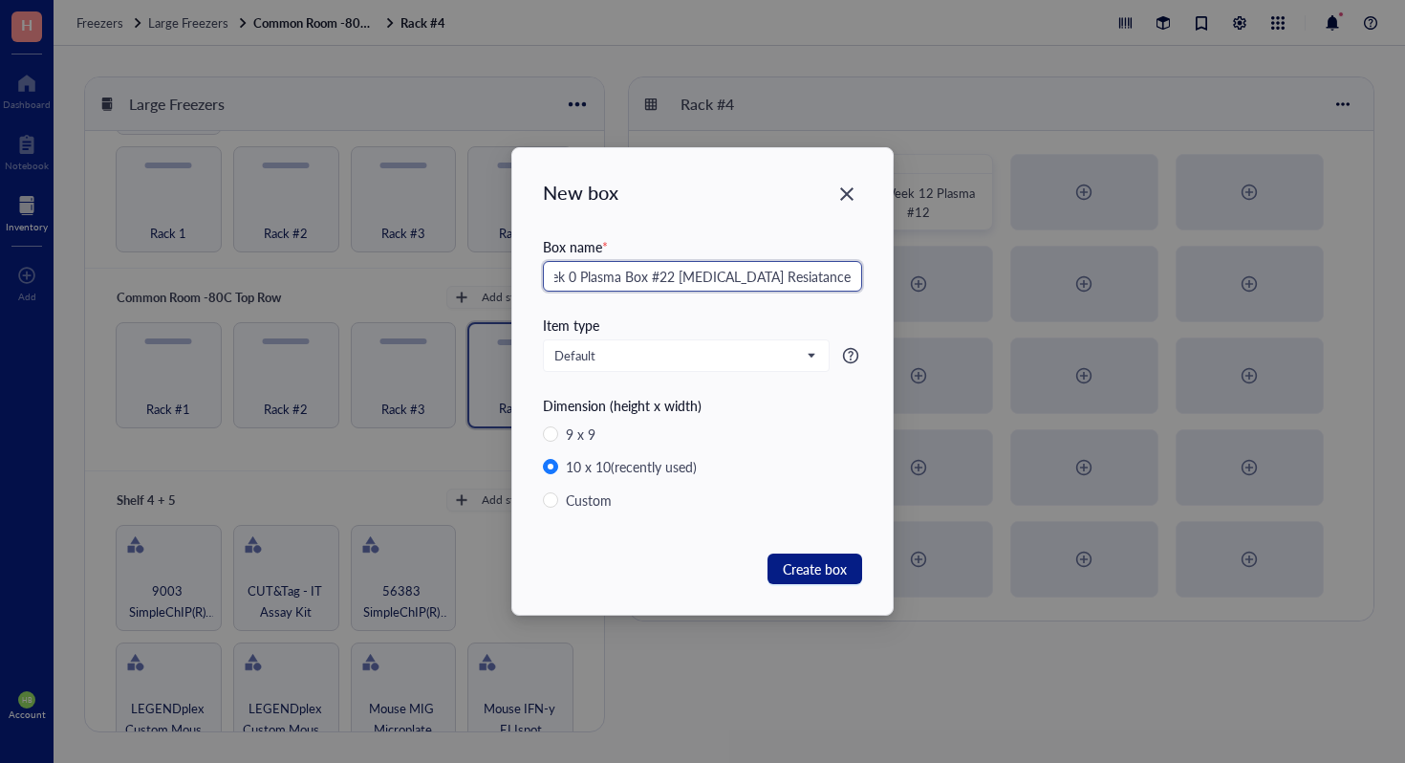
scroll to position [0, 45]
click at [785, 270] on input "Week 0 Plasma Box #22 [MEDICAL_DATA] Resiatance Study" at bounding box center [702, 276] width 319 height 31
click at [803, 561] on span "Create box" at bounding box center [815, 568] width 64 height 21
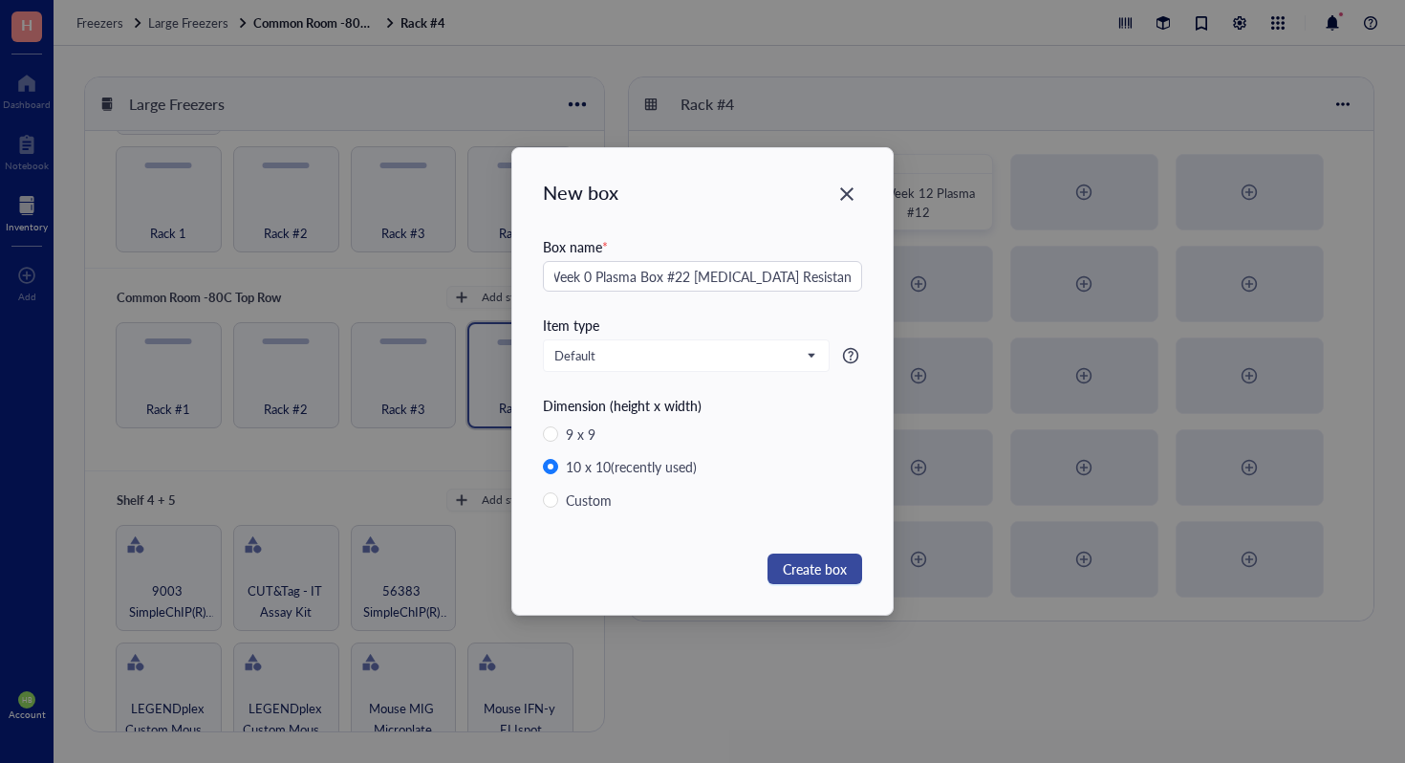
scroll to position [0, 0]
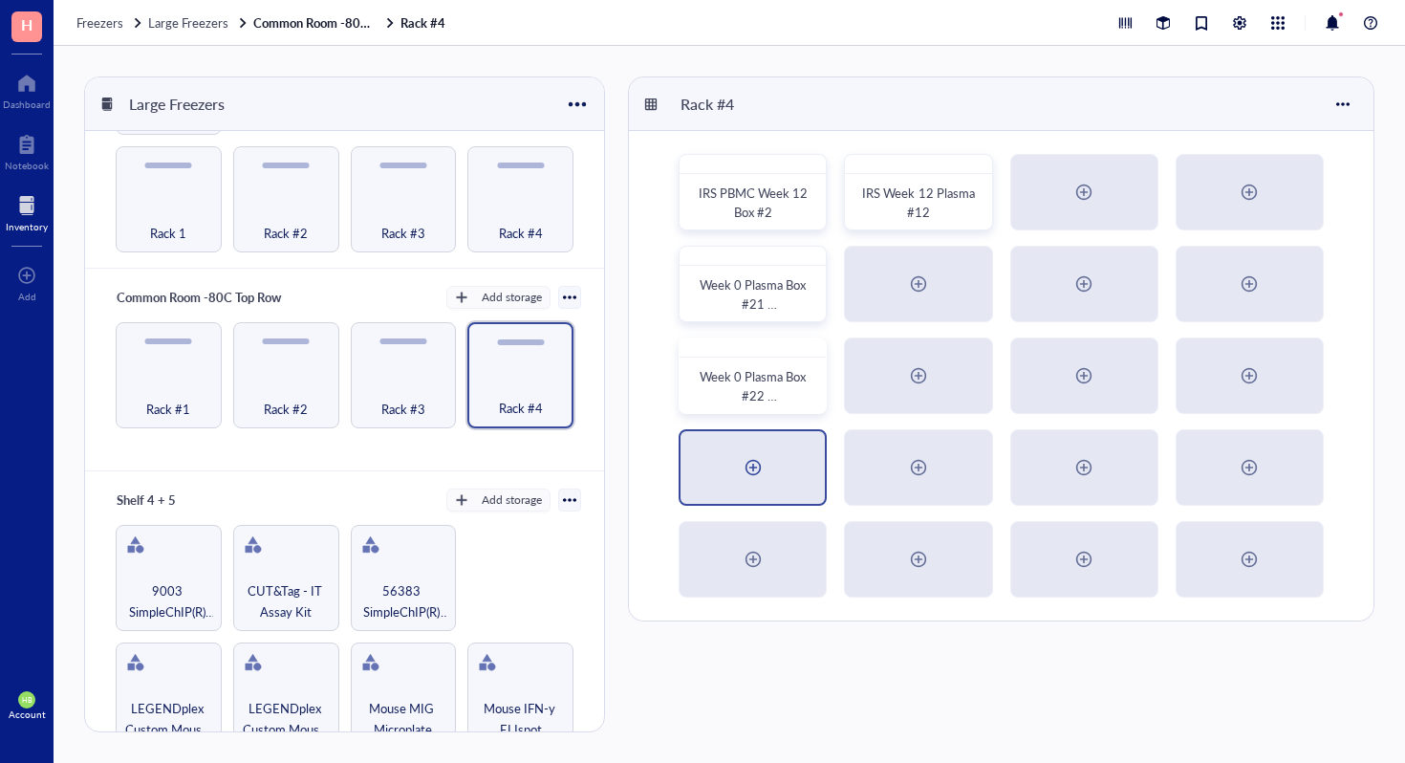
click at [799, 490] on div at bounding box center [753, 467] width 144 height 73
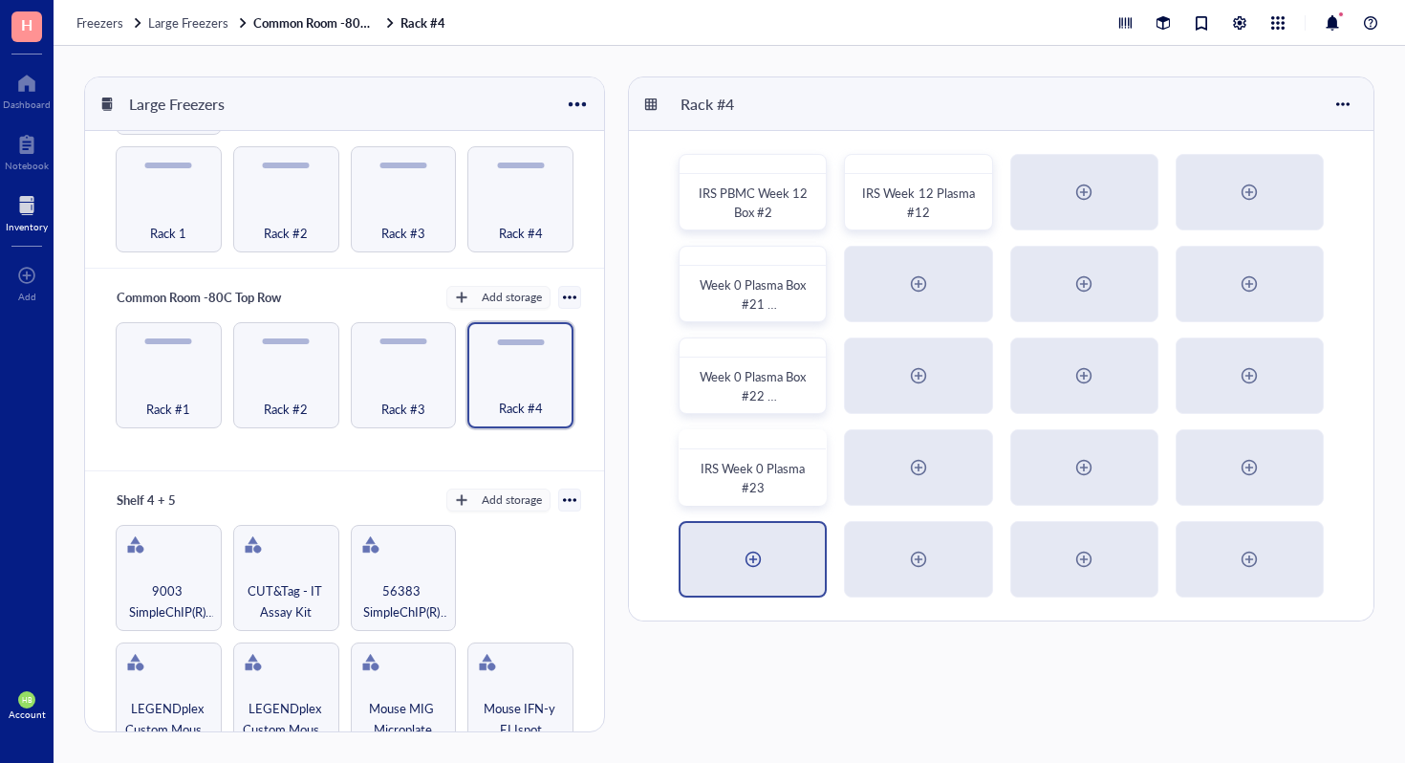
click at [732, 544] on div at bounding box center [753, 559] width 144 height 73
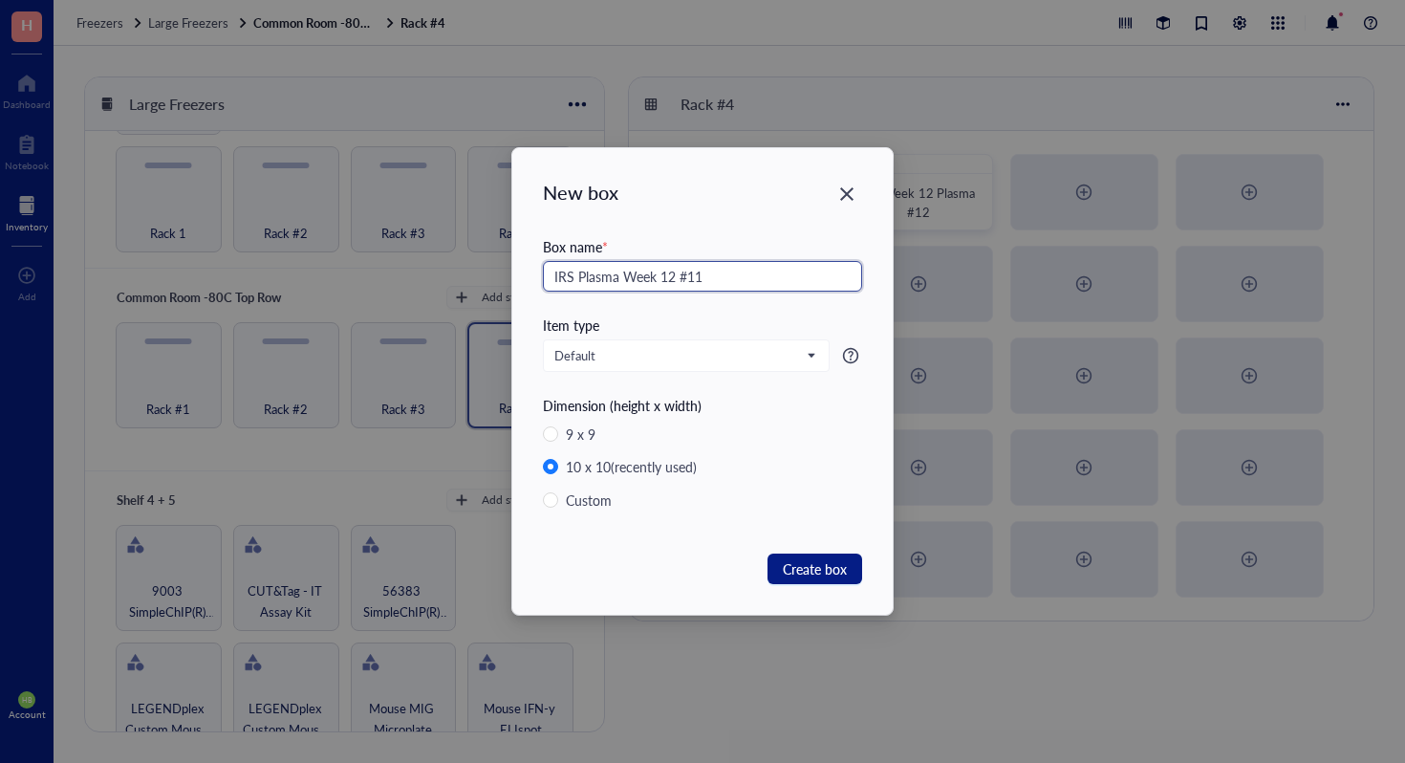
drag, startPoint x: 686, startPoint y: 270, endPoint x: 531, endPoint y: 270, distance: 154.9
click at [531, 270] on div "New box Box name * IRS Plasma Week 12 #11 Item type Default Dimension (height x…" at bounding box center [702, 381] width 381 height 467
click at [841, 561] on span "Create box" at bounding box center [815, 568] width 64 height 21
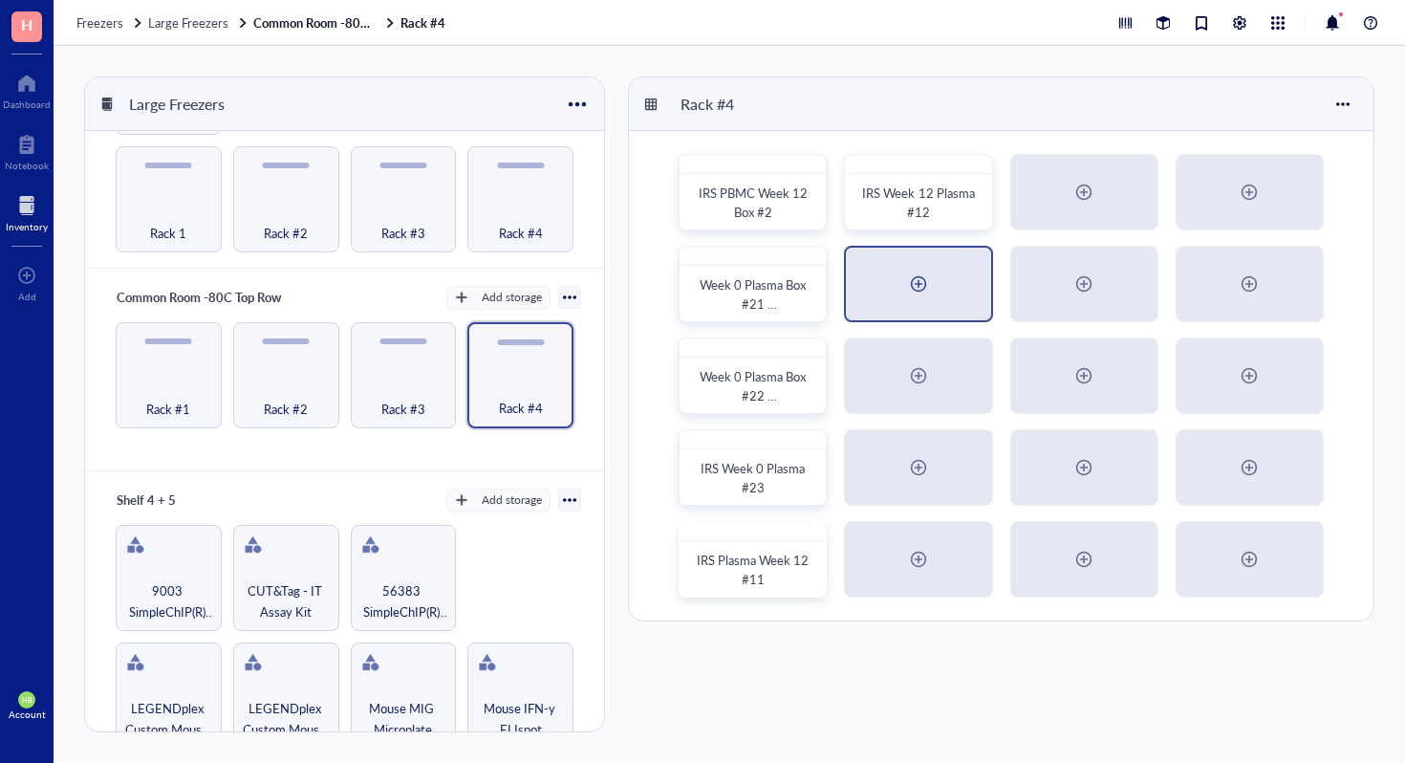
click at [937, 294] on div at bounding box center [918, 284] width 144 height 73
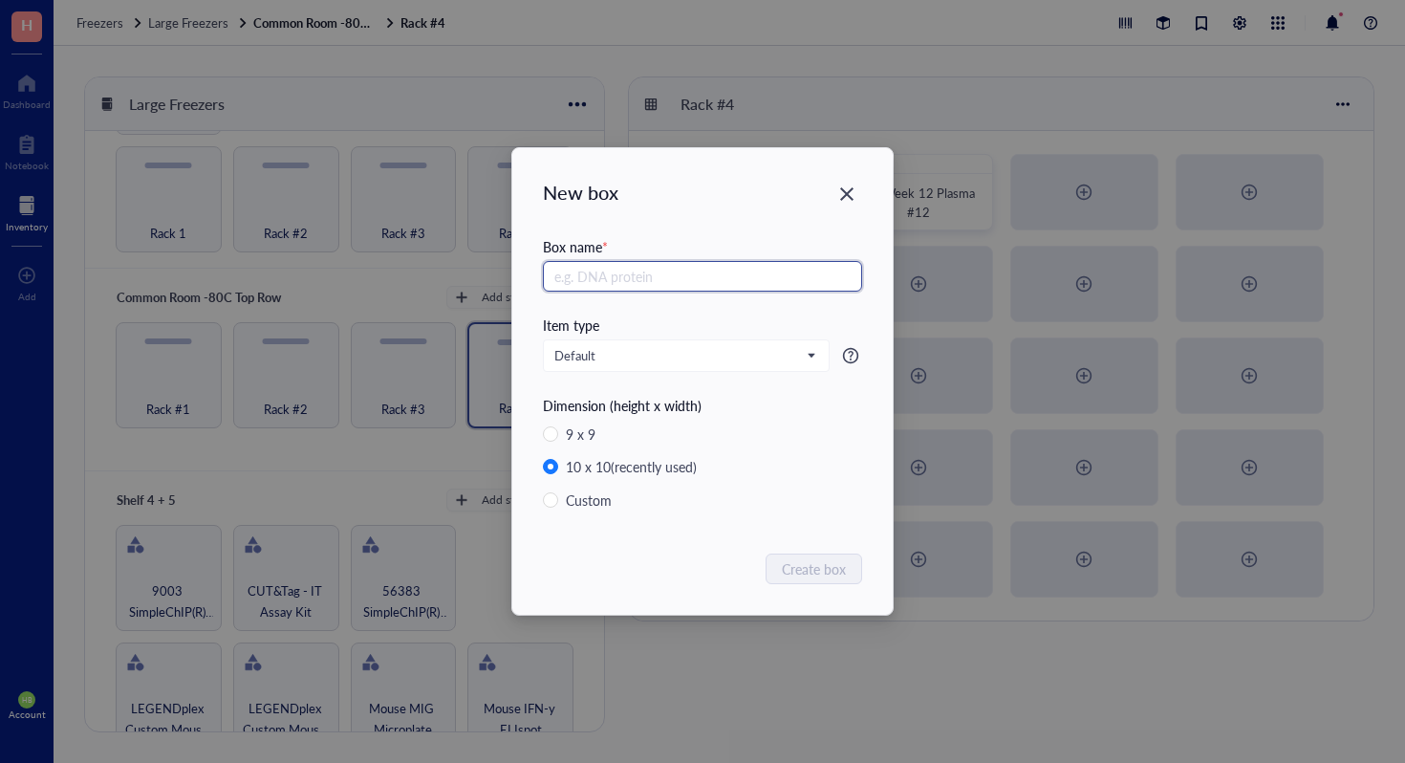
paste input "IRS Plasma Week 12 #"
click at [669, 276] on input "IRS Plasma Week 12 #" at bounding box center [702, 276] width 319 height 31
click at [740, 278] on input "IRS Plasma Week 24 #" at bounding box center [702, 276] width 319 height 31
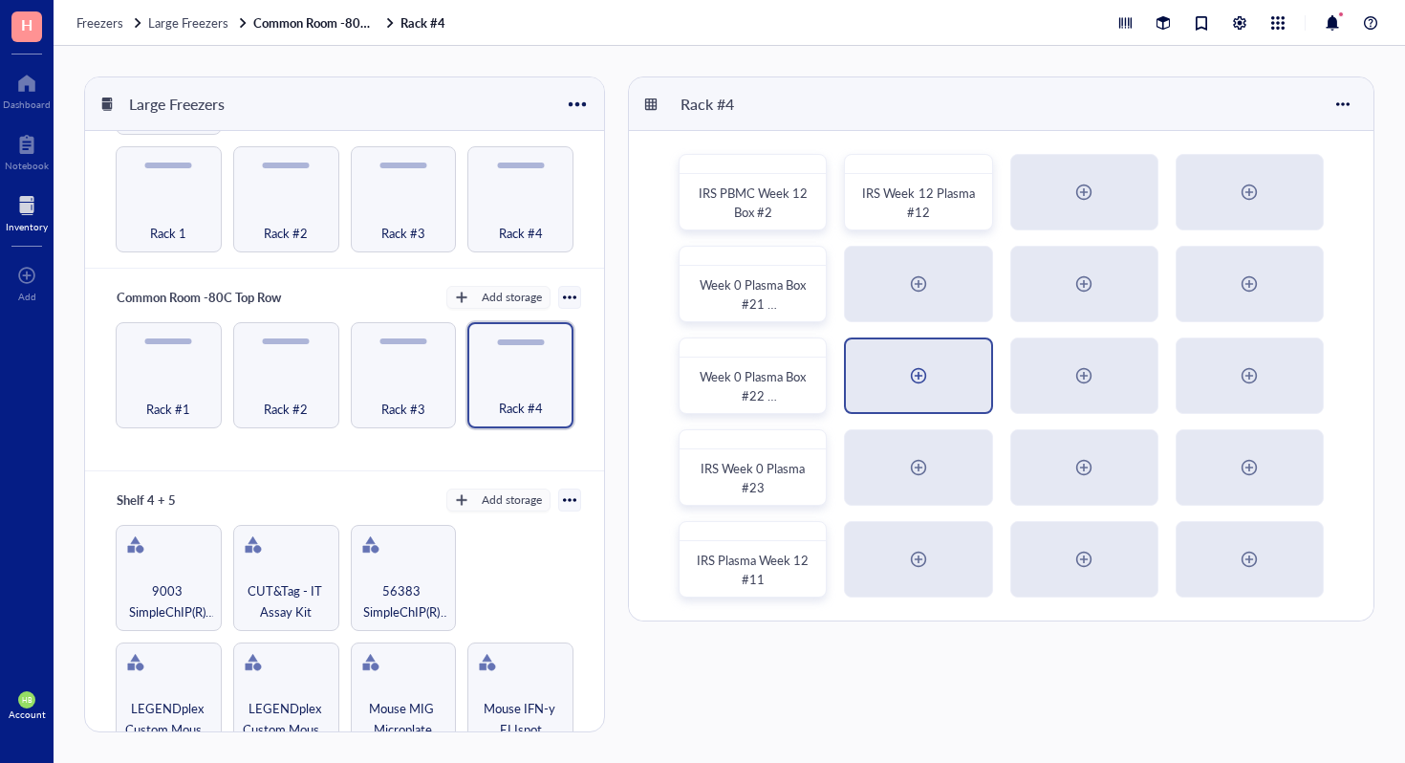
click at [915, 361] on div at bounding box center [918, 375] width 31 height 31
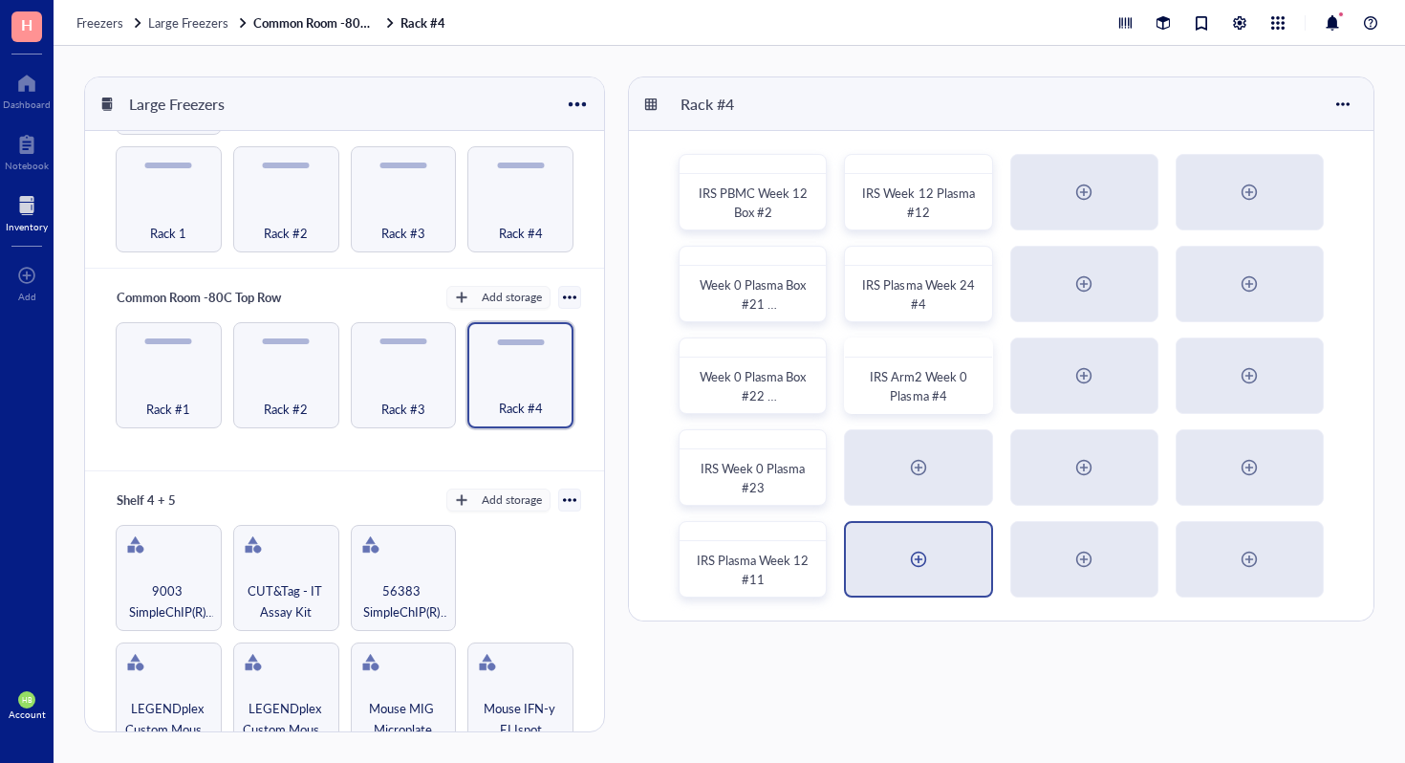
click at [944, 559] on div at bounding box center [918, 559] width 144 height 73
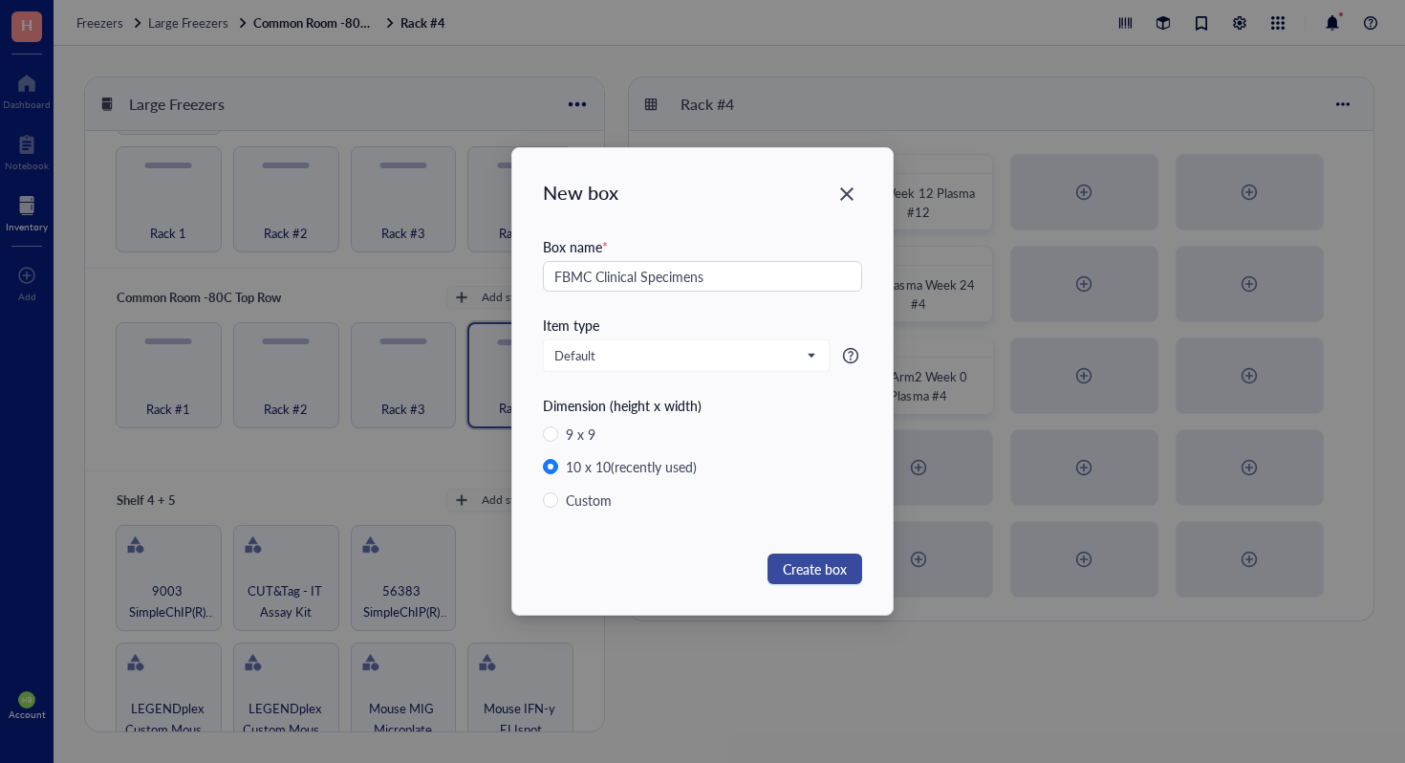
click at [827, 579] on button "Create box" at bounding box center [815, 569] width 95 height 31
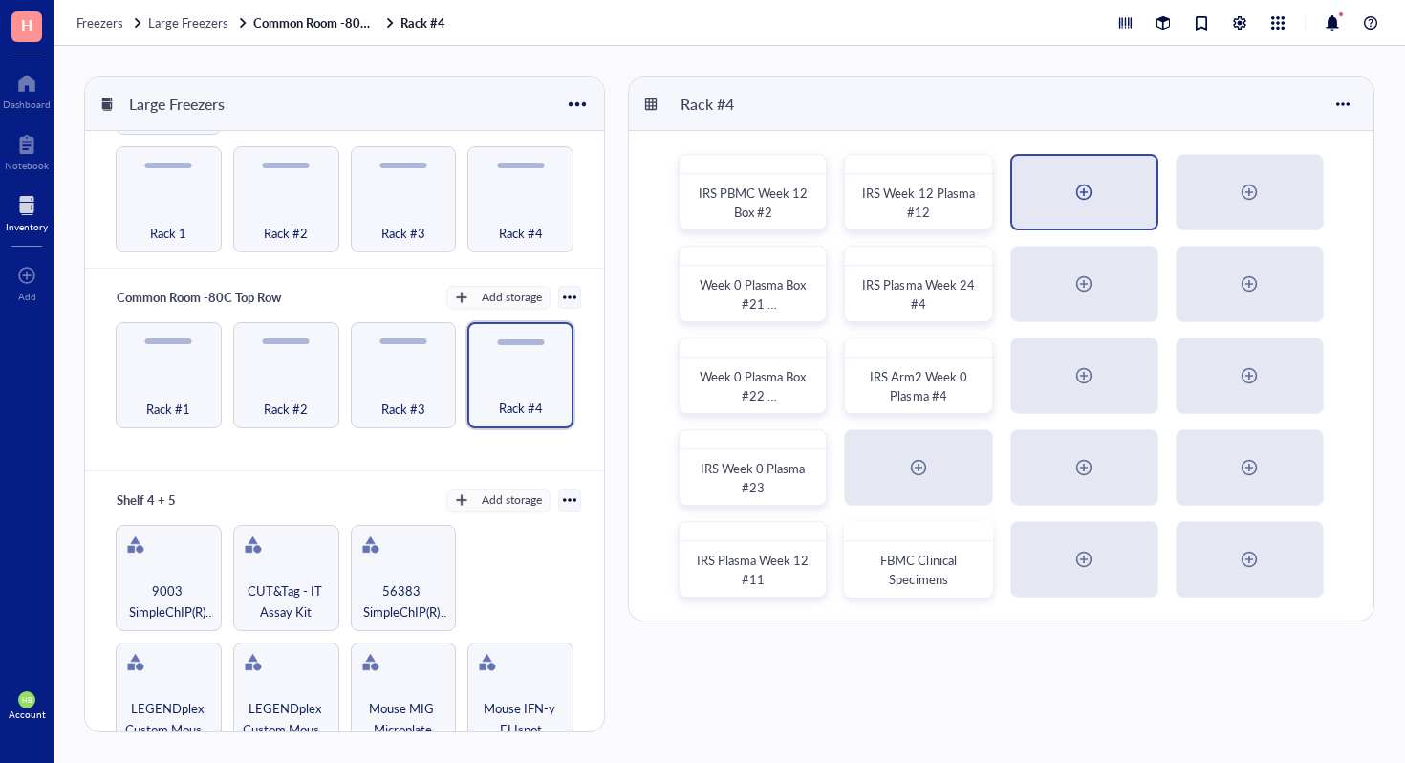
click at [1029, 200] on div at bounding box center [1084, 192] width 144 height 73
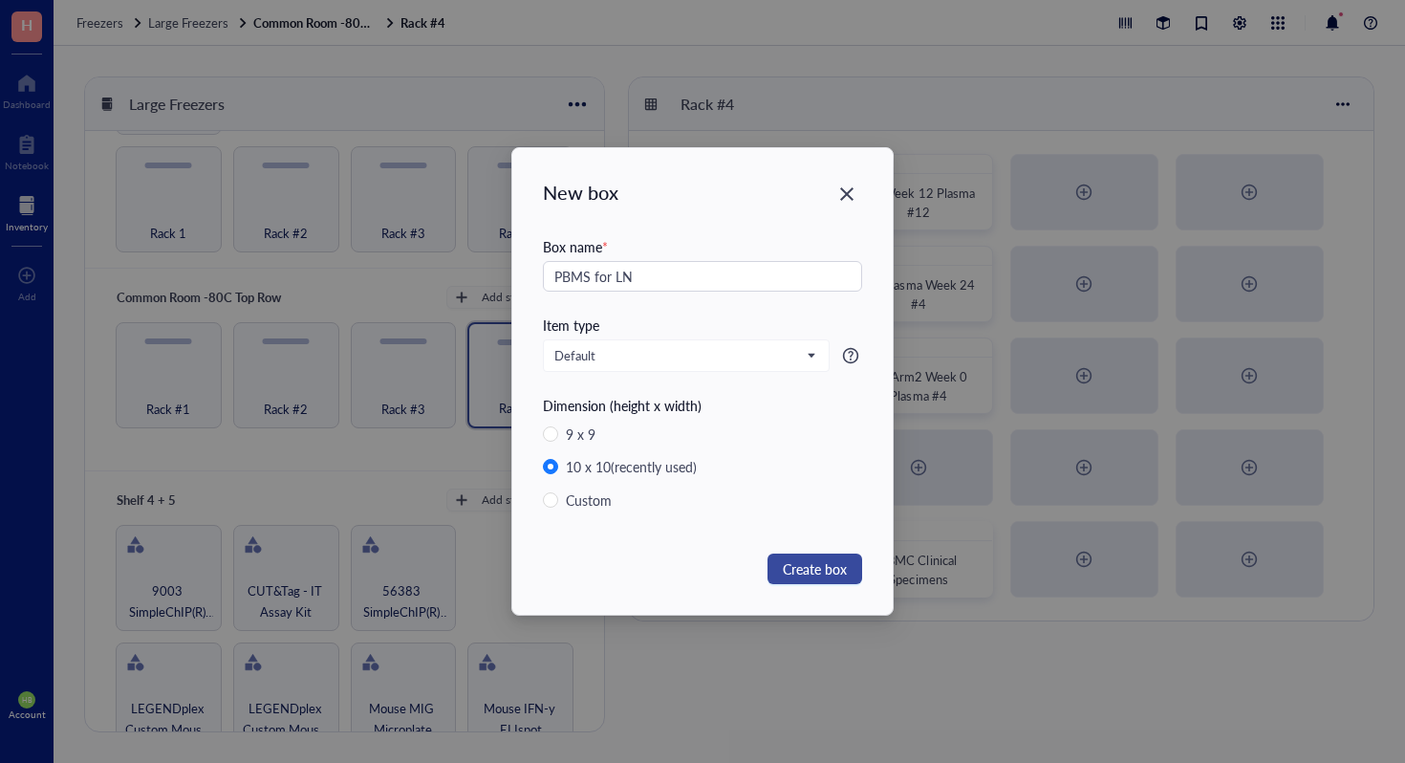
click at [852, 571] on button "Create box" at bounding box center [815, 569] width 95 height 31
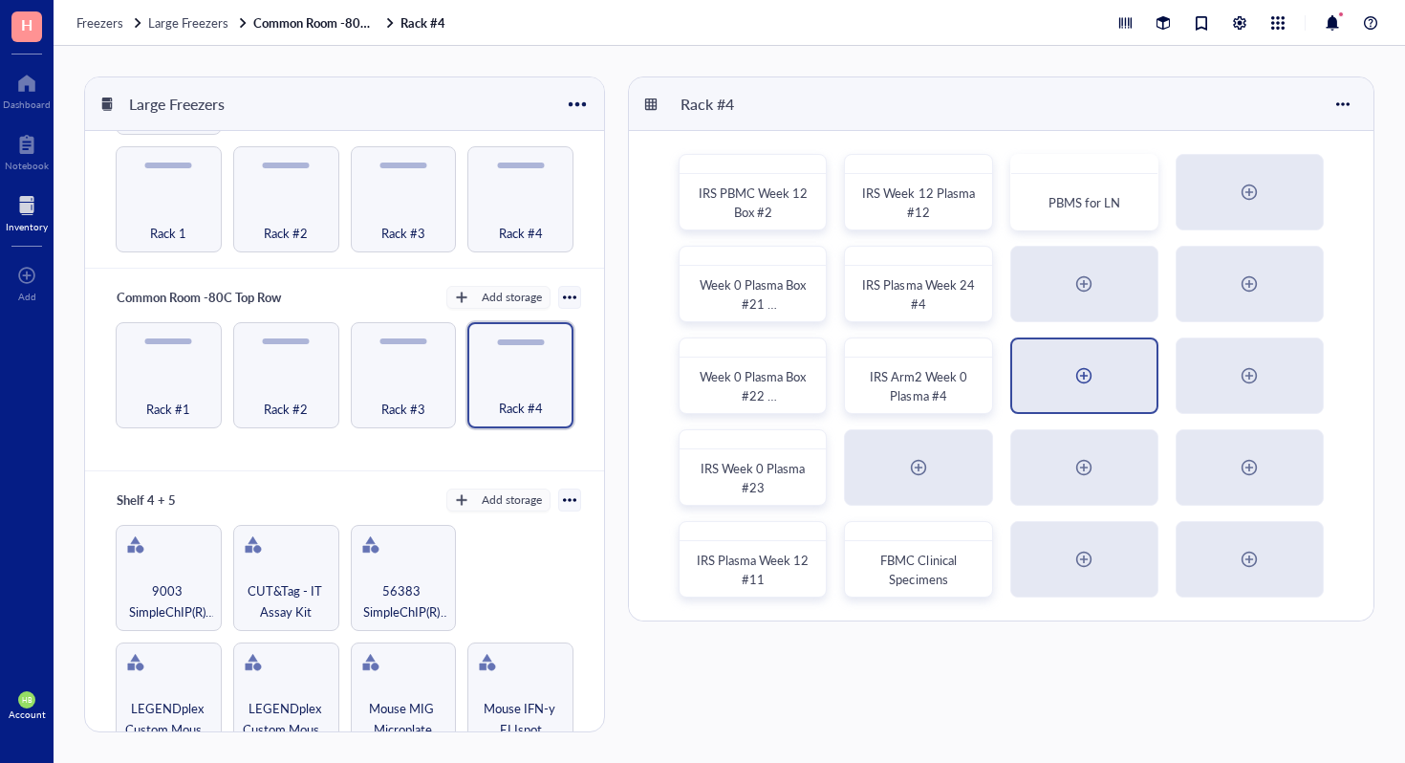
click at [1085, 385] on div at bounding box center [1084, 375] width 31 height 31
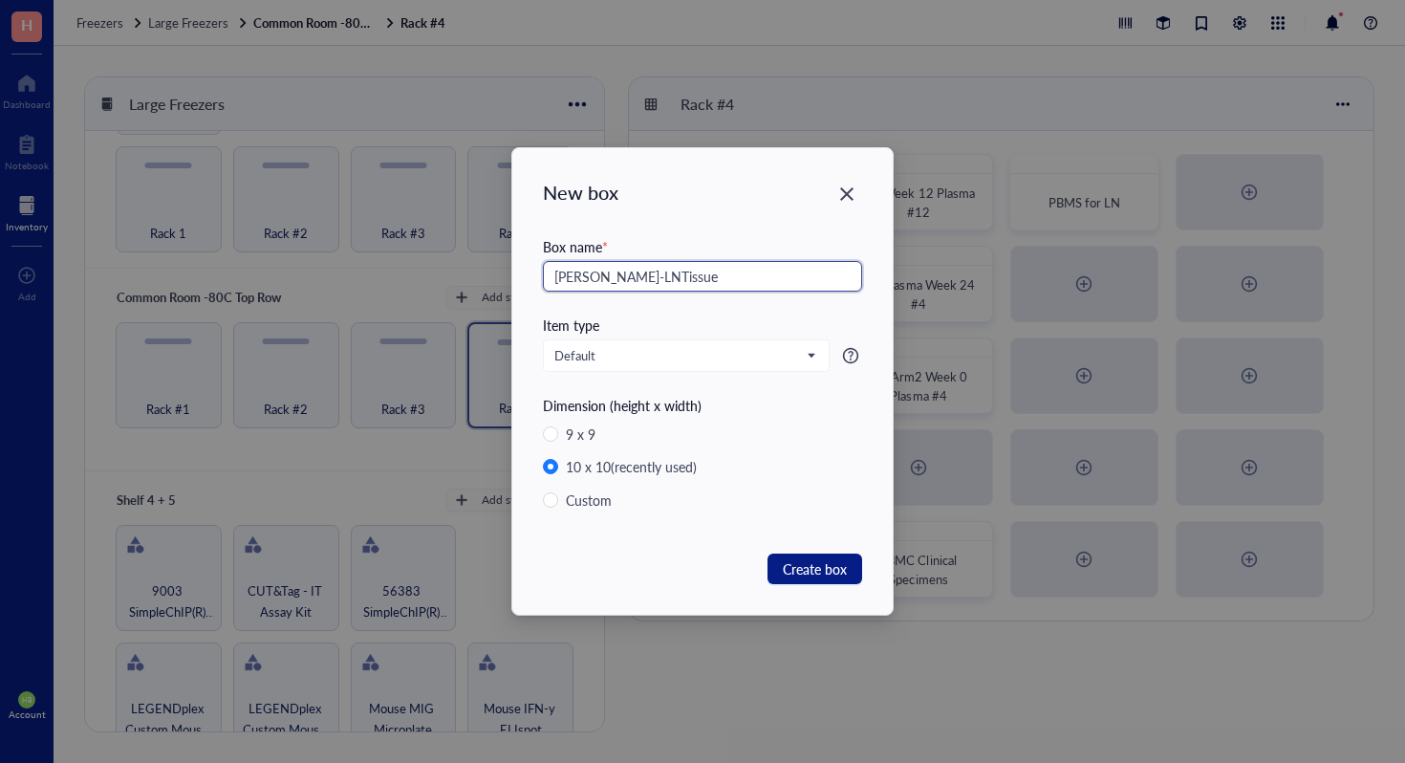
click at [615, 272] on input "[PERSON_NAME]-LNTissue" at bounding box center [702, 276] width 319 height 31
click at [694, 276] on input "[PERSON_NAME]-LN Tissue" at bounding box center [702, 276] width 319 height 31
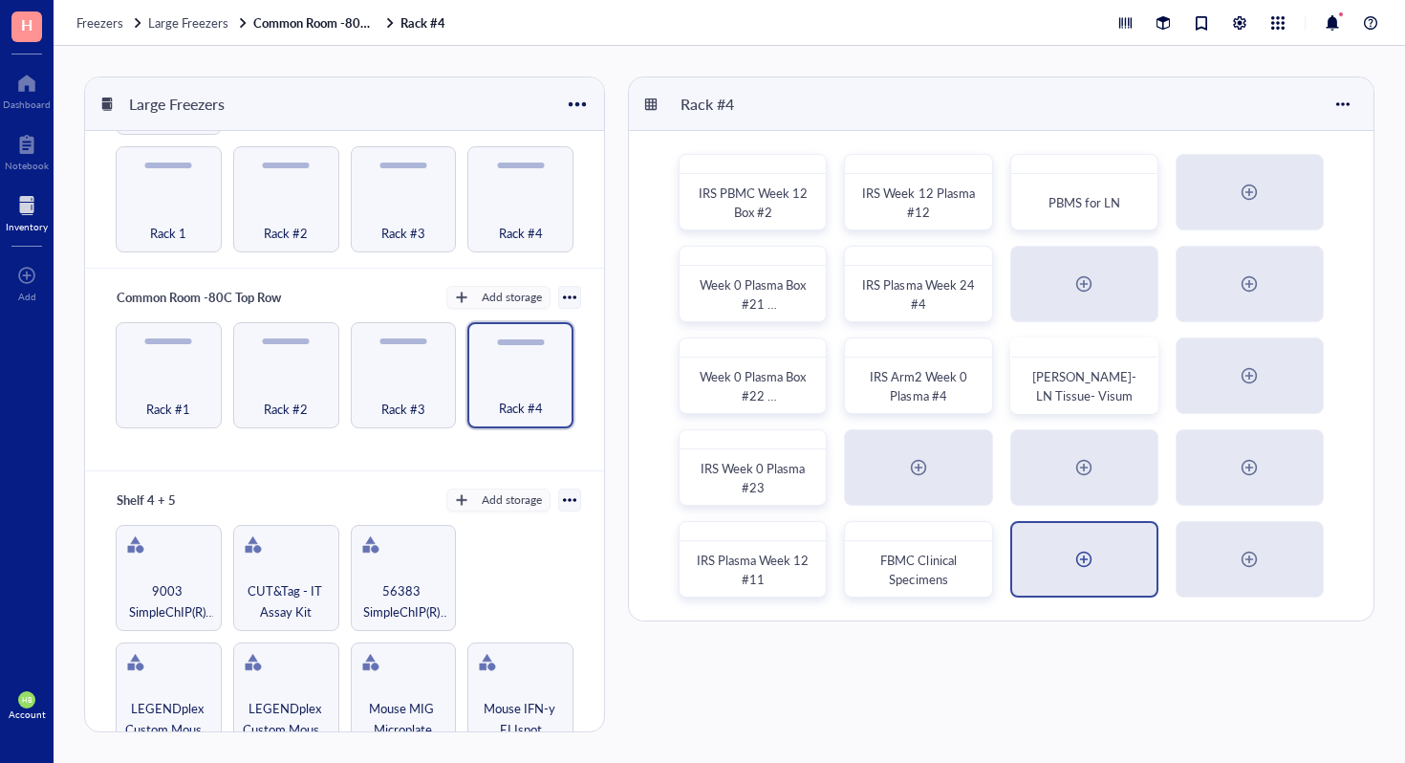
click at [1049, 561] on div at bounding box center [1084, 559] width 144 height 73
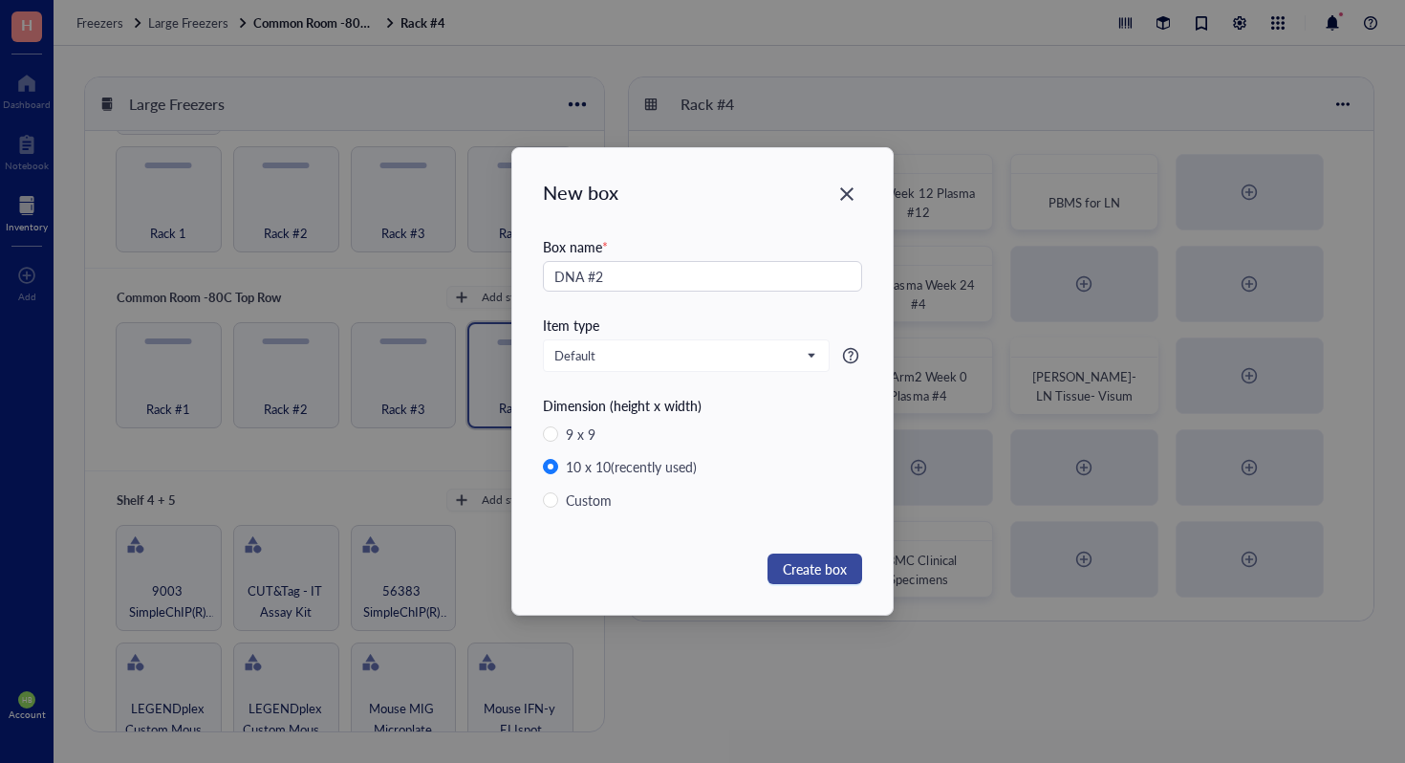
click at [830, 579] on button "Create box" at bounding box center [815, 569] width 95 height 31
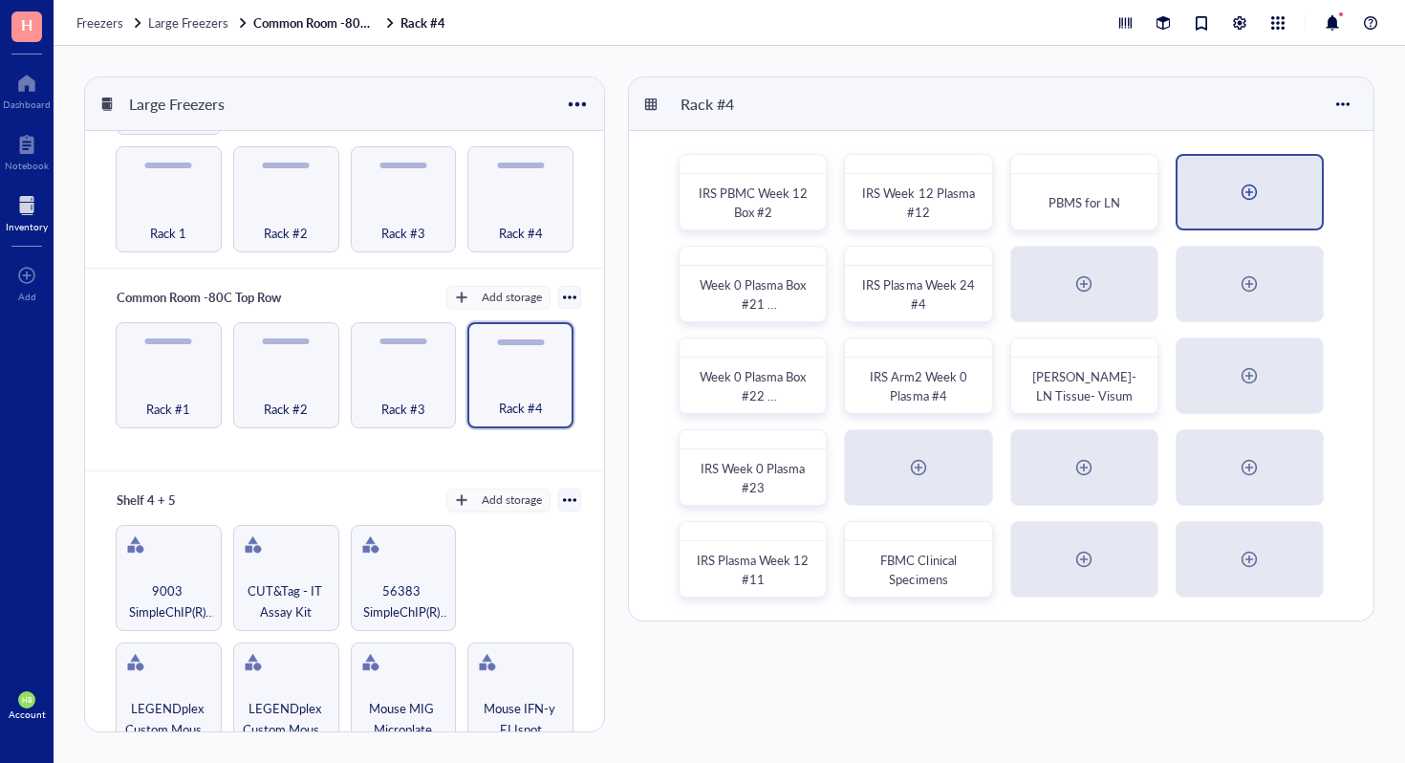
click at [1230, 192] on div at bounding box center [1250, 192] width 144 height 73
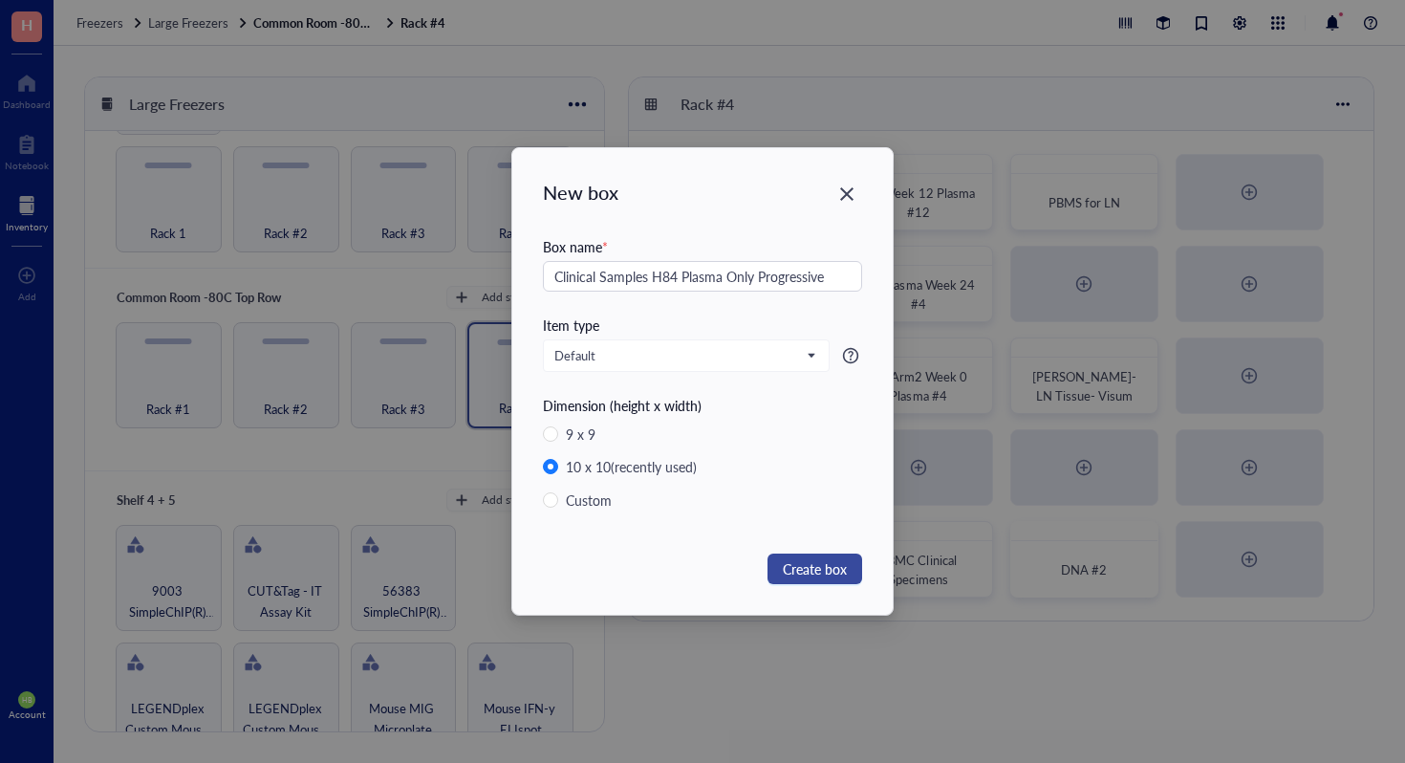
click at [823, 561] on span "Create box" at bounding box center [815, 568] width 64 height 21
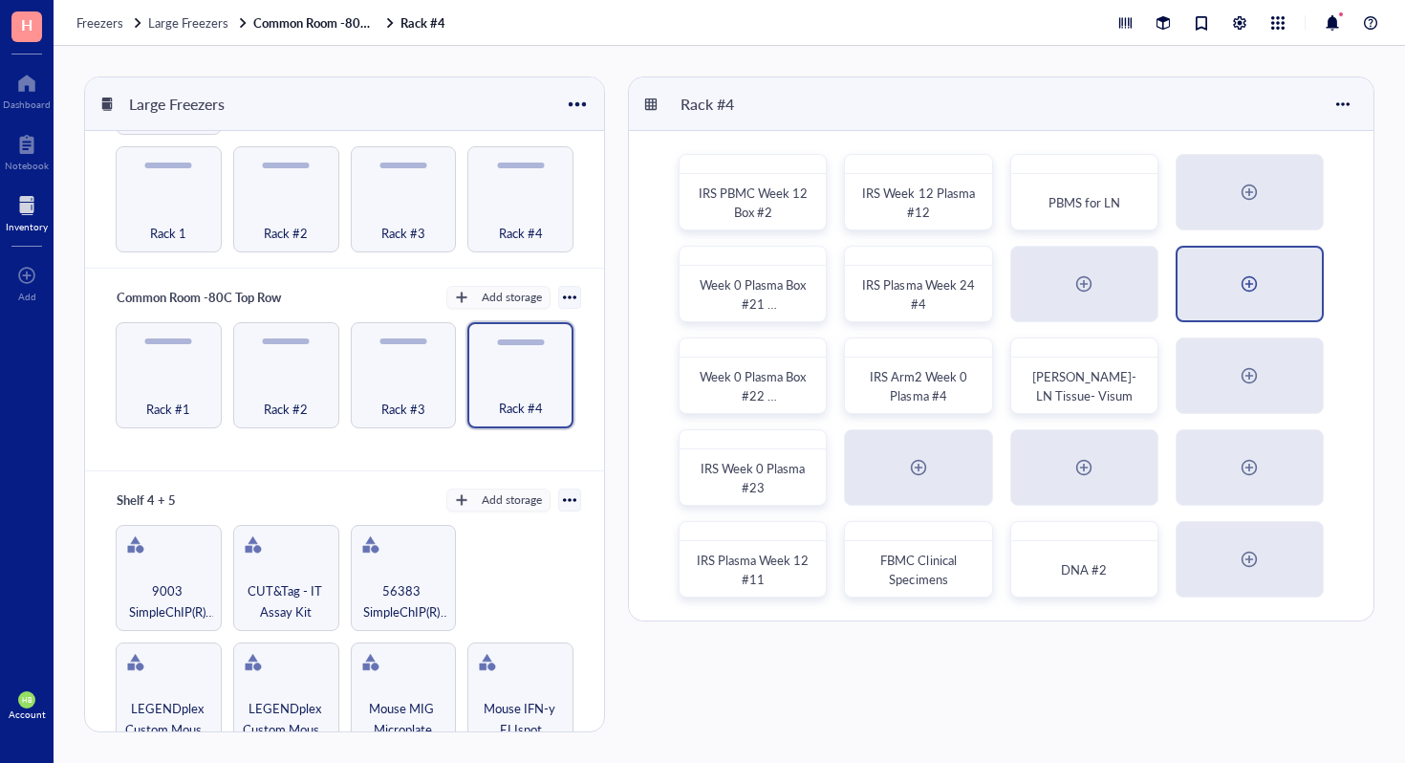
click at [1273, 292] on div at bounding box center [1250, 284] width 144 height 73
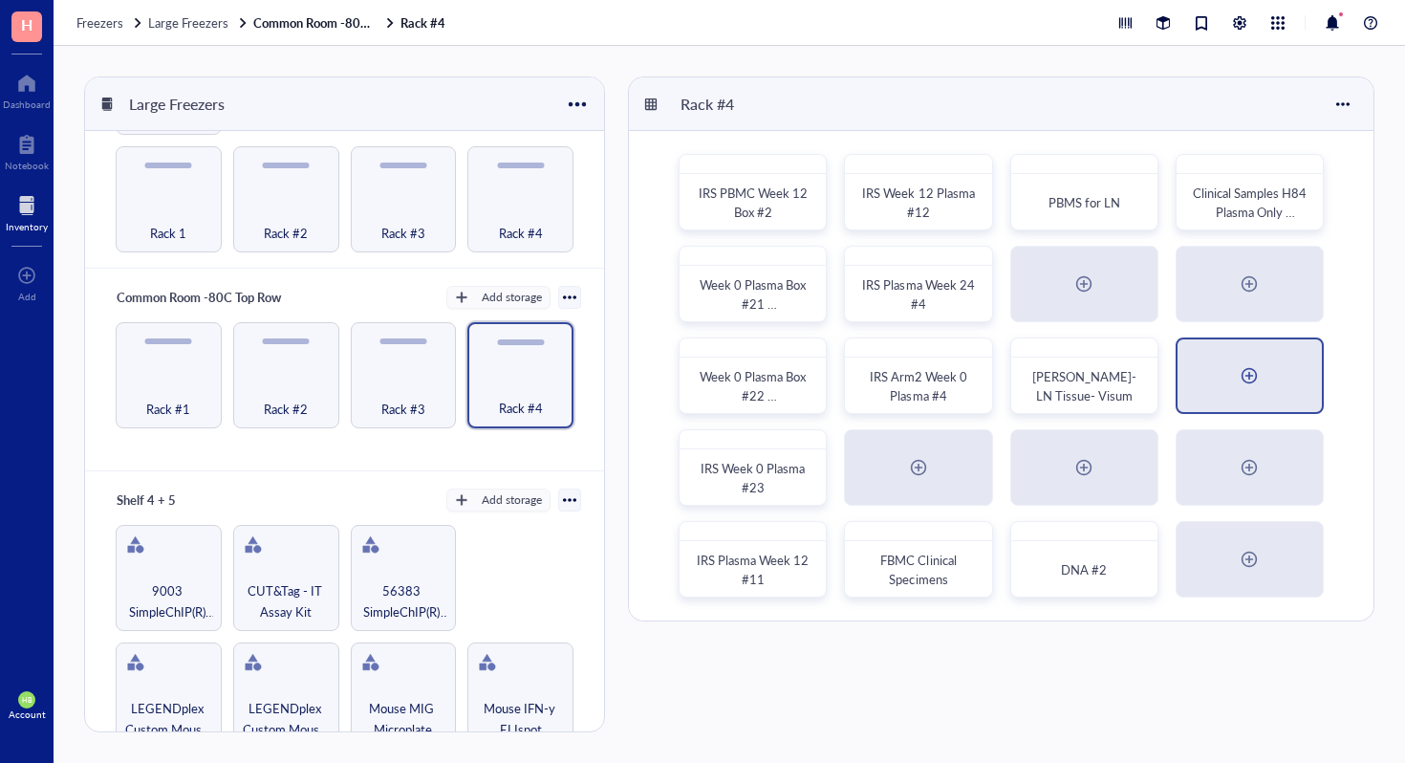
click at [1263, 380] on div at bounding box center [1249, 375] width 31 height 31
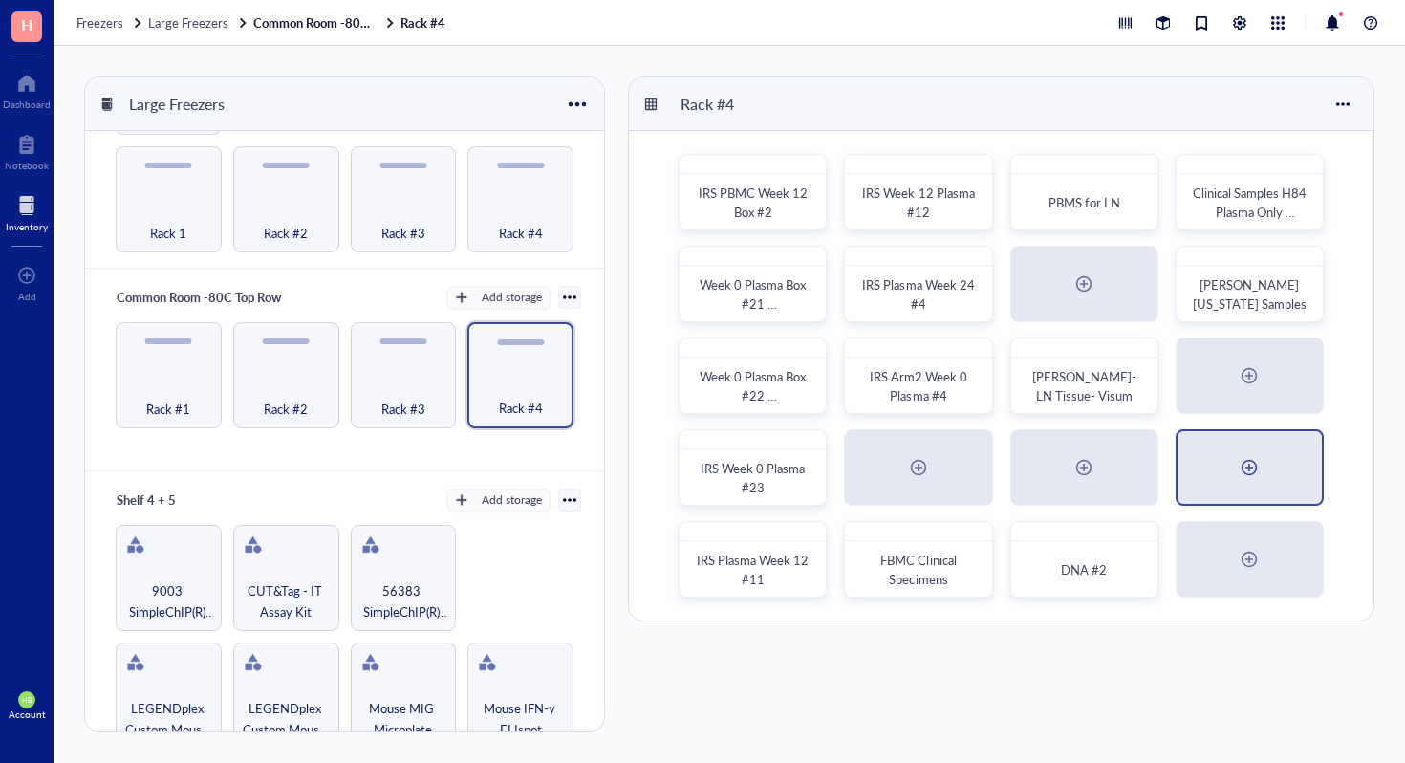
click at [1282, 471] on div at bounding box center [1250, 467] width 144 height 73
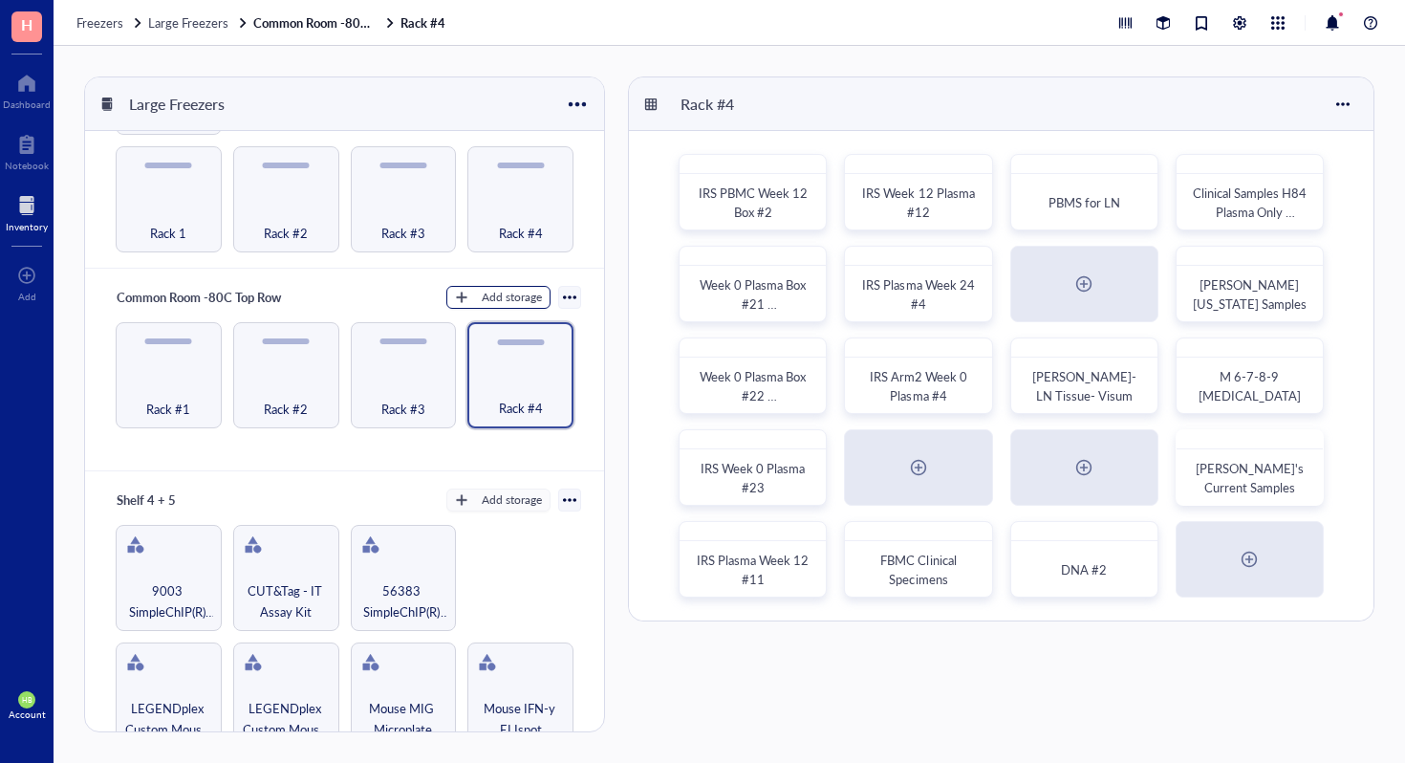
click at [496, 292] on div "Add storage" at bounding box center [512, 297] width 60 height 17
click at [500, 320] on span "Rack" at bounding box center [507, 322] width 109 height 21
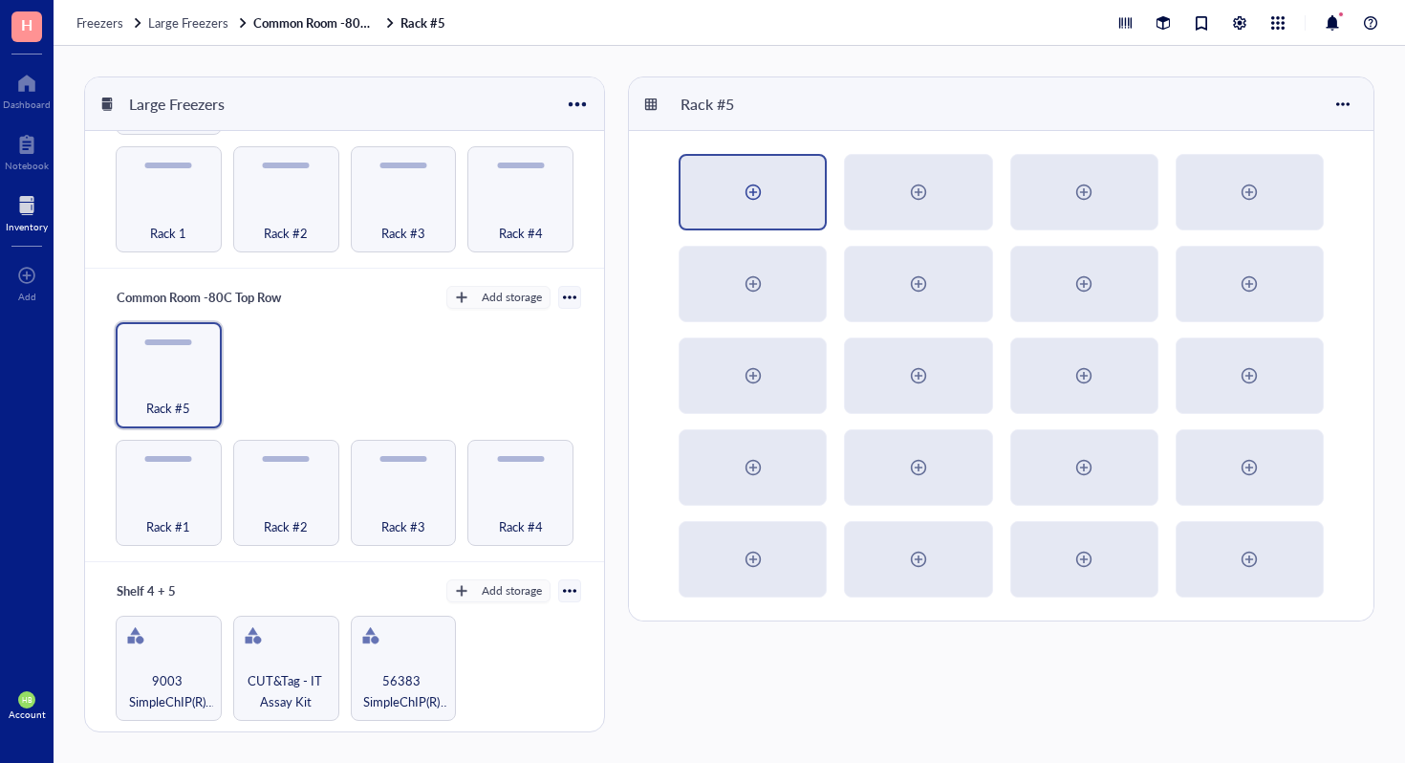
click at [743, 203] on div at bounding box center [753, 192] width 31 height 31
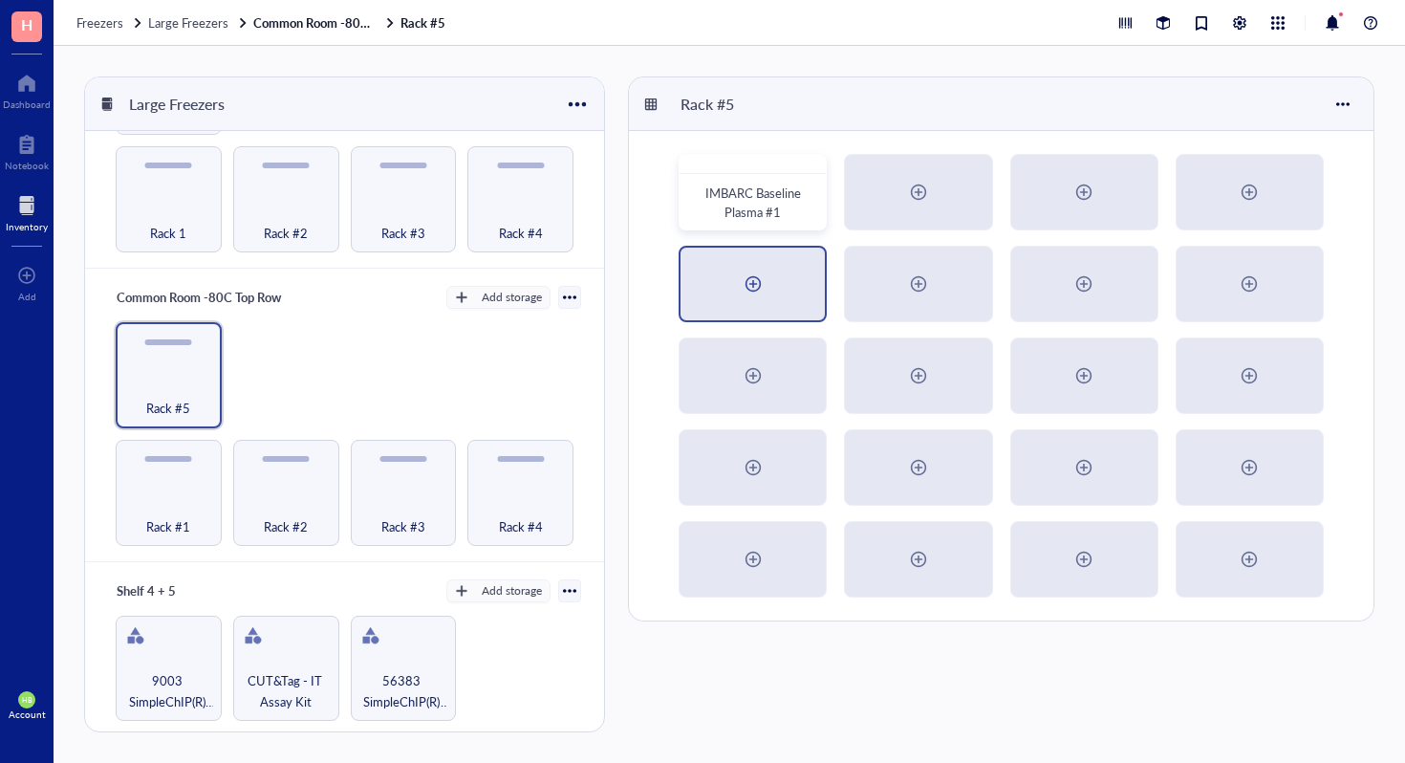
click at [714, 266] on div at bounding box center [753, 284] width 144 height 73
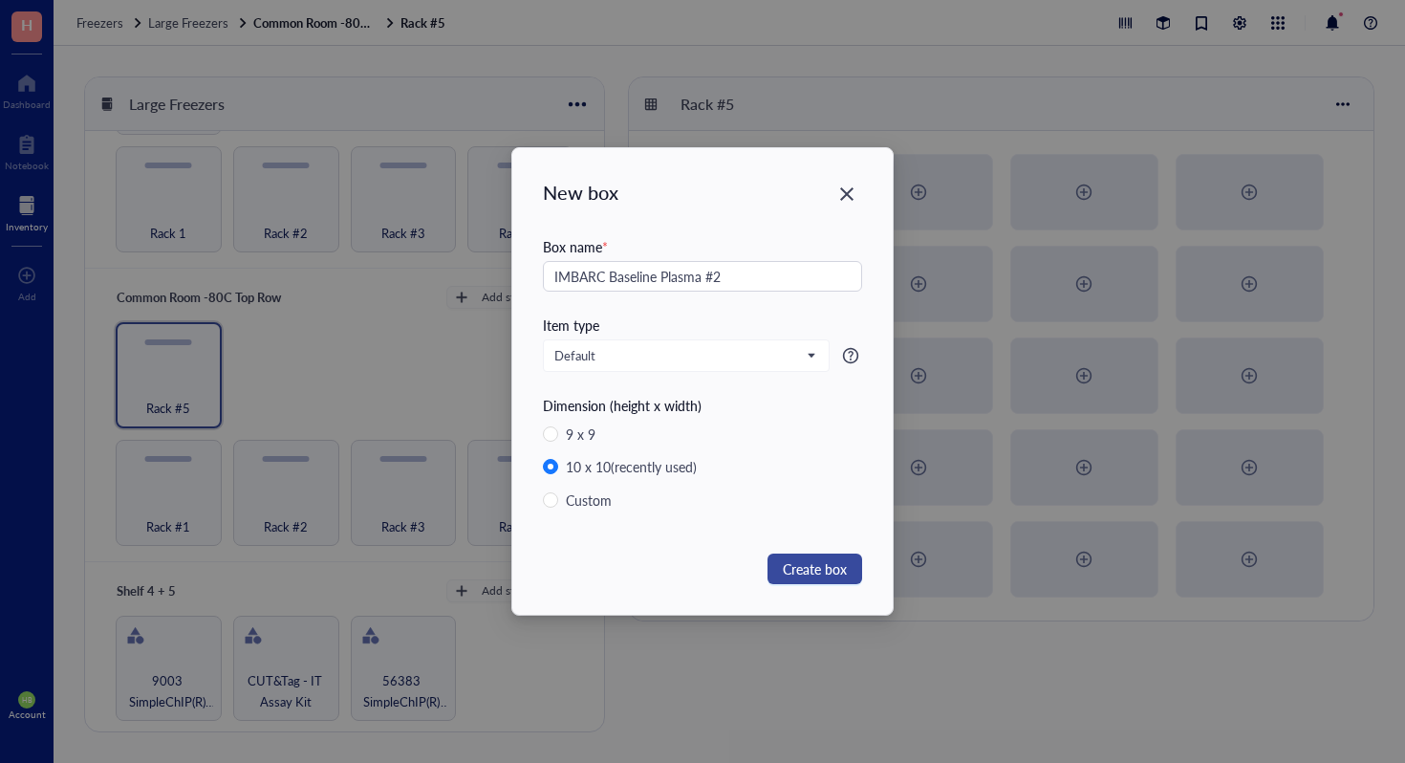
click at [859, 576] on button "Create box" at bounding box center [815, 569] width 95 height 31
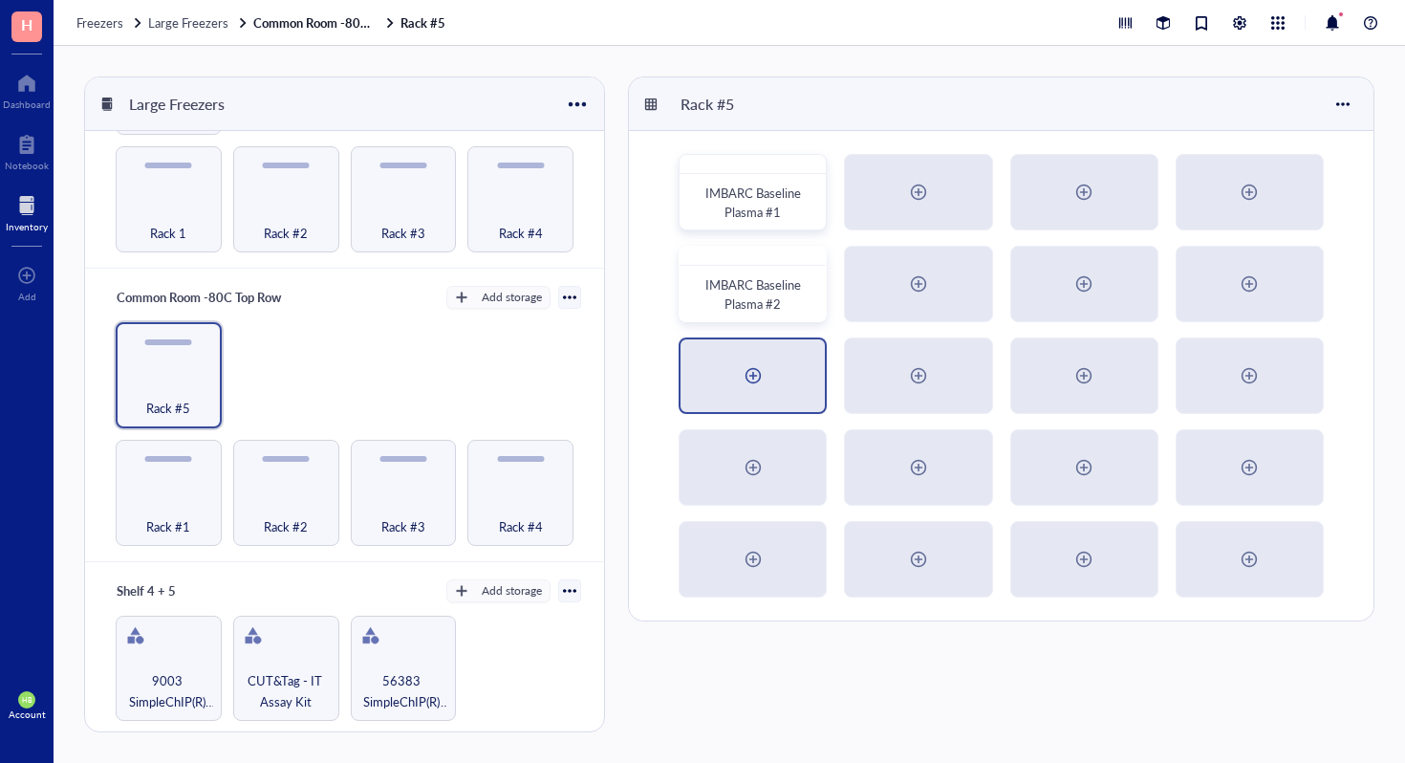
click at [788, 360] on div at bounding box center [753, 375] width 144 height 73
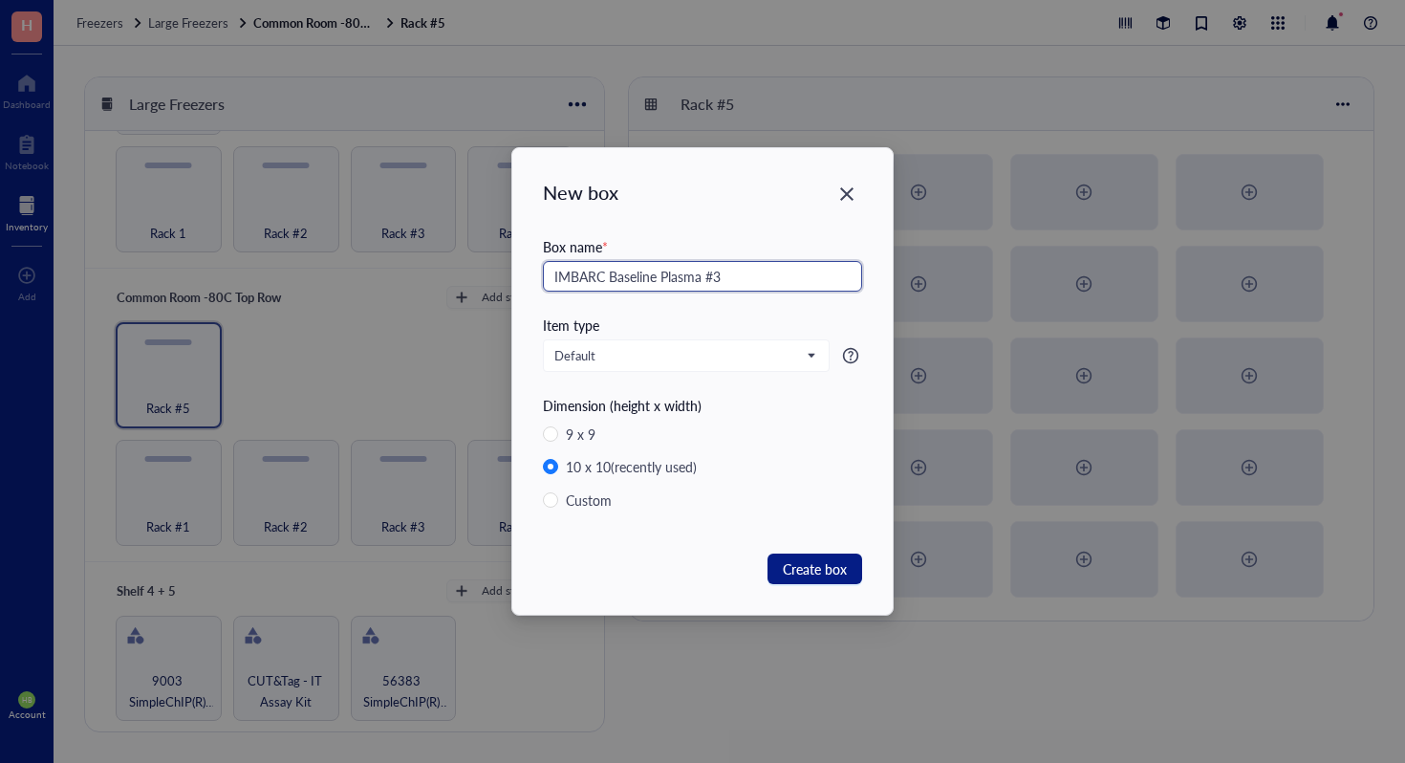
drag, startPoint x: 715, startPoint y: 281, endPoint x: 568, endPoint y: 279, distance: 147.2
click at [568, 279] on input "IMBARC Baseline Plasma #3" at bounding box center [702, 276] width 319 height 31
drag, startPoint x: 547, startPoint y: 269, endPoint x: 715, endPoint y: 271, distance: 168.3
click at [715, 272] on input "IMBARC Baseline Plasma #3" at bounding box center [702, 276] width 319 height 31
click at [831, 574] on span "Create box" at bounding box center [815, 568] width 64 height 21
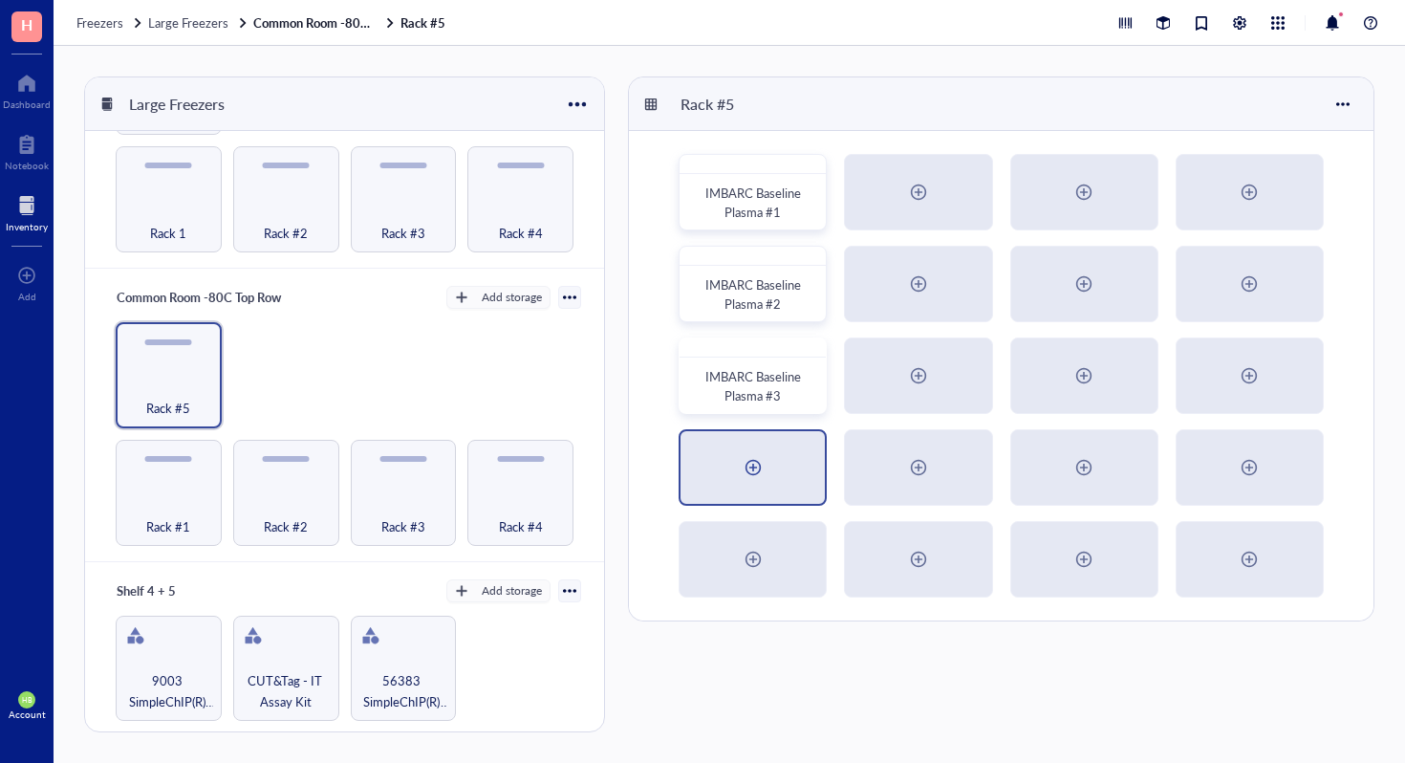
click at [742, 442] on div at bounding box center [753, 467] width 144 height 73
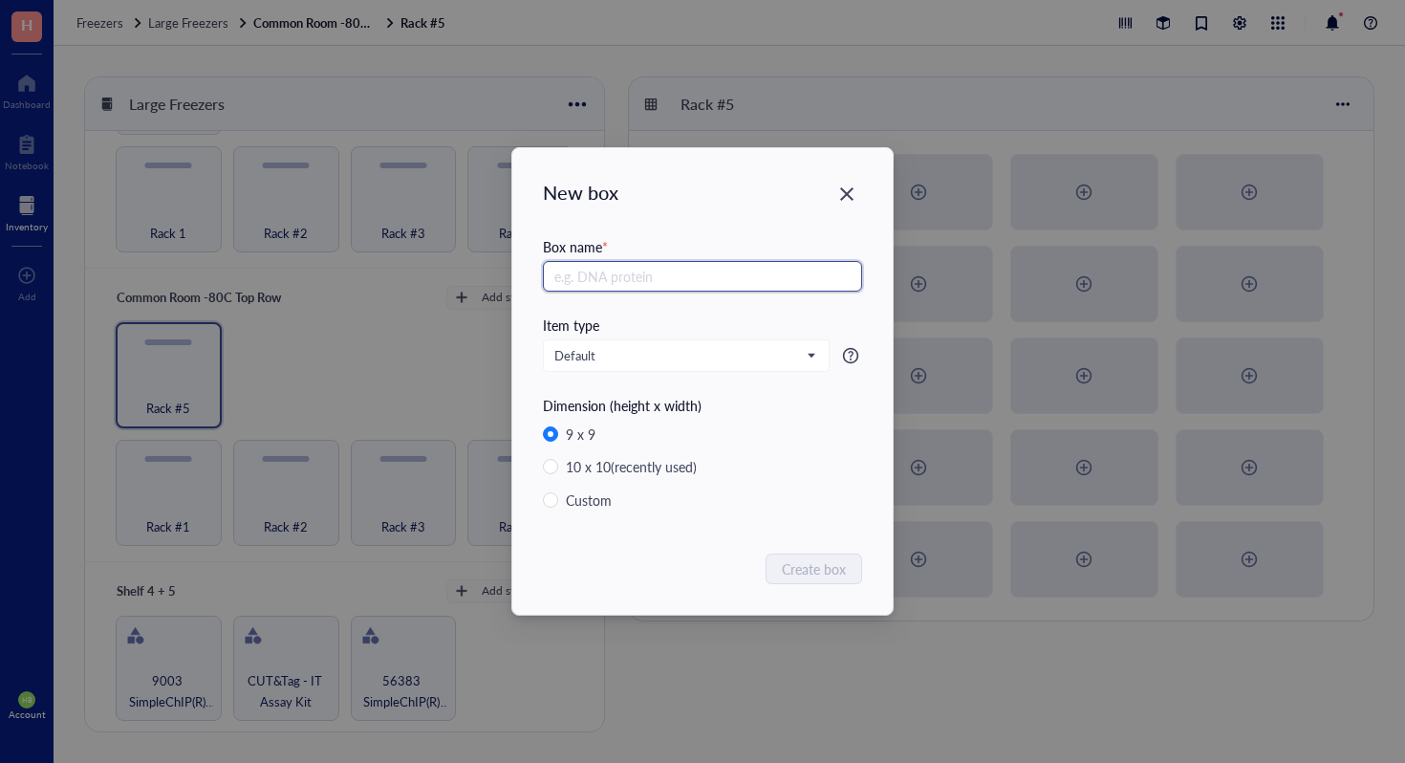
paste input "IMBARC Baseline Plasma #"
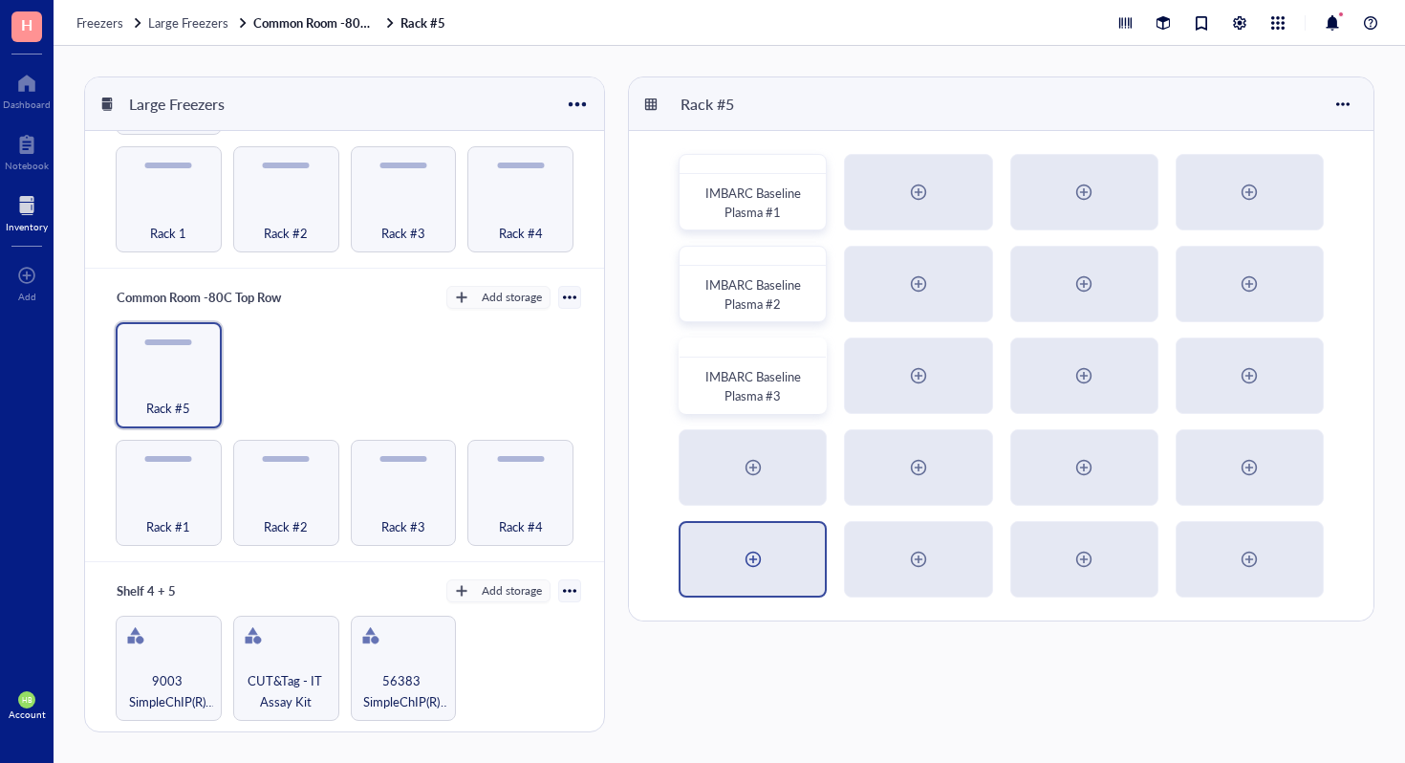
click at [774, 564] on div at bounding box center [753, 559] width 144 height 73
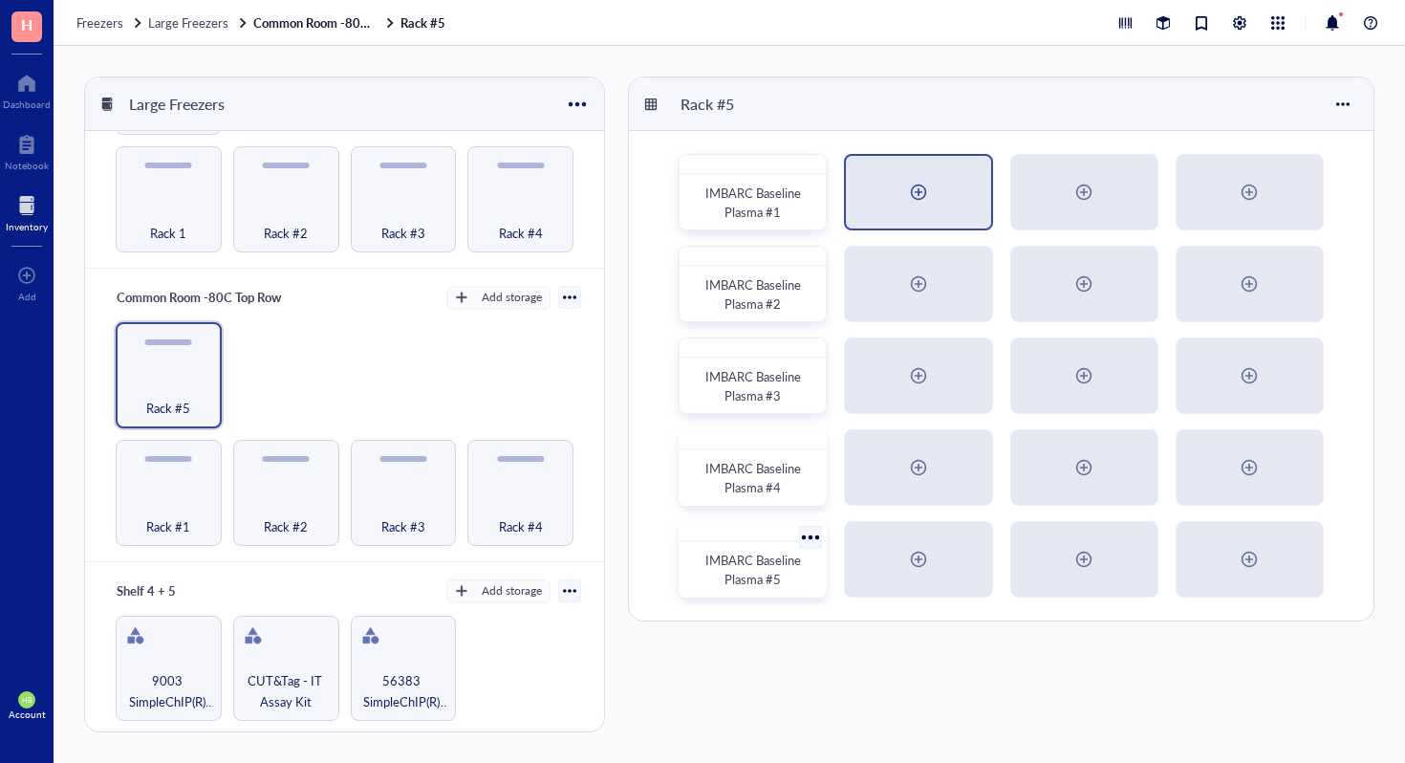
click at [875, 185] on div at bounding box center [918, 192] width 144 height 73
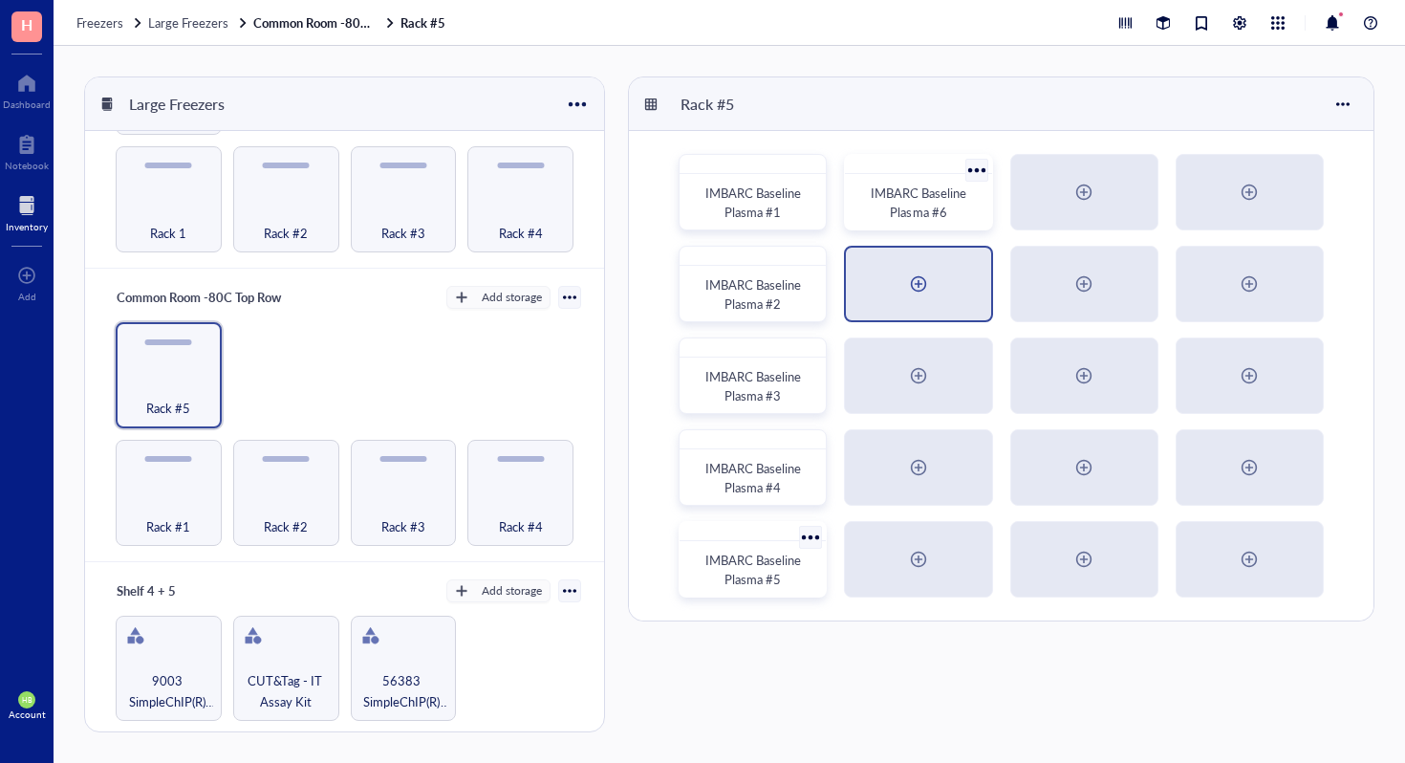
click at [907, 267] on div at bounding box center [918, 284] width 144 height 73
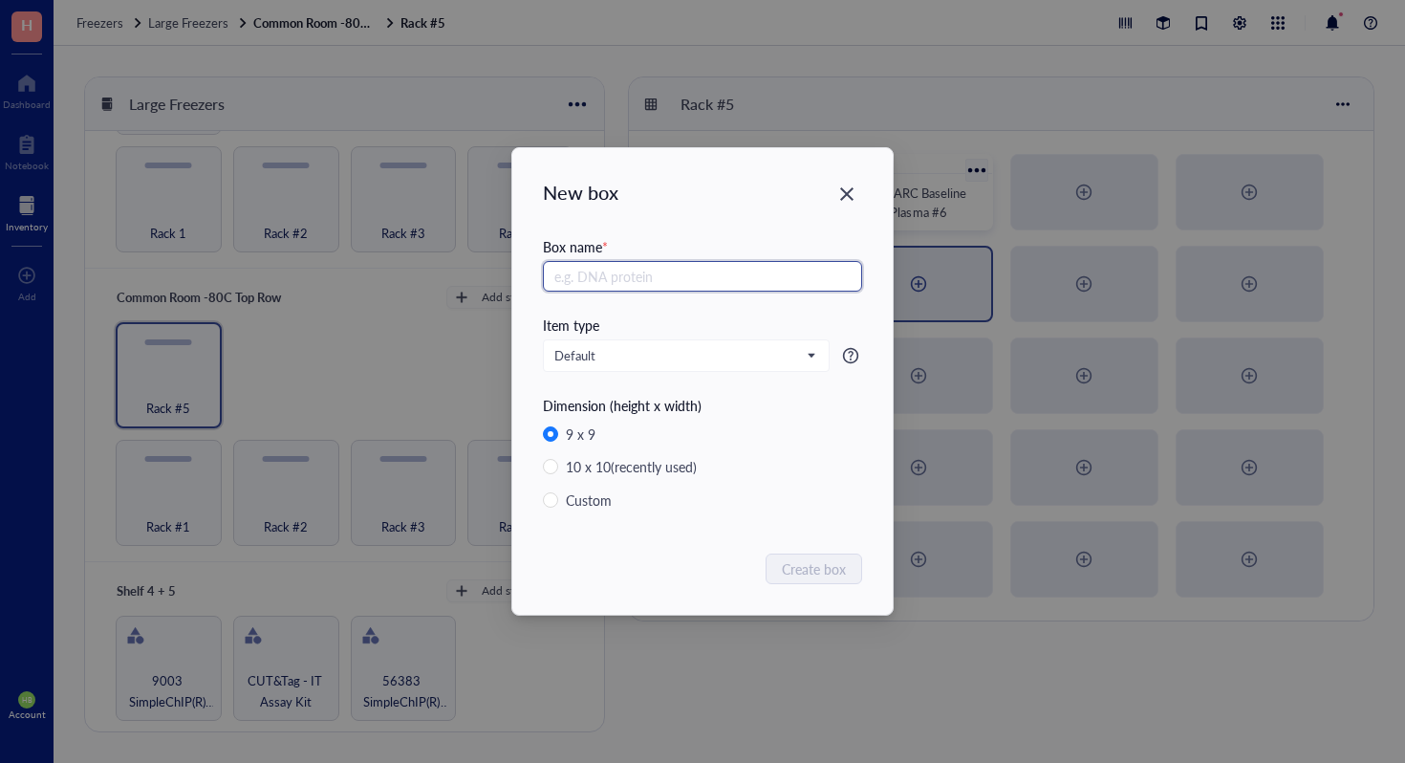
paste input "IMBARC Baseline Plasma #"
click at [643, 275] on input "IMBARC Baseline Plasma #" at bounding box center [702, 276] width 319 height 31
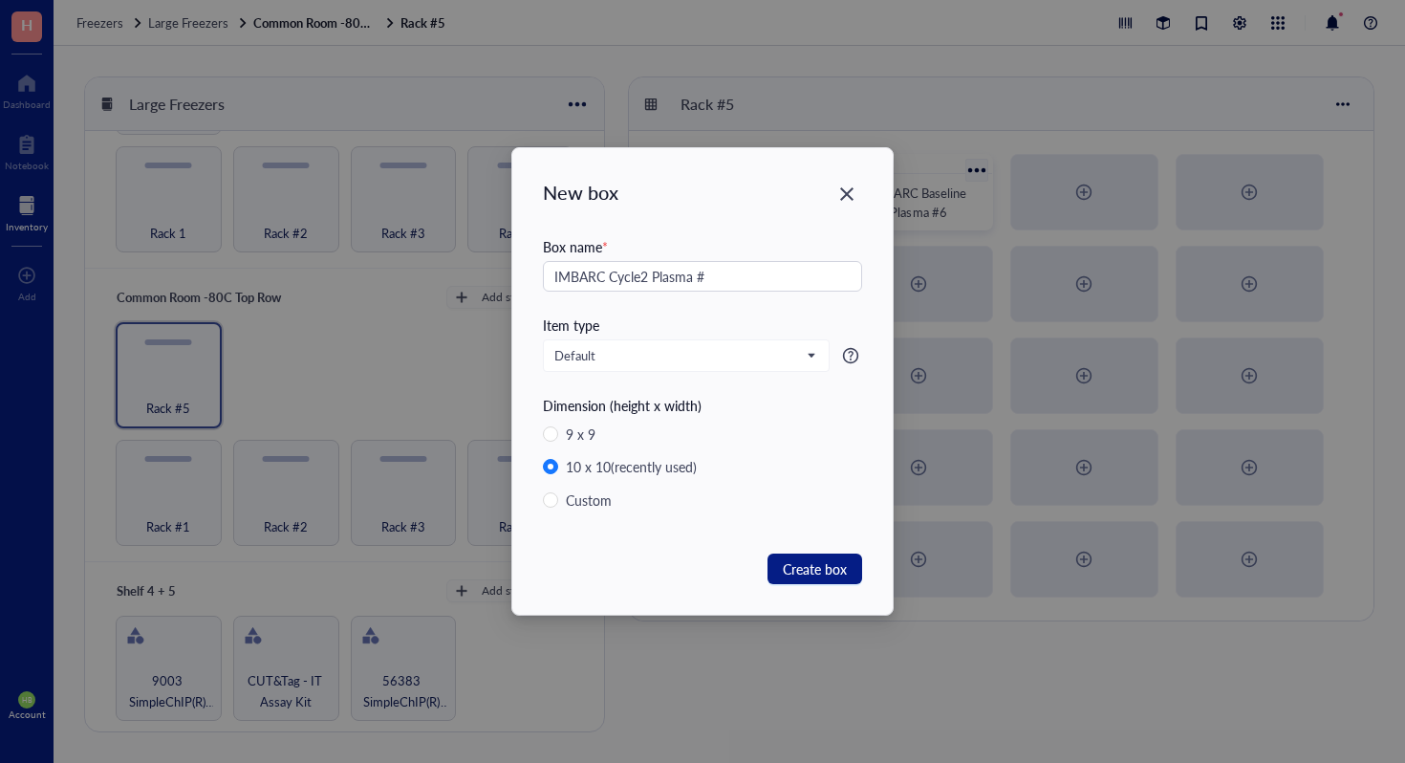
click at [739, 299] on div "Box name * IMBARC Cycle2 Plasma #" at bounding box center [702, 275] width 319 height 78
drag, startPoint x: 739, startPoint y: 289, endPoint x: 428, endPoint y: 277, distance: 310.9
click at [428, 277] on div "New box Box name * IMBARC Cycle2 Plasma # Item type Default Dimension (height x…" at bounding box center [702, 381] width 1405 height 763
click at [769, 292] on div "Box name * IMBARC Cycle2 Plasma #" at bounding box center [702, 275] width 319 height 78
click at [769, 275] on input "IMBARC Cycle2 Plasma #" at bounding box center [702, 276] width 319 height 31
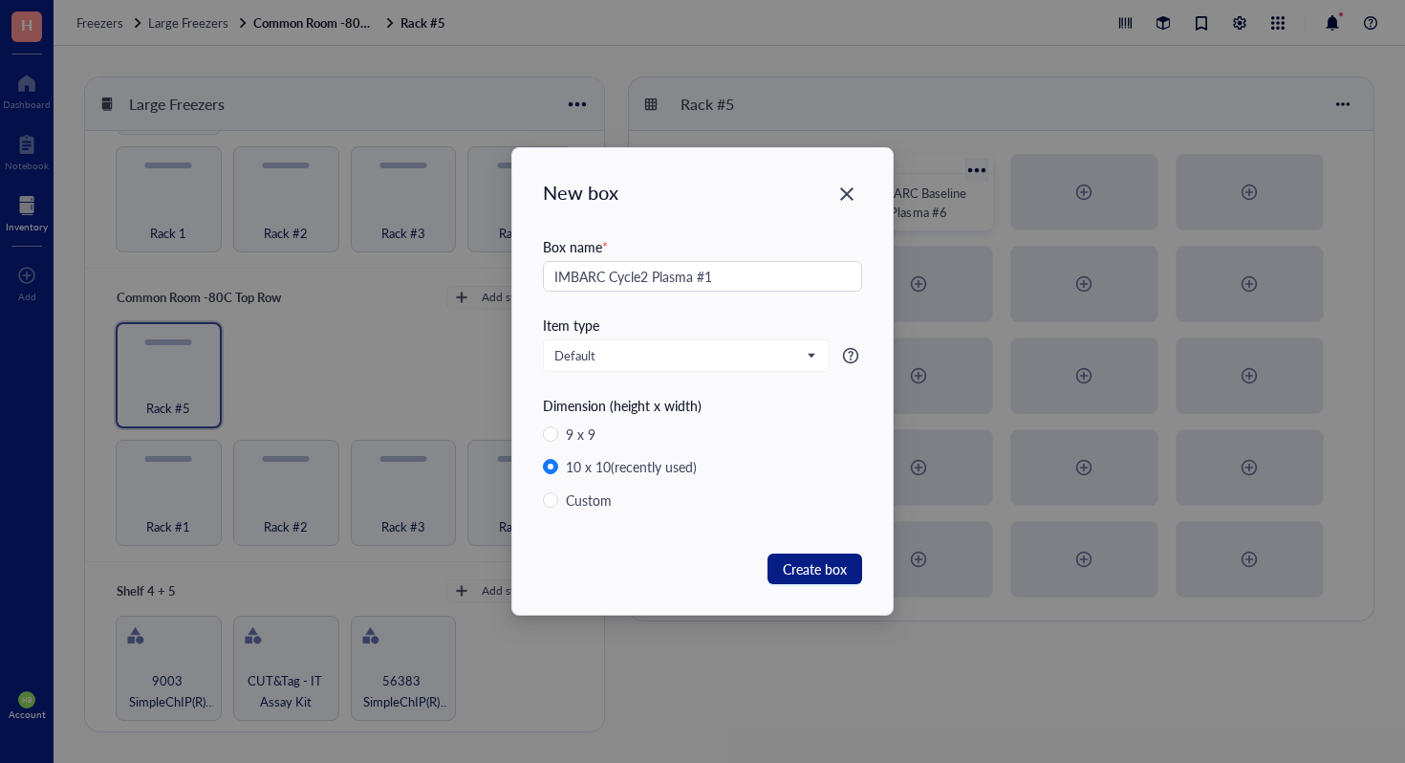
click at [860, 603] on div "New box Box name * IMBARC Cycle2 Plasma #1 Item type Default Dimension (height …" at bounding box center [702, 381] width 381 height 467
click at [857, 573] on button "Create box" at bounding box center [815, 569] width 95 height 31
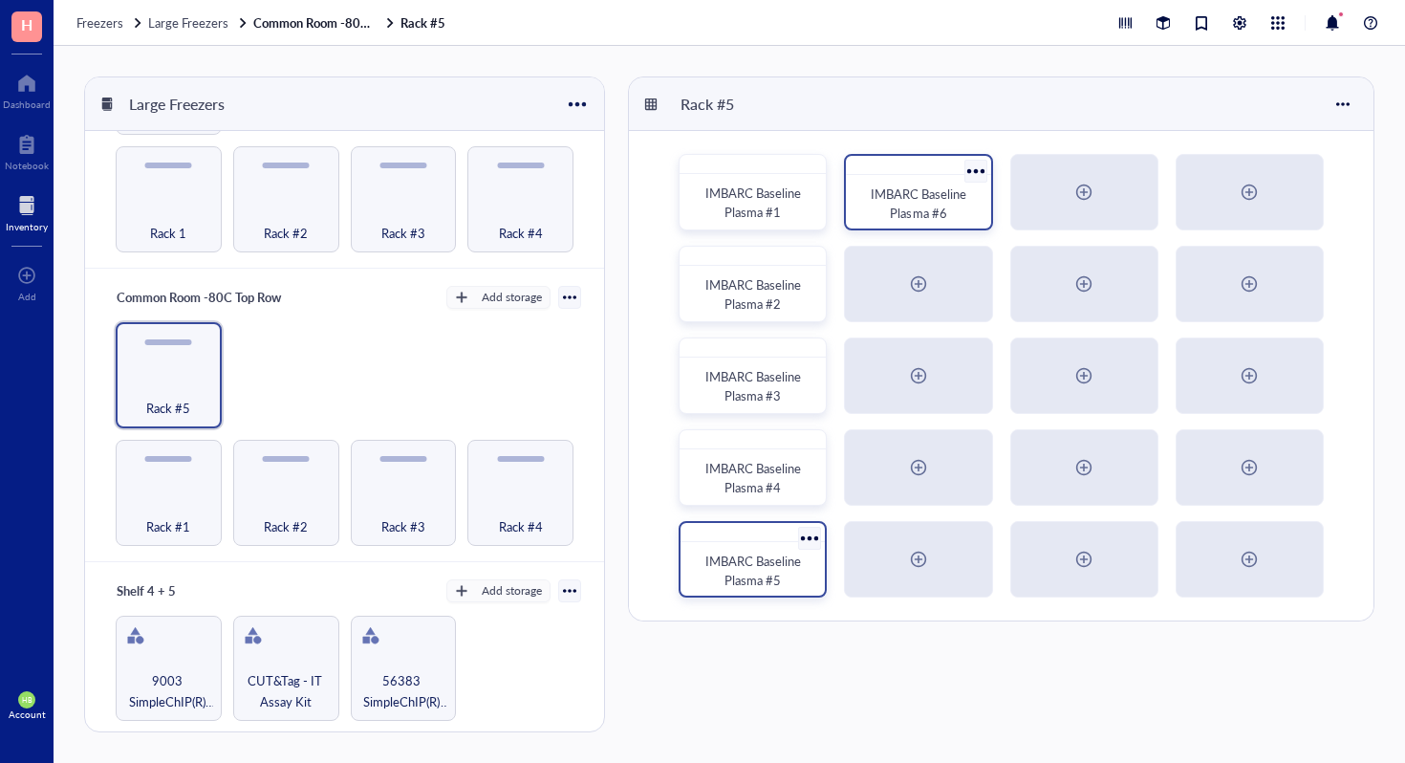
click at [941, 375] on div at bounding box center [918, 375] width 146 height 75
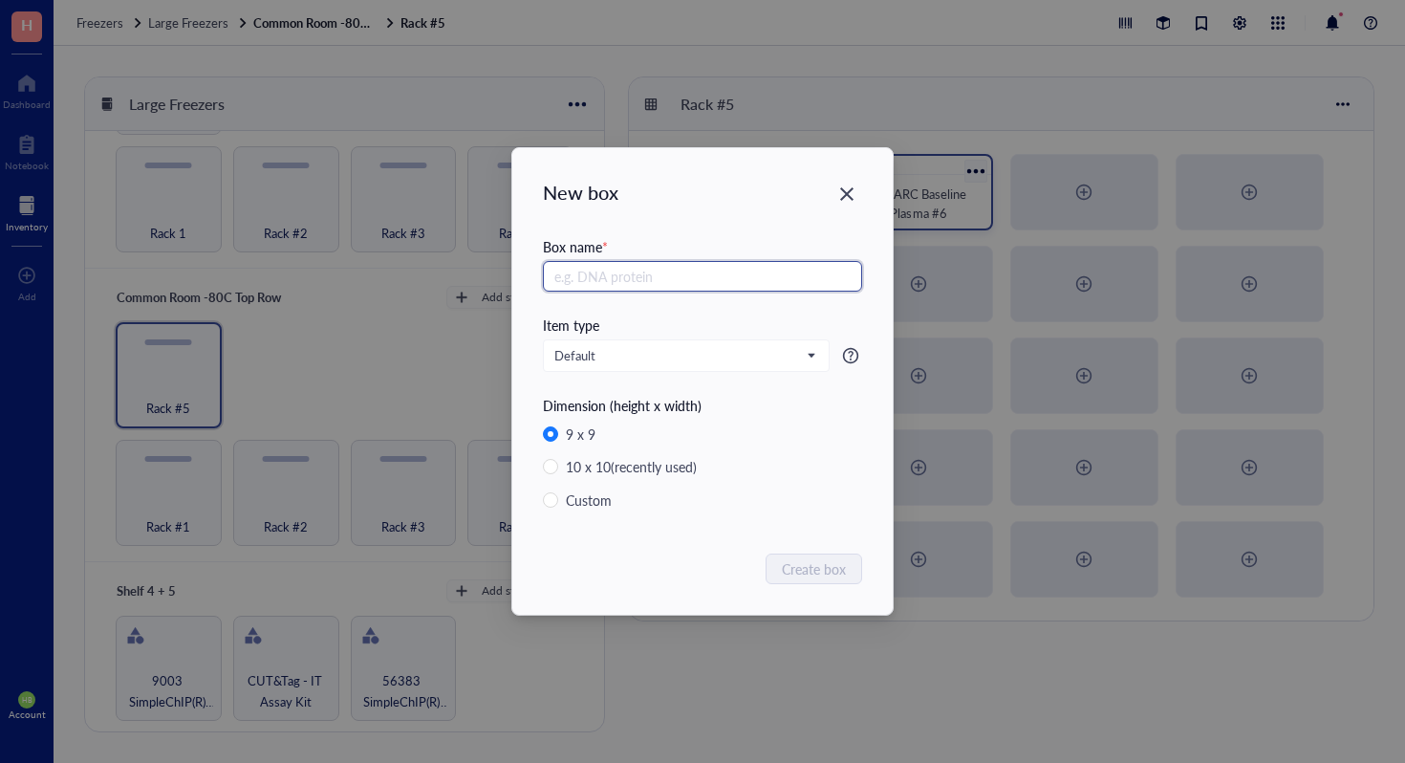
paste input "IMBARC Cycle2 Plasma #"
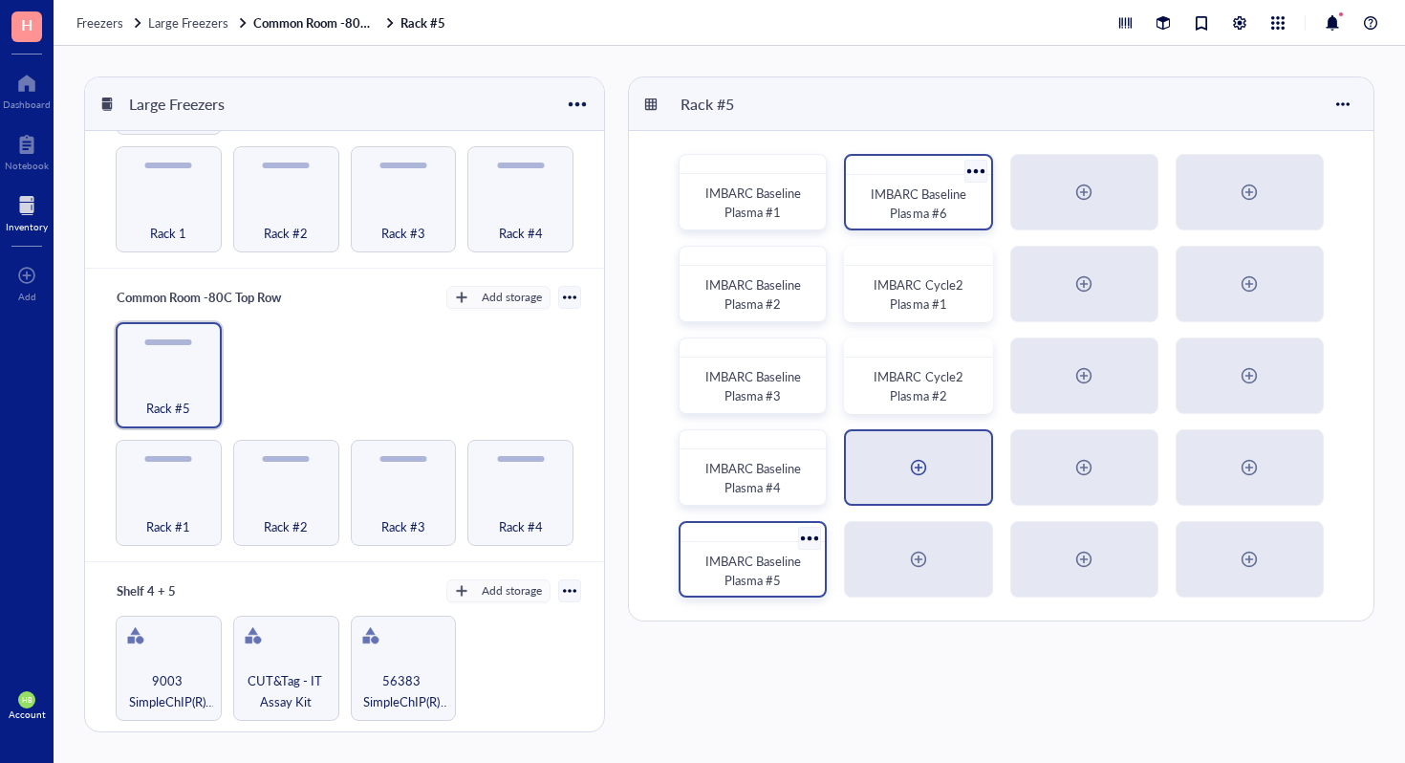
click at [910, 451] on div at bounding box center [918, 467] width 144 height 73
click at [971, 447] on div at bounding box center [977, 445] width 28 height 28
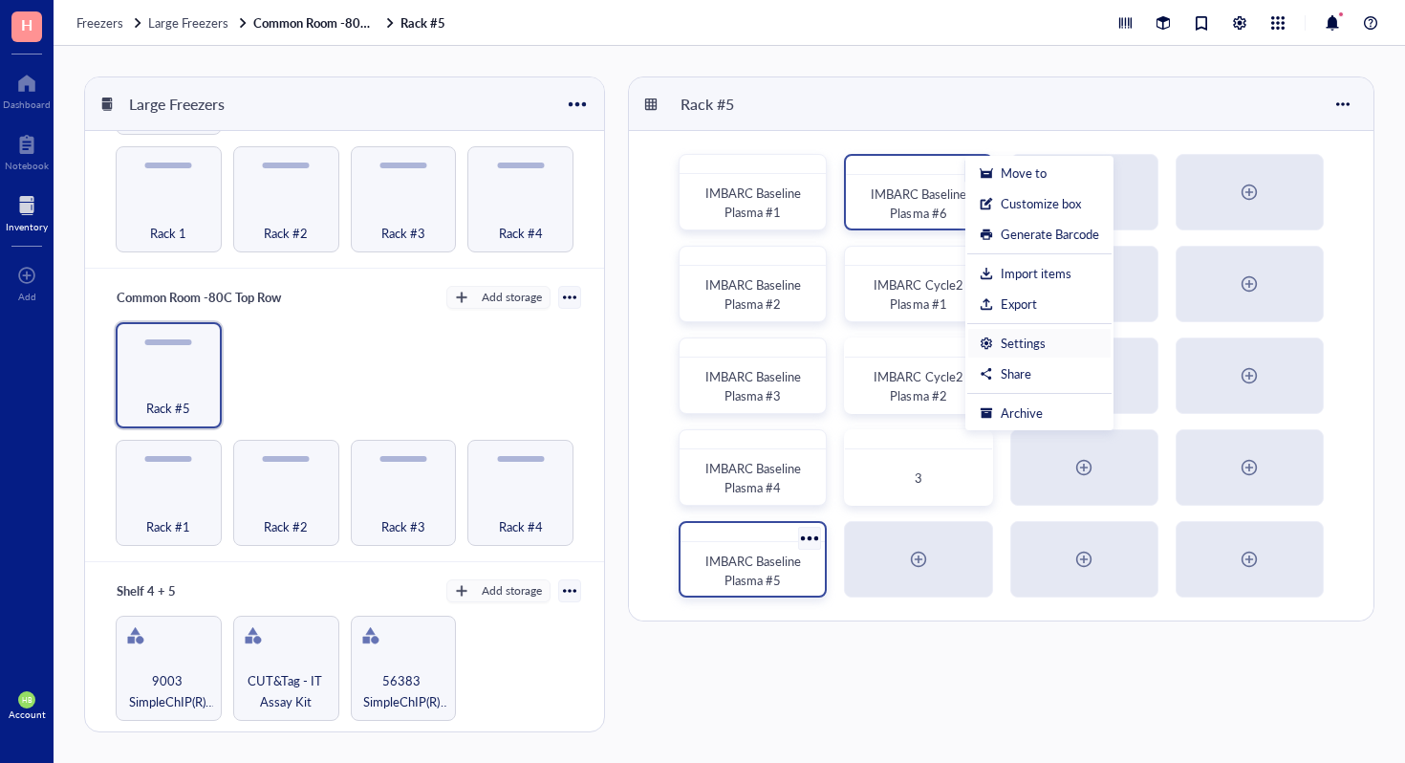
click at [1031, 342] on div "Settings" at bounding box center [1023, 343] width 45 height 17
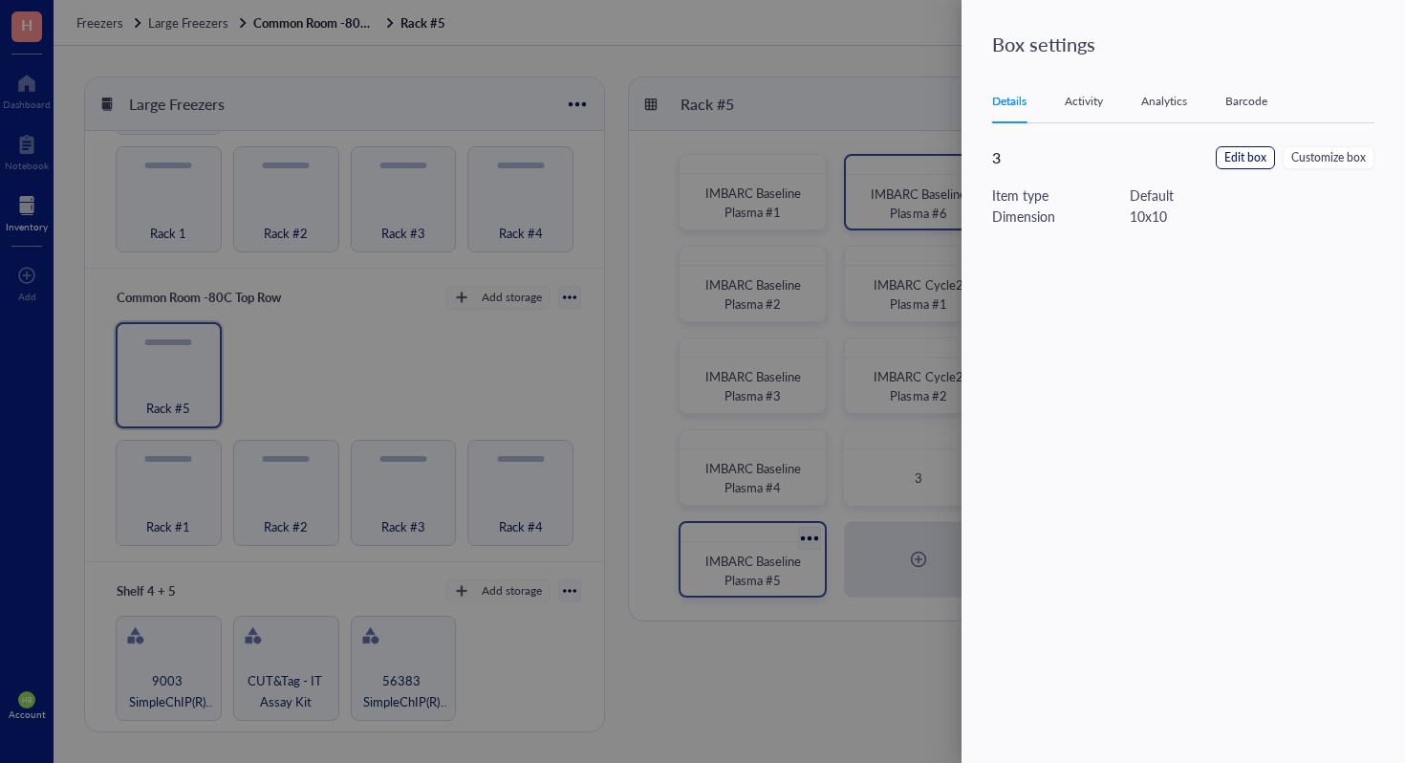
click at [1252, 160] on span "Edit box" at bounding box center [1246, 158] width 42 height 18
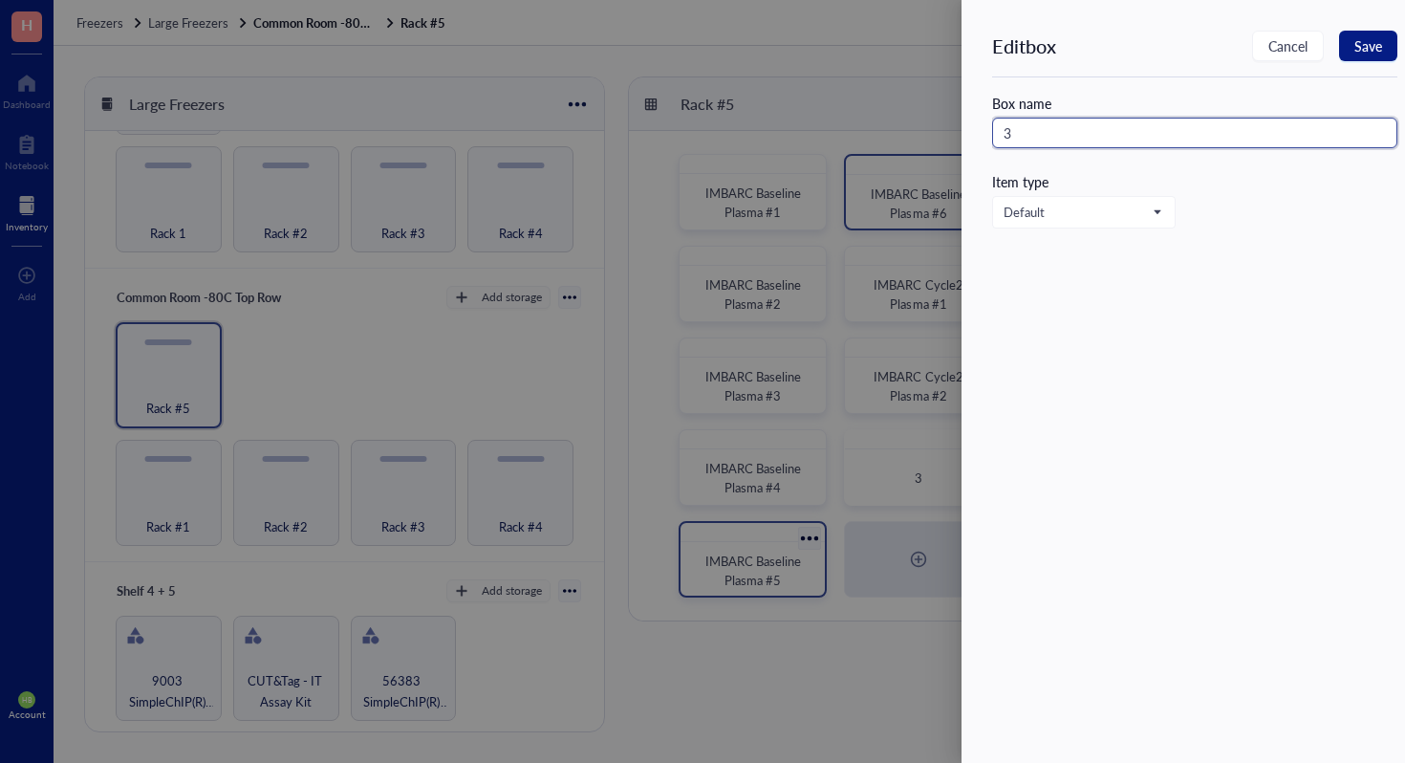
click at [1004, 132] on input "3" at bounding box center [1194, 133] width 405 height 31
paste input "IMBARC Cycle2 Plasma #"
click at [1368, 52] on span "Save" at bounding box center [1369, 45] width 28 height 15
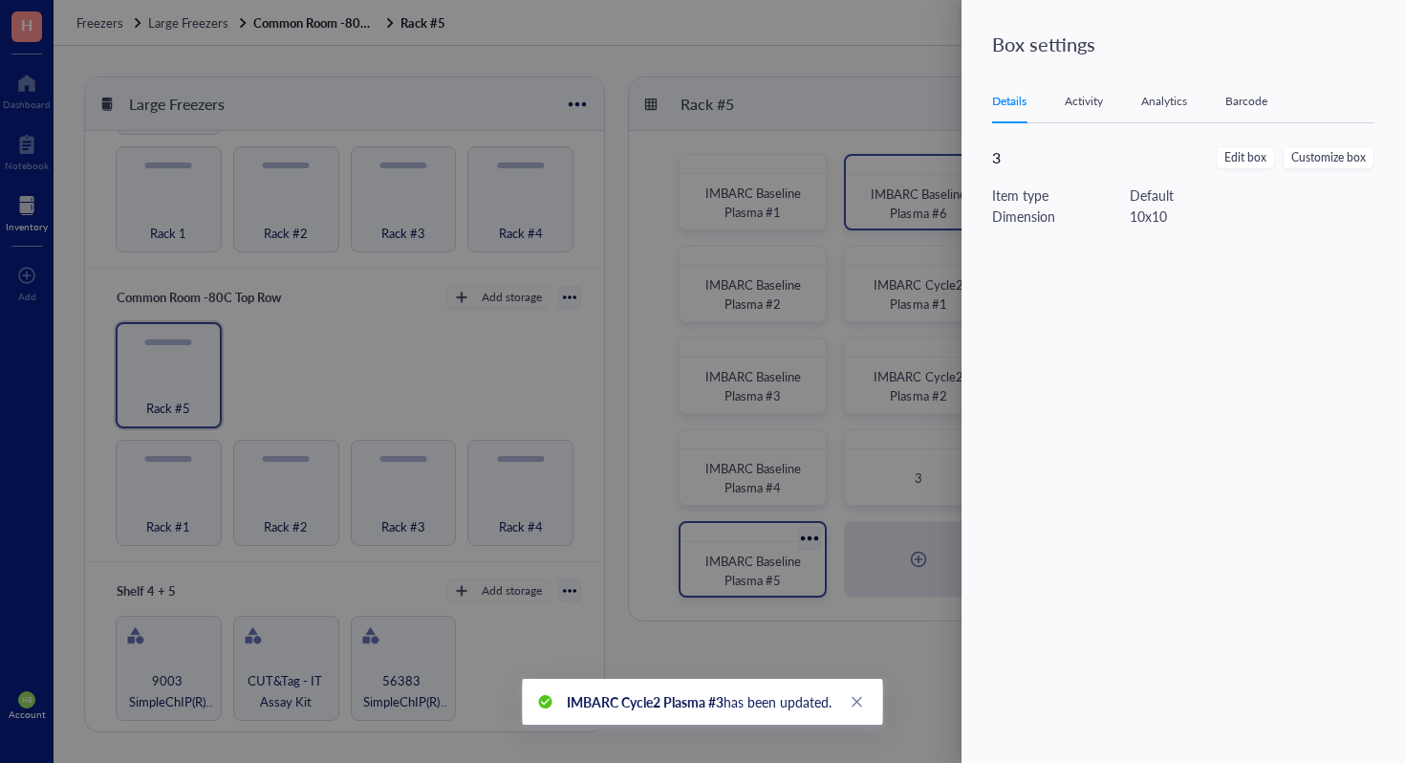
click at [871, 547] on div at bounding box center [702, 381] width 1405 height 763
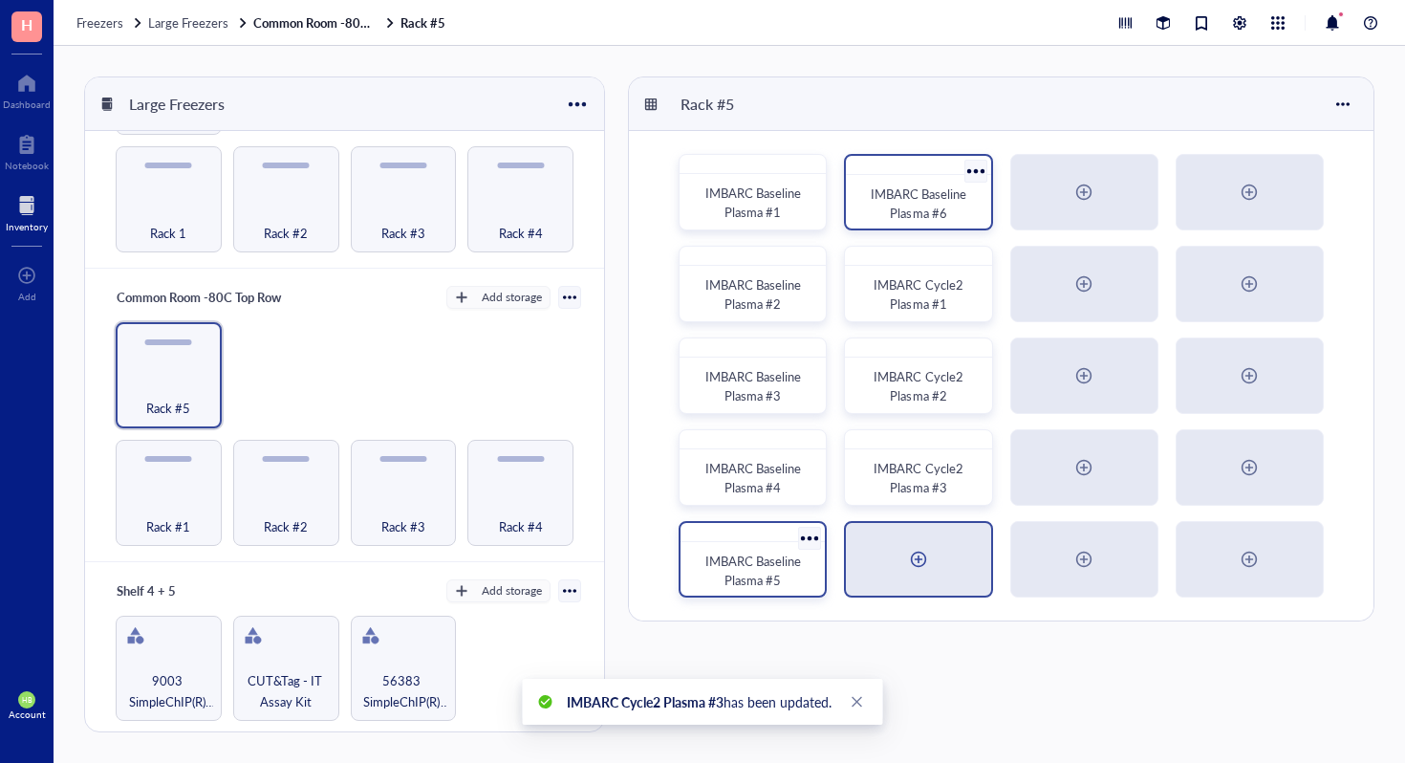
click at [894, 563] on div at bounding box center [918, 559] width 144 height 73
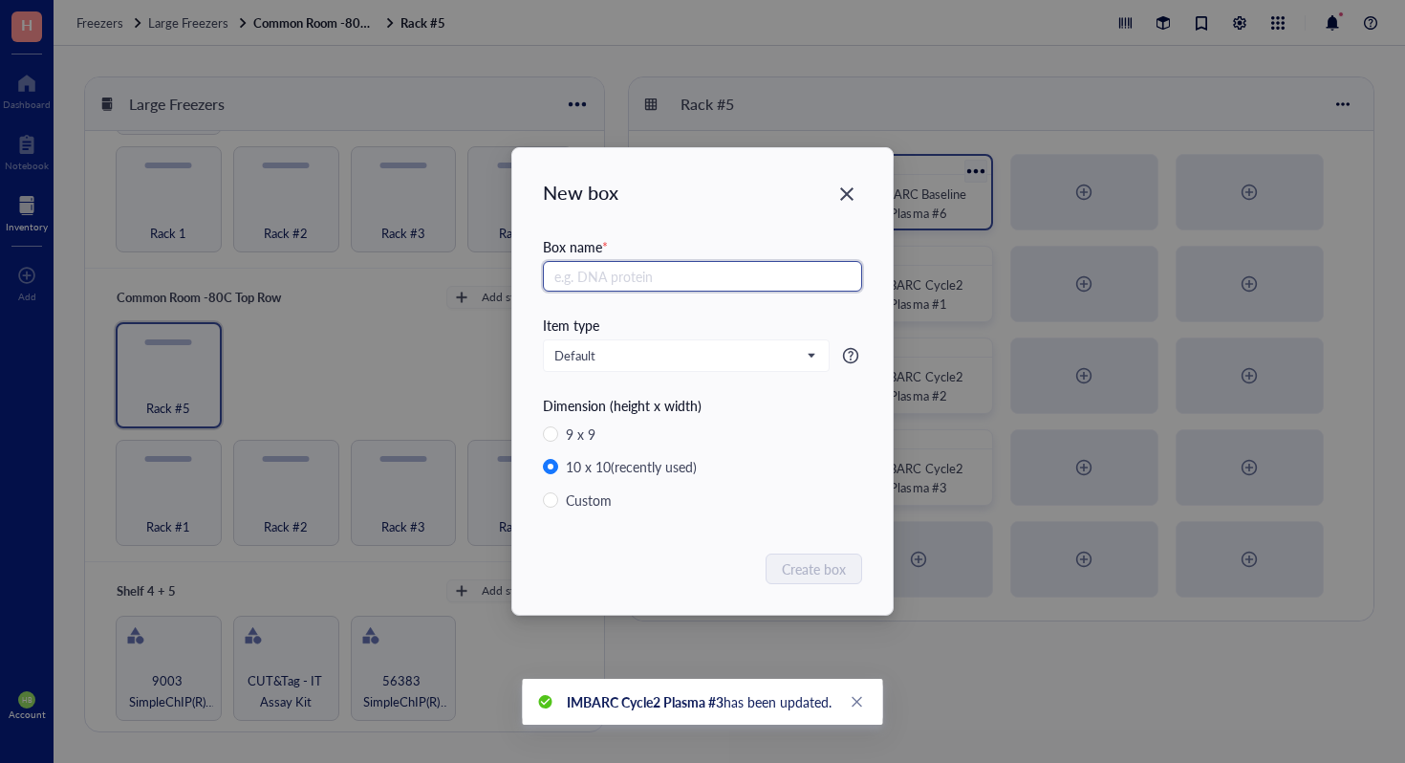
paste input "IMBARC Cycle2 Plasma #"
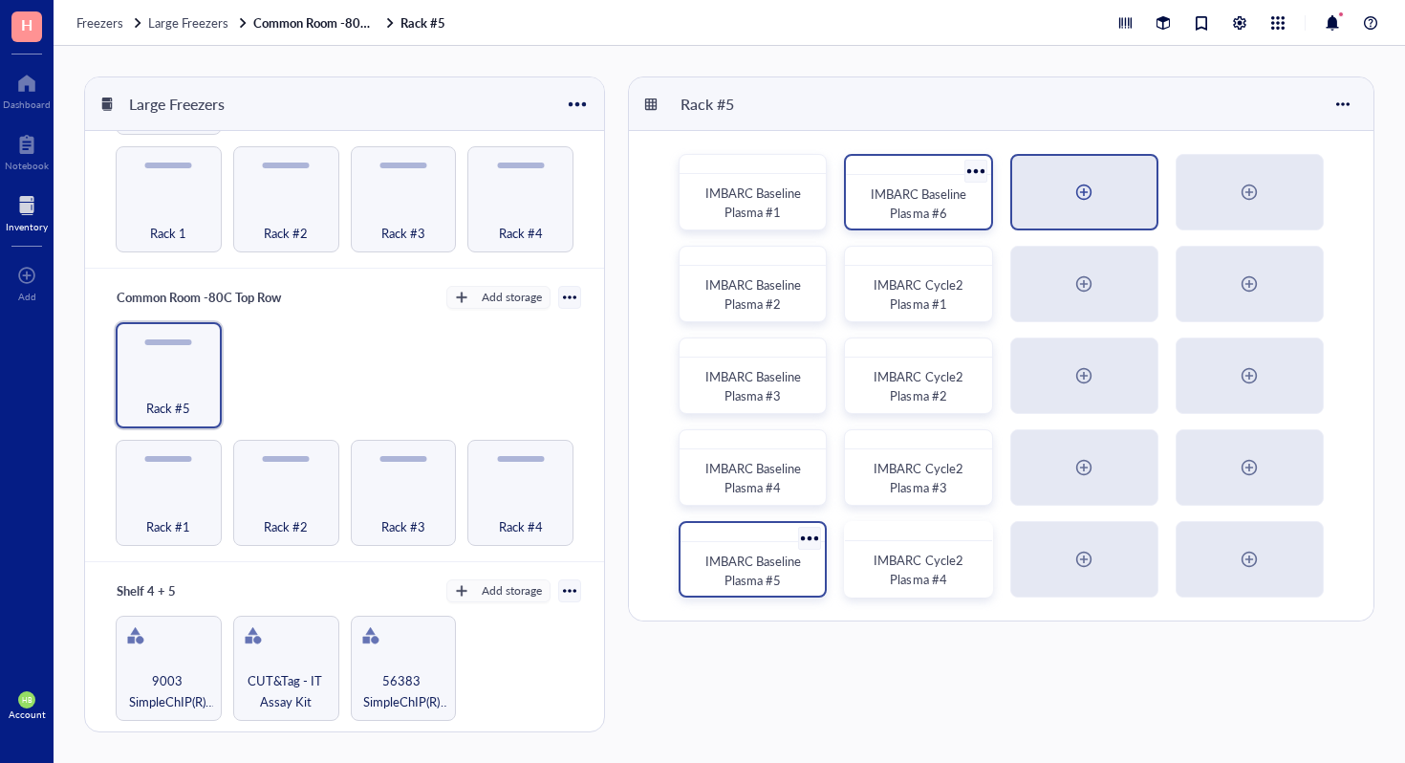
click at [1087, 190] on div at bounding box center [1084, 192] width 31 height 31
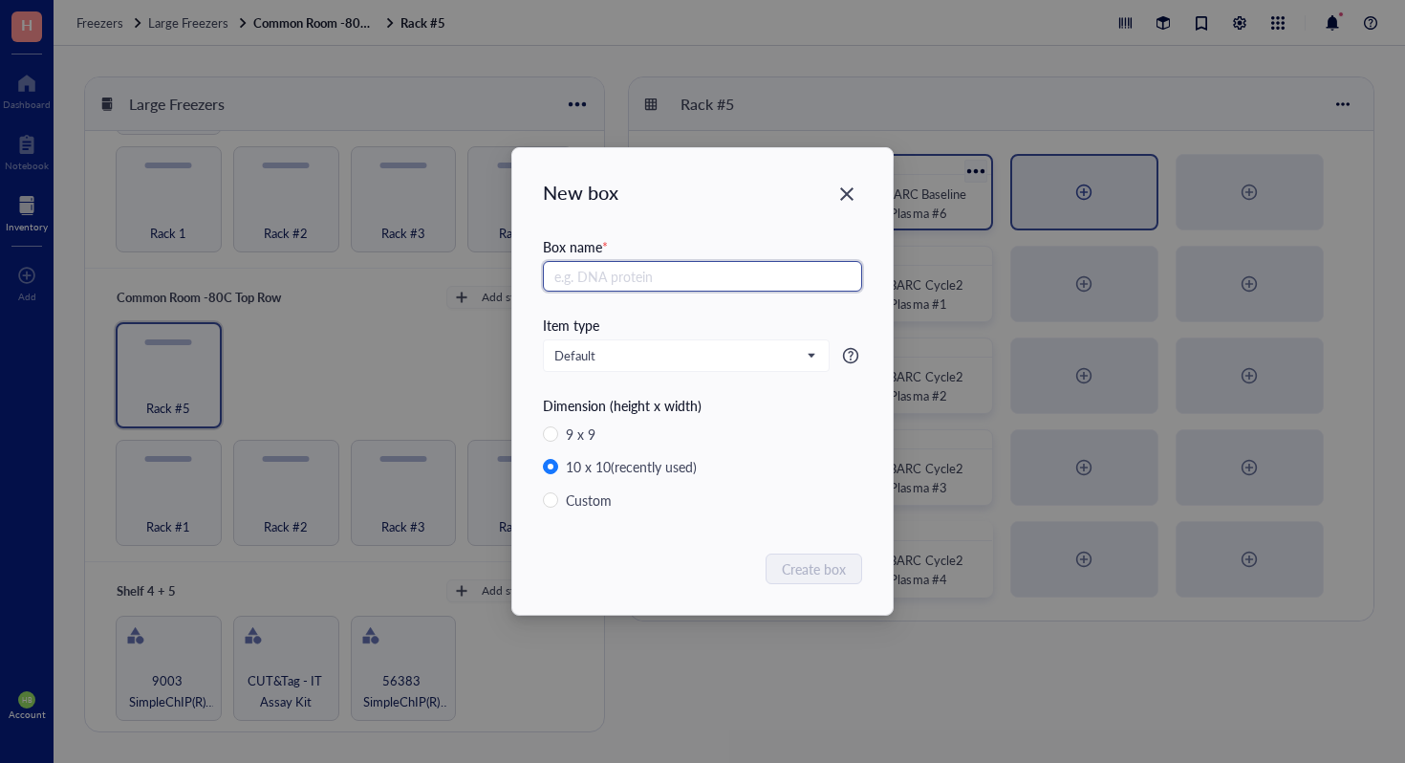
paste input "IMBARC Cycle2 Plasma #"
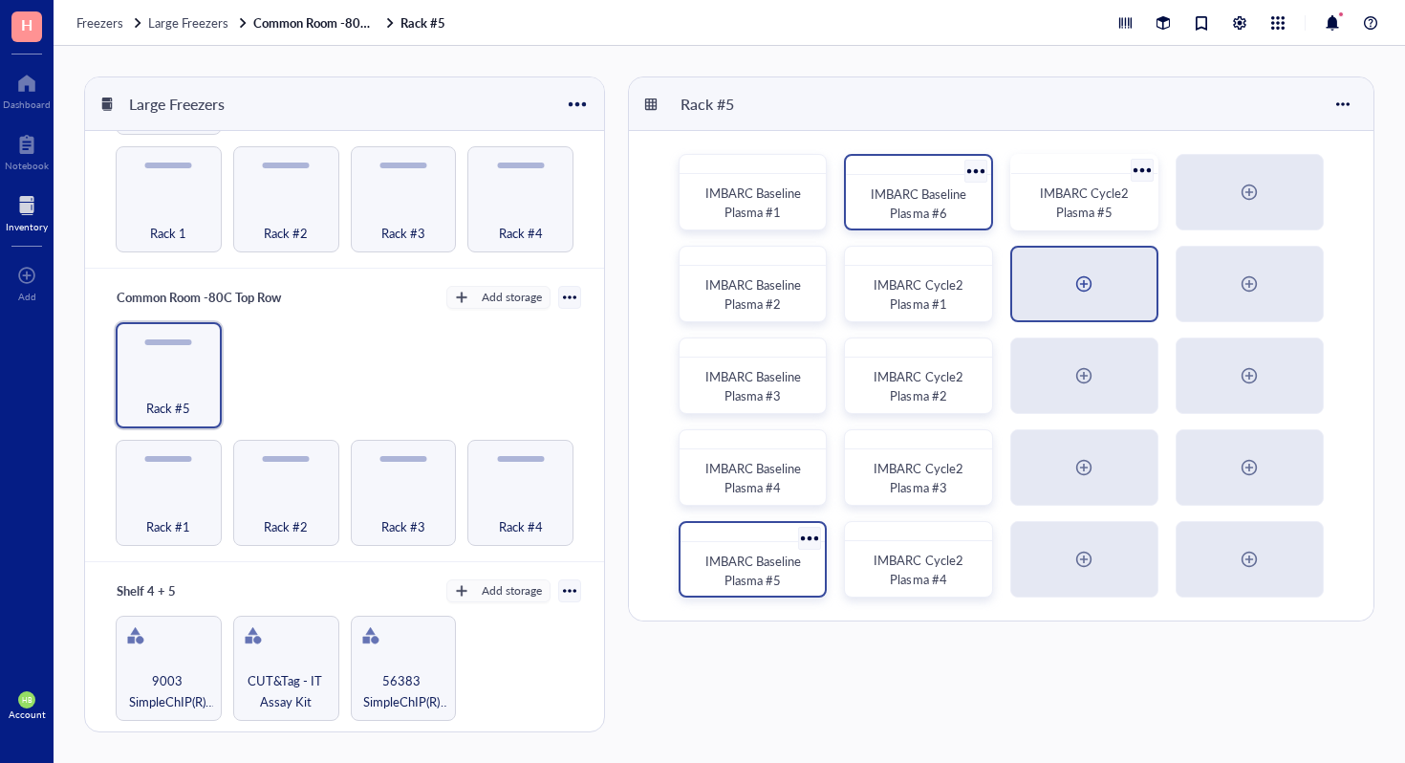
click at [1087, 282] on div at bounding box center [1084, 284] width 31 height 31
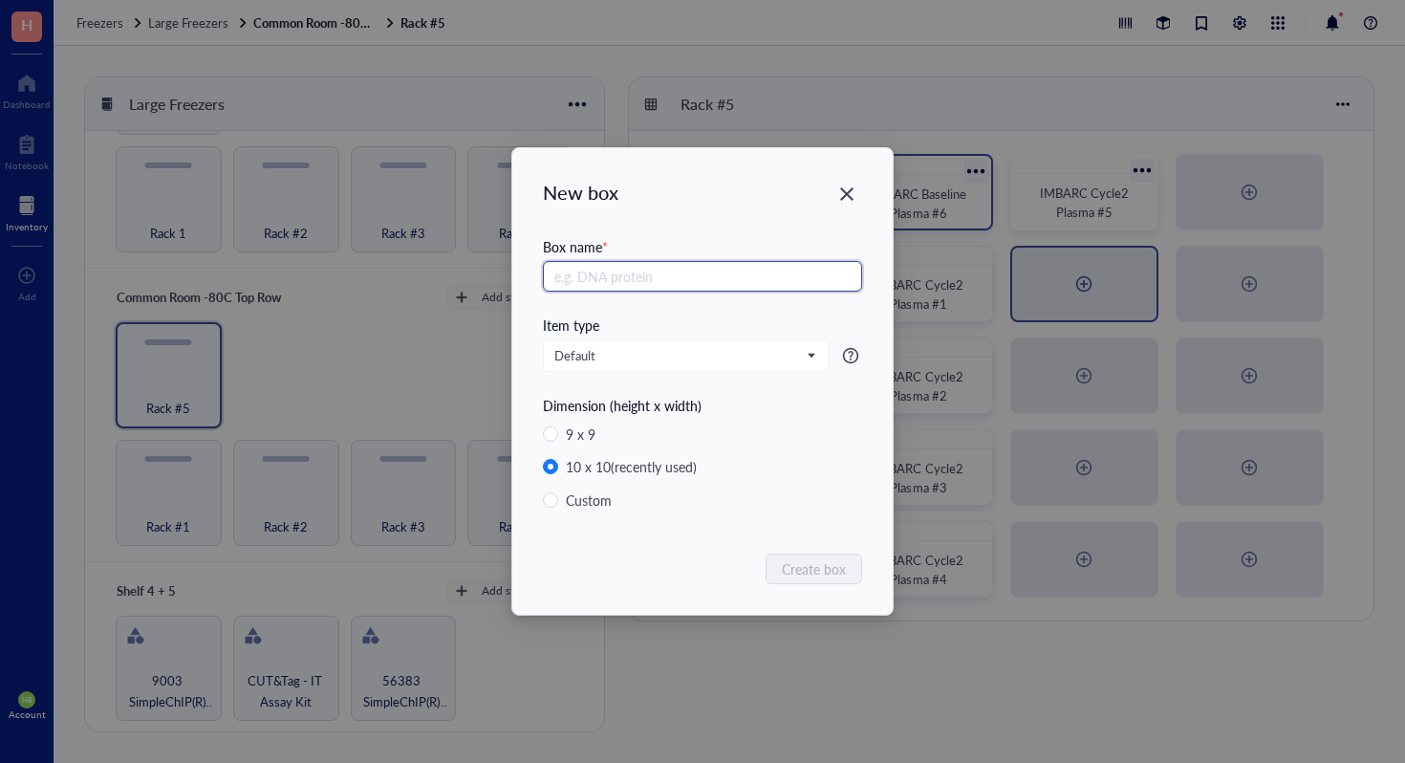
paste input "IMBARC Cycle2 Plasma #"
click at [646, 273] on input "IMBARC Cycle2 Plasma #" at bounding box center [702, 276] width 319 height 31
click at [794, 285] on input "IMBARC Cycle4 Plasma #" at bounding box center [702, 276] width 319 height 31
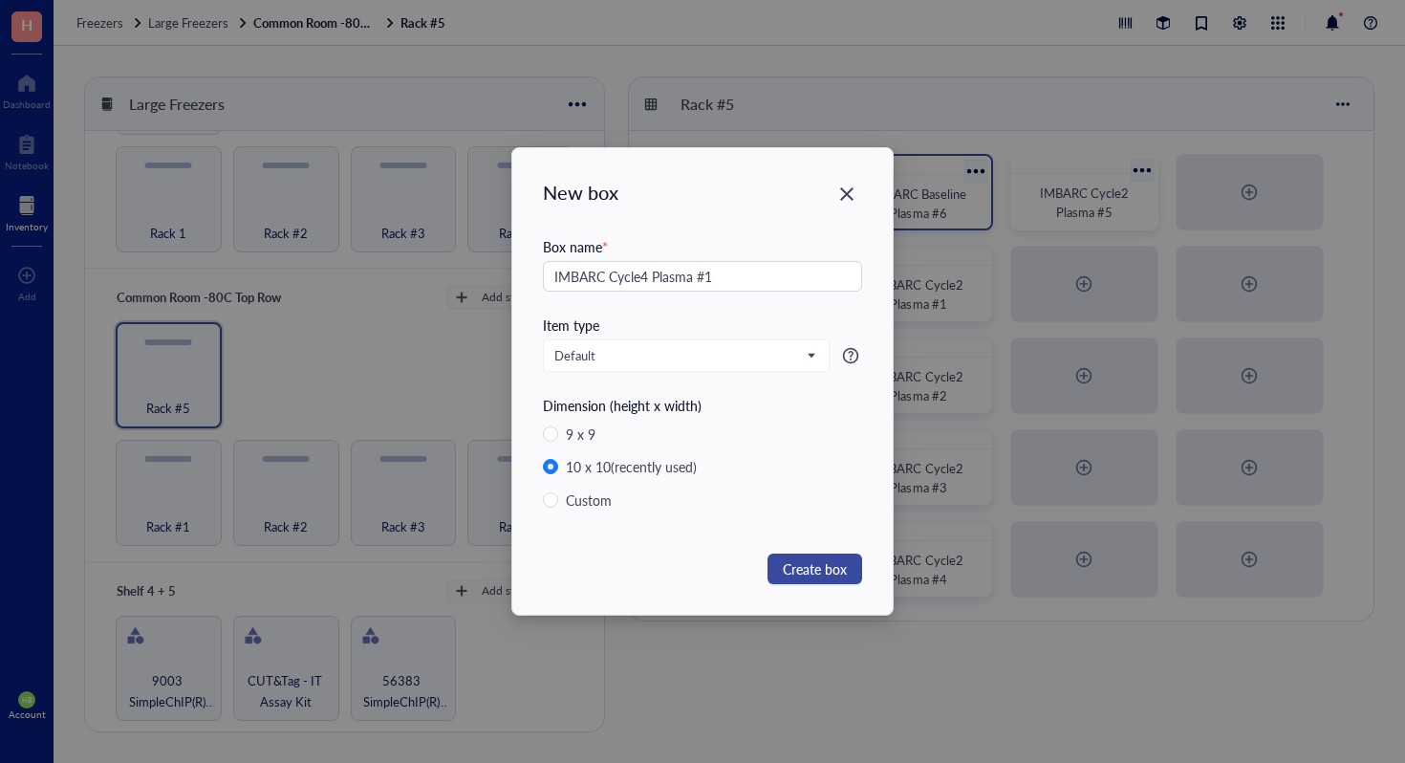
click at [816, 562] on span "Create box" at bounding box center [815, 568] width 64 height 21
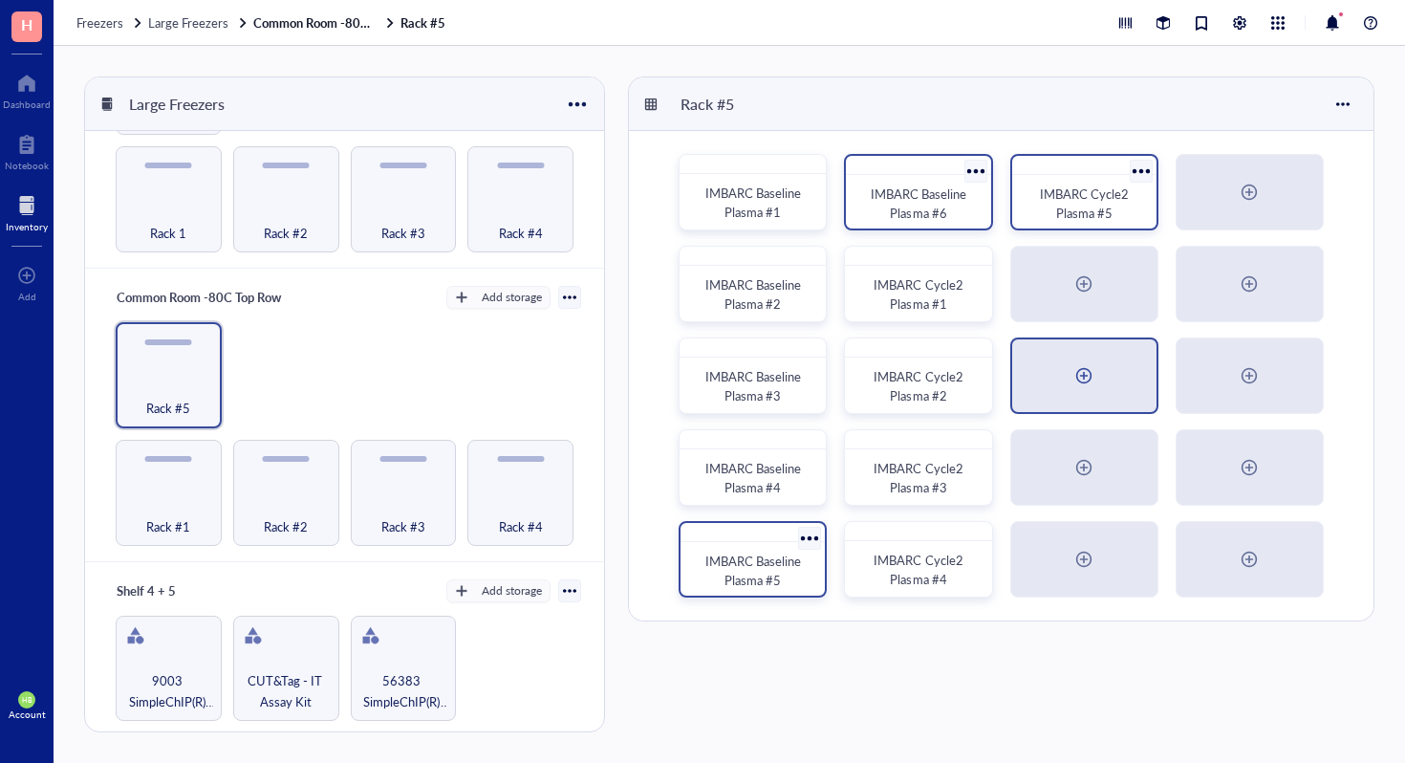
click at [1099, 381] on div at bounding box center [1084, 375] width 31 height 31
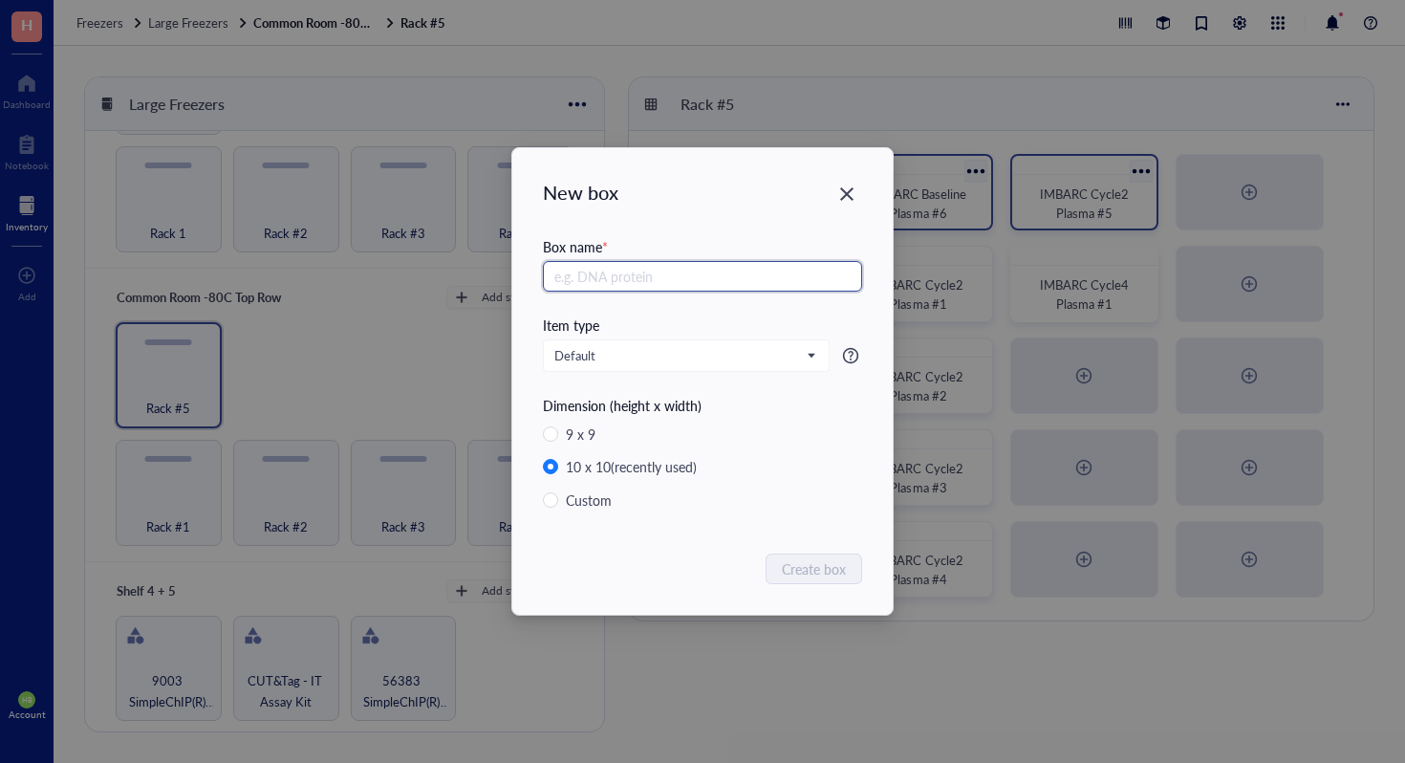
paste input "IMBARC Cycle2 Plasma #"
click at [648, 273] on input "IMBARC Cycle2 Plasma #" at bounding box center [702, 276] width 319 height 31
click at [737, 280] on input "IMBARC Cycle4 Plasma #" at bounding box center [702, 276] width 319 height 31
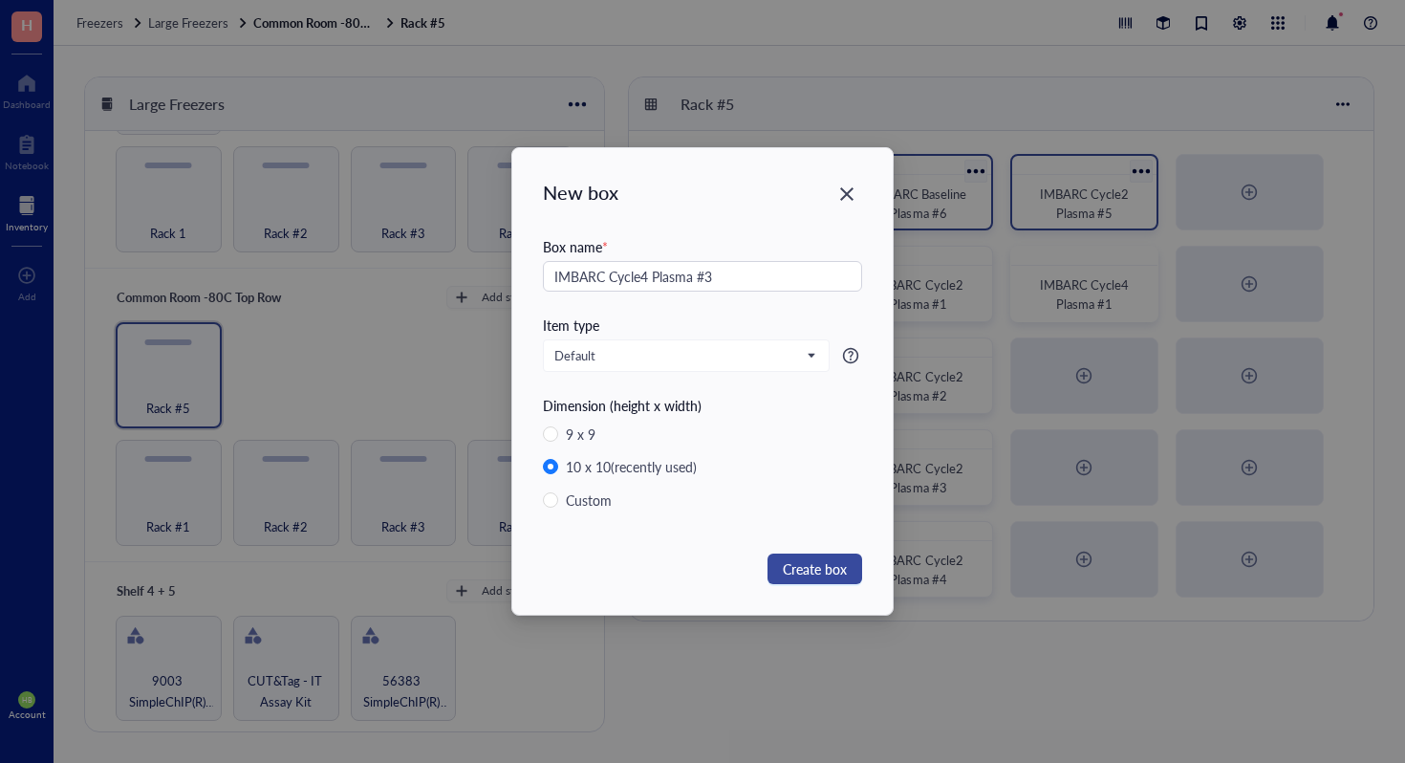
click at [802, 567] on span "Create box" at bounding box center [815, 568] width 64 height 21
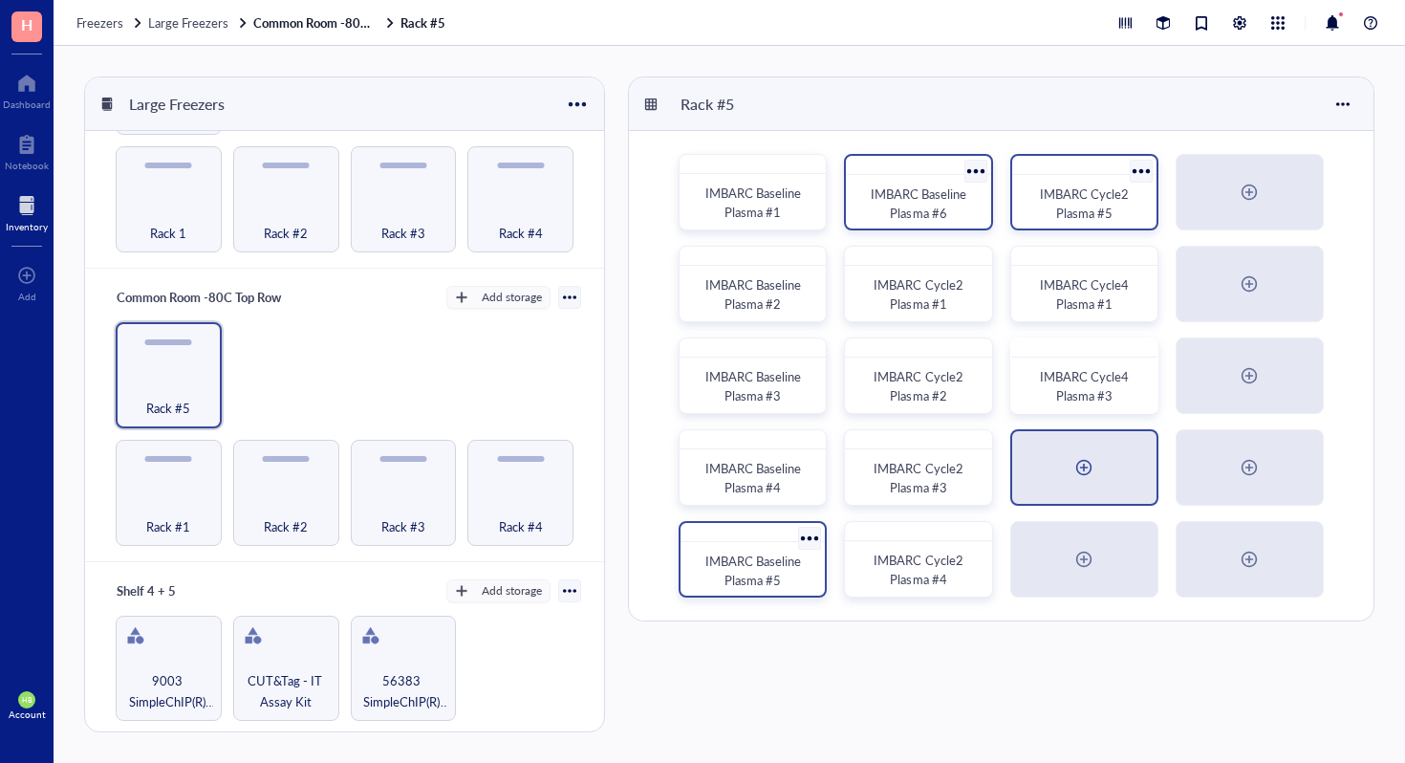
click at [1077, 463] on div at bounding box center [1084, 467] width 31 height 31
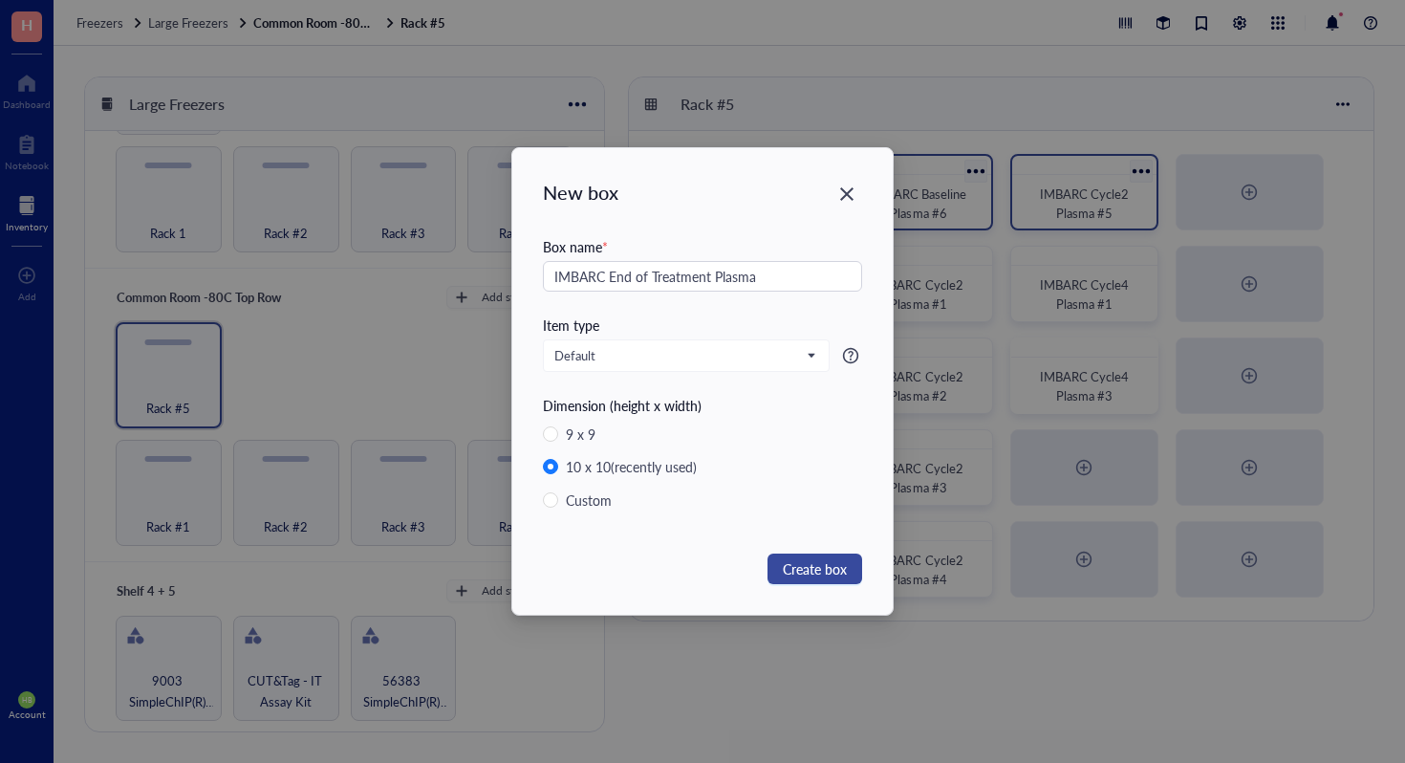
click at [846, 564] on span "Create box" at bounding box center [815, 568] width 64 height 21
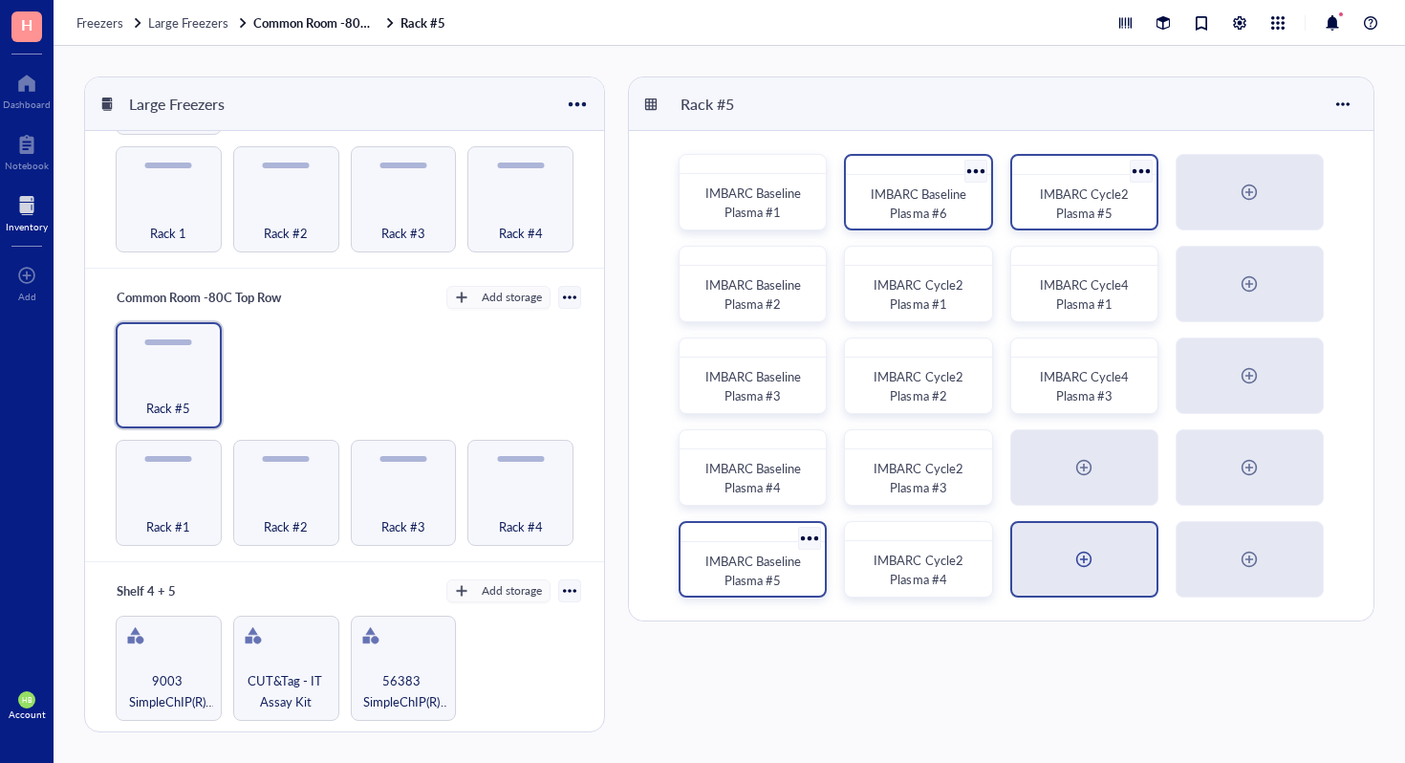
click at [1080, 565] on div at bounding box center [1084, 559] width 31 height 31
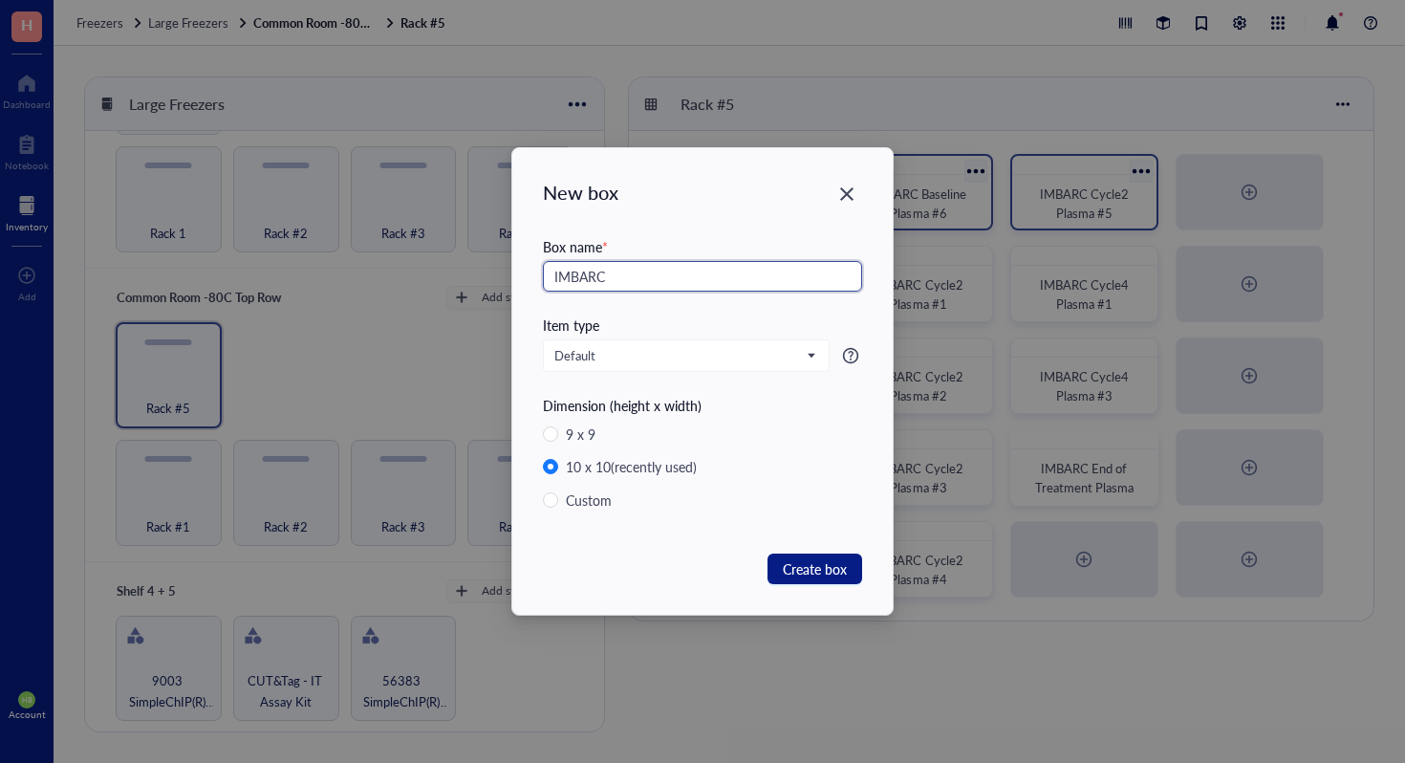
click at [773, 286] on input "IMBARC" at bounding box center [702, 276] width 319 height 31
click at [798, 566] on span "Create box" at bounding box center [815, 568] width 64 height 21
